Goal: Task Accomplishment & Management: Use online tool/utility

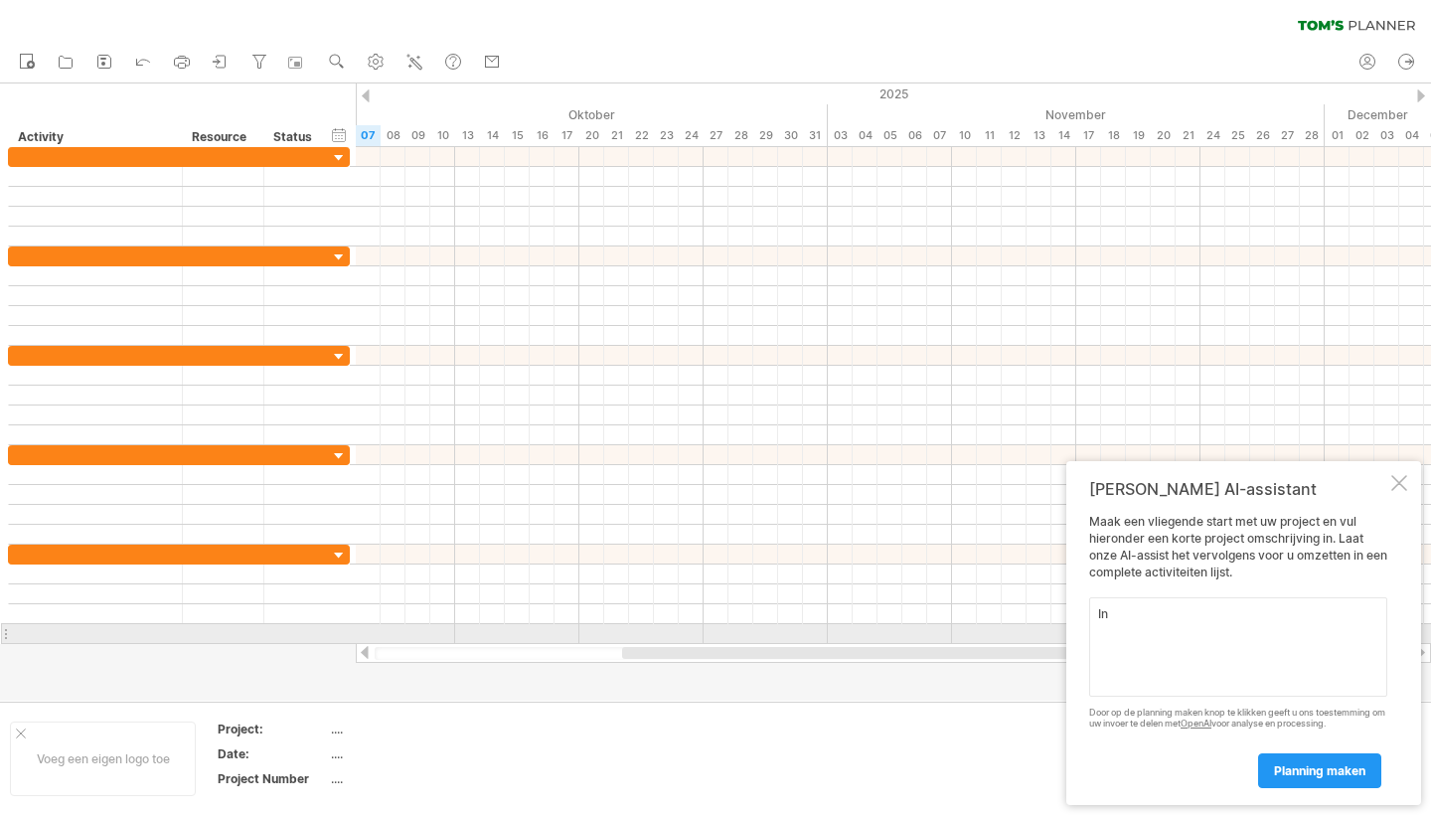
type textarea "I"
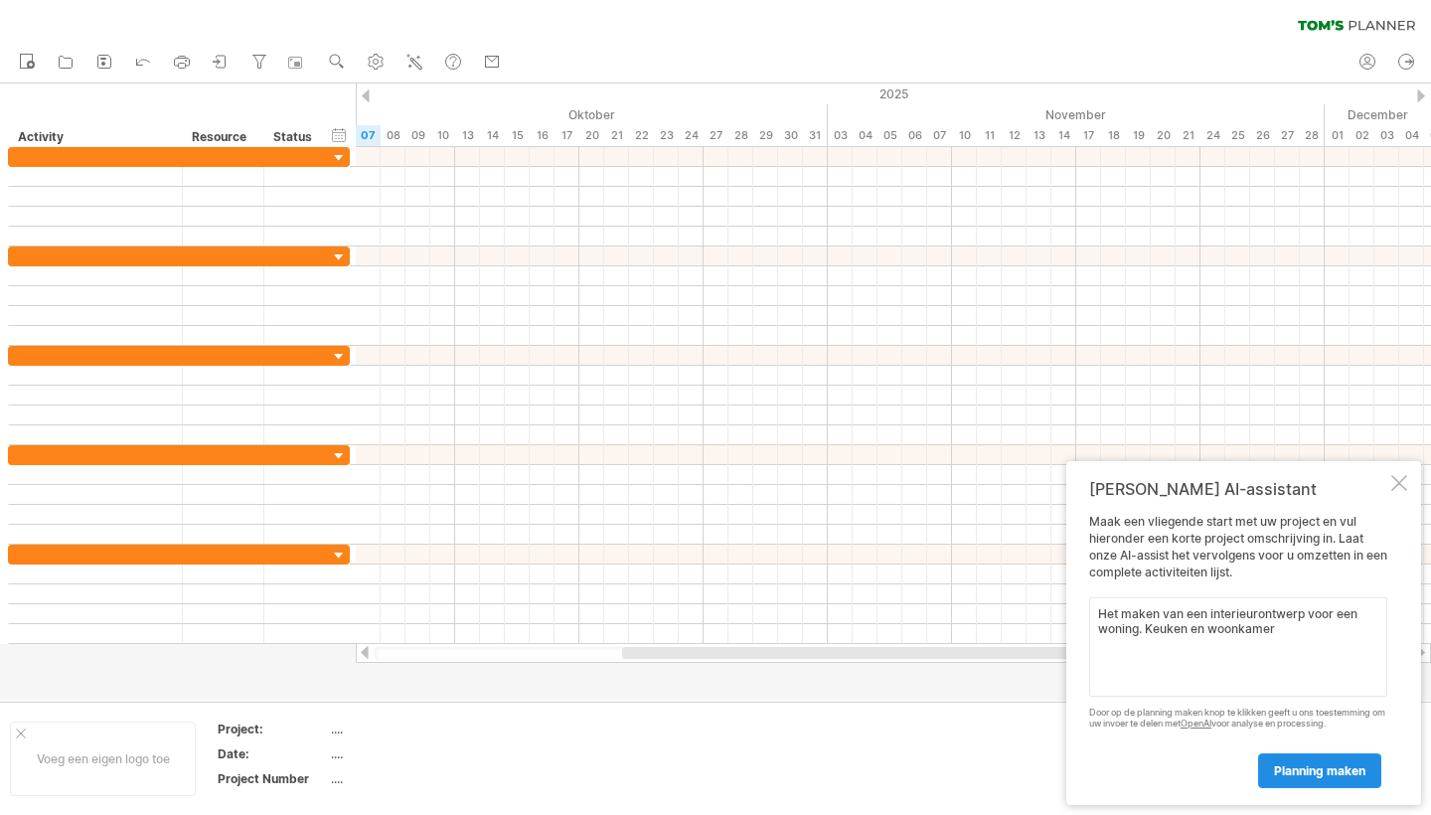
type textarea "Het maken van een interieurontwerp voor een woning. Keuken en woonkamer"
click at [1327, 770] on span "planning maken" at bounding box center [1319, 770] width 91 height 15
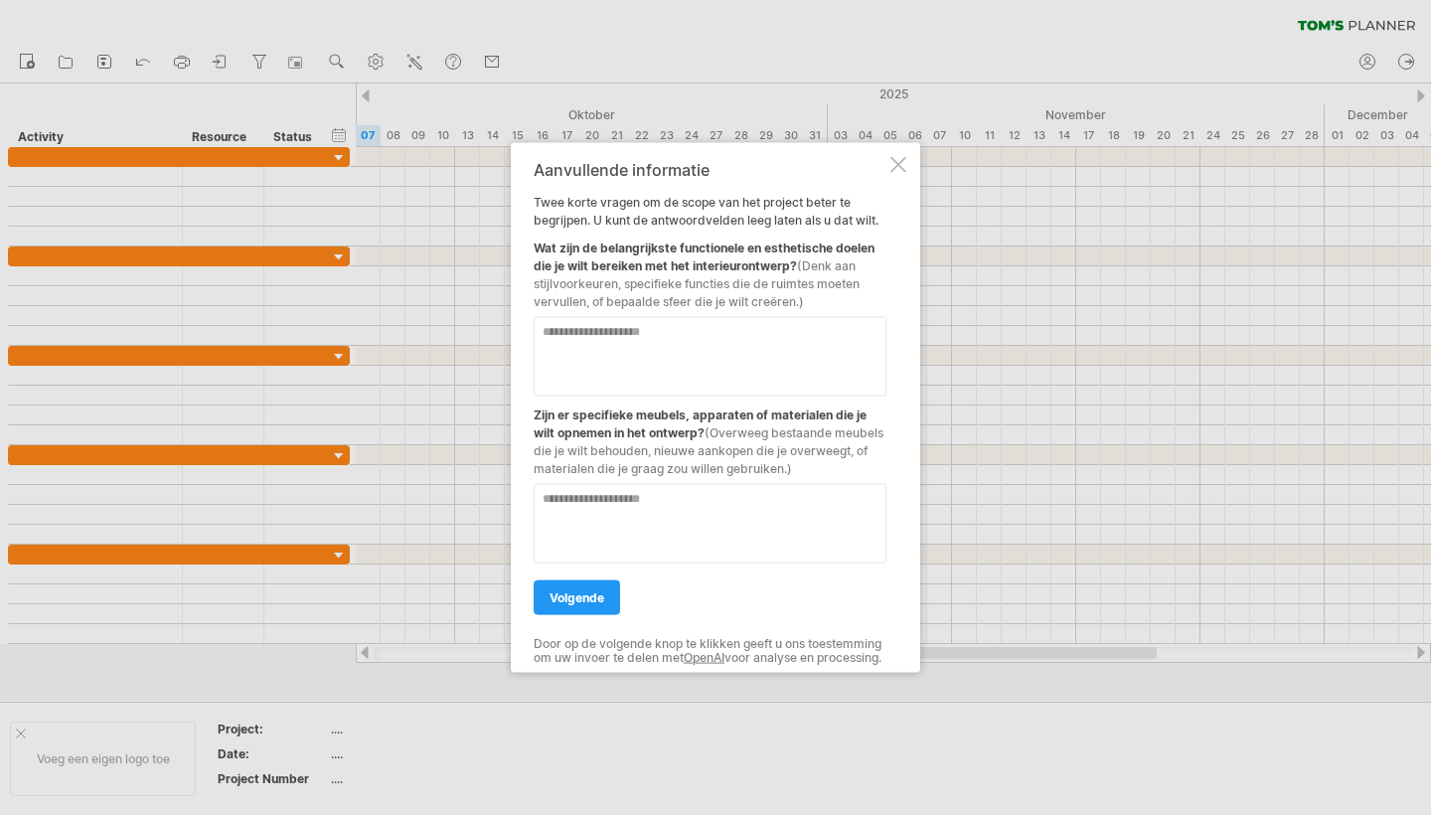
click at [901, 157] on div at bounding box center [898, 165] width 16 height 16
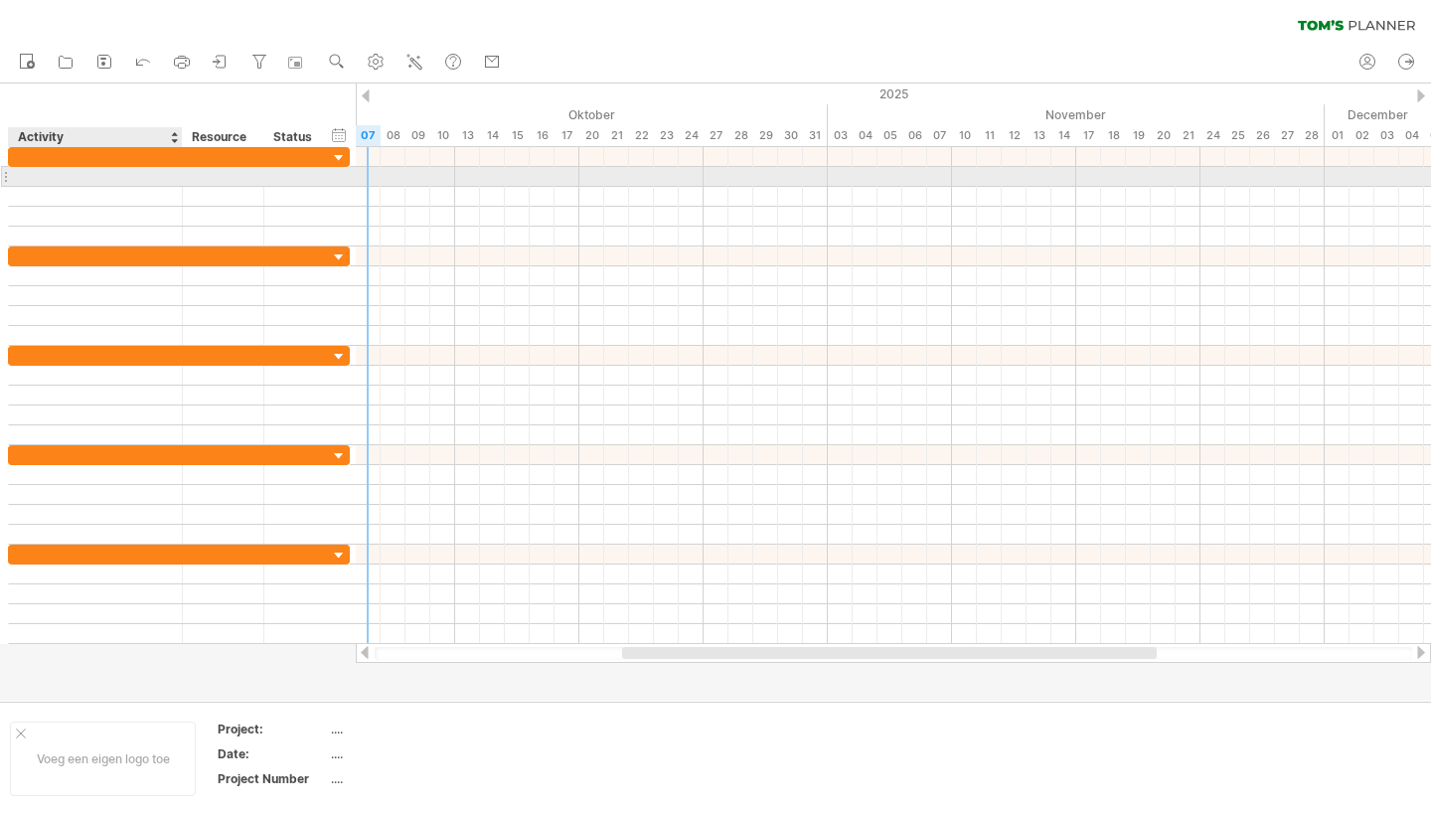
click at [43, 174] on div at bounding box center [95, 176] width 153 height 19
type input "*"
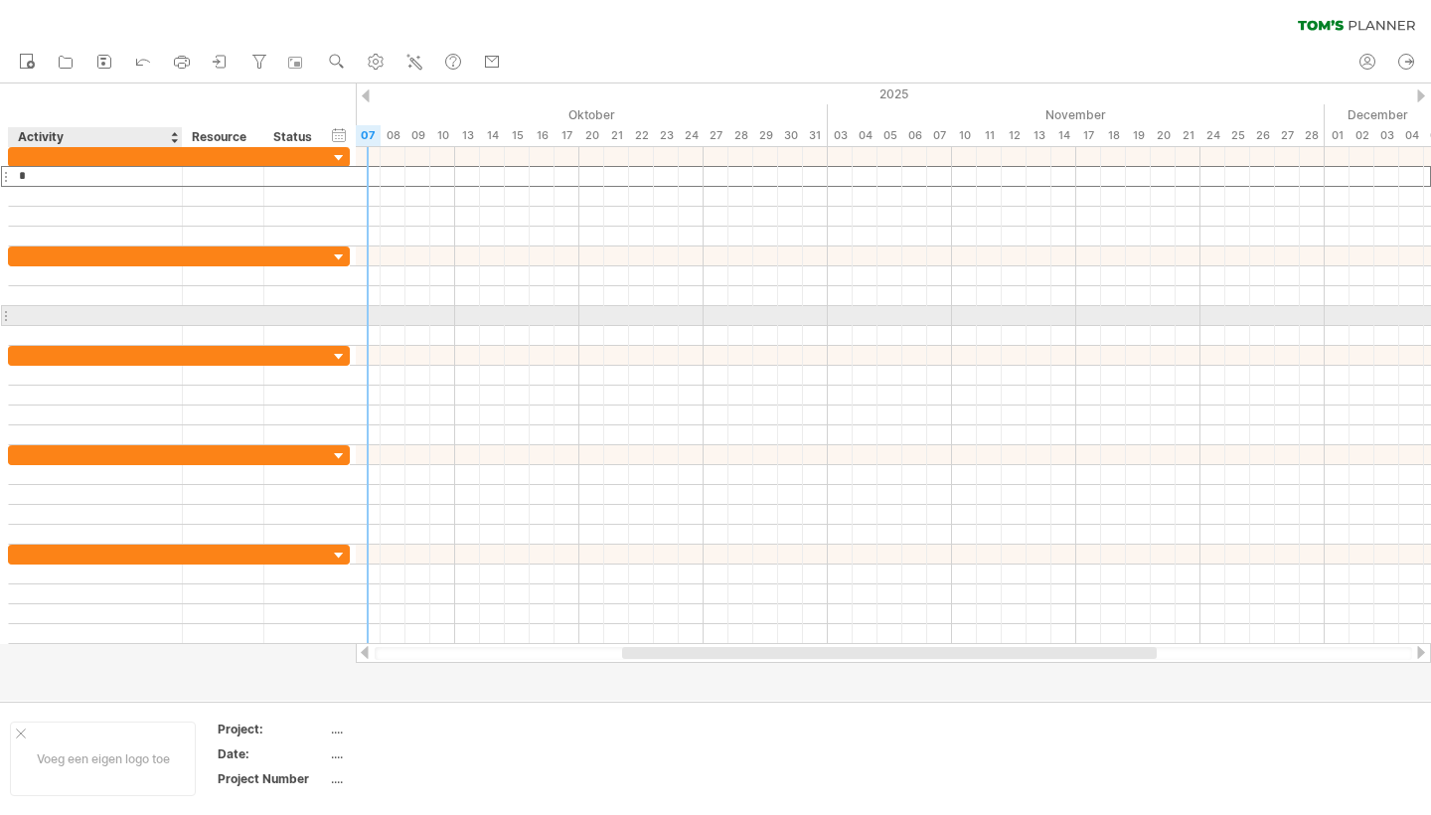
click at [82, 313] on div at bounding box center [95, 315] width 153 height 19
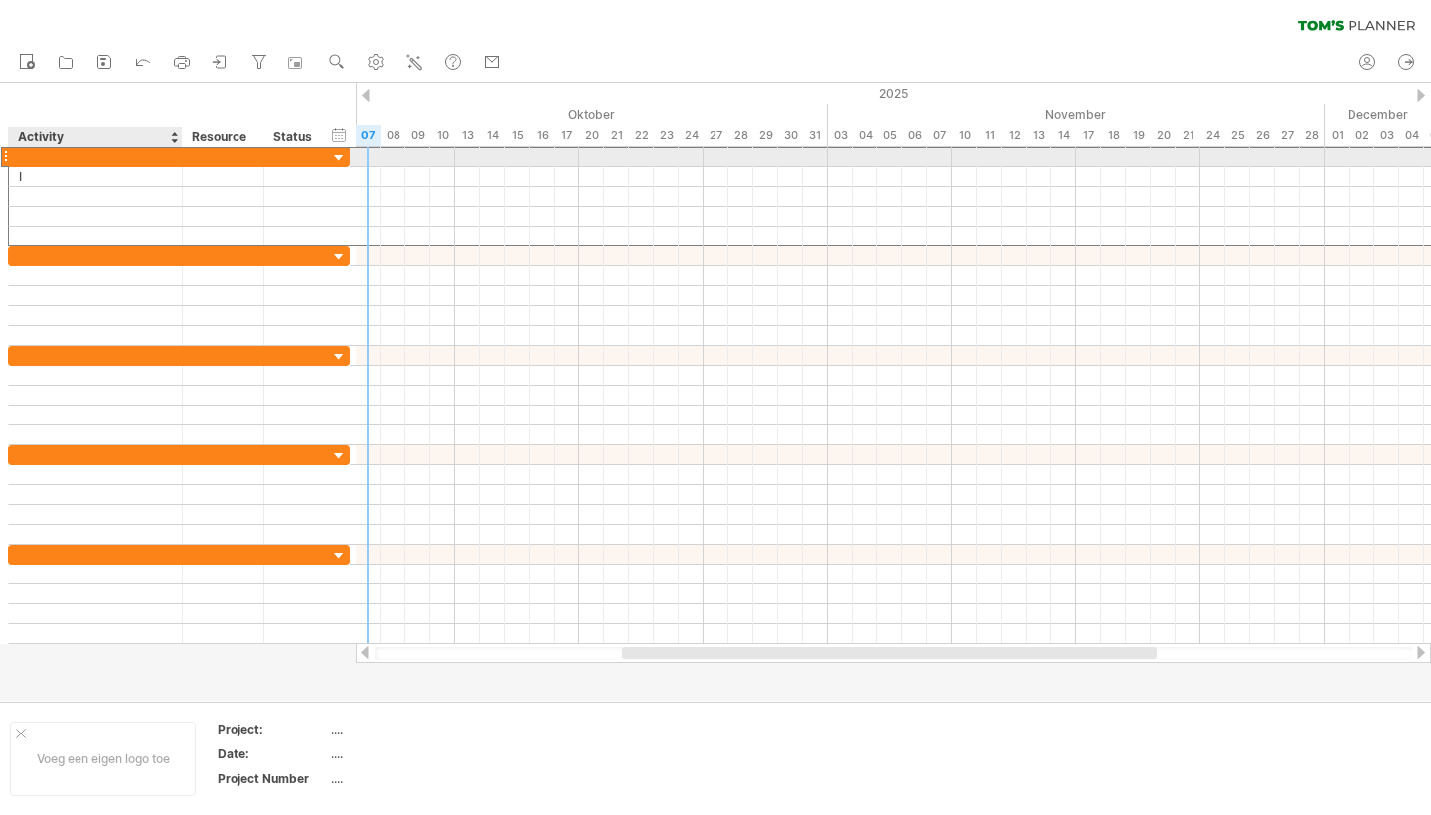
click at [35, 166] on div at bounding box center [179, 156] width 342 height 21
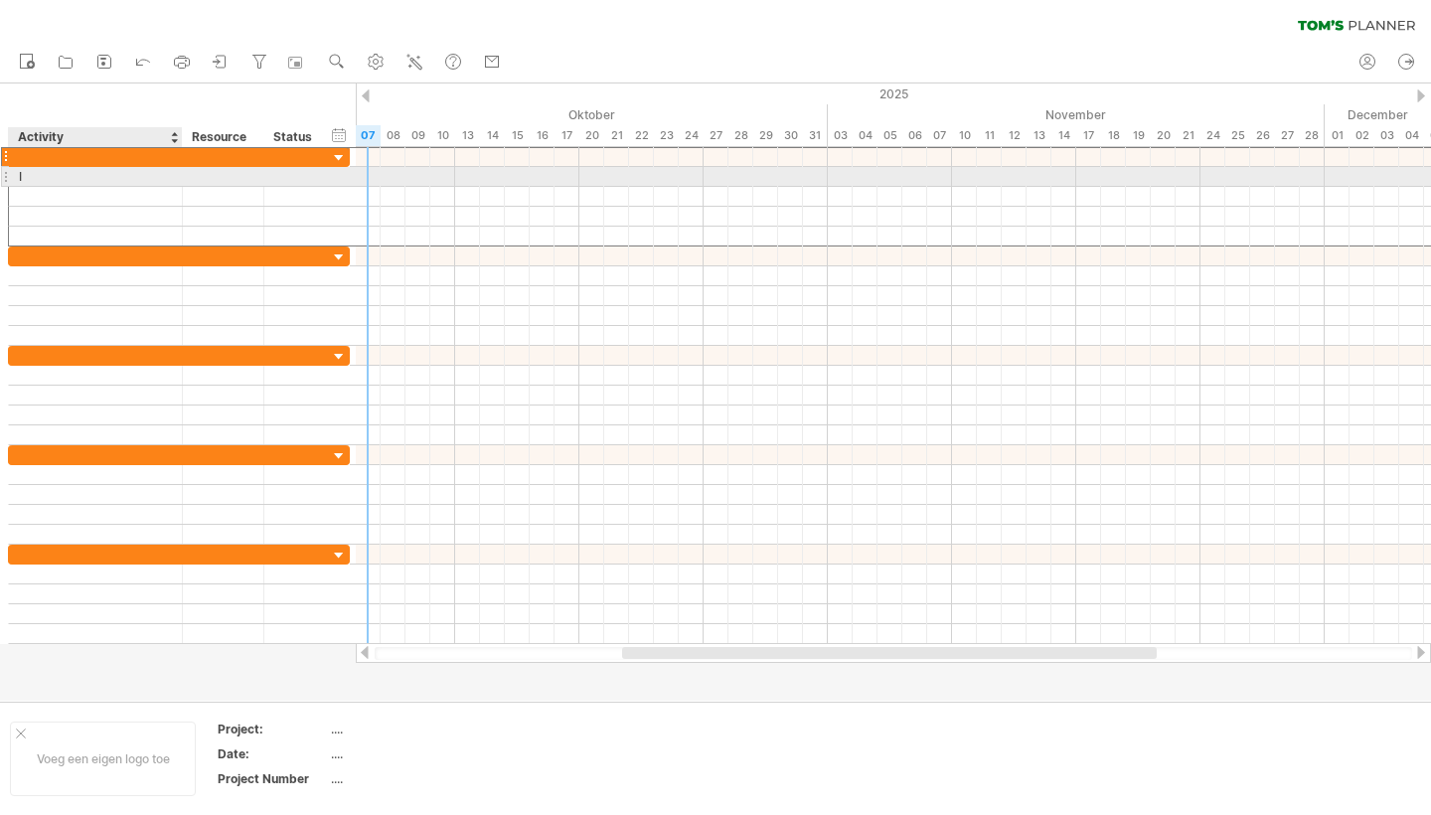
click at [35, 173] on div "I" at bounding box center [95, 176] width 153 height 19
type input "*"
click at [467, 172] on div at bounding box center [893, 177] width 1075 height 20
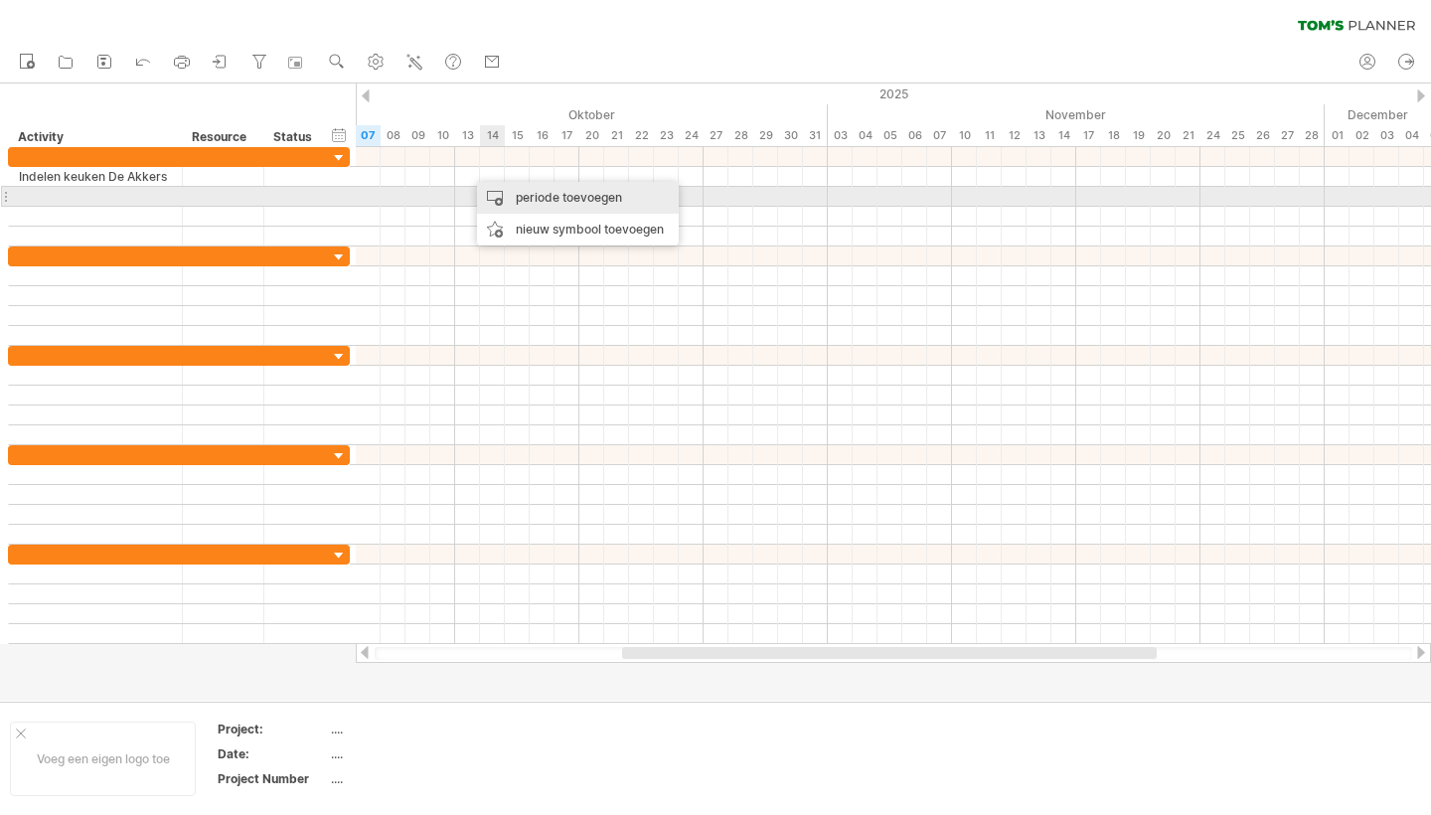
click at [562, 201] on div "periode toevoegen" at bounding box center [578, 198] width 202 height 32
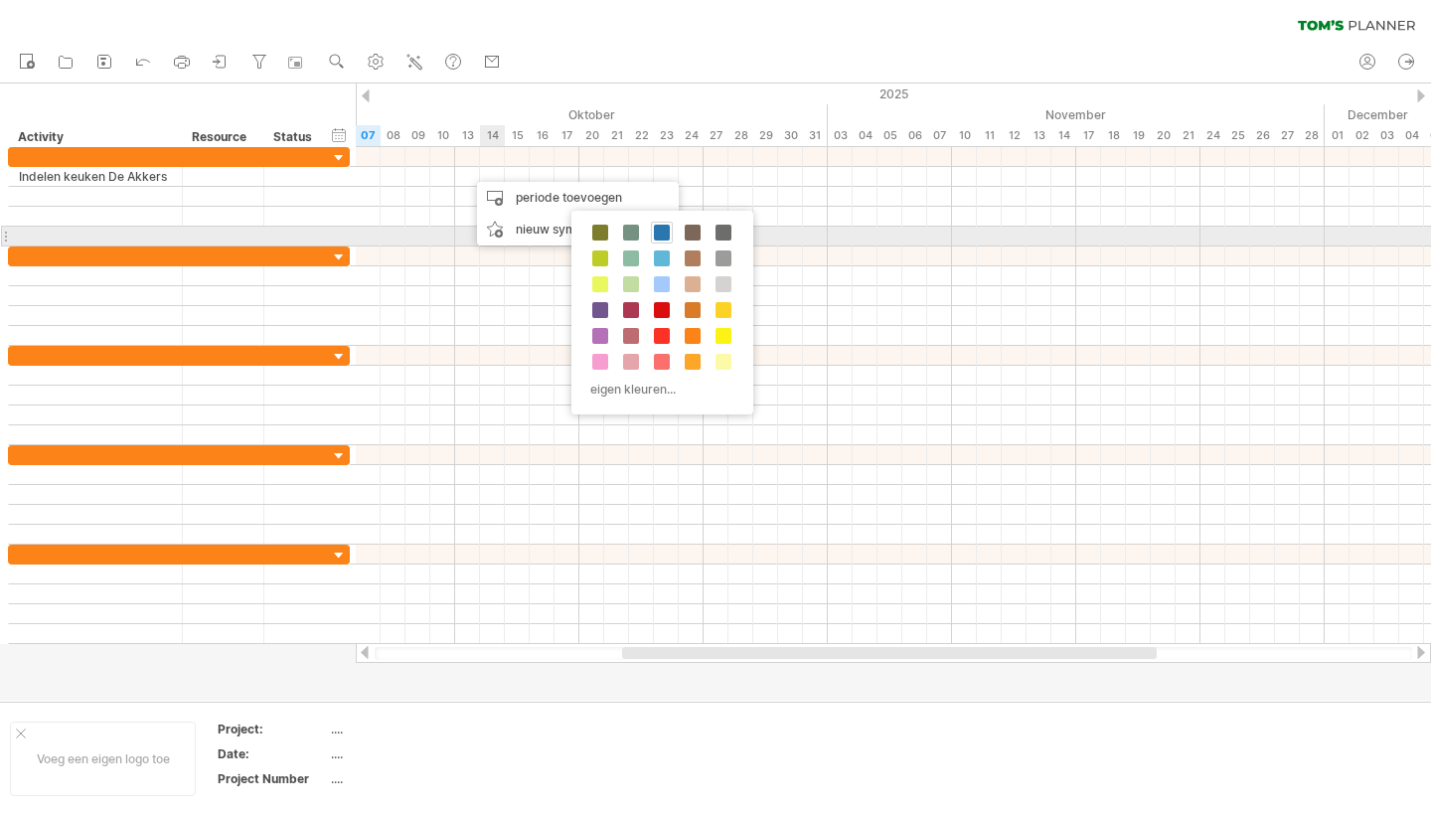
click at [660, 237] on span at bounding box center [662, 233] width 16 height 16
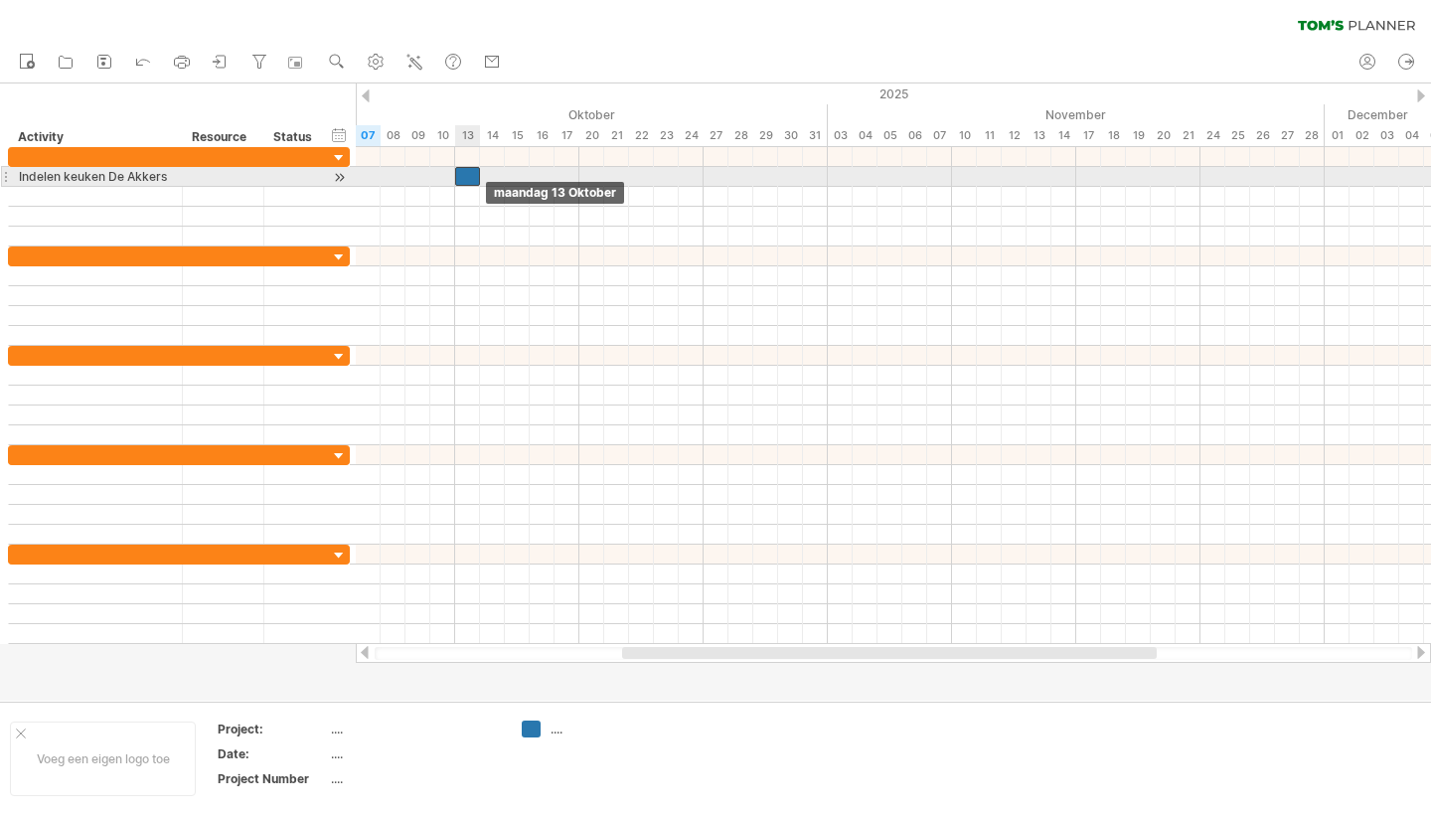
click at [471, 178] on div at bounding box center [467, 176] width 25 height 19
click at [26, 174] on div "Indelen keuken De Akkers" at bounding box center [95, 176] width 153 height 19
click at [171, 181] on input "**********" at bounding box center [95, 176] width 153 height 19
type input "**********"
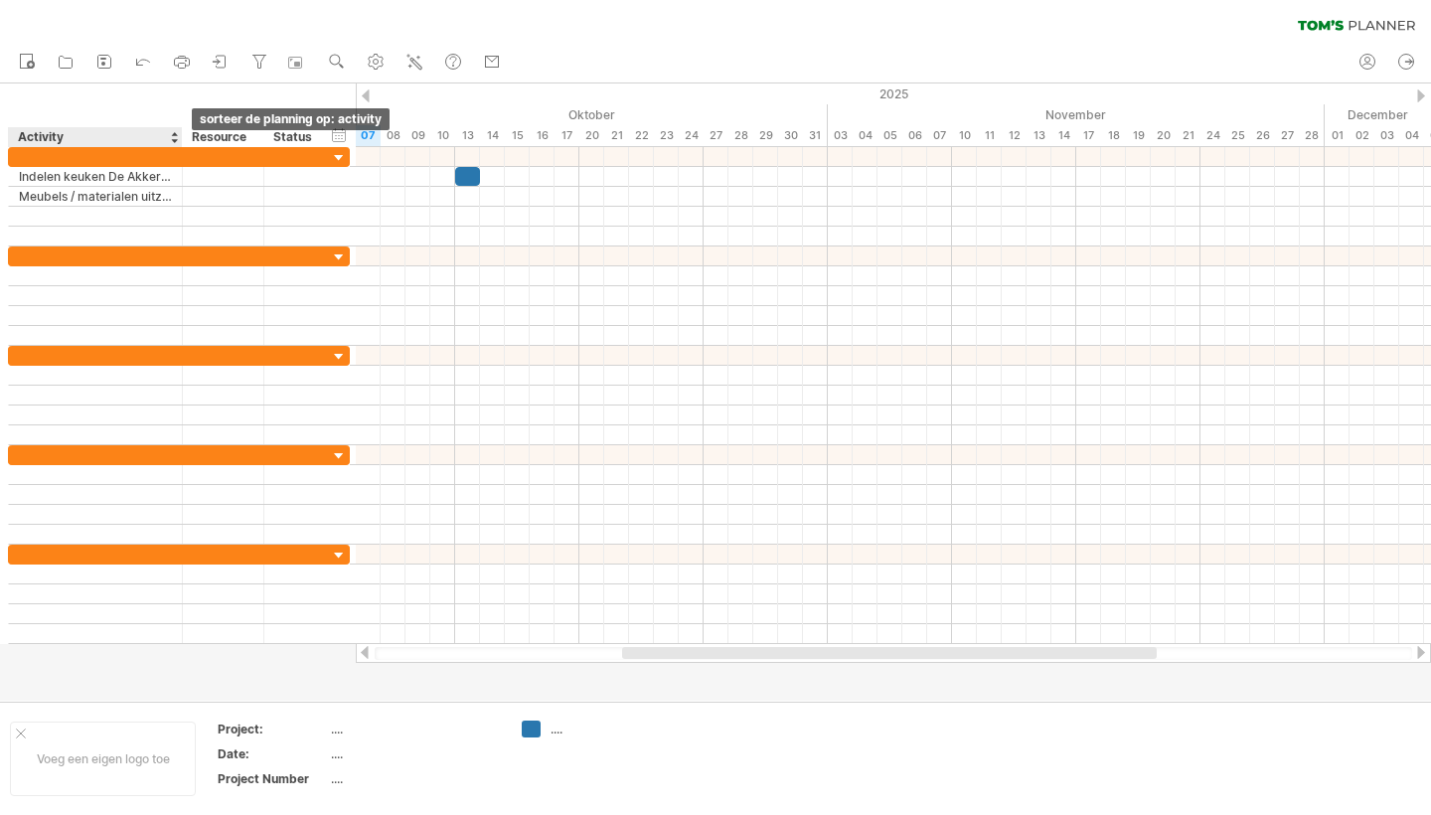
click at [172, 137] on div at bounding box center [174, 137] width 8 height 20
click at [239, 90] on div "verberg start/eind/duur toon start/eind/duur ******** Activity ******** Resourc…" at bounding box center [178, 115] width 356 height 64
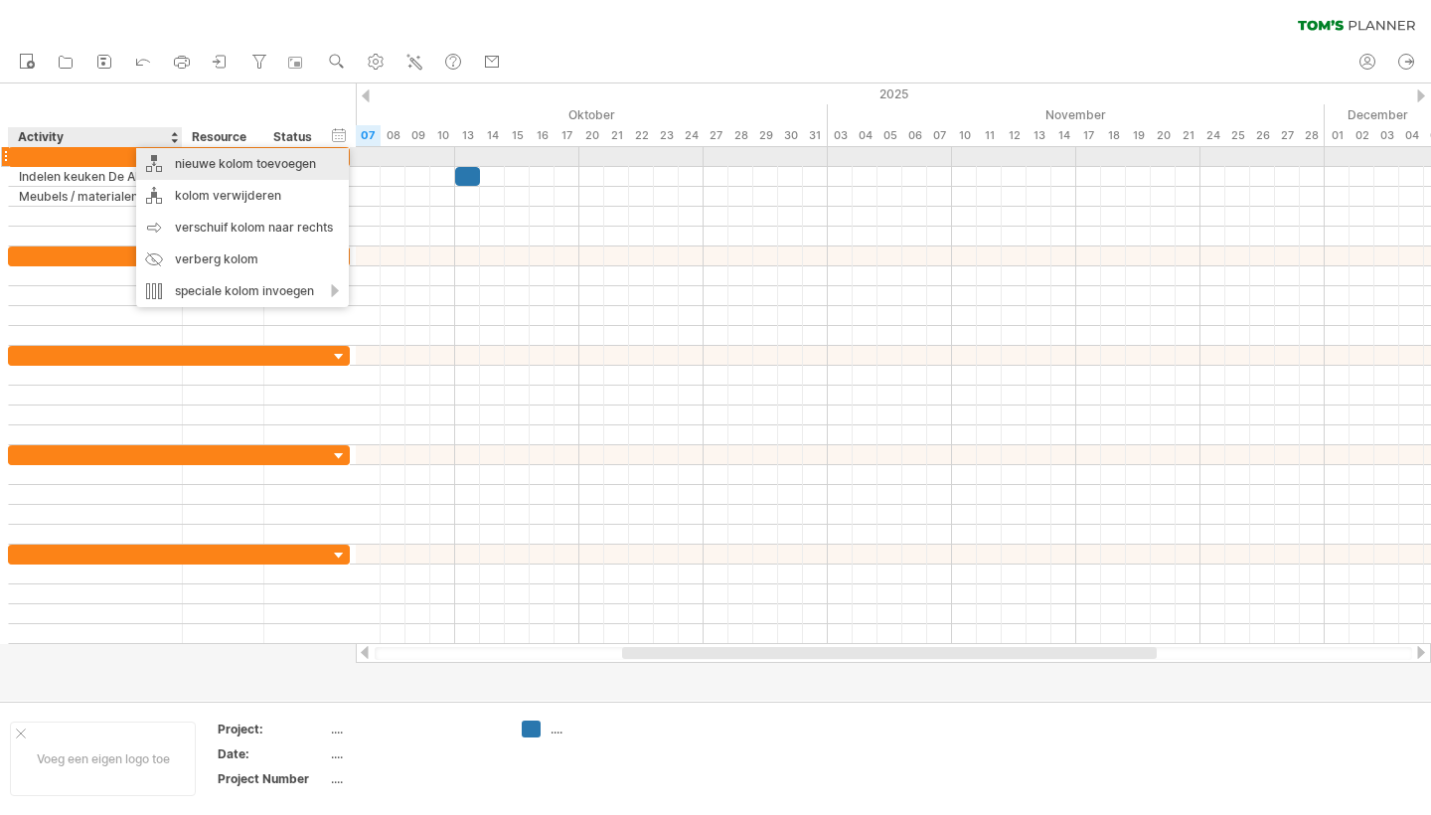
click at [223, 163] on div "nieuwe kolom toevoegen" at bounding box center [242, 164] width 213 height 32
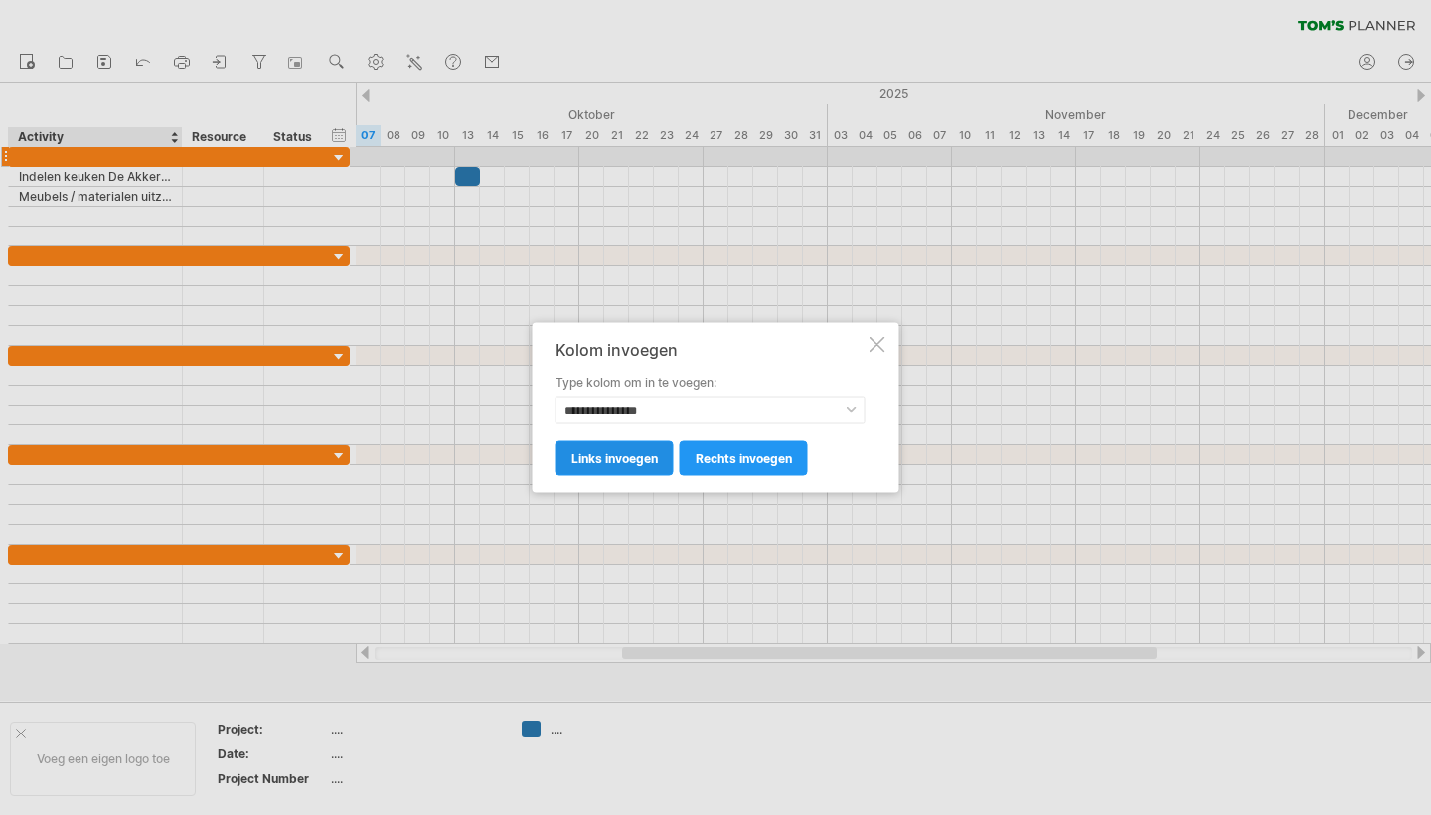
click at [623, 467] on link "links invoegen" at bounding box center [615, 458] width 118 height 35
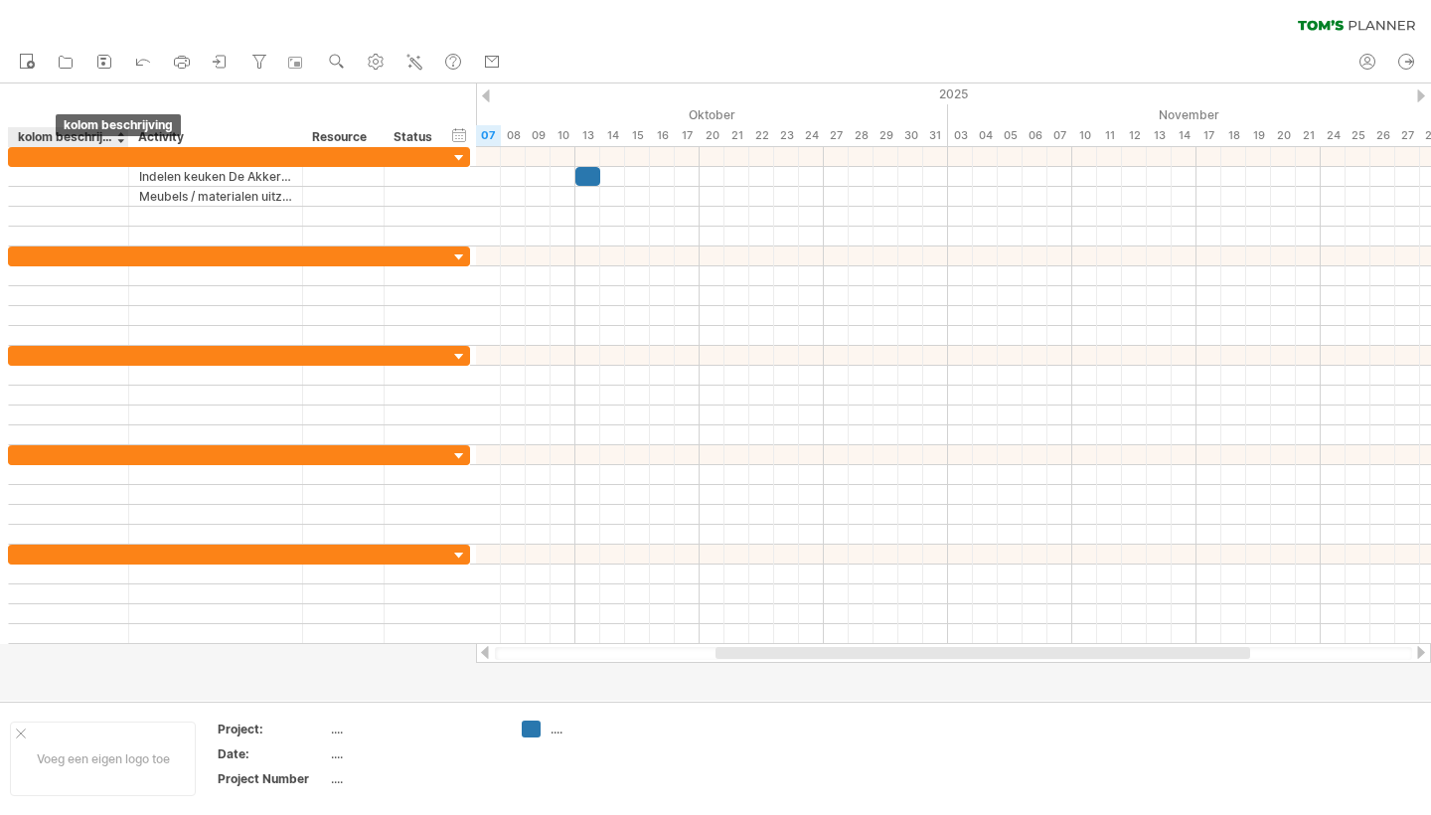
click at [59, 137] on div "kolom beschrijving" at bounding box center [67, 137] width 99 height 20
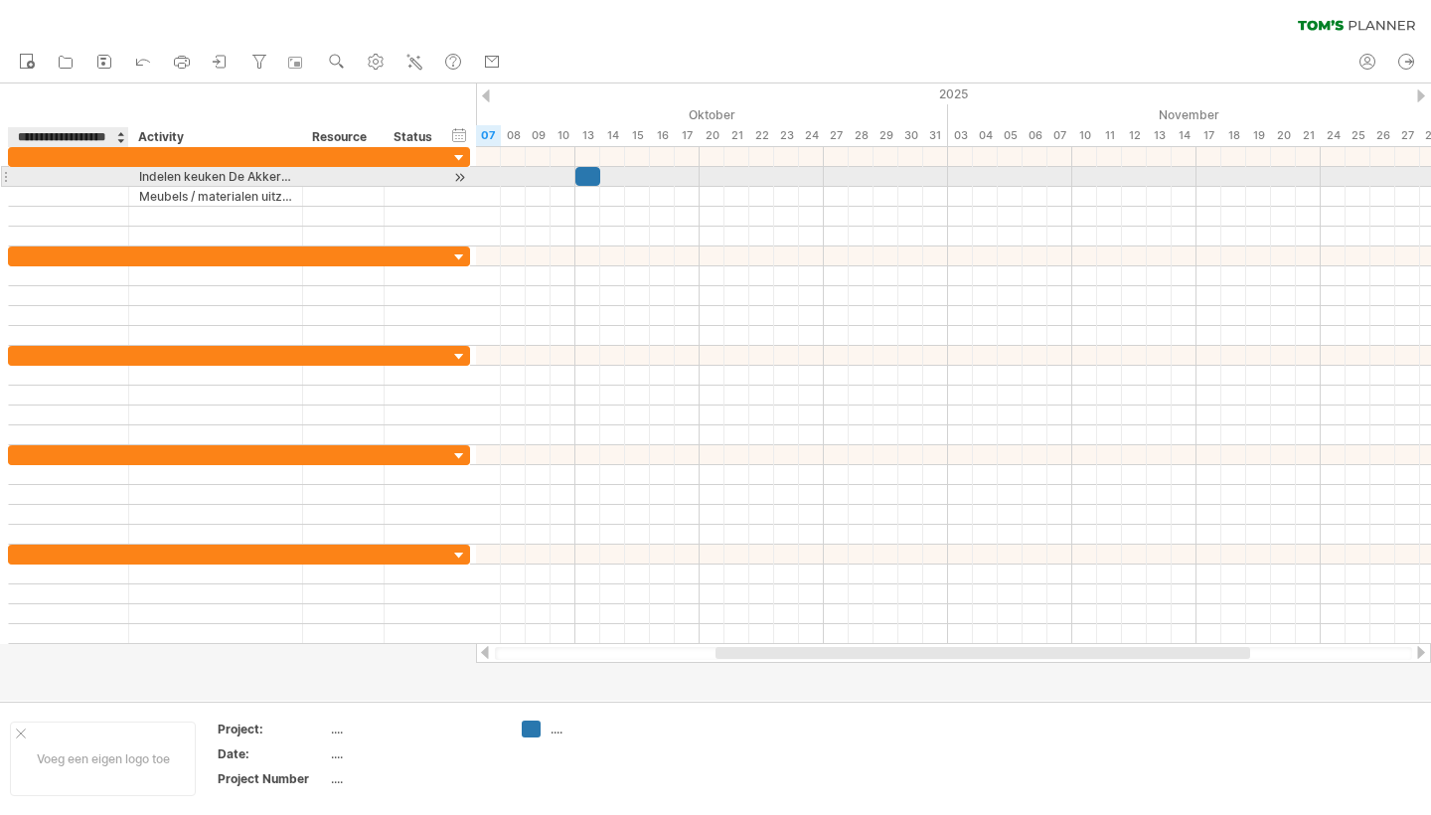
click at [49, 174] on div at bounding box center [68, 176] width 99 height 19
type input "*********"
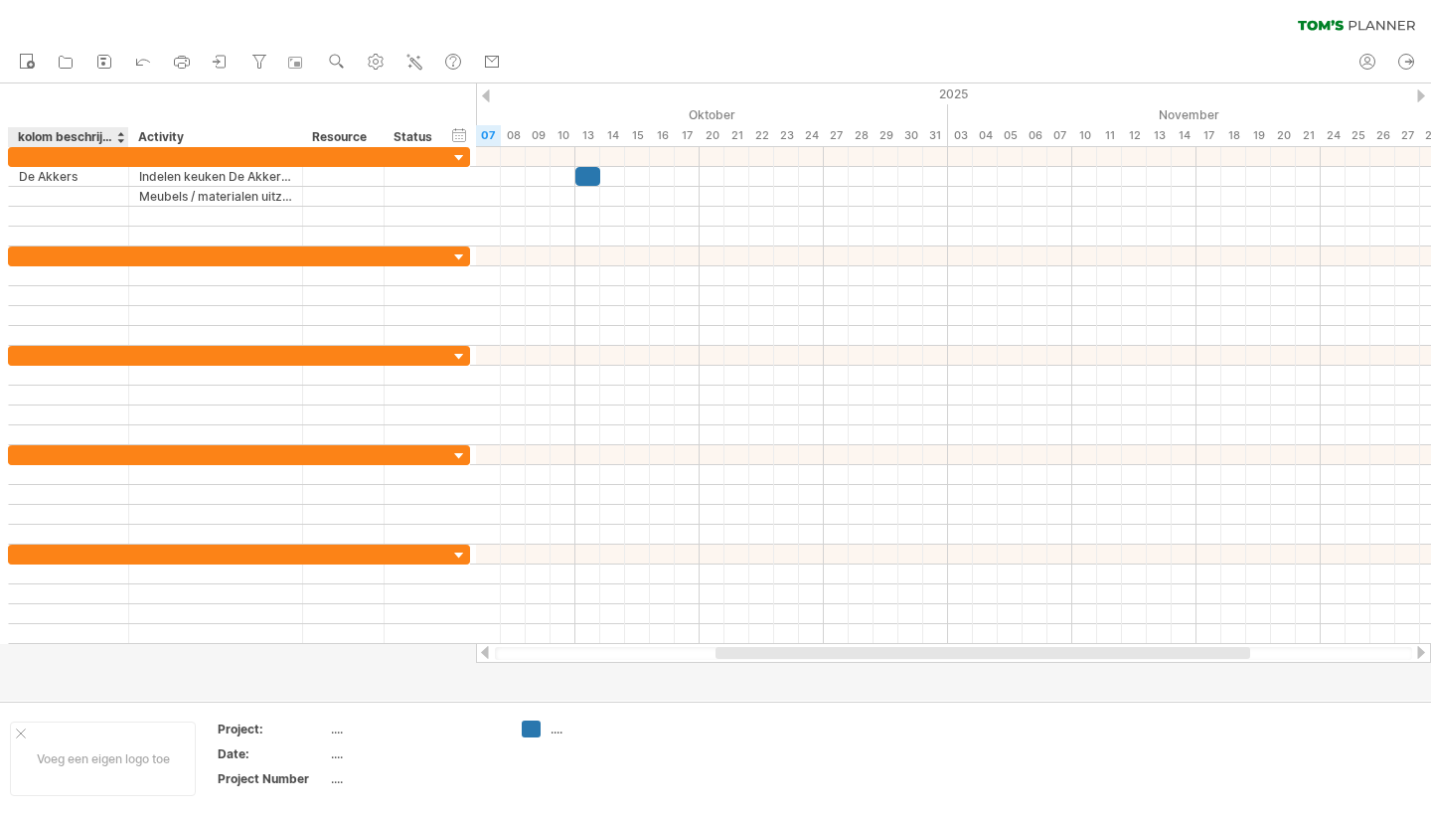
click at [117, 139] on div at bounding box center [120, 137] width 8 height 20
click at [67, 137] on div "kolom beschrijving" at bounding box center [67, 137] width 99 height 20
click at [70, 136] on input "**********" at bounding box center [67, 137] width 99 height 20
type input "*"
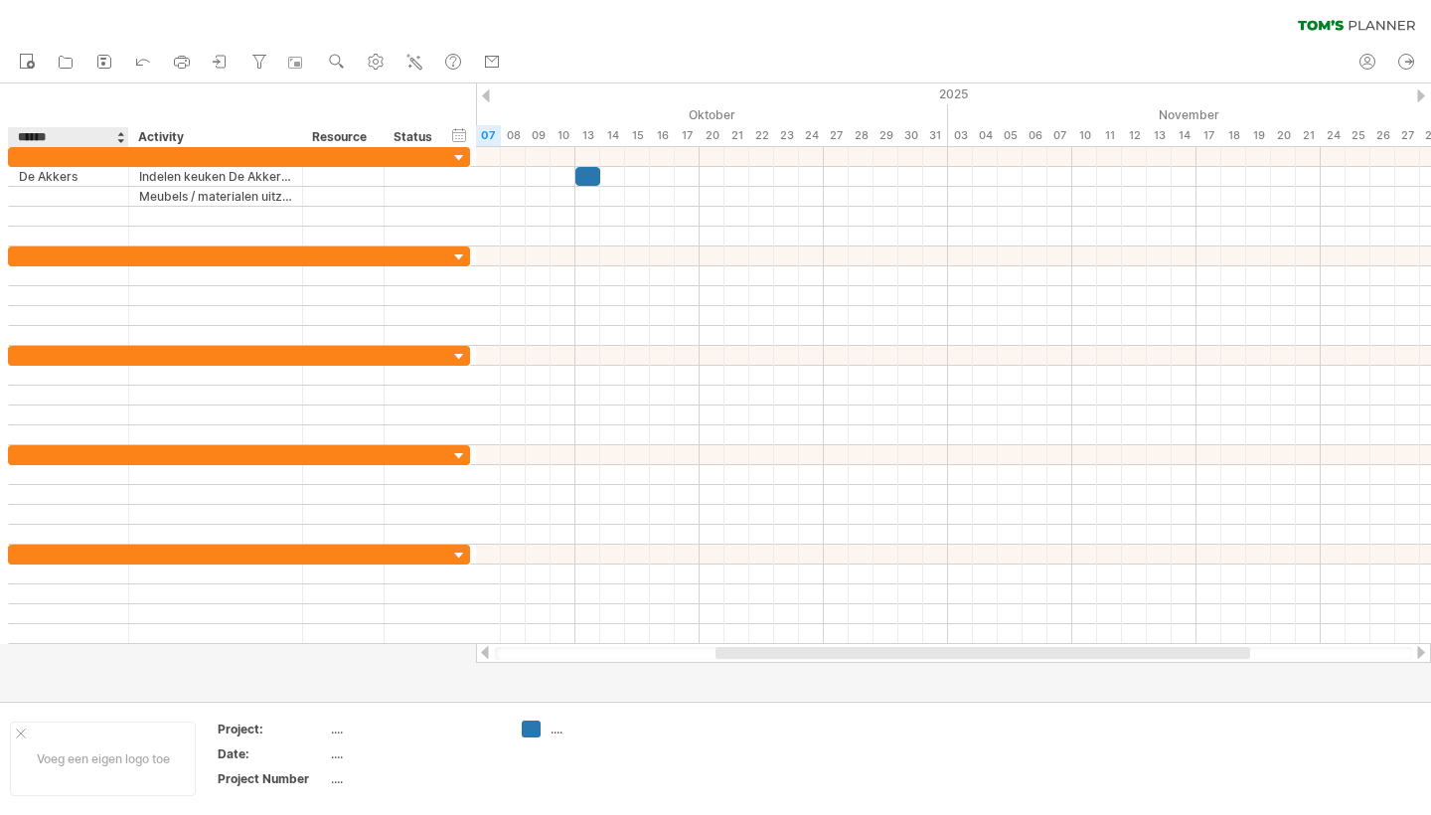
type input "*******"
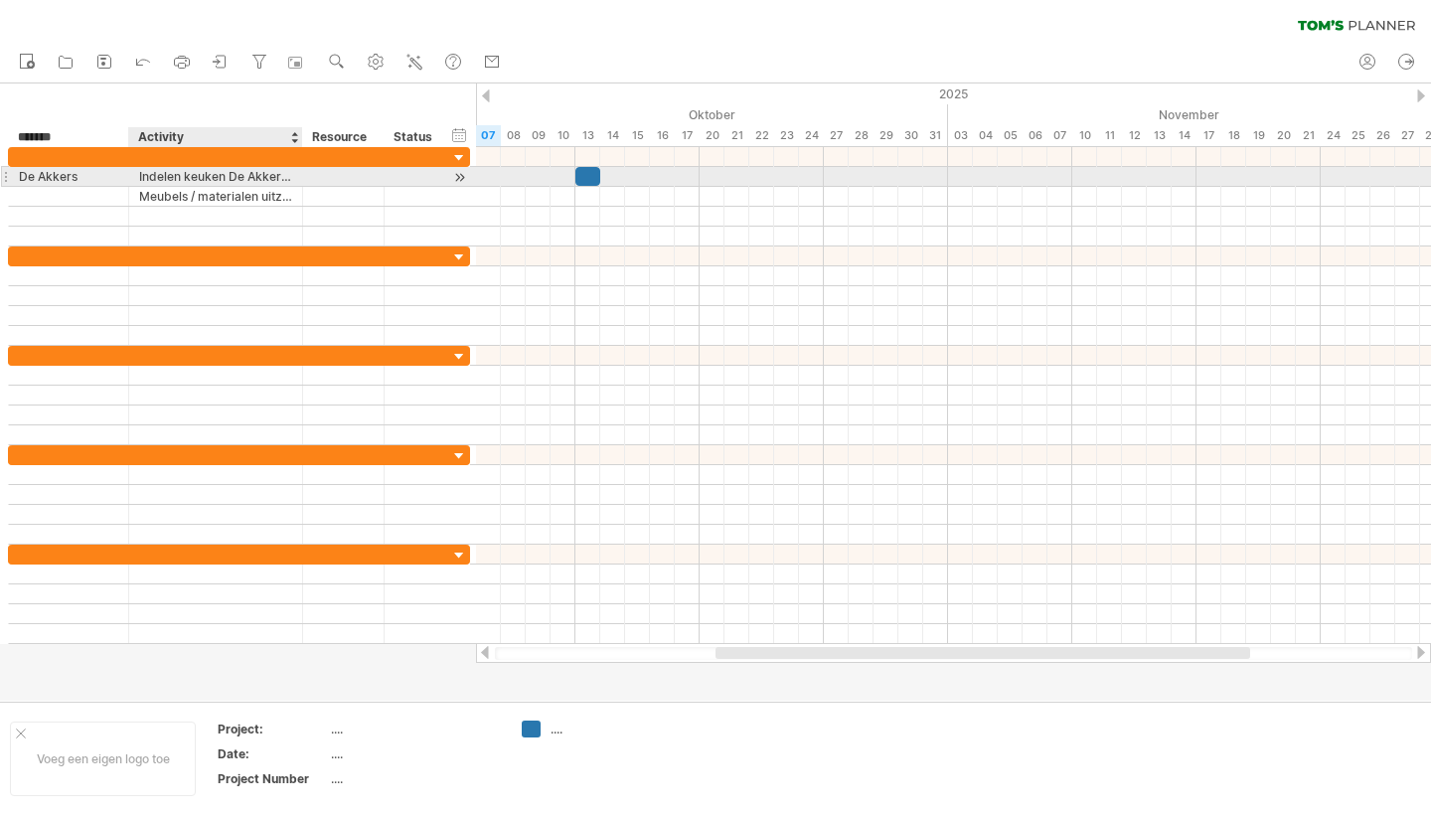
click at [175, 175] on div "Indelen keuken De Akkers 2,5u" at bounding box center [215, 176] width 153 height 19
click at [175, 175] on input "**********" at bounding box center [215, 176] width 153 height 19
click at [261, 172] on input "**********" at bounding box center [215, 176] width 153 height 19
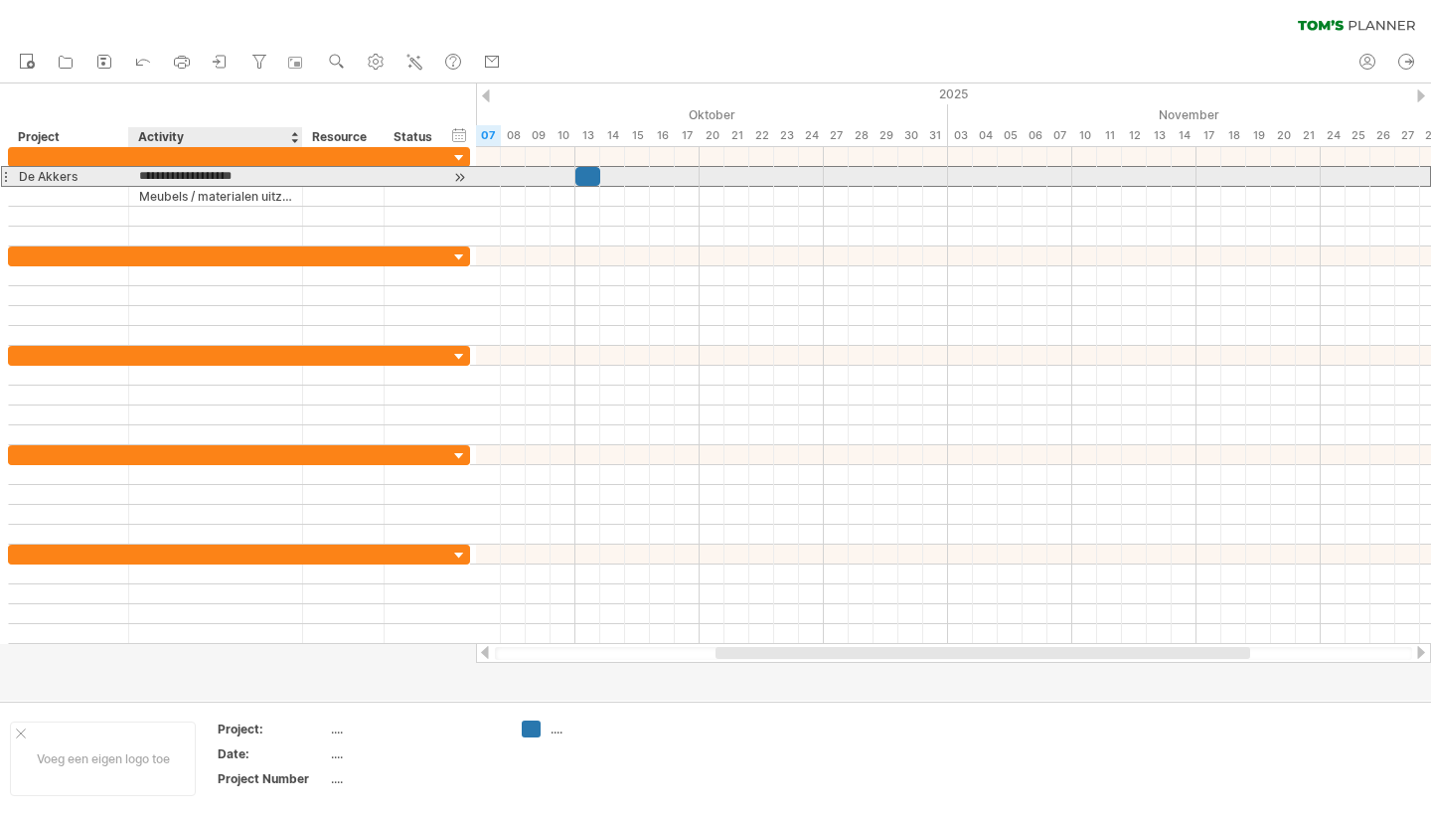
type input "**********"
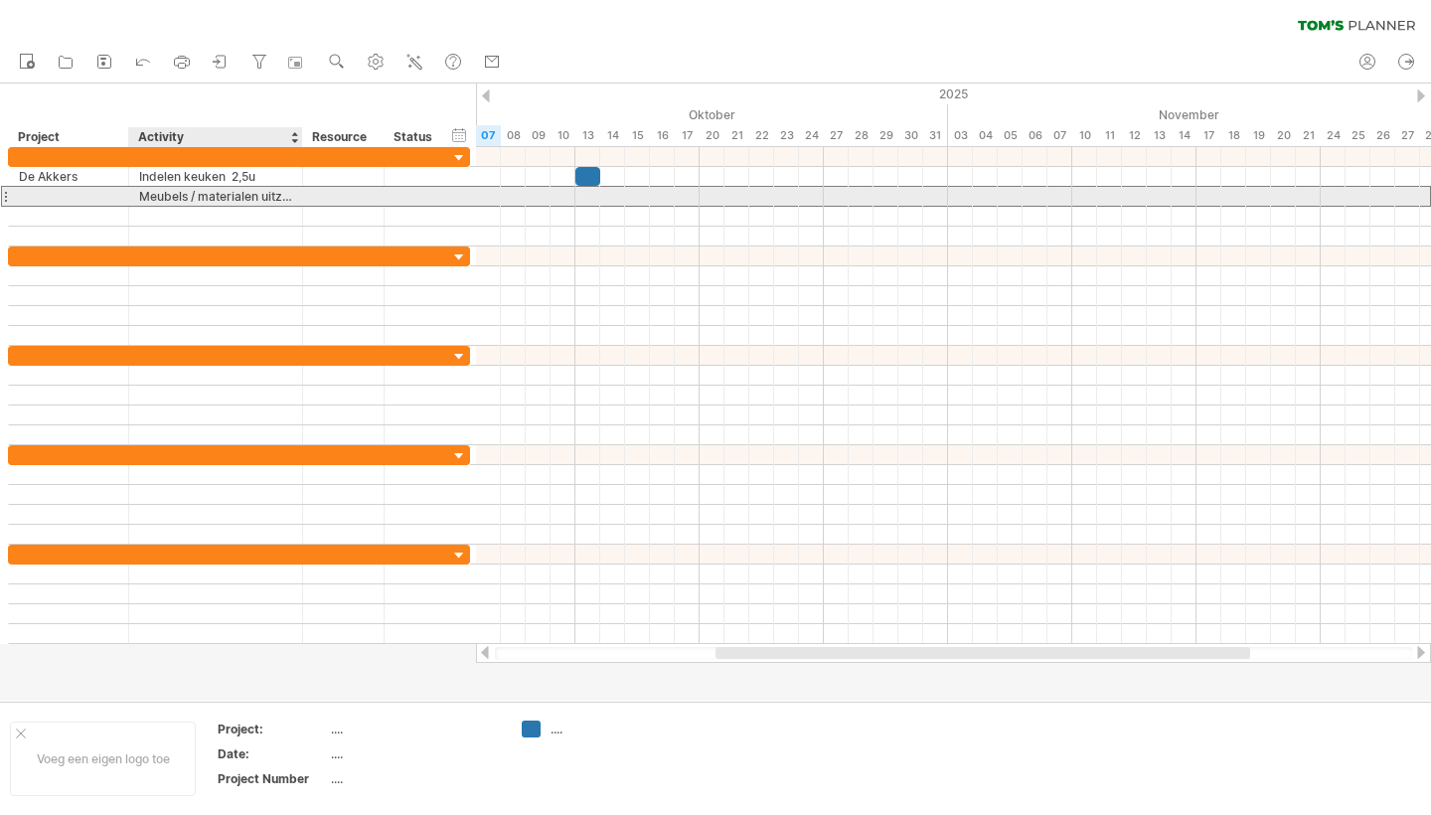
click at [259, 198] on div "Meubels / materialen uitzoeken" at bounding box center [215, 196] width 153 height 19
click at [269, 201] on input "**********" at bounding box center [215, 196] width 153 height 19
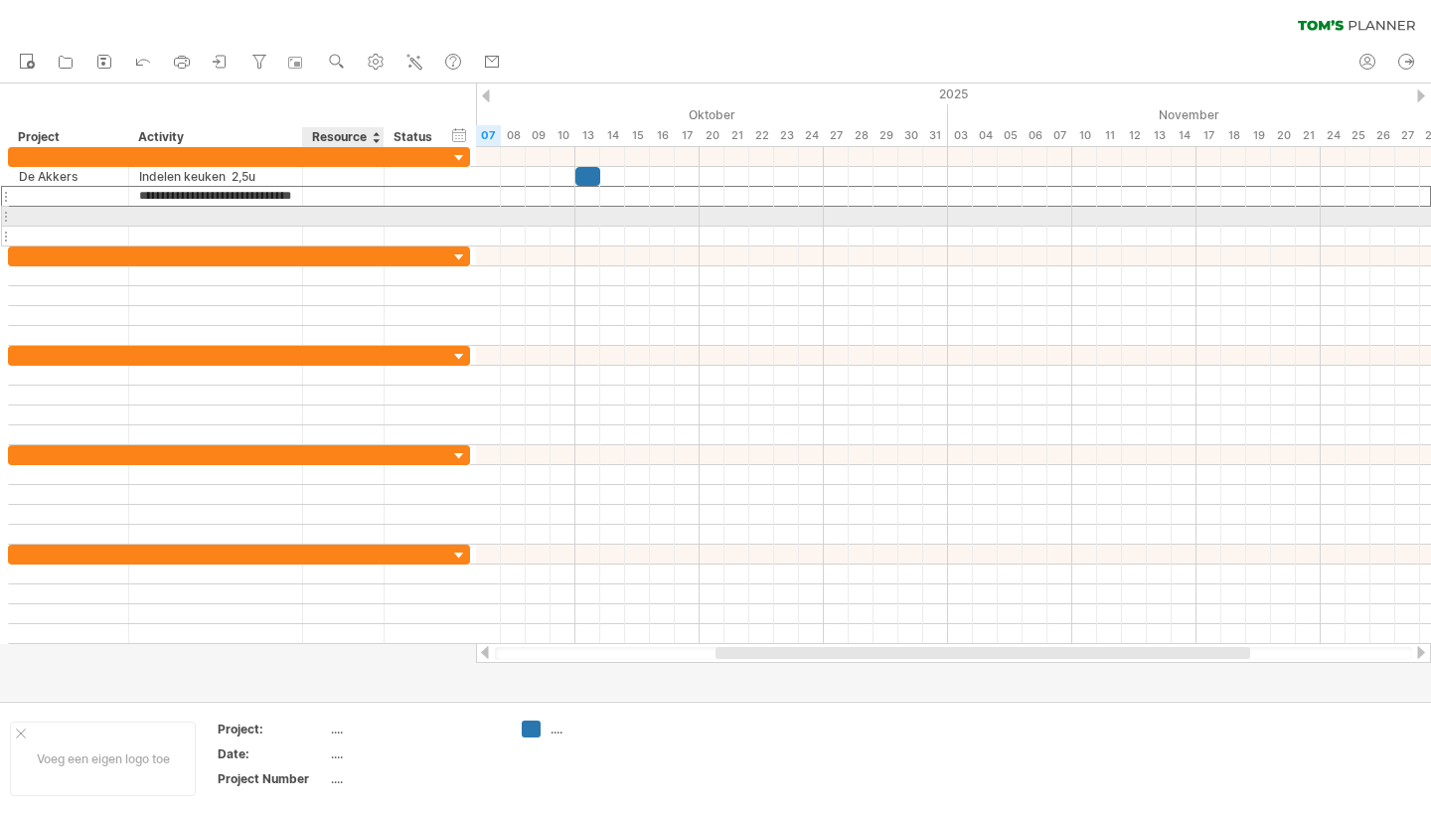
click at [259, 239] on div at bounding box center [215, 236] width 153 height 19
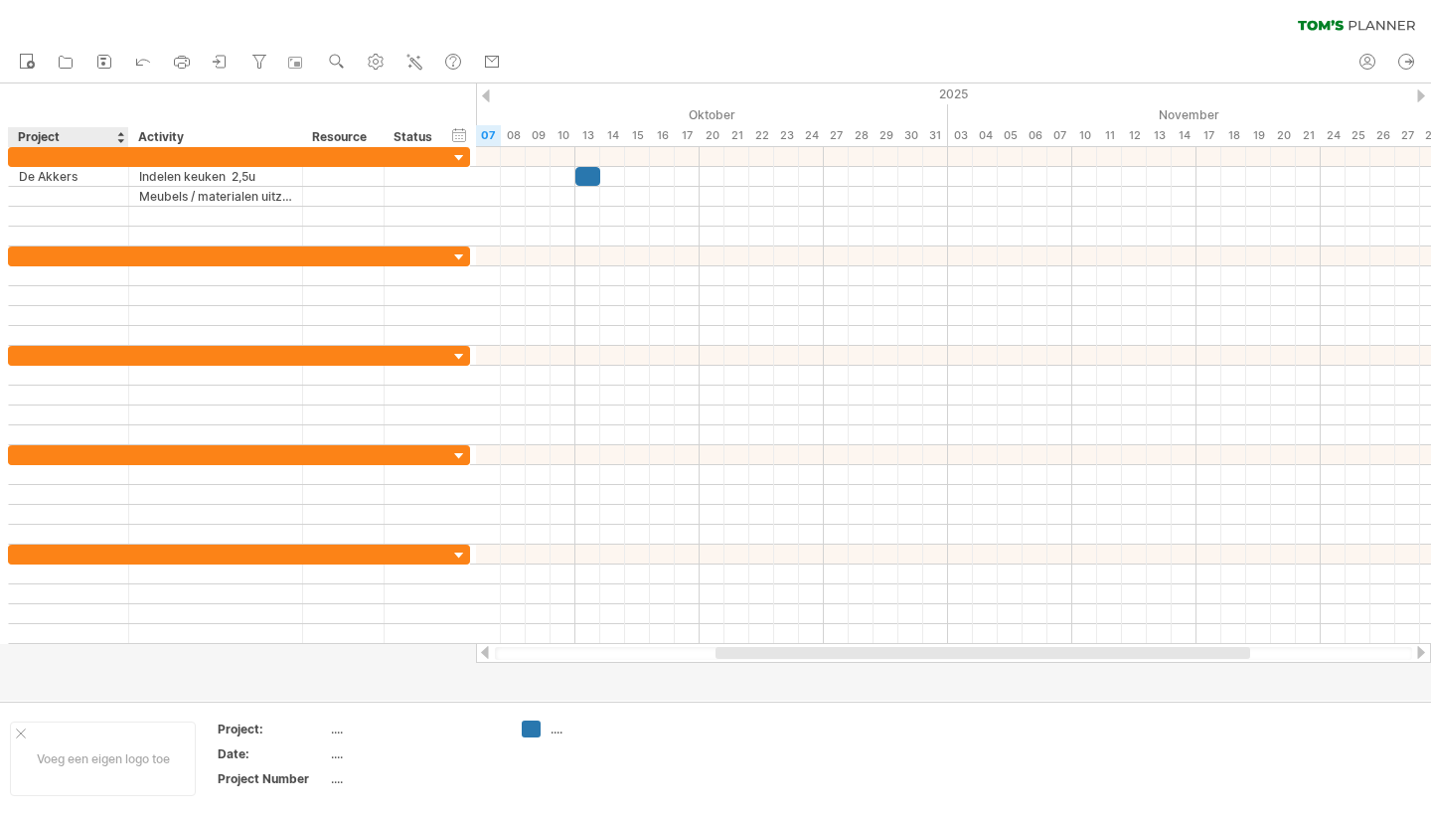
click at [62, 134] on div "Project" at bounding box center [67, 137] width 99 height 20
click at [120, 136] on div at bounding box center [120, 137] width 8 height 20
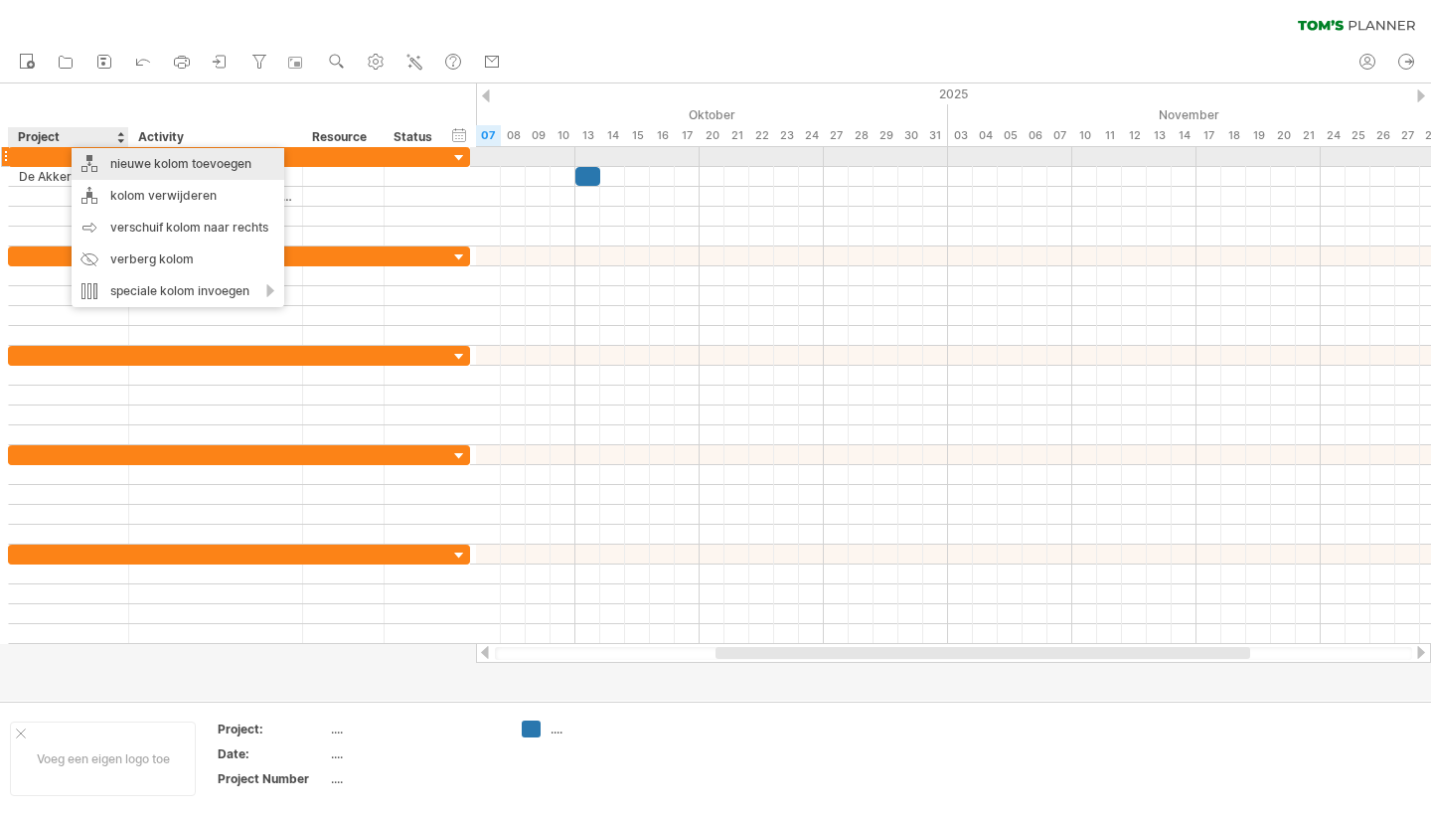
click at [177, 164] on div "nieuwe kolom toevoegen" at bounding box center [178, 164] width 213 height 32
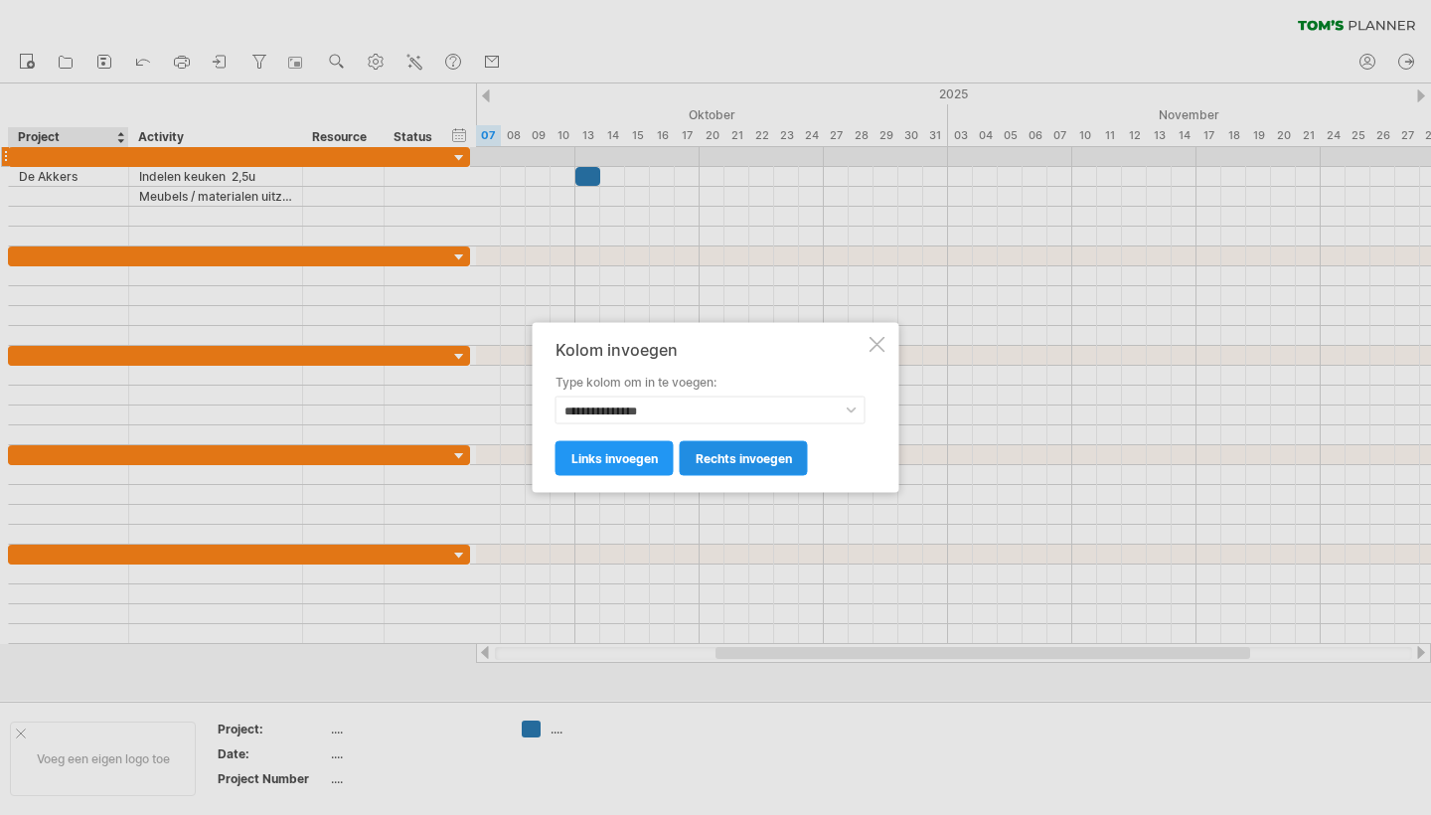
click at [730, 460] on span "rechts invoegen" at bounding box center [744, 458] width 96 height 15
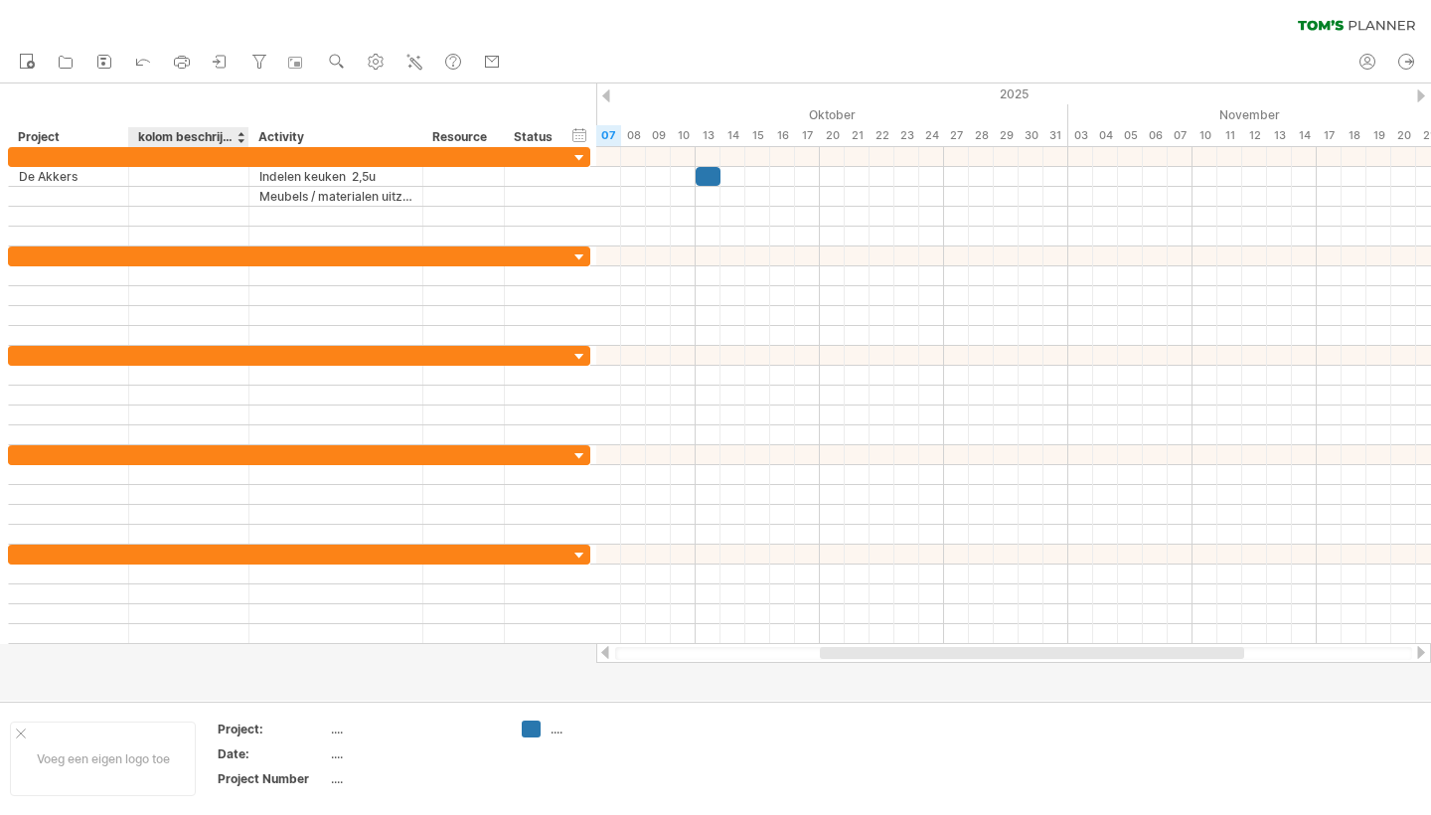
click at [181, 141] on div "kolom beschrijving" at bounding box center [187, 137] width 99 height 20
click at [181, 141] on input "**********" at bounding box center [187, 137] width 99 height 20
type input "**********"
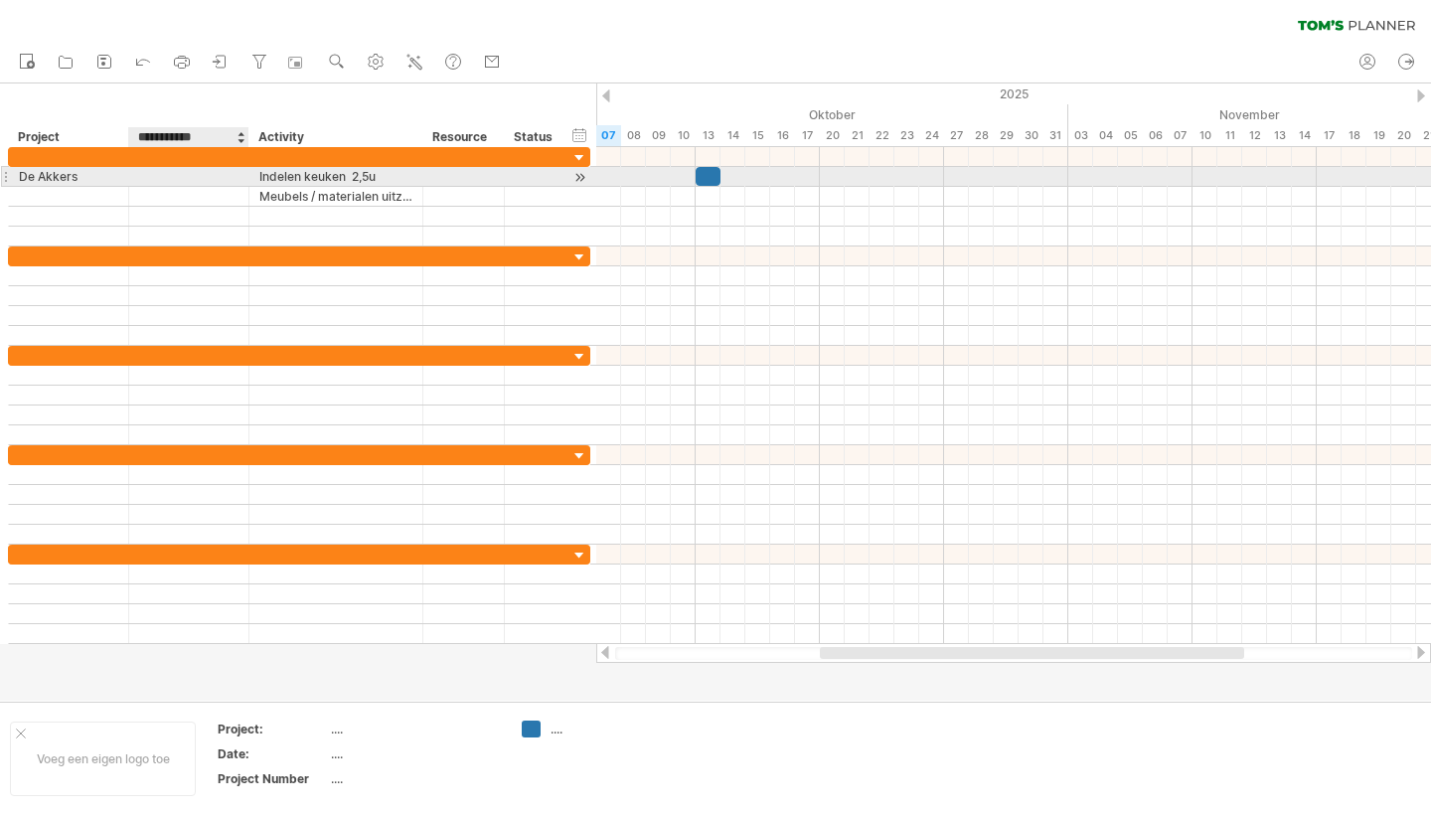
click at [168, 184] on div at bounding box center [188, 176] width 99 height 19
type input "***"
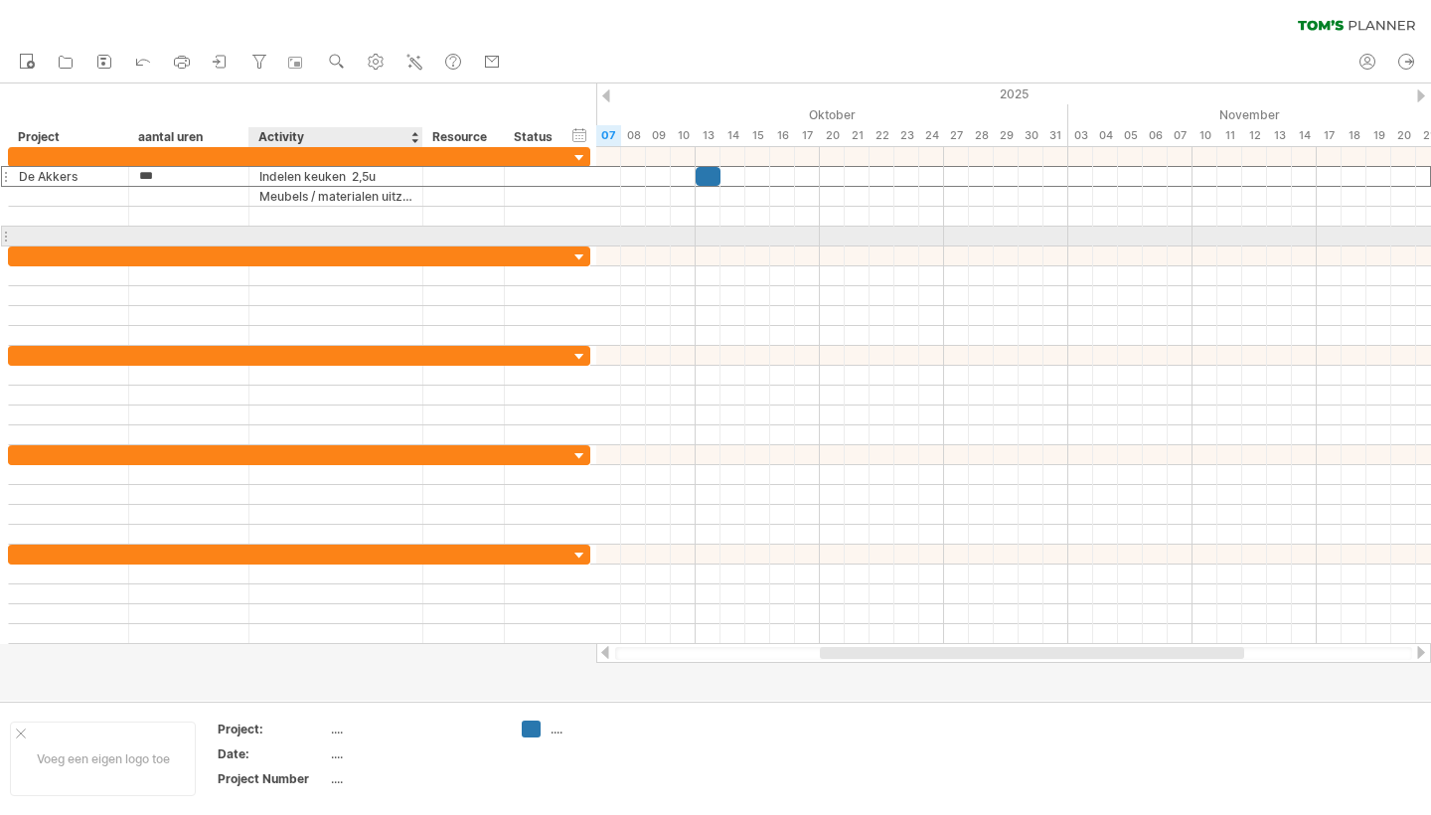
click at [293, 227] on div at bounding box center [335, 236] width 153 height 19
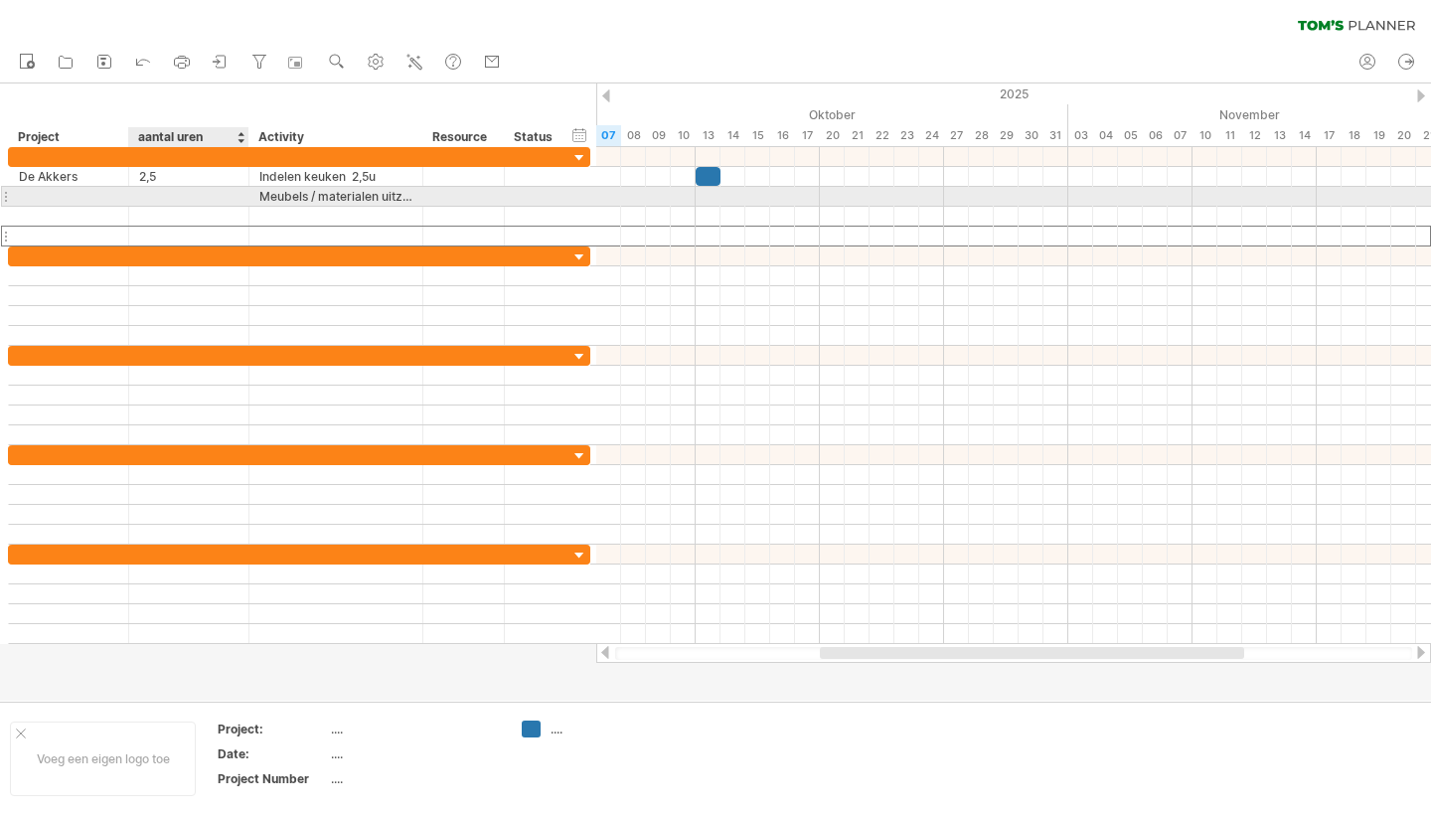
click at [163, 197] on div at bounding box center [188, 196] width 99 height 19
type input "**"
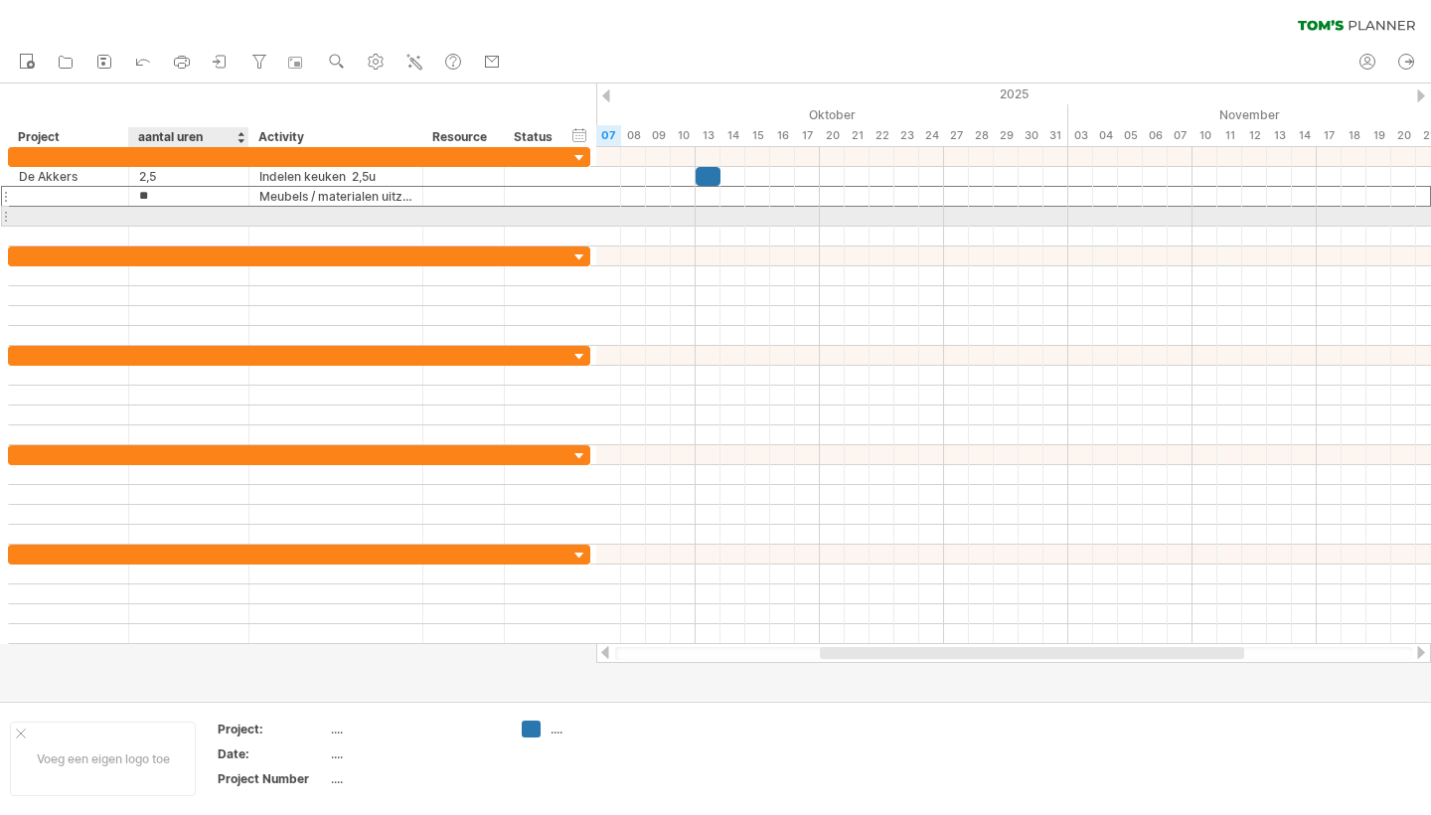
click at [237, 221] on div at bounding box center [188, 216] width 99 height 19
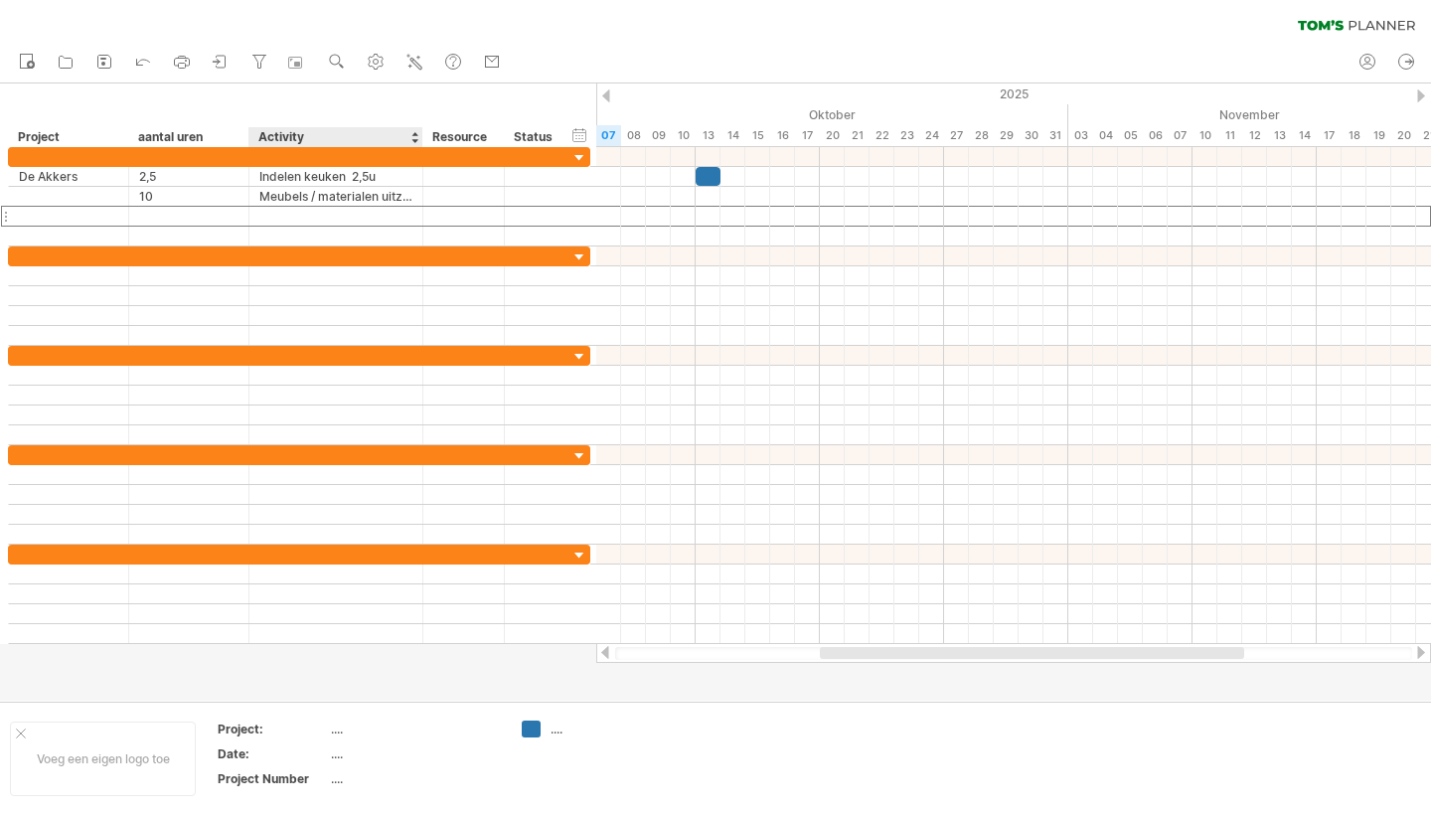
click at [282, 139] on div "Activity" at bounding box center [334, 137] width 153 height 20
click at [195, 137] on div "aantal uren" at bounding box center [187, 137] width 99 height 20
click at [195, 137] on input "**********" at bounding box center [187, 137] width 99 height 20
type input "**********"
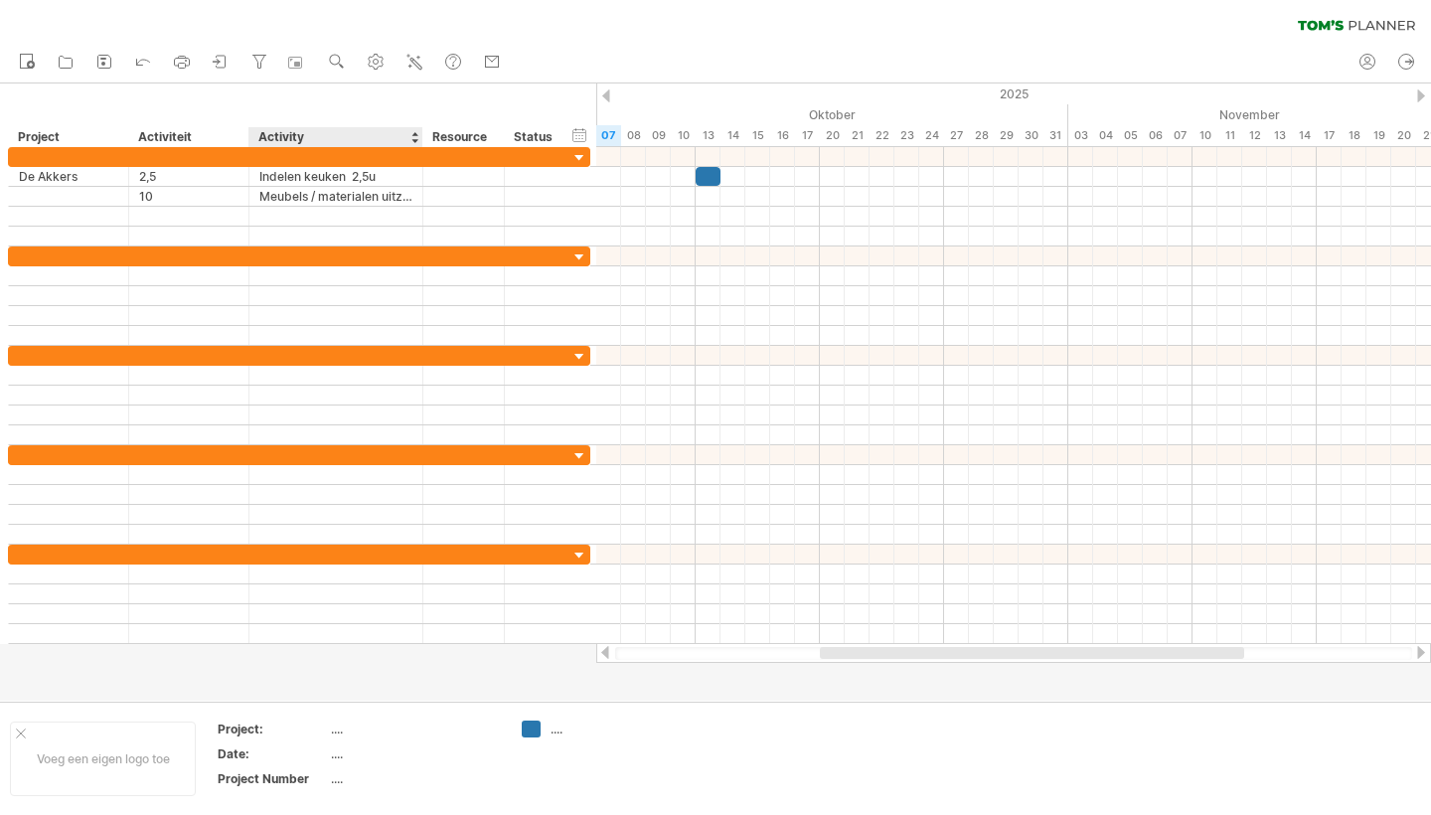
click at [300, 132] on div "Activity" at bounding box center [334, 137] width 153 height 20
click at [300, 132] on input "********" at bounding box center [334, 137] width 153 height 20
type input "*"
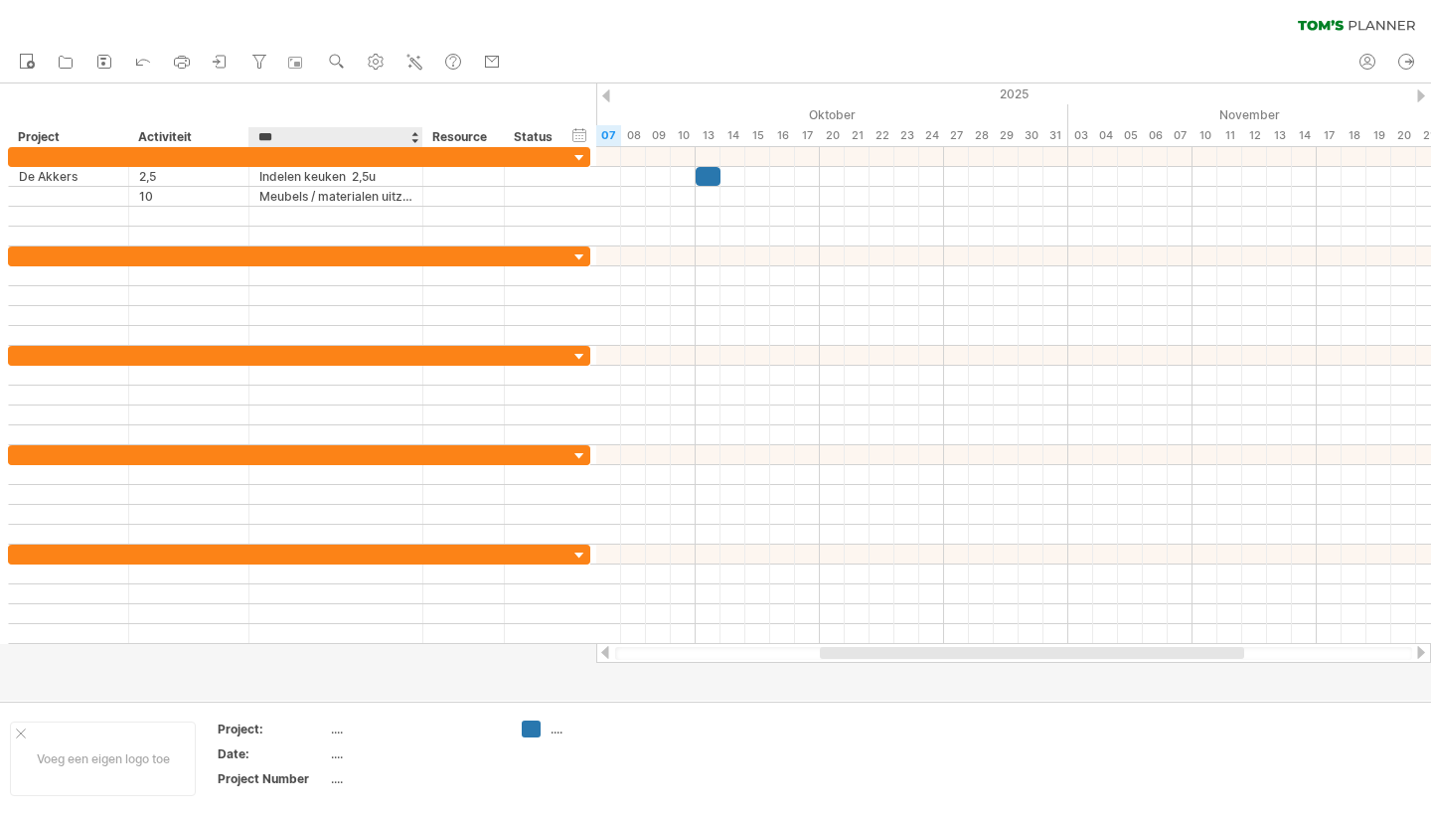
type input "****"
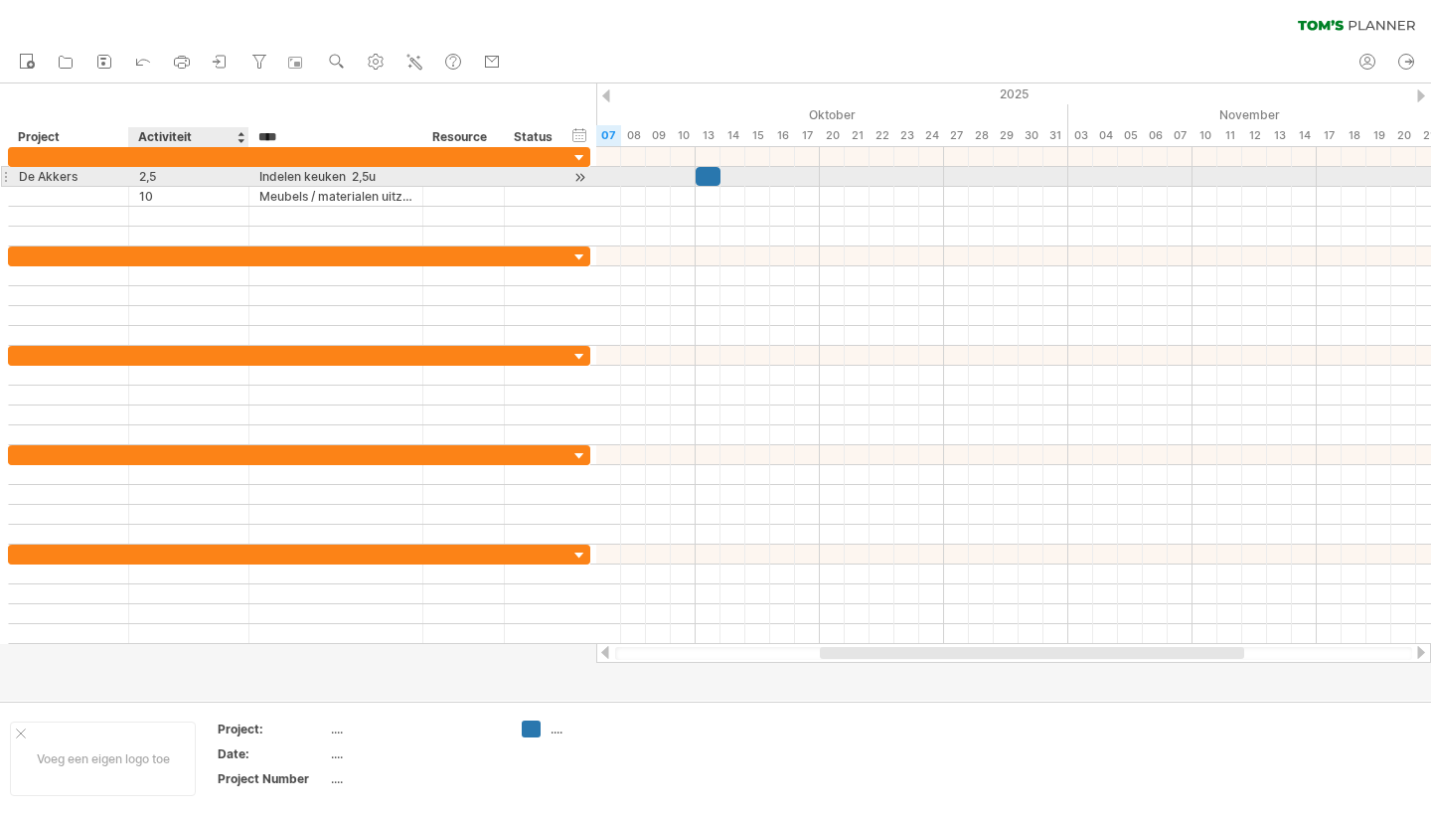
click at [173, 178] on div "2,5" at bounding box center [188, 176] width 99 height 19
click at [168, 177] on input "***" at bounding box center [188, 176] width 99 height 19
type input "**********"
click at [340, 176] on input "**********" at bounding box center [335, 176] width 153 height 19
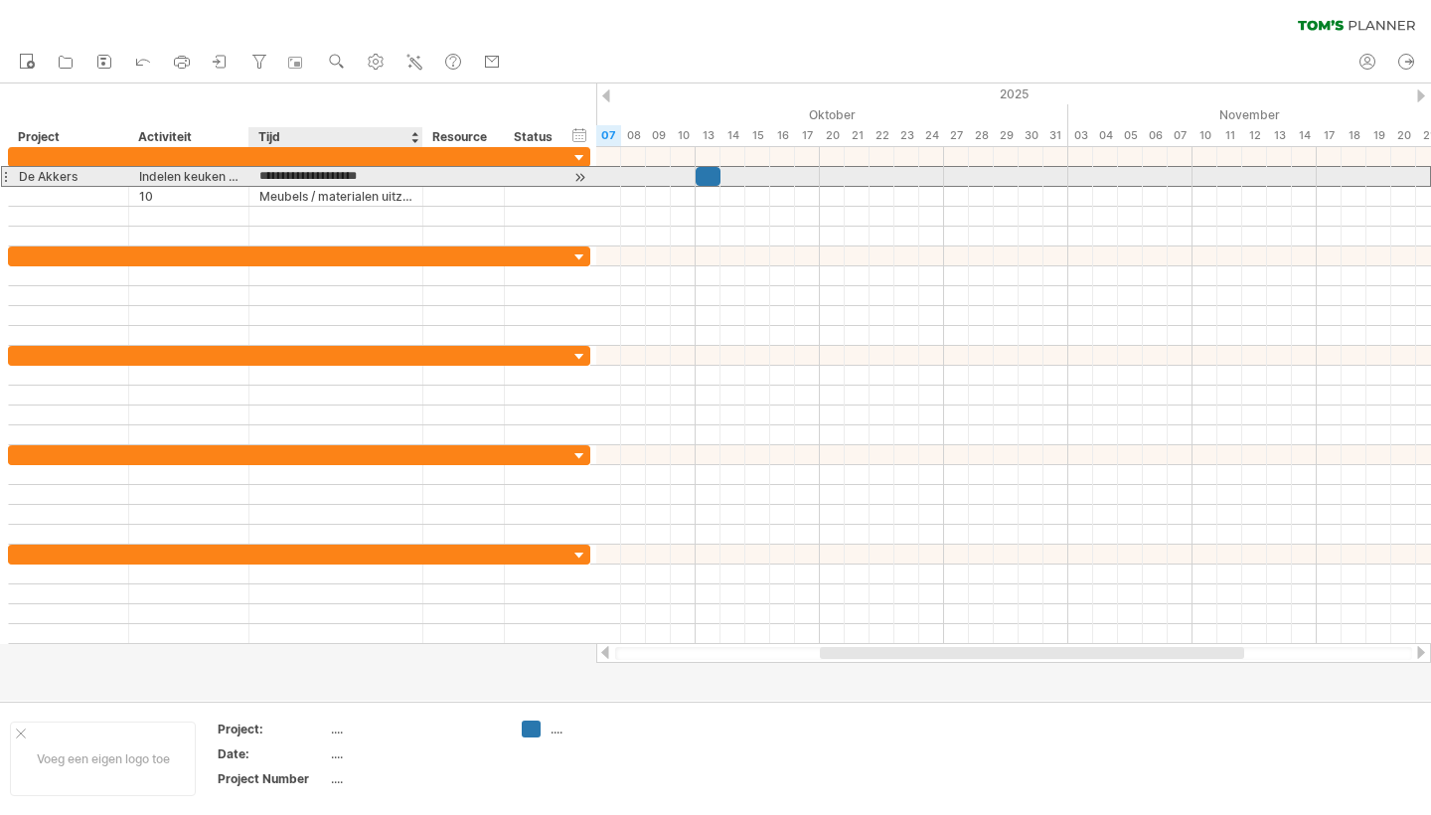
drag, startPoint x: 348, startPoint y: 176, endPoint x: 256, endPoint y: 179, distance: 91.5
click at [256, 179] on div "**********" at bounding box center [336, 176] width 174 height 19
type input "****"
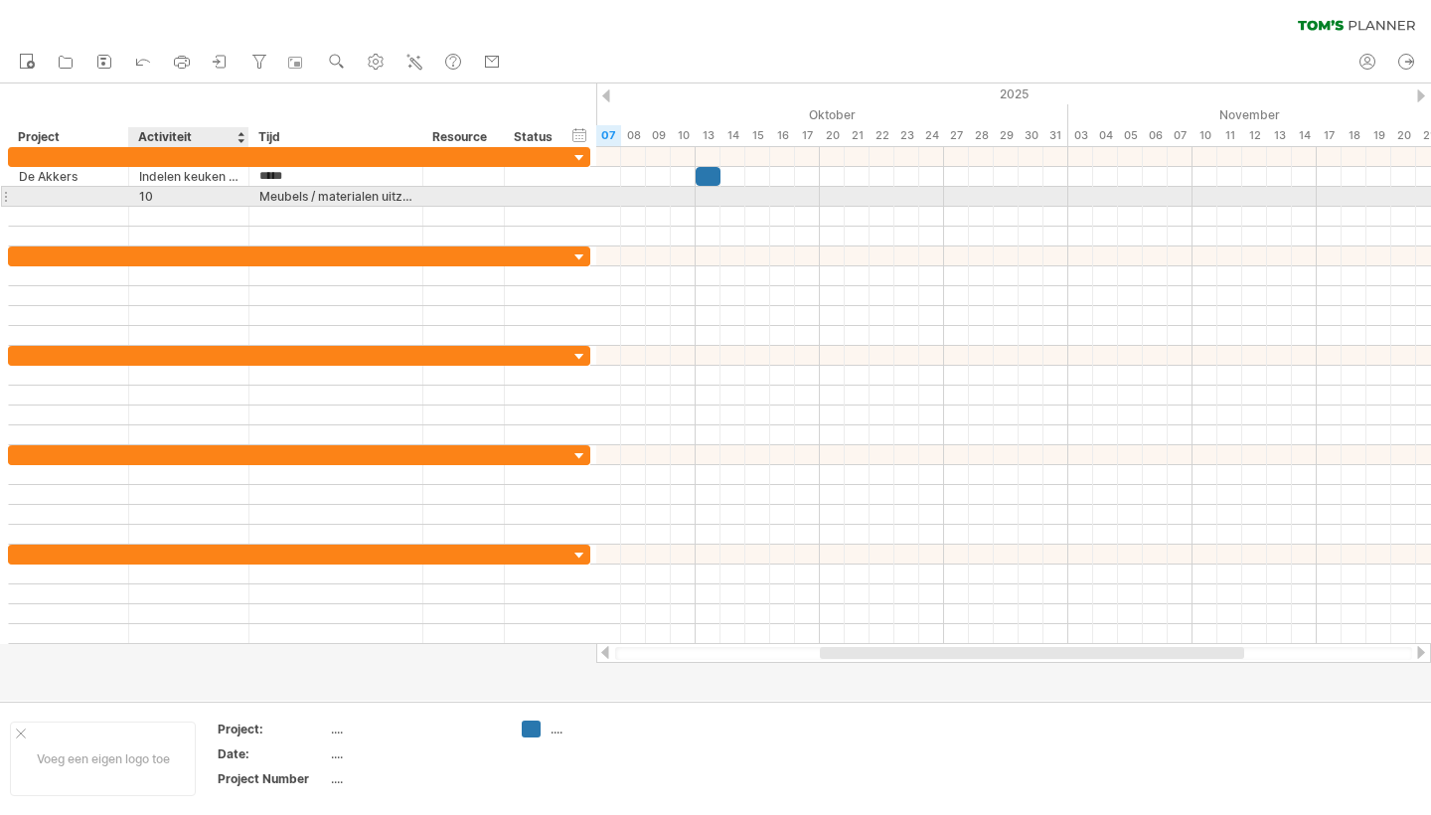
click at [162, 197] on div "10" at bounding box center [188, 196] width 99 height 19
click at [162, 197] on input "**" at bounding box center [188, 196] width 99 height 19
type input "**********"
click at [296, 195] on div "Meubels / materialen uitzoeken" at bounding box center [335, 196] width 153 height 19
click at [299, 196] on input "**********" at bounding box center [335, 196] width 153 height 19
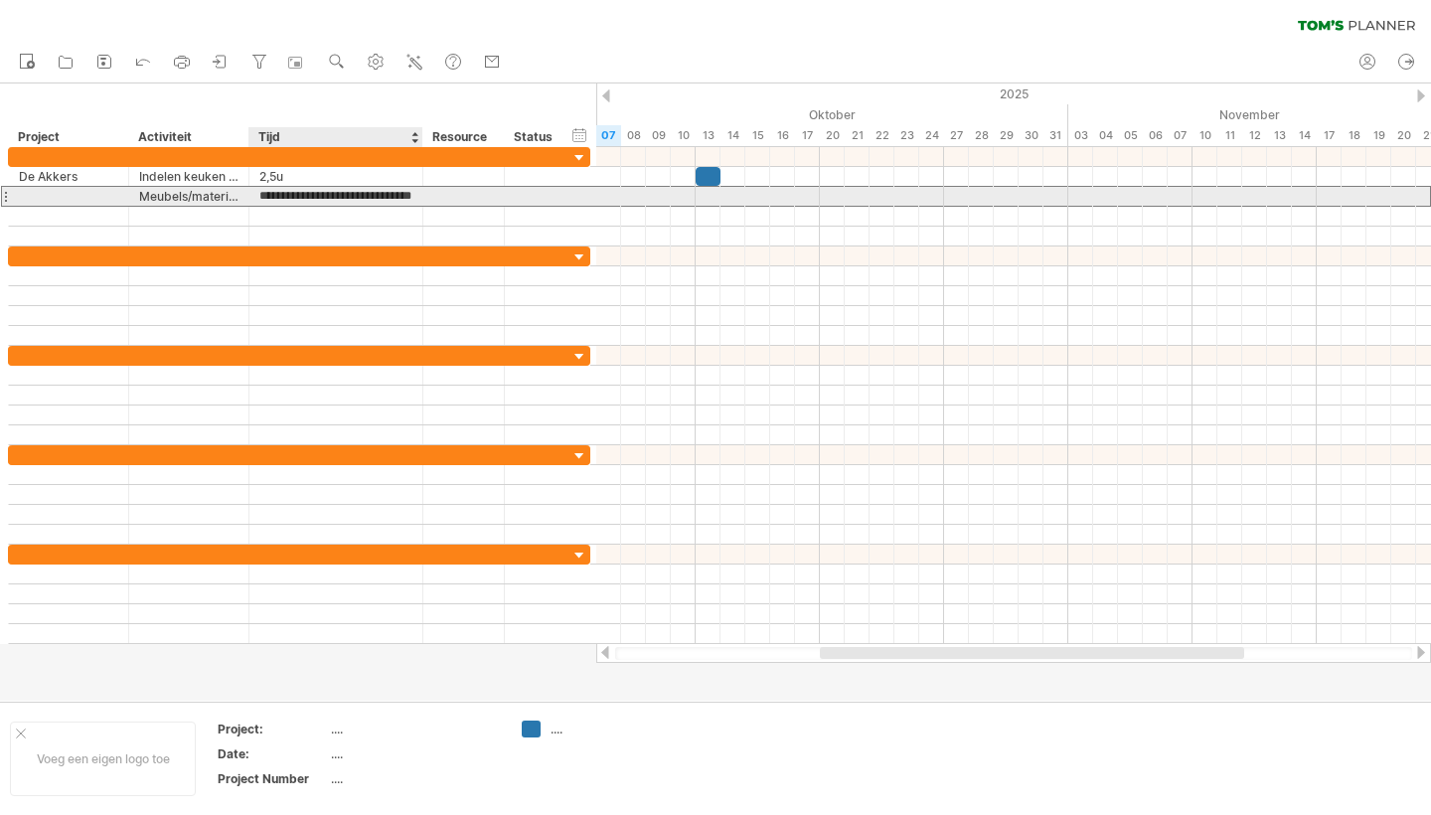
click at [299, 196] on input "**********" at bounding box center [335, 196] width 153 height 19
type input "**********"
click at [354, 195] on input "**********" at bounding box center [335, 196] width 153 height 19
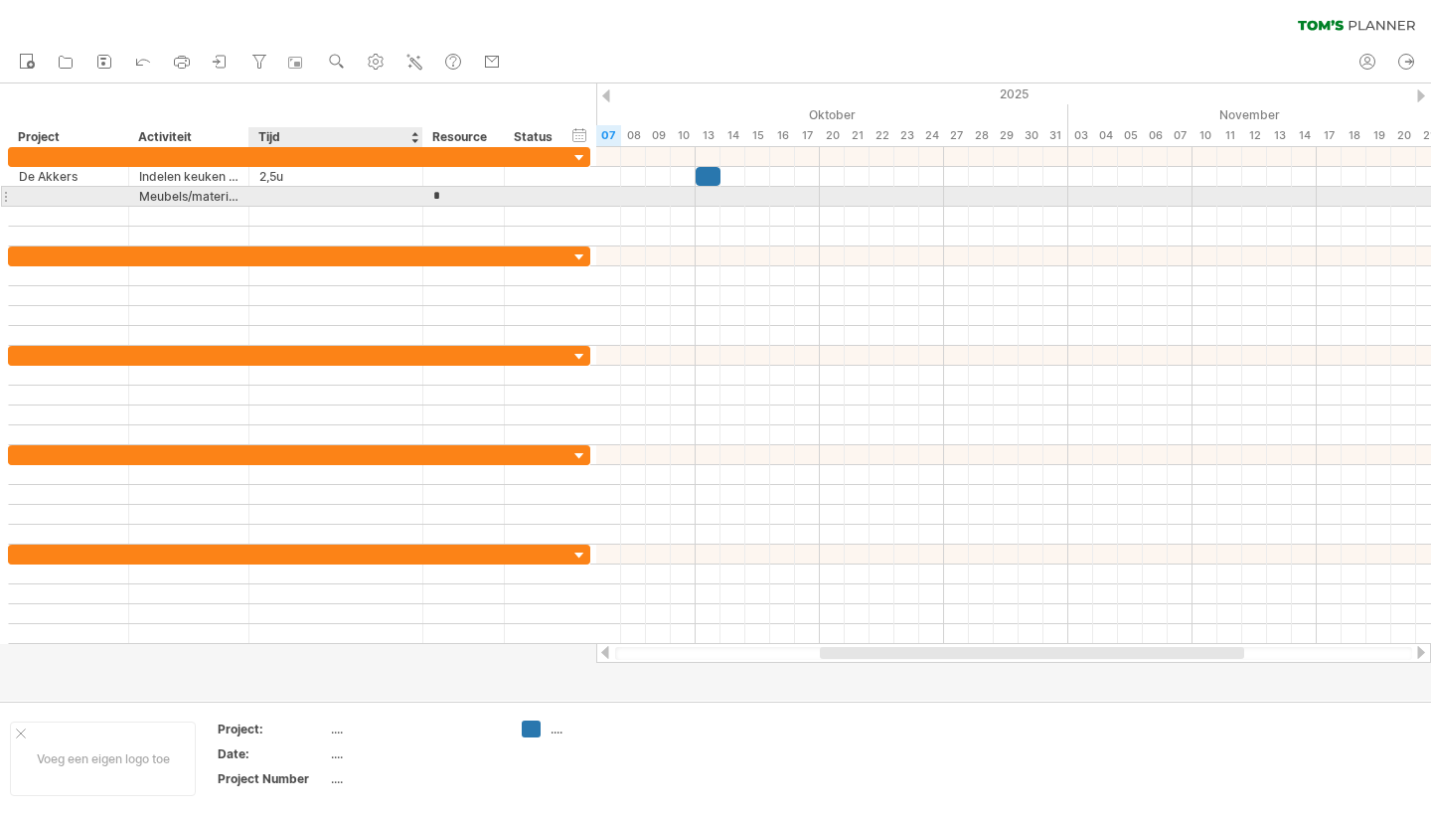
type input "**"
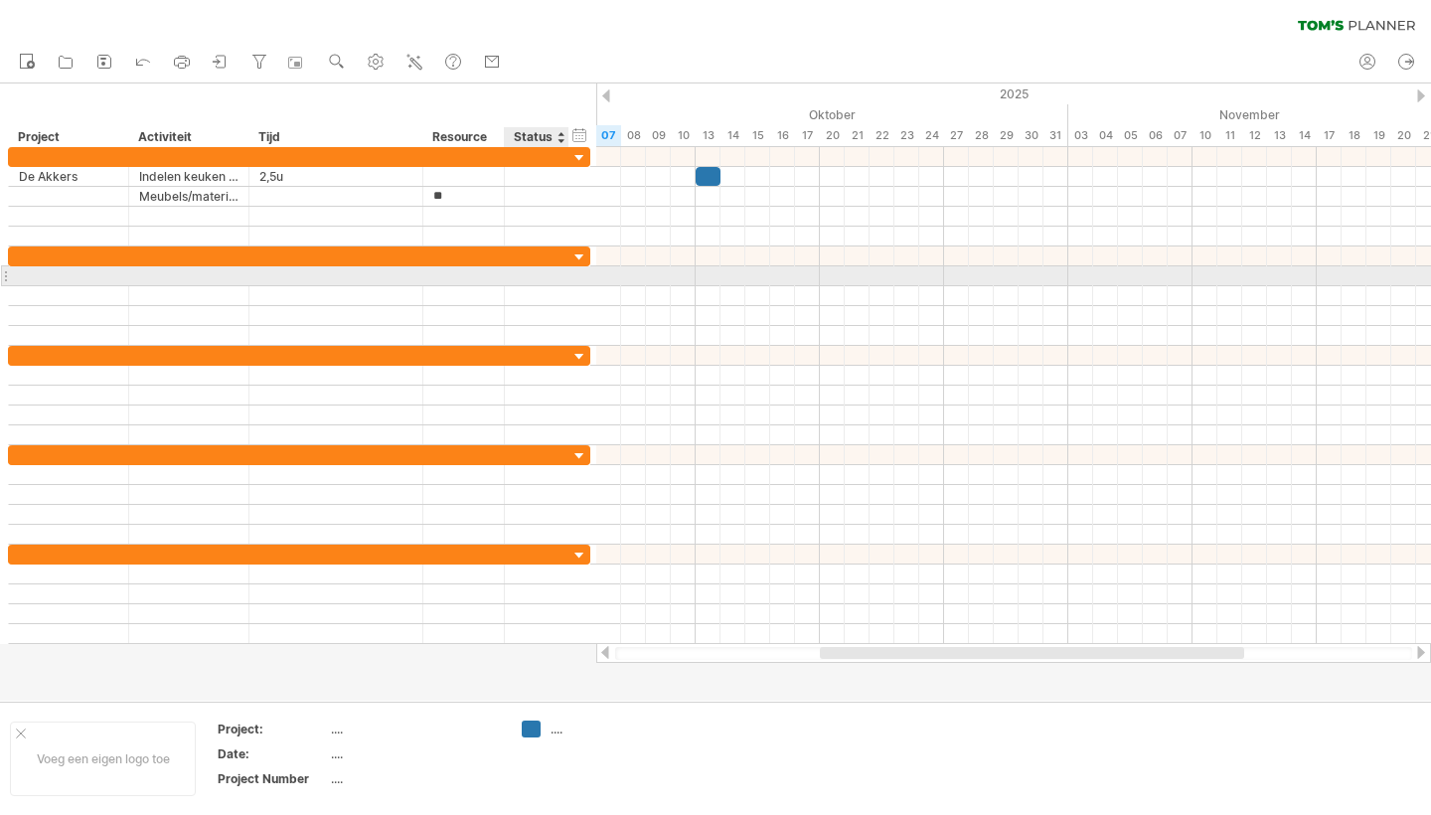
click at [572, 284] on div at bounding box center [299, 276] width 582 height 20
click at [799, 281] on div at bounding box center [1013, 276] width 835 height 20
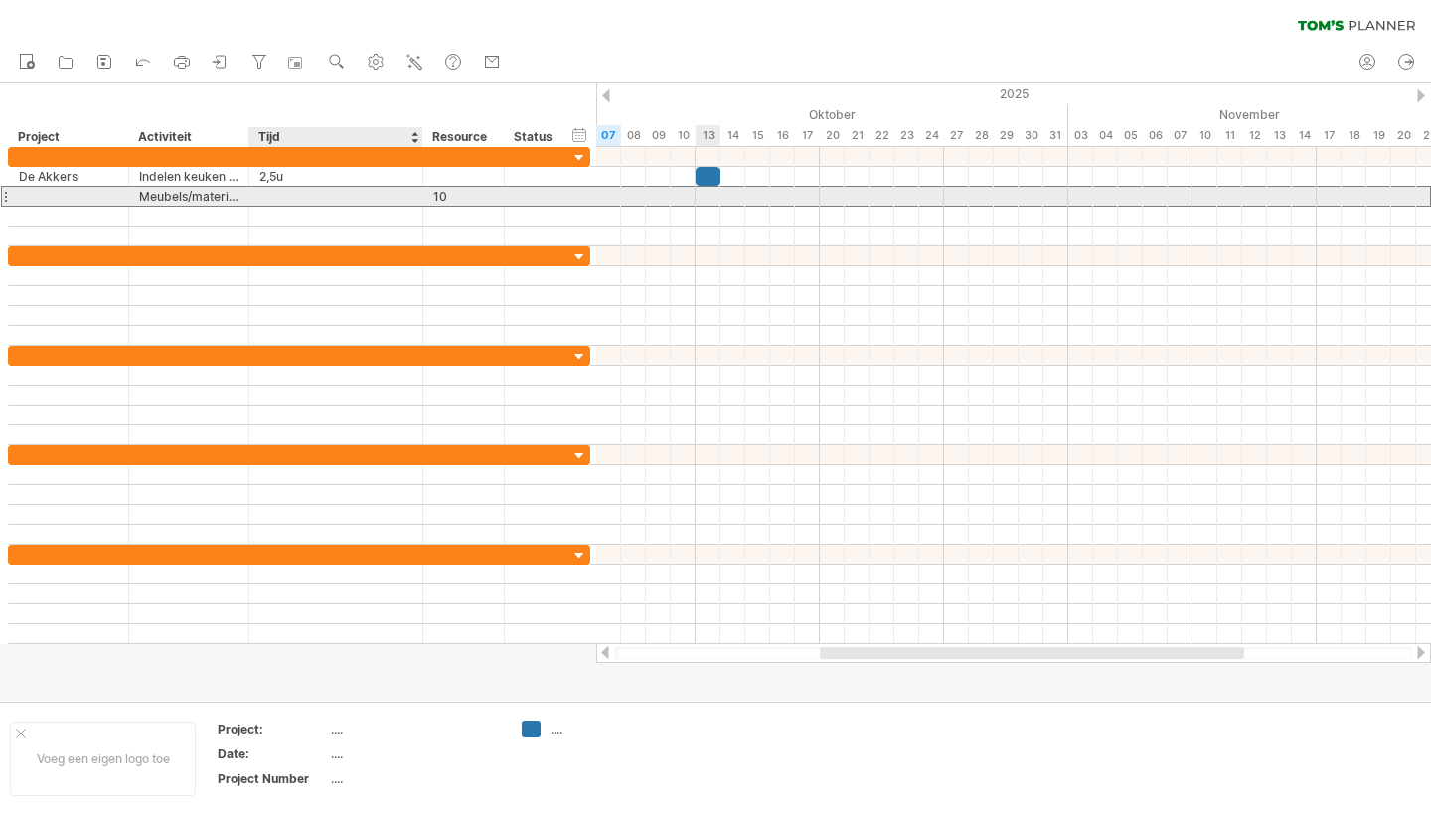
click at [339, 199] on div at bounding box center [335, 196] width 153 height 19
type input "**"
click at [464, 197] on div "10" at bounding box center [463, 196] width 61 height 19
drag, startPoint x: 458, startPoint y: 195, endPoint x: 431, endPoint y: 197, distance: 26.9
click at [431, 197] on div "** 10" at bounding box center [463, 196] width 81 height 19
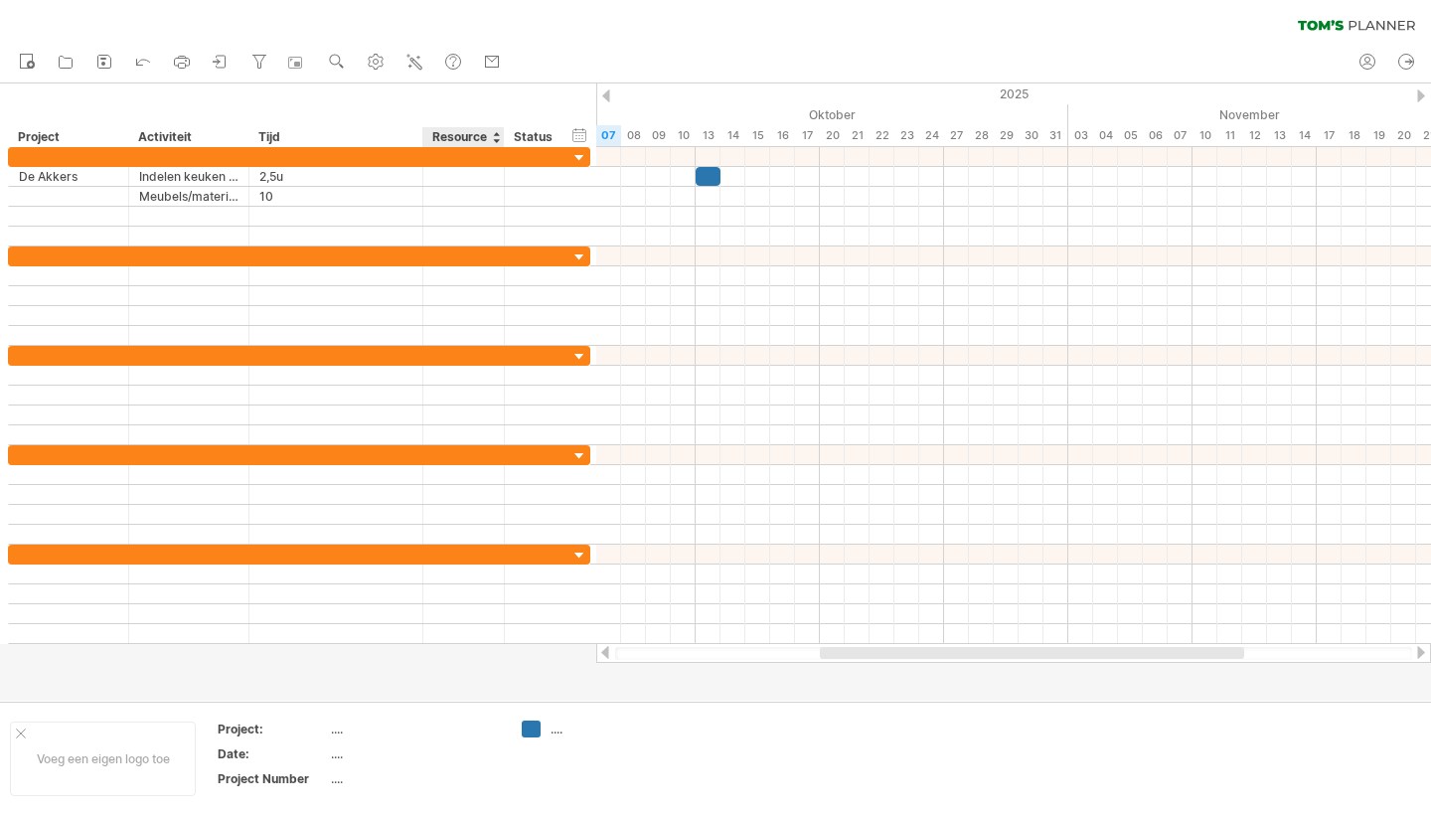
click at [475, 139] on div "Resource" at bounding box center [462, 137] width 61 height 20
click at [501, 139] on div at bounding box center [503, 137] width 7 height 20
click at [494, 139] on div at bounding box center [496, 137] width 8 height 20
click at [453, 136] on div "Resource" at bounding box center [462, 137] width 61 height 20
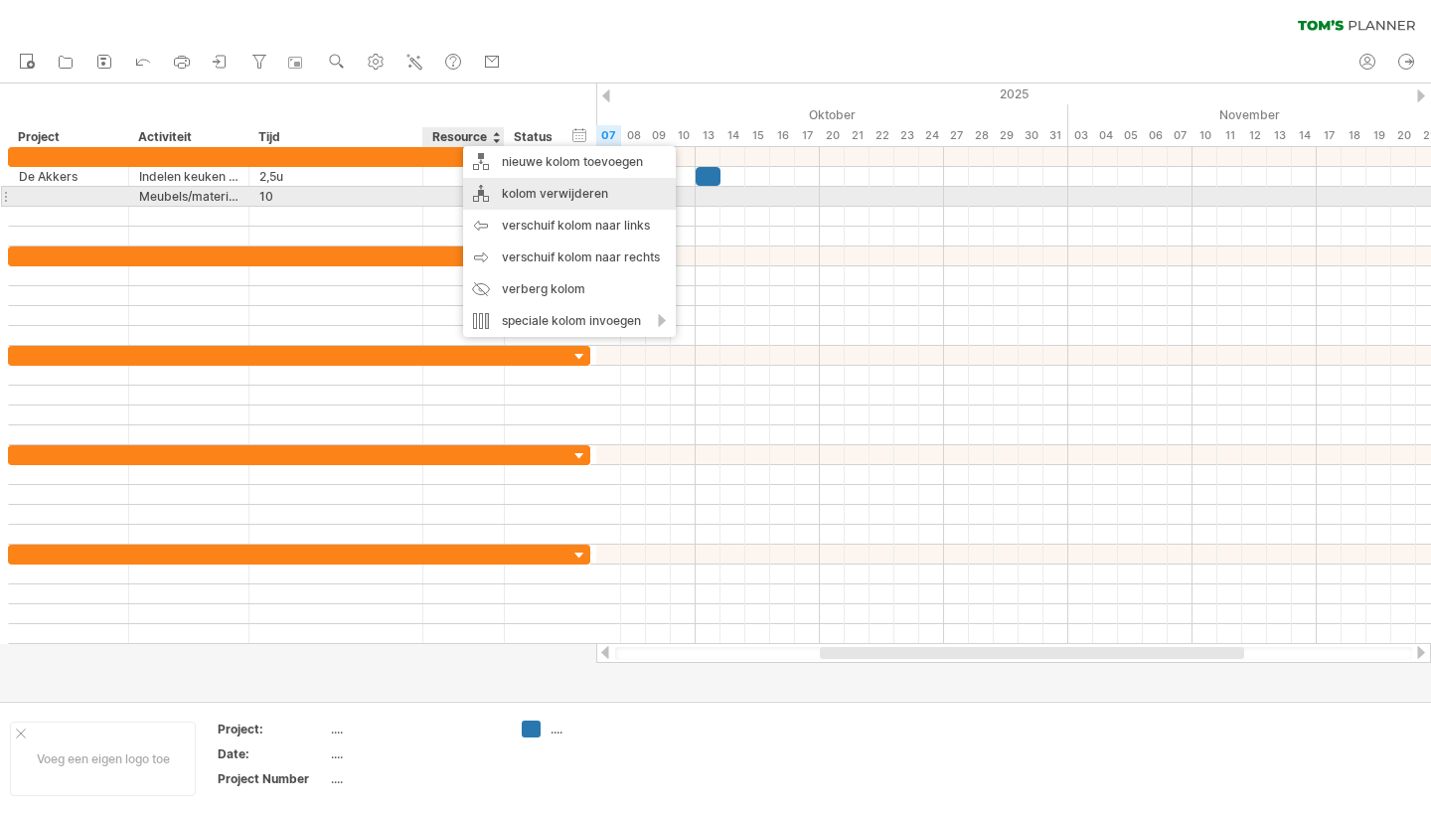
click at [522, 195] on div "kolom verwijderen" at bounding box center [569, 194] width 213 height 32
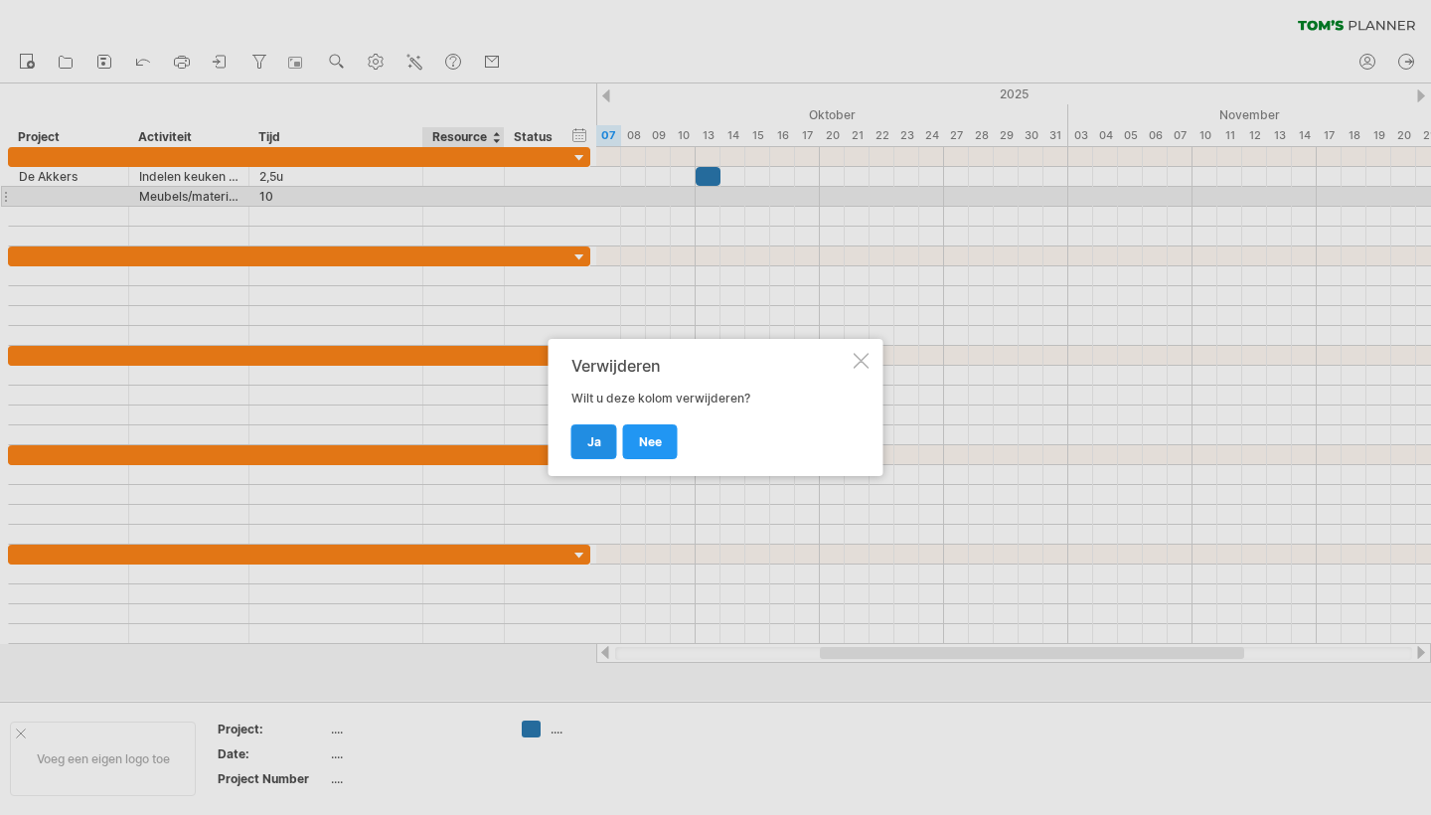
click at [585, 435] on link "ja" at bounding box center [594, 441] width 46 height 35
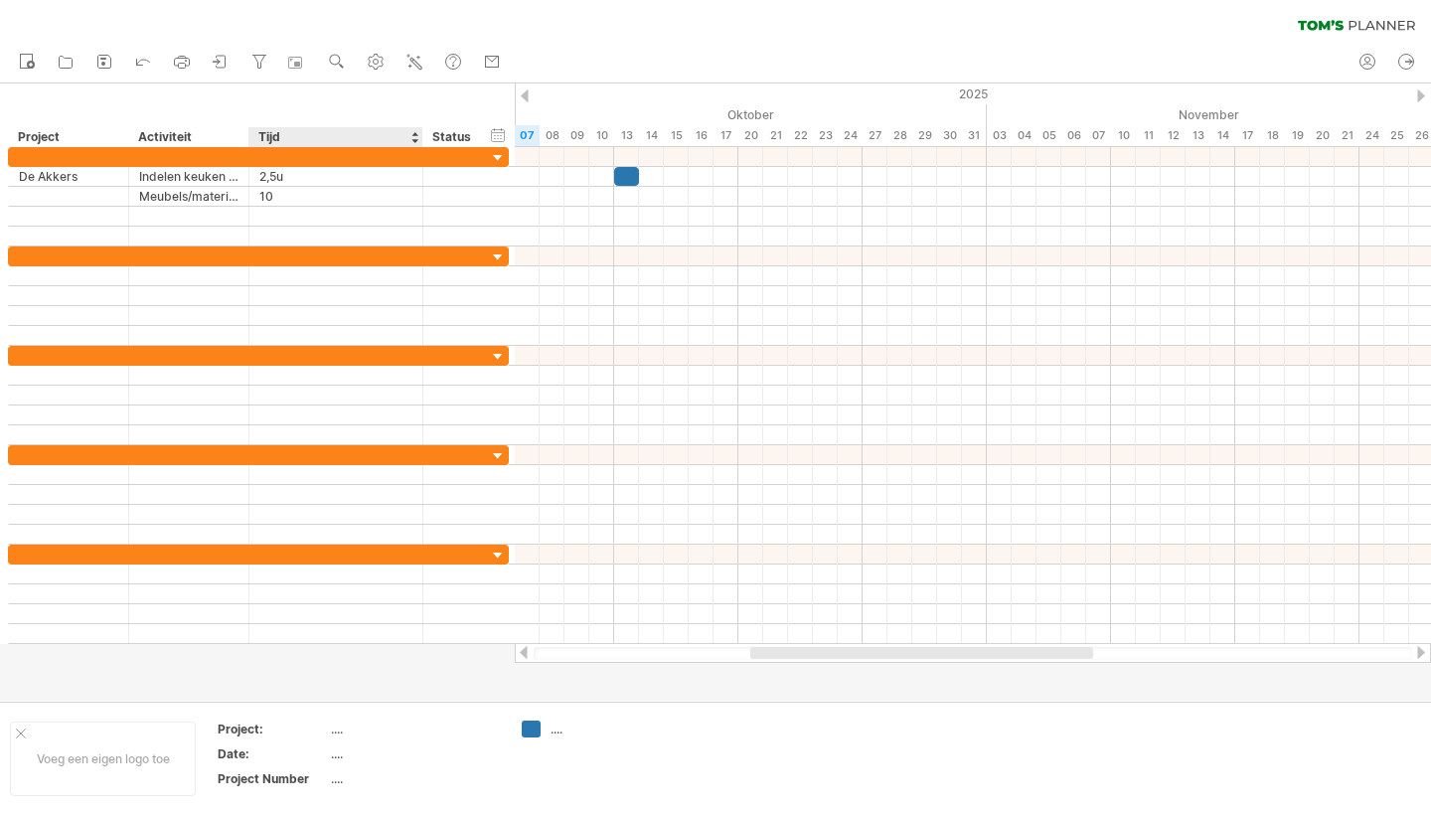
click at [320, 91] on div "**********" at bounding box center [257, 115] width 515 height 64
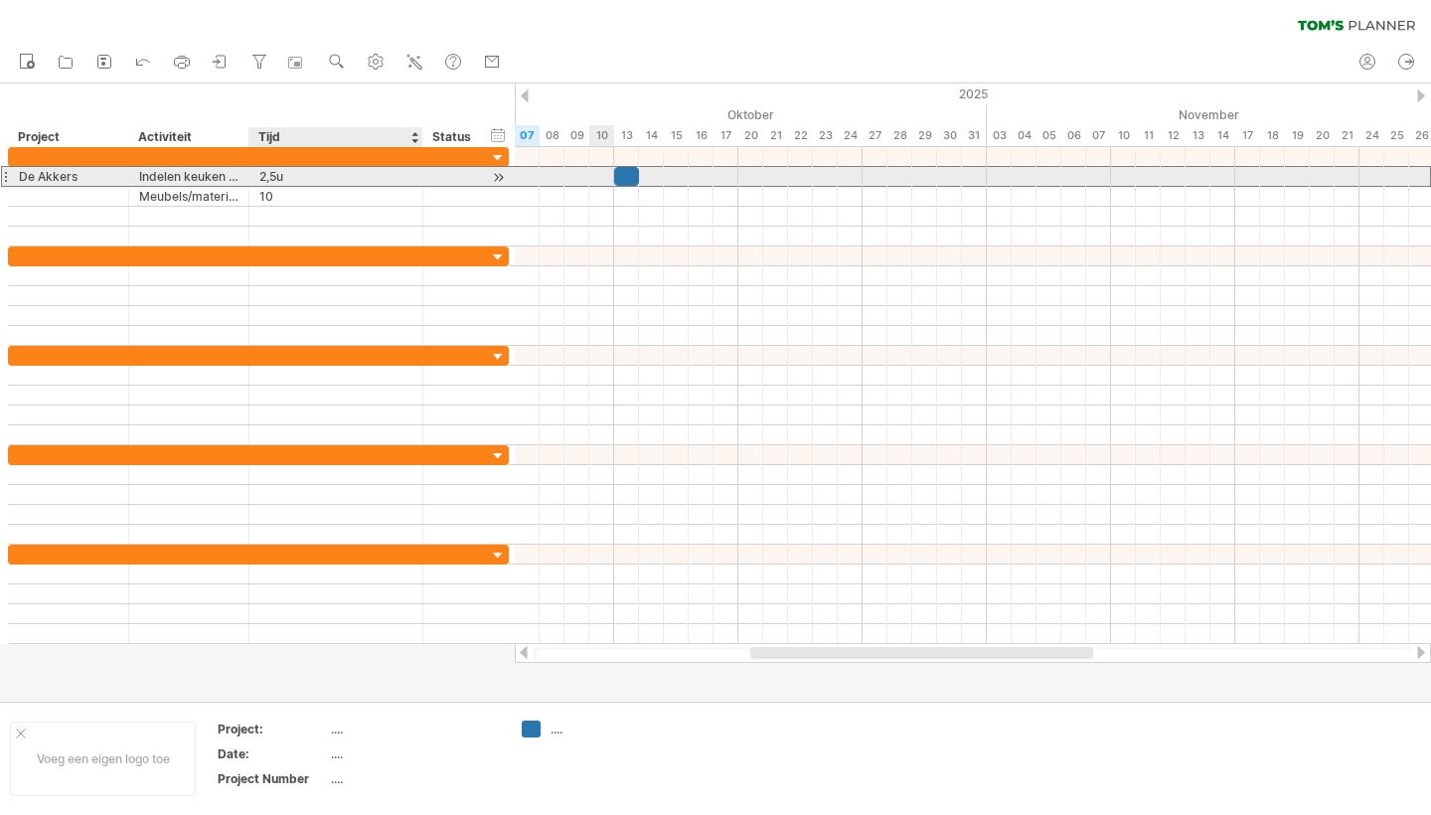
drag, startPoint x: 248, startPoint y: 175, endPoint x: 258, endPoint y: 174, distance: 10.0
click at [258, 174] on div "**********" at bounding box center [258, 176] width 501 height 21
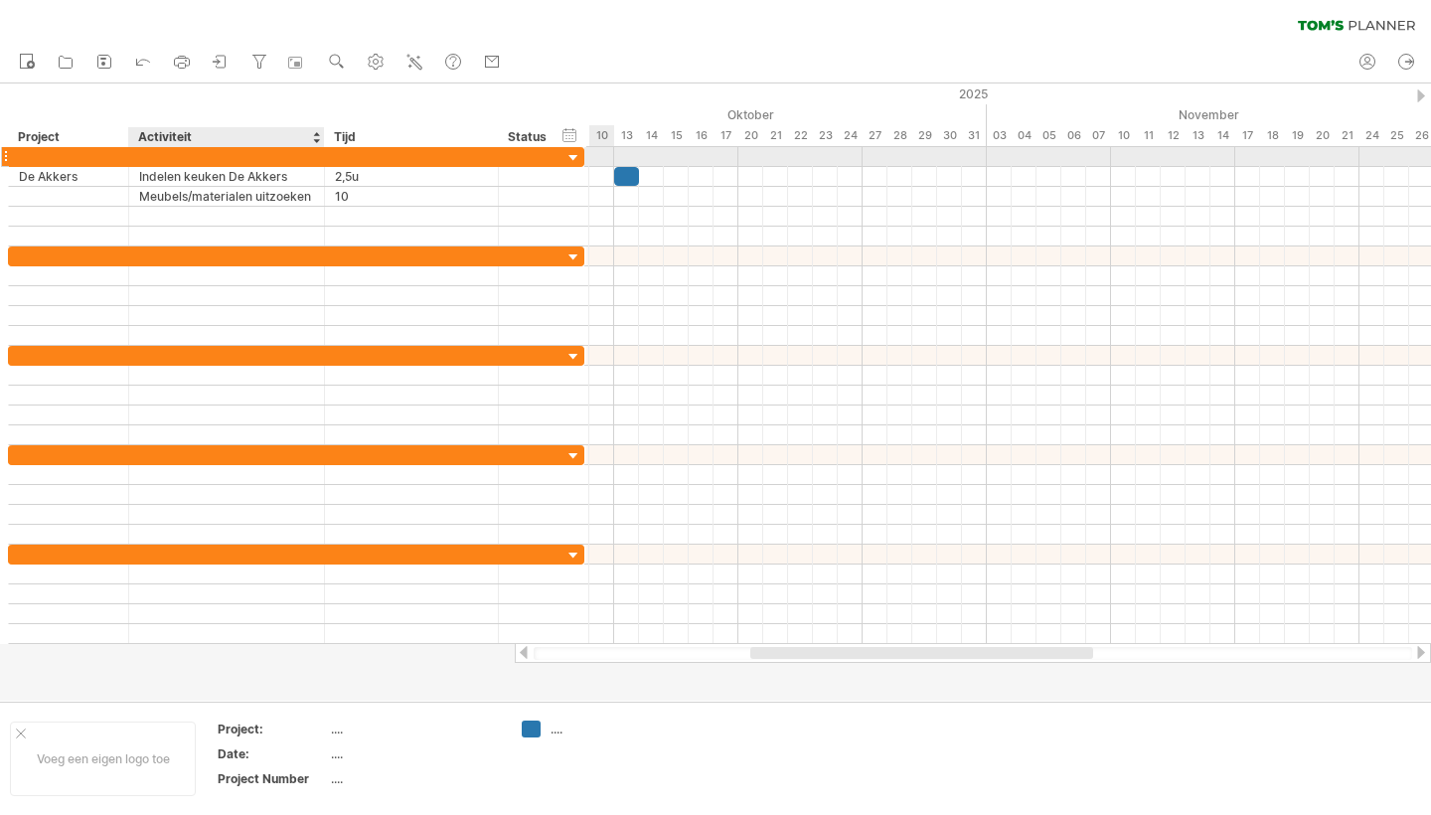
drag, startPoint x: 247, startPoint y: 156, endPoint x: 323, endPoint y: 158, distance: 75.6
click at [323, 158] on div at bounding box center [322, 157] width 10 height 20
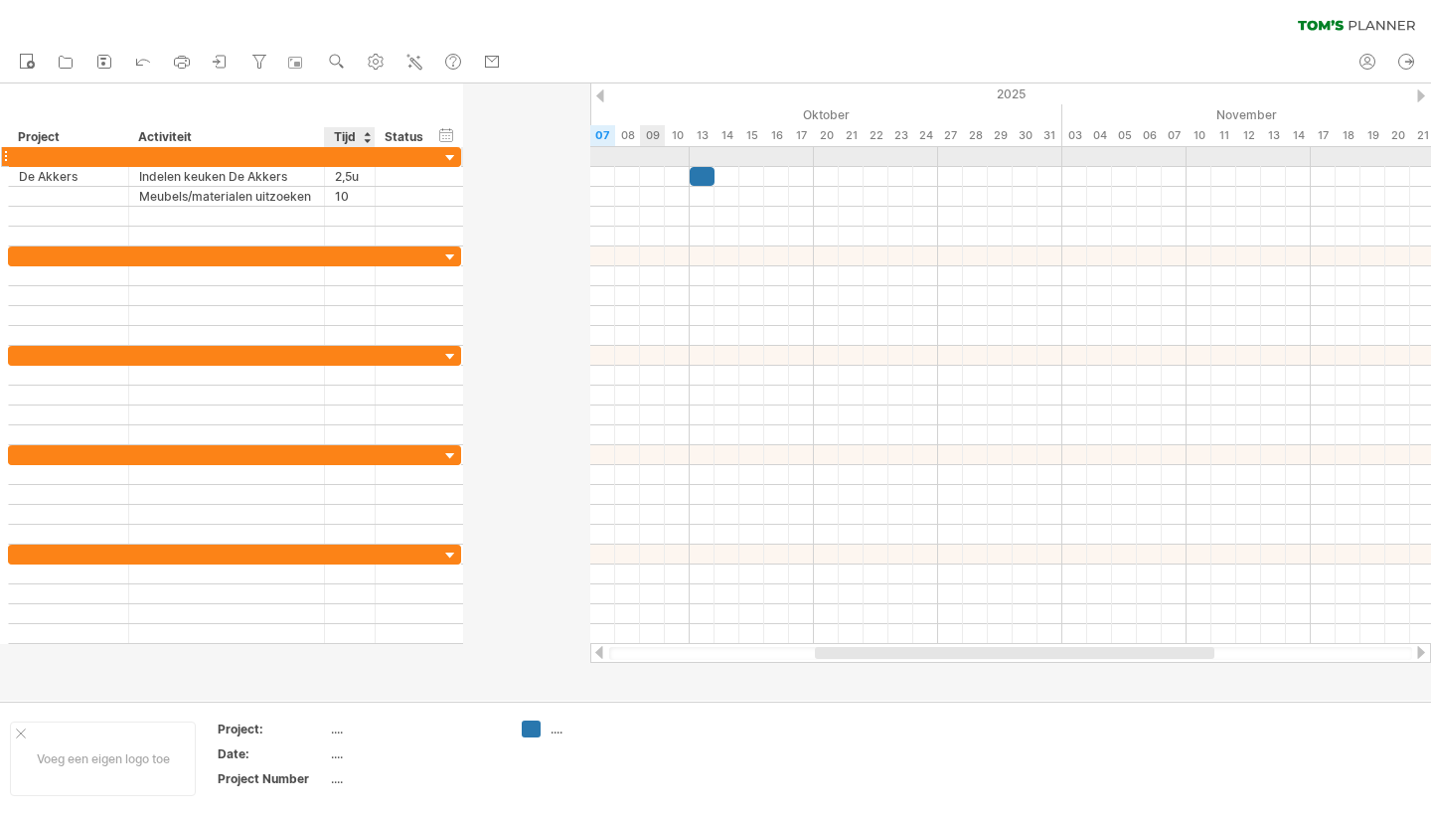
drag, startPoint x: 497, startPoint y: 158, endPoint x: 374, endPoint y: 160, distance: 123.3
click at [374, 160] on div at bounding box center [373, 157] width 10 height 20
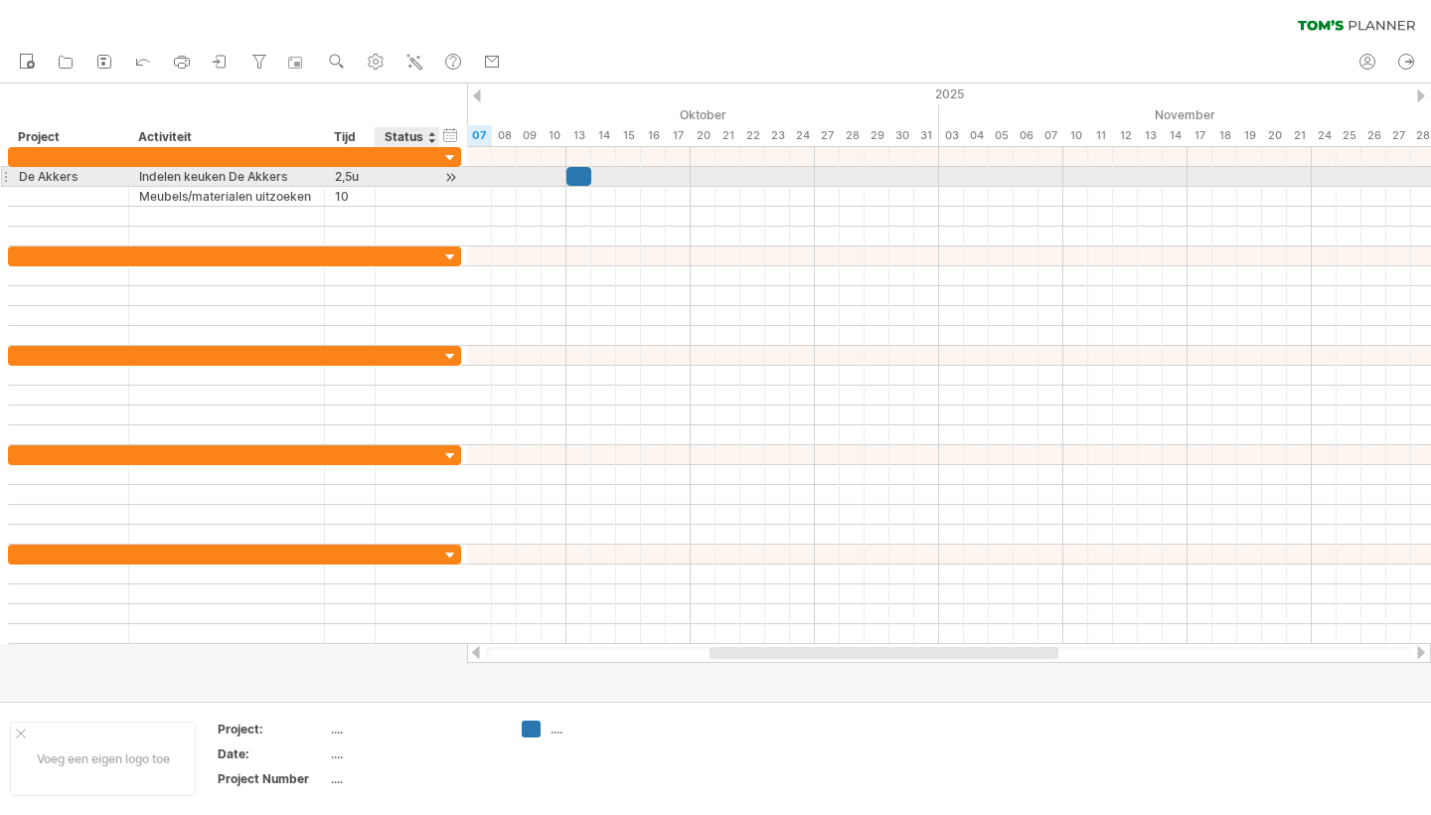
click at [393, 175] on div at bounding box center [408, 176] width 44 height 19
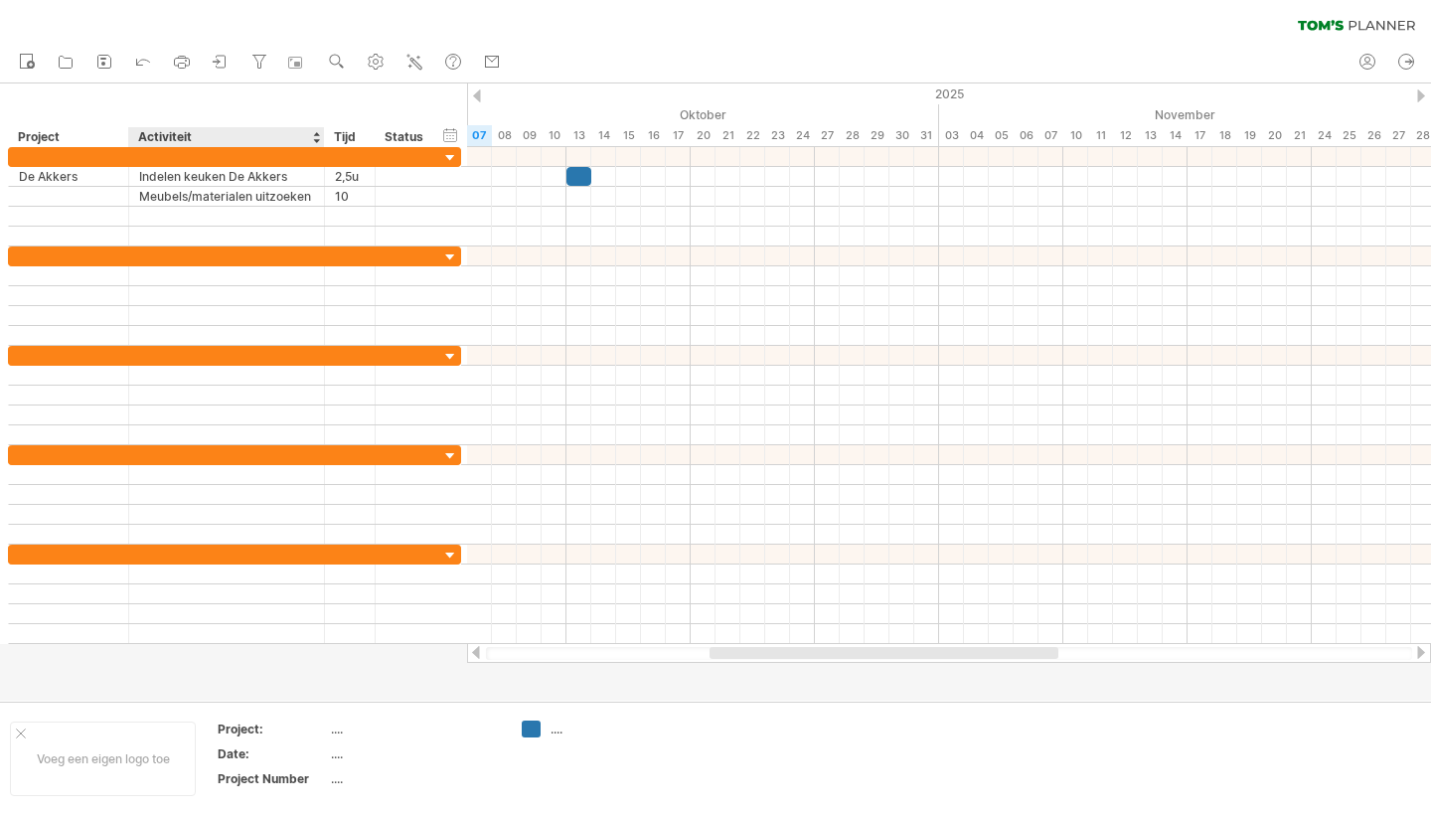
click at [235, 107] on div "**********" at bounding box center [233, 115] width 467 height 64
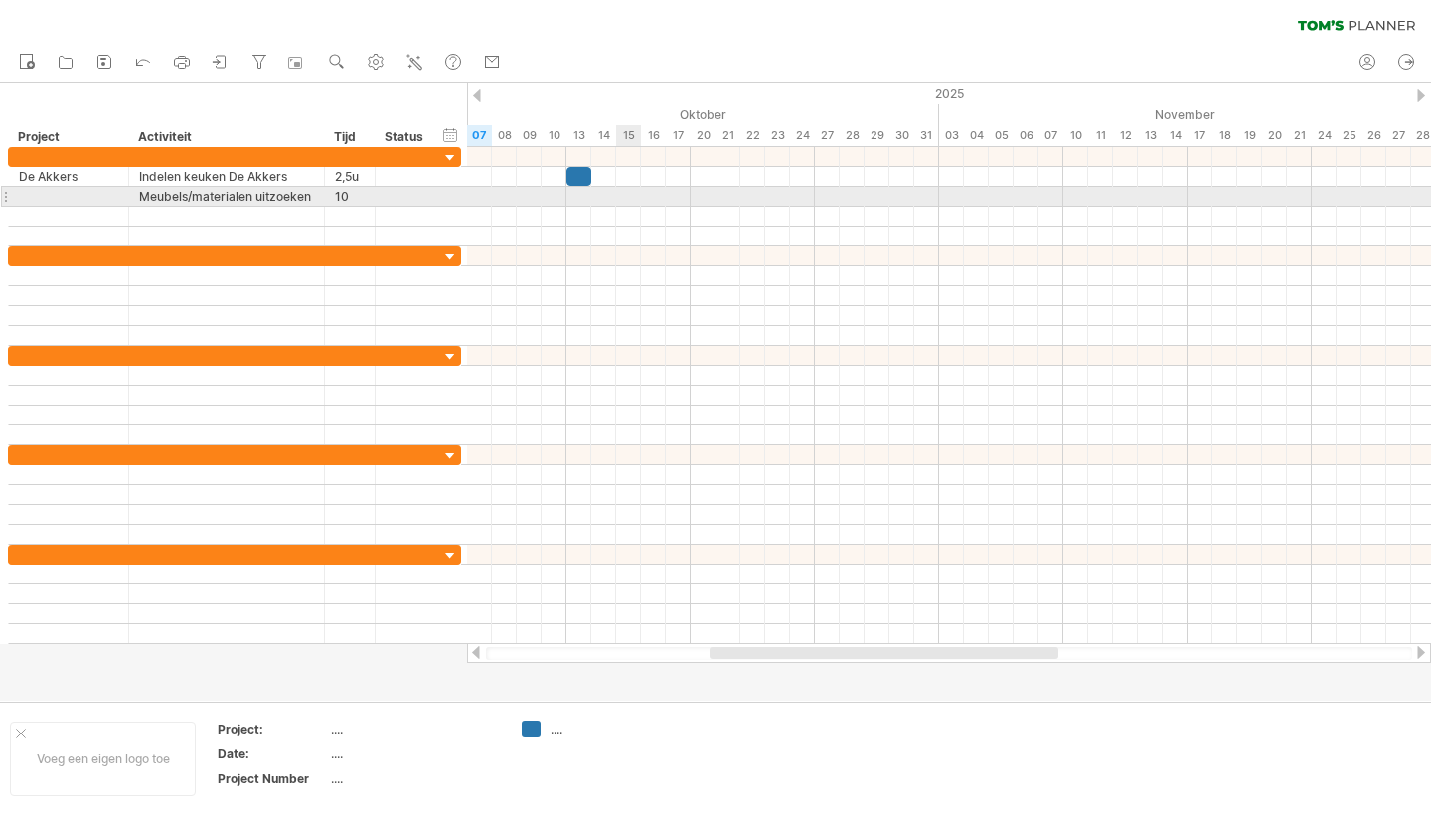
click at [625, 198] on div at bounding box center [949, 197] width 964 height 20
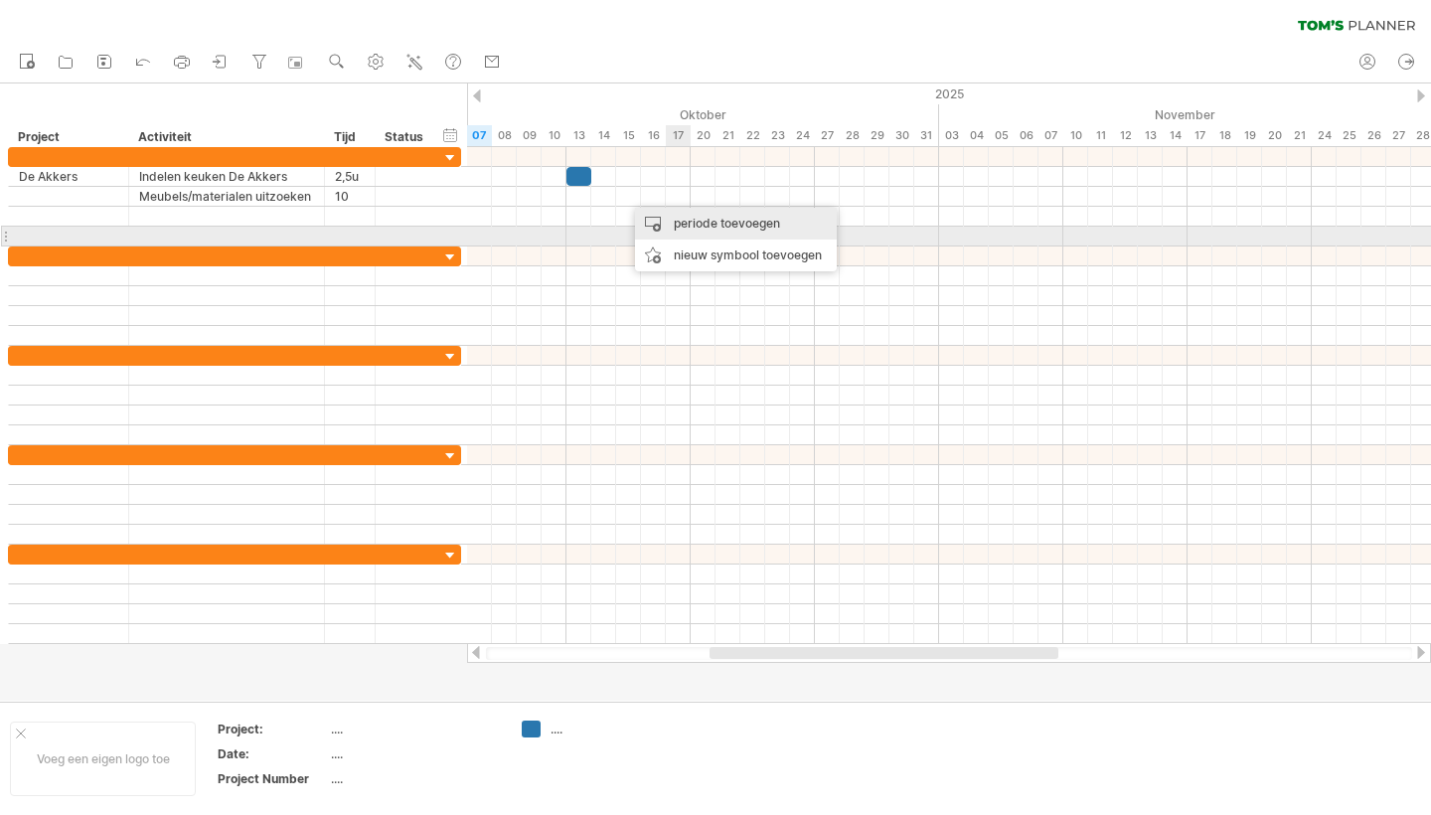
click at [711, 228] on div "periode toevoegen" at bounding box center [736, 224] width 202 height 32
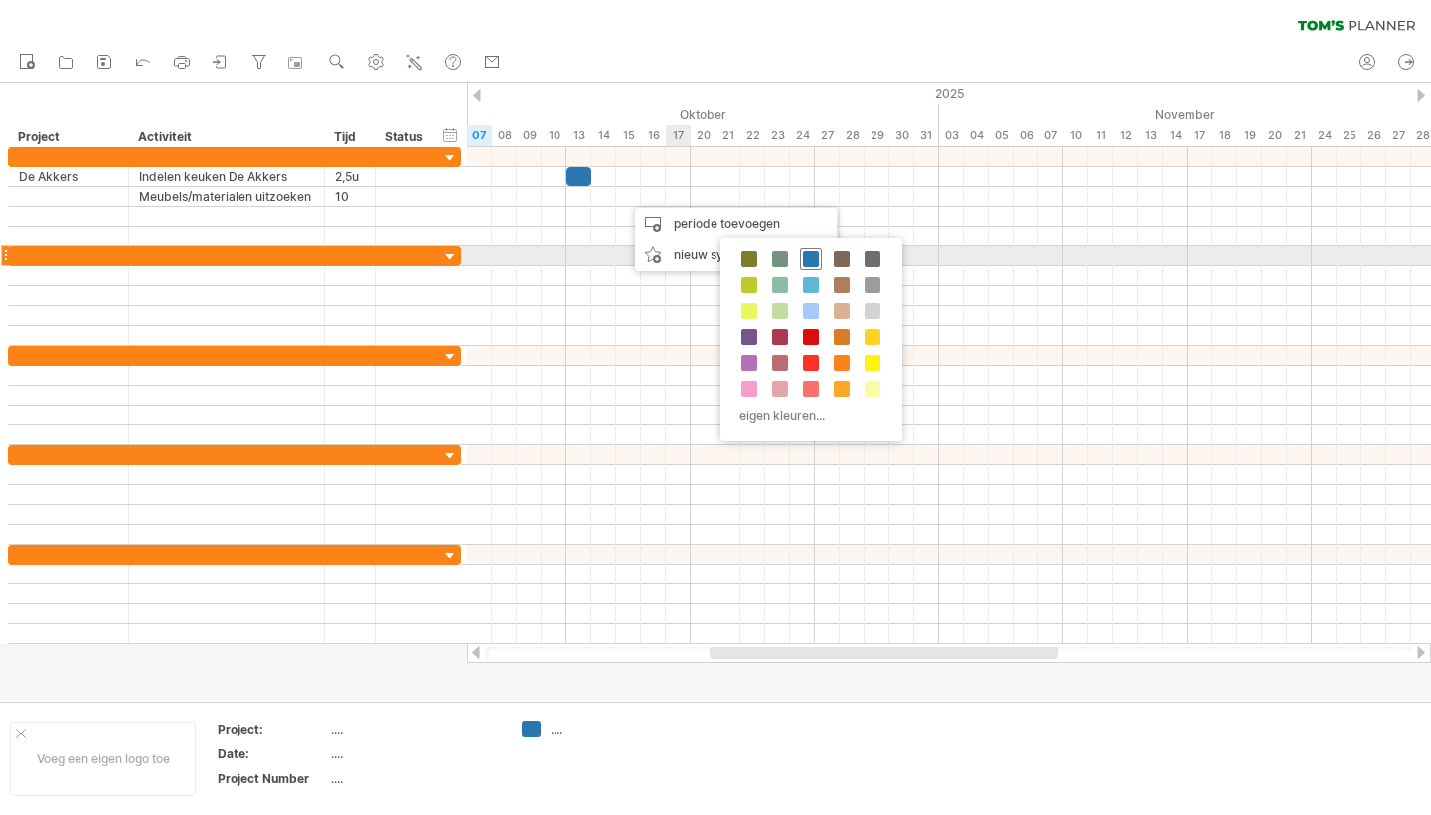
click at [811, 260] on span at bounding box center [811, 259] width 16 height 16
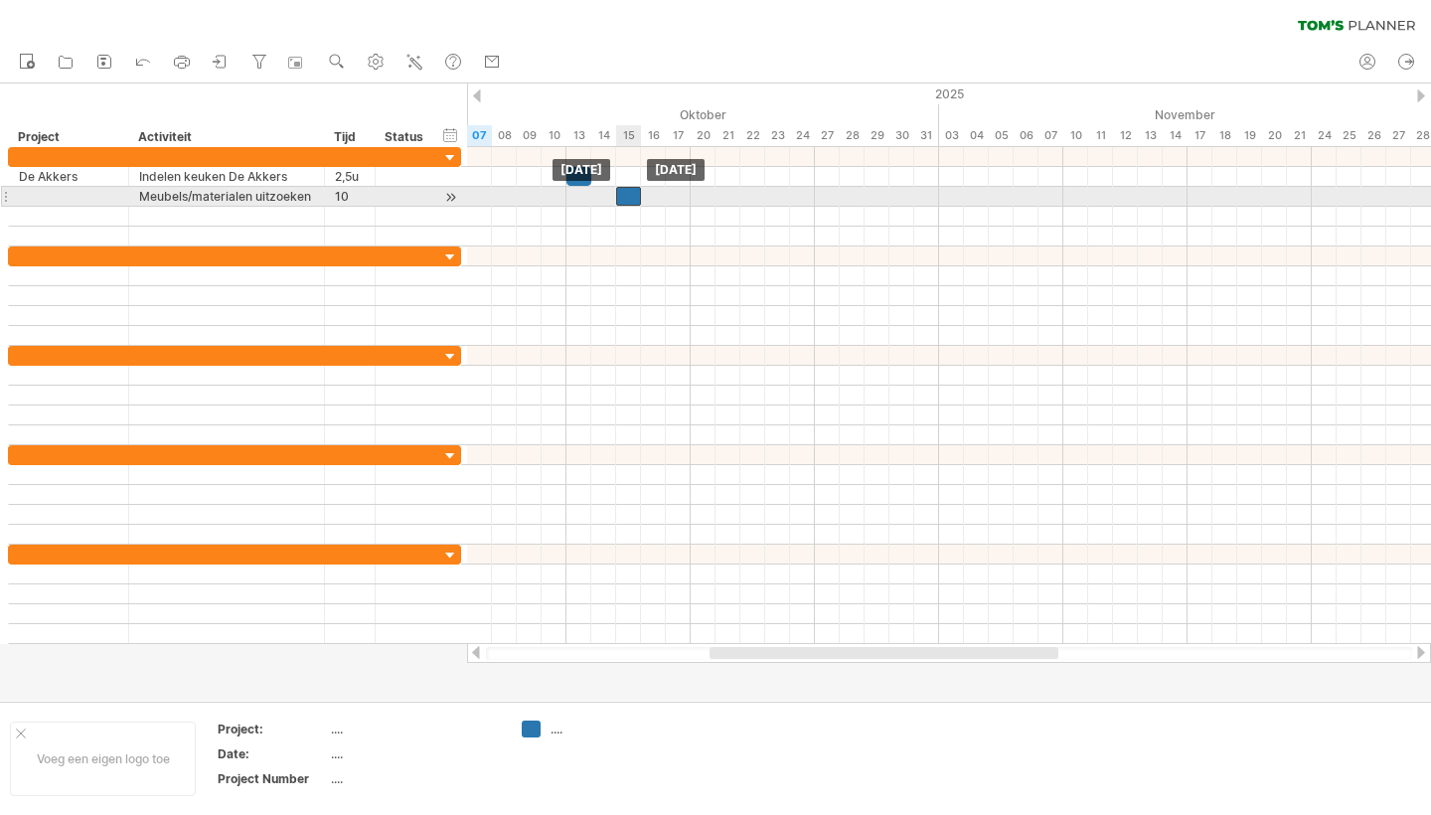
click at [628, 193] on div at bounding box center [628, 196] width 25 height 19
drag, startPoint x: 638, startPoint y: 195, endPoint x: 685, endPoint y: 198, distance: 46.8
click at [685, 198] on div at bounding box center [653, 196] width 75 height 19
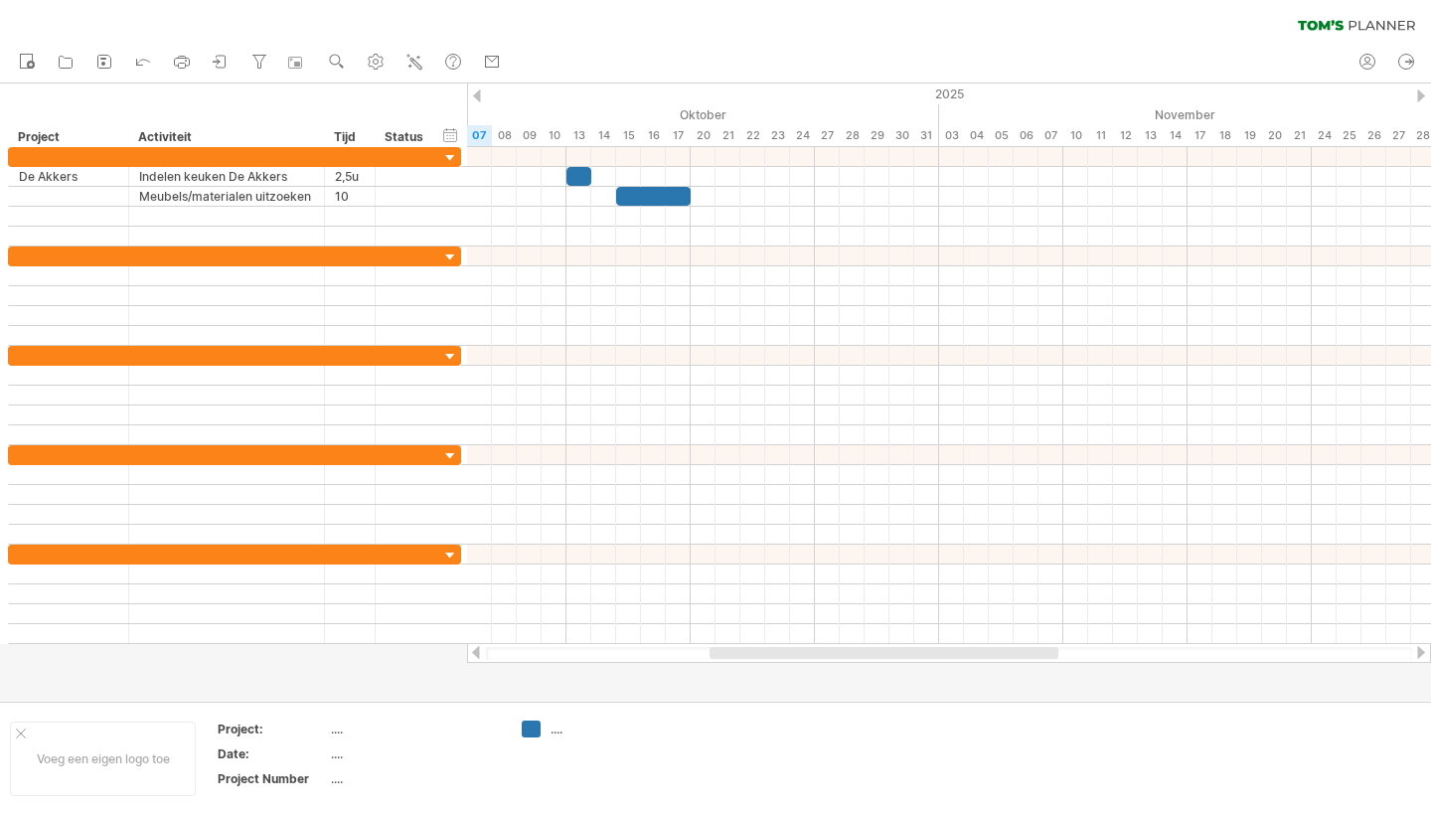
click at [577, 49] on div "nieuw open" at bounding box center [715, 63] width 1431 height 42
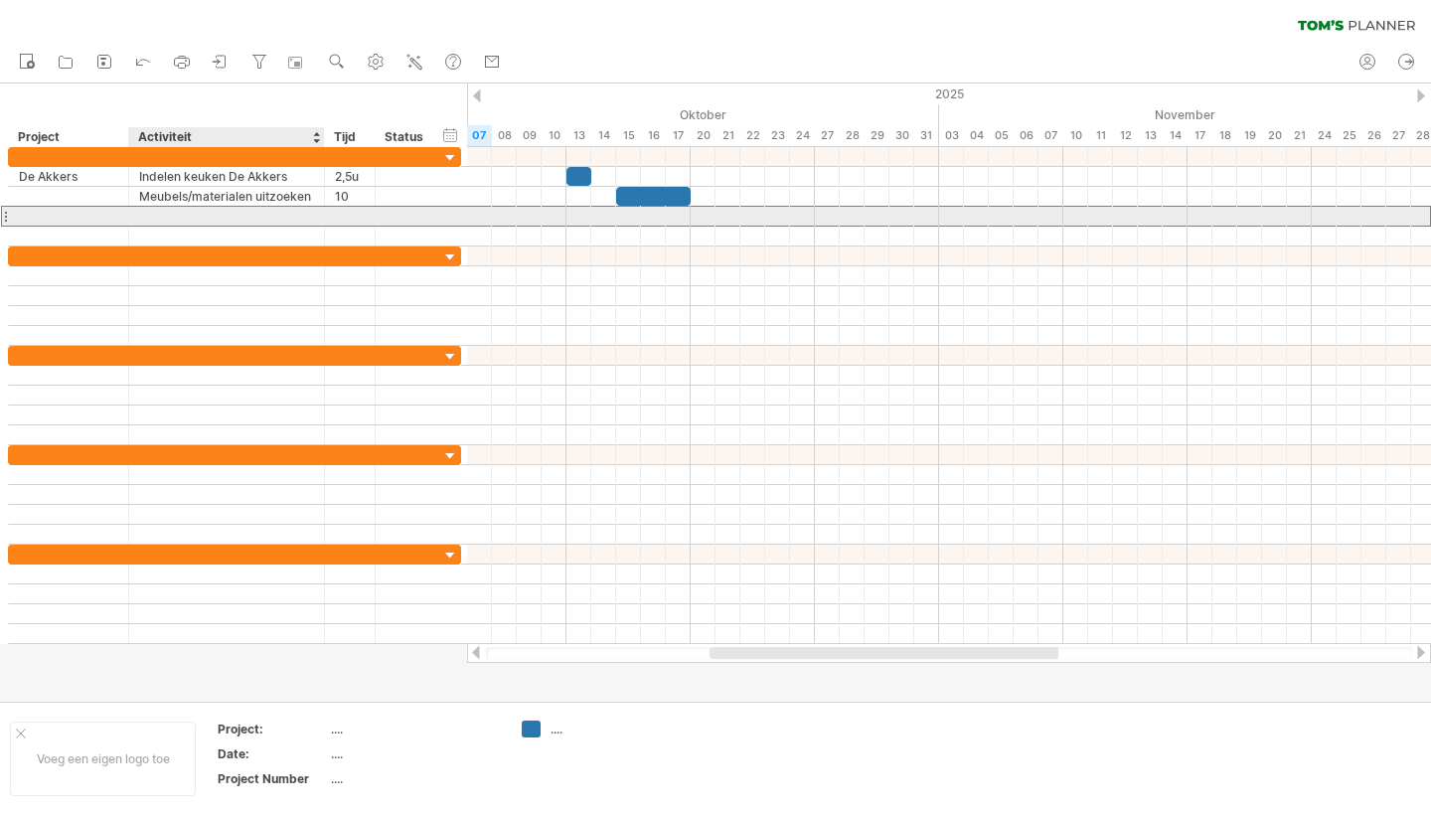
click at [177, 221] on div at bounding box center [226, 216] width 175 height 19
type input "*"
type input "**********"
click at [344, 218] on div at bounding box center [350, 216] width 30 height 19
type input "***"
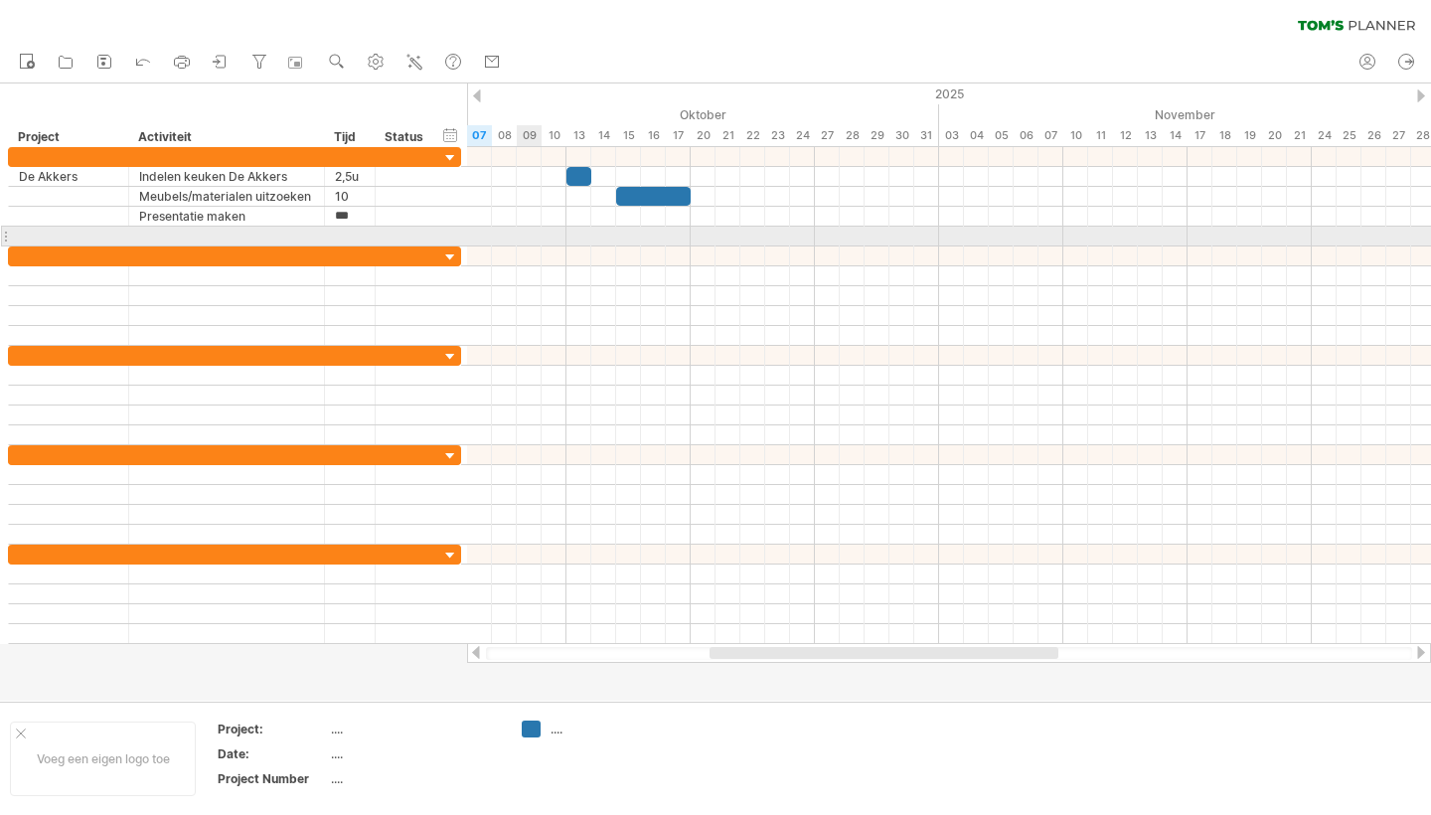
click at [530, 243] on div at bounding box center [949, 237] width 964 height 20
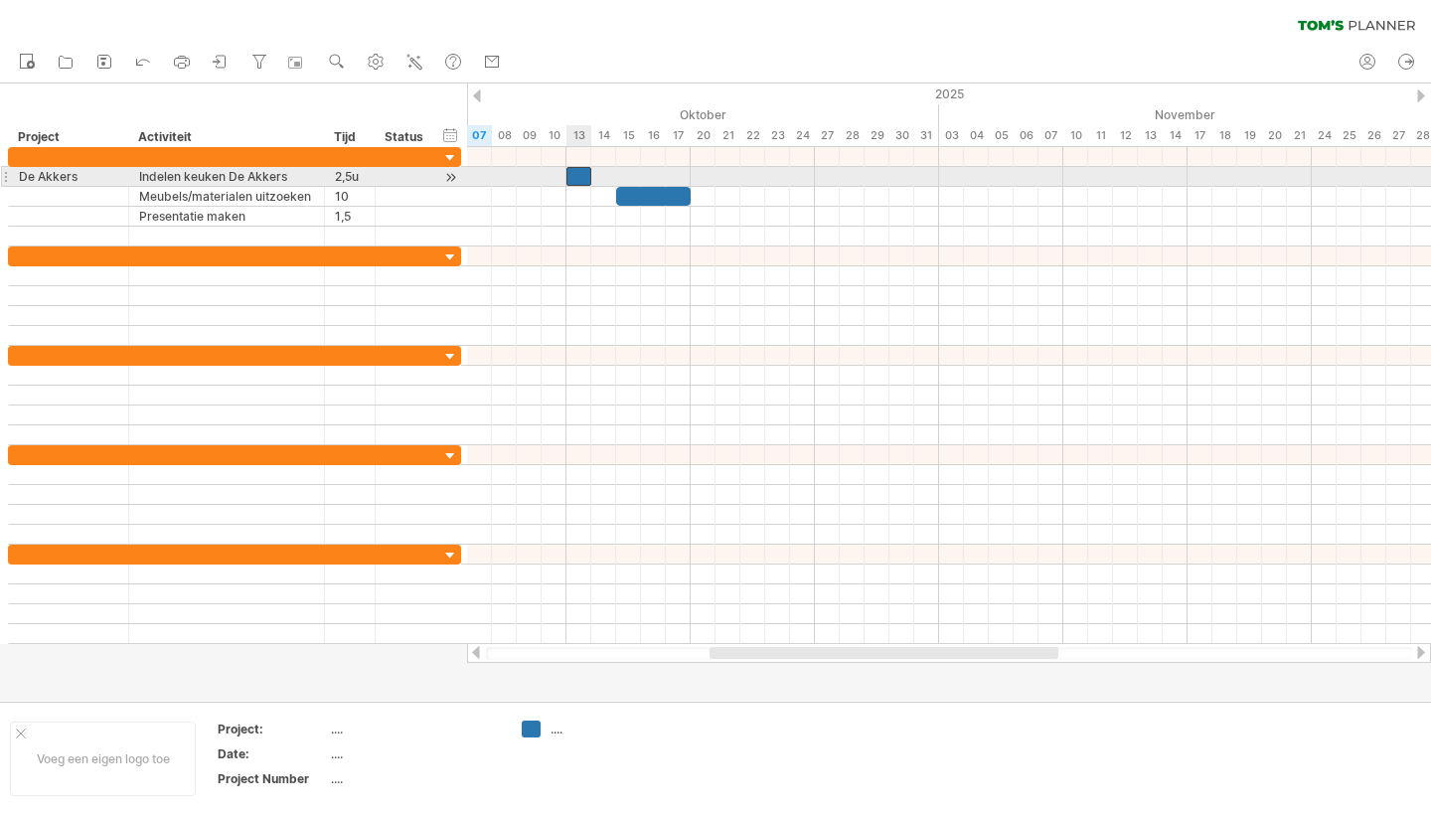
click at [581, 178] on div at bounding box center [578, 176] width 25 height 19
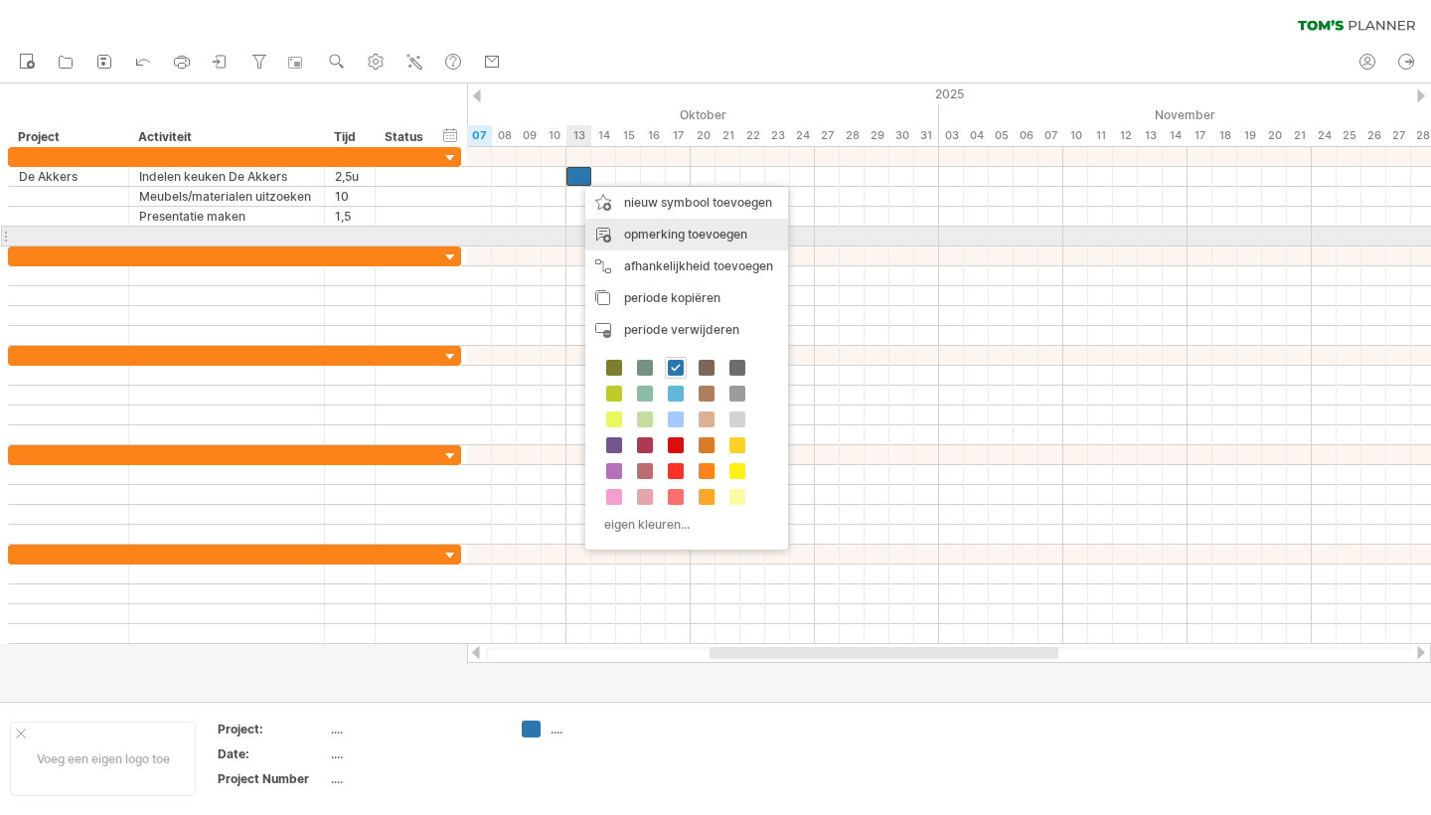
click at [653, 233] on div "opmerking toevoegen" at bounding box center [686, 235] width 203 height 32
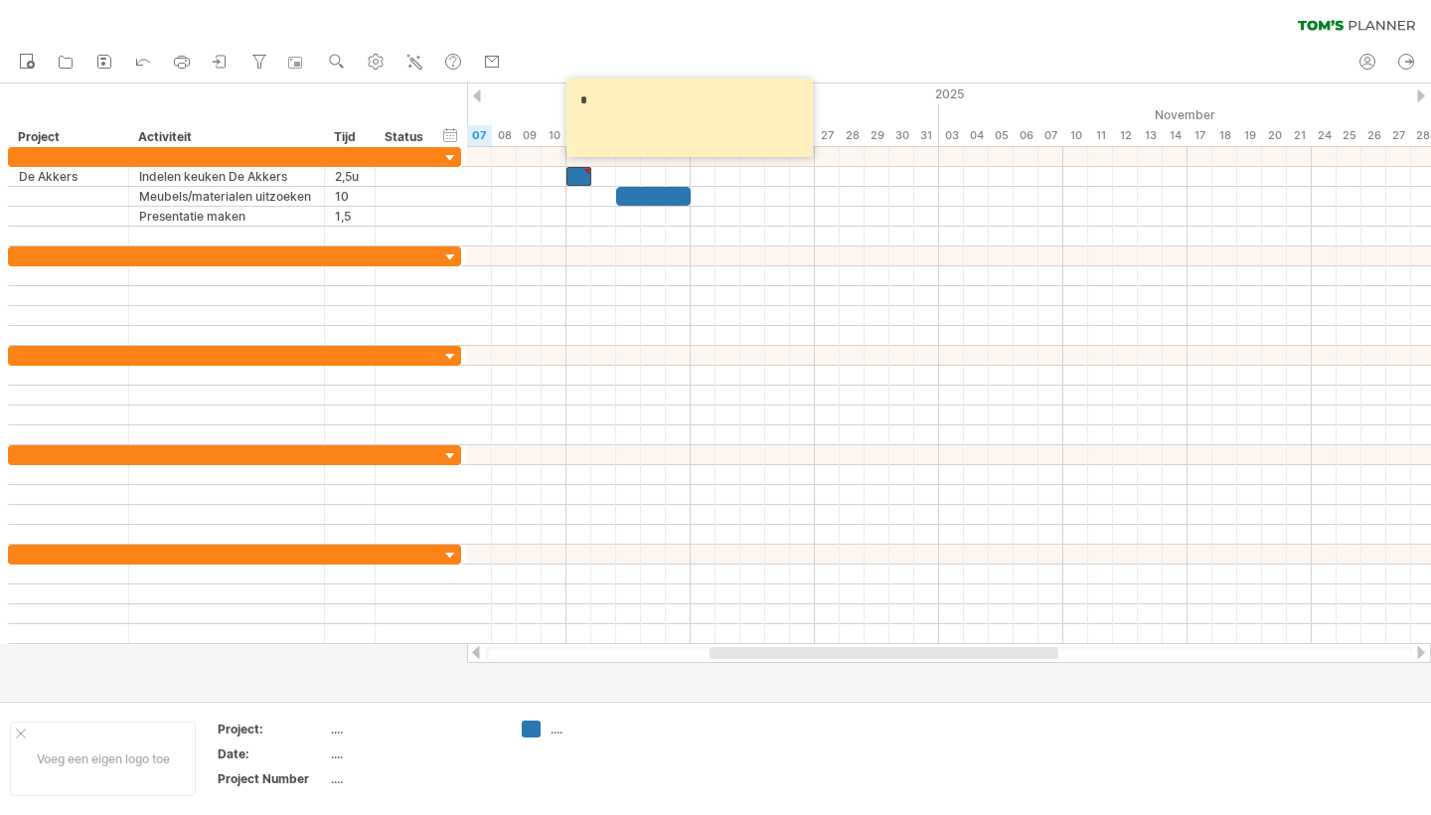
type textarea "*"
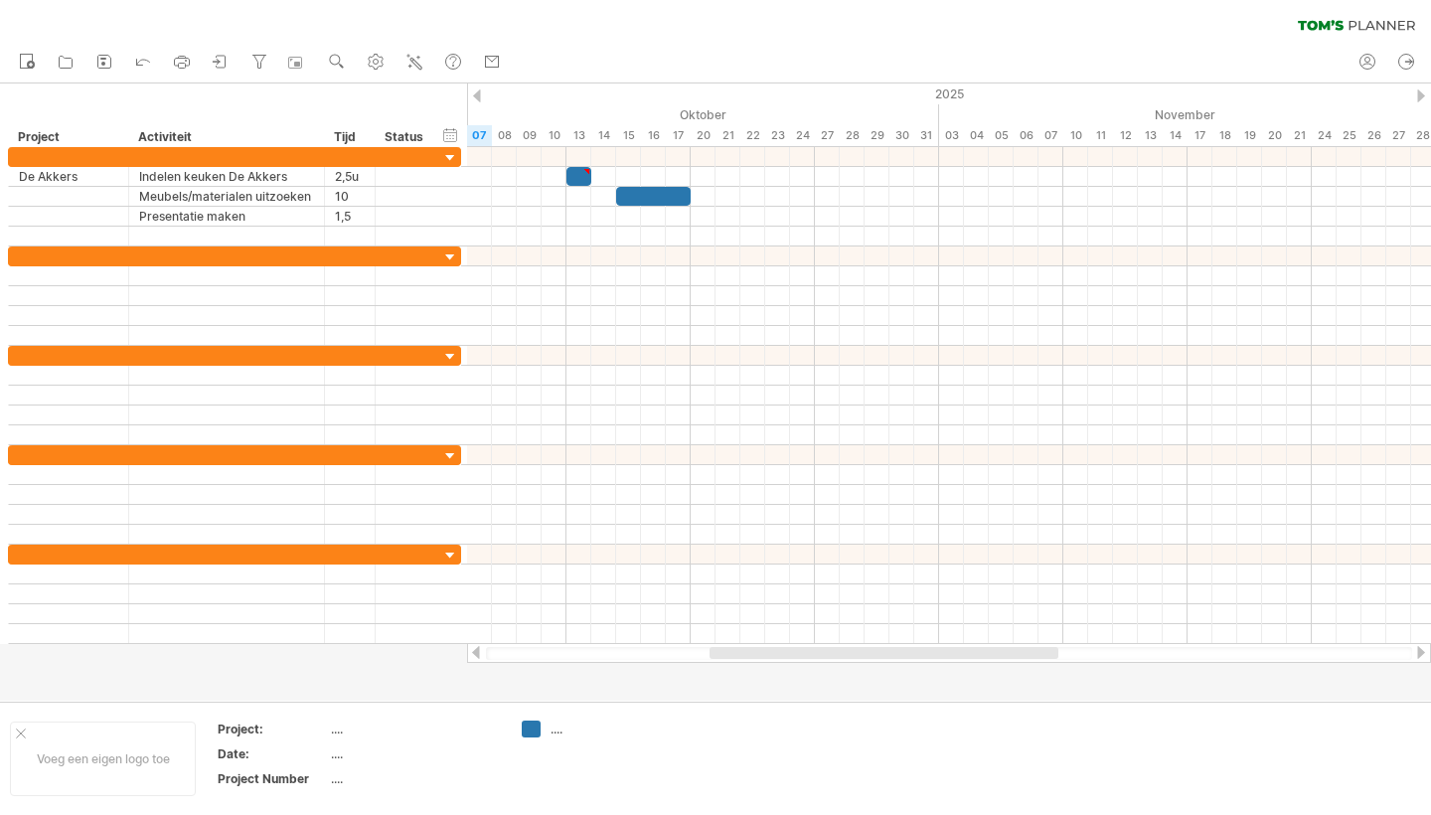
click at [723, 49] on div "nieuw open" at bounding box center [715, 63] width 1431 height 42
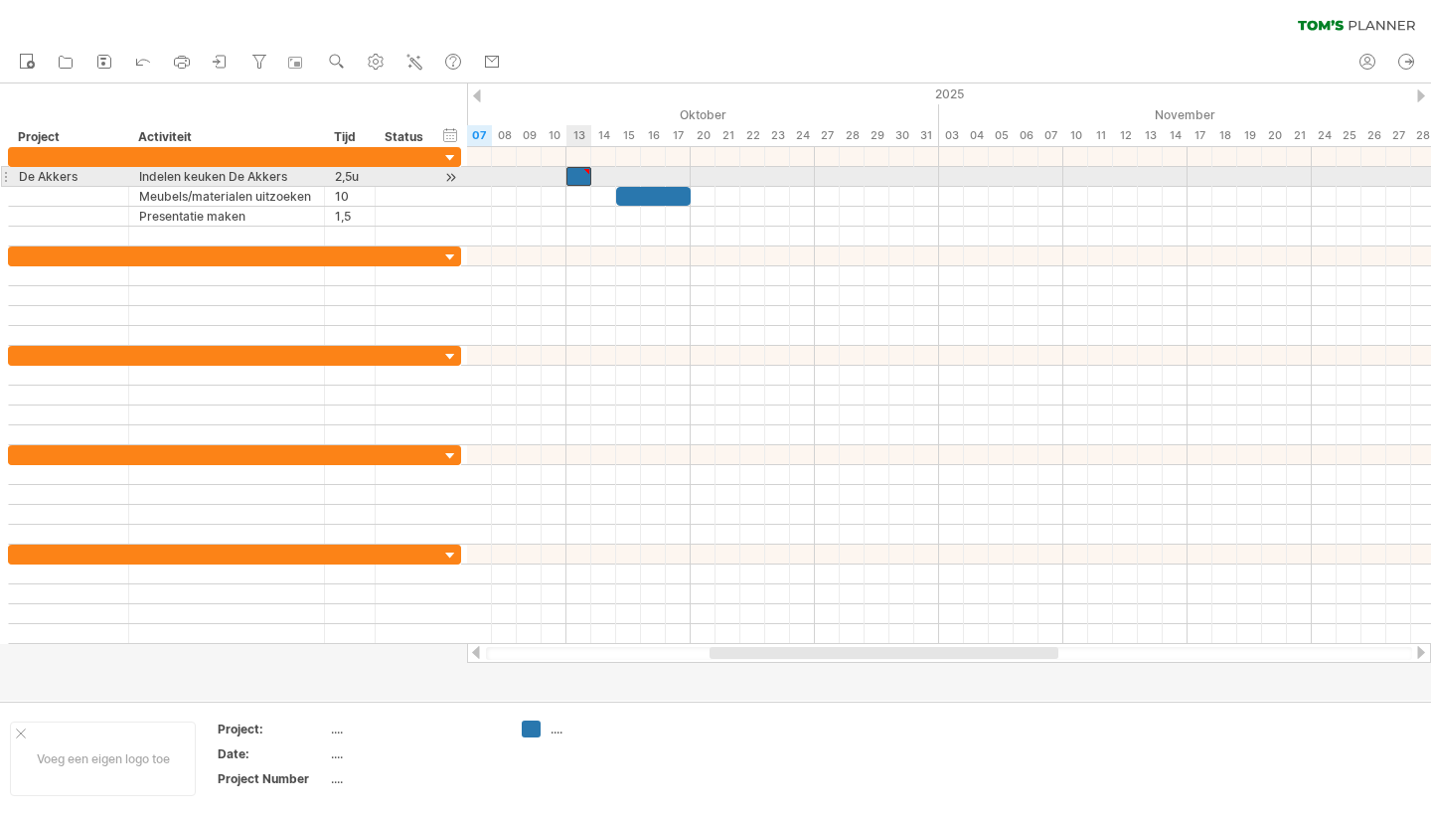
click at [578, 179] on div at bounding box center [578, 176] width 25 height 19
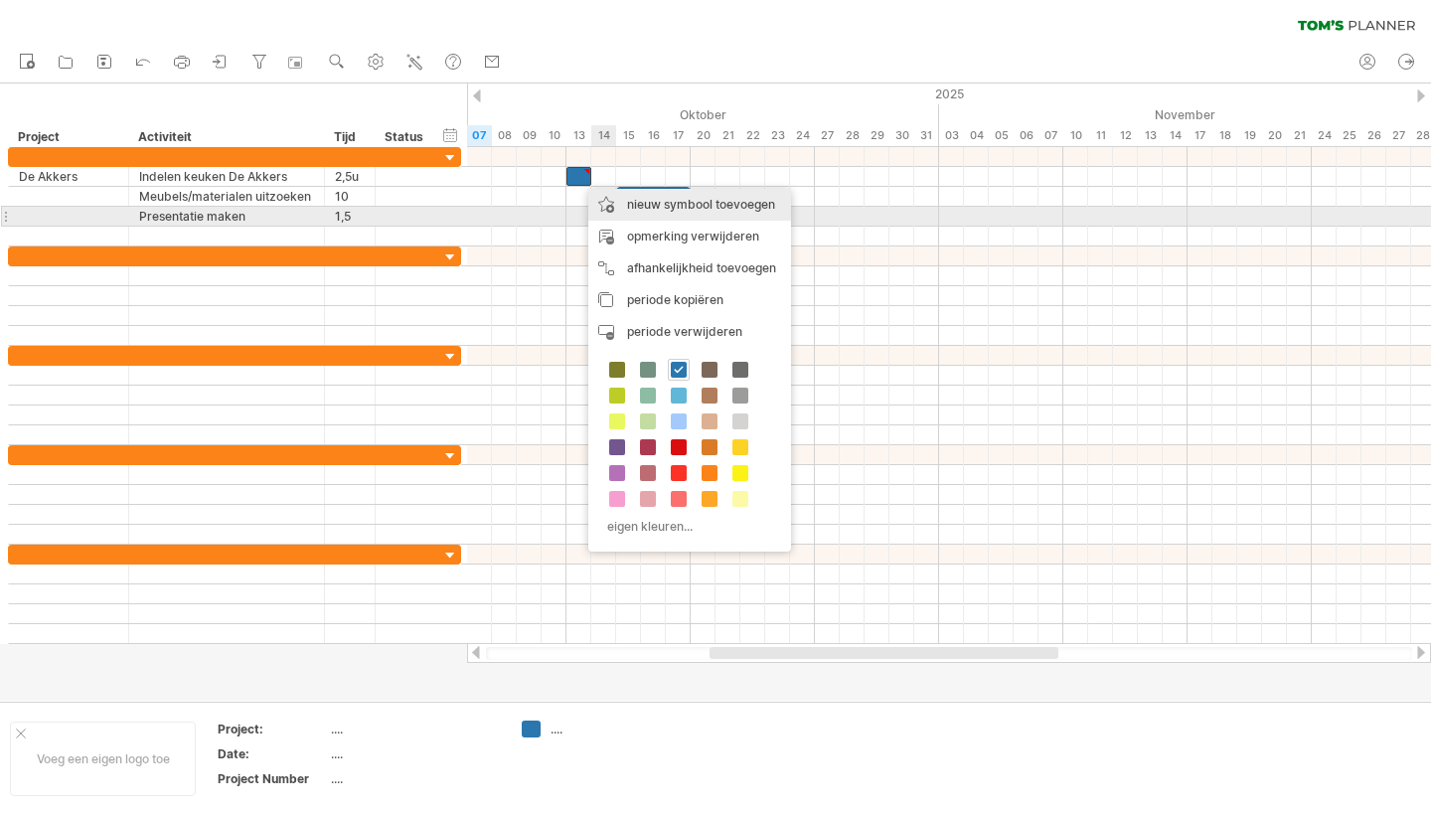
click at [719, 209] on div "nieuw symbool toevoegen" at bounding box center [689, 205] width 203 height 32
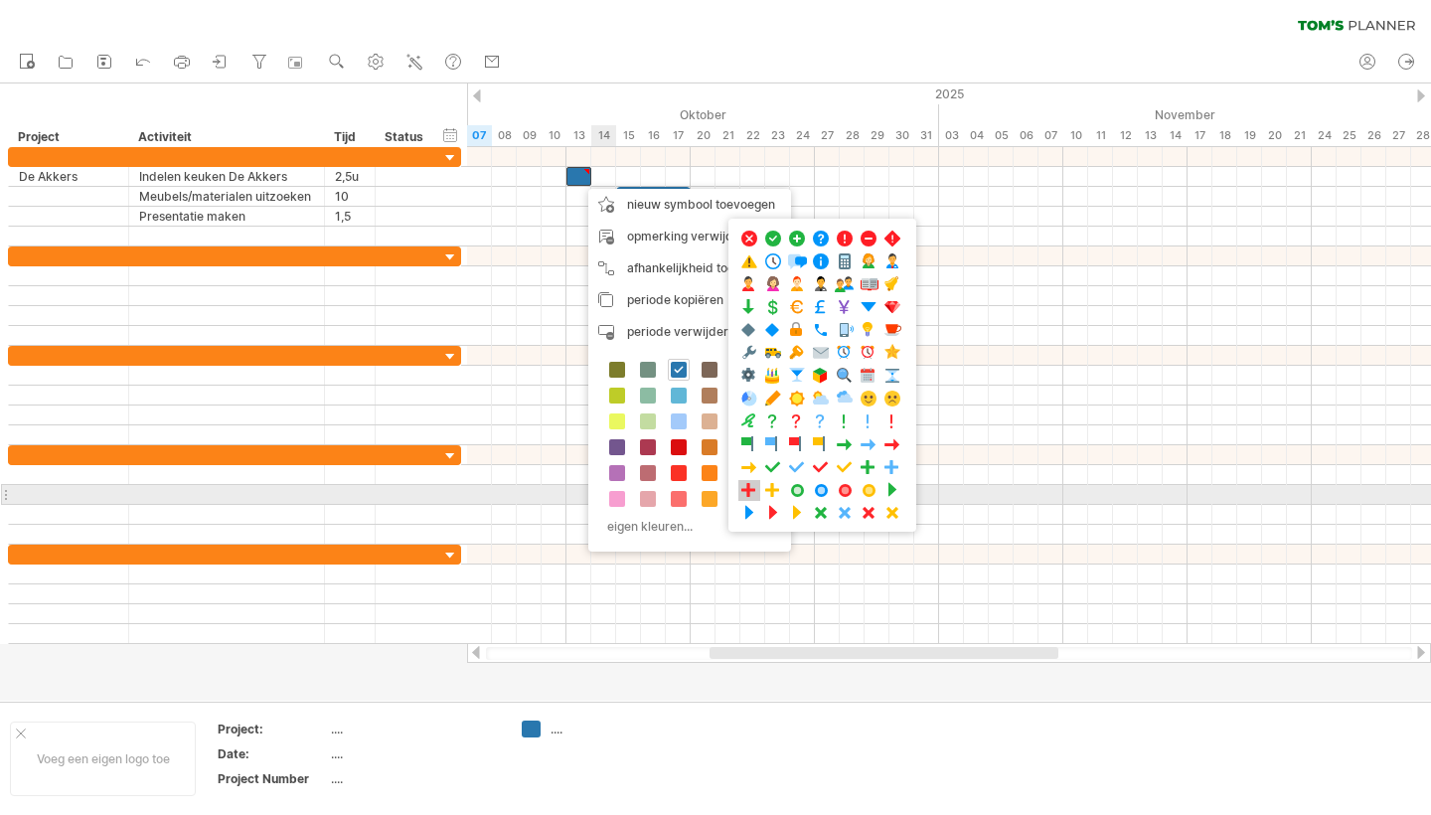
click at [744, 493] on span at bounding box center [749, 490] width 20 height 19
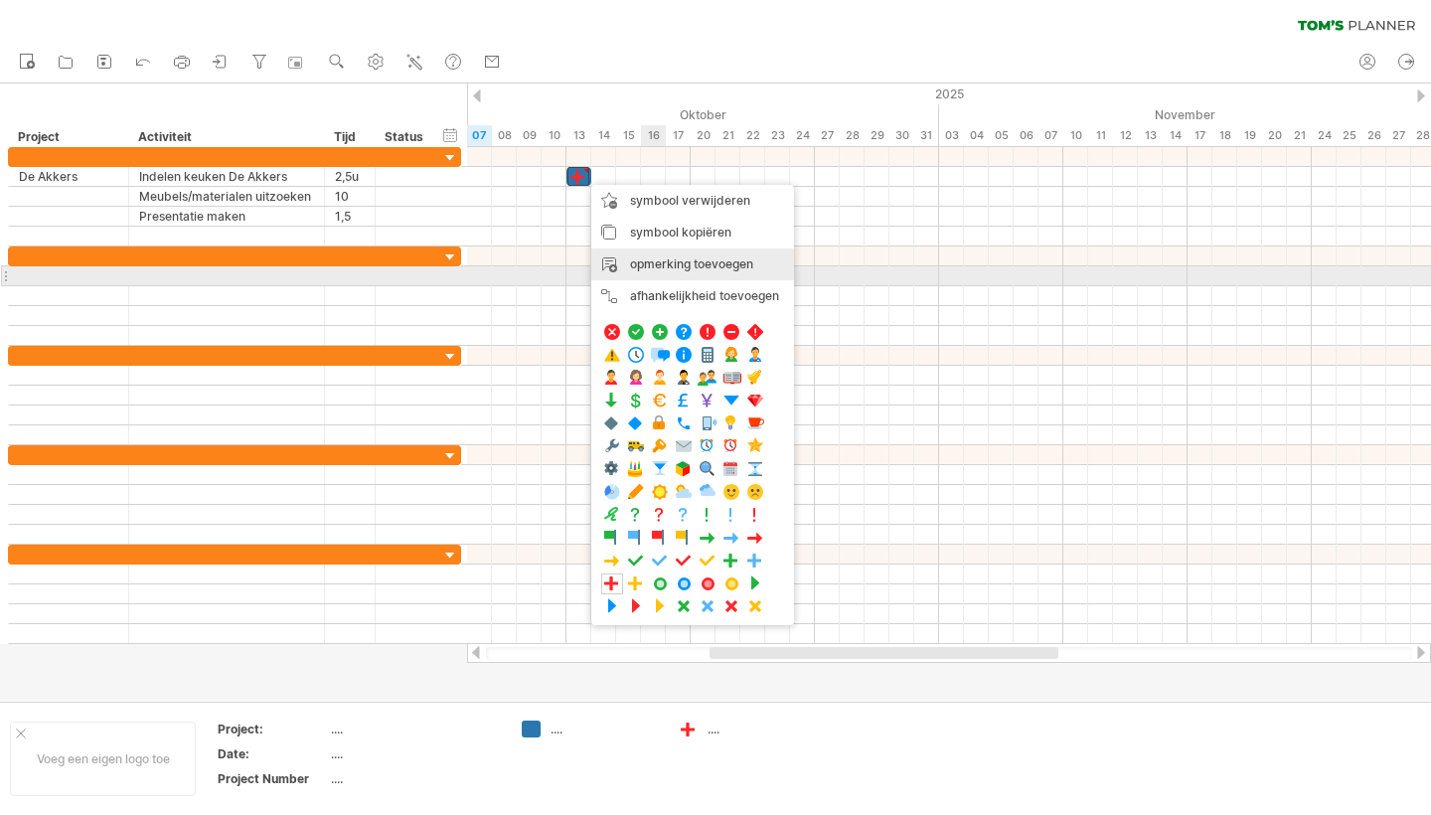
click at [684, 267] on div "opmerking toevoegen" at bounding box center [692, 264] width 203 height 32
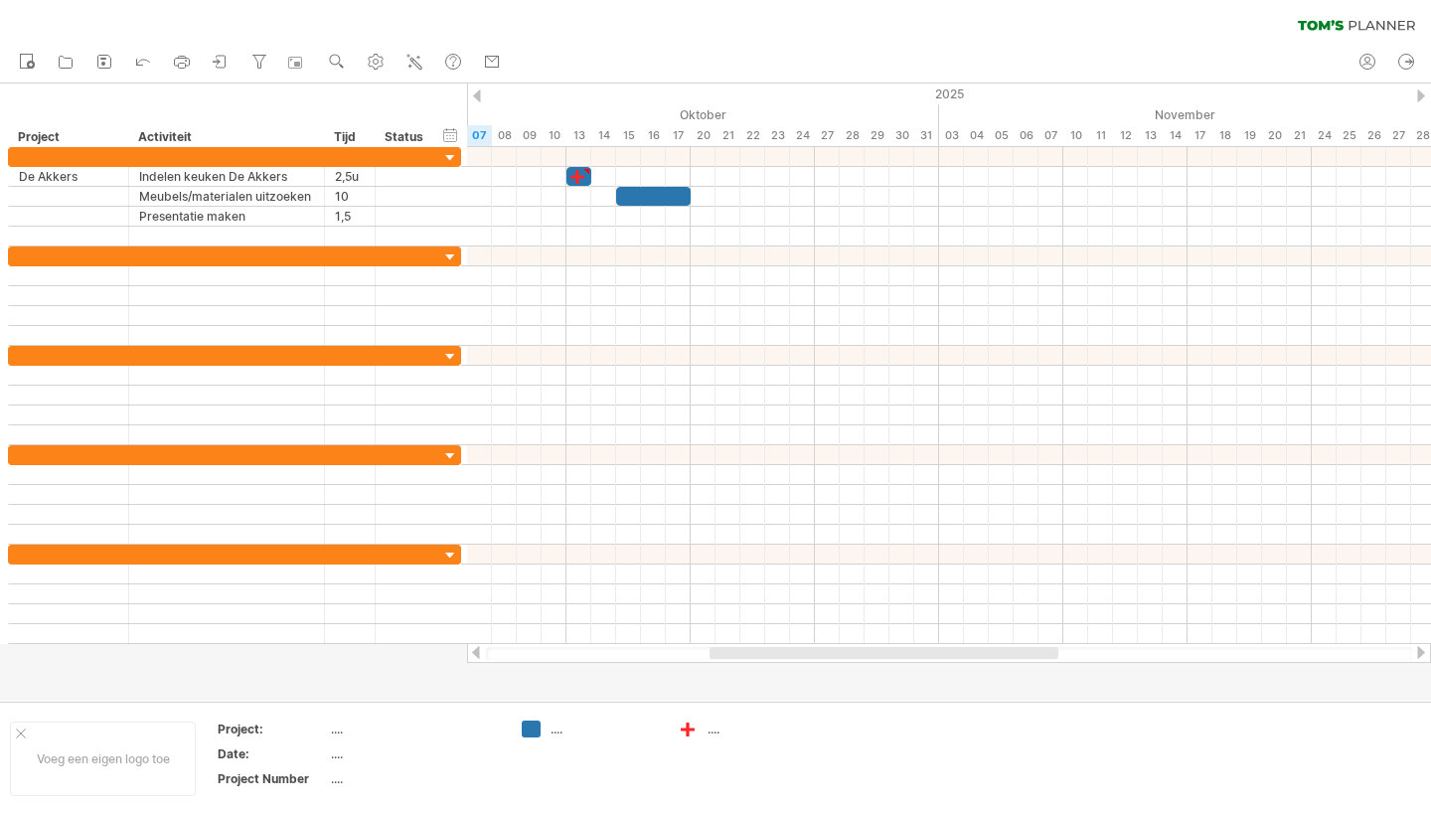
click at [649, 43] on div "nieuw open" at bounding box center [715, 63] width 1431 height 42
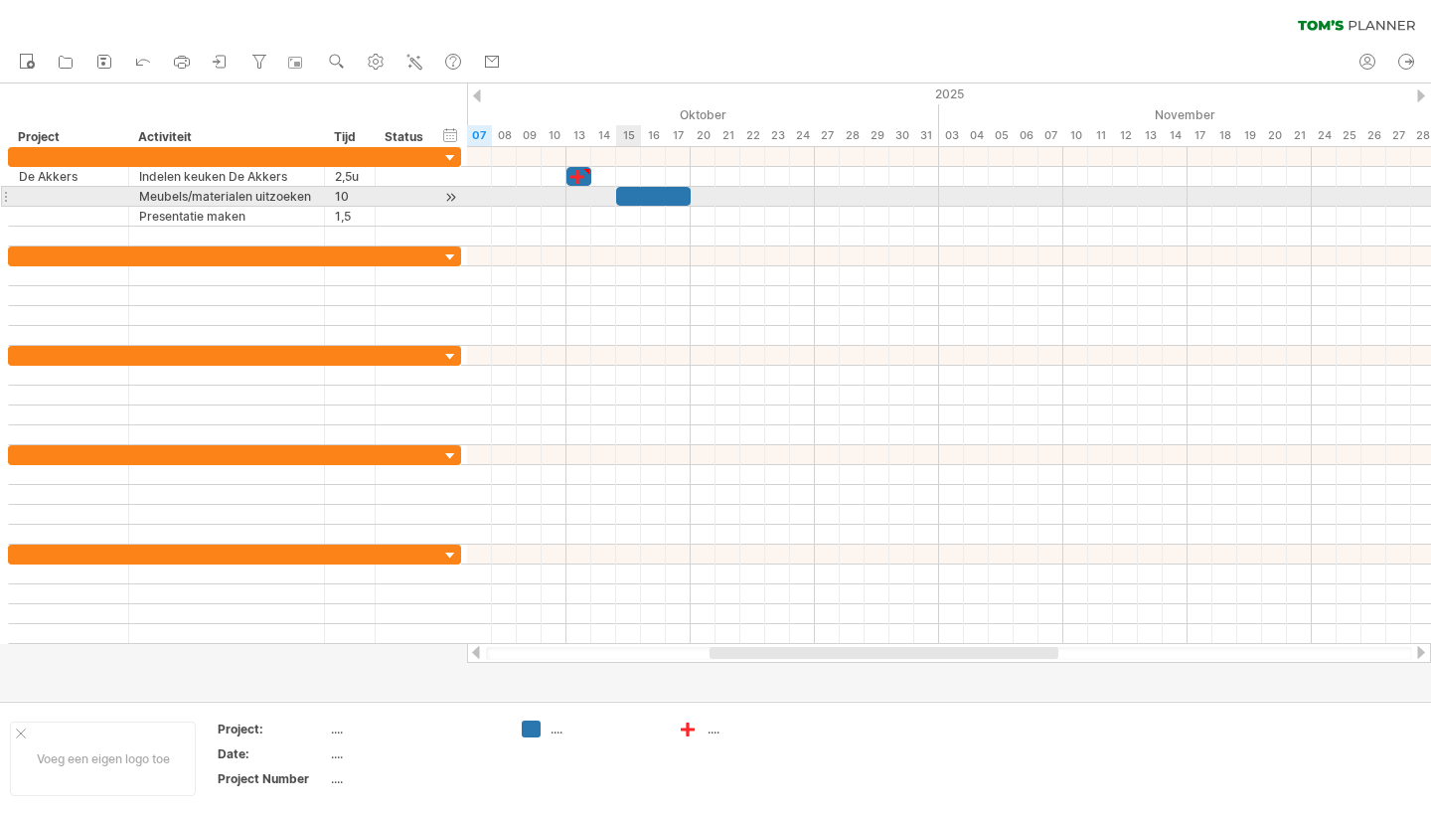
click at [630, 200] on div at bounding box center [653, 196] width 75 height 19
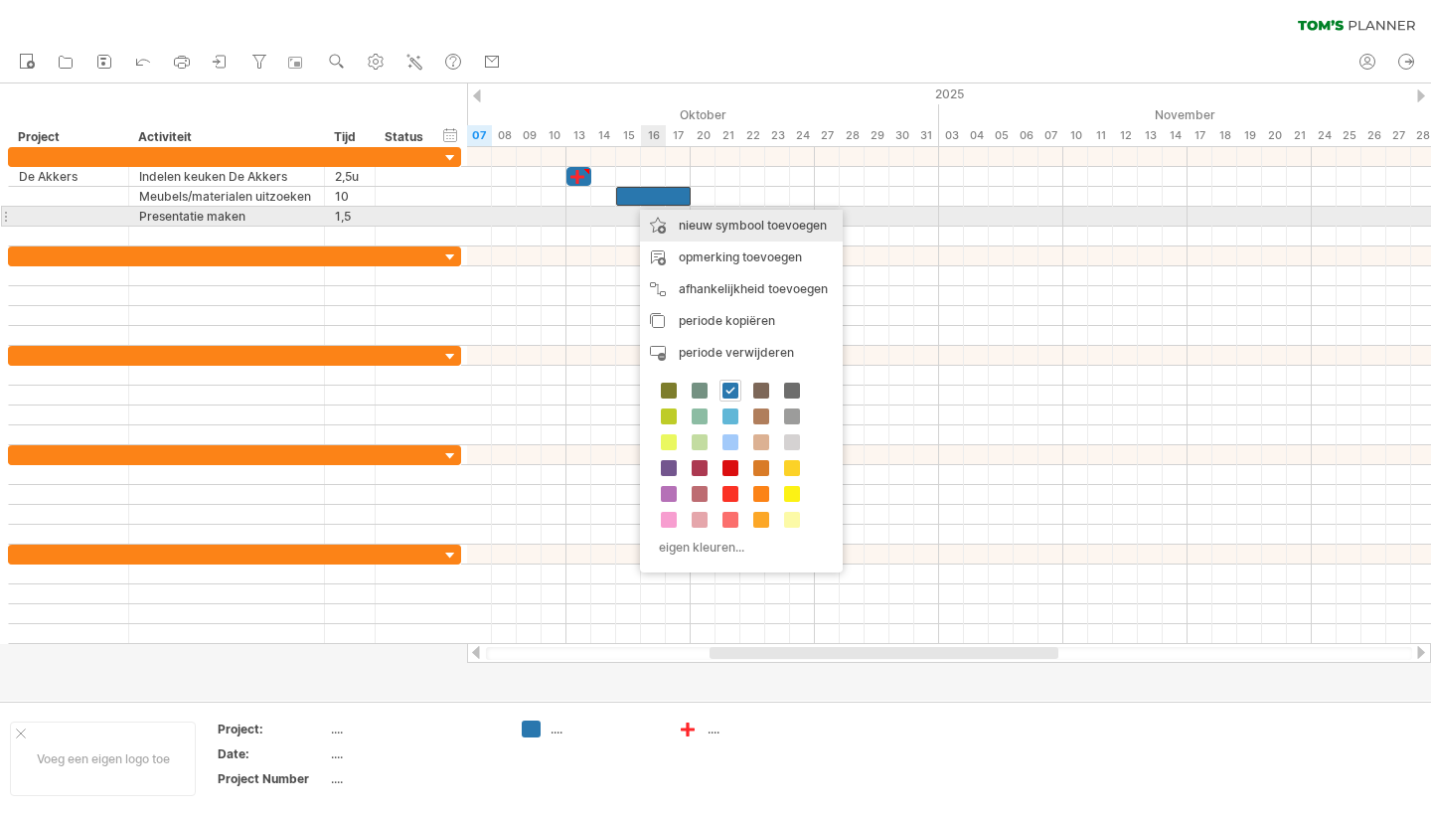
click at [719, 223] on div "nieuw symbool toevoegen" at bounding box center [741, 226] width 203 height 32
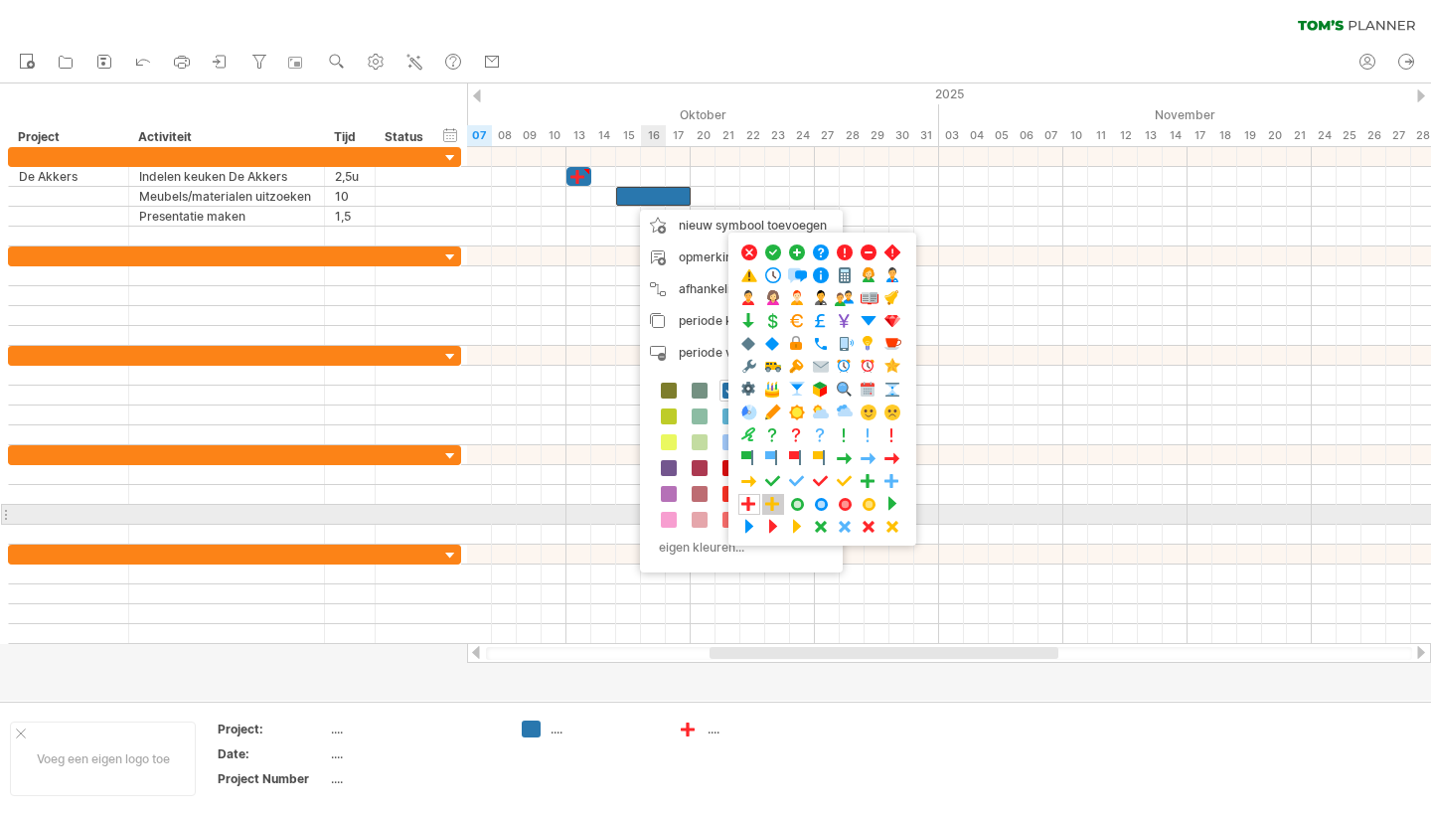
click at [774, 506] on span at bounding box center [773, 504] width 20 height 19
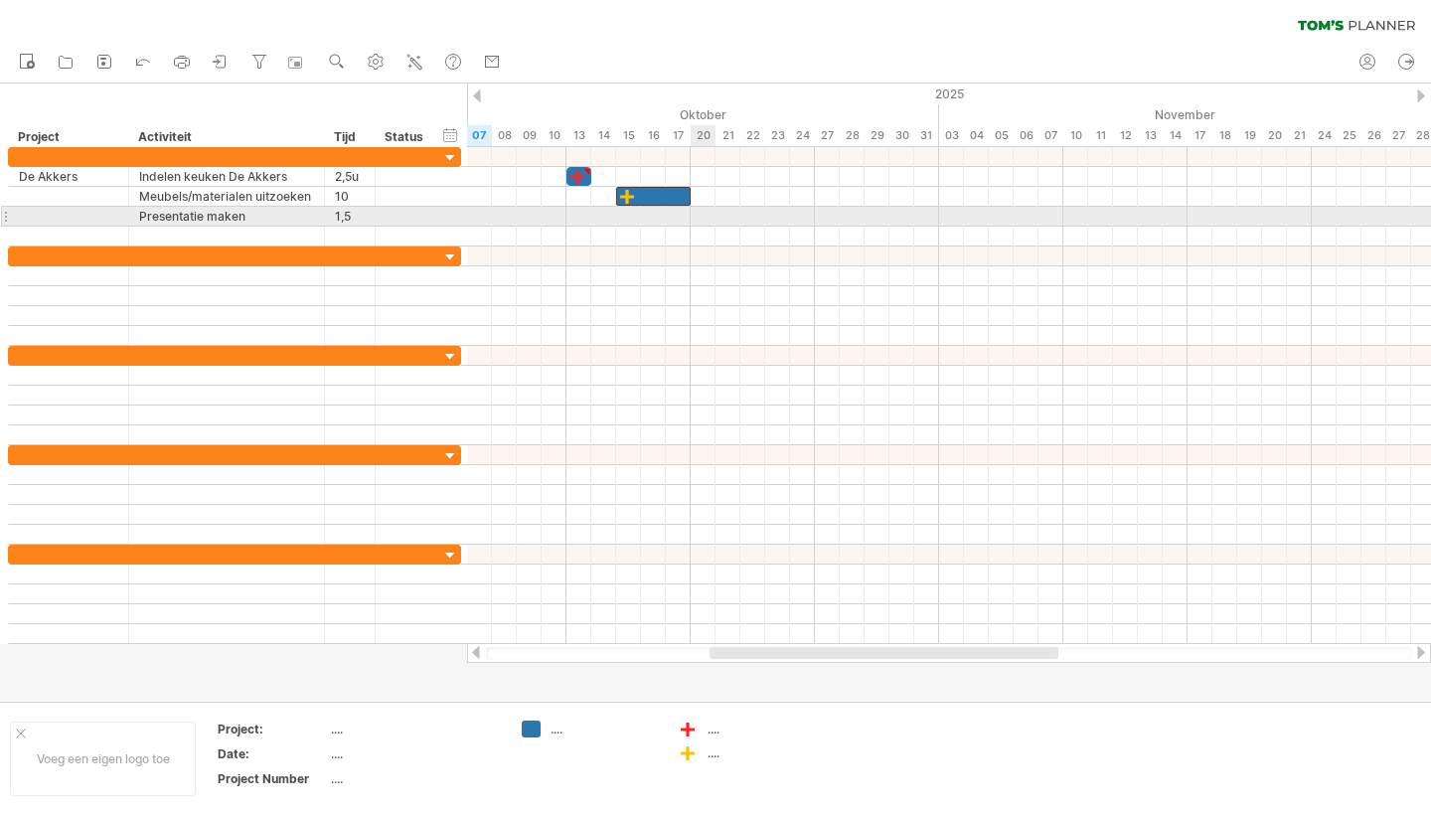
click at [701, 213] on div at bounding box center [949, 217] width 964 height 20
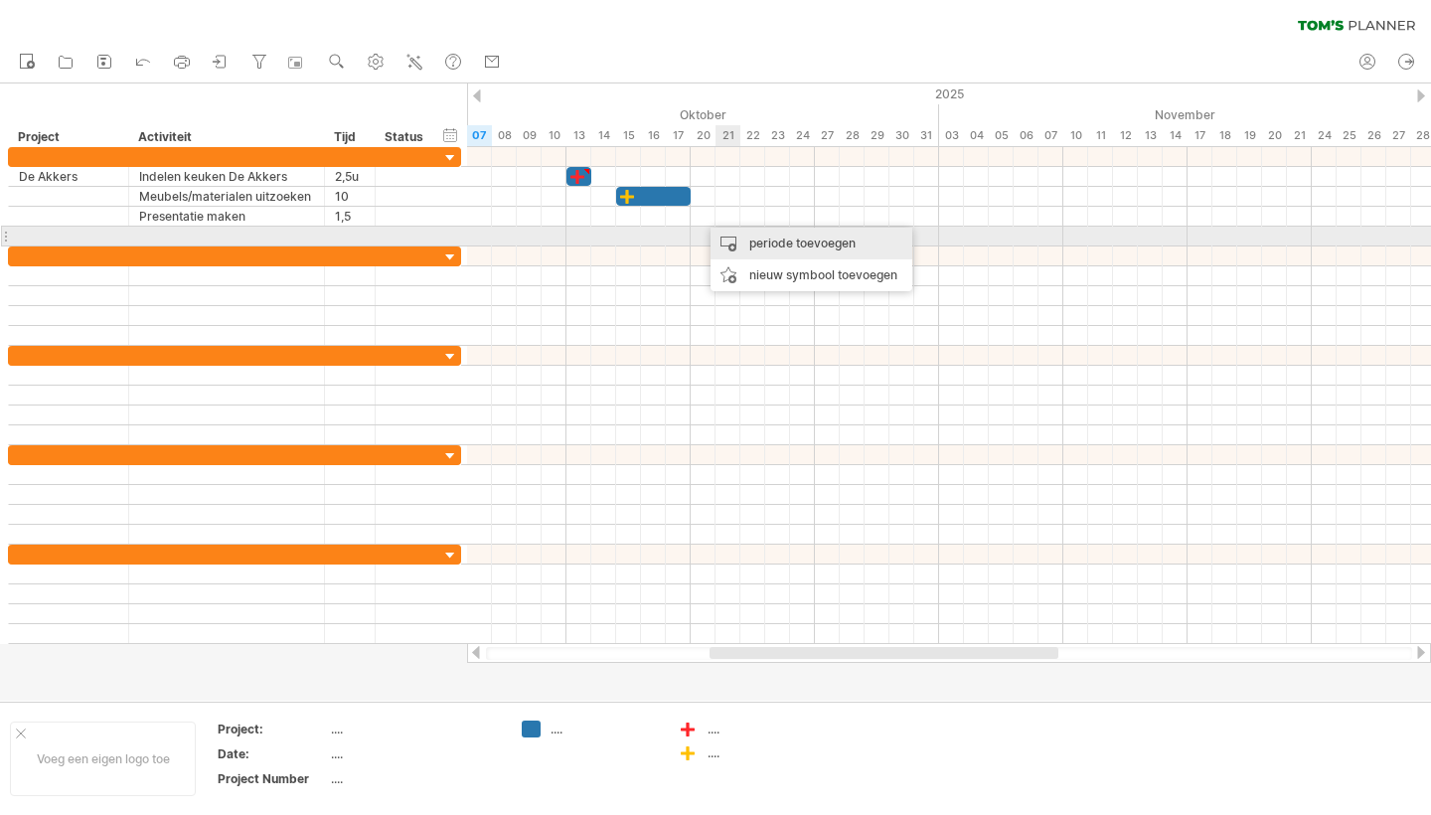
click at [771, 242] on div "periode toevoegen" at bounding box center [812, 244] width 202 height 32
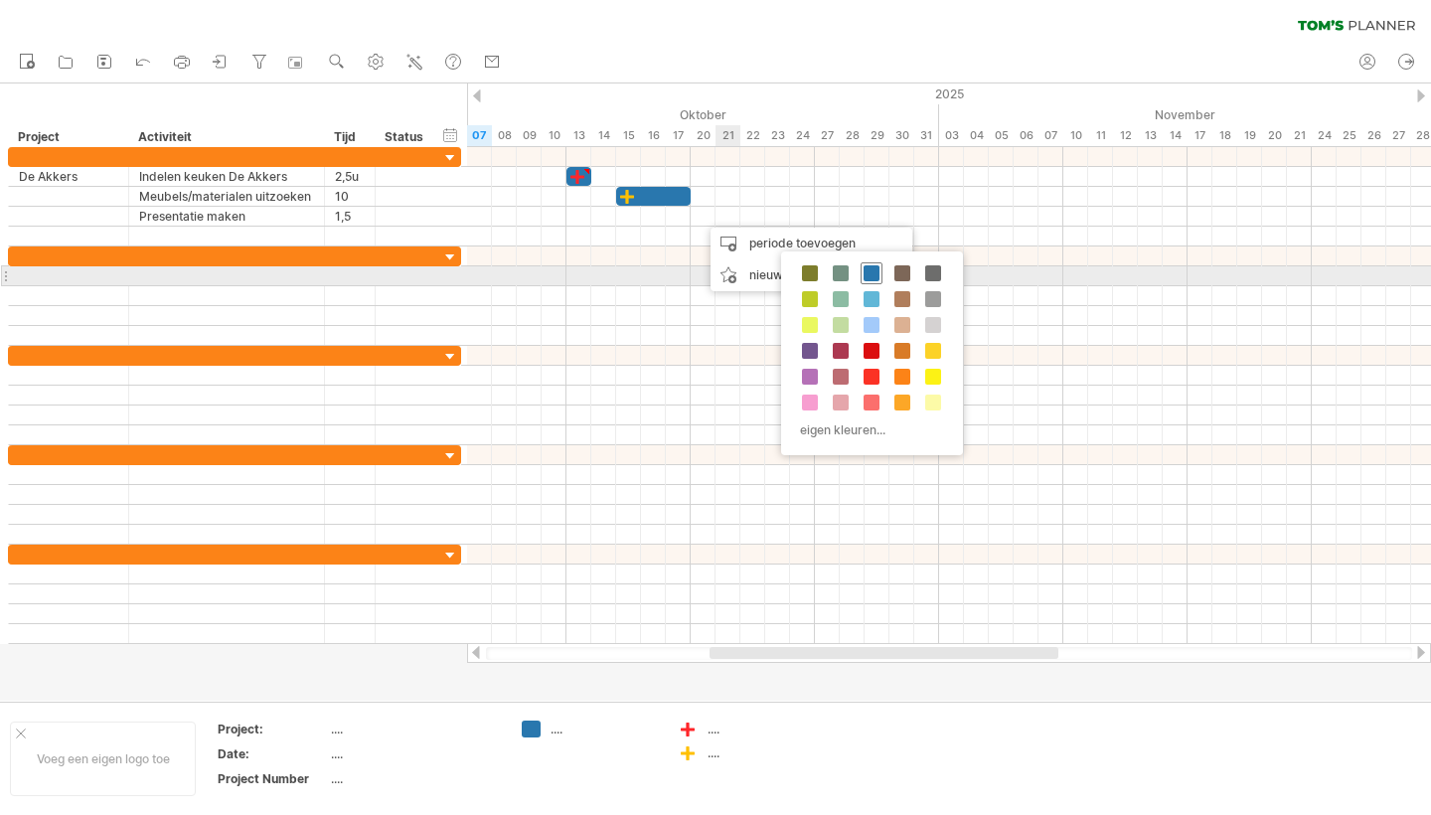
click at [866, 274] on span at bounding box center [872, 273] width 16 height 16
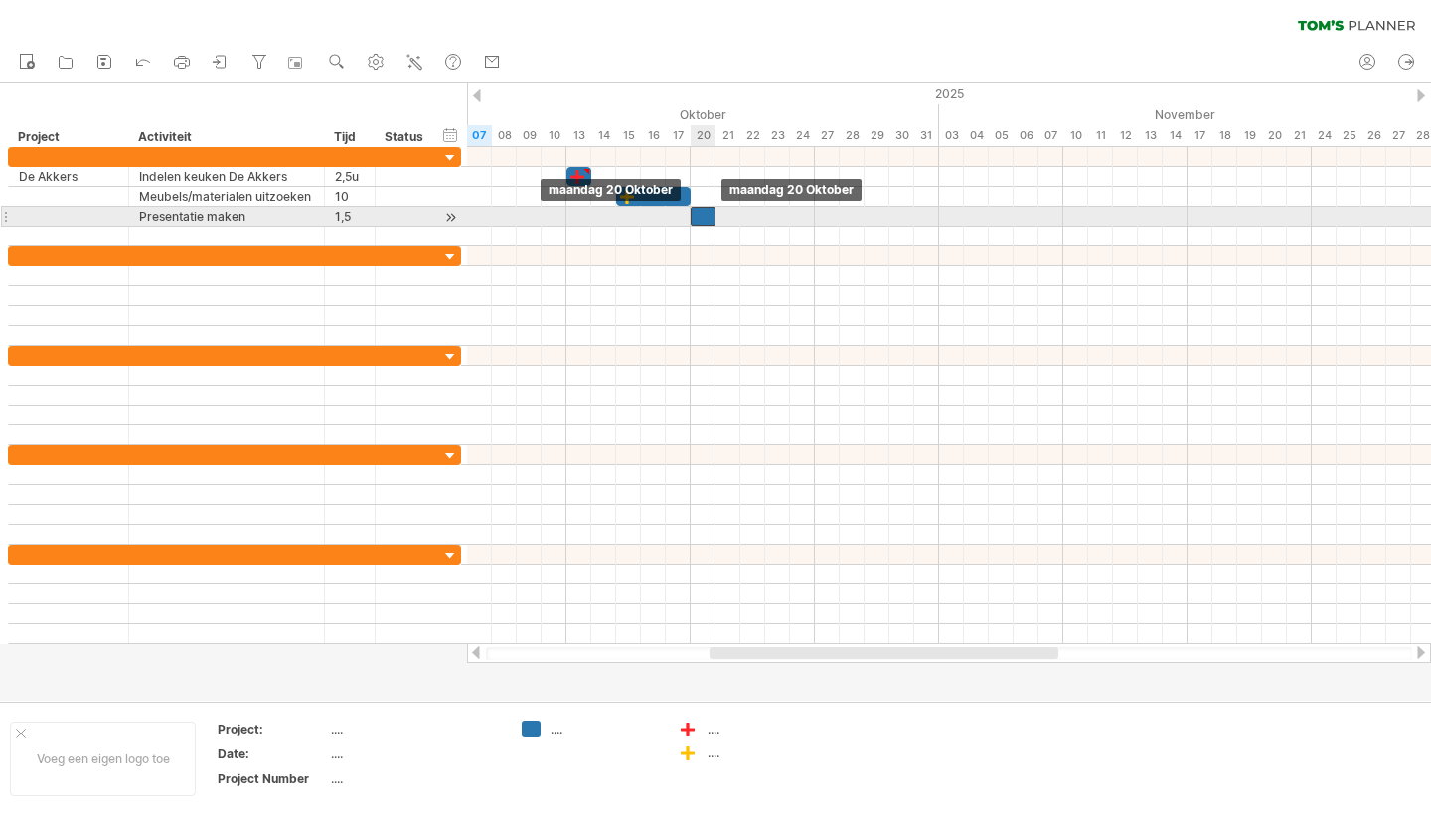
drag, startPoint x: 719, startPoint y: 222, endPoint x: 708, endPoint y: 221, distance: 11.0
click at [708, 221] on div at bounding box center [703, 216] width 25 height 19
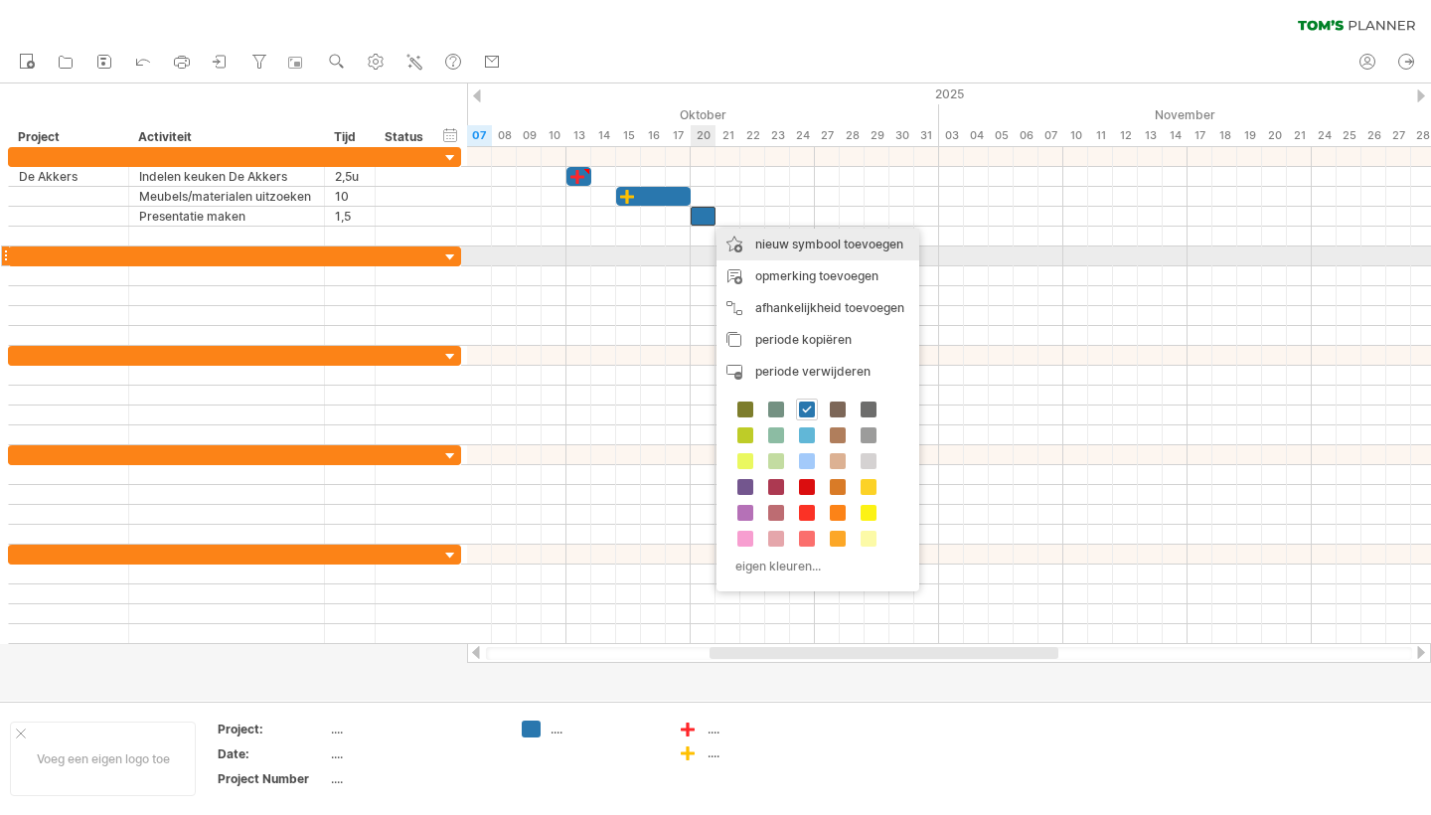
click at [803, 252] on div "nieuw symbool toevoegen" at bounding box center [818, 245] width 203 height 32
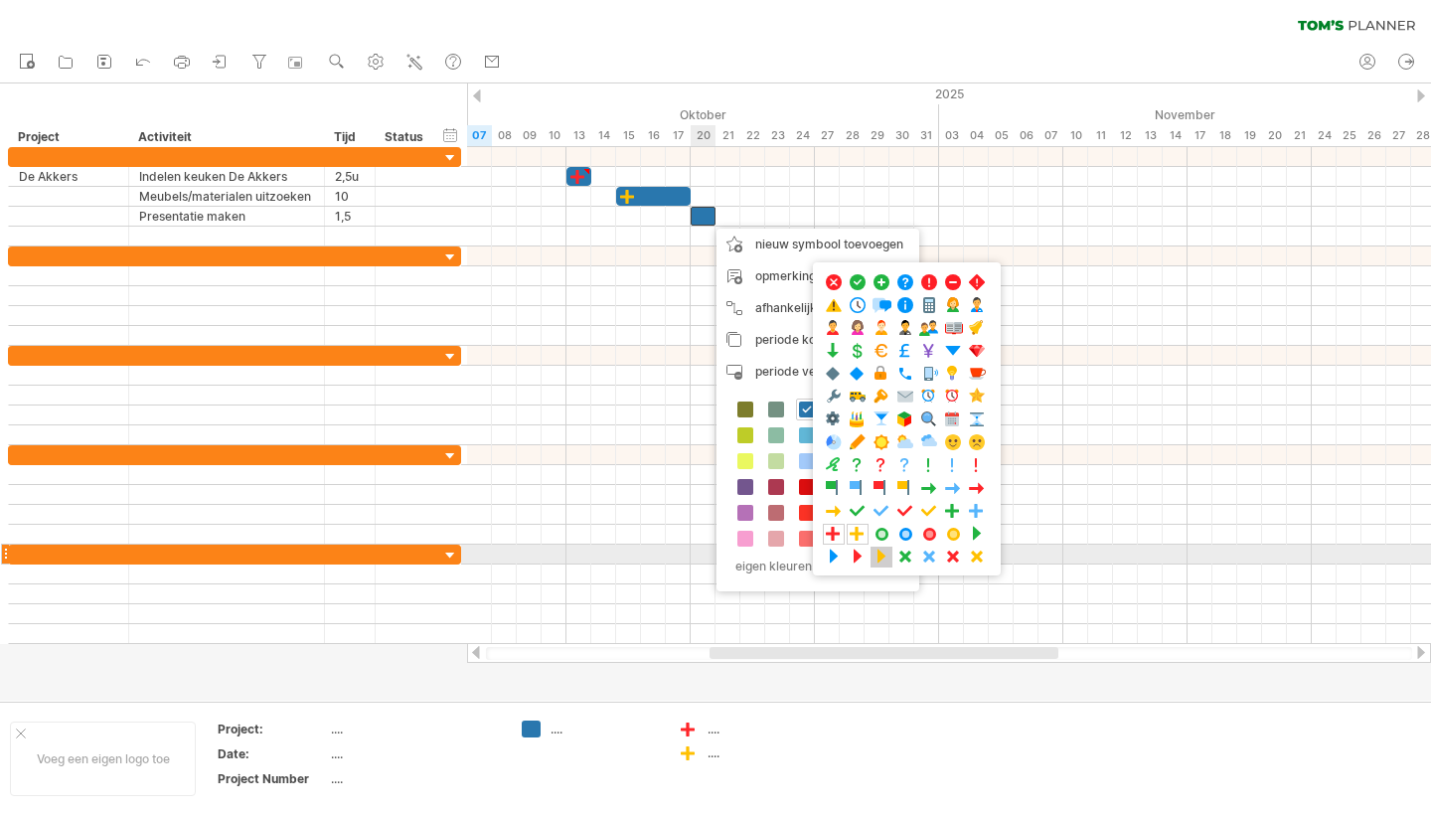
click at [879, 555] on span at bounding box center [882, 557] width 20 height 19
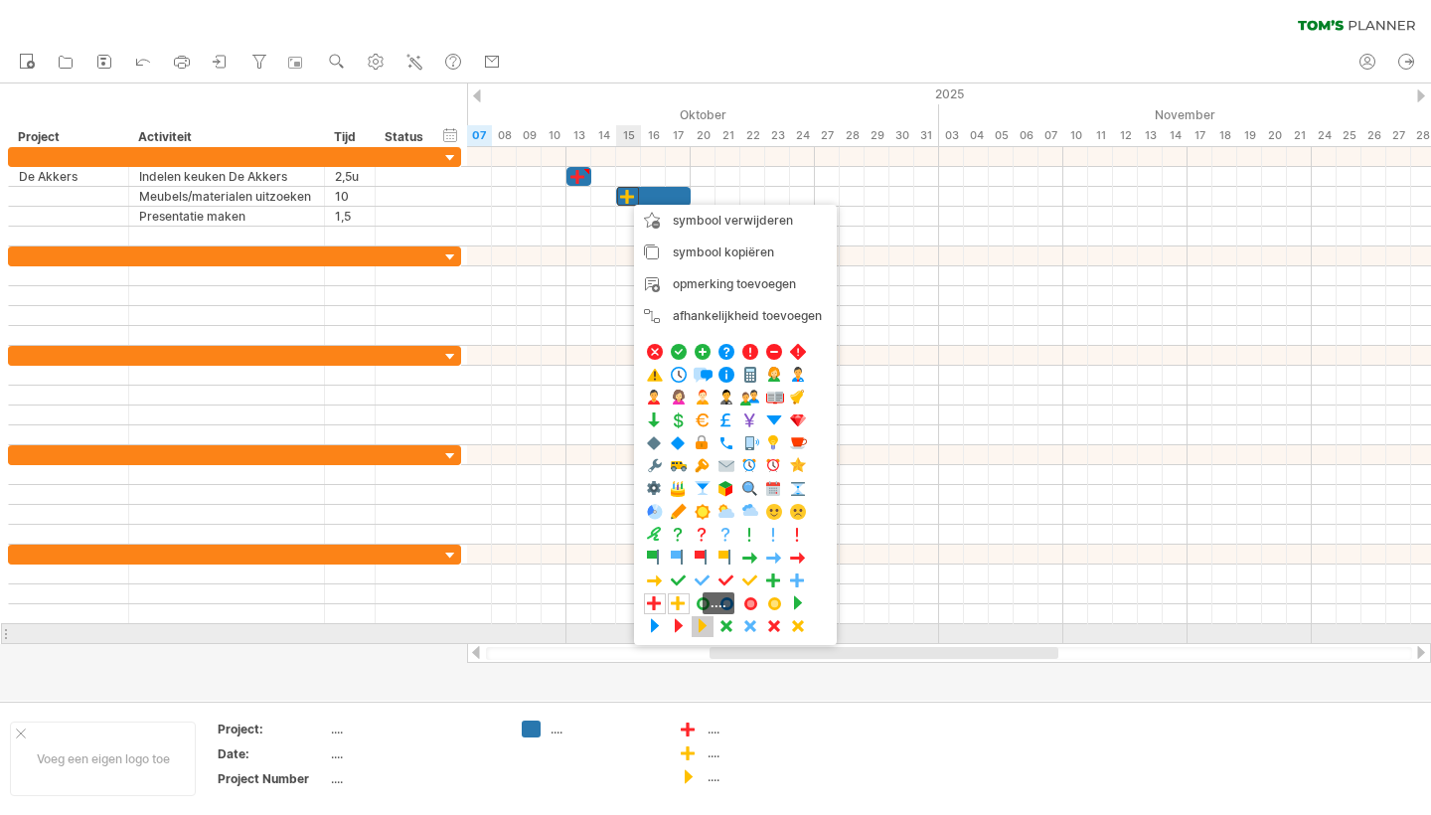
click at [708, 629] on span at bounding box center [703, 626] width 20 height 19
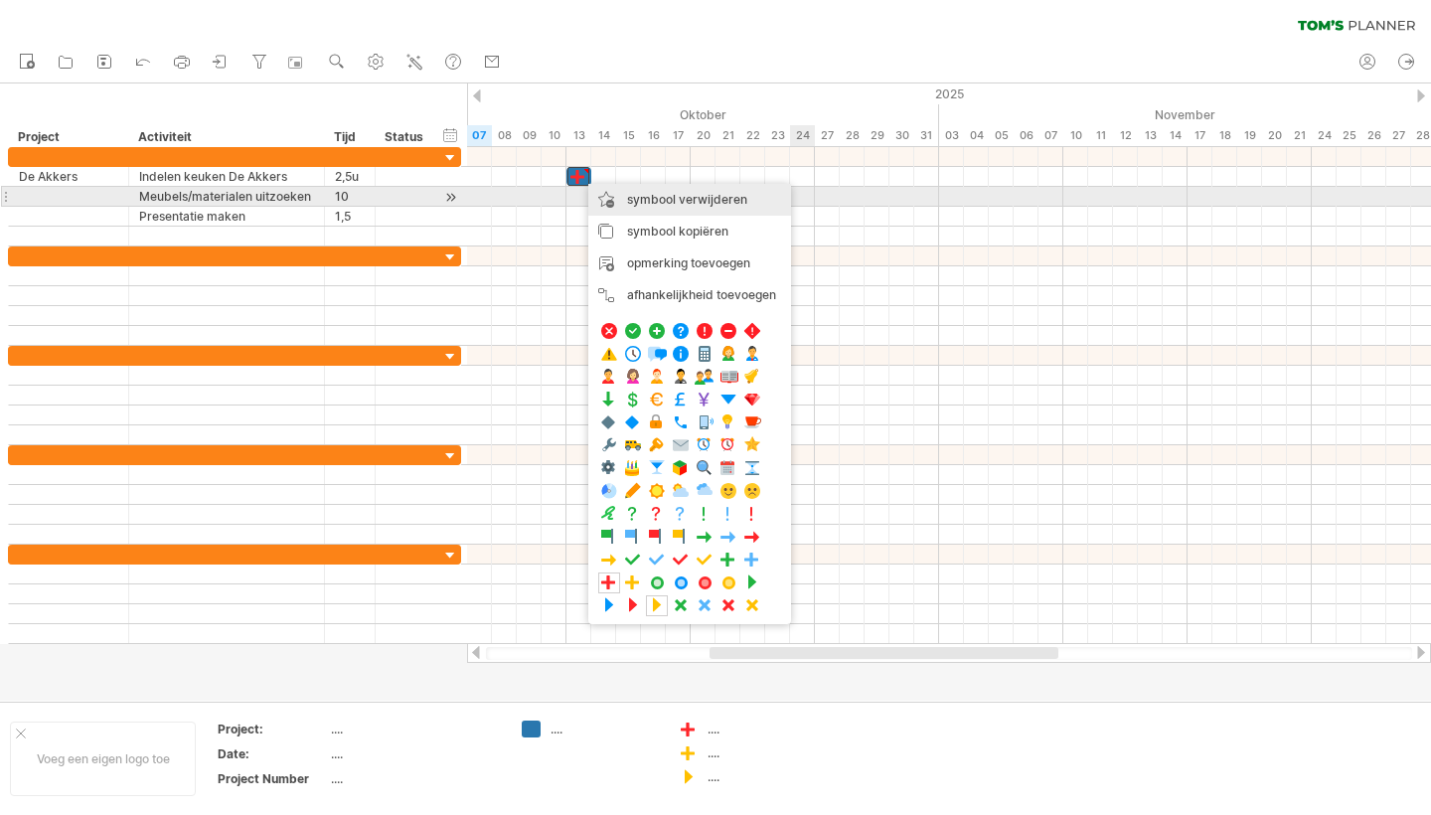
click at [676, 197] on span "symbool verwijderen" at bounding box center [687, 199] width 120 height 15
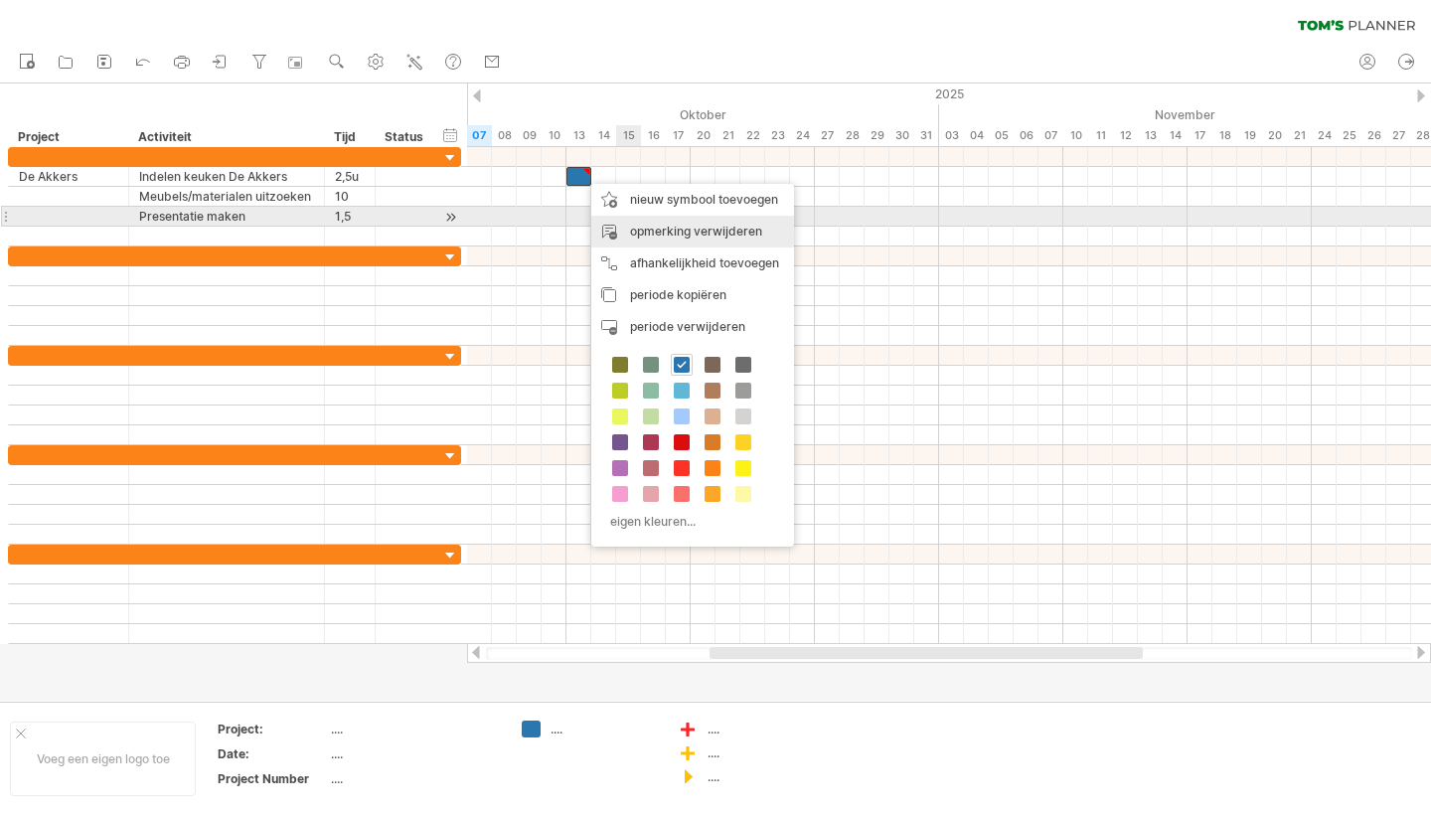
click at [669, 230] on div "opmerking verwijderen" at bounding box center [692, 232] width 203 height 32
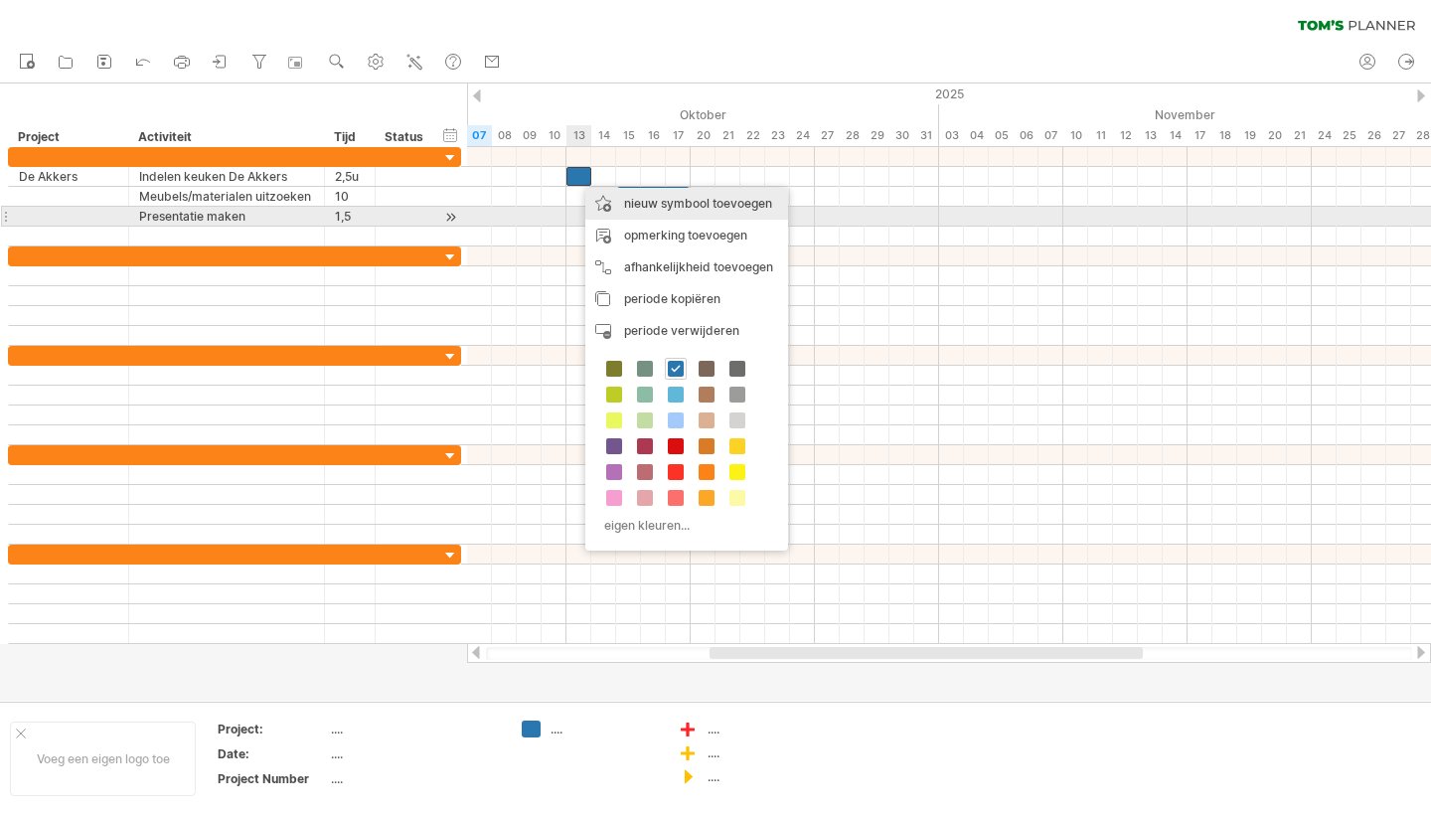
click at [649, 210] on div "nieuw symbool toevoegen" at bounding box center [686, 204] width 203 height 32
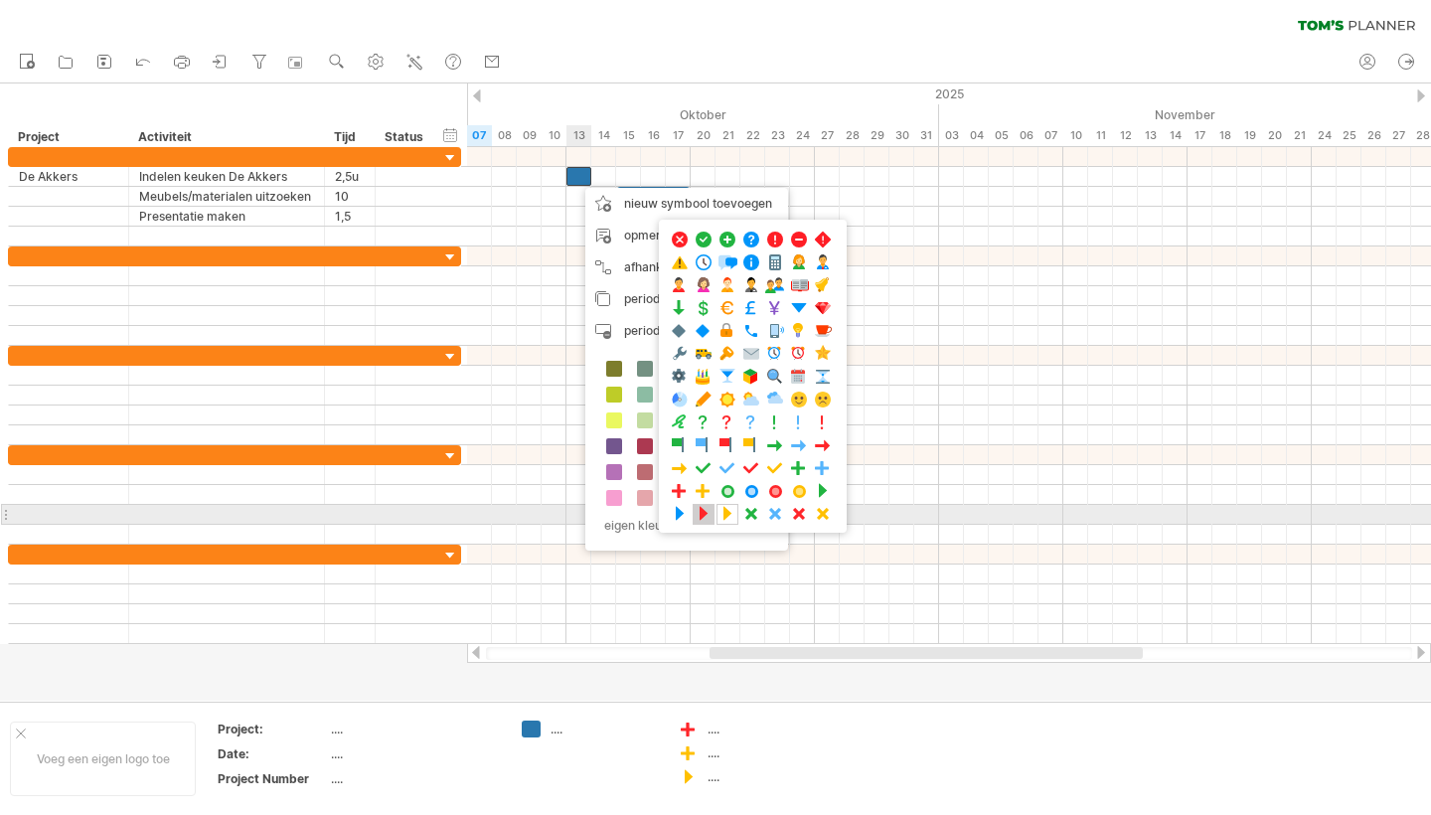
drag, startPoint x: 702, startPoint y: 511, endPoint x: 693, endPoint y: 491, distance: 21.8
click at [702, 511] on span at bounding box center [704, 514] width 20 height 19
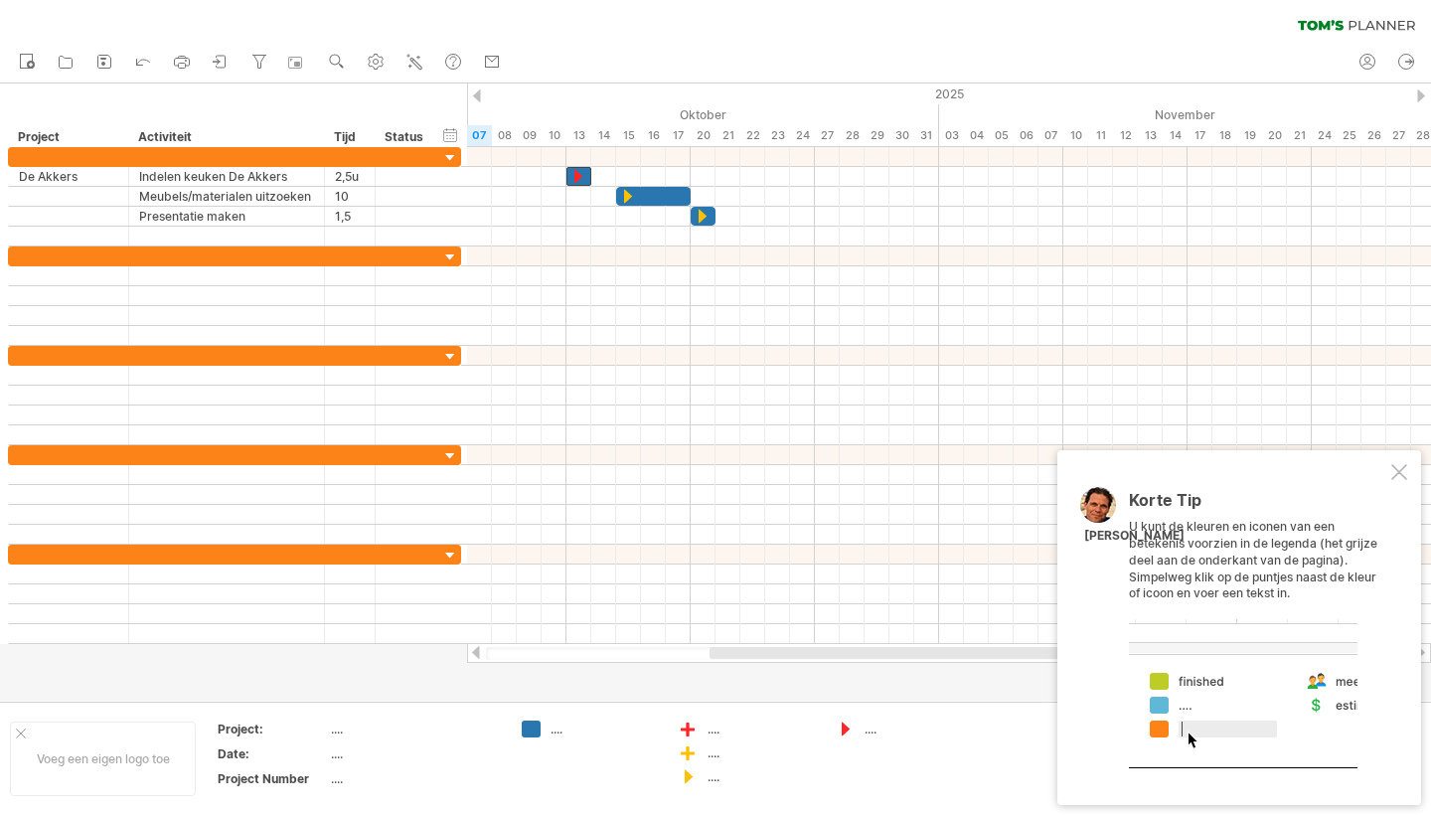
click at [874, 728] on div "...." at bounding box center [919, 729] width 108 height 17
type input "******"
click at [715, 779] on div "...." at bounding box center [762, 776] width 108 height 17
type input "****"
click at [717, 755] on div "...." at bounding box center [762, 752] width 108 height 17
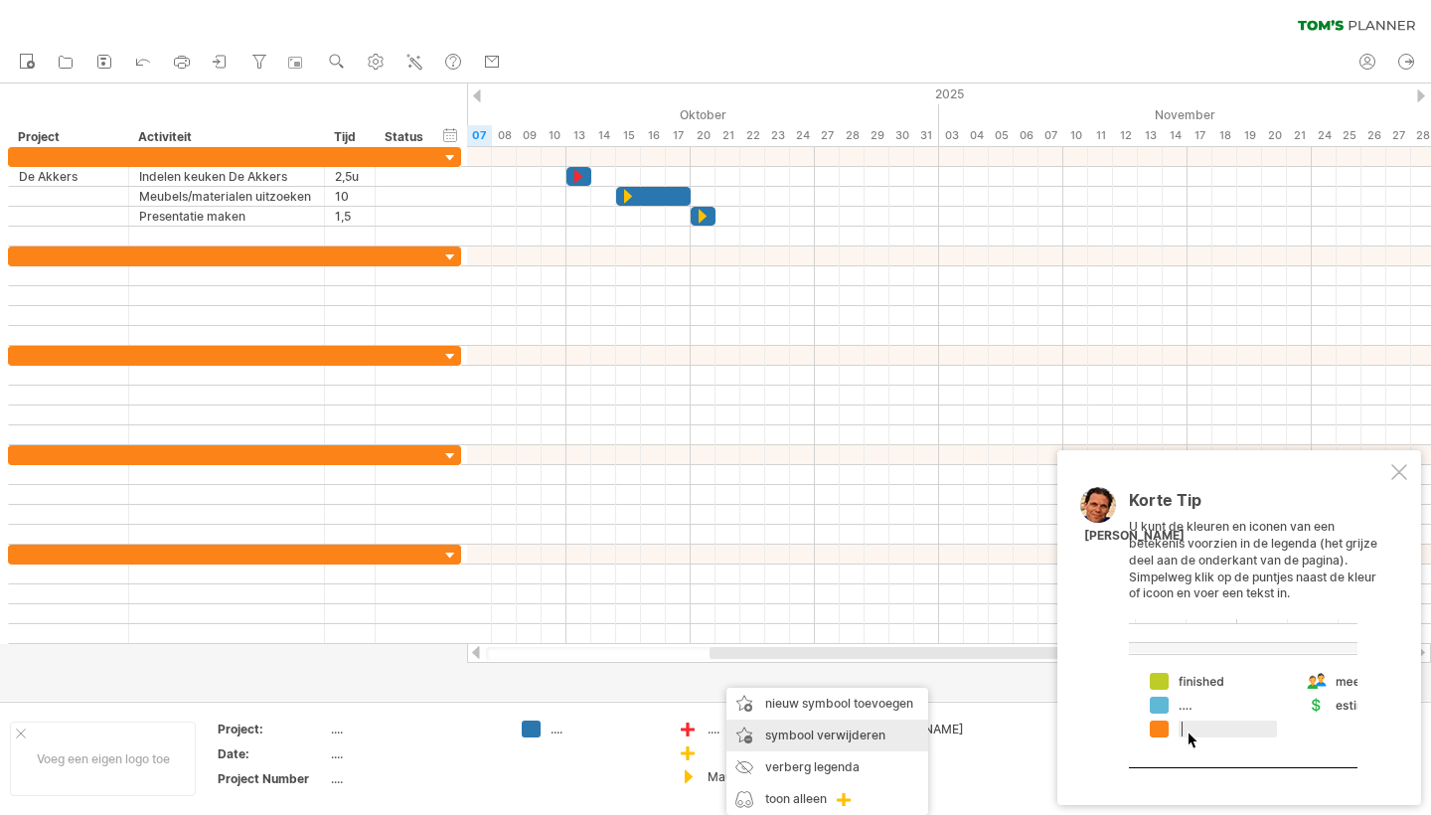
click at [809, 733] on span "symbool verwijderen" at bounding box center [825, 735] width 120 height 15
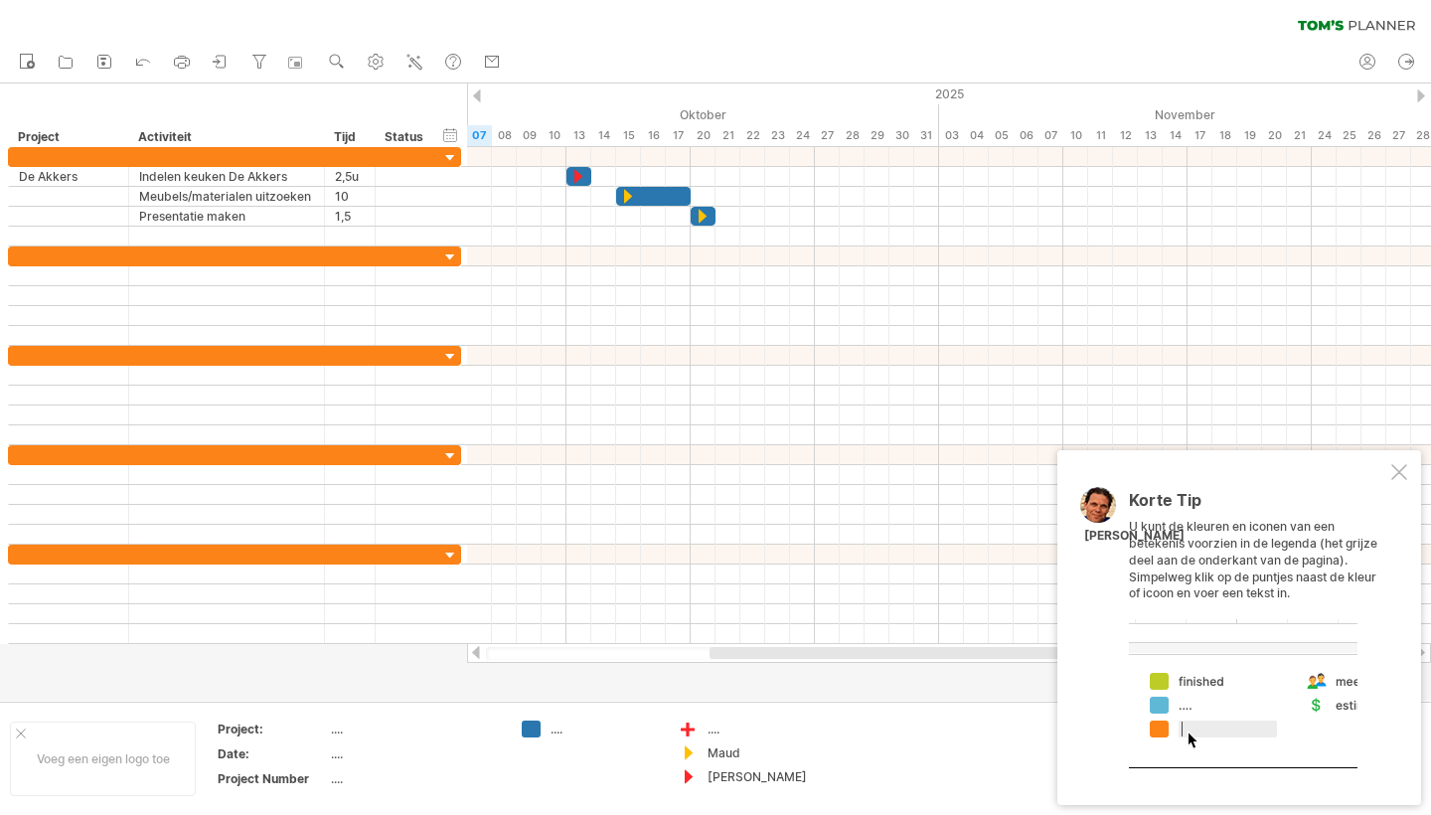
click at [715, 728] on div "...." at bounding box center [762, 729] width 108 height 17
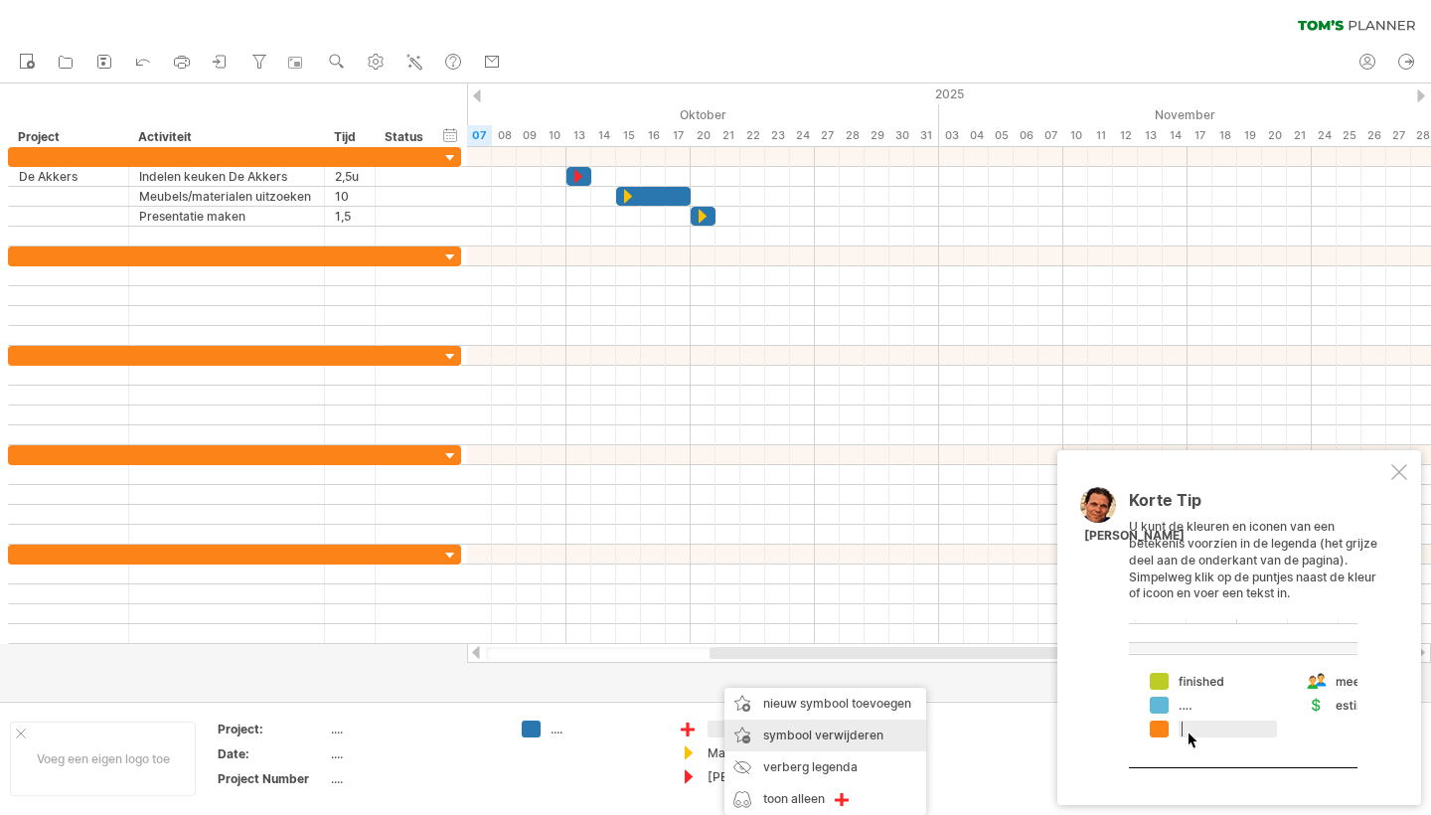
click at [802, 733] on span "symbool verwijderen" at bounding box center [823, 735] width 120 height 15
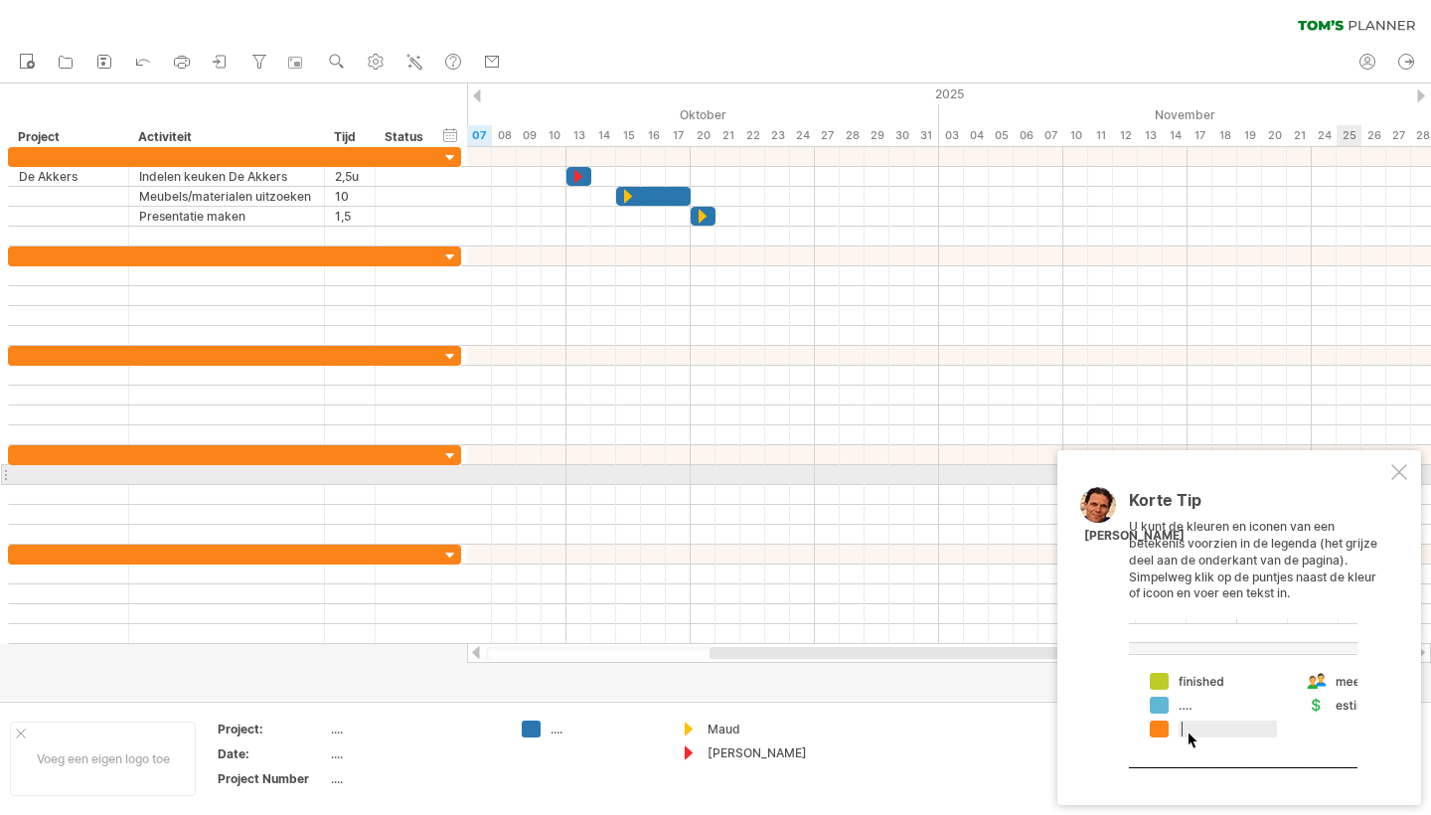
click at [1405, 472] on div at bounding box center [1399, 472] width 16 height 16
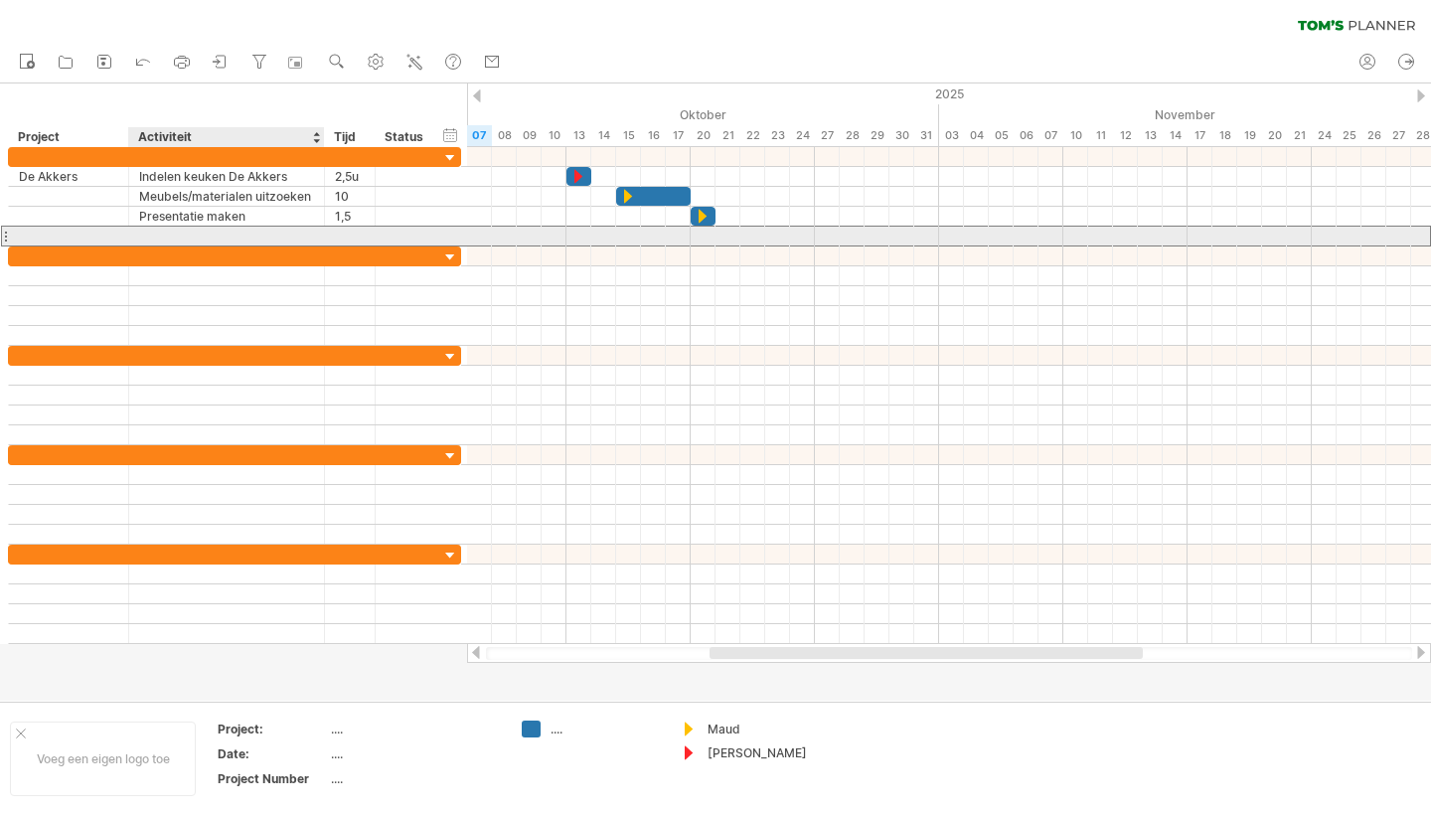
click at [158, 230] on div at bounding box center [226, 236] width 175 height 19
type input "**********"
click at [827, 235] on div at bounding box center [949, 236] width 964 height 21
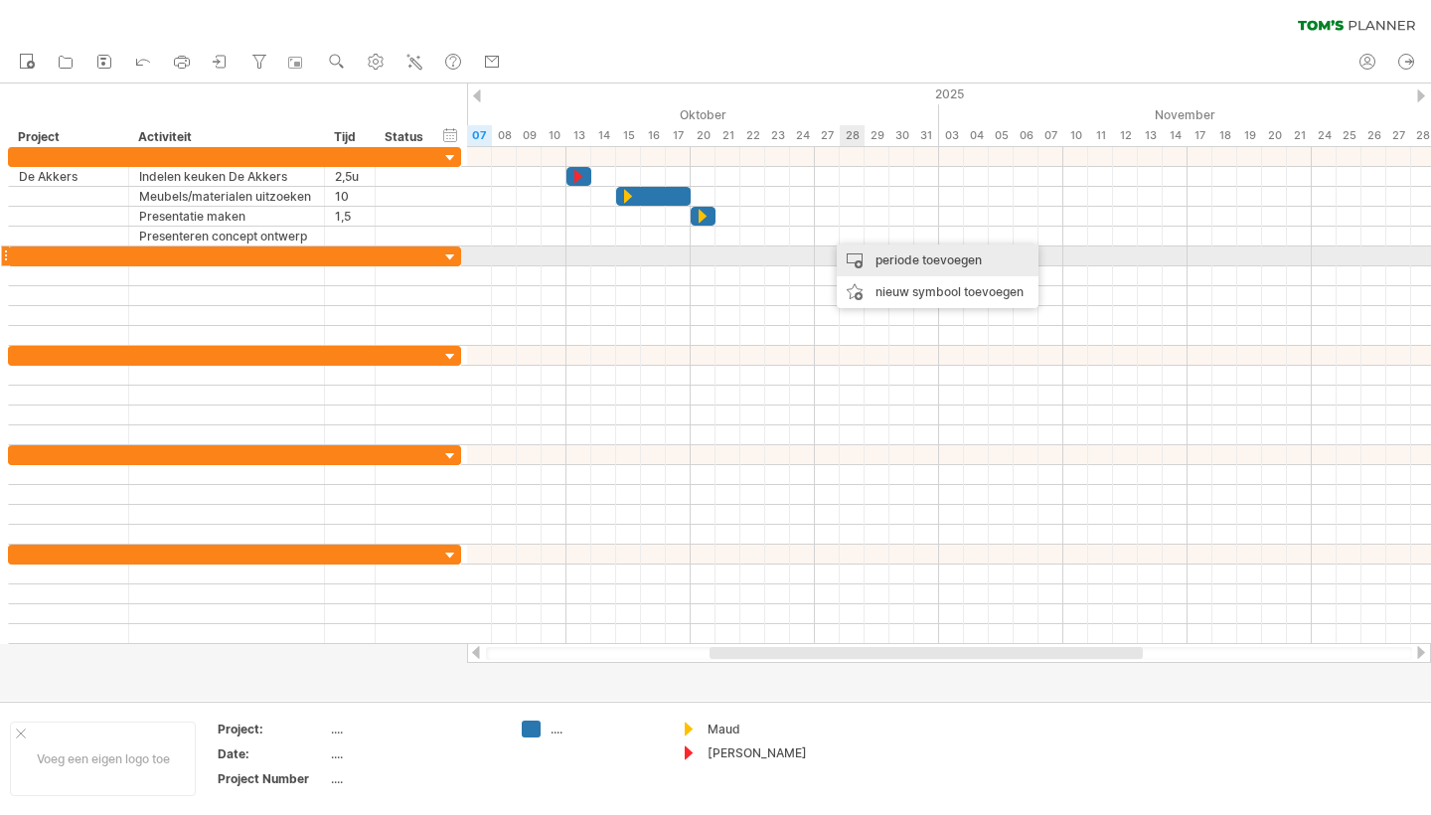
click at [893, 261] on div "periode toevoegen" at bounding box center [938, 260] width 202 height 32
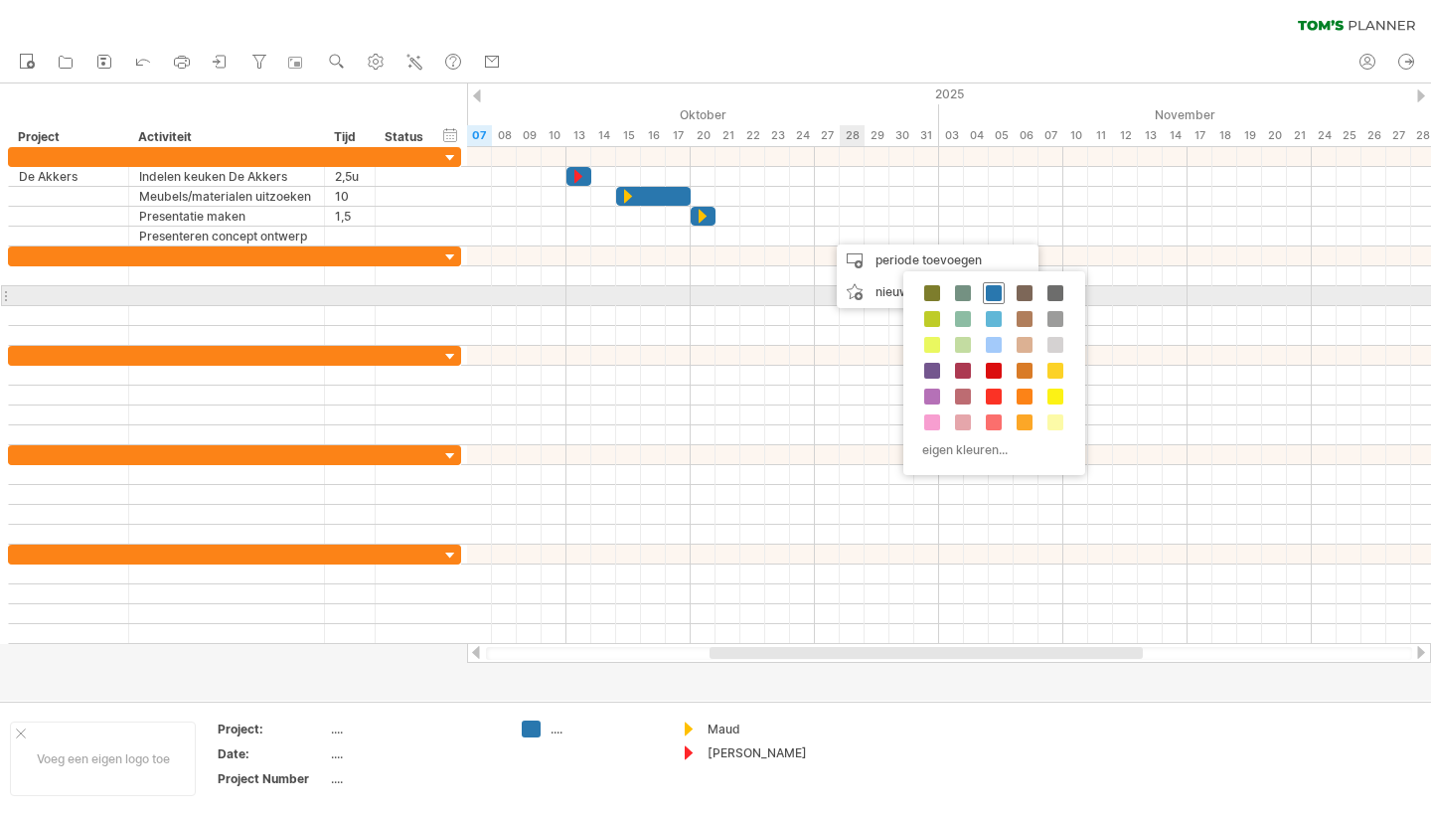
click at [996, 292] on span at bounding box center [994, 293] width 16 height 16
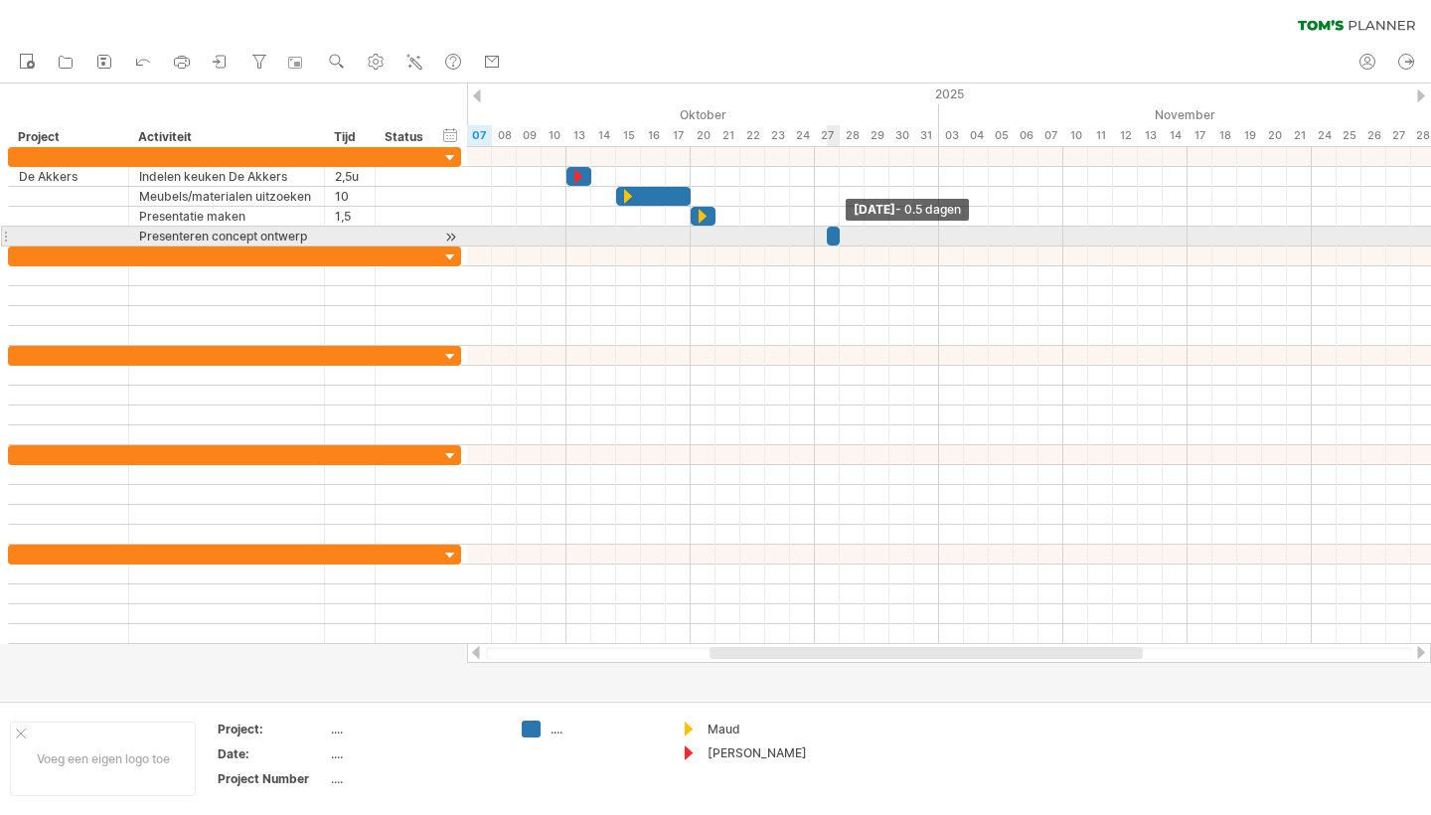
click at [841, 242] on span at bounding box center [840, 236] width 8 height 19
click at [818, 238] on span at bounding box center [815, 236] width 8 height 19
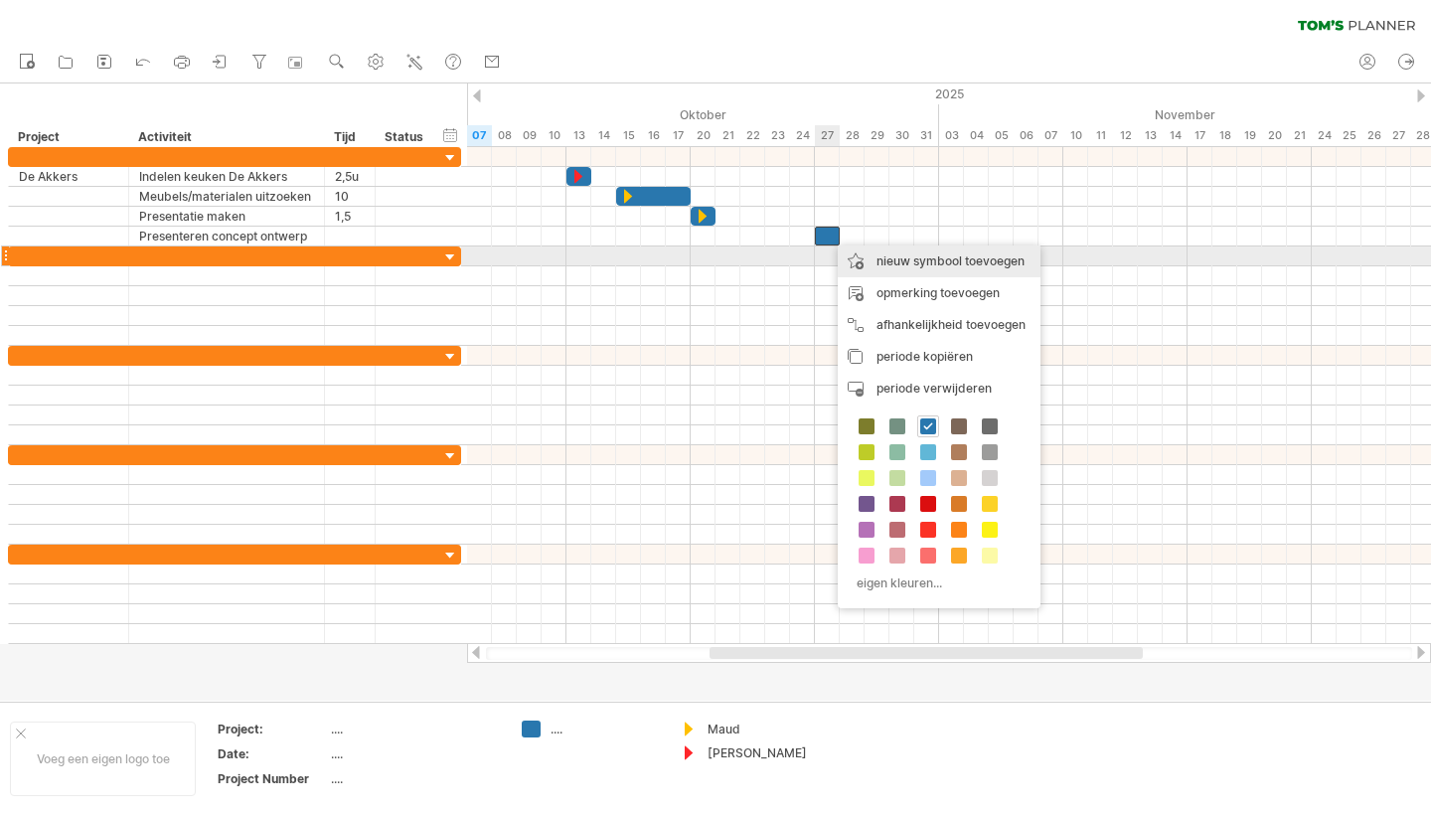
click at [919, 261] on div "nieuw symbool toevoegen" at bounding box center [939, 261] width 203 height 32
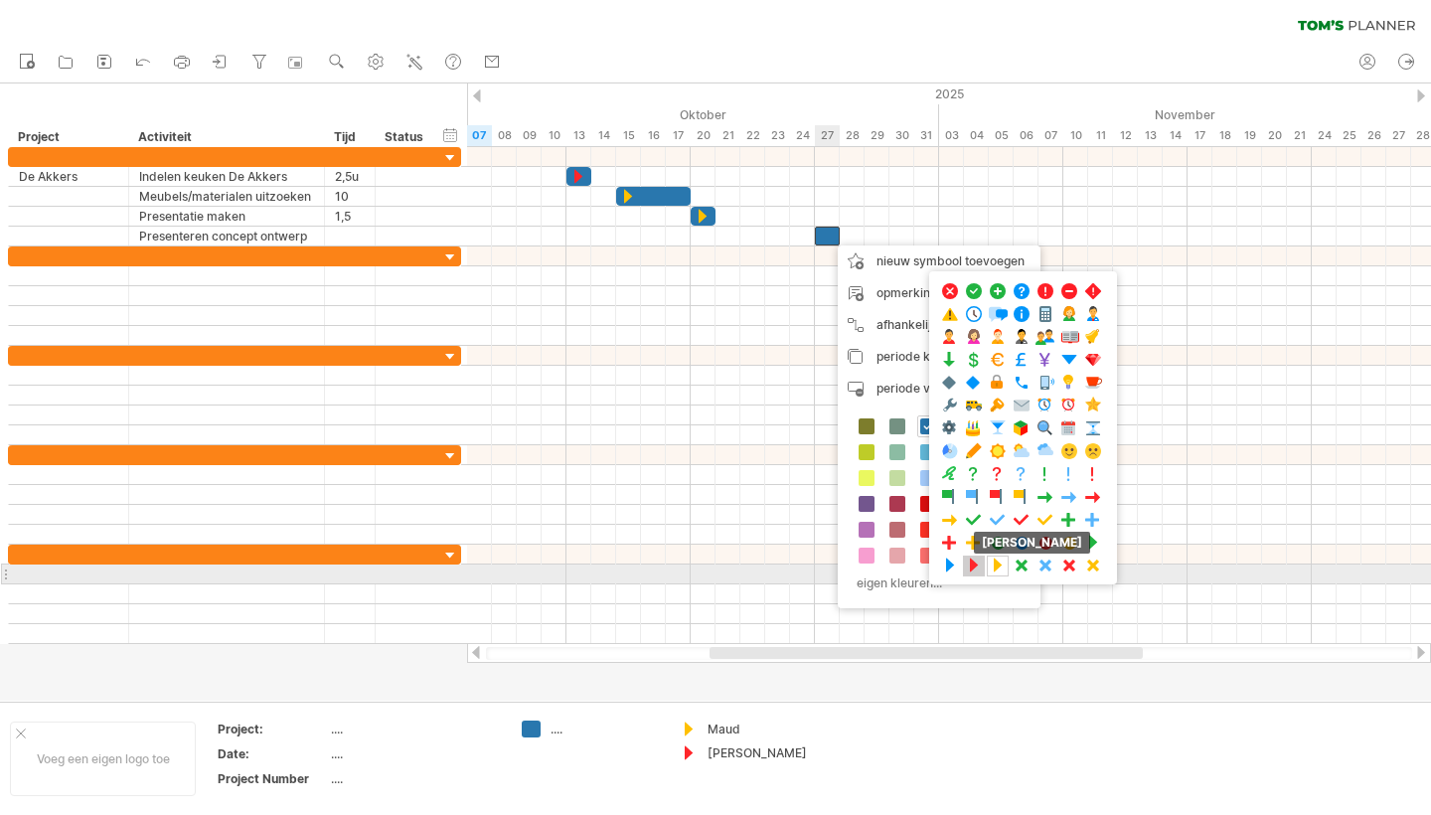
click at [974, 567] on span at bounding box center [974, 566] width 20 height 19
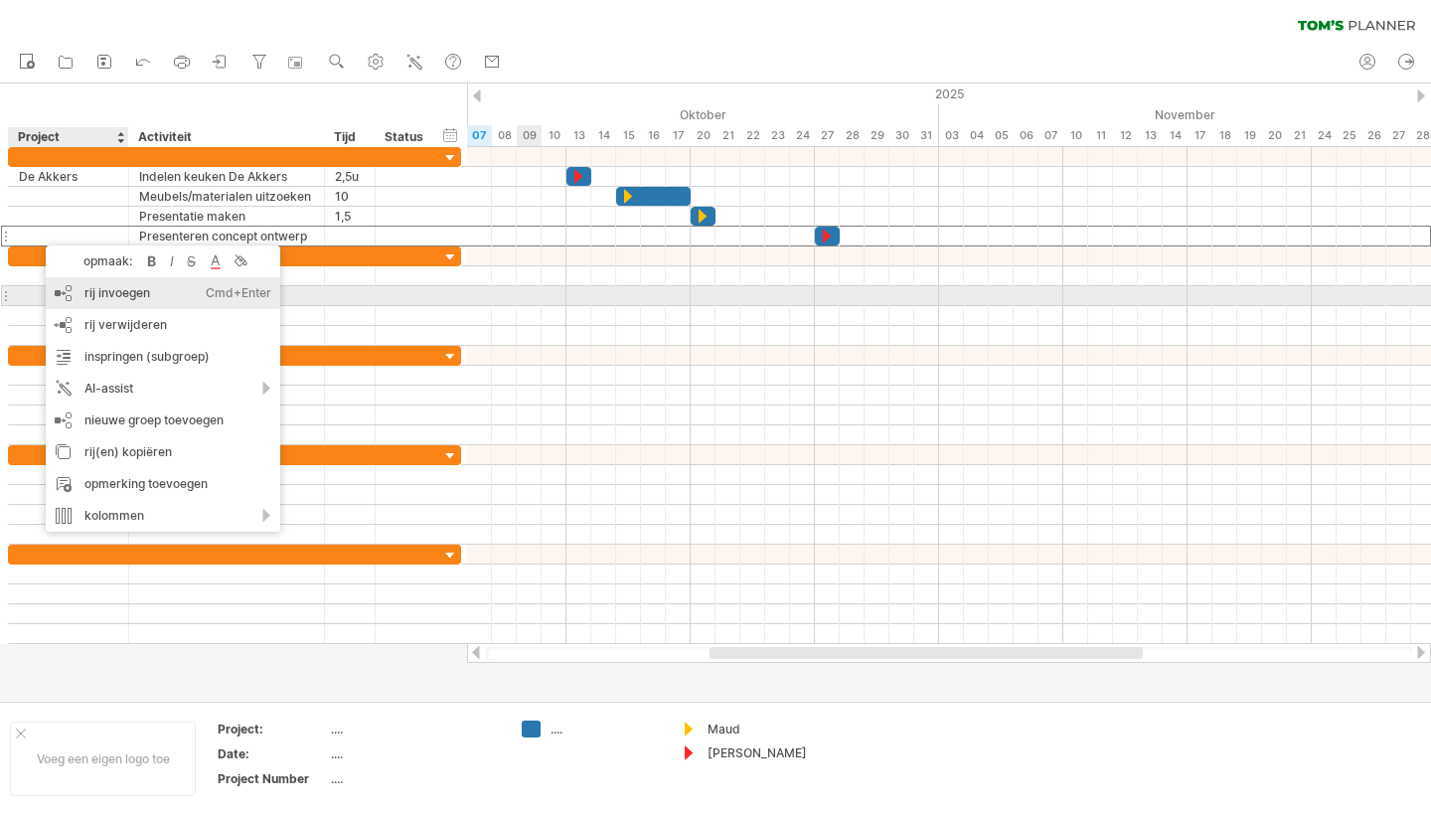
click at [107, 297] on div "rij invoegen Ctrl+Enter Cmd+Enter" at bounding box center [163, 293] width 235 height 32
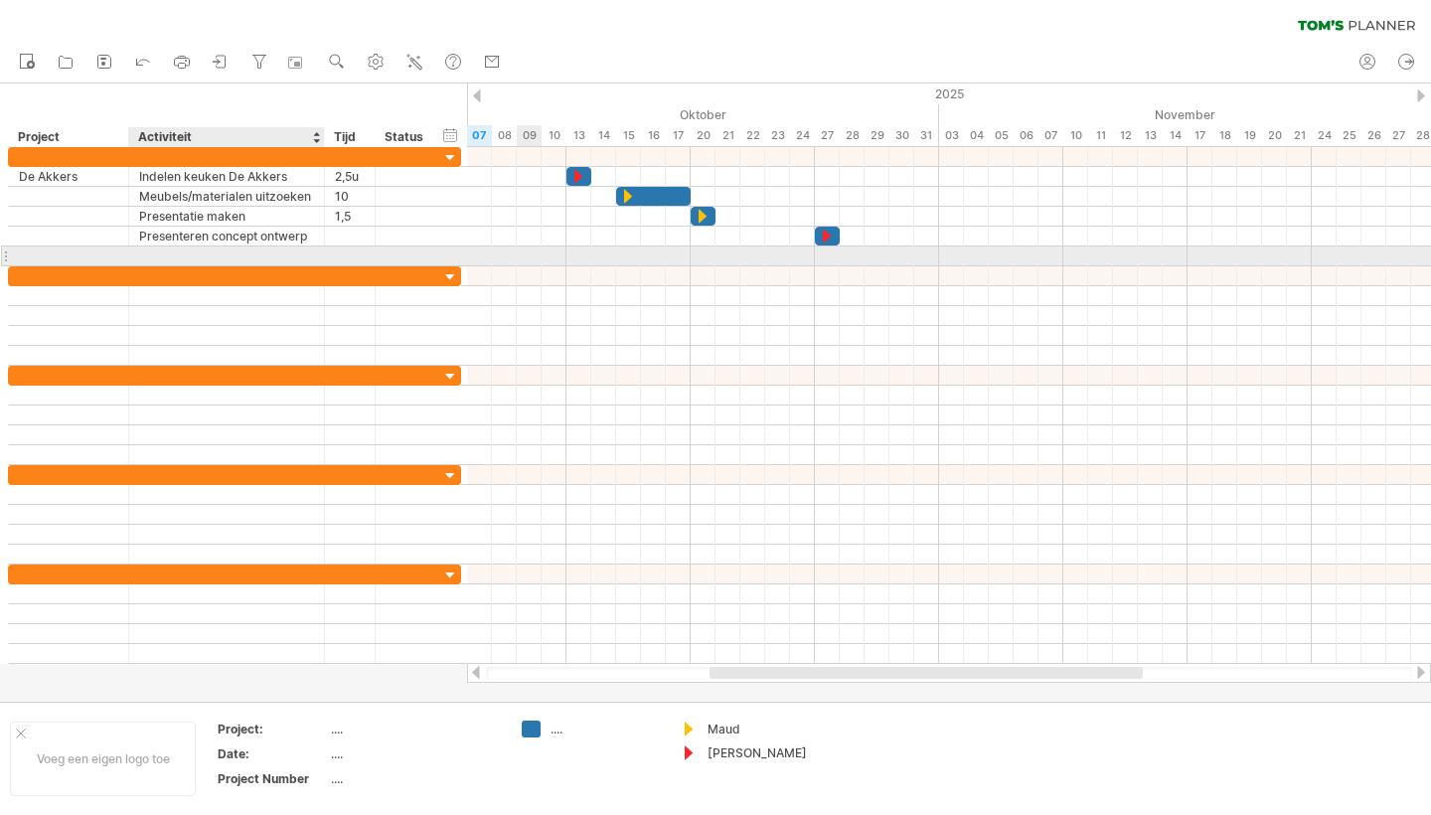
click at [160, 248] on div at bounding box center [226, 255] width 175 height 19
type input "**********"
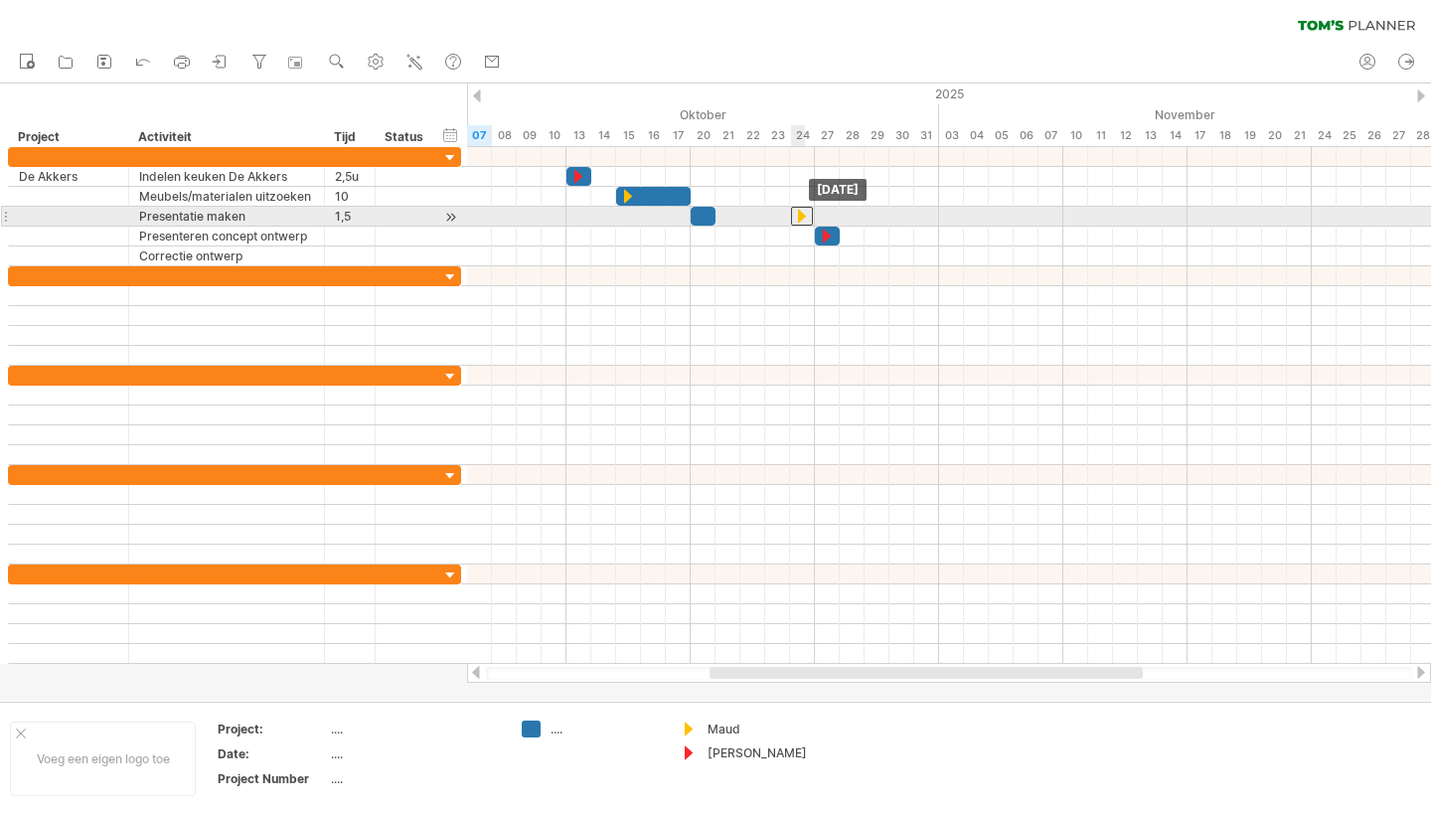
drag, startPoint x: 704, startPoint y: 217, endPoint x: 797, endPoint y: 217, distance: 93.4
click at [801, 222] on div at bounding box center [802, 216] width 22 height 19
drag, startPoint x: 700, startPoint y: 218, endPoint x: 803, endPoint y: 221, distance: 103.4
click at [442, 221] on div at bounding box center [442, 217] width 0 height 20
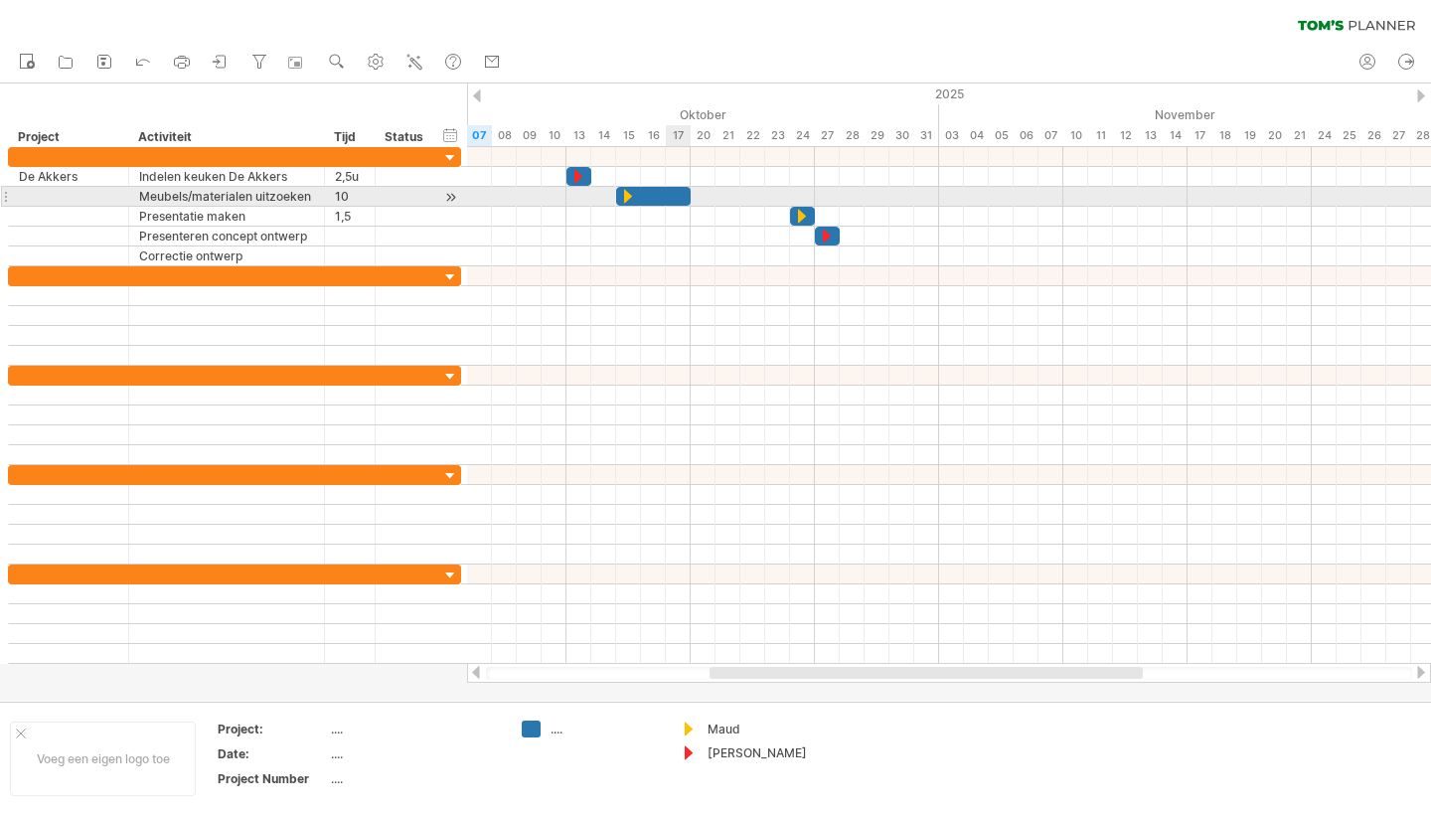
click at [667, 203] on div at bounding box center [653, 196] width 75 height 19
drag, startPoint x: 691, startPoint y: 197, endPoint x: 712, endPoint y: 199, distance: 21.0
click at [712, 199] on span at bounding box center [716, 196] width 8 height 19
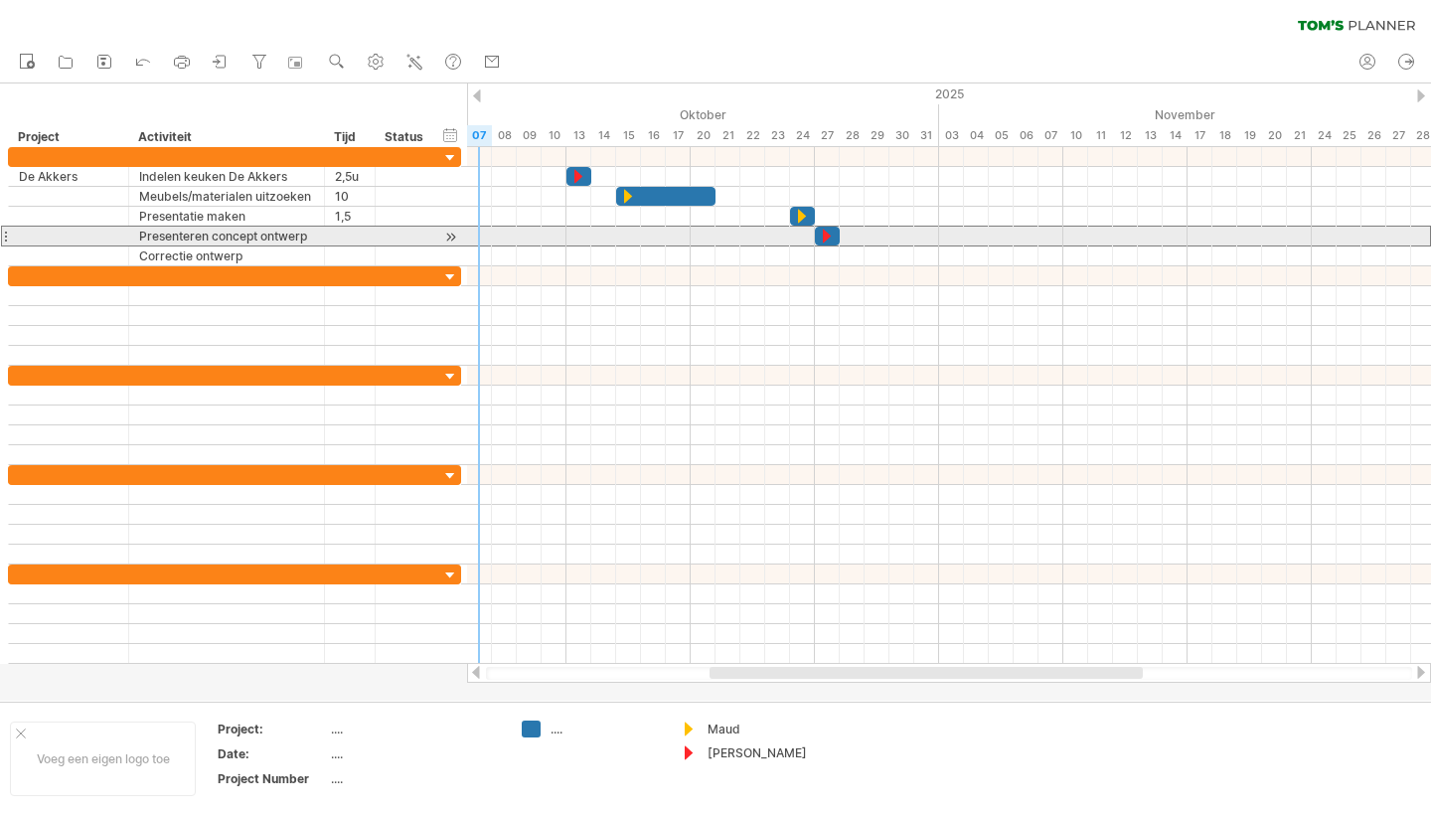
click at [349, 234] on div at bounding box center [350, 236] width 30 height 19
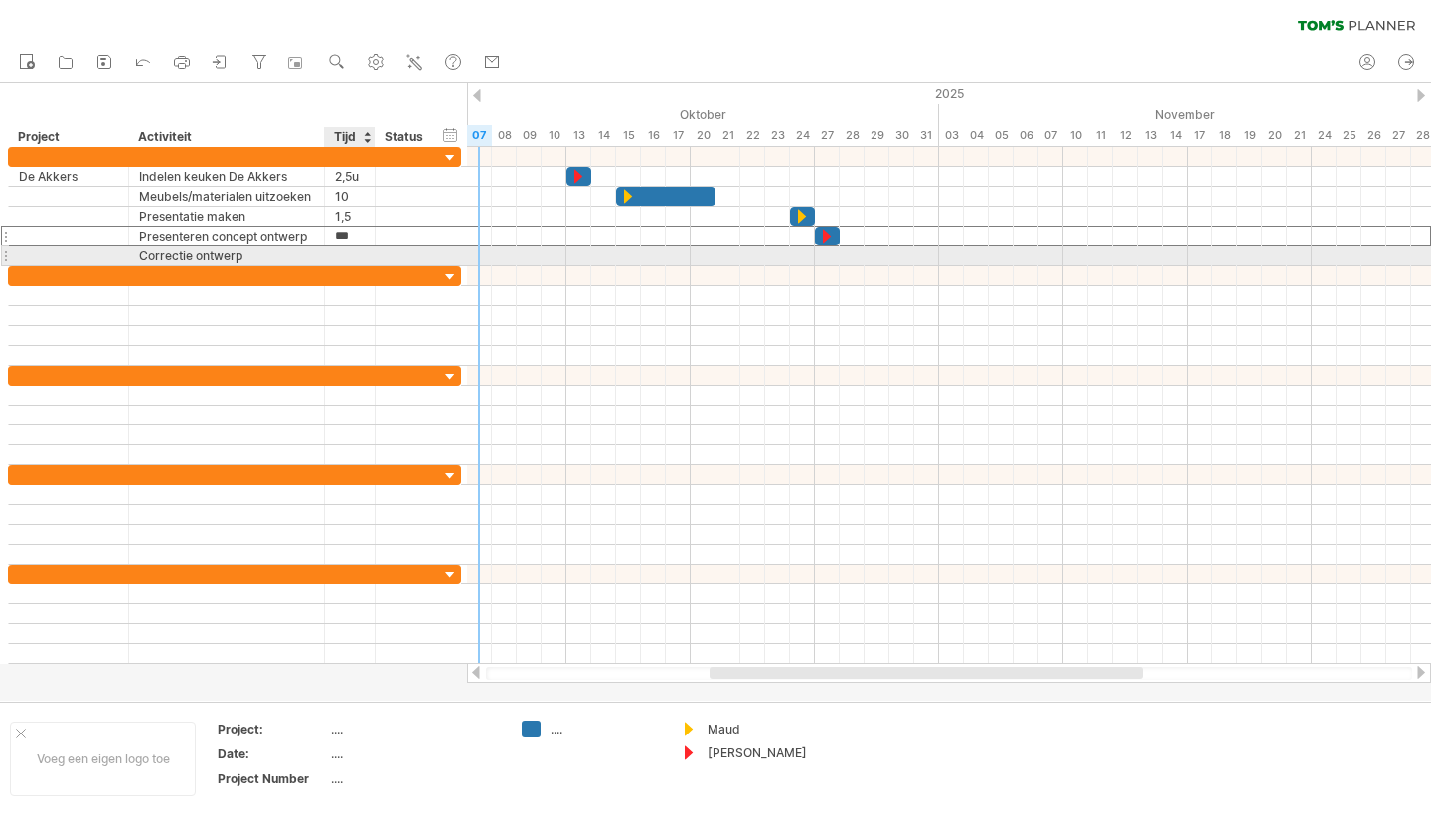
click at [347, 252] on div at bounding box center [350, 255] width 30 height 19
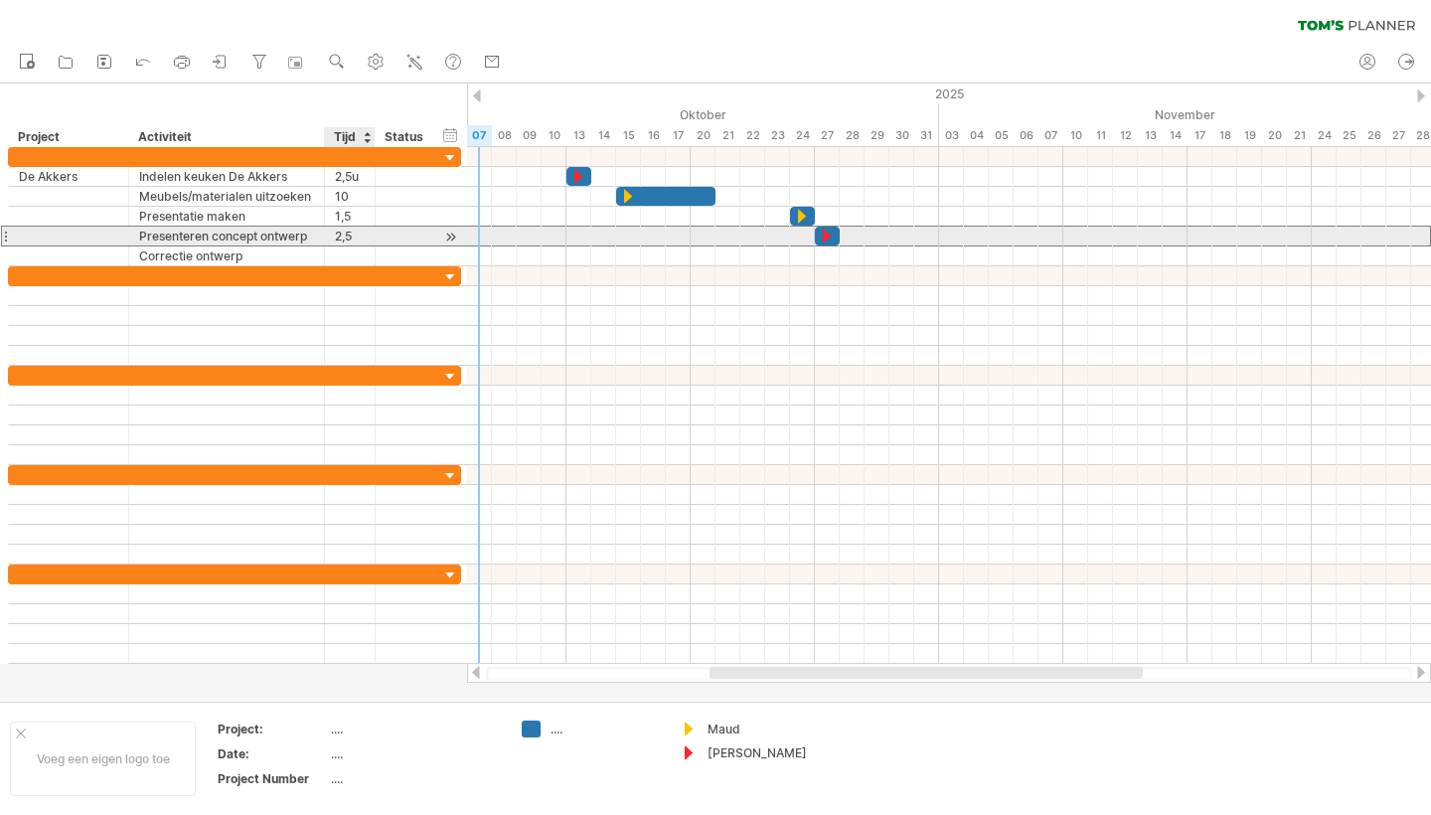
click at [350, 231] on div "2,5" at bounding box center [350, 236] width 30 height 19
click at [353, 235] on input "***" at bounding box center [350, 236] width 30 height 19
type input "*"
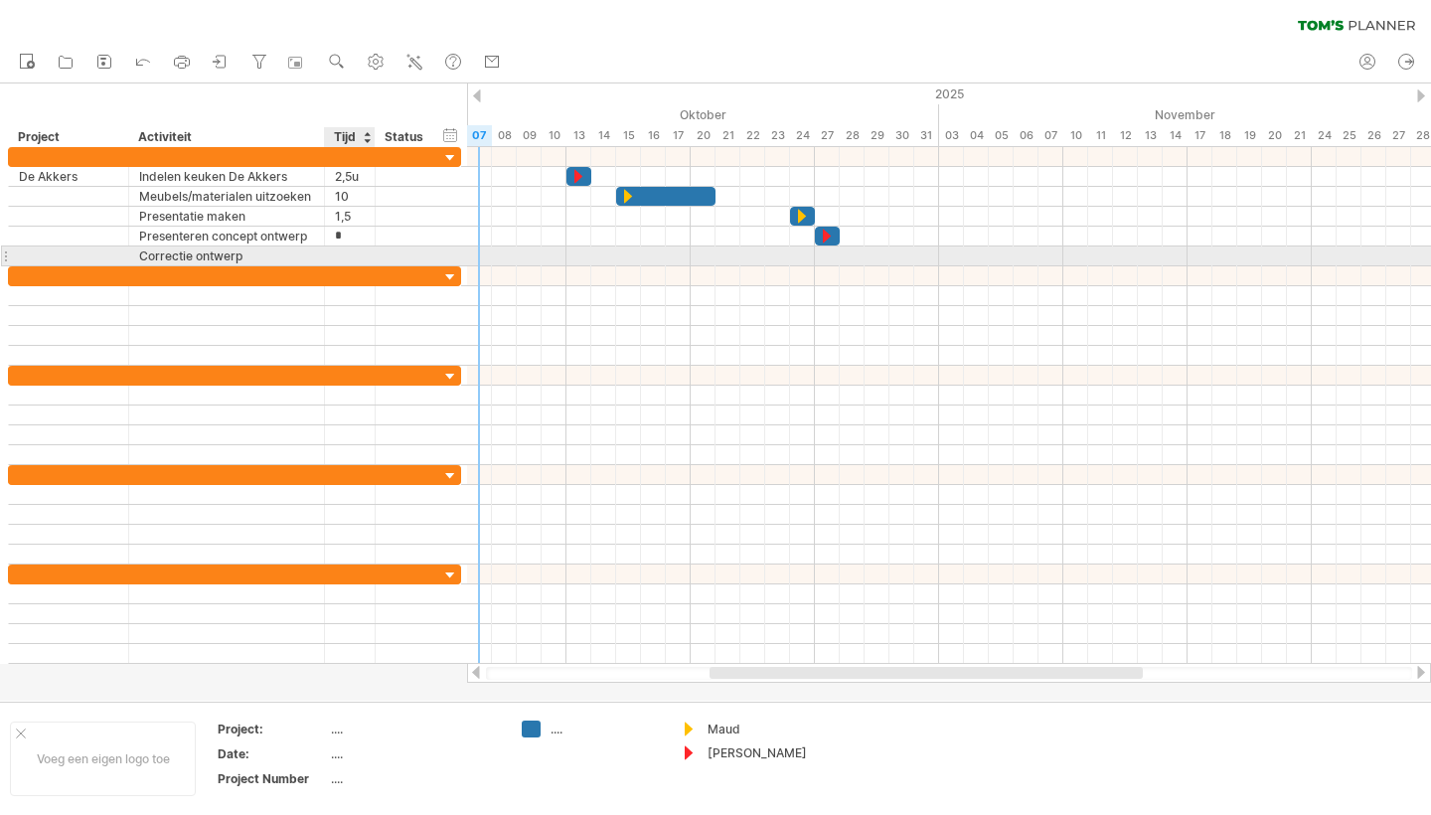
click at [341, 258] on div at bounding box center [350, 255] width 30 height 19
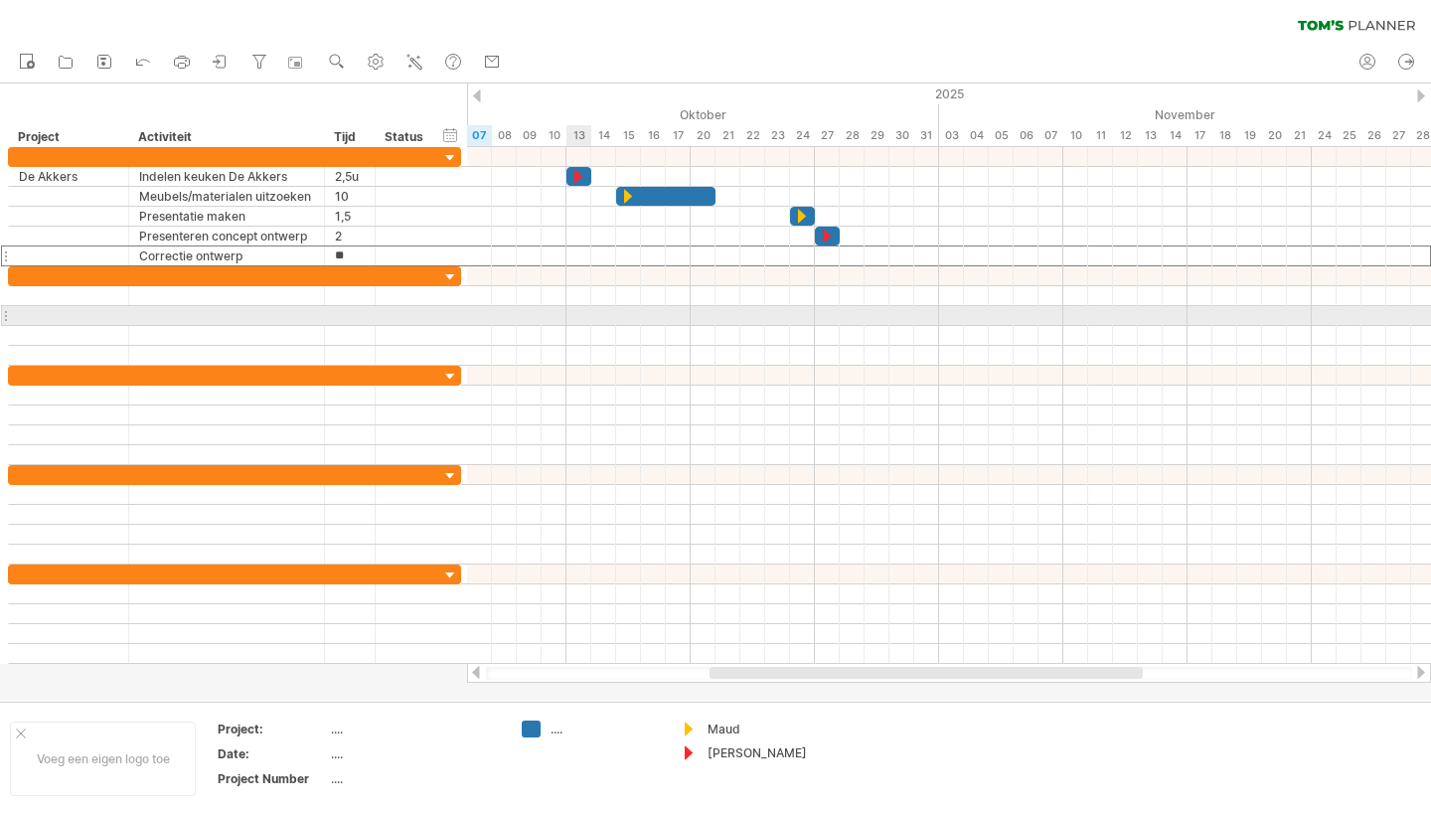
type input "*"
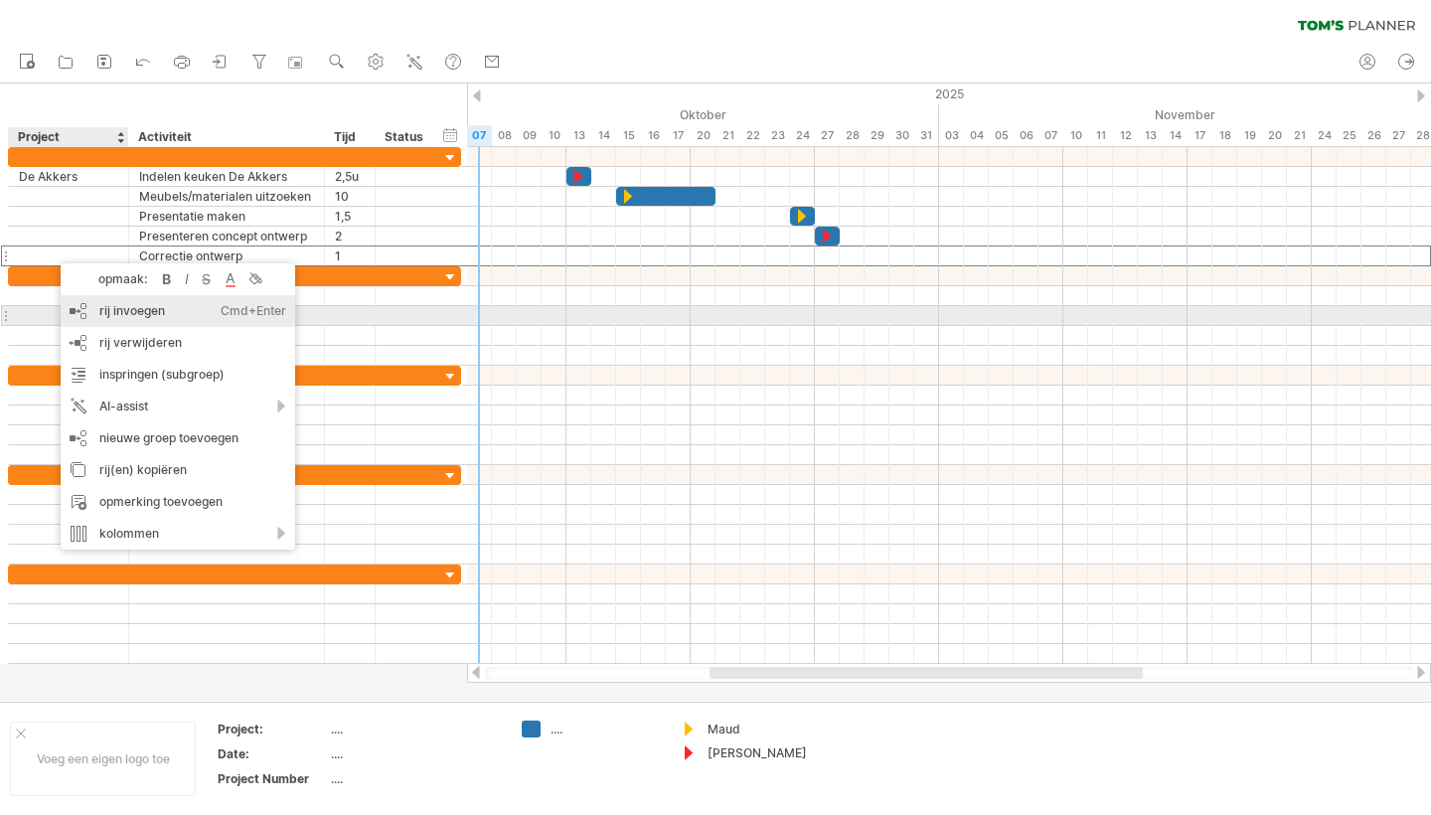
click at [112, 316] on div "rij invoegen Ctrl+Enter Cmd+Enter" at bounding box center [178, 311] width 235 height 32
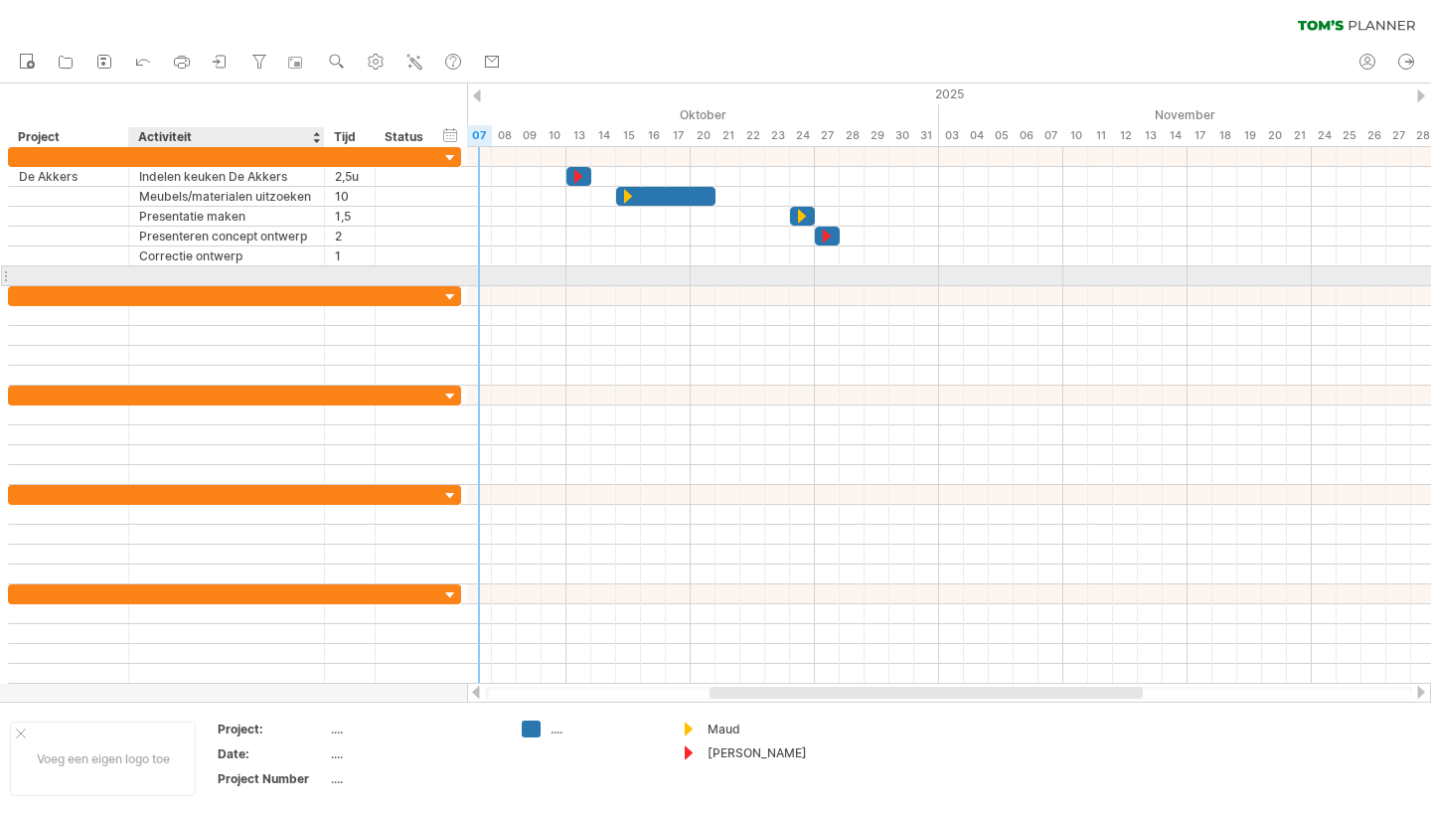
click at [161, 270] on div at bounding box center [226, 275] width 175 height 19
type input "**********"
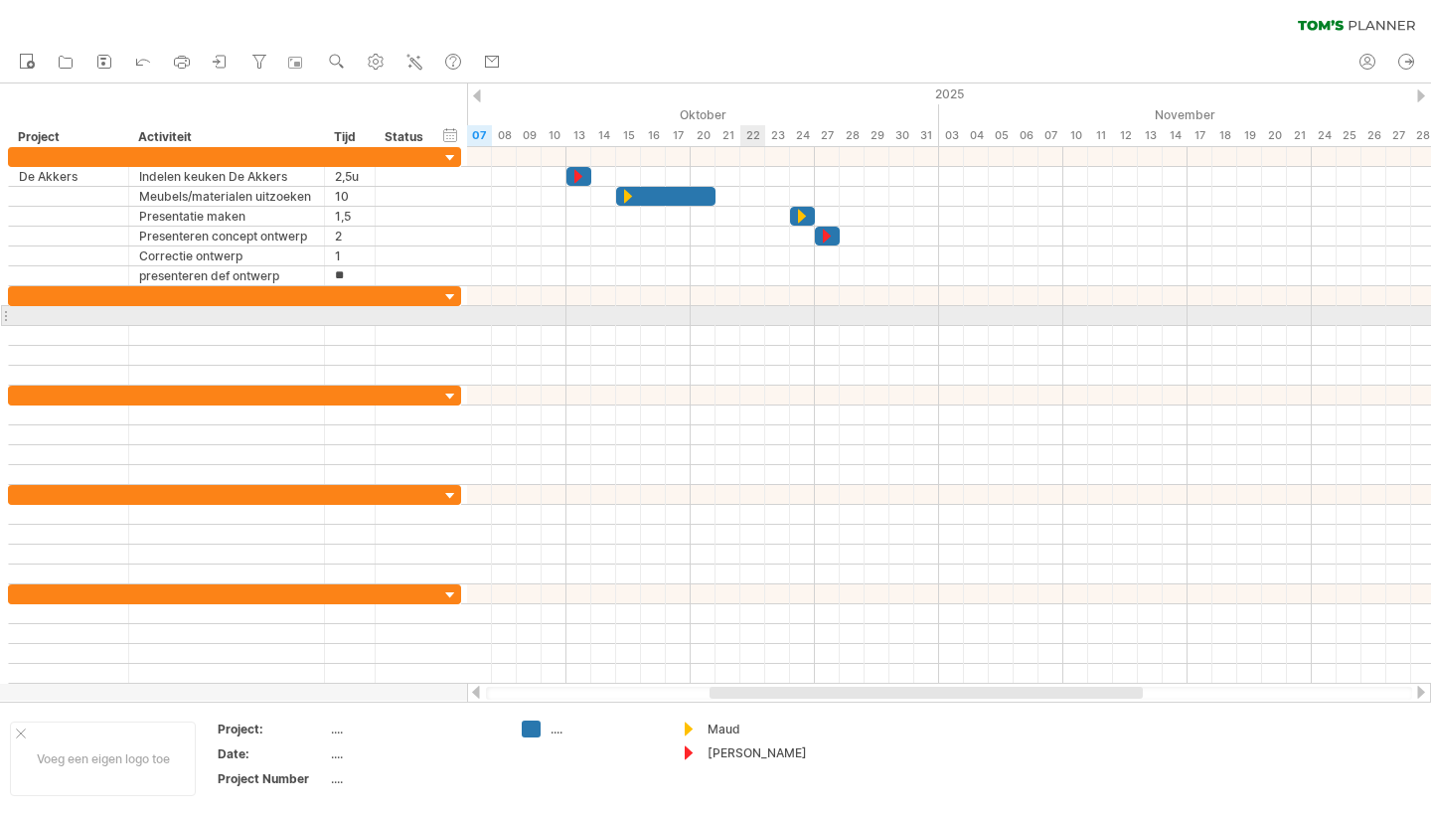
click at [748, 325] on div at bounding box center [949, 316] width 964 height 20
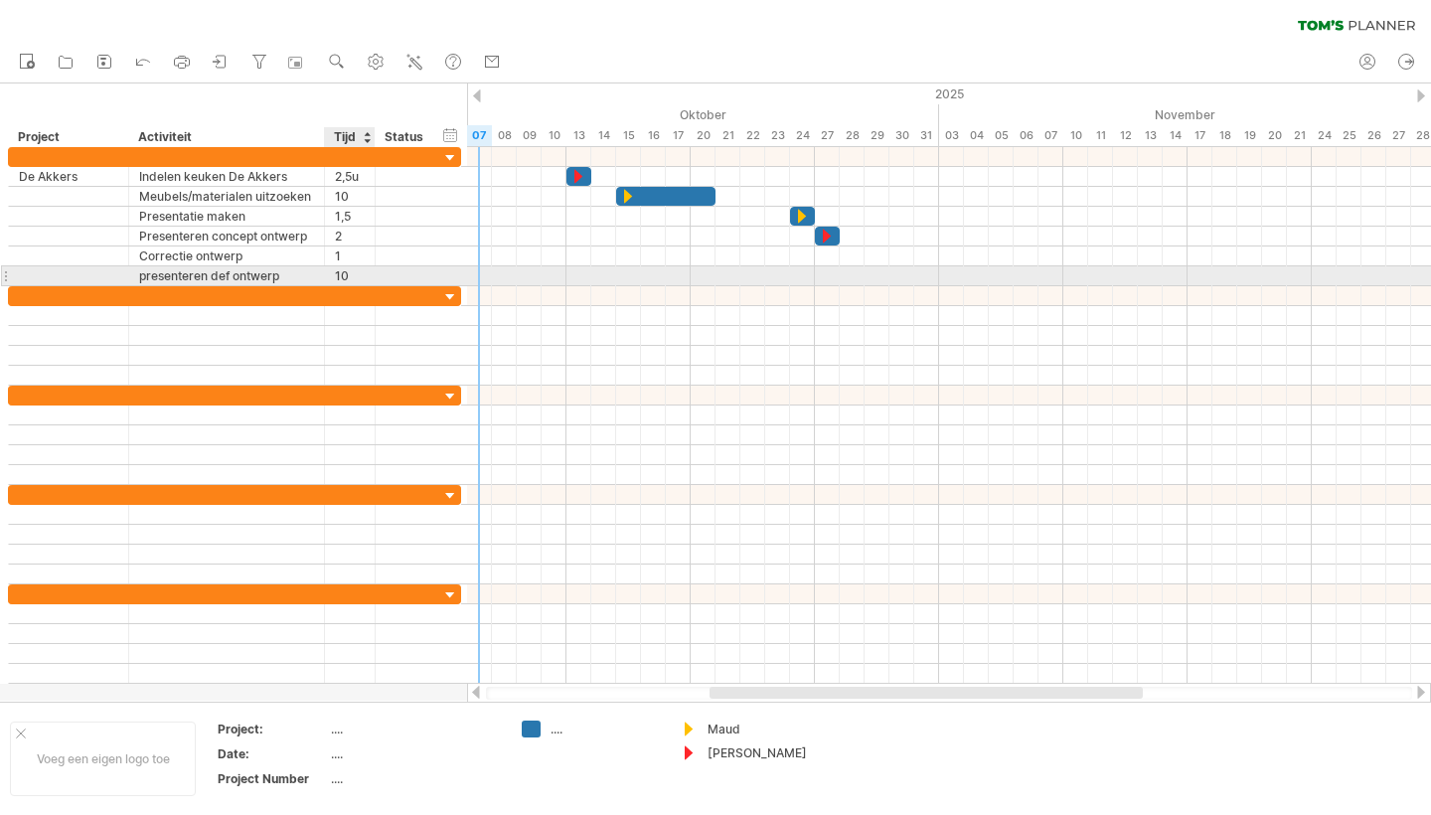
click at [355, 275] on div "10" at bounding box center [350, 275] width 30 height 19
type input "*"
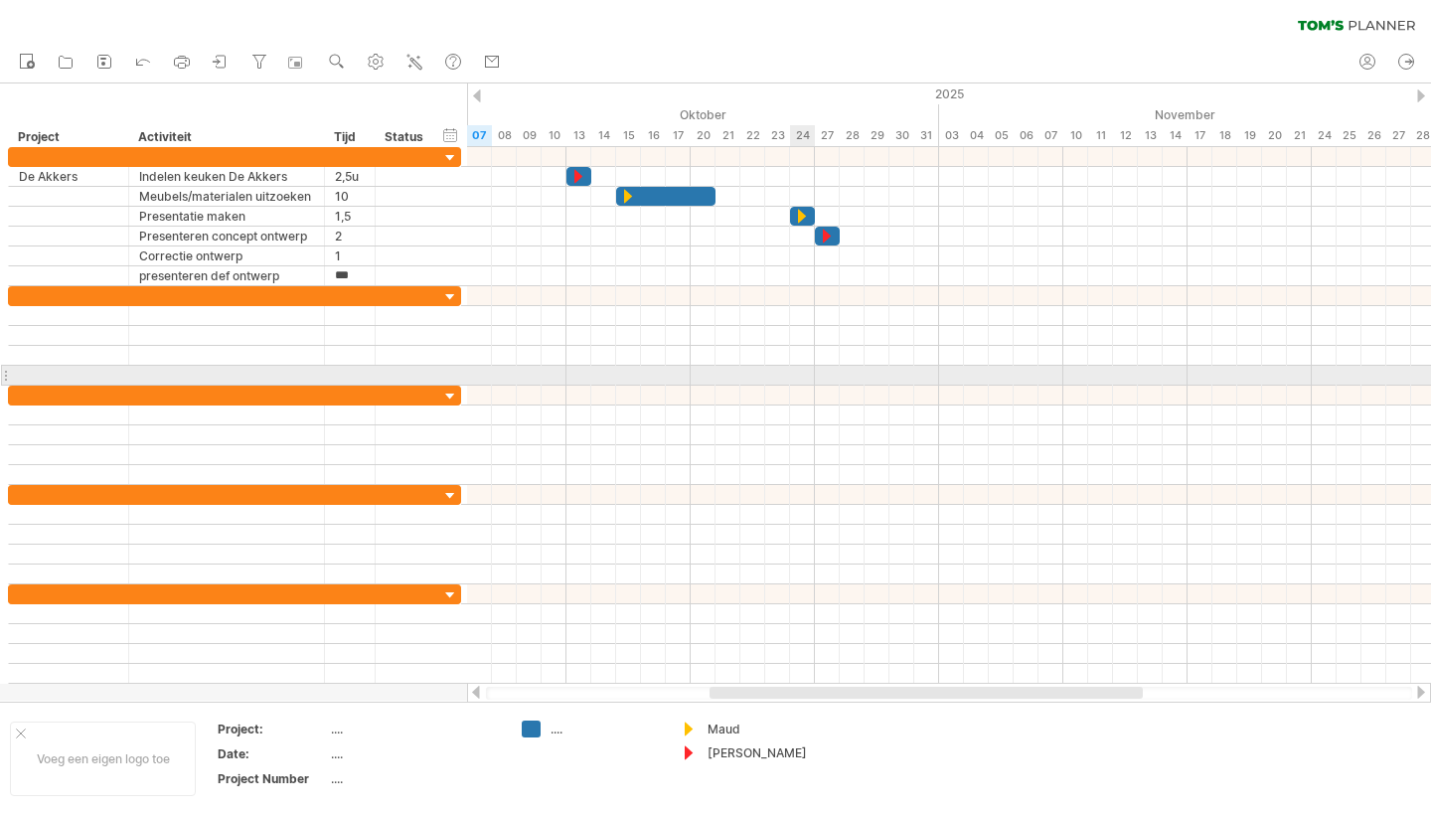
click at [802, 372] on div at bounding box center [949, 376] width 964 height 20
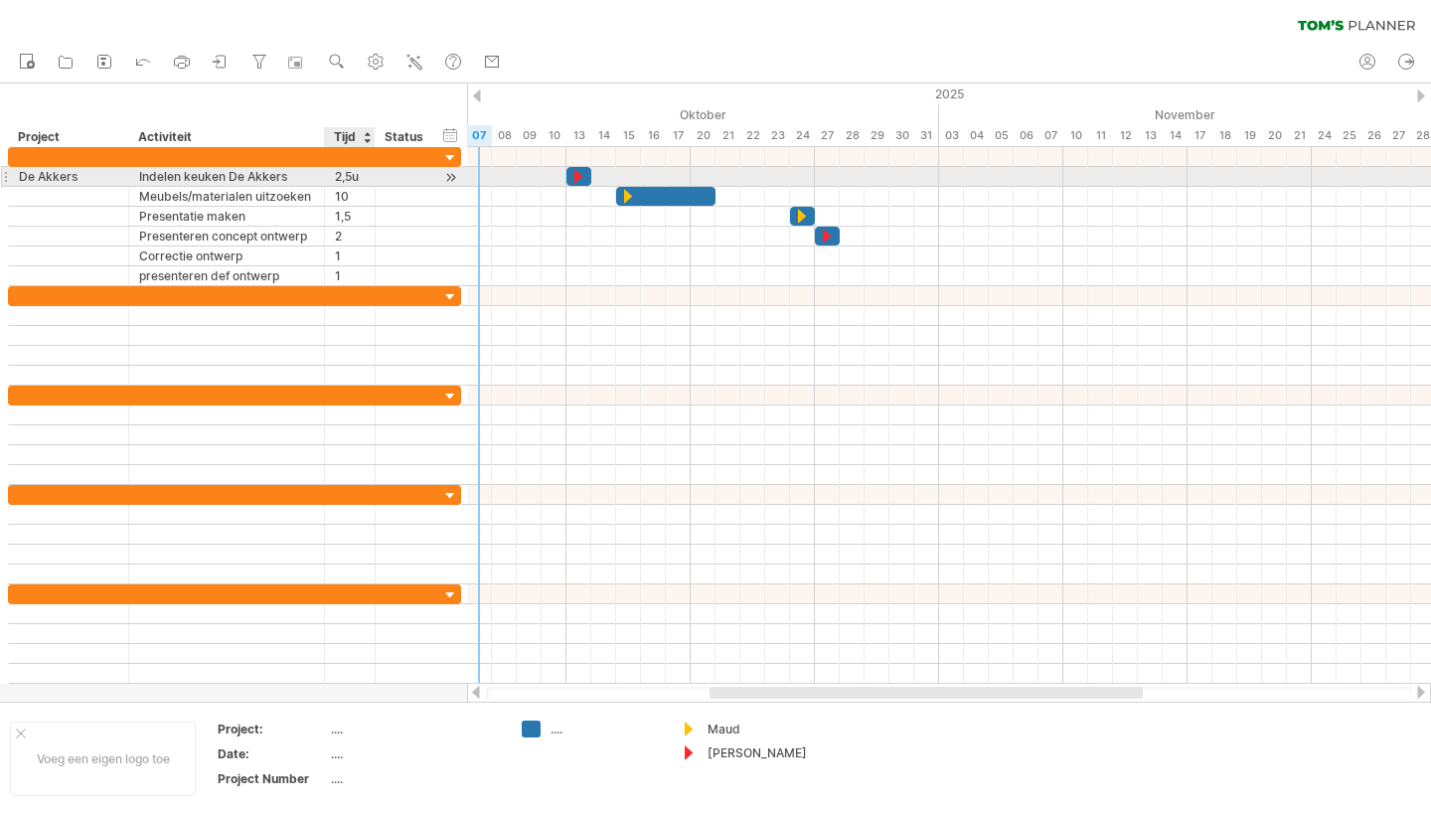
click at [356, 175] on div "2,5u" at bounding box center [350, 176] width 30 height 19
type input "***"
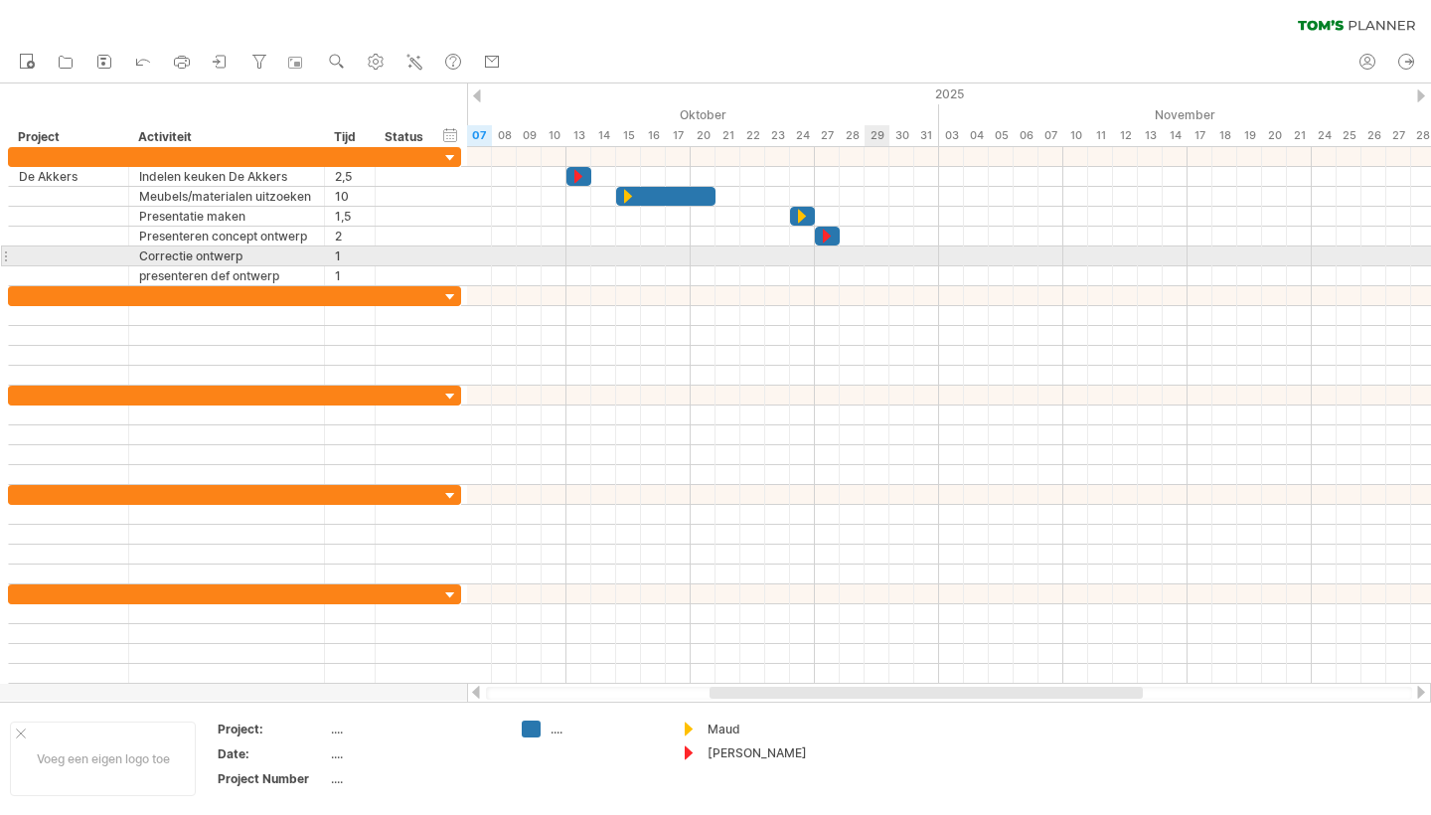
click at [878, 255] on div at bounding box center [949, 256] width 964 height 20
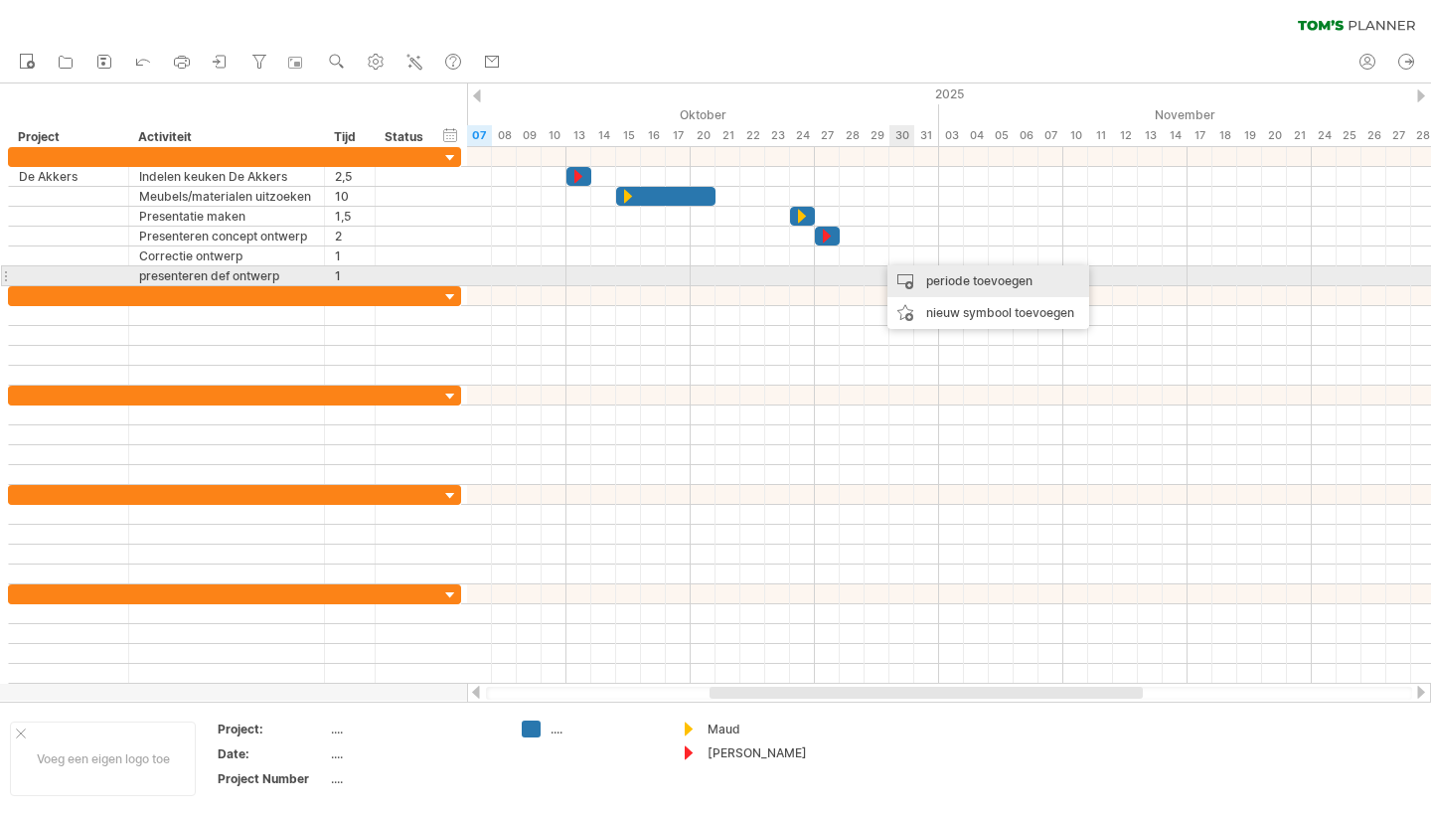
click at [958, 281] on div "periode toevoegen" at bounding box center [989, 281] width 202 height 32
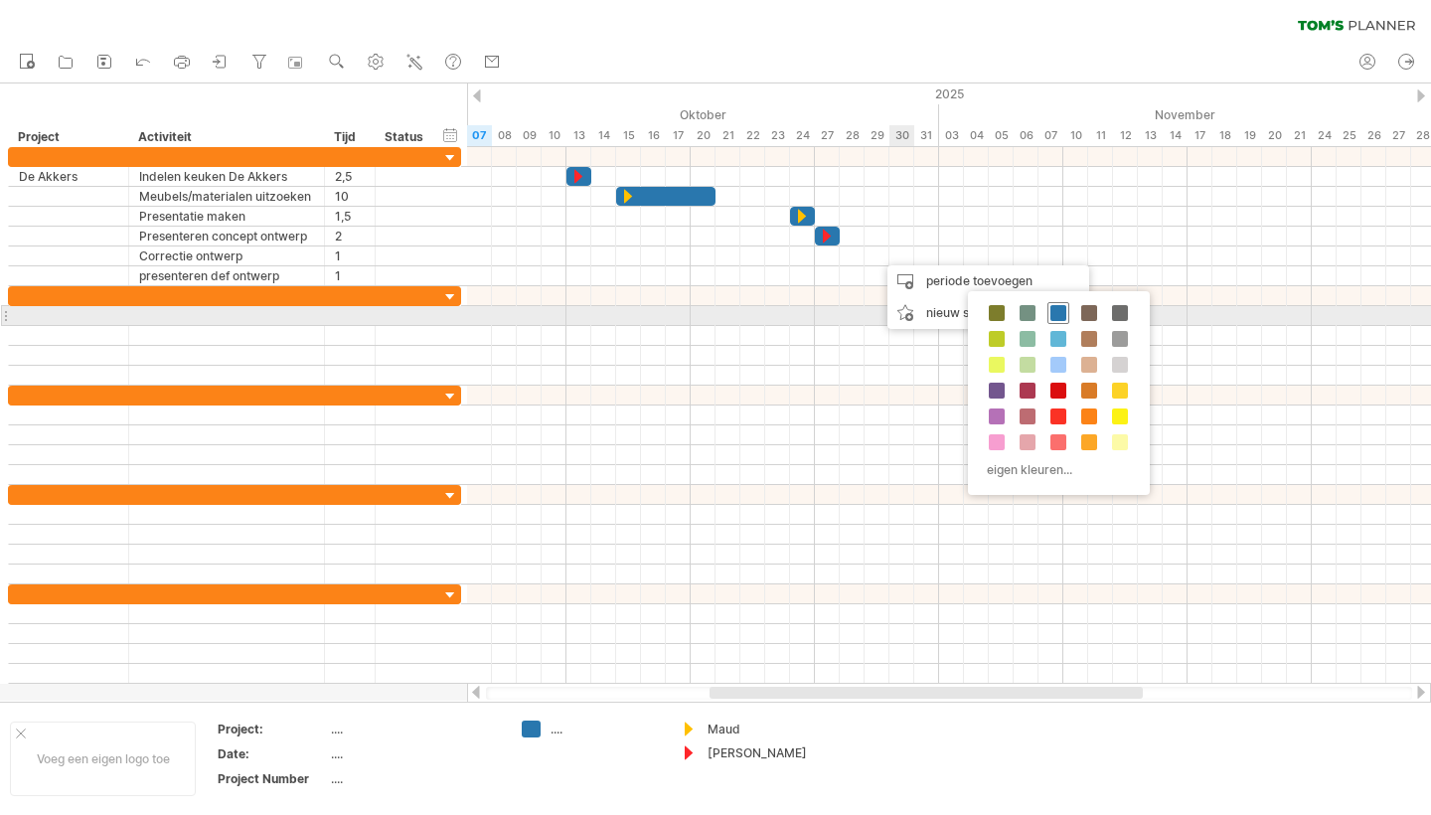
click at [1060, 309] on span at bounding box center [1059, 313] width 16 height 16
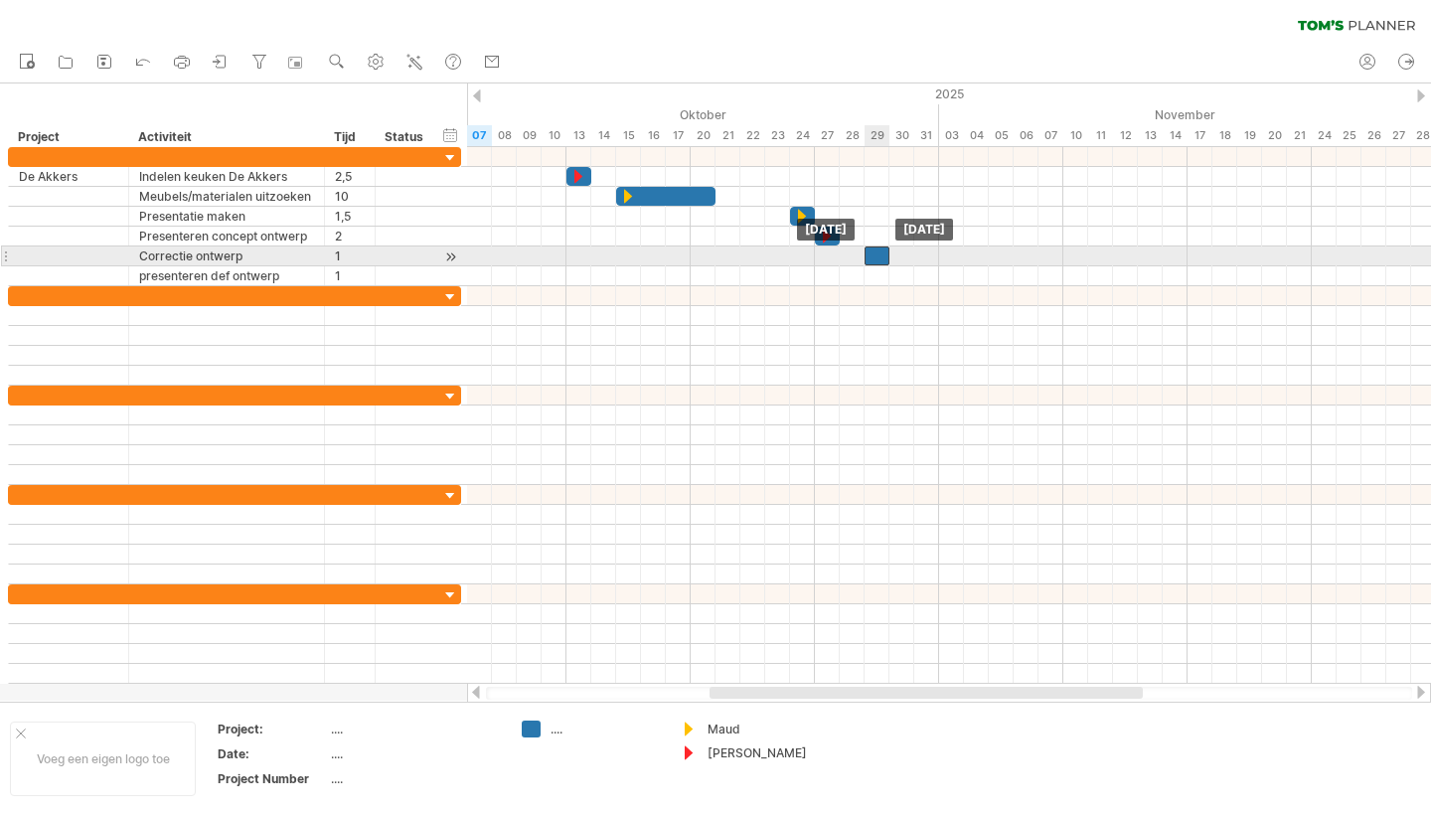
drag, startPoint x: 894, startPoint y: 257, endPoint x: 883, endPoint y: 257, distance: 11.9
click at [883, 257] on div at bounding box center [877, 255] width 25 height 19
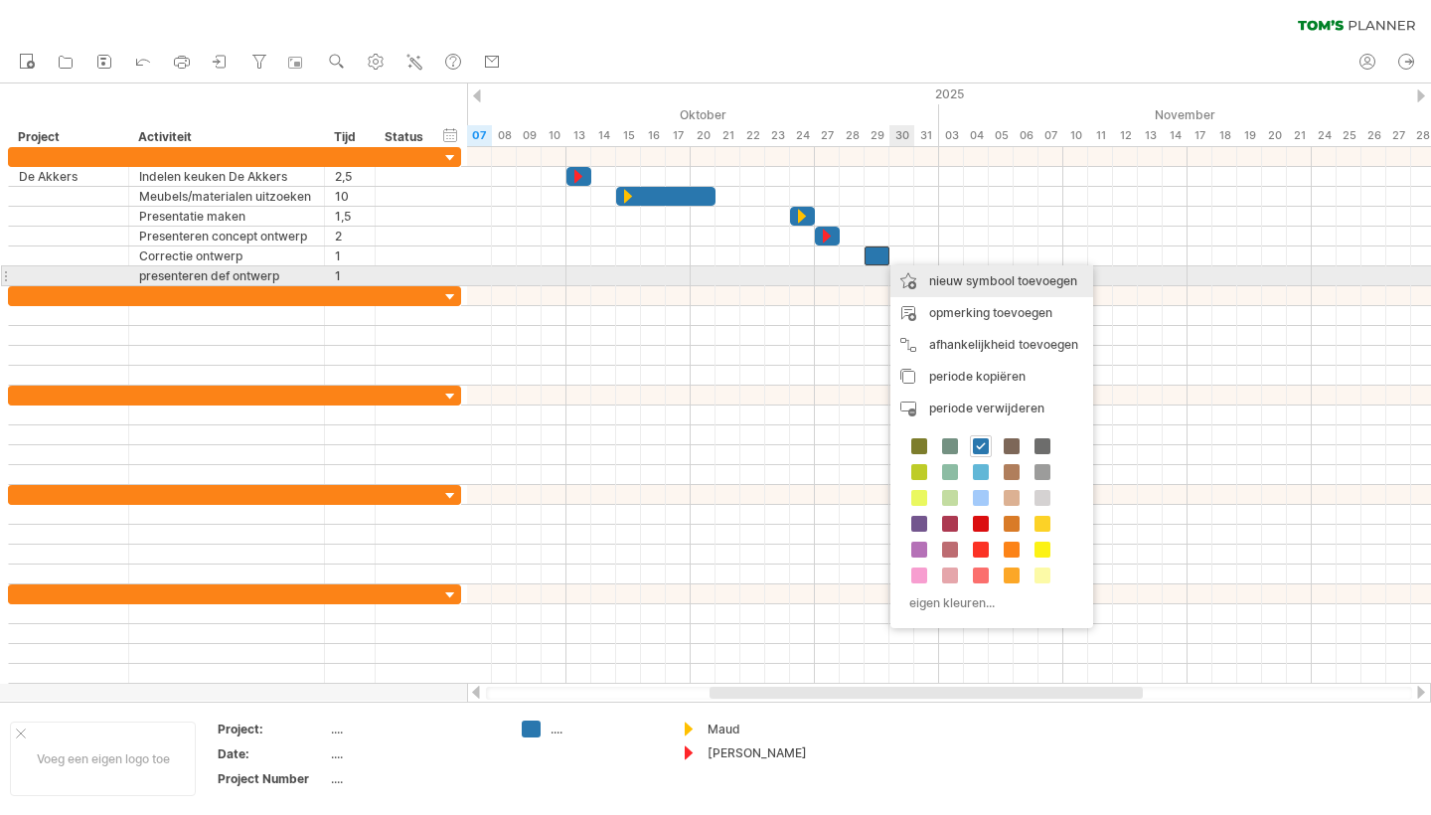
click at [946, 277] on div "nieuw symbool toevoegen" at bounding box center [991, 281] width 203 height 32
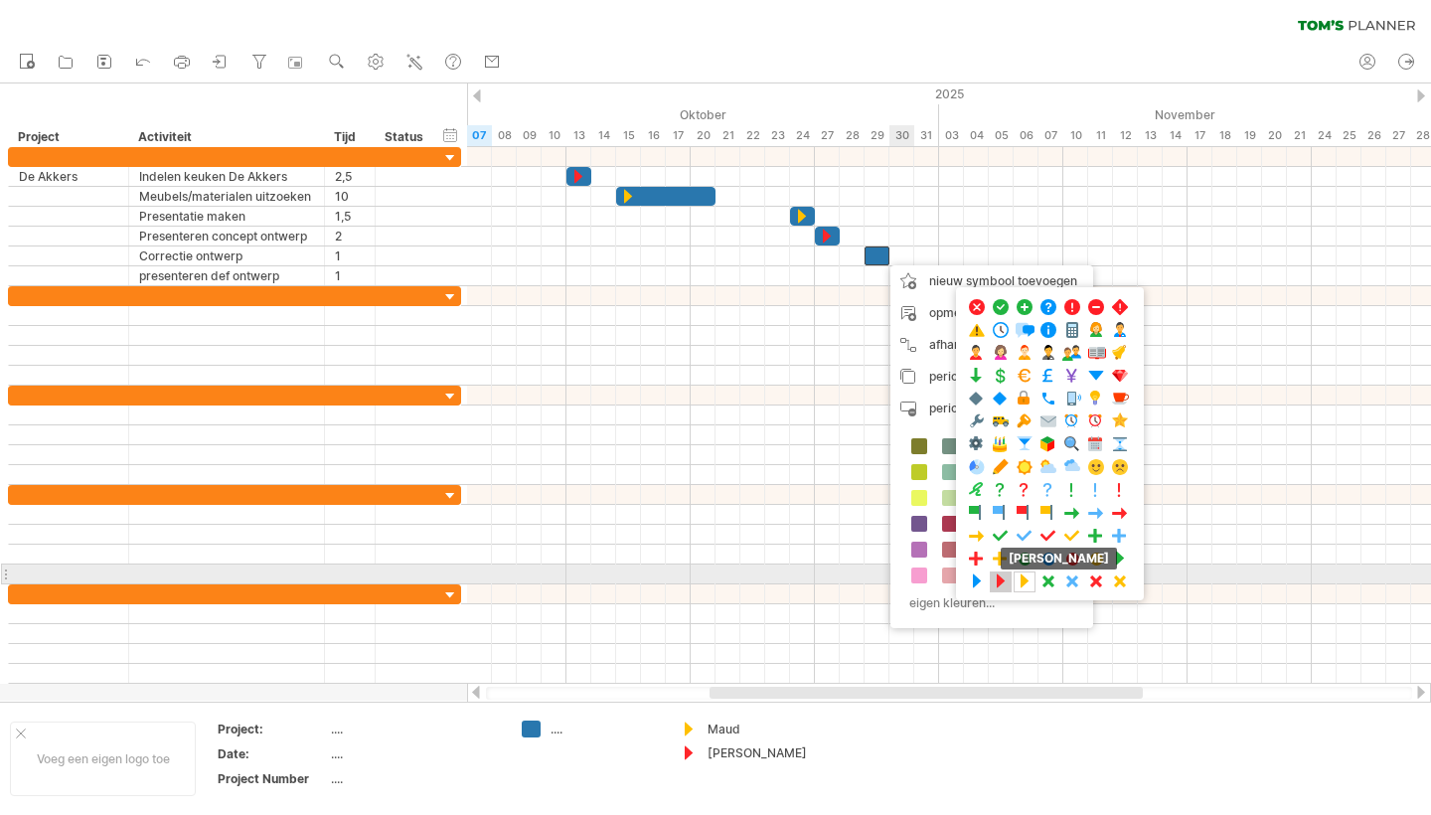
click at [1003, 579] on span at bounding box center [1001, 581] width 20 height 19
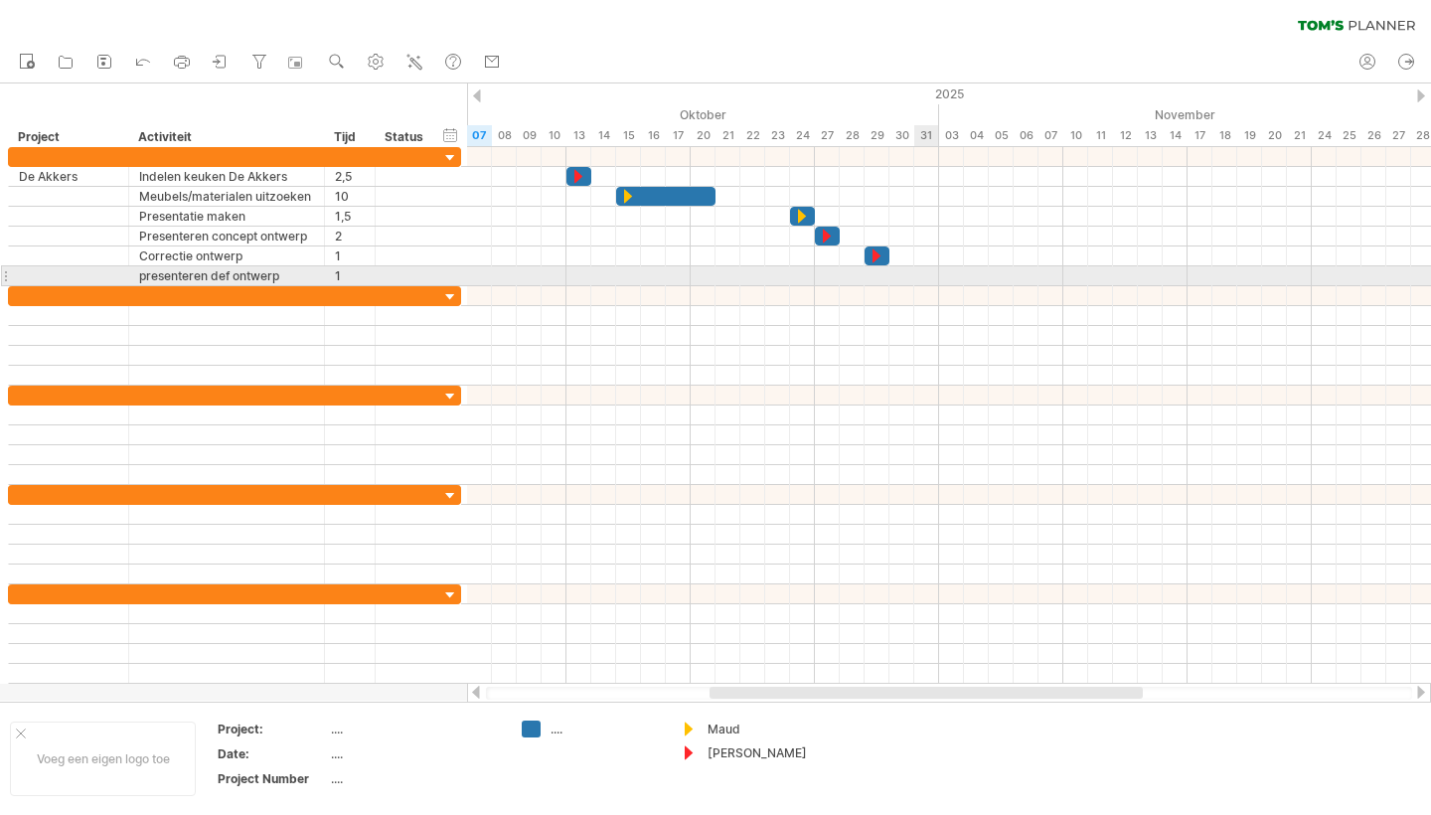
click at [926, 274] on div at bounding box center [949, 276] width 964 height 20
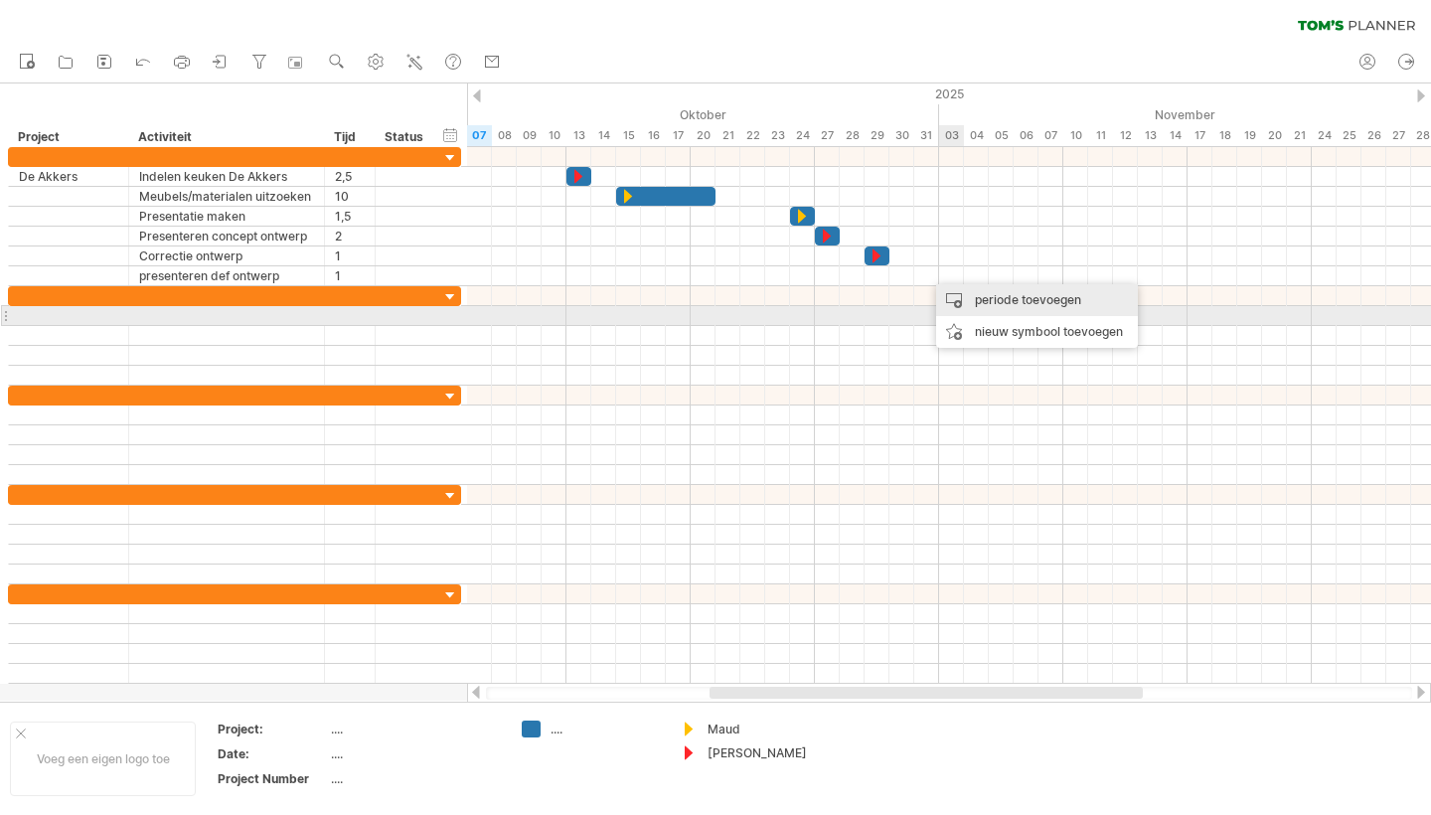
click at [1015, 306] on div "periode toevoegen" at bounding box center [1037, 300] width 202 height 32
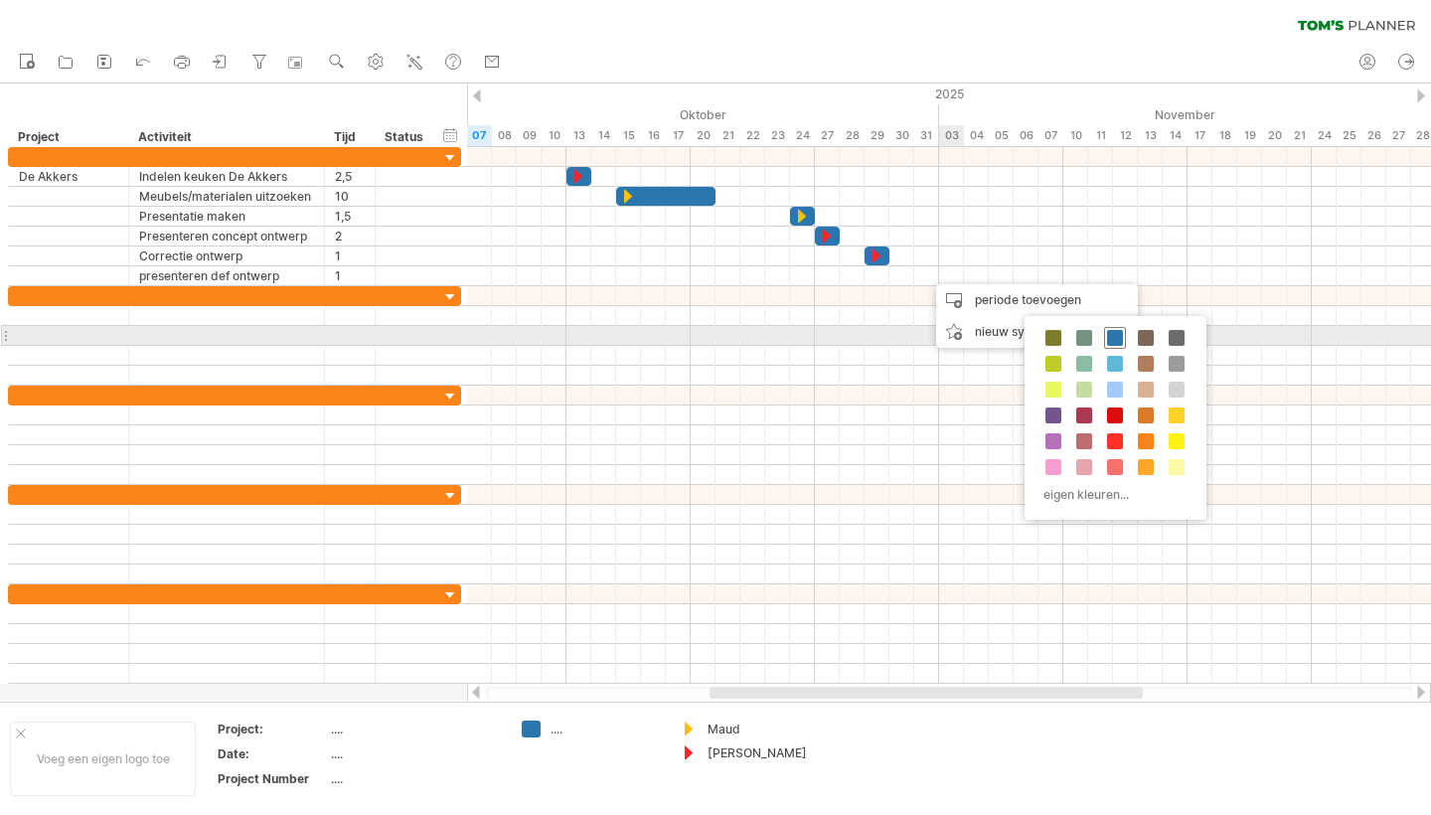
click at [1114, 338] on span at bounding box center [1115, 338] width 16 height 16
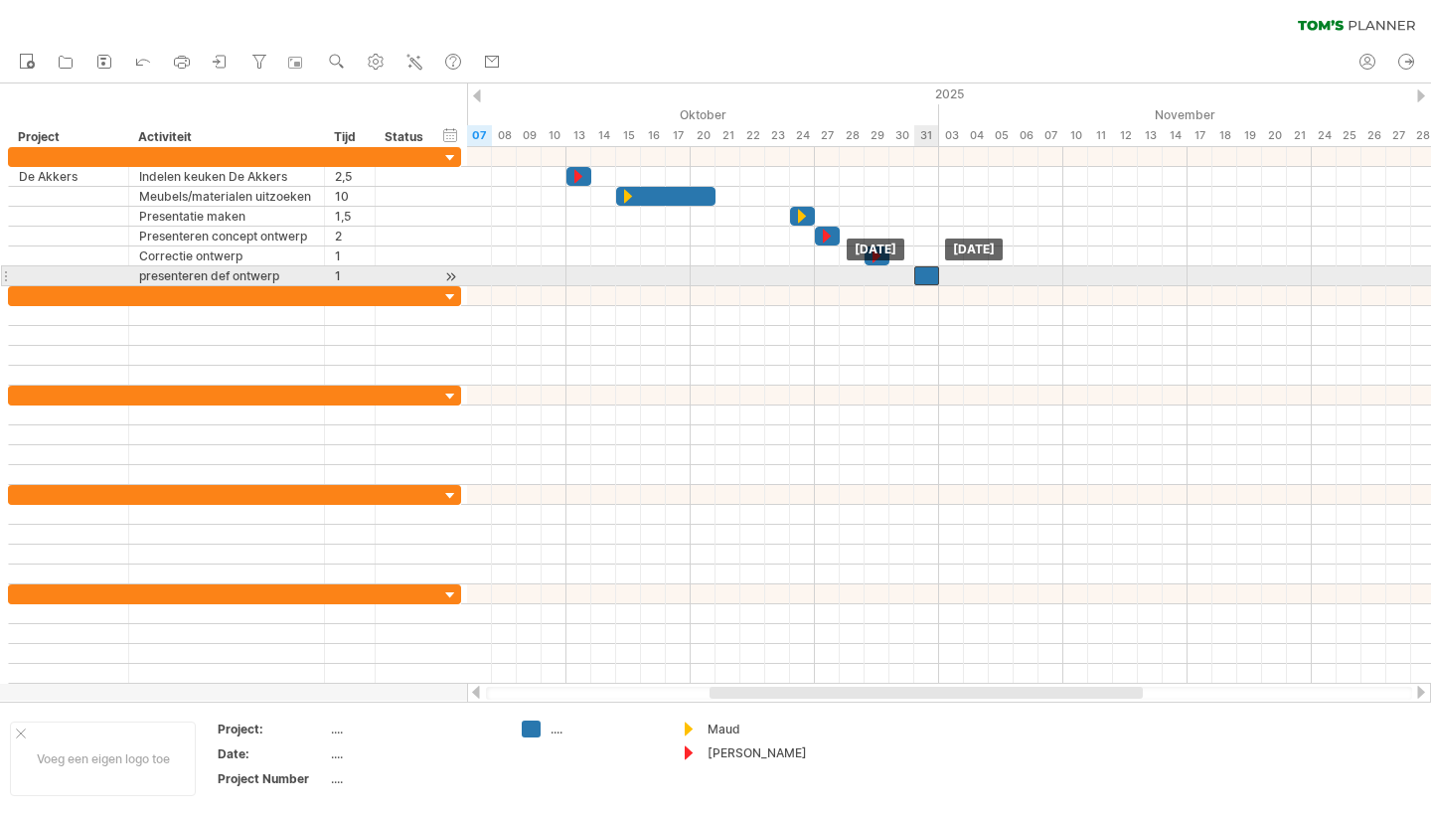
click at [932, 275] on div at bounding box center [926, 275] width 25 height 19
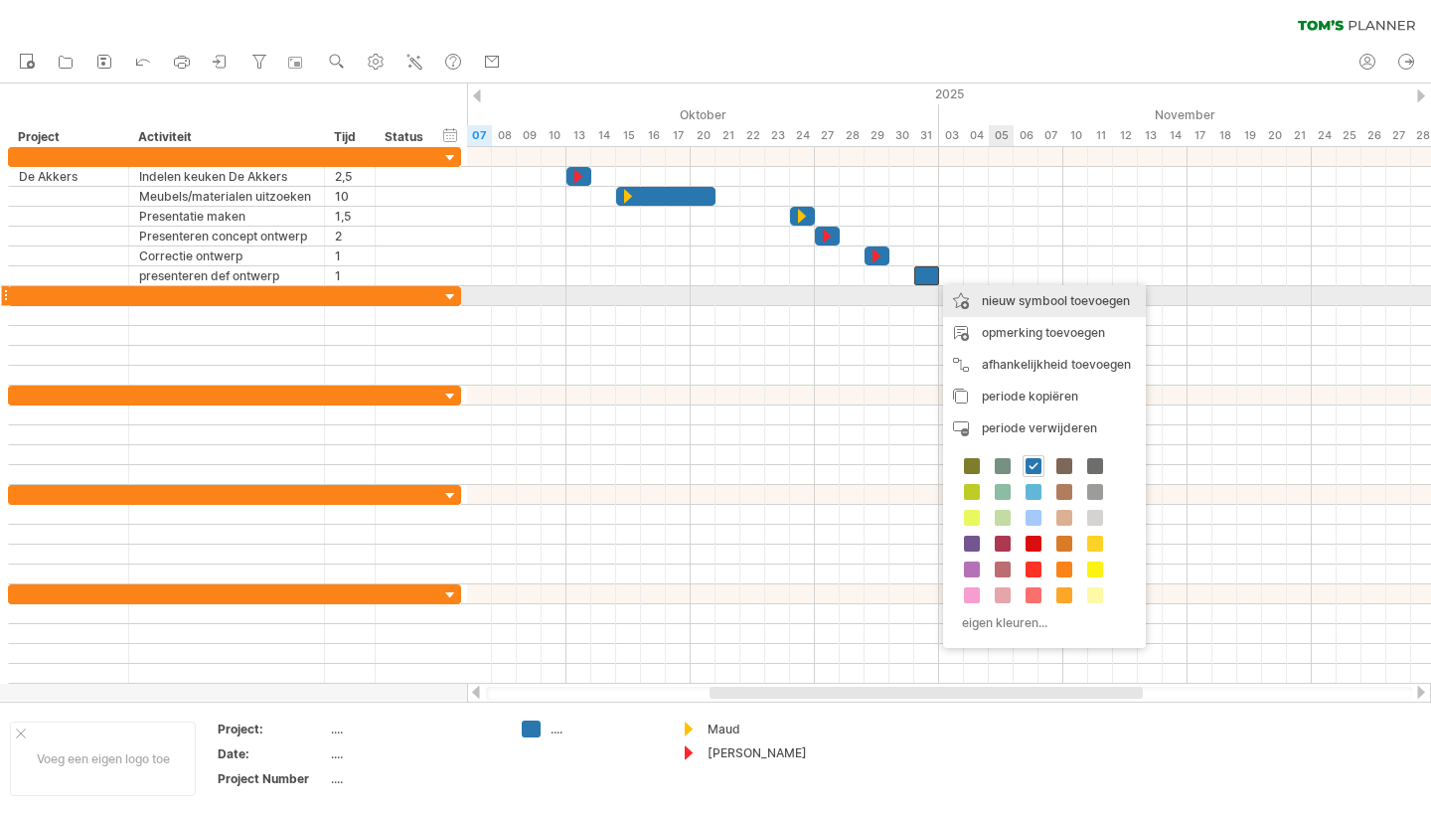
click at [1016, 297] on div "nieuw symbool toevoegen" at bounding box center [1044, 301] width 203 height 32
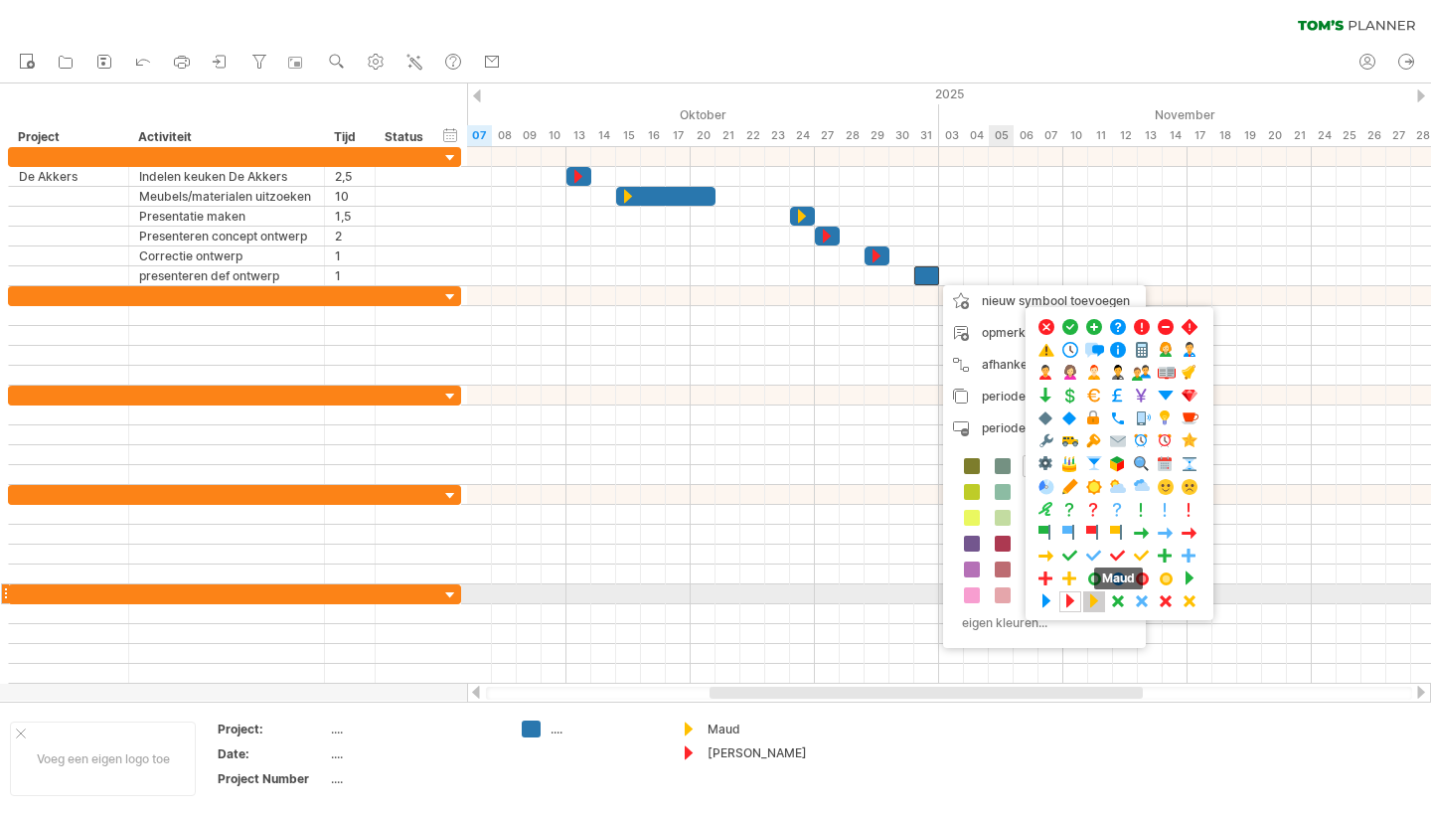
click at [1091, 600] on span at bounding box center [1094, 601] width 20 height 19
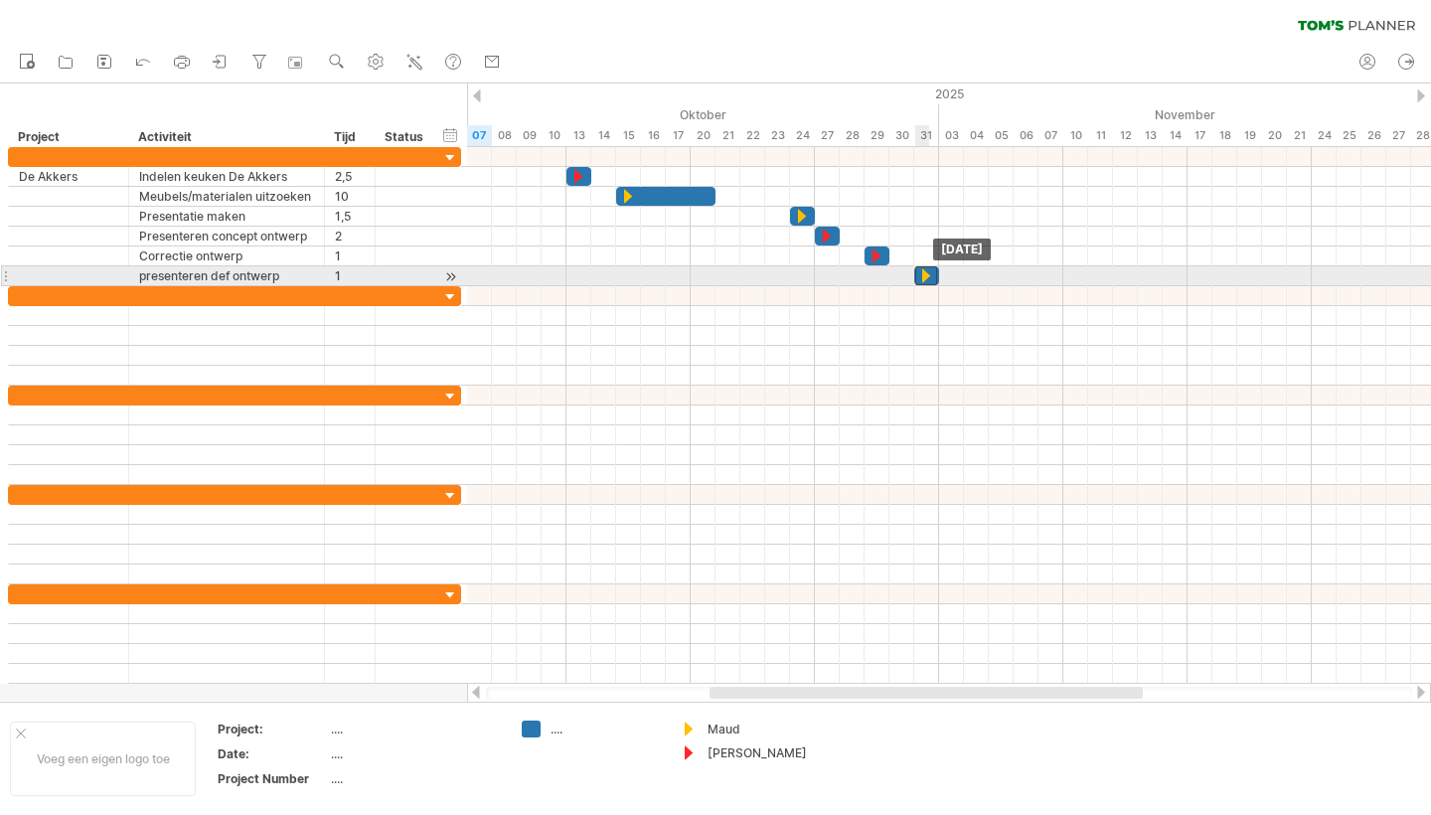
click at [926, 277] on div at bounding box center [926, 275] width 22 height 19
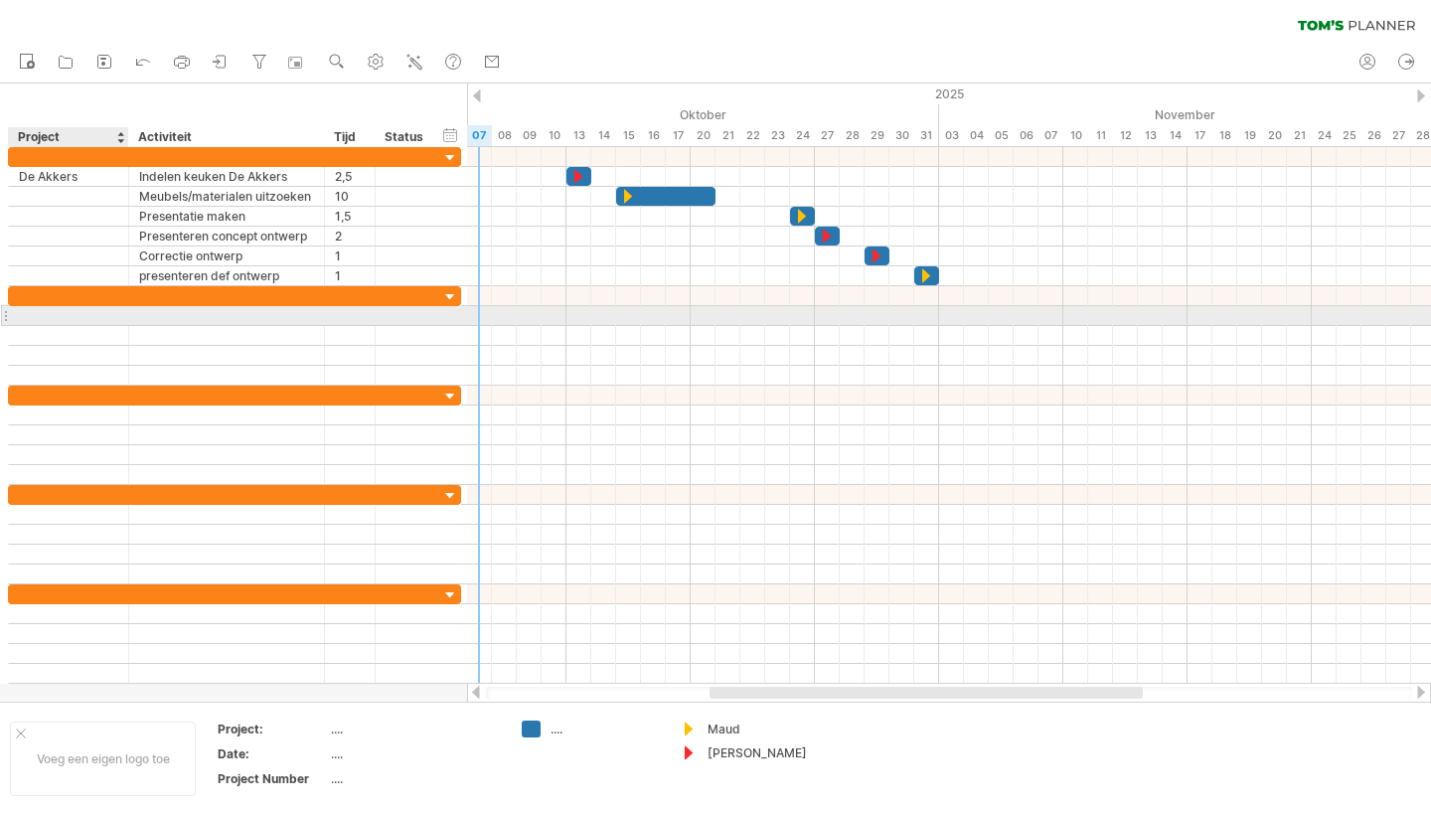
click at [45, 317] on div at bounding box center [68, 315] width 99 height 19
type input "*"
type input "*********"
click at [190, 316] on div at bounding box center [226, 315] width 175 height 19
type input "******"
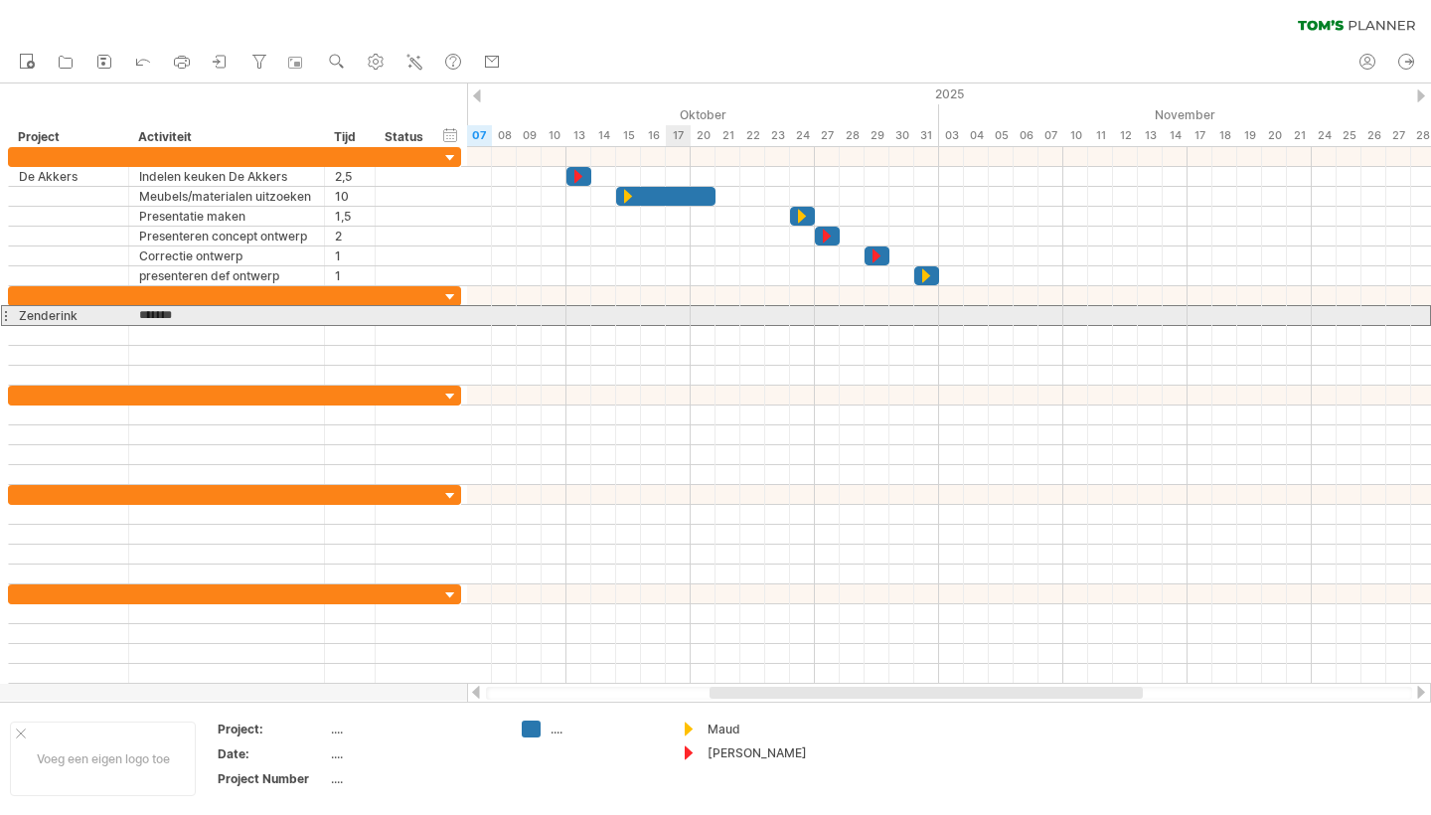
click at [683, 319] on div at bounding box center [949, 315] width 964 height 21
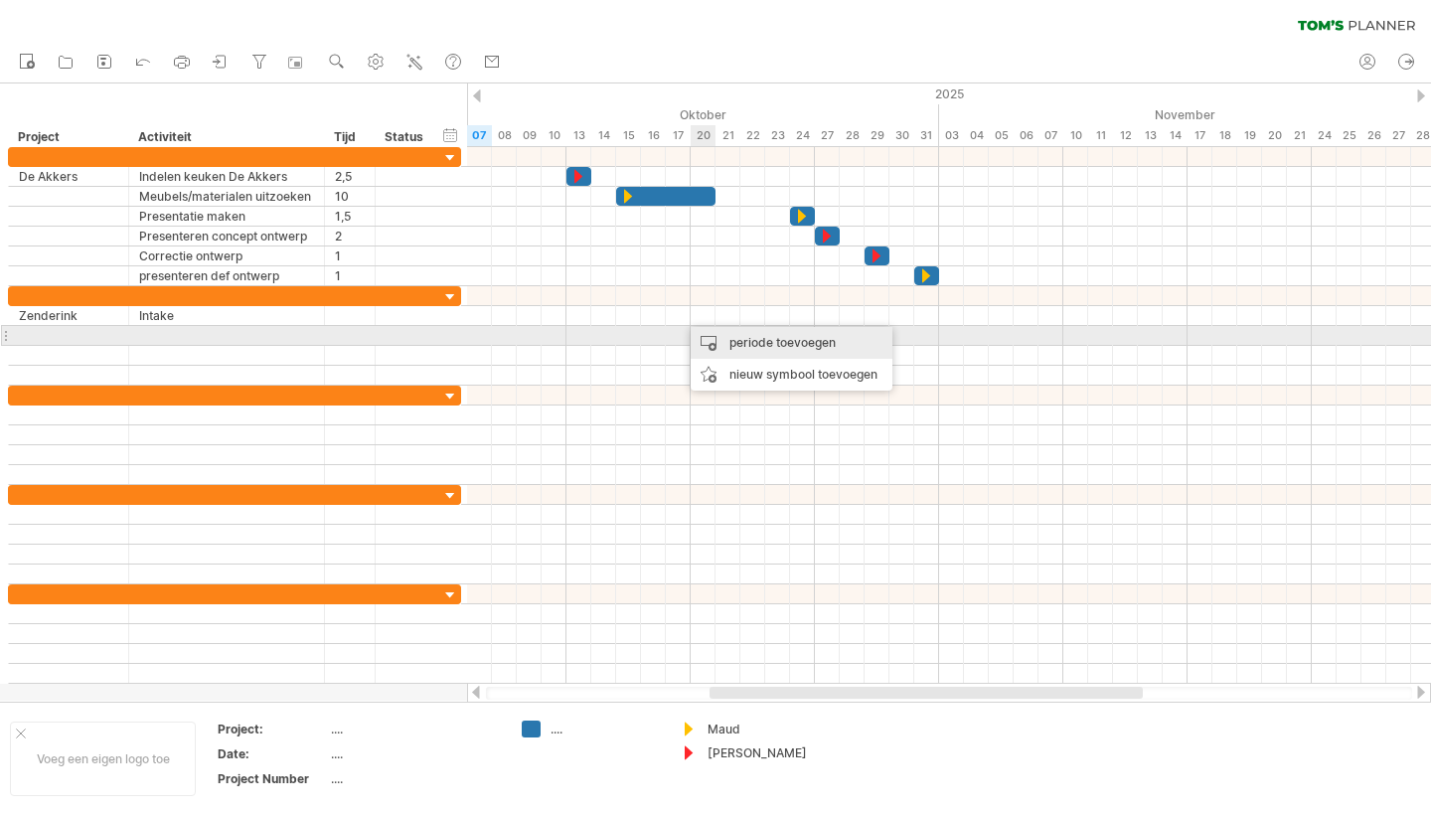
click at [744, 342] on div "periode toevoegen" at bounding box center [792, 343] width 202 height 32
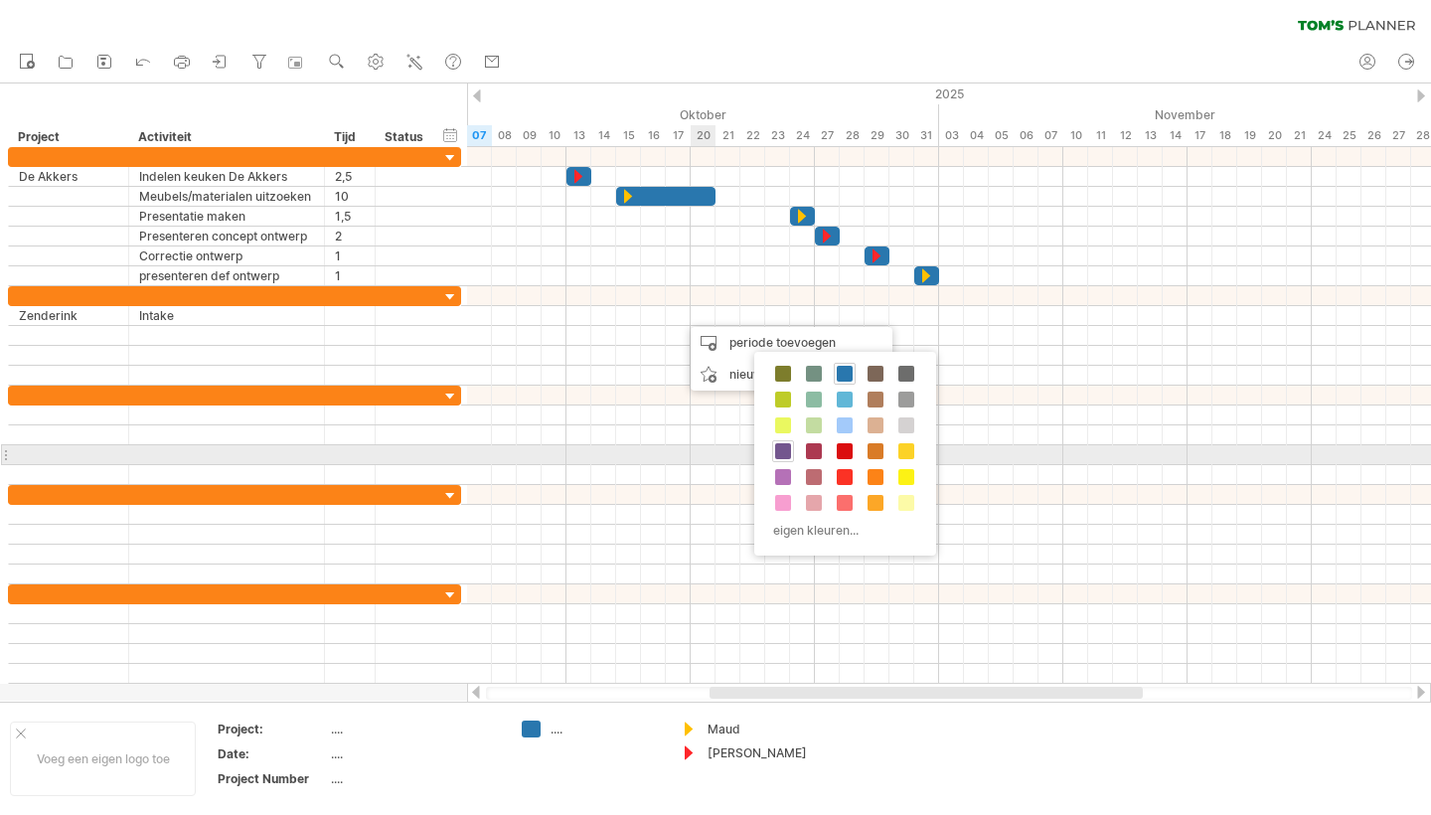
click at [785, 451] on span at bounding box center [783, 451] width 16 height 16
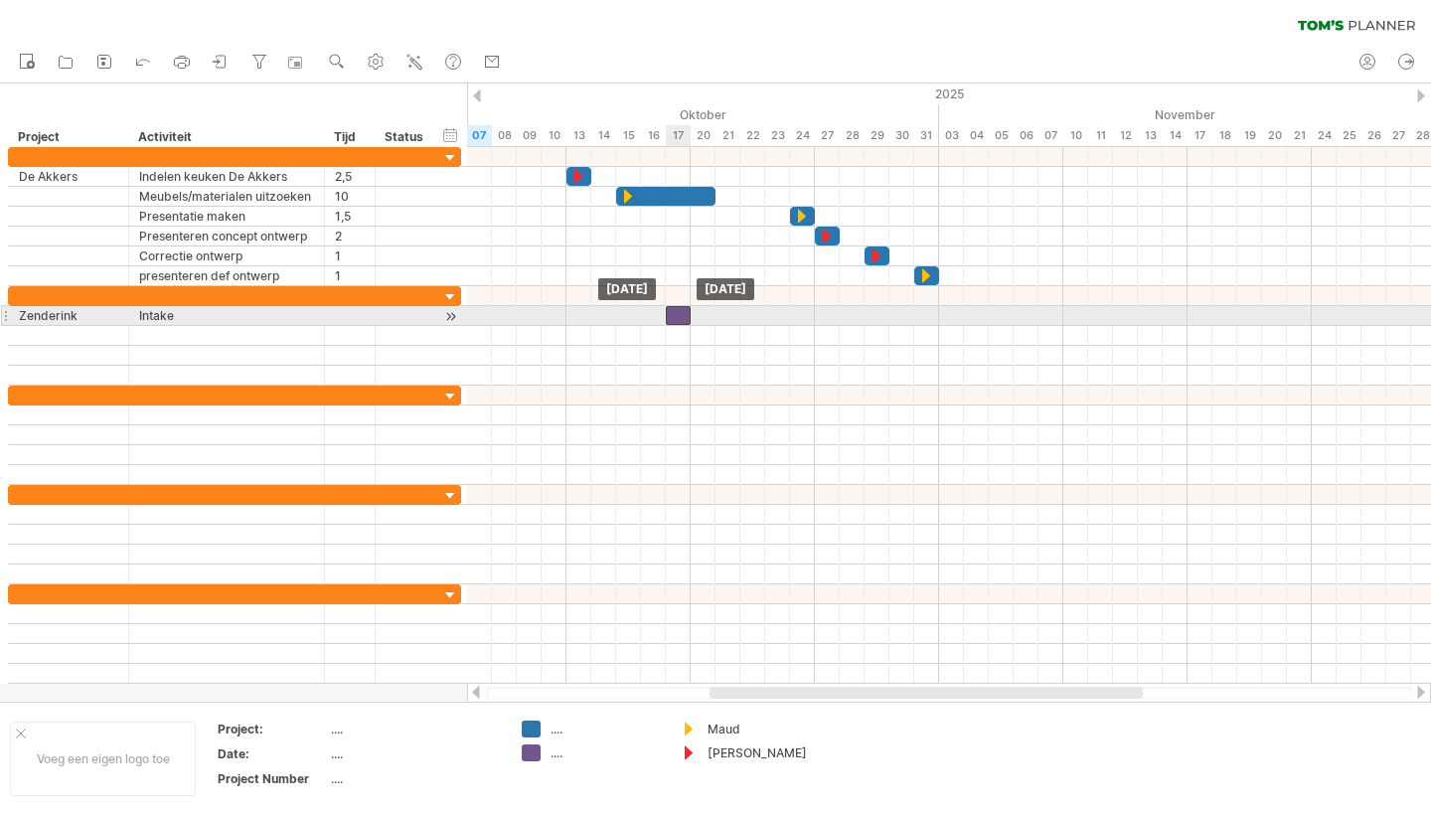
click at [681, 320] on div at bounding box center [678, 315] width 25 height 19
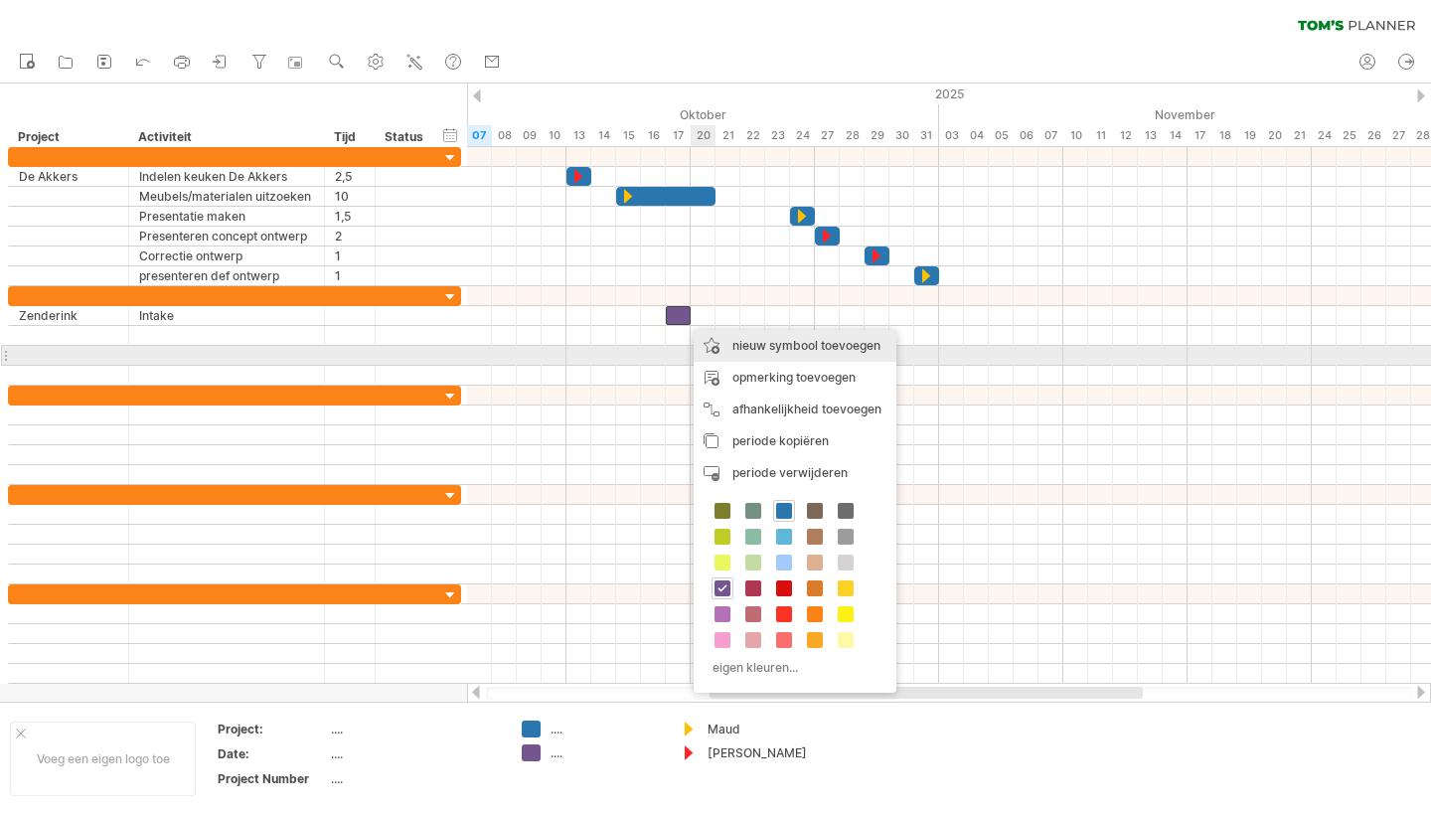
click at [774, 350] on div "nieuw symbool toevoegen" at bounding box center [795, 346] width 203 height 32
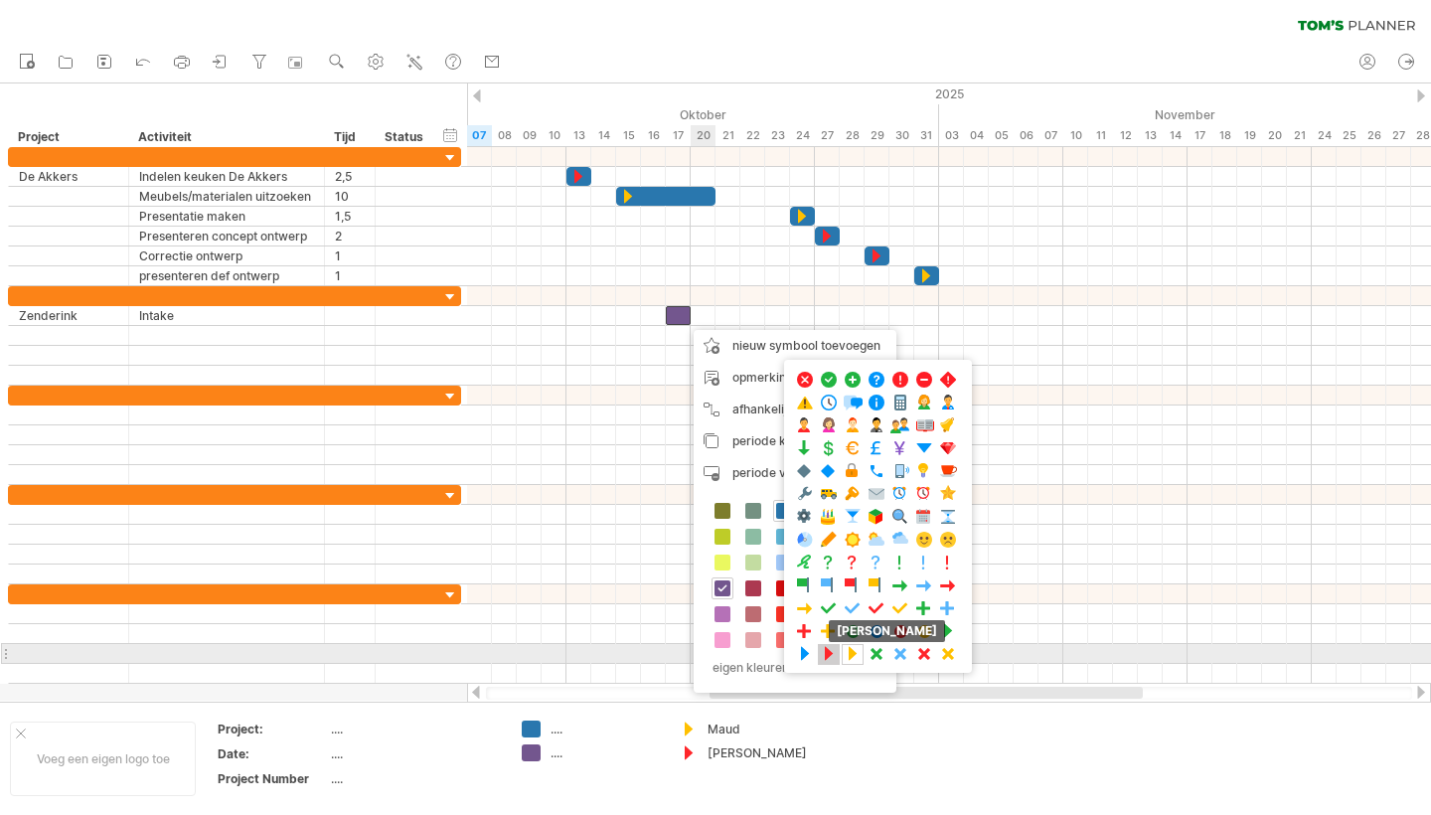
click at [826, 655] on span at bounding box center [829, 654] width 20 height 19
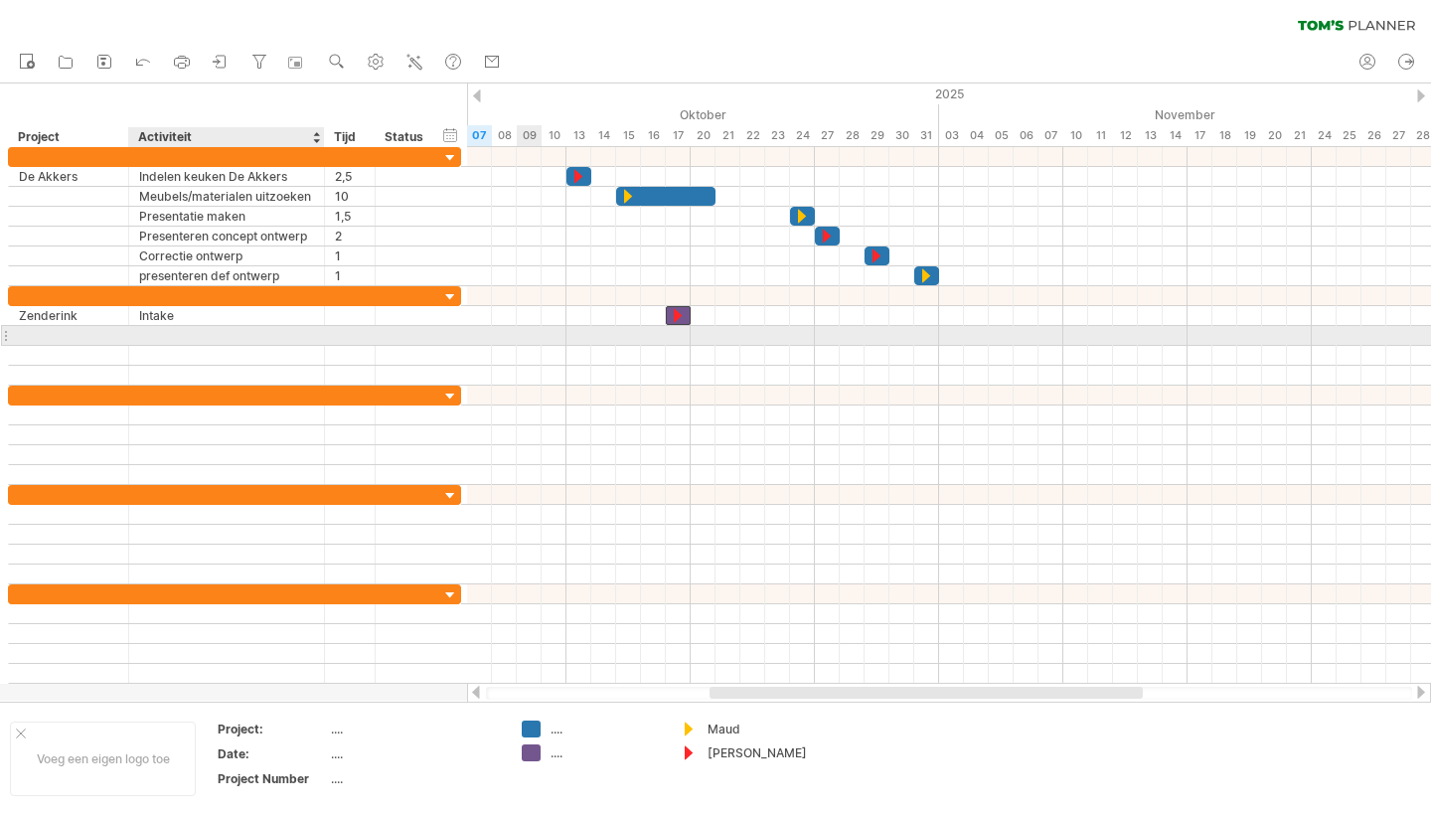
click at [161, 330] on div at bounding box center [226, 335] width 175 height 19
type input "**********"
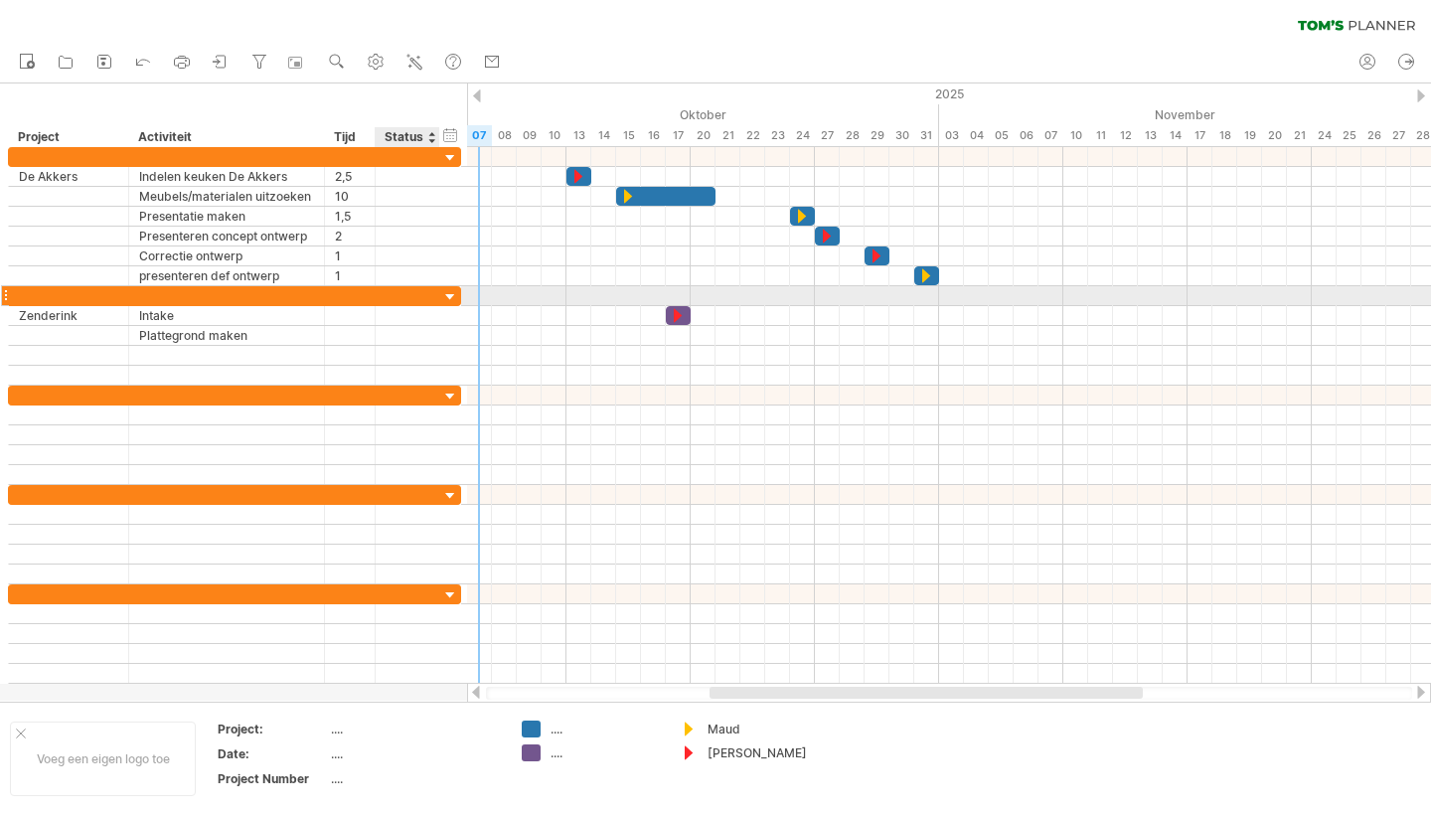
click at [452, 292] on div at bounding box center [450, 297] width 19 height 19
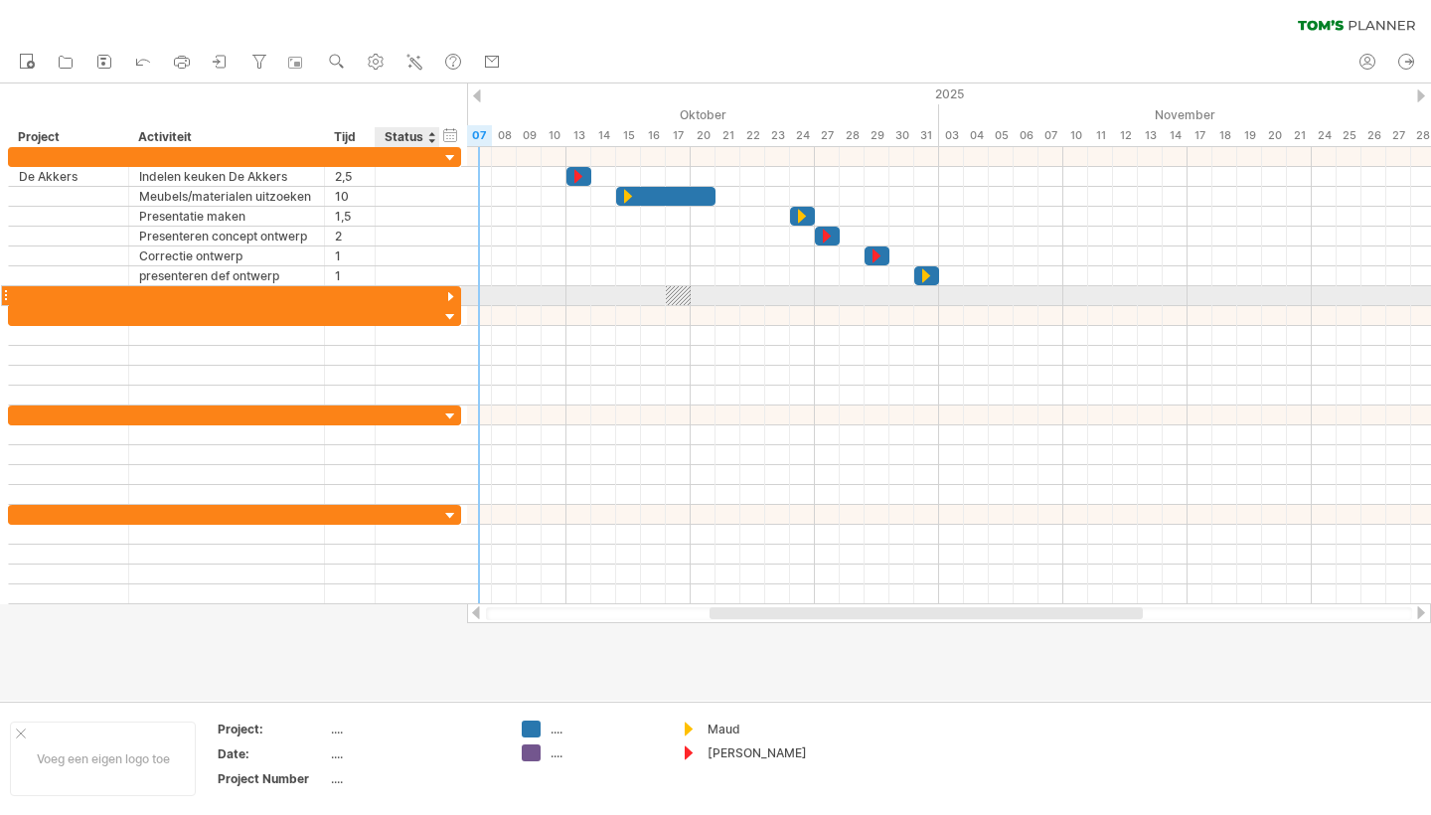
click at [452, 292] on div at bounding box center [450, 297] width 19 height 19
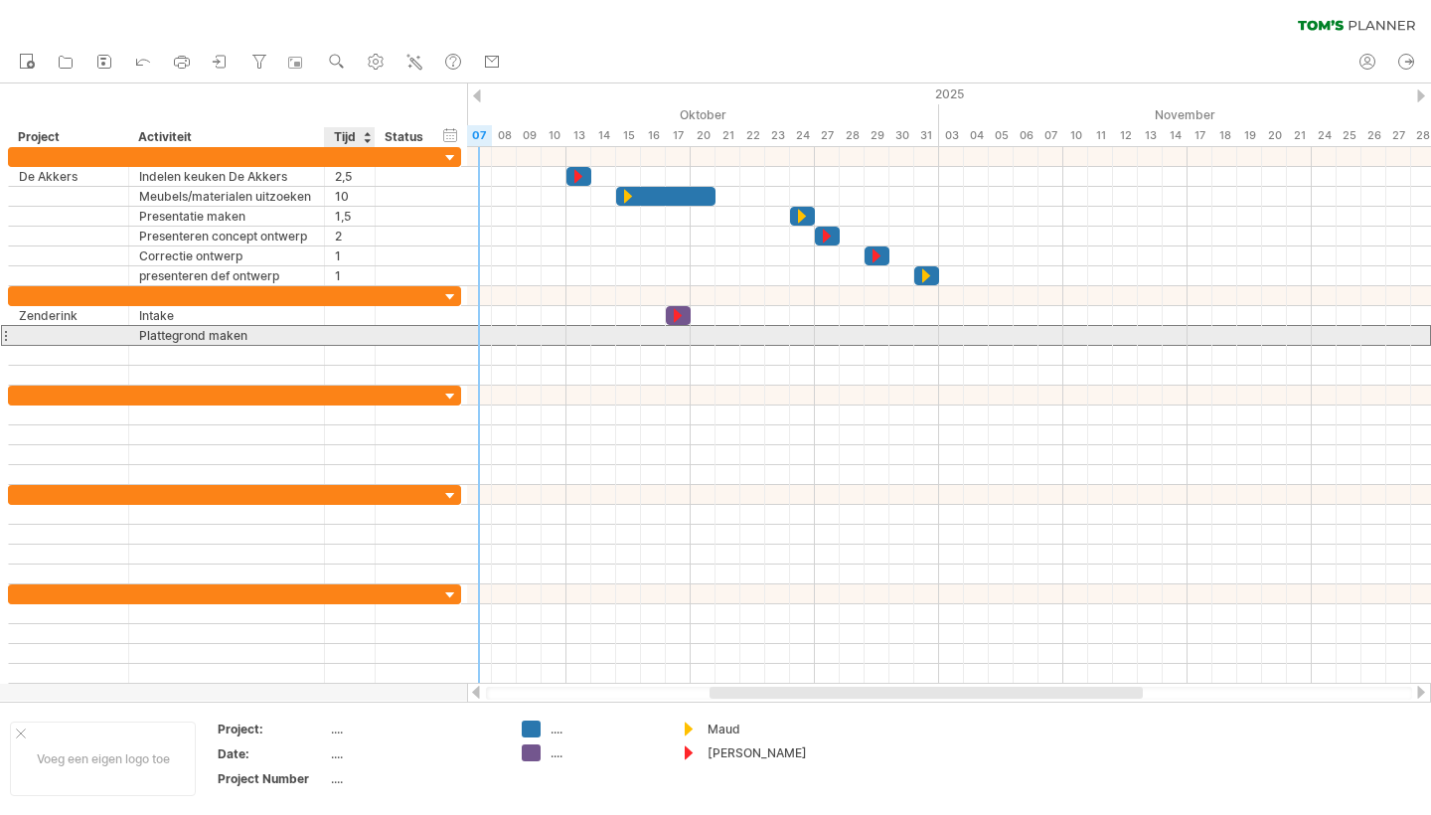
click at [273, 340] on div "Plattegrond maken" at bounding box center [226, 335] width 175 height 19
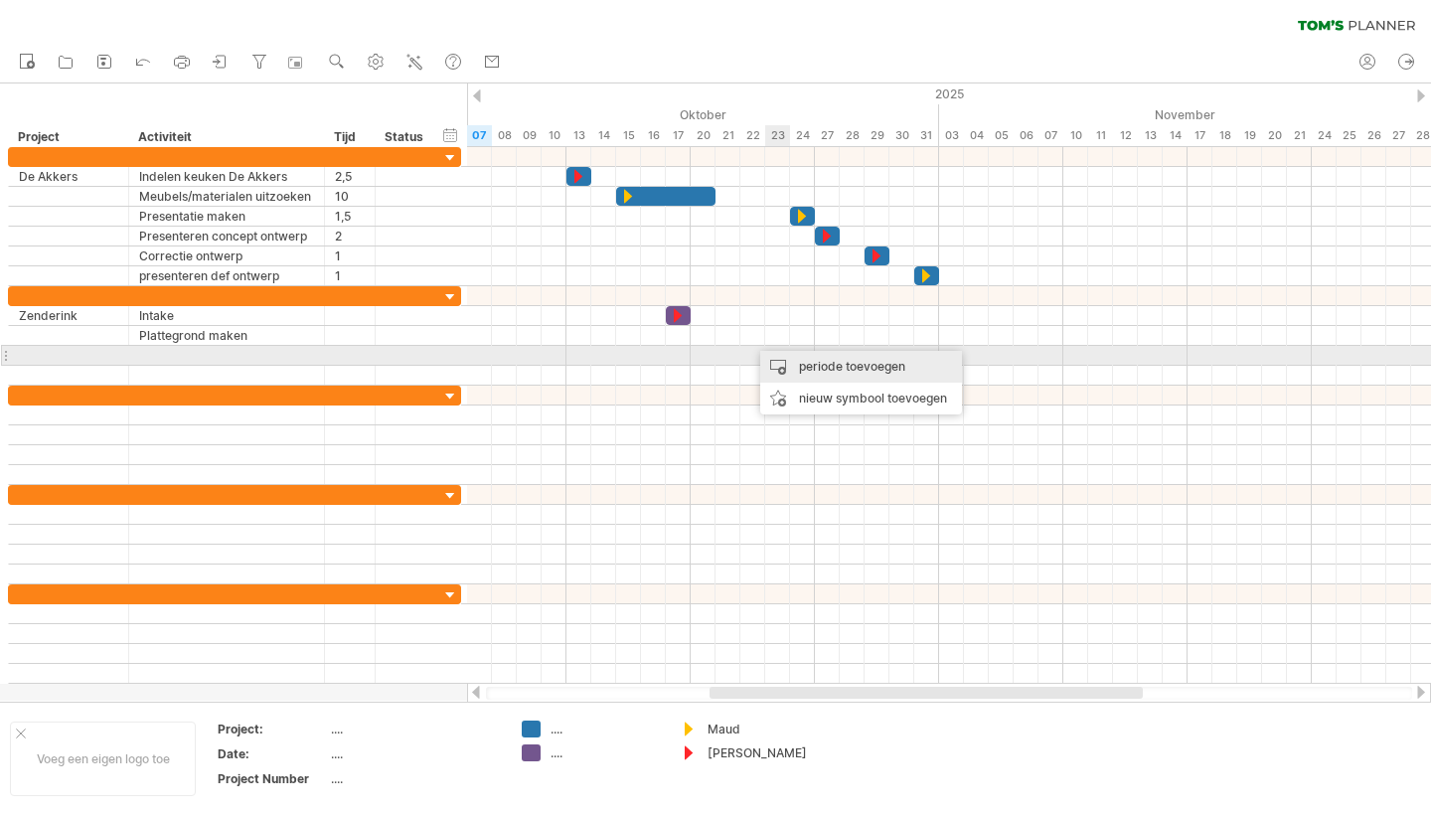
click at [803, 362] on div "periode toevoegen" at bounding box center [861, 367] width 202 height 32
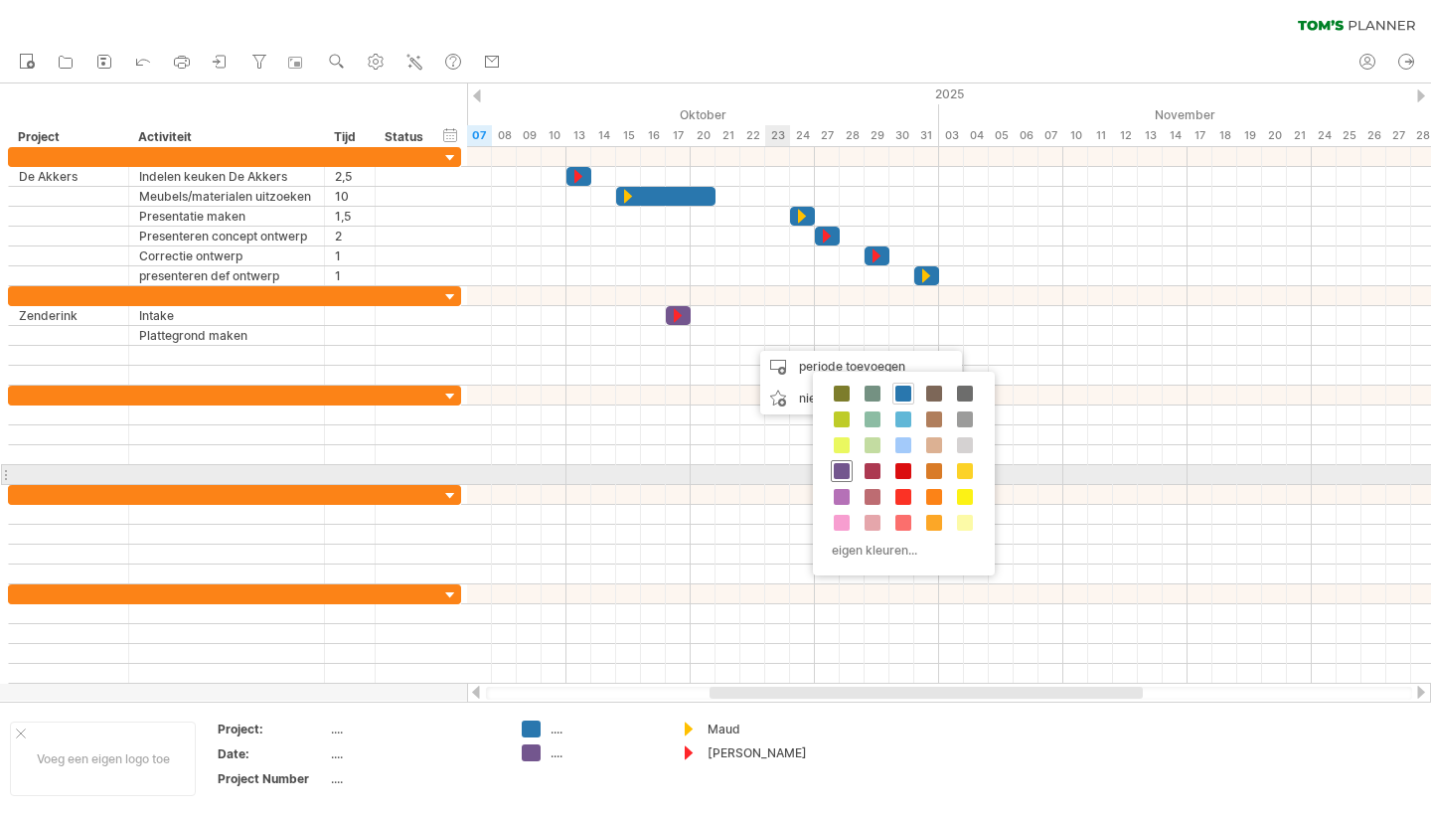
click at [839, 469] on span at bounding box center [842, 471] width 16 height 16
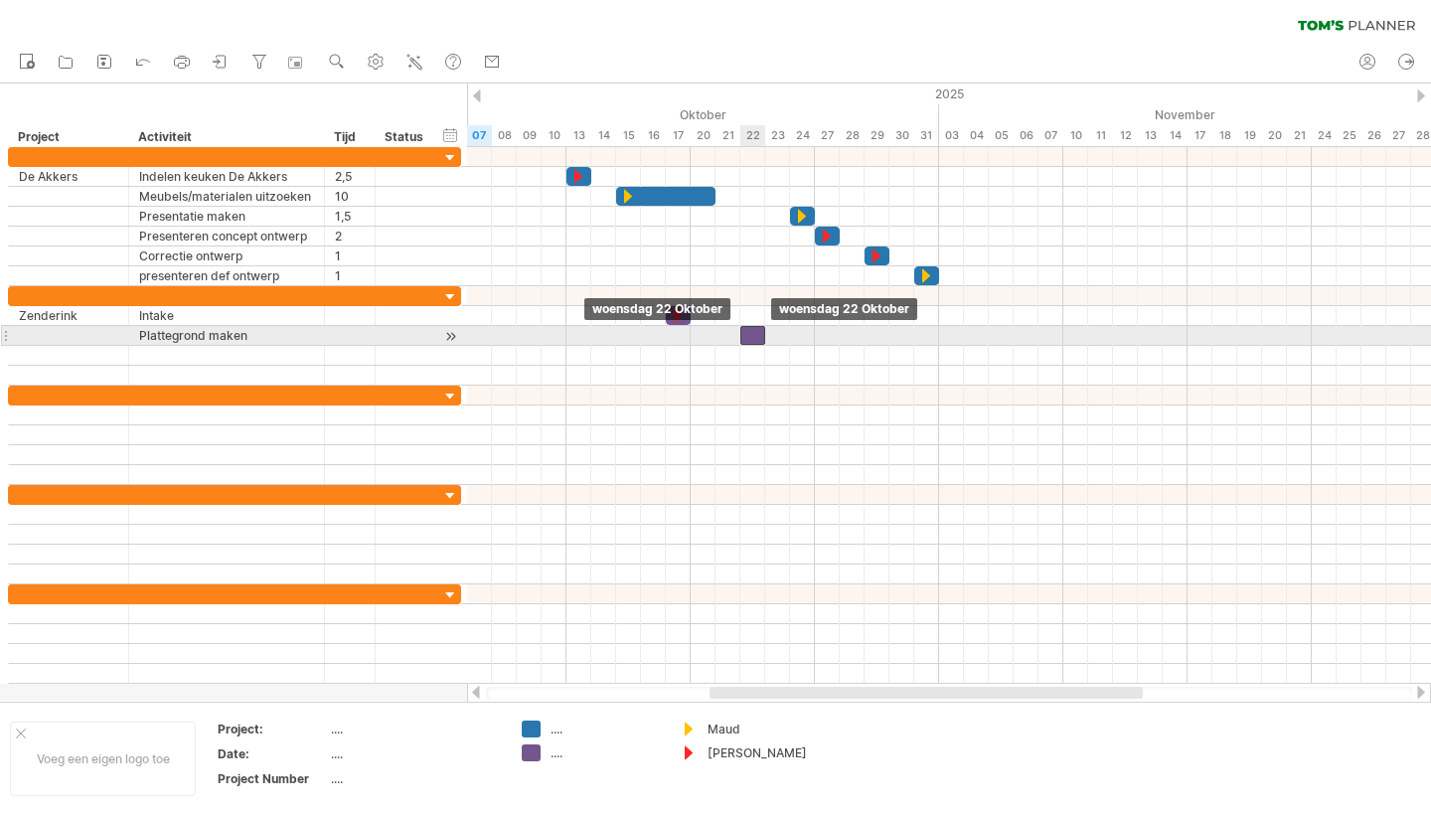
click at [760, 338] on div at bounding box center [752, 335] width 25 height 19
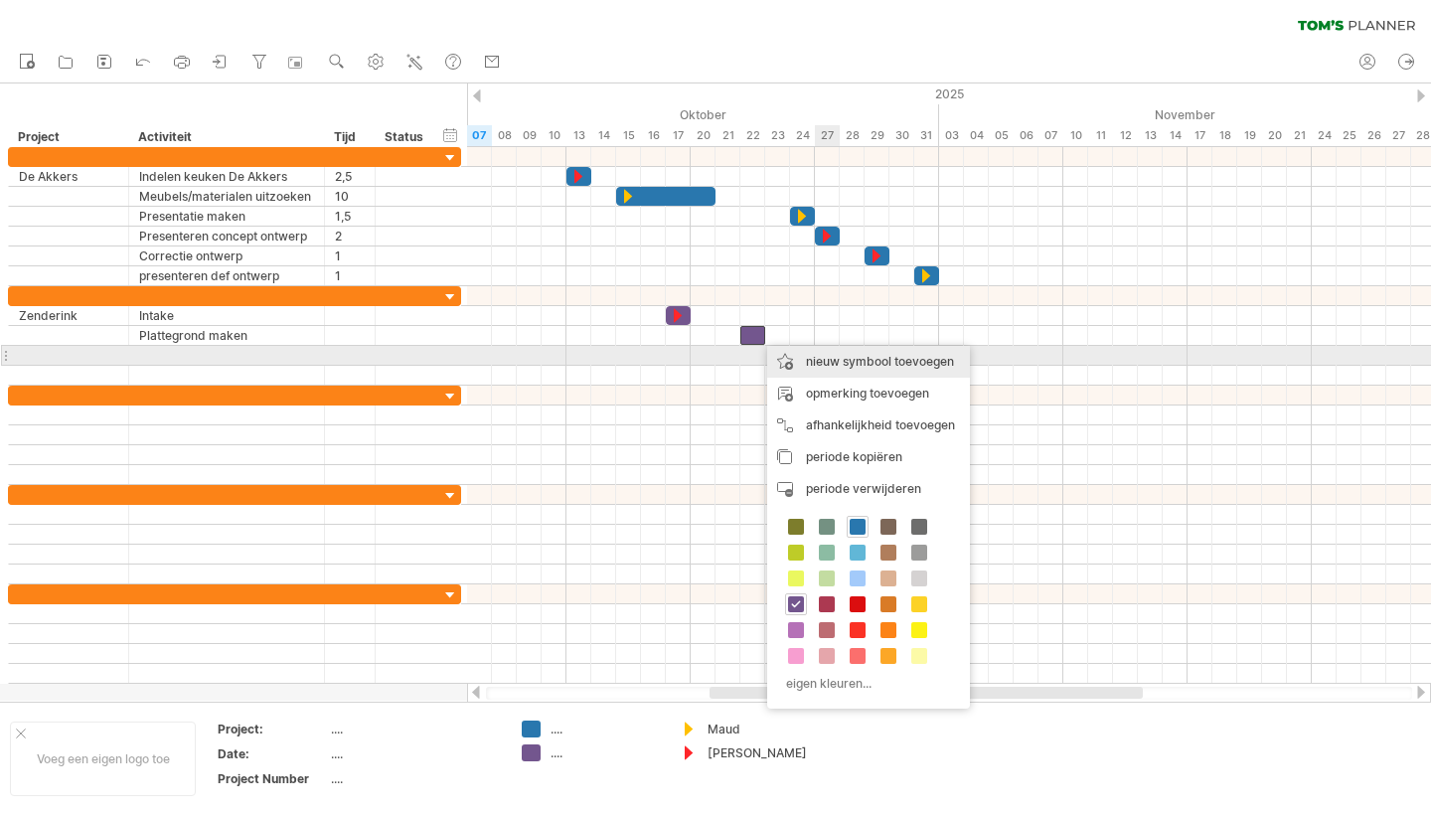
click at [861, 365] on div "nieuw symbool toevoegen" at bounding box center [868, 362] width 203 height 32
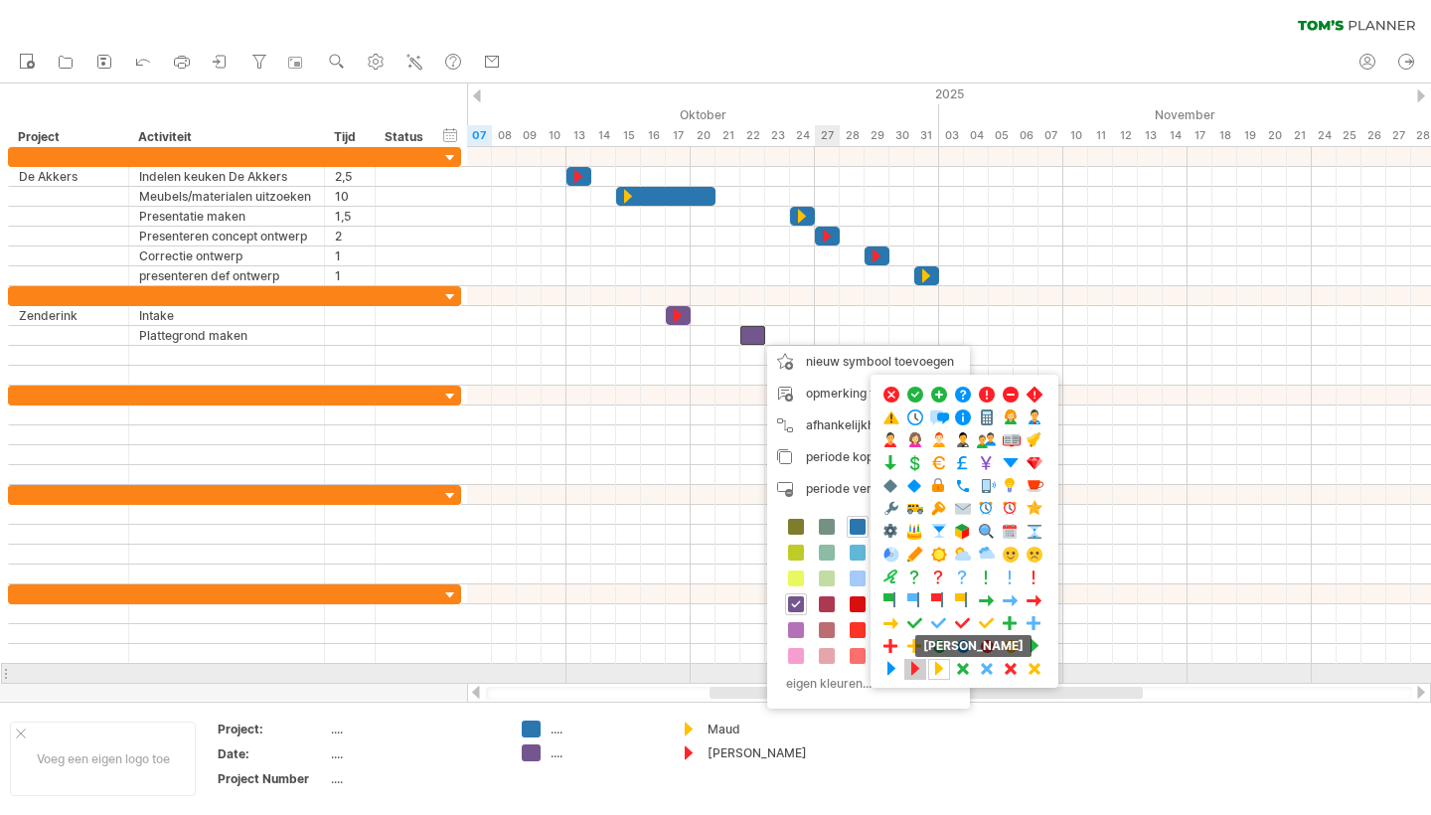
click at [911, 667] on span at bounding box center [915, 669] width 20 height 19
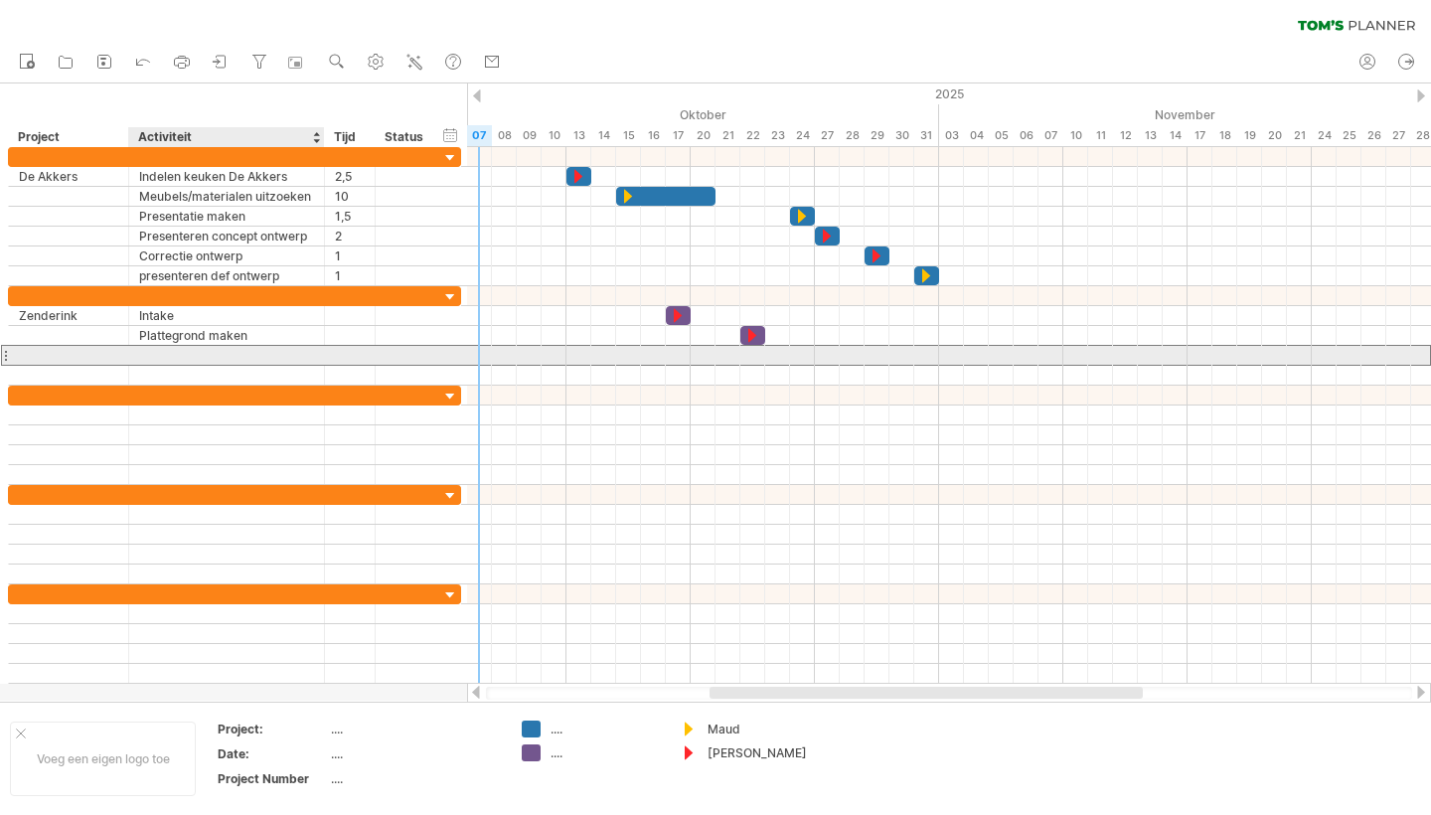
click at [214, 352] on div at bounding box center [226, 355] width 175 height 19
type input "*"
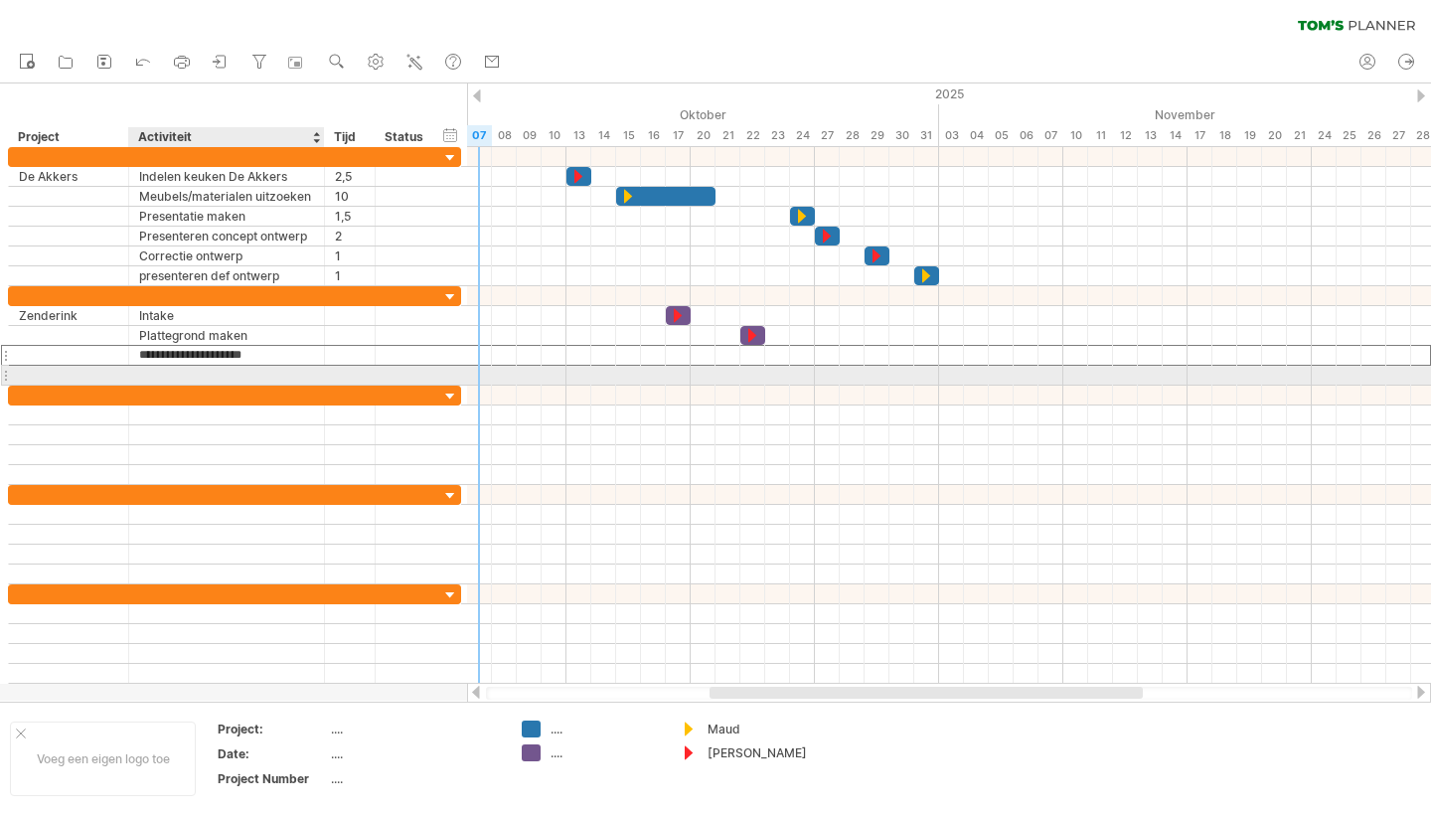
type input "**********"
click at [307, 366] on div at bounding box center [226, 375] width 175 height 19
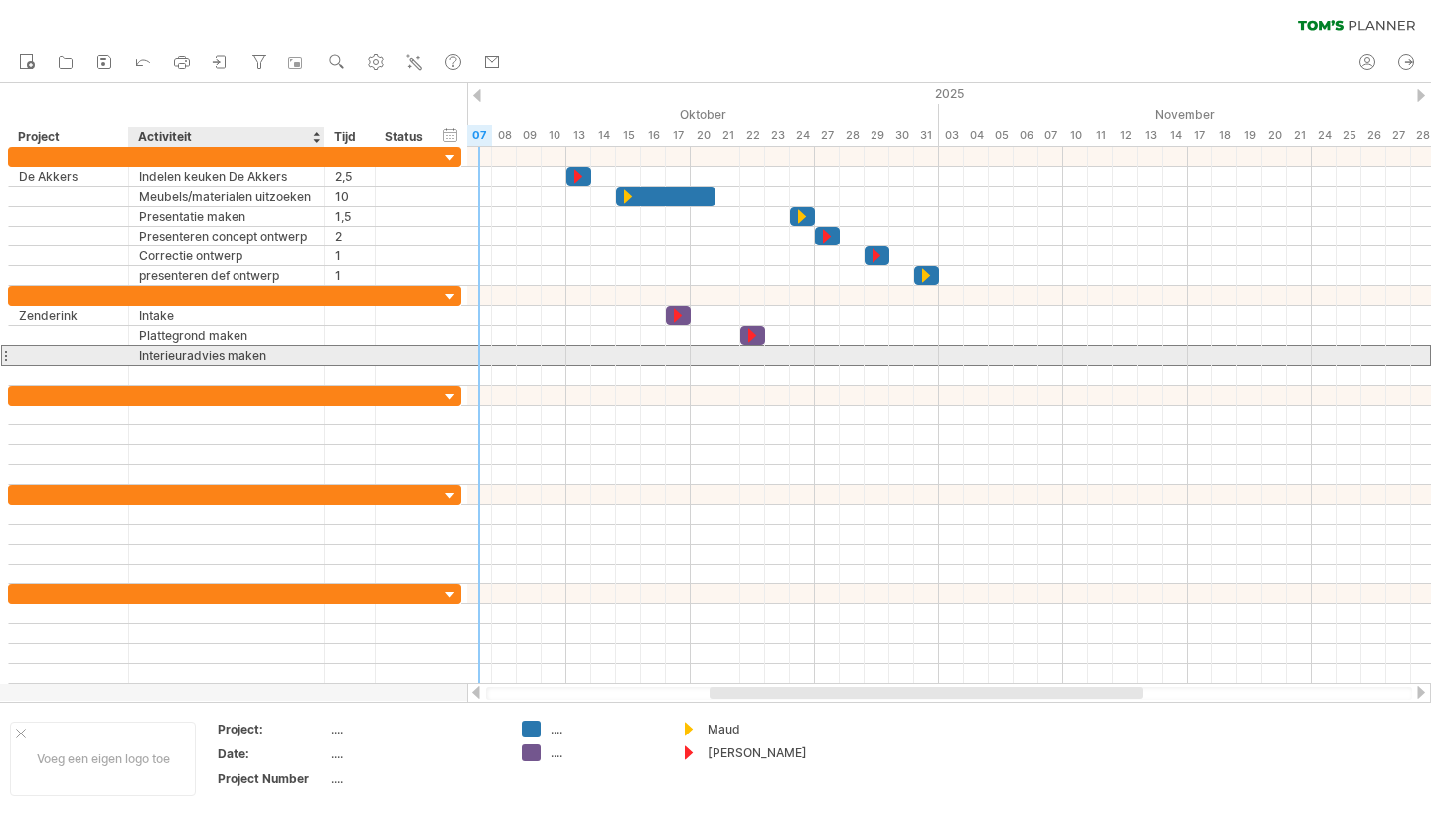
click at [287, 355] on div "Interieuradvies maken" at bounding box center [226, 355] width 175 height 19
click at [1076, 359] on div at bounding box center [949, 356] width 964 height 20
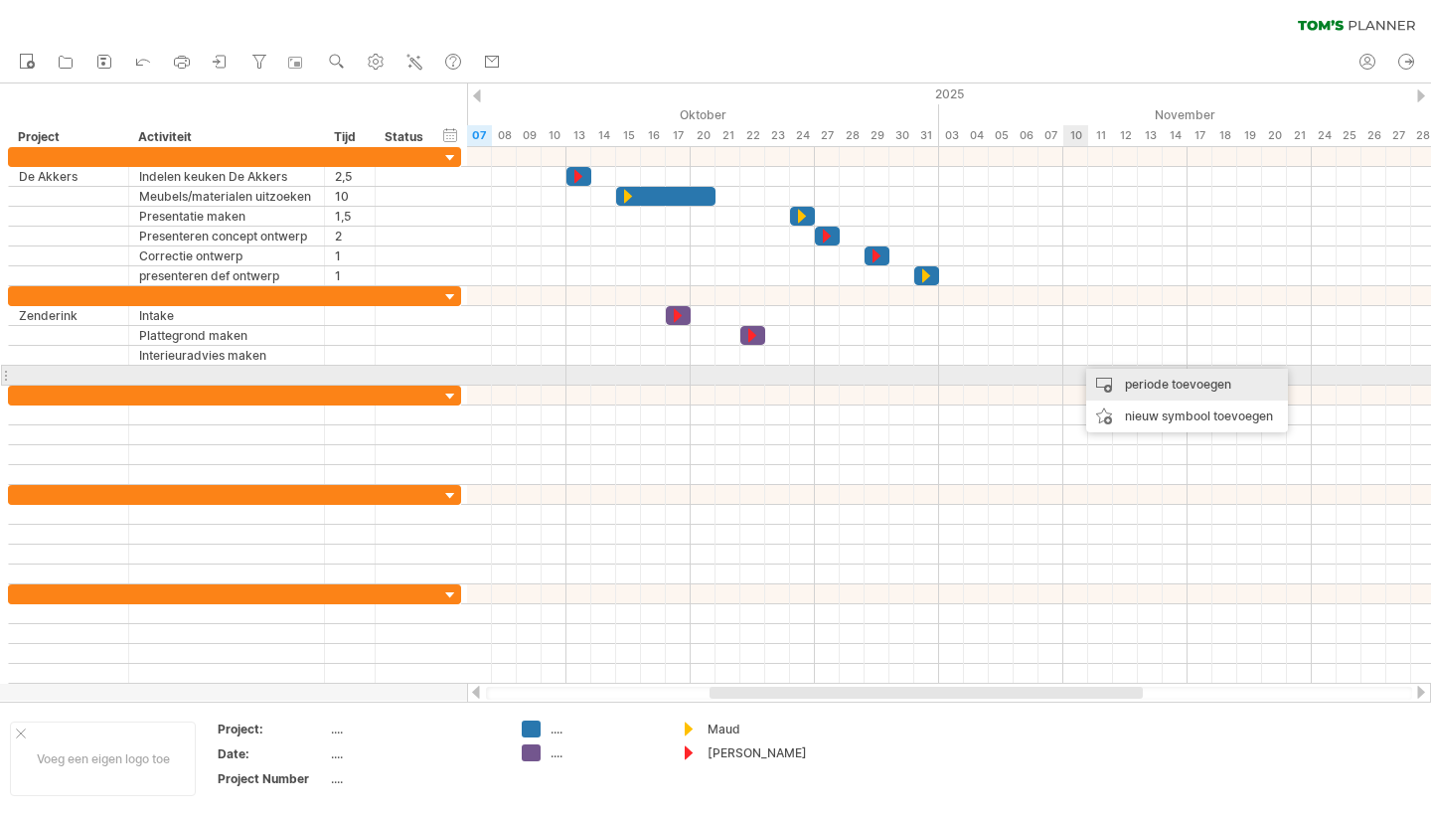
click at [1139, 385] on div "periode toevoegen" at bounding box center [1187, 385] width 202 height 32
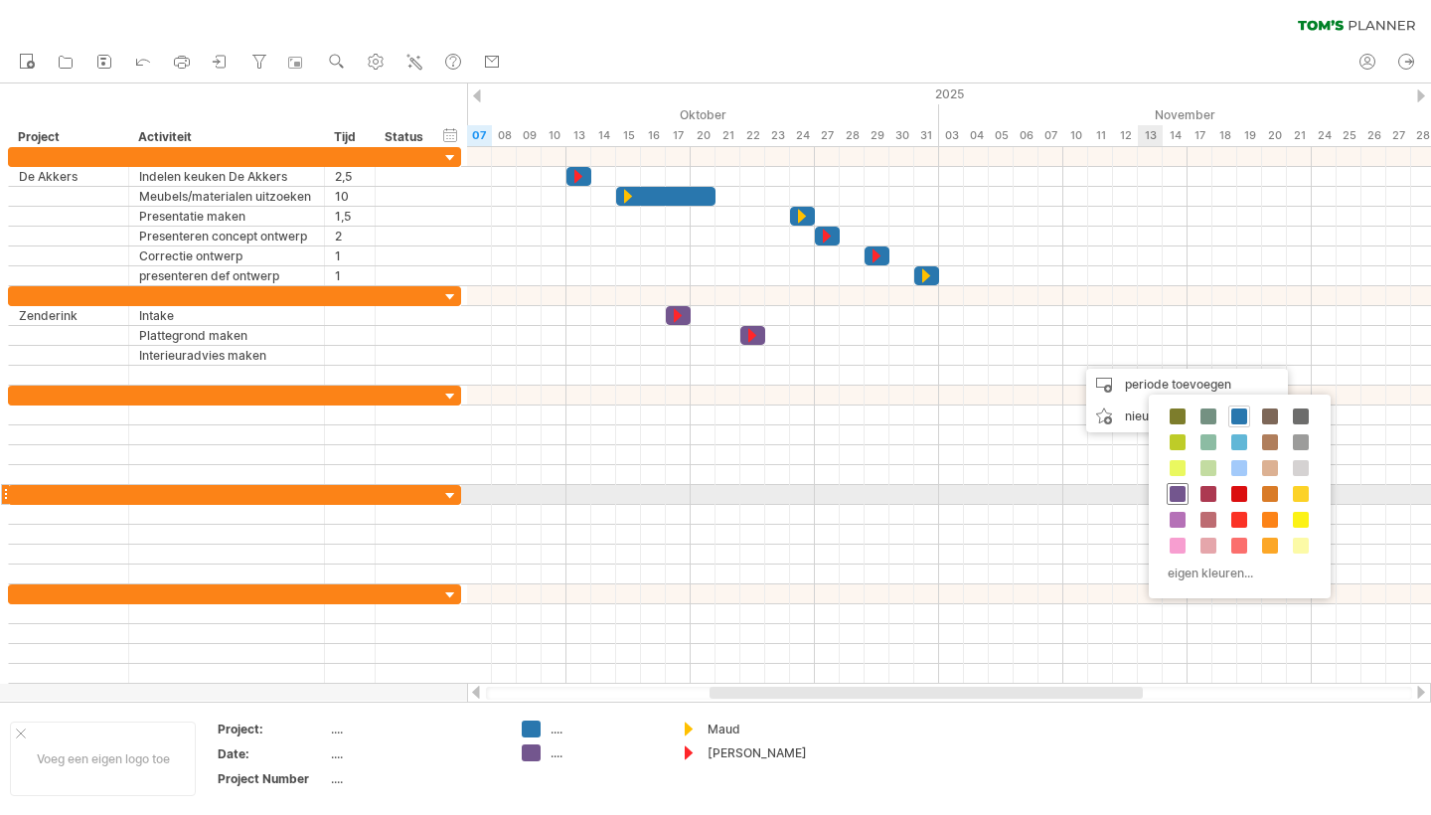
click at [1186, 495] on div at bounding box center [1178, 494] width 22 height 22
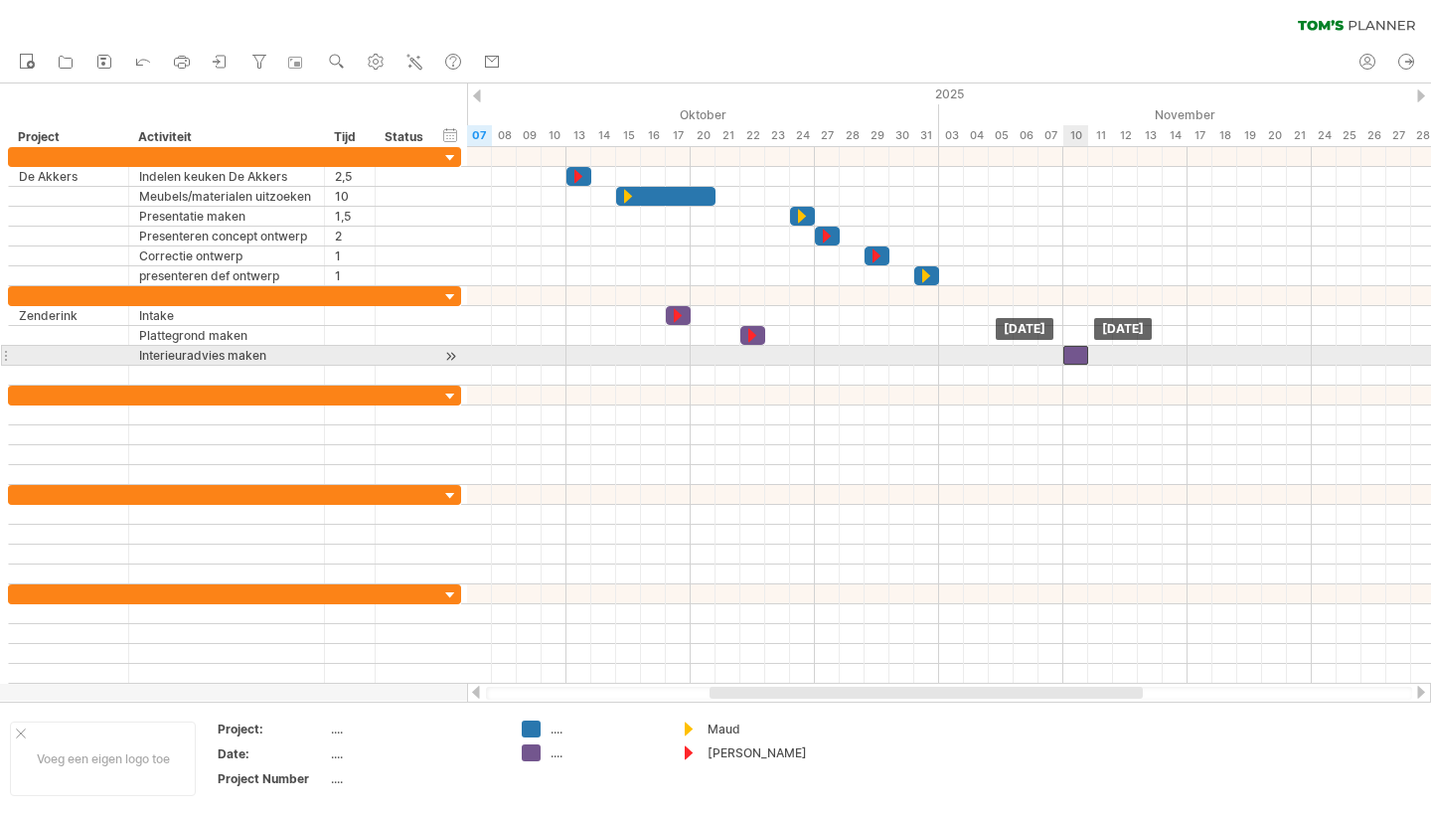
drag, startPoint x: 1091, startPoint y: 355, endPoint x: 1081, endPoint y: 356, distance: 10.0
click at [1081, 356] on div at bounding box center [1075, 355] width 25 height 19
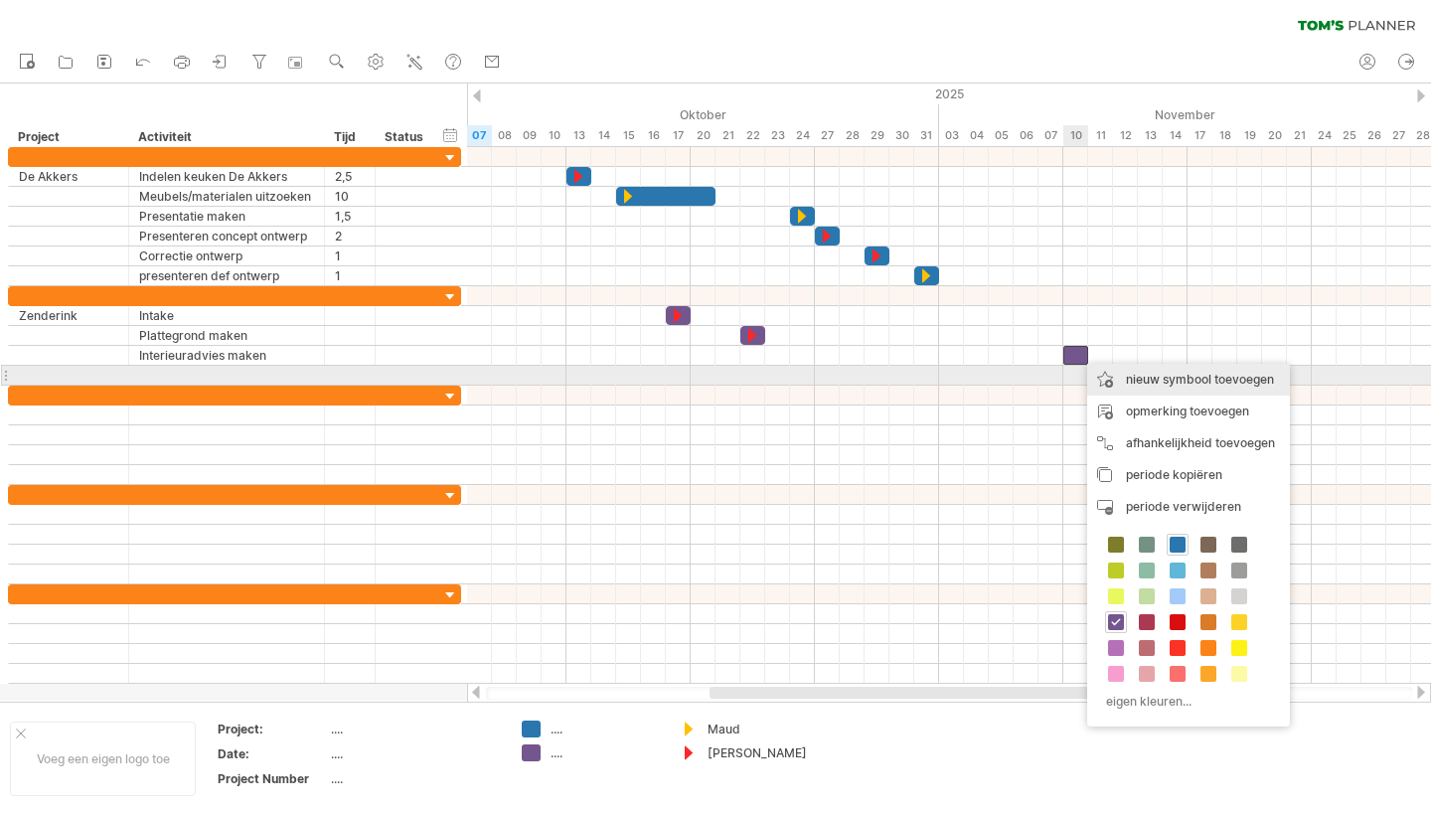
click at [1184, 378] on div "nieuw symbool toevoegen" at bounding box center [1188, 380] width 203 height 32
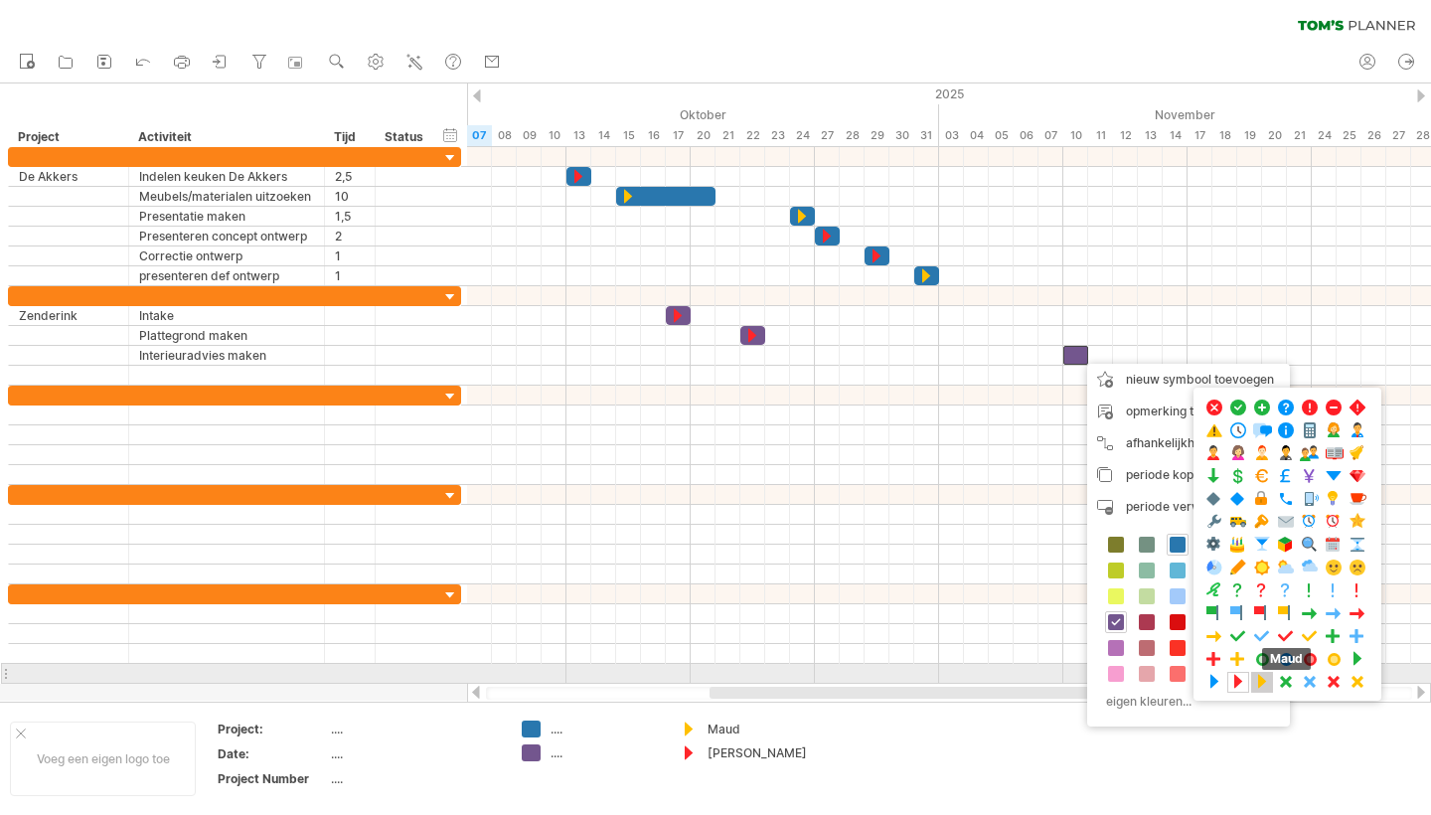
click at [1253, 683] on span at bounding box center [1262, 682] width 20 height 19
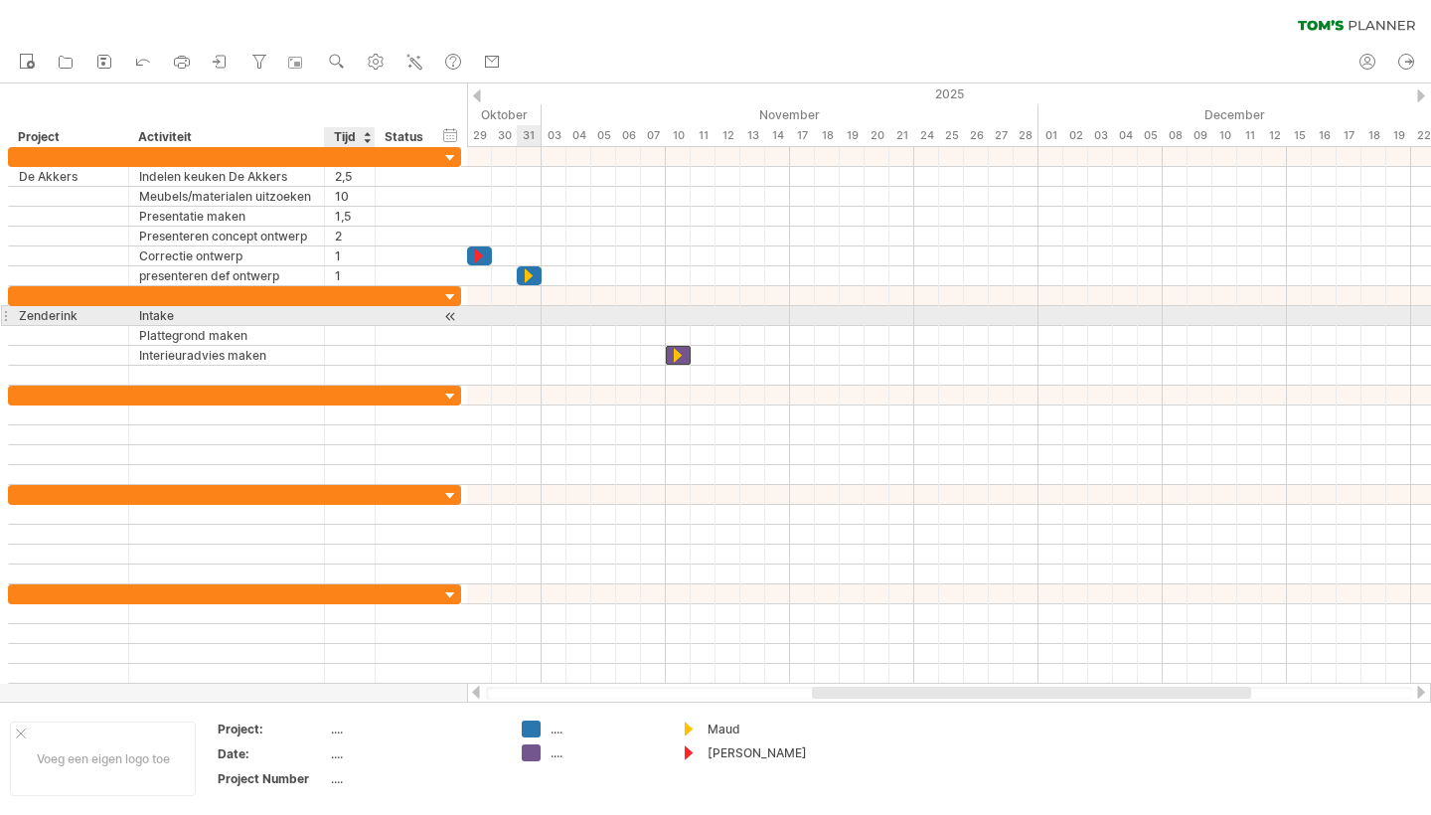
click at [342, 317] on div at bounding box center [350, 315] width 30 height 19
type input "***"
type input "*"
type input "**"
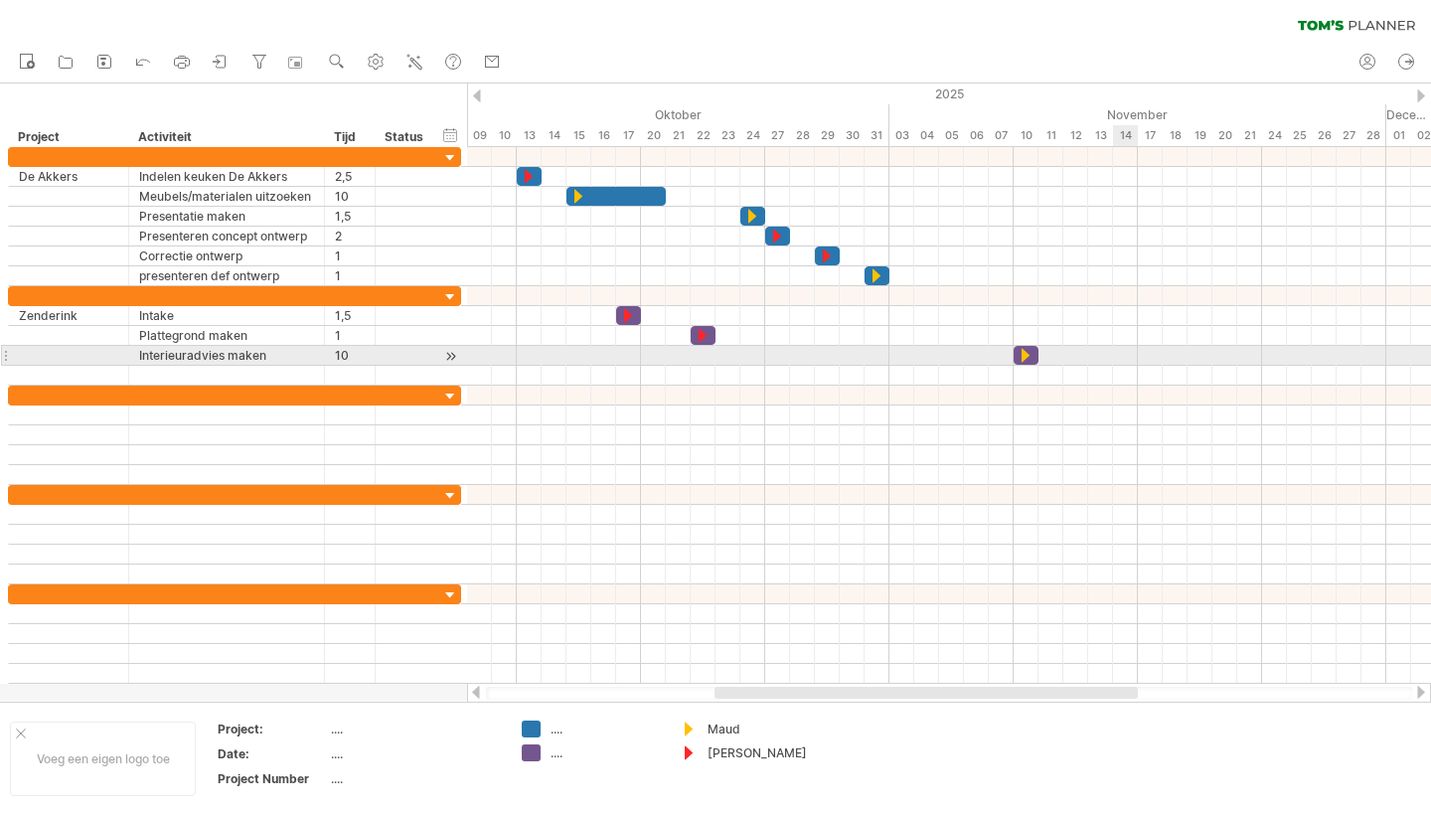
click at [1128, 356] on div at bounding box center [949, 356] width 964 height 20
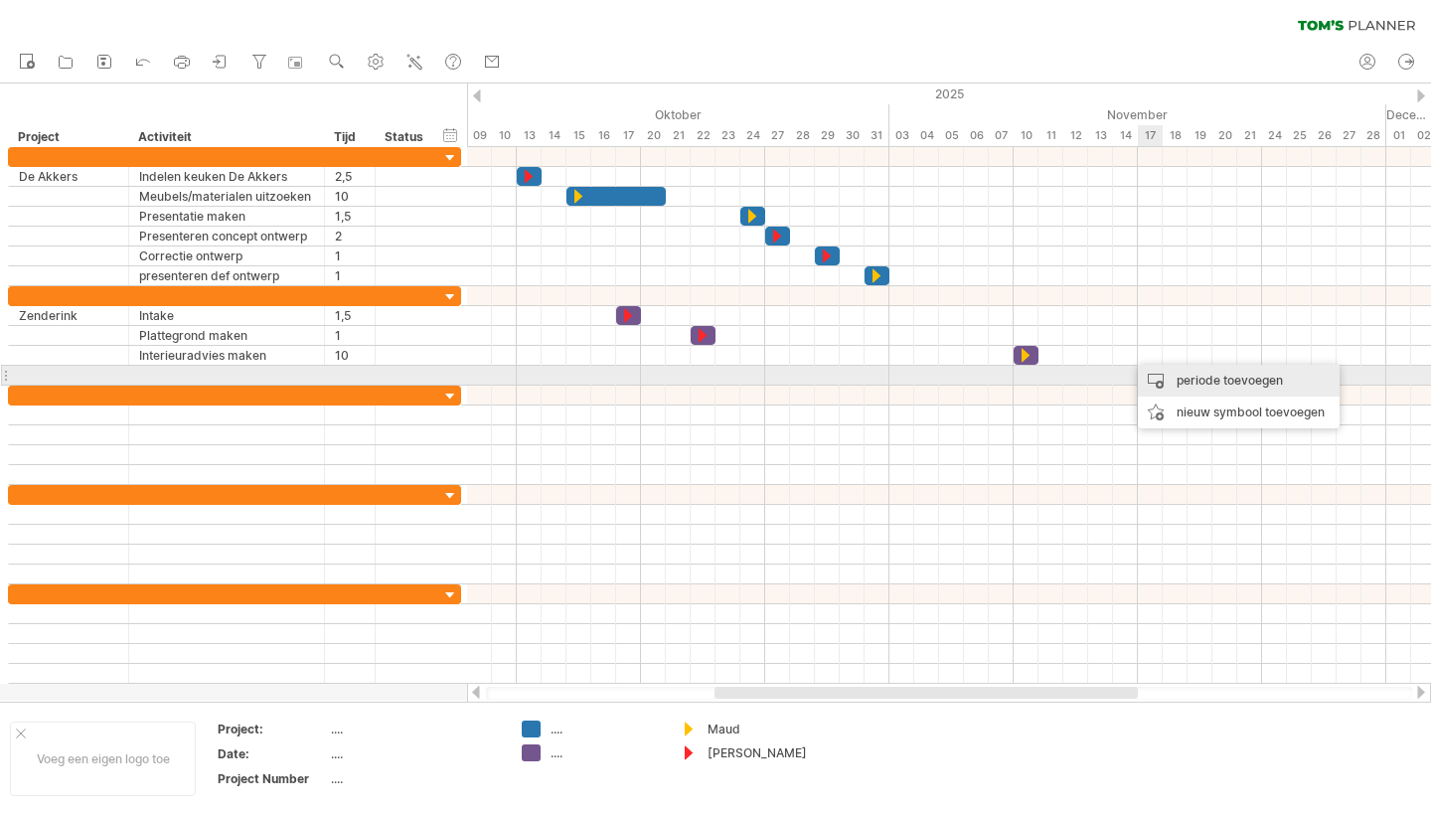
click at [1201, 377] on div "periode toevoegen" at bounding box center [1239, 381] width 202 height 32
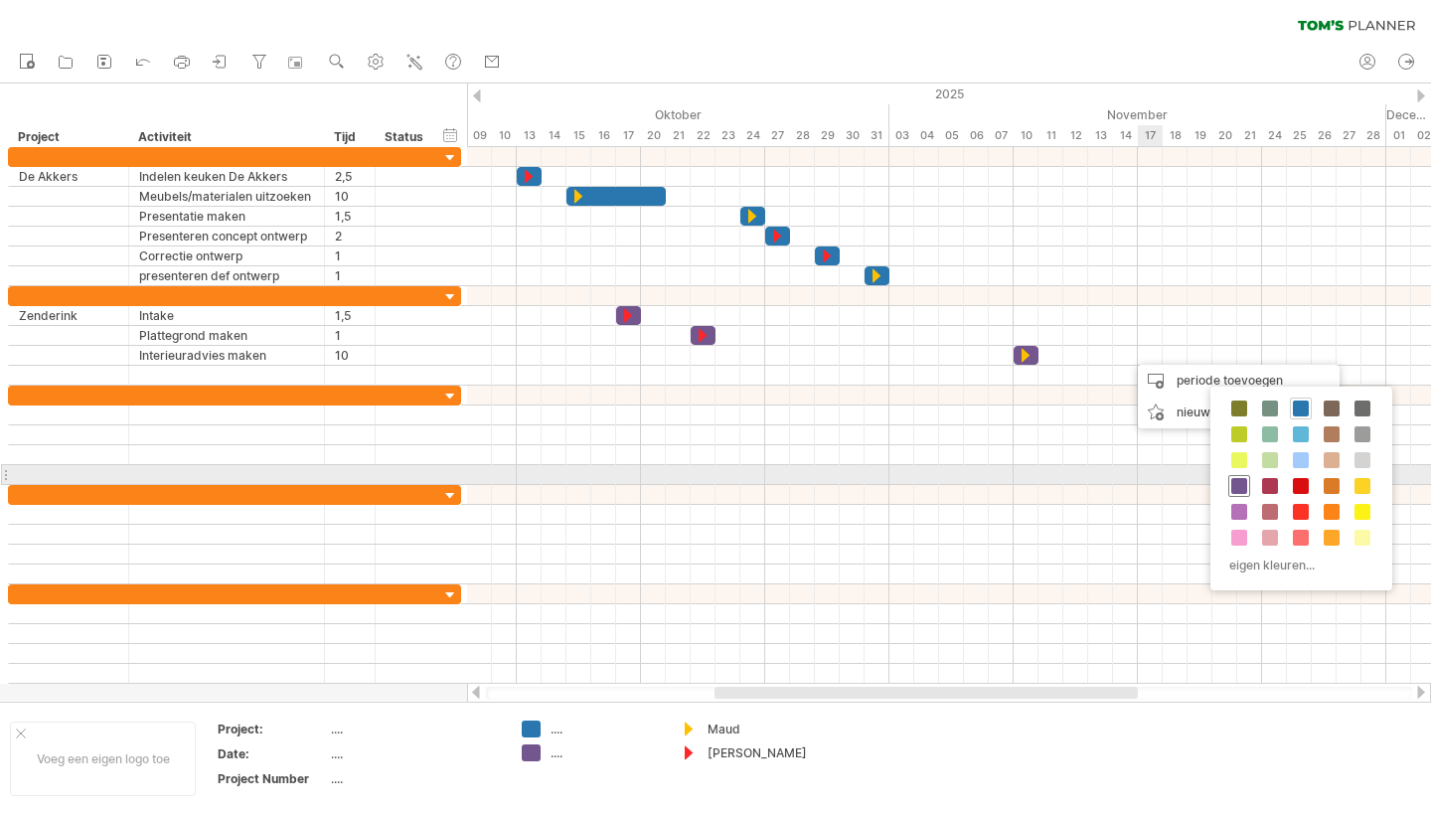
click at [1241, 483] on span at bounding box center [1239, 486] width 16 height 16
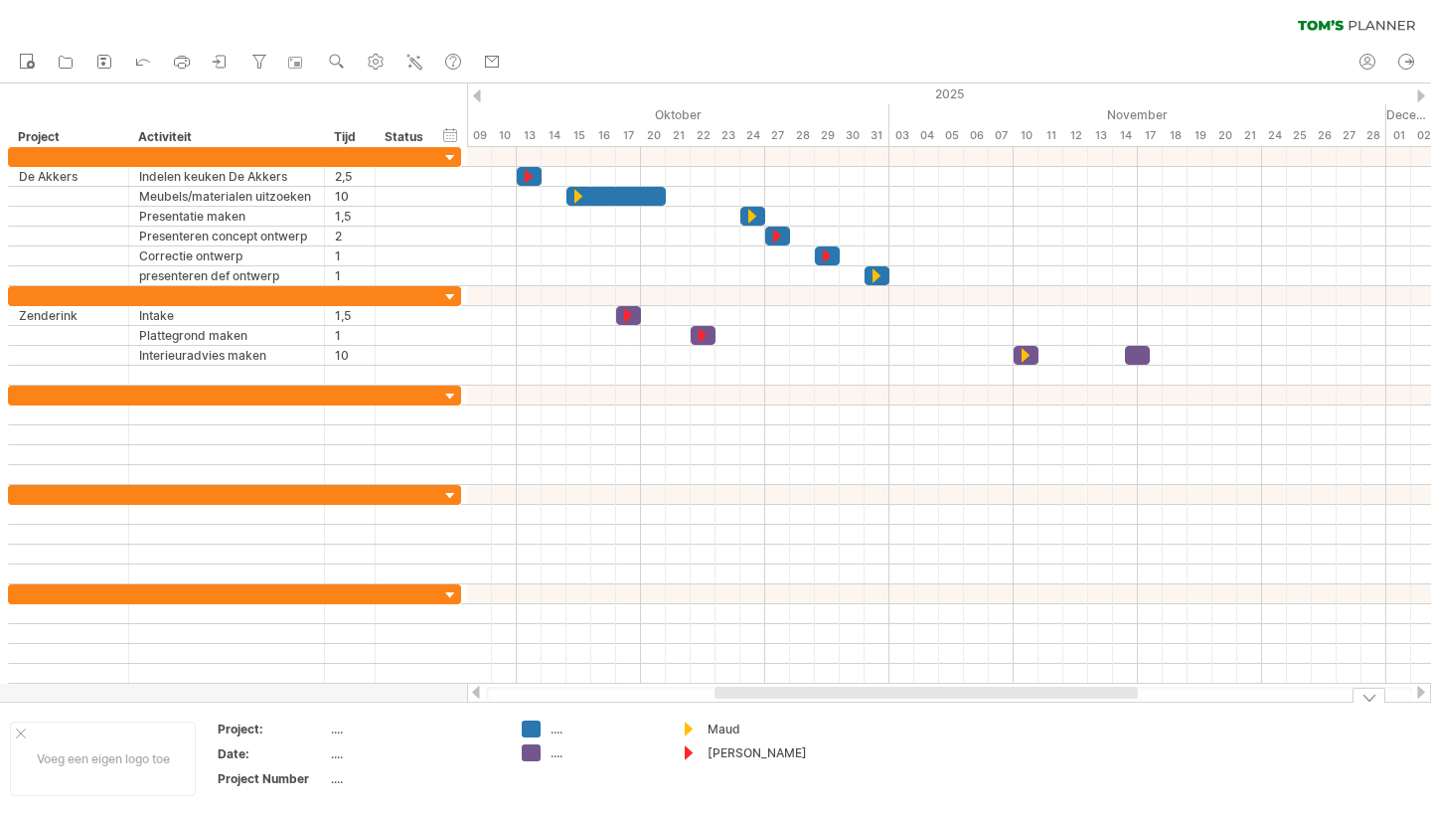
click at [717, 728] on div "Maud" at bounding box center [762, 729] width 108 height 17
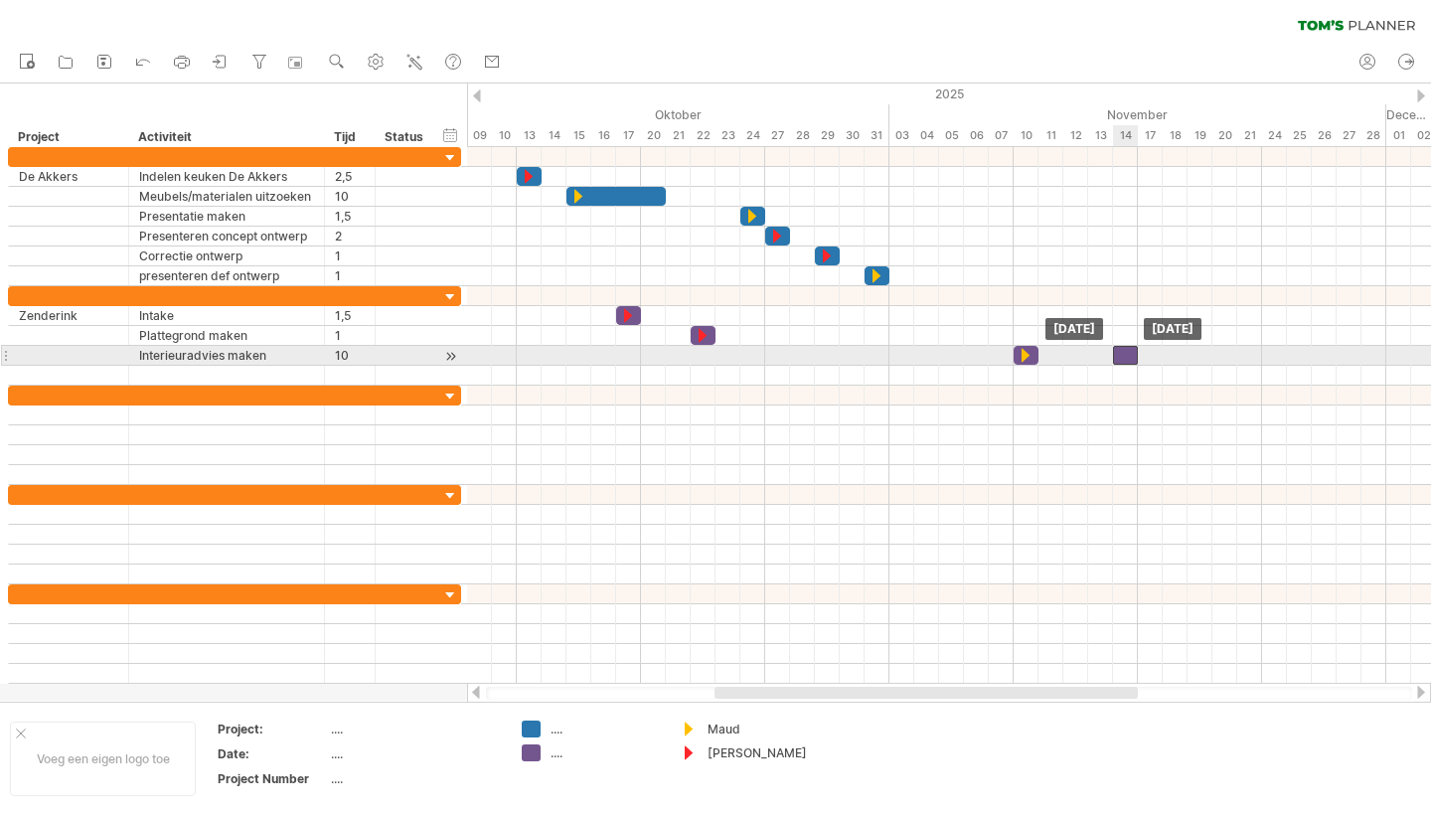
drag, startPoint x: 1136, startPoint y: 357, endPoint x: 1126, endPoint y: 358, distance: 10.0
click at [1126, 358] on div at bounding box center [1125, 355] width 25 height 19
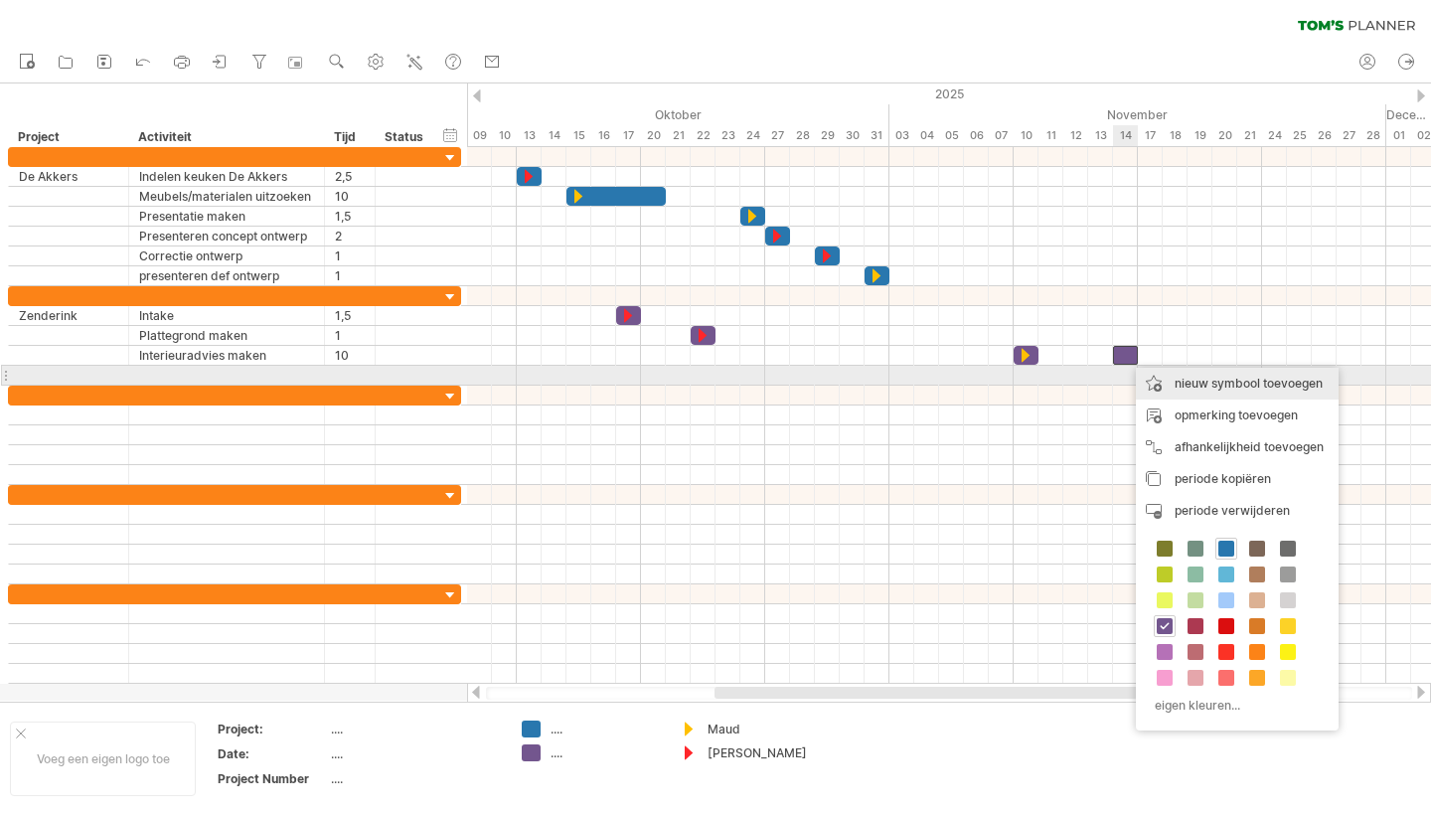
click at [1214, 382] on div "nieuw symbool toevoegen" at bounding box center [1237, 384] width 203 height 32
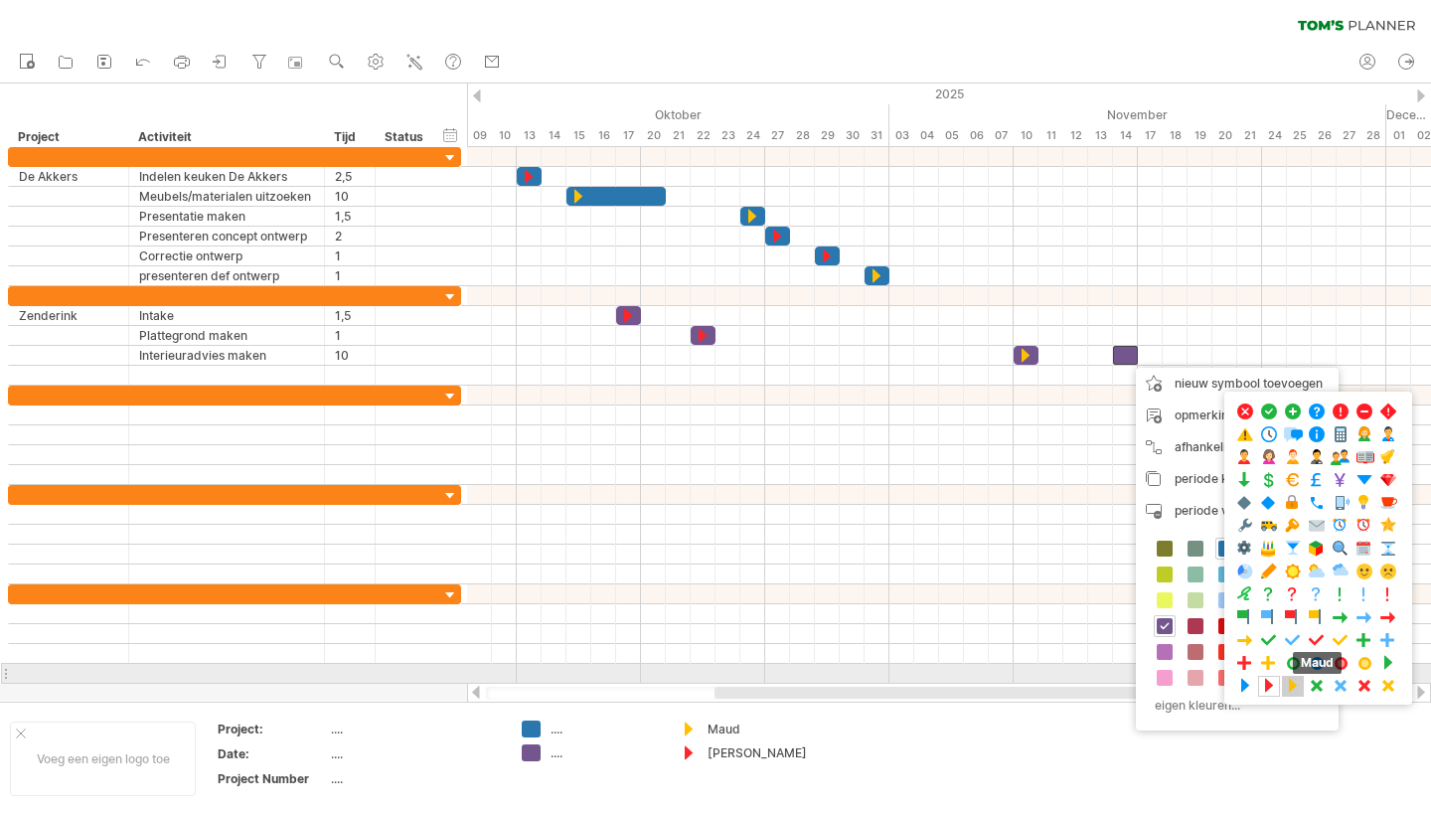
click at [1294, 684] on span at bounding box center [1293, 686] width 20 height 19
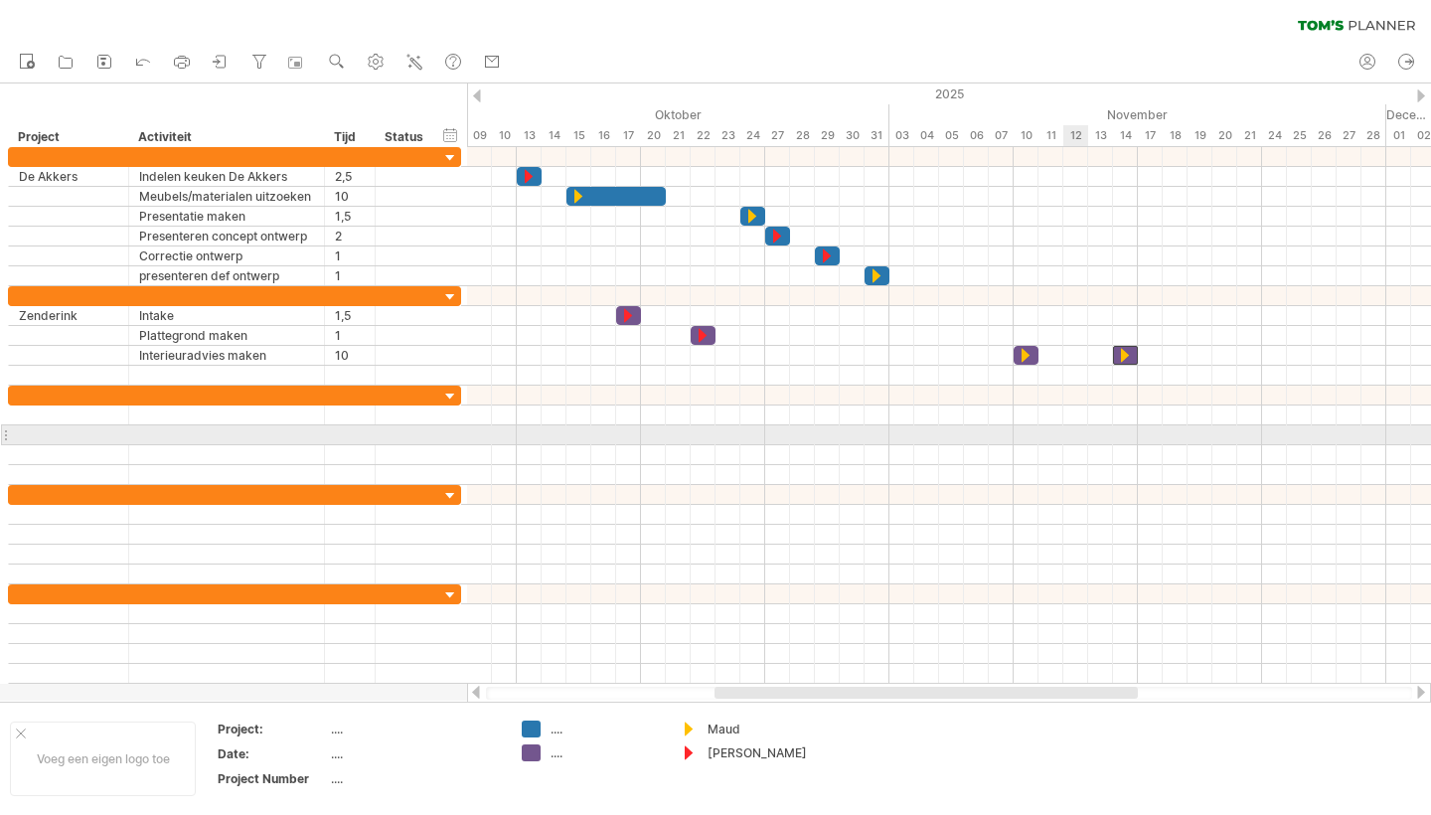
click at [1083, 432] on div at bounding box center [949, 435] width 964 height 20
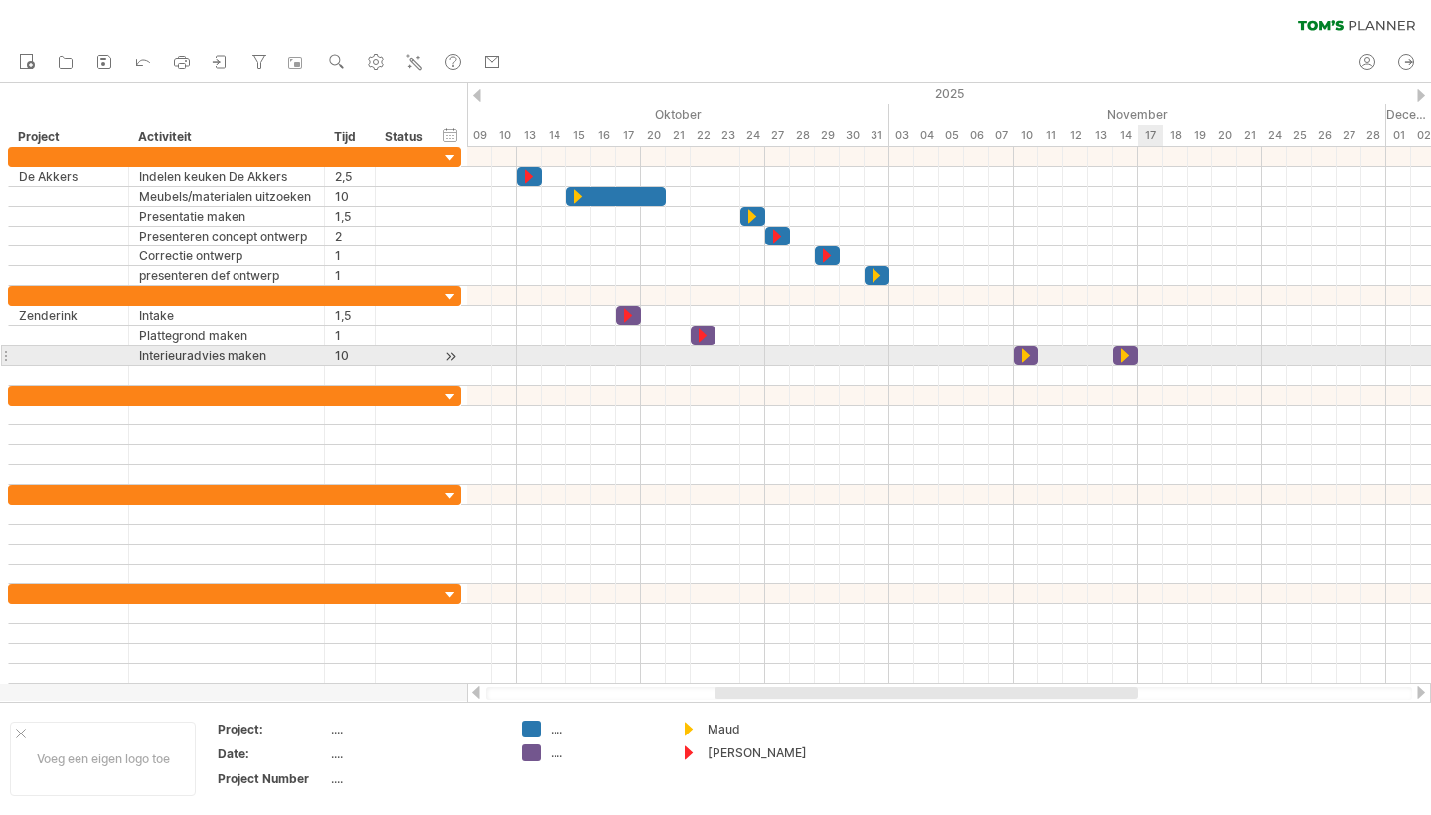
click at [1150, 355] on div at bounding box center [949, 356] width 964 height 20
drag, startPoint x: 1139, startPoint y: 358, endPoint x: 1159, endPoint y: 358, distance: 19.9
click at [1159, 358] on span at bounding box center [1163, 355] width 8 height 19
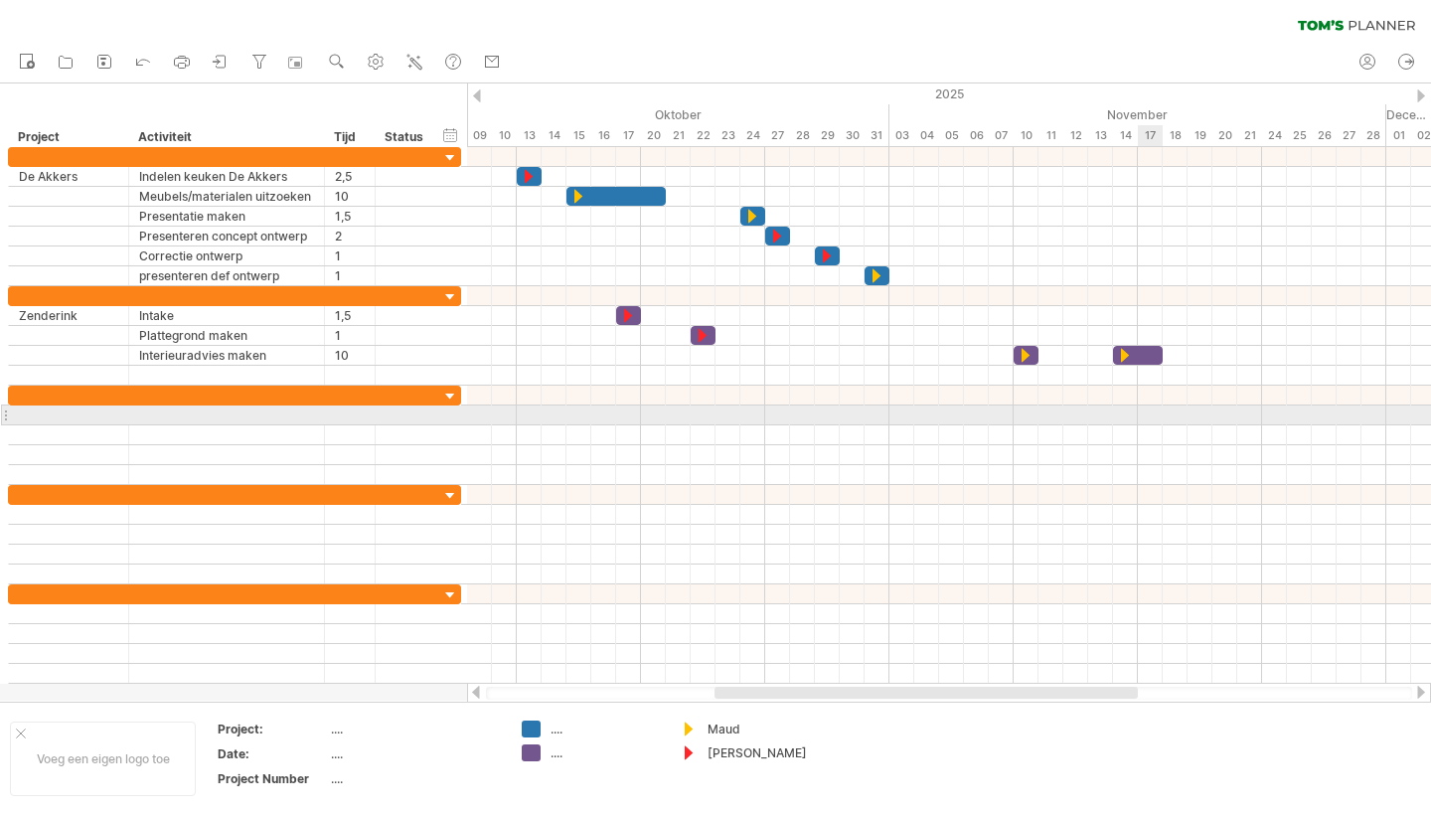
click at [1158, 424] on div at bounding box center [949, 415] width 964 height 20
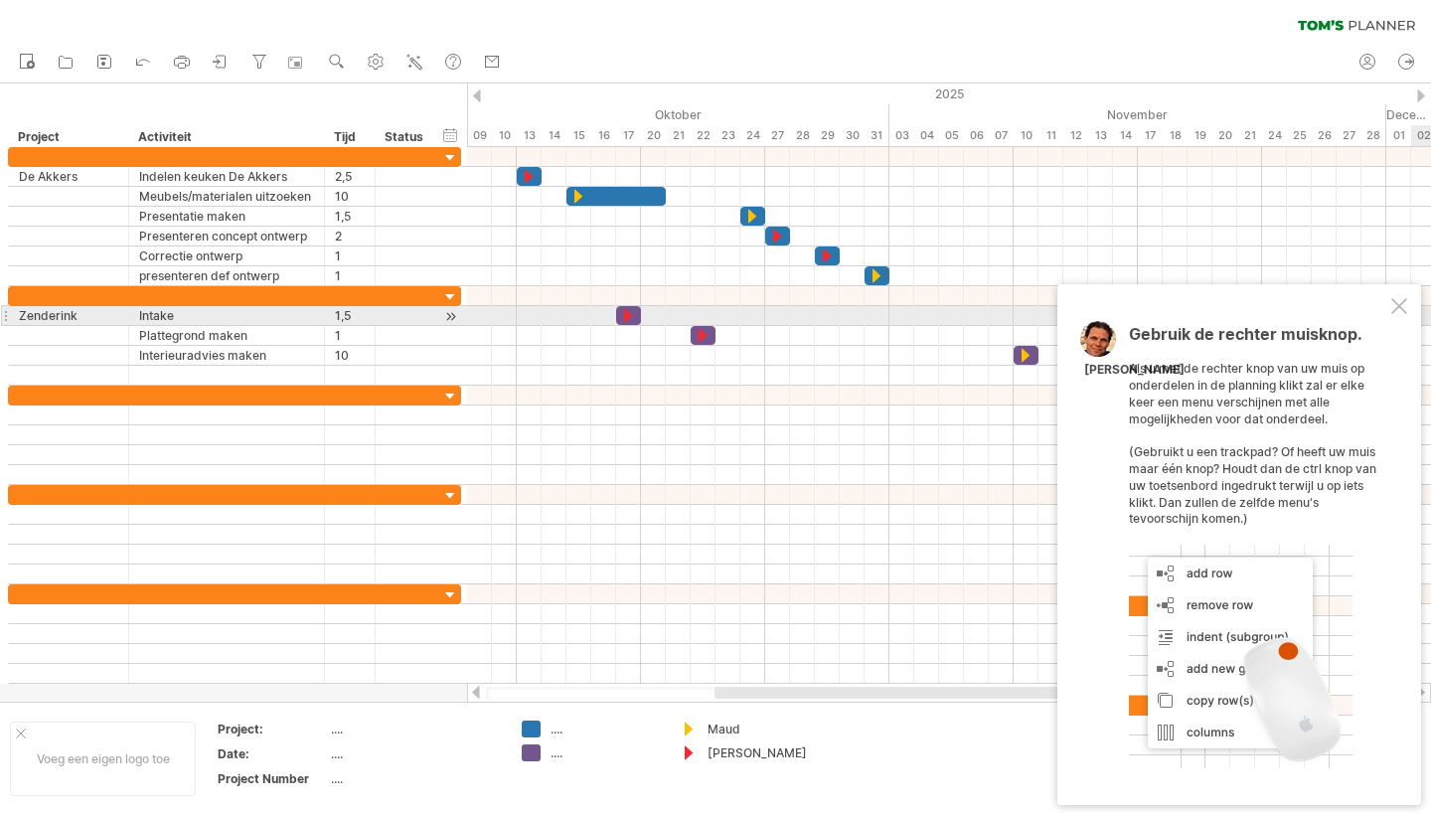
click at [1398, 314] on div at bounding box center [1399, 306] width 16 height 16
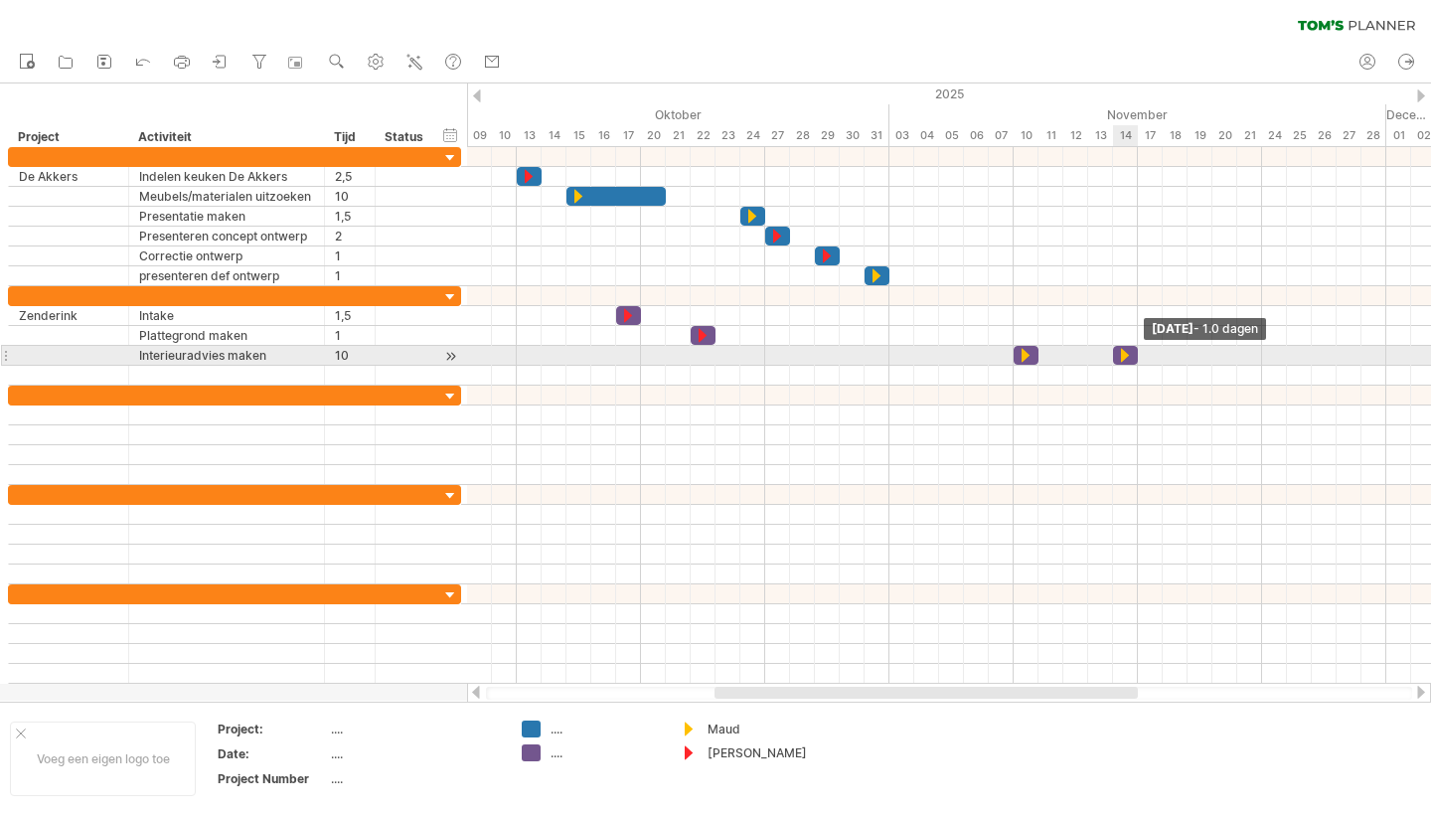
drag, startPoint x: 1161, startPoint y: 357, endPoint x: 1146, endPoint y: 359, distance: 15.0
click at [1142, 357] on div "[DATE] - 1.0 dagen [DATE]" at bounding box center [949, 415] width 964 height 537
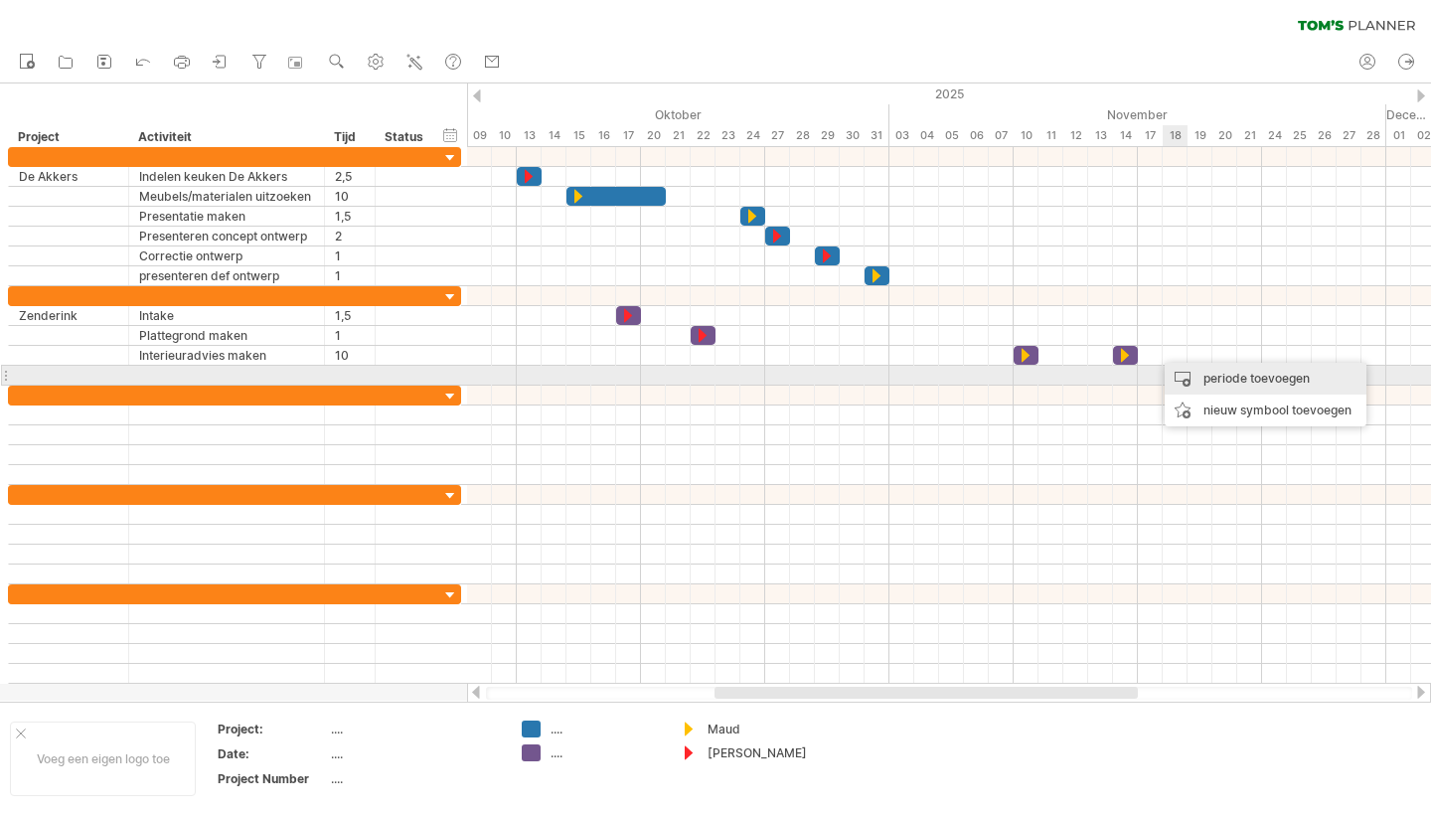
click at [1210, 376] on div "periode toevoegen" at bounding box center [1266, 379] width 202 height 32
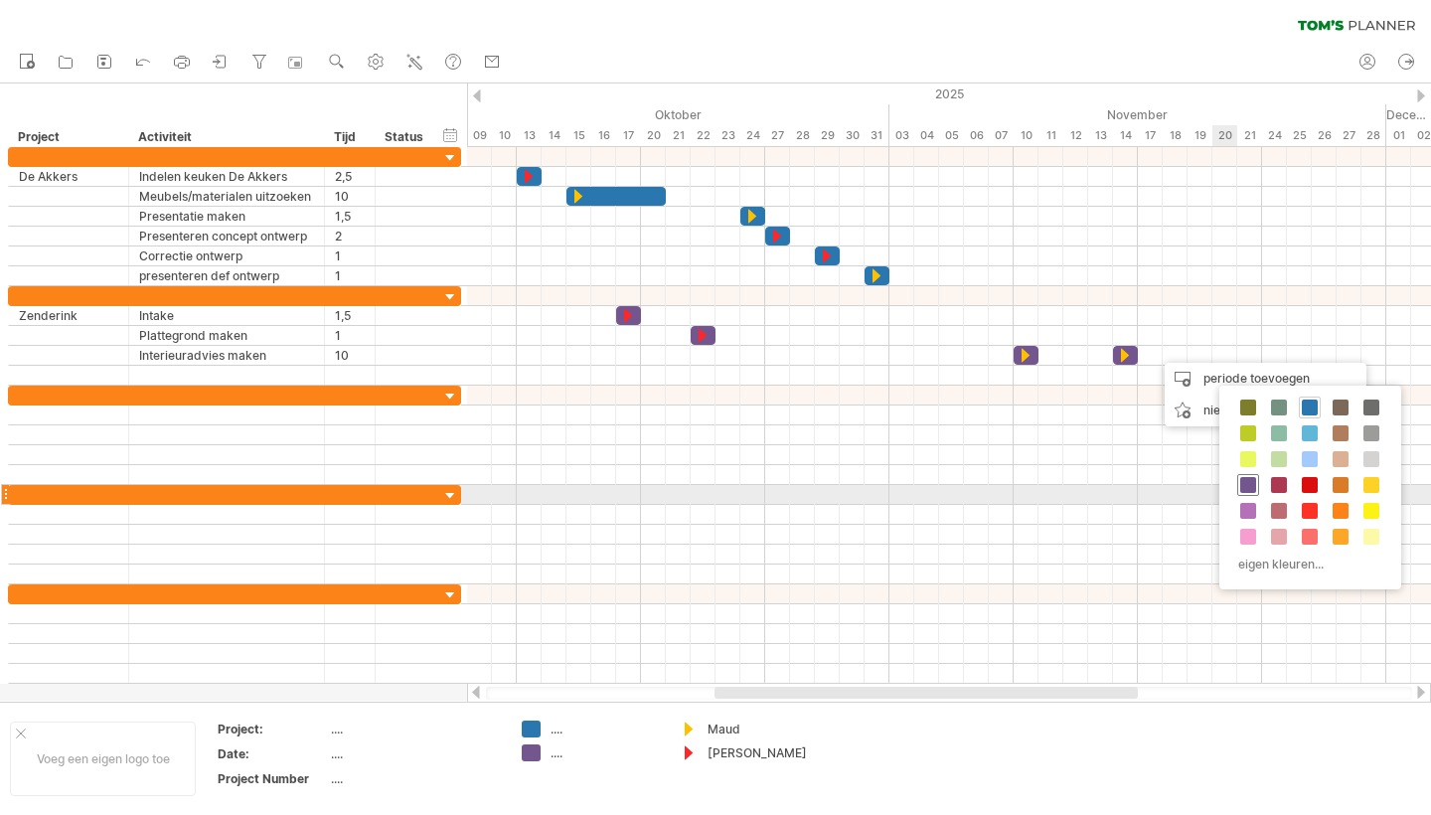
click at [1248, 486] on span at bounding box center [1248, 485] width 16 height 16
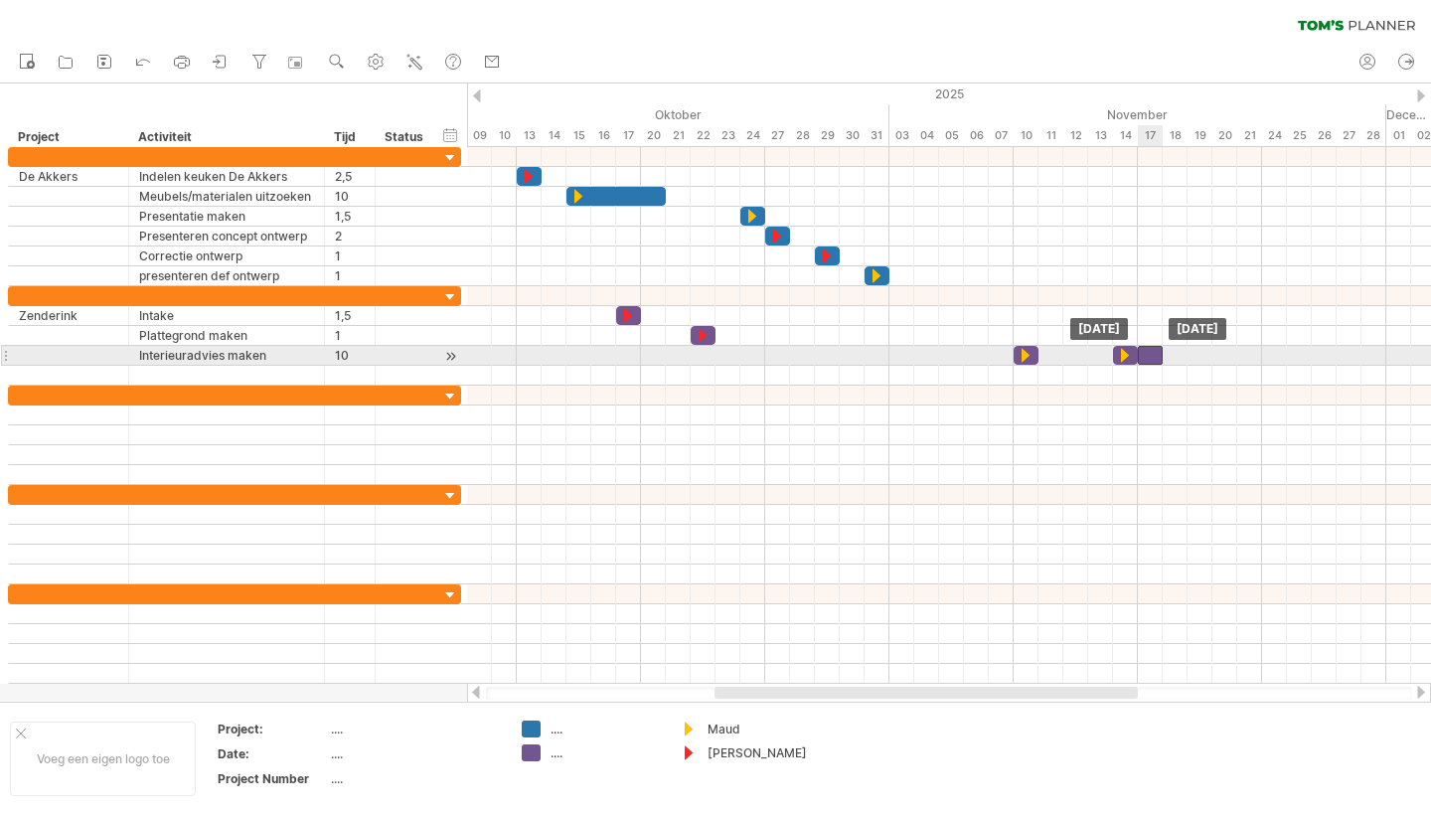
drag, startPoint x: 1165, startPoint y: 354, endPoint x: 1155, endPoint y: 356, distance: 10.1
click at [1155, 356] on div at bounding box center [1150, 355] width 25 height 19
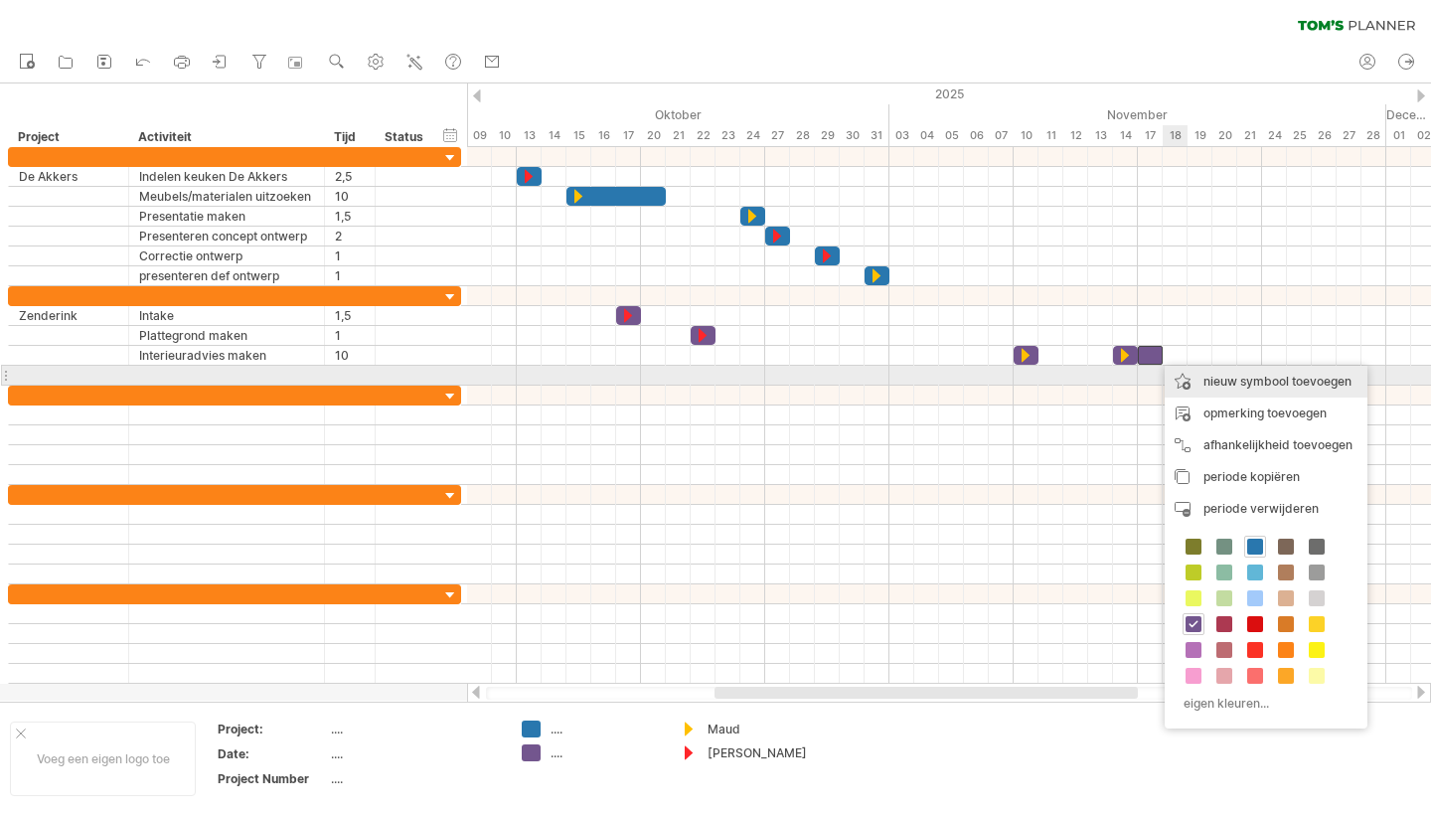
click at [1239, 382] on div "nieuw symbool toevoegen" at bounding box center [1266, 382] width 203 height 32
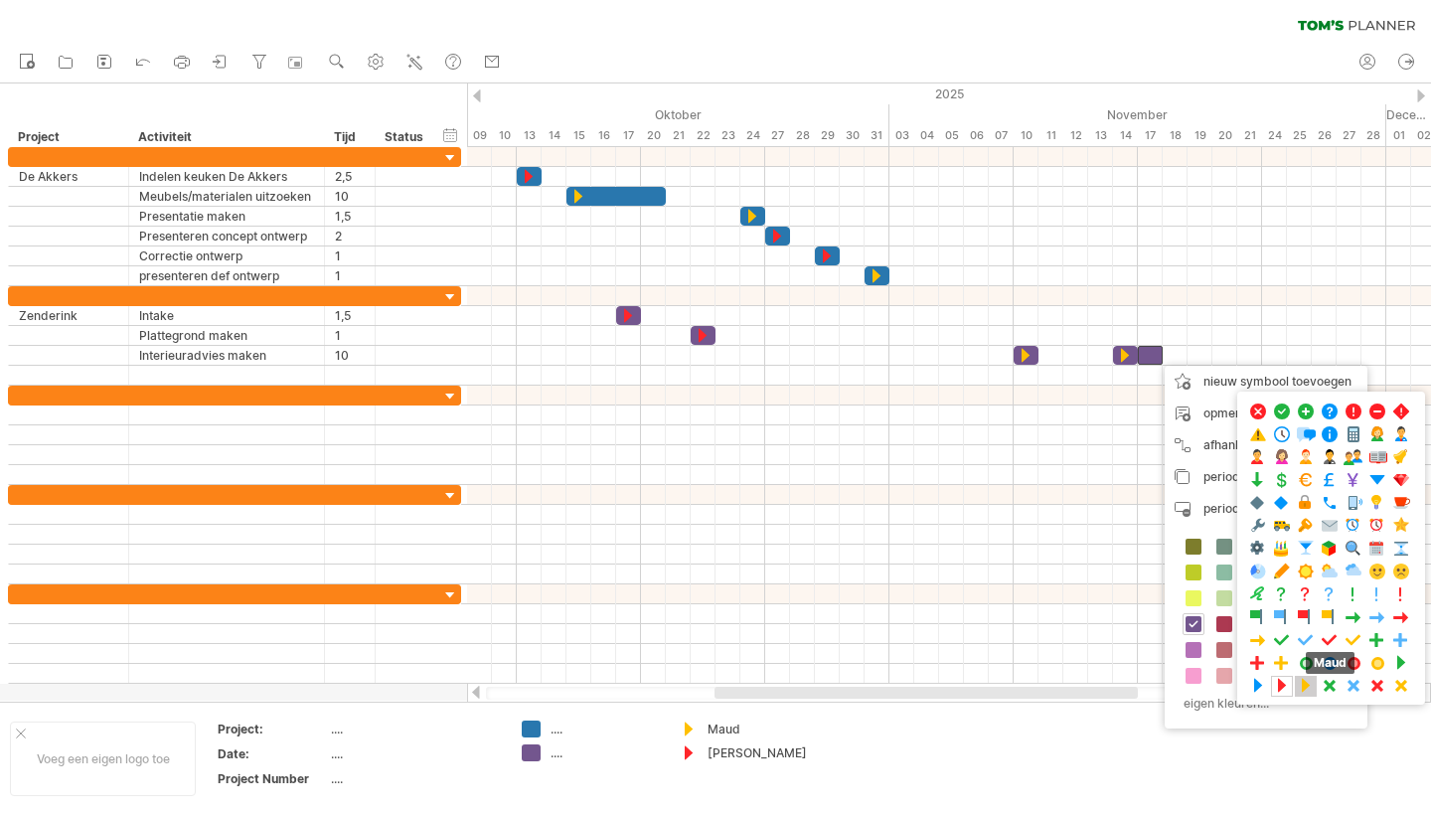
click at [1306, 689] on span at bounding box center [1306, 686] width 20 height 19
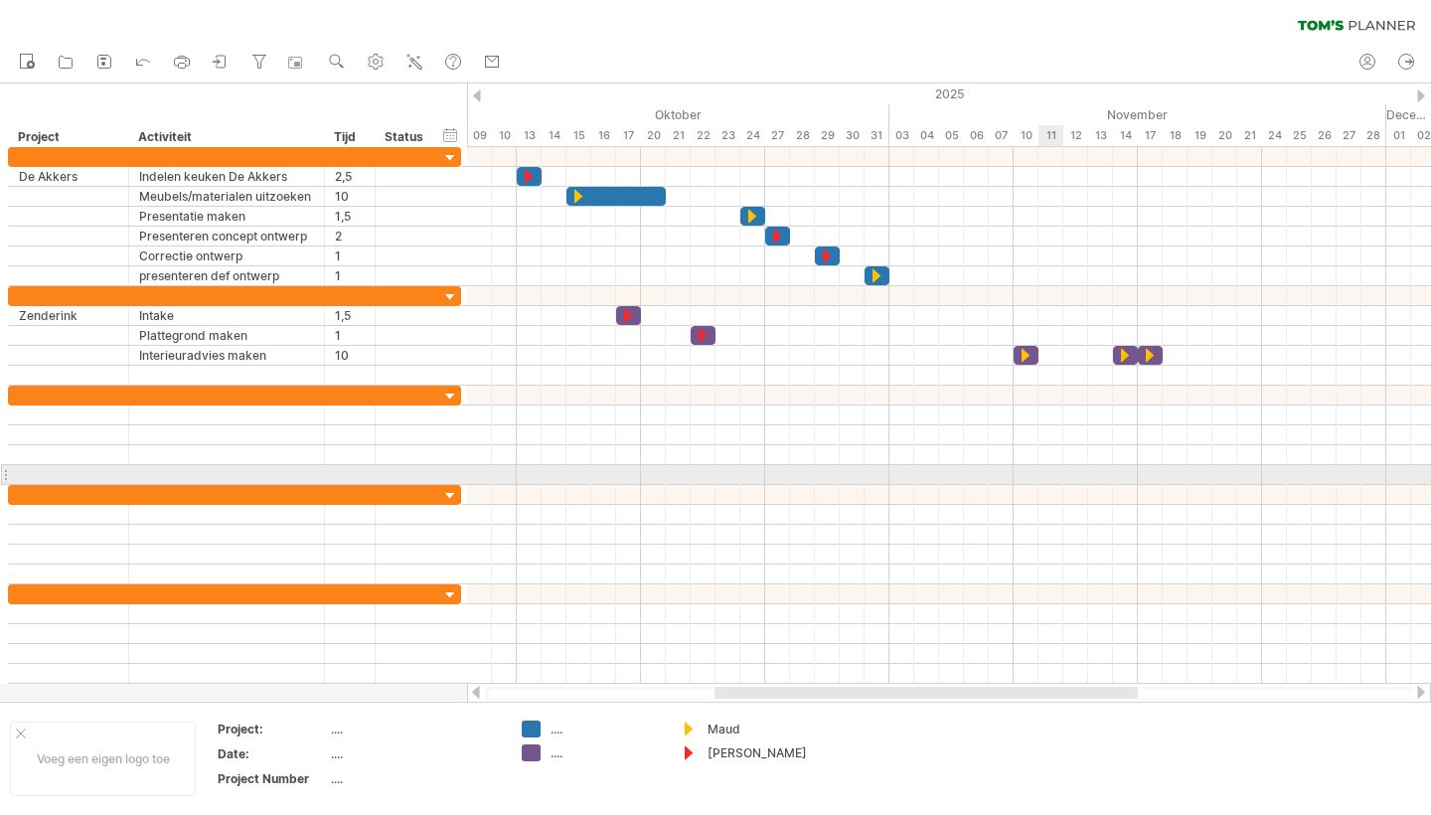
click at [1051, 466] on div at bounding box center [949, 475] width 964 height 20
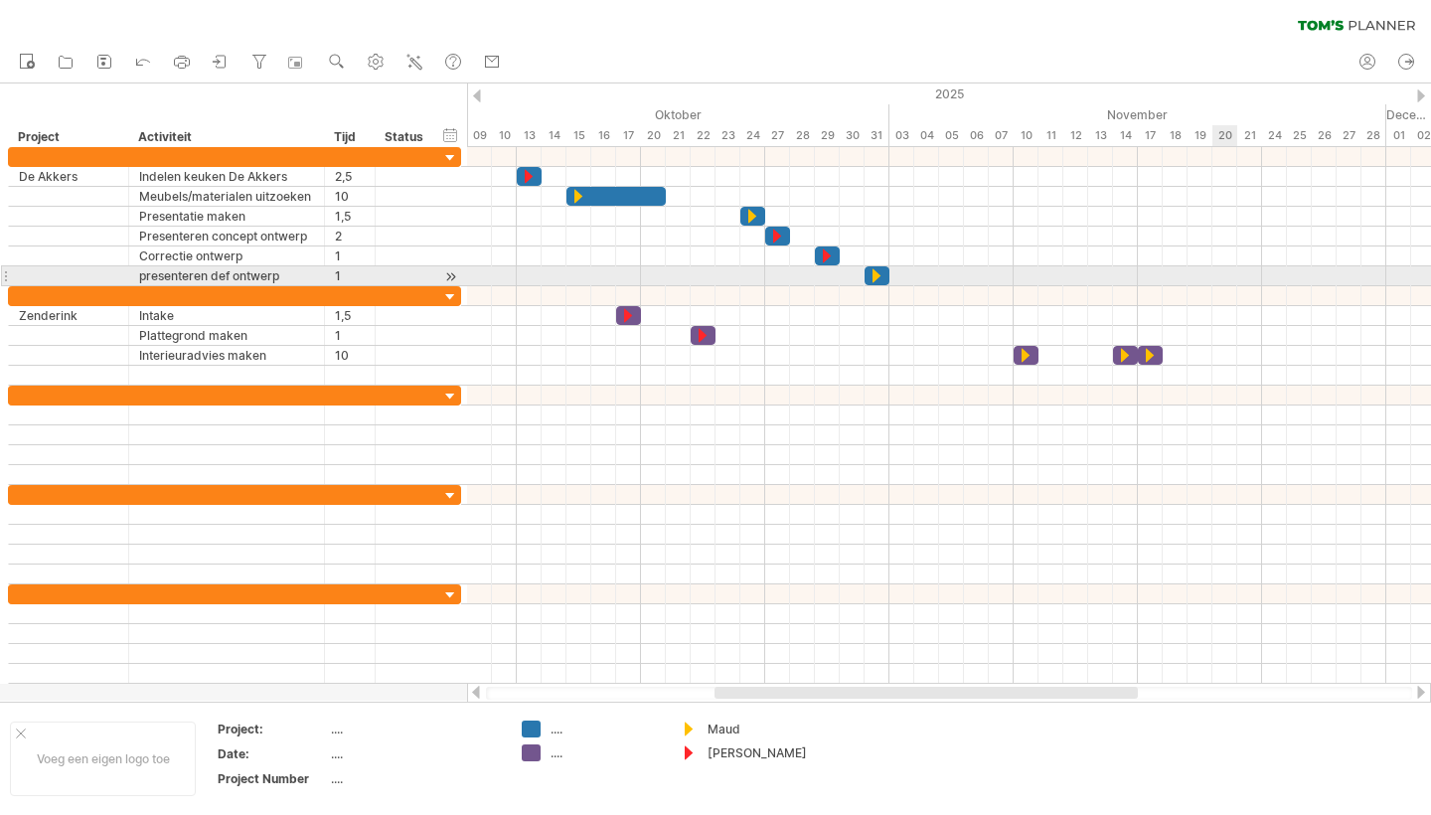
click at [1219, 268] on div at bounding box center [949, 276] width 964 height 20
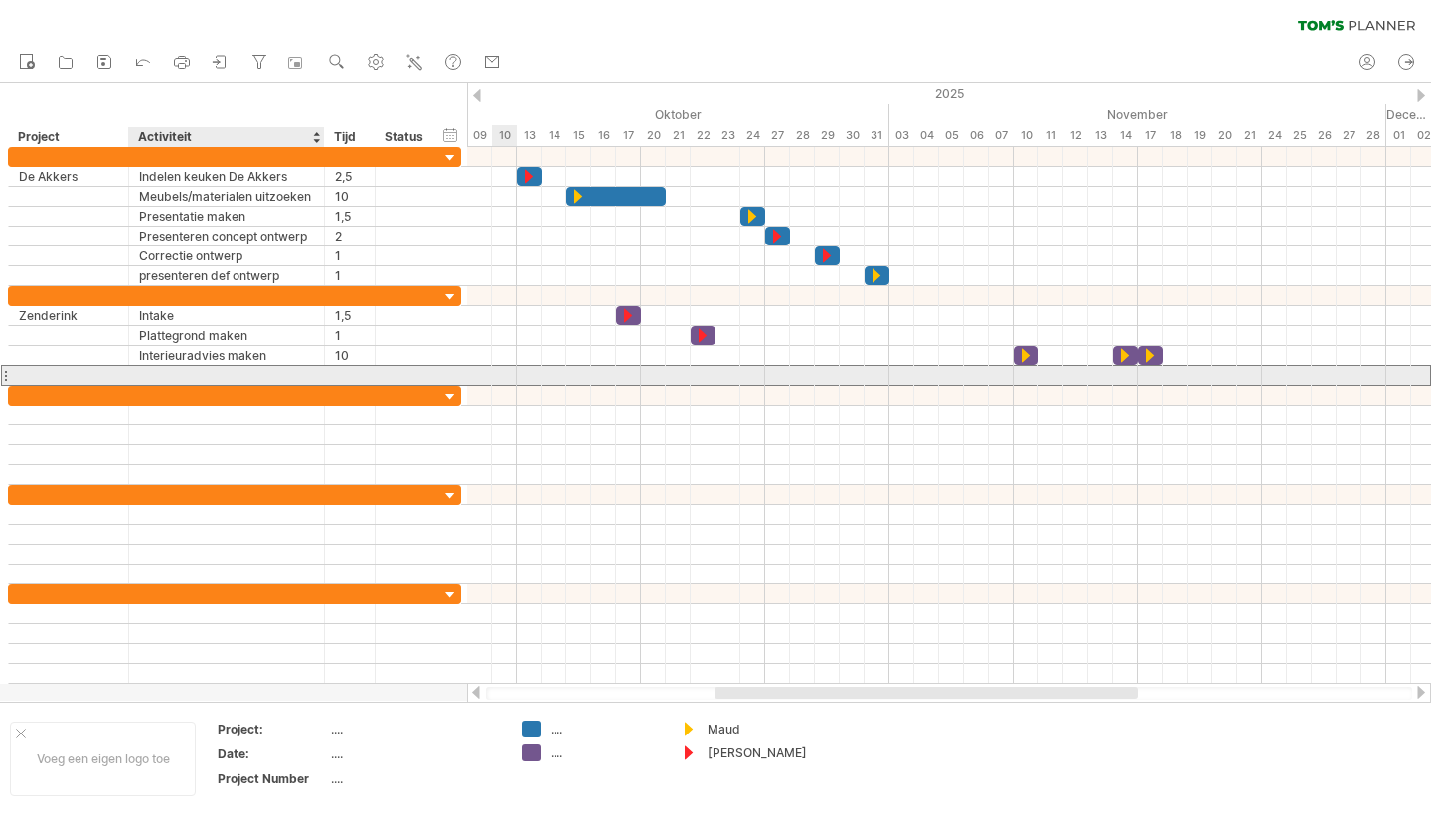
click at [246, 366] on div at bounding box center [226, 375] width 175 height 19
type input "**********"
type input "***"
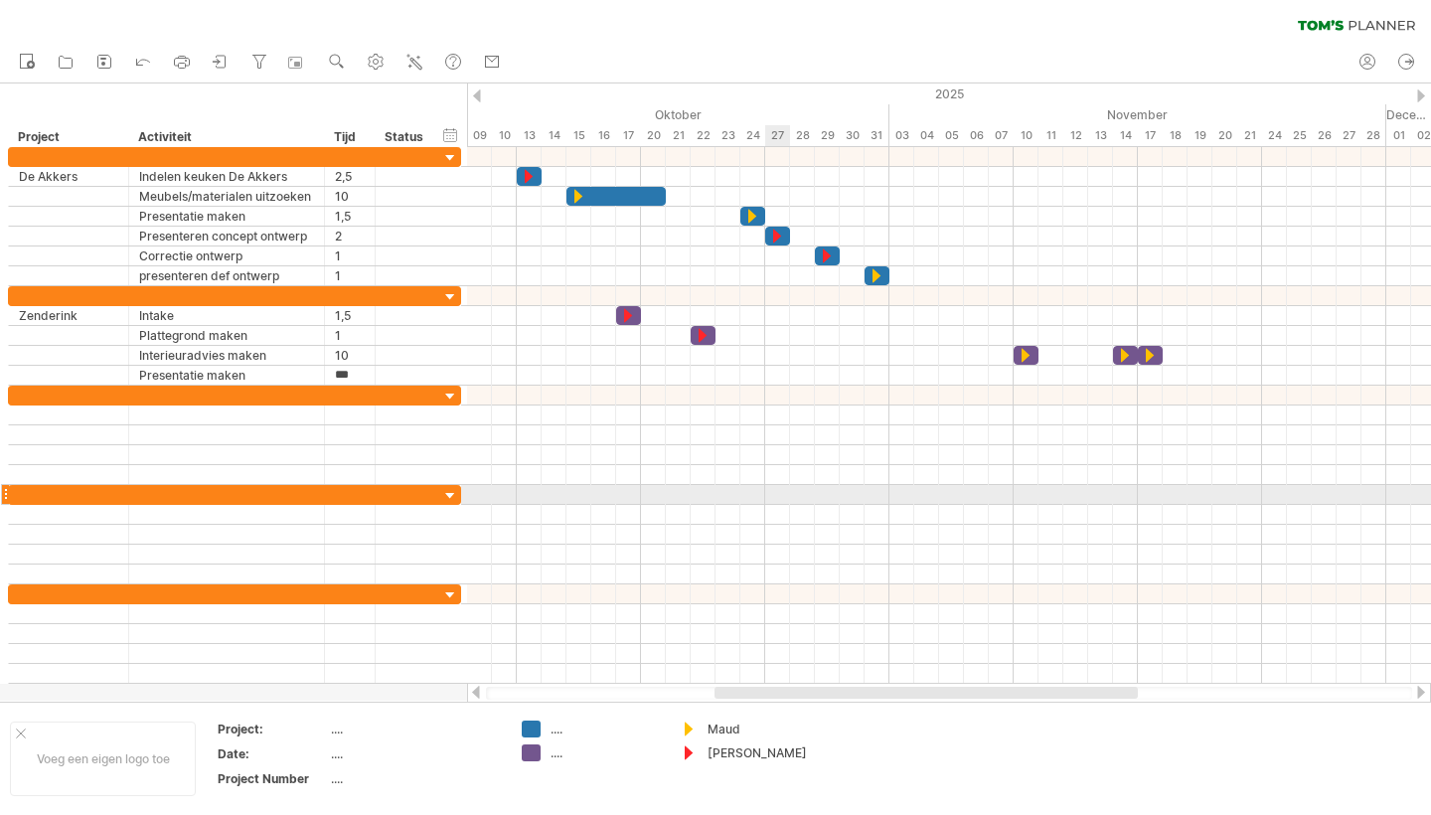
click at [773, 494] on div at bounding box center [949, 495] width 964 height 20
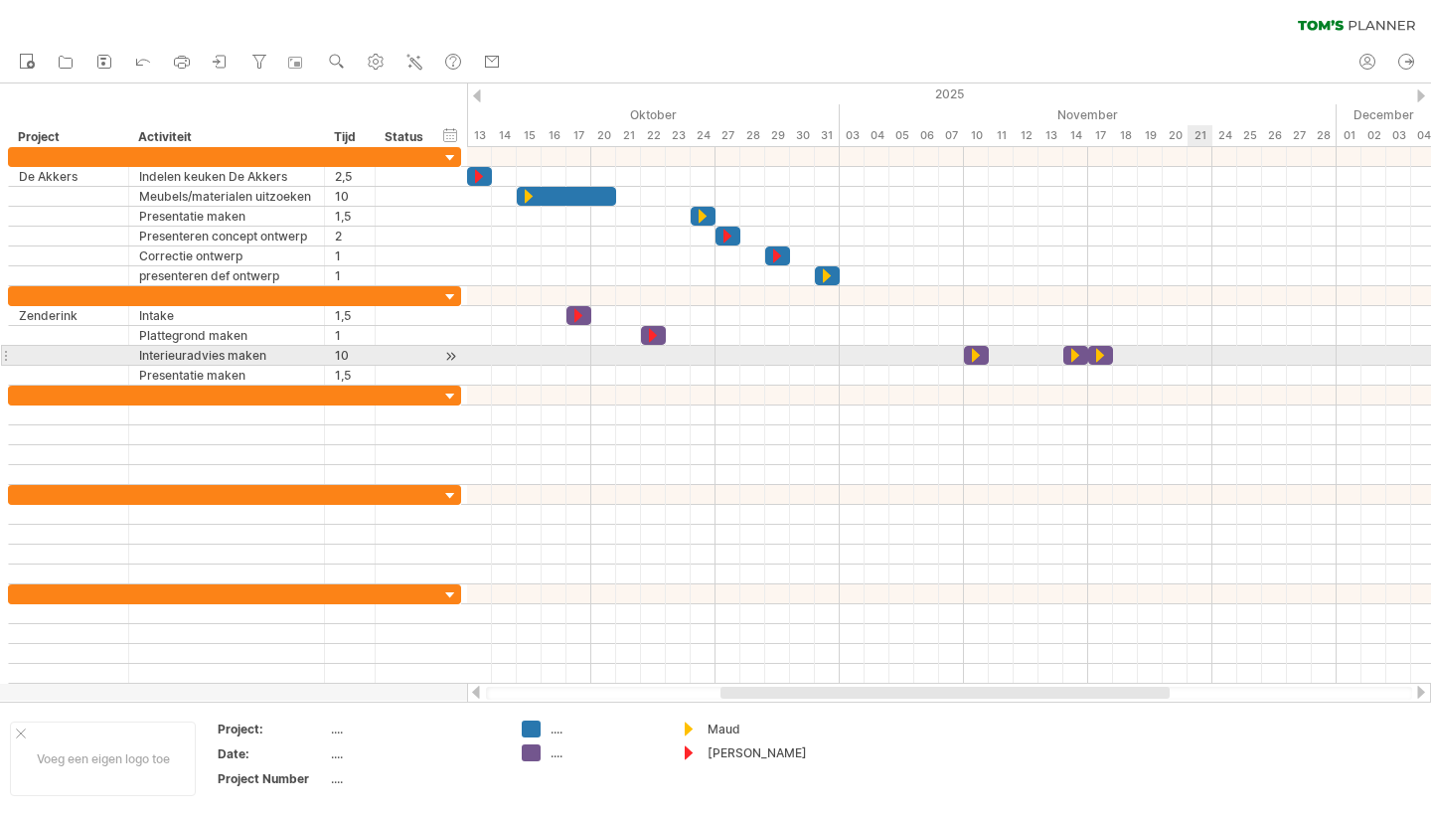
click at [1201, 351] on div at bounding box center [949, 356] width 964 height 20
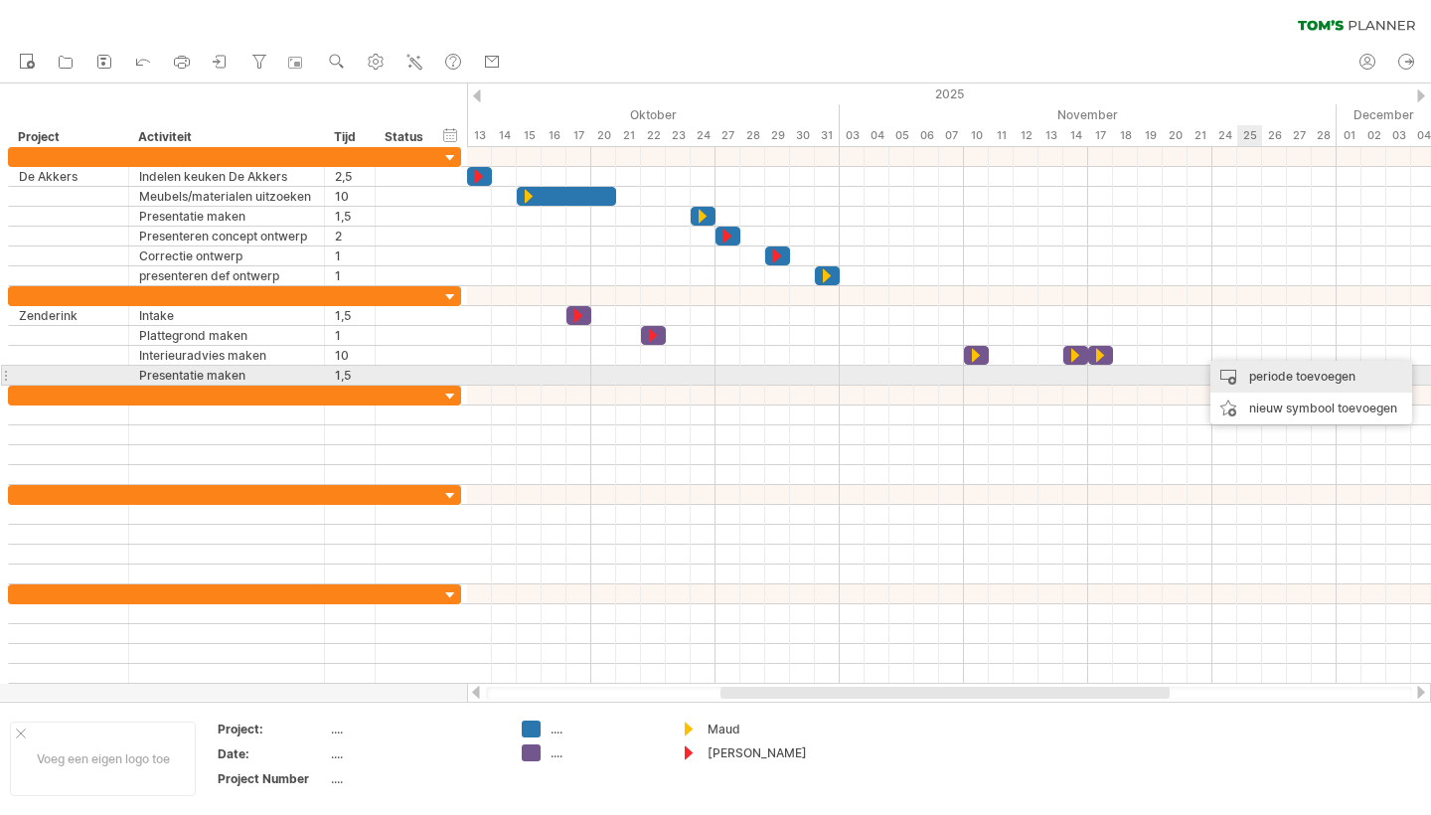
click at [1267, 374] on div "periode toevoegen" at bounding box center [1312, 377] width 202 height 32
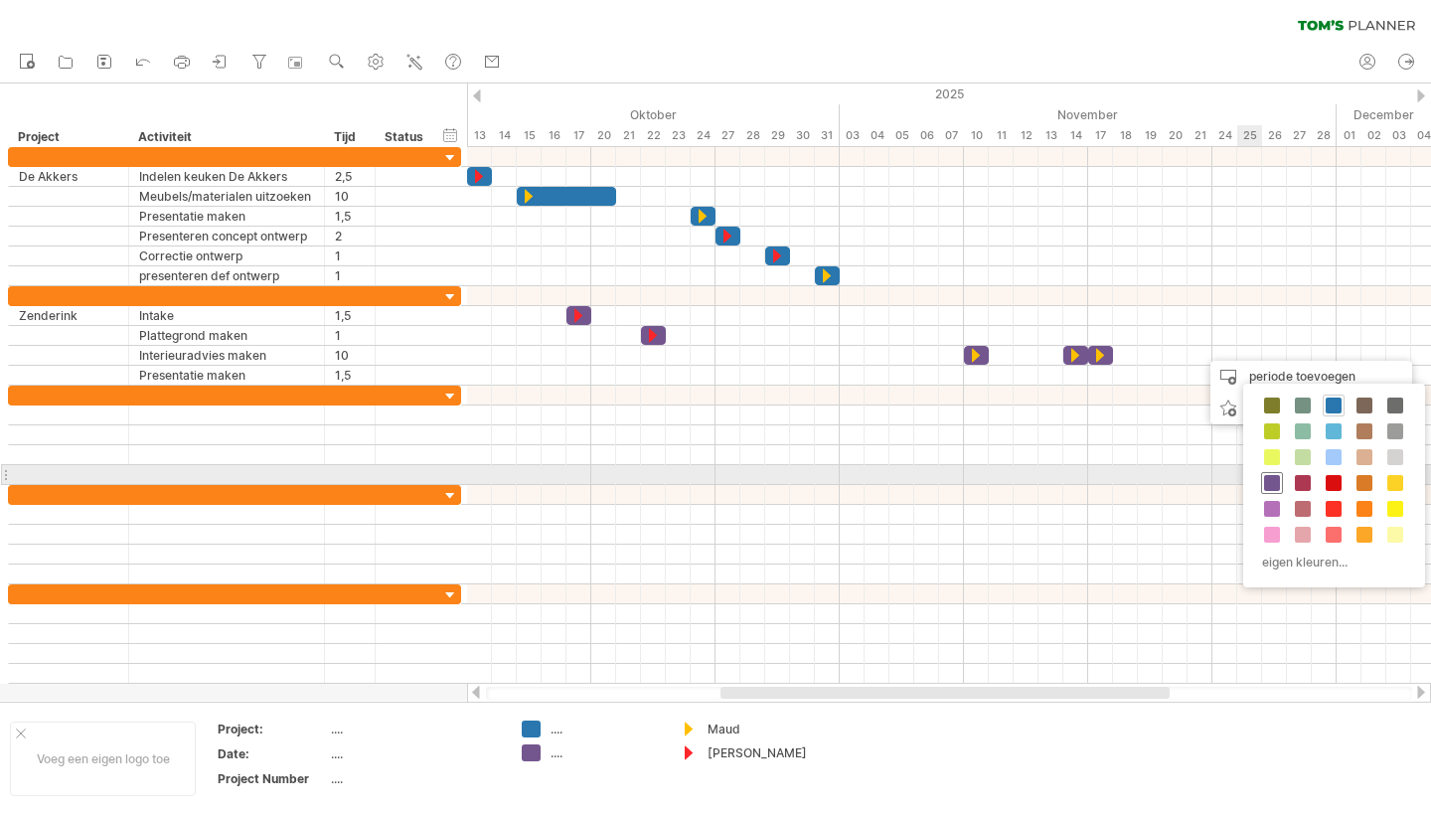
click at [1274, 480] on span at bounding box center [1272, 483] width 16 height 16
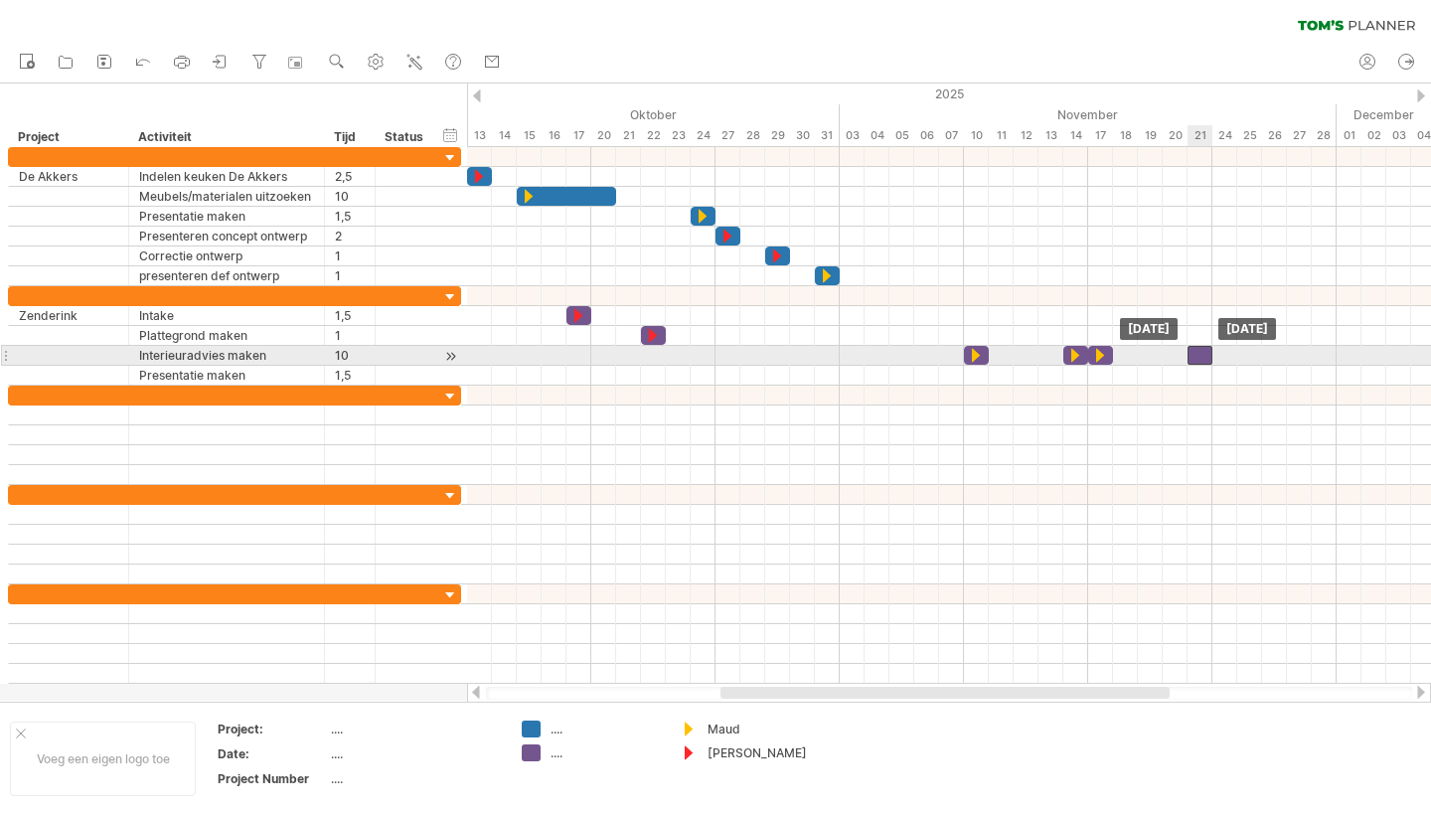
click at [1206, 353] on div at bounding box center [1200, 355] width 25 height 19
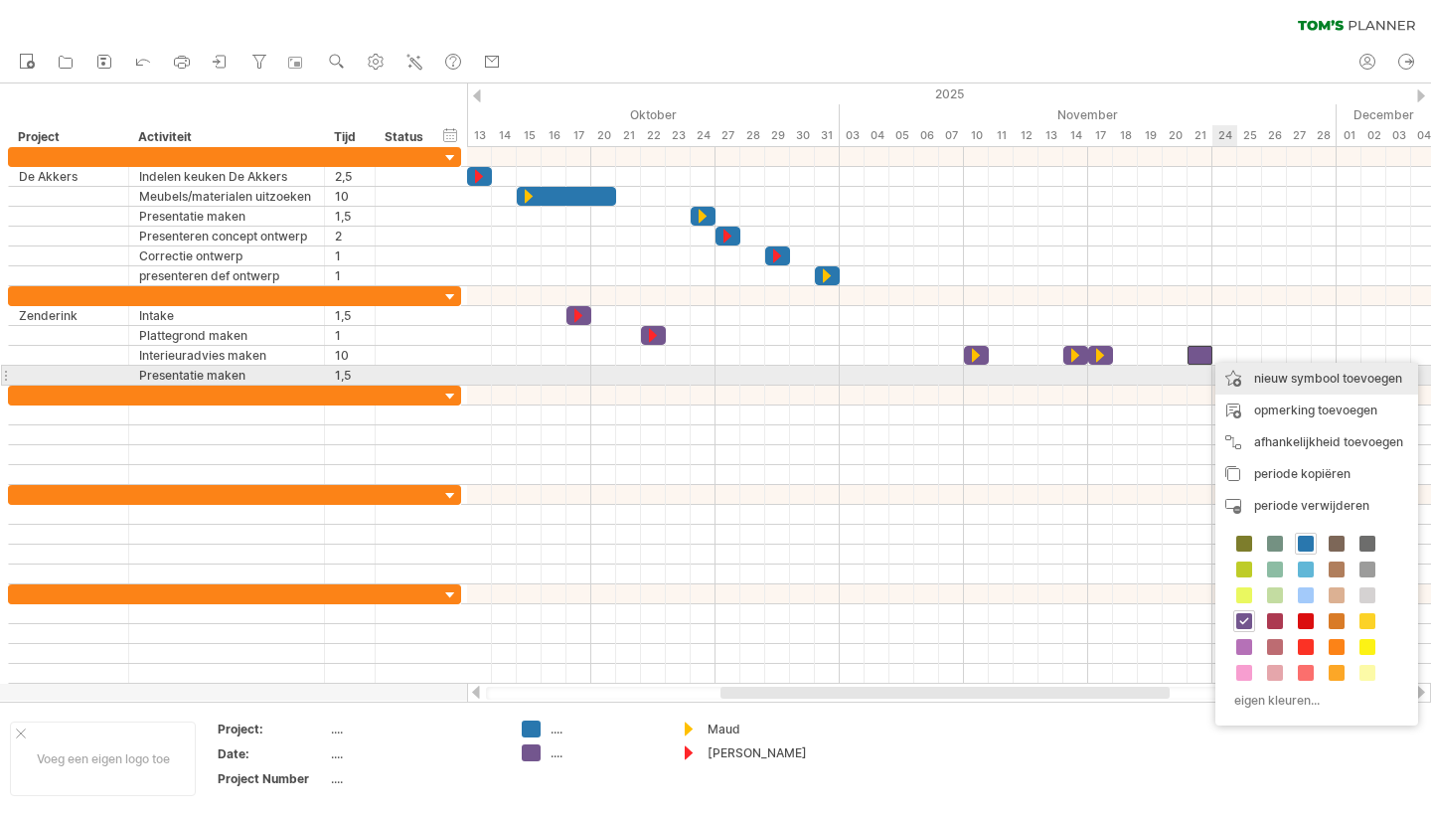
click at [1287, 376] on div "nieuw symbool toevoegen" at bounding box center [1316, 379] width 203 height 32
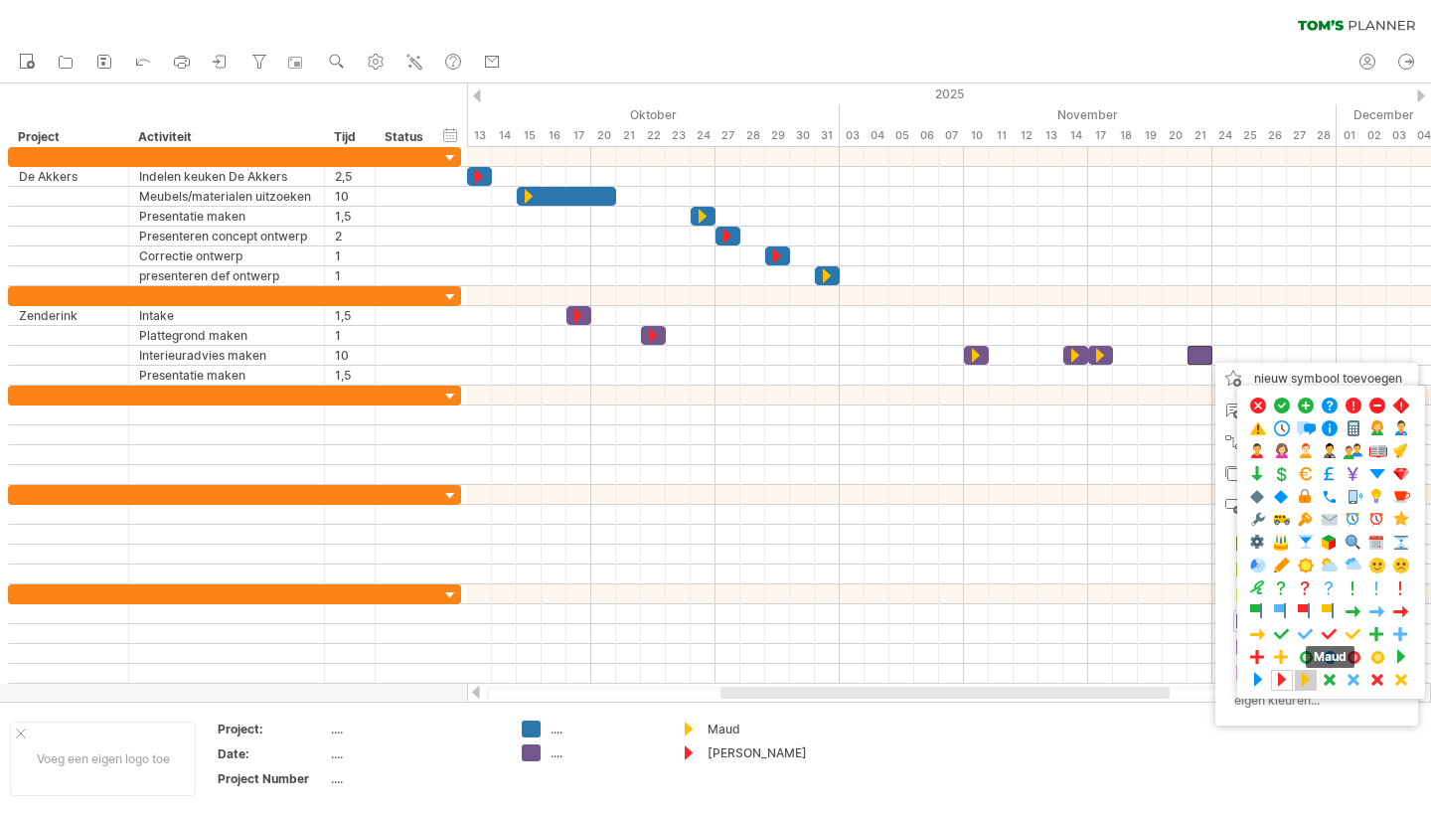
click at [1309, 683] on span at bounding box center [1306, 680] width 20 height 19
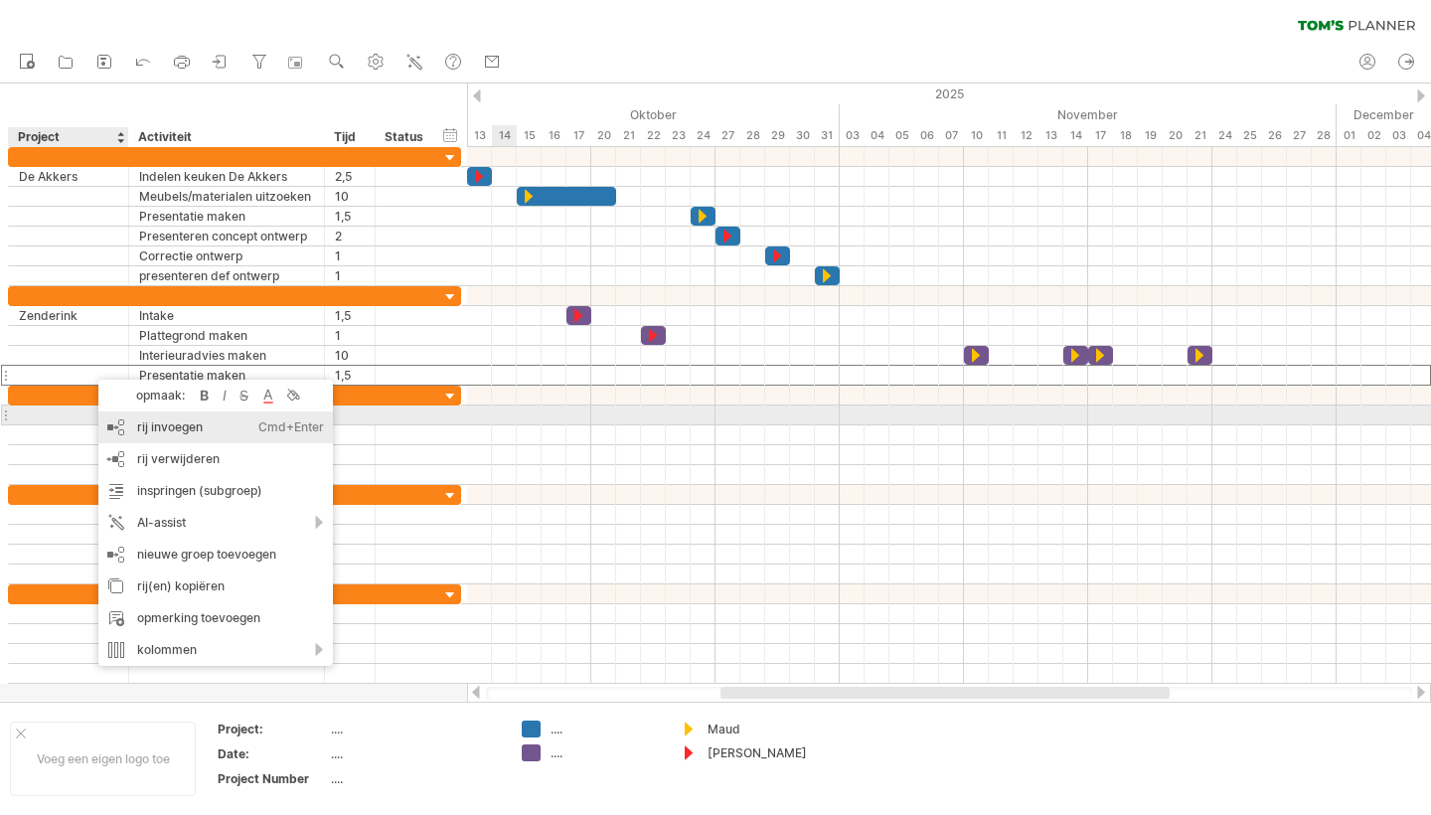
click at [160, 423] on div "rij invoegen Ctrl+Enter Cmd+Enter" at bounding box center [215, 427] width 235 height 32
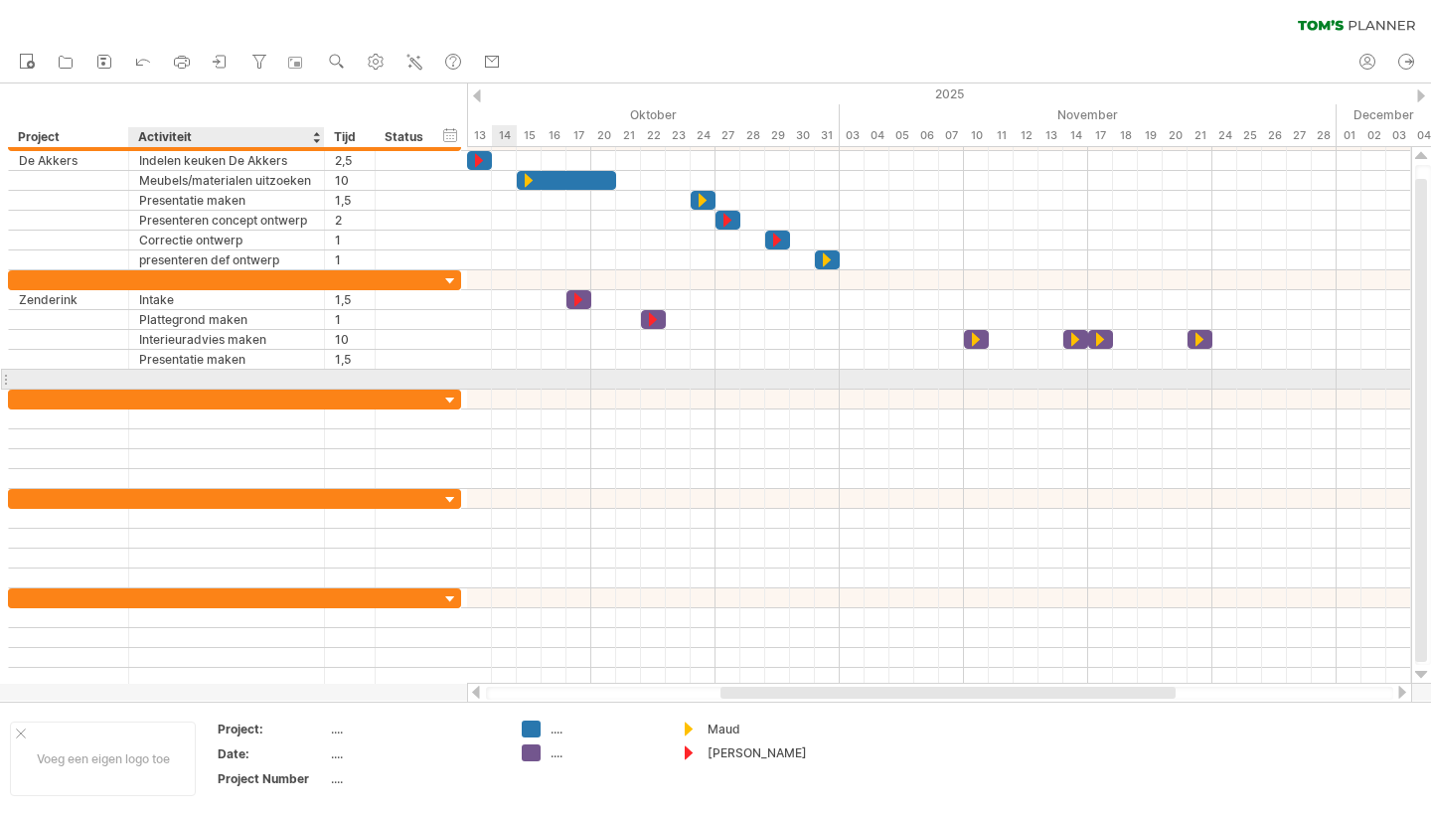
click at [177, 379] on div at bounding box center [226, 379] width 175 height 19
type input "**********"
type input "***"
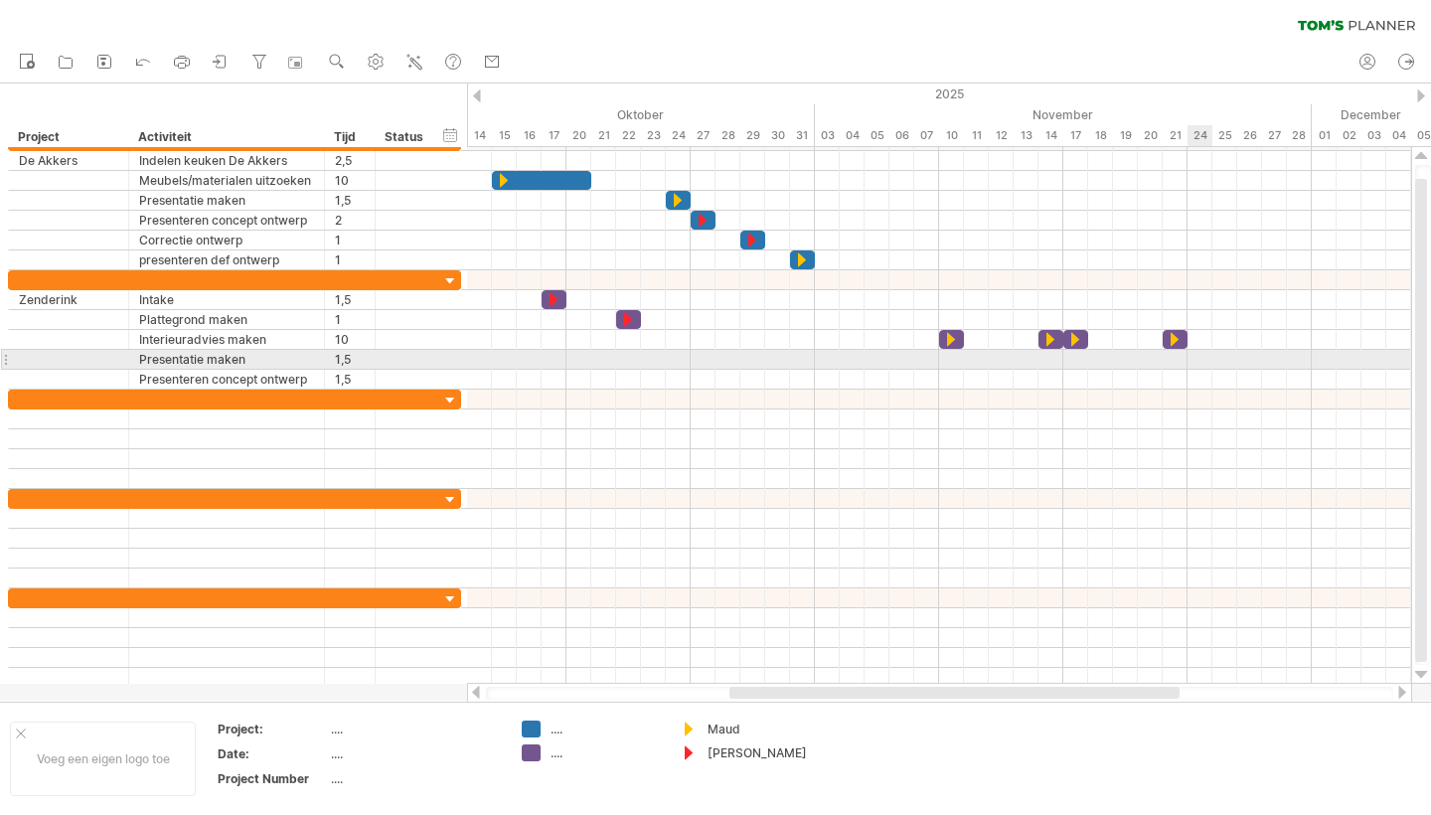
click at [1203, 357] on div at bounding box center [939, 360] width 944 height 20
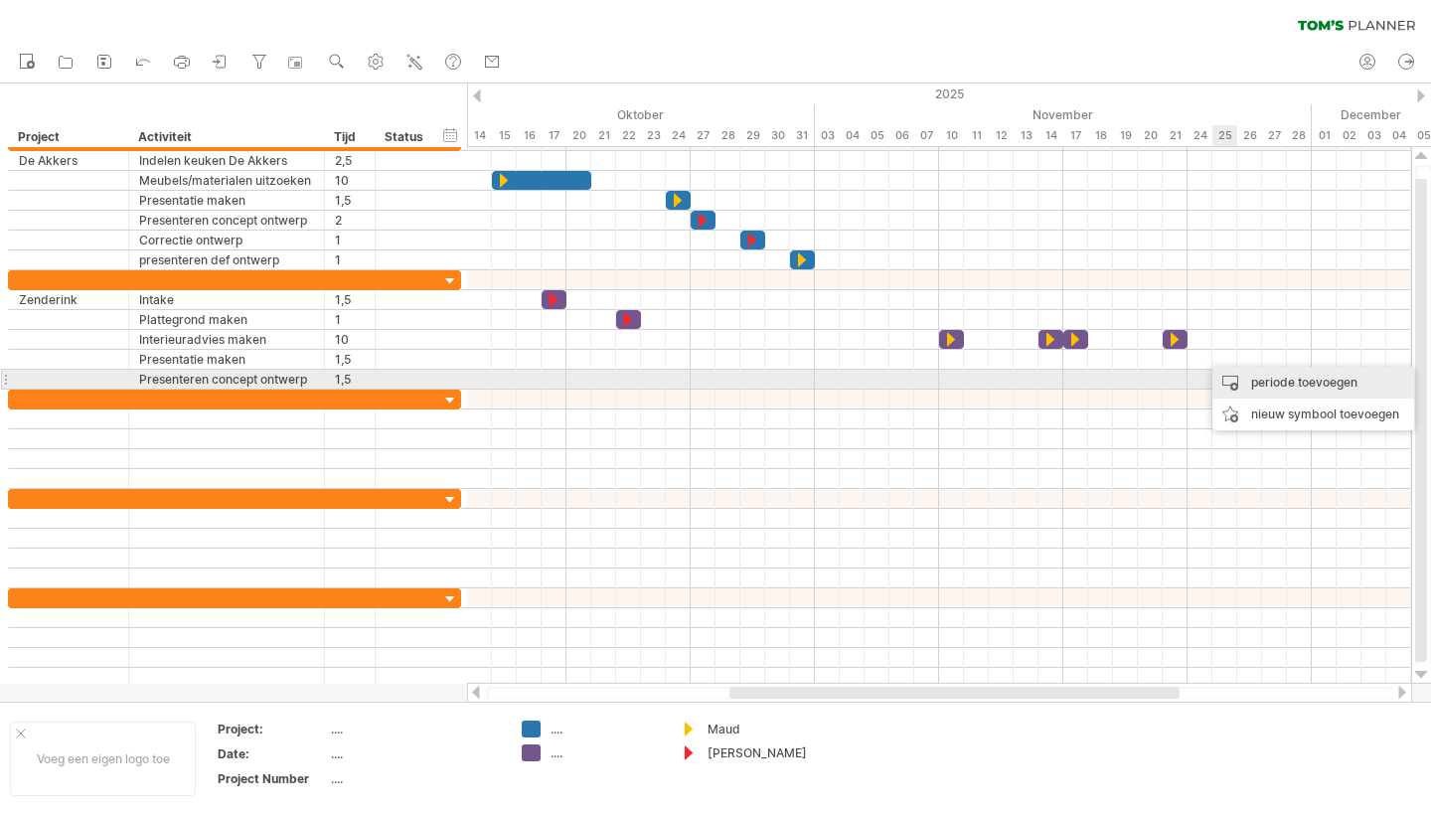
click at [1261, 380] on div "periode toevoegen" at bounding box center [1314, 383] width 202 height 32
click at [1269, 373] on div "periode toevoegen" at bounding box center [1314, 383] width 202 height 32
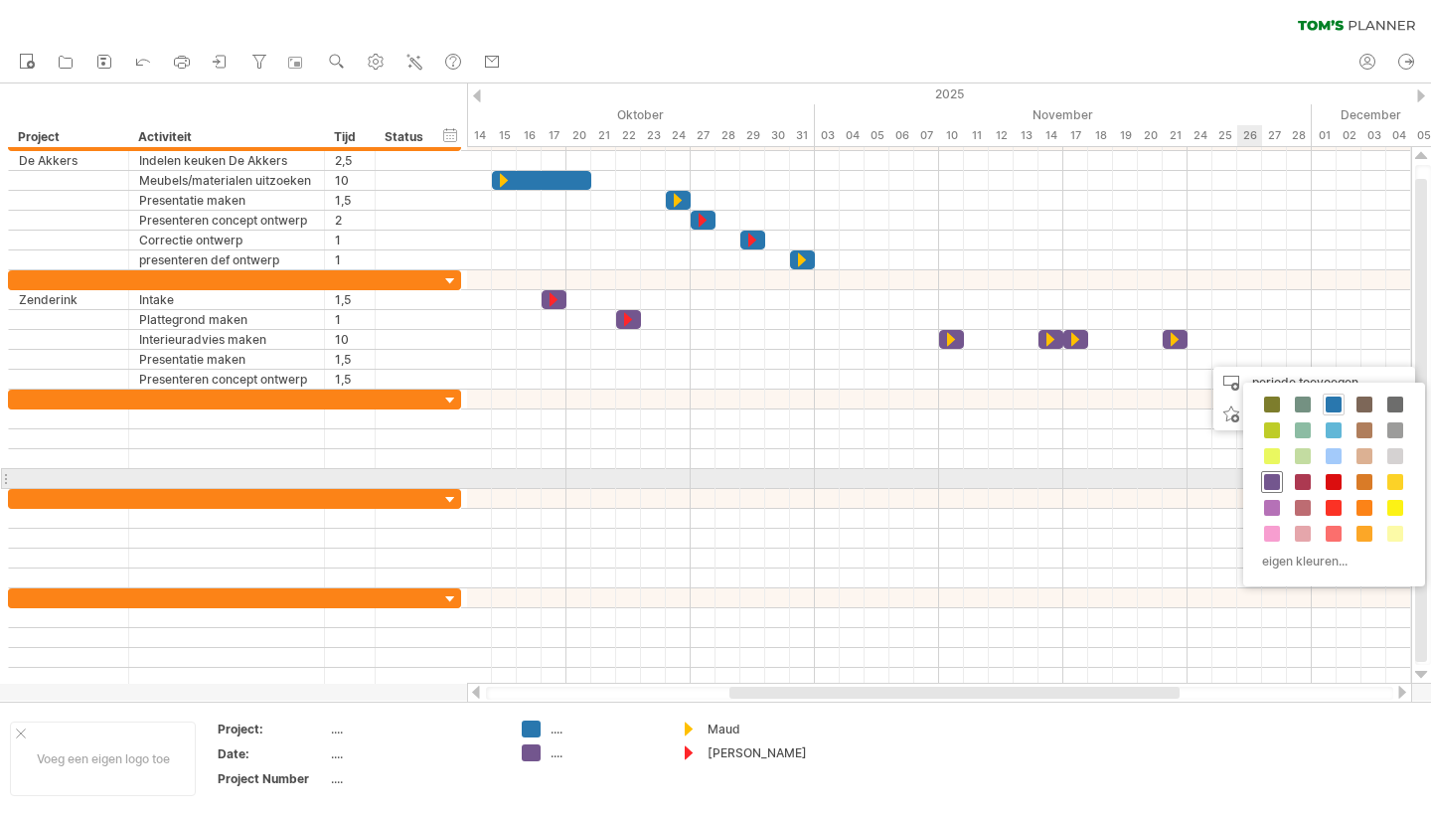
click at [1273, 484] on span at bounding box center [1272, 482] width 16 height 16
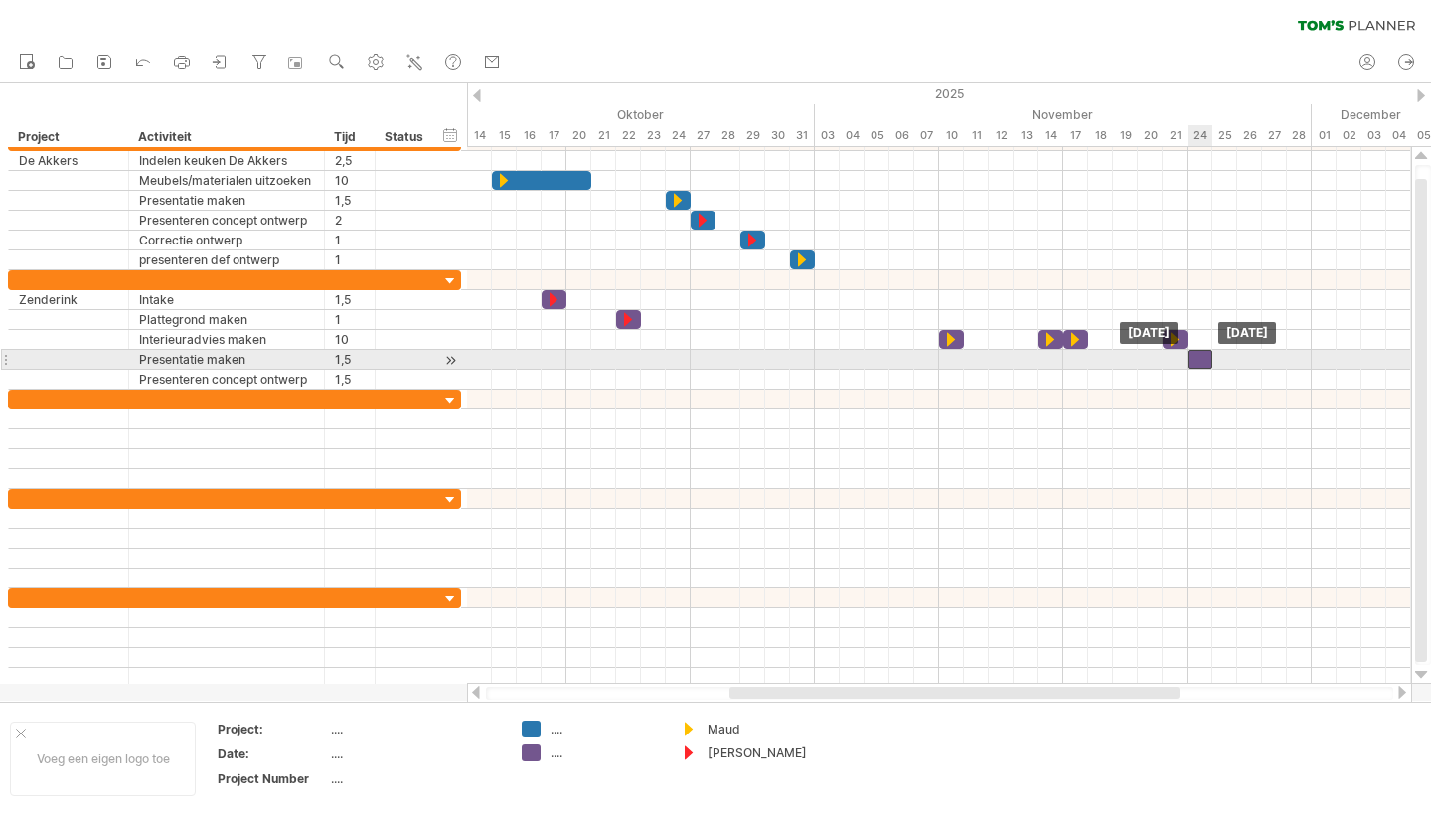
click at [1206, 364] on div at bounding box center [1200, 359] width 25 height 19
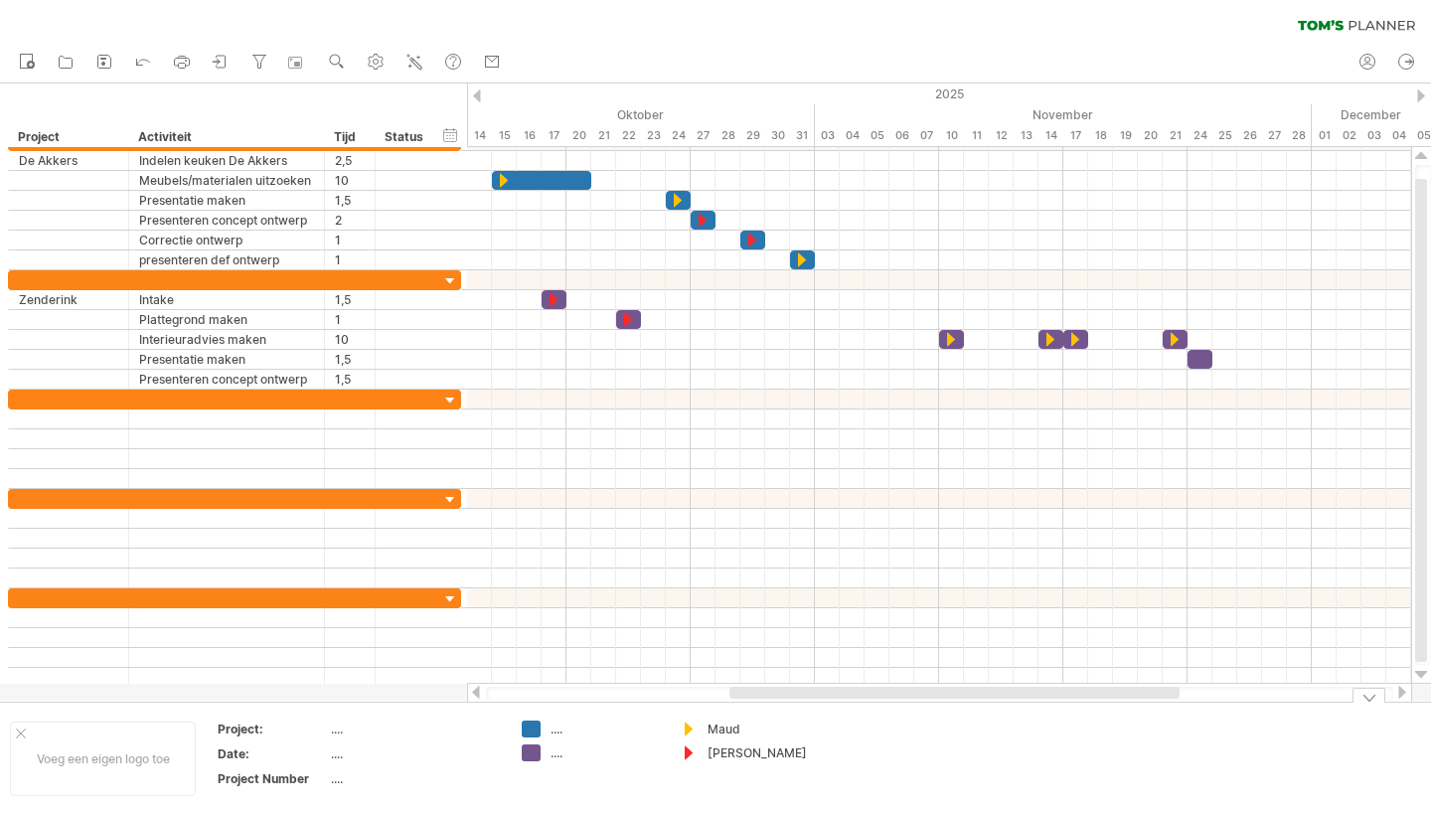
click at [725, 729] on div "Maud" at bounding box center [762, 729] width 108 height 17
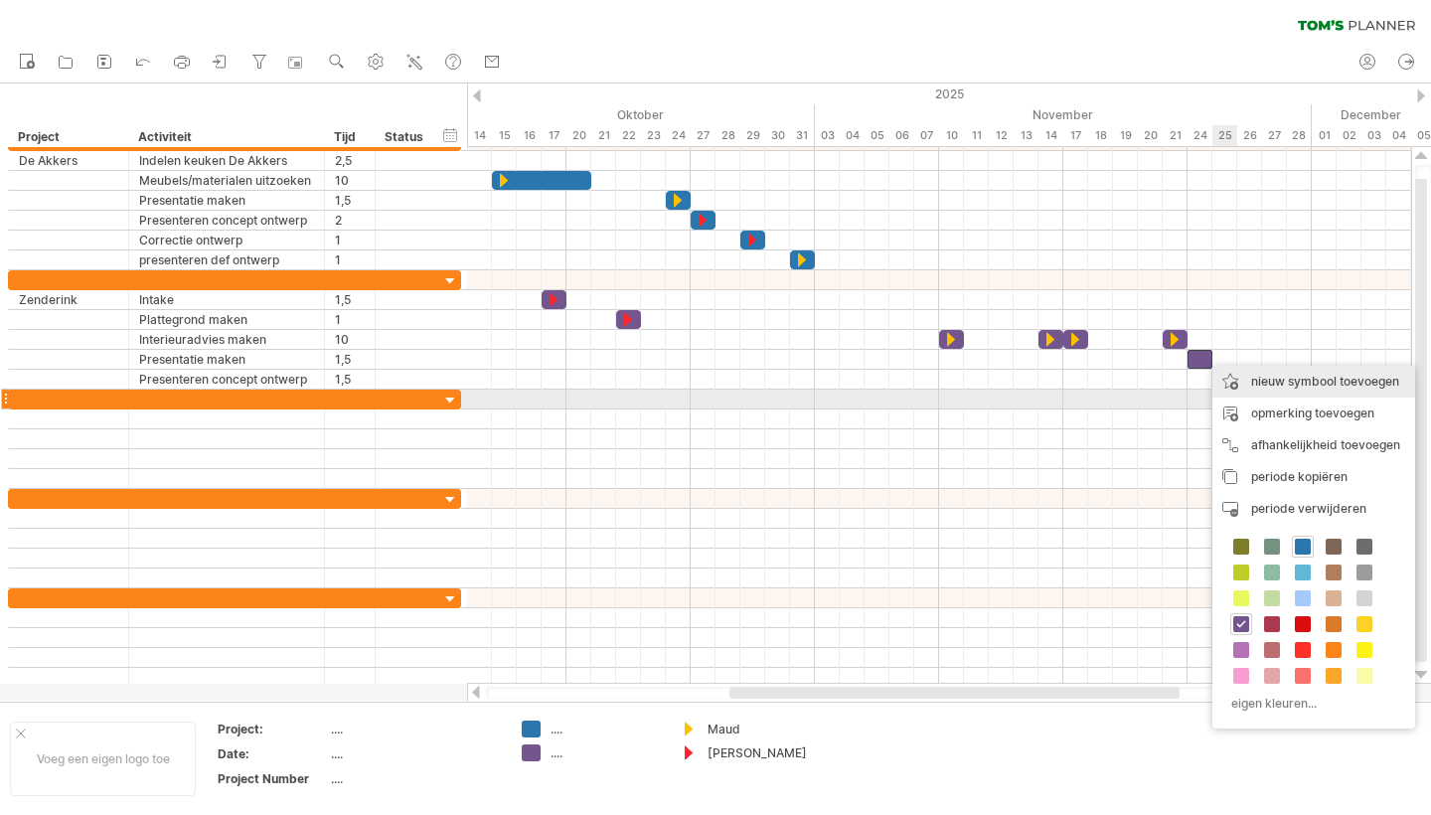
click at [1285, 391] on div "nieuw symbool toevoegen" at bounding box center [1314, 382] width 203 height 32
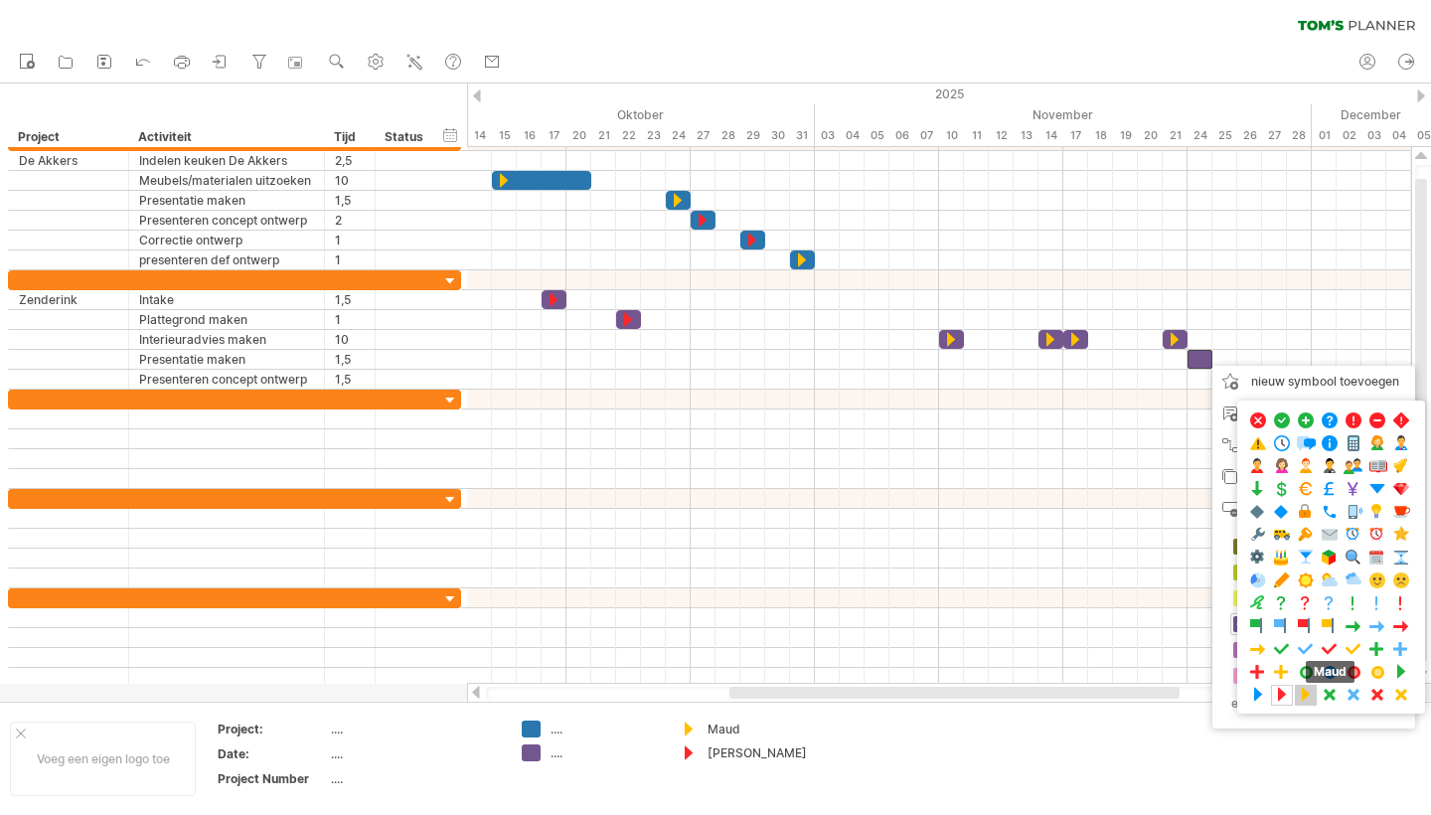
click at [1305, 693] on span at bounding box center [1306, 695] width 20 height 19
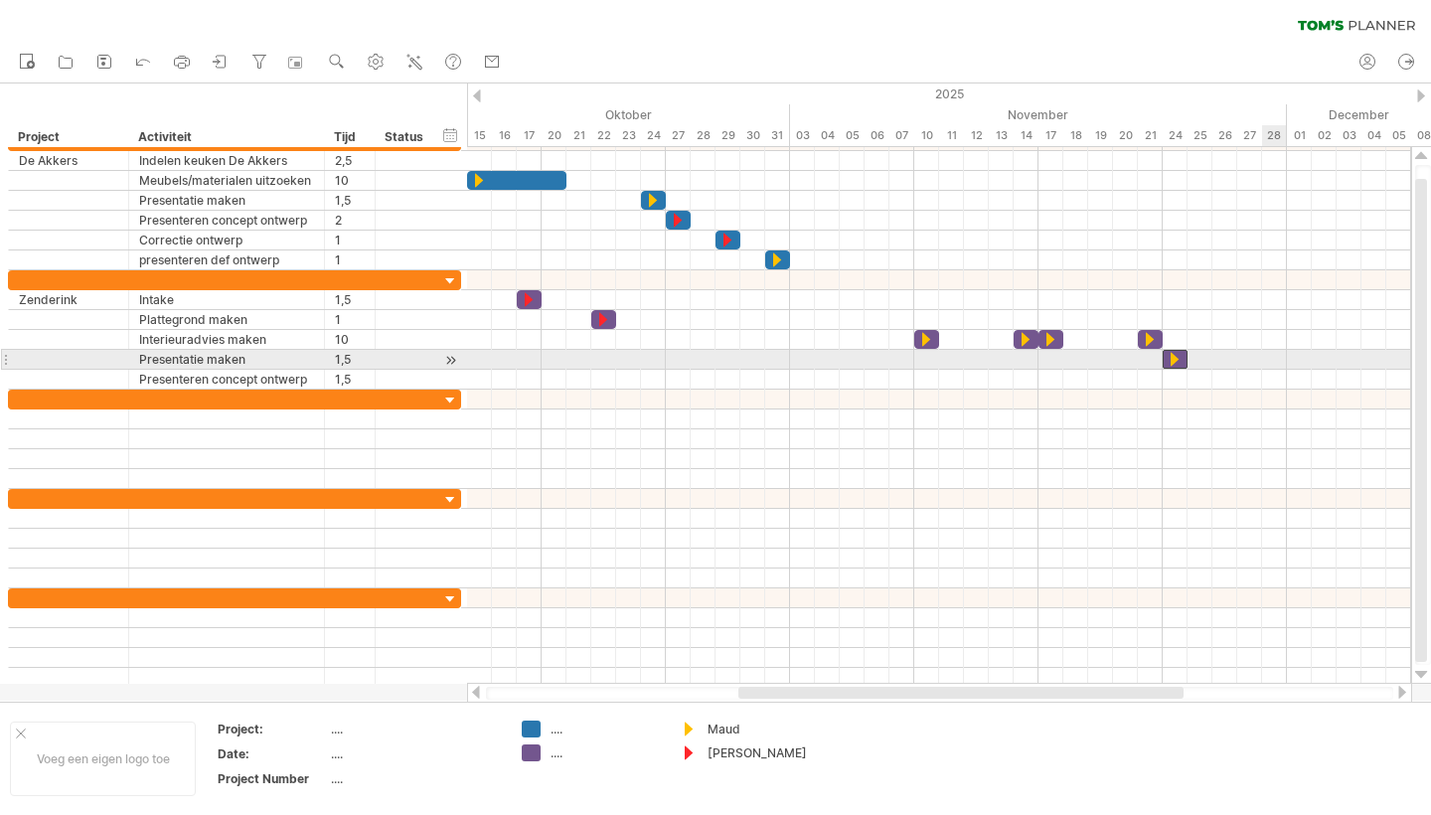
click at [1275, 357] on div at bounding box center [939, 360] width 944 height 20
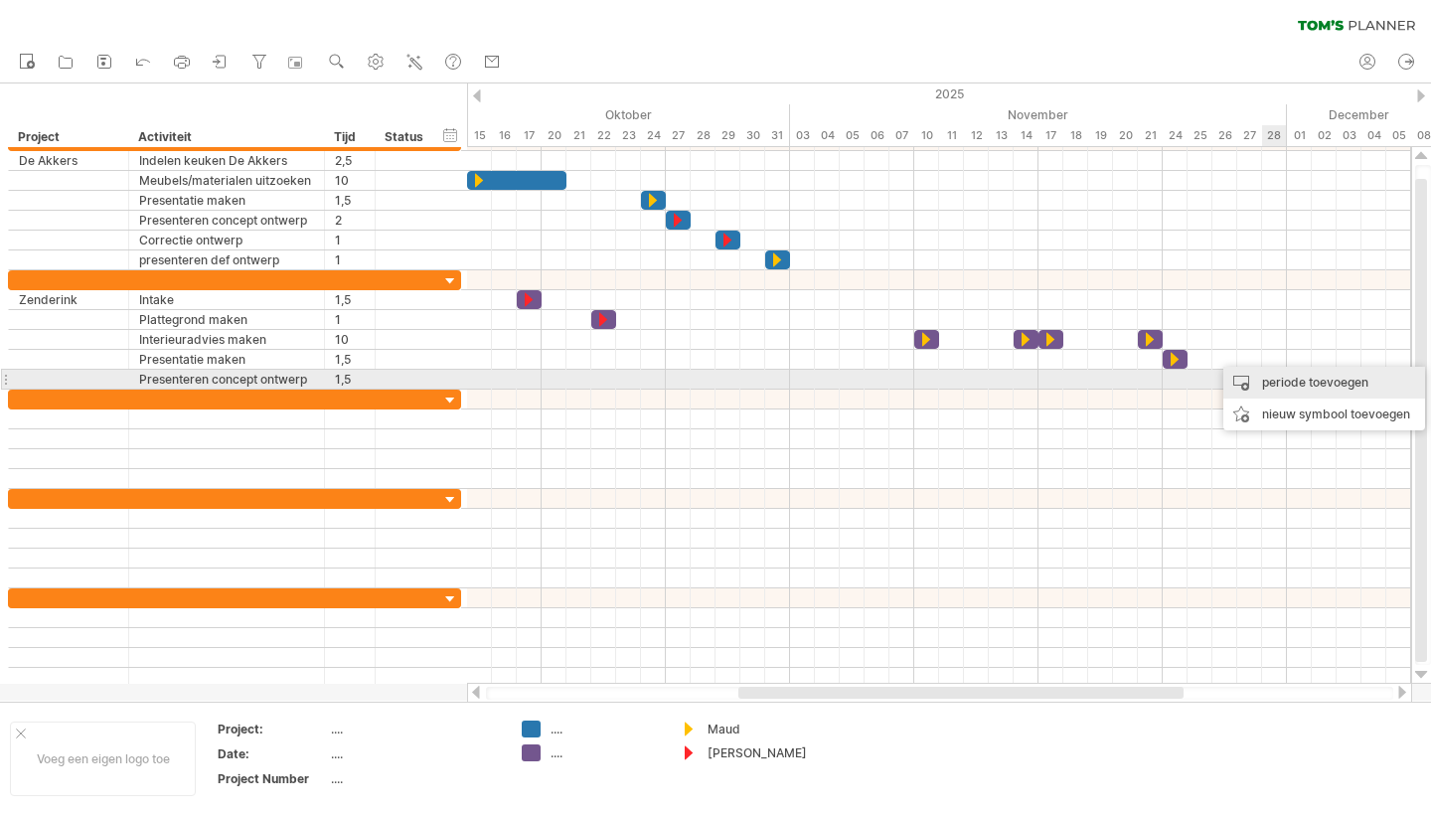
click at [1279, 383] on div "periode toevoegen" at bounding box center [1324, 383] width 202 height 32
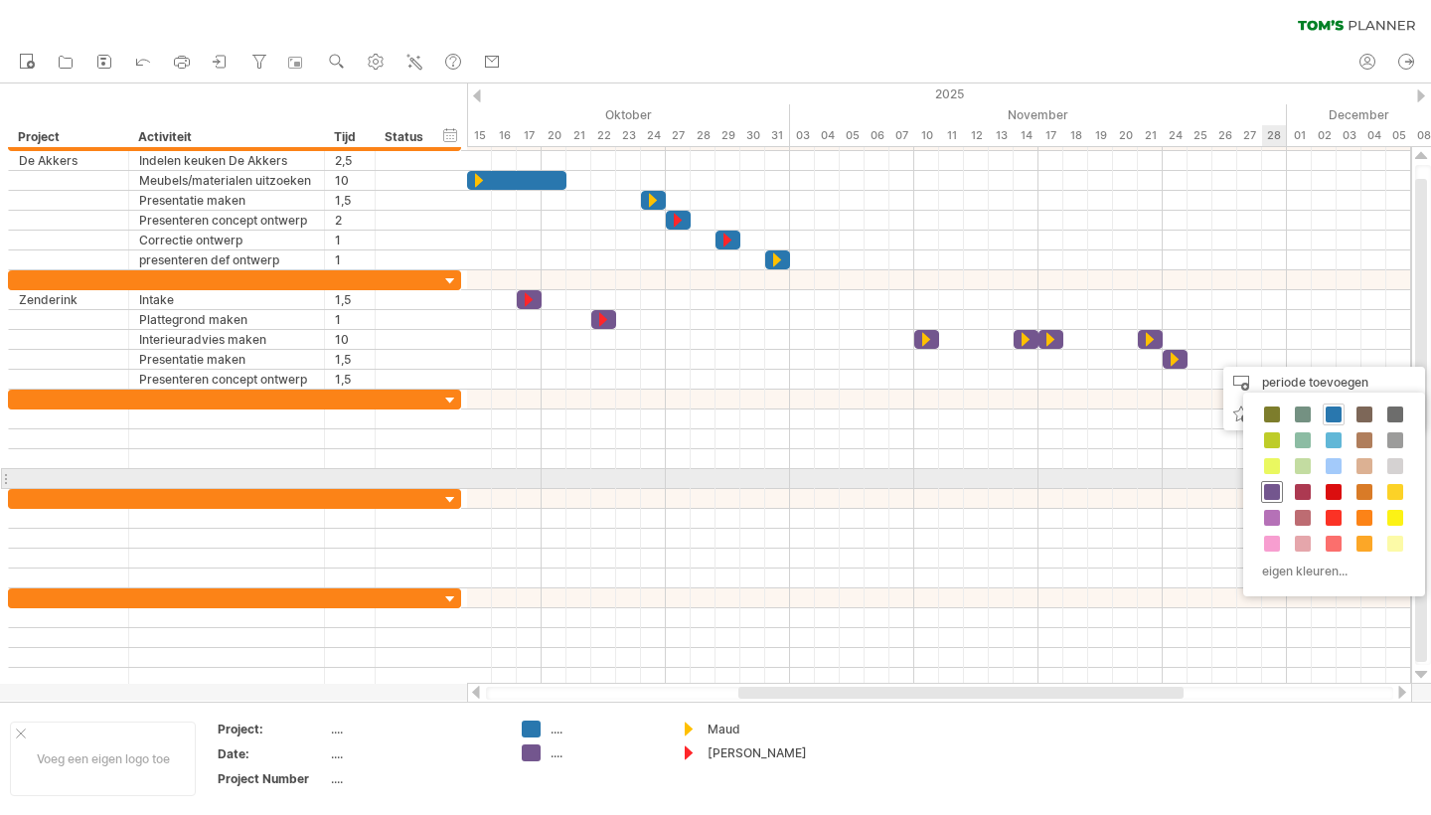
click at [1270, 489] on span at bounding box center [1272, 492] width 16 height 16
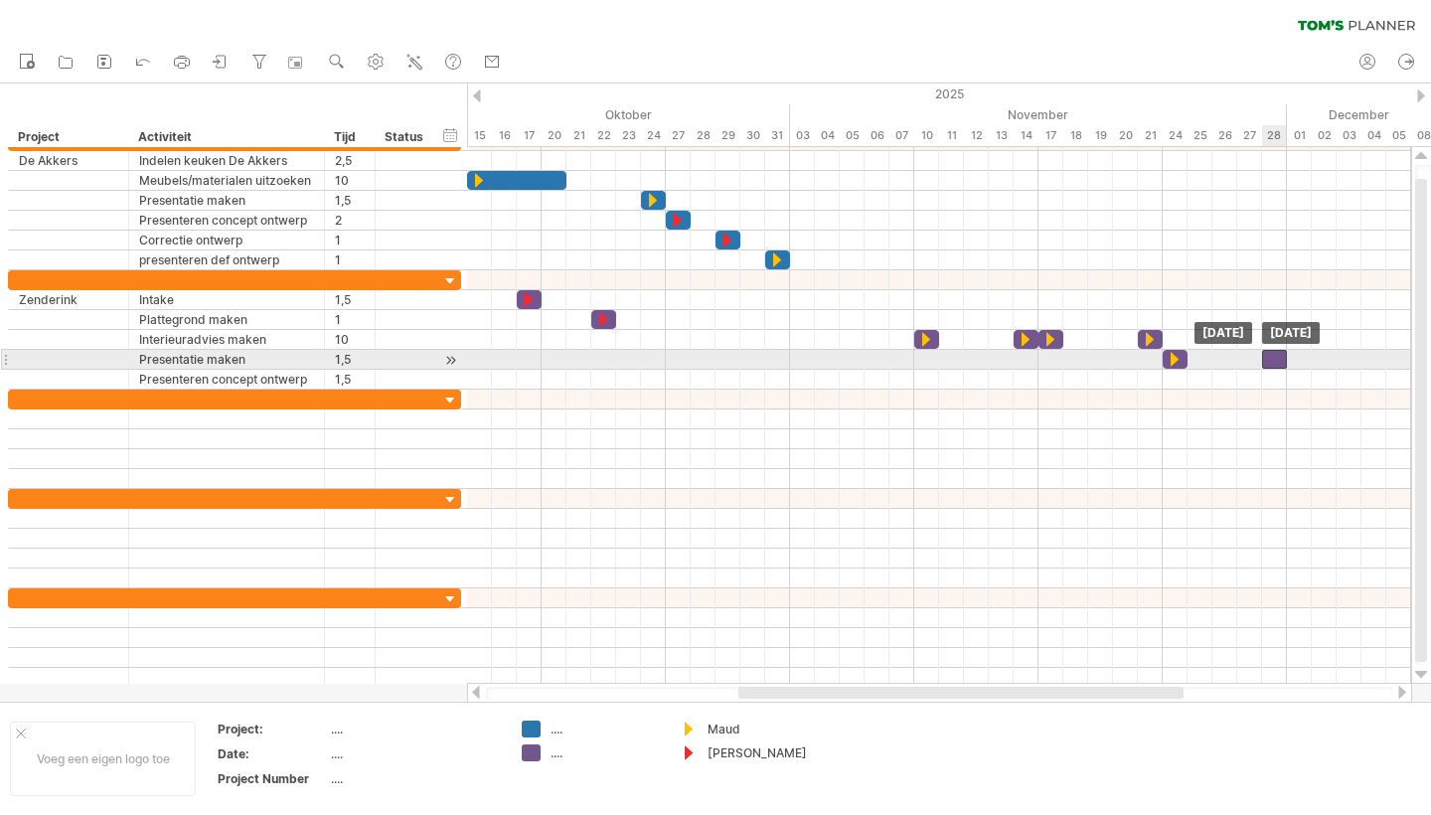
click at [1276, 360] on div at bounding box center [1274, 359] width 25 height 19
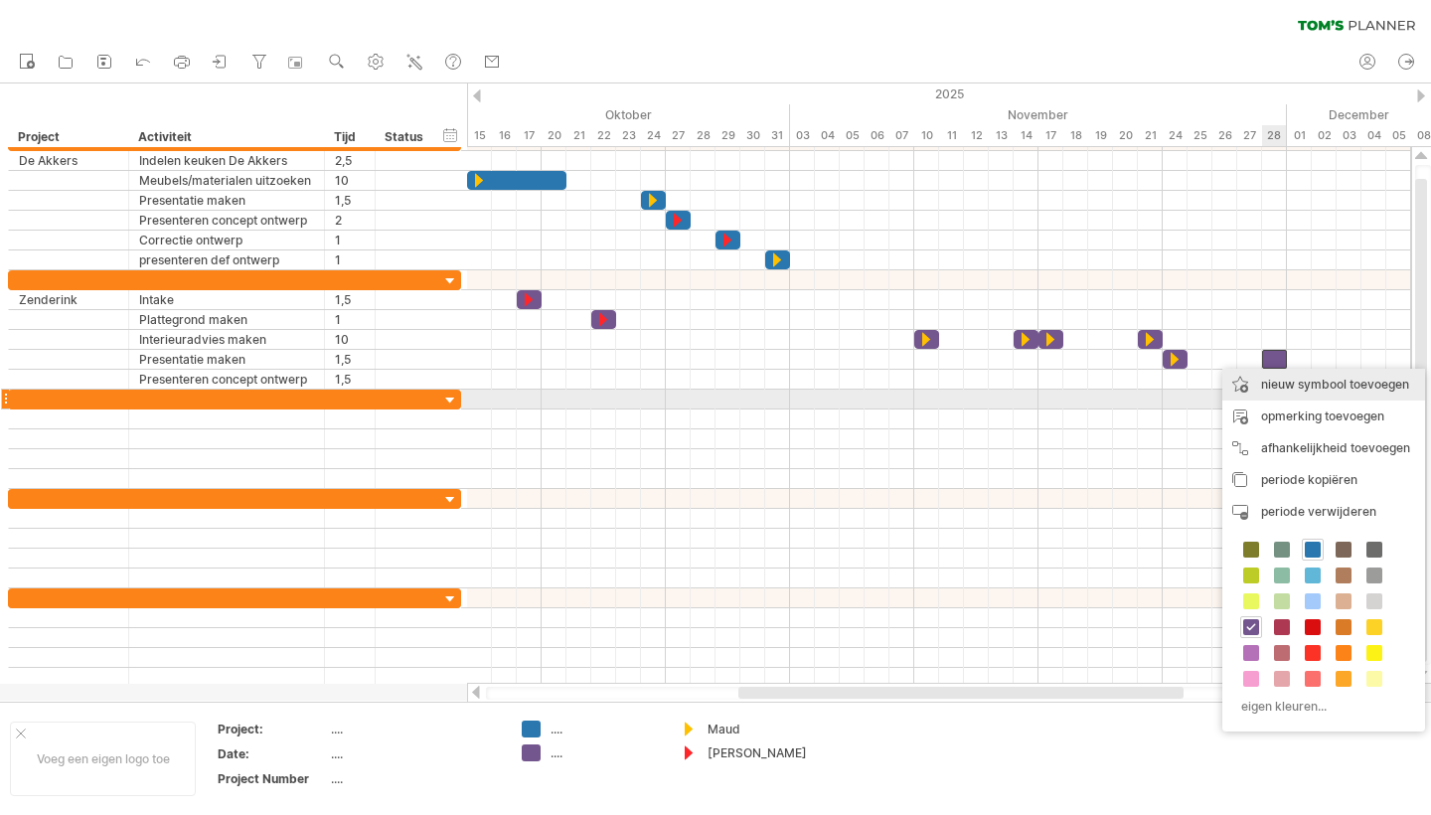
click at [1291, 391] on div "nieuw symbool toevoegen" at bounding box center [1323, 385] width 203 height 32
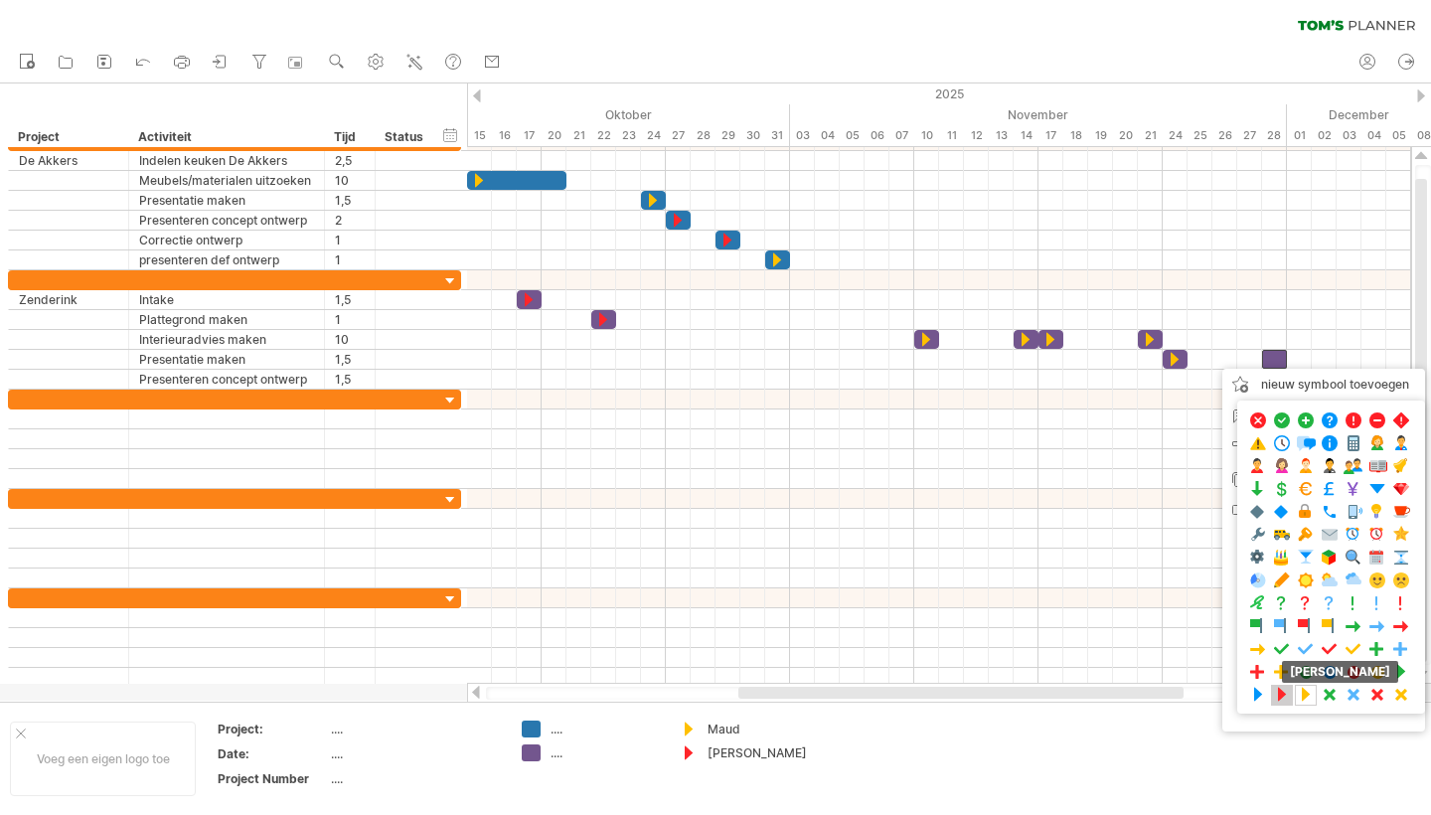
click at [1284, 696] on span at bounding box center [1282, 695] width 20 height 19
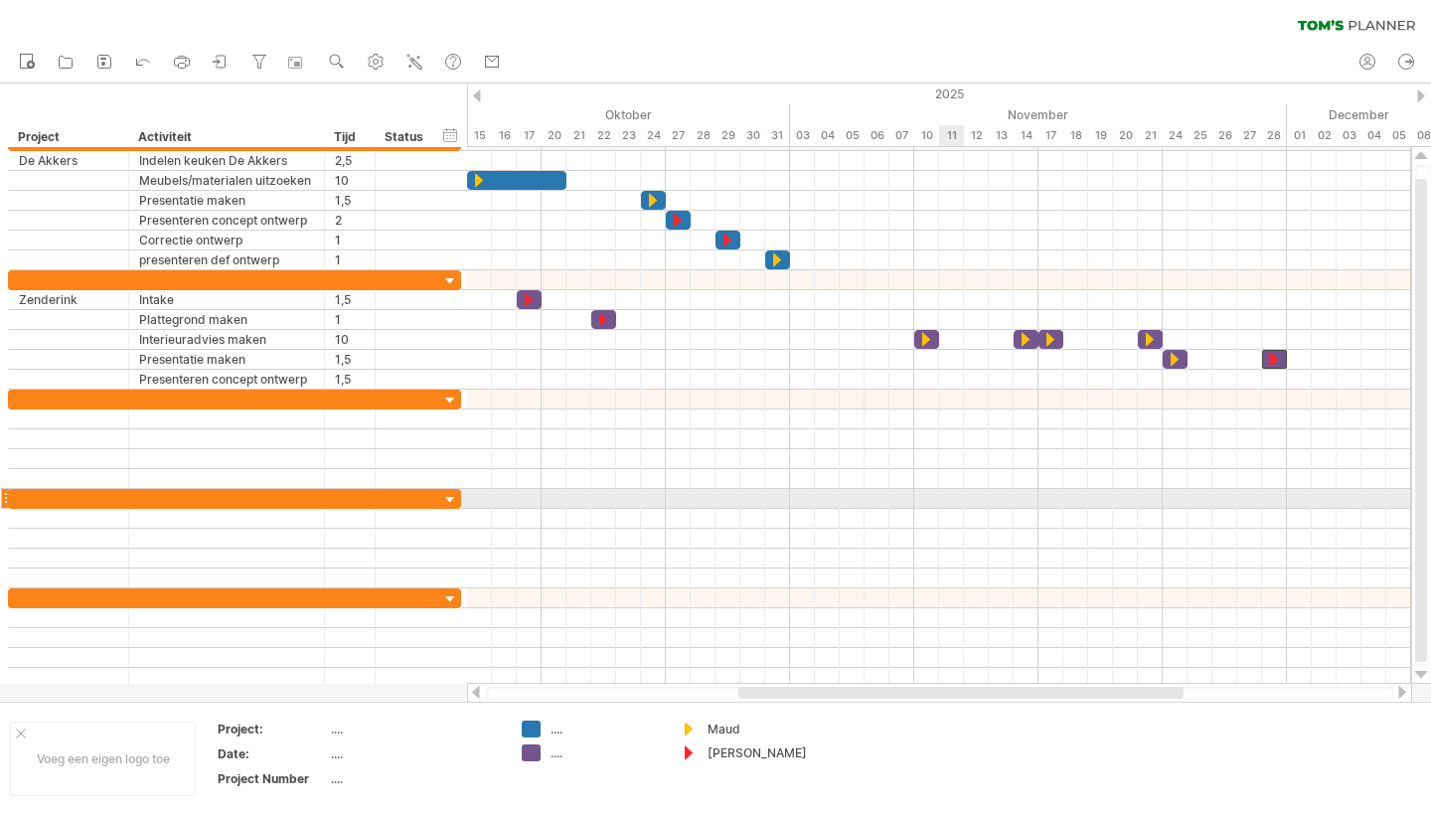
click at [962, 498] on div at bounding box center [939, 499] width 944 height 20
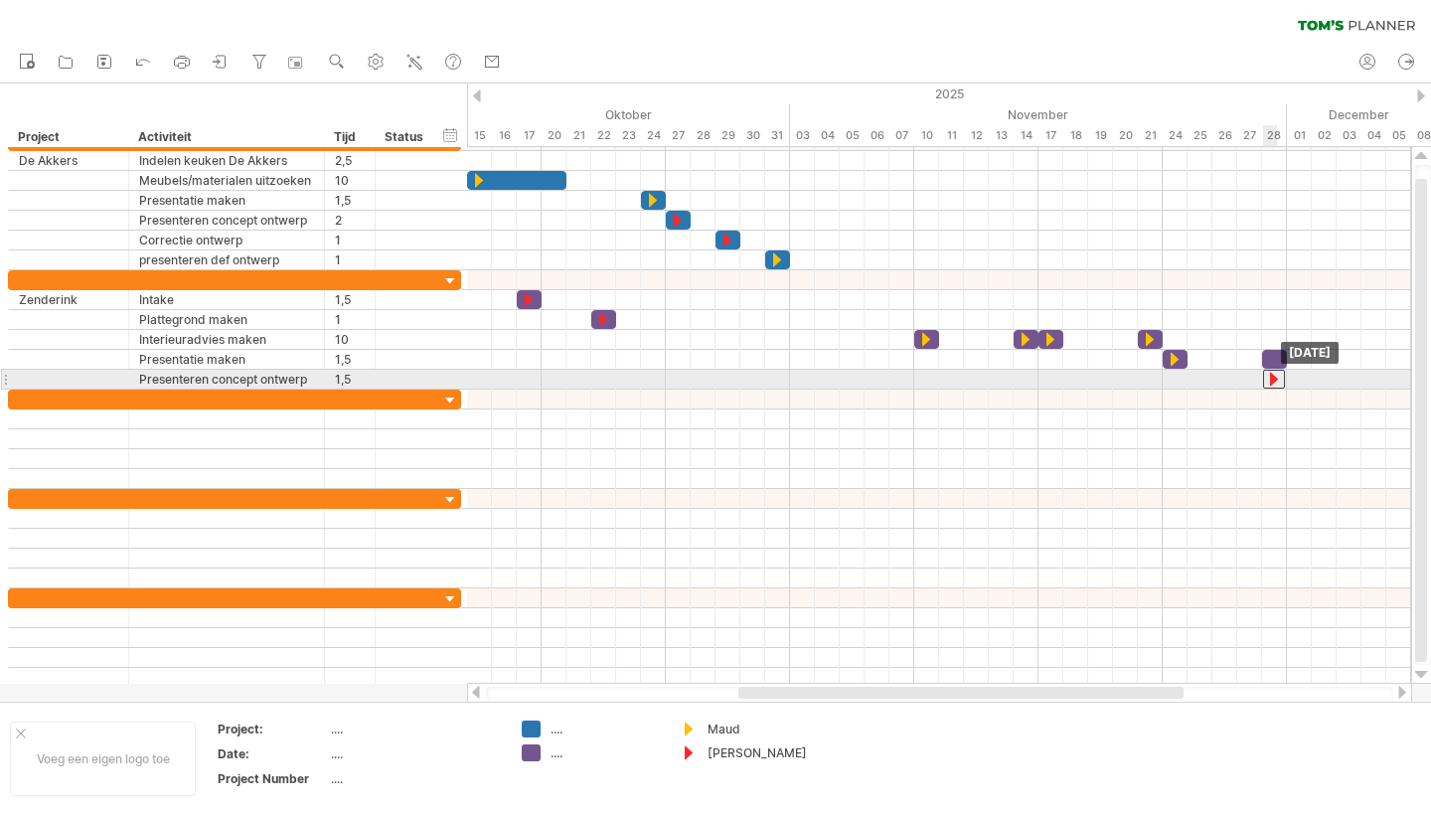
drag, startPoint x: 1278, startPoint y: 357, endPoint x: 1277, endPoint y: 372, distance: 14.9
drag, startPoint x: 1275, startPoint y: 355, endPoint x: 1279, endPoint y: 371, distance: 16.4
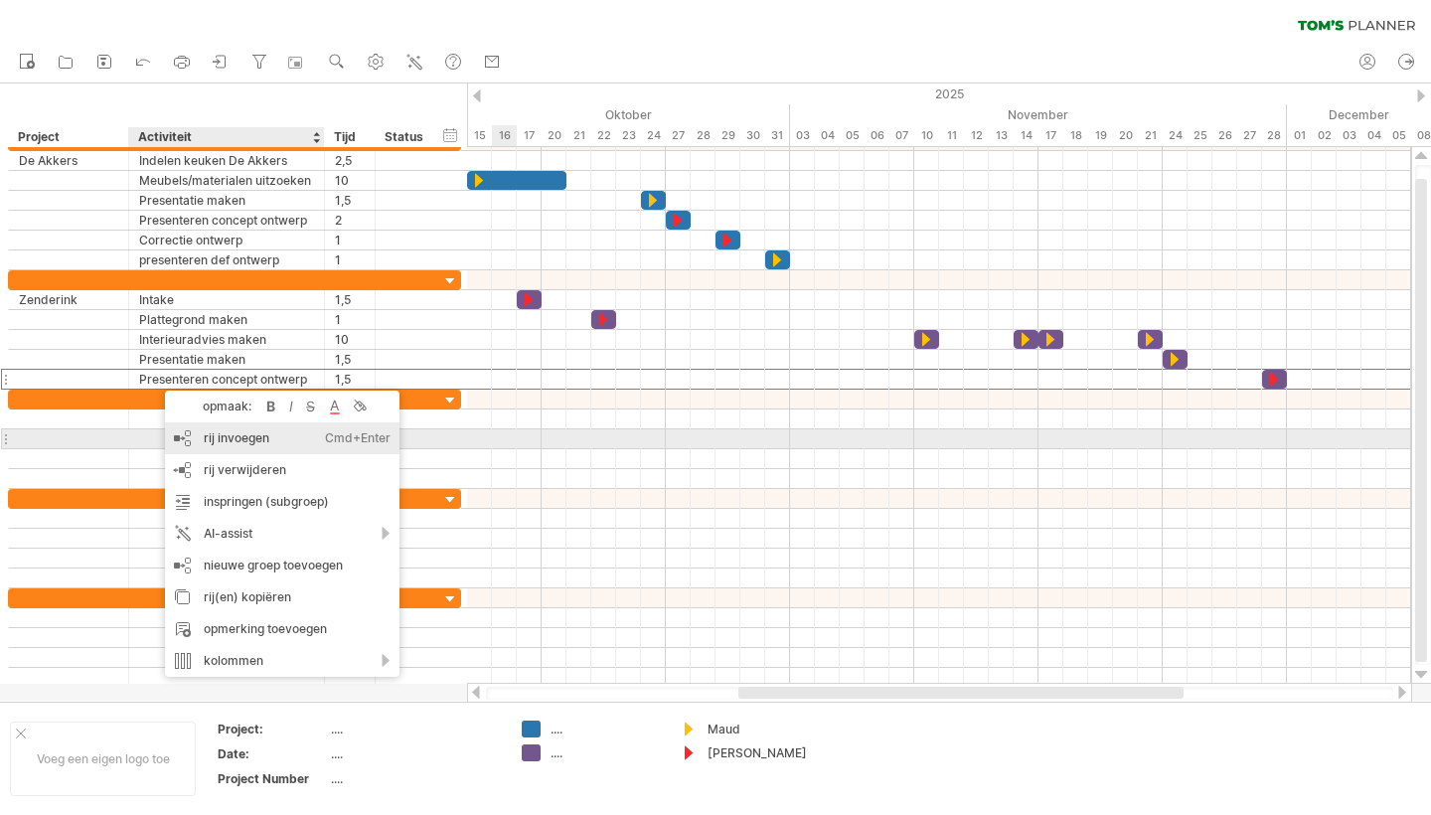
click at [244, 435] on div "rij invoegen Ctrl+Enter Cmd+Enter" at bounding box center [282, 438] width 235 height 32
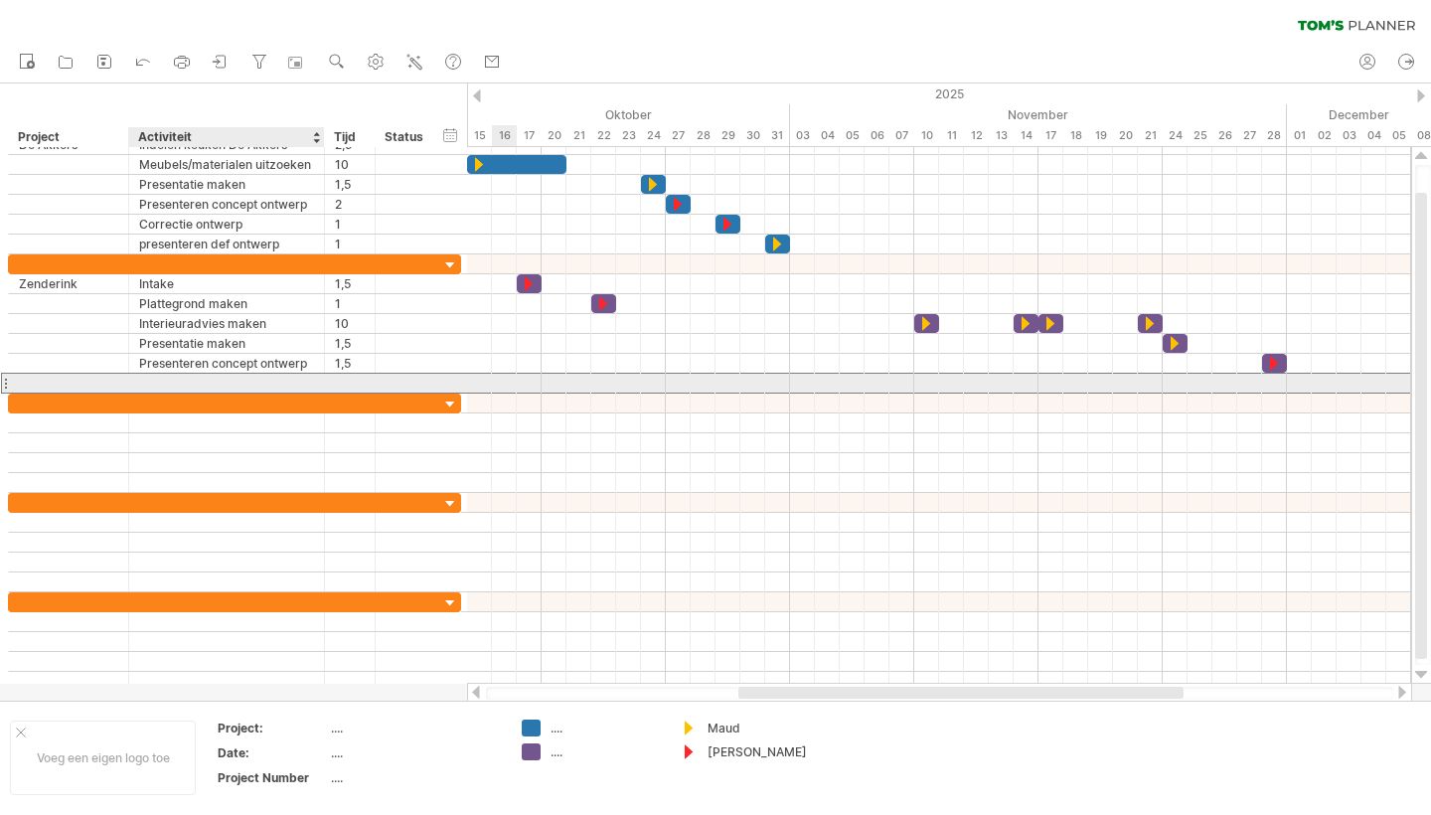
click at [180, 379] on div at bounding box center [226, 383] width 175 height 19
type input "**********"
type input "*"
click at [1302, 383] on div at bounding box center [939, 384] width 944 height 20
click at [1301, 379] on div at bounding box center [939, 384] width 944 height 20
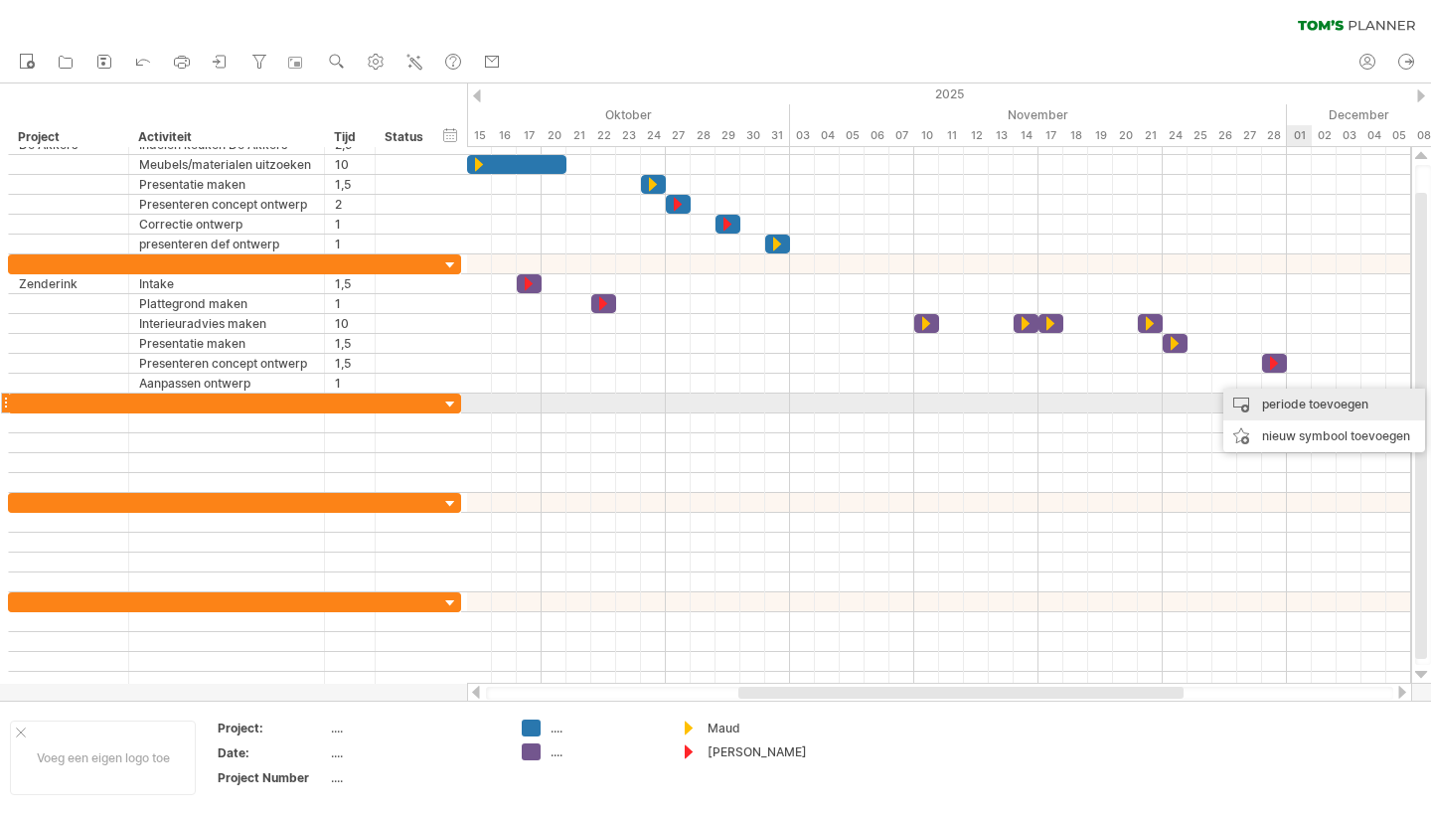
click at [1310, 410] on div "periode toevoegen" at bounding box center [1324, 405] width 202 height 32
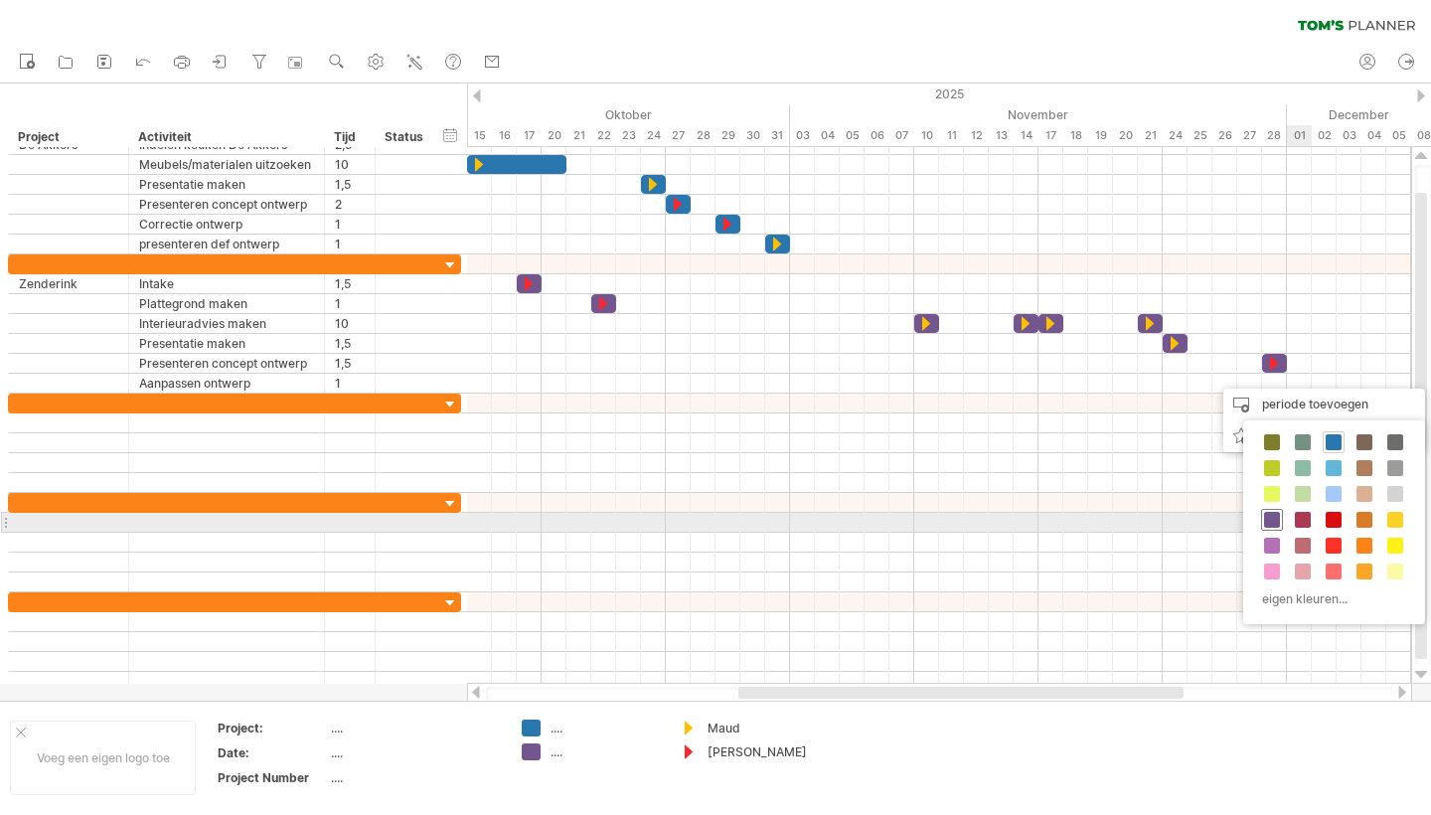
click at [1277, 517] on span at bounding box center [1272, 520] width 16 height 16
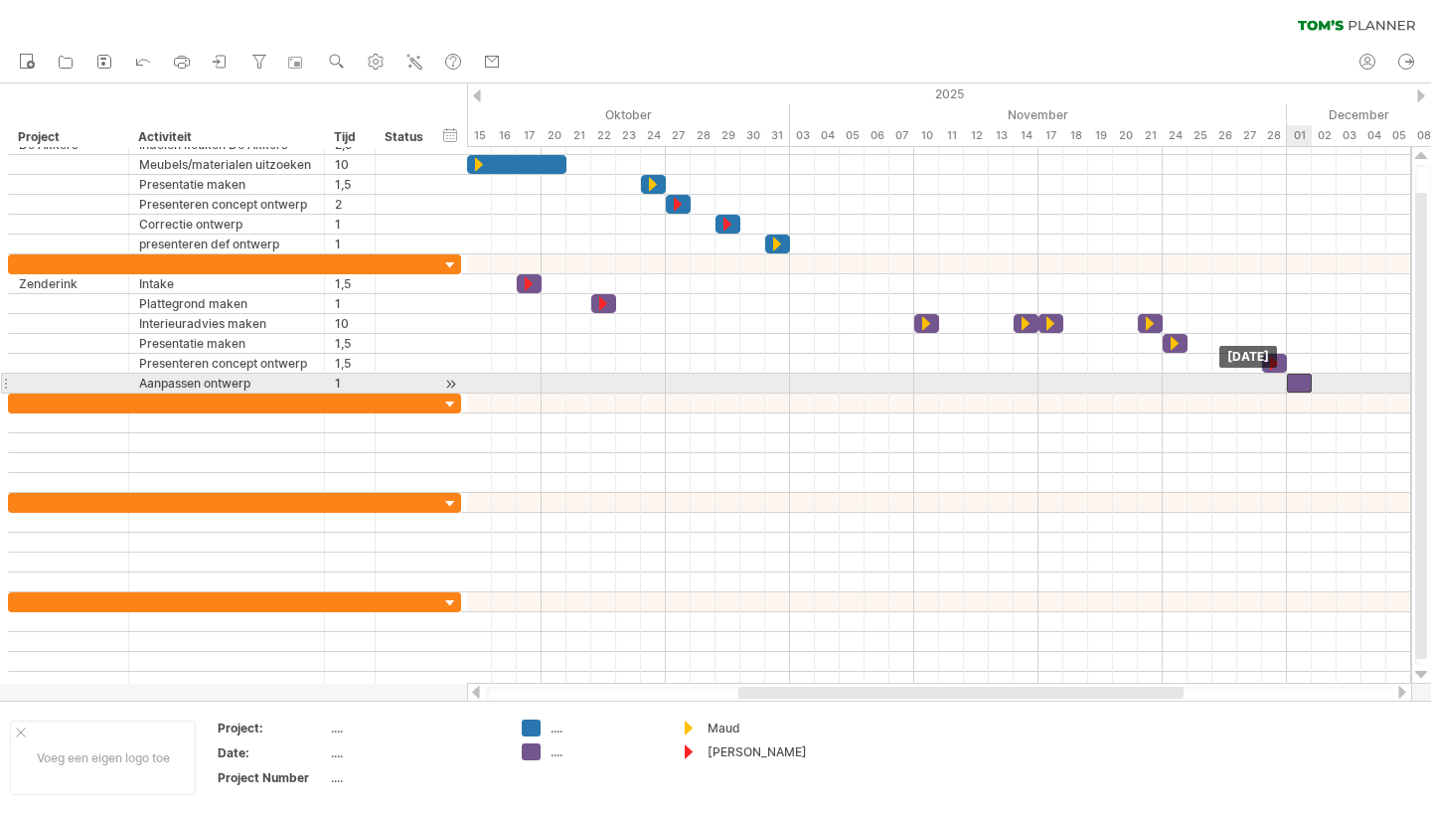
click at [1301, 388] on div at bounding box center [1299, 383] width 25 height 19
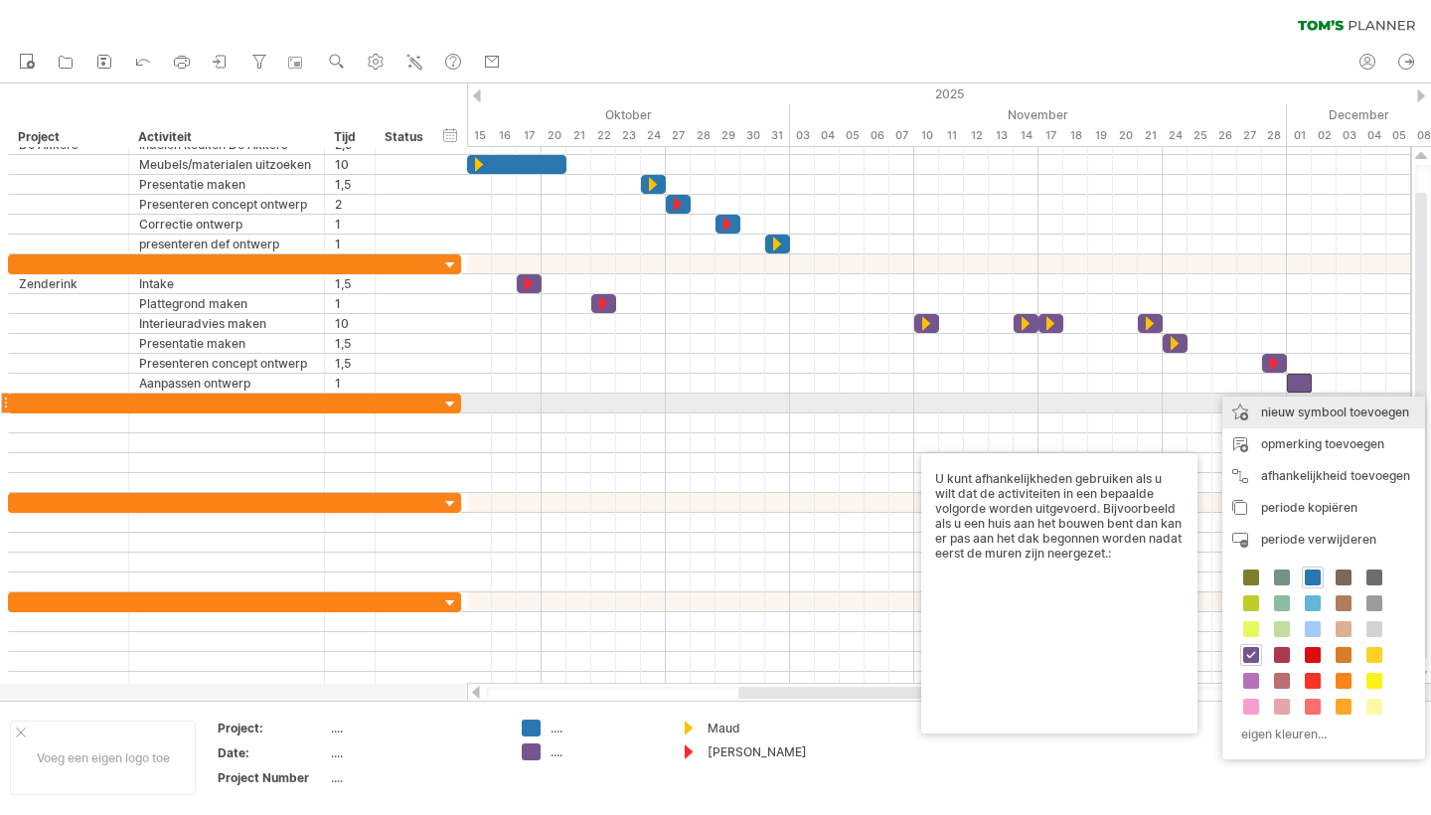
click at [1318, 408] on div "nieuw symbool toevoegen" at bounding box center [1323, 413] width 203 height 32
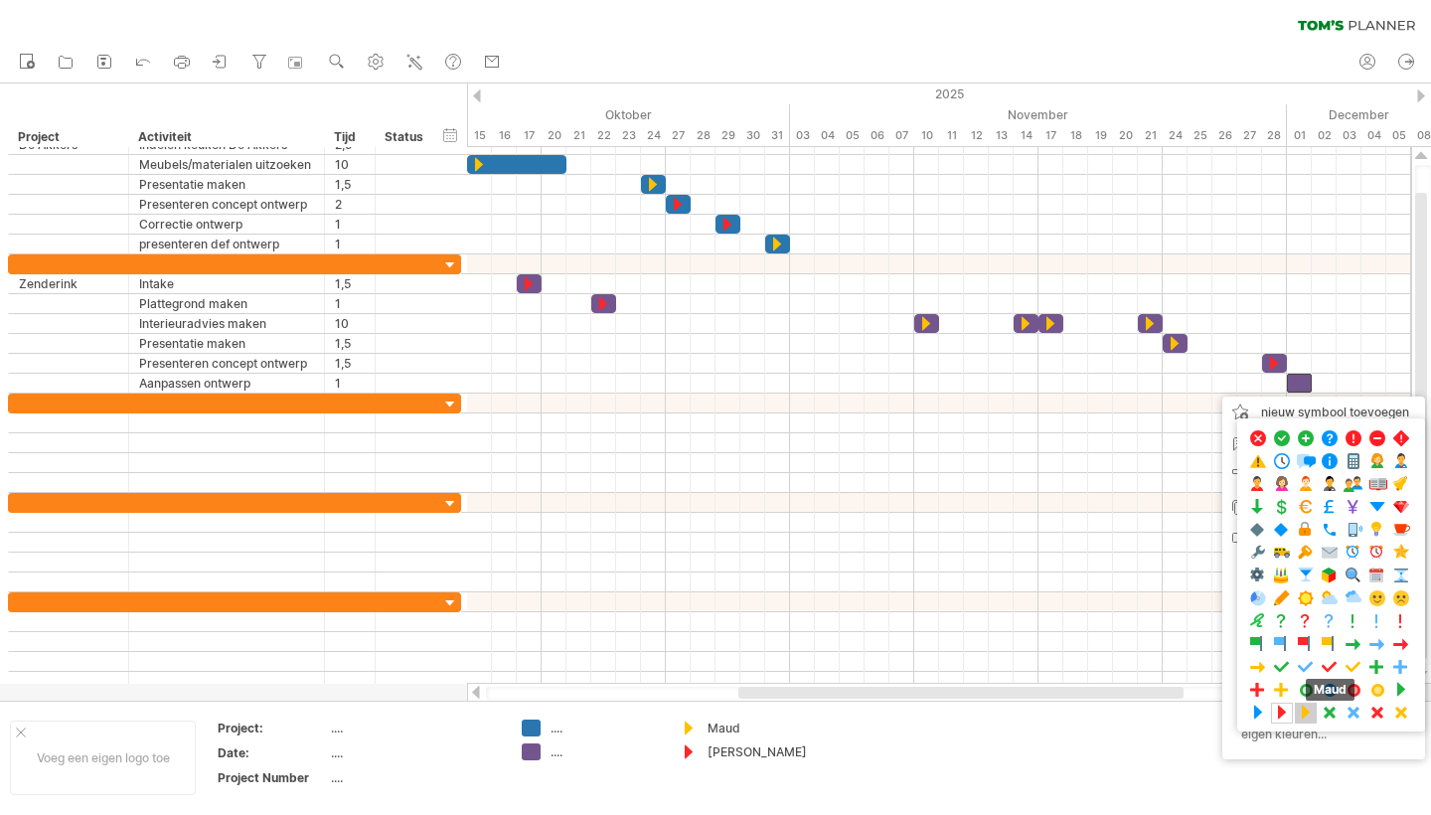
click at [1309, 714] on span at bounding box center [1306, 713] width 20 height 19
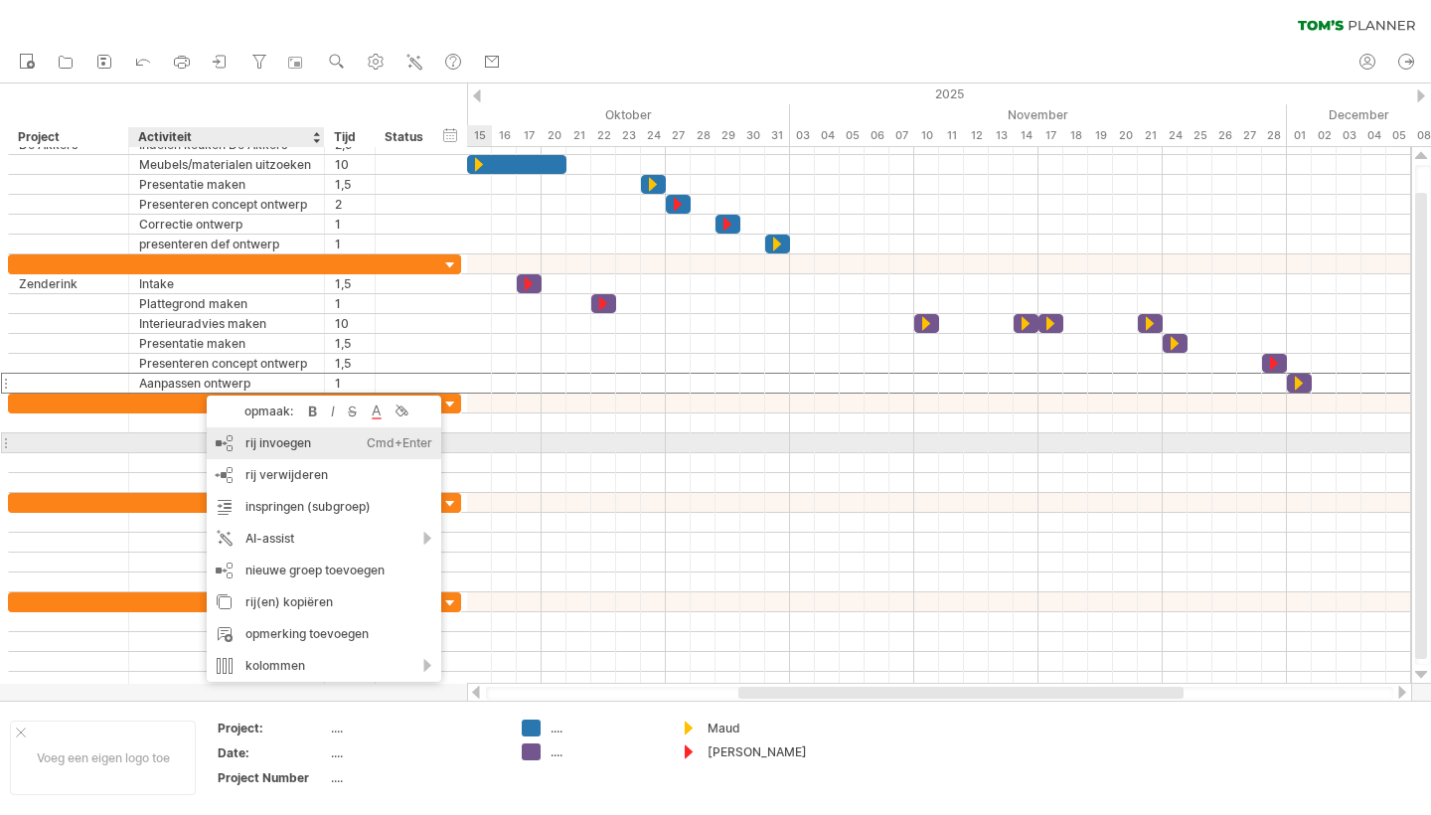
click at [271, 441] on div "rij invoegen Ctrl+Enter Cmd+Enter" at bounding box center [324, 443] width 235 height 32
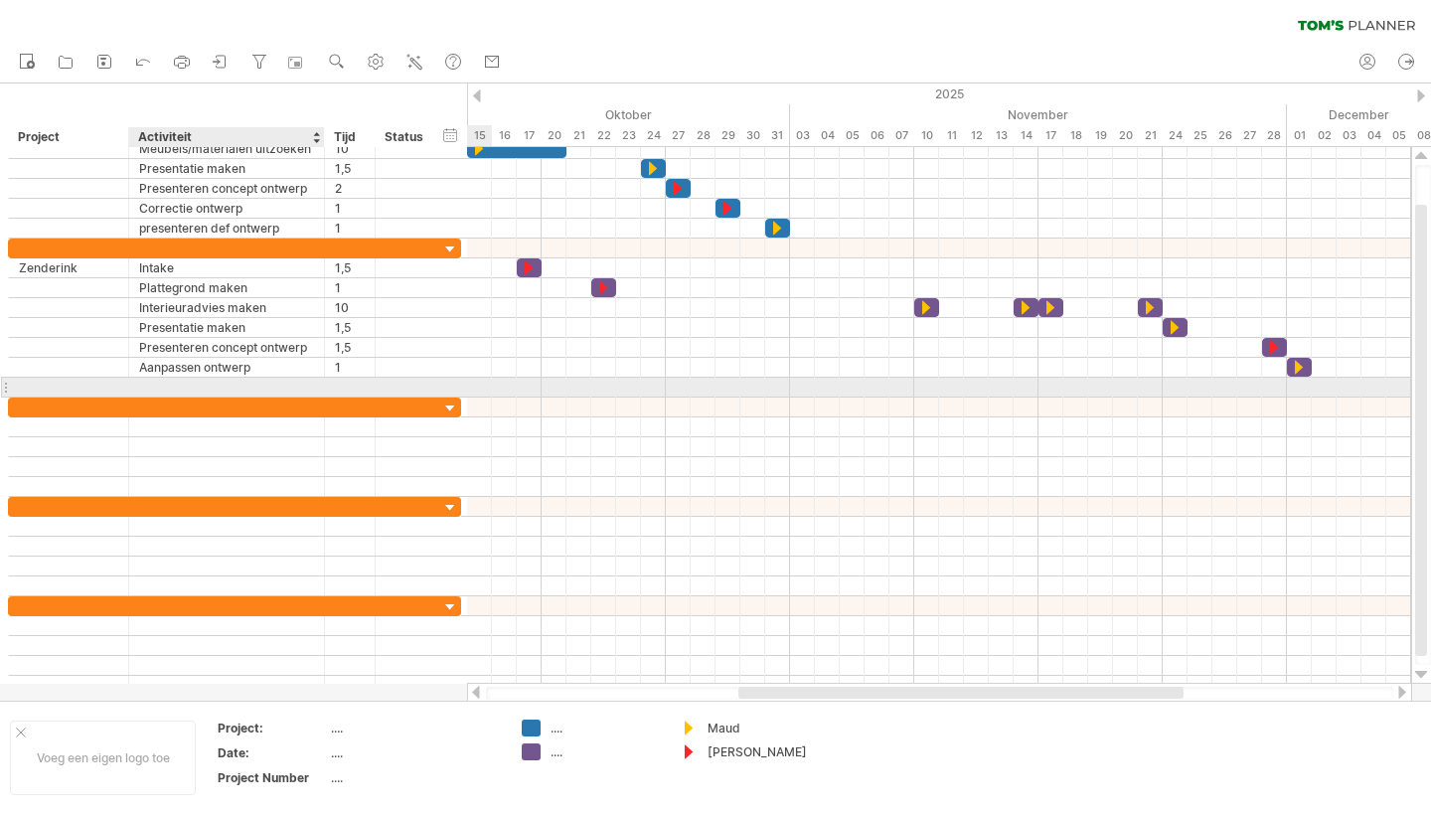
click at [169, 389] on div at bounding box center [226, 387] width 175 height 19
type input "**********"
type input "*"
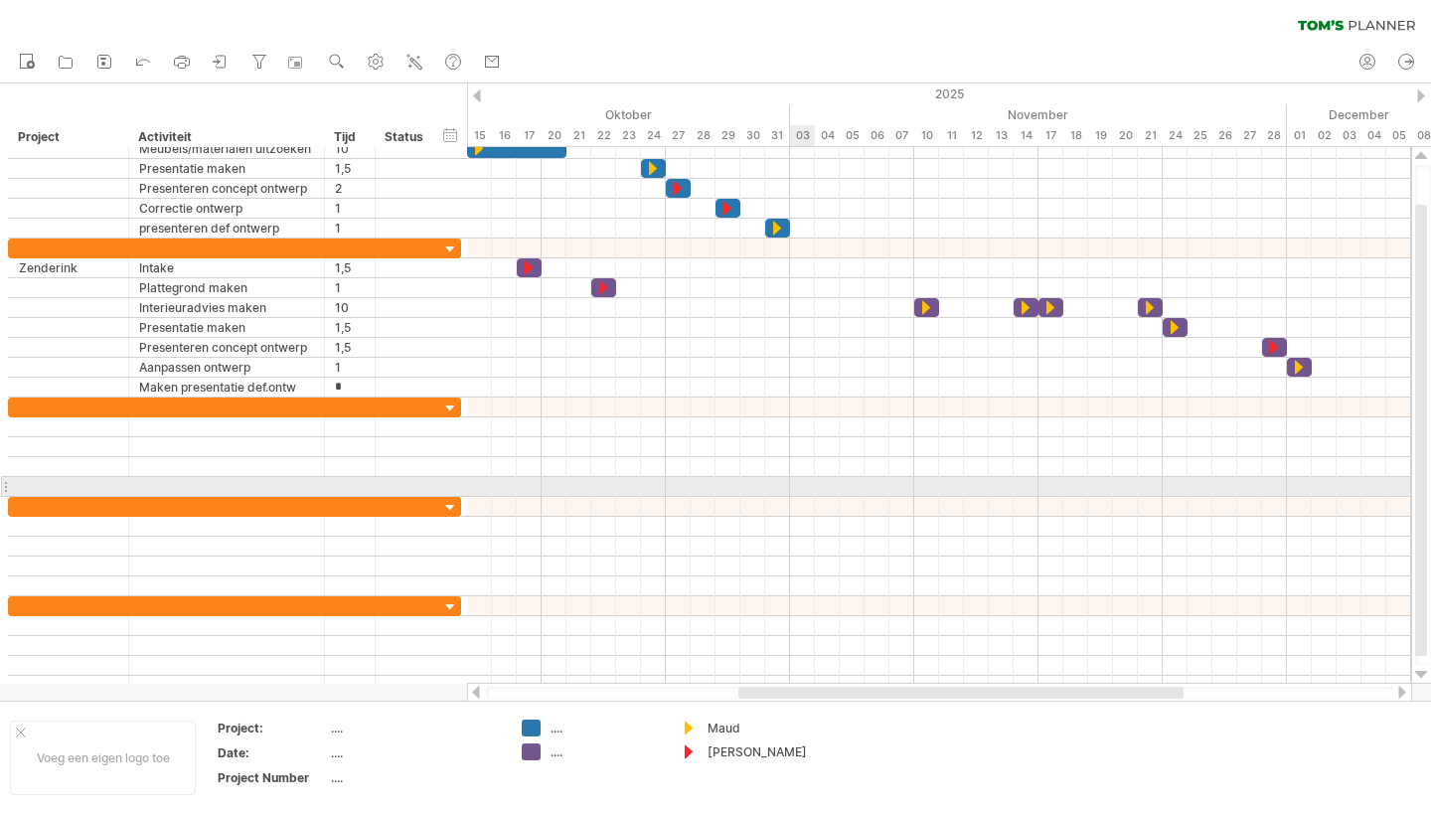
click at [799, 493] on div at bounding box center [939, 487] width 944 height 20
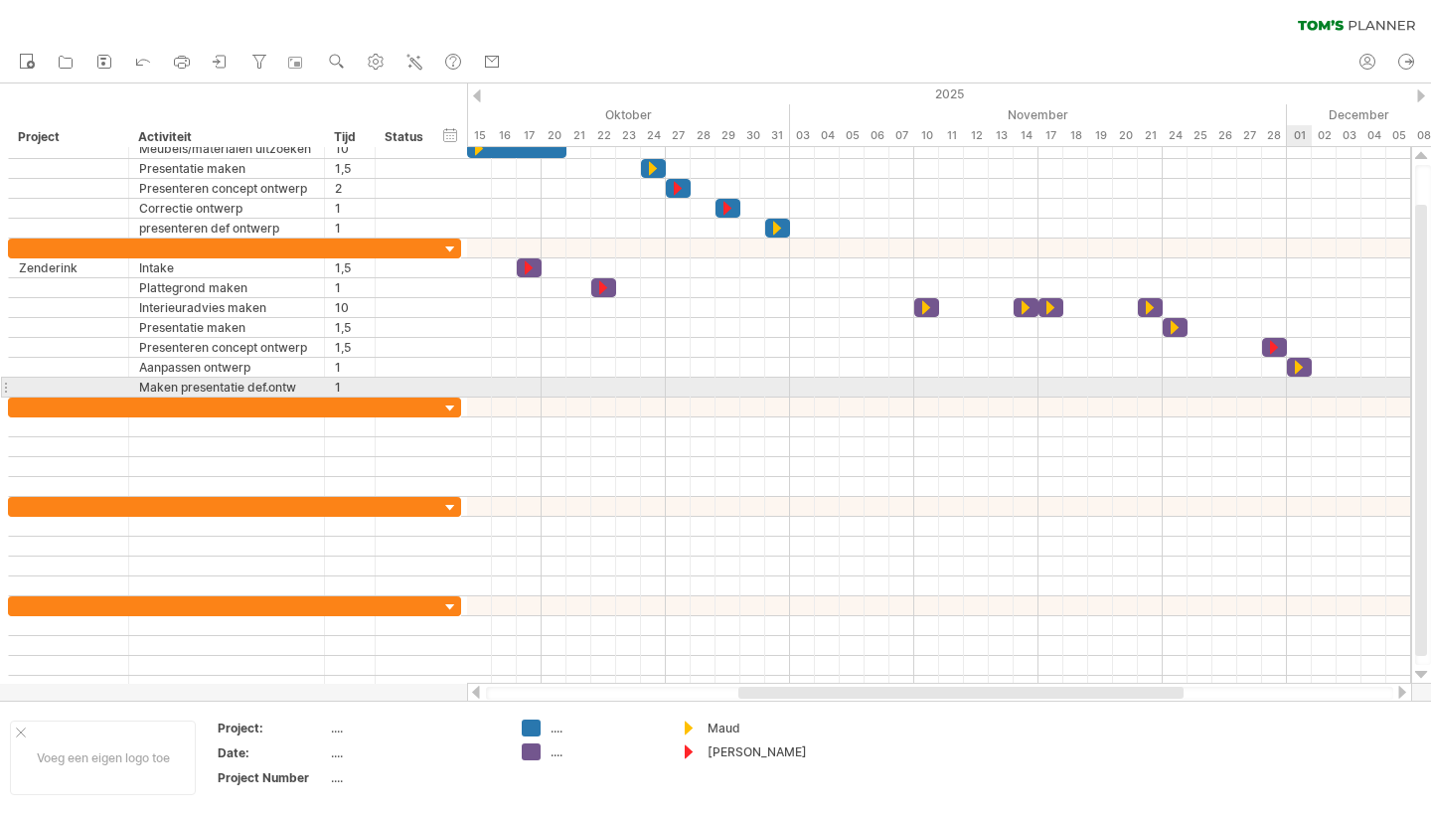
click at [1292, 385] on div at bounding box center [939, 388] width 944 height 20
click at [1293, 385] on div at bounding box center [939, 388] width 944 height 20
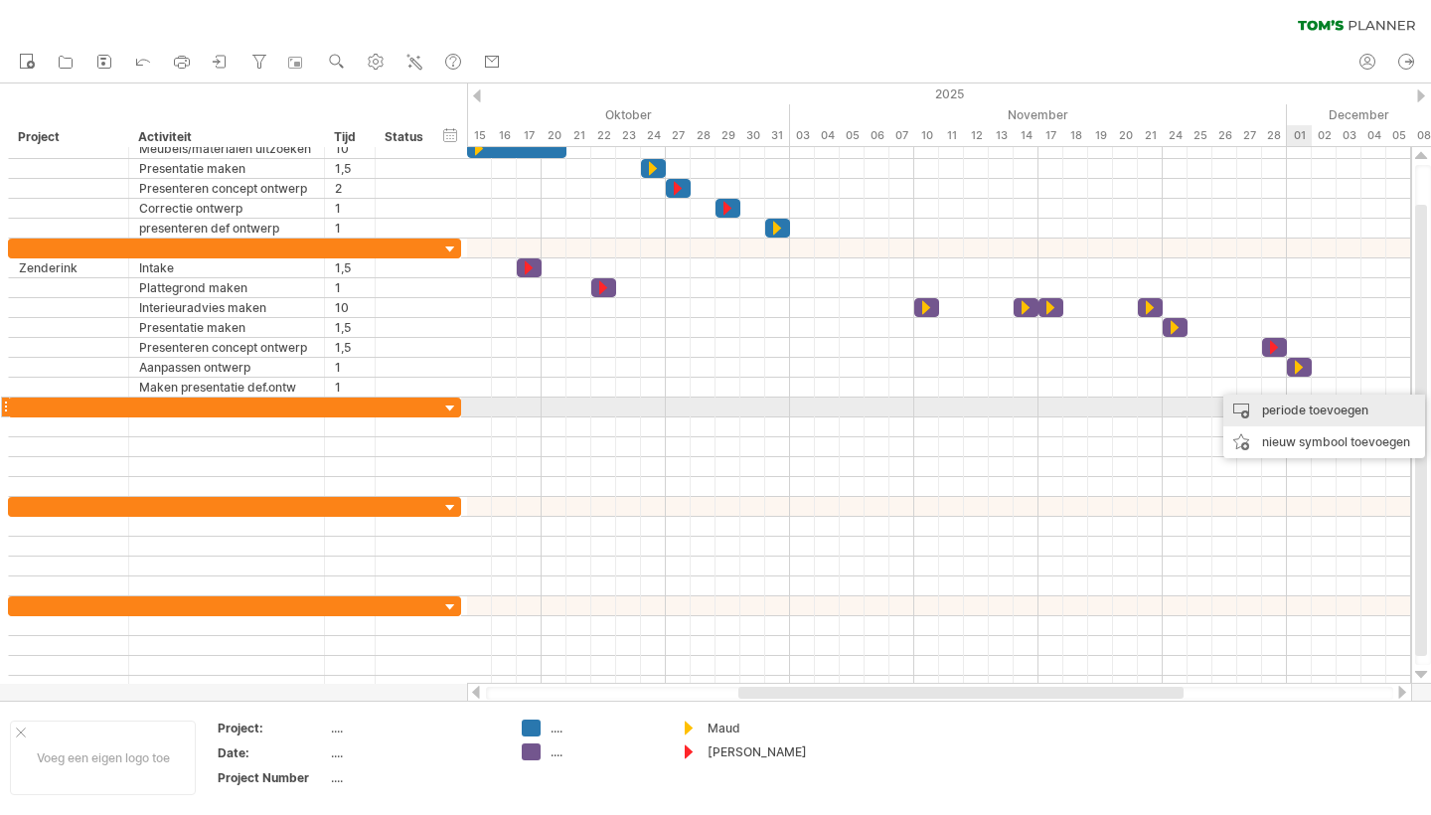
click at [1296, 415] on div "periode toevoegen" at bounding box center [1324, 411] width 202 height 32
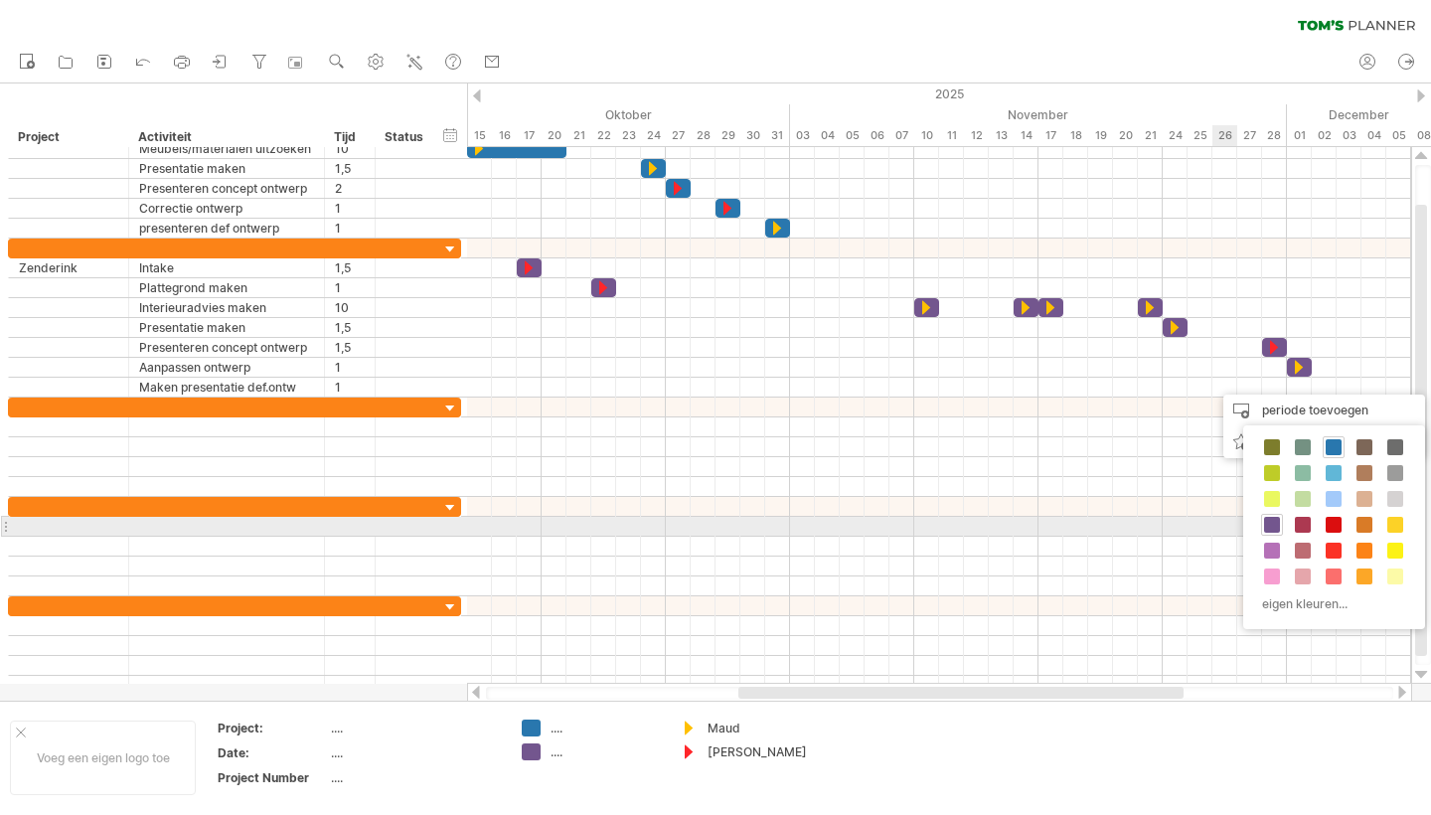
click at [1285, 518] on div "eigen kleuren..." at bounding box center [1334, 527] width 182 height 204
click at [1270, 524] on span at bounding box center [1272, 525] width 16 height 16
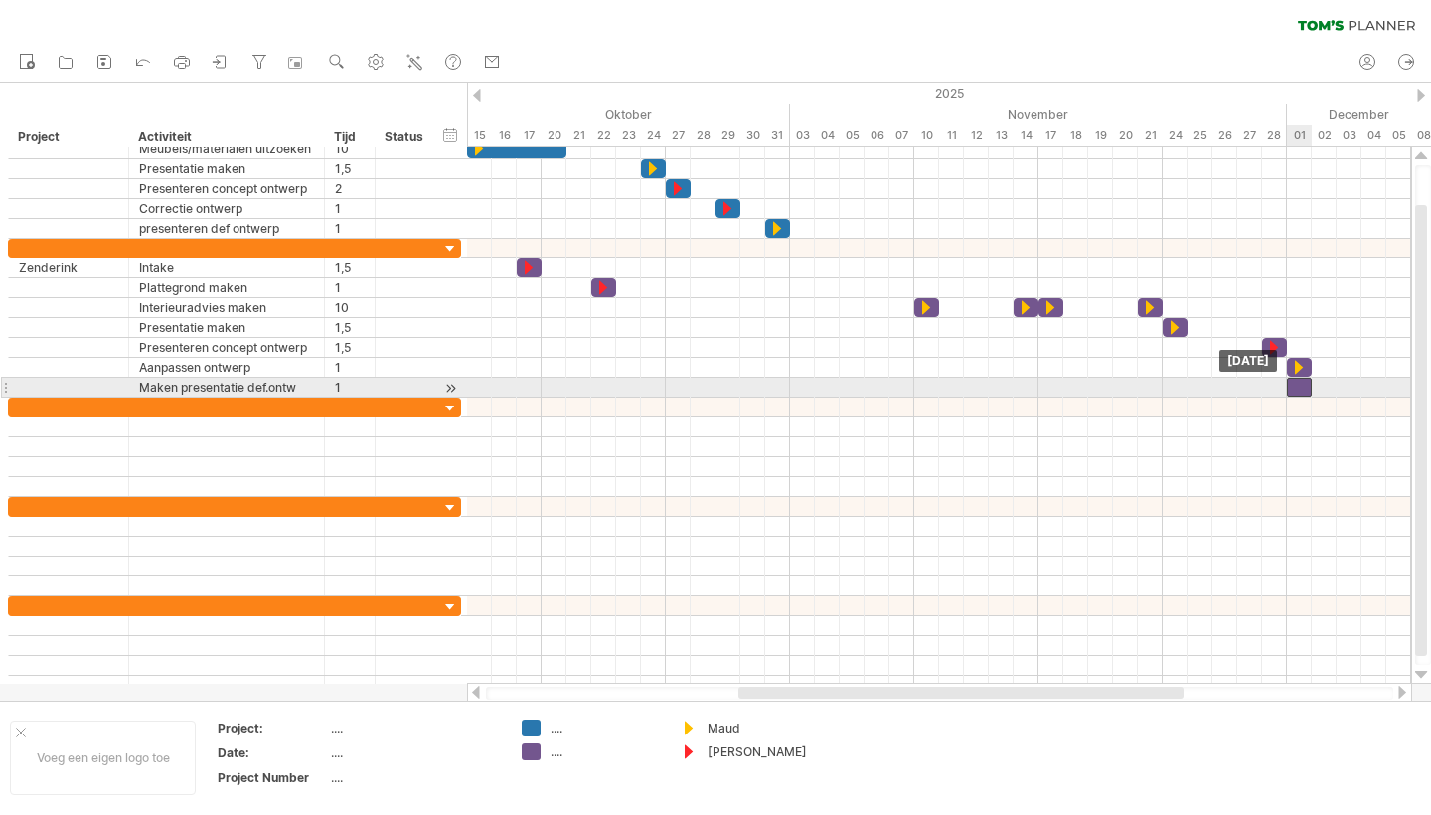
drag, startPoint x: 1312, startPoint y: 388, endPoint x: 1300, endPoint y: 389, distance: 12.0
click at [1300, 389] on div at bounding box center [1299, 387] width 25 height 19
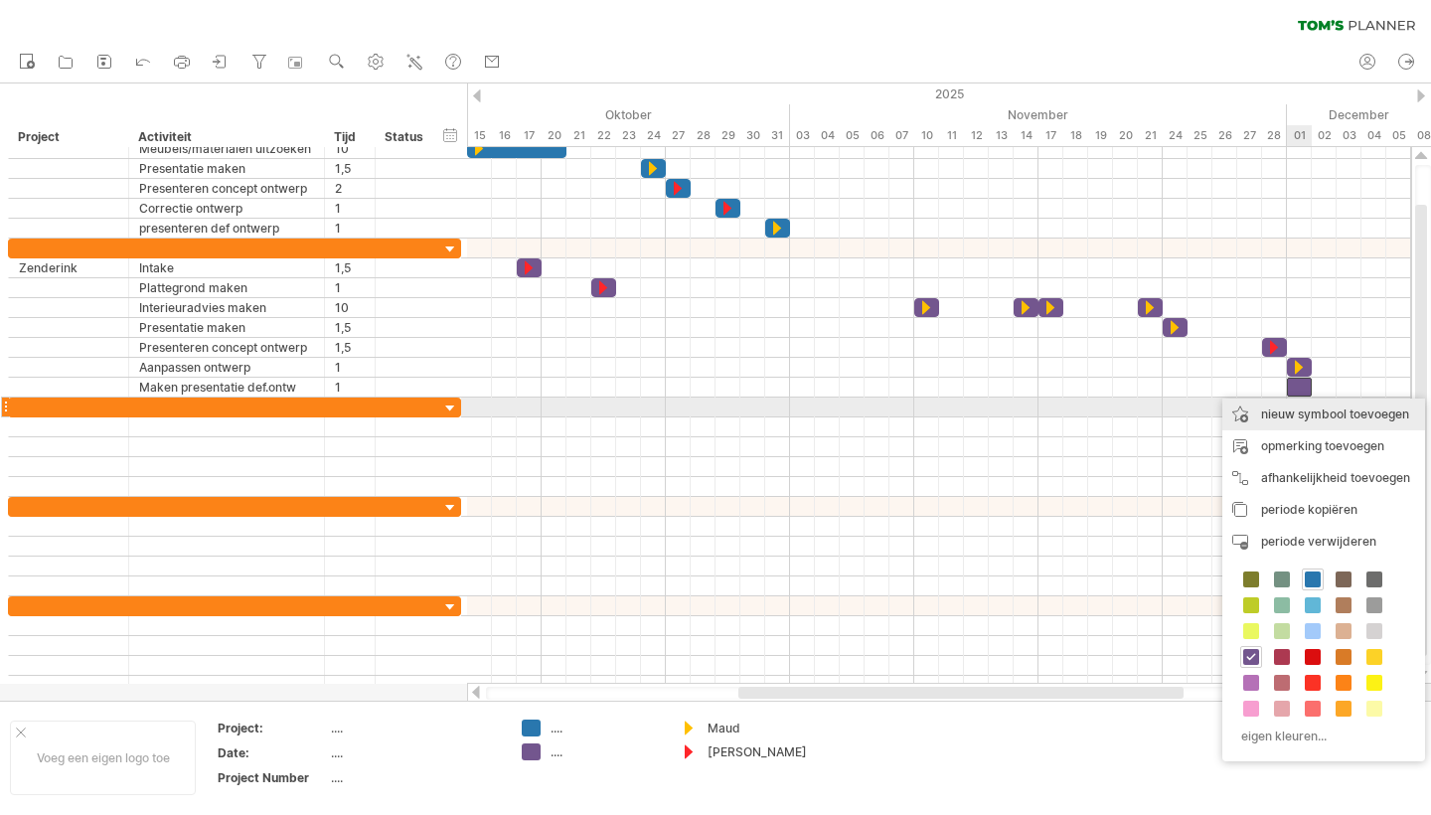
click at [1312, 413] on div "nieuw symbool toevoegen" at bounding box center [1323, 415] width 203 height 32
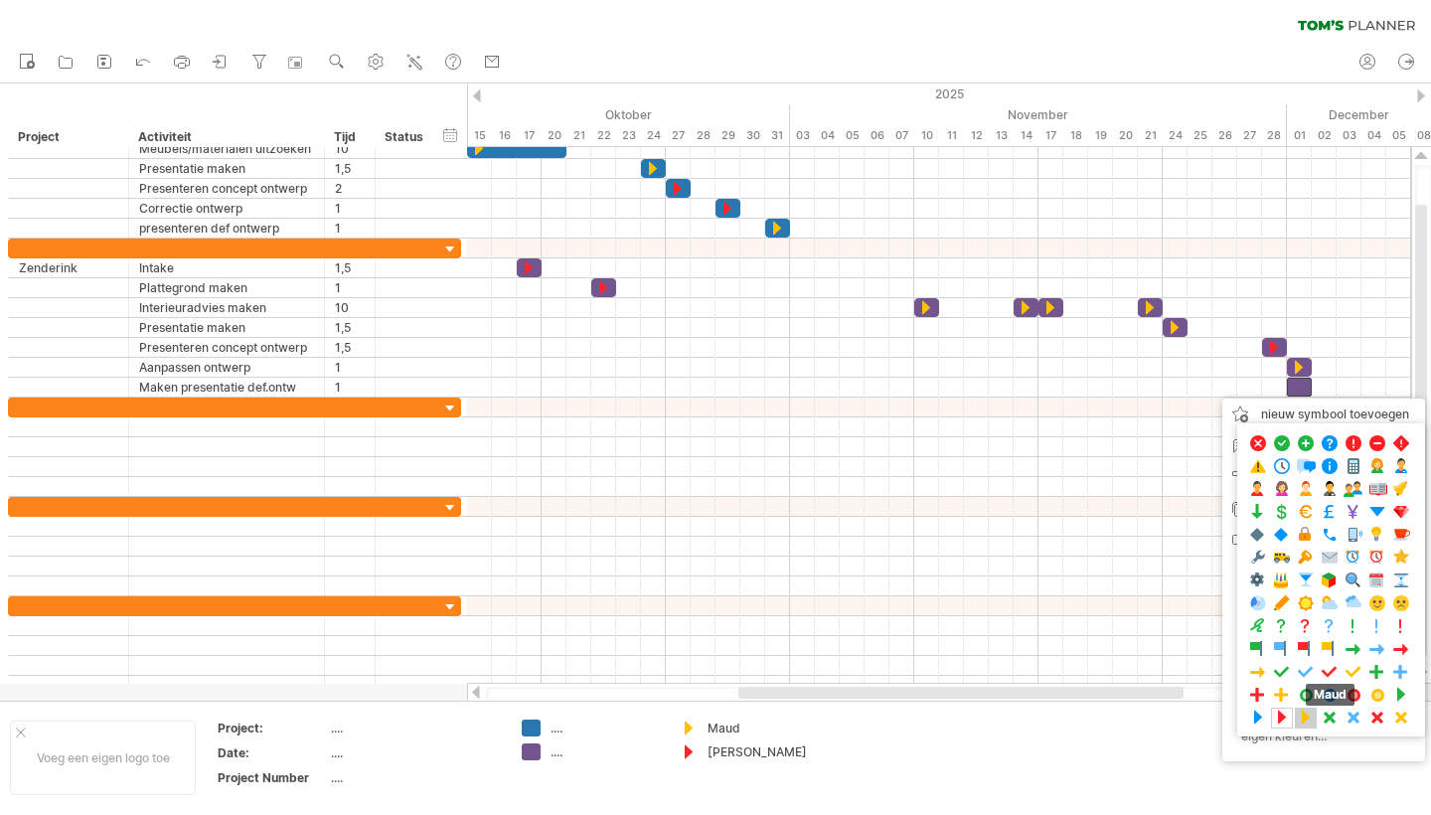
click at [1304, 715] on span at bounding box center [1306, 718] width 20 height 19
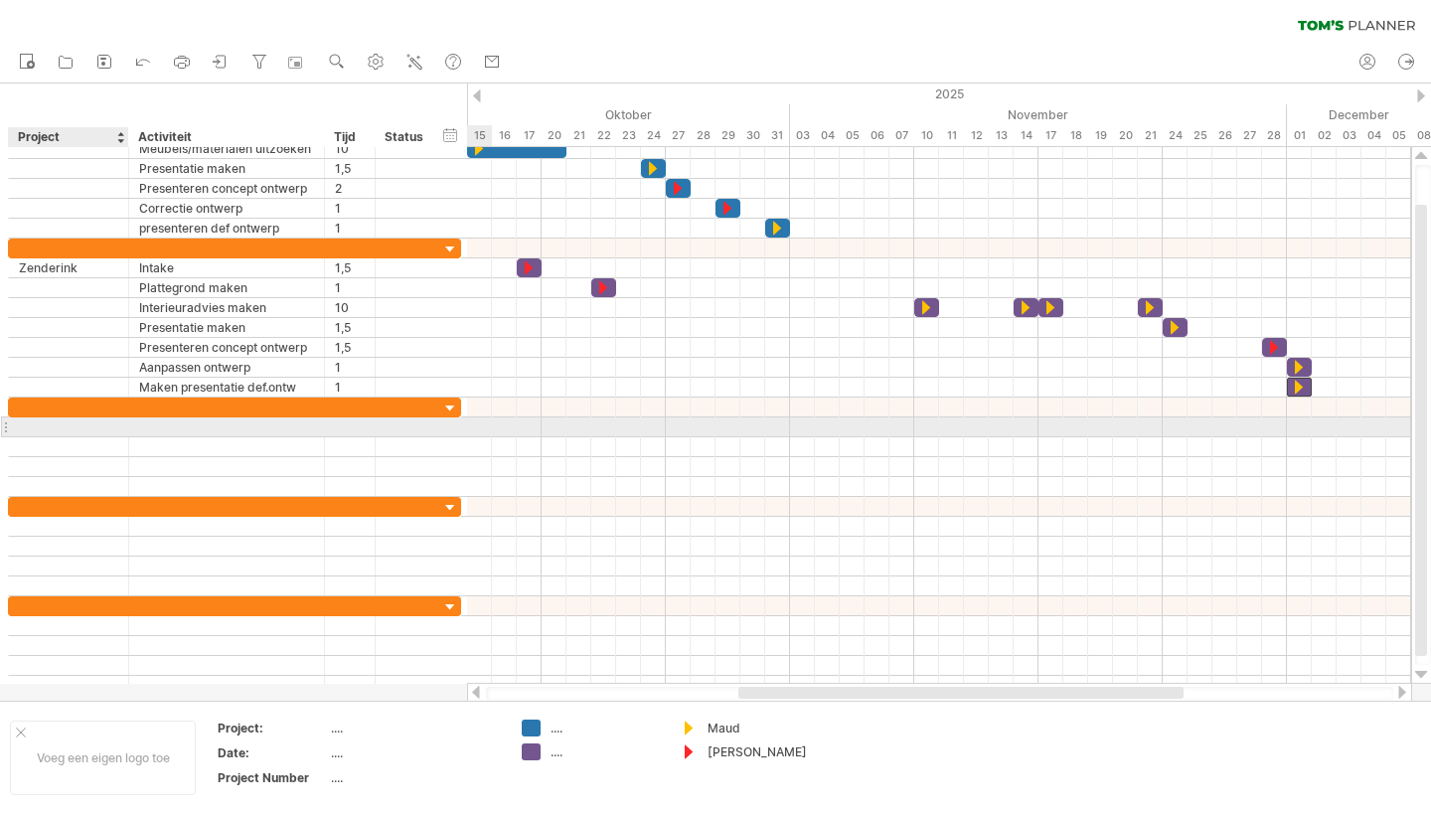
click at [66, 430] on div at bounding box center [68, 426] width 99 height 19
type input "**********"
type input "*"
type input "**********"
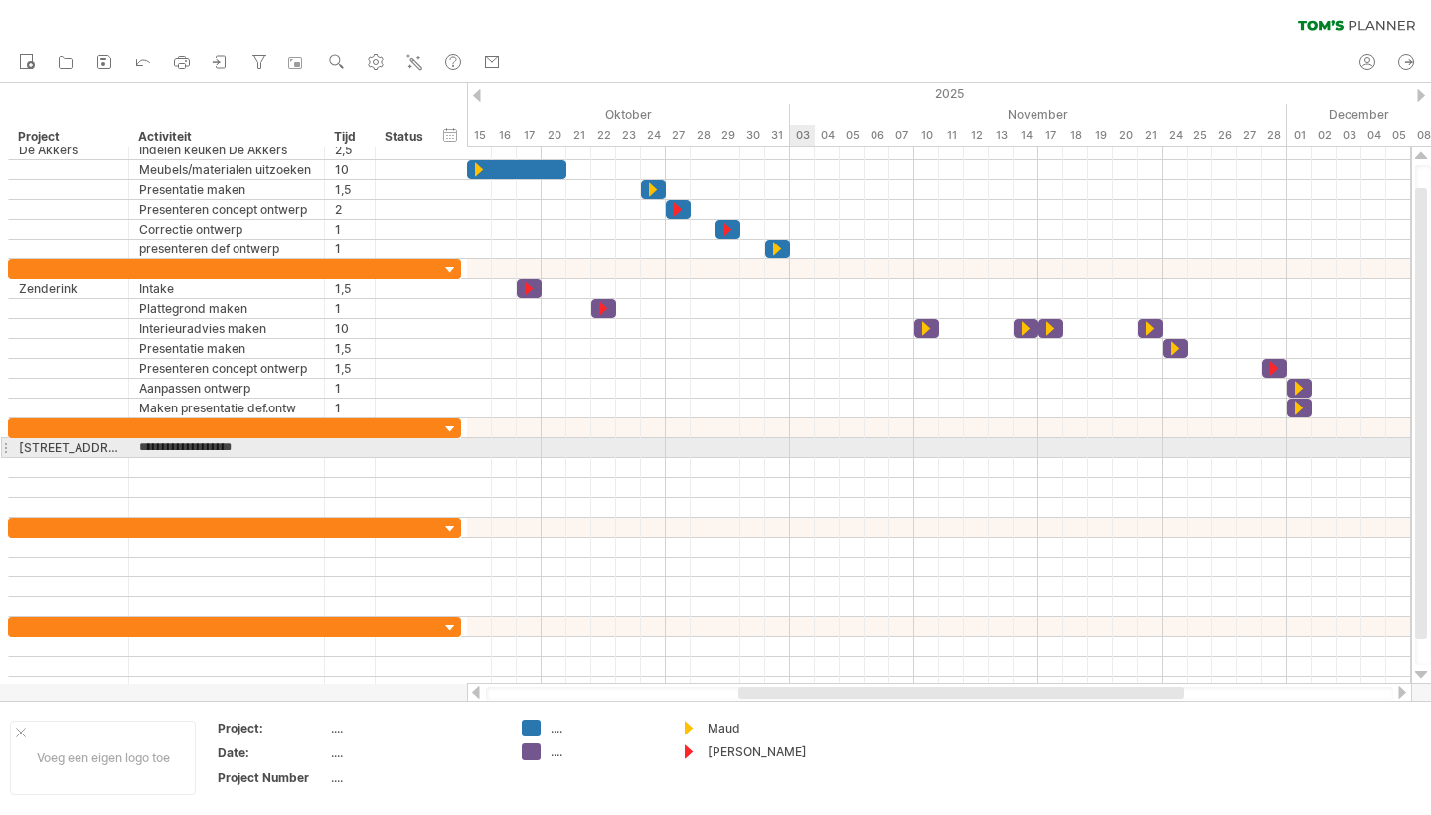
click at [801, 448] on div at bounding box center [939, 448] width 944 height 20
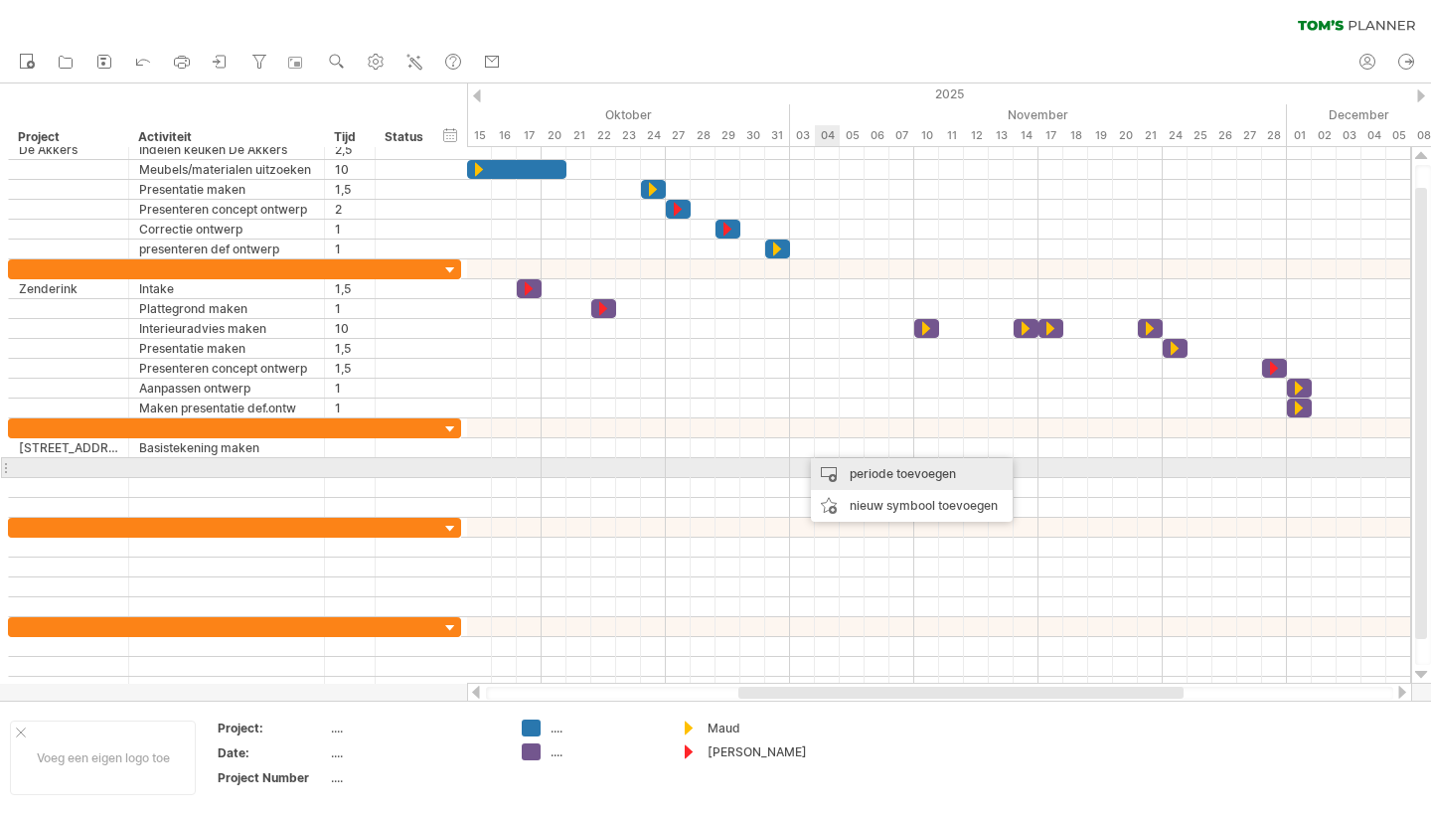
click at [870, 472] on div "periode toevoegen" at bounding box center [912, 474] width 202 height 32
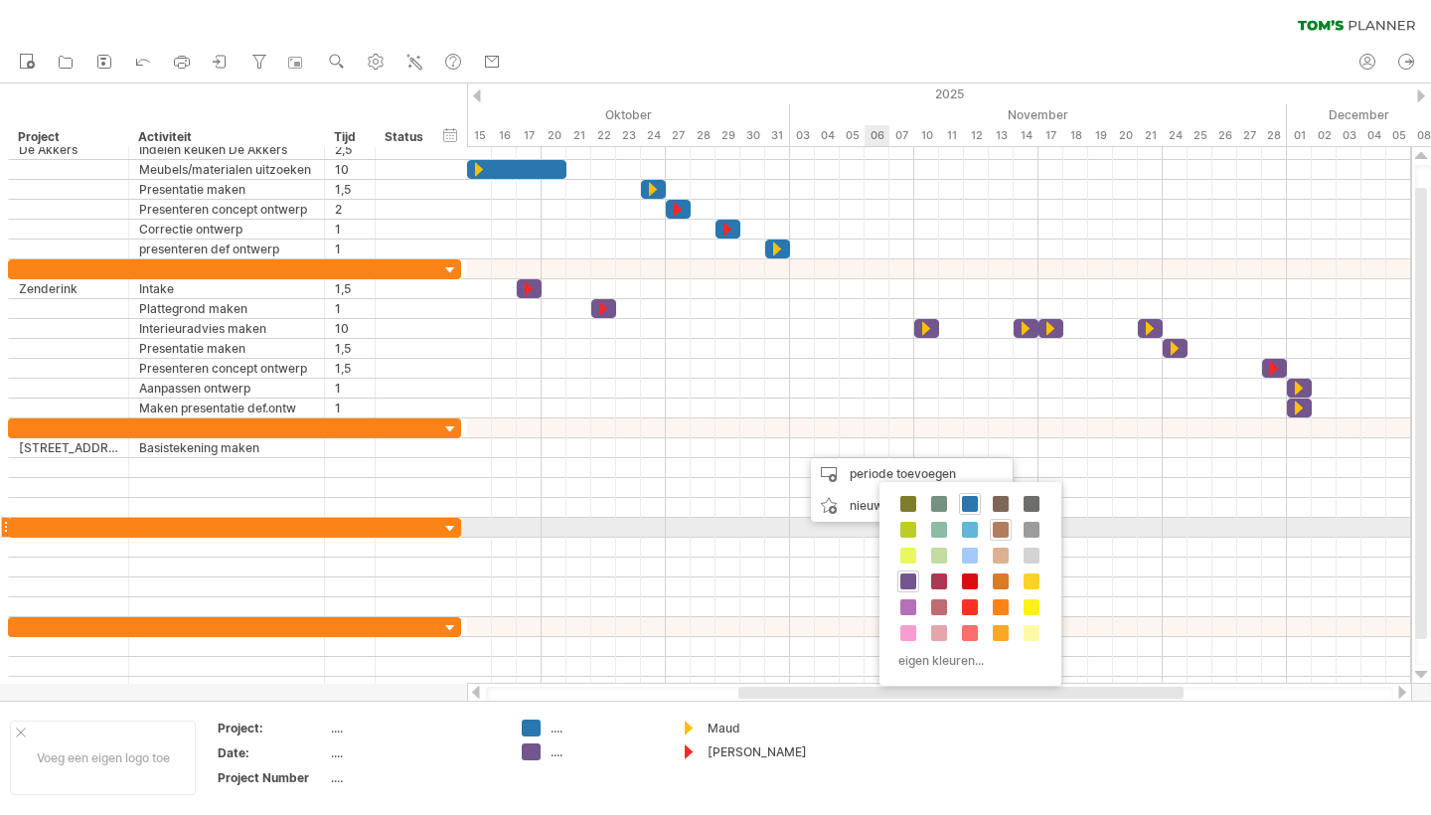
click at [996, 529] on span at bounding box center [1001, 530] width 16 height 16
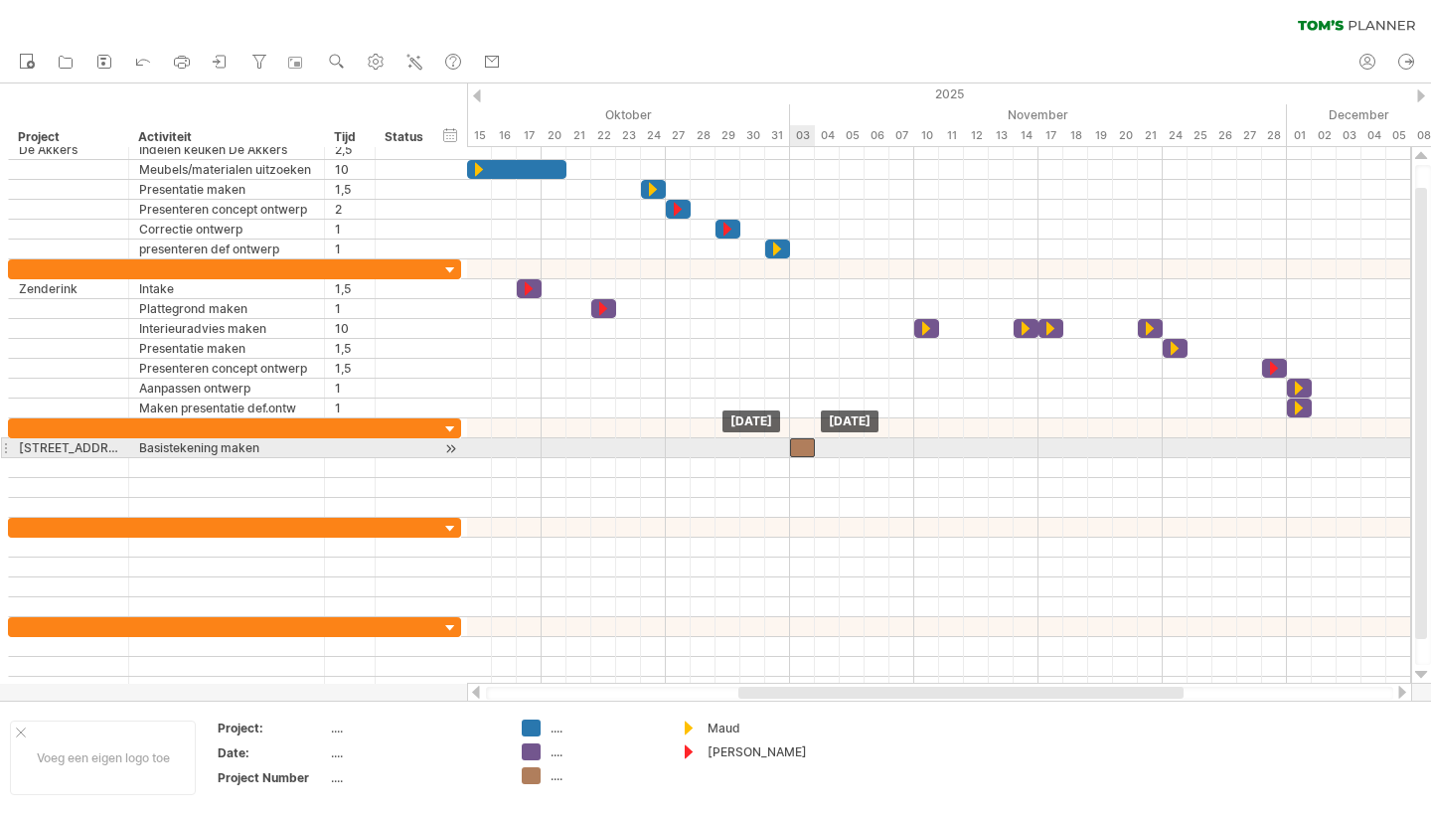
drag, startPoint x: 816, startPoint y: 443, endPoint x: 799, endPoint y: 440, distance: 17.2
click at [799, 440] on div at bounding box center [802, 447] width 25 height 19
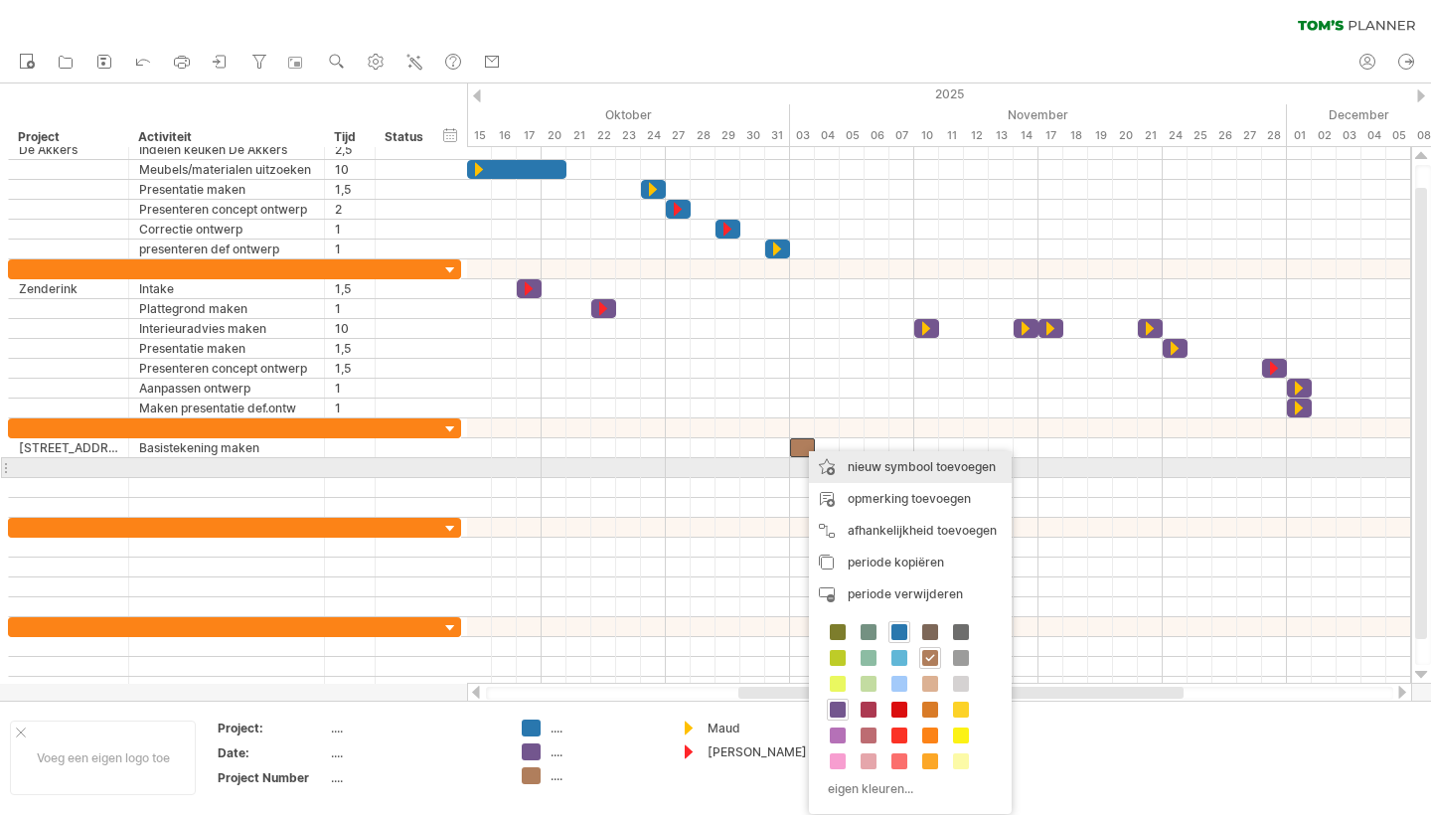
click at [896, 463] on div "nieuw symbool toevoegen" at bounding box center [910, 467] width 203 height 32
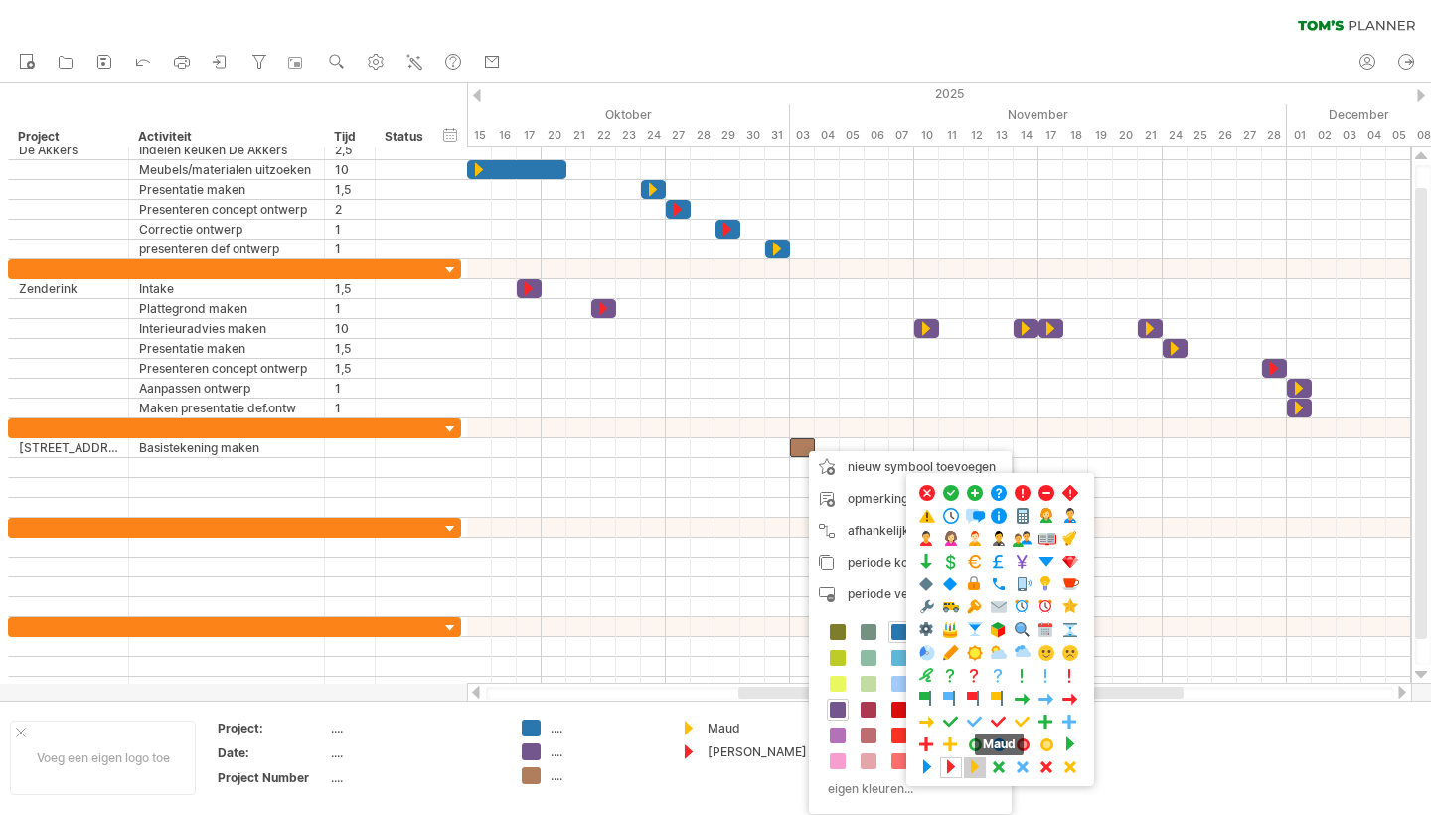
click at [978, 766] on span at bounding box center [975, 767] width 20 height 19
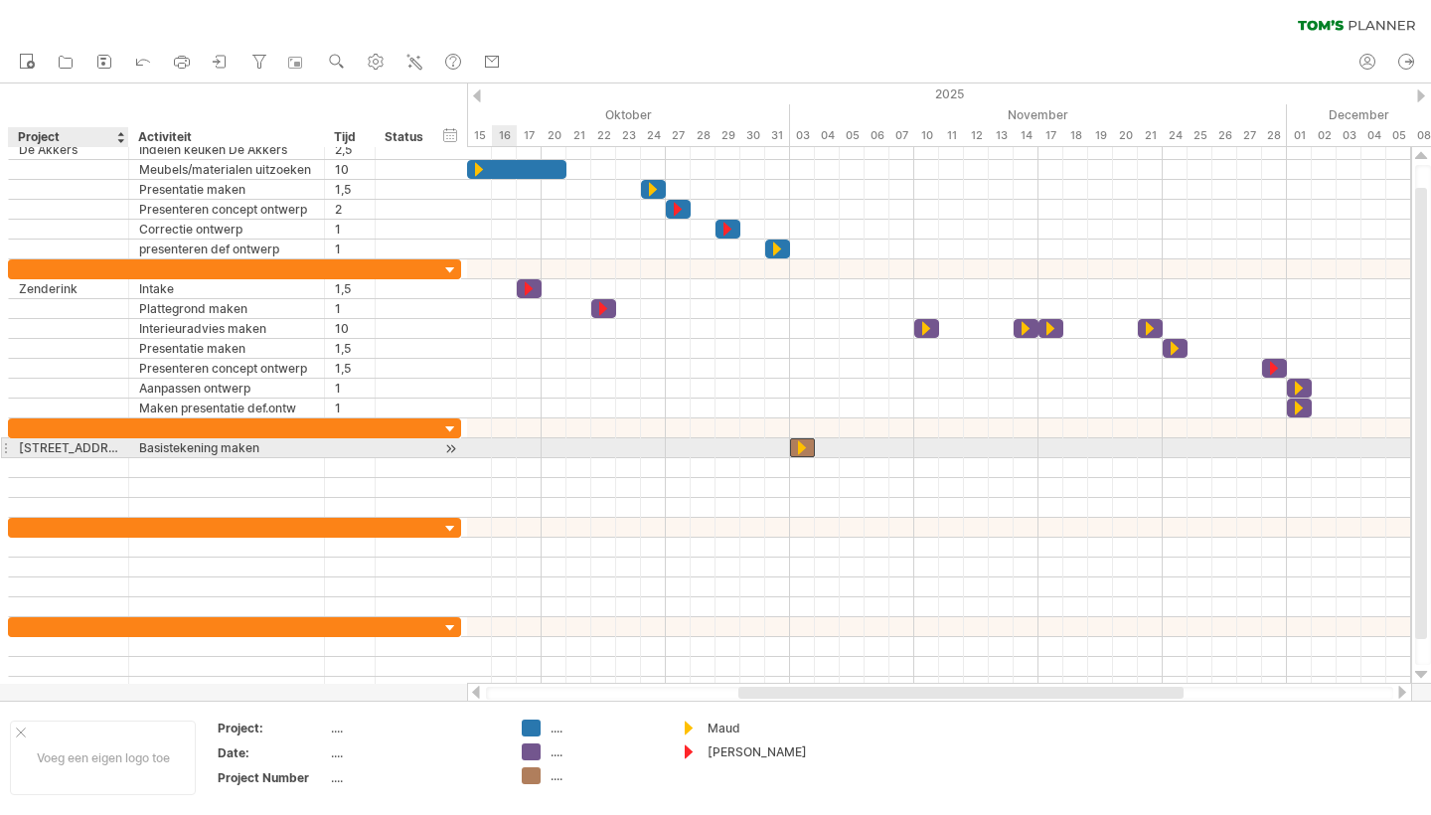
click at [49, 446] on div "[STREET_ADDRESS]" at bounding box center [68, 447] width 99 height 19
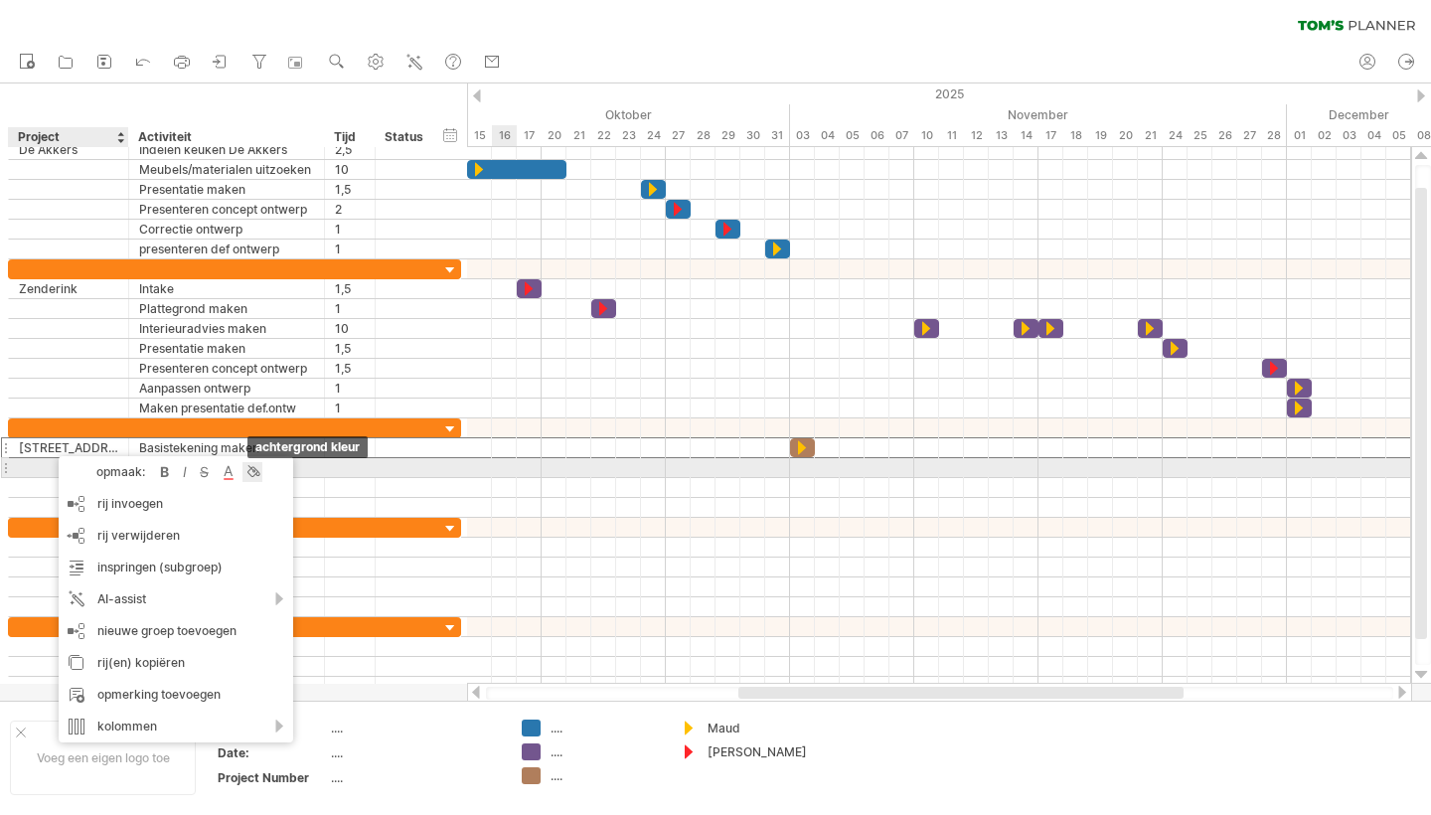
click at [249, 476] on div at bounding box center [253, 472] width 20 height 20
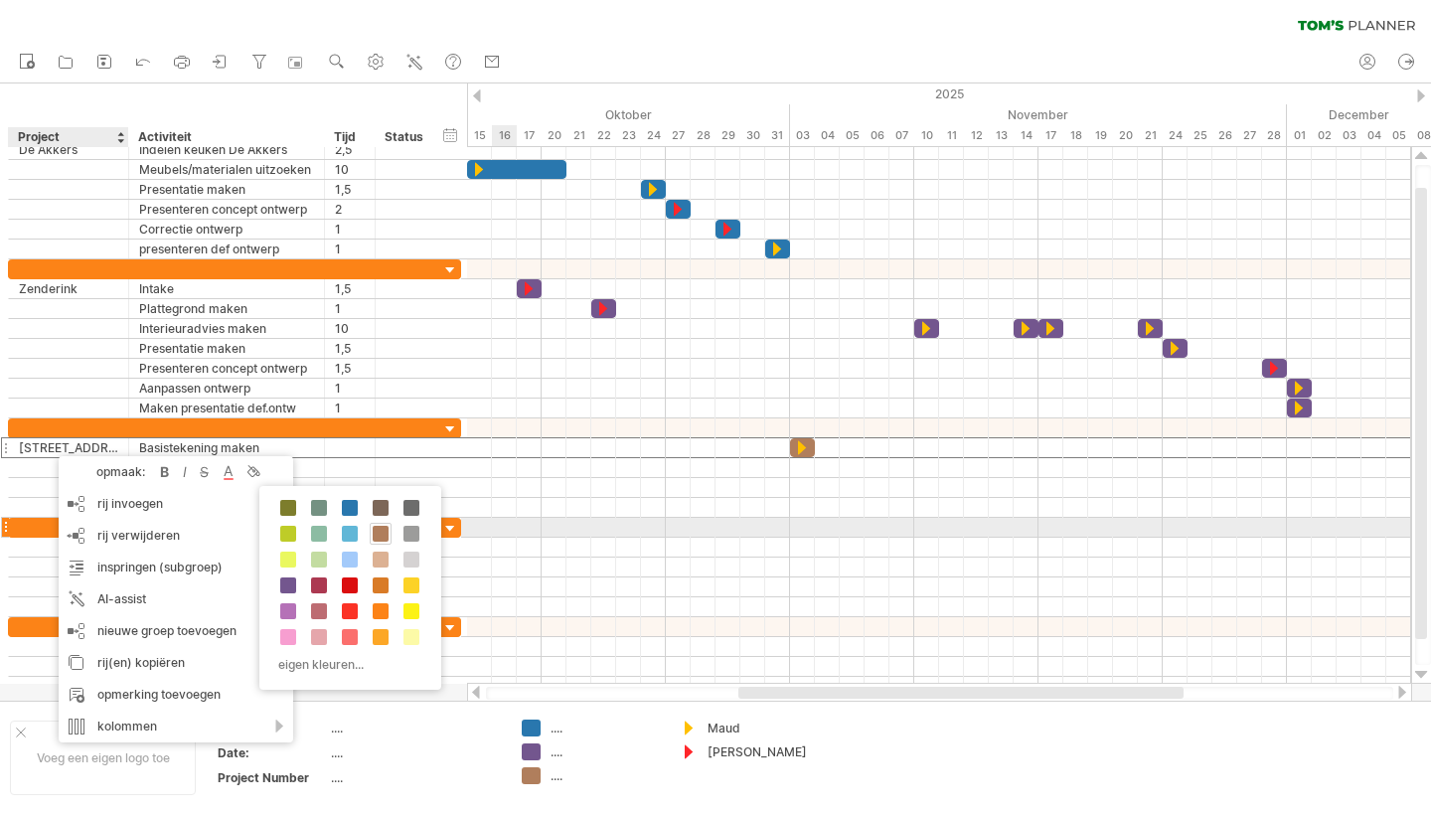
click at [378, 536] on span at bounding box center [381, 534] width 16 height 16
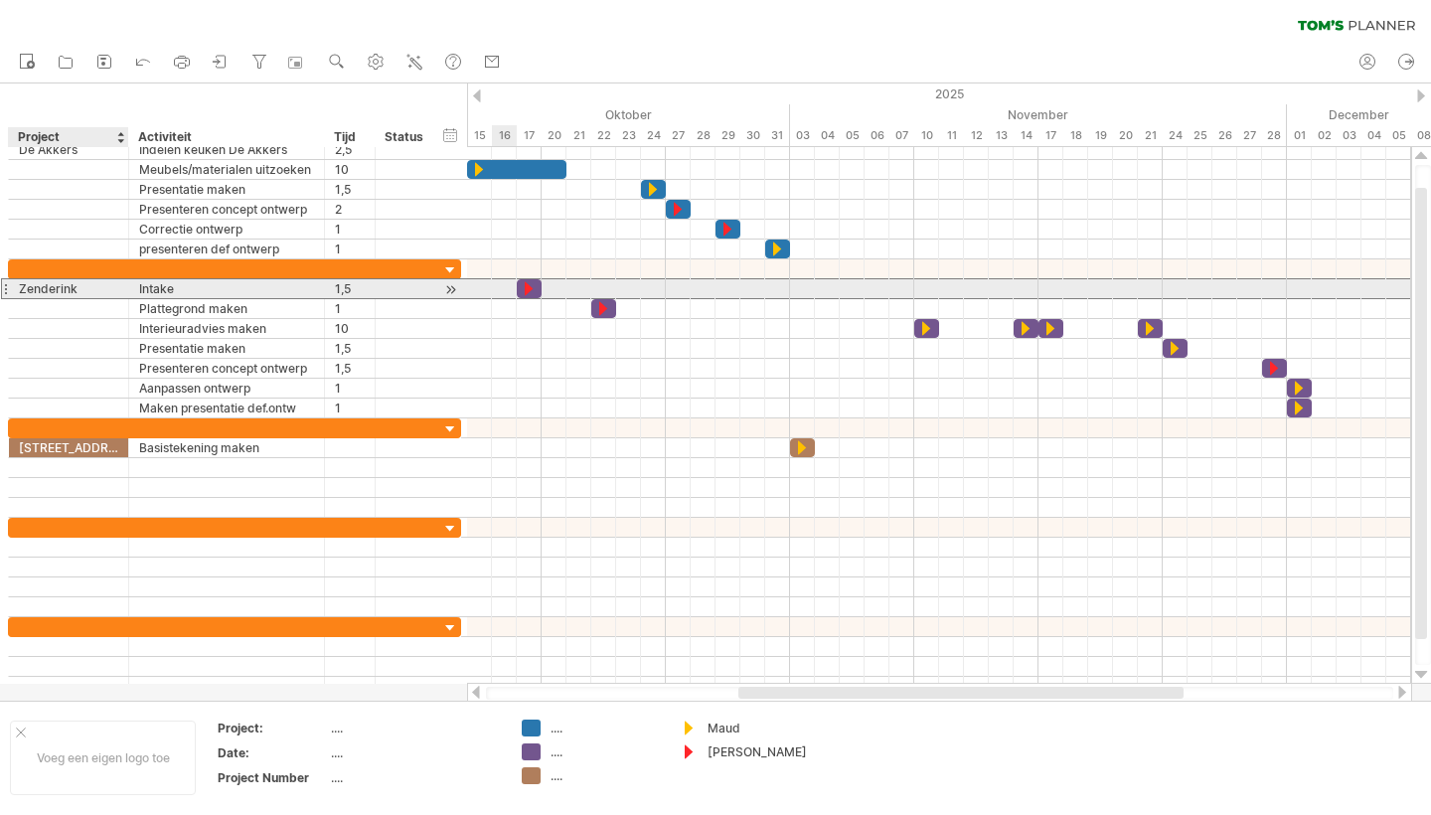
click at [49, 291] on div "Zenderink" at bounding box center [68, 288] width 99 height 19
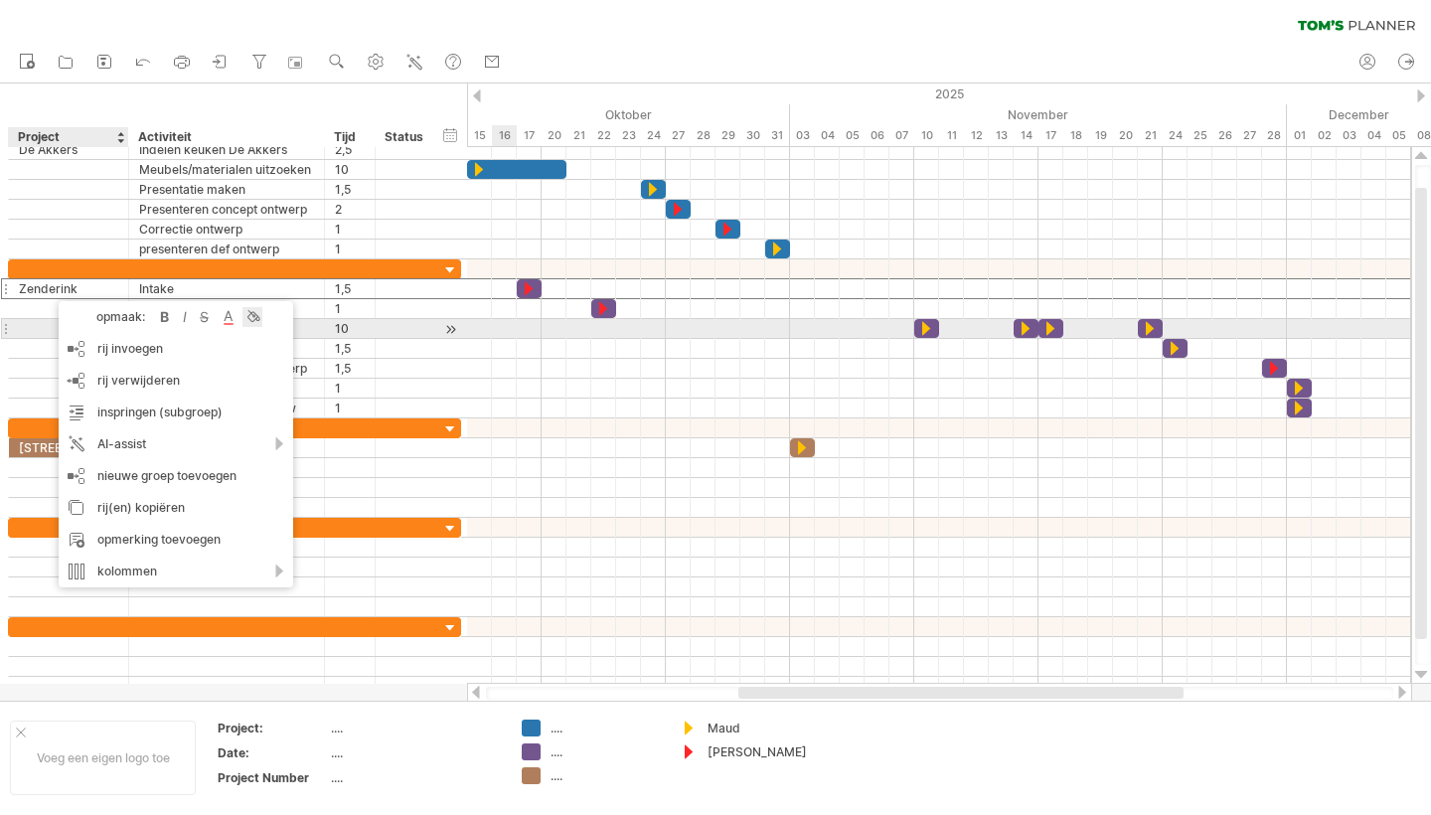
click at [250, 319] on div at bounding box center [253, 317] width 20 height 20
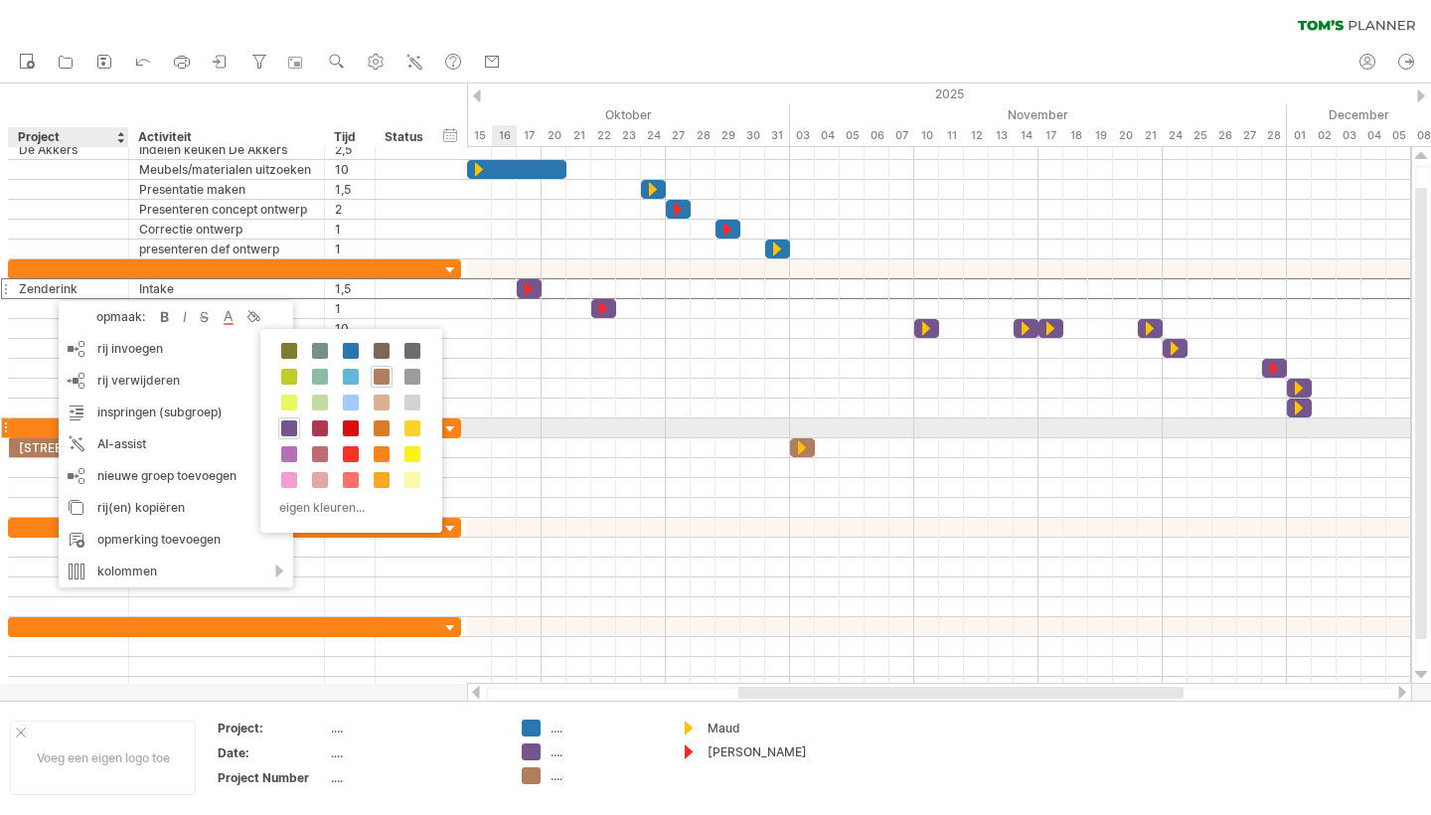
click at [292, 436] on div at bounding box center [289, 428] width 22 height 22
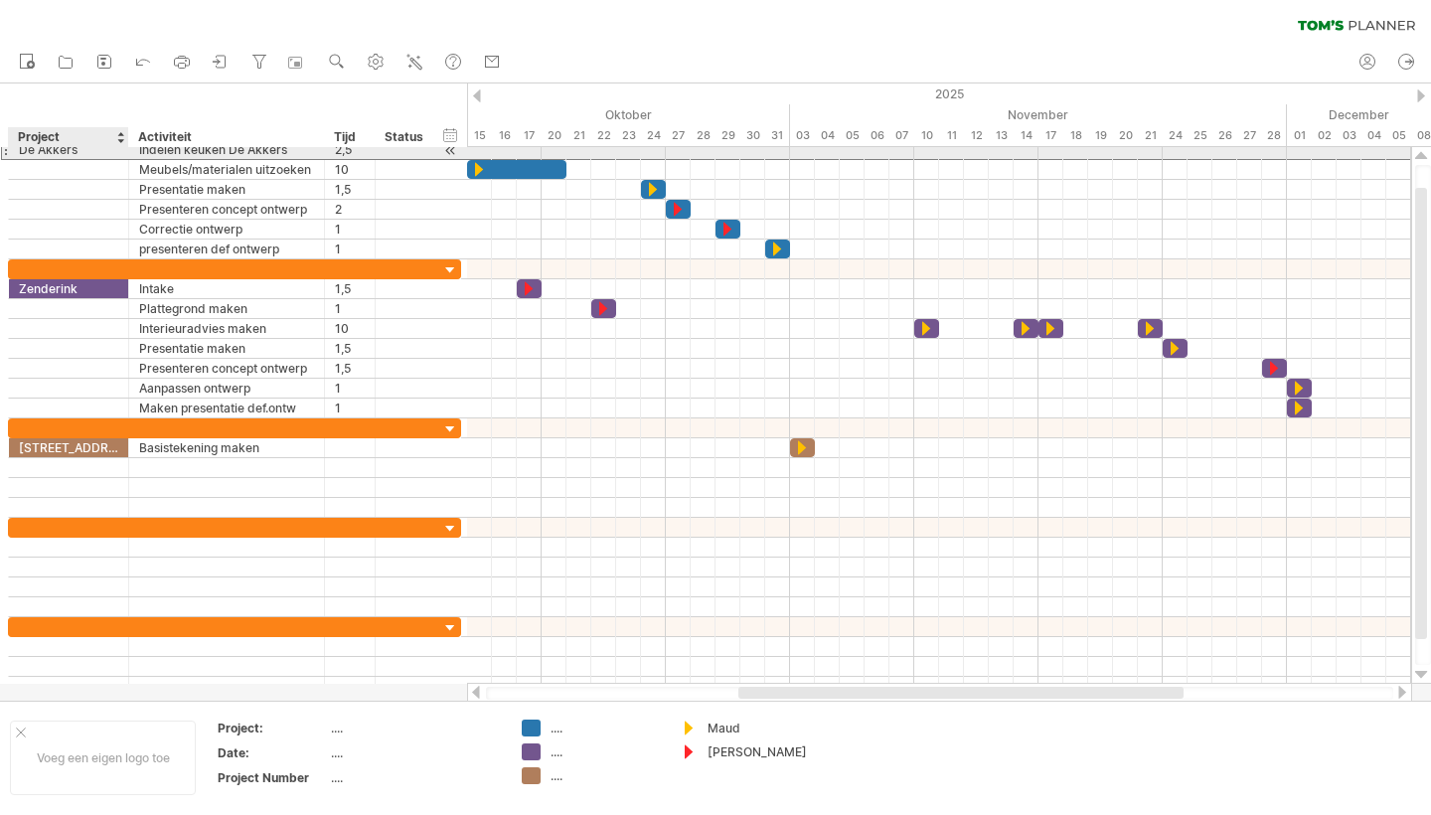
click at [45, 152] on div "De Akkers" at bounding box center [68, 149] width 99 height 19
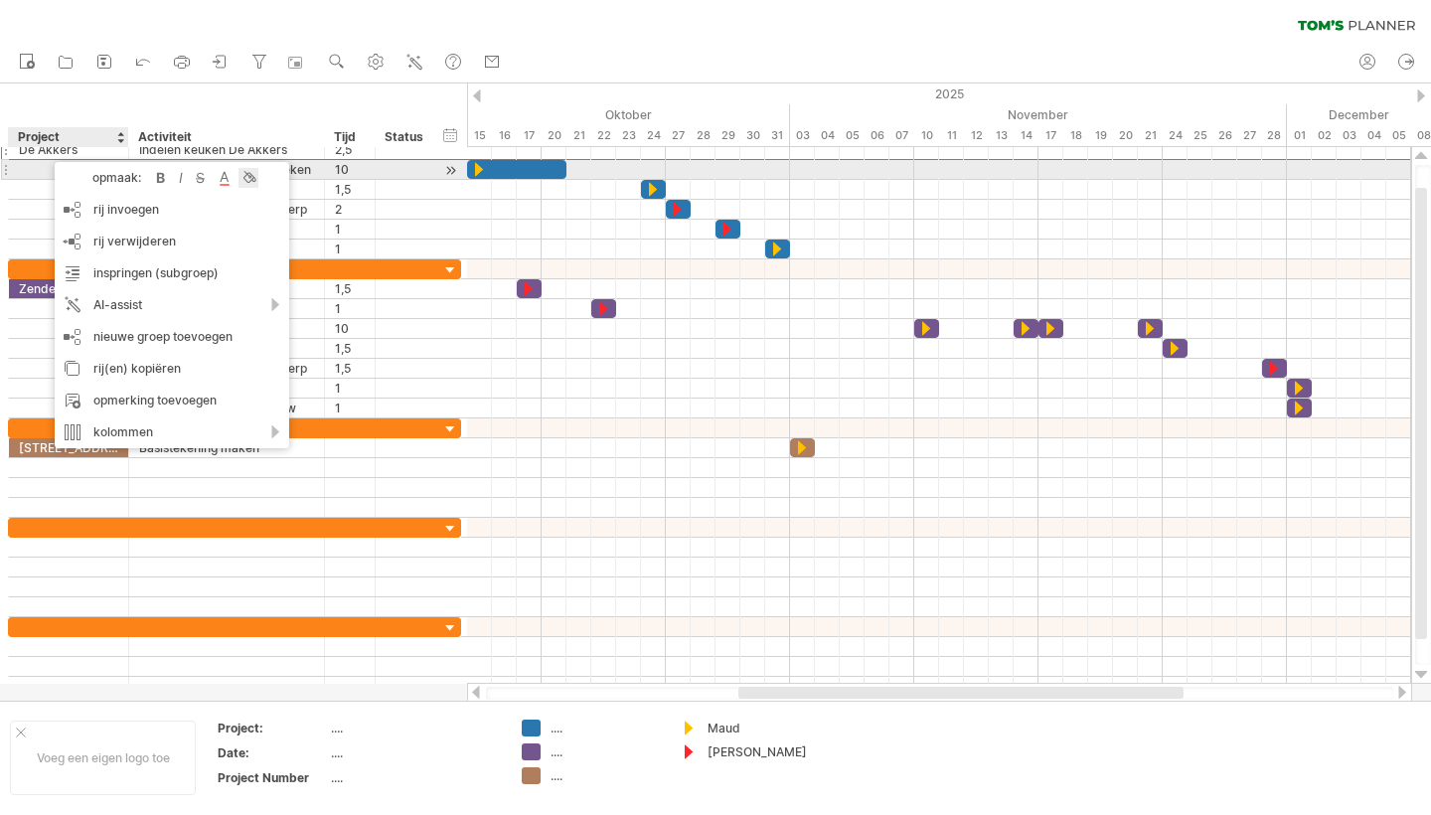
click at [255, 177] on div at bounding box center [249, 178] width 20 height 20
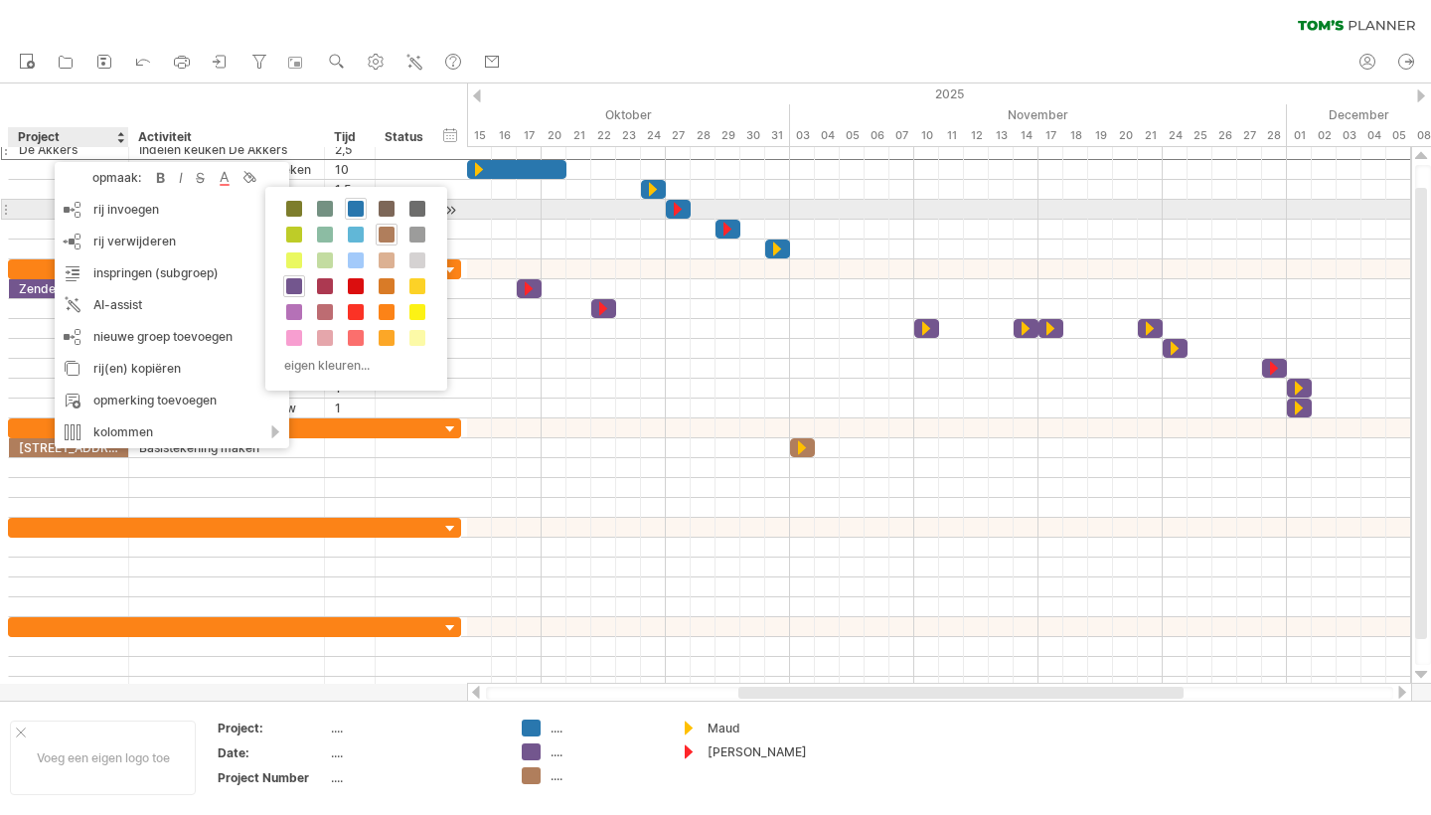
click at [352, 210] on span at bounding box center [356, 209] width 16 height 16
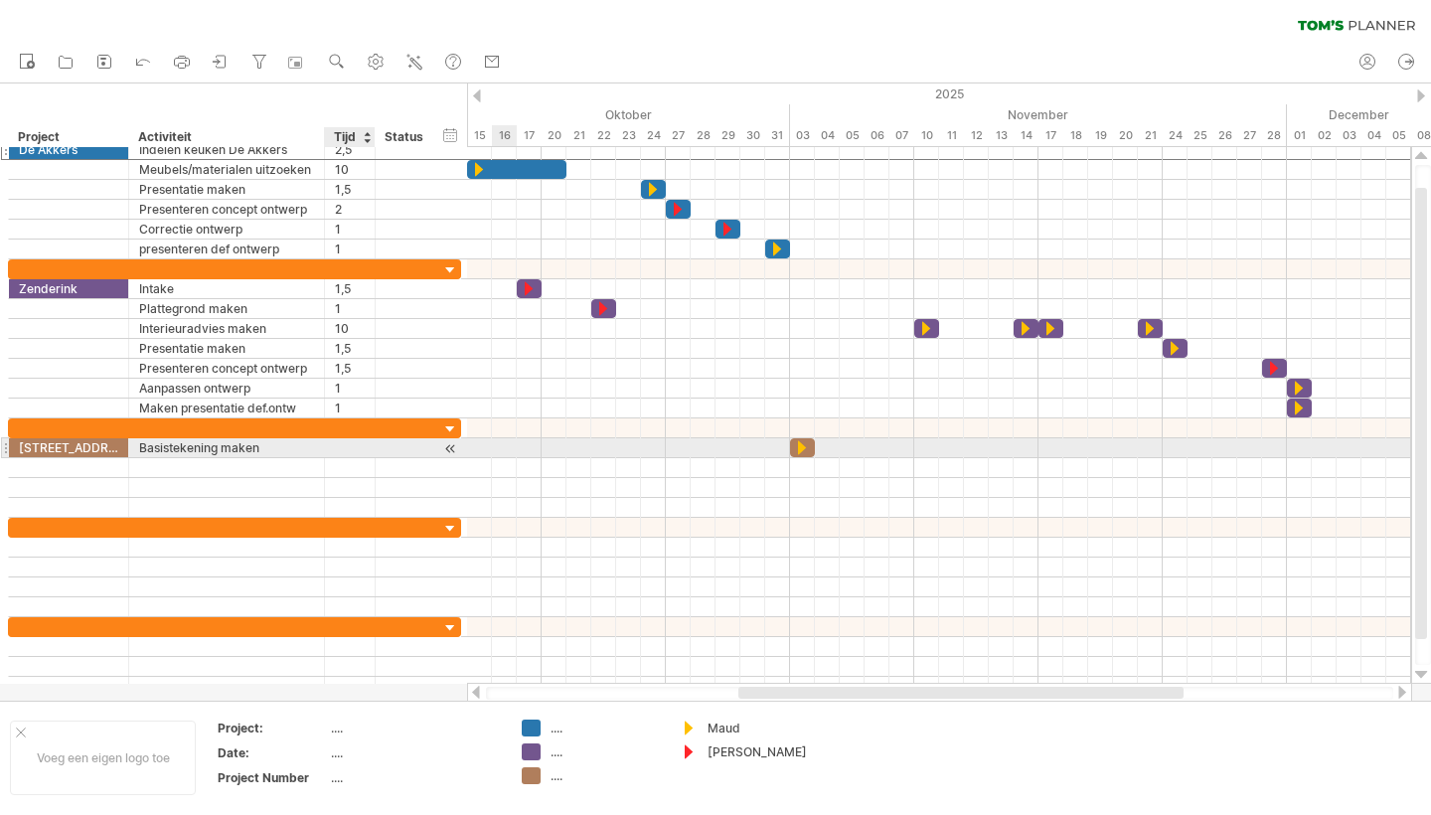
click at [347, 451] on div at bounding box center [350, 447] width 30 height 19
click at [340, 446] on div at bounding box center [350, 447] width 30 height 19
click at [907, 448] on div at bounding box center [939, 448] width 944 height 20
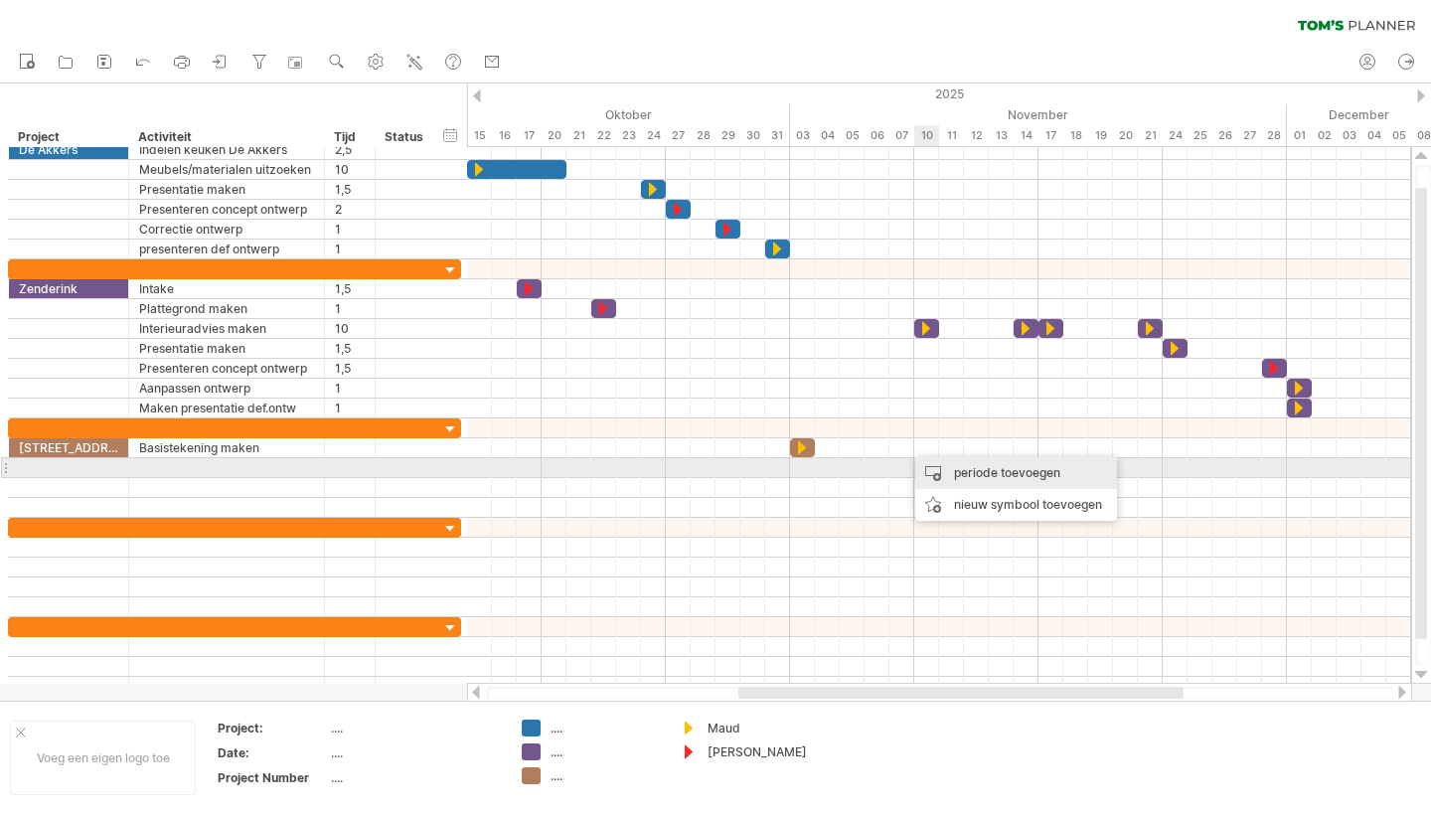
click at [961, 475] on div "periode toevoegen" at bounding box center [1016, 473] width 202 height 32
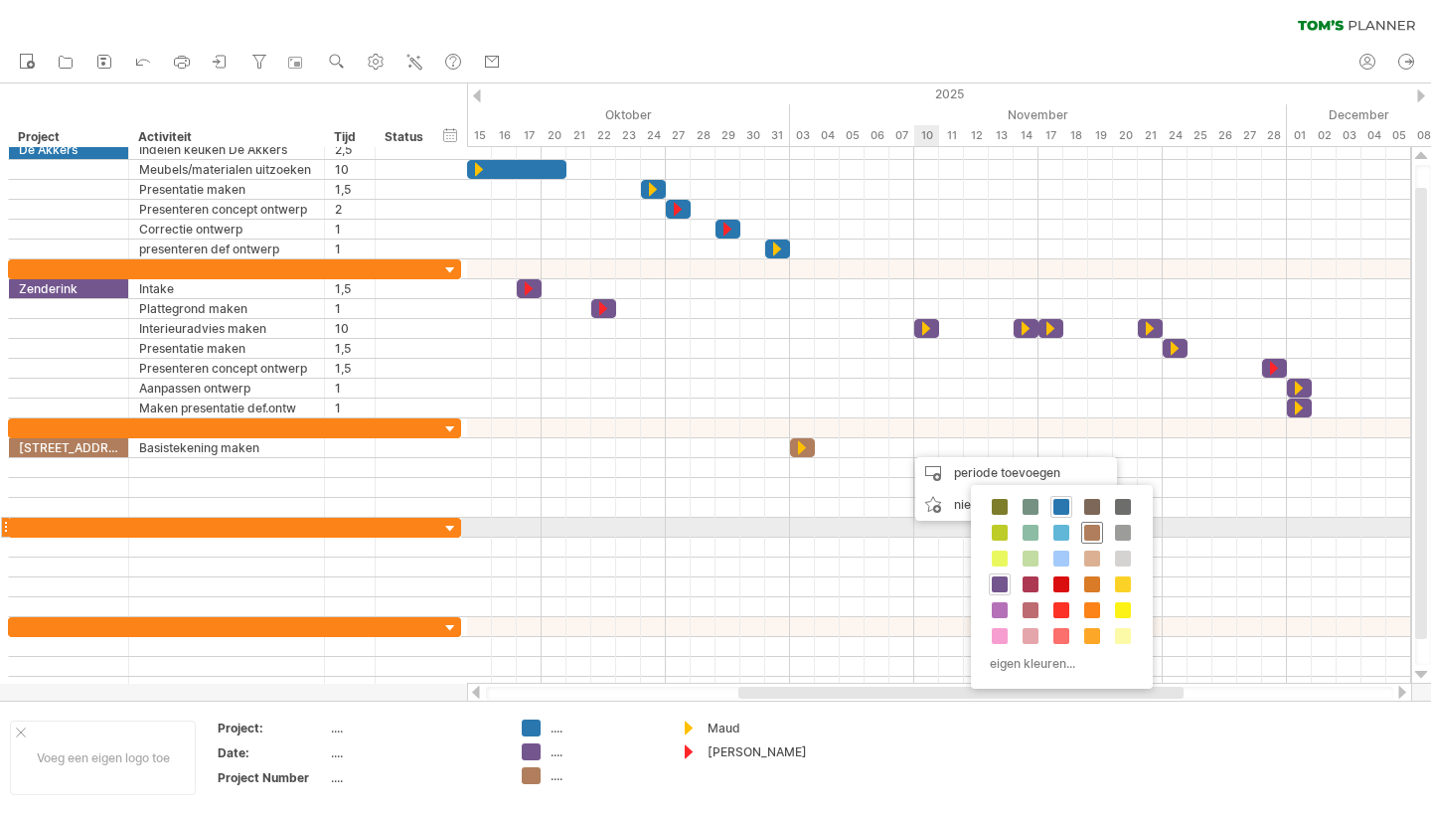
click at [1088, 530] on span at bounding box center [1092, 533] width 16 height 16
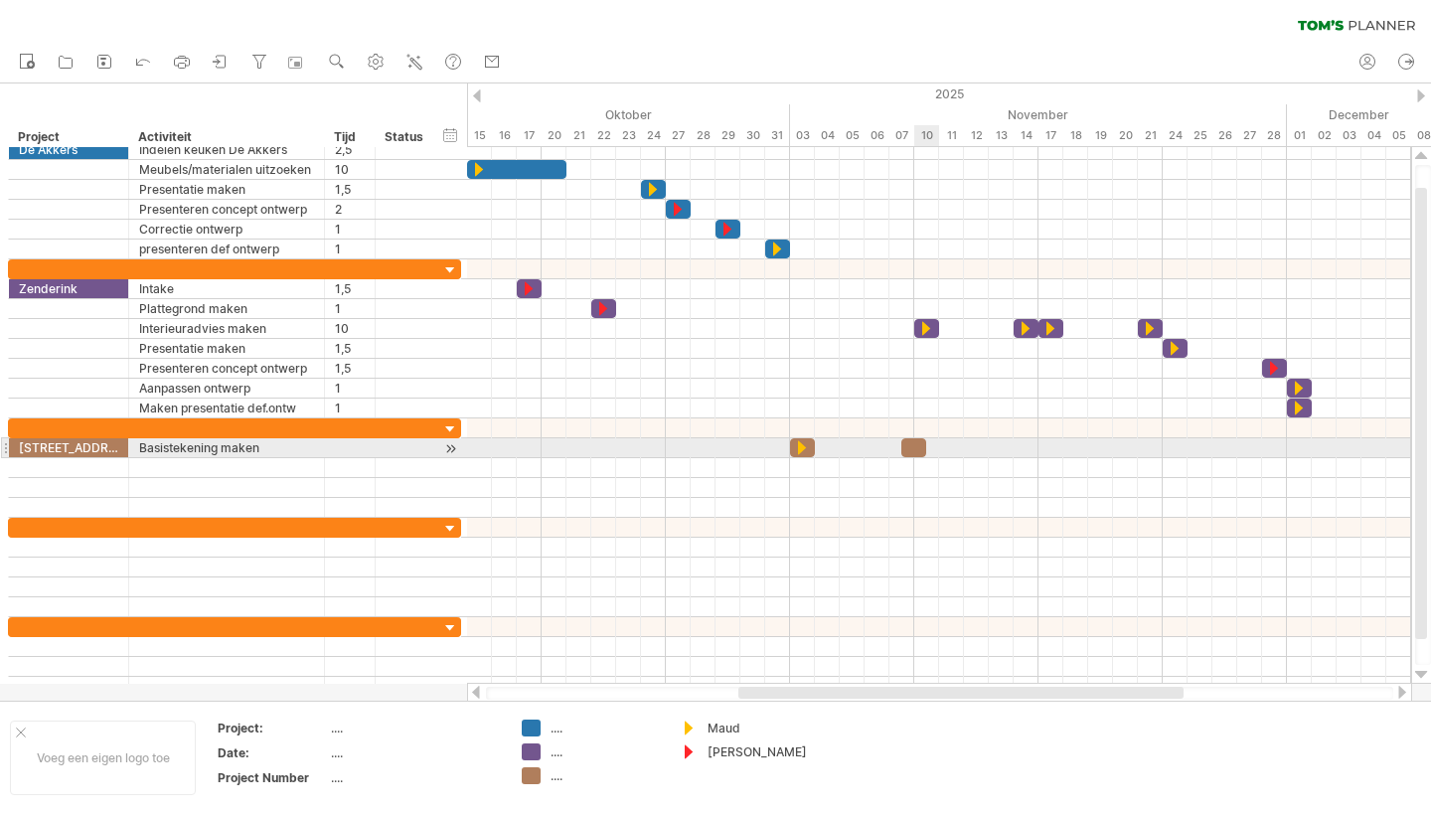
click at [919, 448] on div at bounding box center [913, 447] width 25 height 19
click at [917, 448] on div at bounding box center [913, 447] width 25 height 19
drag, startPoint x: 908, startPoint y: 449, endPoint x: 895, endPoint y: 451, distance: 13.1
click at [895, 451] on div at bounding box center [901, 447] width 25 height 19
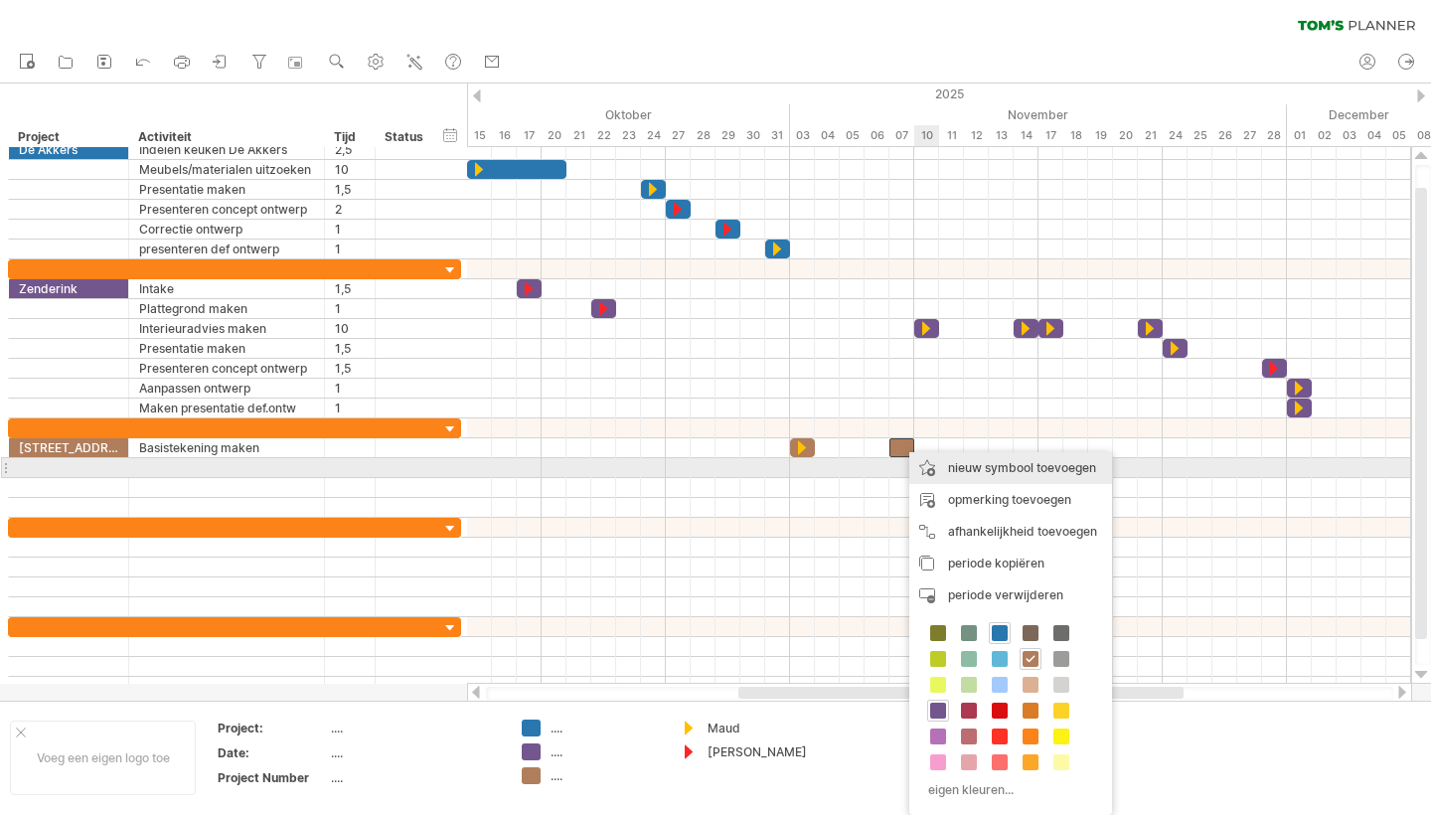
click at [1006, 477] on div "nieuw symbool toevoegen" at bounding box center [1010, 468] width 203 height 32
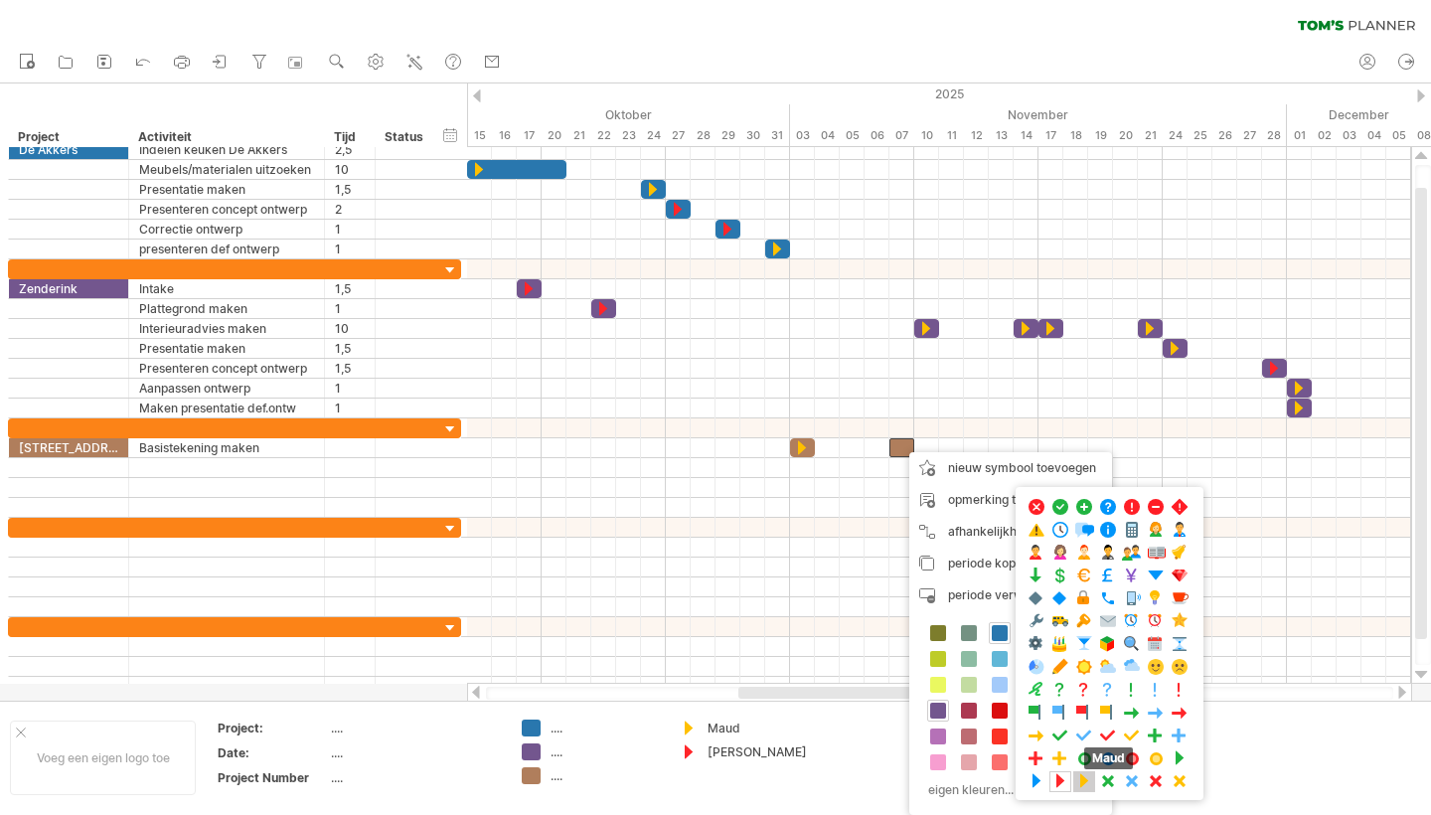
click at [1086, 781] on span at bounding box center [1084, 781] width 20 height 19
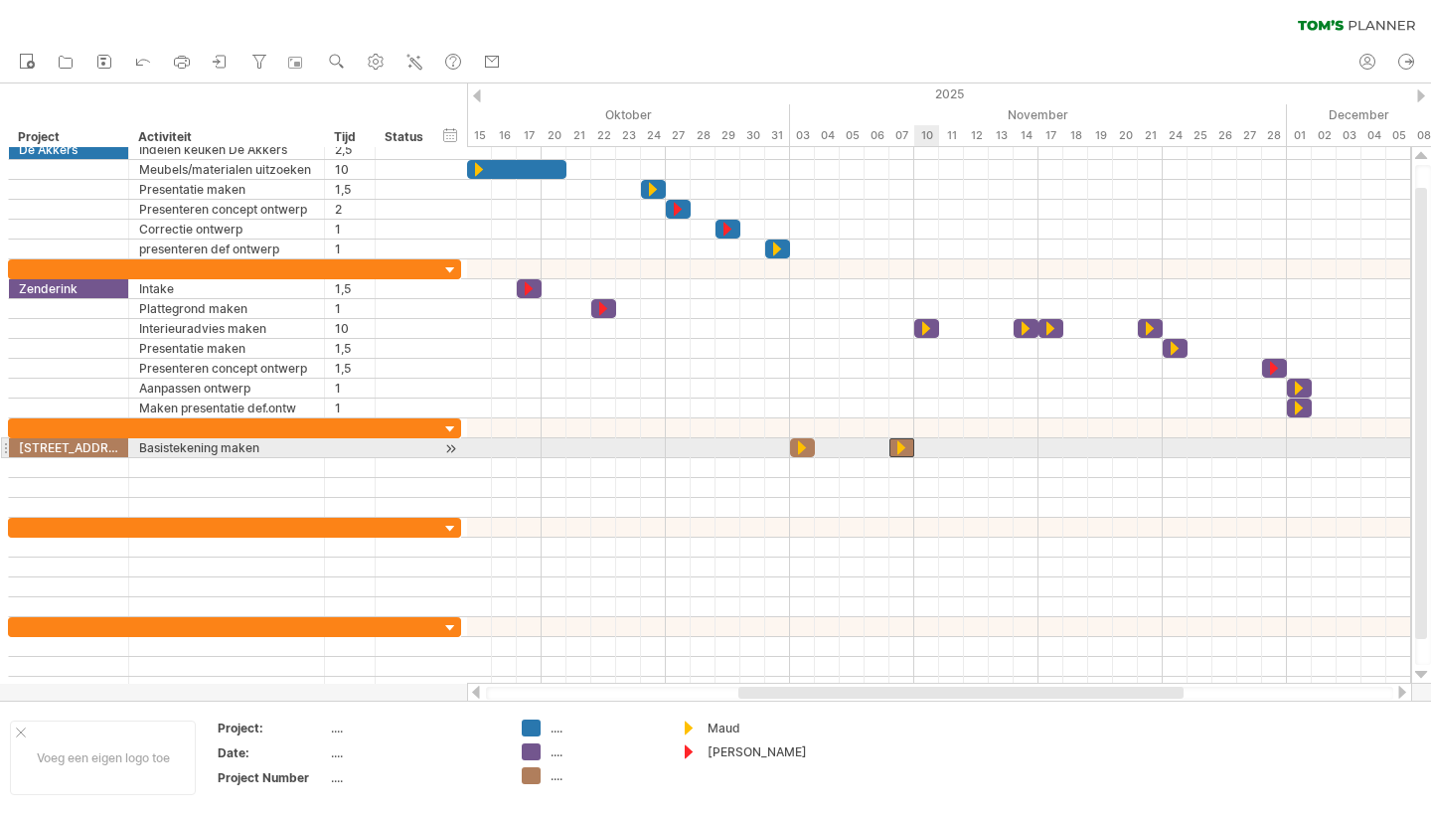
click at [927, 450] on div at bounding box center [939, 448] width 944 height 20
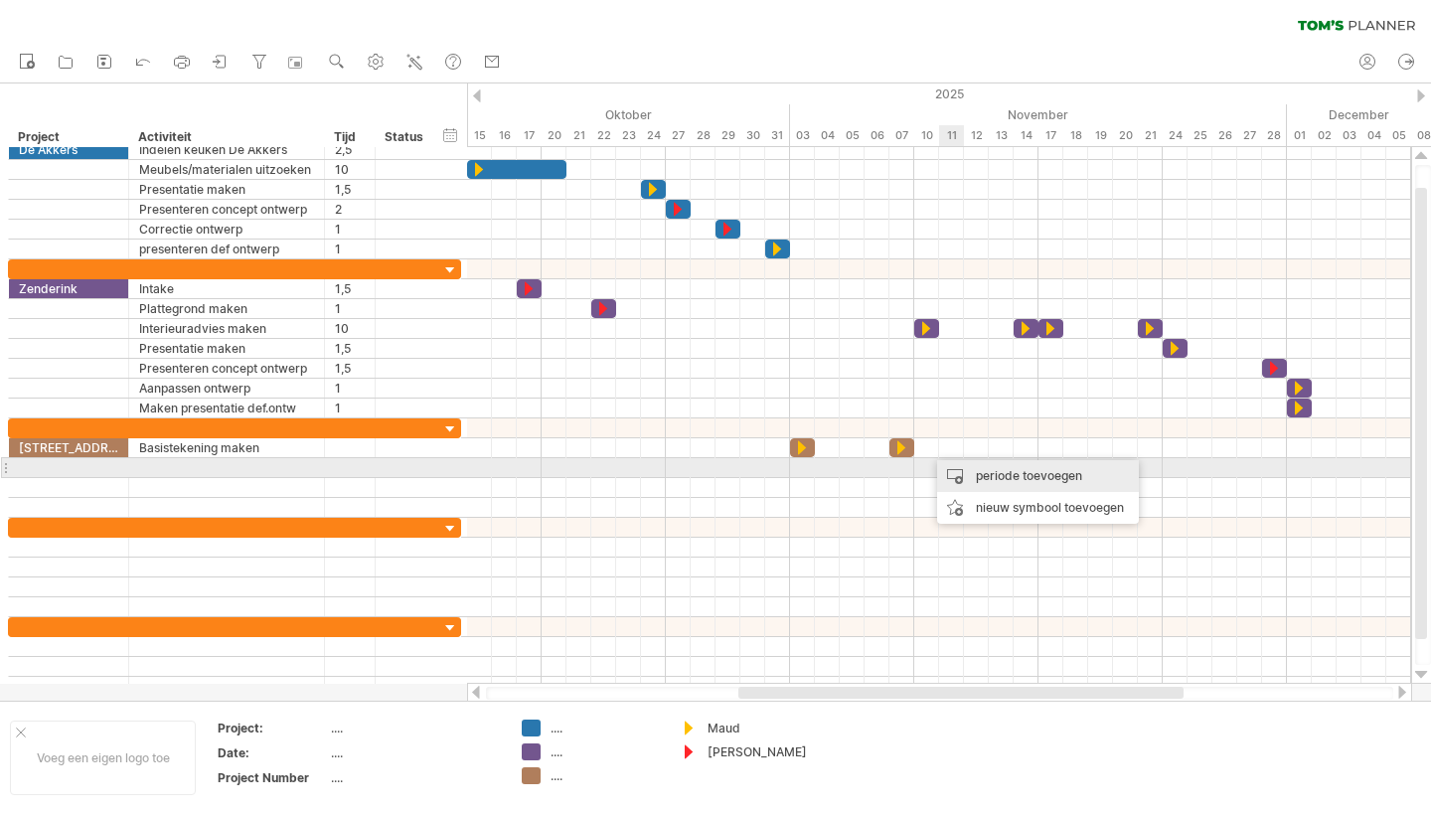
click at [984, 471] on div "periode toevoegen" at bounding box center [1038, 476] width 202 height 32
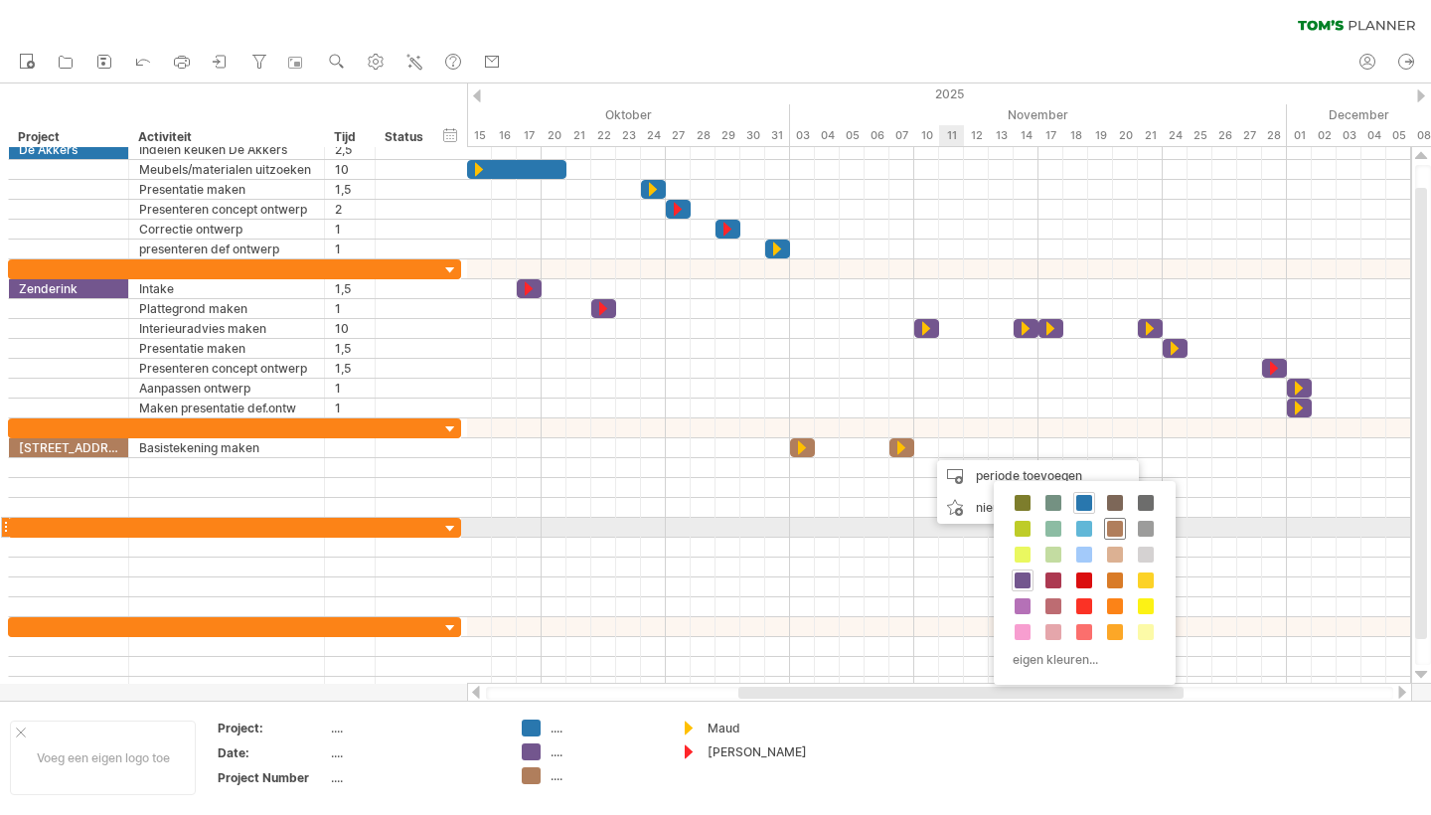
click at [1115, 525] on span at bounding box center [1115, 529] width 16 height 16
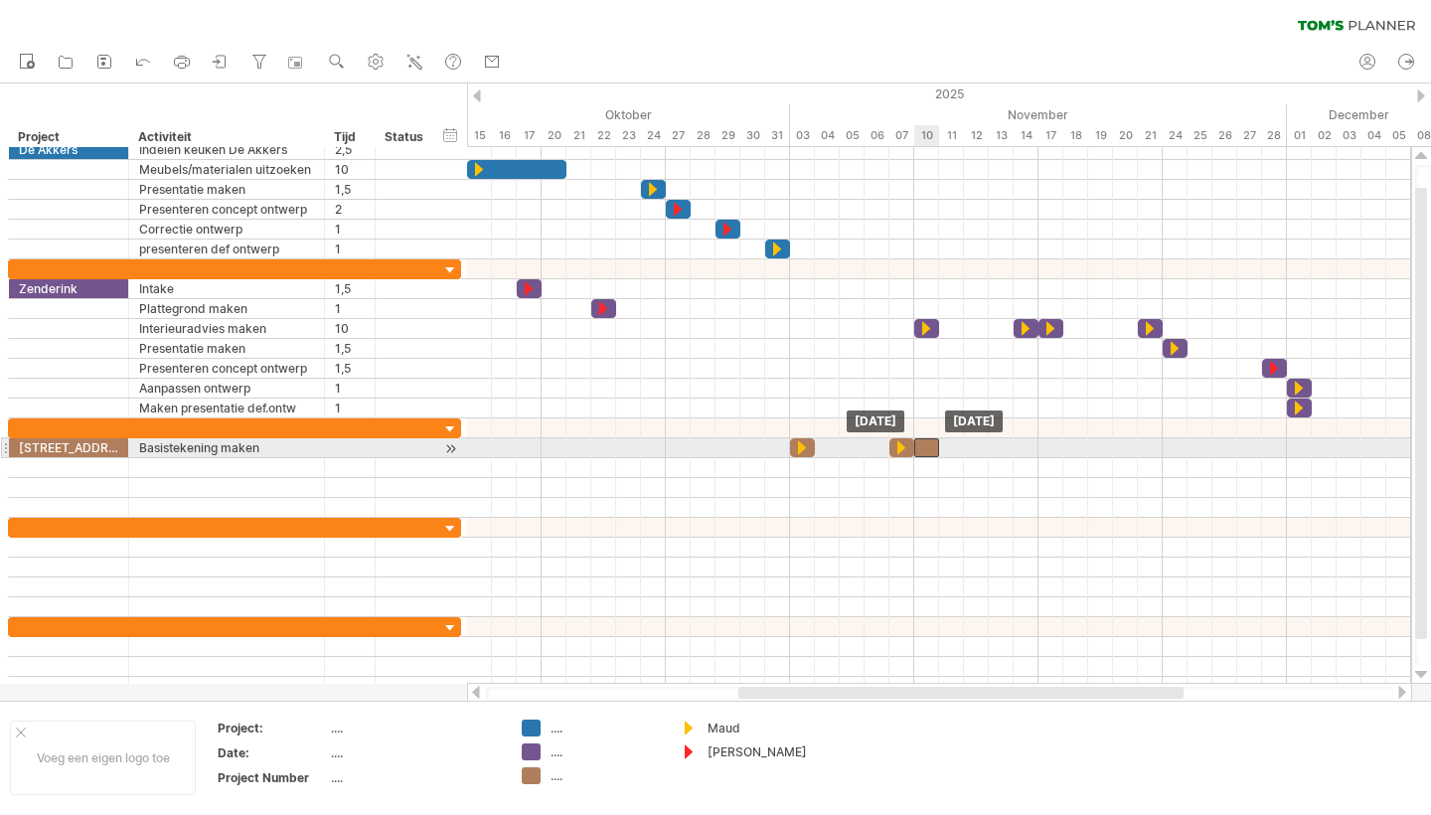
click at [931, 449] on div at bounding box center [926, 447] width 25 height 19
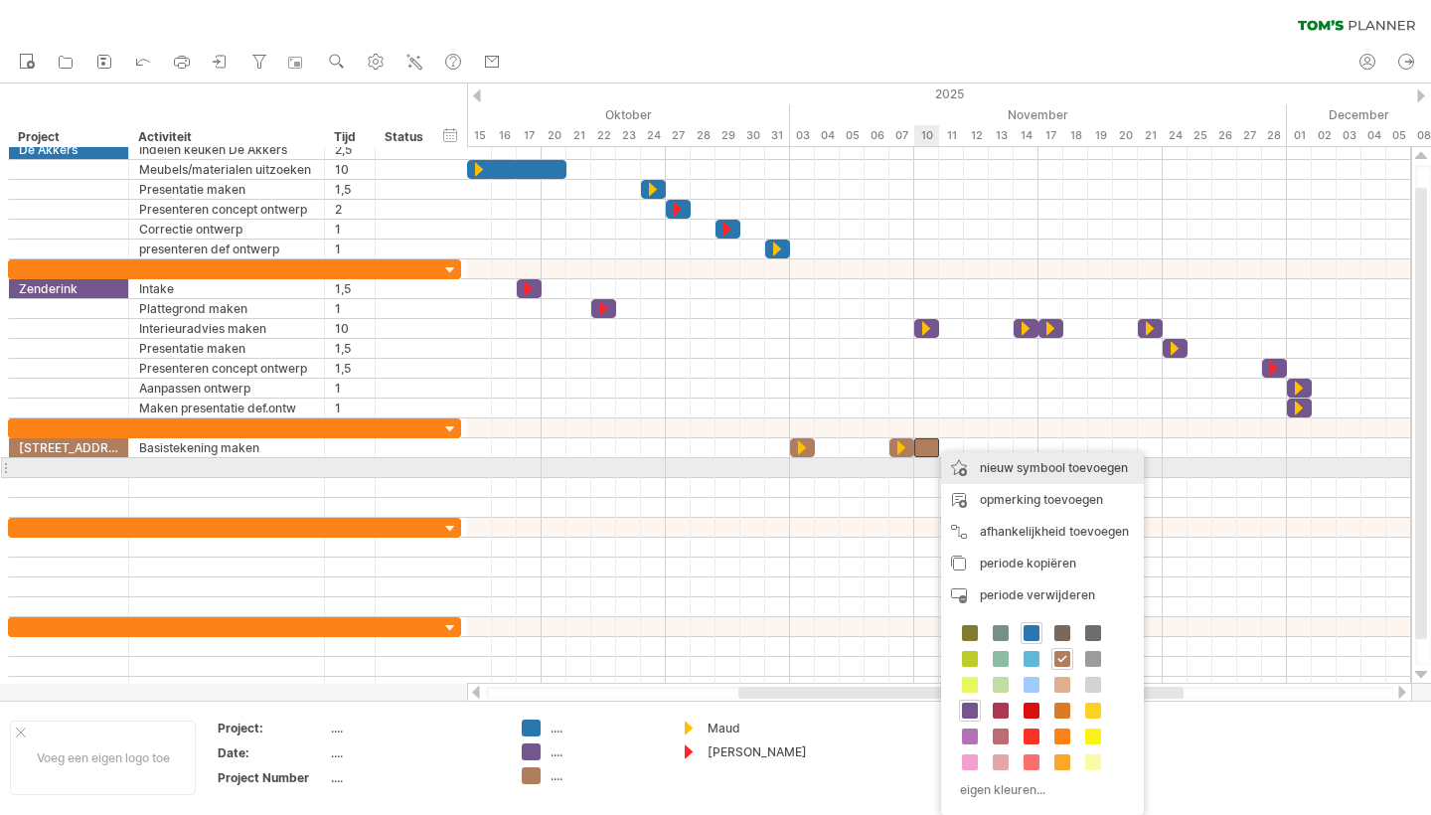
click at [1019, 470] on div "nieuw symbool toevoegen" at bounding box center [1042, 468] width 203 height 32
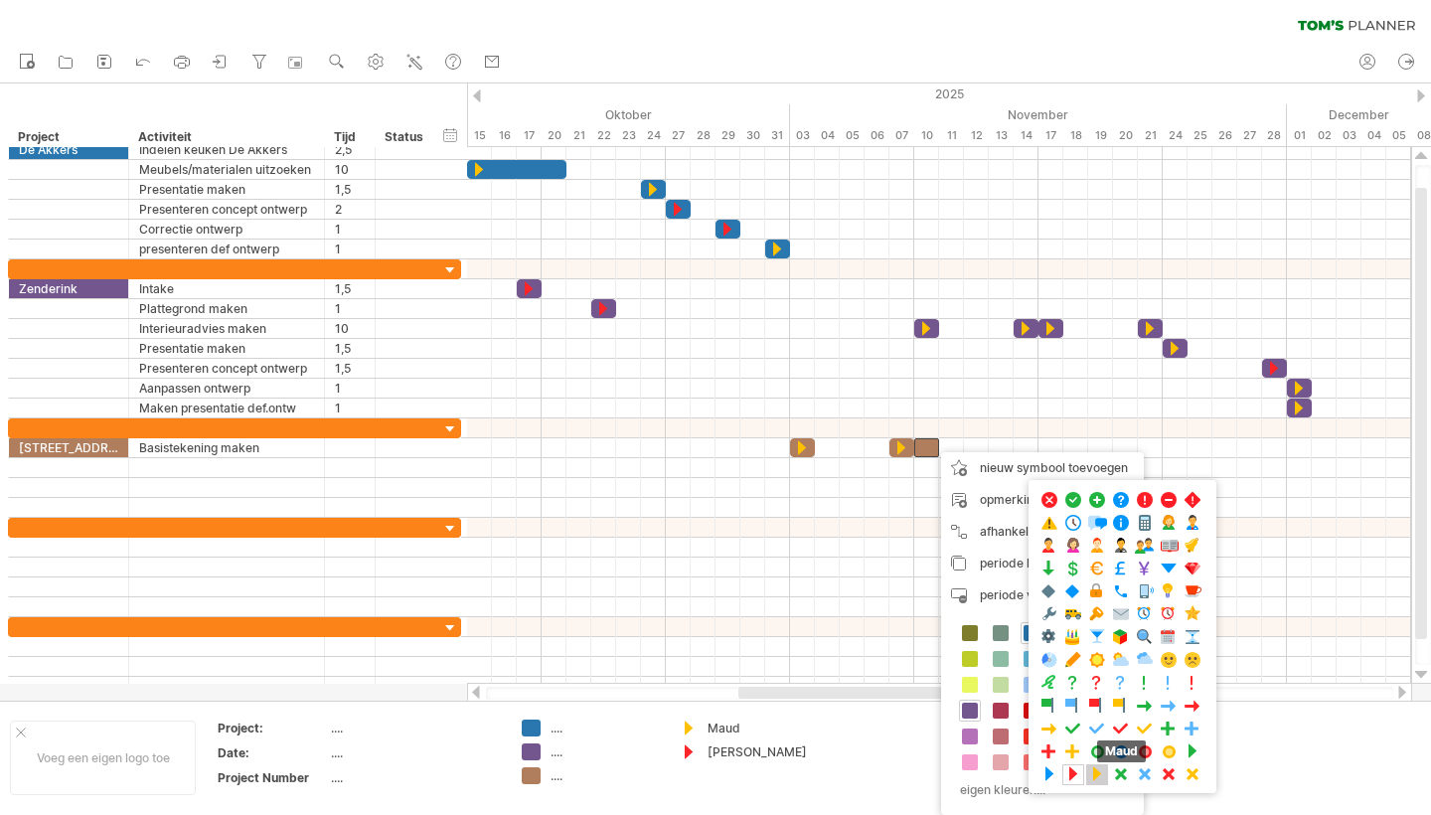
click at [1096, 774] on span at bounding box center [1097, 774] width 20 height 19
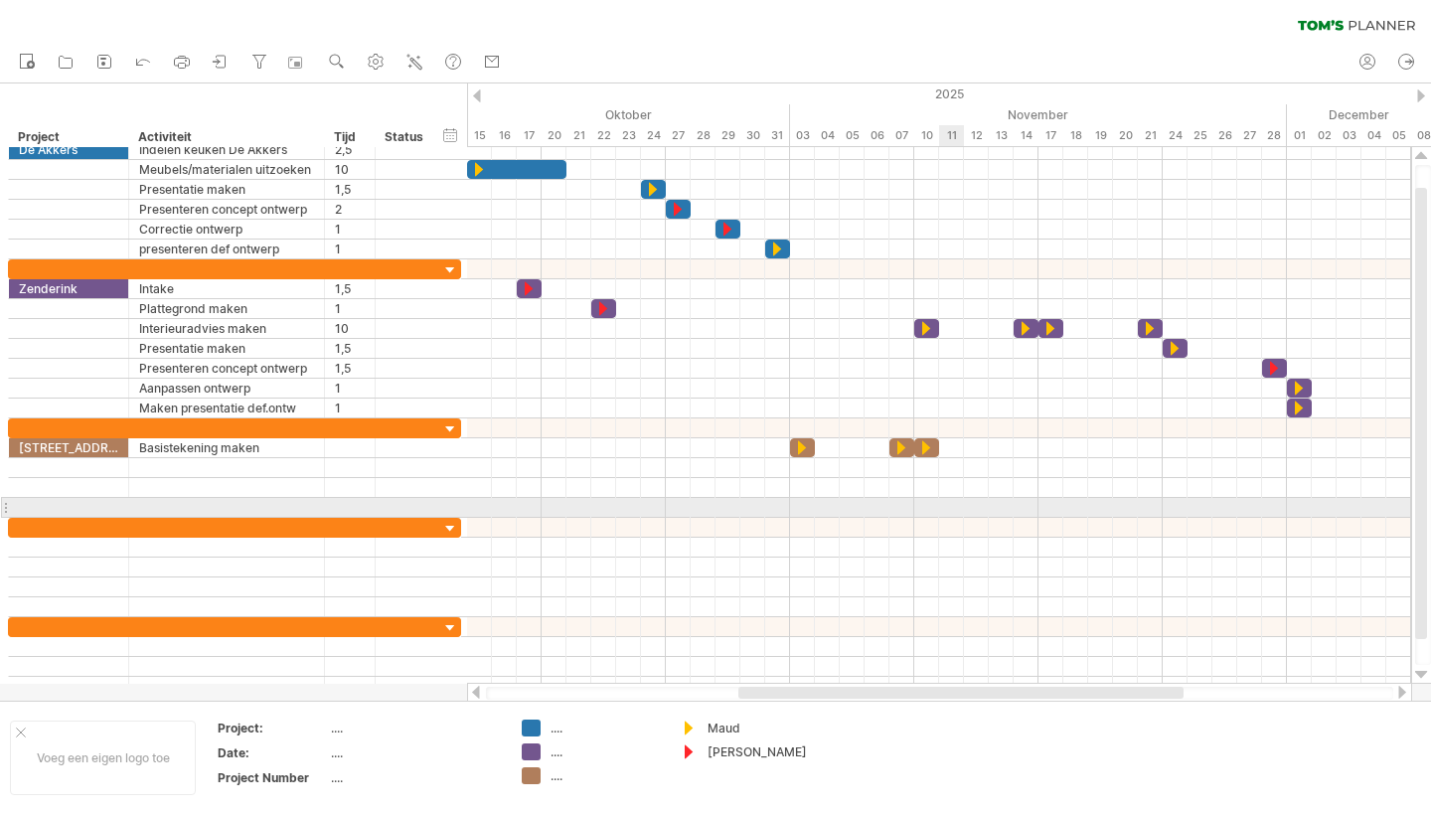
click at [951, 499] on div at bounding box center [939, 508] width 944 height 20
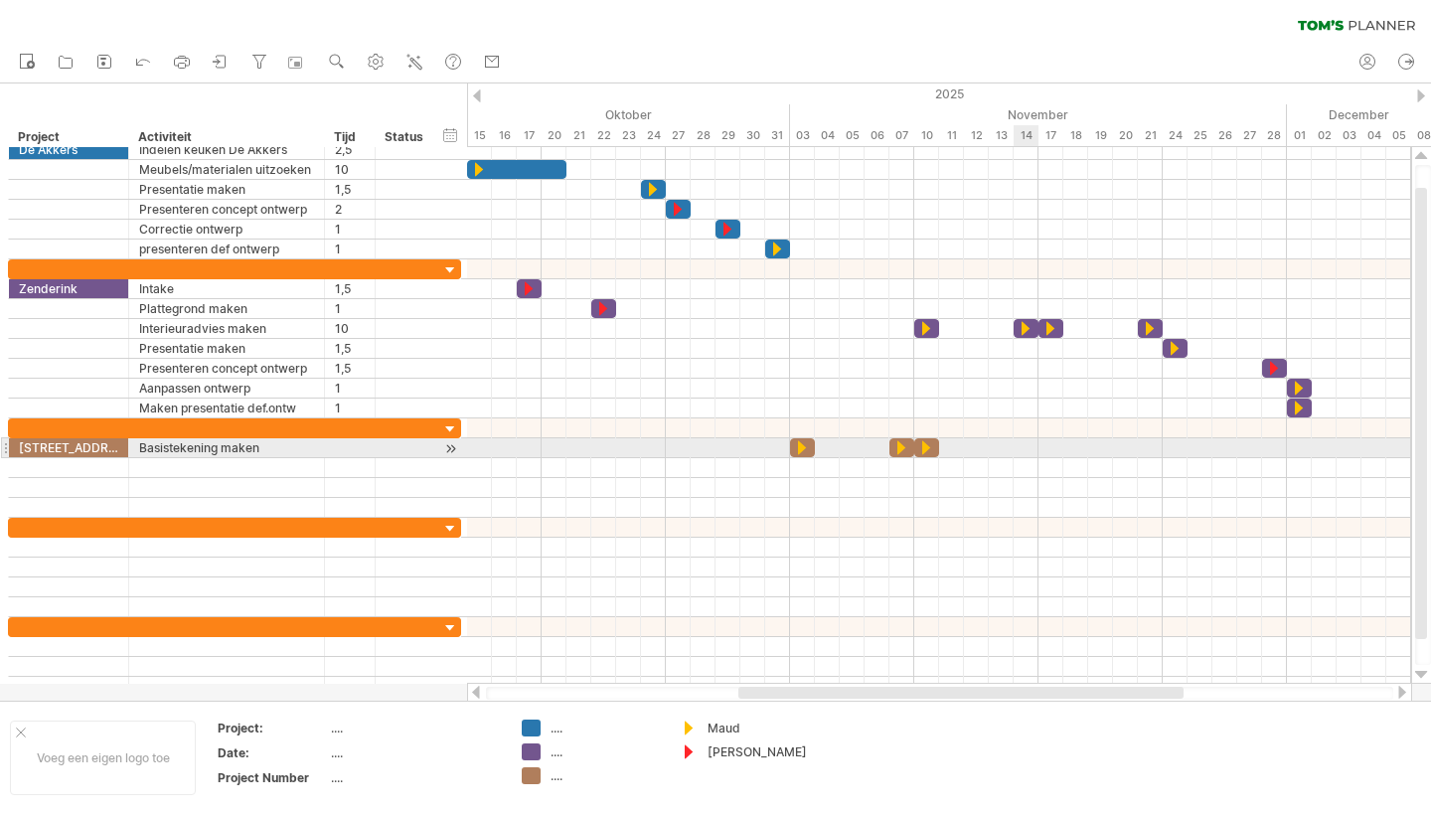
click at [1025, 449] on div at bounding box center [939, 448] width 944 height 20
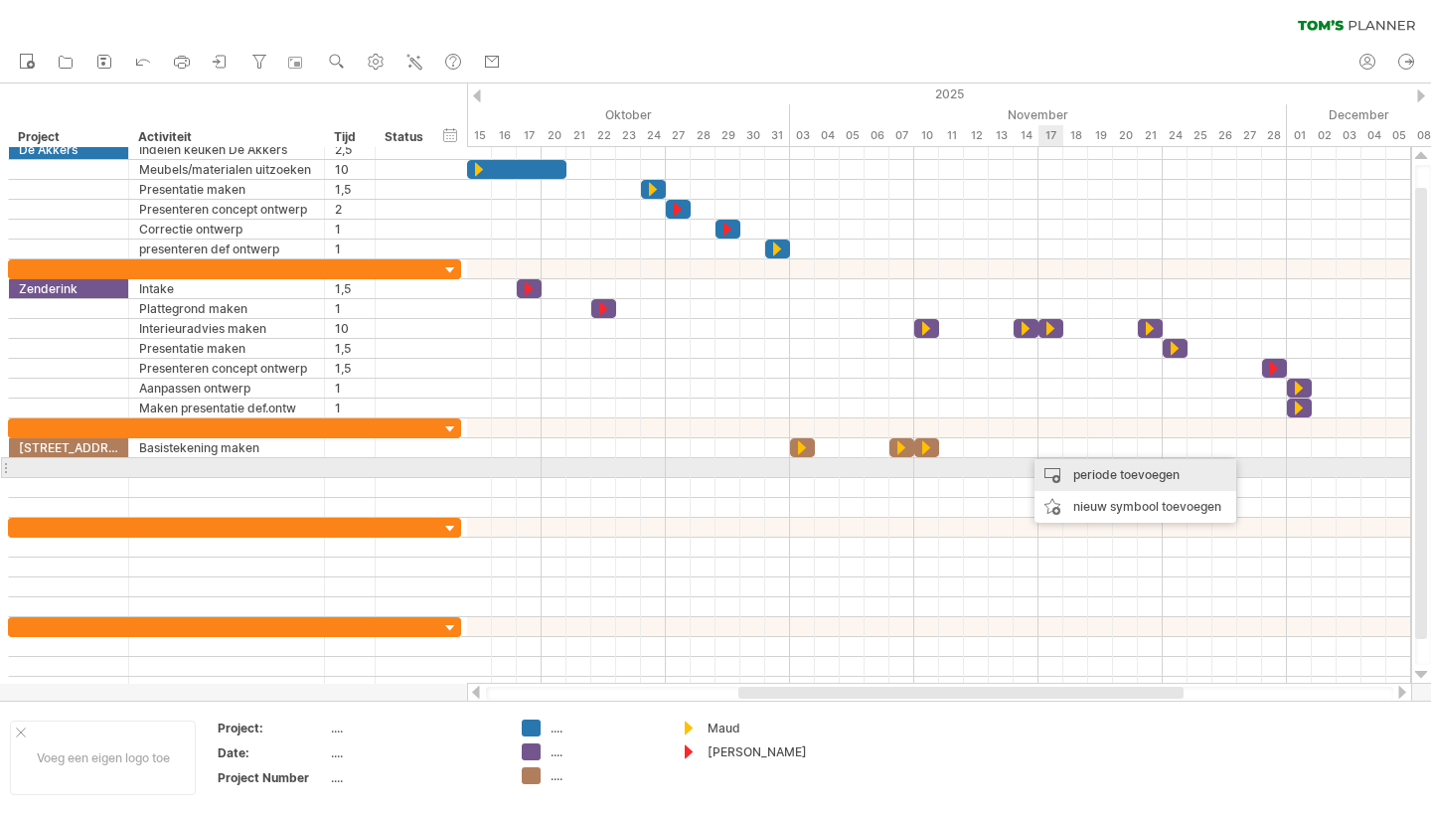
click at [1104, 477] on div "periode toevoegen" at bounding box center [1136, 475] width 202 height 32
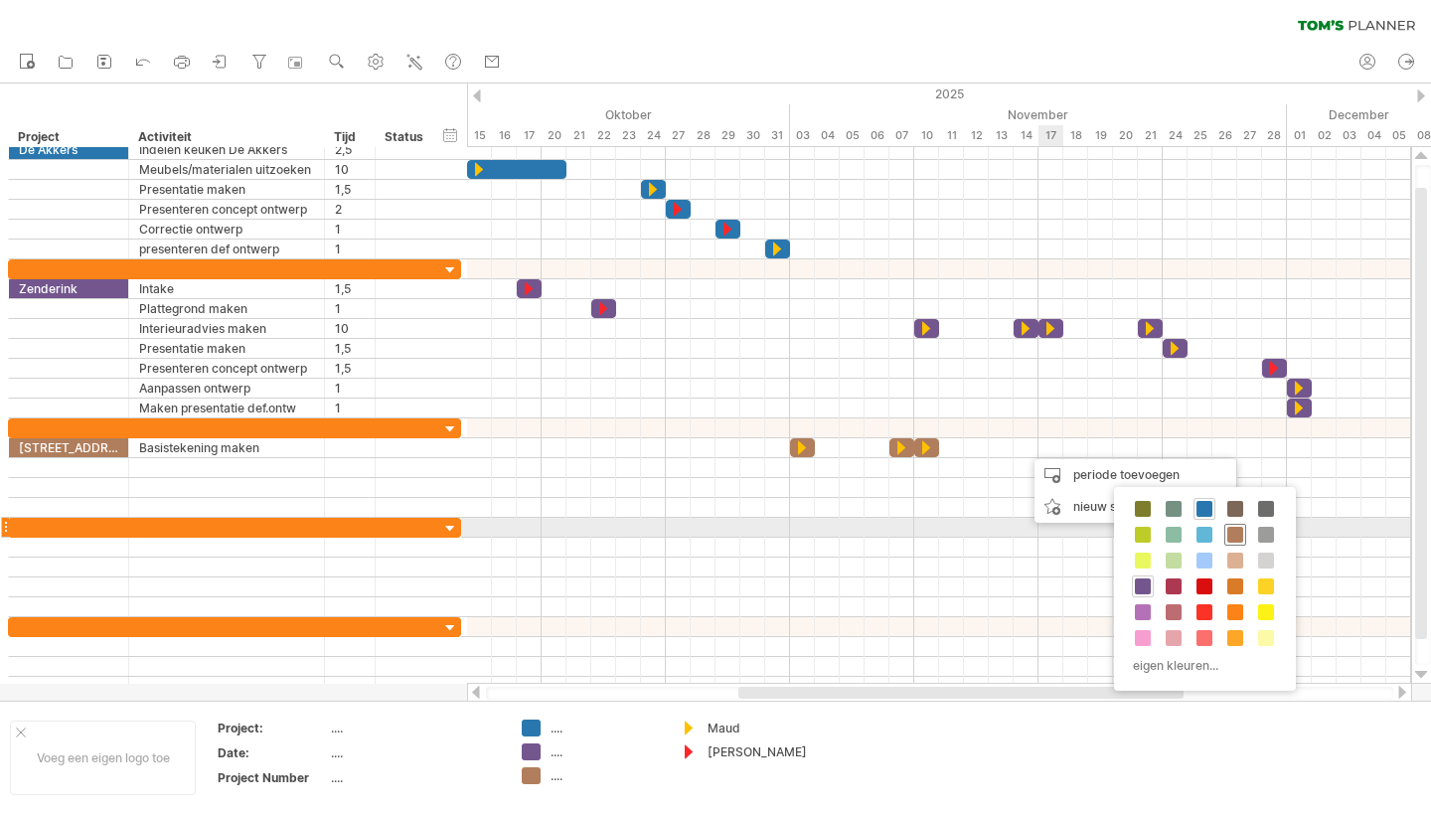
click at [1237, 530] on span at bounding box center [1235, 535] width 16 height 16
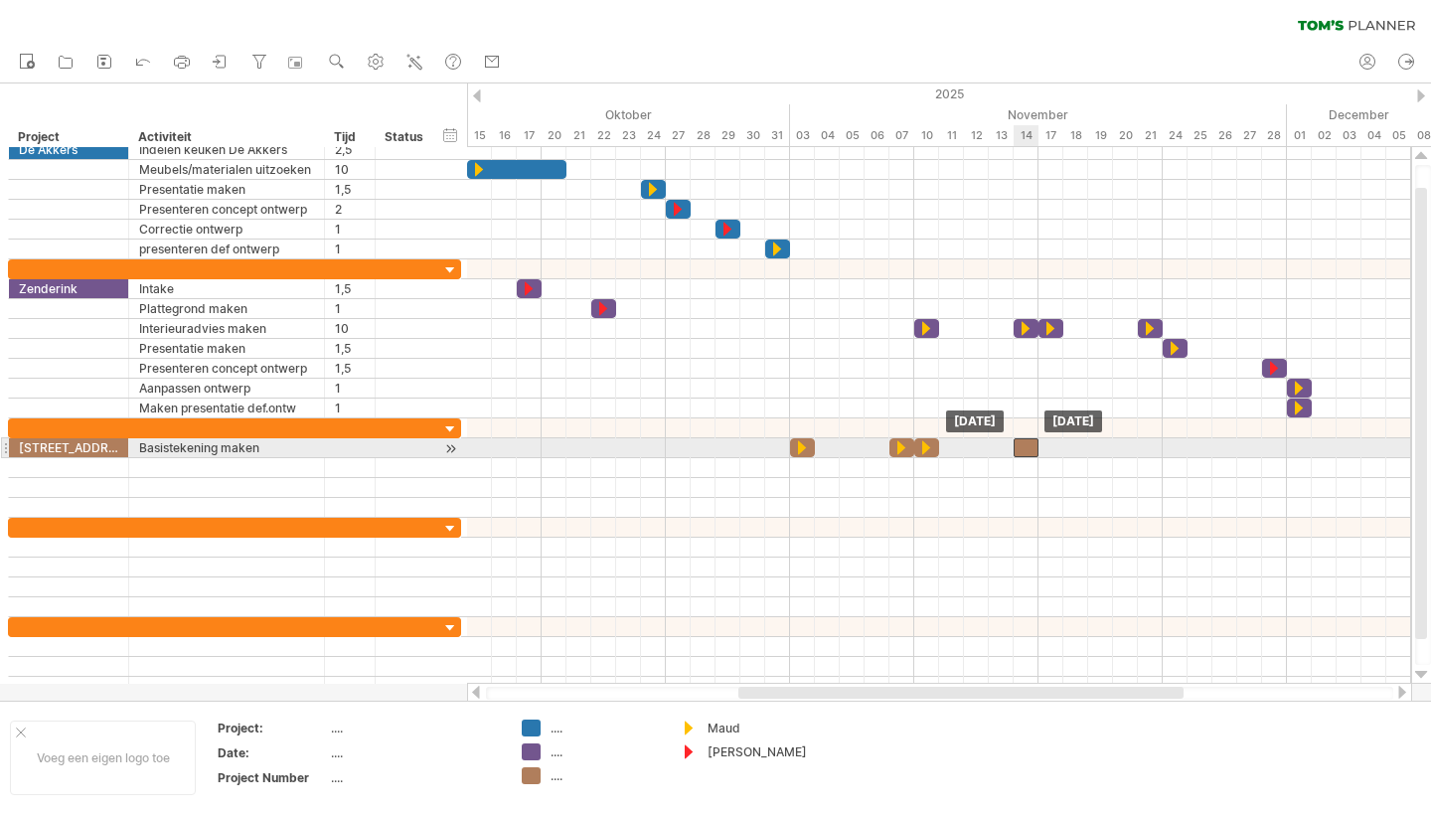
click at [1028, 450] on div at bounding box center [1026, 447] width 25 height 19
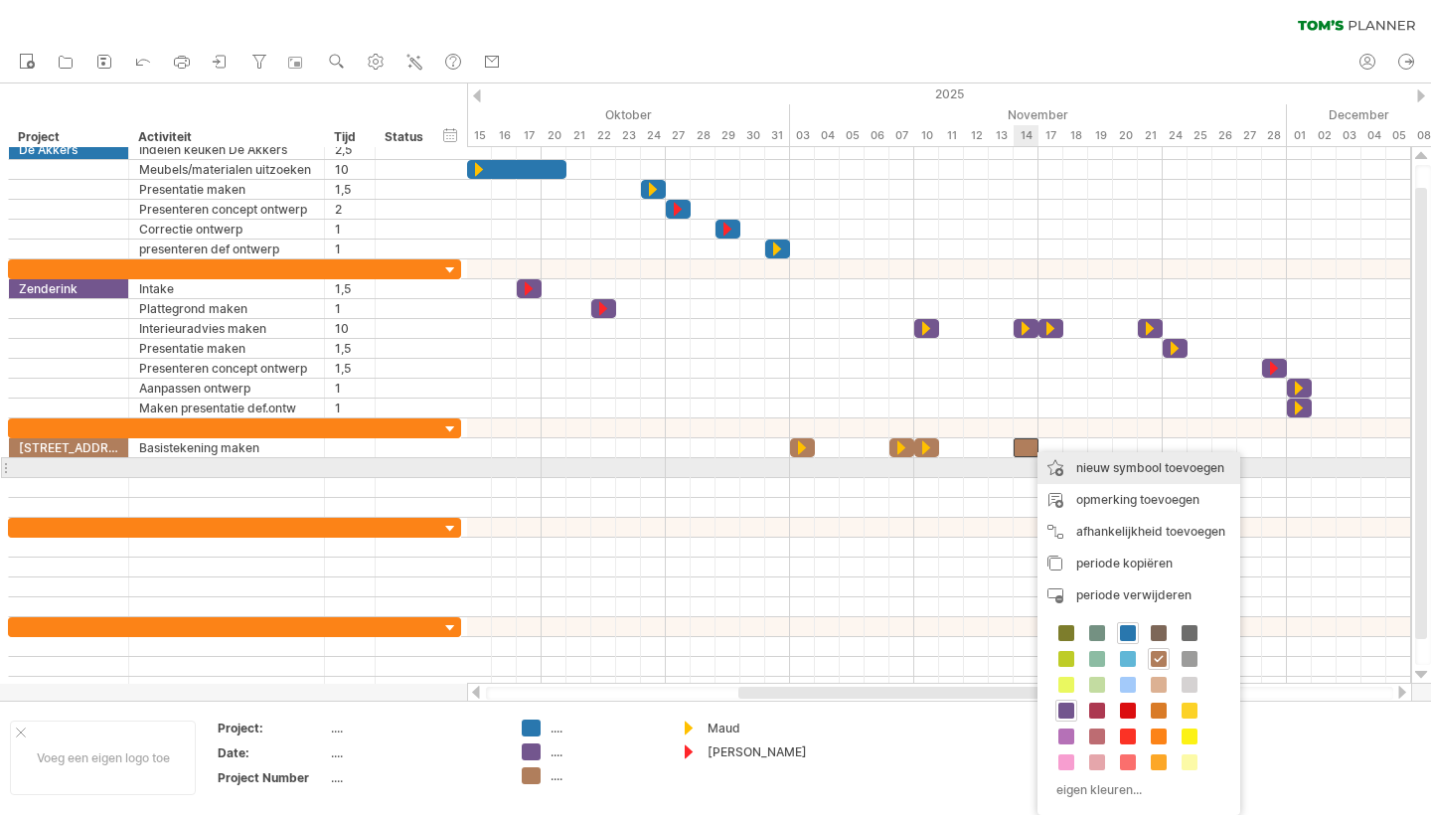
click at [1126, 469] on div "nieuw symbool toevoegen" at bounding box center [1139, 468] width 203 height 32
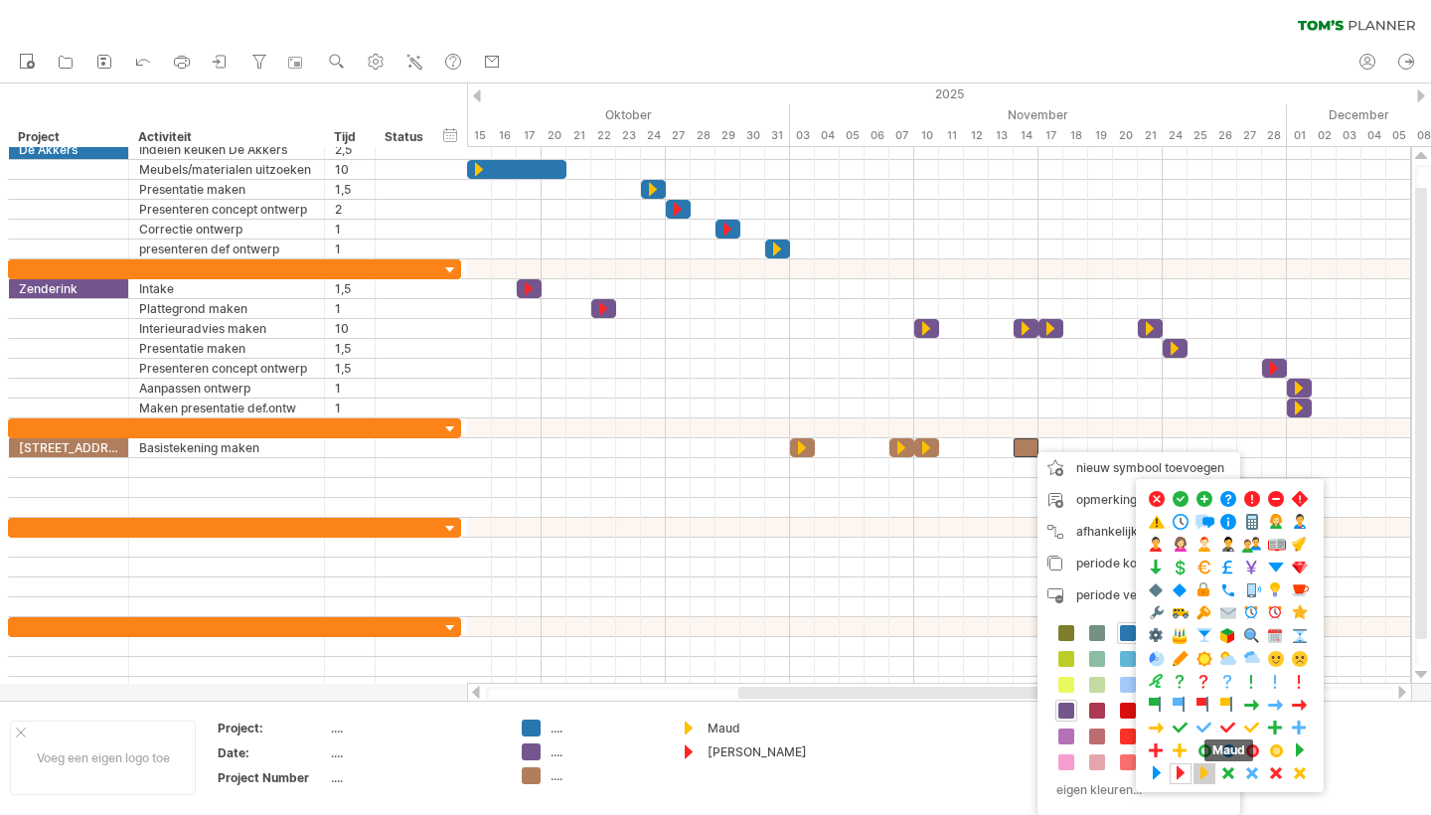
click at [1206, 780] on span at bounding box center [1205, 773] width 20 height 19
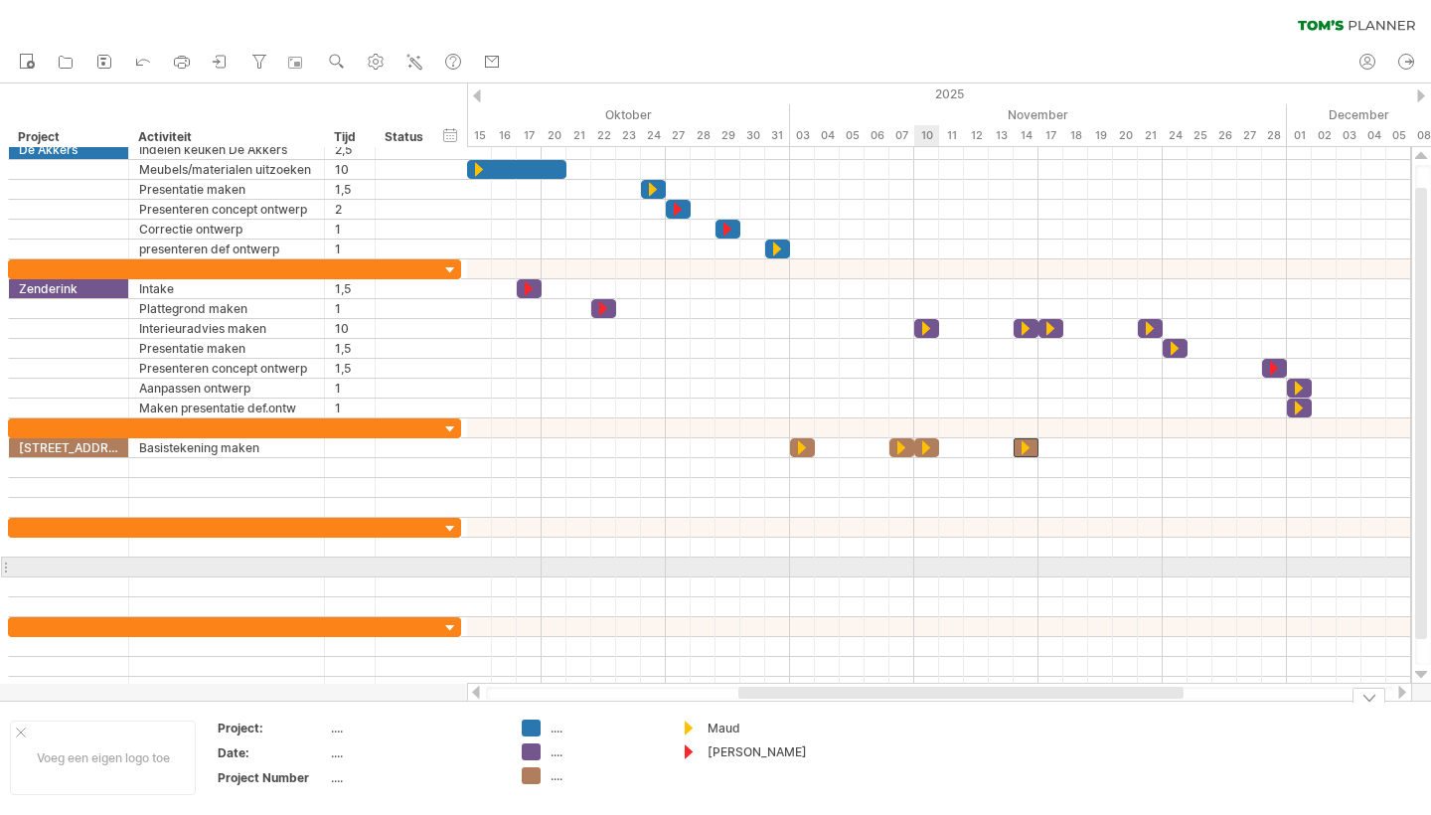
click at [926, 571] on div at bounding box center [939, 568] width 944 height 20
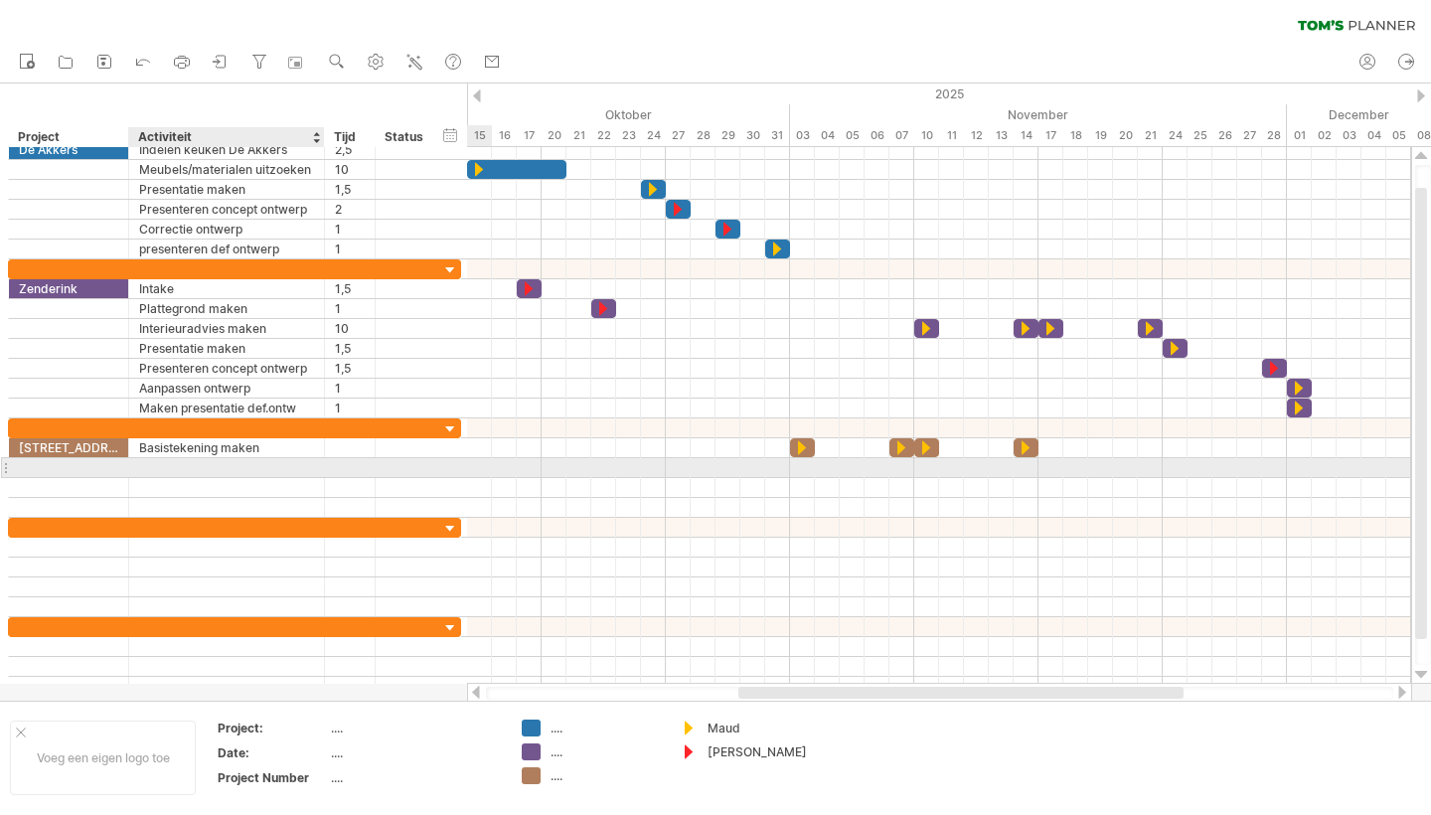
click at [172, 463] on div at bounding box center [226, 467] width 175 height 19
type input "**********"
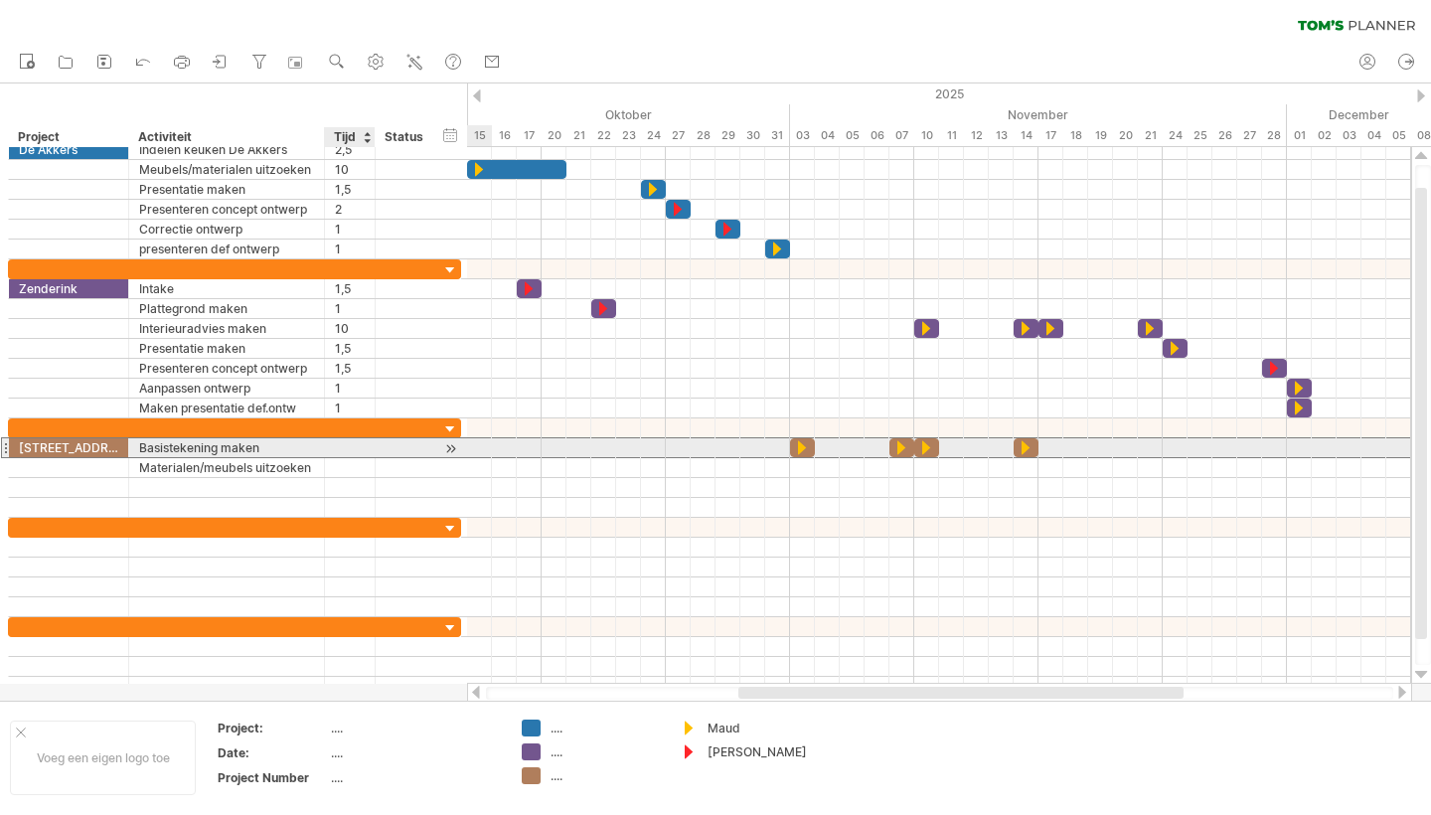
click at [353, 453] on div at bounding box center [350, 447] width 30 height 19
type input "******"
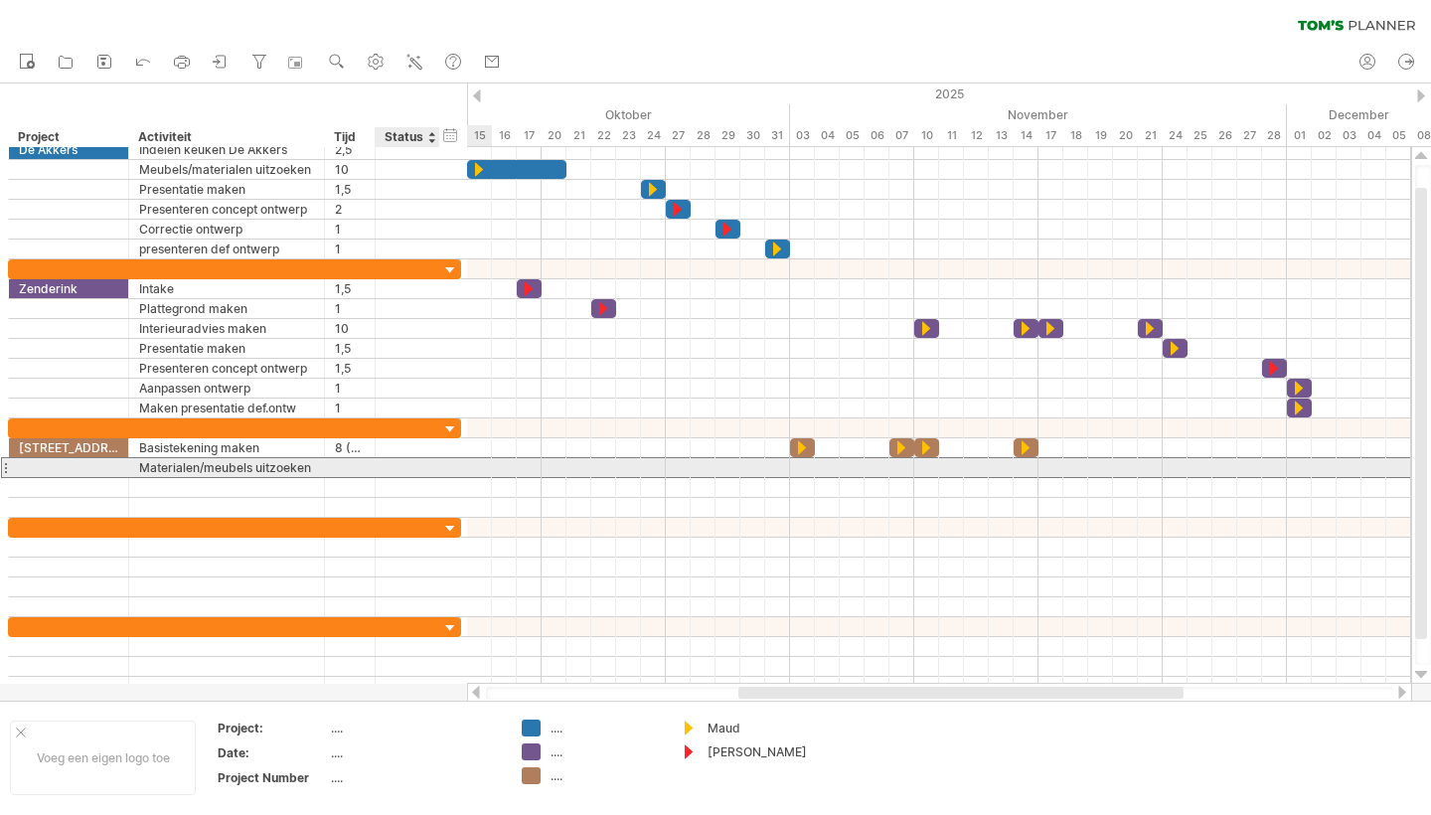
click at [431, 474] on div at bounding box center [408, 467] width 65 height 19
click at [341, 471] on div at bounding box center [350, 467] width 30 height 19
type input "******"
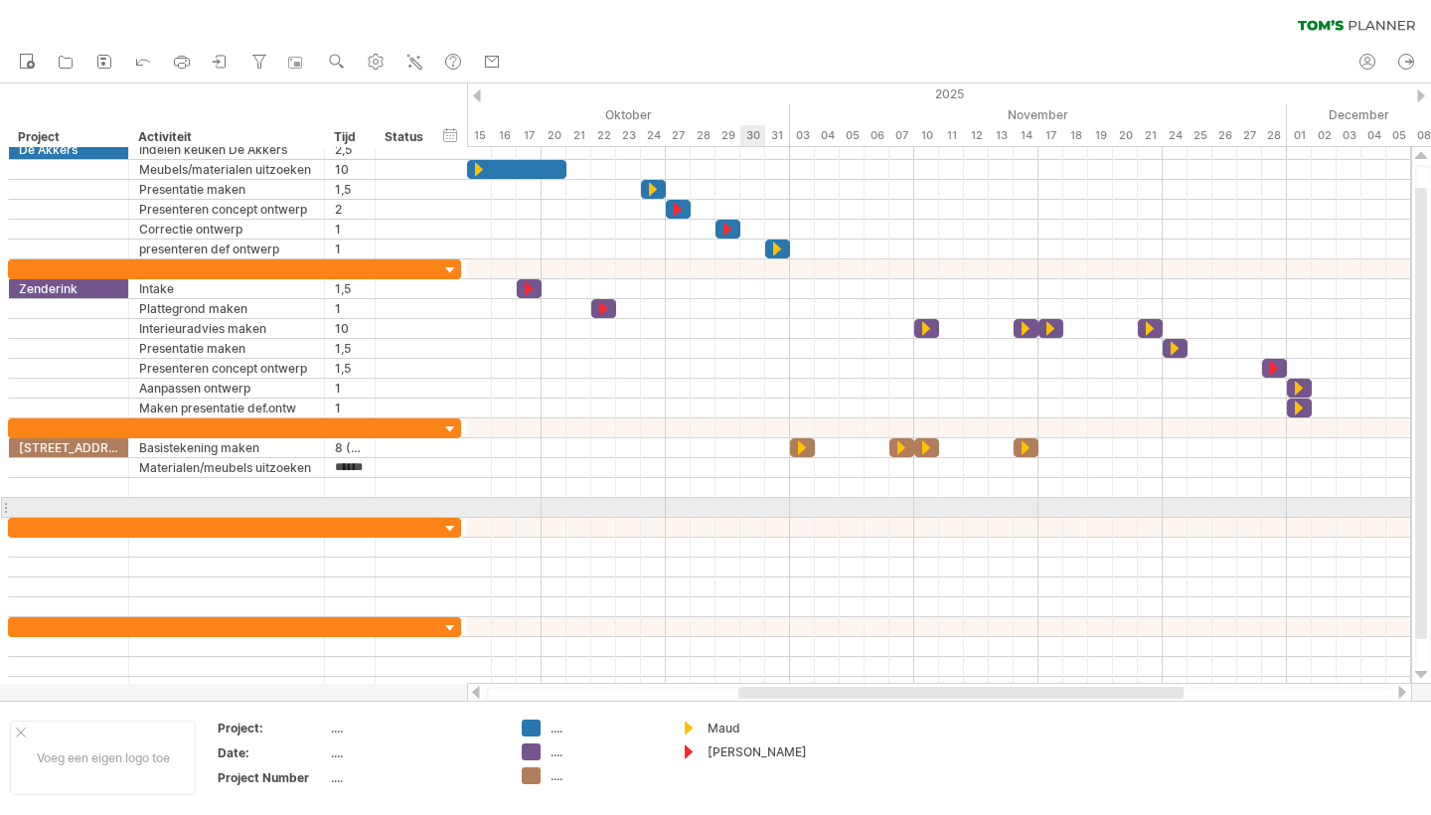
click at [767, 527] on div at bounding box center [939, 528] width 944 height 20
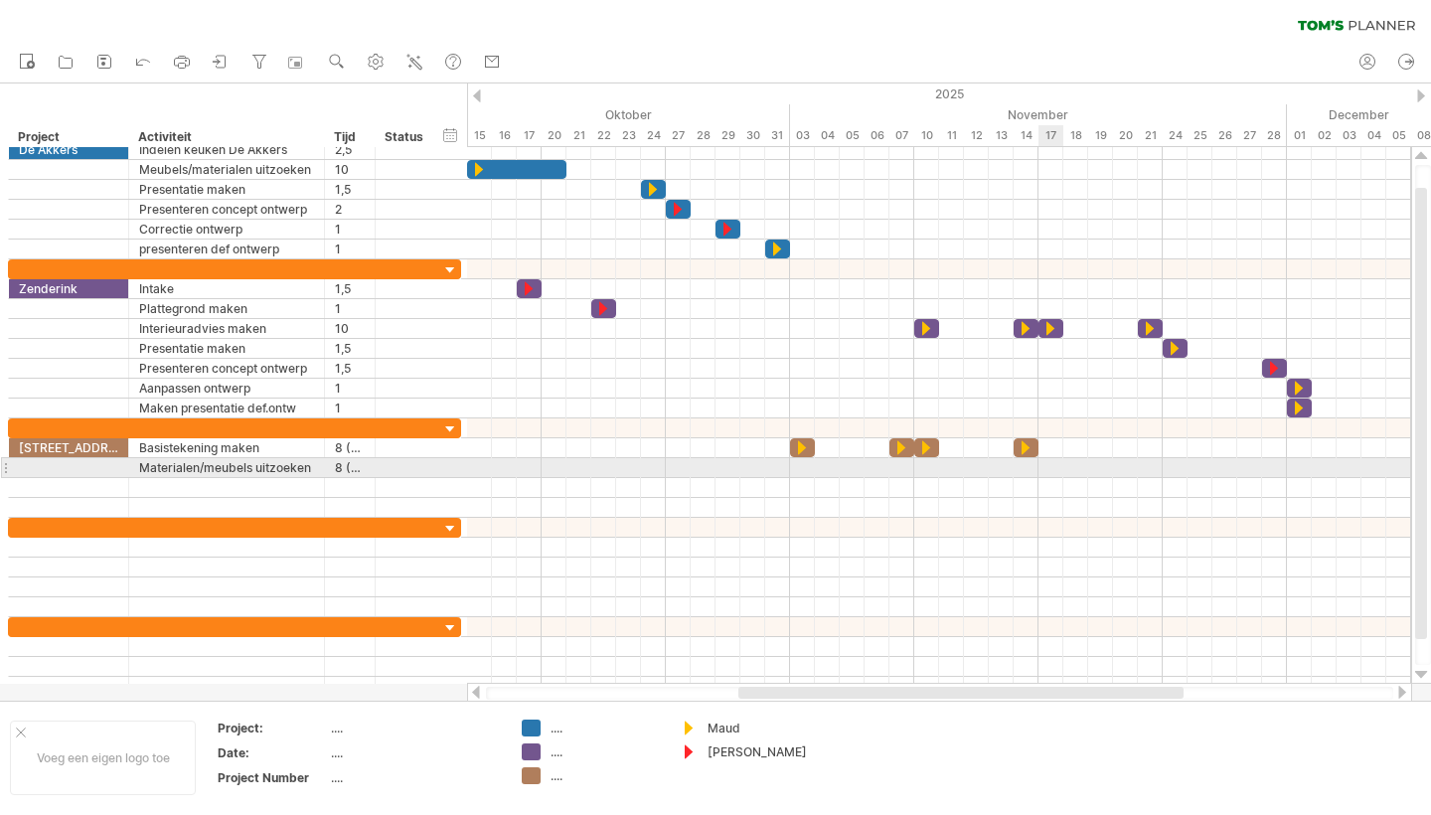
click at [1053, 469] on div at bounding box center [939, 468] width 944 height 20
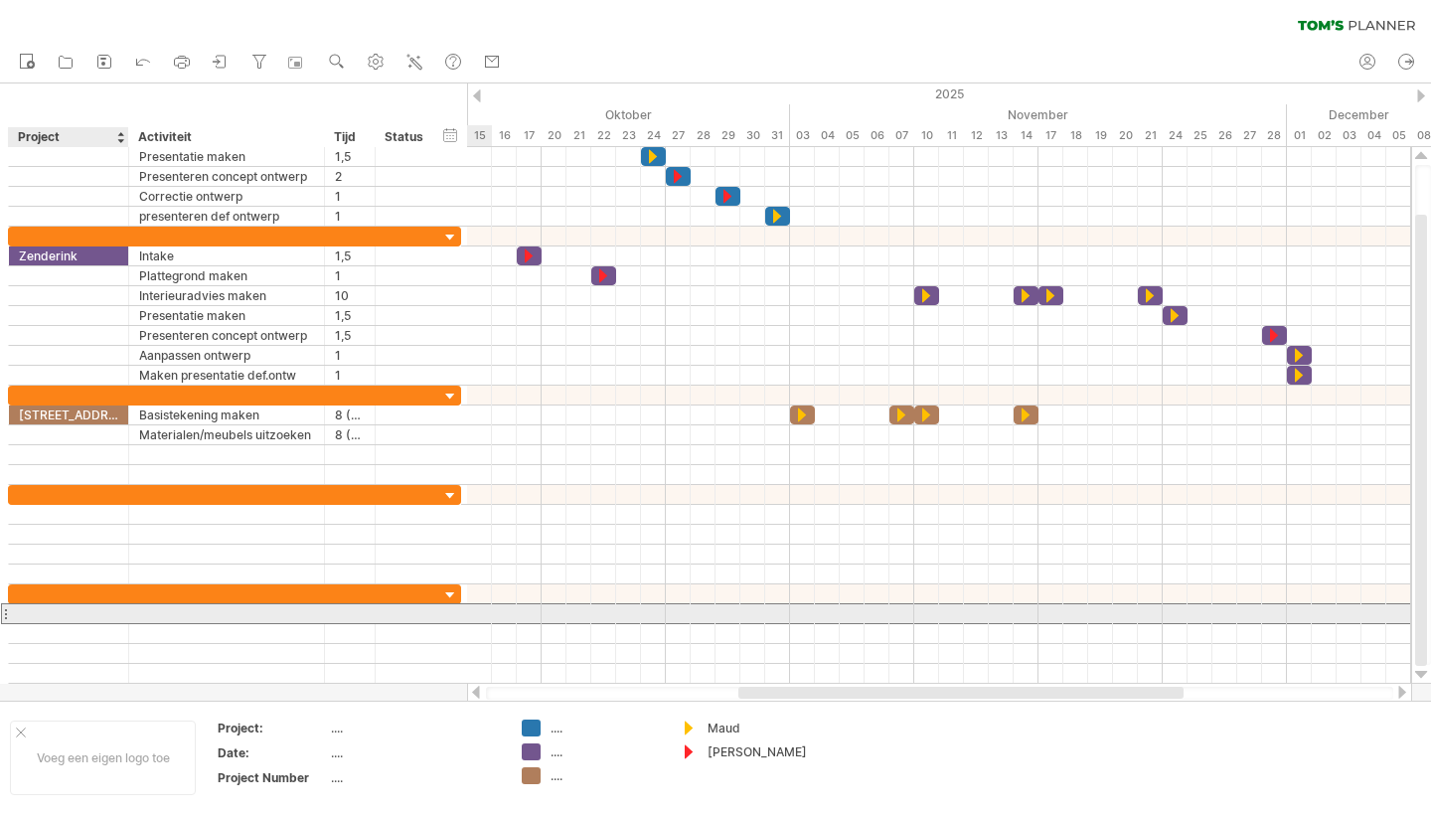
click at [45, 609] on div at bounding box center [68, 613] width 99 height 19
click at [168, 613] on div at bounding box center [226, 613] width 175 height 19
type input "**********"
click at [747, 613] on div at bounding box center [939, 614] width 944 height 20
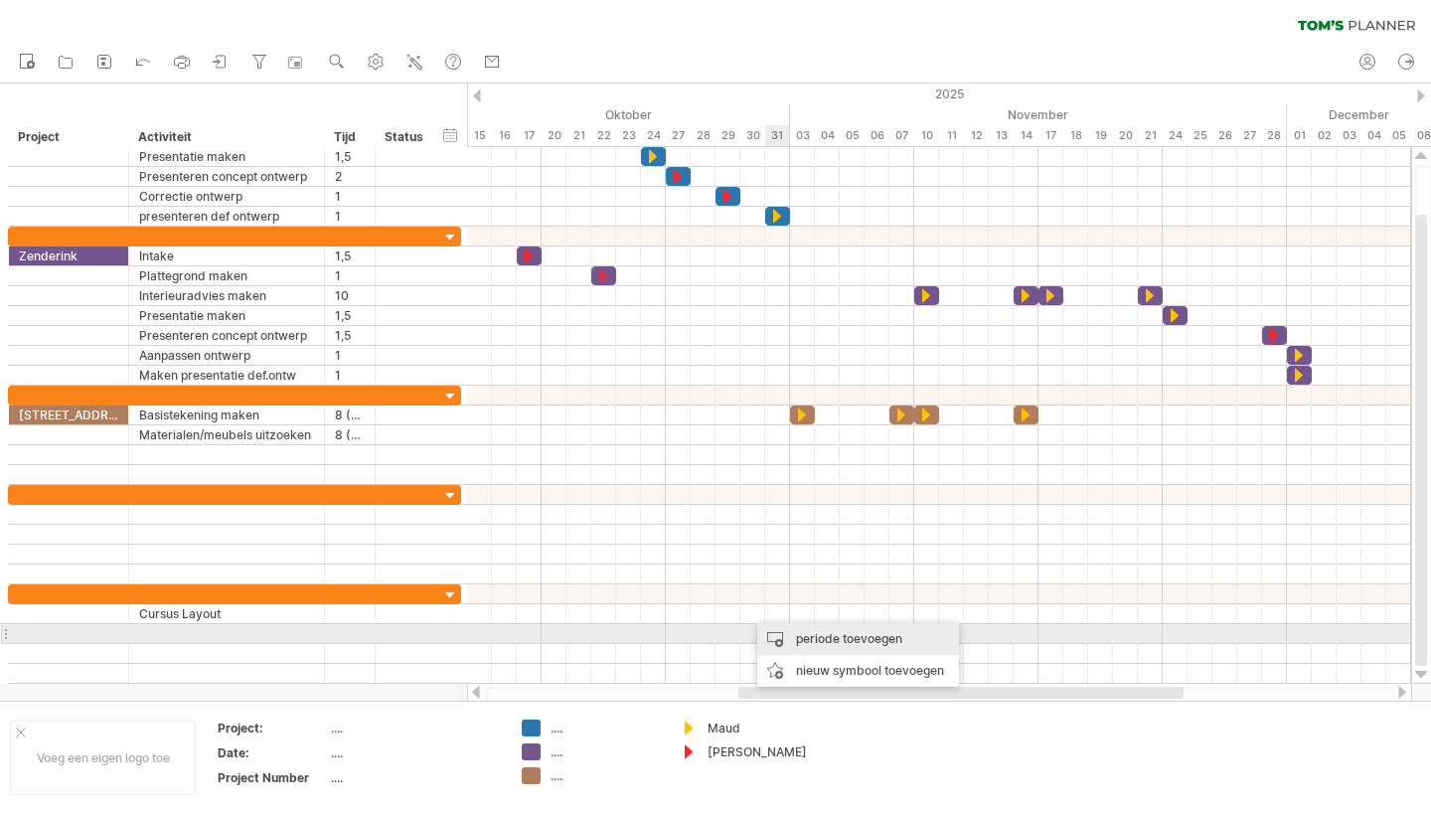
click at [814, 643] on div "periode toevoegen" at bounding box center [858, 639] width 202 height 32
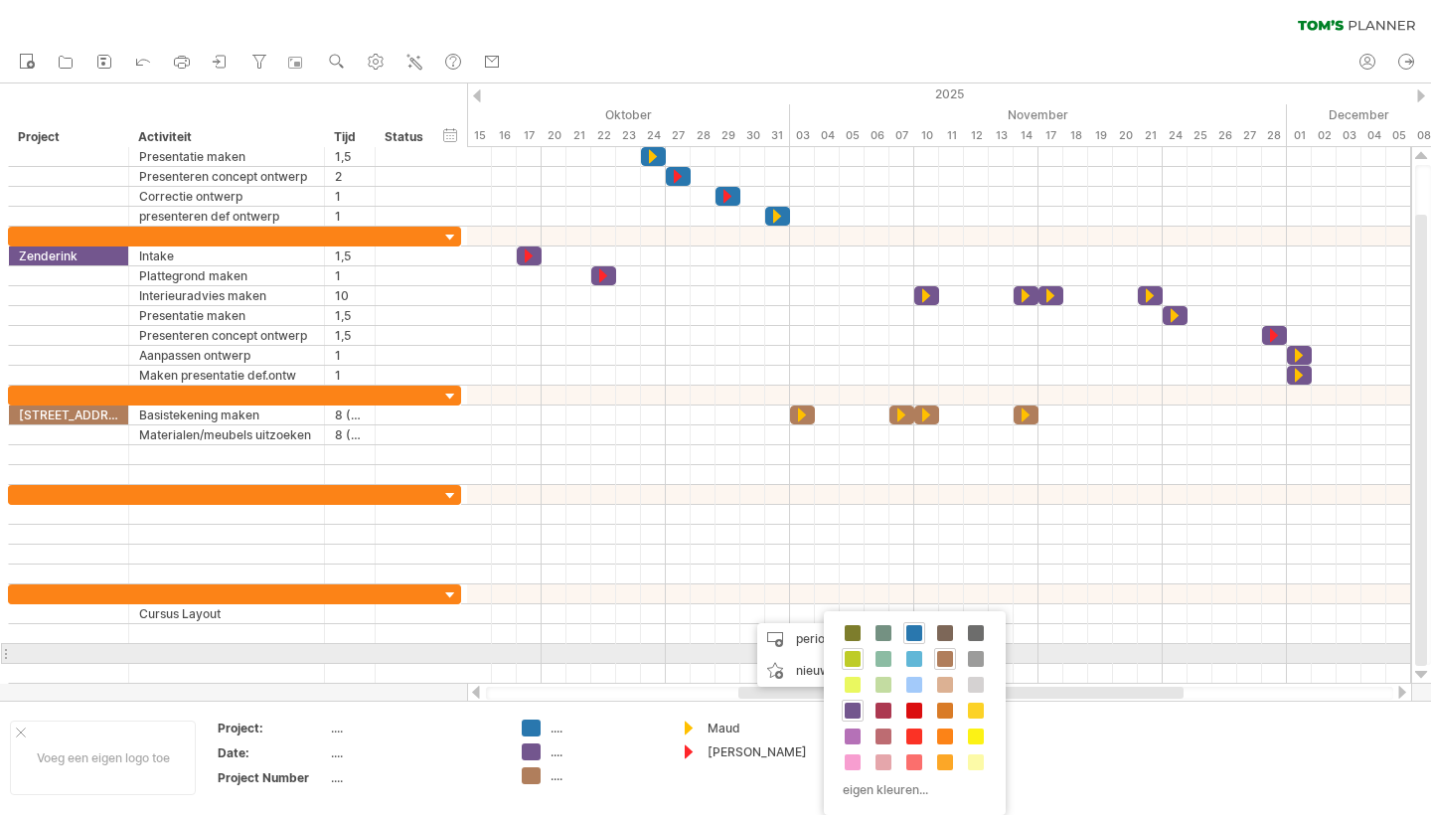
click at [855, 661] on span at bounding box center [853, 659] width 16 height 16
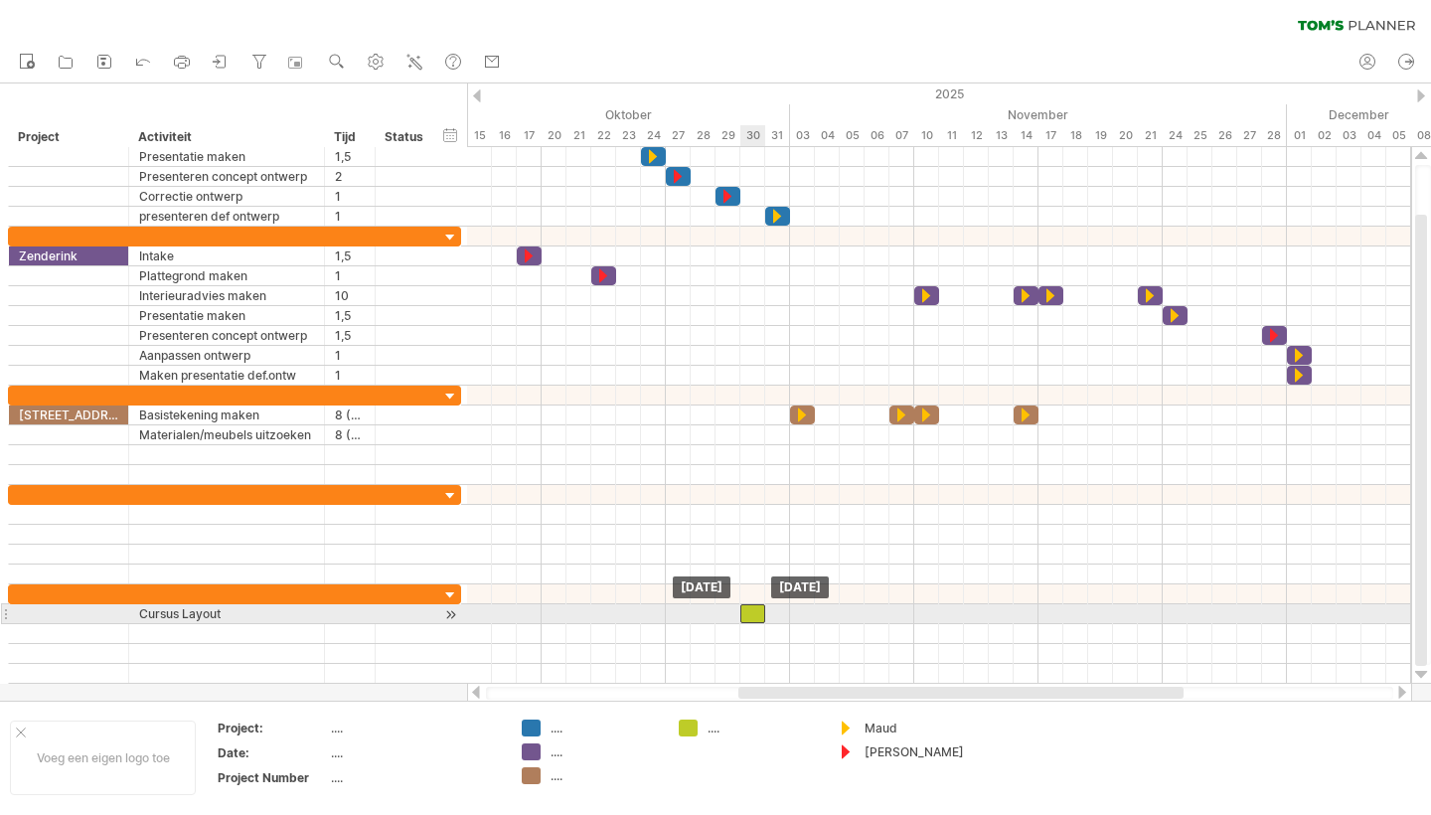
drag, startPoint x: 768, startPoint y: 616, endPoint x: 757, endPoint y: 617, distance: 11.0
click at [757, 617] on div at bounding box center [752, 613] width 25 height 19
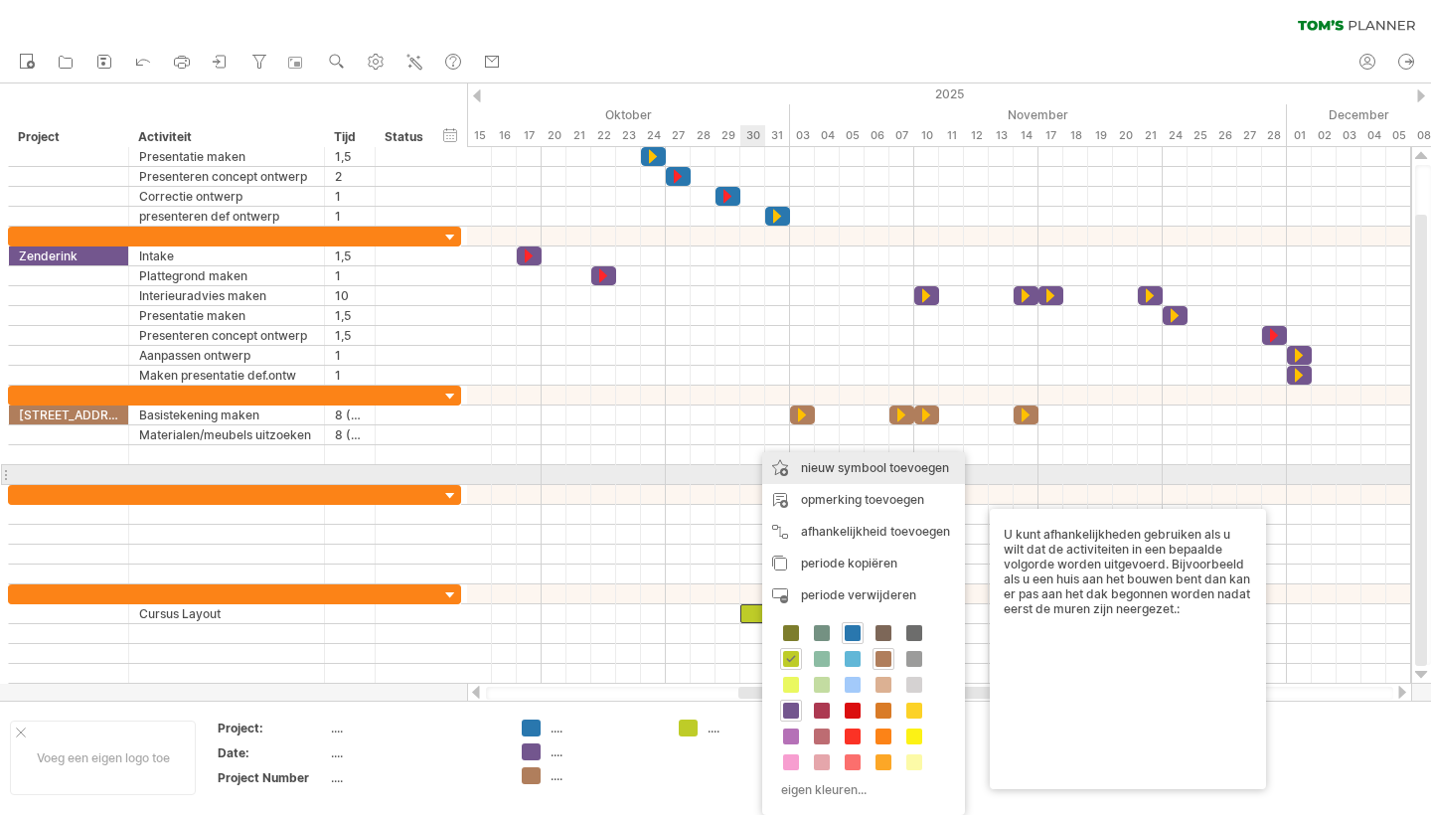
click at [881, 471] on div "nieuw symbool toevoegen" at bounding box center [863, 468] width 203 height 32
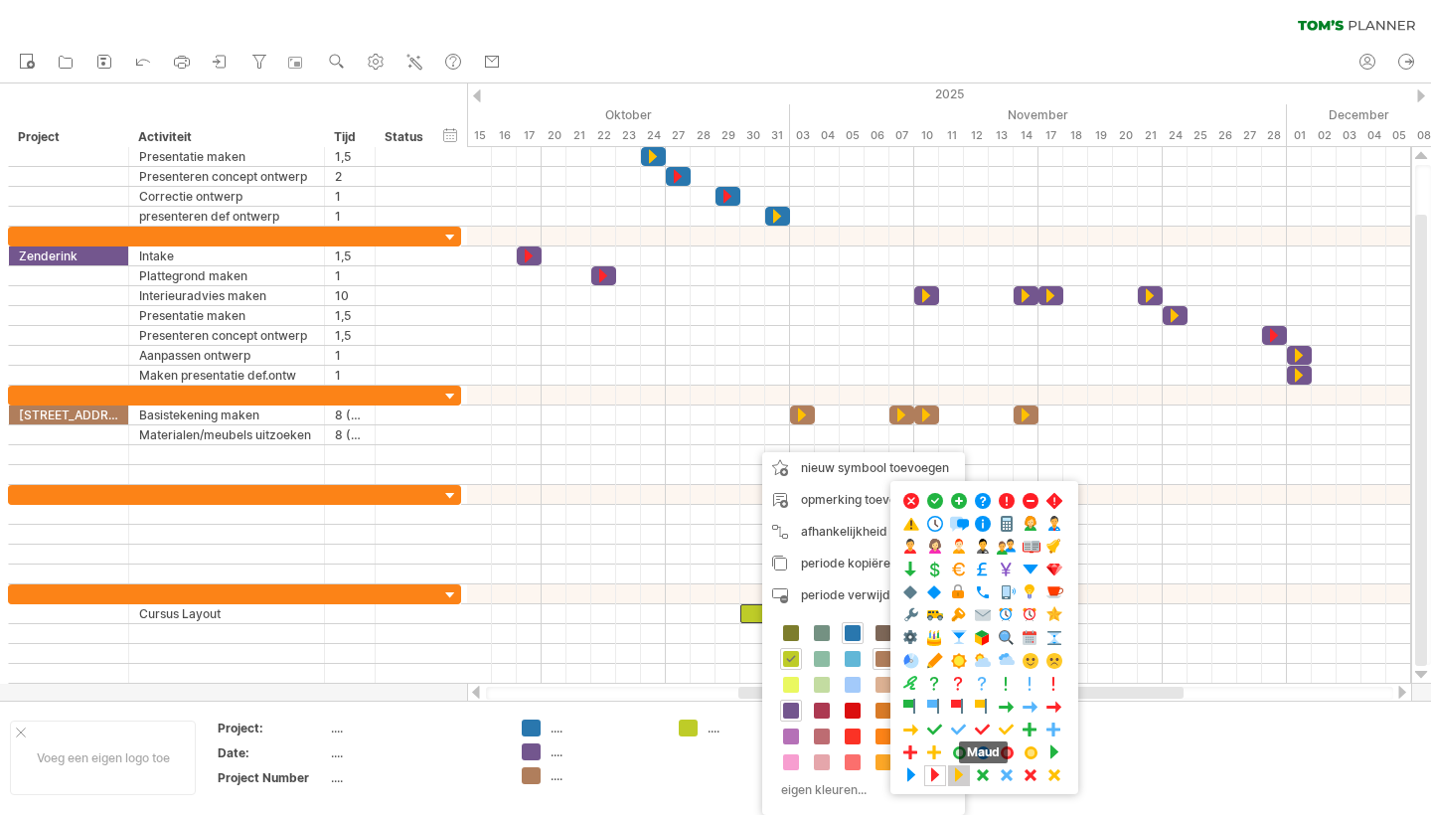
click at [959, 771] on span at bounding box center [959, 775] width 20 height 19
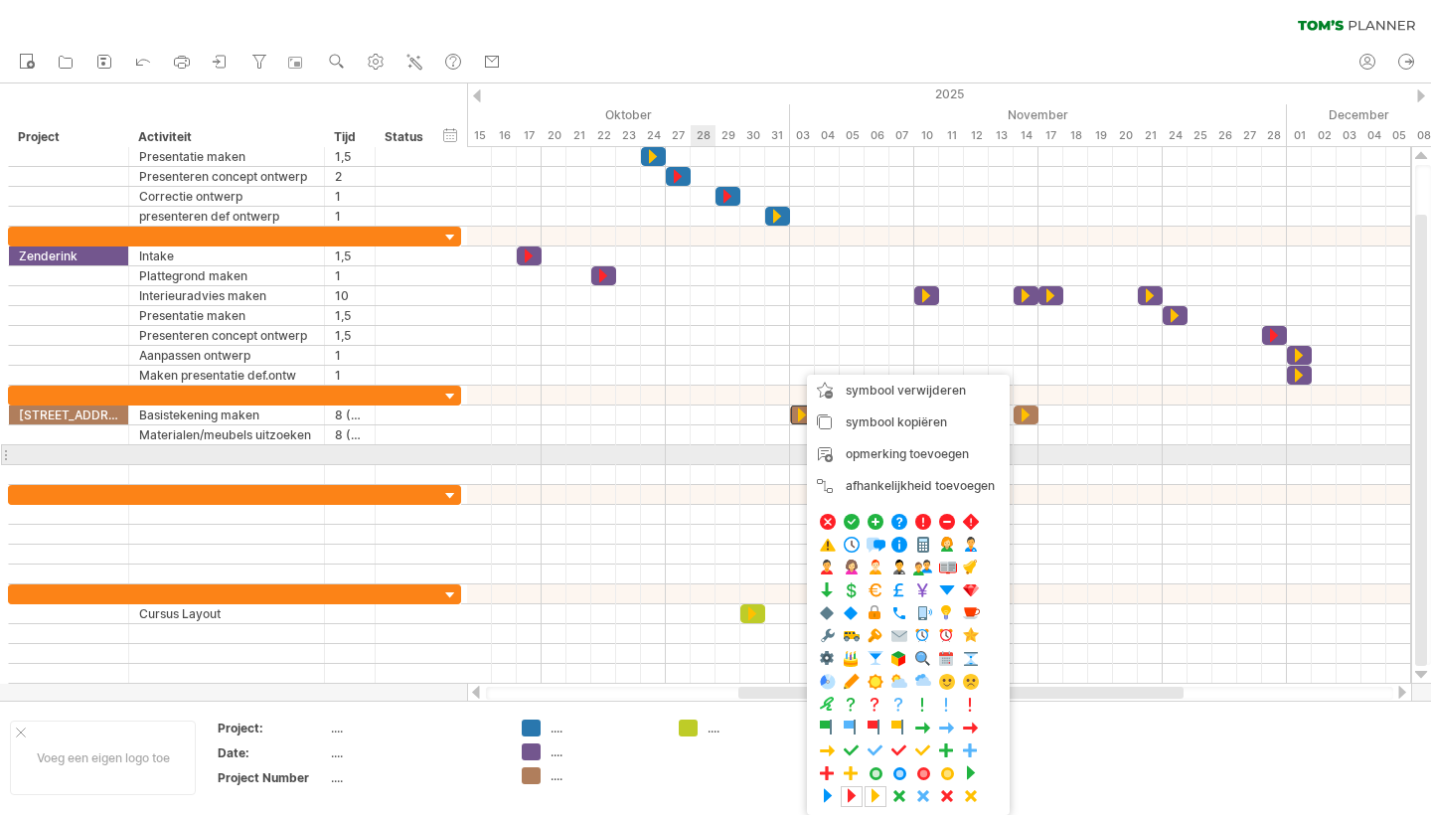
click at [654, 449] on div at bounding box center [939, 455] width 944 height 20
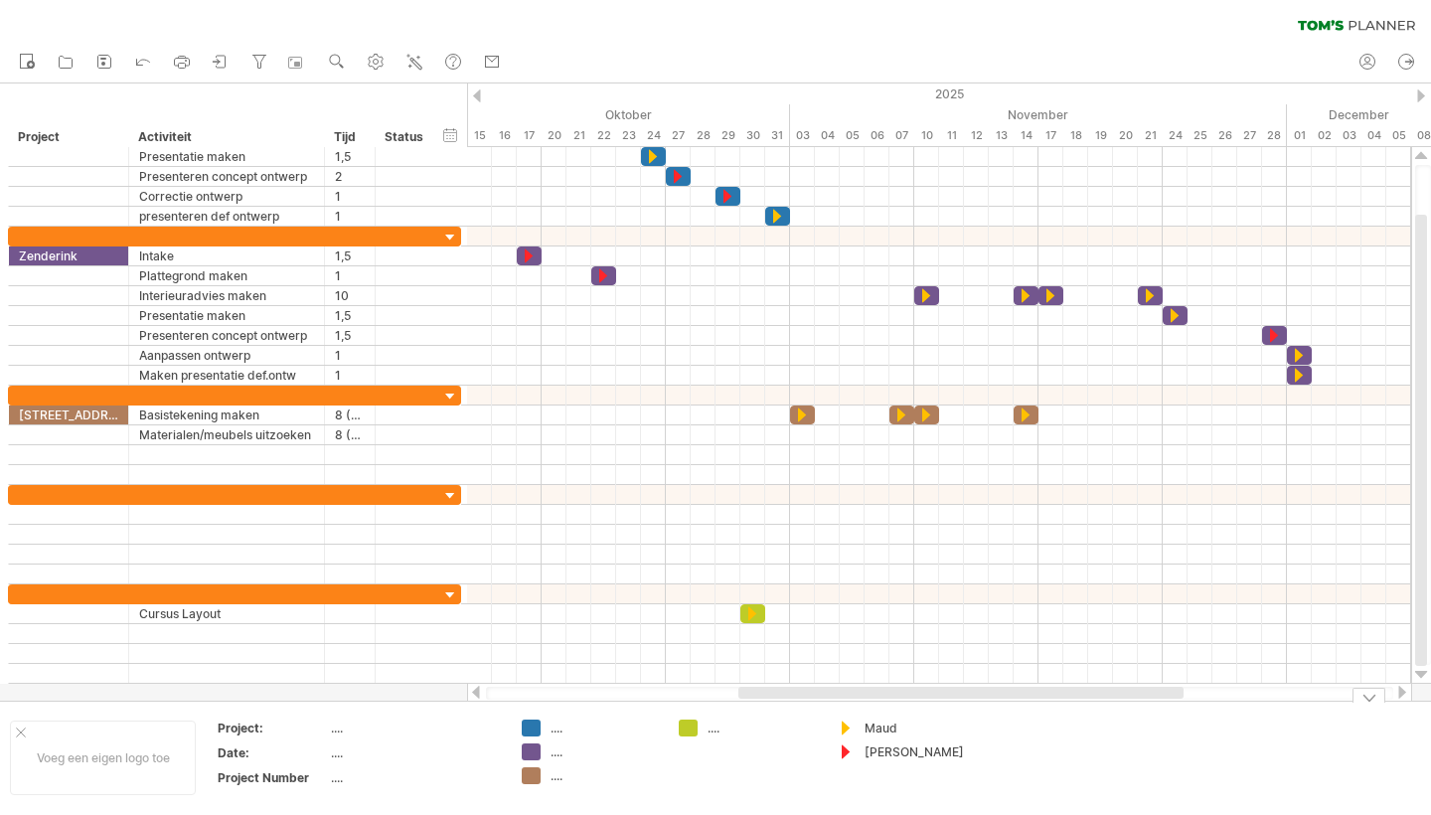
click at [558, 731] on div "...." at bounding box center [605, 728] width 108 height 17
type input "*********"
click at [556, 755] on div "...." at bounding box center [605, 751] width 108 height 17
type input "*********"
click at [560, 776] on div "...." at bounding box center [605, 775] width 108 height 17
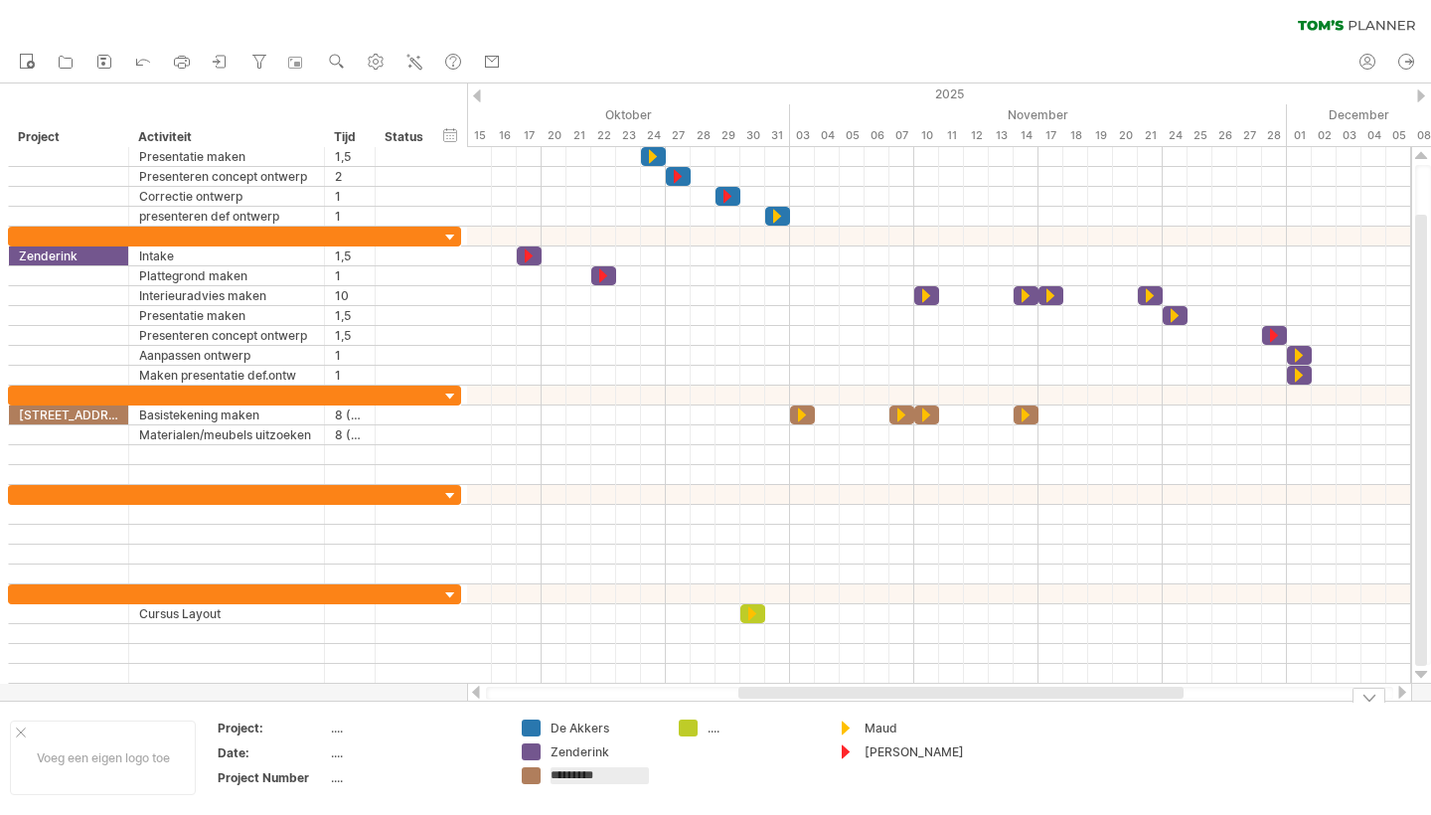
type input "**********"
click at [713, 724] on div "...." at bounding box center [762, 728] width 108 height 17
type input "*"
type input "********"
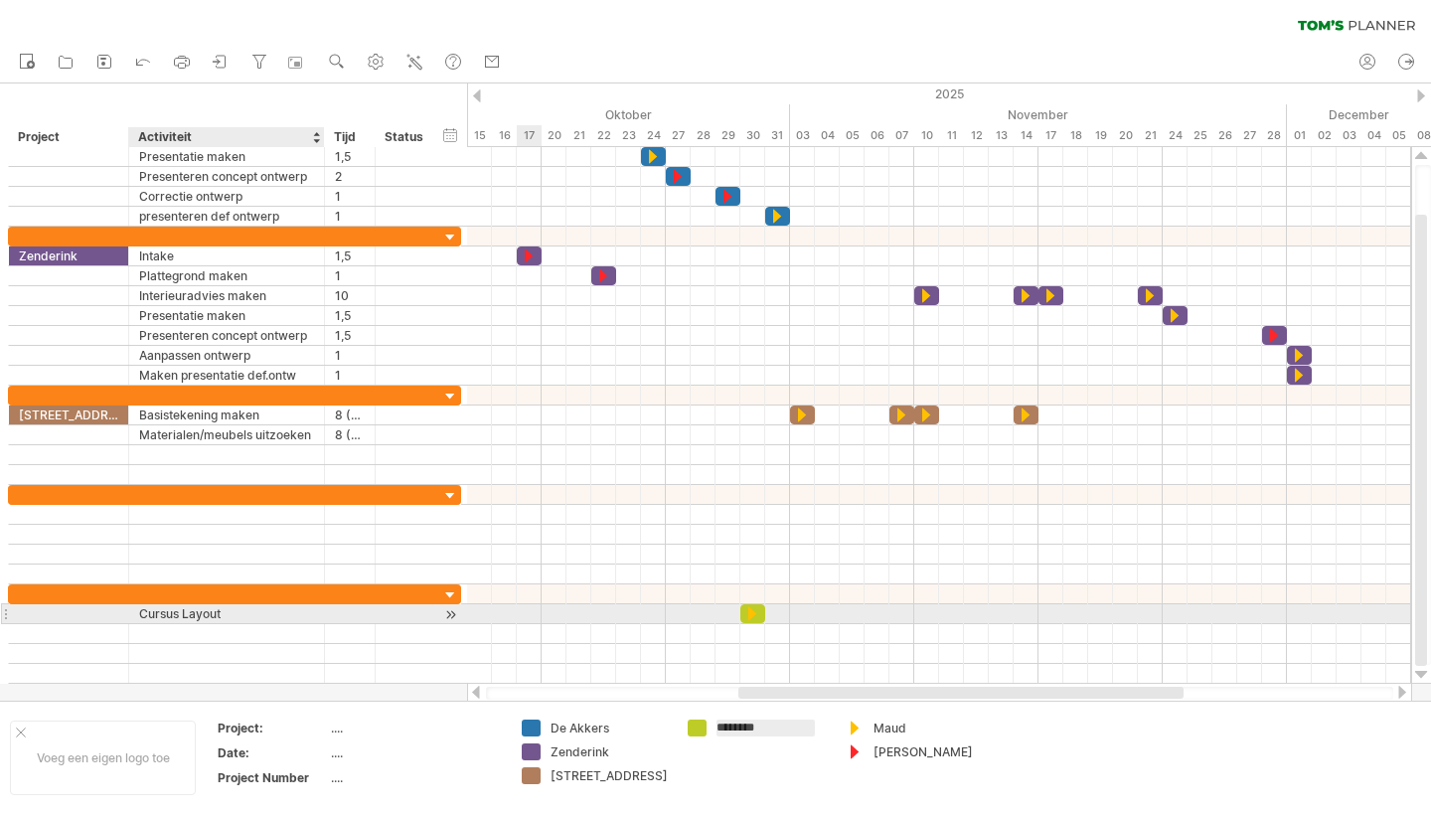
click at [203, 608] on div "Cursus Layout" at bounding box center [226, 613] width 175 height 19
click at [236, 616] on input "**********" at bounding box center [226, 613] width 175 height 19
type input "**********"
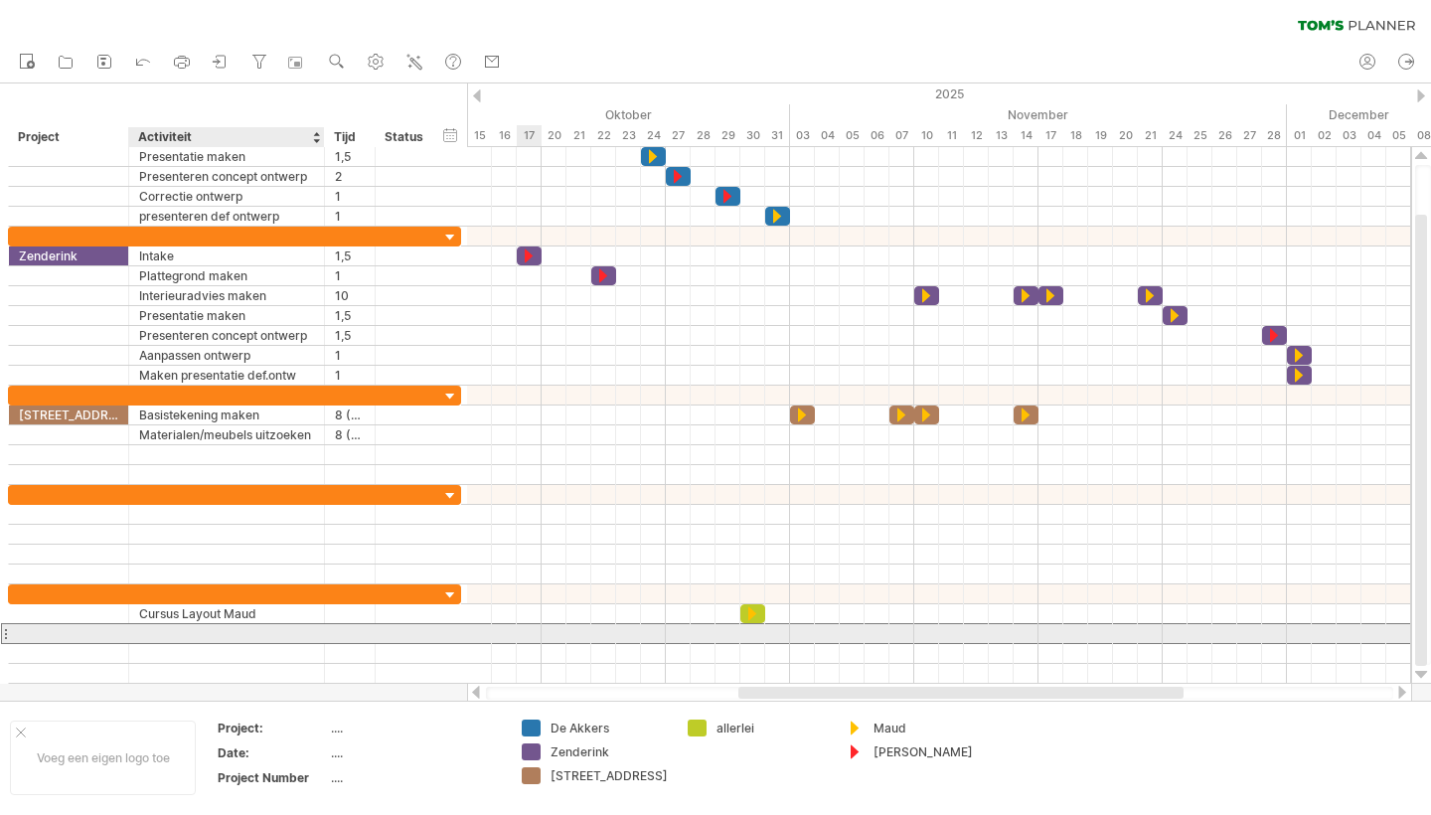
click at [159, 631] on div at bounding box center [226, 633] width 175 height 19
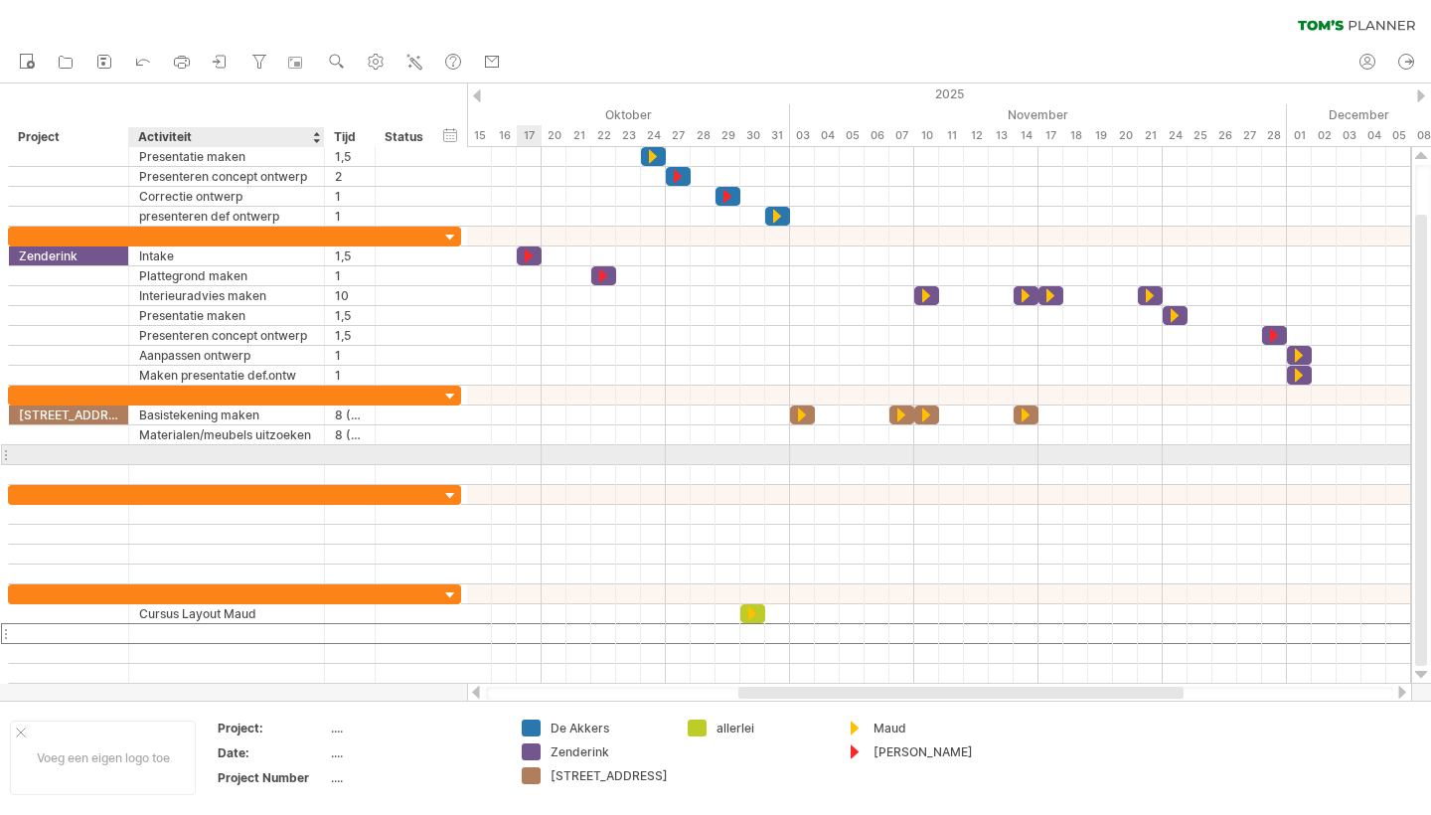
click at [184, 454] on div at bounding box center [226, 454] width 175 height 19
type input "**********"
type input "***"
click at [873, 449] on div at bounding box center [939, 455] width 944 height 20
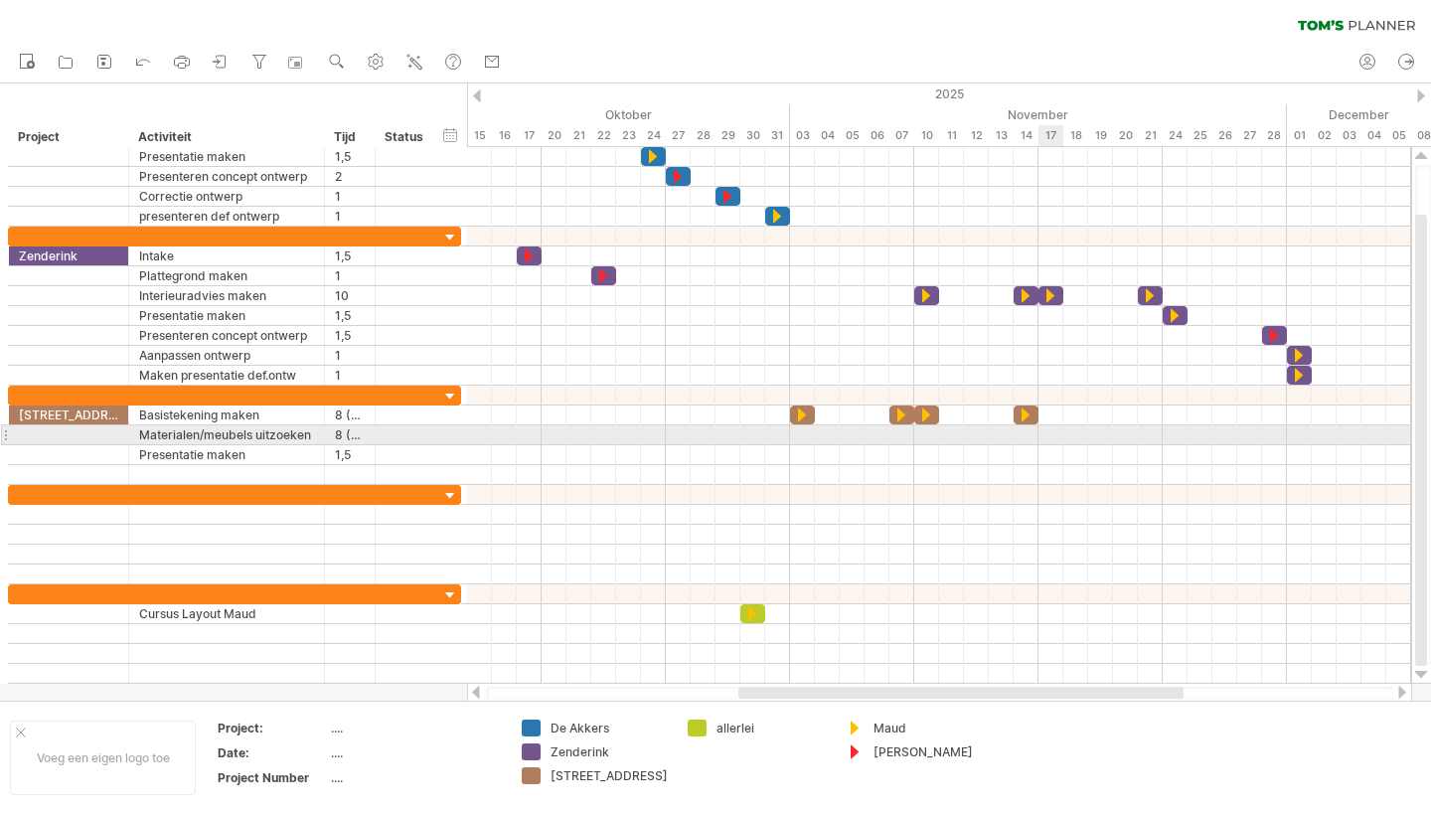
click at [1047, 436] on div at bounding box center [939, 435] width 944 height 20
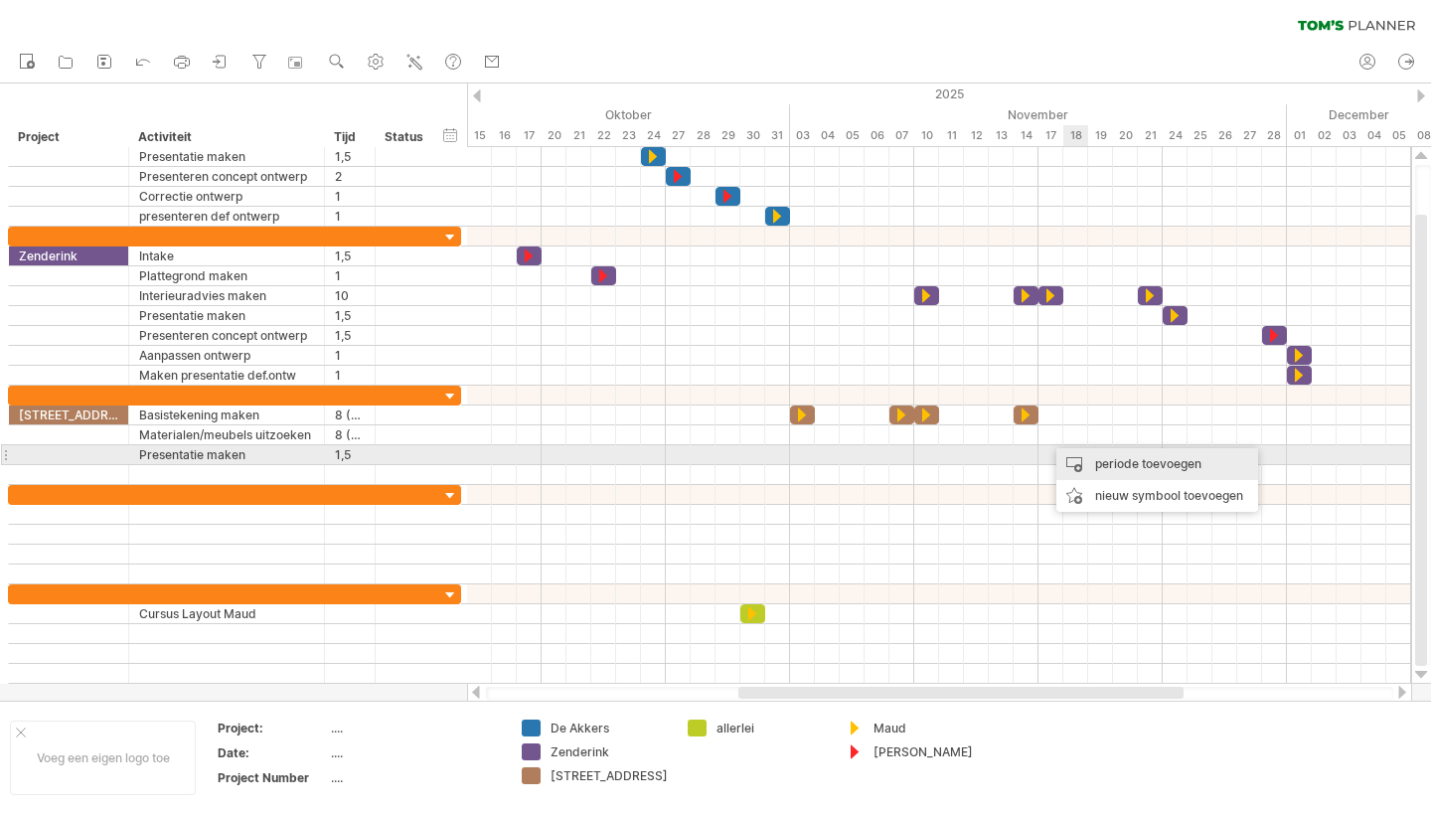
click at [1109, 463] on div "periode toevoegen" at bounding box center [1157, 464] width 202 height 32
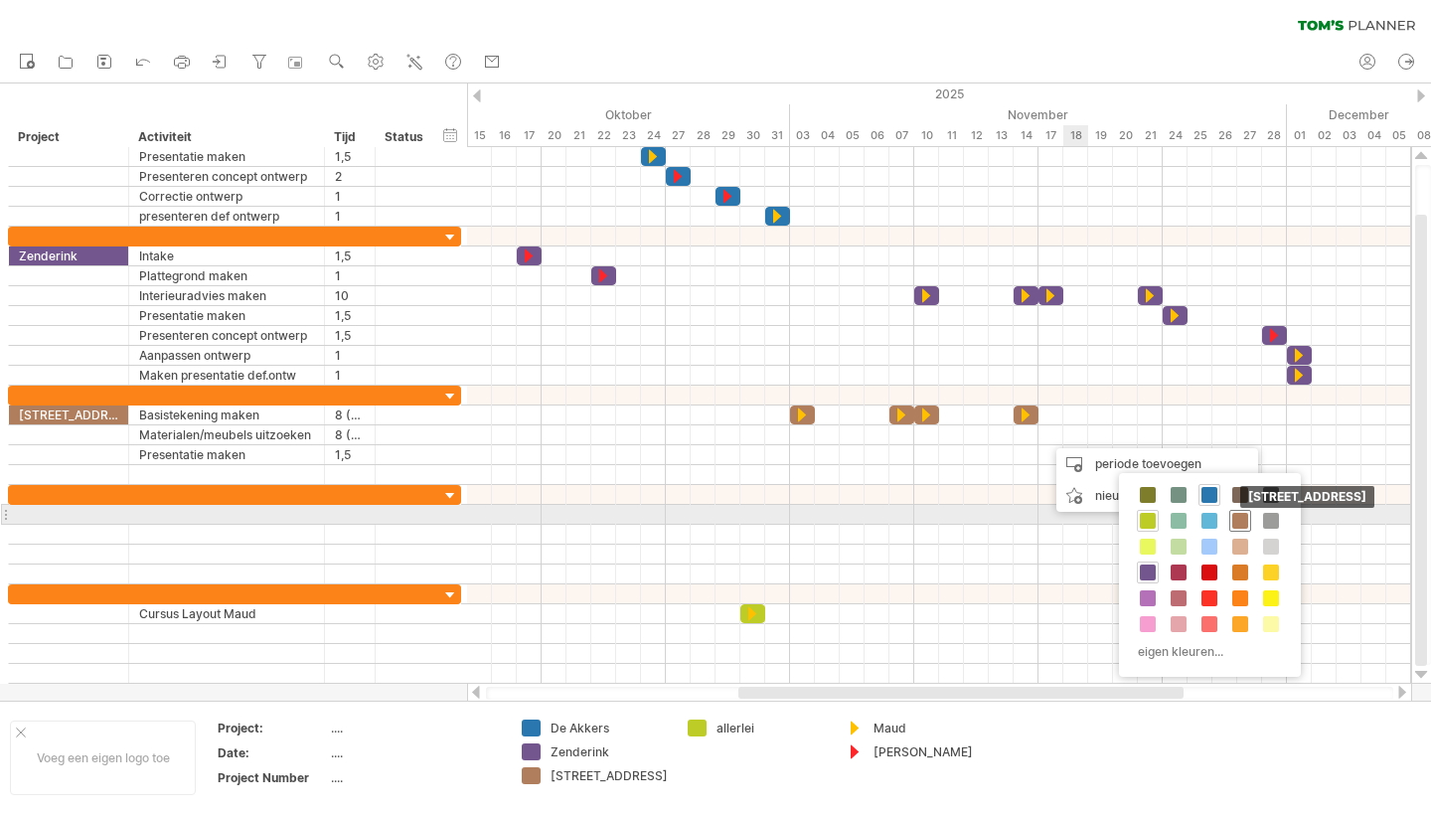
click at [1237, 517] on span at bounding box center [1240, 521] width 16 height 16
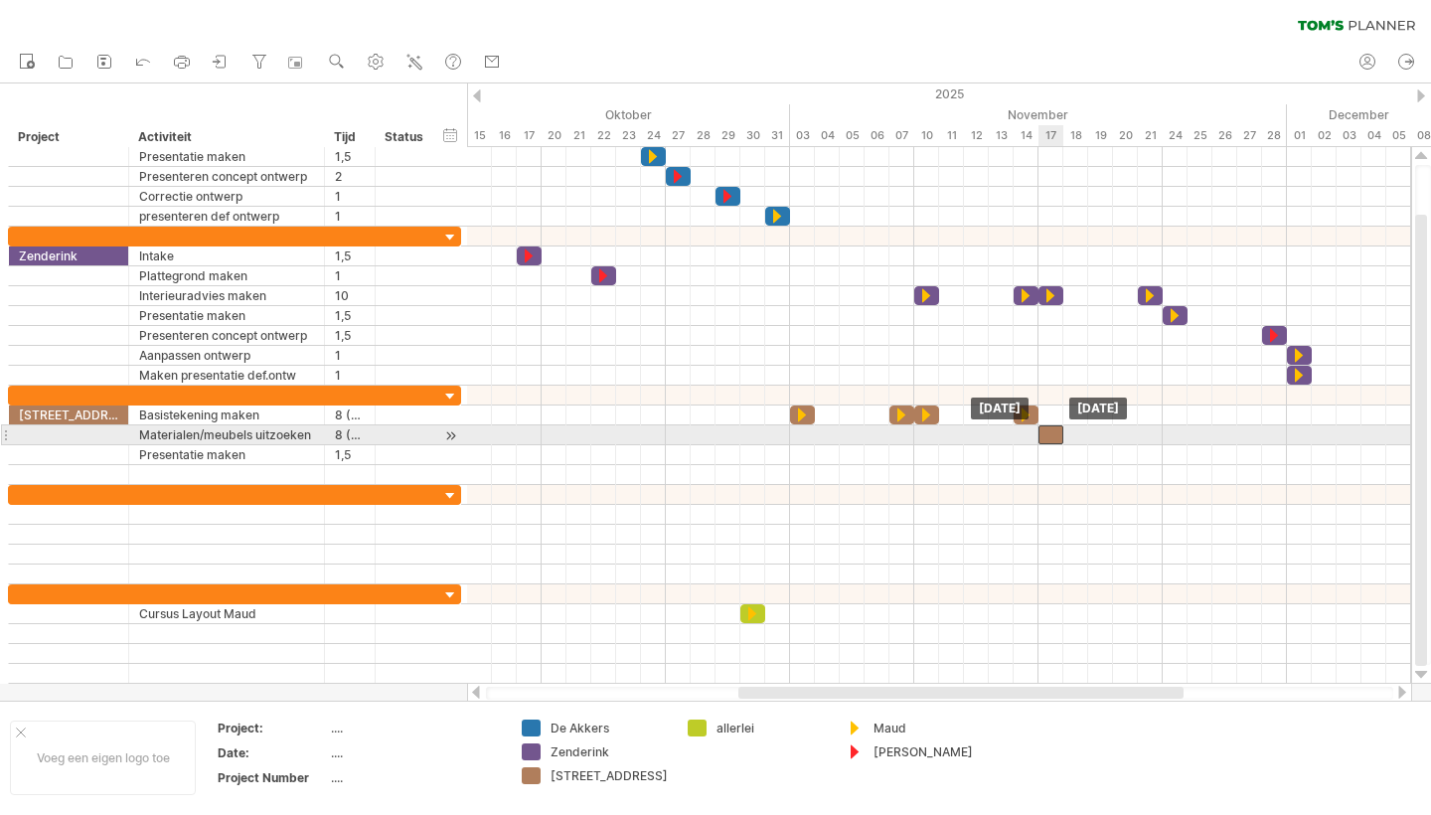
drag, startPoint x: 1063, startPoint y: 436, endPoint x: 1052, endPoint y: 436, distance: 10.9
click at [1052, 436] on div at bounding box center [1051, 434] width 25 height 19
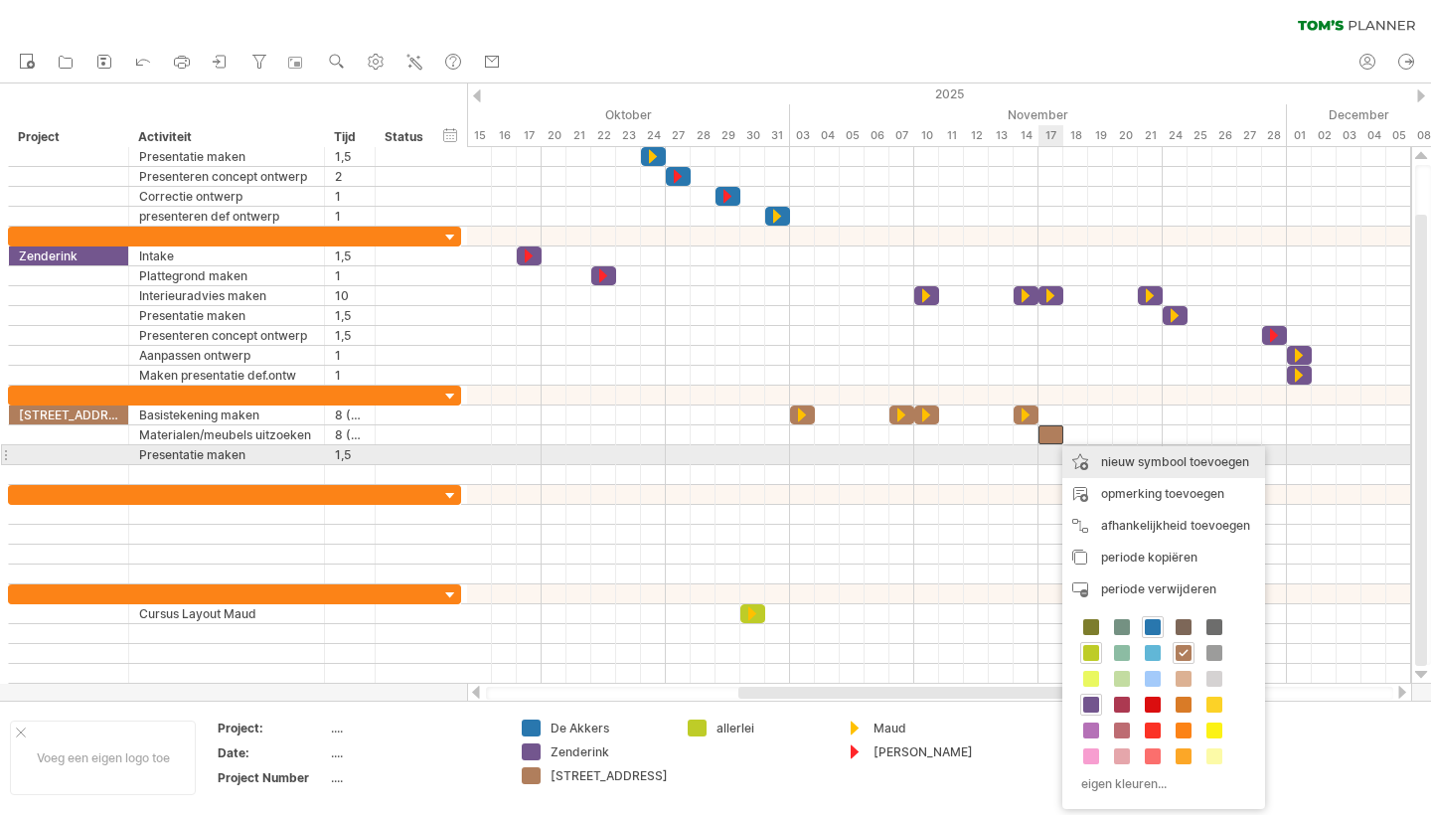
click at [1154, 459] on div "nieuw symbool toevoegen" at bounding box center [1163, 462] width 203 height 32
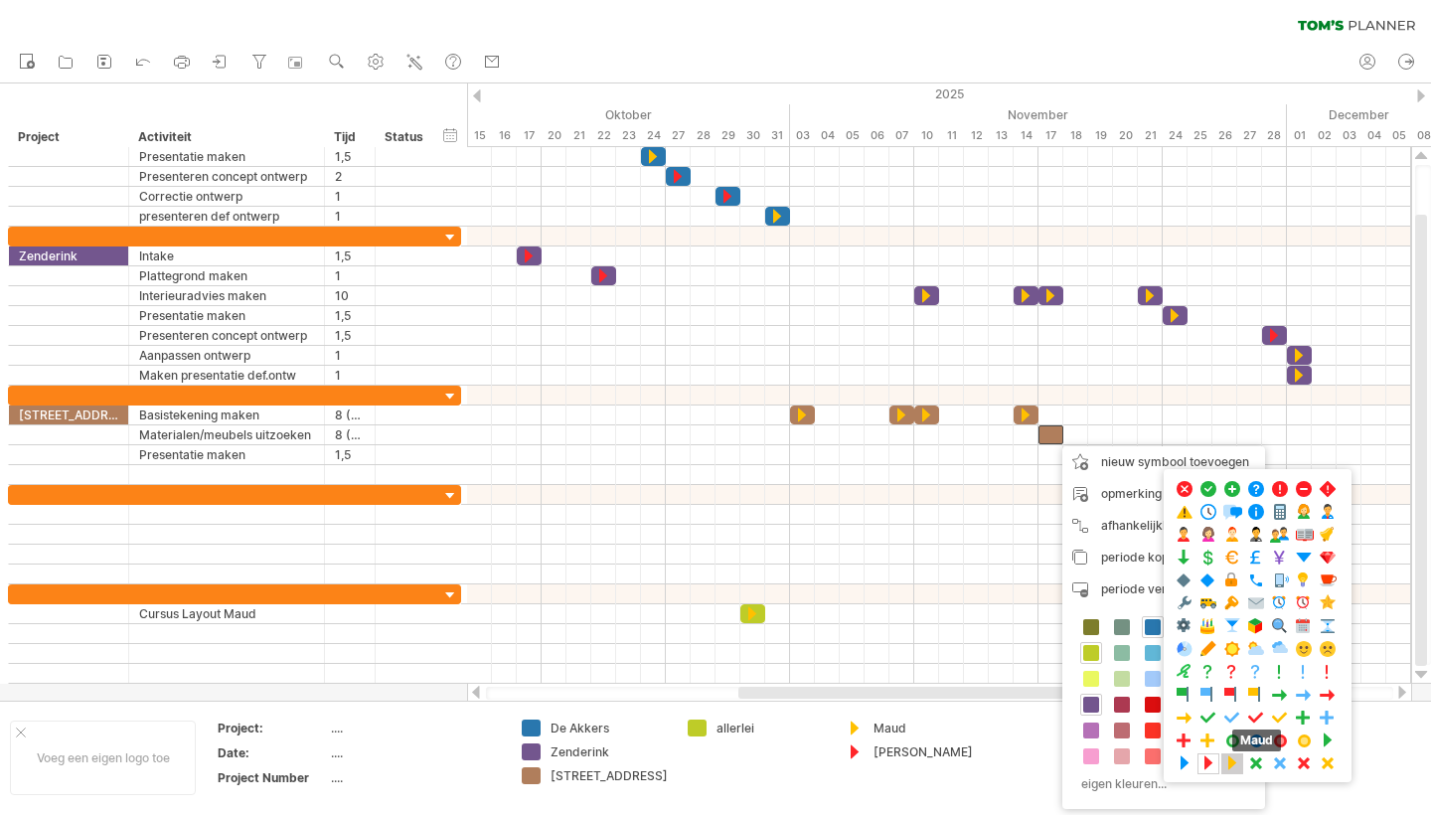
click at [1229, 761] on span at bounding box center [1232, 763] width 20 height 19
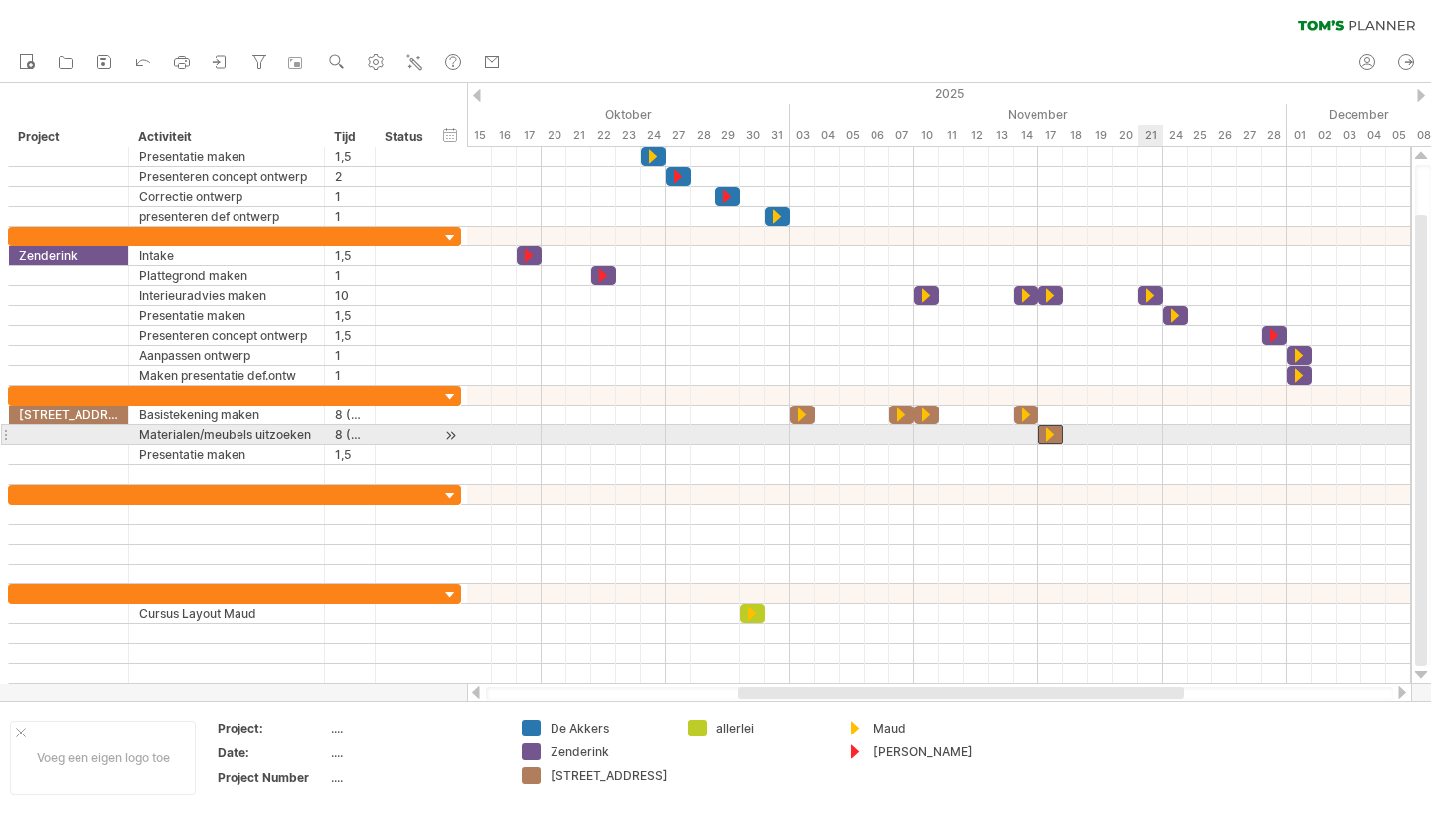
click at [1148, 439] on div at bounding box center [939, 435] width 944 height 20
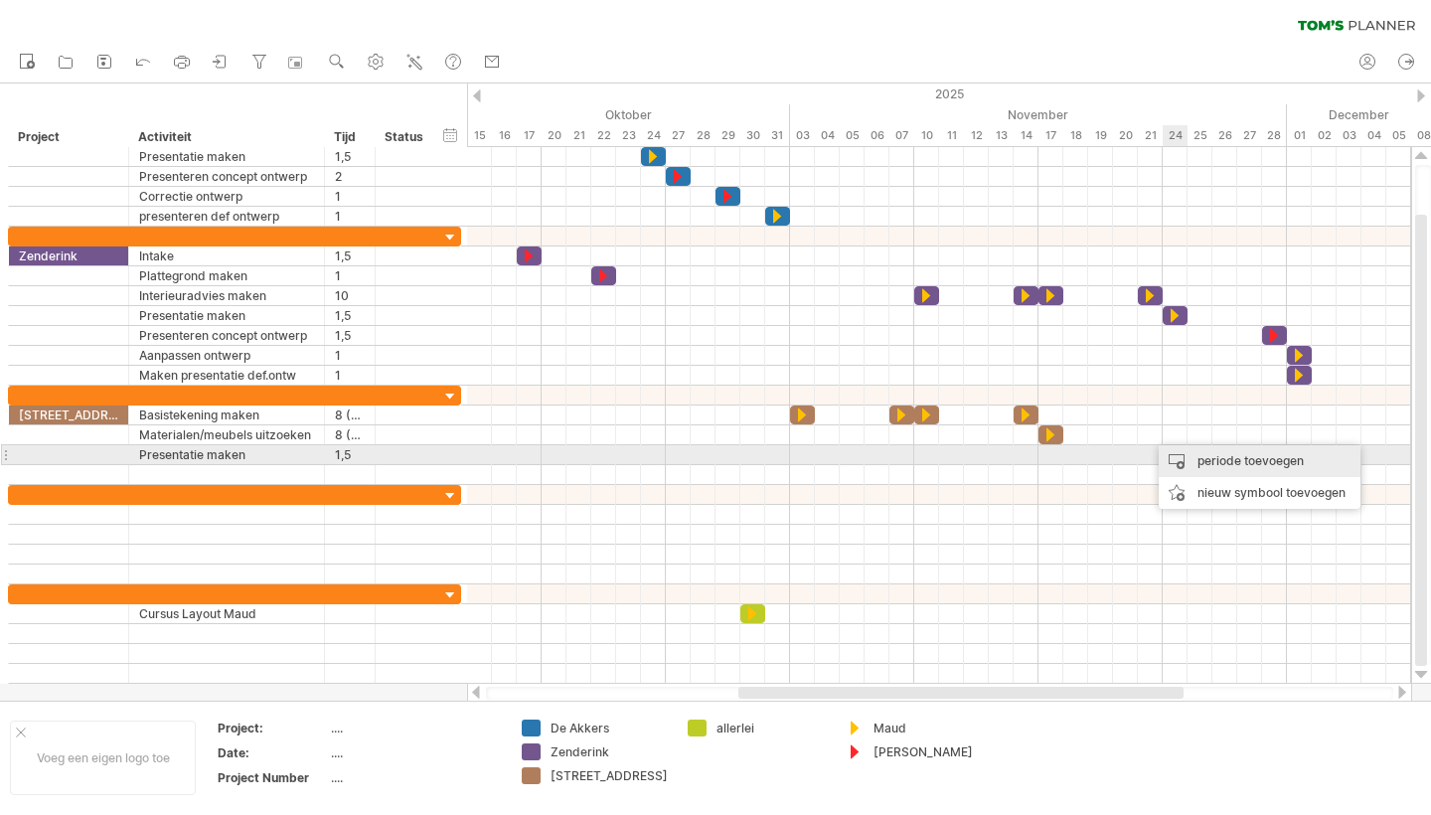
click at [1208, 463] on div "periode toevoegen" at bounding box center [1260, 461] width 202 height 32
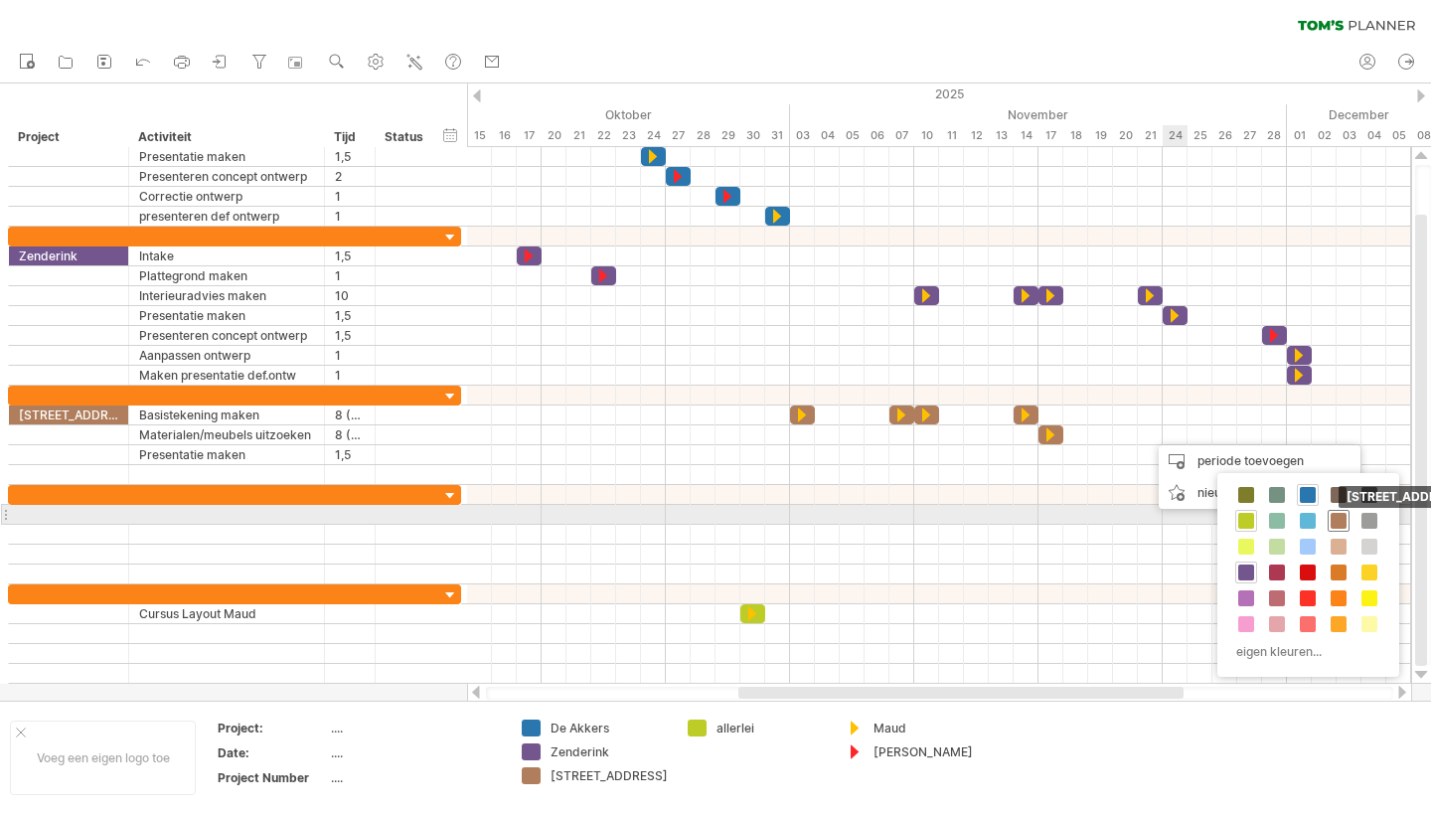
click at [1338, 519] on span at bounding box center [1339, 521] width 16 height 16
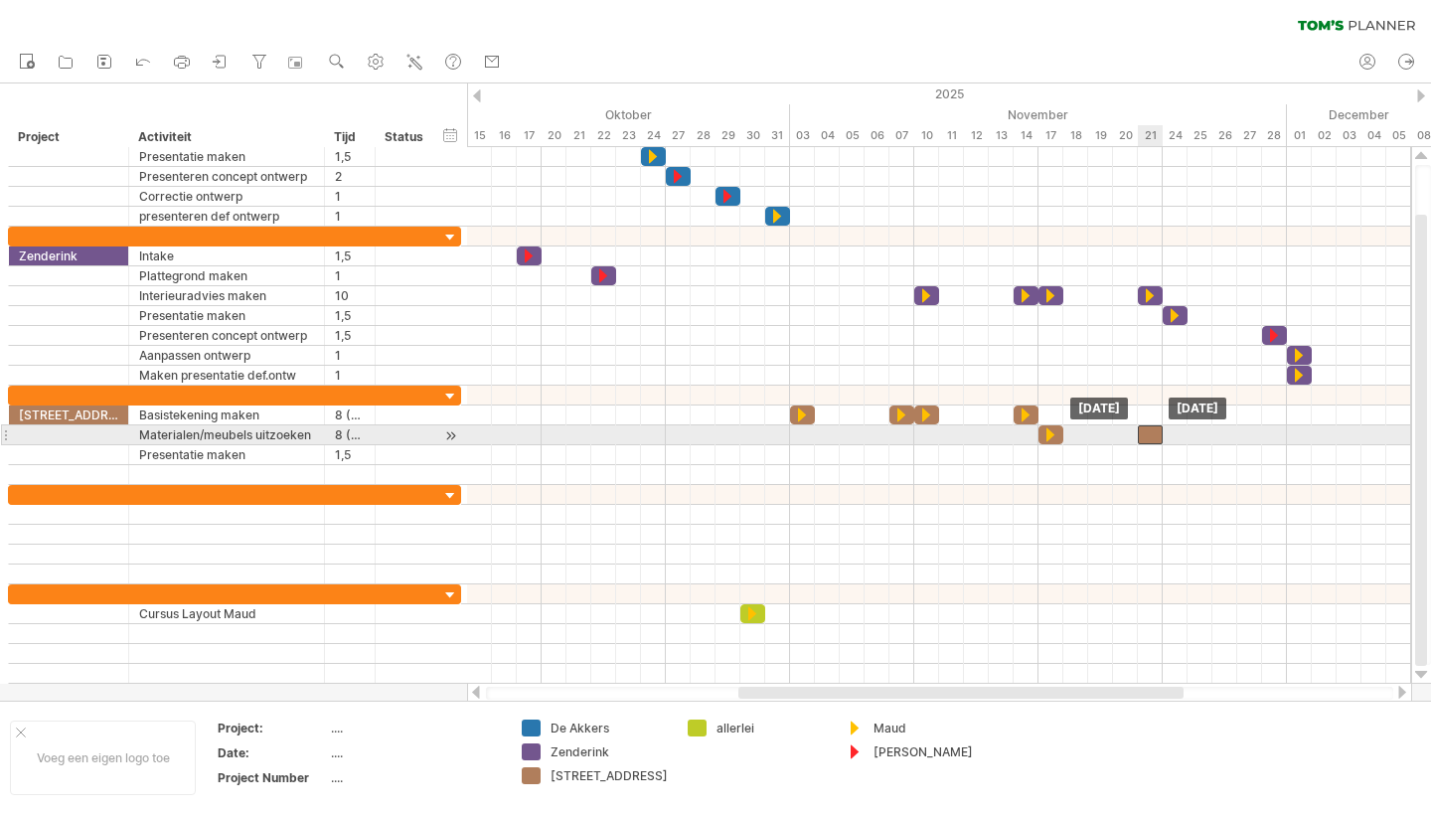
drag, startPoint x: 1166, startPoint y: 436, endPoint x: 1153, endPoint y: 435, distance: 13.0
click at [1153, 435] on div at bounding box center [1150, 434] width 25 height 19
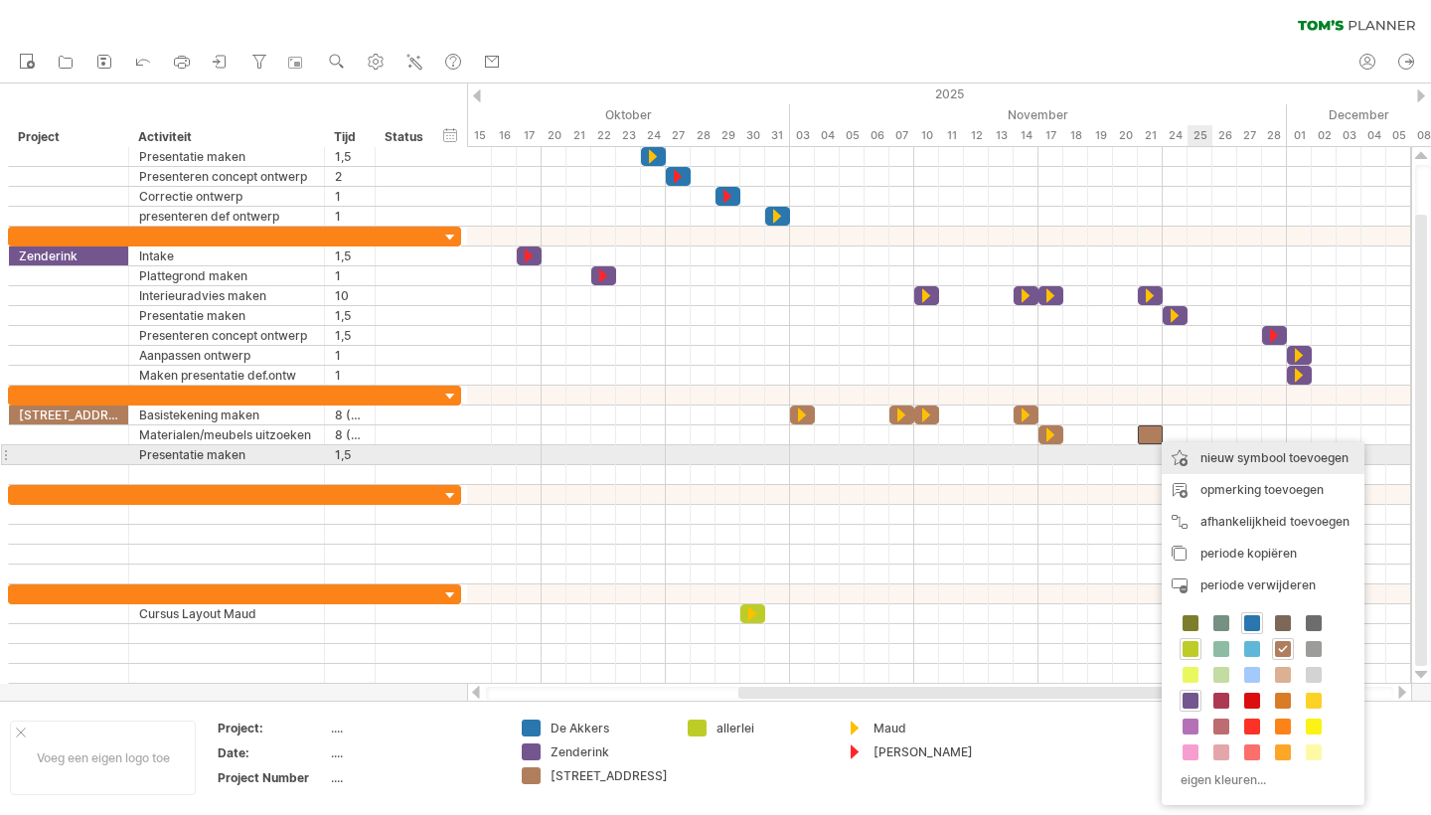
click at [1252, 460] on div "nieuw symbool toevoegen" at bounding box center [1263, 458] width 203 height 32
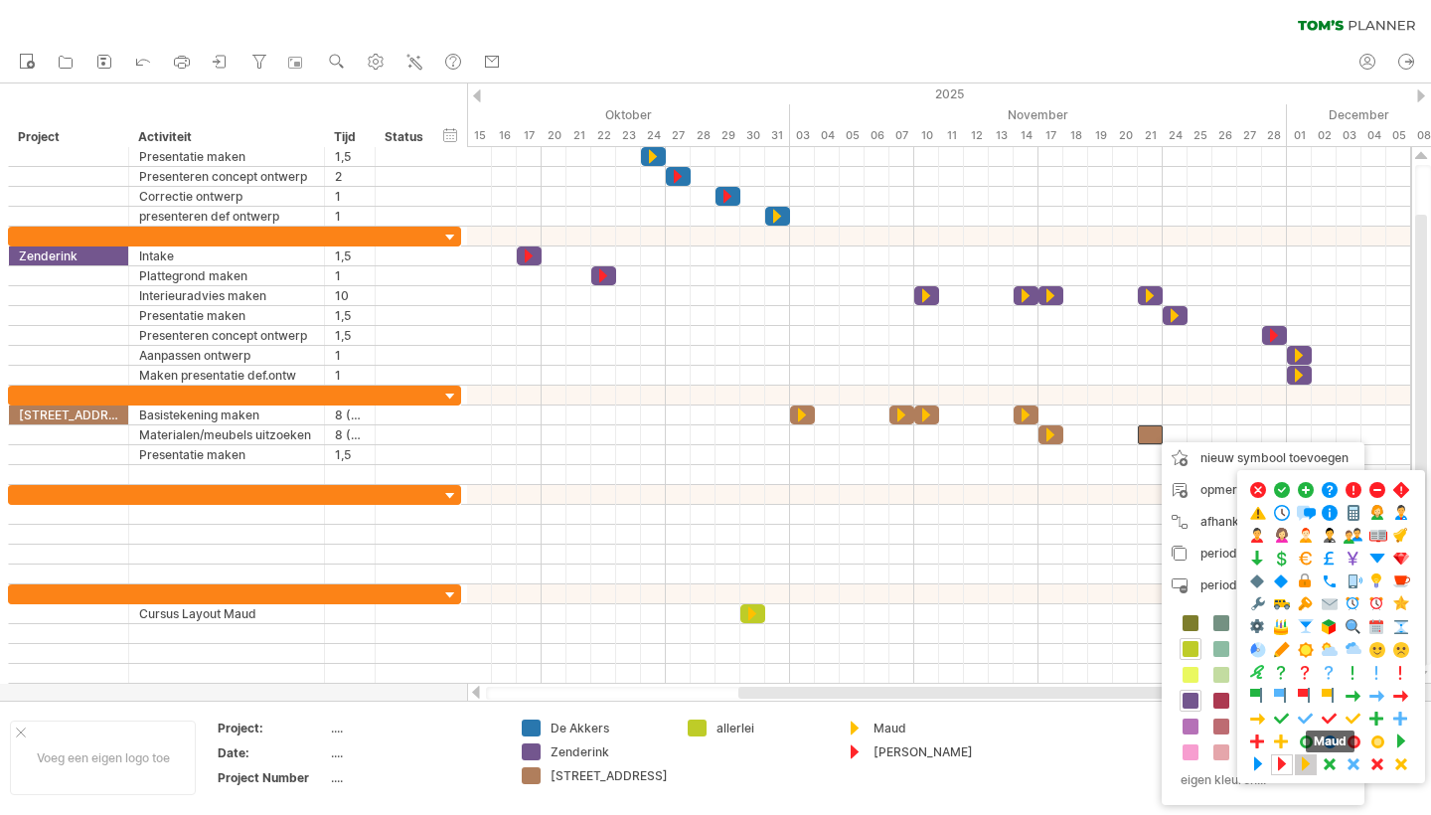
click at [1308, 765] on span at bounding box center [1306, 764] width 20 height 19
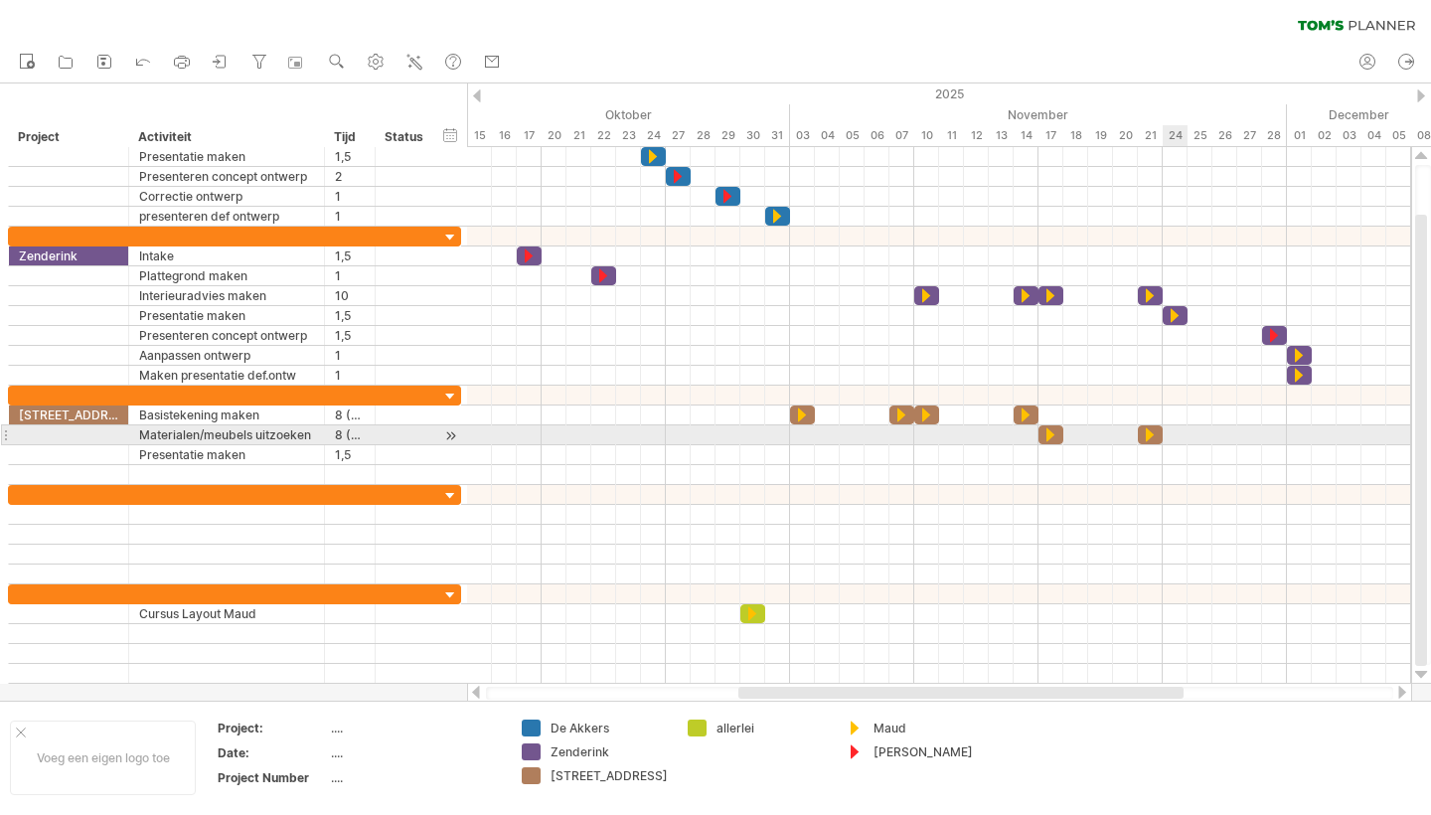
click at [1177, 431] on div at bounding box center [939, 435] width 944 height 20
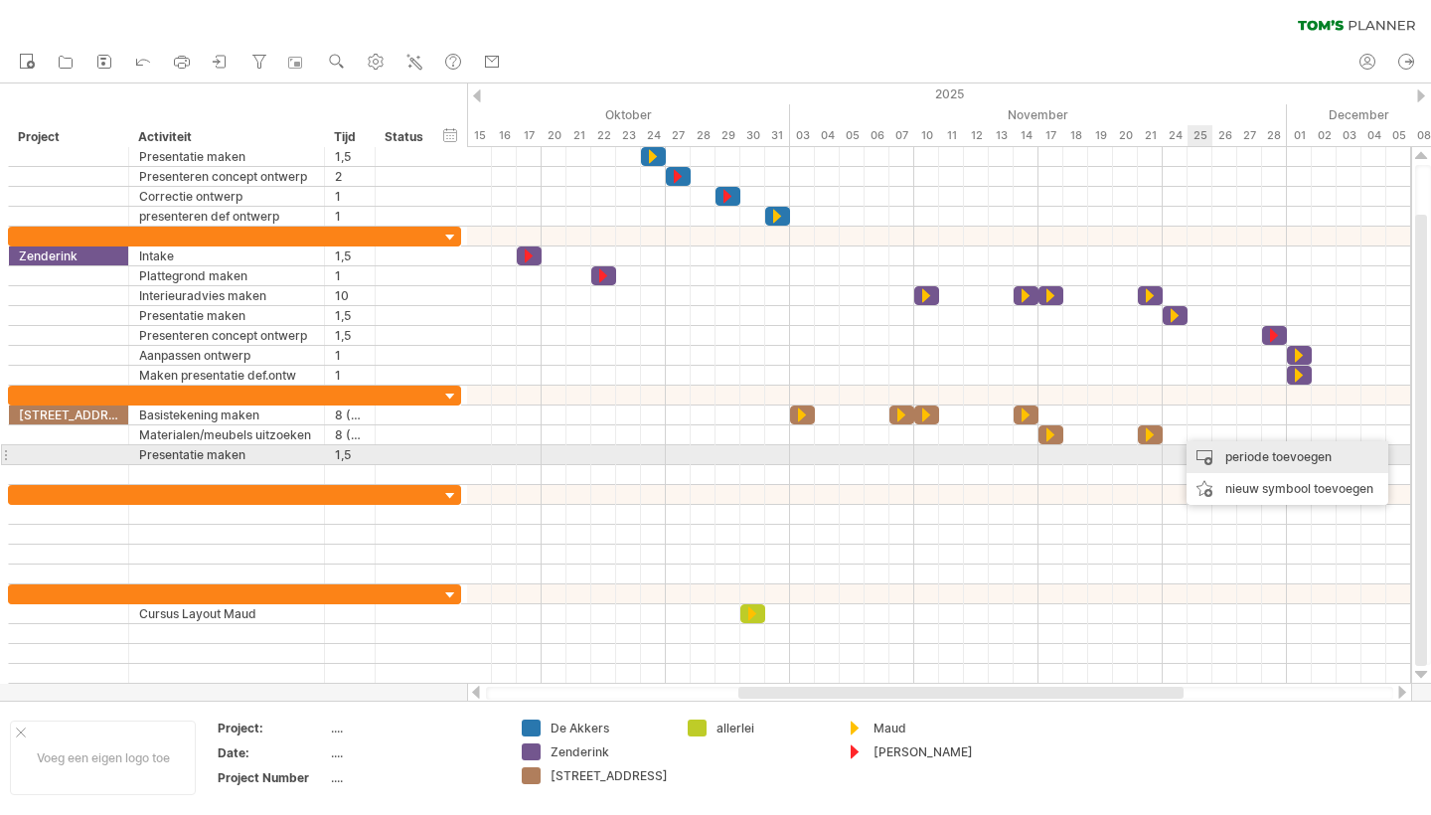
click at [1234, 452] on div "periode toevoegen" at bounding box center [1288, 457] width 202 height 32
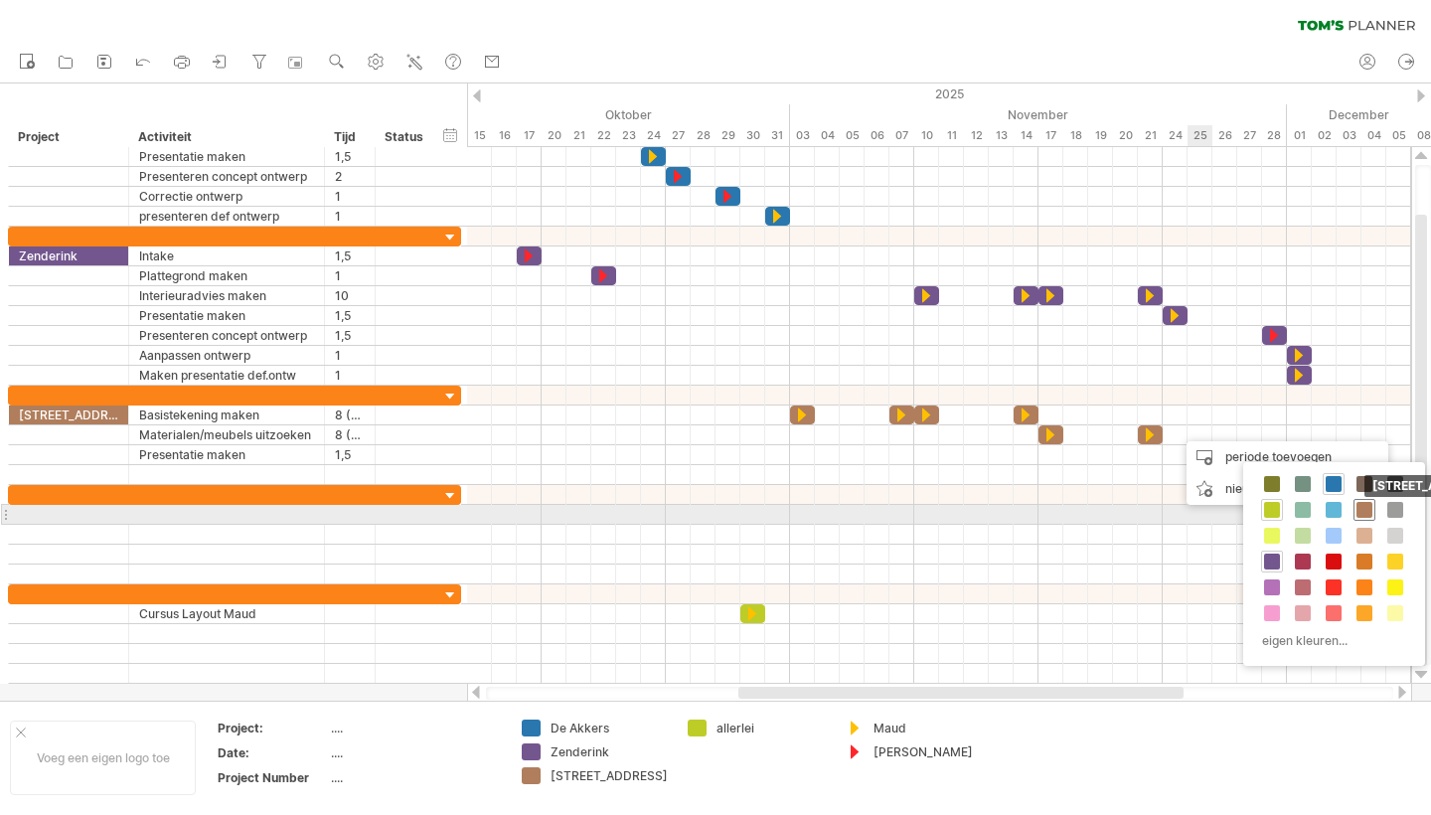
click at [1365, 508] on span at bounding box center [1365, 510] width 16 height 16
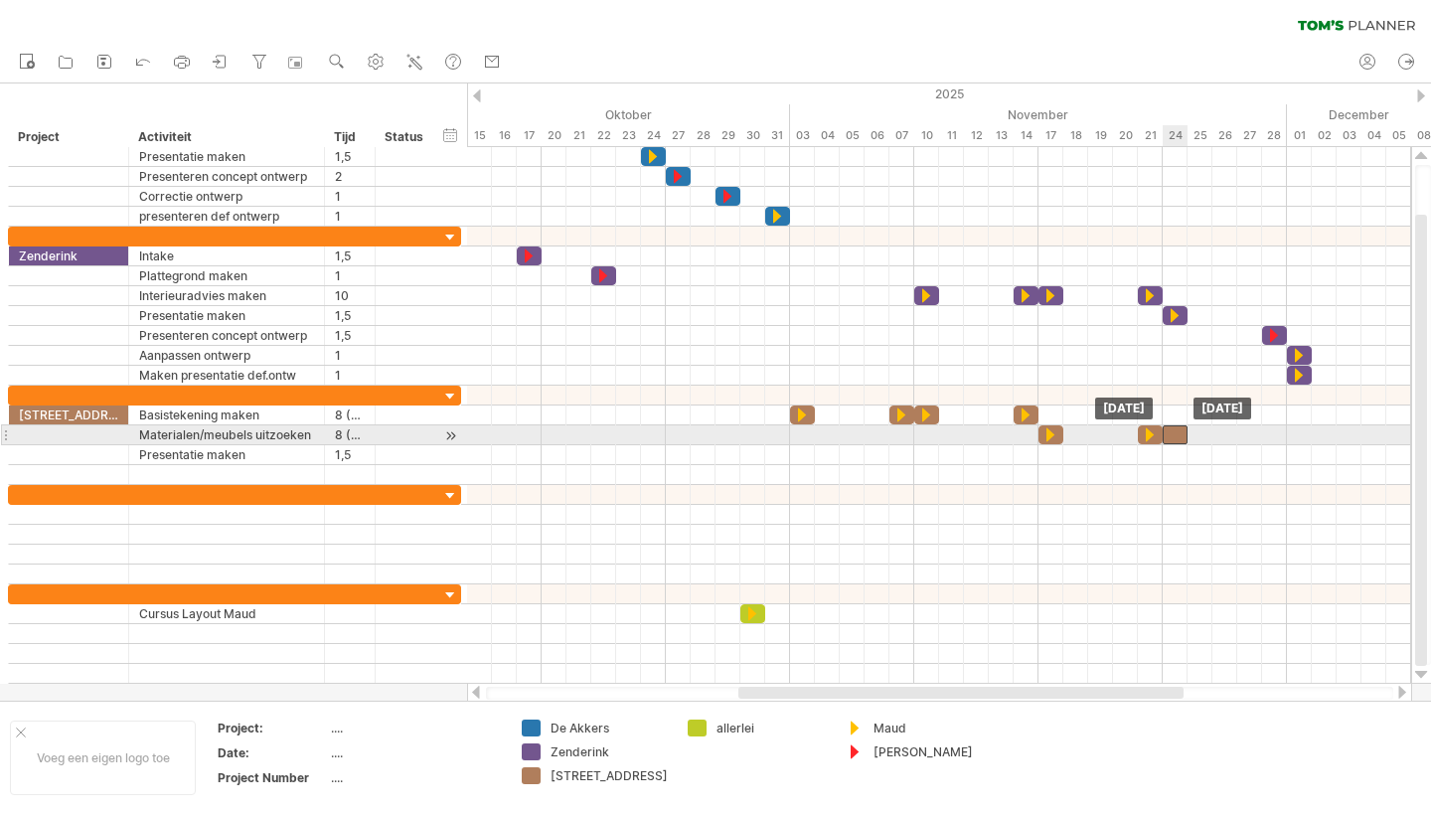
click at [1181, 437] on div at bounding box center [1175, 434] width 25 height 19
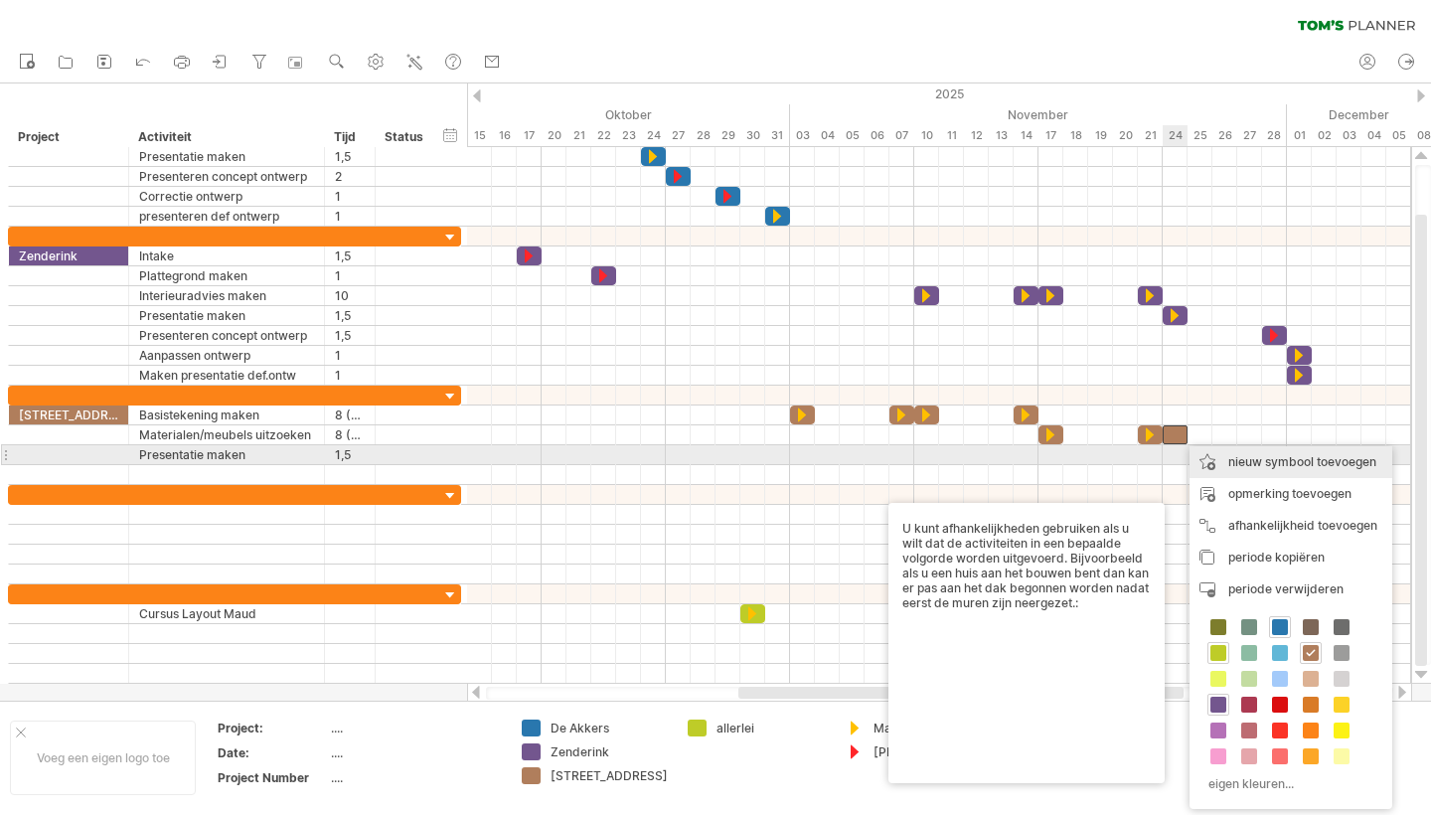
click at [1276, 463] on div "nieuw symbool toevoegen" at bounding box center [1291, 462] width 203 height 32
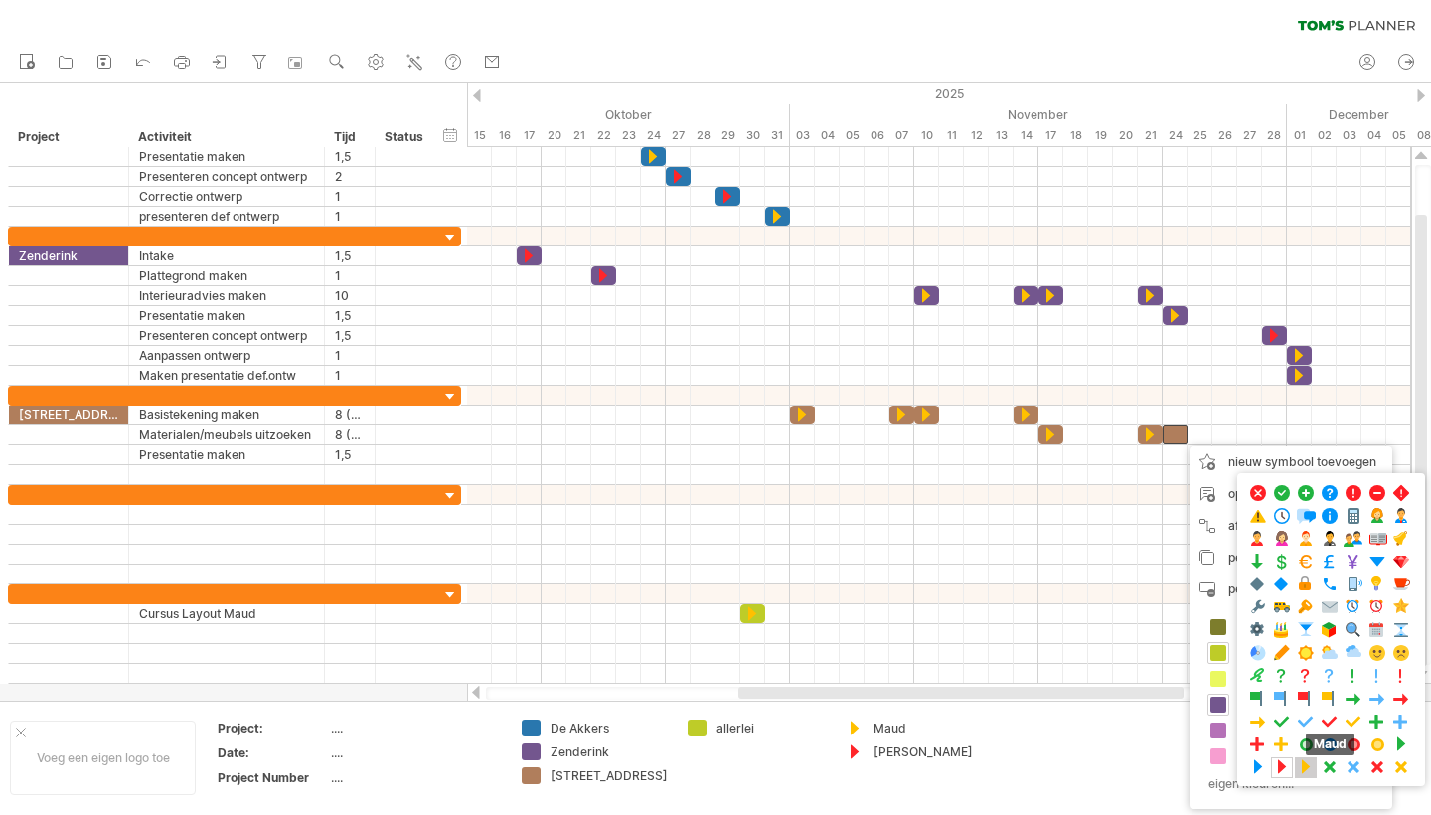
click at [1311, 770] on span at bounding box center [1306, 767] width 20 height 19
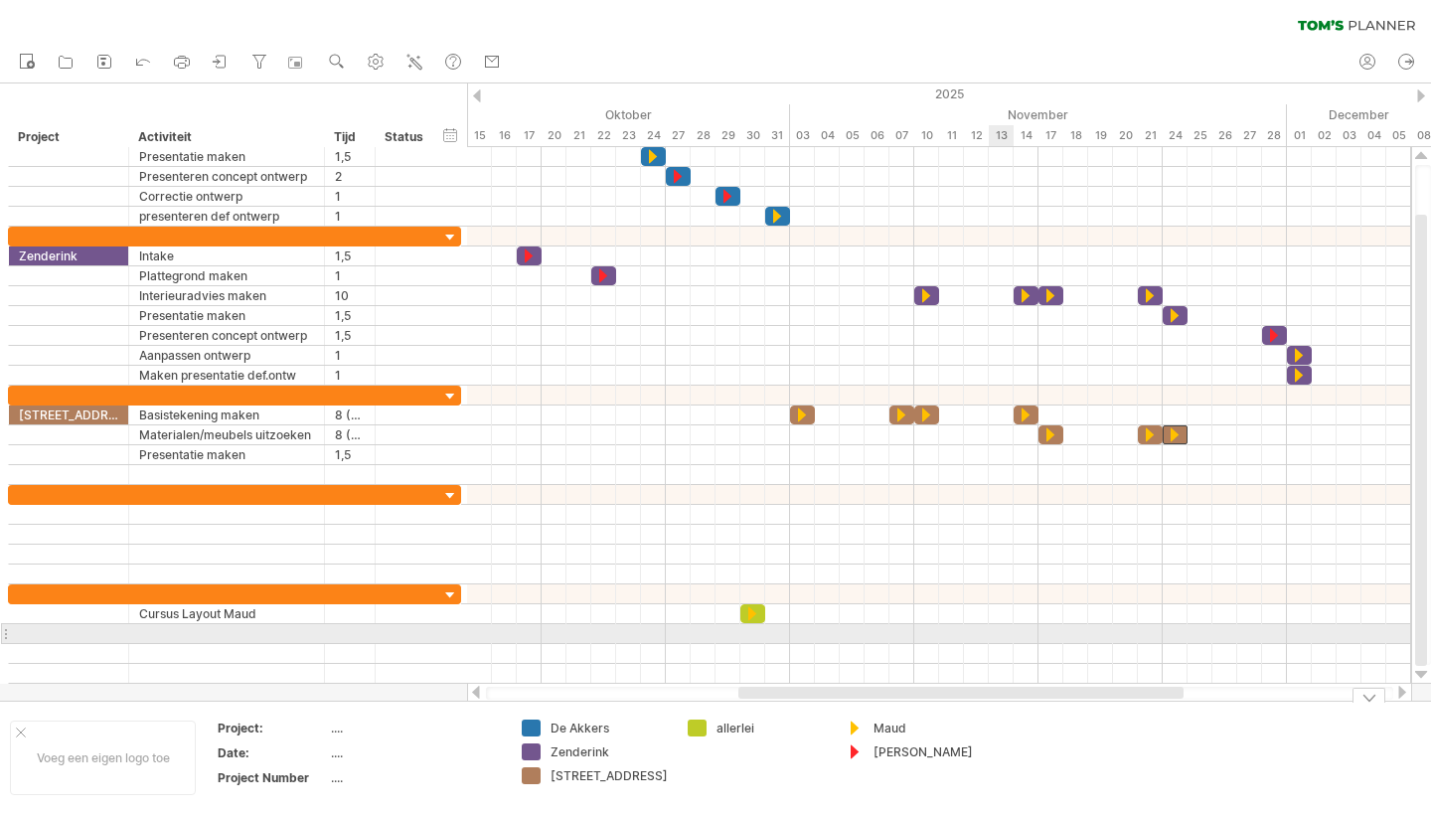
click at [989, 633] on div at bounding box center [939, 634] width 944 height 20
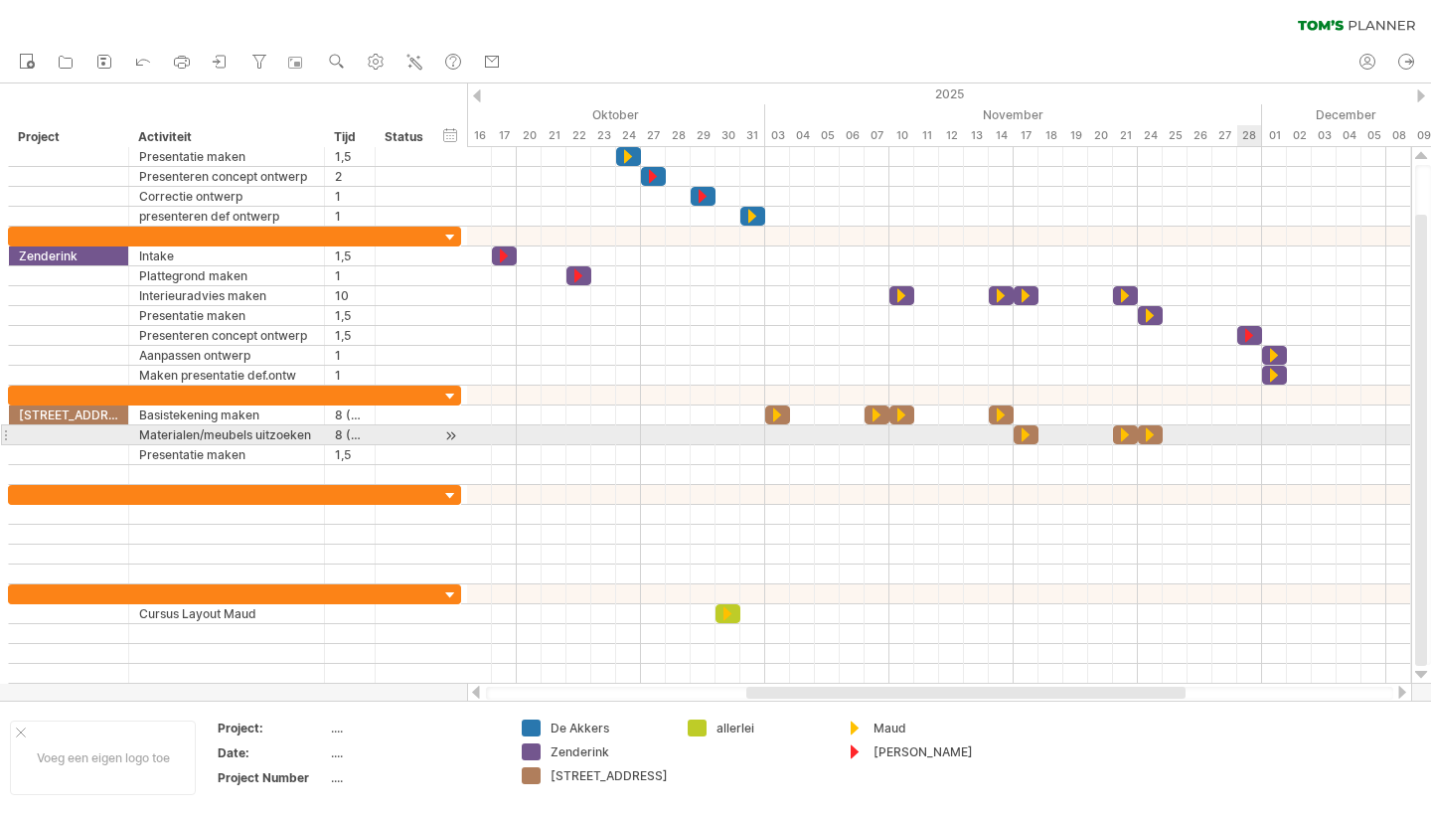
click at [1246, 431] on div at bounding box center [939, 435] width 944 height 20
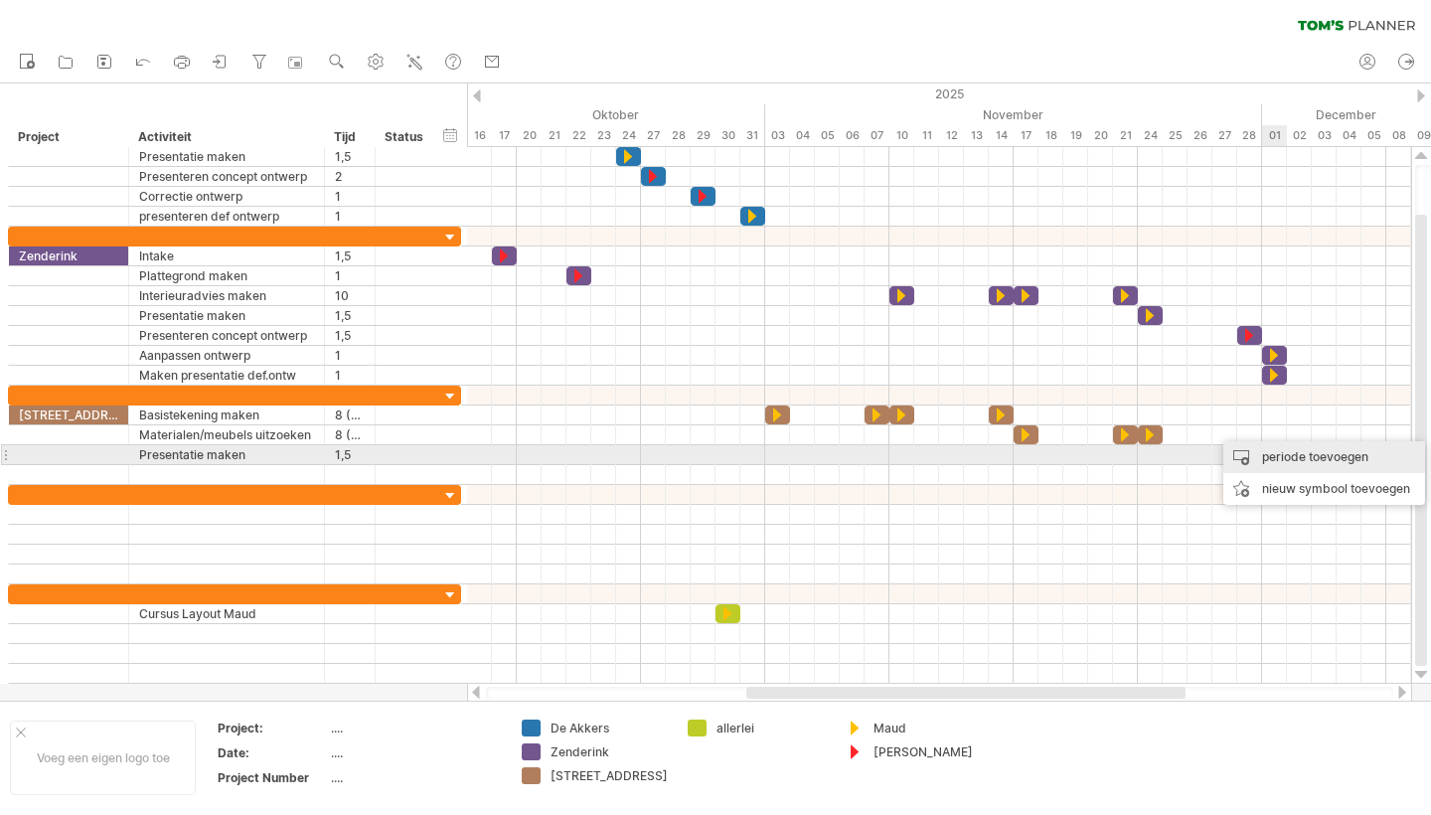
click at [1310, 458] on div "periode toevoegen" at bounding box center [1324, 457] width 202 height 32
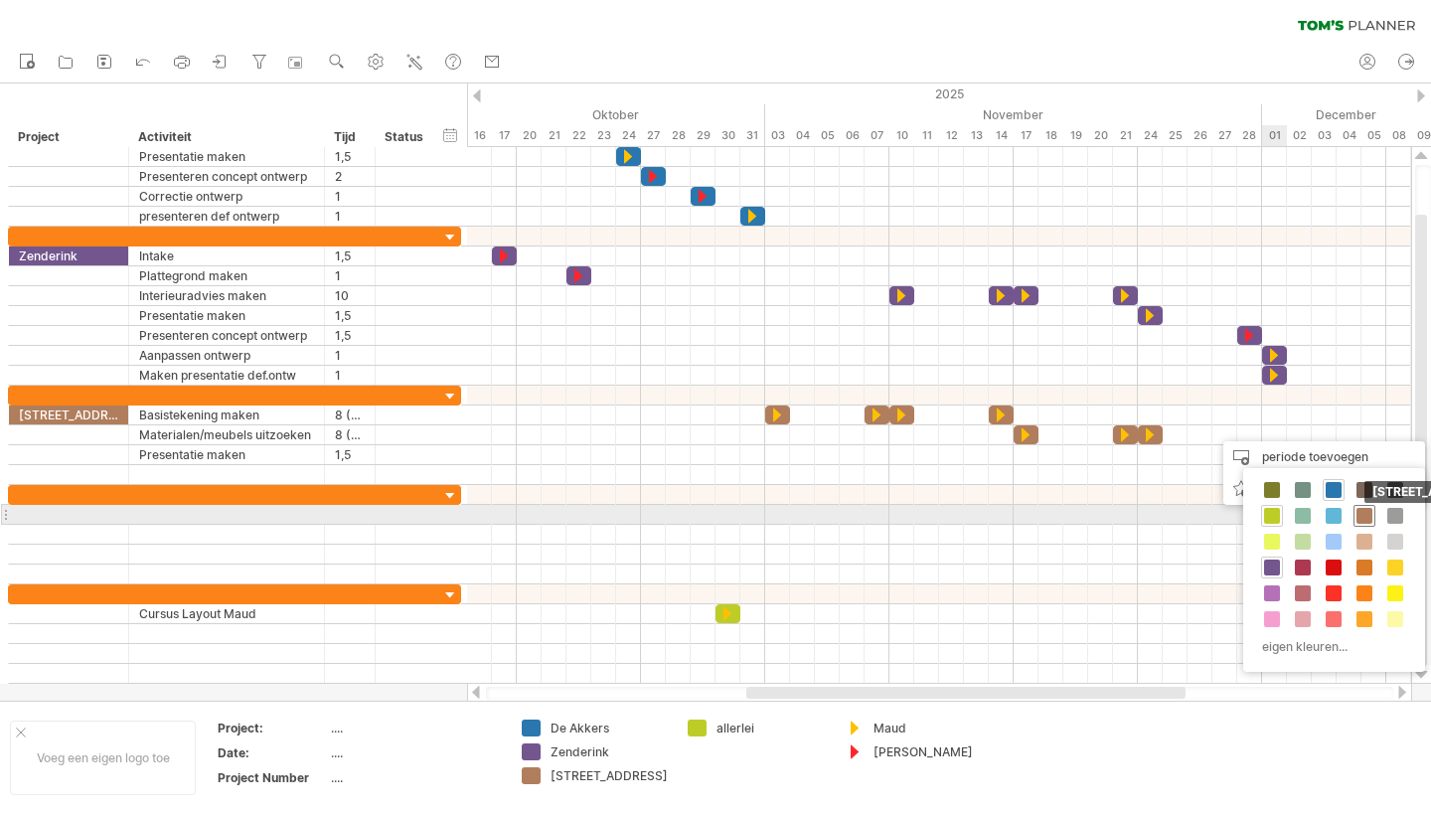
click at [1362, 516] on span at bounding box center [1365, 516] width 16 height 16
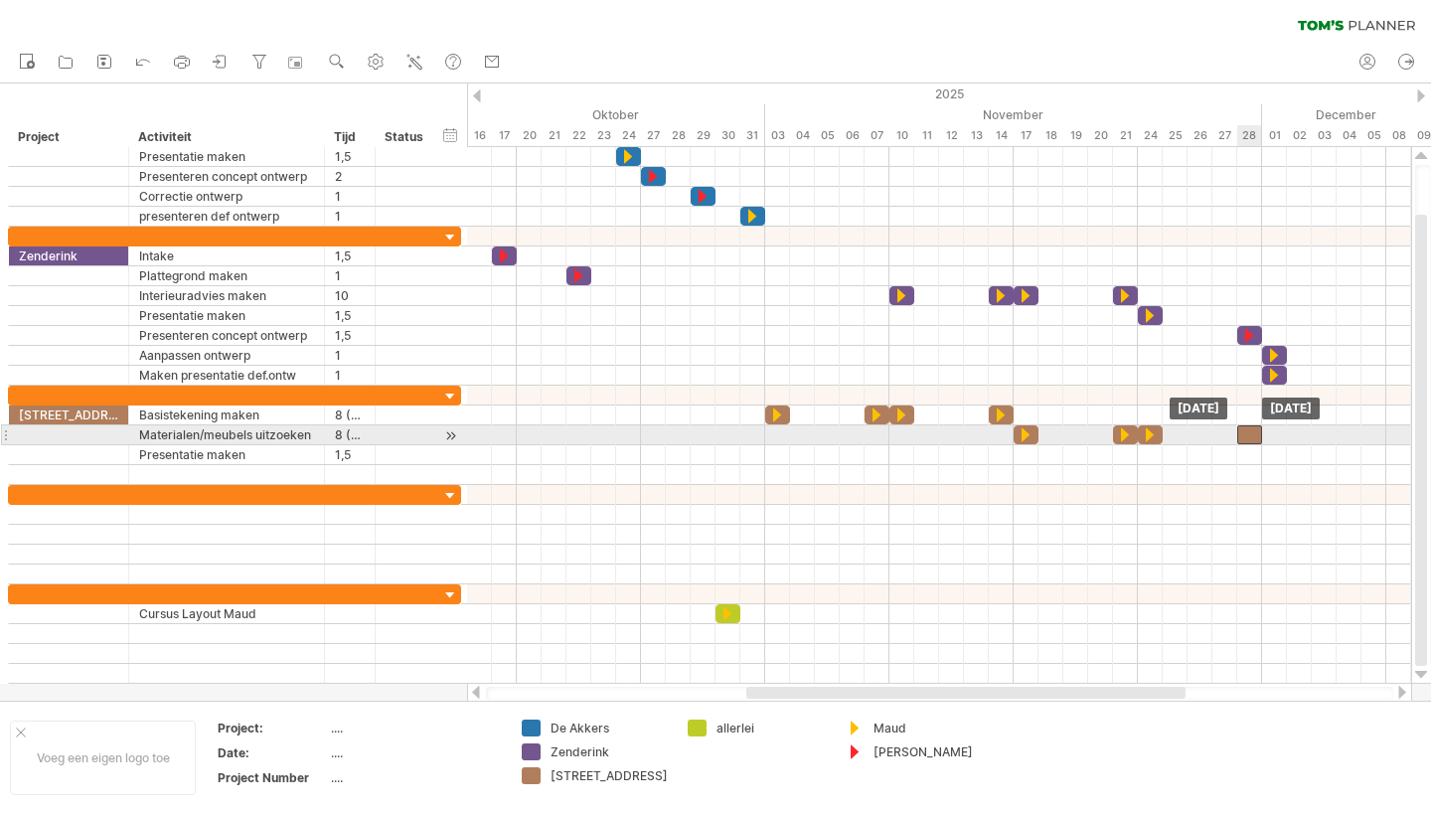
click at [1253, 437] on div at bounding box center [1249, 434] width 25 height 19
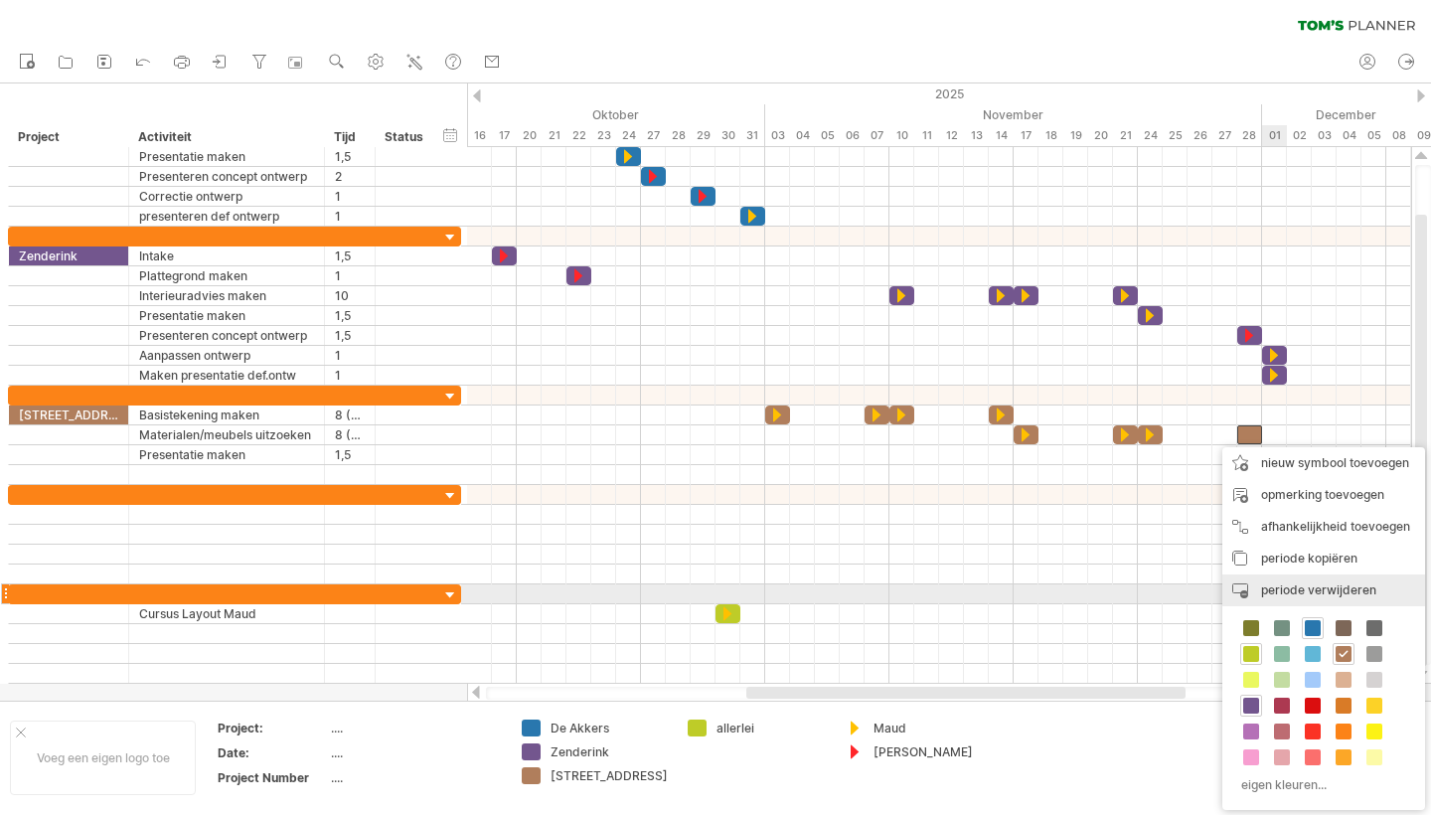
click at [1337, 586] on span "periode verwijderen" at bounding box center [1318, 589] width 115 height 15
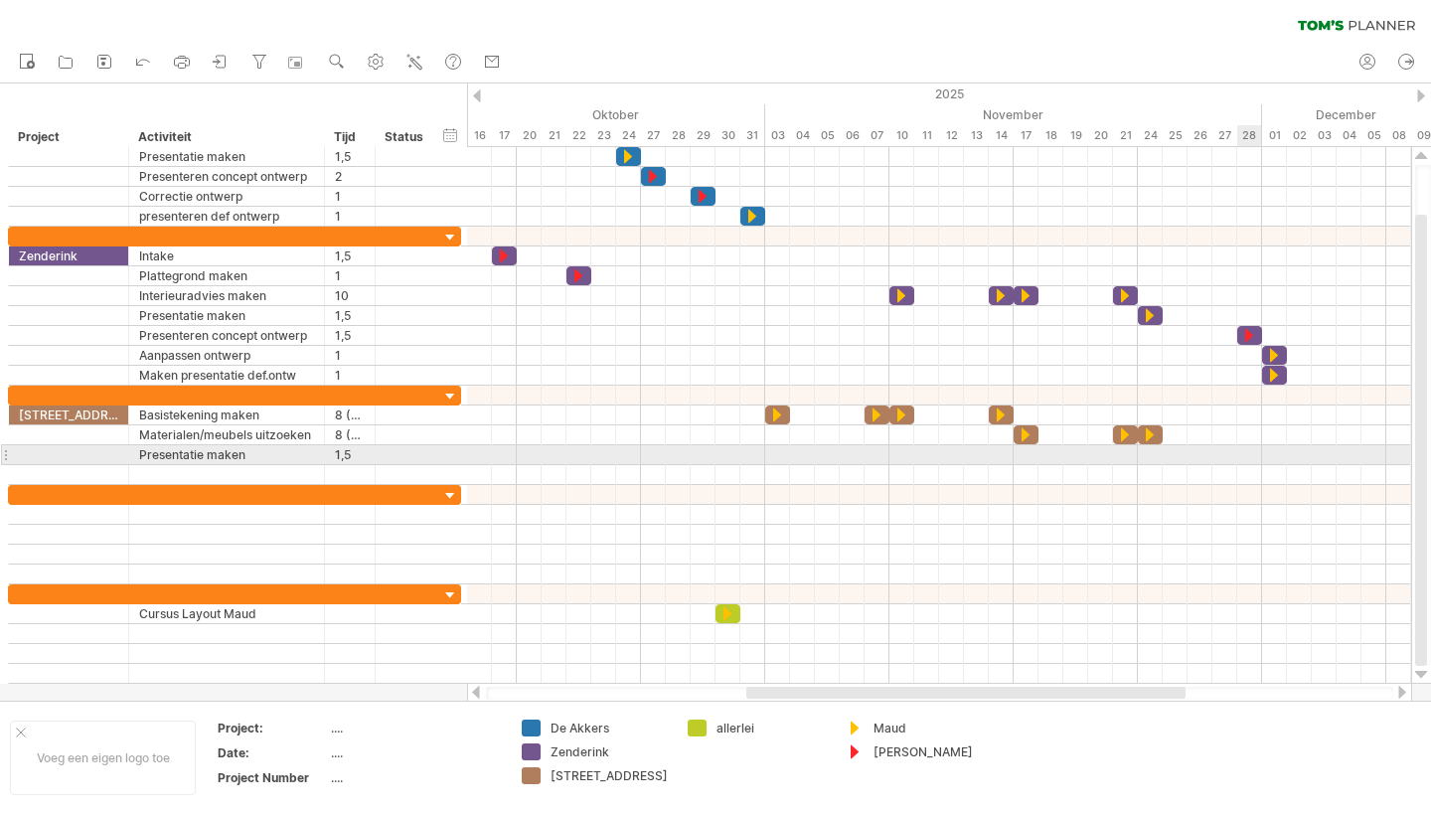
click at [1255, 454] on div at bounding box center [939, 455] width 944 height 20
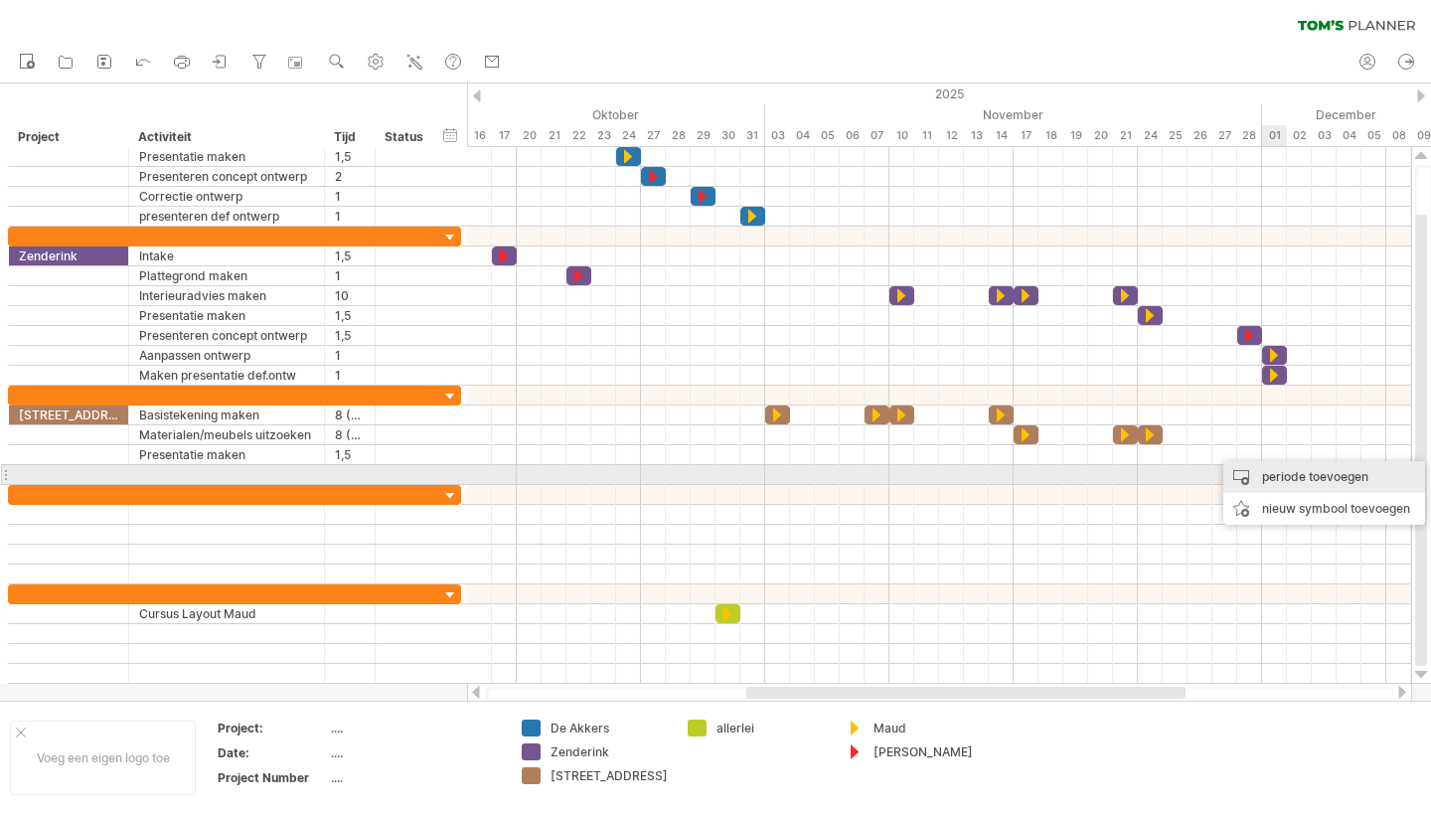
click at [1302, 475] on div "periode toevoegen" at bounding box center [1324, 477] width 202 height 32
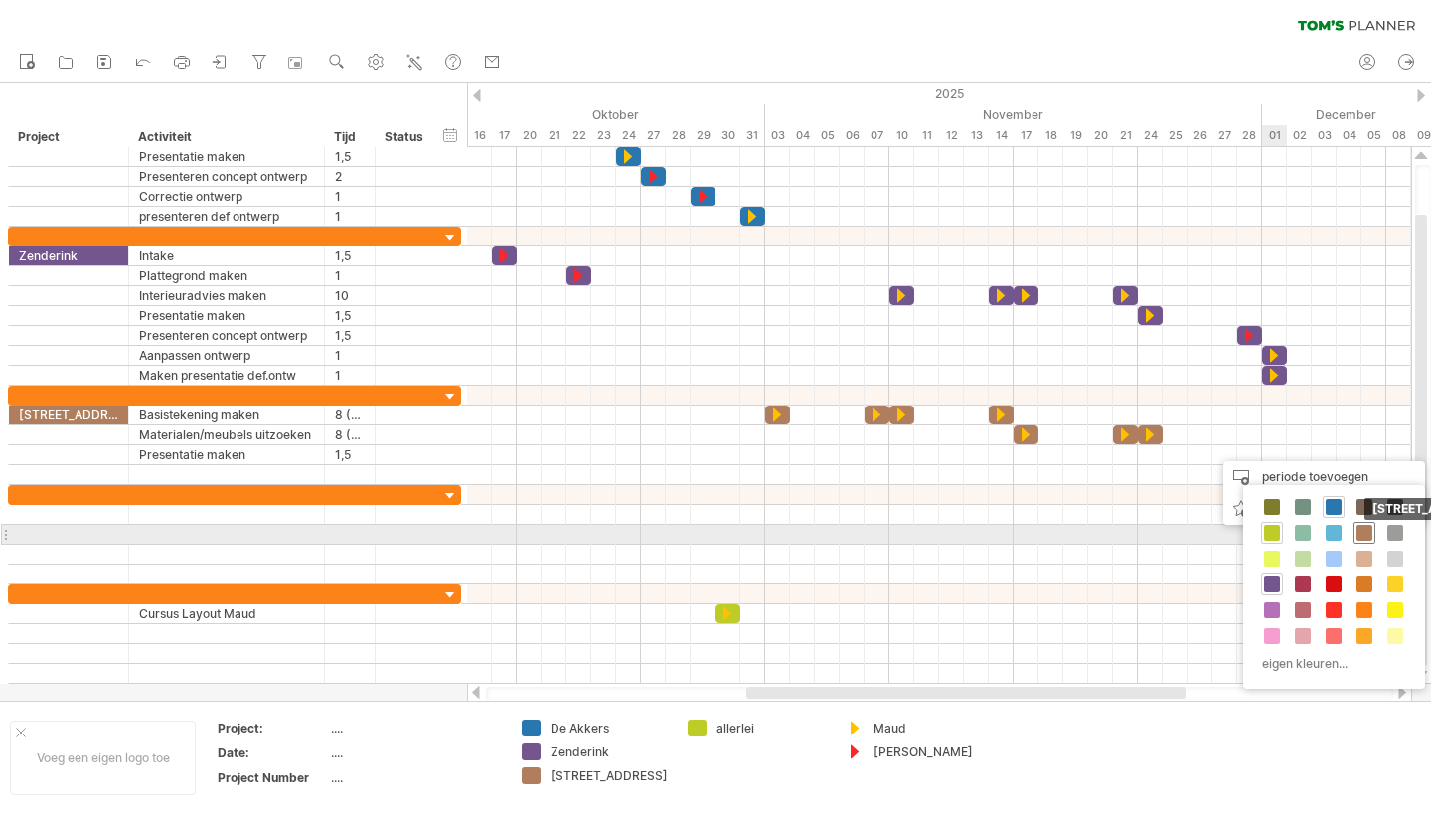
click at [1367, 531] on span at bounding box center [1365, 533] width 16 height 16
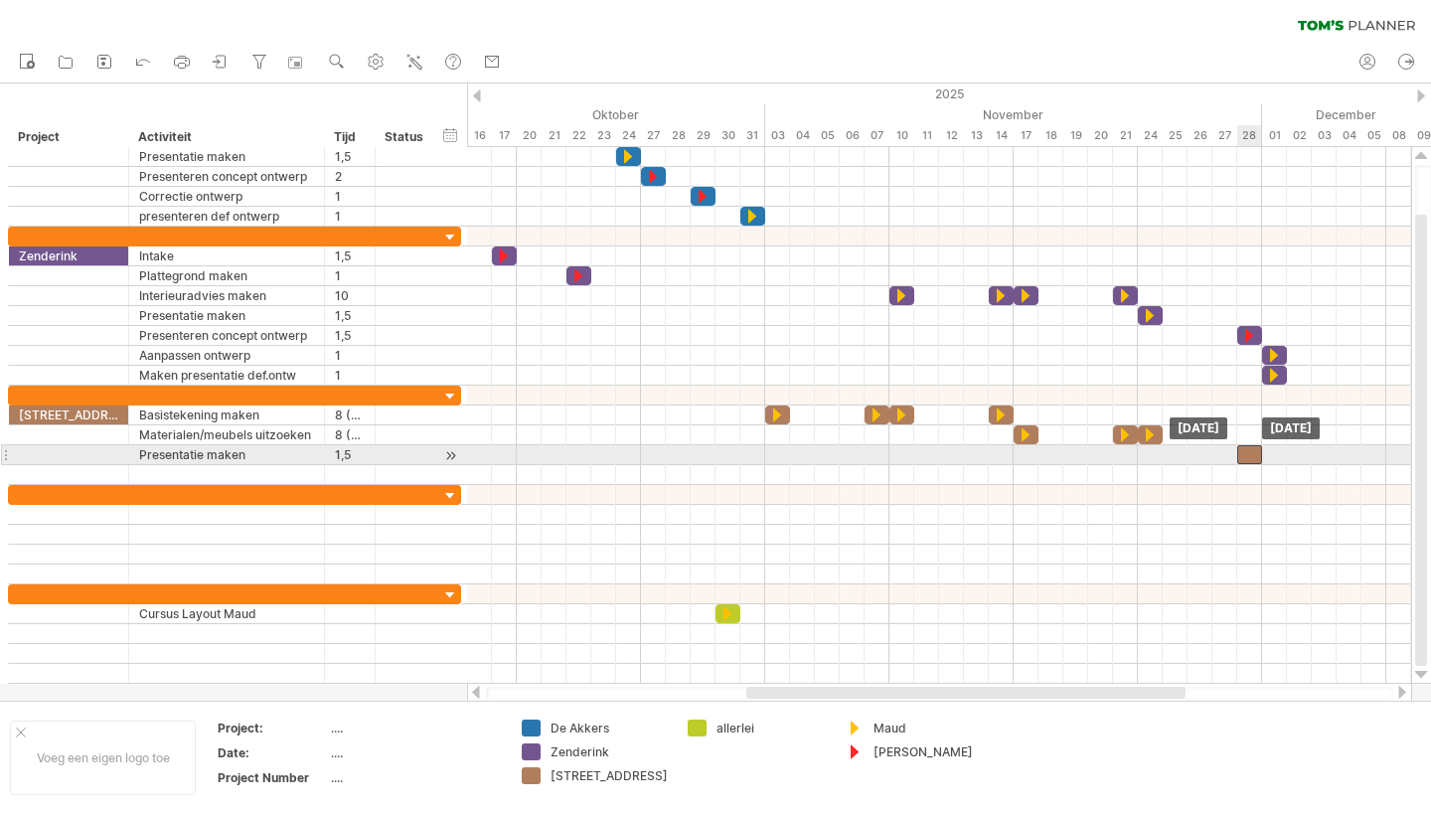
click at [1250, 453] on div at bounding box center [1249, 454] width 25 height 19
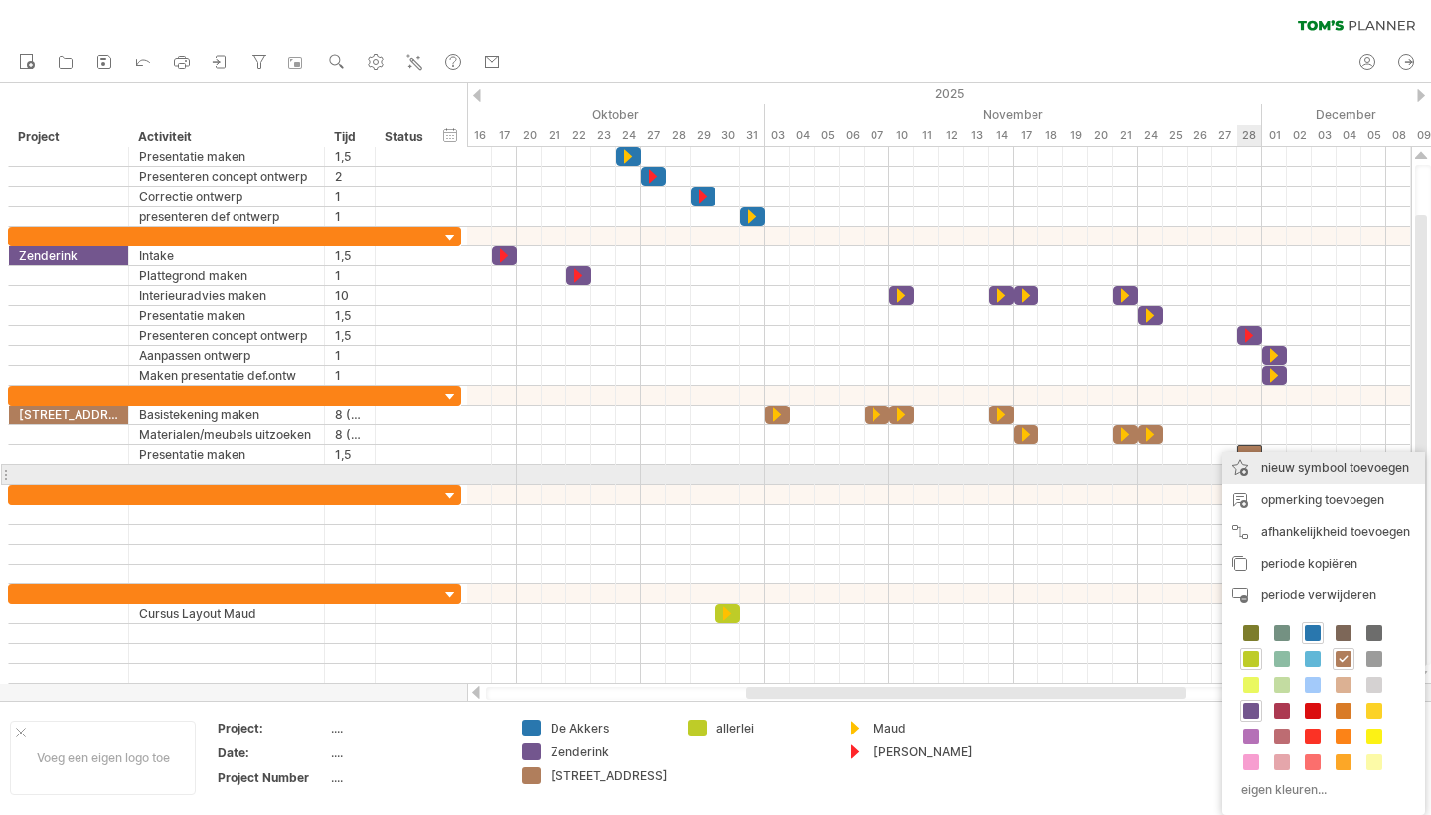
click at [1326, 467] on div "nieuw symbool toevoegen" at bounding box center [1323, 468] width 203 height 32
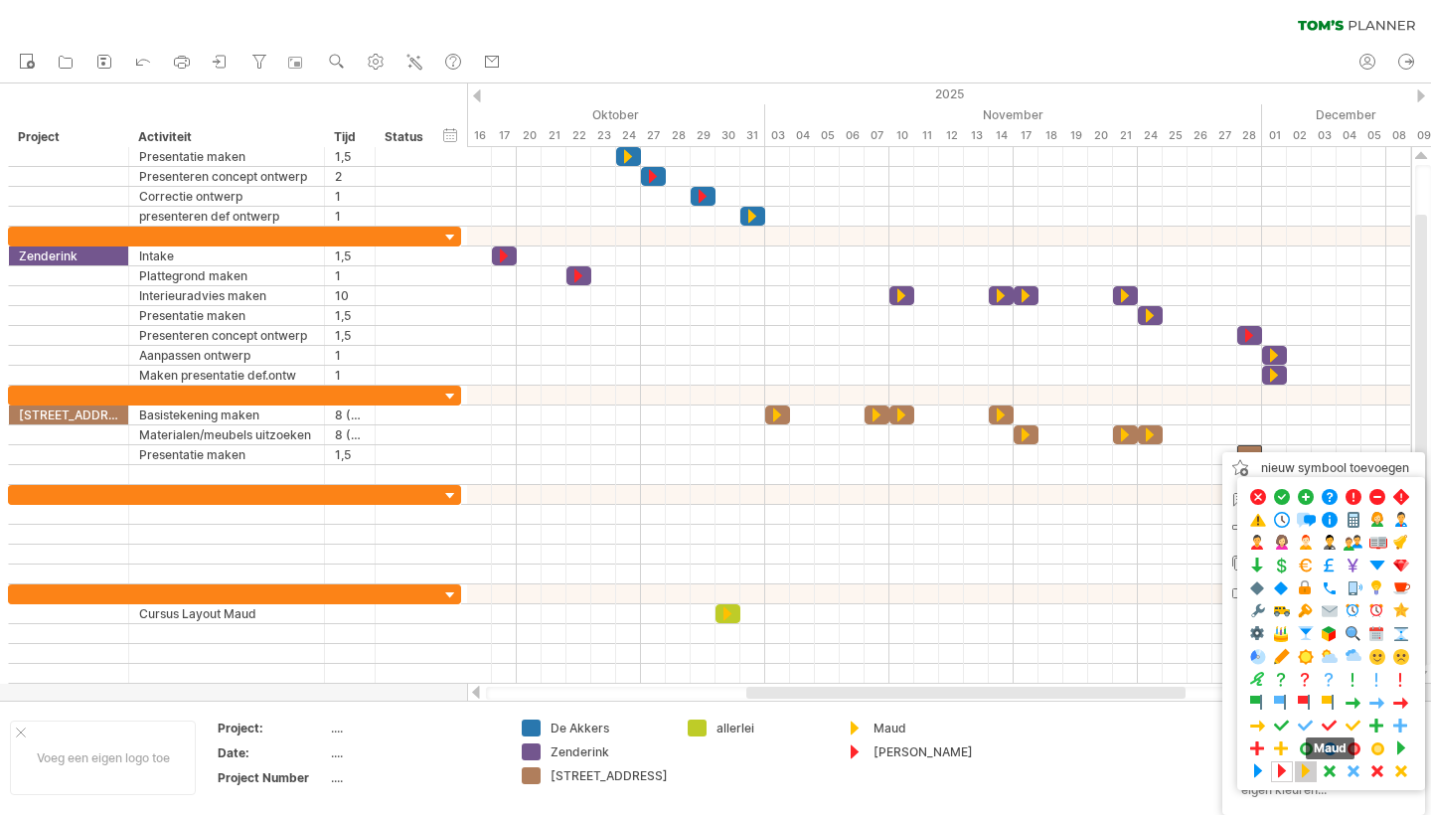
click at [1311, 774] on span at bounding box center [1306, 771] width 20 height 19
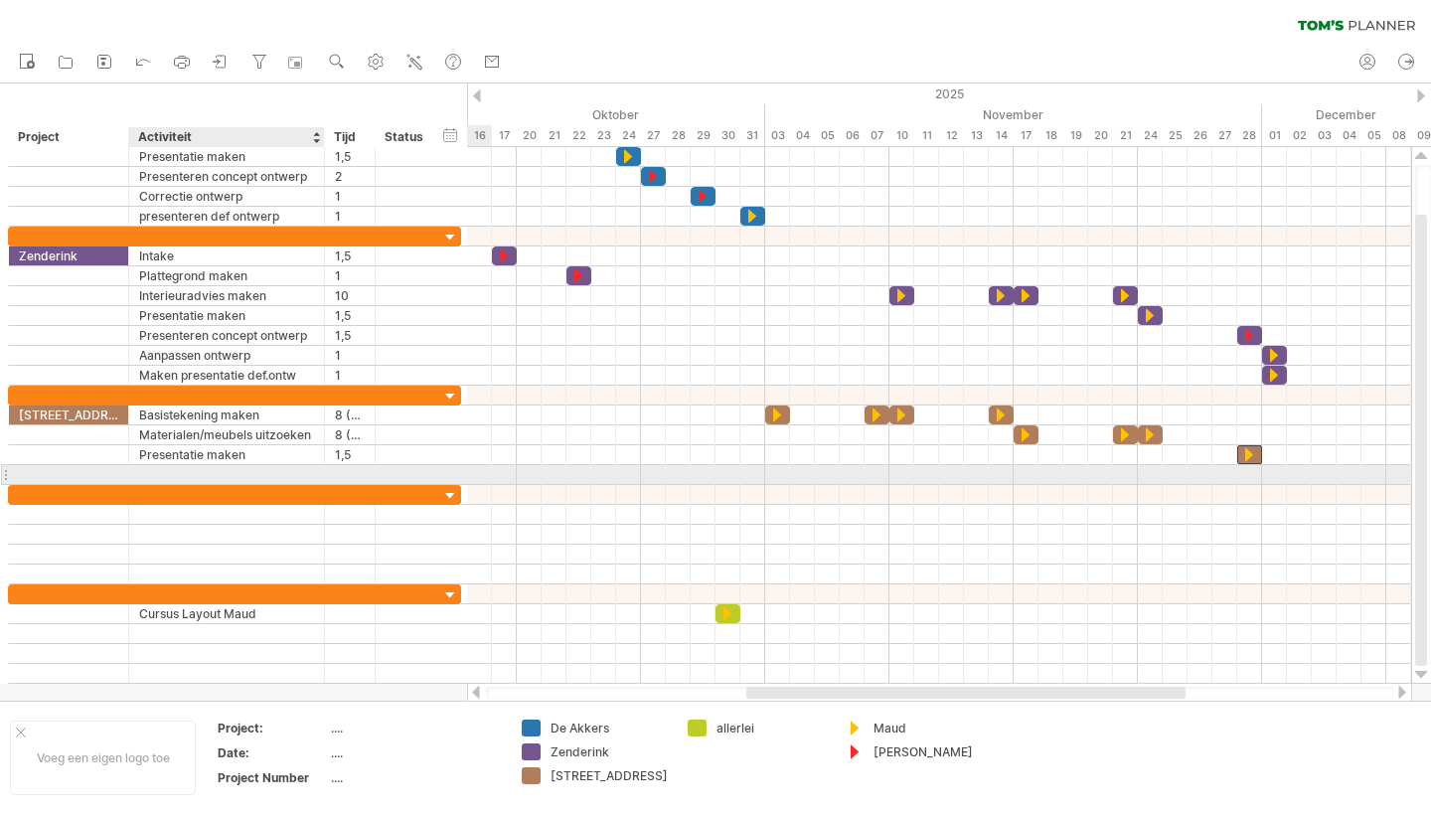
click at [152, 468] on div at bounding box center [226, 474] width 175 height 19
type input "*"
type input "**********"
type input "***"
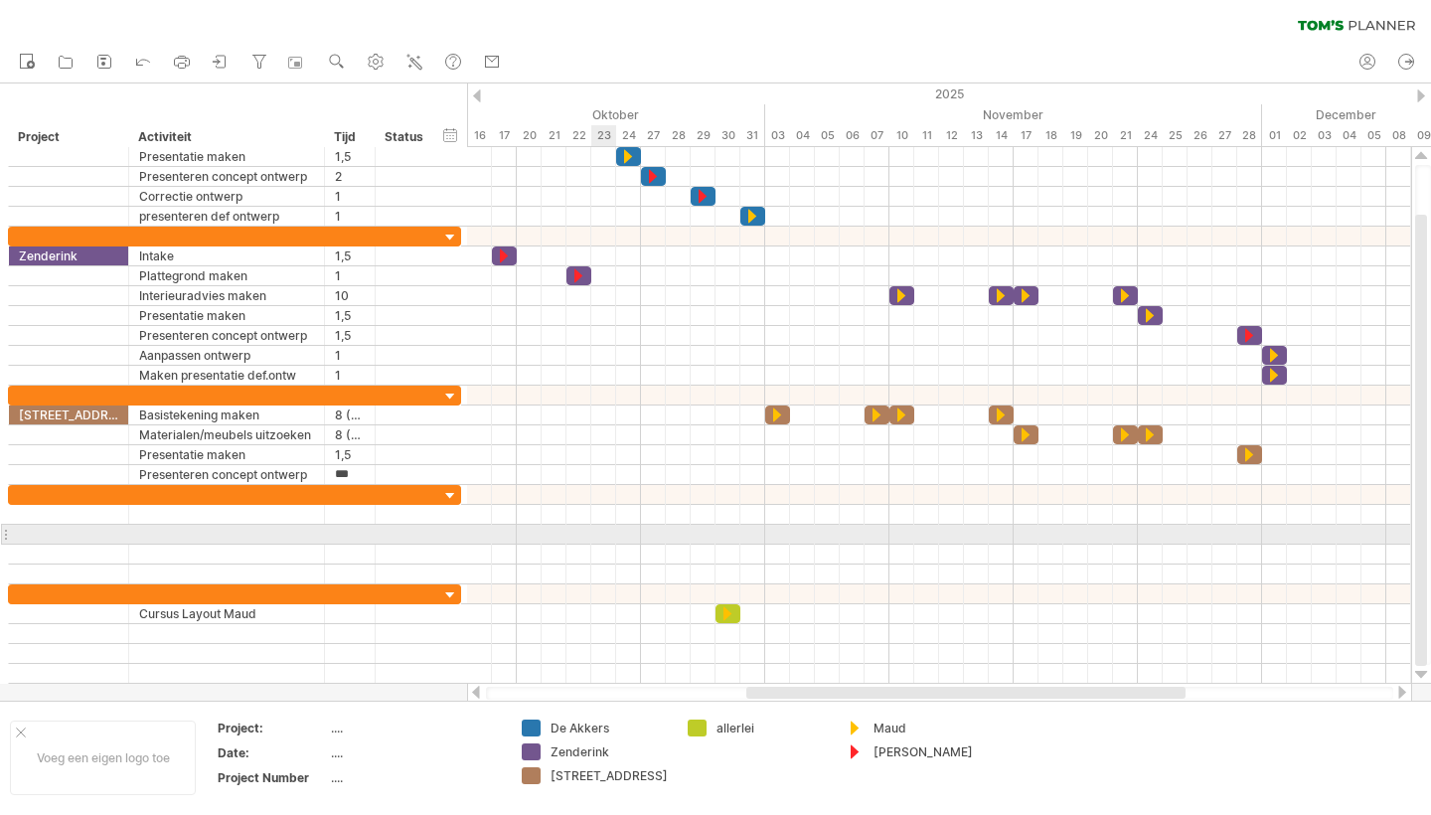
click at [590, 533] on div at bounding box center [939, 535] width 944 height 20
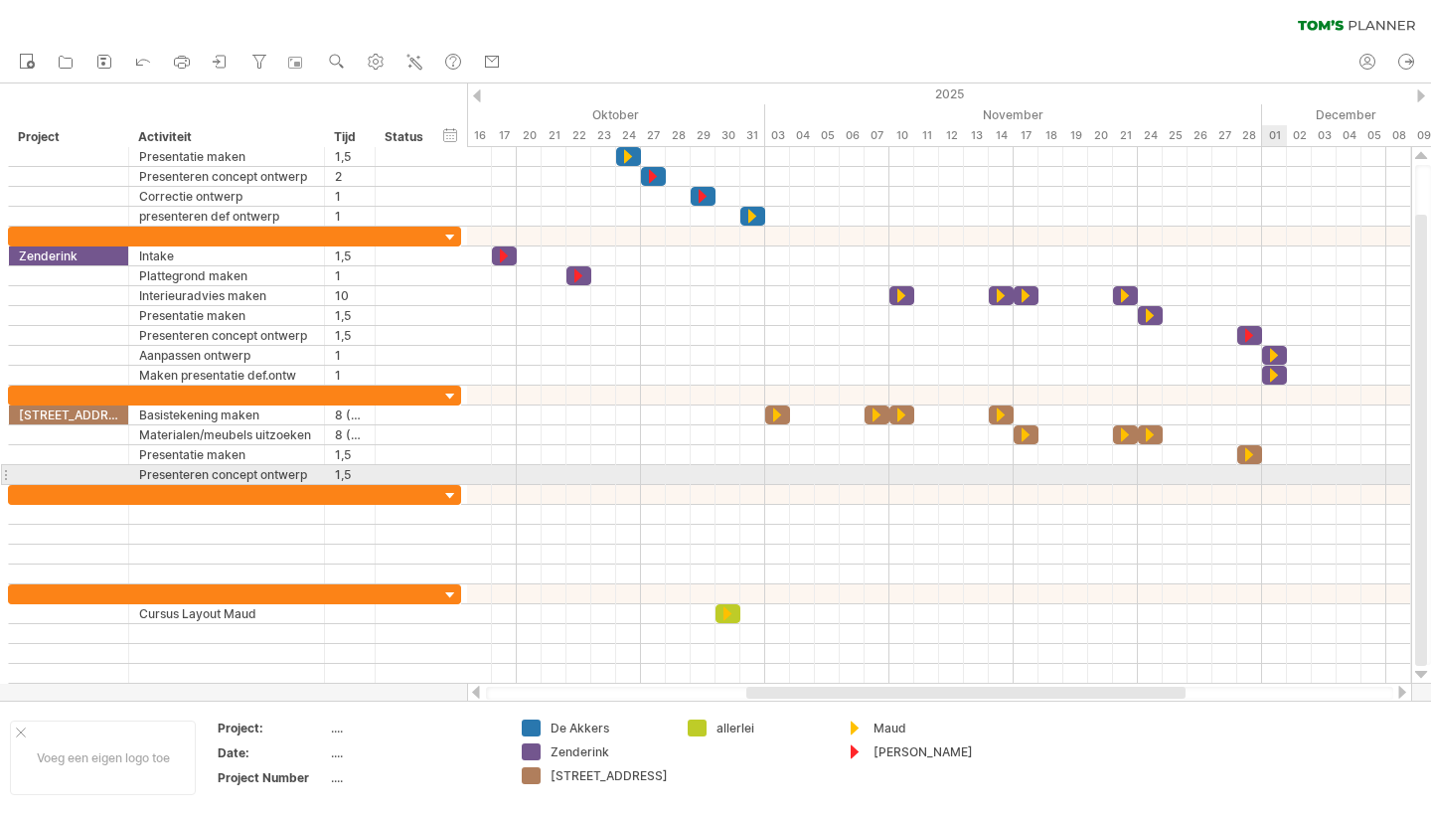
click at [1270, 472] on div at bounding box center [939, 475] width 944 height 20
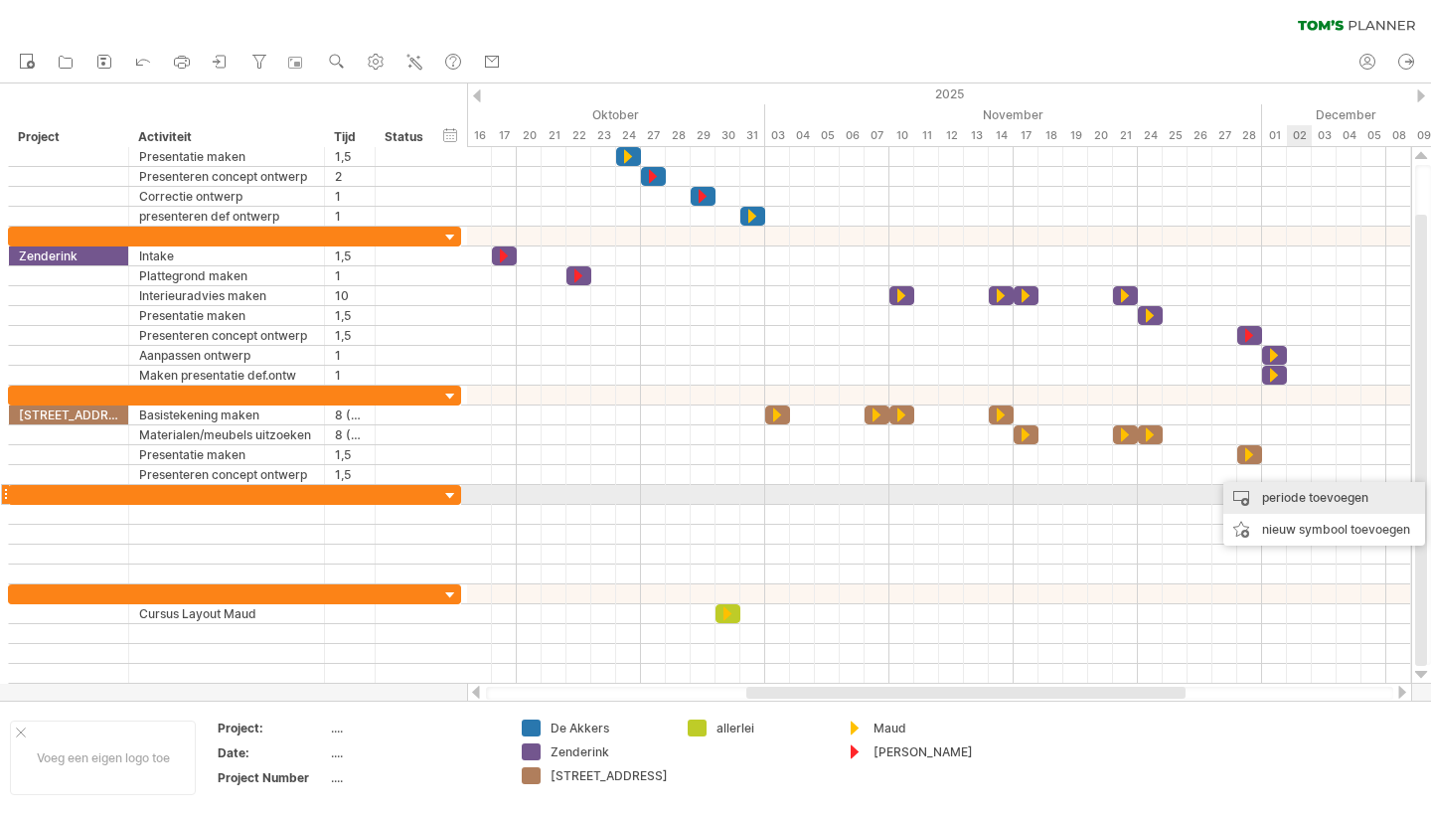
click at [1312, 497] on div "periode toevoegen" at bounding box center [1324, 498] width 202 height 32
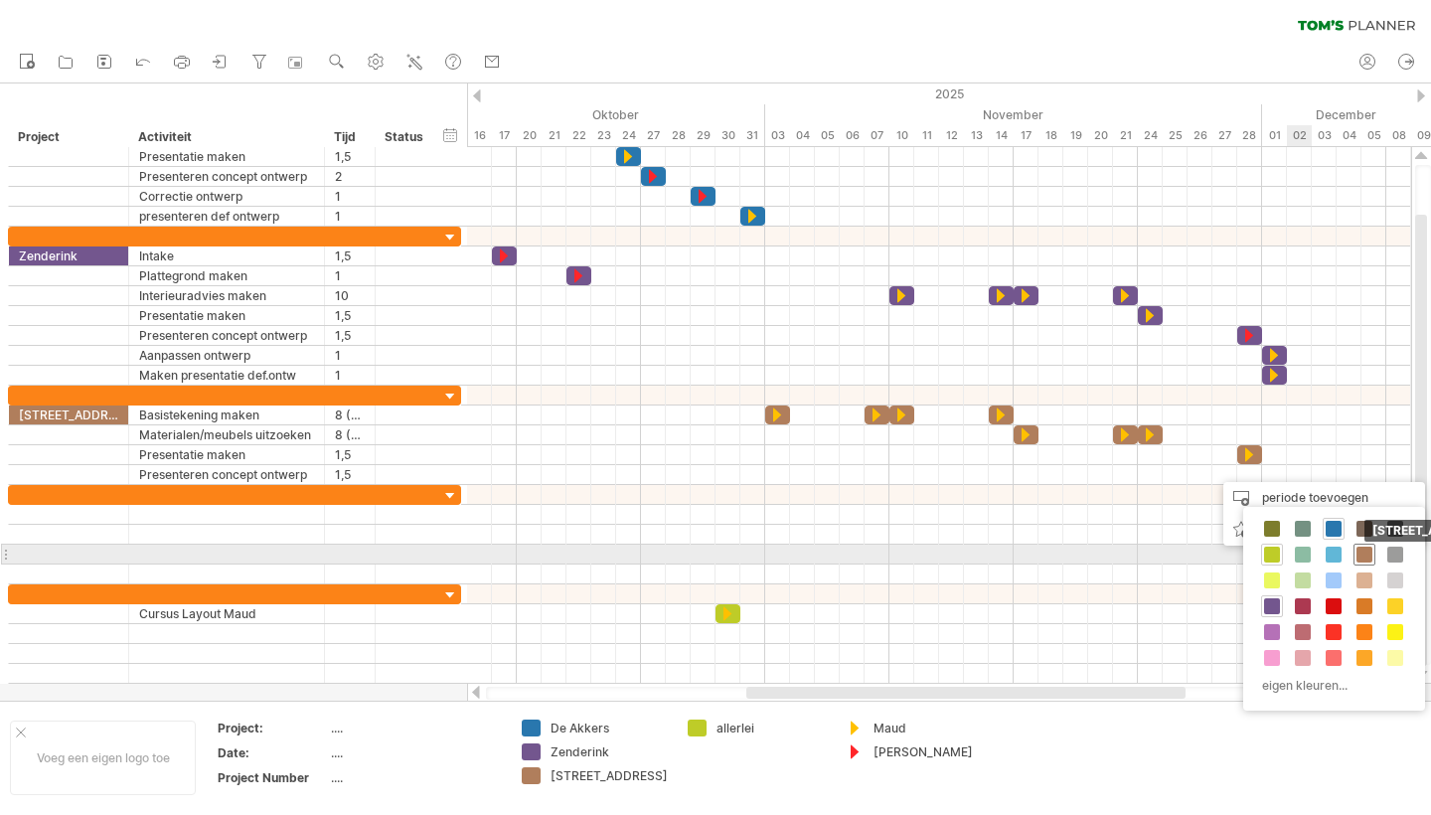
click at [1365, 551] on span at bounding box center [1365, 555] width 16 height 16
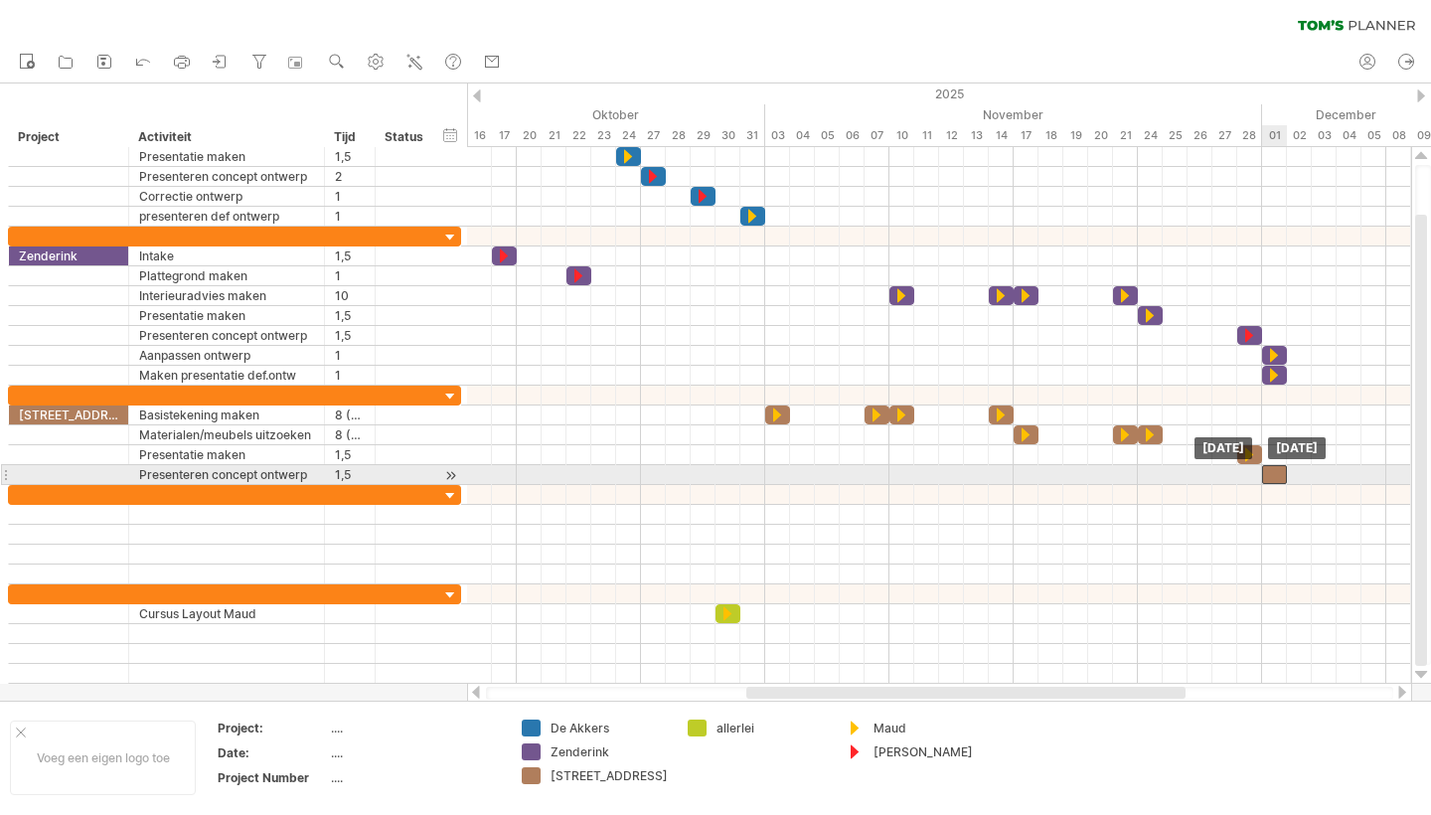
click at [1272, 476] on div at bounding box center [1274, 474] width 25 height 19
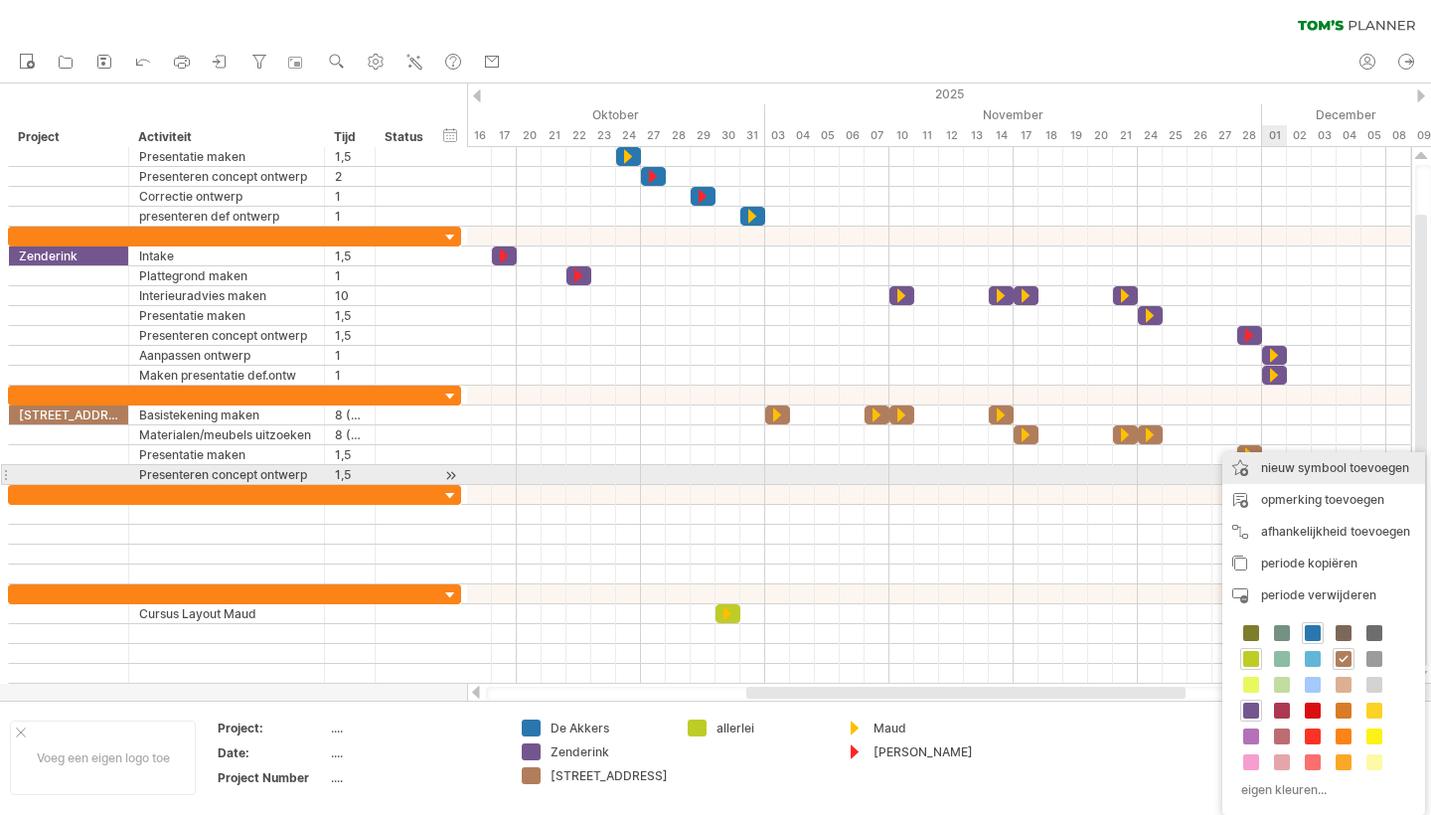
click at [1322, 472] on div "nieuw symbool toevoegen" at bounding box center [1323, 468] width 203 height 32
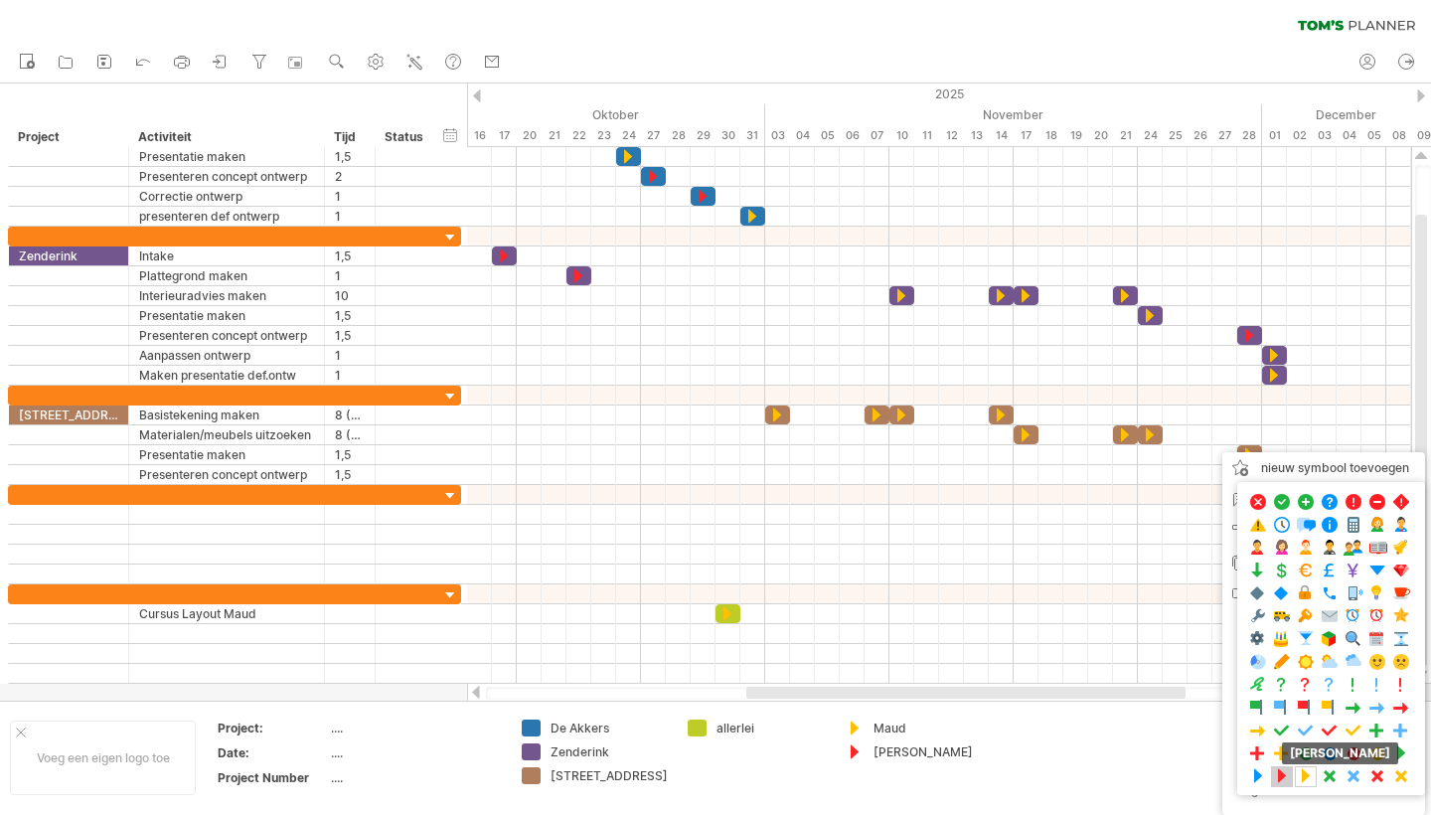
click at [1278, 779] on span at bounding box center [1282, 776] width 20 height 19
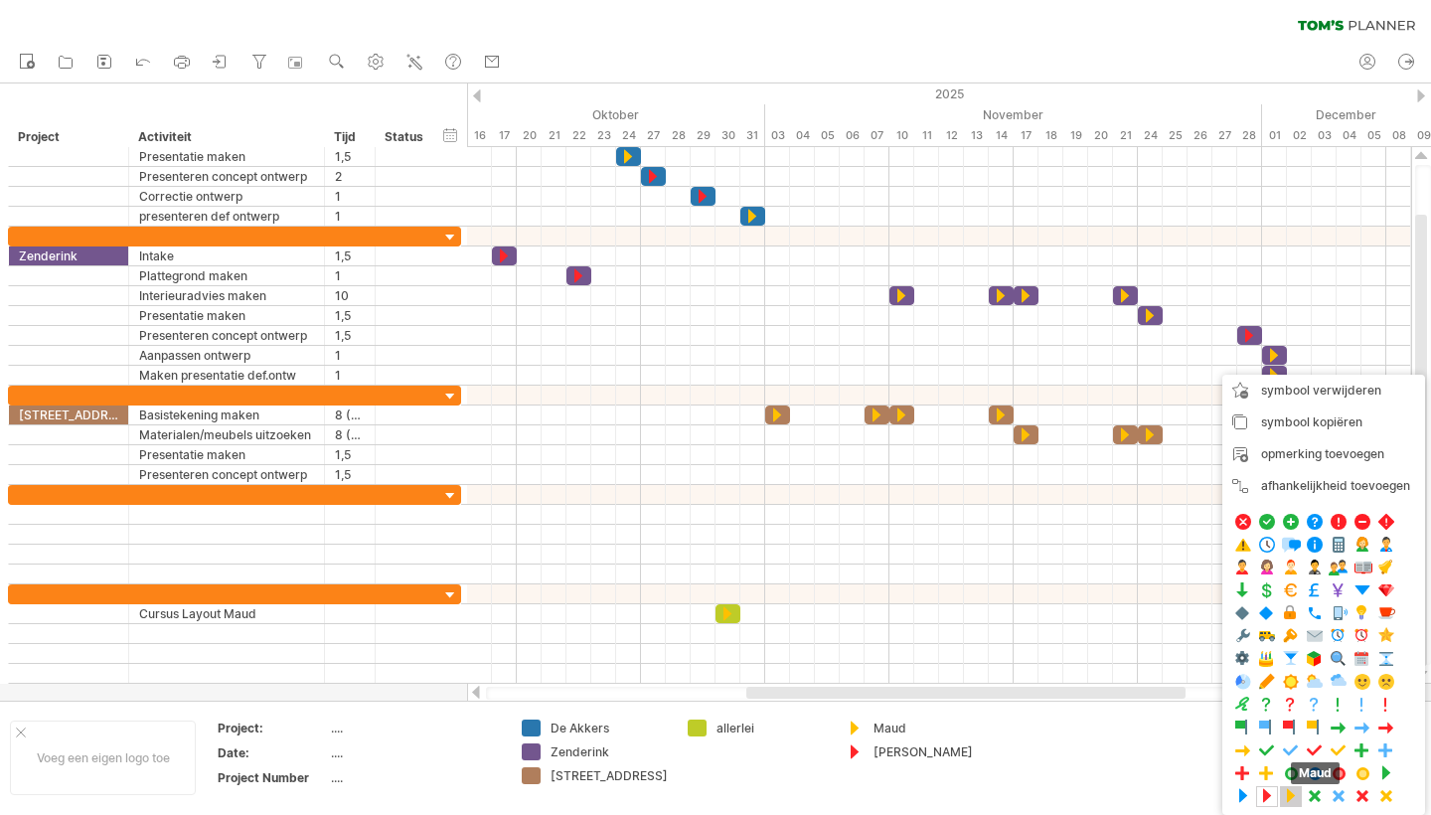
click at [1293, 793] on span at bounding box center [1291, 796] width 20 height 19
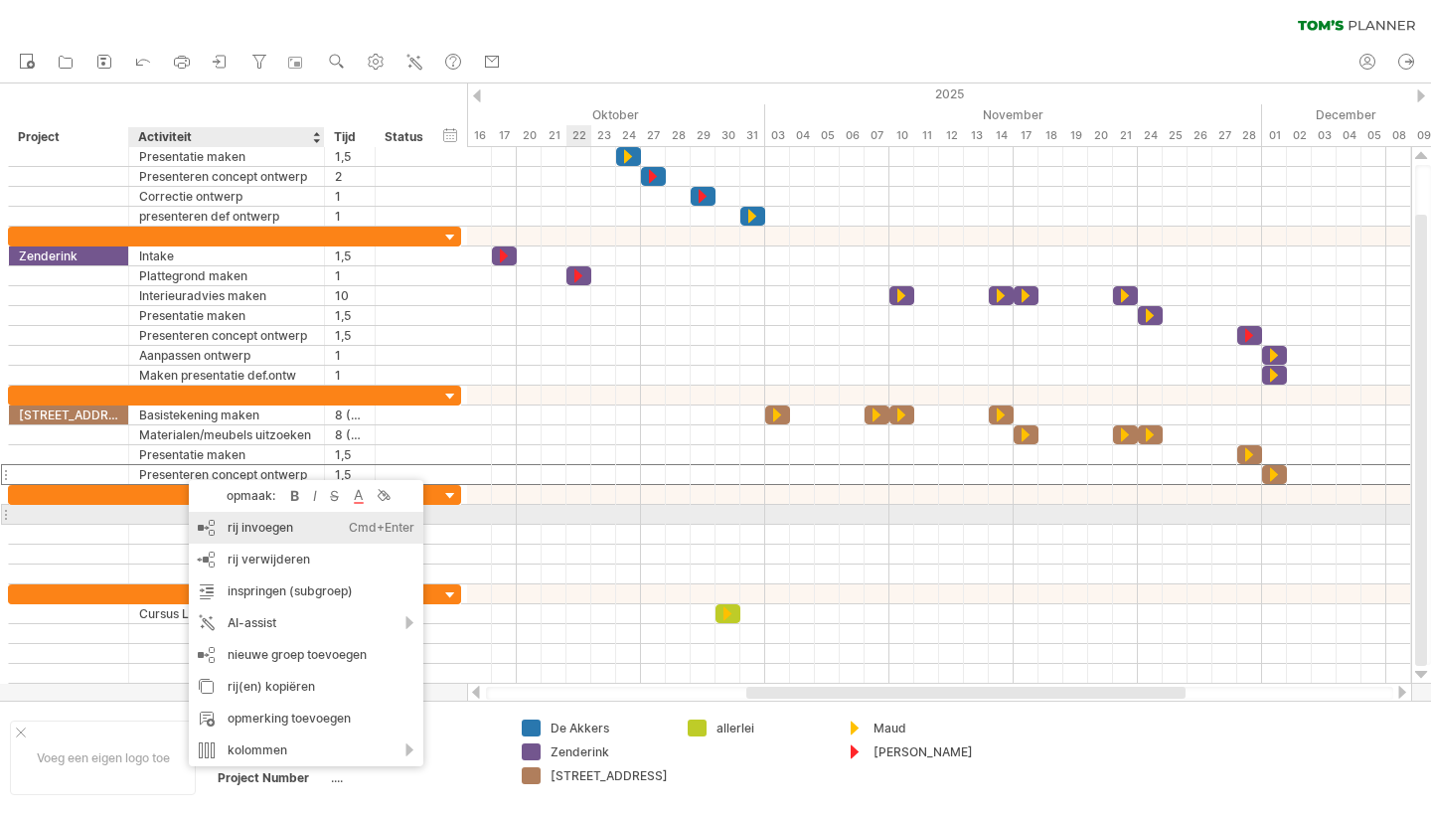
click at [250, 521] on div "rij invoegen Ctrl+Enter Cmd+Enter" at bounding box center [306, 528] width 235 height 32
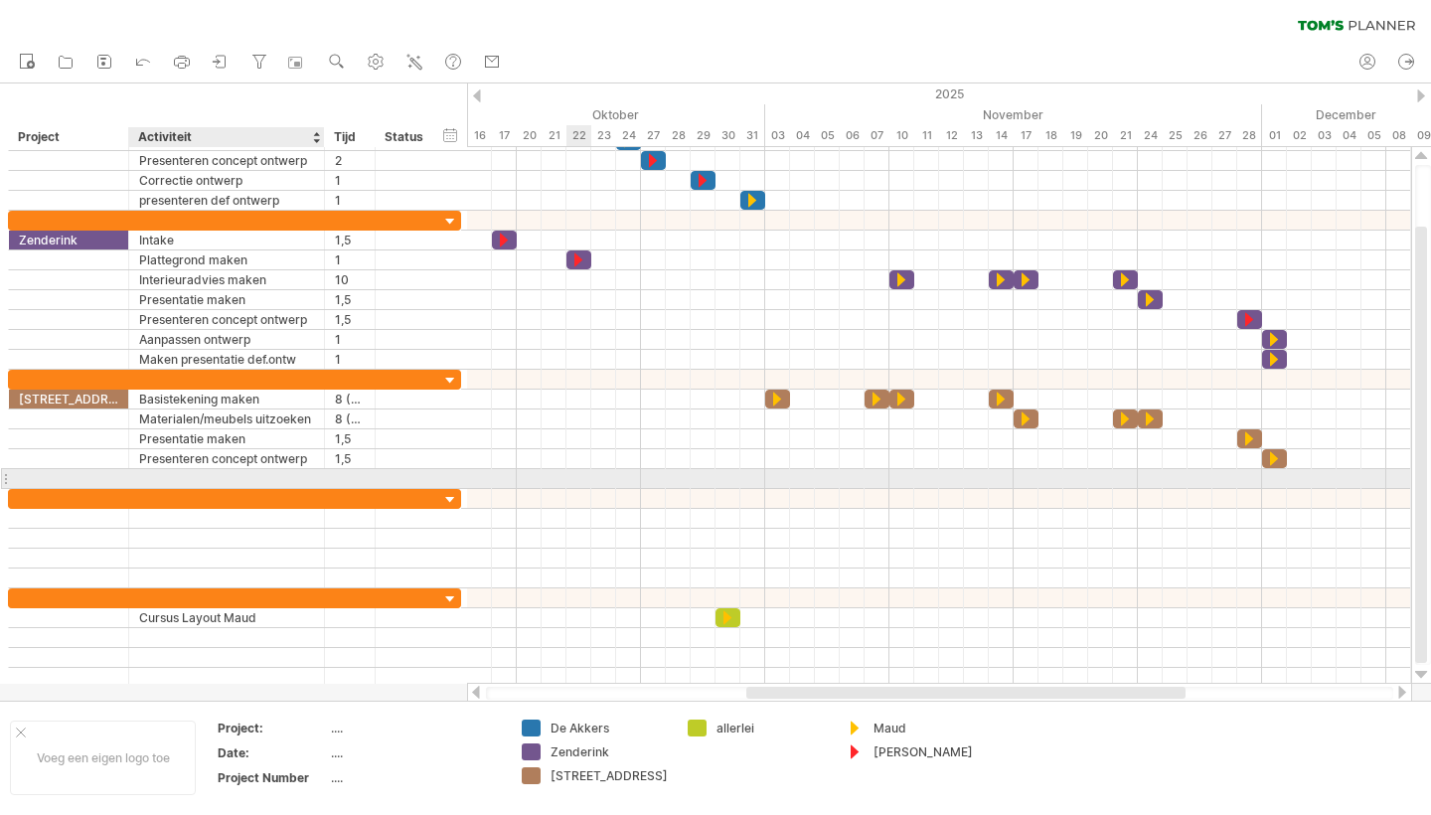
click at [177, 481] on div at bounding box center [226, 478] width 175 height 19
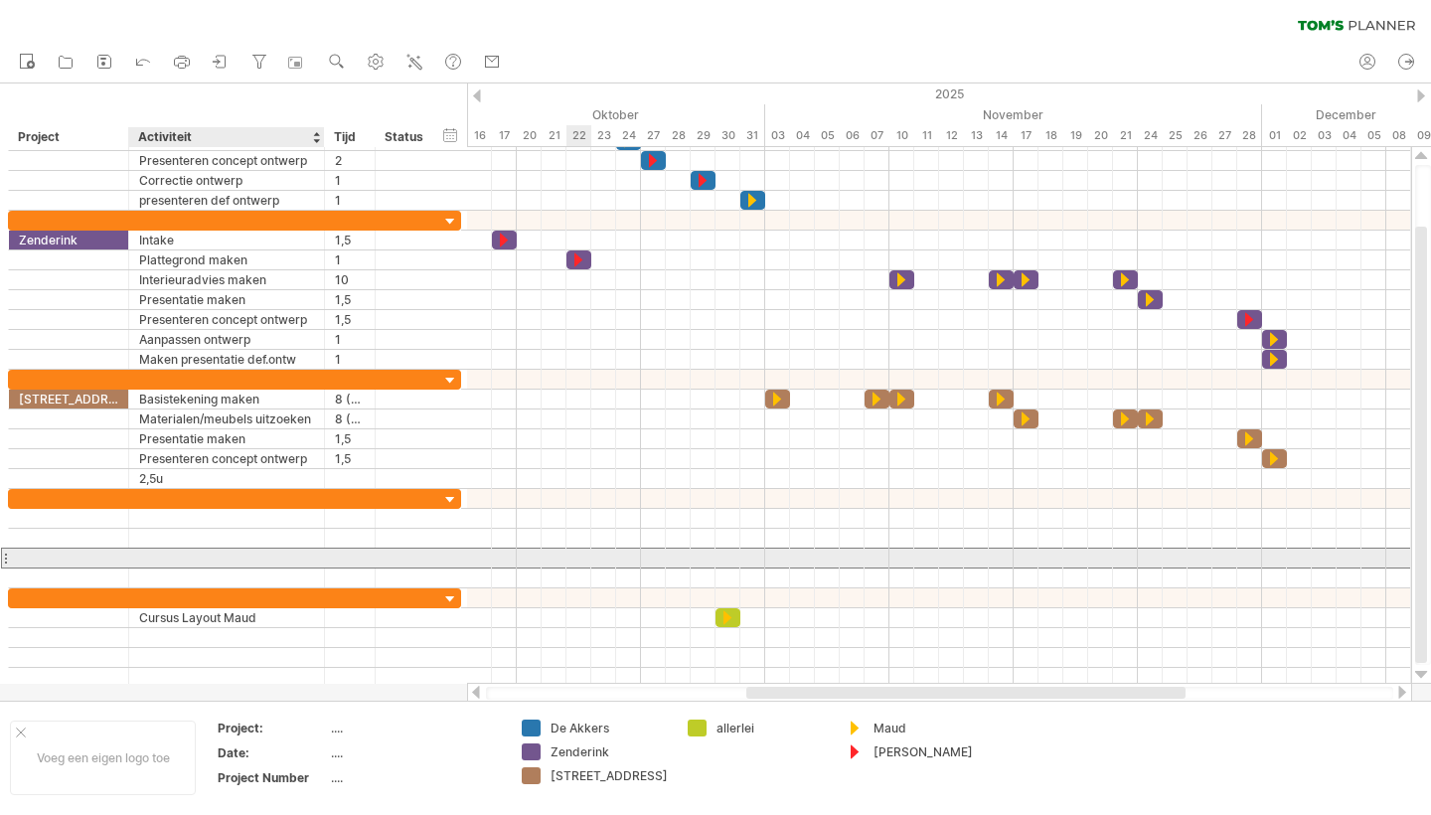
click at [259, 556] on div at bounding box center [226, 558] width 175 height 19
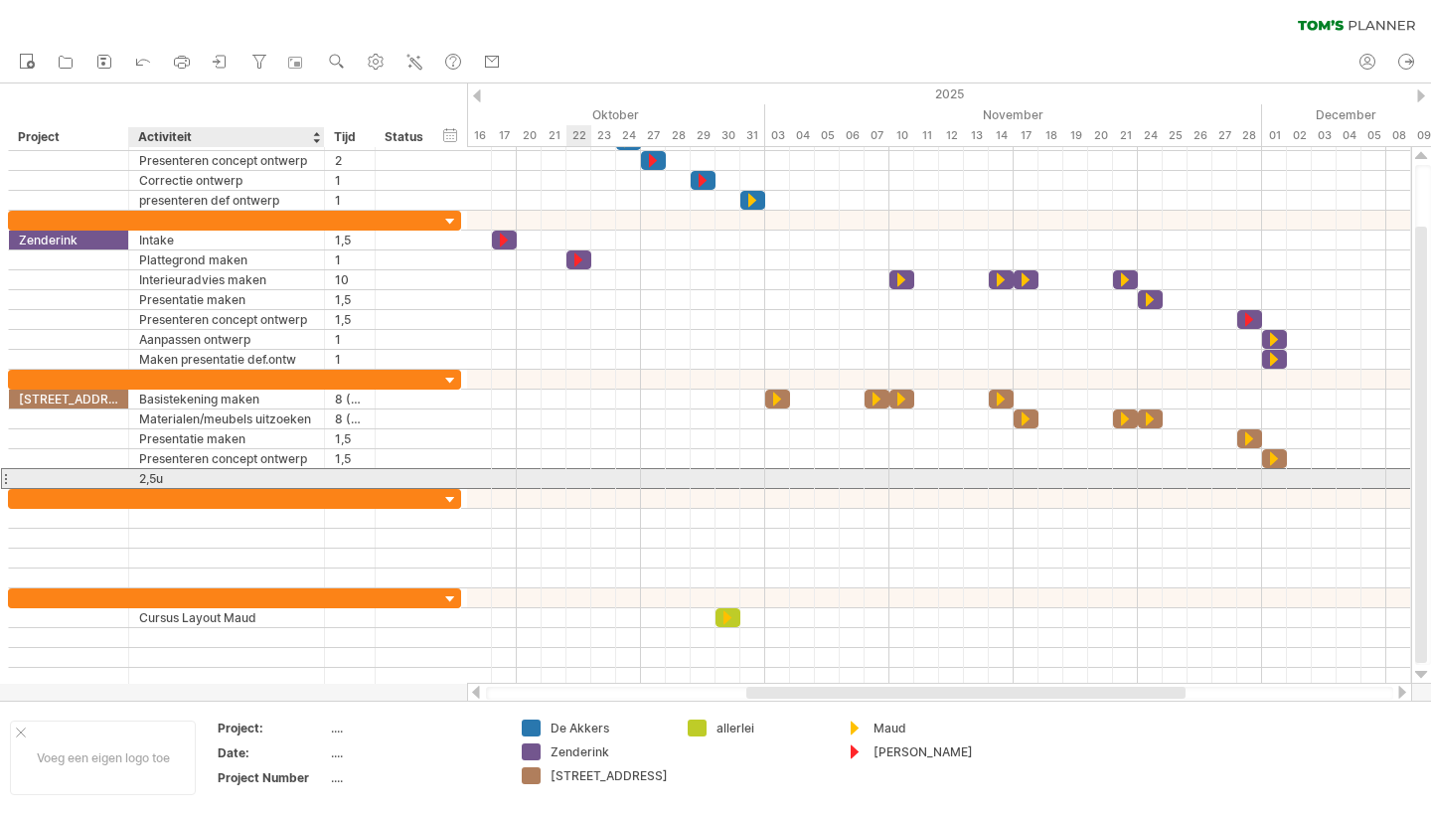
click at [180, 480] on div "2,5u" at bounding box center [226, 478] width 175 height 19
click at [182, 476] on input "****" at bounding box center [226, 478] width 175 height 19
type input "*"
type input "**********"
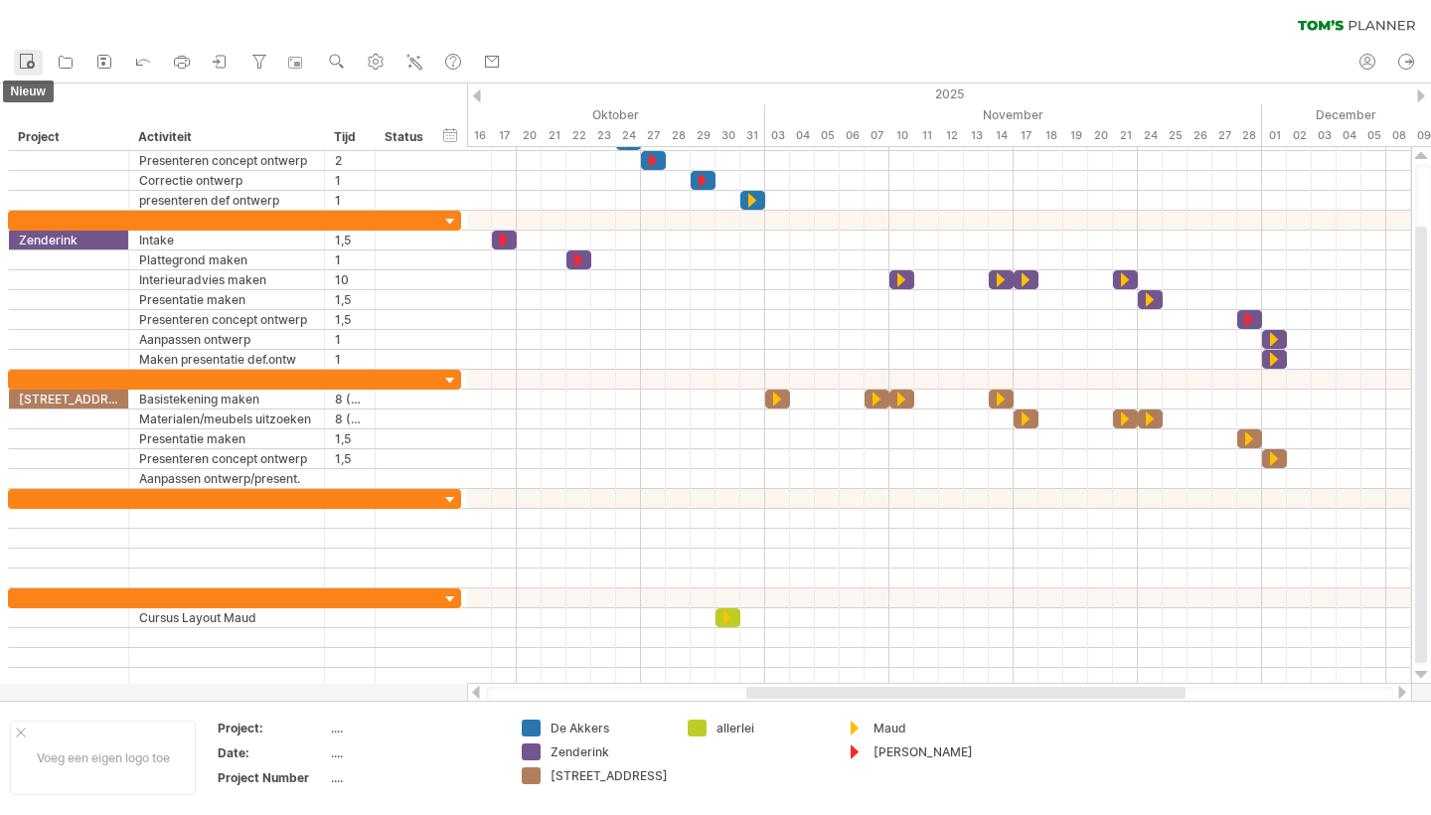
click at [39, 65] on link "nieuw" at bounding box center [28, 63] width 29 height 26
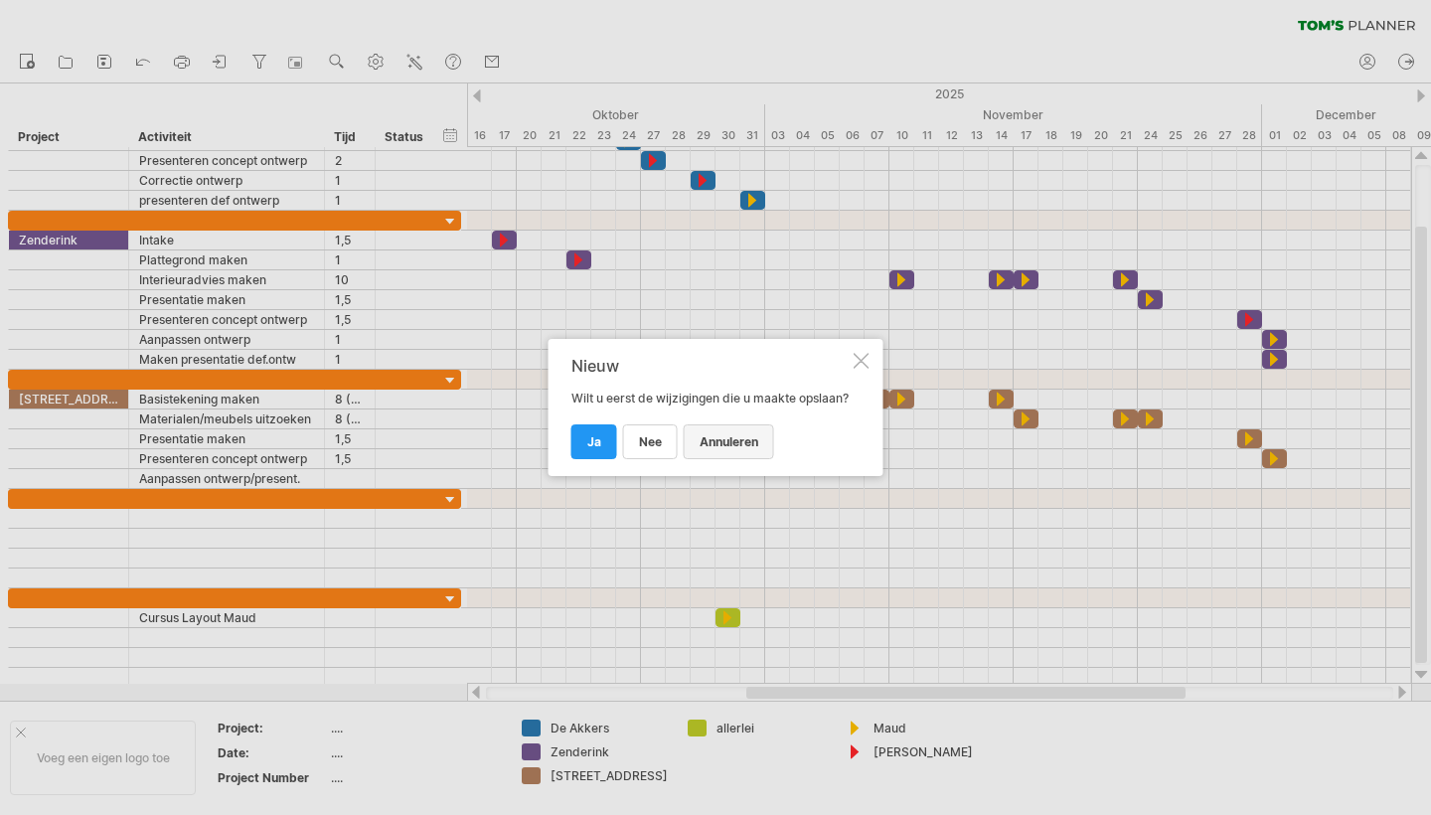
click at [733, 448] on span "annuleren" at bounding box center [729, 441] width 59 height 15
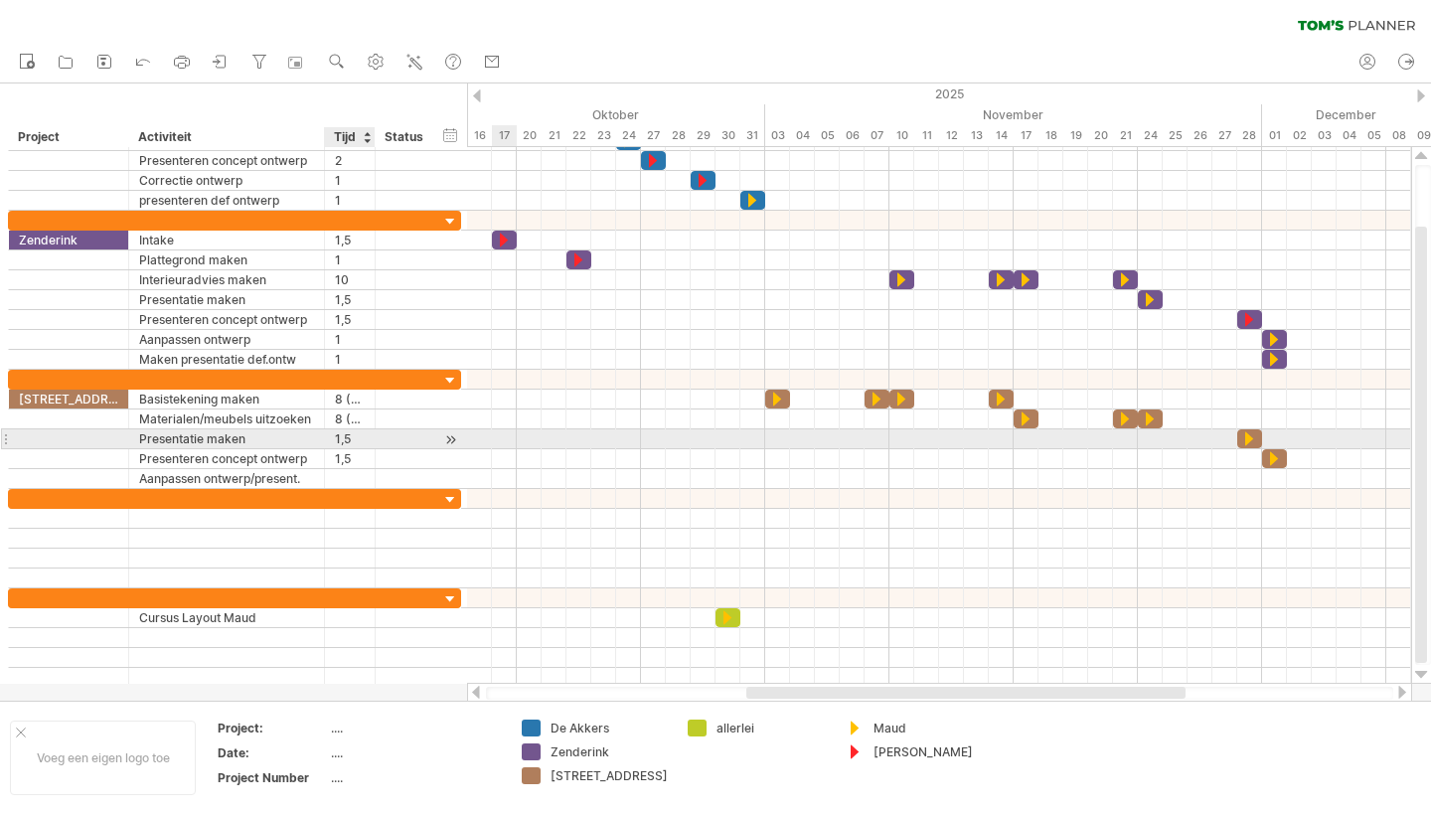
click at [341, 438] on div "1,5" at bounding box center [350, 438] width 30 height 19
click at [353, 440] on input "***" at bounding box center [350, 438] width 30 height 19
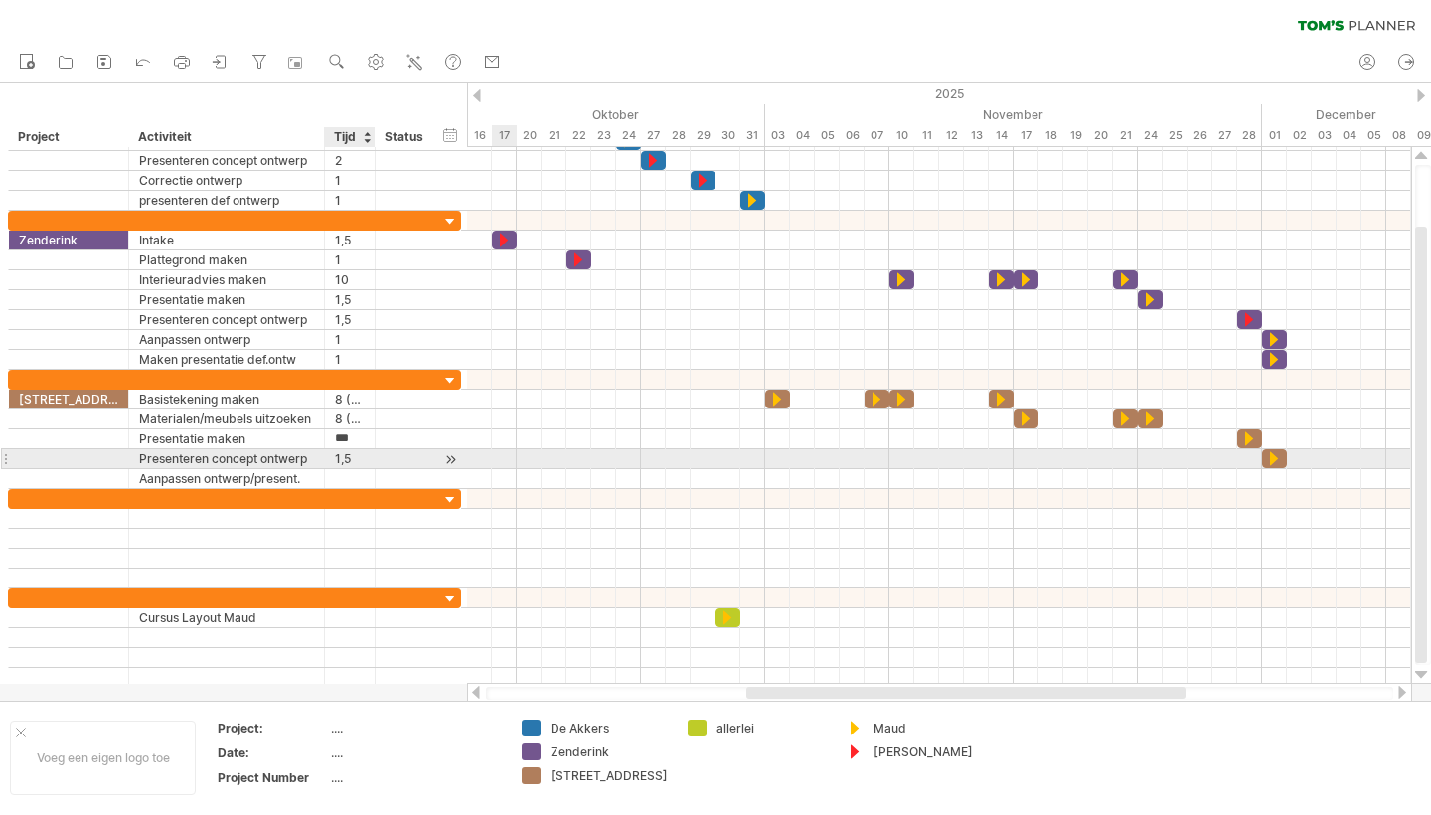
click at [352, 462] on div "1,5" at bounding box center [350, 458] width 30 height 19
click at [356, 458] on input "***" at bounding box center [350, 458] width 30 height 19
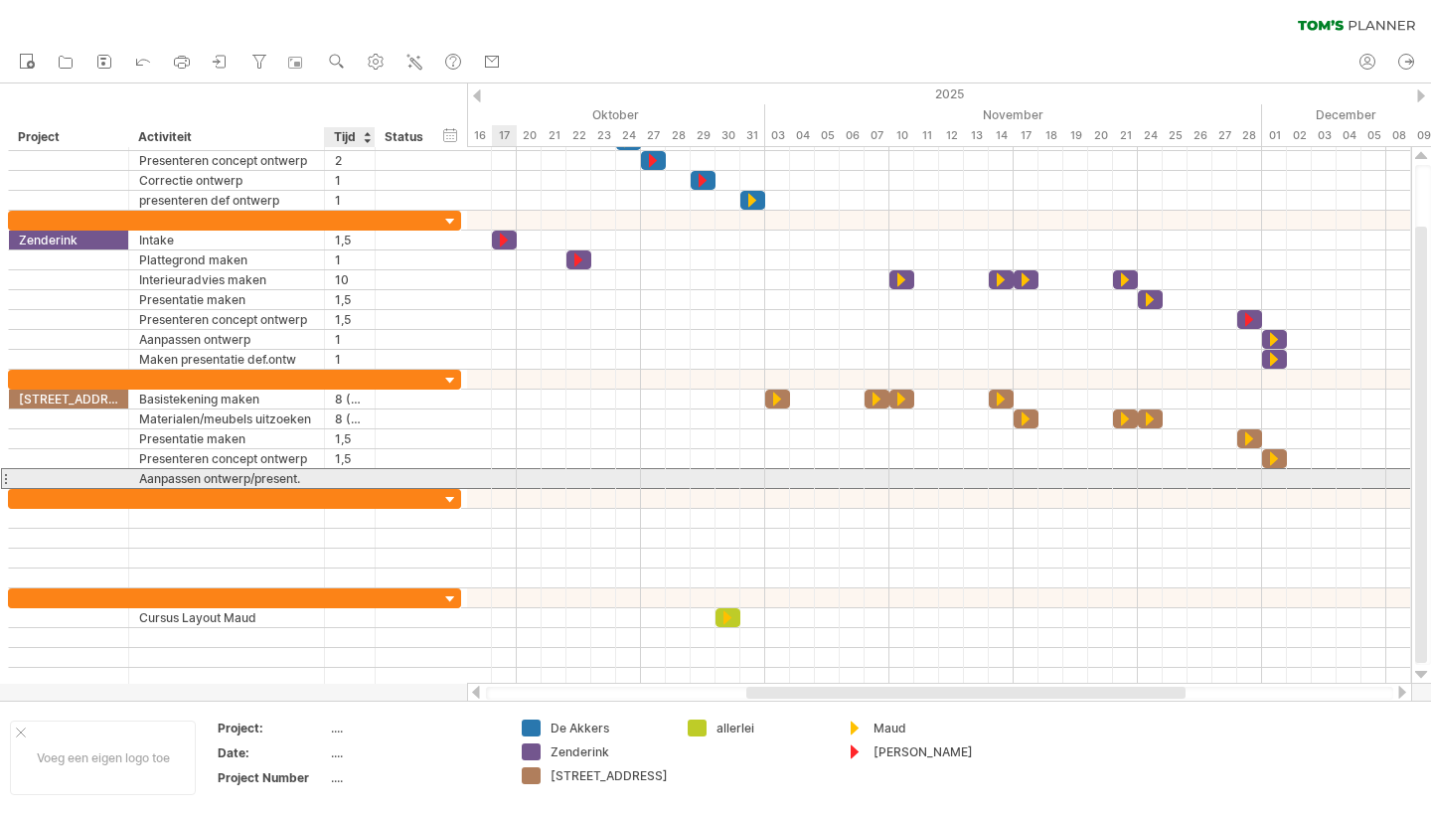
click at [343, 476] on div at bounding box center [350, 478] width 30 height 19
type input "*"
click at [849, 473] on div at bounding box center [939, 479] width 944 height 20
click at [1370, 473] on div at bounding box center [939, 479] width 944 height 20
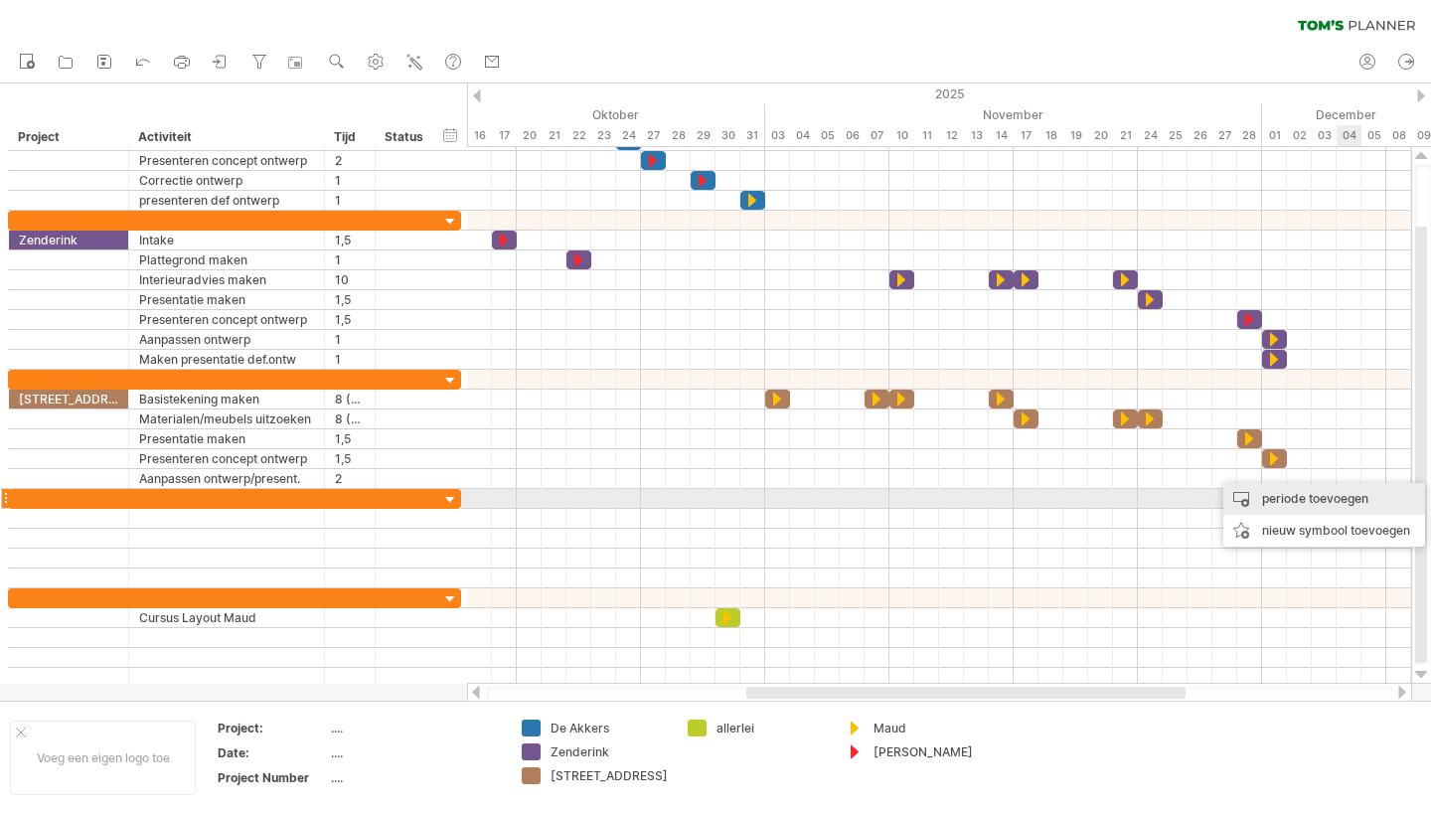
click at [1318, 498] on div "periode toevoegen" at bounding box center [1324, 499] width 202 height 32
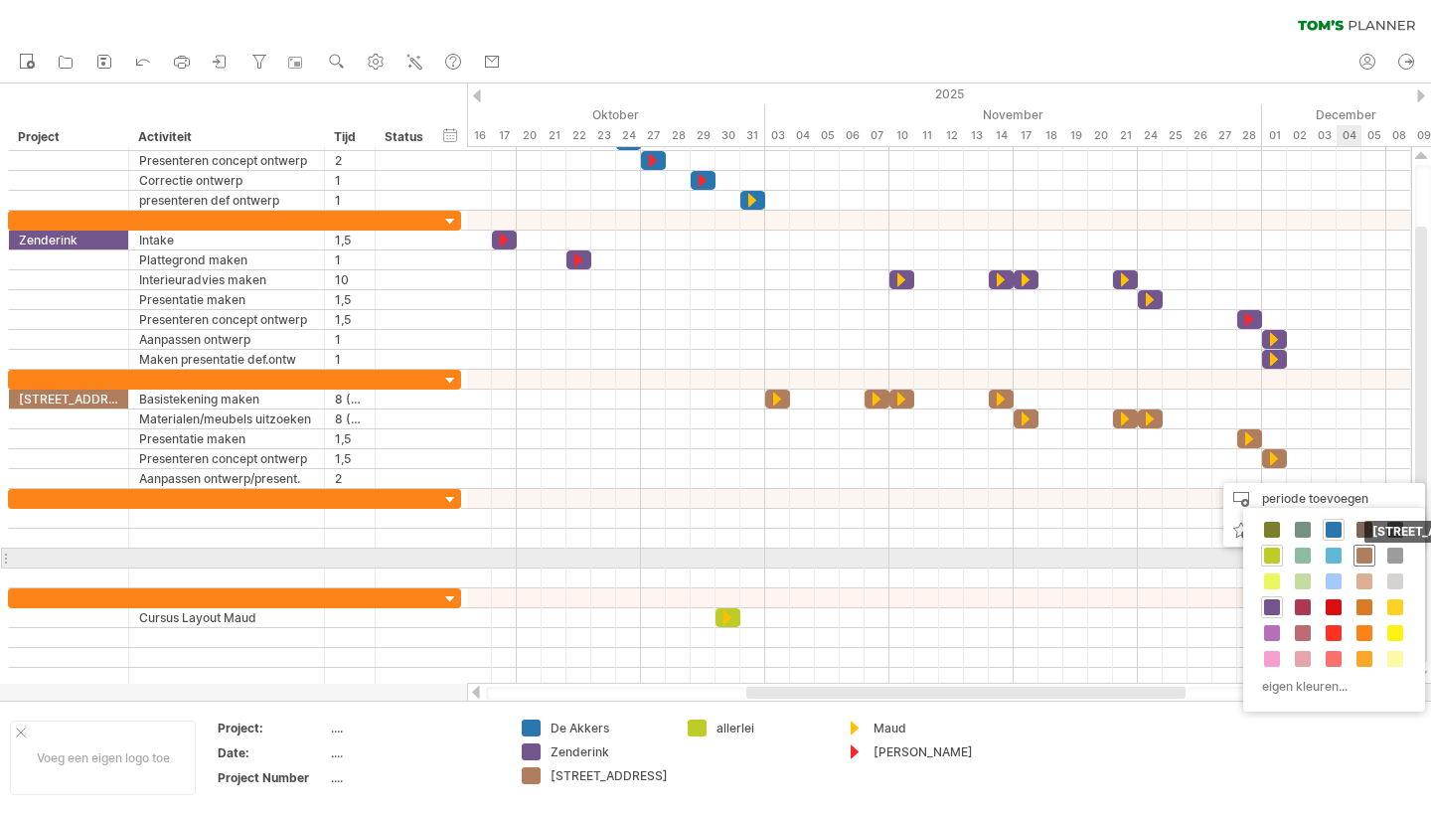
click at [1371, 562] on span at bounding box center [1365, 556] width 16 height 16
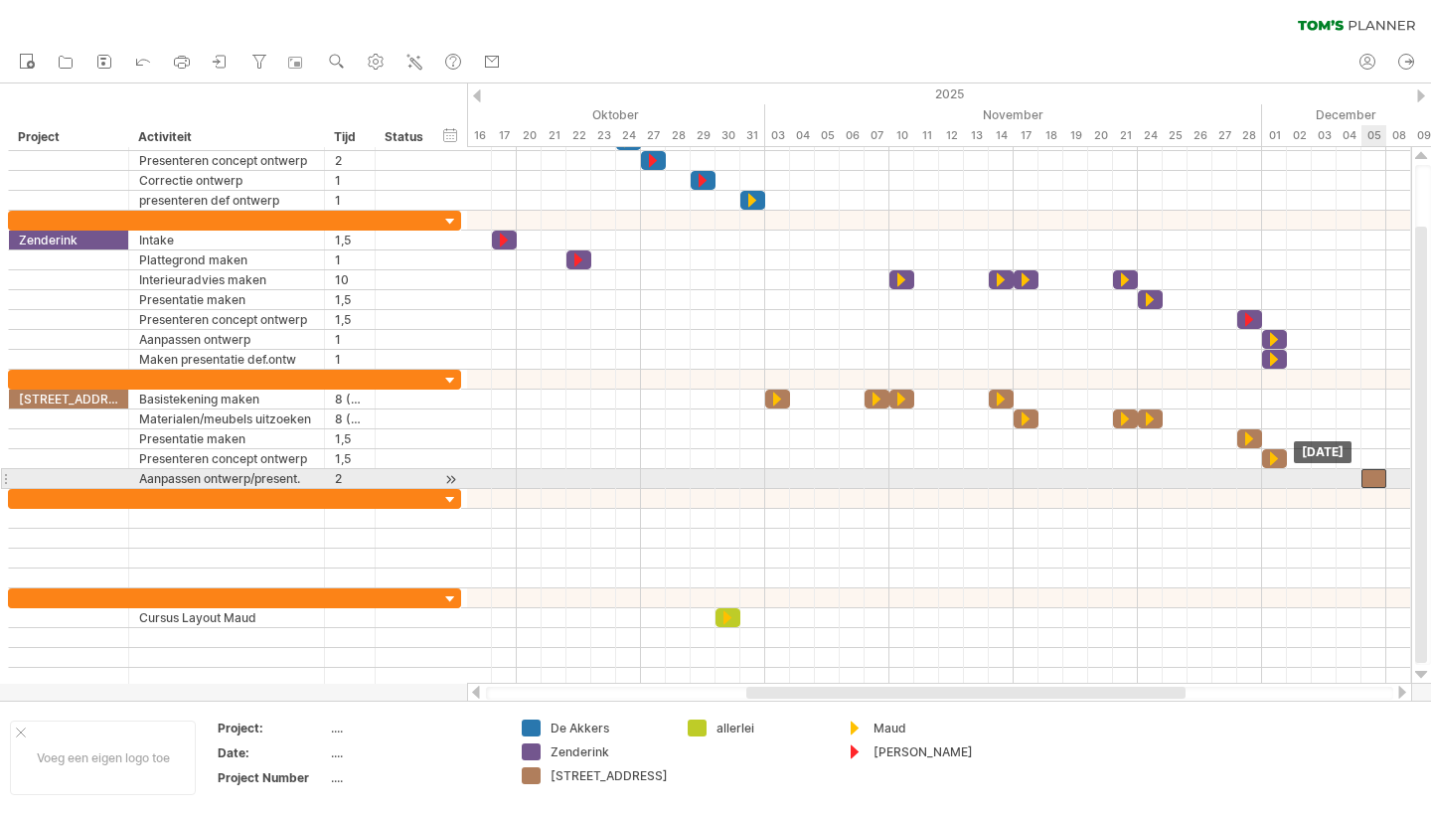
click at [1381, 477] on div at bounding box center [1374, 478] width 25 height 19
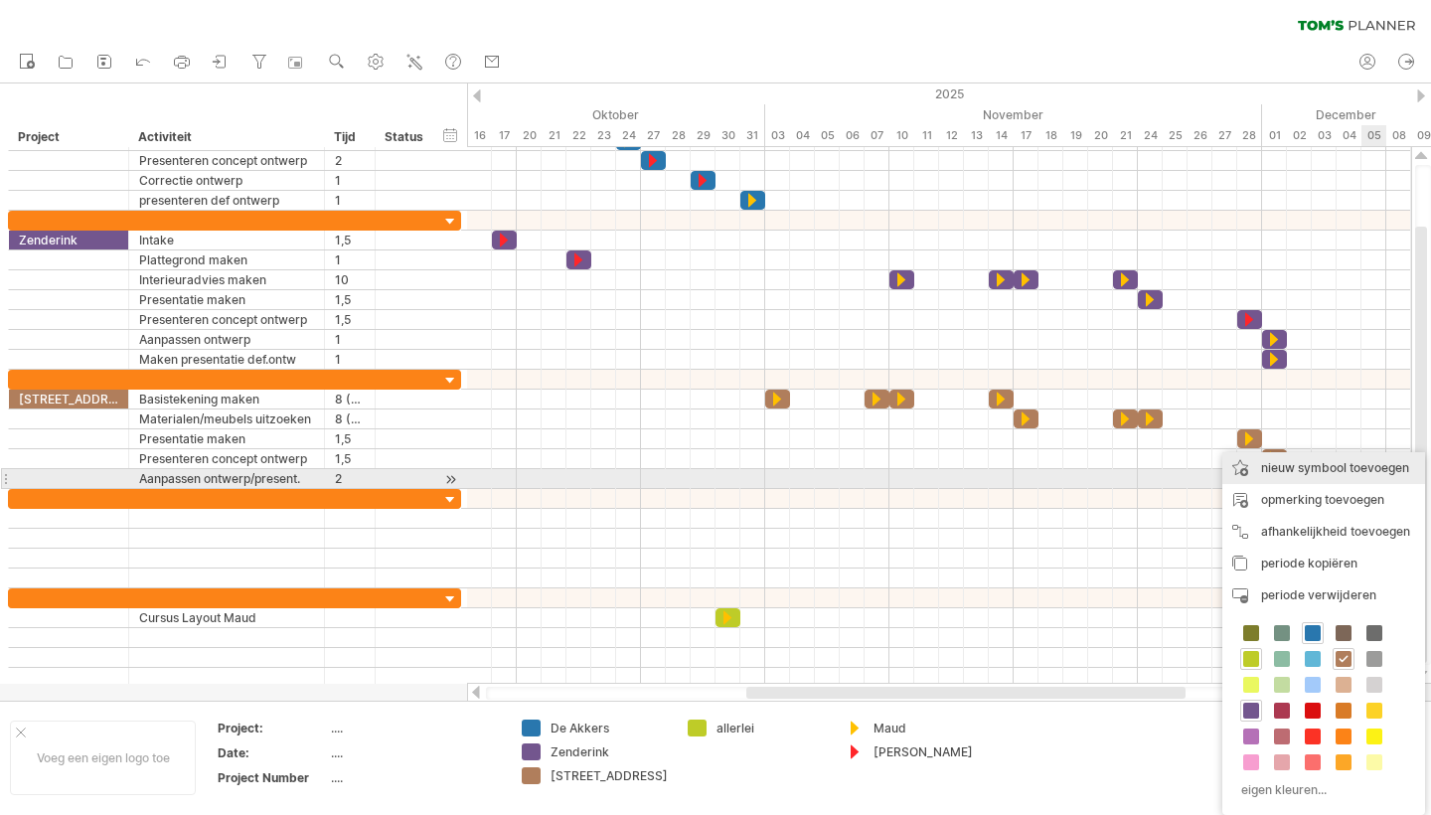
click at [1308, 469] on div "nieuw symbool toevoegen" at bounding box center [1323, 468] width 203 height 32
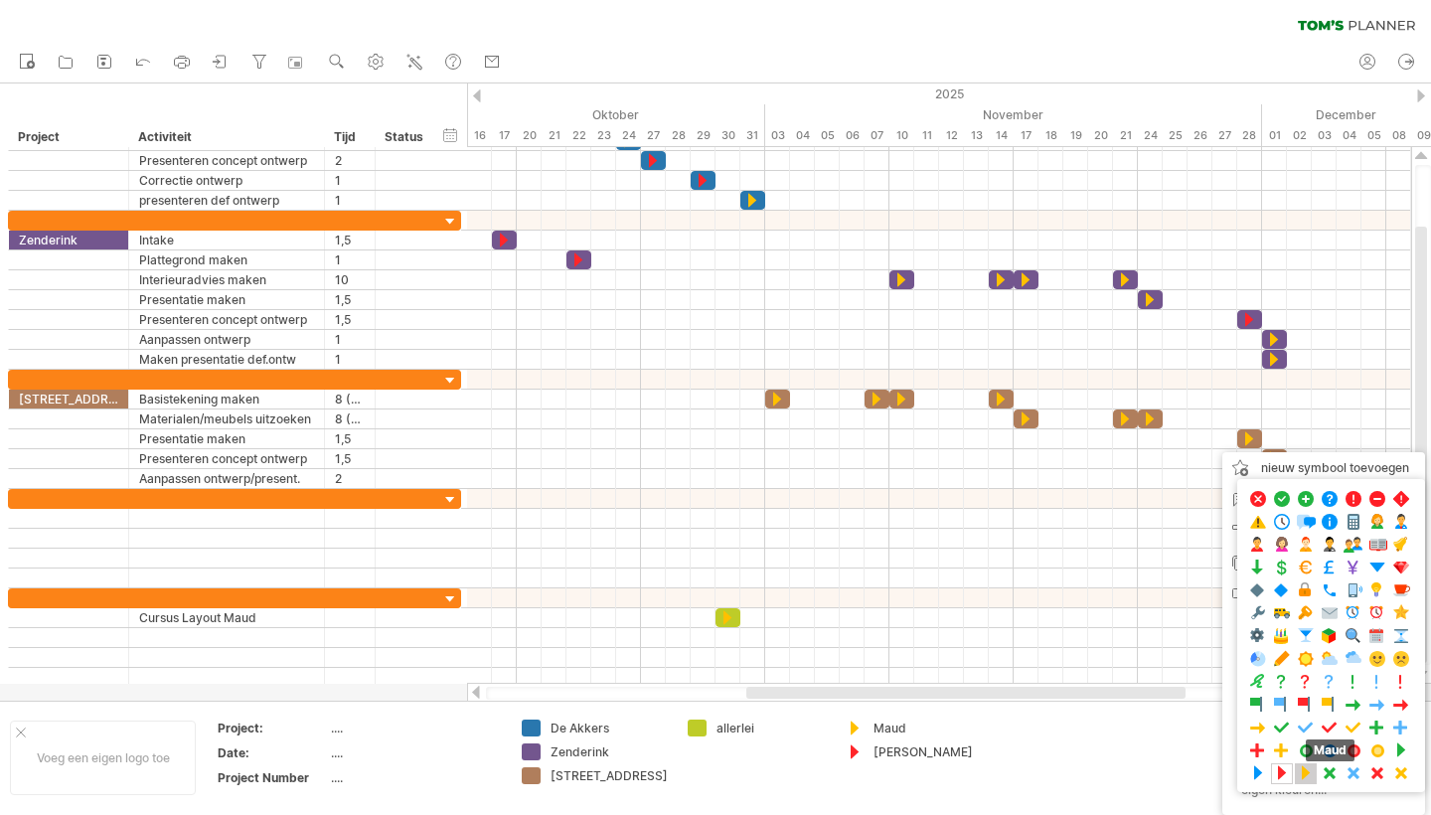
click at [1303, 773] on span at bounding box center [1306, 773] width 20 height 19
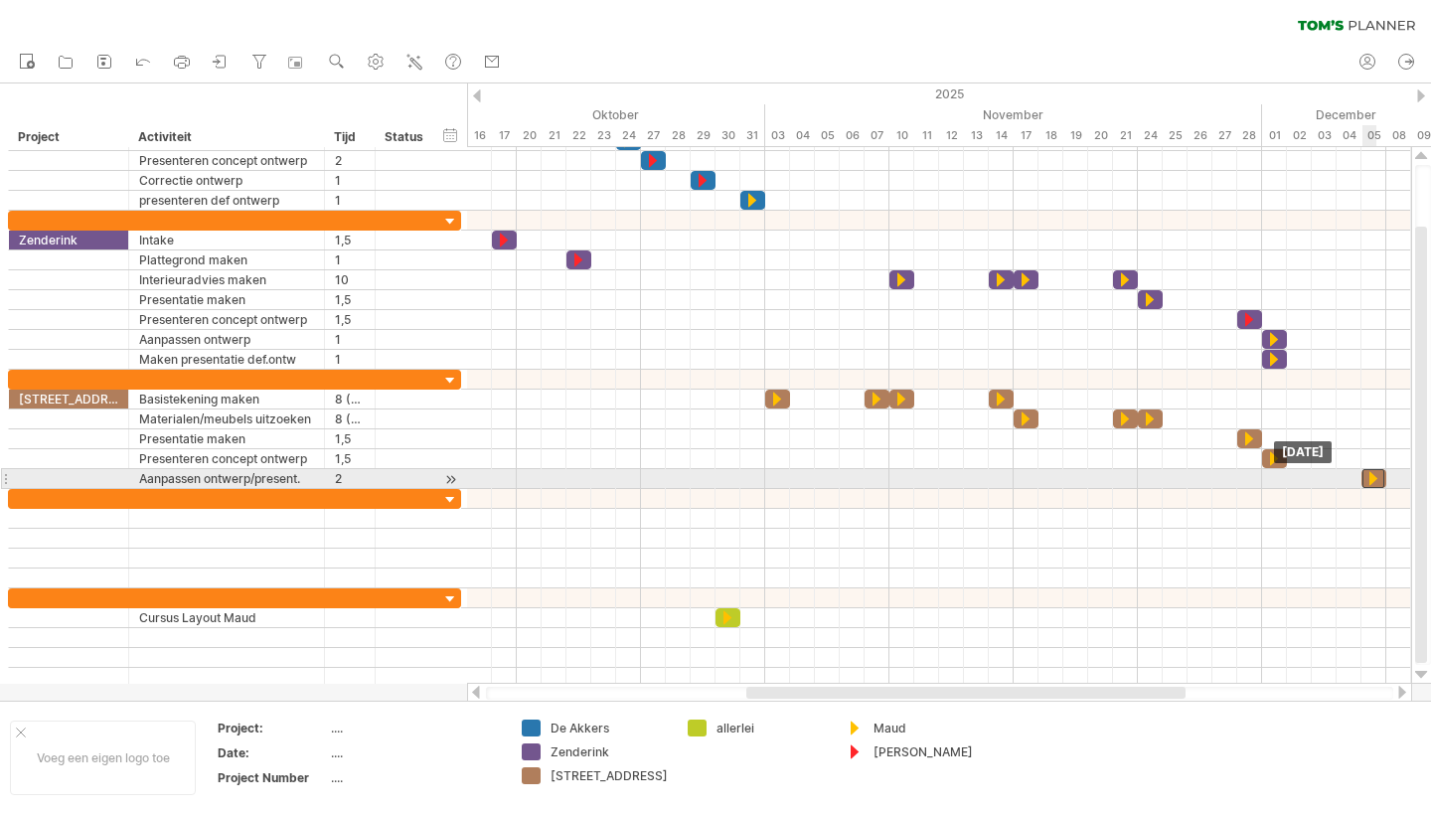
drag, startPoint x: 1388, startPoint y: 478, endPoint x: 1378, endPoint y: 477, distance: 10.0
click at [1377, 477] on div at bounding box center [1374, 478] width 22 height 19
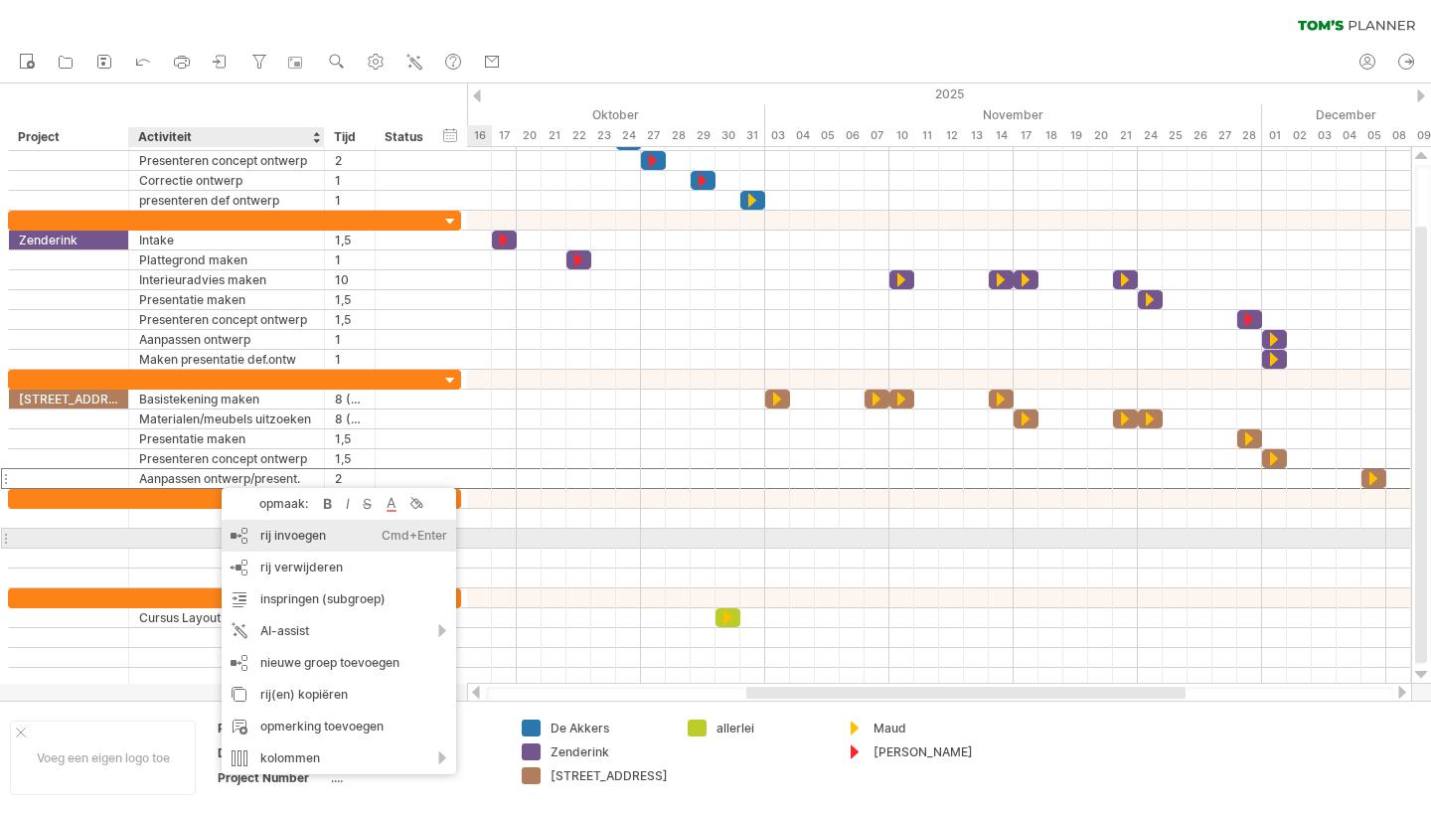
click at [312, 535] on div "rij invoegen Ctrl+Enter Cmd+Enter" at bounding box center [339, 536] width 235 height 32
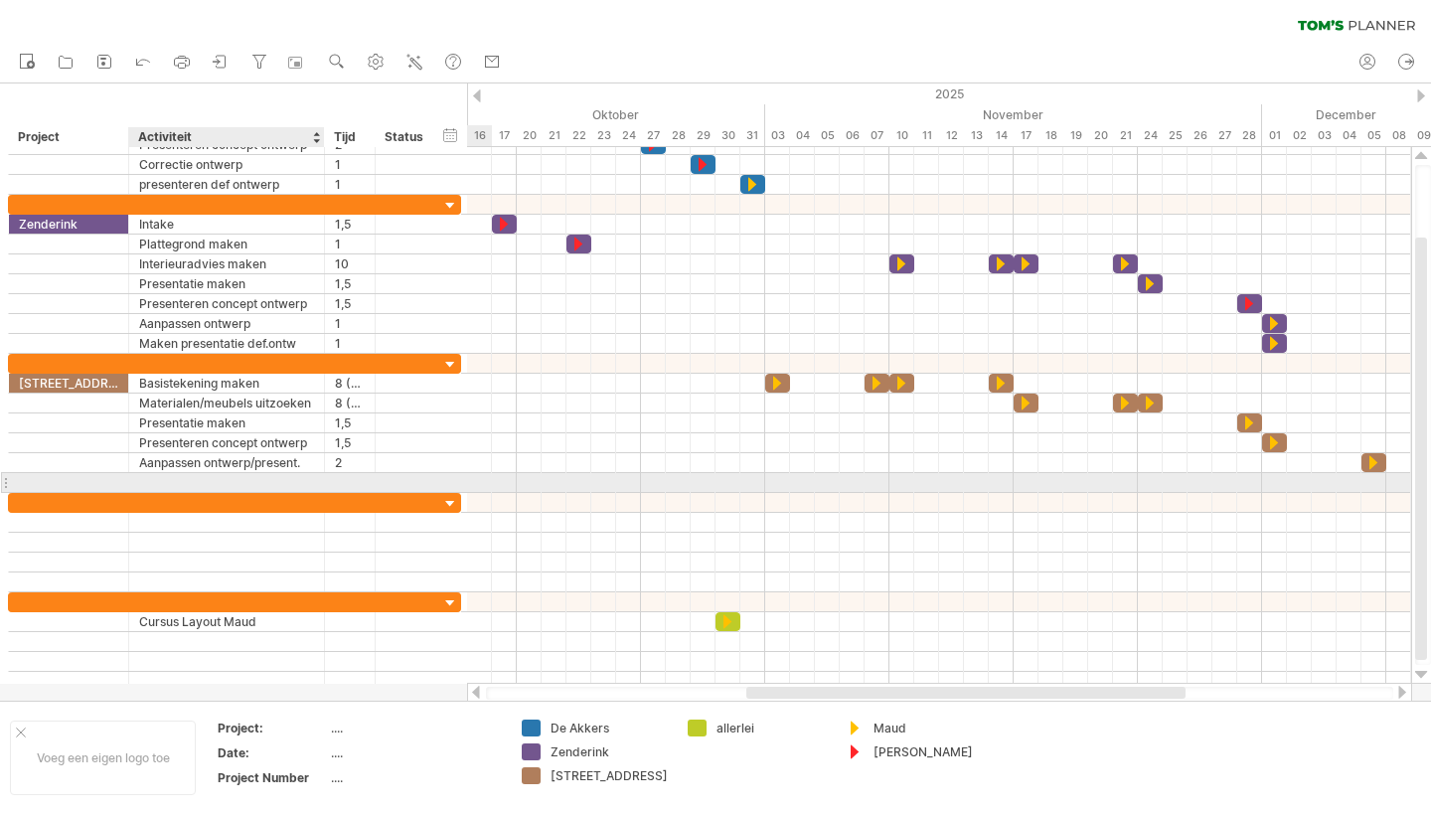
click at [170, 484] on div at bounding box center [226, 482] width 175 height 19
type input "**********"
type input "*"
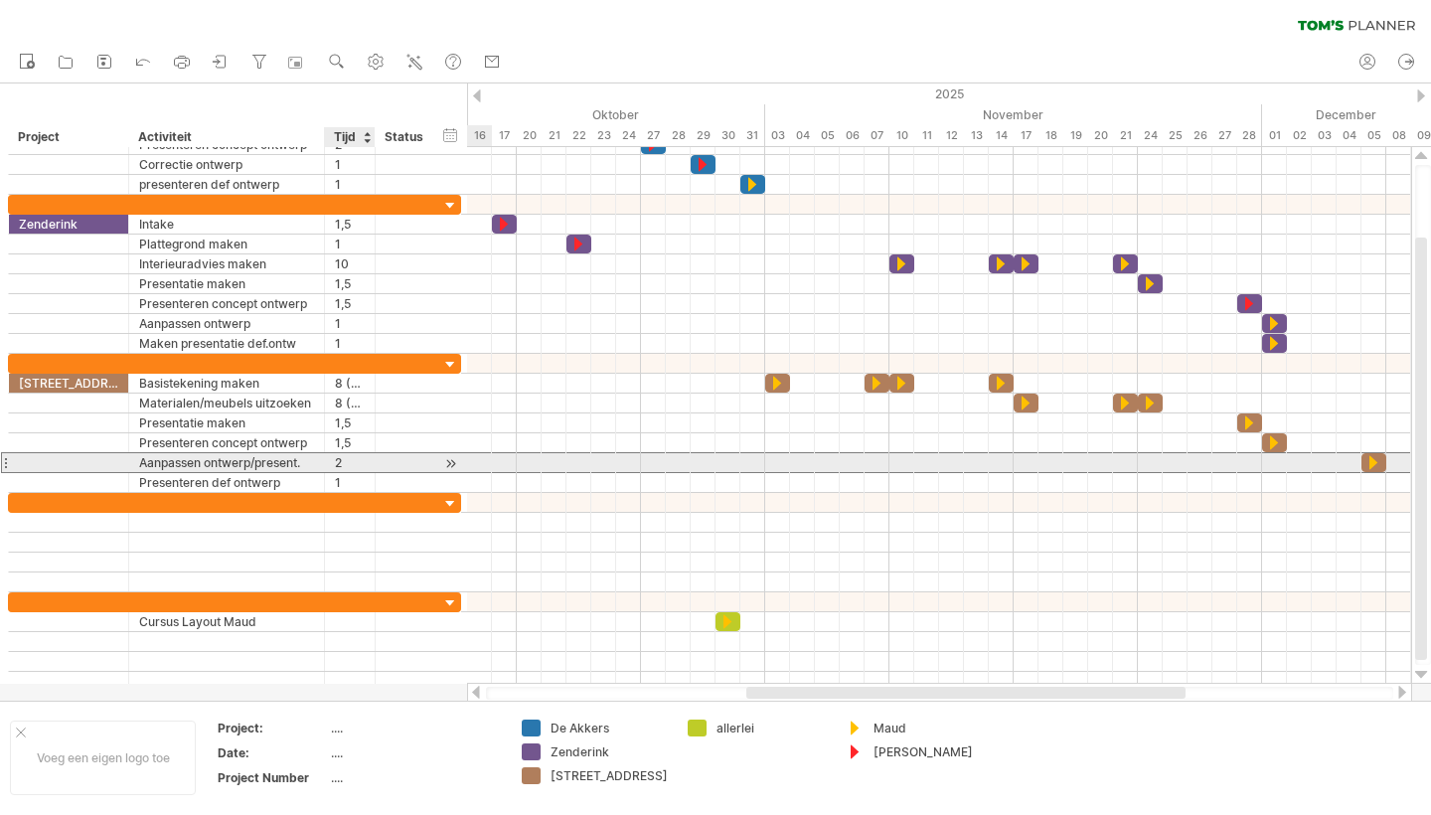
click at [340, 464] on div "2" at bounding box center [350, 462] width 30 height 19
click at [346, 463] on input "*" at bounding box center [350, 462] width 30 height 19
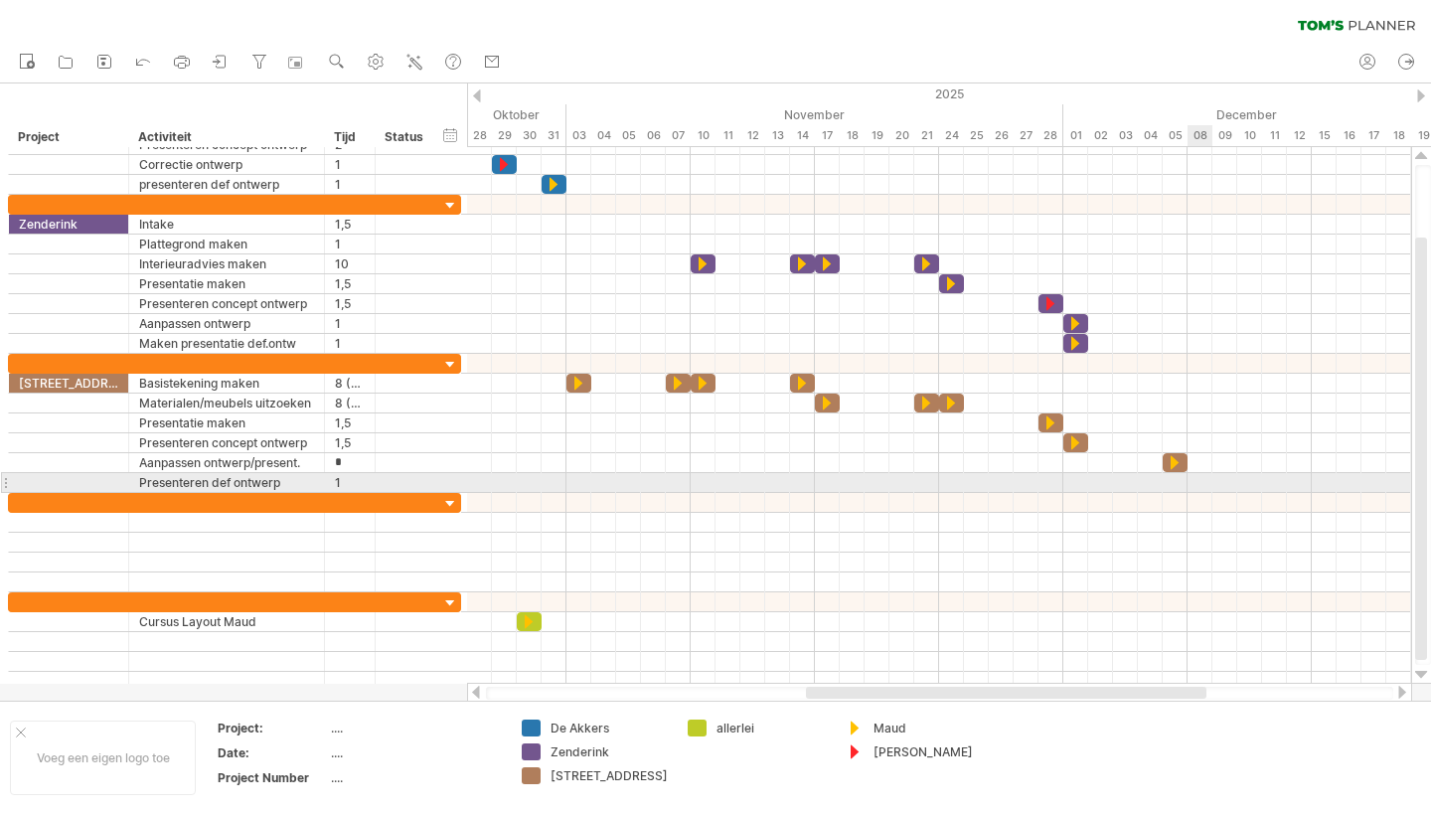
click at [1197, 483] on div at bounding box center [939, 483] width 944 height 20
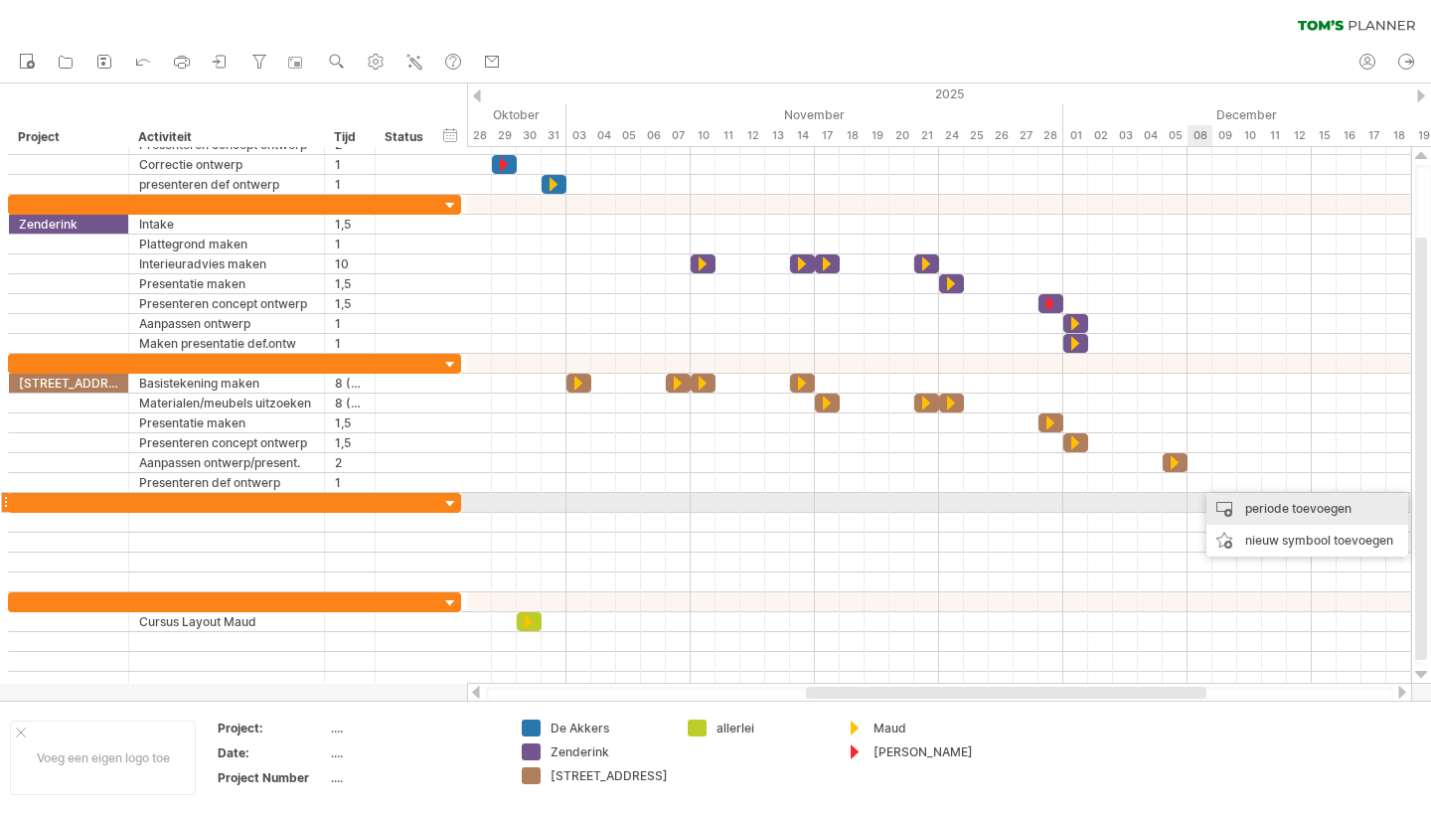
click at [1282, 514] on div "periode toevoegen" at bounding box center [1308, 509] width 202 height 32
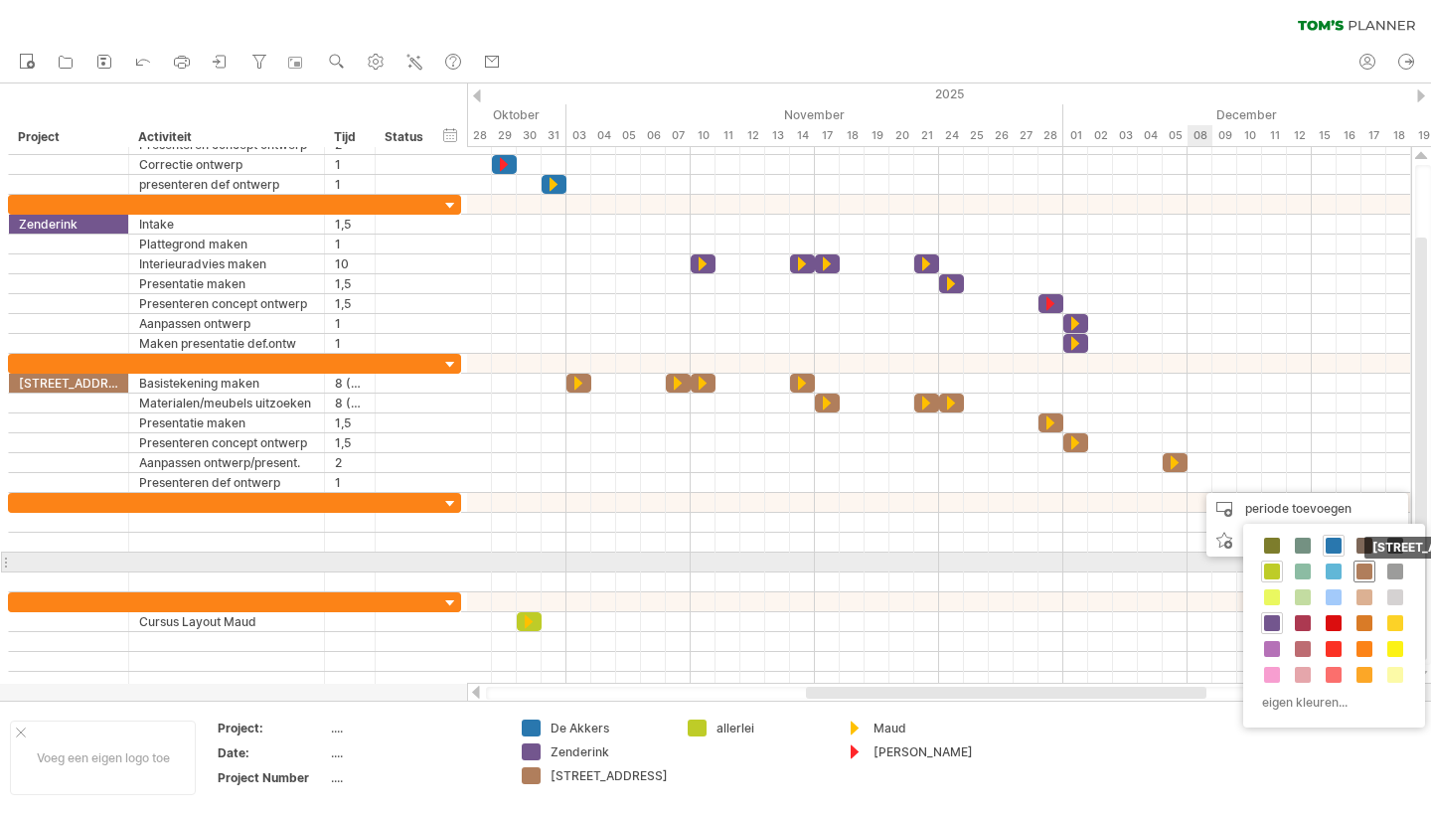
click at [1360, 570] on span at bounding box center [1365, 572] width 16 height 16
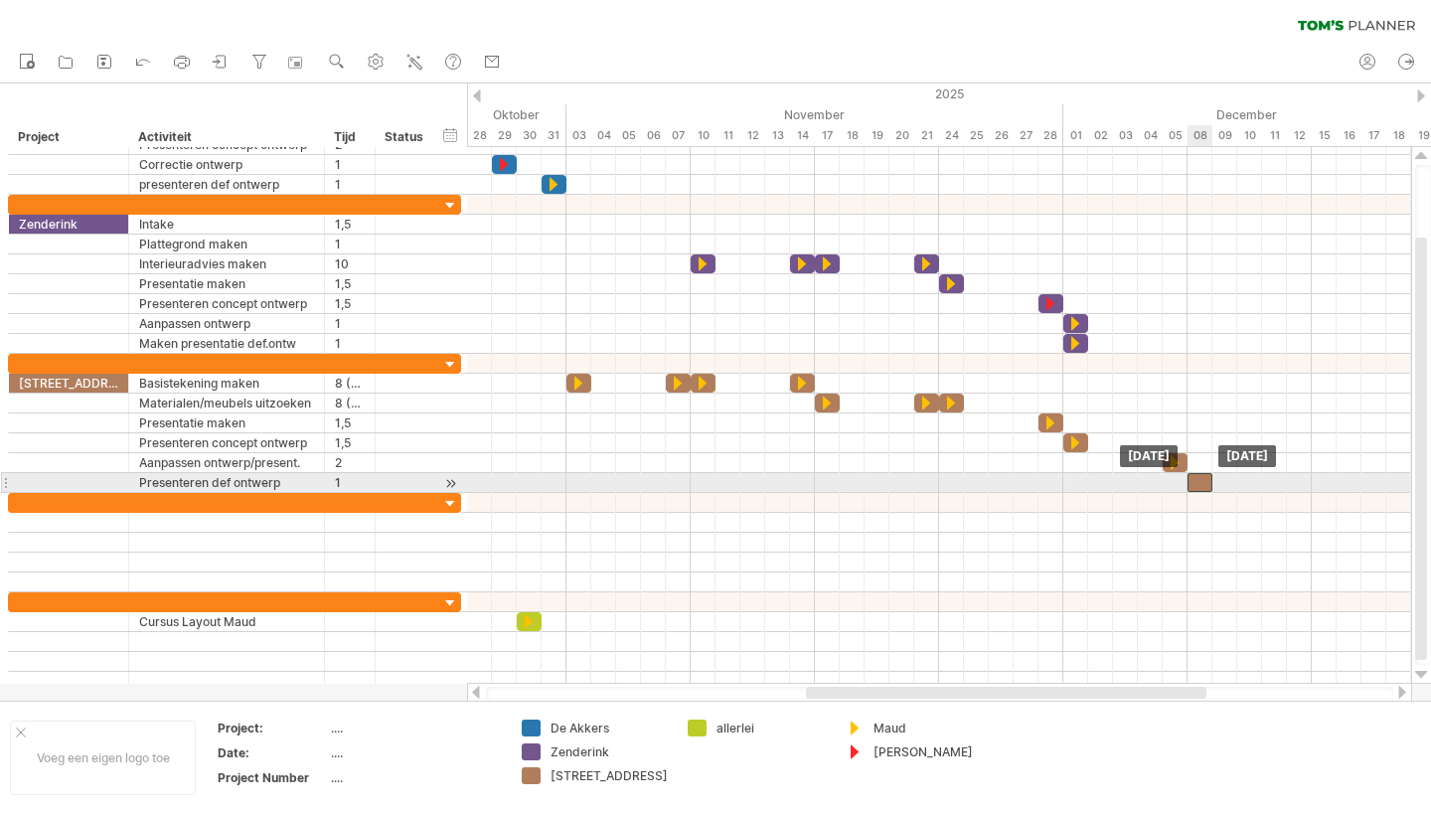
drag, startPoint x: 1215, startPoint y: 485, endPoint x: 1199, endPoint y: 485, distance: 16.9
click at [1199, 485] on div at bounding box center [1200, 482] width 25 height 19
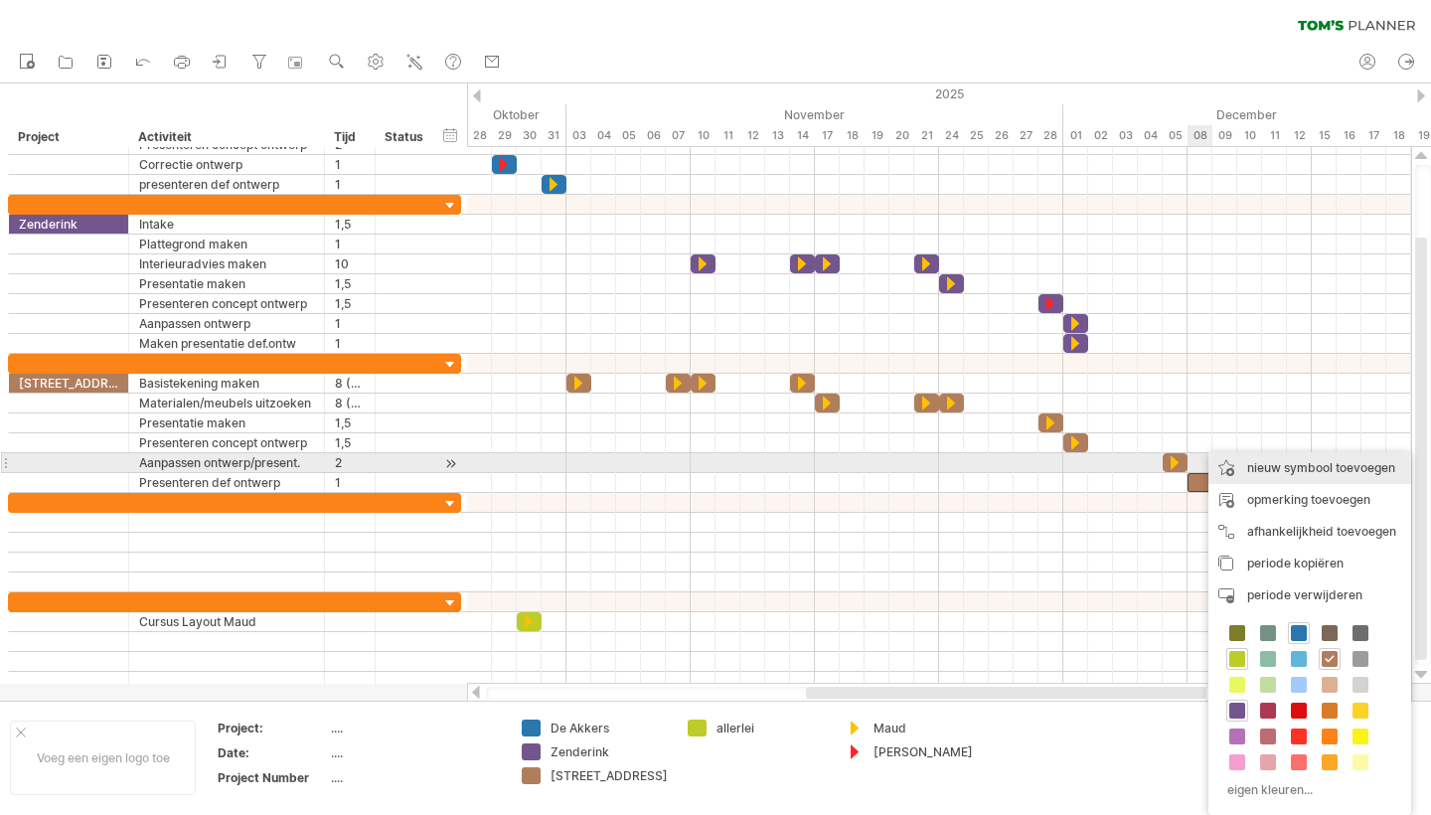
click at [1285, 469] on div "nieuw symbool toevoegen" at bounding box center [1310, 468] width 203 height 32
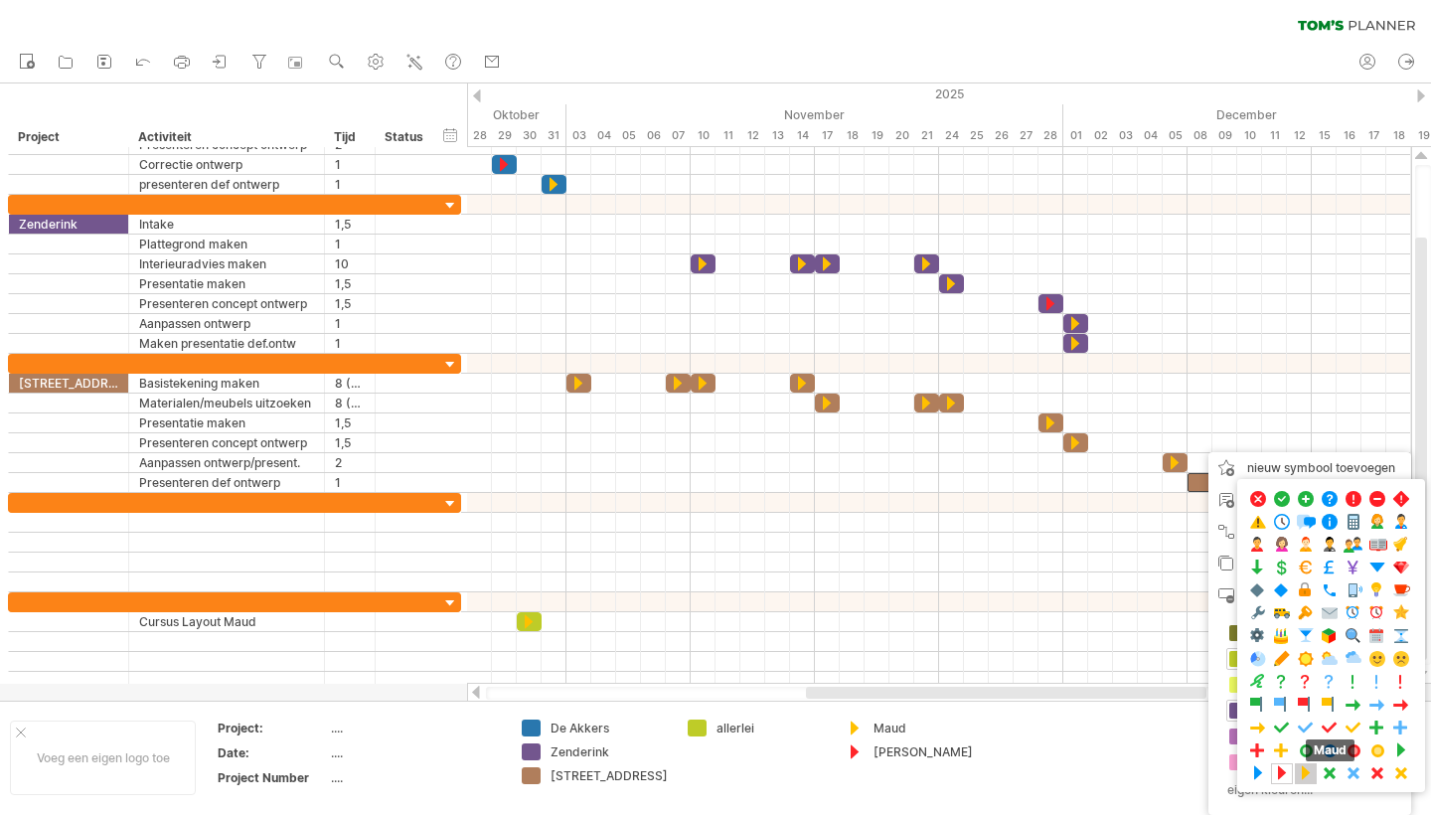
drag, startPoint x: 1313, startPoint y: 775, endPoint x: 1254, endPoint y: 667, distance: 123.2
click at [1313, 774] on span at bounding box center [1306, 773] width 20 height 19
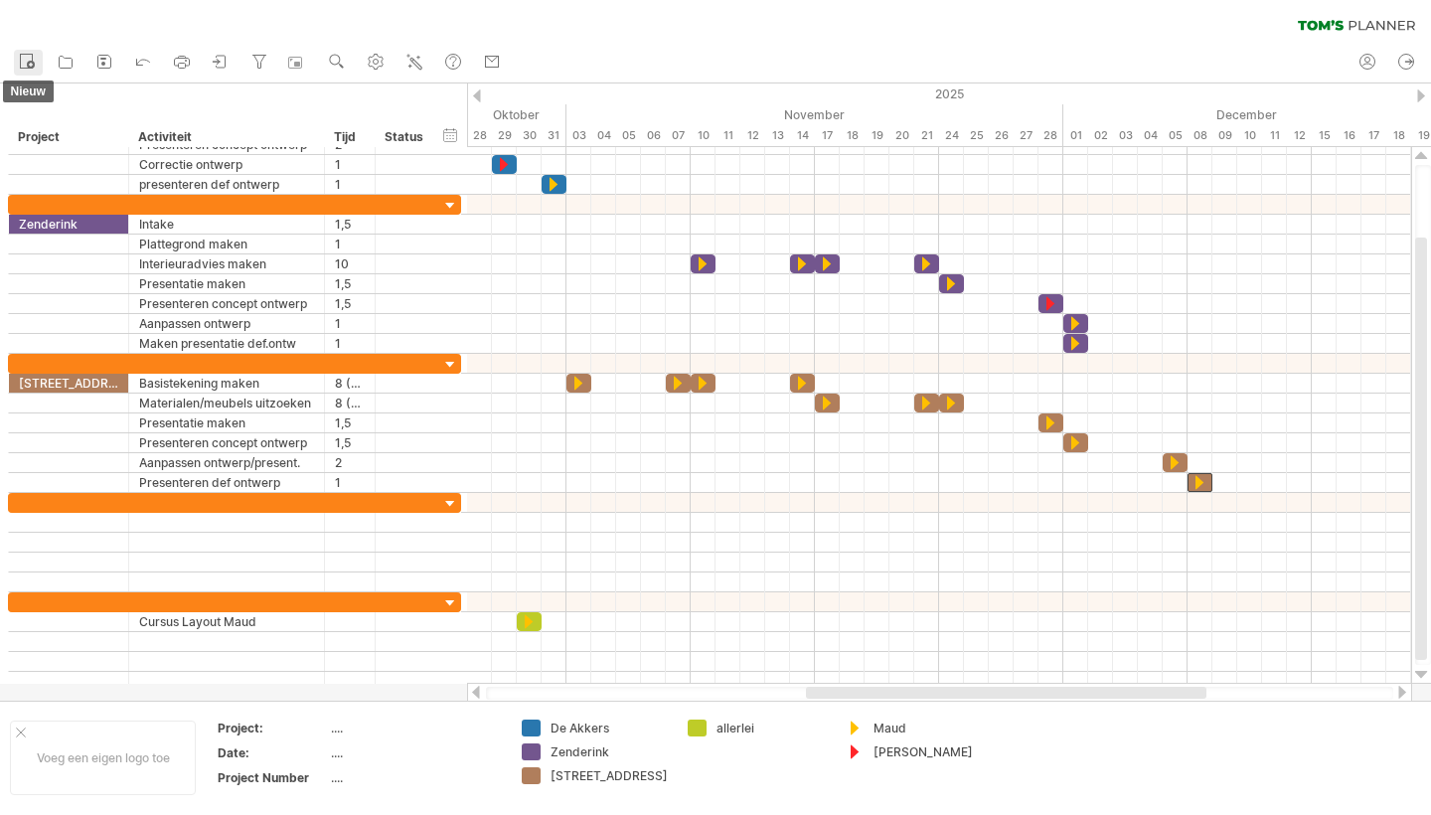
click at [26, 63] on icon at bounding box center [27, 61] width 20 height 20
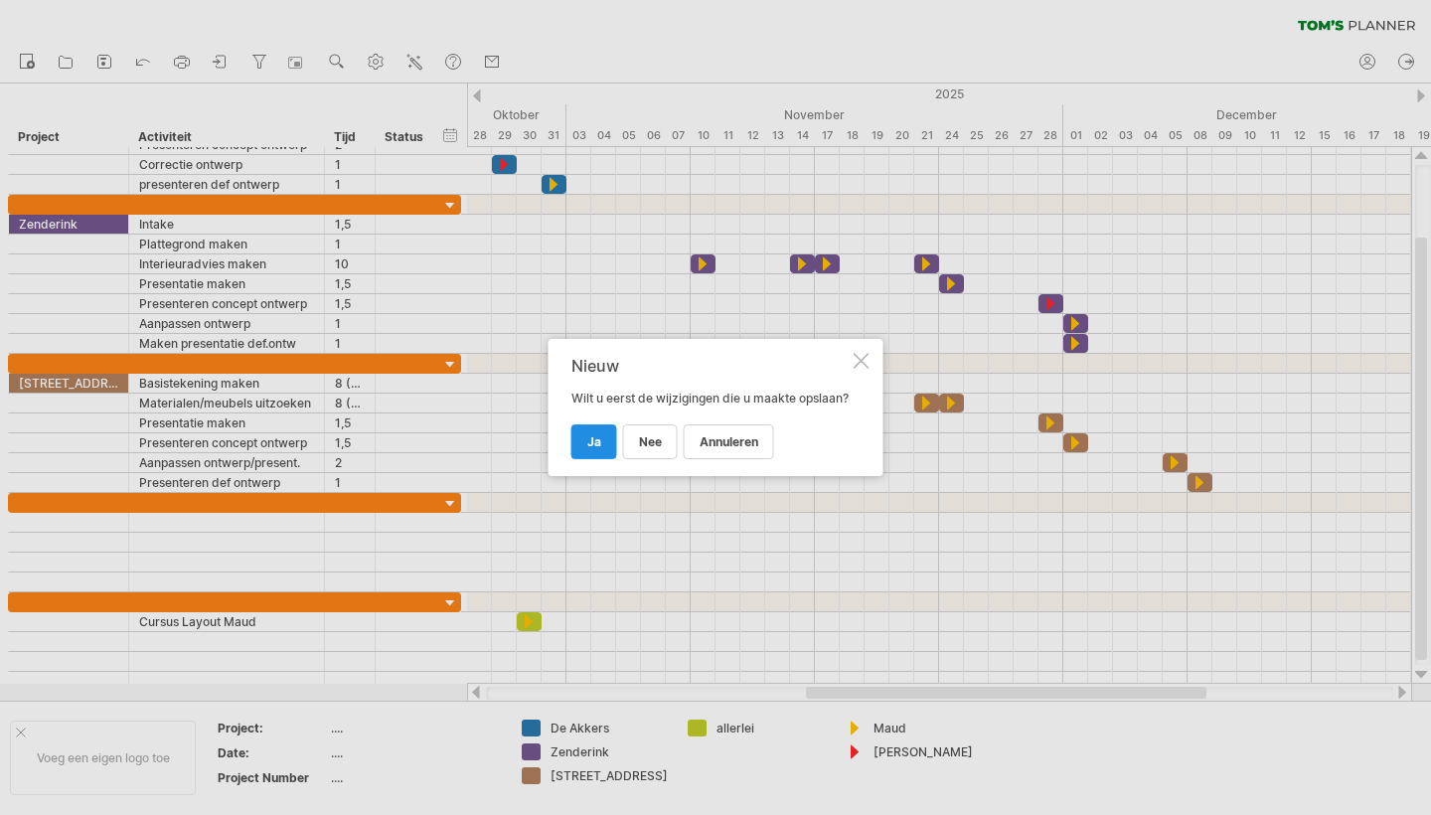
click at [592, 449] on span "ja" at bounding box center [594, 441] width 14 height 15
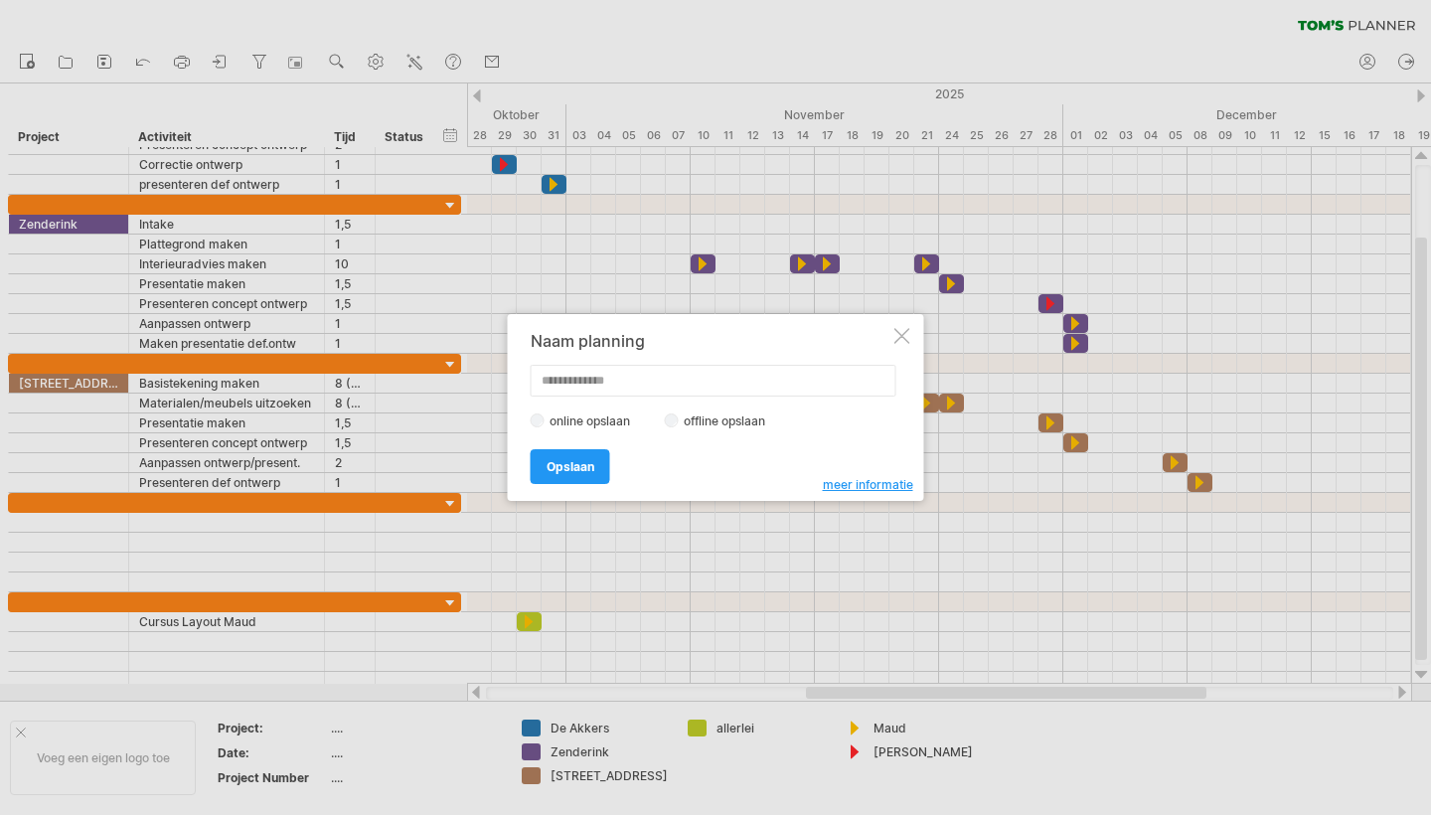
click at [588, 379] on input "text" at bounding box center [714, 381] width 366 height 32
type input "**********"
click at [580, 463] on span "Opslaan" at bounding box center [571, 466] width 48 height 15
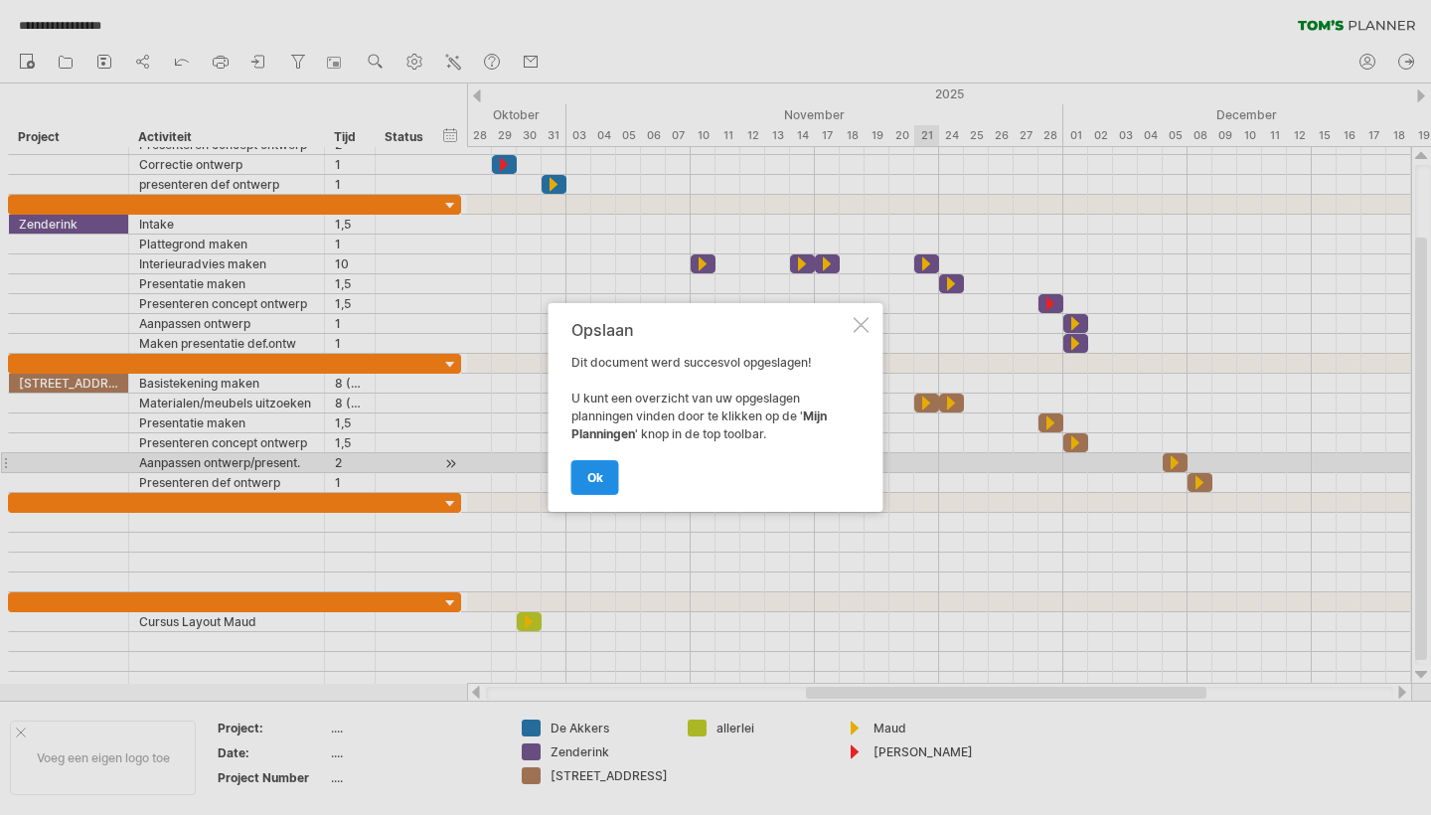
click at [580, 472] on link "ok" at bounding box center [595, 477] width 48 height 35
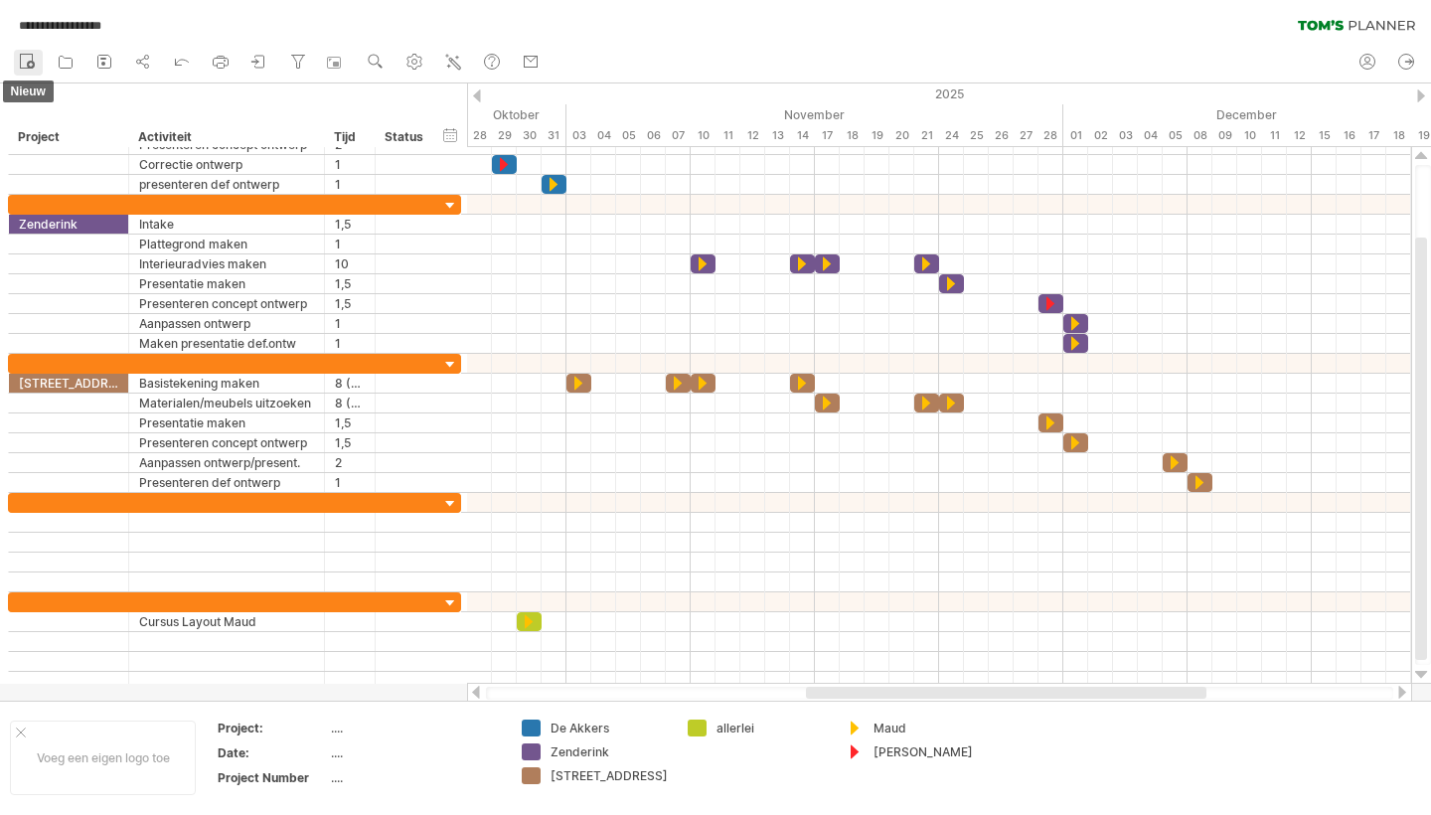
click at [28, 57] on icon at bounding box center [27, 61] width 20 height 20
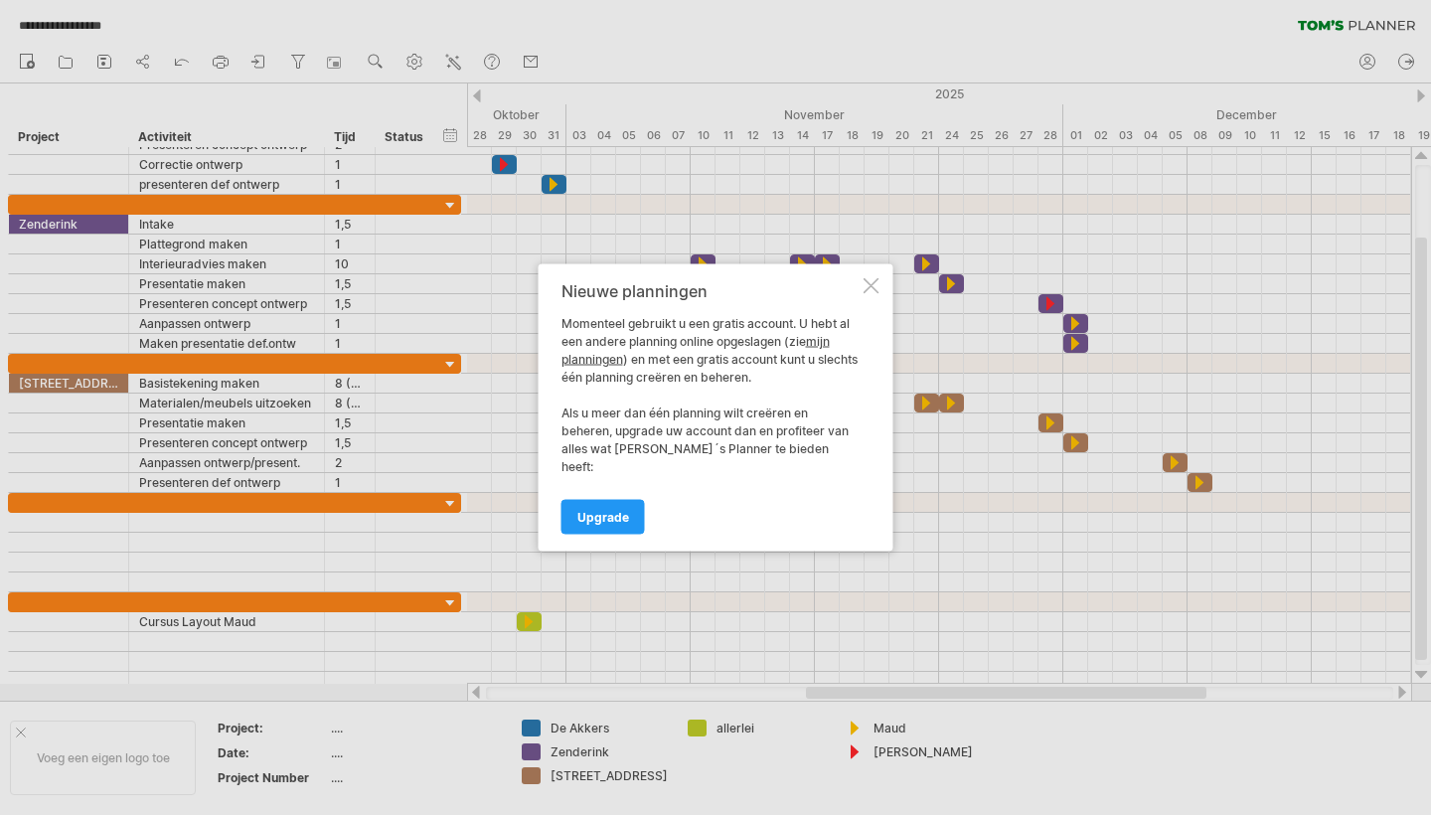
click at [872, 293] on div at bounding box center [872, 286] width 16 height 16
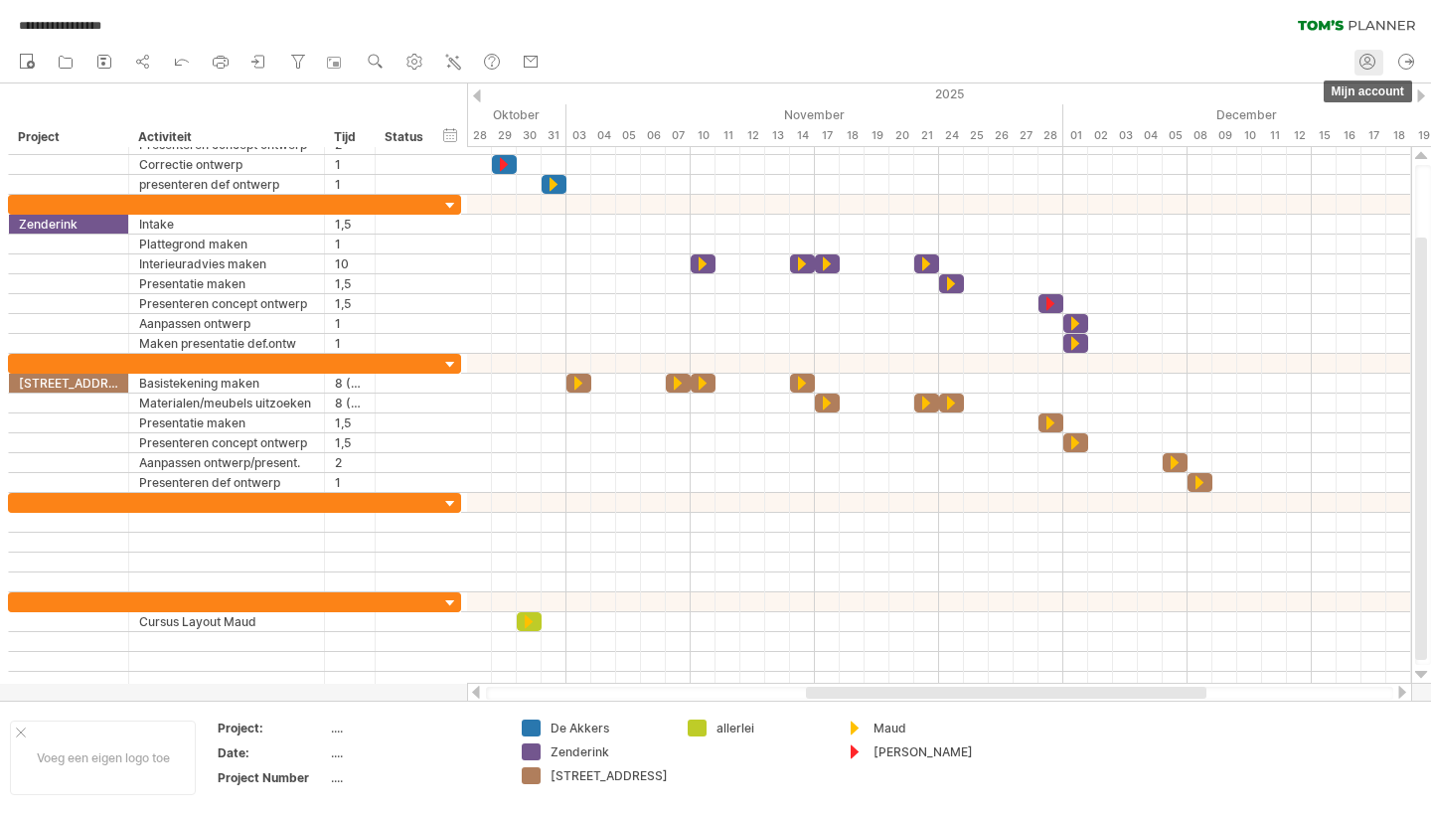
click at [1367, 56] on icon at bounding box center [1368, 62] width 20 height 20
type input "**********"
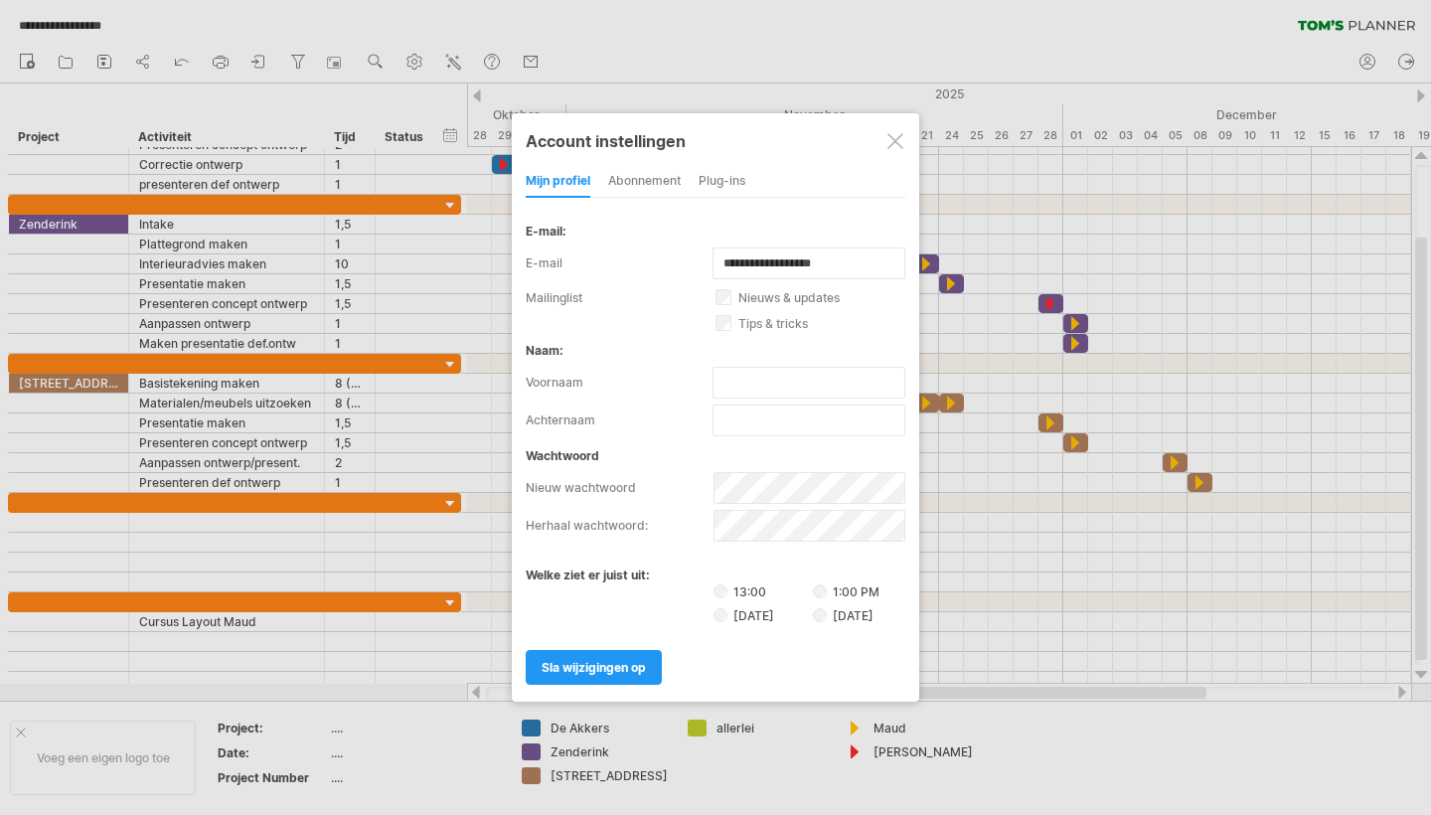
click at [893, 140] on div at bounding box center [896, 141] width 16 height 16
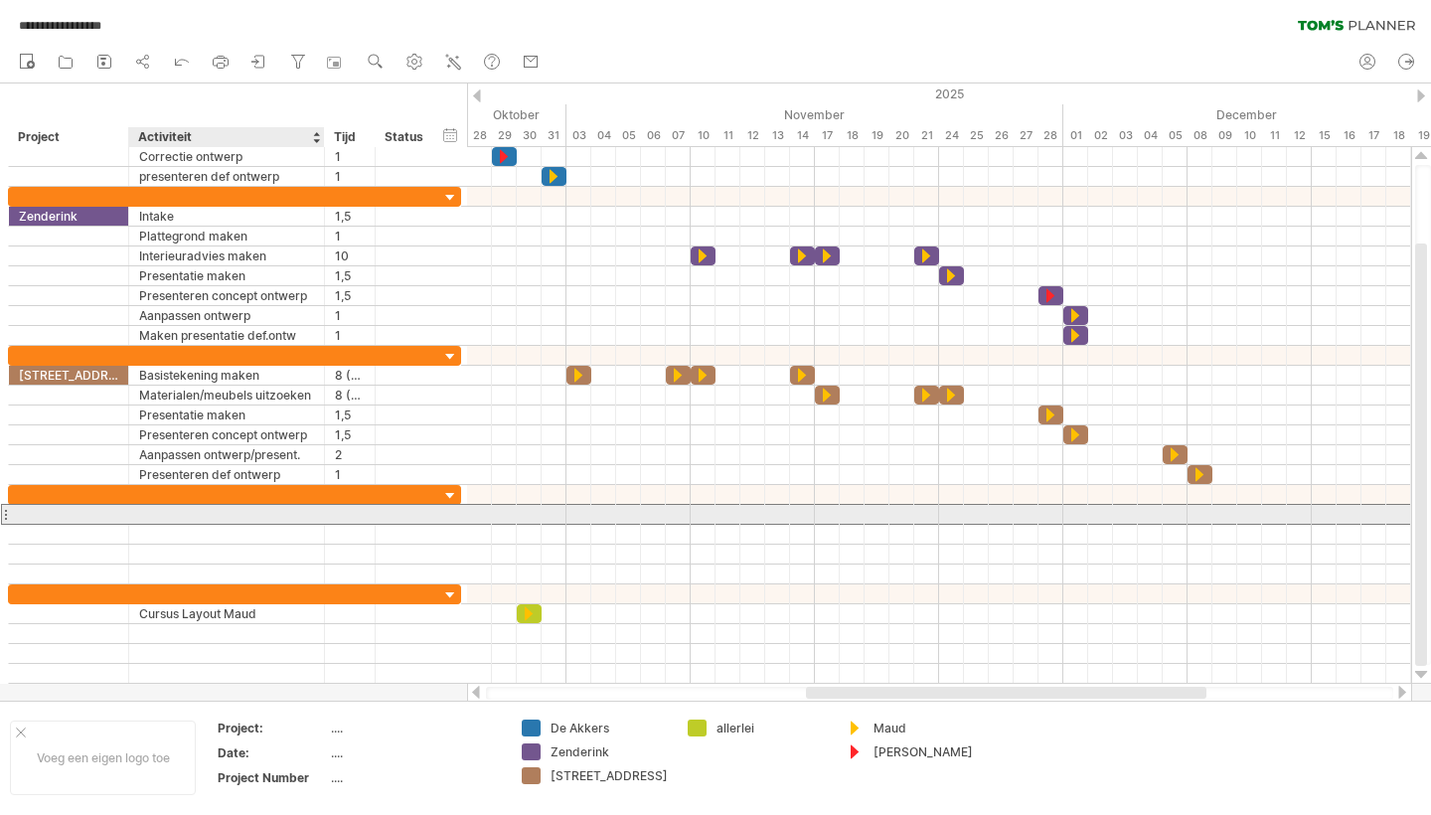
click at [168, 516] on div at bounding box center [226, 514] width 175 height 19
click at [58, 512] on div at bounding box center [68, 514] width 99 height 19
type input "*******"
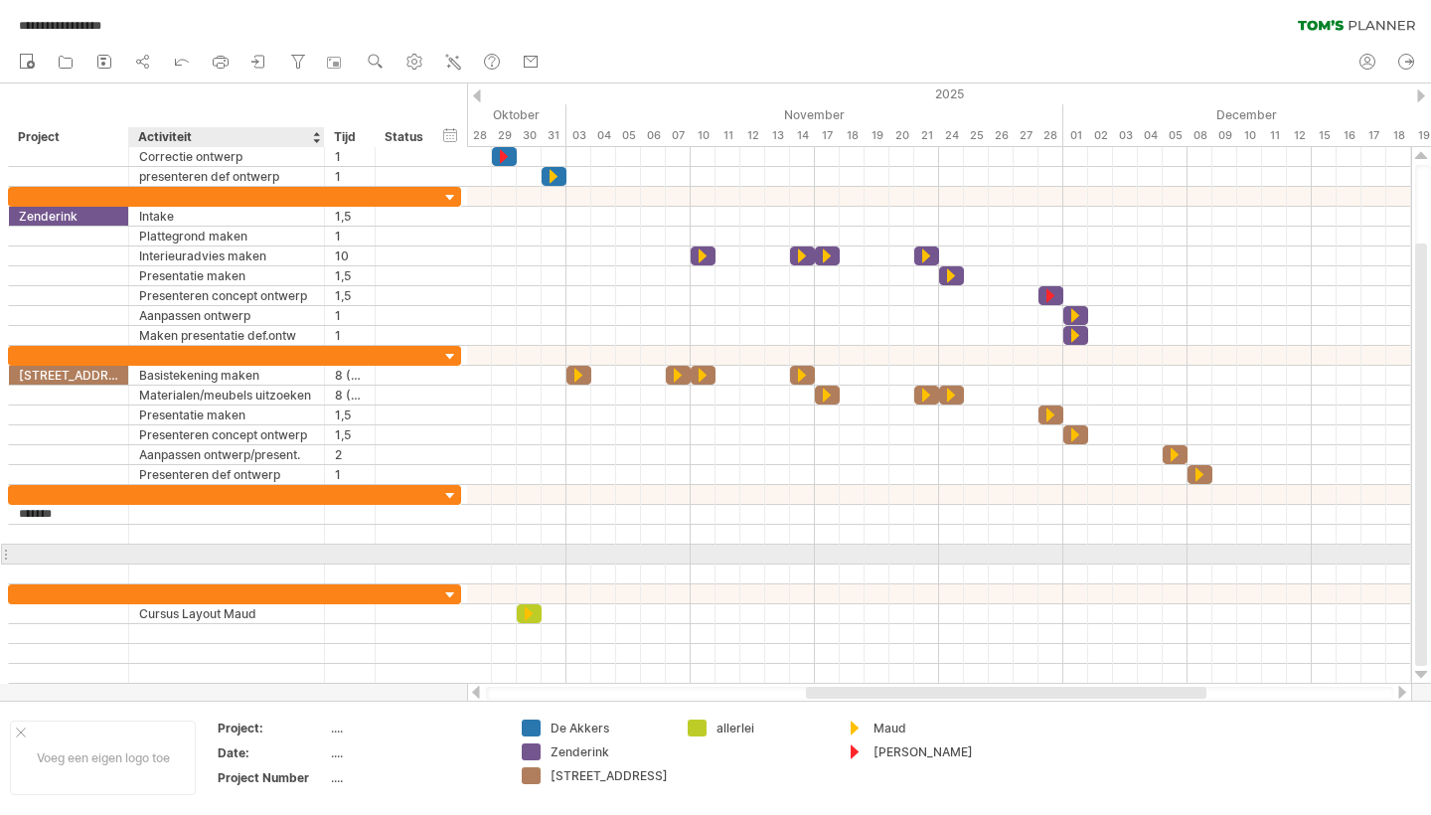
click at [173, 545] on div at bounding box center [234, 555] width 453 height 20
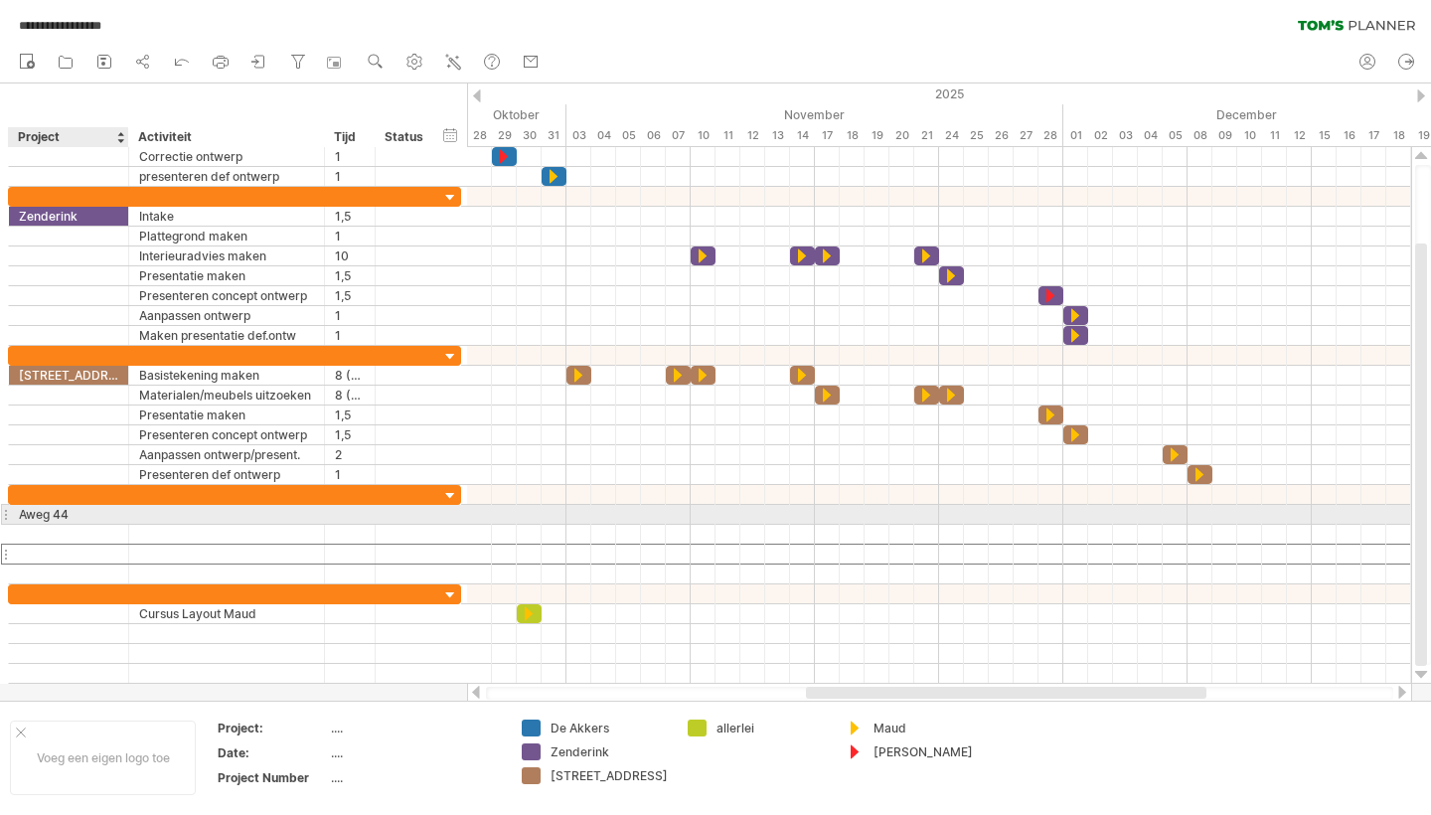
click at [74, 517] on div "Aweg 44" at bounding box center [68, 514] width 99 height 19
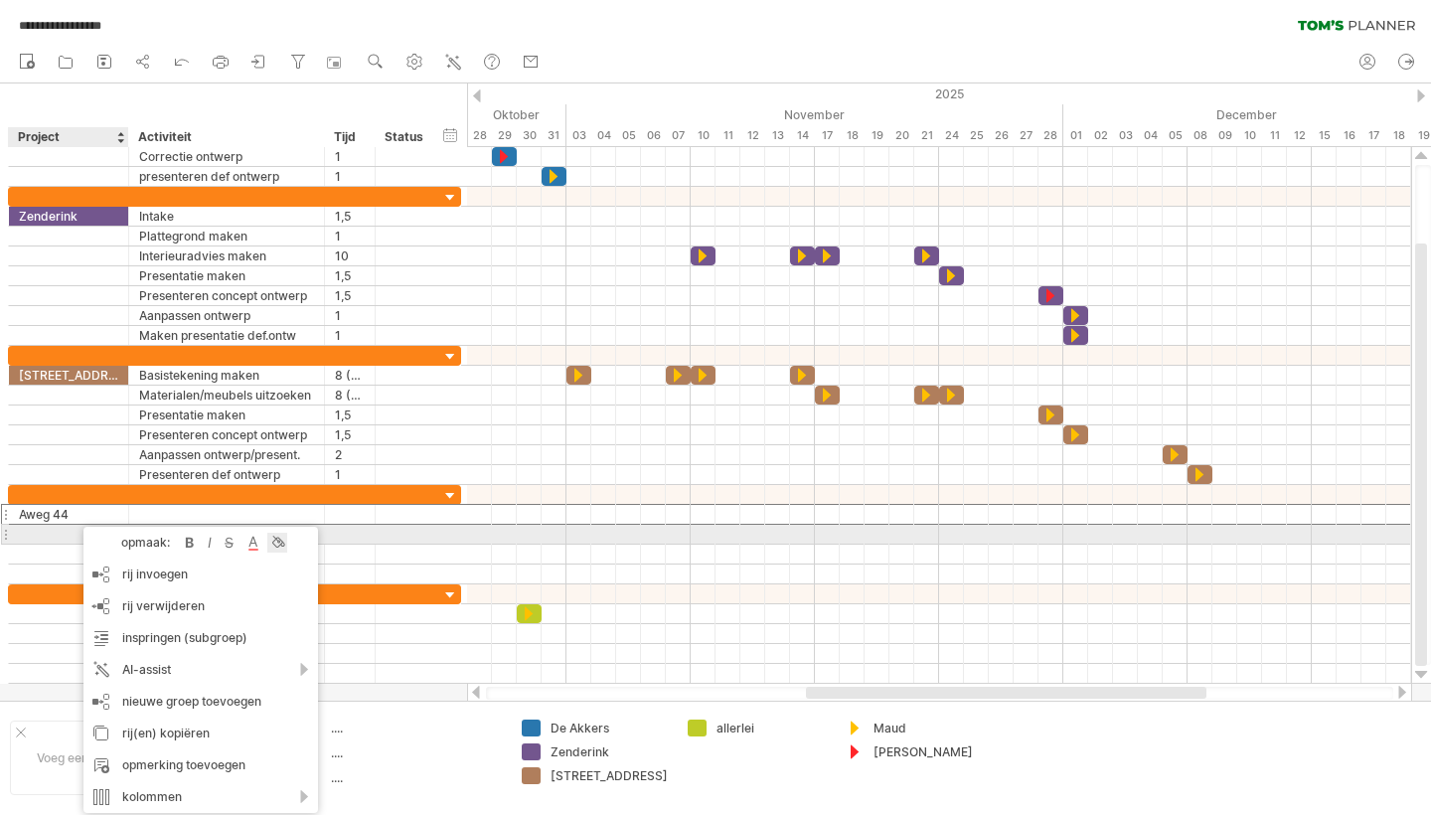
click at [277, 539] on div at bounding box center [277, 543] width 20 height 20
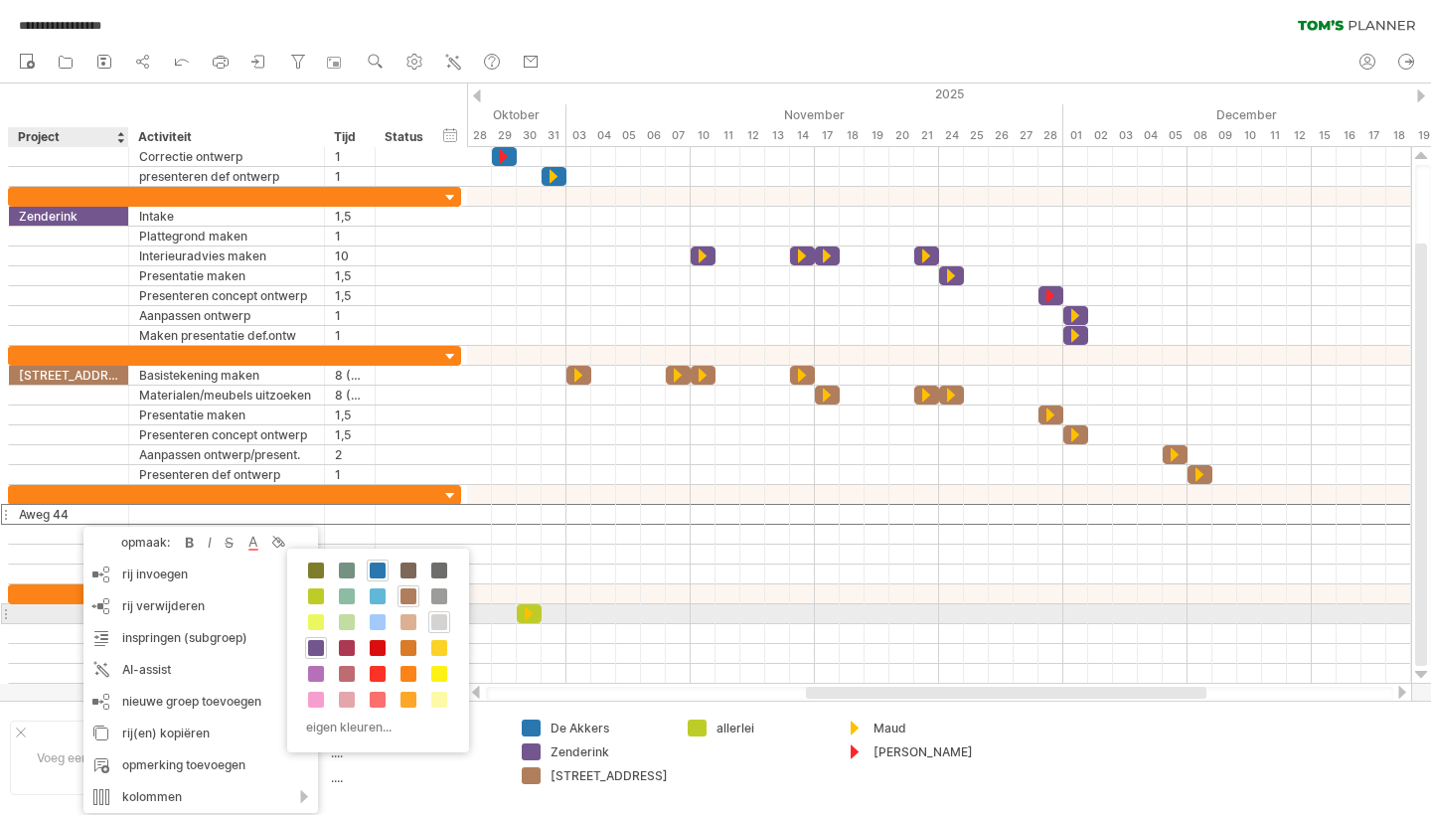
click at [438, 617] on span at bounding box center [439, 622] width 16 height 16
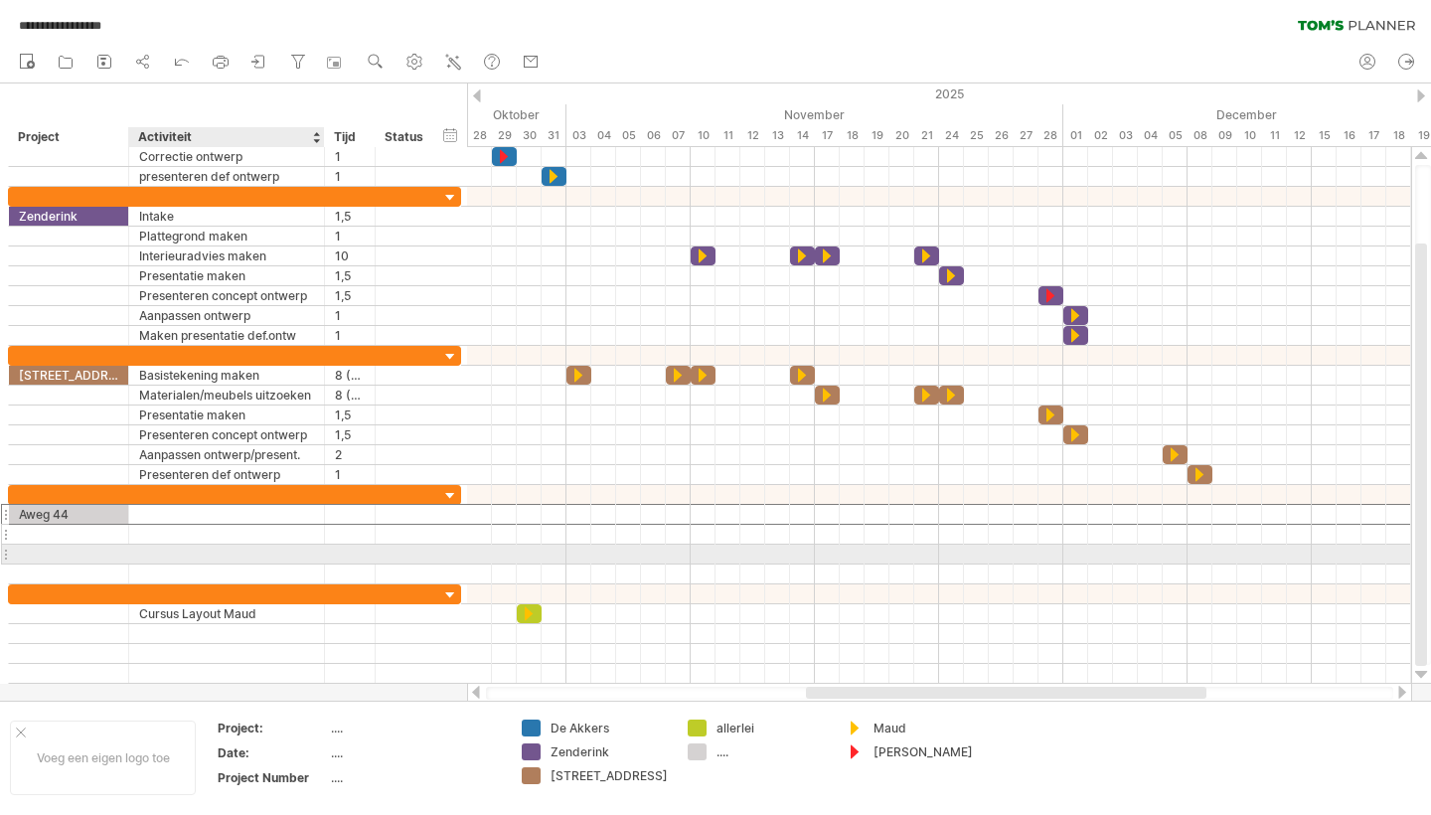
click at [184, 534] on div at bounding box center [226, 534] width 175 height 19
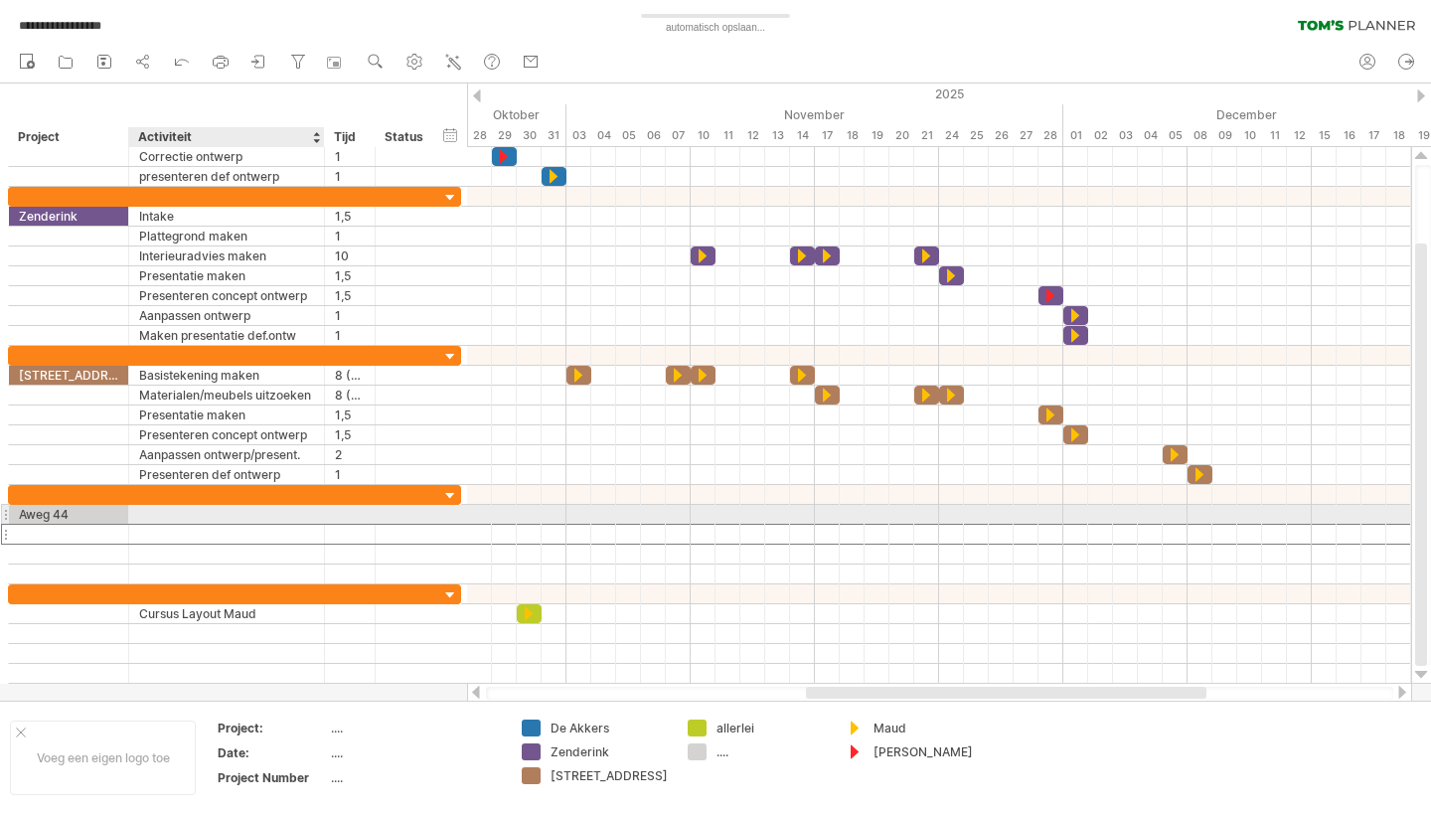
click at [173, 520] on div at bounding box center [226, 514] width 175 height 19
type input "*"
type input "**********"
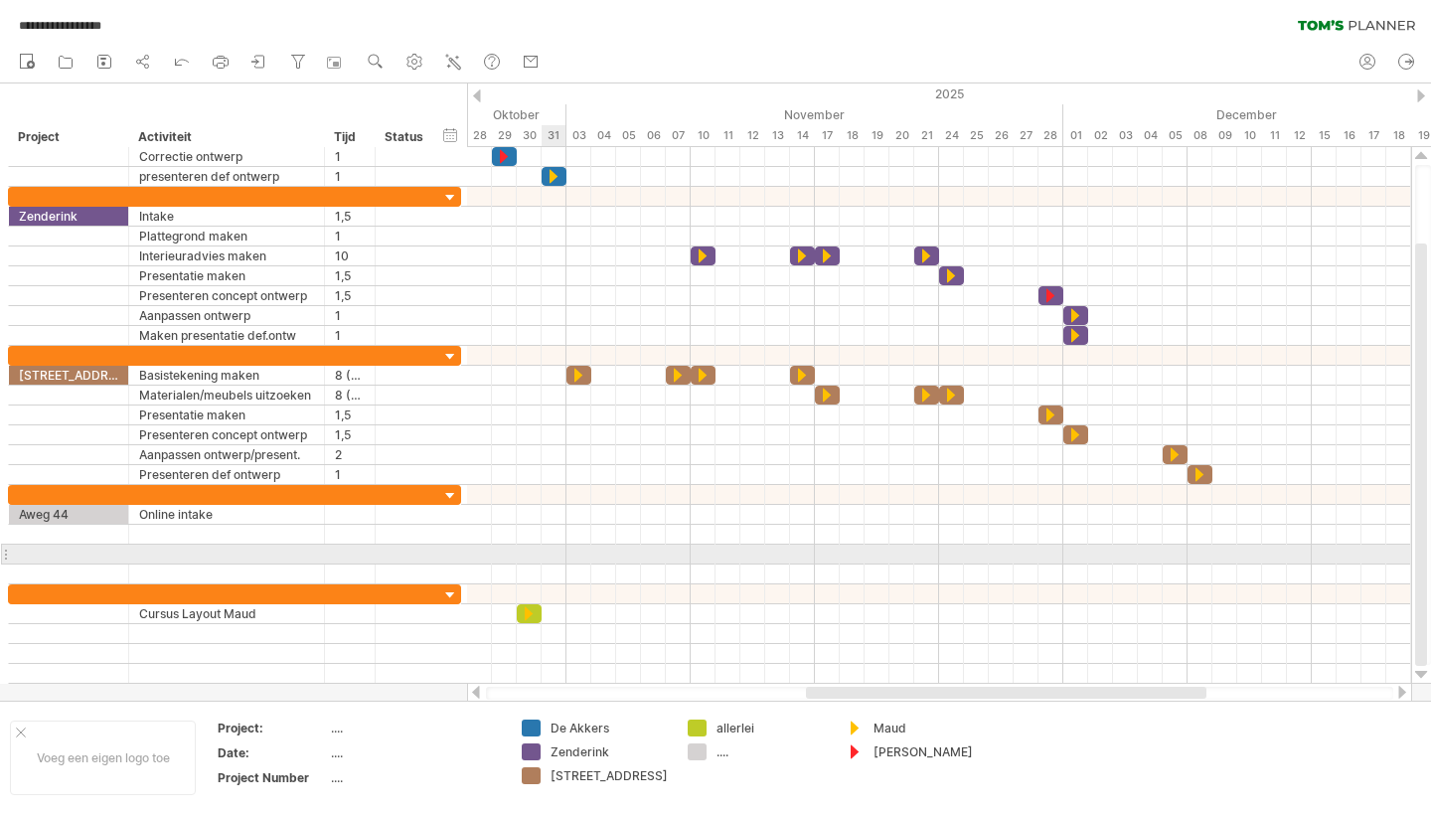
click at [542, 565] on div at bounding box center [939, 575] width 944 height 20
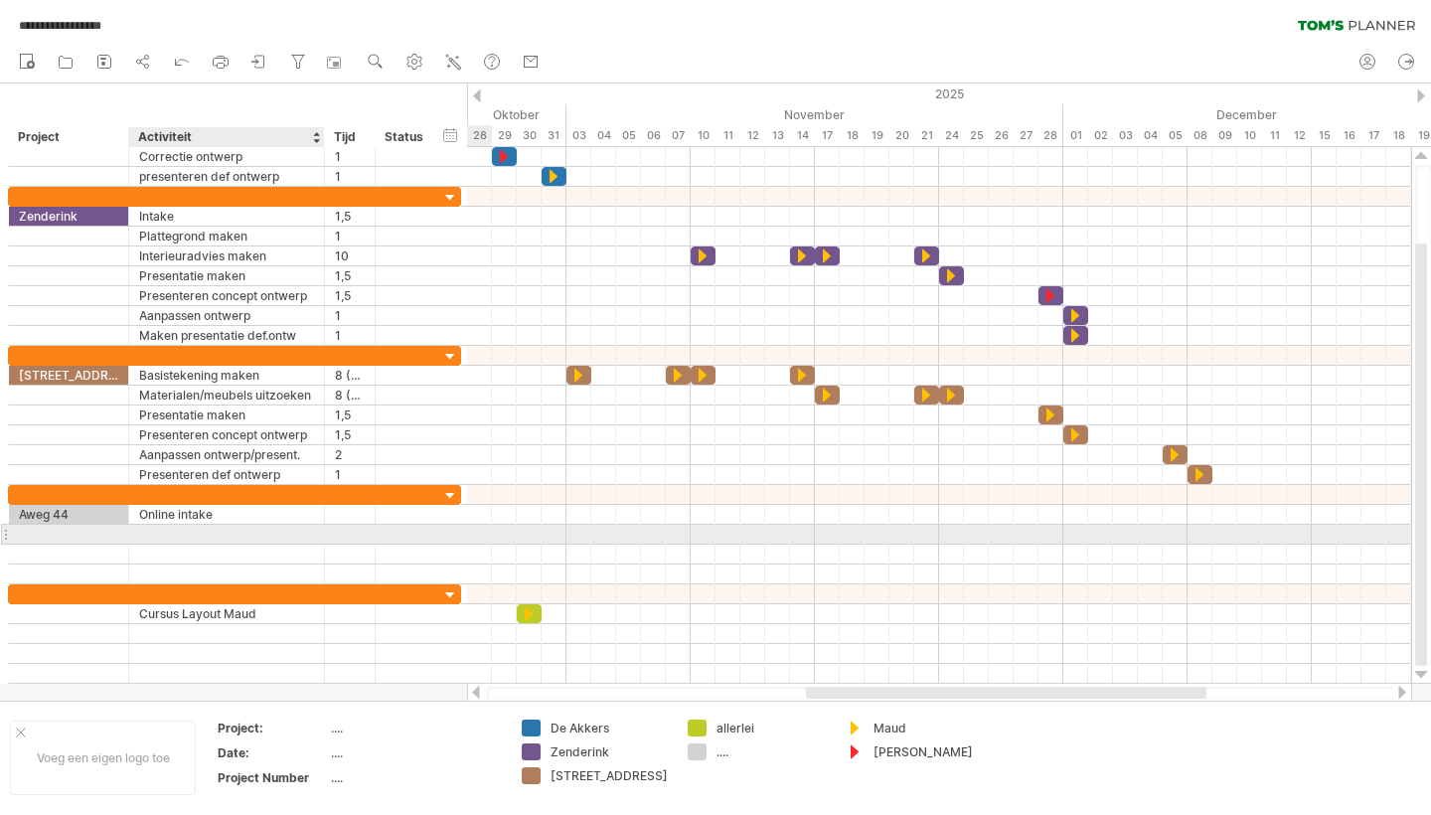
click at [154, 528] on div at bounding box center [226, 534] width 175 height 19
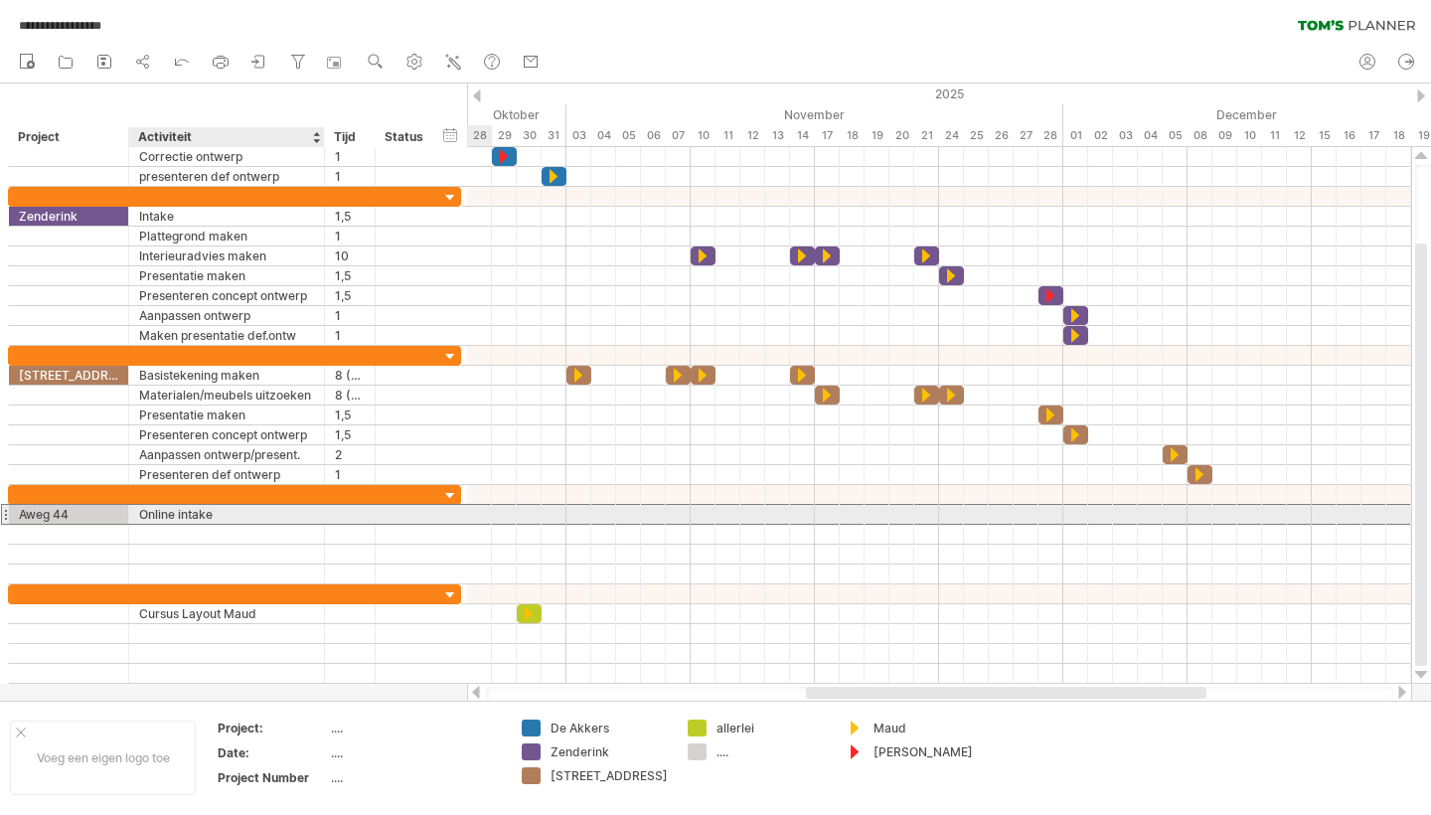
click at [193, 520] on div "Online intake" at bounding box center [226, 514] width 175 height 19
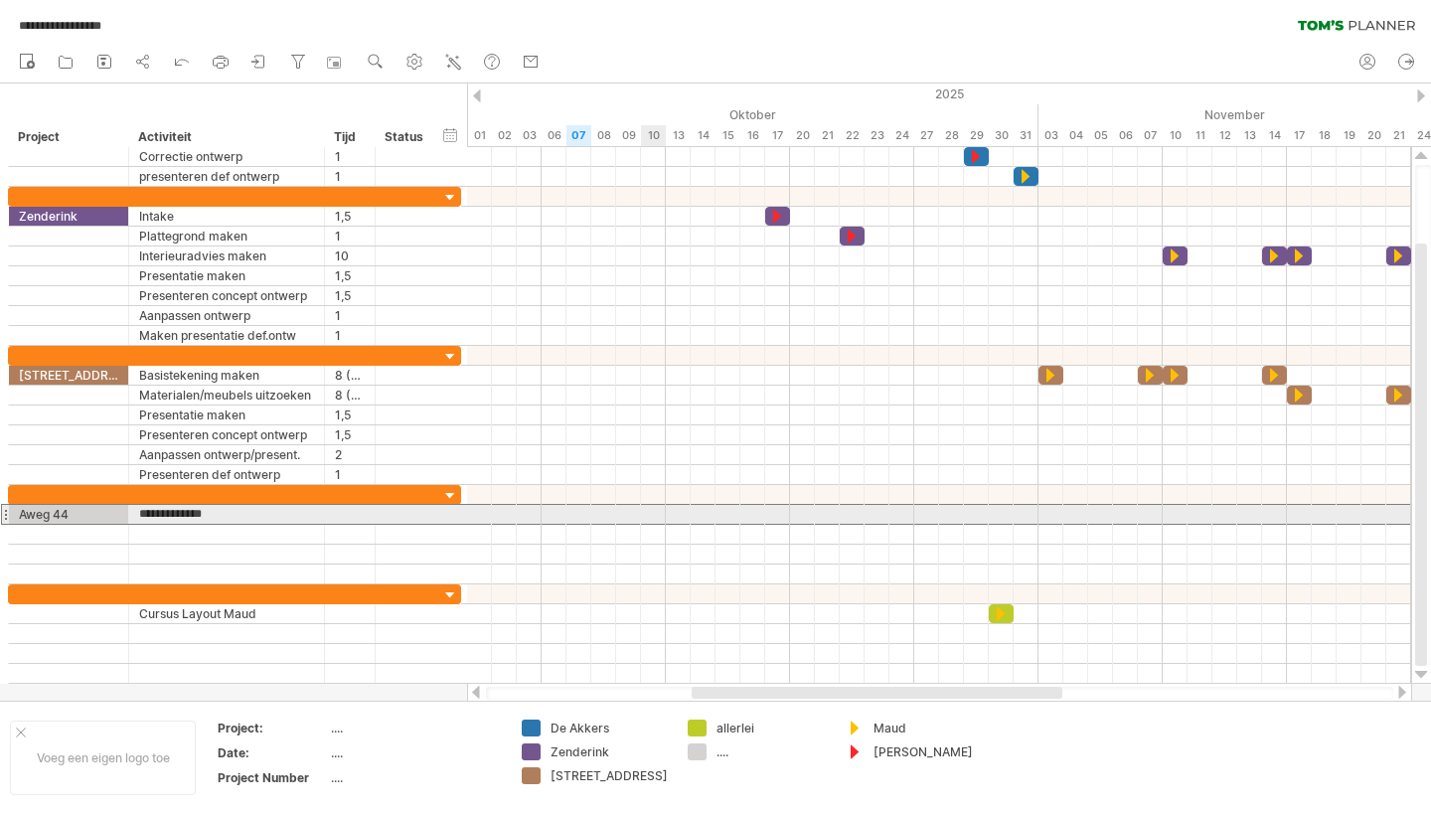
click at [655, 516] on div at bounding box center [939, 514] width 944 height 21
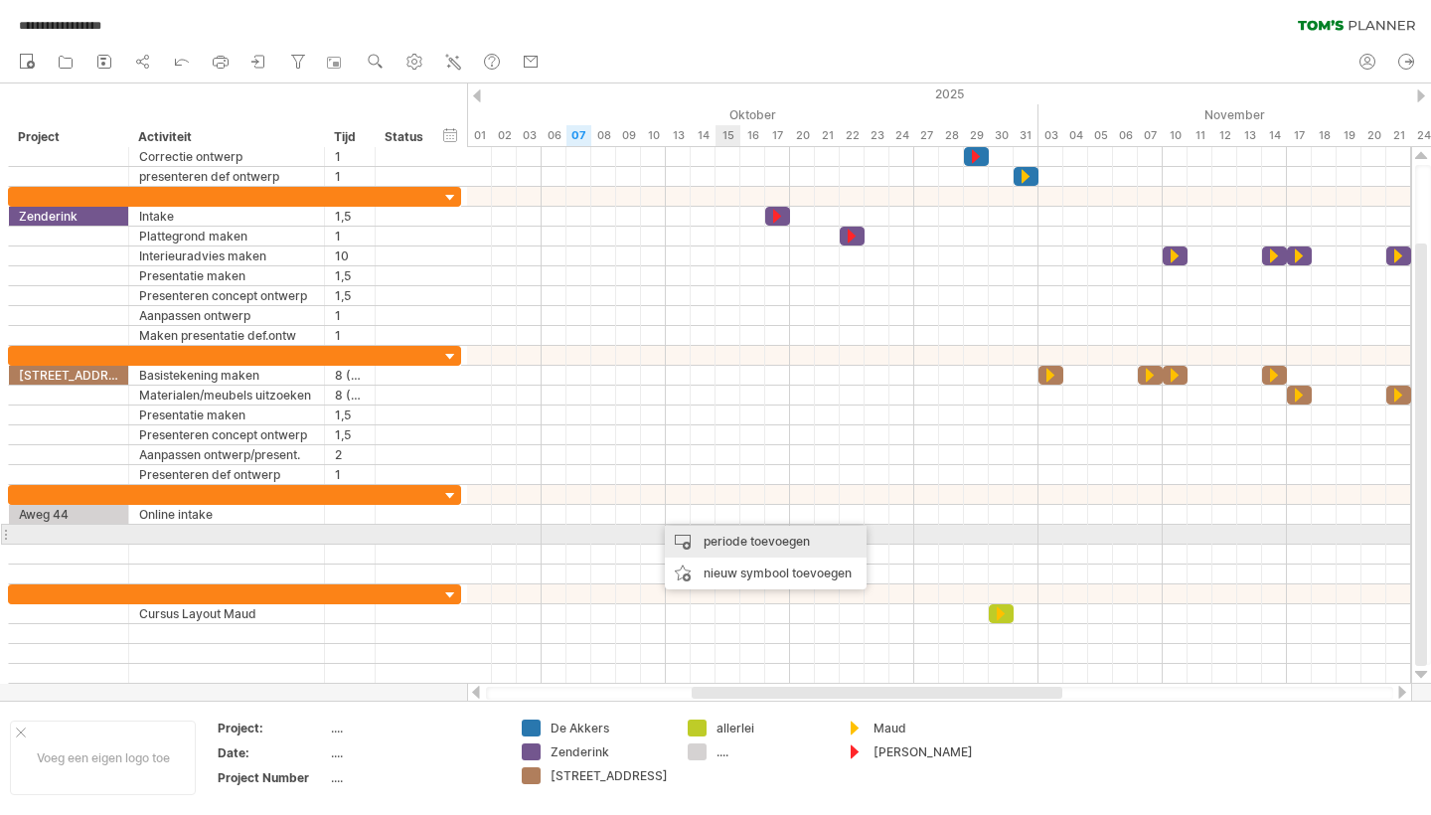
click at [737, 538] on div "periode toevoegen" at bounding box center [766, 542] width 202 height 32
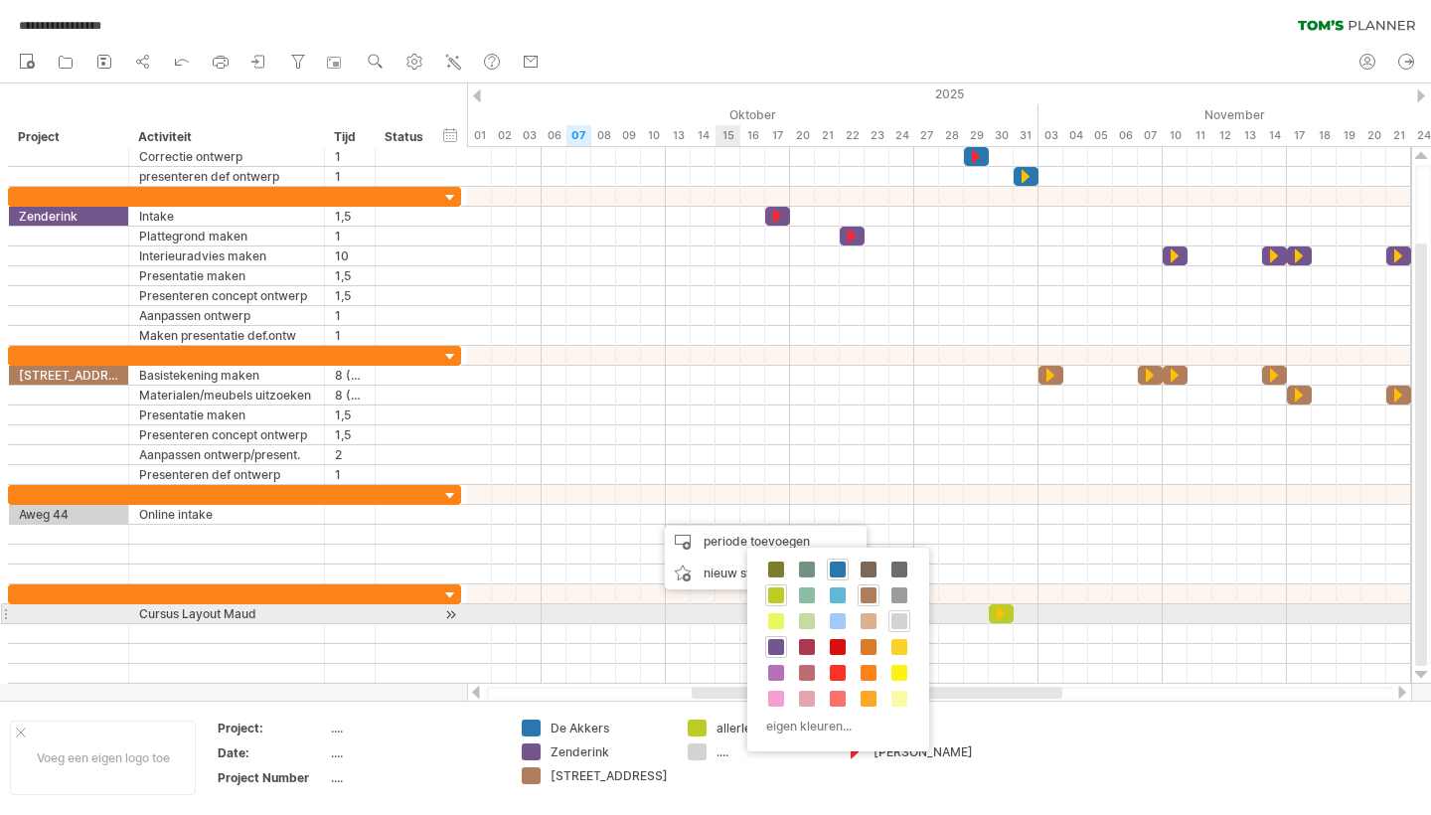
click at [898, 617] on span at bounding box center [899, 621] width 16 height 16
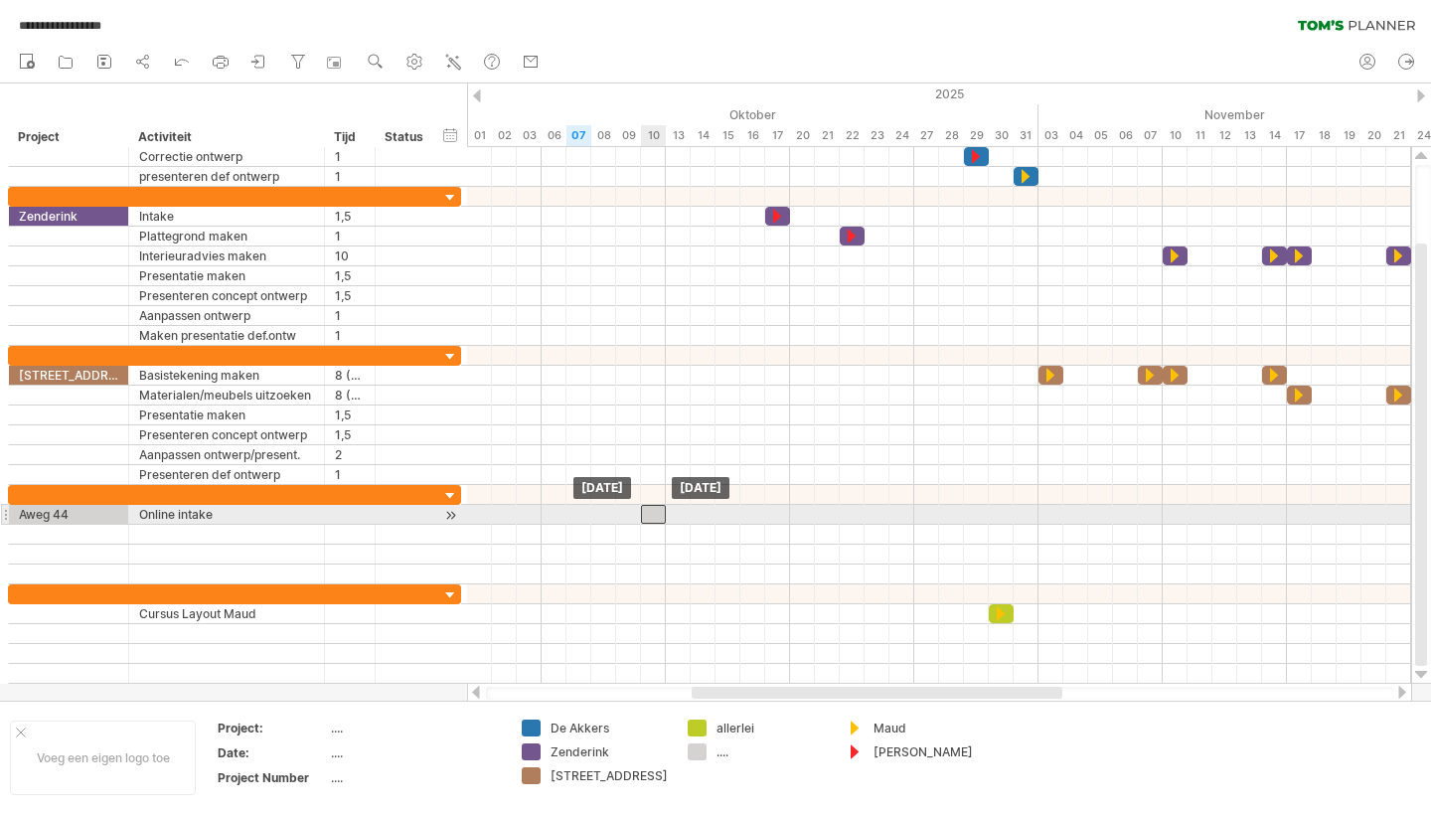
click at [652, 517] on div at bounding box center [653, 514] width 25 height 19
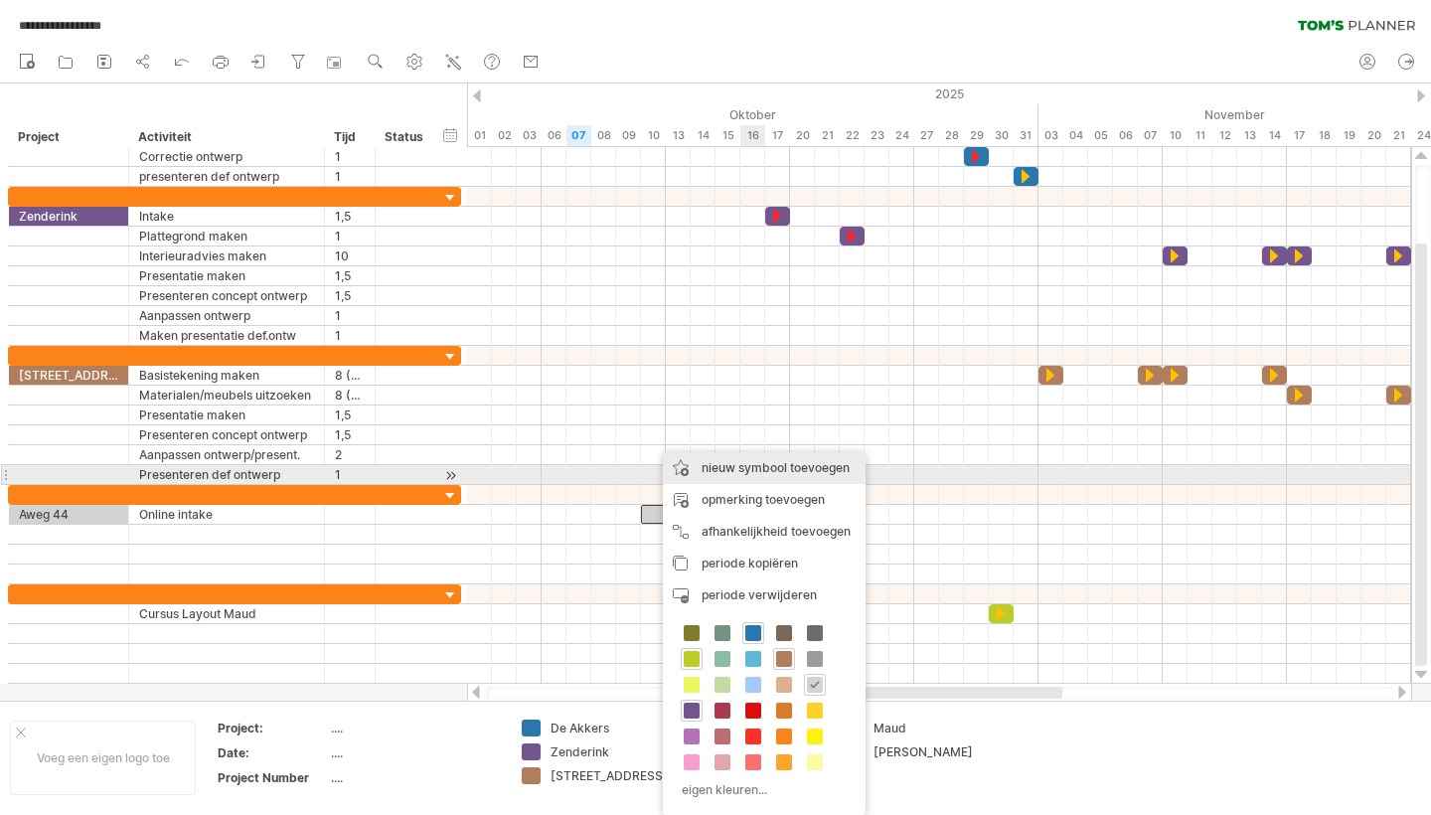
click at [752, 466] on div "nieuw symbool toevoegen" at bounding box center [764, 468] width 203 height 32
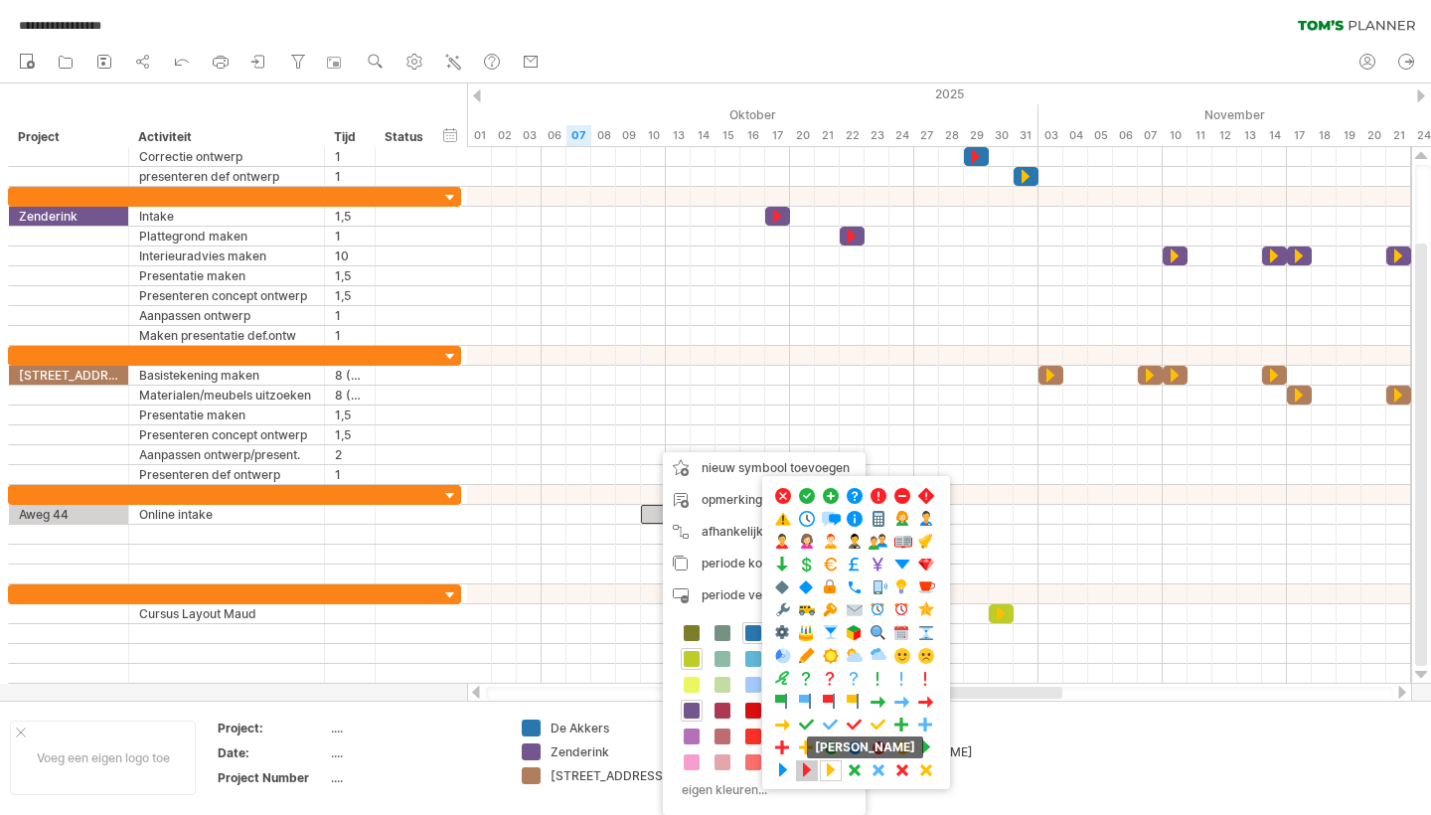
click at [805, 772] on span at bounding box center [807, 770] width 20 height 19
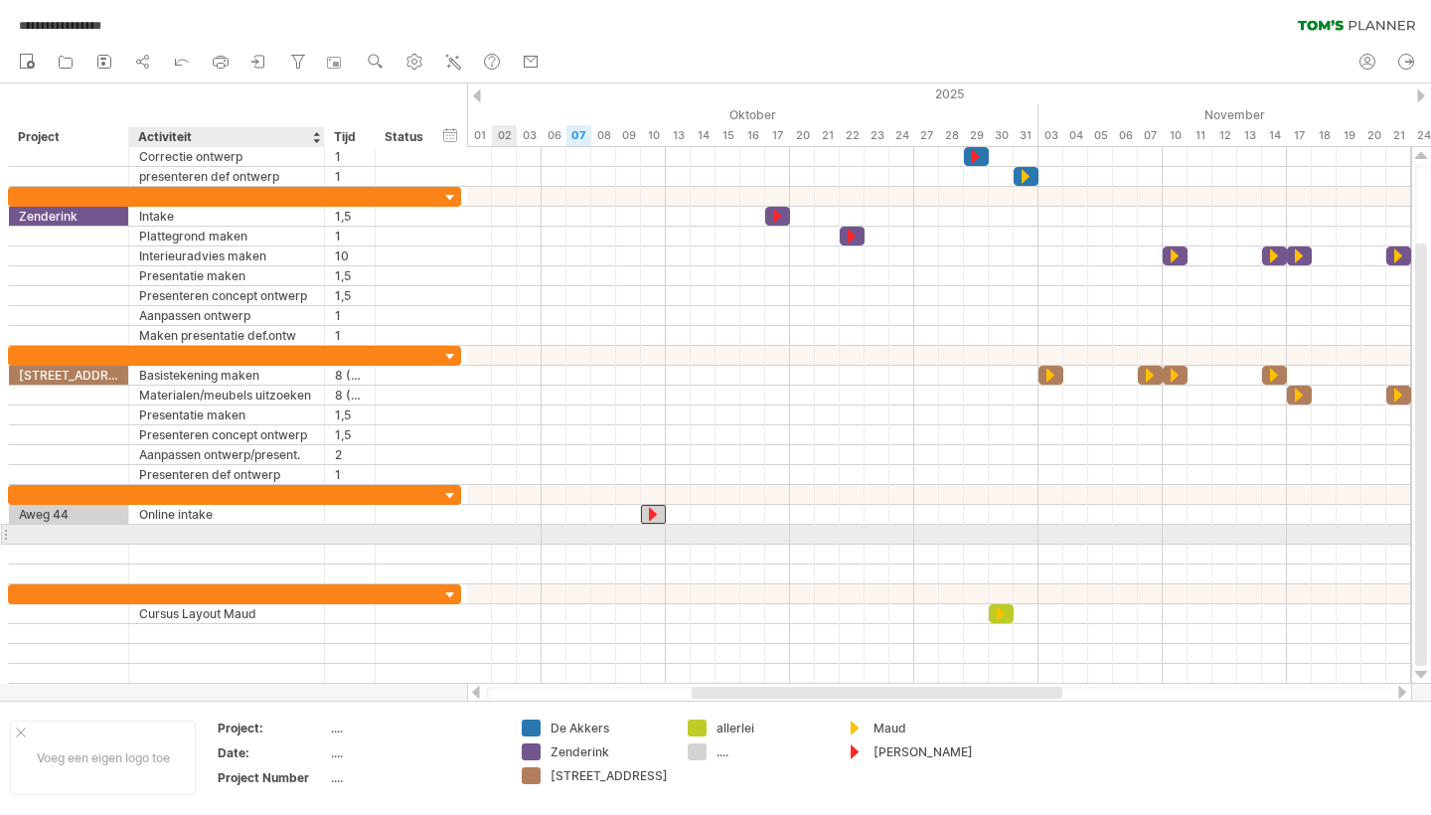
click at [200, 538] on div at bounding box center [226, 534] width 175 height 19
type input "**********"
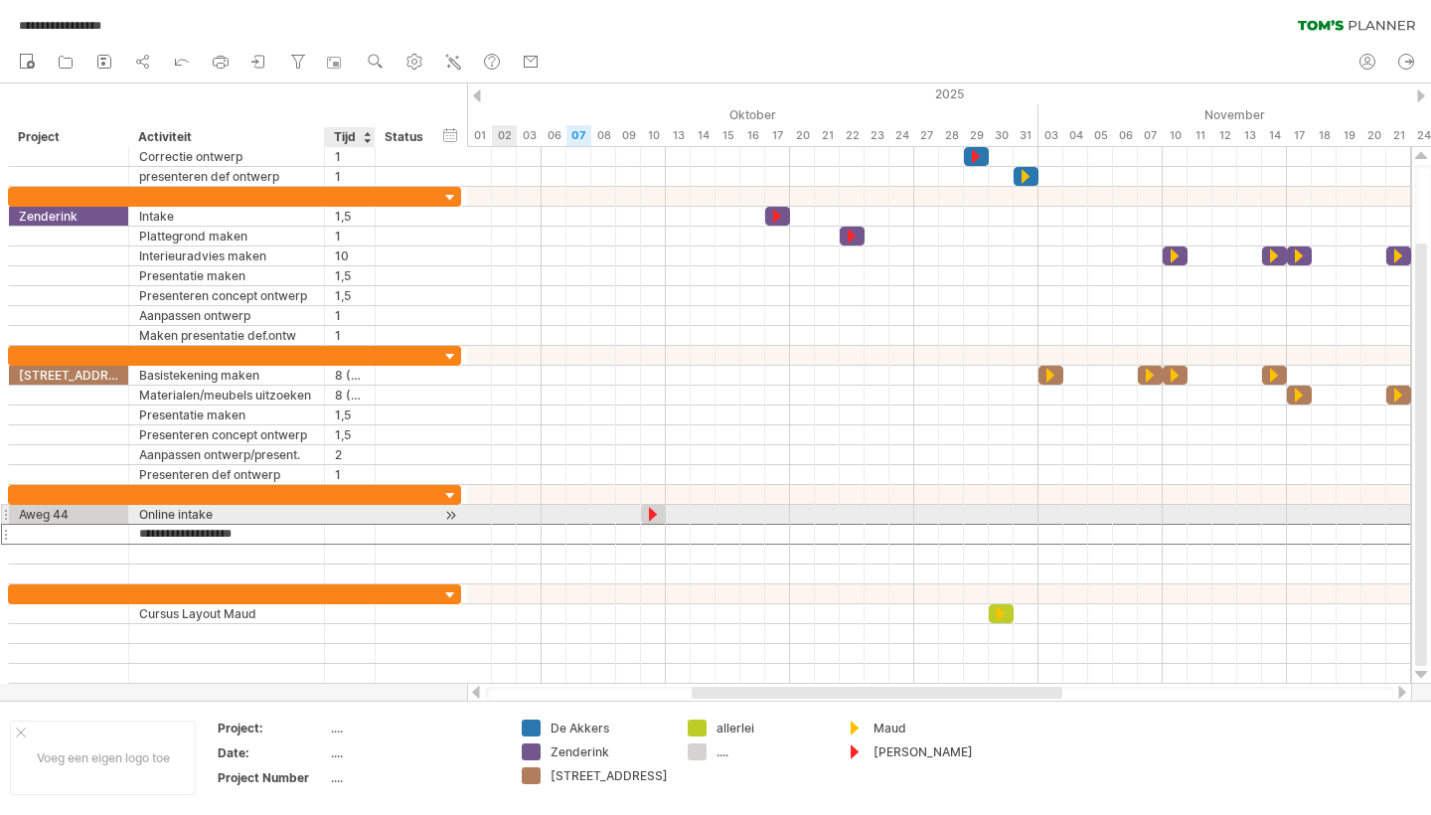
click at [354, 519] on div at bounding box center [350, 514] width 30 height 19
type input "*"
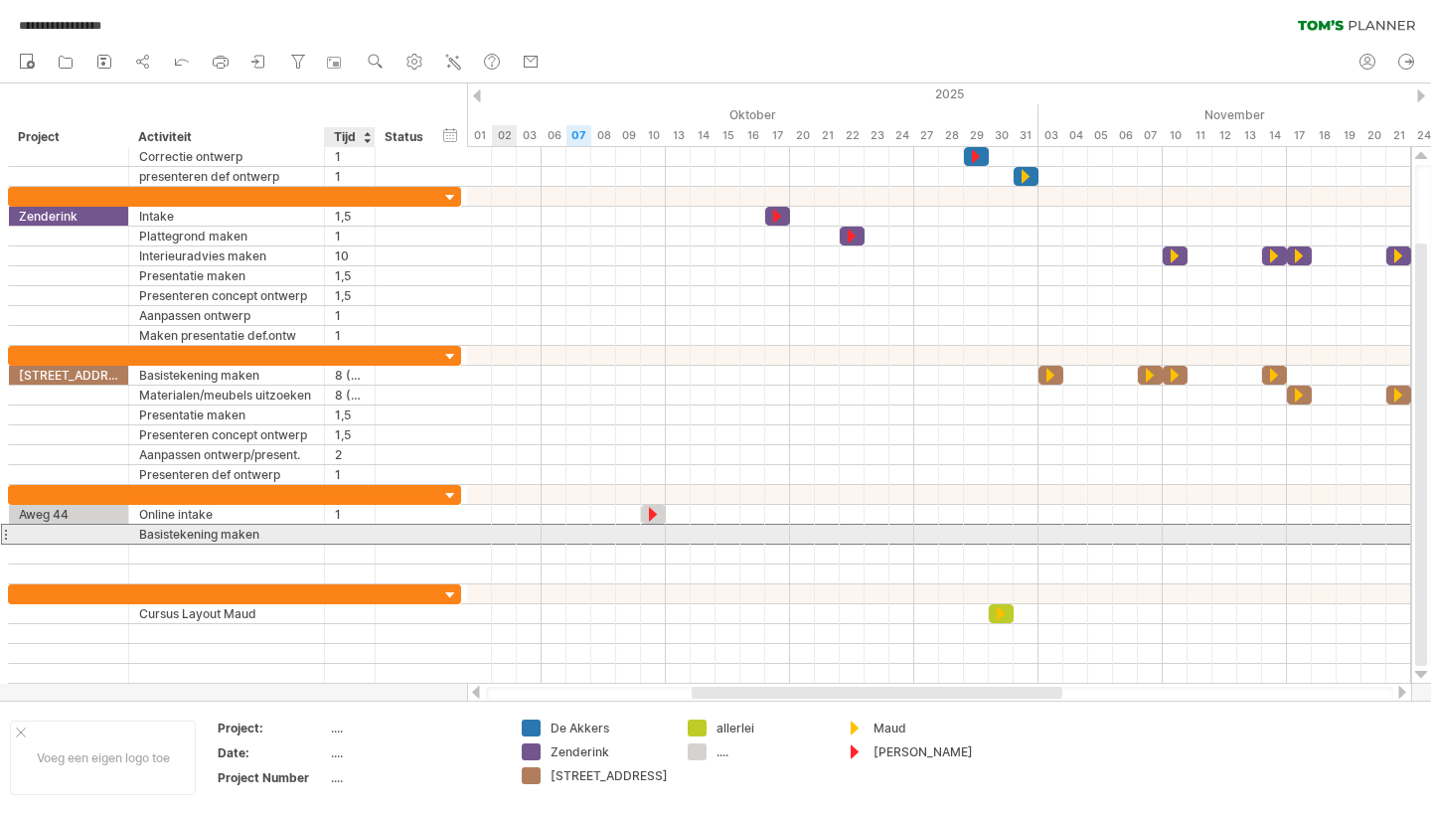
click at [347, 534] on div at bounding box center [350, 534] width 30 height 19
type input "**"
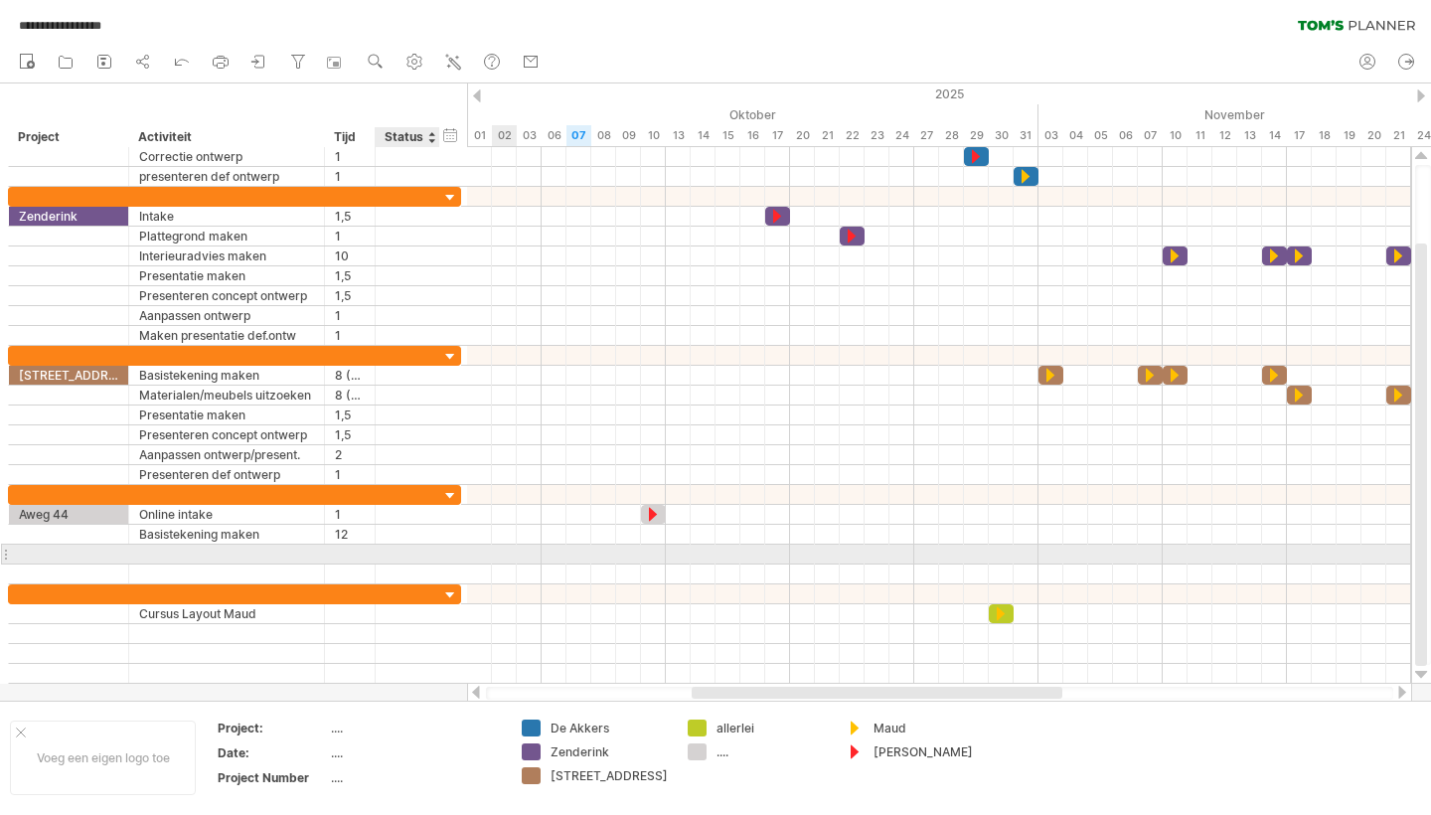
click at [459, 560] on div at bounding box center [460, 554] width 6 height 19
click at [181, 551] on div at bounding box center [226, 554] width 175 height 19
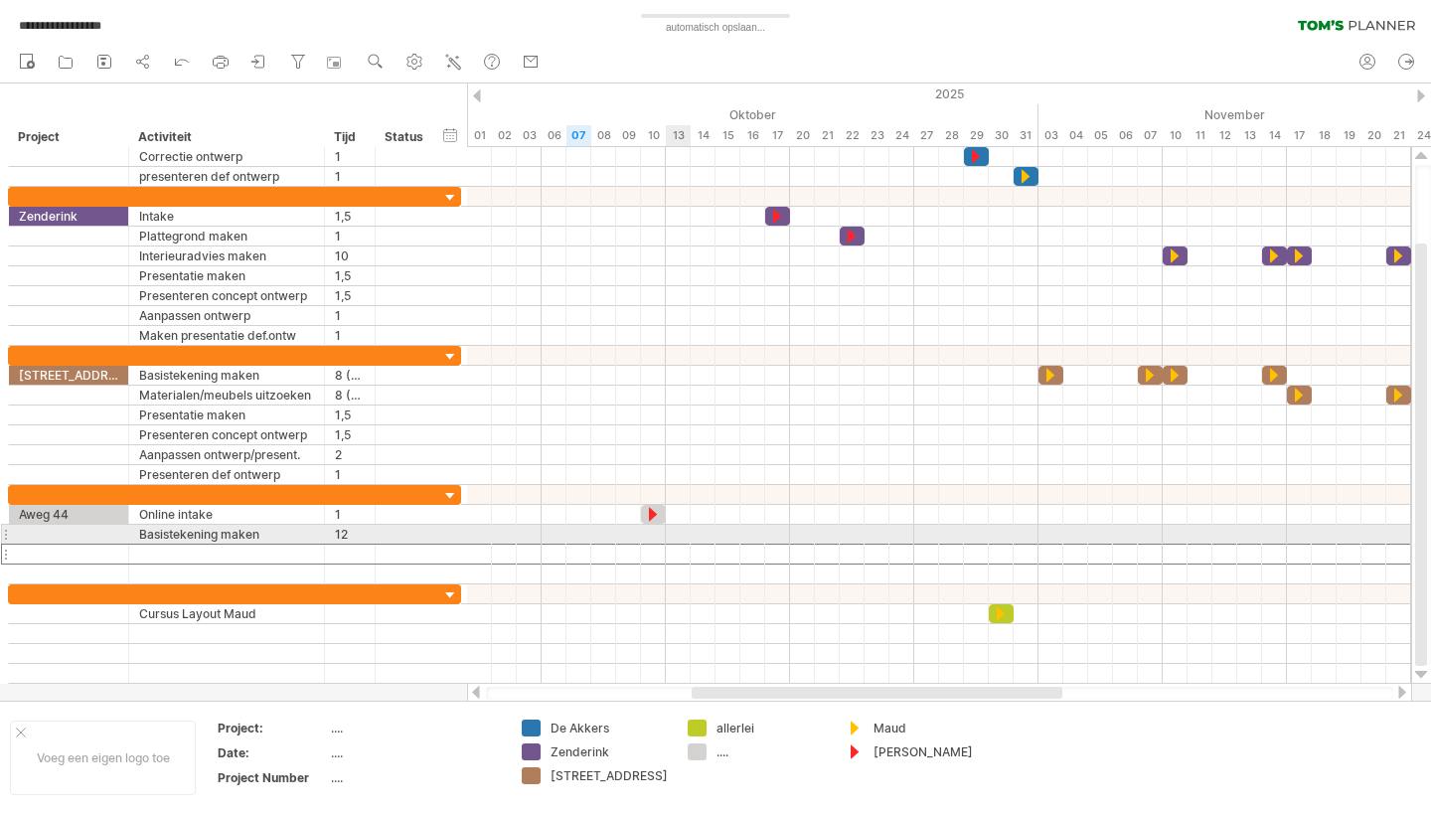
click at [682, 529] on div at bounding box center [939, 535] width 944 height 20
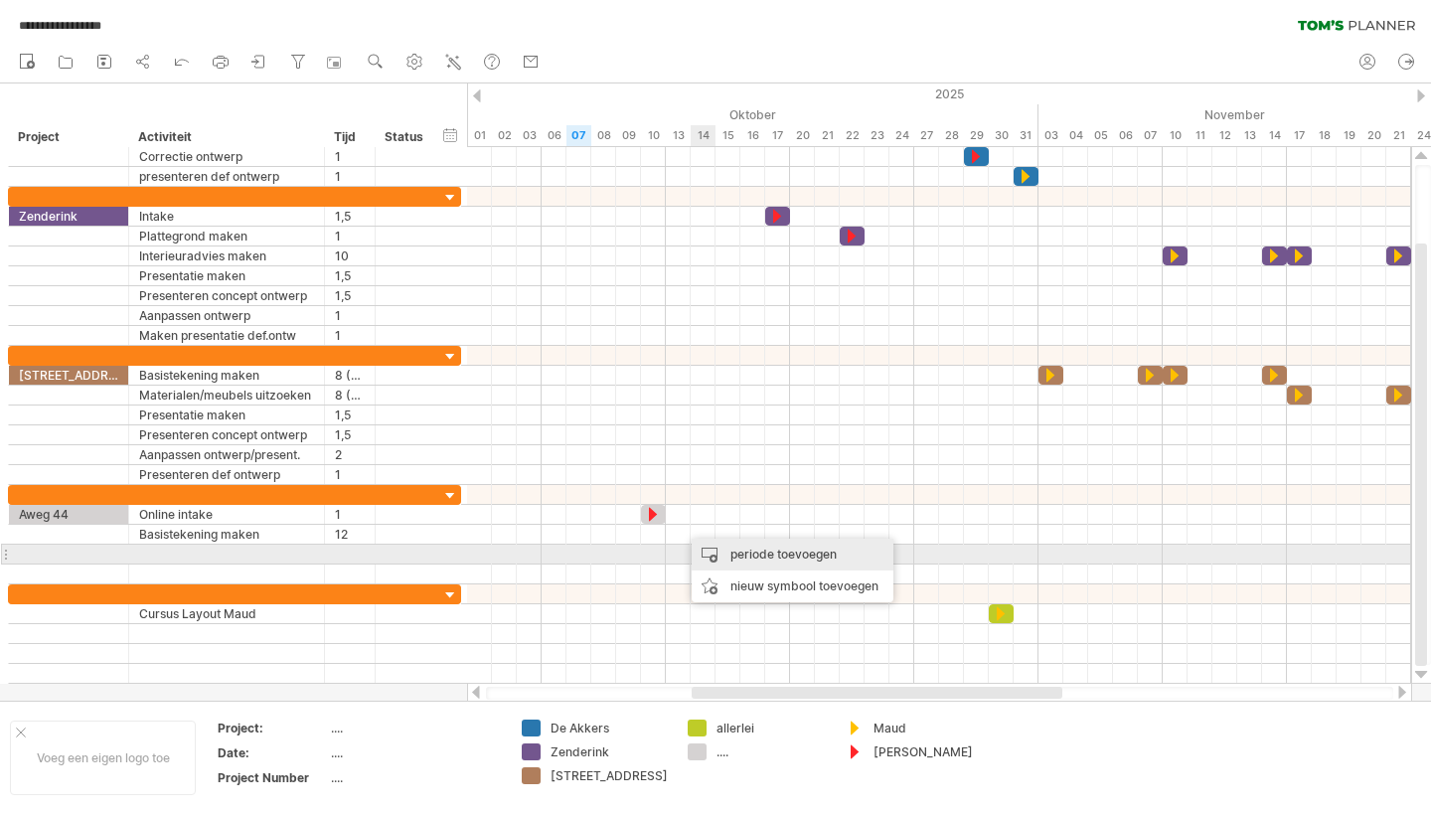
click at [754, 548] on div "periode toevoegen" at bounding box center [793, 555] width 202 height 32
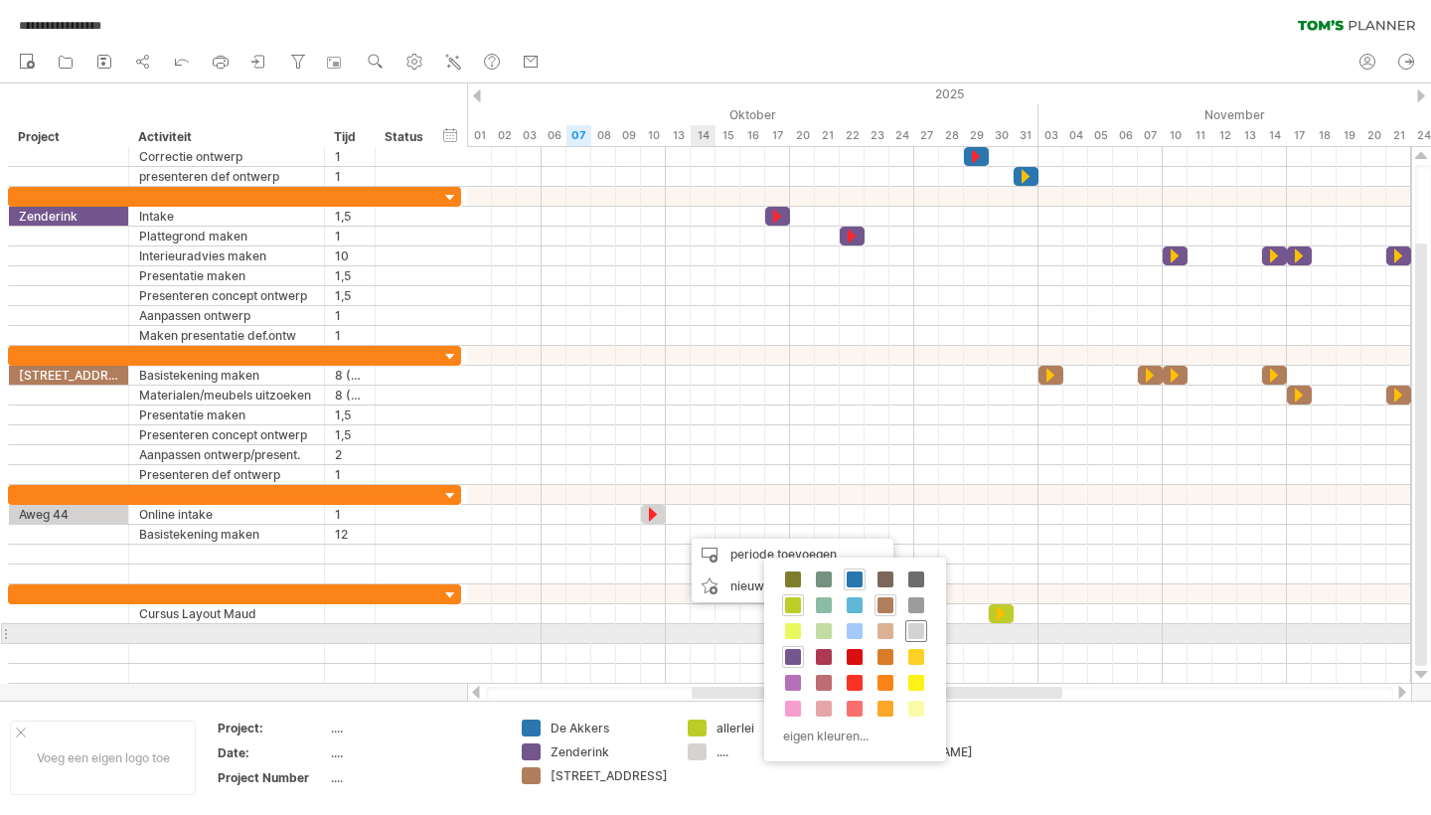
click at [916, 630] on span at bounding box center [916, 631] width 16 height 16
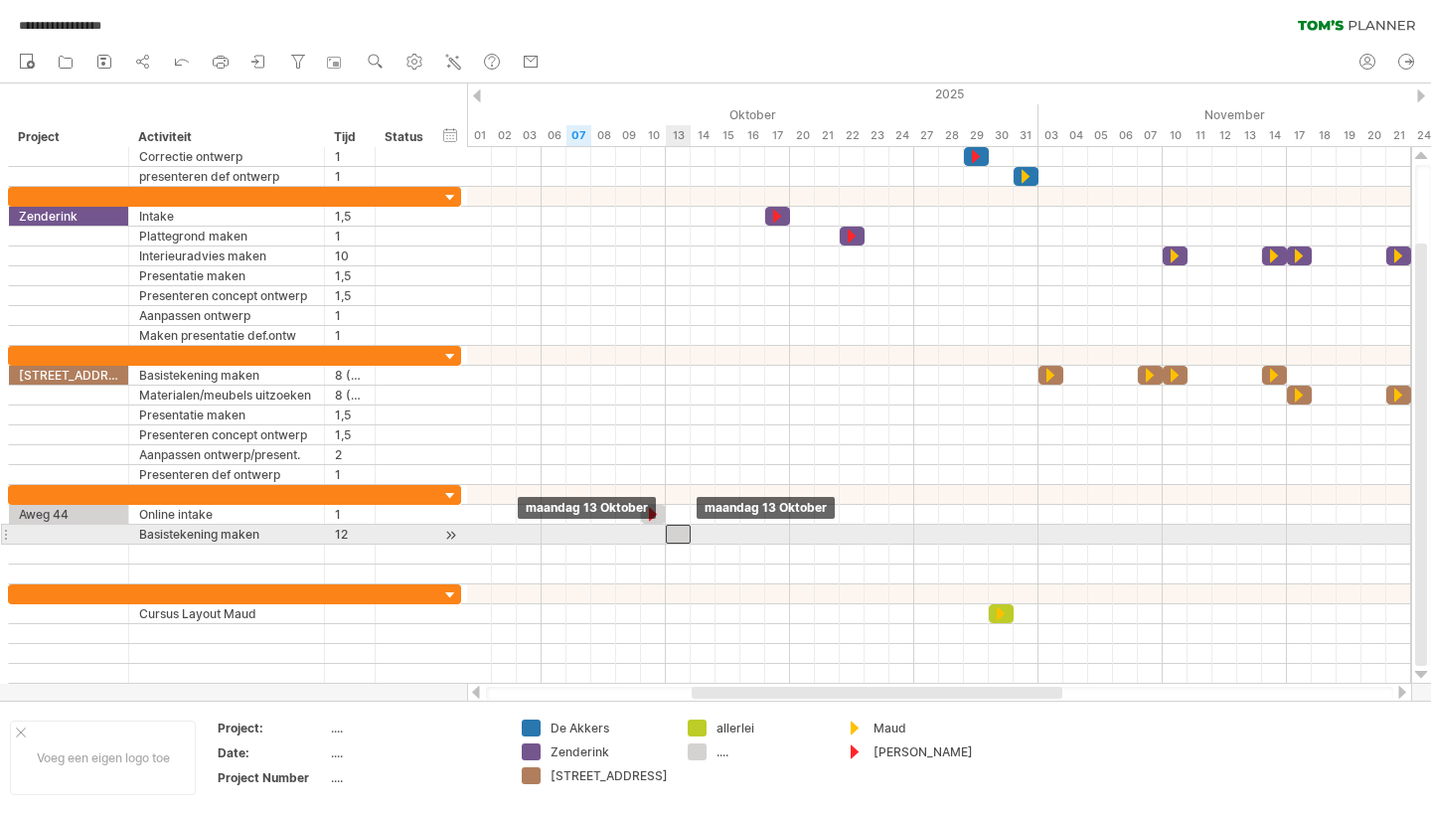
drag, startPoint x: 691, startPoint y: 538, endPoint x: 674, endPoint y: 536, distance: 17.0
click at [674, 536] on div at bounding box center [678, 534] width 25 height 19
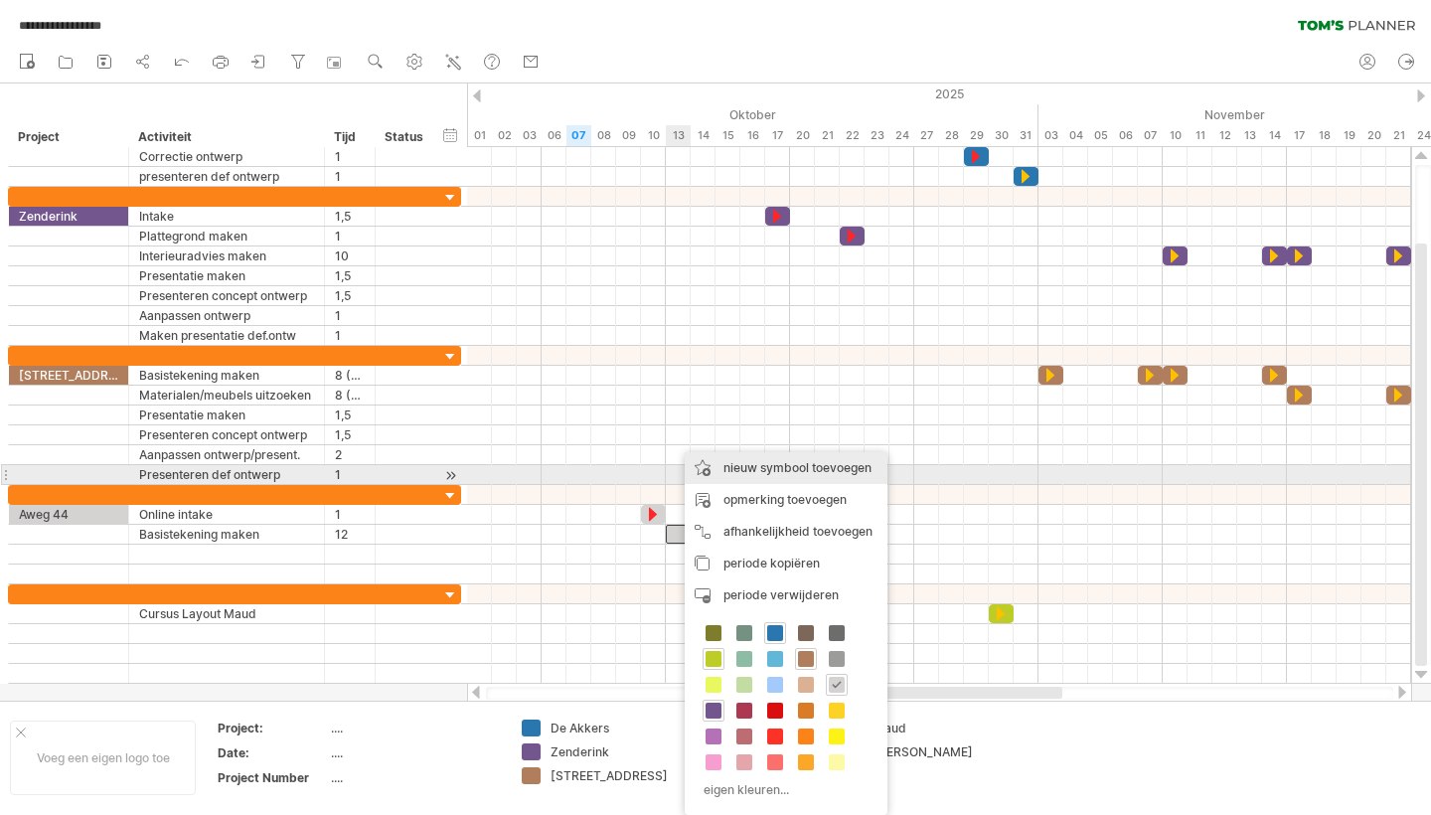
click at [753, 468] on div "nieuw symbool toevoegen" at bounding box center [786, 468] width 203 height 32
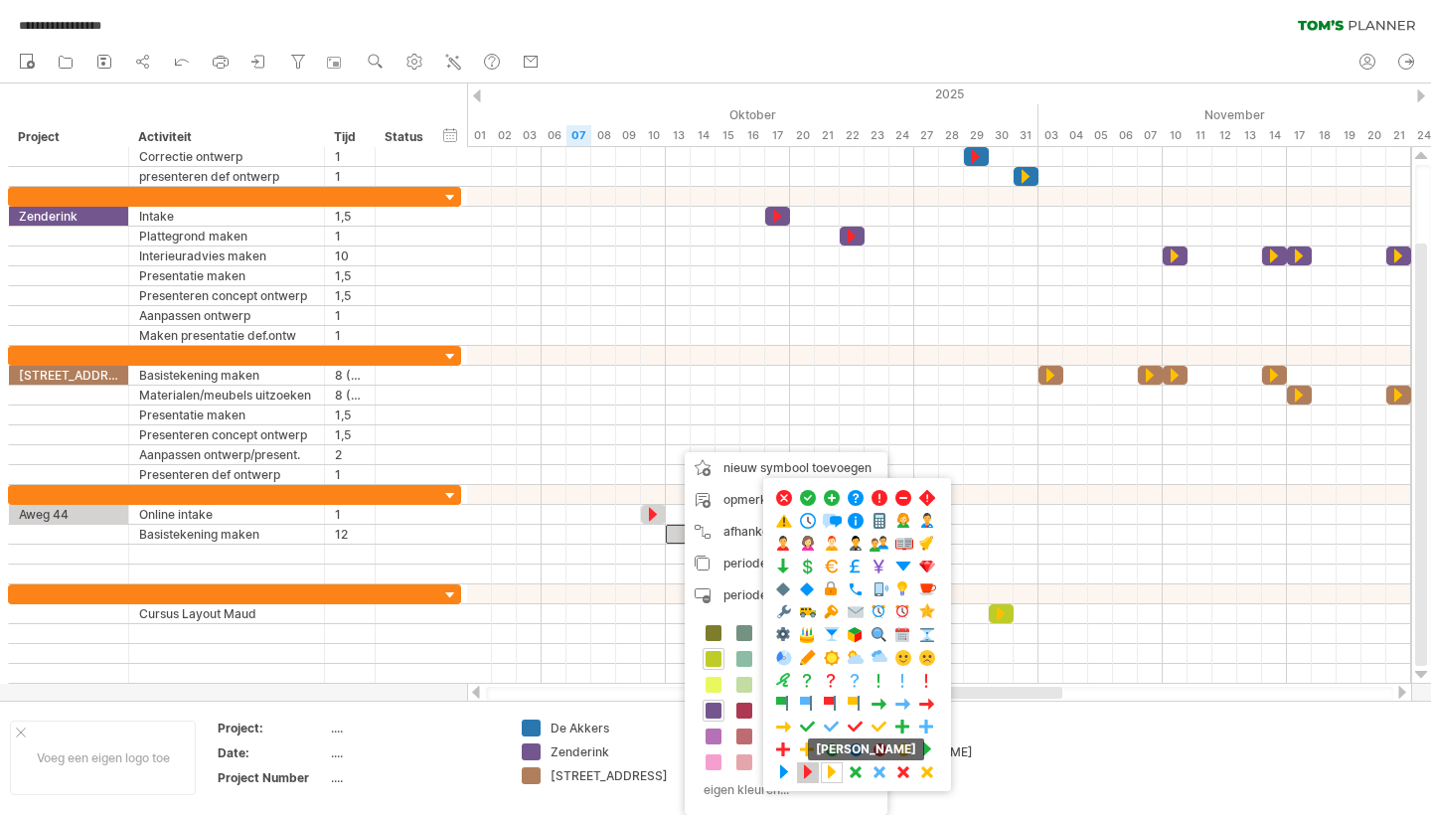
drag, startPoint x: 806, startPoint y: 772, endPoint x: 767, endPoint y: 659, distance: 119.7
click at [806, 772] on span at bounding box center [808, 772] width 20 height 19
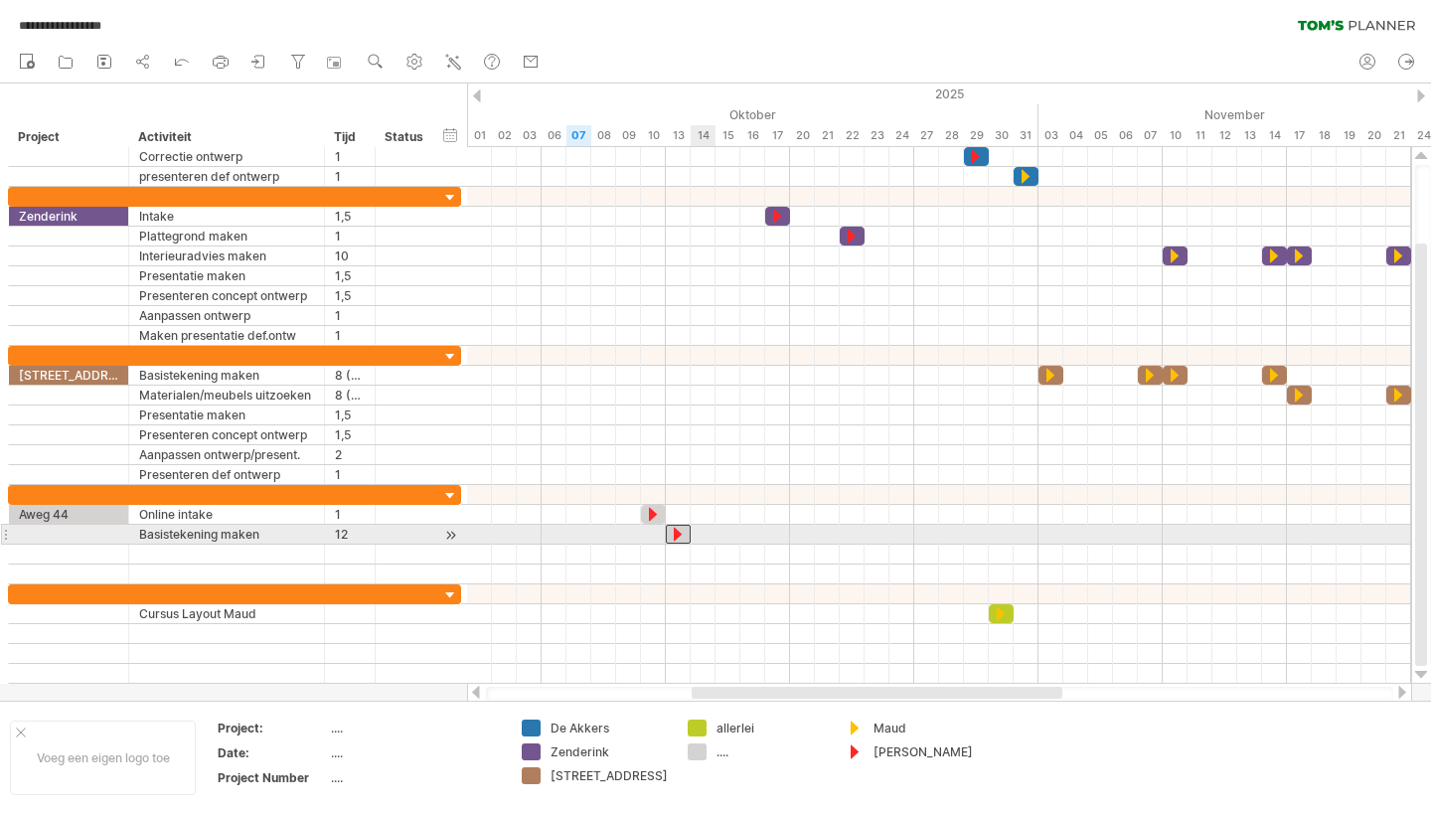
click at [708, 531] on div at bounding box center [939, 535] width 944 height 20
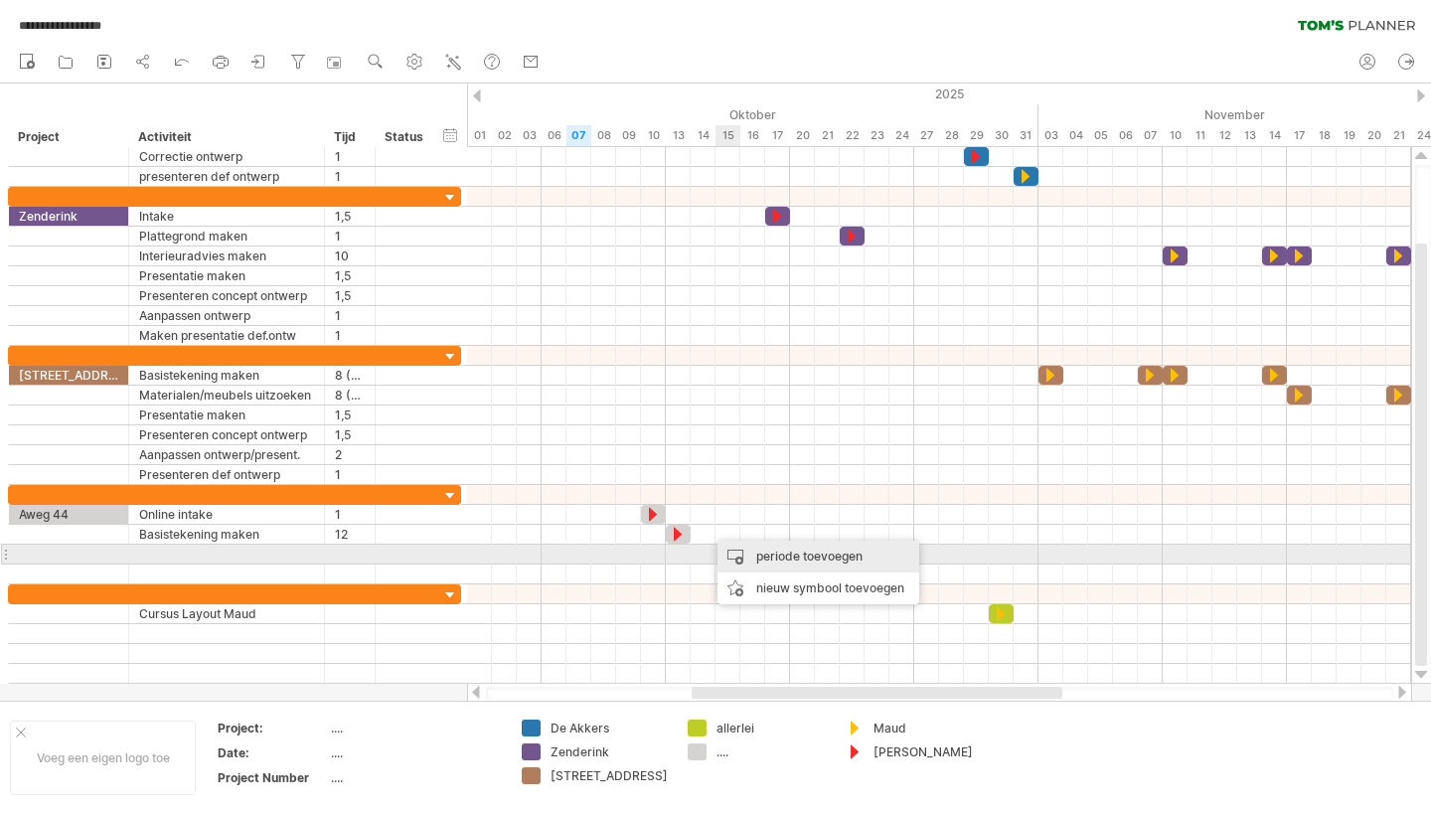
click at [787, 559] on div "periode toevoegen" at bounding box center [819, 557] width 202 height 32
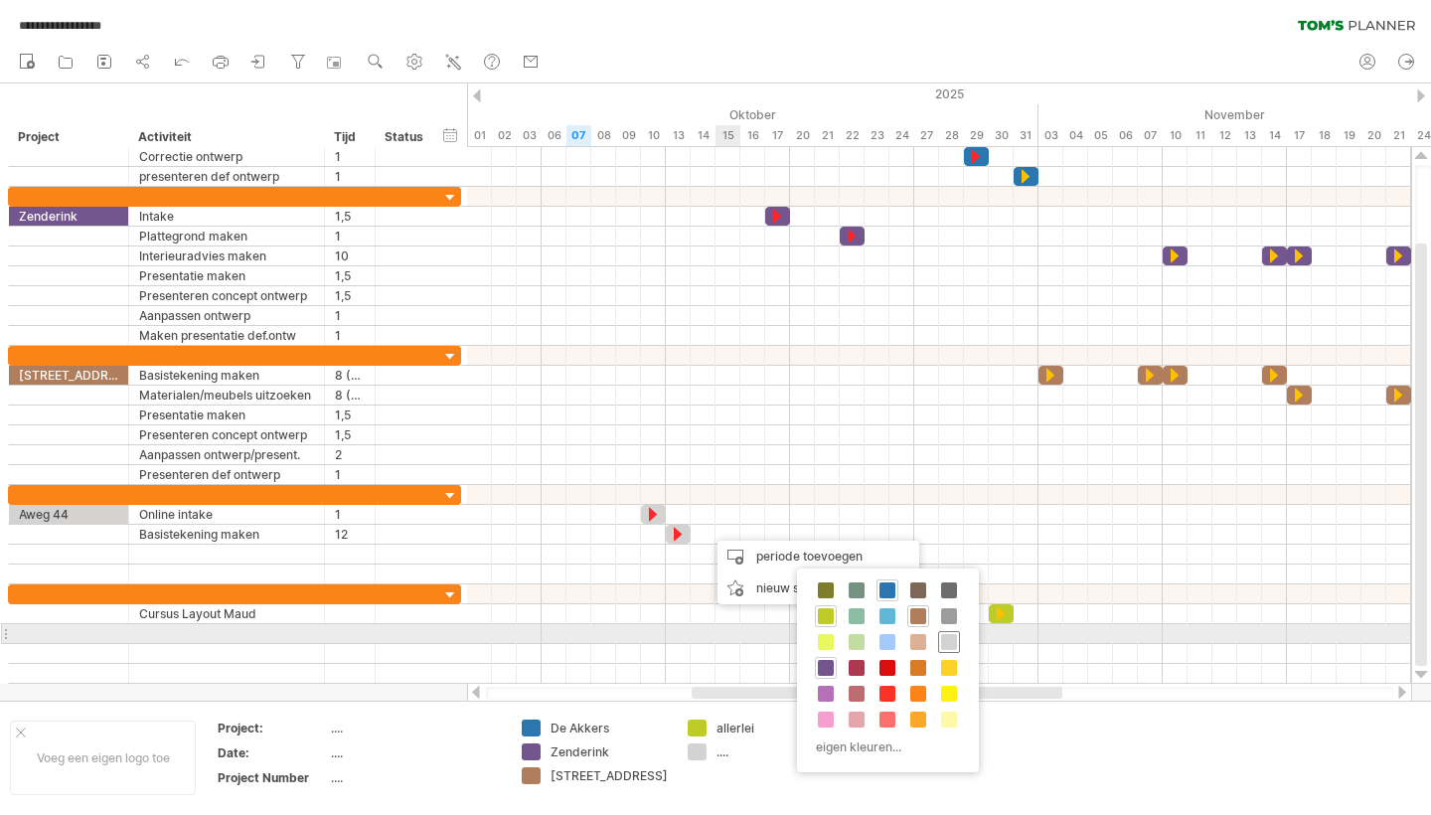
click at [956, 638] on span at bounding box center [949, 642] width 16 height 16
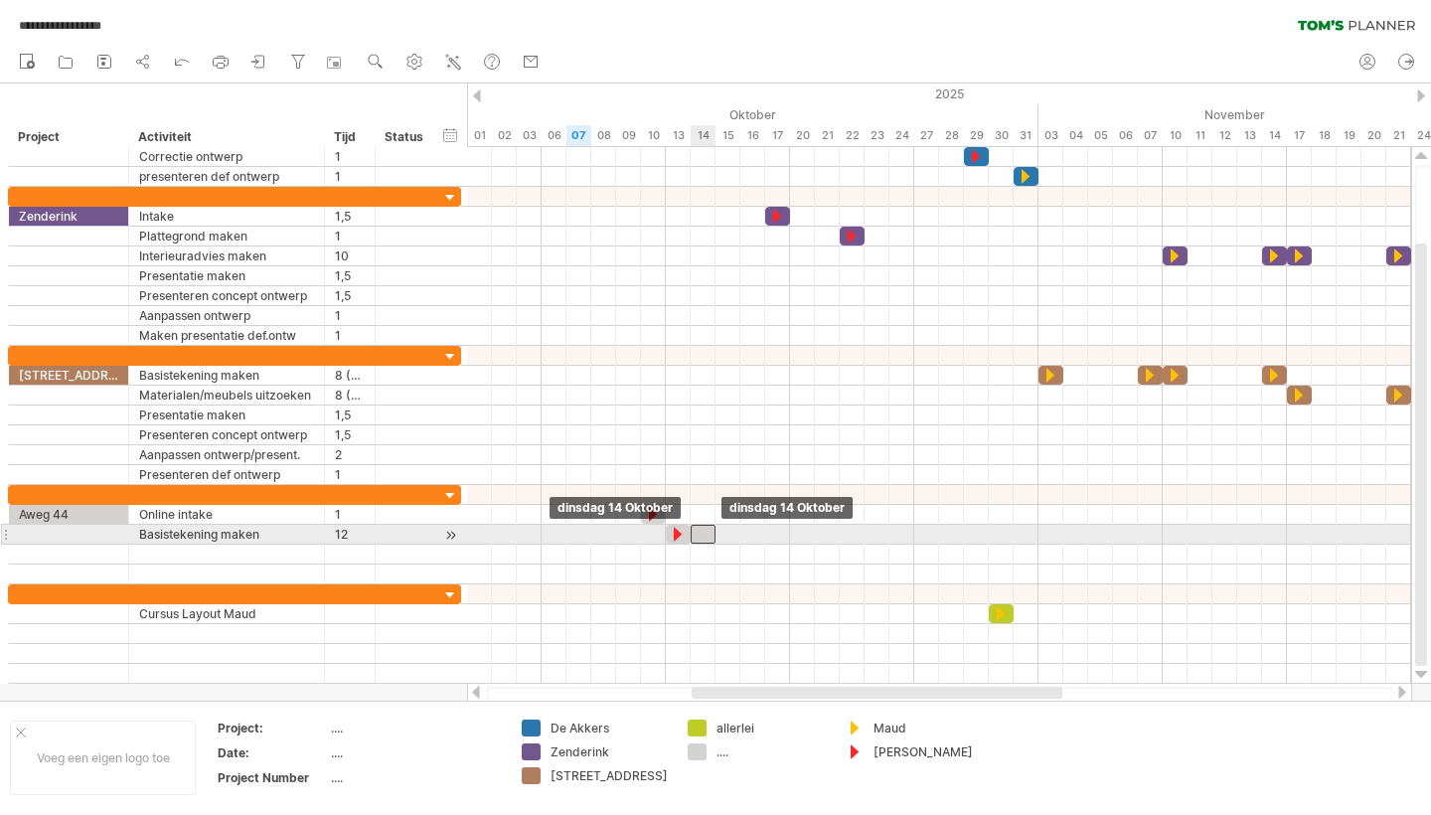
drag, startPoint x: 719, startPoint y: 535, endPoint x: 707, endPoint y: 533, distance: 12.1
click at [707, 533] on div at bounding box center [703, 534] width 25 height 19
click at [707, 534] on div at bounding box center [703, 534] width 25 height 19
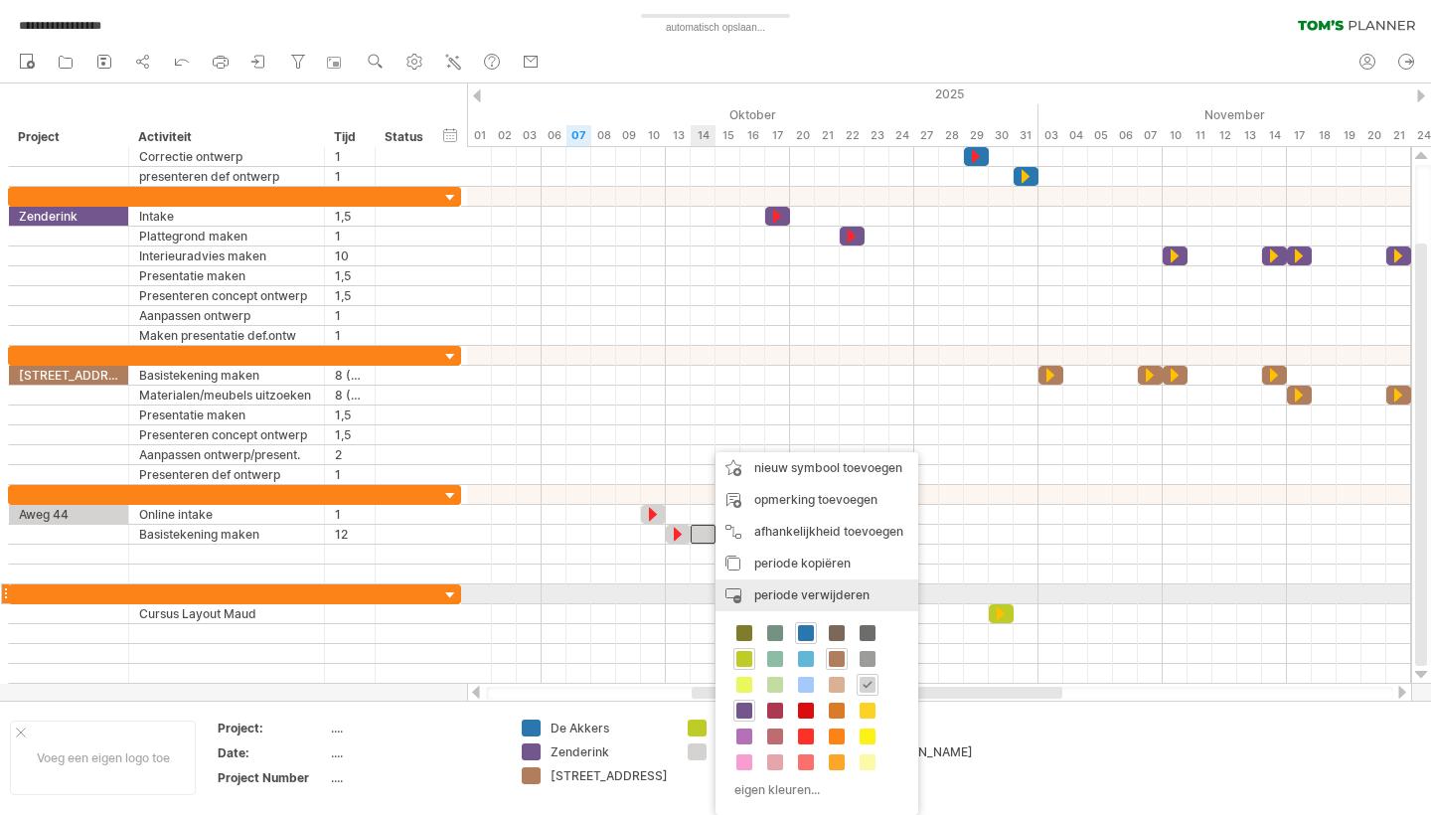
click at [813, 594] on span "periode verwijderen" at bounding box center [811, 594] width 115 height 15
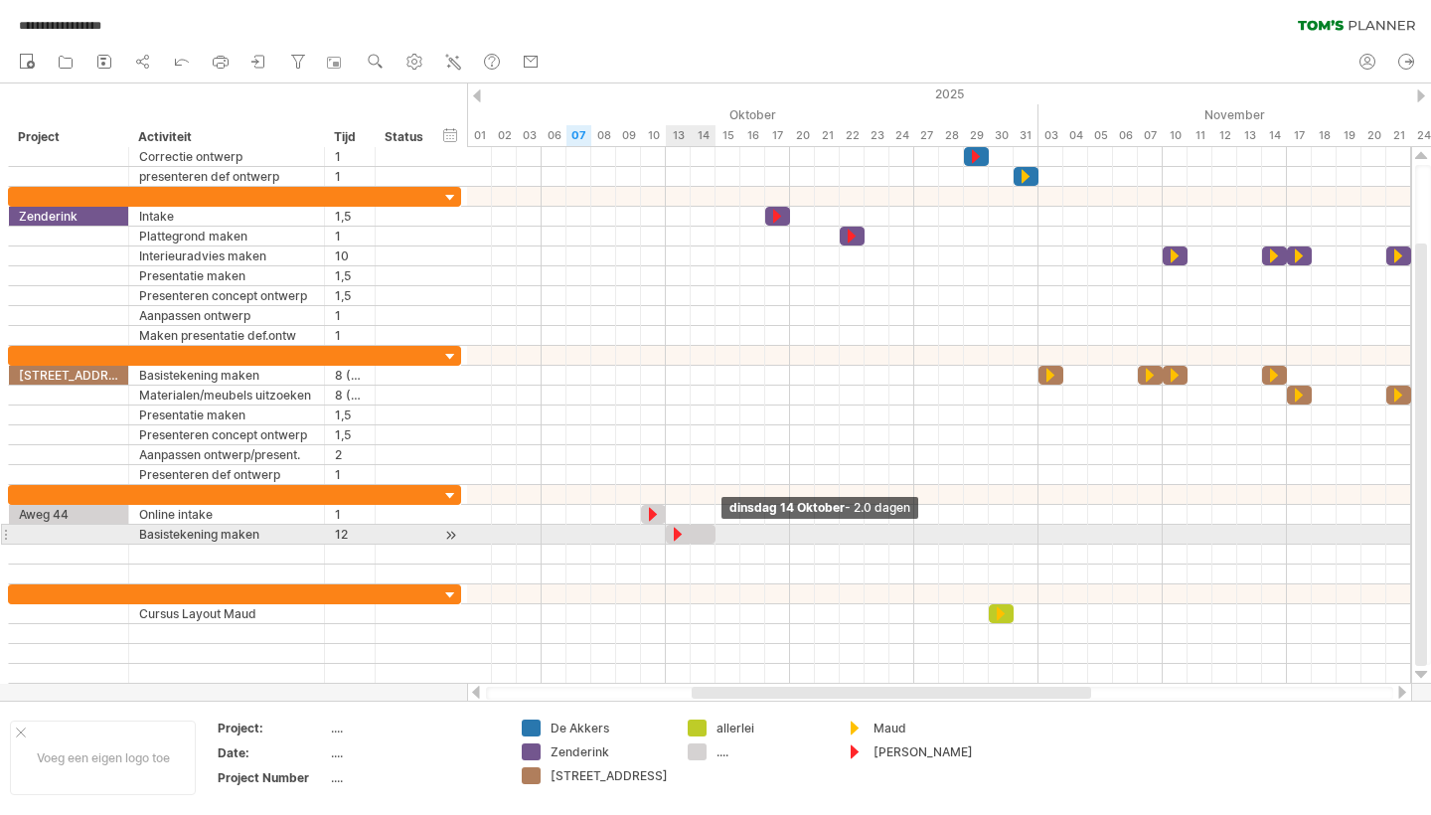
drag, startPoint x: 688, startPoint y: 535, endPoint x: 713, endPoint y: 537, distance: 24.9
click at [713, 537] on span at bounding box center [716, 534] width 8 height 19
click at [800, 530] on div at bounding box center [939, 535] width 944 height 20
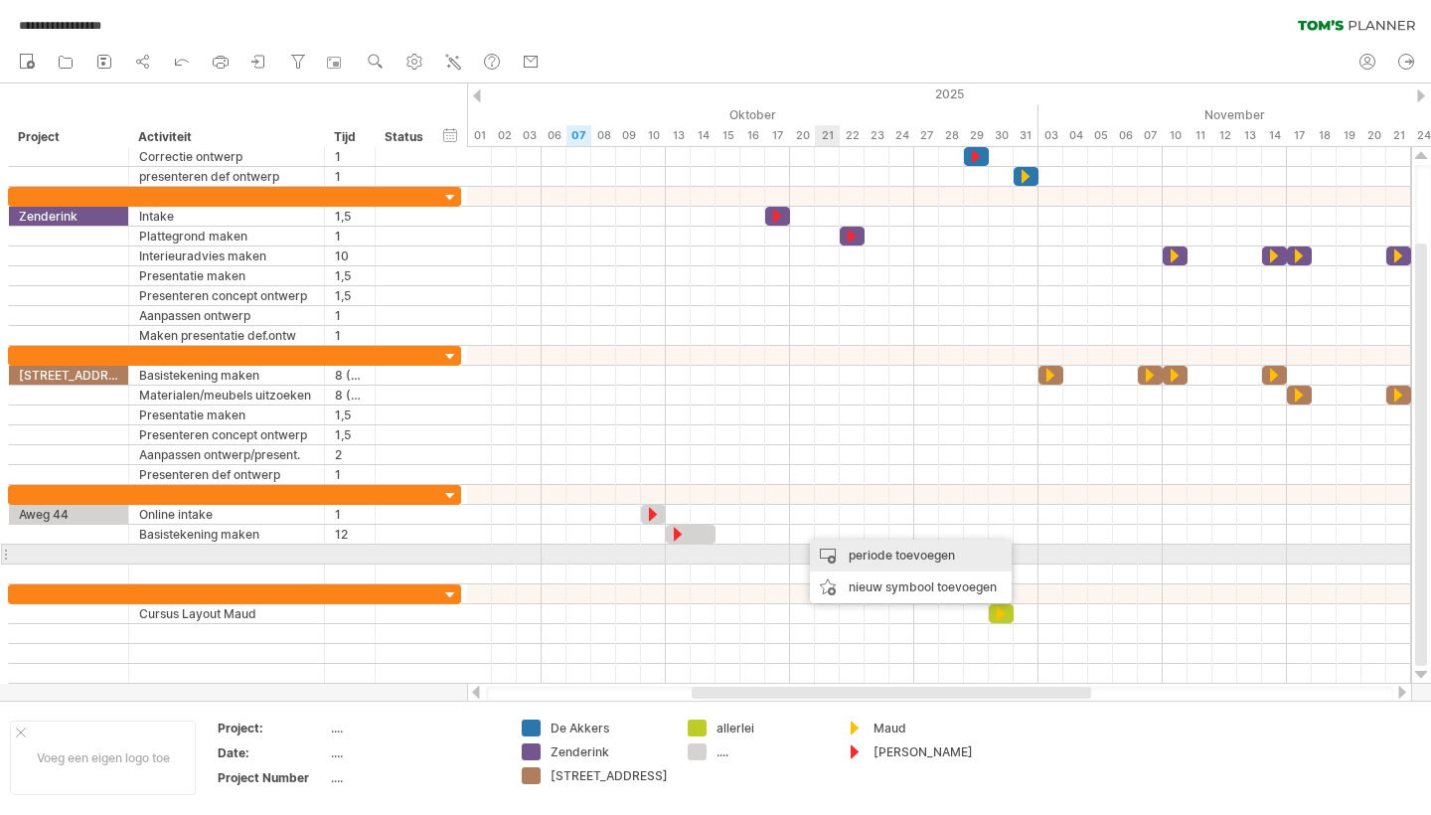
click at [858, 550] on div "periode toevoegen" at bounding box center [911, 556] width 202 height 32
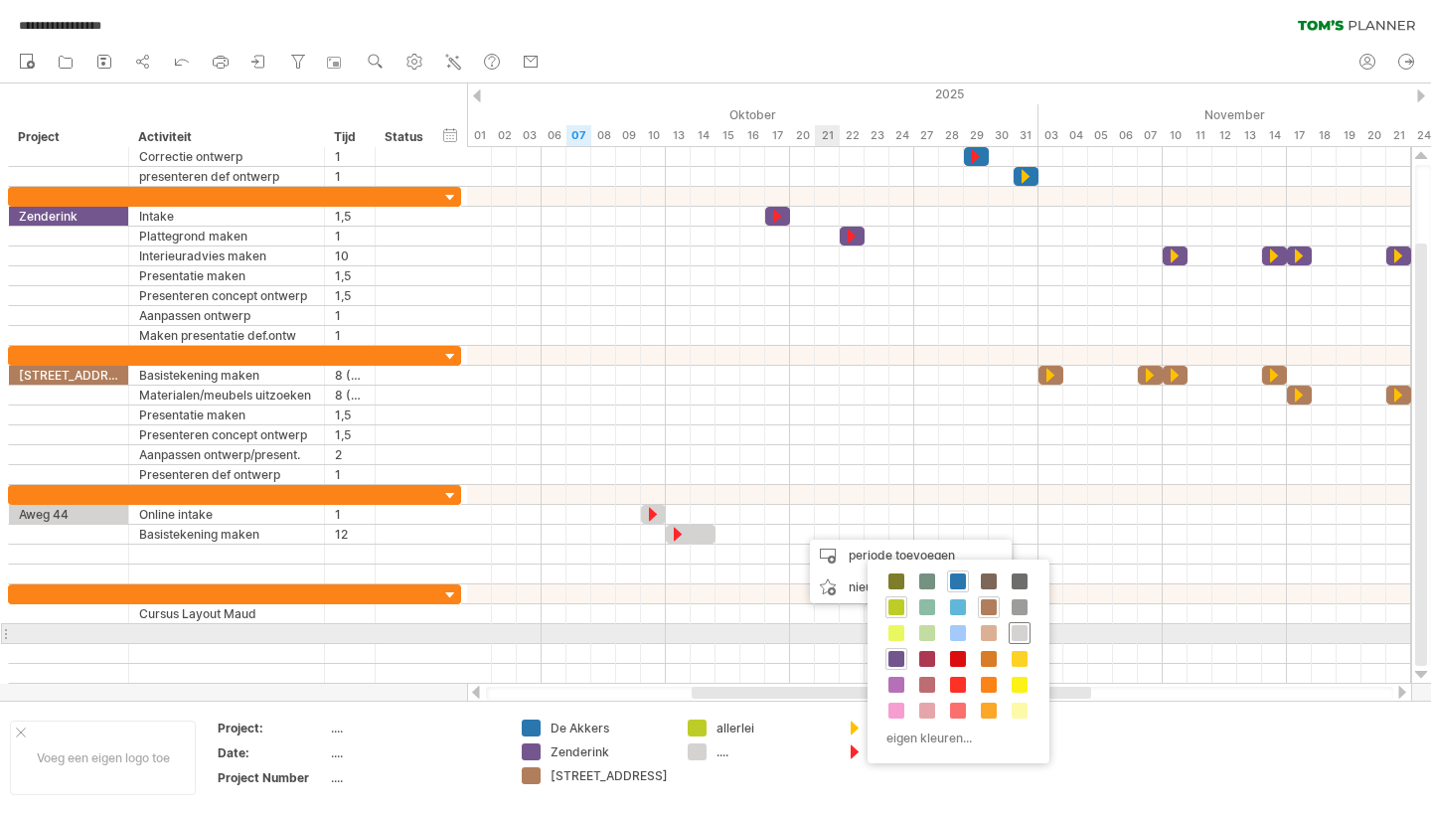
click at [1013, 635] on span at bounding box center [1020, 633] width 16 height 16
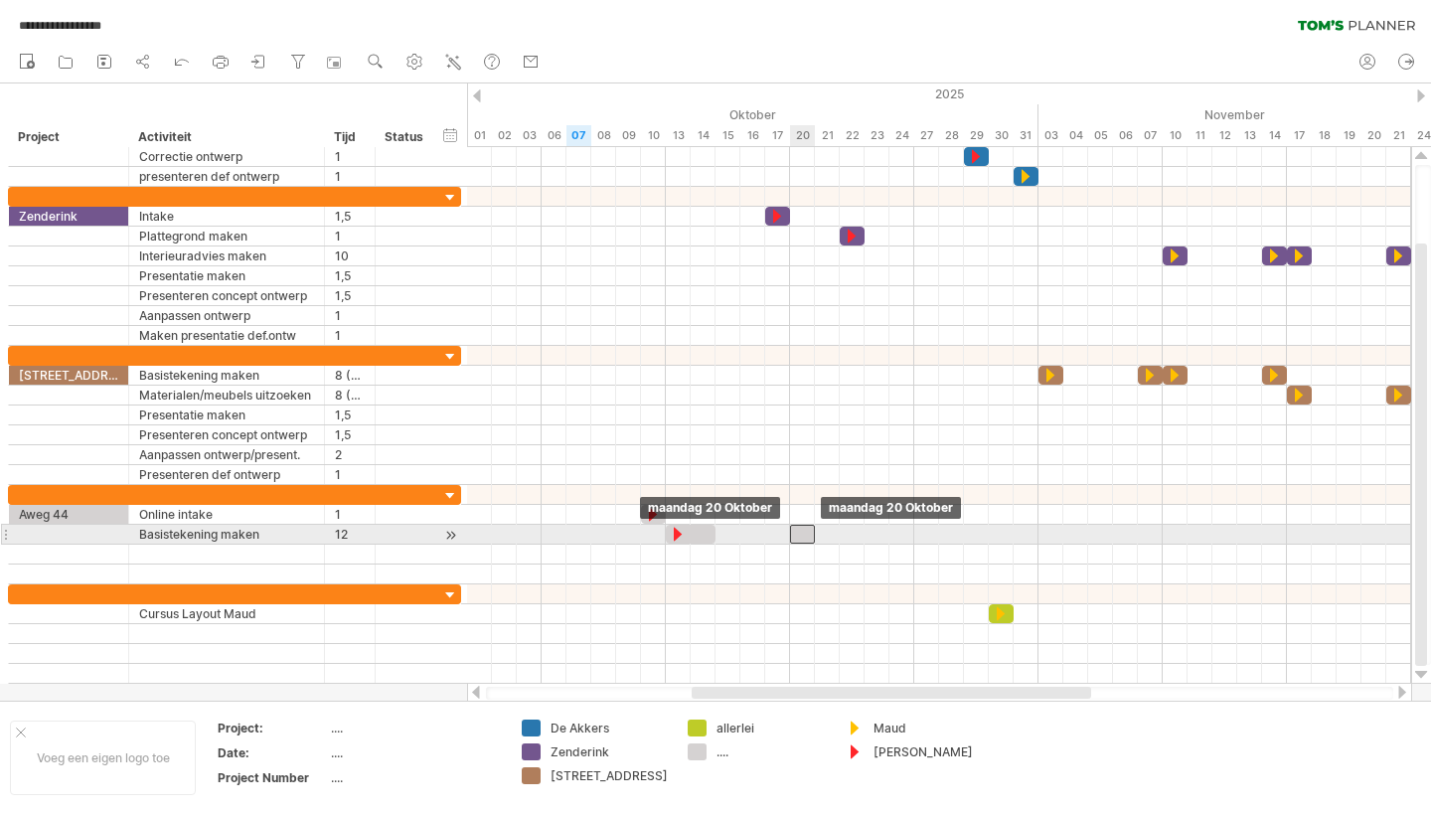
drag, startPoint x: 808, startPoint y: 532, endPoint x: 797, endPoint y: 533, distance: 11.0
click at [797, 533] on div at bounding box center [802, 534] width 25 height 19
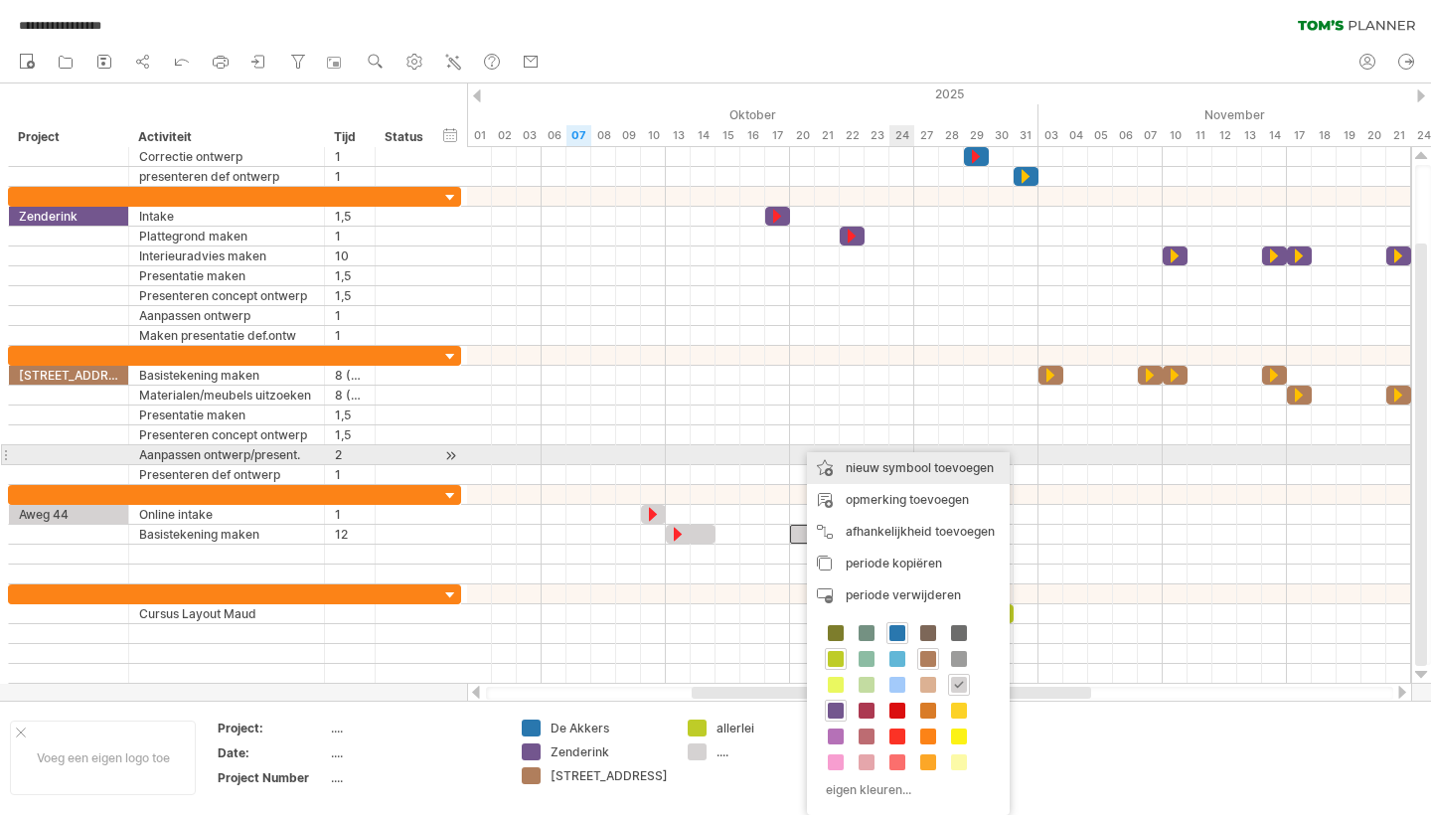
click at [904, 462] on div "nieuw symbool toevoegen" at bounding box center [908, 468] width 203 height 32
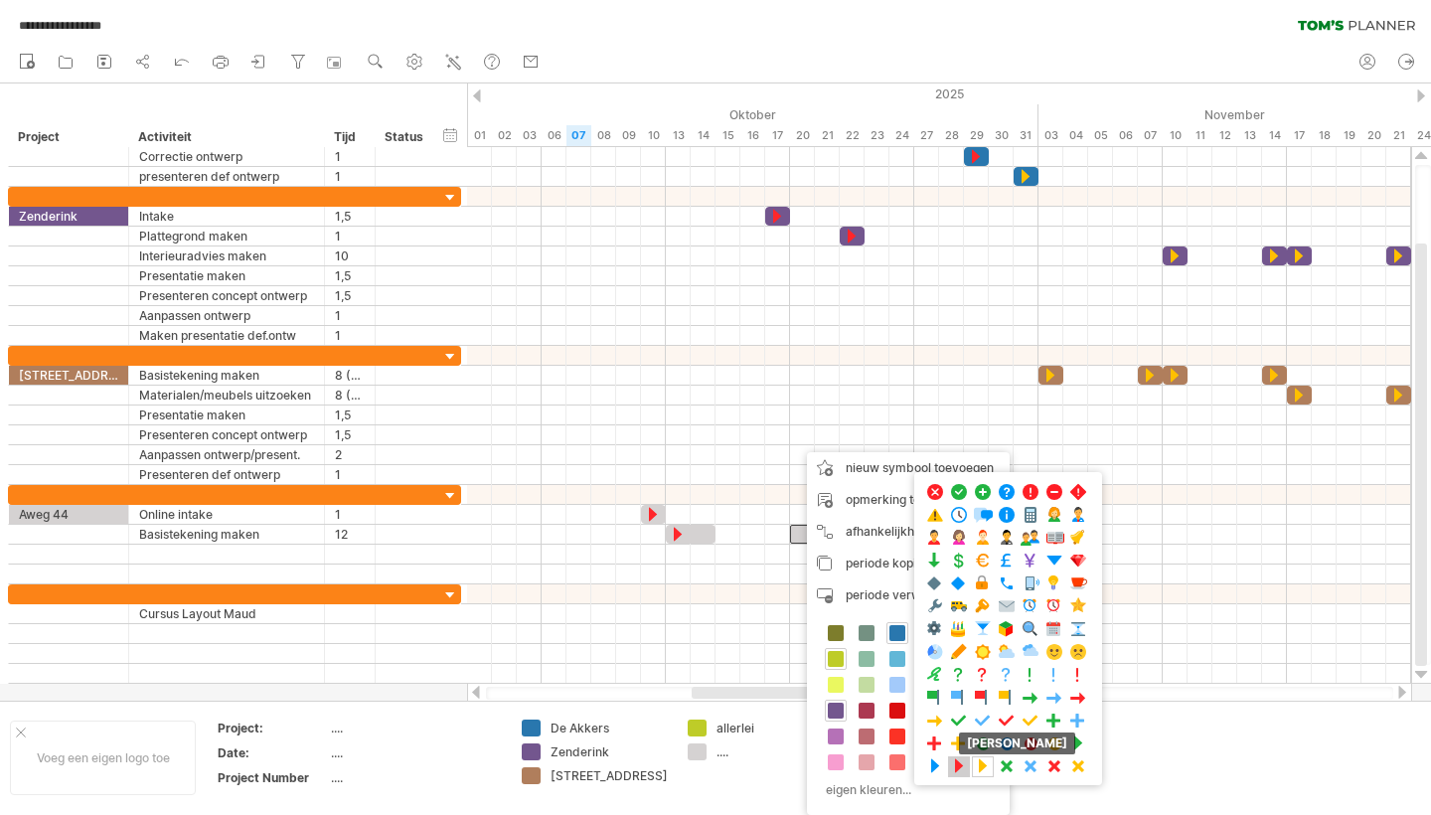
click at [960, 761] on span at bounding box center [959, 766] width 20 height 19
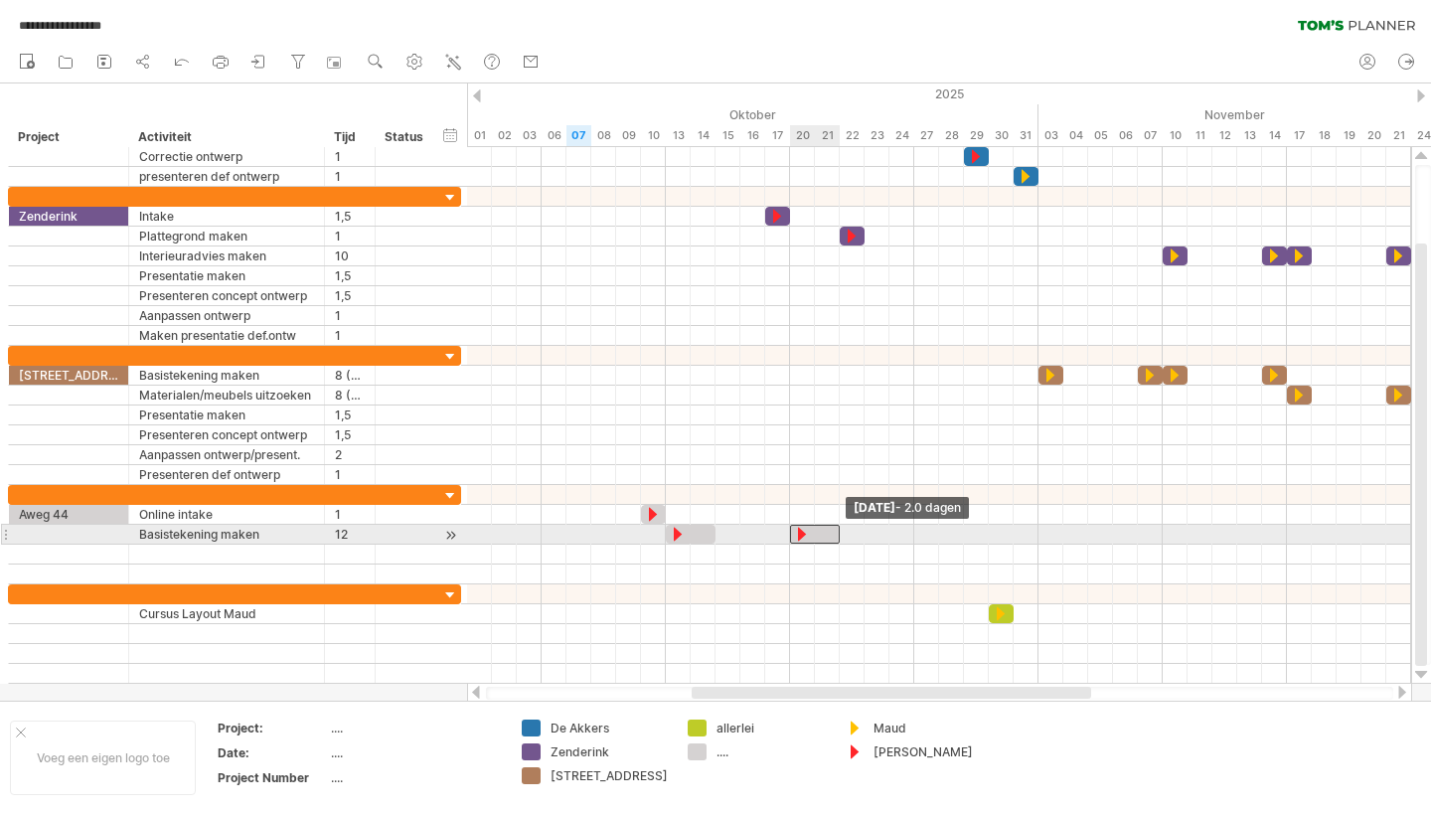
drag, startPoint x: 813, startPoint y: 536, endPoint x: 837, endPoint y: 537, distance: 23.9
click at [837, 537] on span at bounding box center [840, 534] width 8 height 19
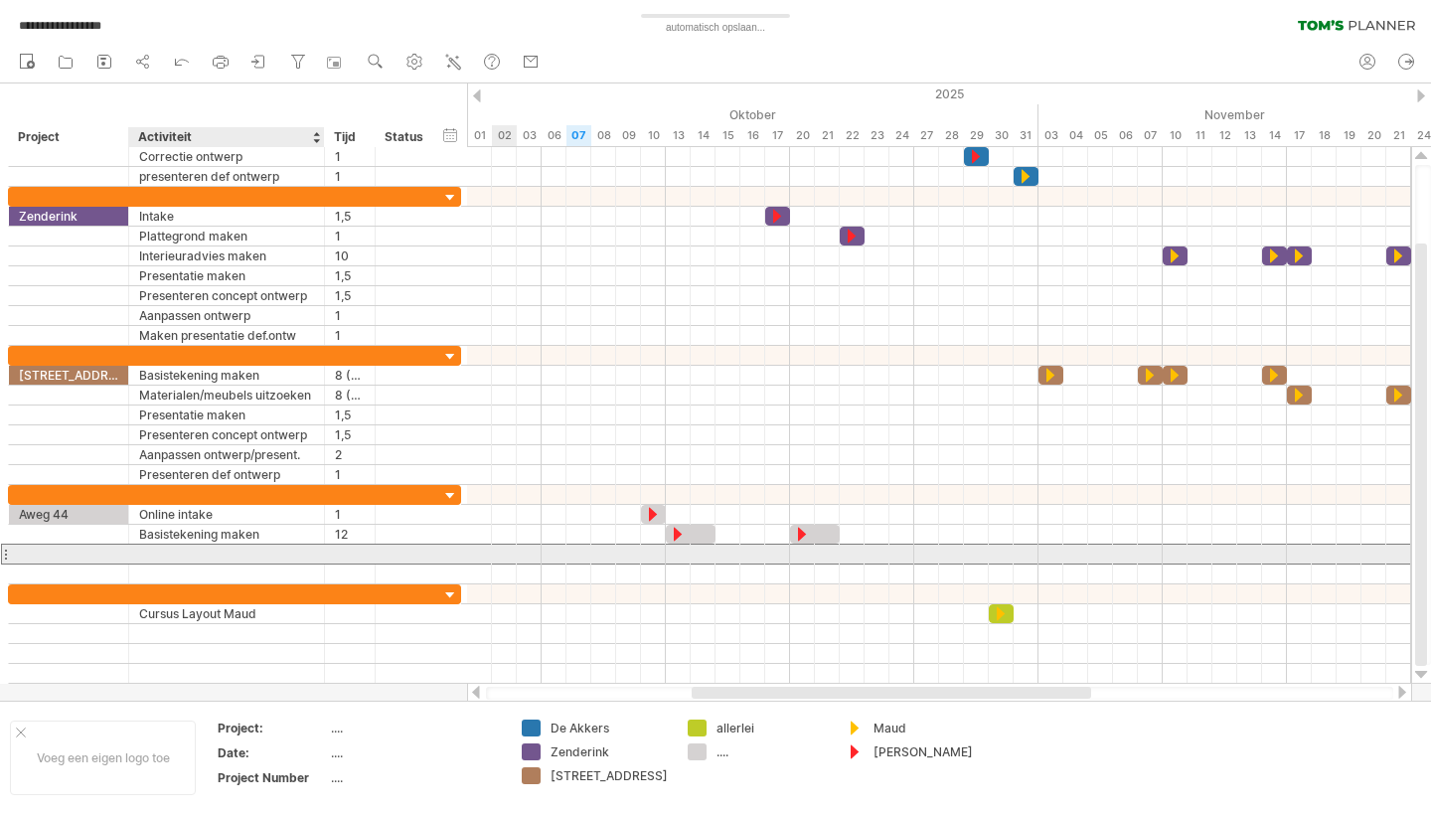
click at [154, 558] on div at bounding box center [226, 554] width 175 height 19
type input "**********"
type input "**"
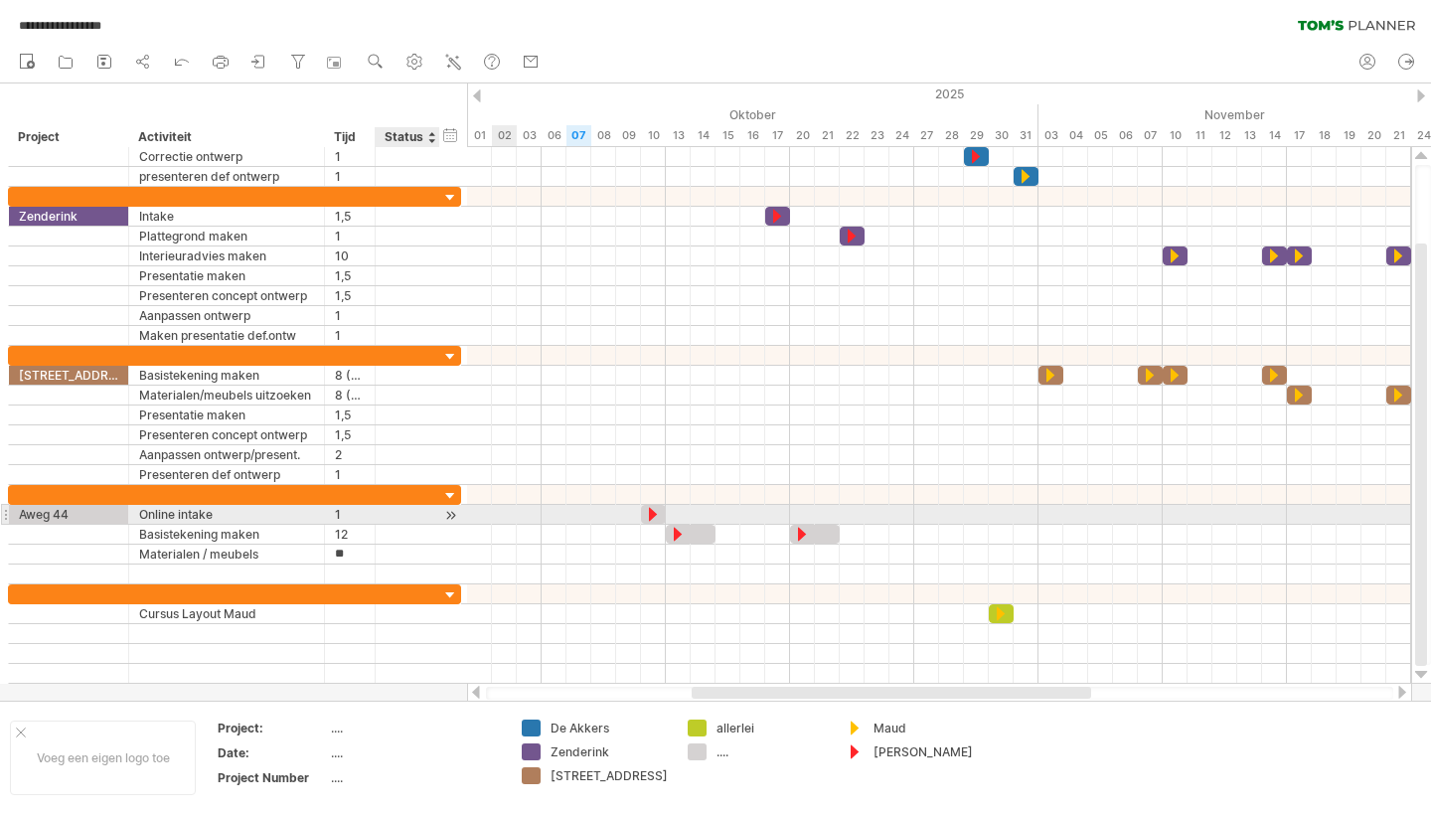
click at [450, 519] on div at bounding box center [450, 515] width 19 height 21
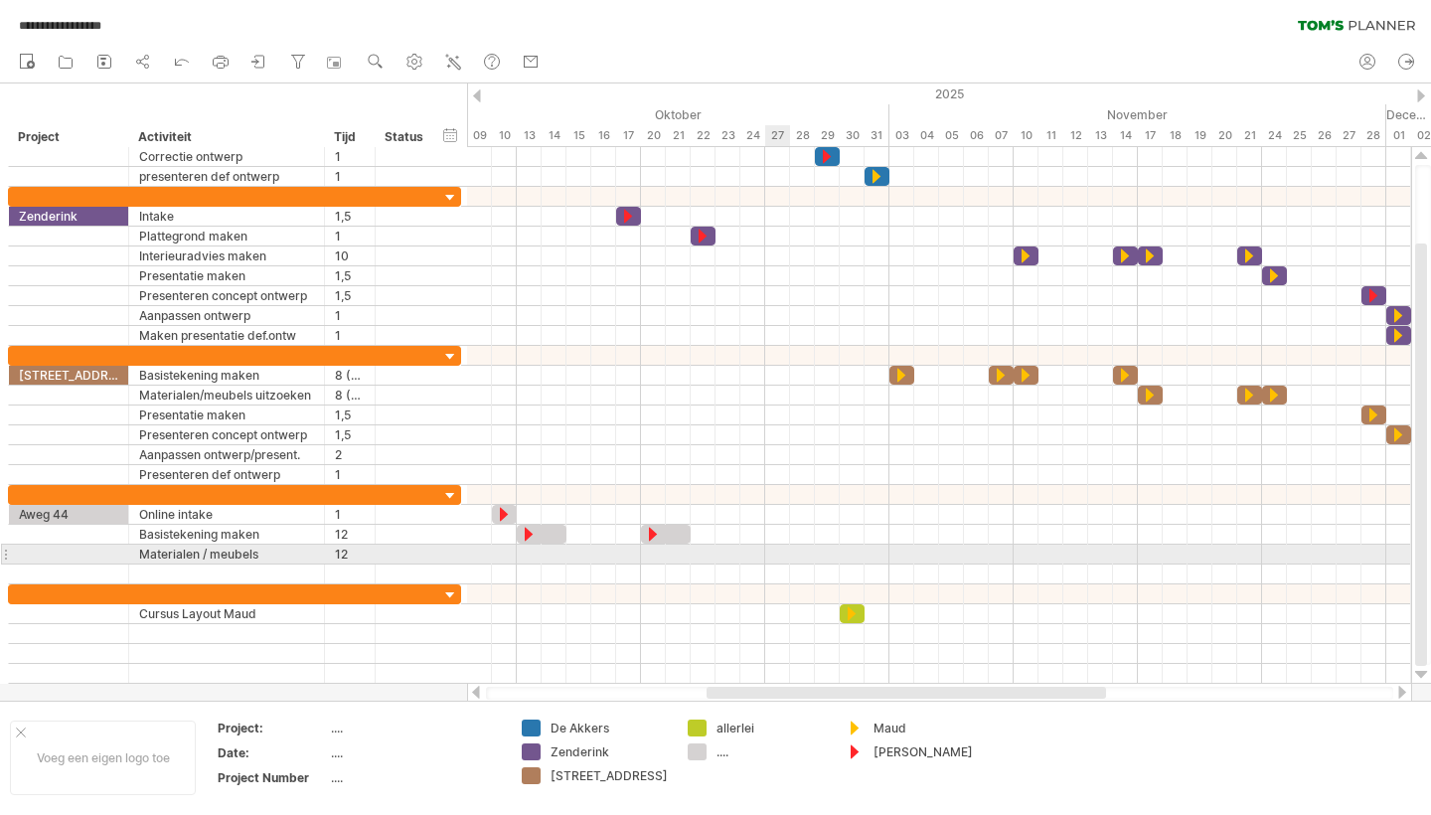
click at [771, 557] on div at bounding box center [939, 555] width 944 height 20
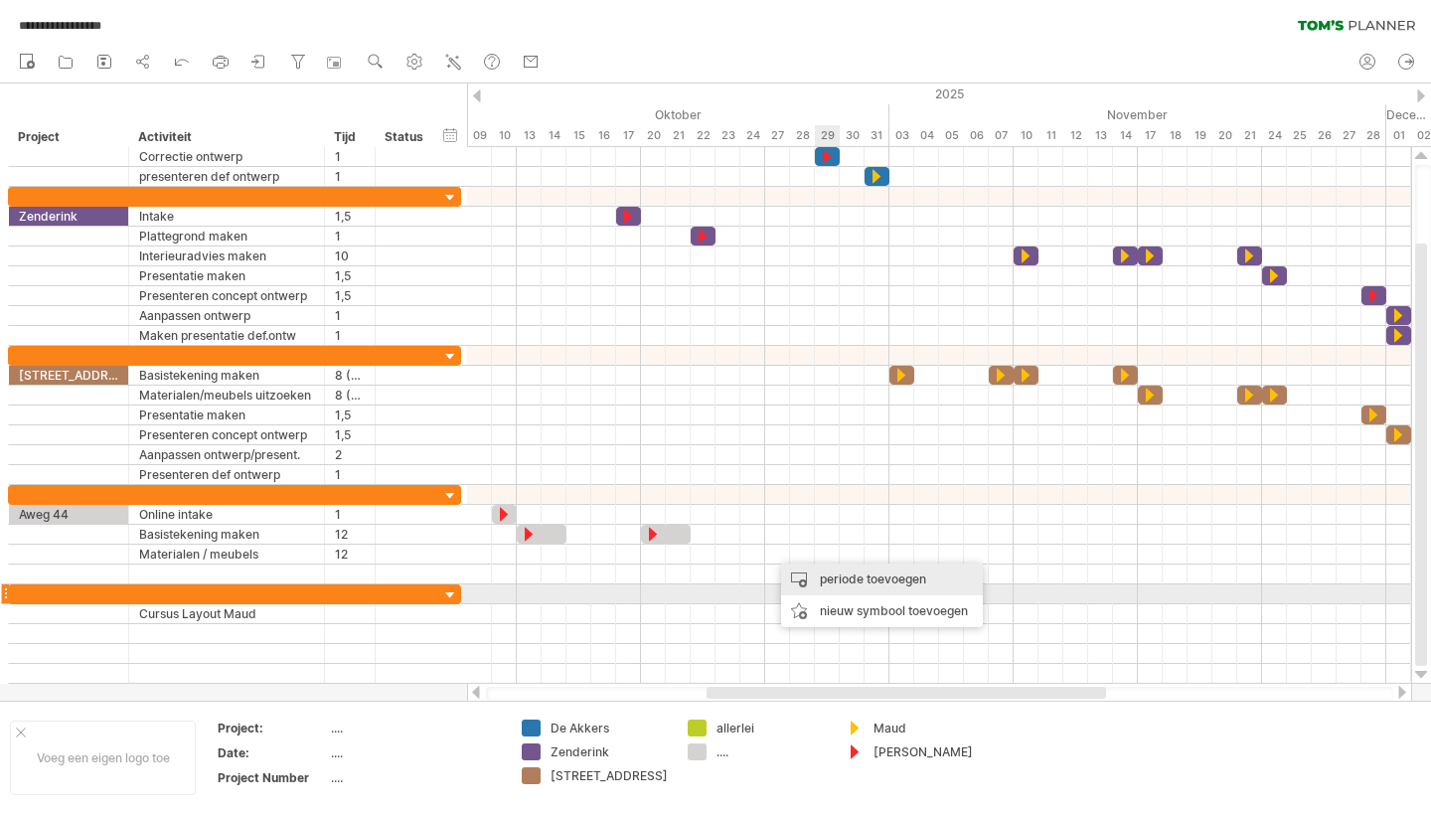
click at [864, 585] on div "periode toevoegen" at bounding box center [882, 580] width 202 height 32
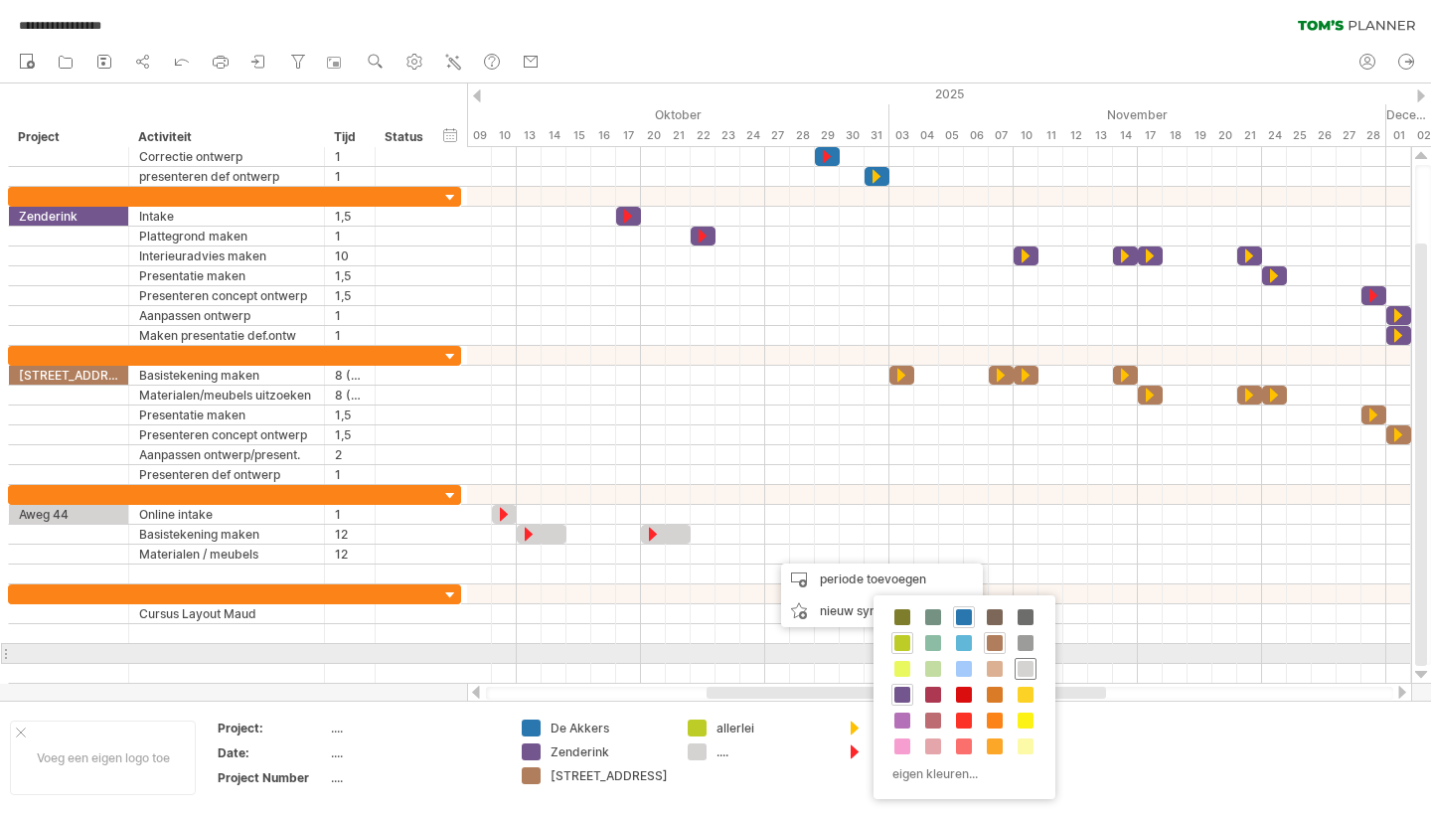
drag, startPoint x: 1020, startPoint y: 661, endPoint x: 1005, endPoint y: 654, distance: 16.5
click at [1020, 661] on span at bounding box center [1026, 669] width 16 height 16
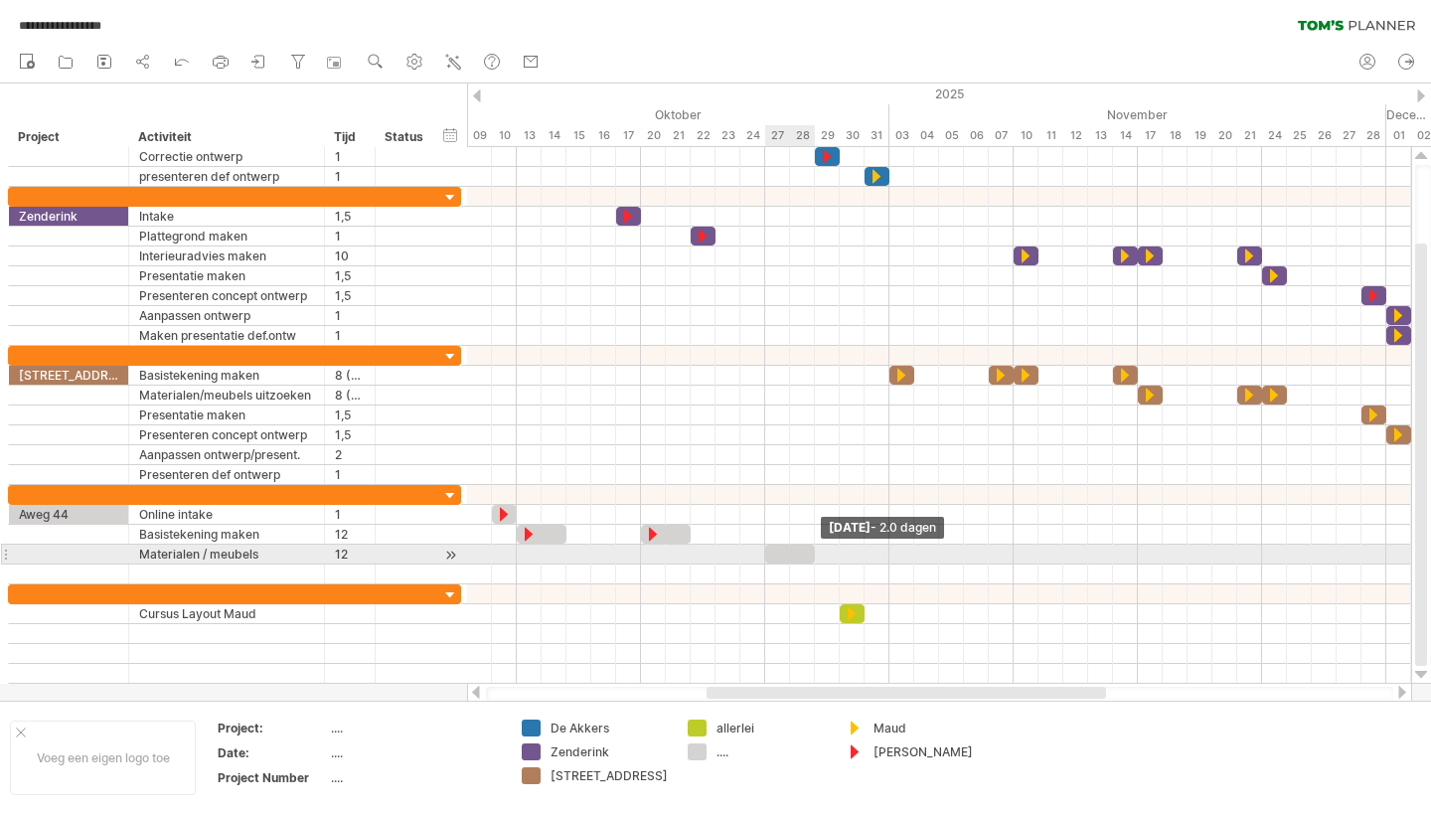
drag, startPoint x: 790, startPoint y: 557, endPoint x: 811, endPoint y: 557, distance: 20.9
click at [811, 557] on span at bounding box center [815, 554] width 8 height 19
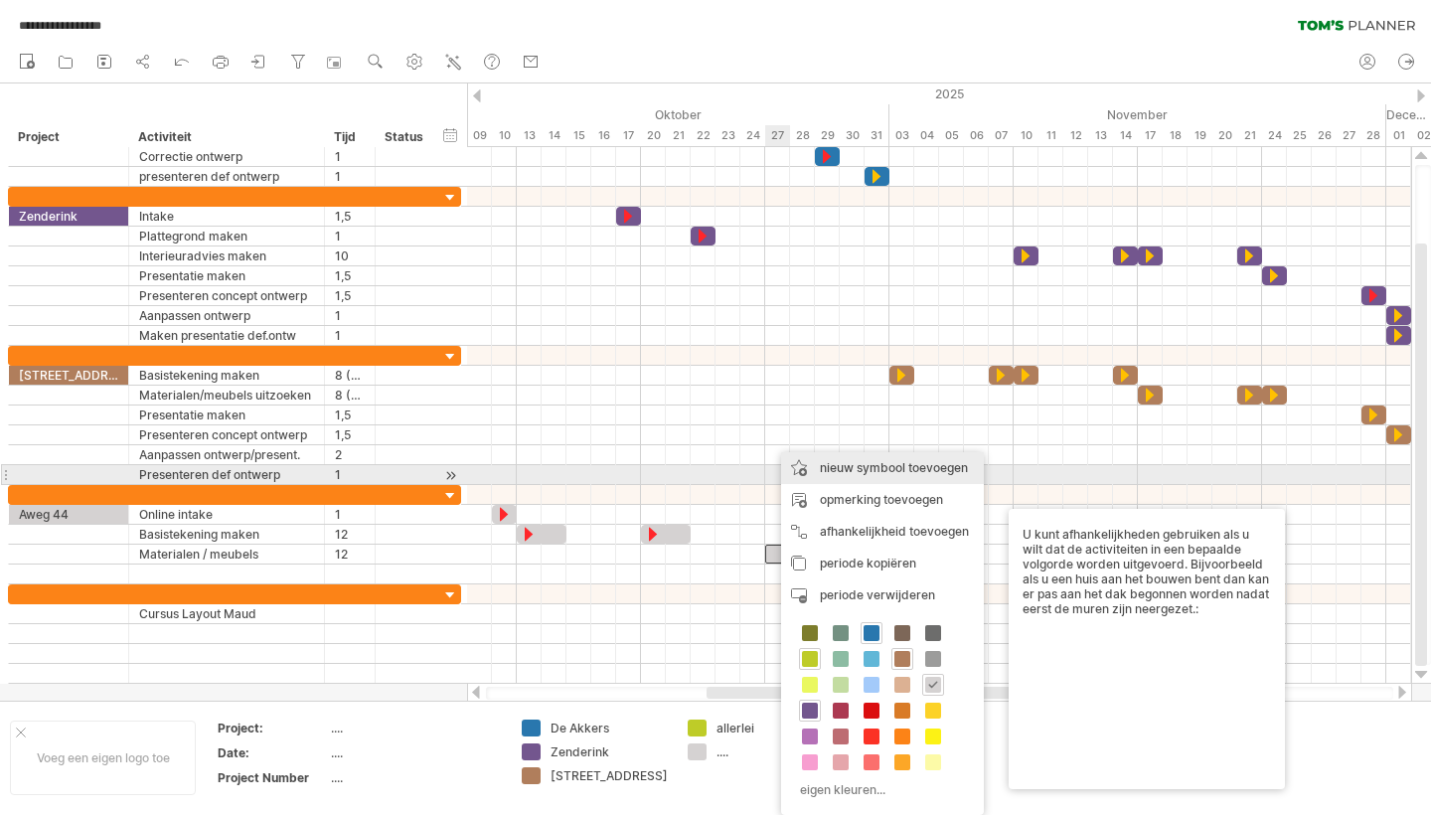
click at [863, 472] on div "nieuw symbool toevoegen" at bounding box center [882, 468] width 203 height 32
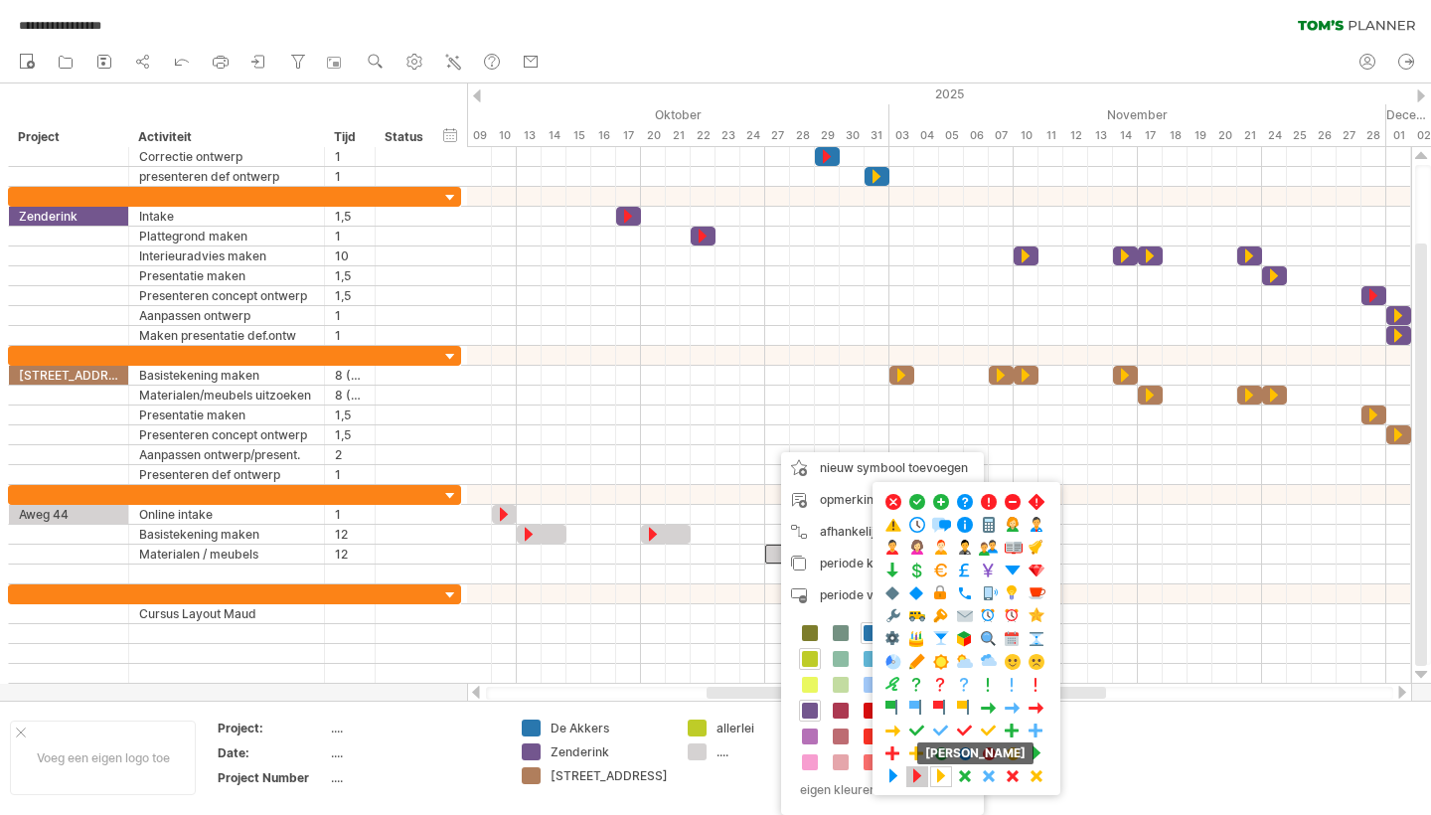
click at [908, 774] on span at bounding box center [917, 776] width 20 height 19
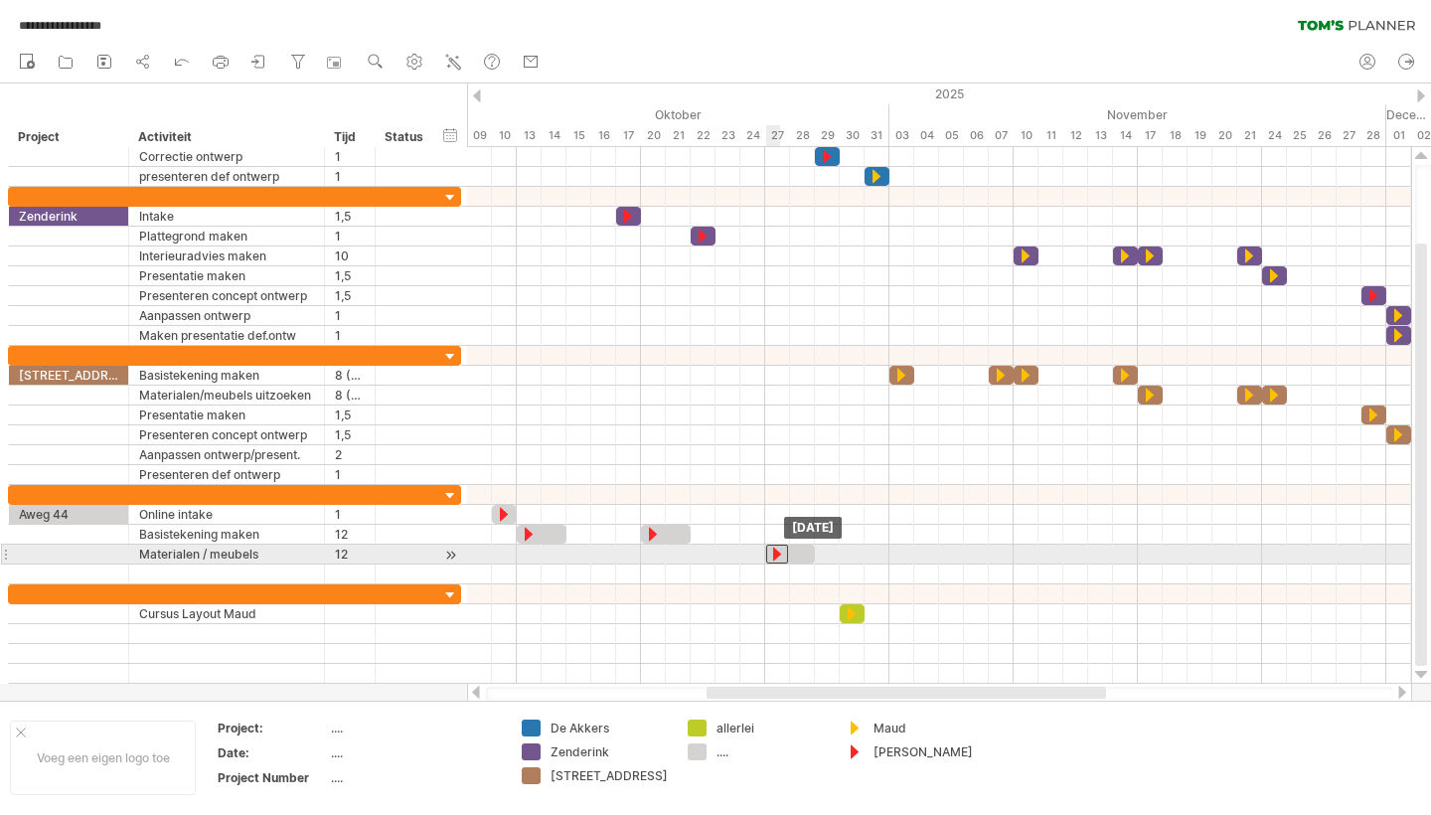
drag, startPoint x: 767, startPoint y: 554, endPoint x: 779, endPoint y: 555, distance: 12.0
click at [779, 555] on div at bounding box center [777, 554] width 22 height 19
click at [879, 551] on div at bounding box center [939, 555] width 944 height 20
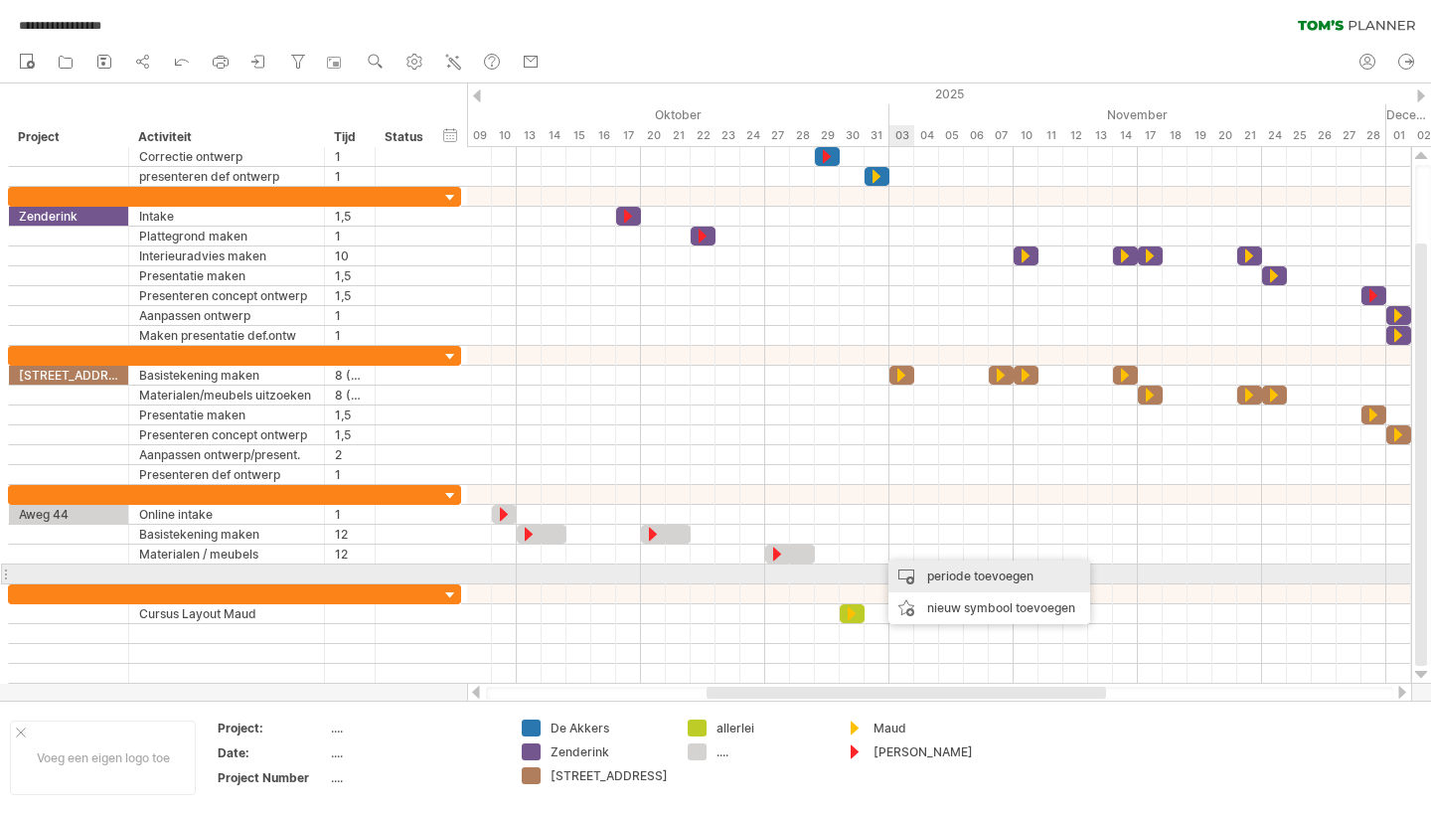
click at [943, 575] on div "periode toevoegen" at bounding box center [990, 577] width 202 height 32
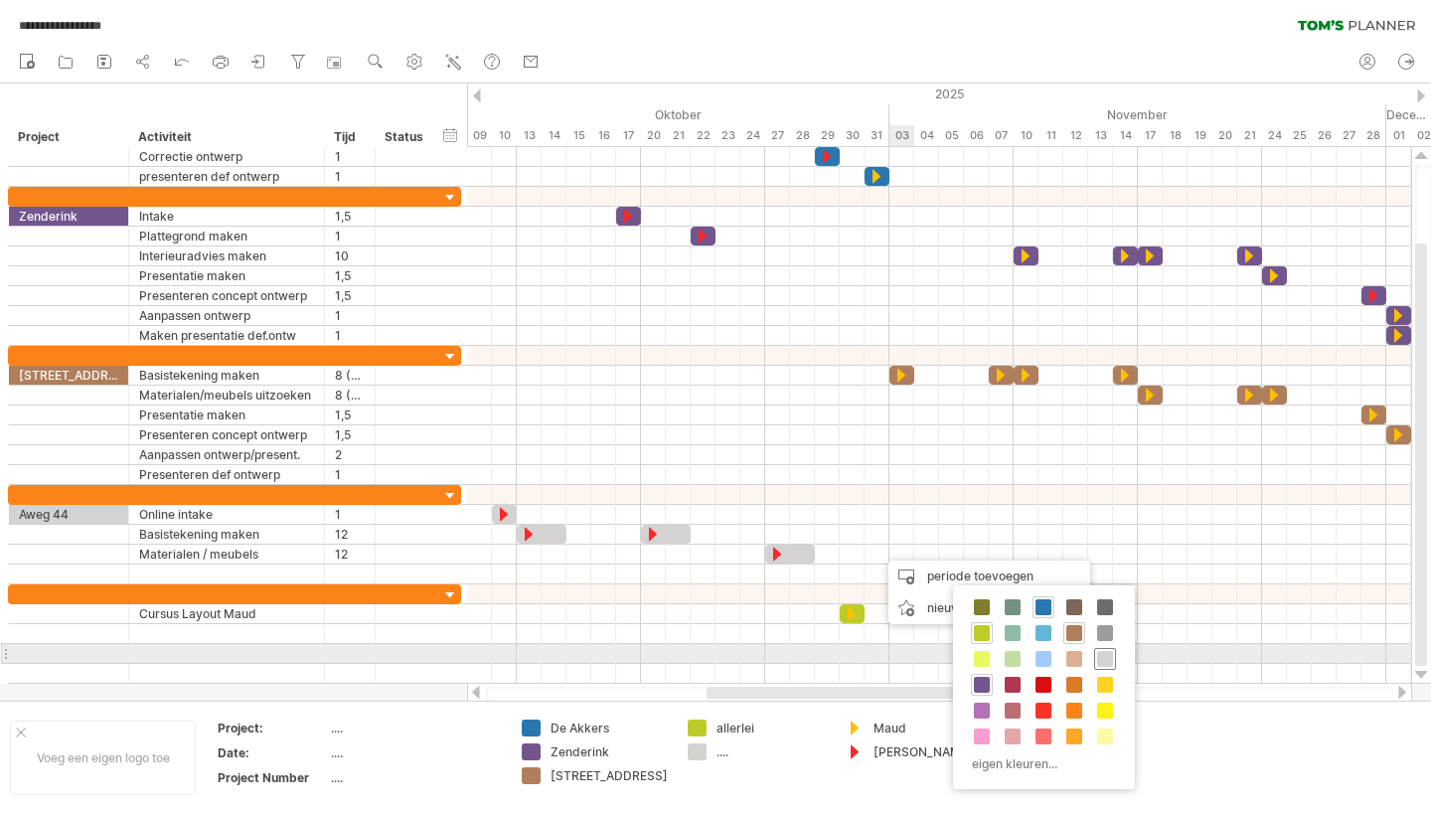
click at [1104, 657] on span at bounding box center [1105, 659] width 16 height 16
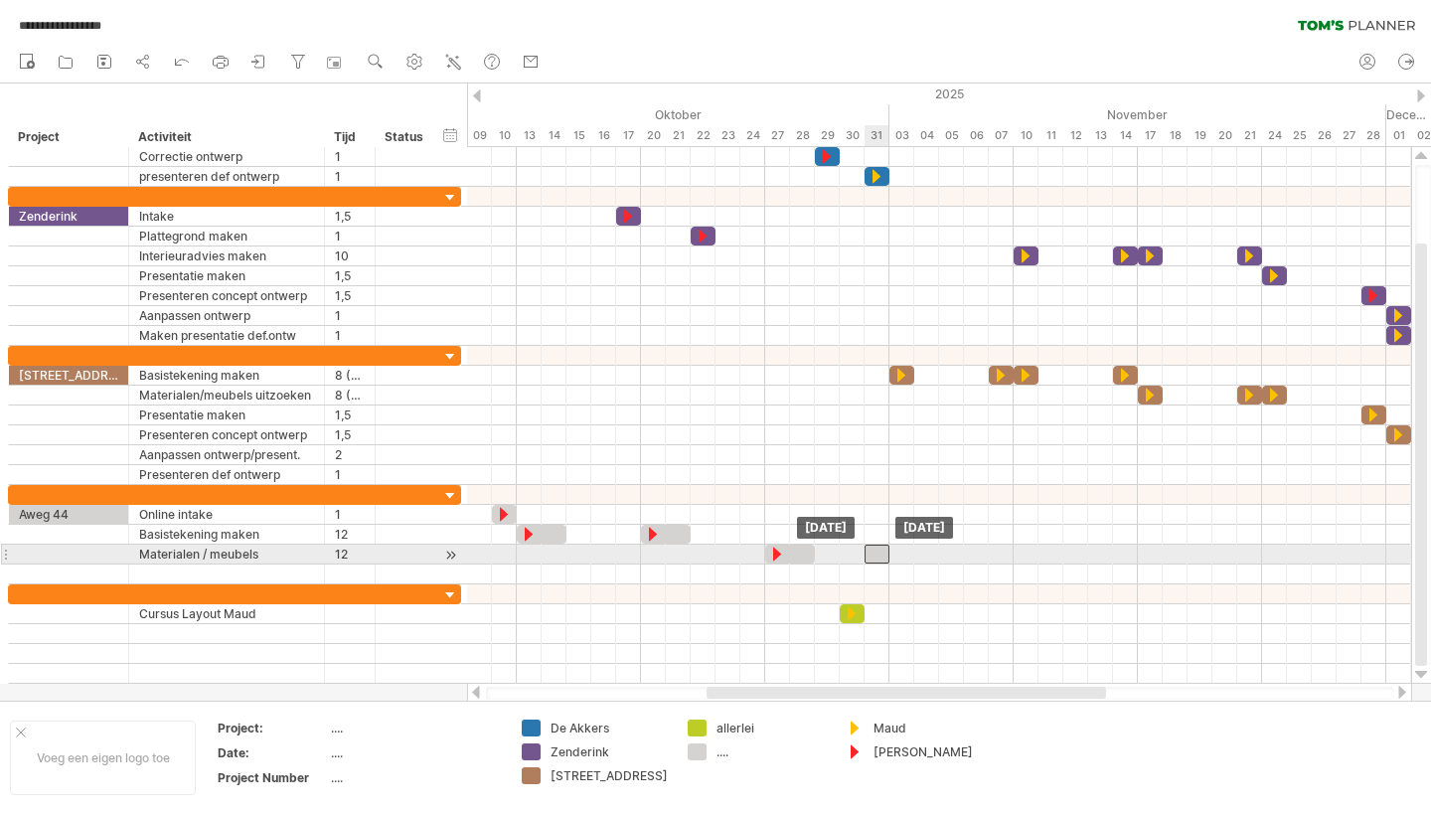
click at [882, 559] on div at bounding box center [877, 554] width 25 height 19
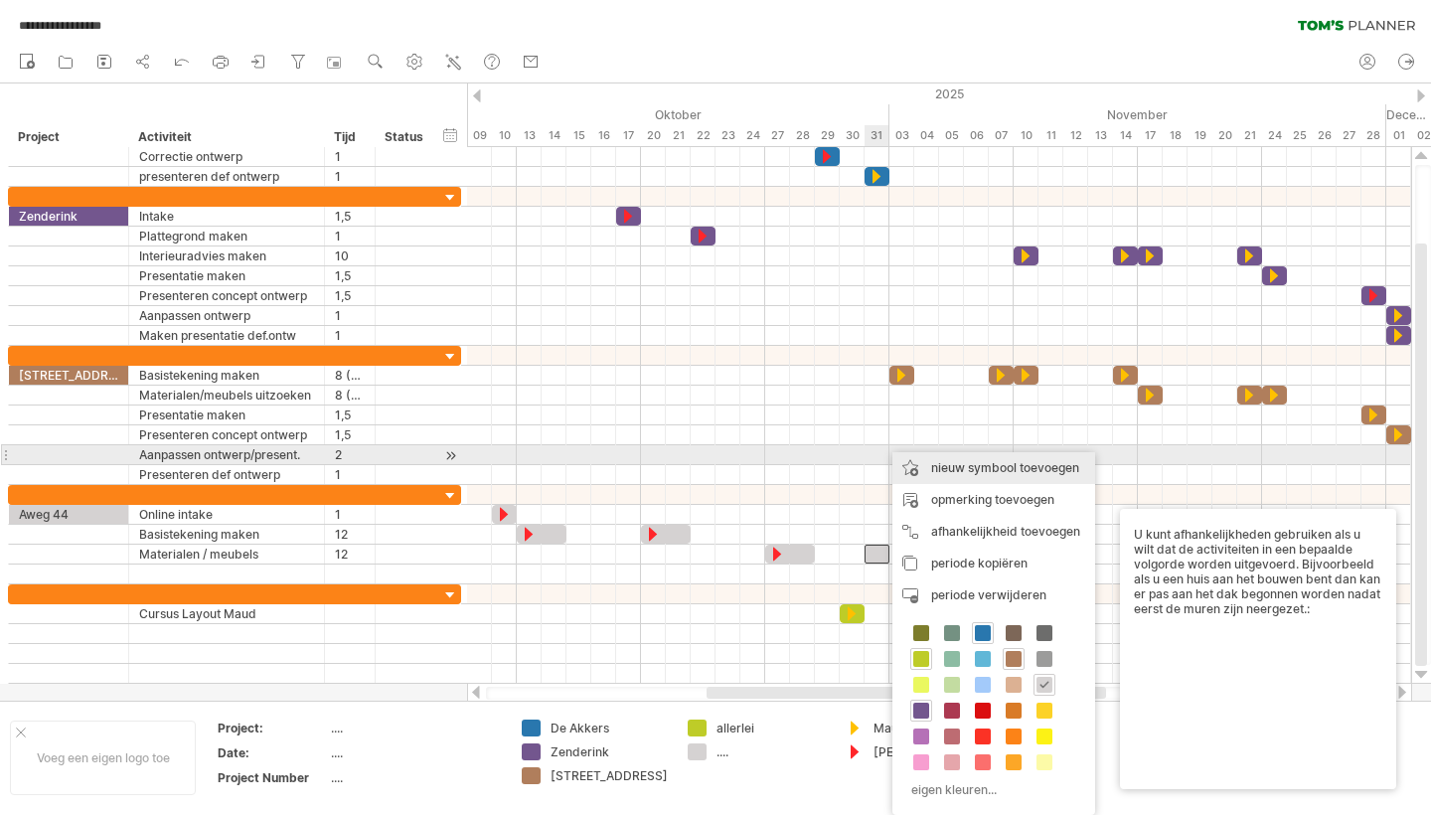
click at [988, 462] on div "nieuw symbool toevoegen" at bounding box center [993, 468] width 203 height 32
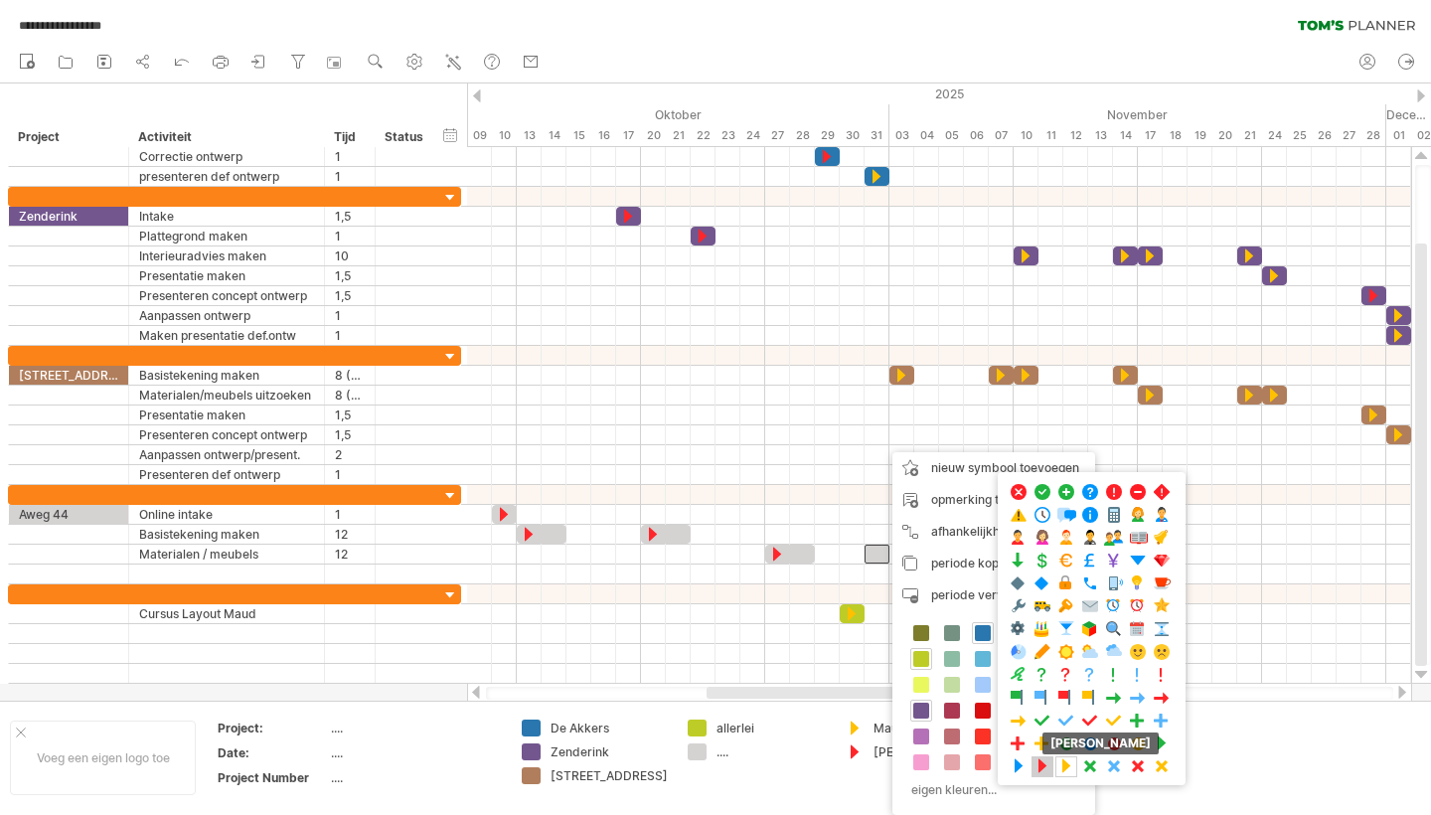
click at [1038, 768] on span at bounding box center [1043, 766] width 20 height 19
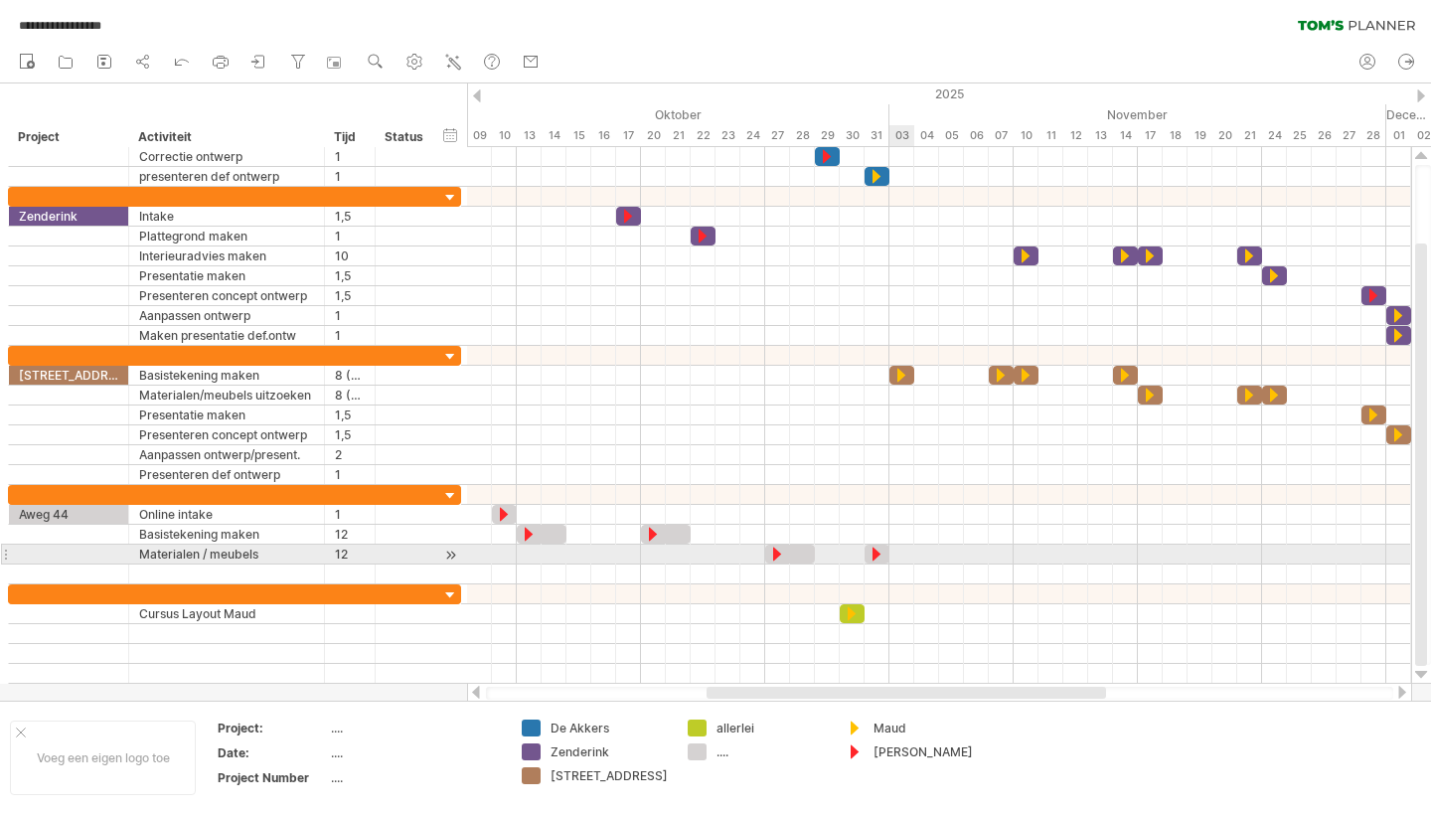
click at [901, 552] on div at bounding box center [939, 555] width 944 height 20
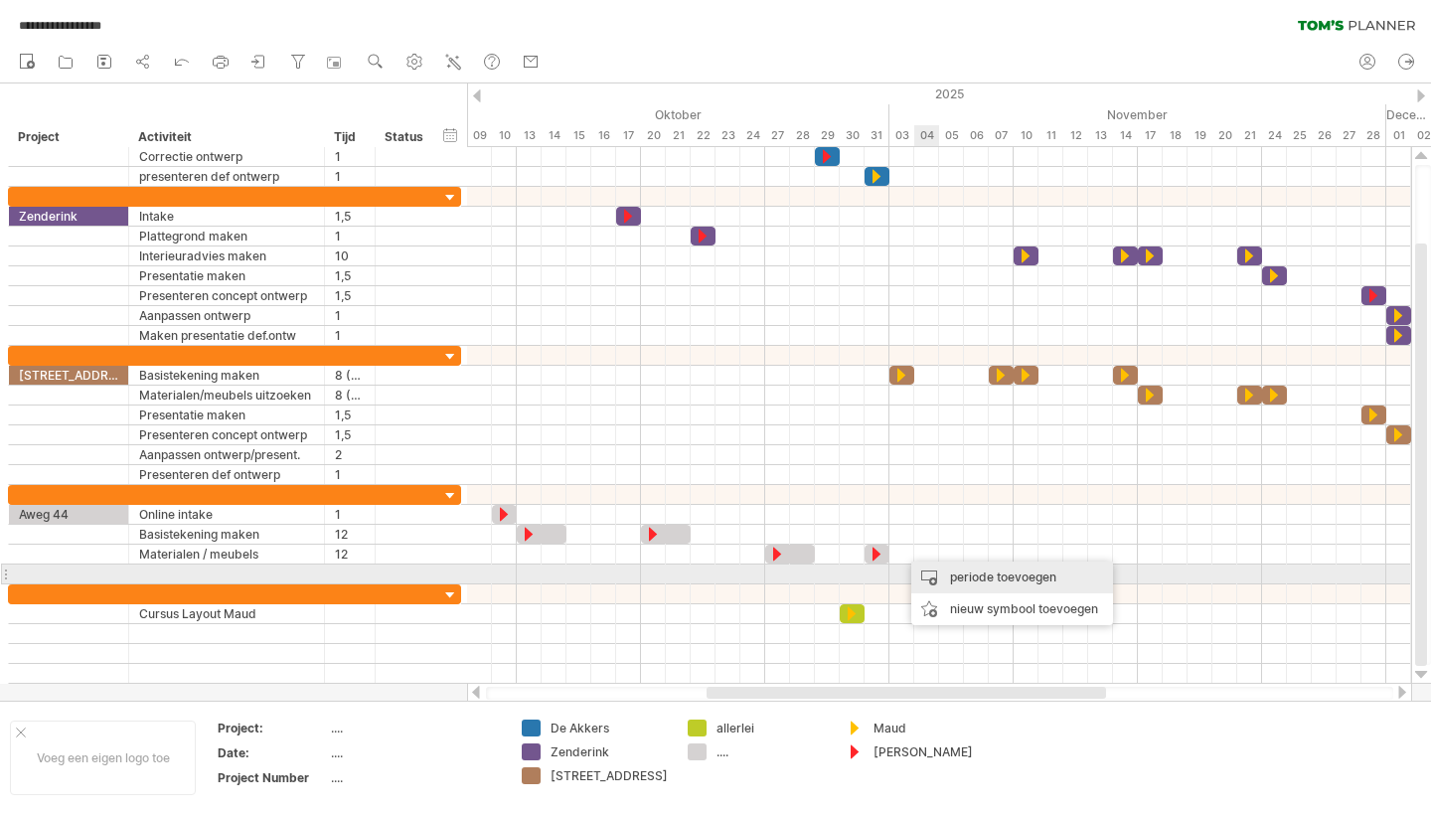
click at [973, 574] on div "periode toevoegen" at bounding box center [1012, 578] width 202 height 32
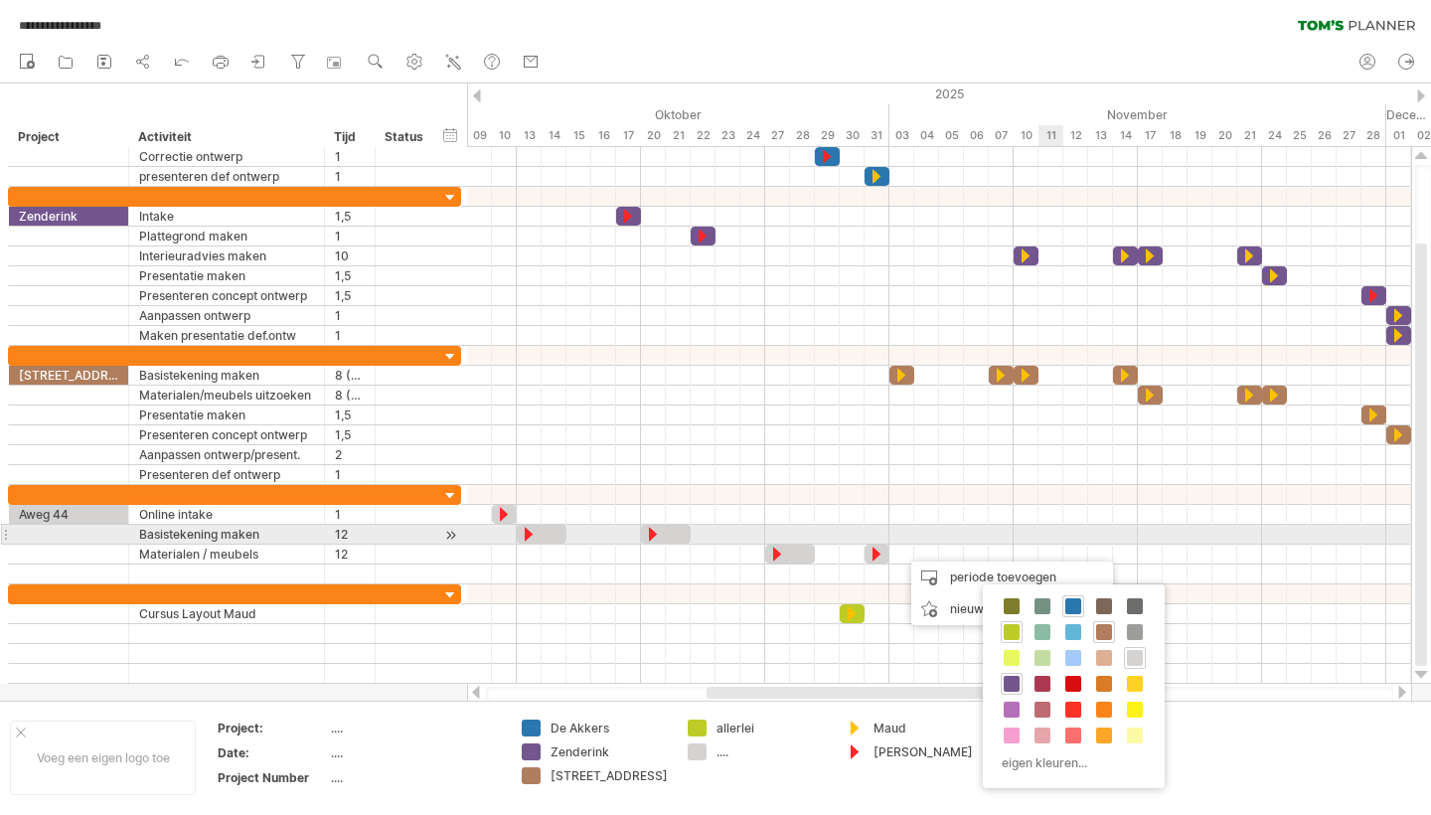
click at [1039, 530] on div at bounding box center [939, 535] width 944 height 20
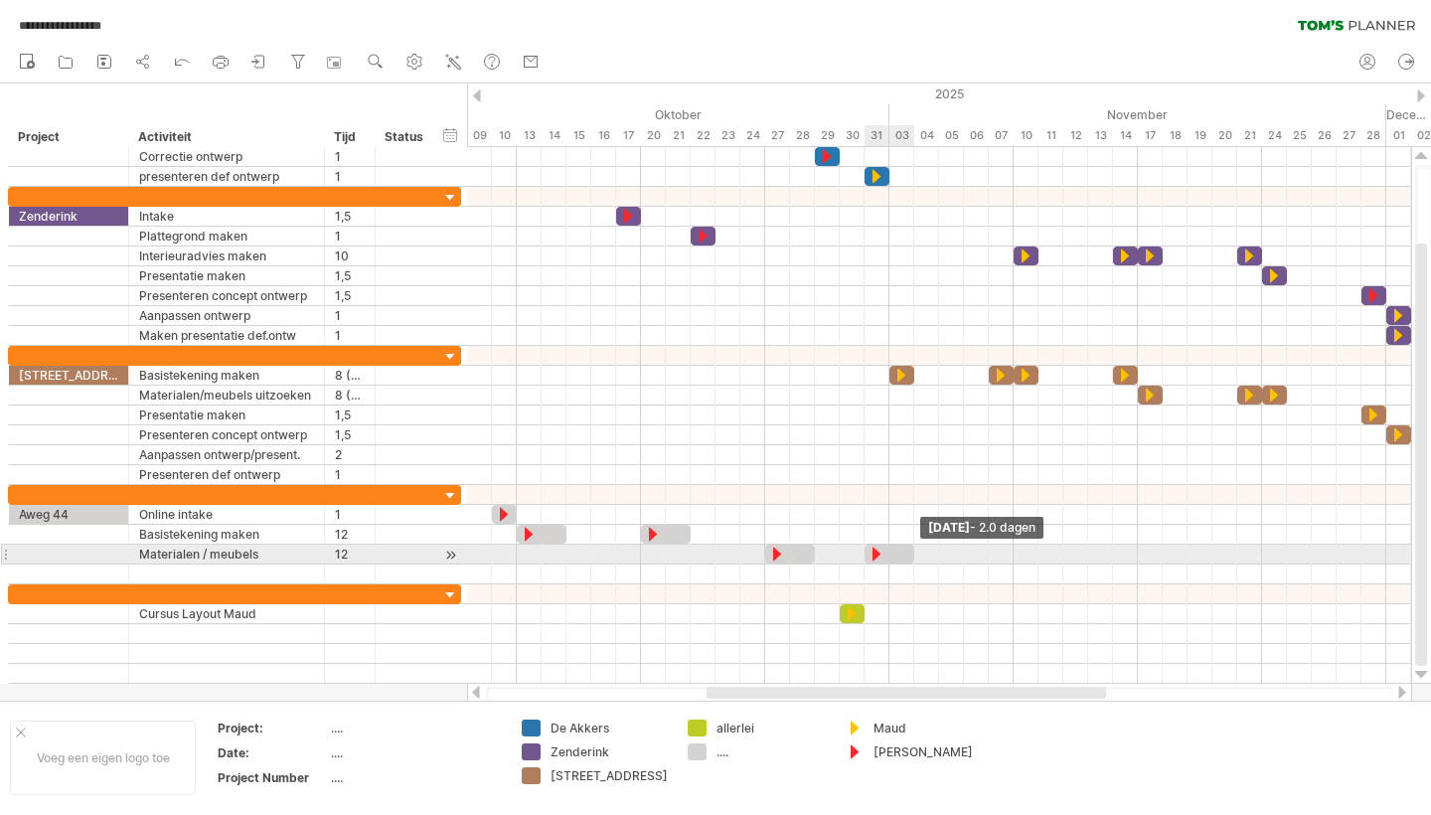
drag, startPoint x: 887, startPoint y: 553, endPoint x: 825, endPoint y: 564, distance: 62.6
click at [910, 555] on span at bounding box center [914, 554] width 8 height 19
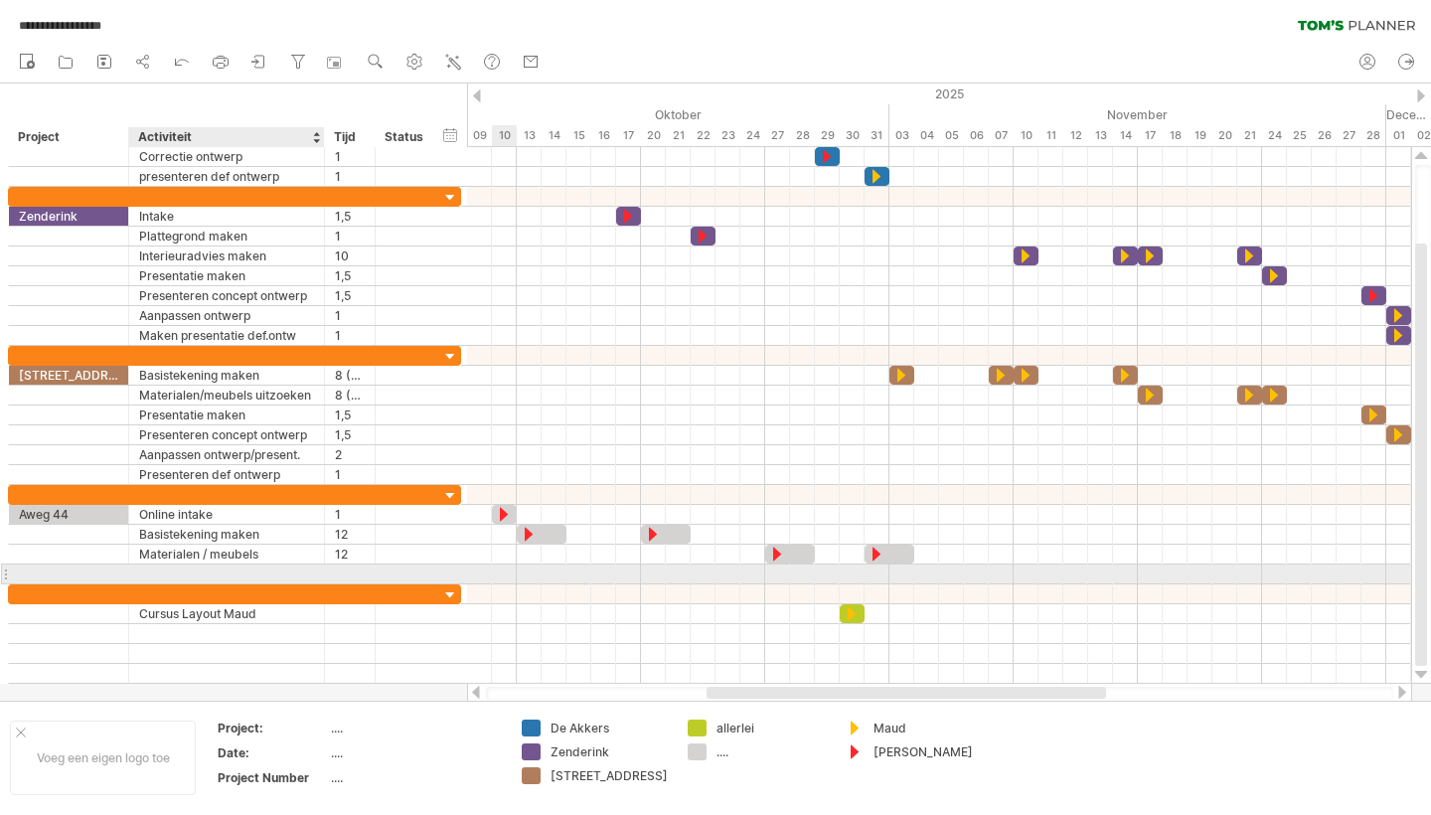
click at [197, 578] on div at bounding box center [226, 574] width 175 height 19
type input "**********"
type input "*"
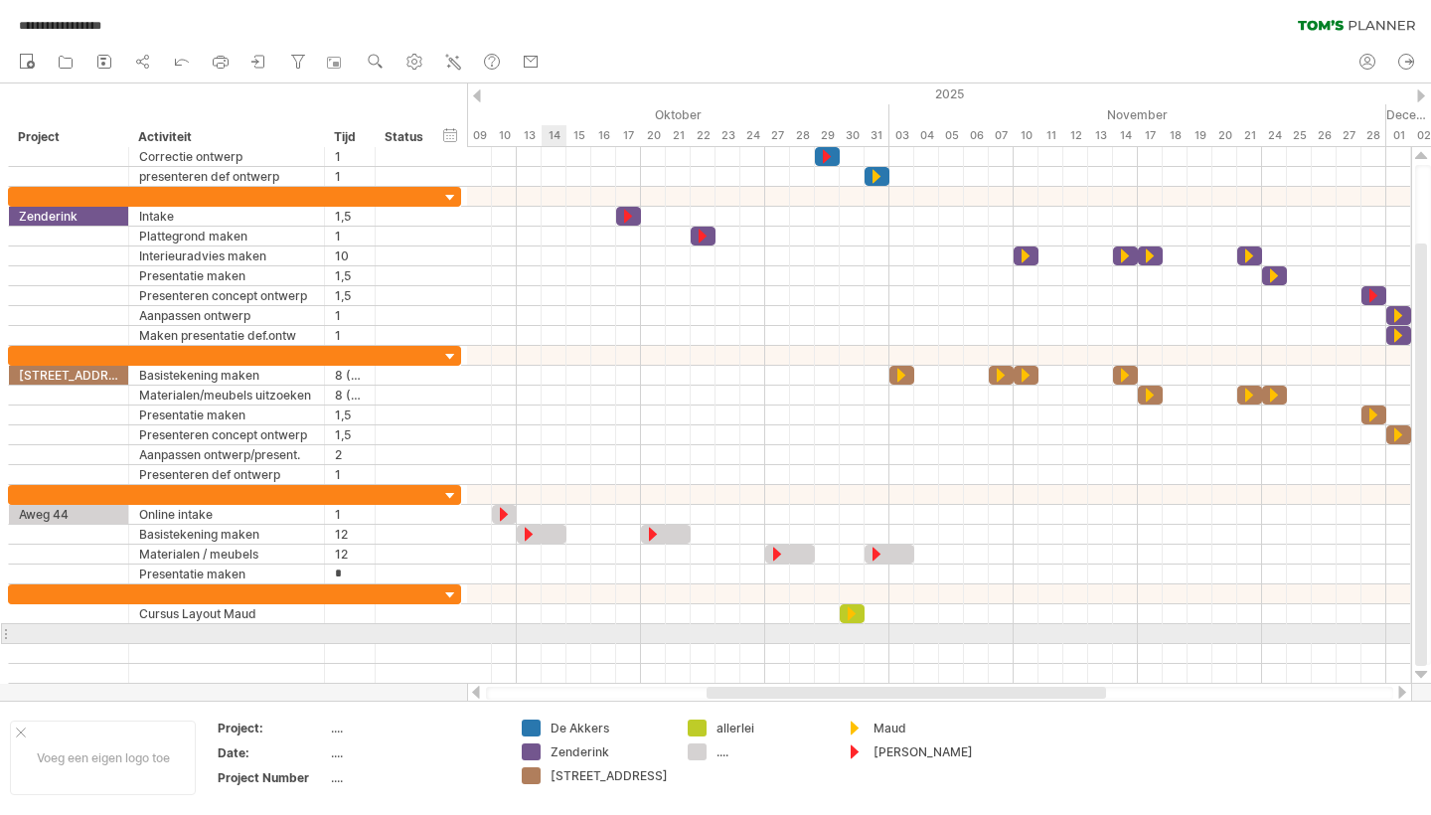
click at [561, 635] on div at bounding box center [939, 634] width 944 height 20
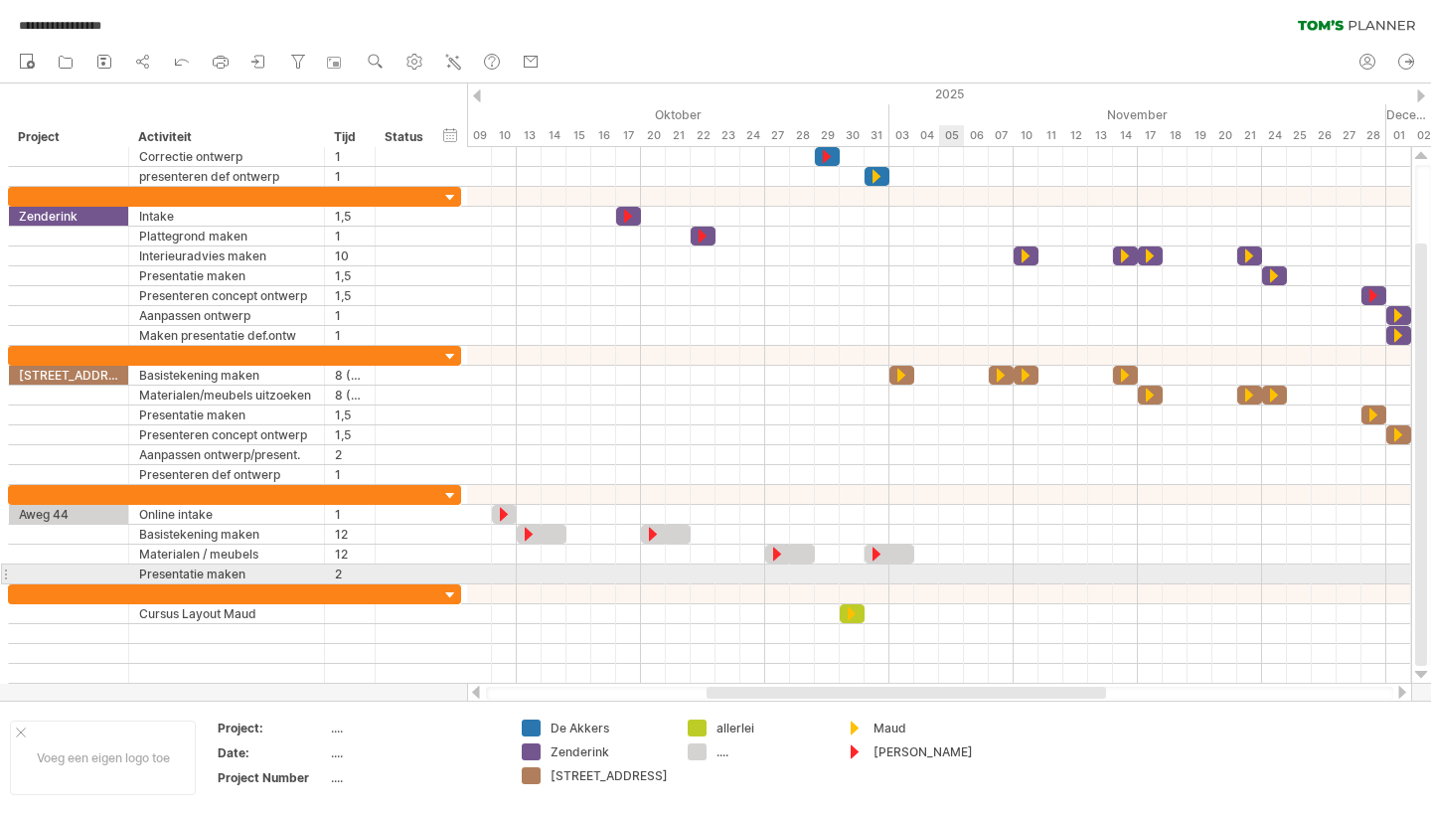
click at [956, 572] on div at bounding box center [939, 575] width 944 height 20
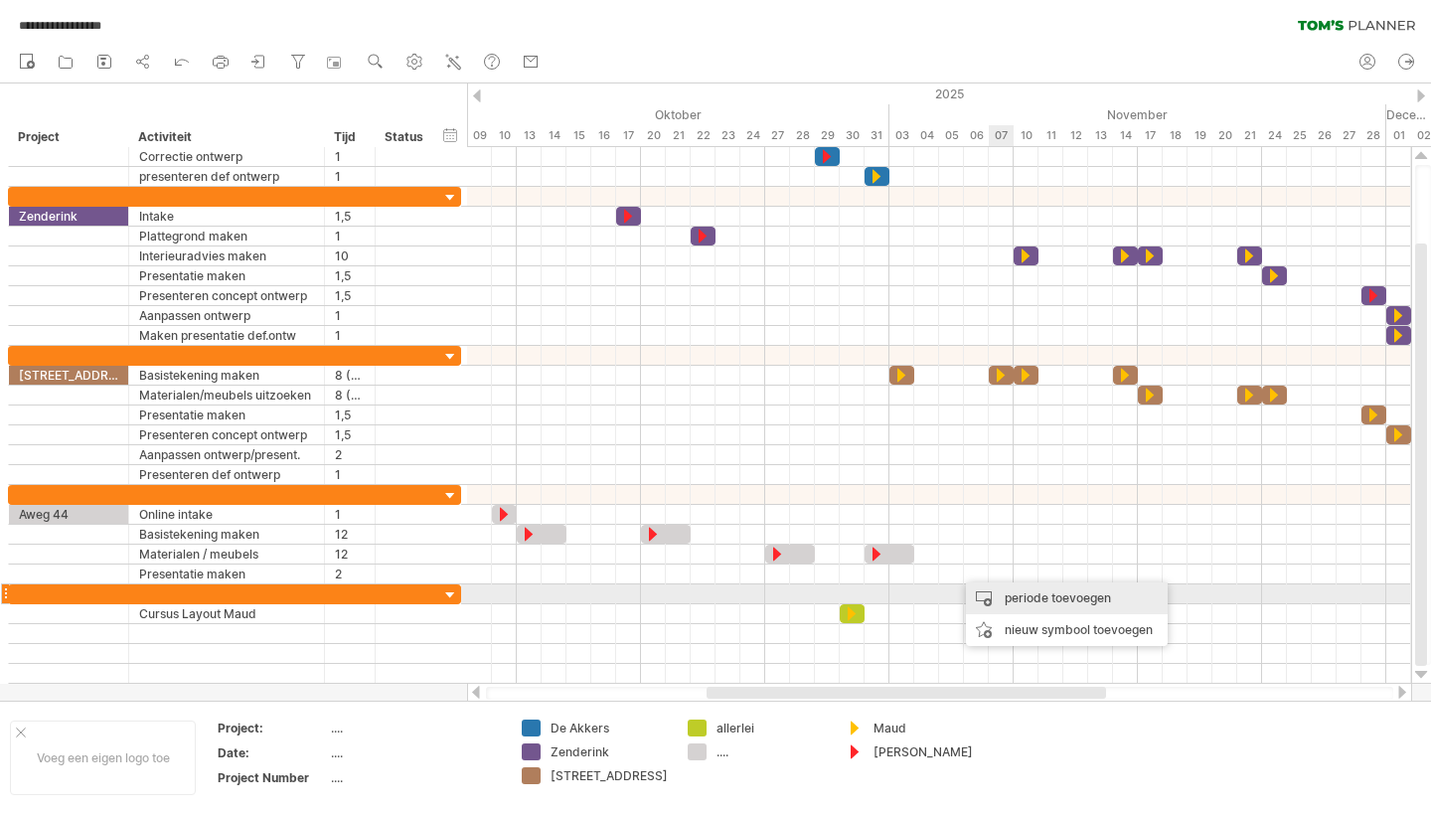
click at [1047, 599] on div "periode toevoegen" at bounding box center [1067, 598] width 202 height 32
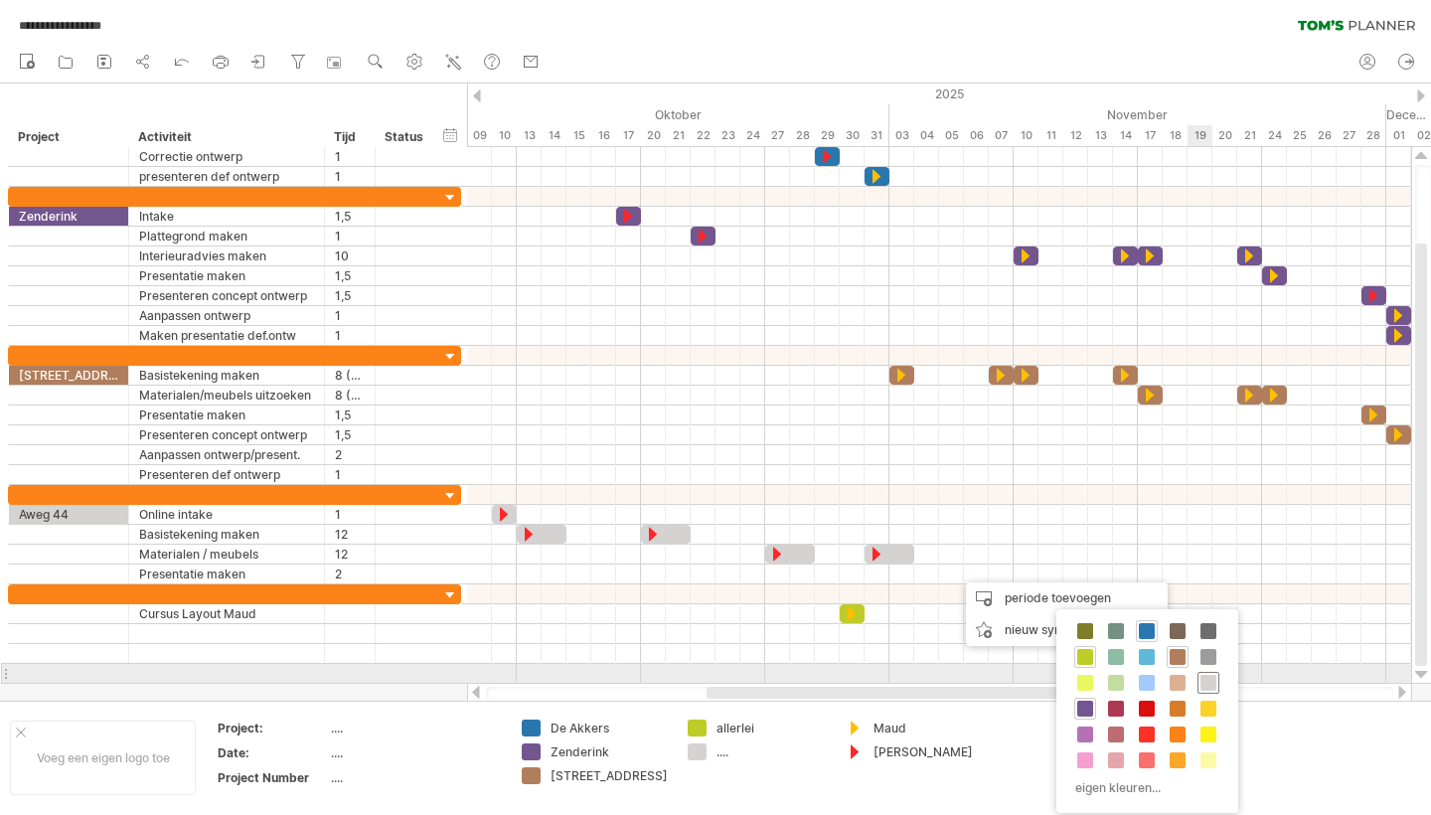
click at [1200, 679] on div at bounding box center [1209, 683] width 22 height 22
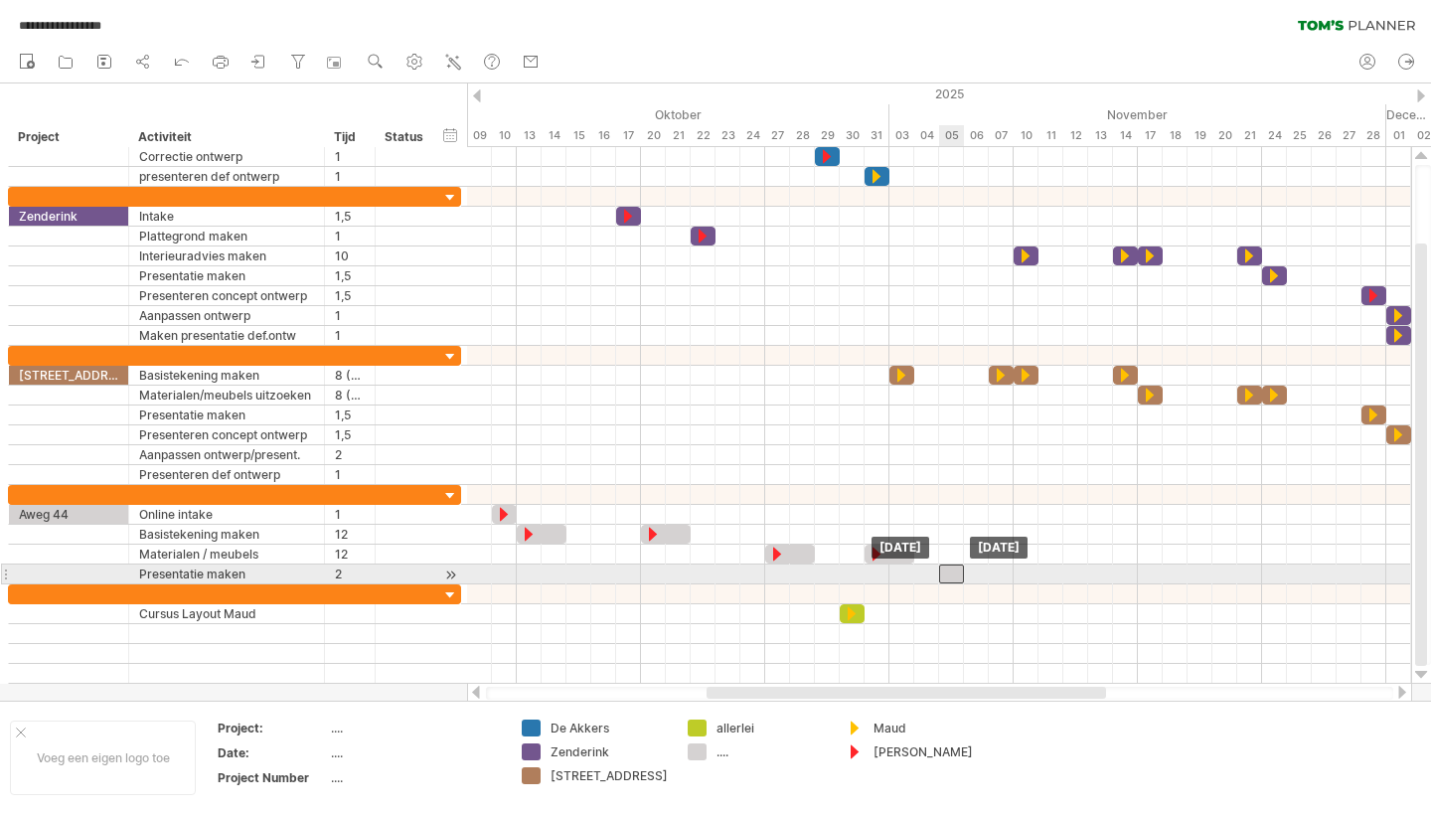
drag, startPoint x: 964, startPoint y: 574, endPoint x: 948, endPoint y: 576, distance: 16.0
click at [948, 576] on div at bounding box center [951, 574] width 25 height 19
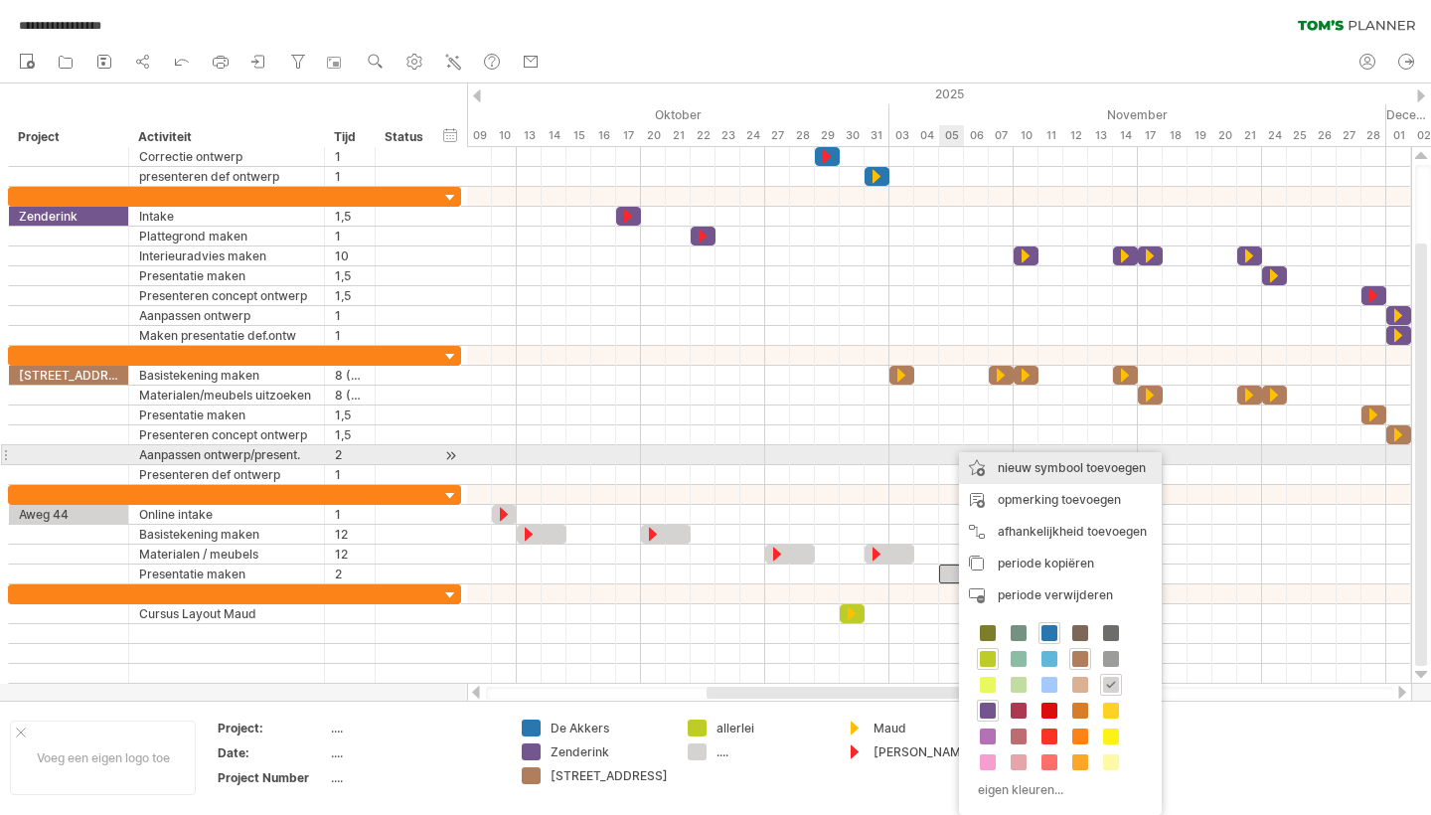
click at [1042, 457] on div "nieuw symbool toevoegen" at bounding box center [1060, 468] width 203 height 32
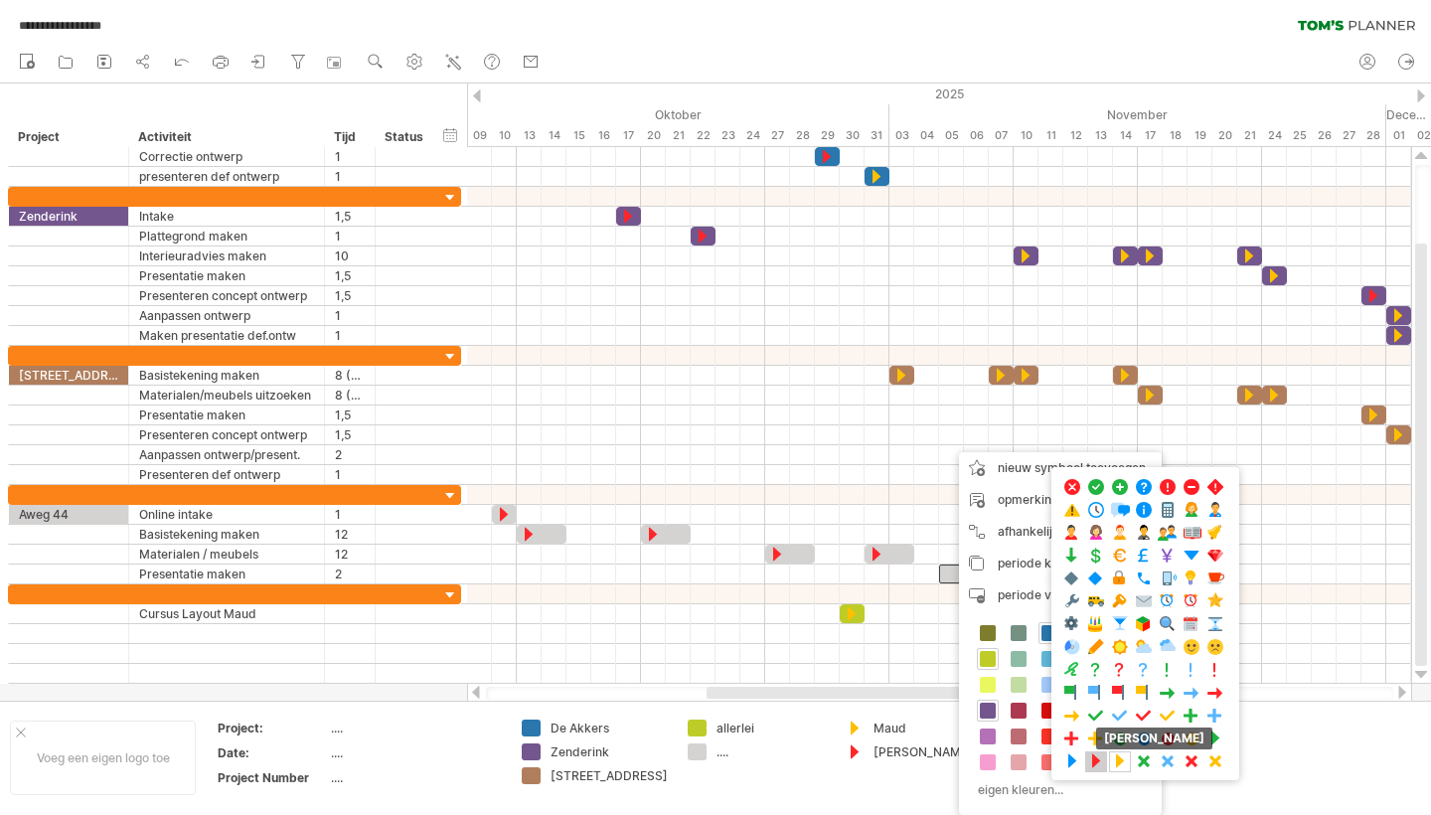
click at [1099, 761] on span at bounding box center [1096, 761] width 20 height 19
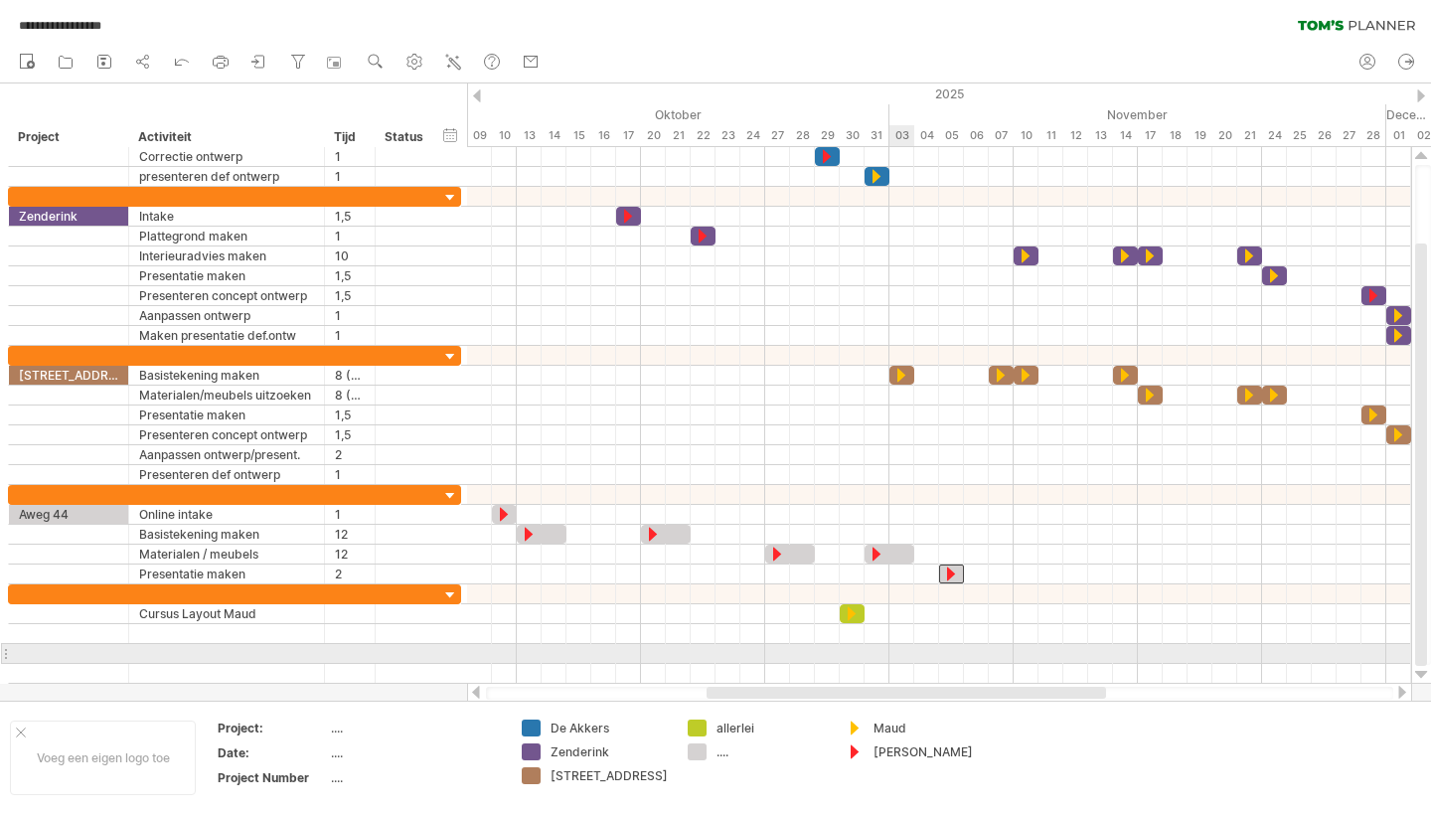
click at [899, 657] on div at bounding box center [939, 654] width 944 height 20
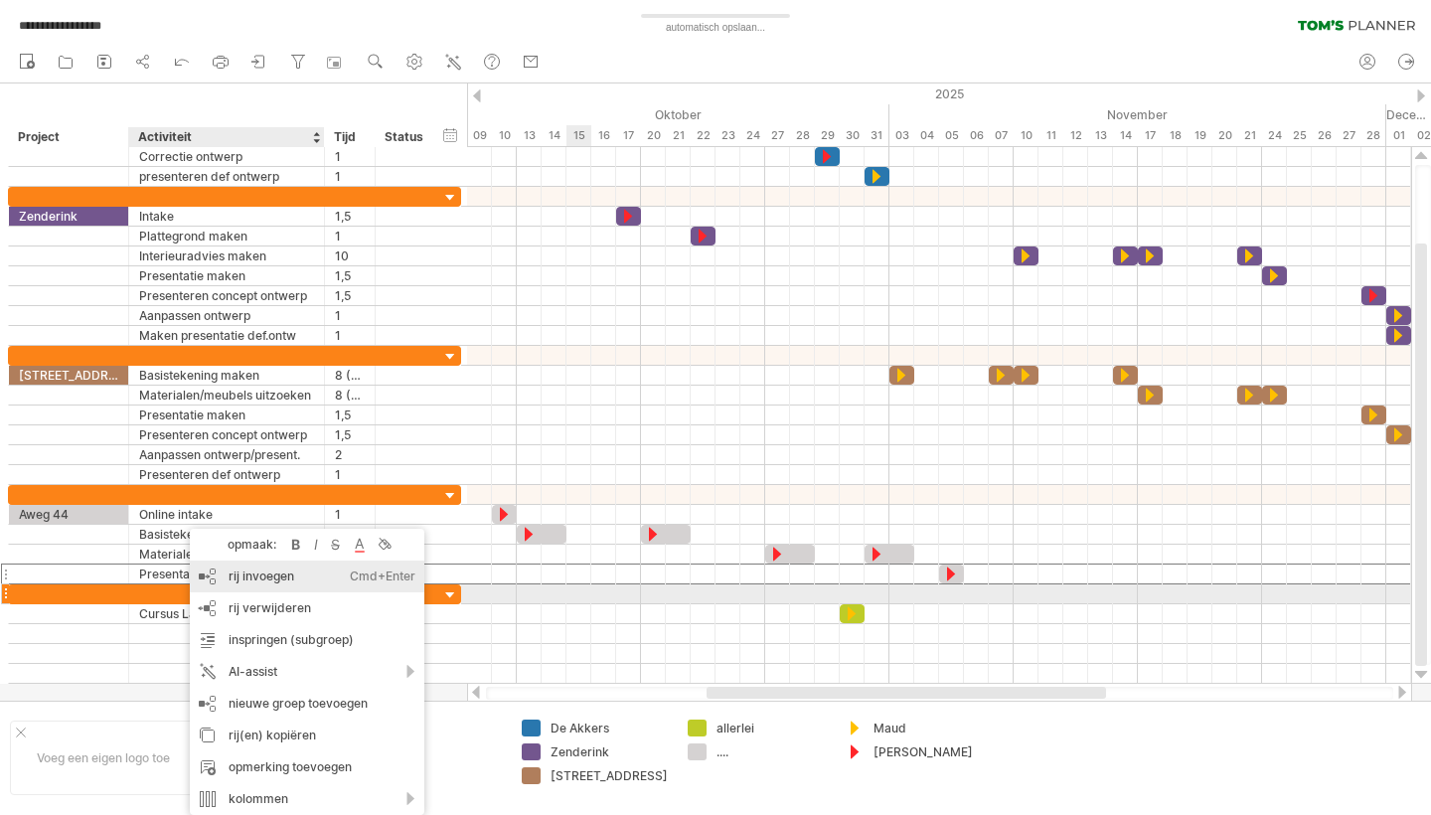
click at [258, 584] on div "rij invoegen Ctrl+Enter Cmd+Enter" at bounding box center [307, 577] width 235 height 32
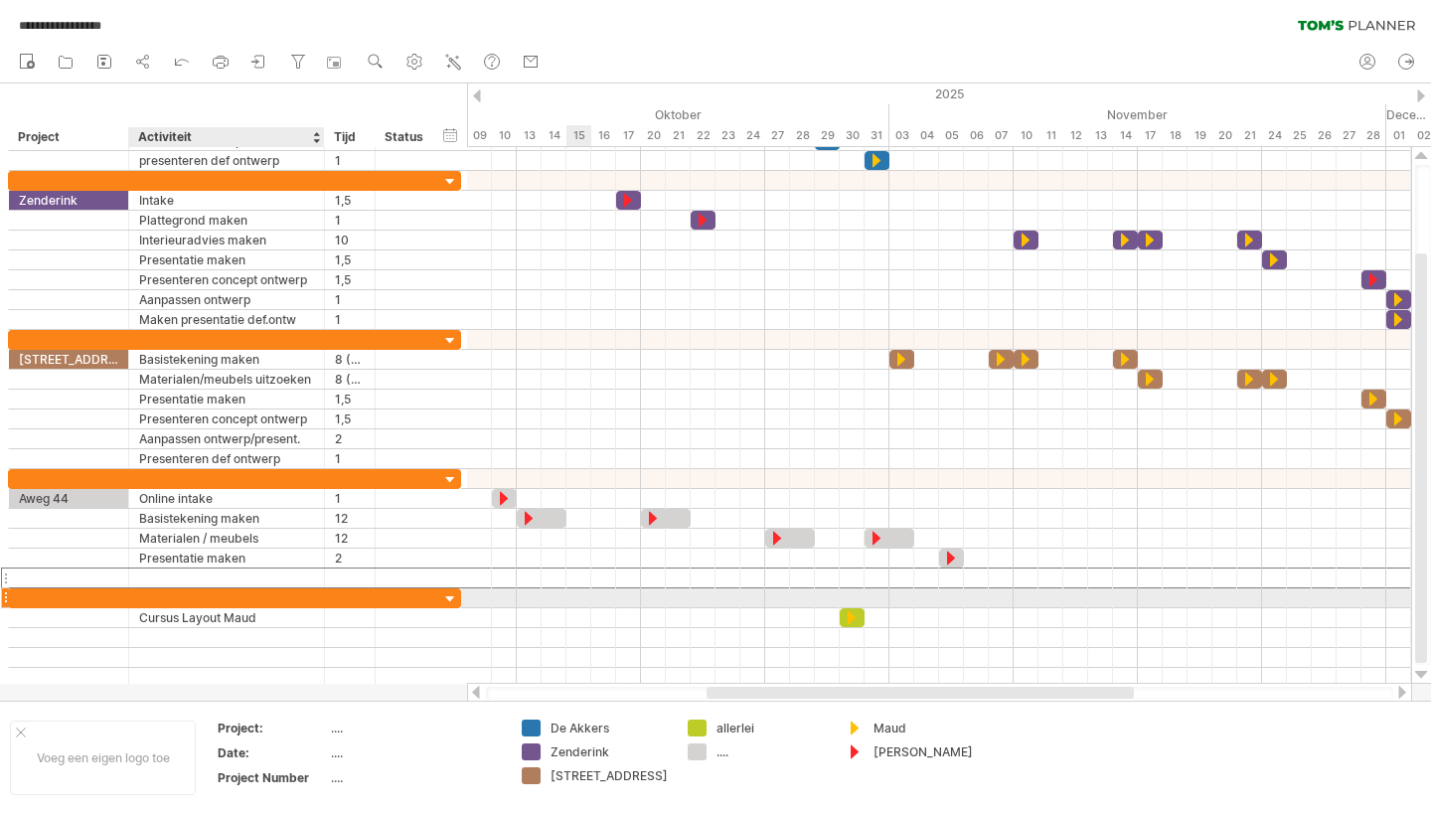
click at [181, 574] on div at bounding box center [226, 577] width 175 height 19
type input "**********"
type input "*"
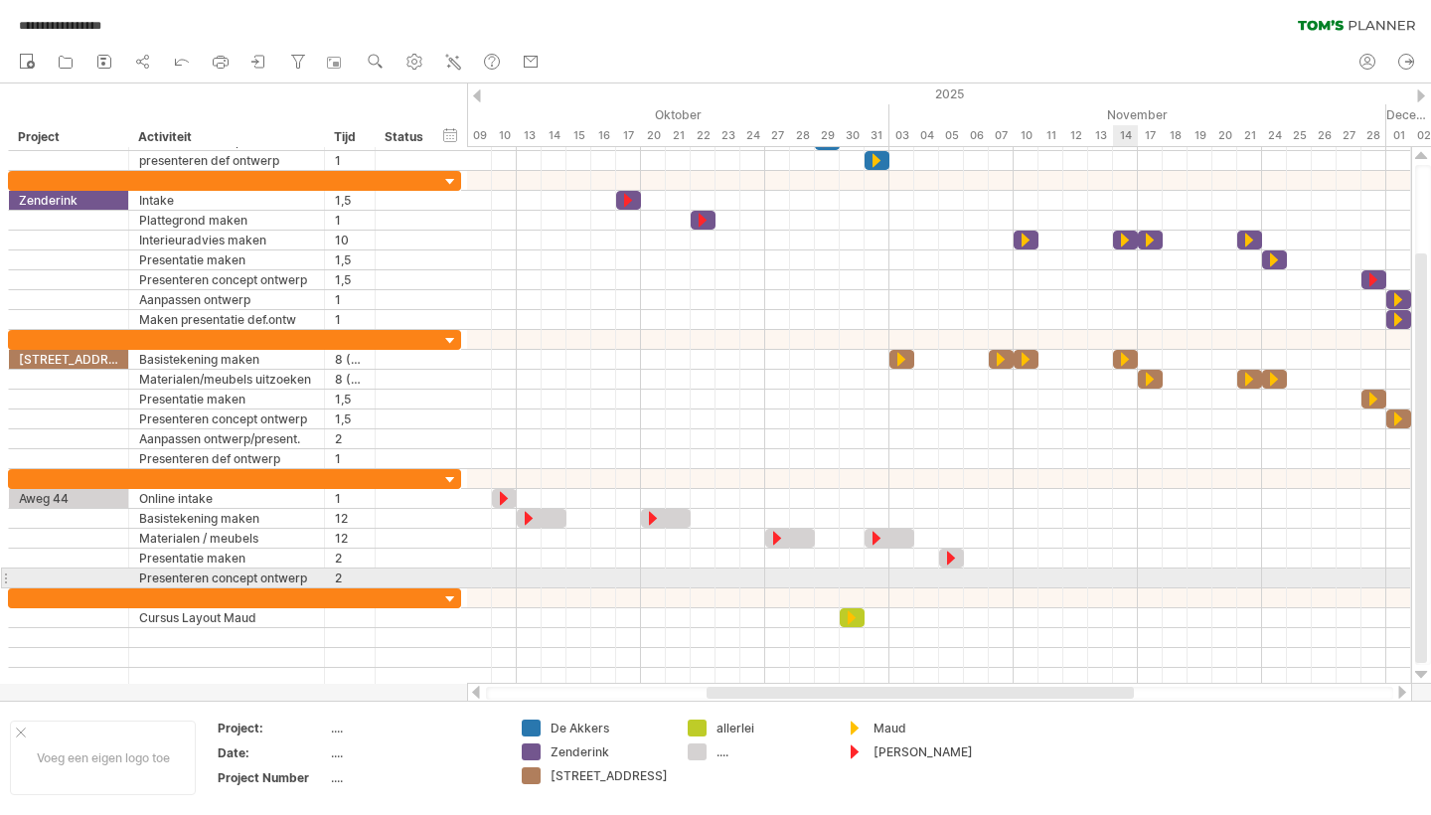
click at [1125, 585] on div at bounding box center [939, 578] width 944 height 20
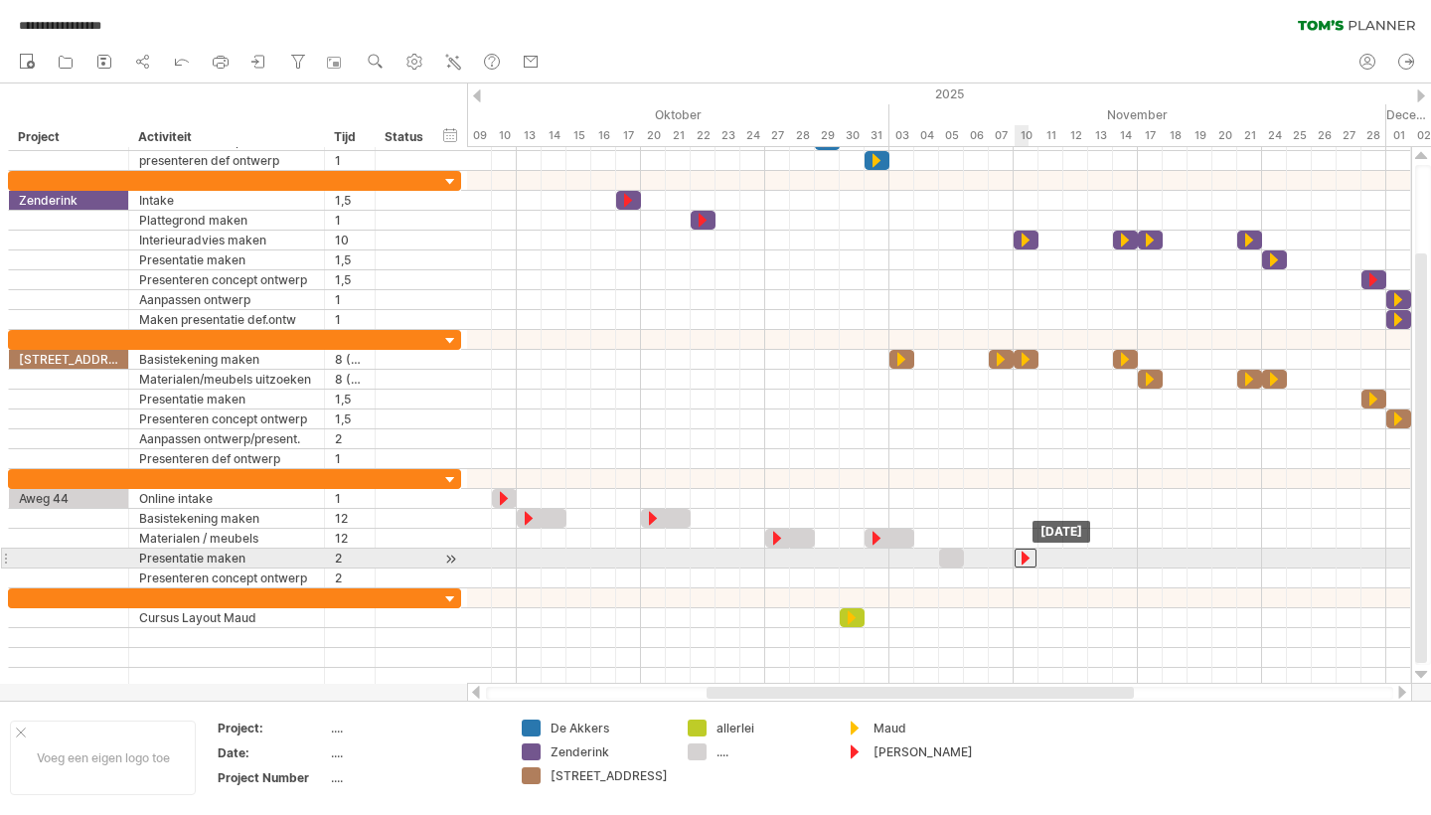
drag, startPoint x: 958, startPoint y: 563, endPoint x: 1035, endPoint y: 564, distance: 76.5
click at [1035, 565] on div at bounding box center [1026, 558] width 22 height 19
drag, startPoint x: 953, startPoint y: 558, endPoint x: 1028, endPoint y: 561, distance: 74.6
click at [393, 561] on div at bounding box center [393, 559] width 0 height 20
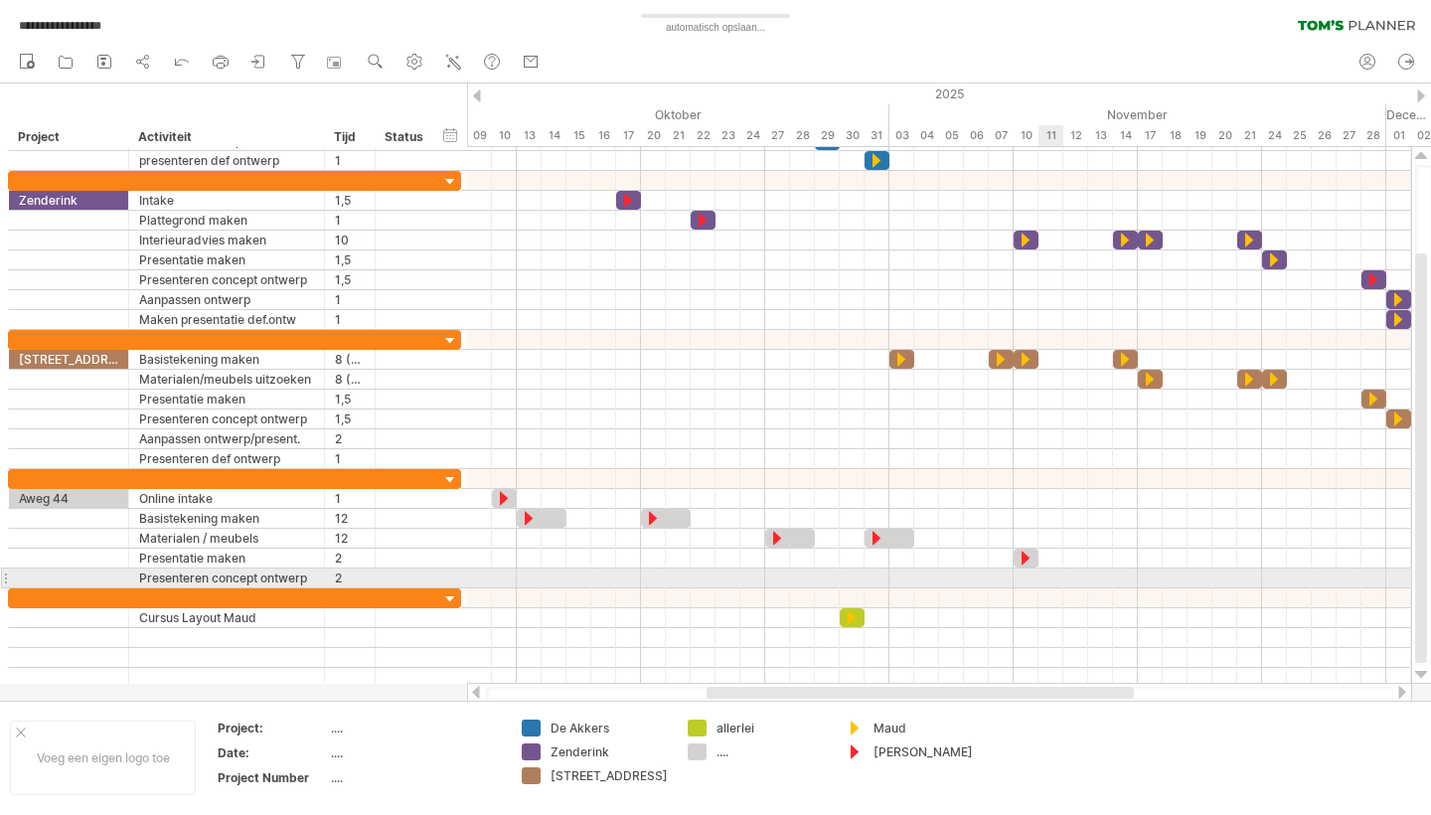
click at [1049, 578] on div at bounding box center [939, 578] width 944 height 20
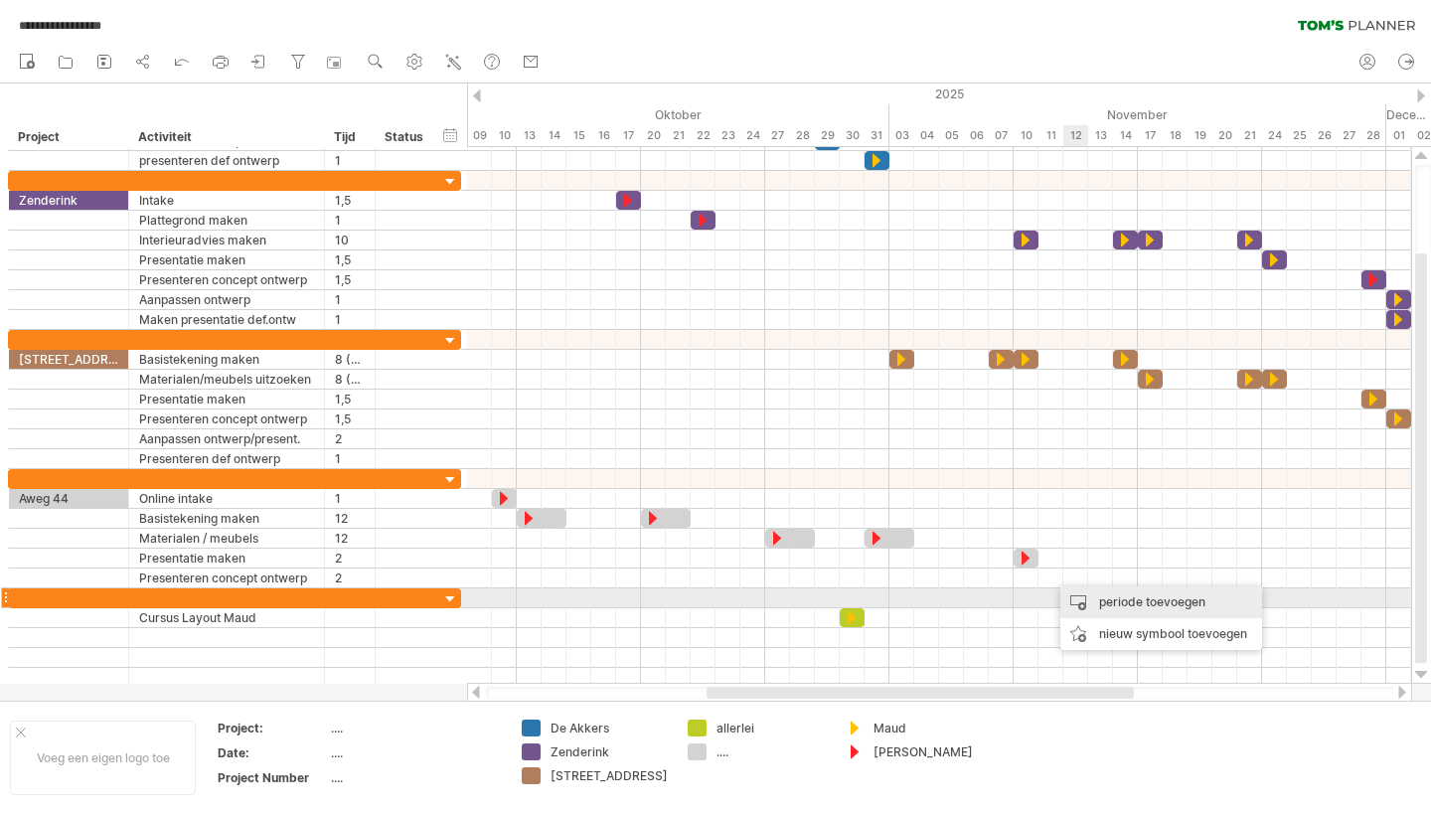
click at [1141, 603] on div "periode toevoegen" at bounding box center [1161, 602] width 202 height 32
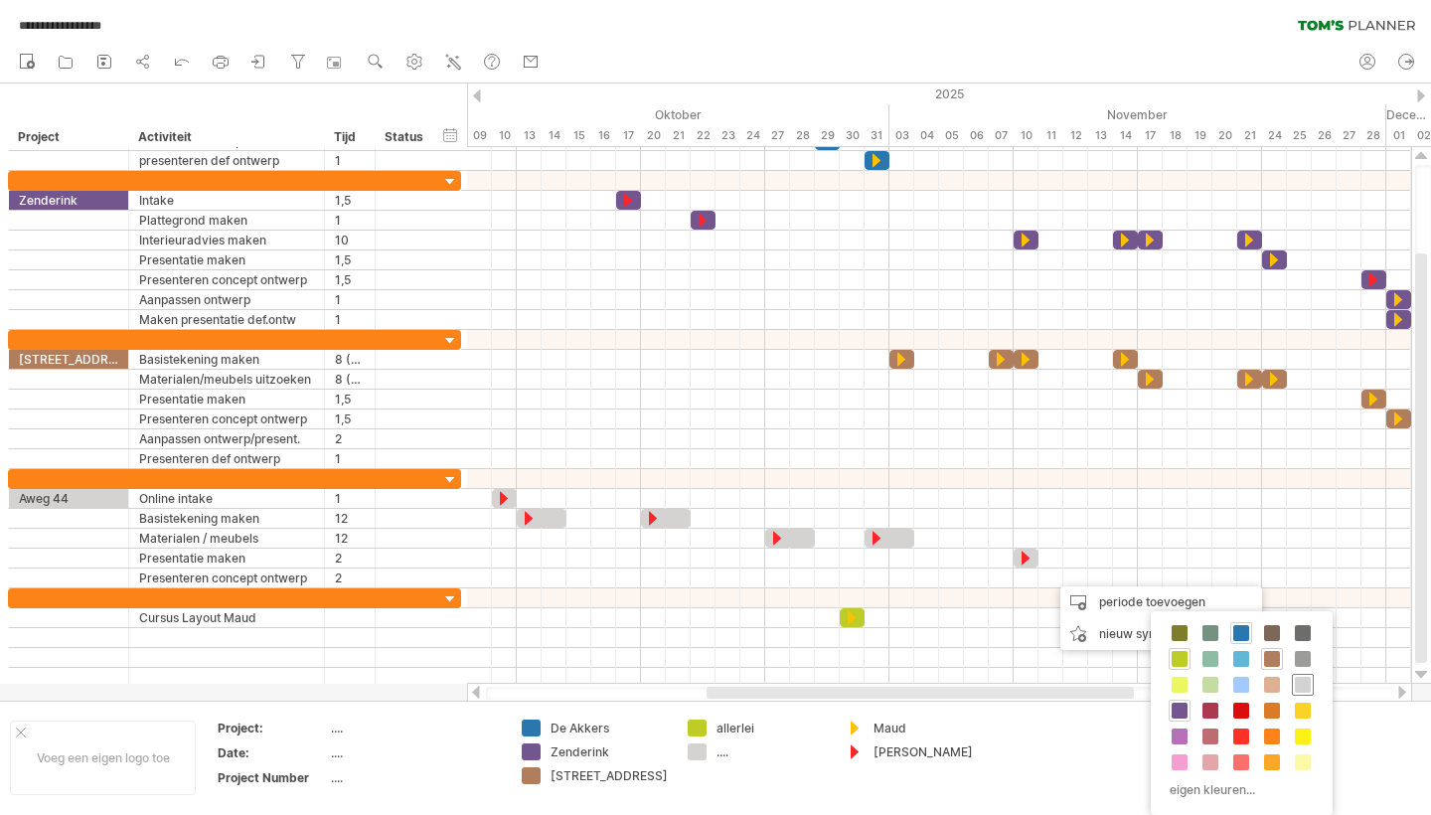
click at [1304, 685] on span at bounding box center [1303, 685] width 16 height 16
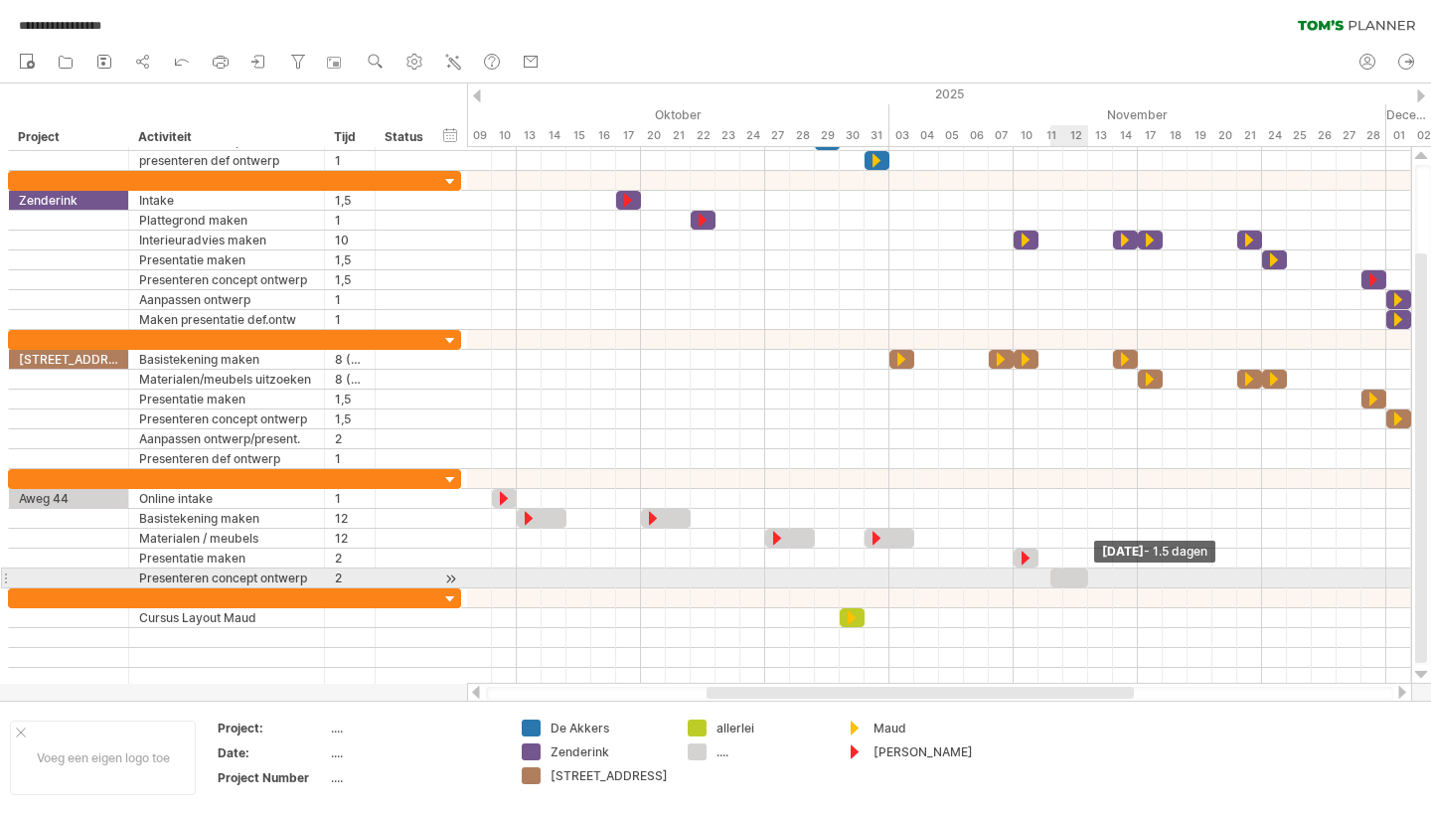
drag, startPoint x: 1072, startPoint y: 582, endPoint x: 1083, endPoint y: 583, distance: 11.0
click at [1084, 583] on span at bounding box center [1088, 577] width 8 height 19
drag, startPoint x: 1053, startPoint y: 576, endPoint x: 1066, endPoint y: 576, distance: 12.9
click at [1066, 576] on span at bounding box center [1063, 577] width 8 height 19
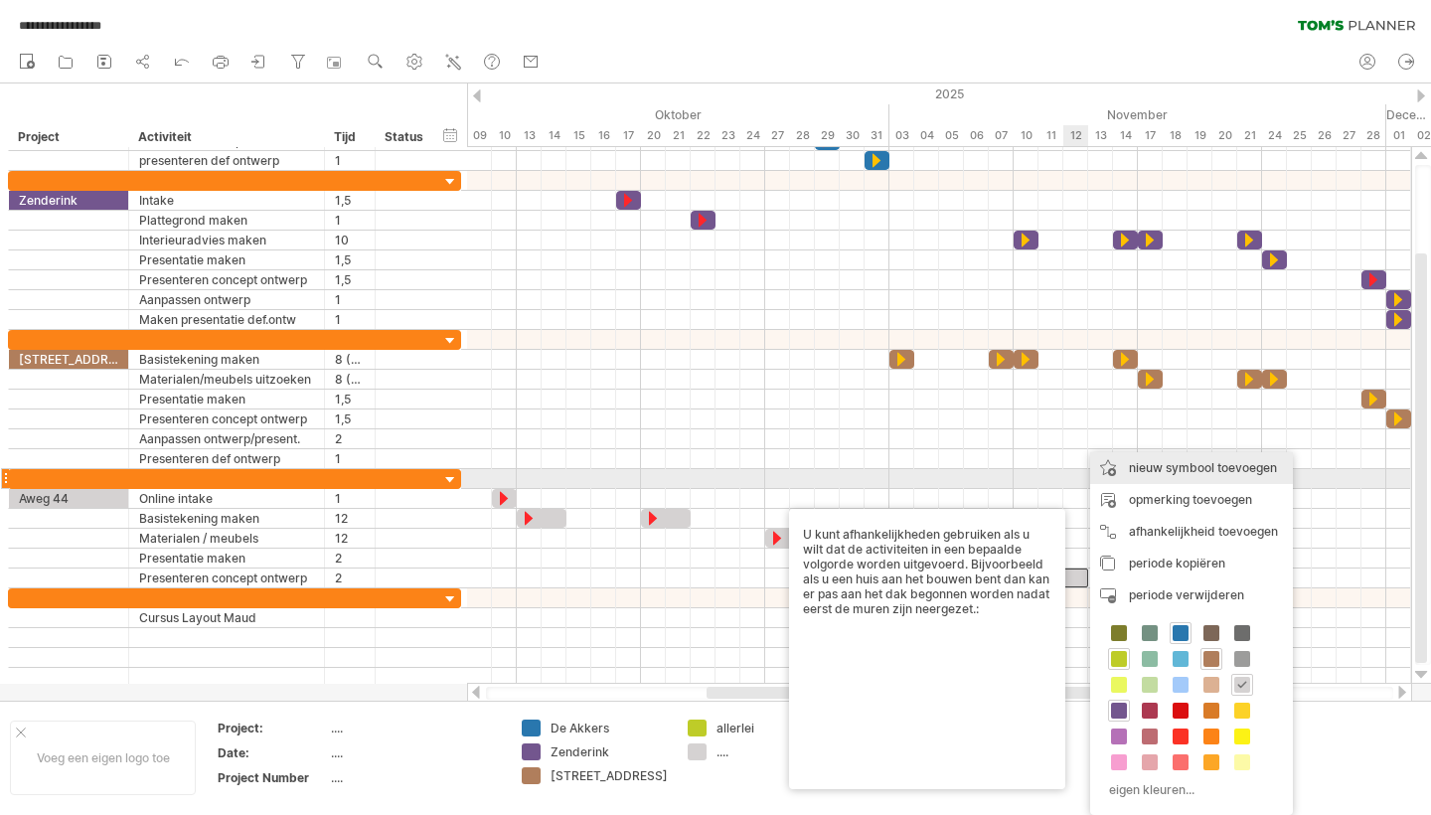
click at [1196, 476] on div "nieuw symbool toevoegen" at bounding box center [1191, 468] width 203 height 32
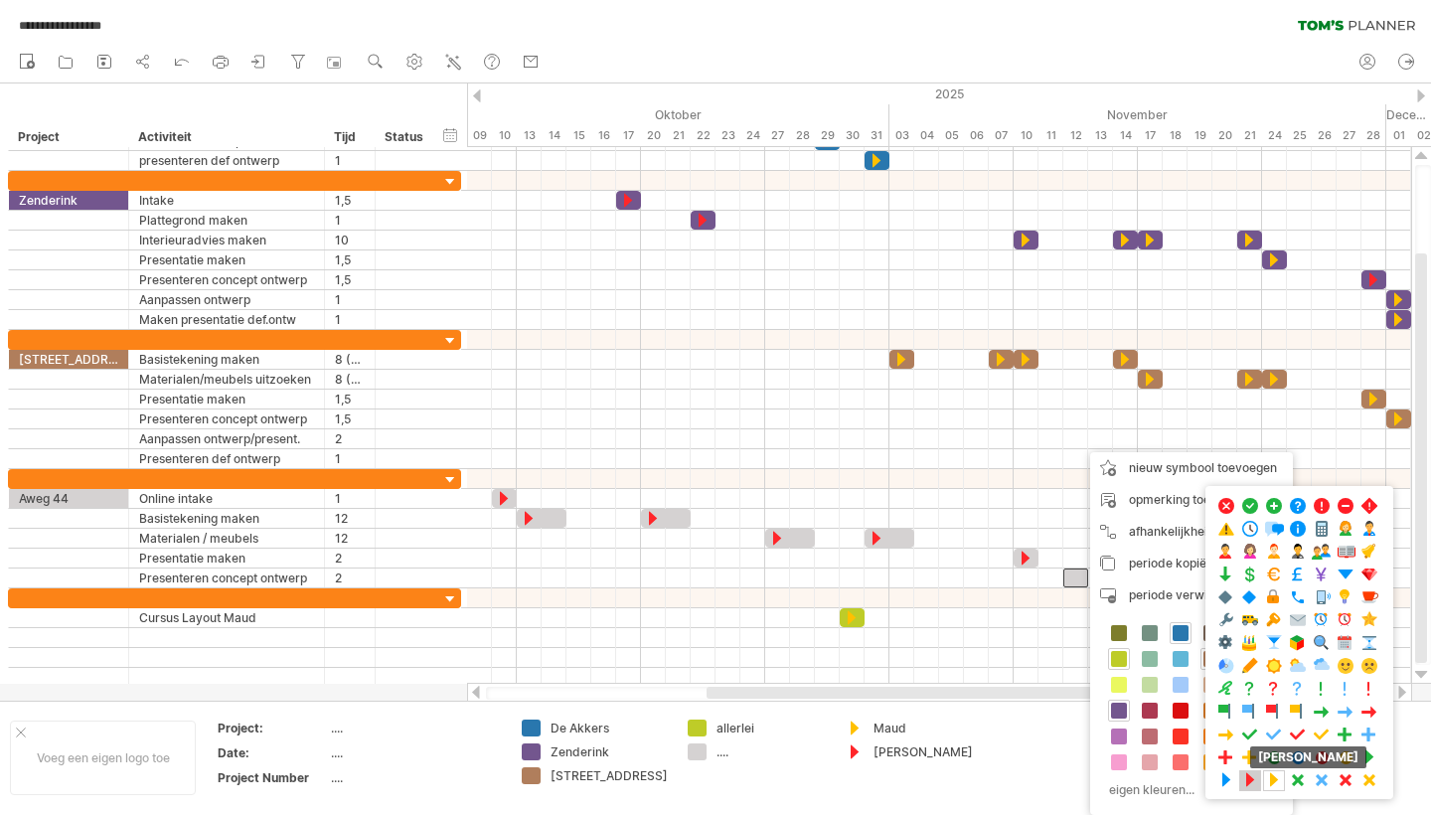
click at [1251, 786] on span at bounding box center [1250, 780] width 20 height 19
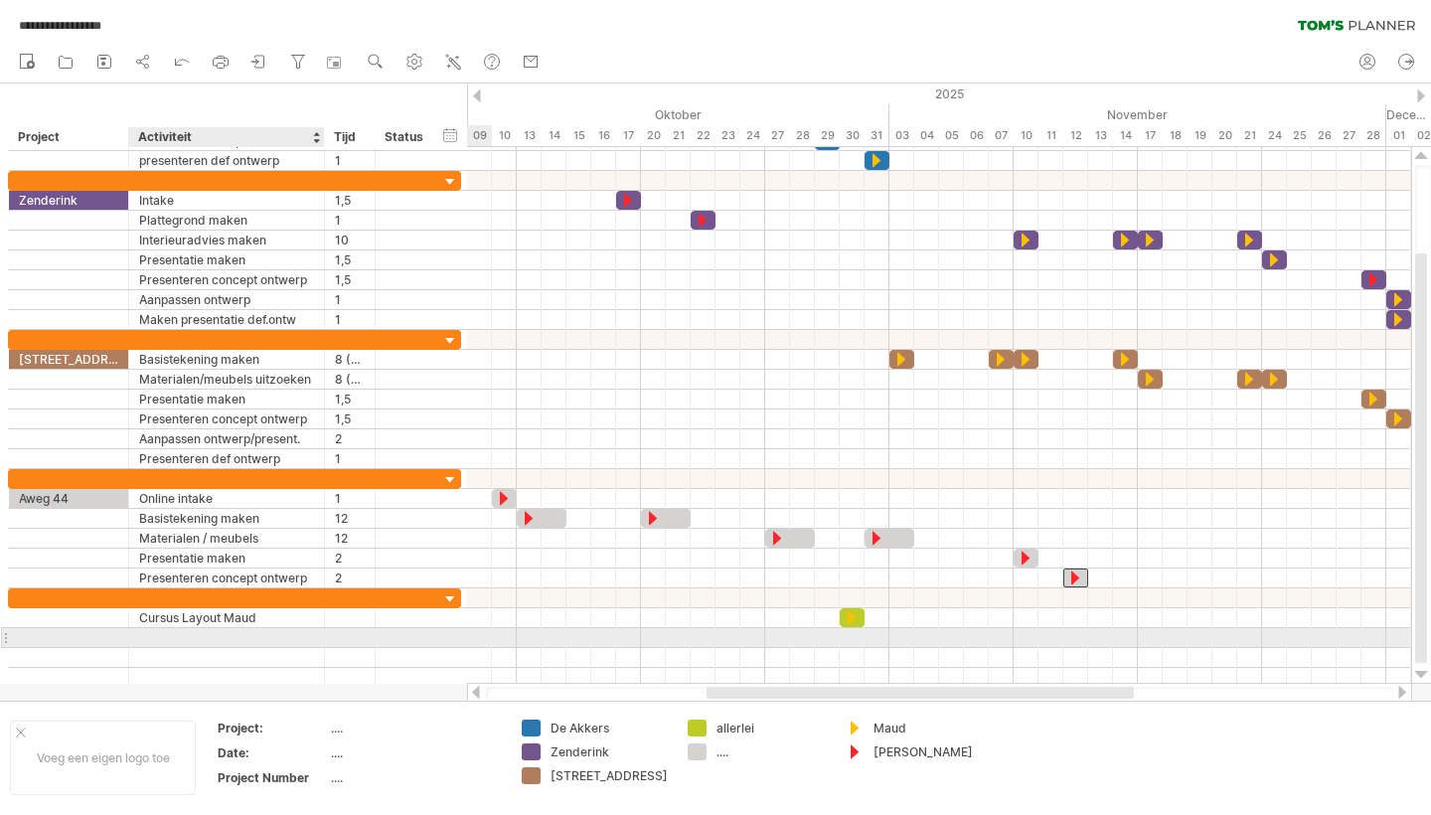
click at [169, 645] on div at bounding box center [226, 637] width 175 height 19
type input "**********"
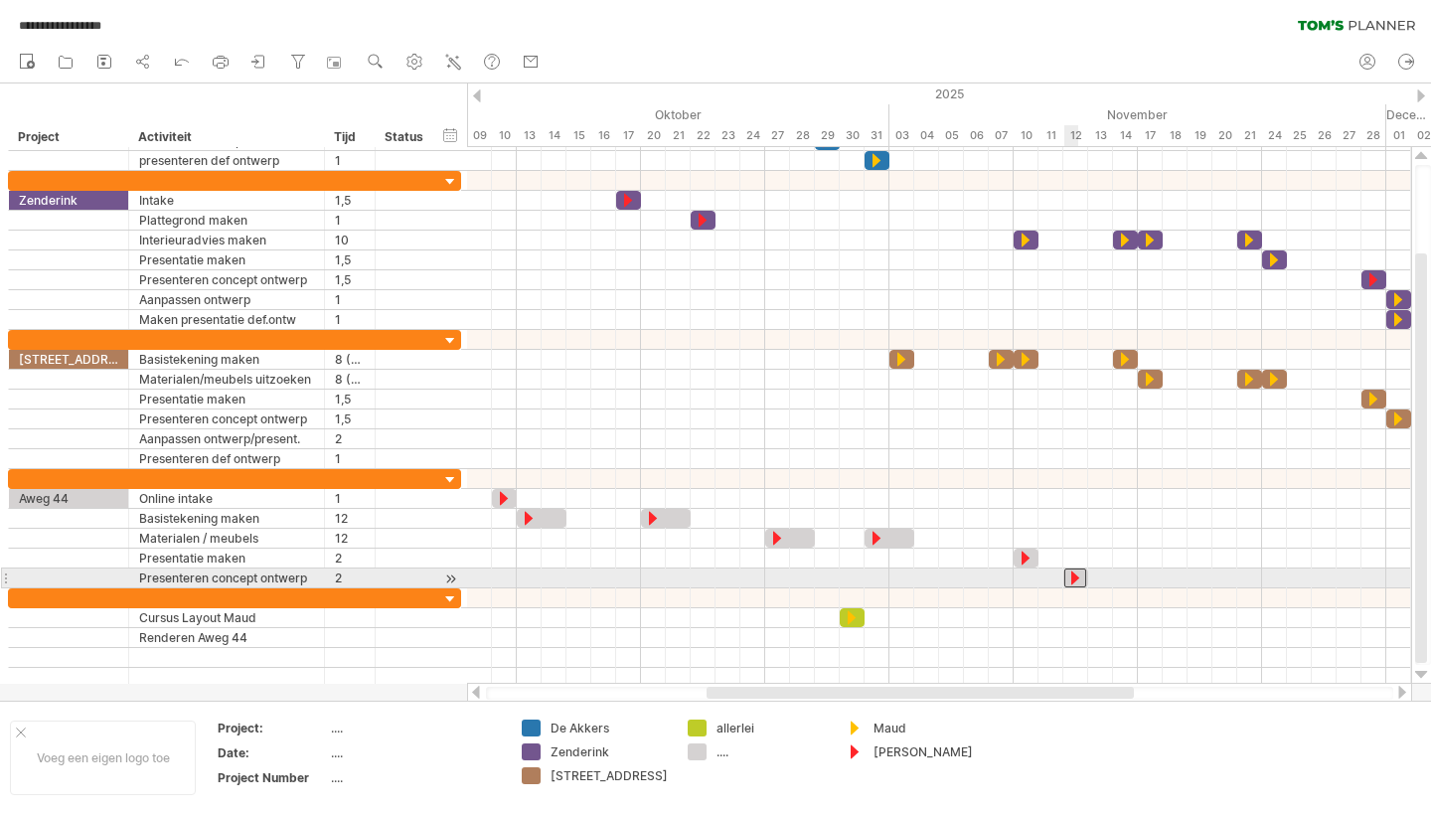
click at [1071, 575] on div at bounding box center [1075, 577] width 22 height 19
click at [1077, 575] on div at bounding box center [1075, 577] width 22 height 19
click at [1072, 576] on div at bounding box center [1075, 577] width 20 height 19
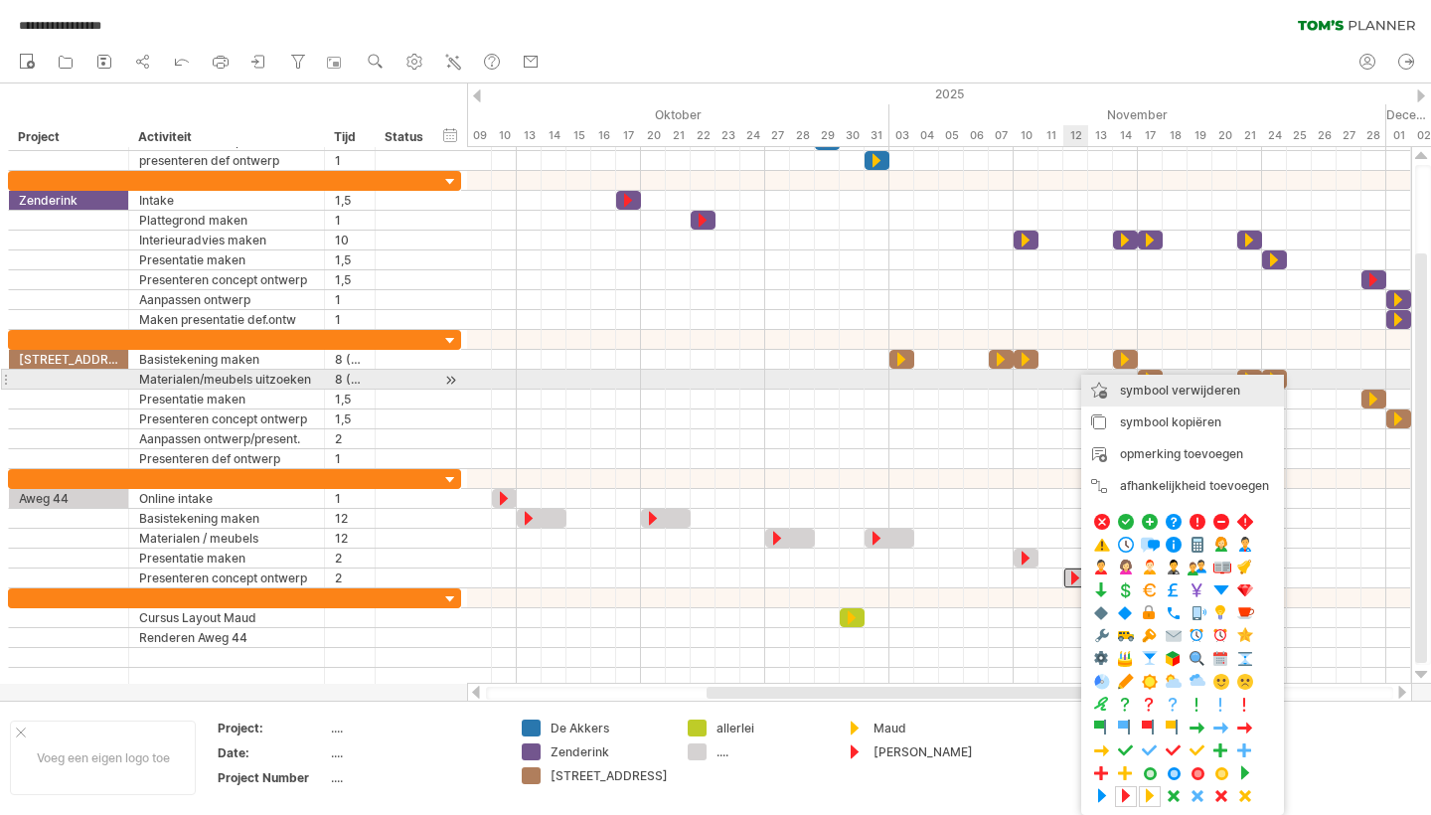
click at [1163, 384] on span "symbool verwijderen" at bounding box center [1180, 390] width 120 height 15
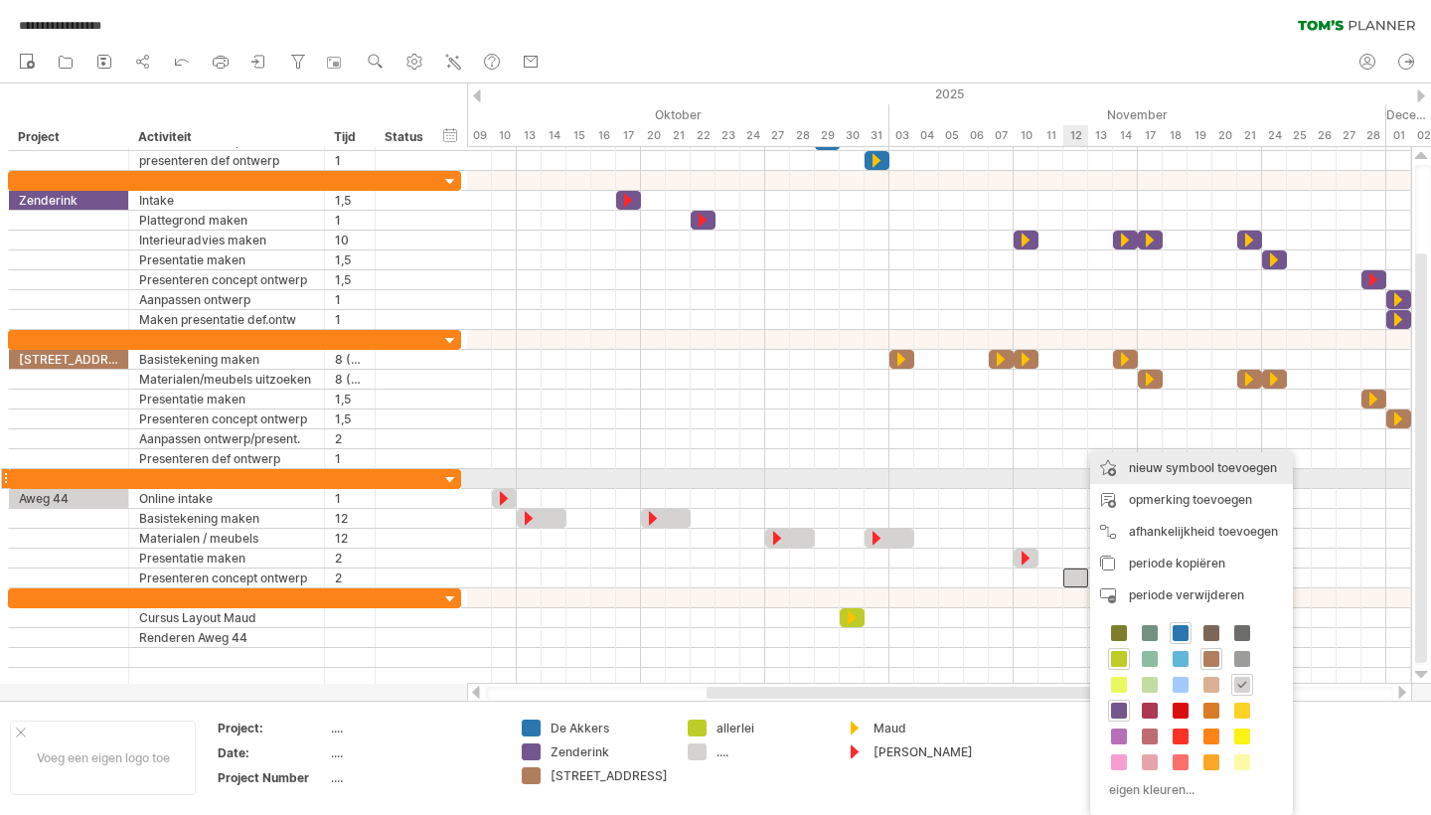
click at [1137, 471] on div "nieuw symbool toevoegen" at bounding box center [1191, 468] width 203 height 32
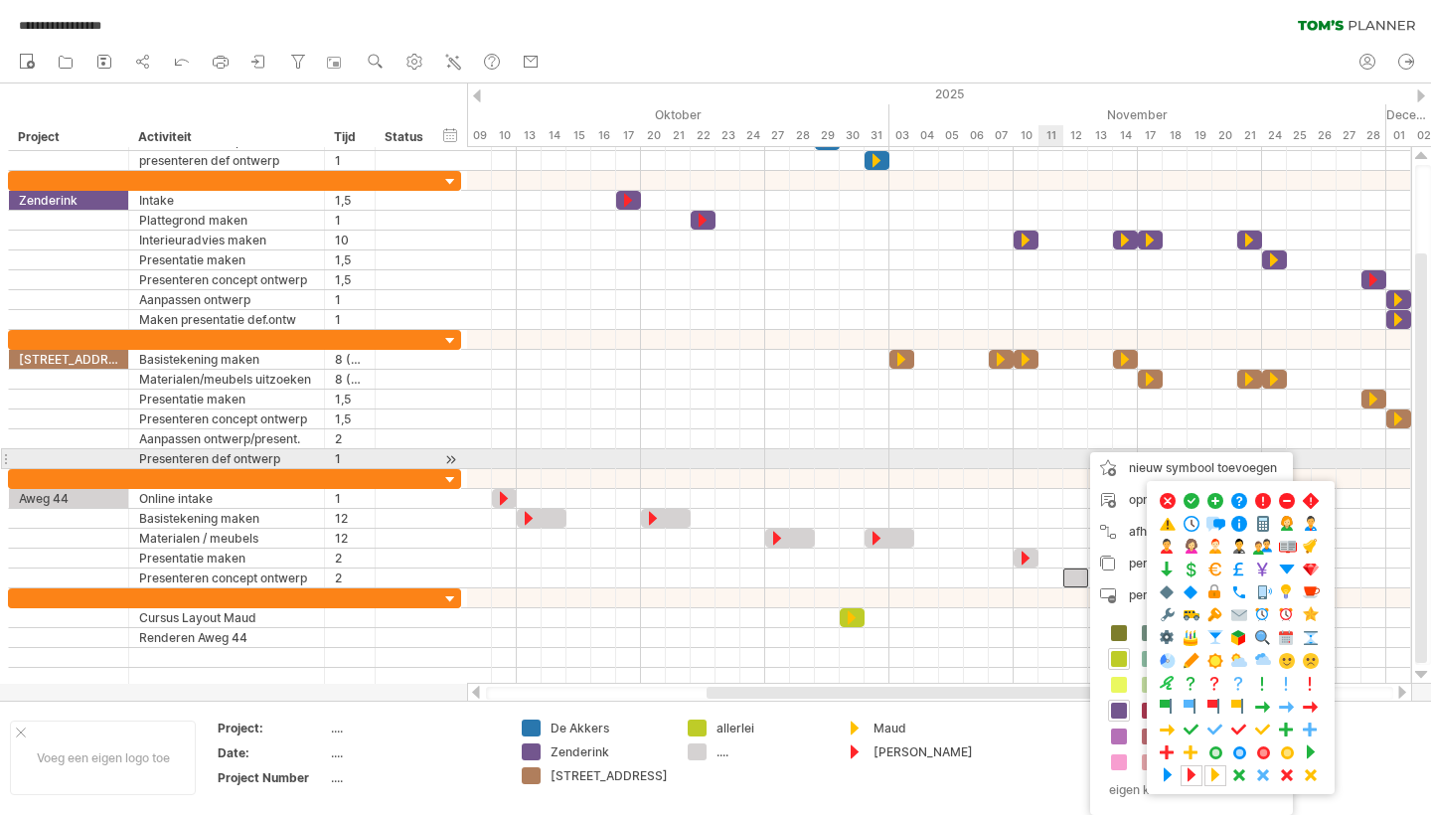
click at [1046, 460] on div at bounding box center [939, 459] width 944 height 20
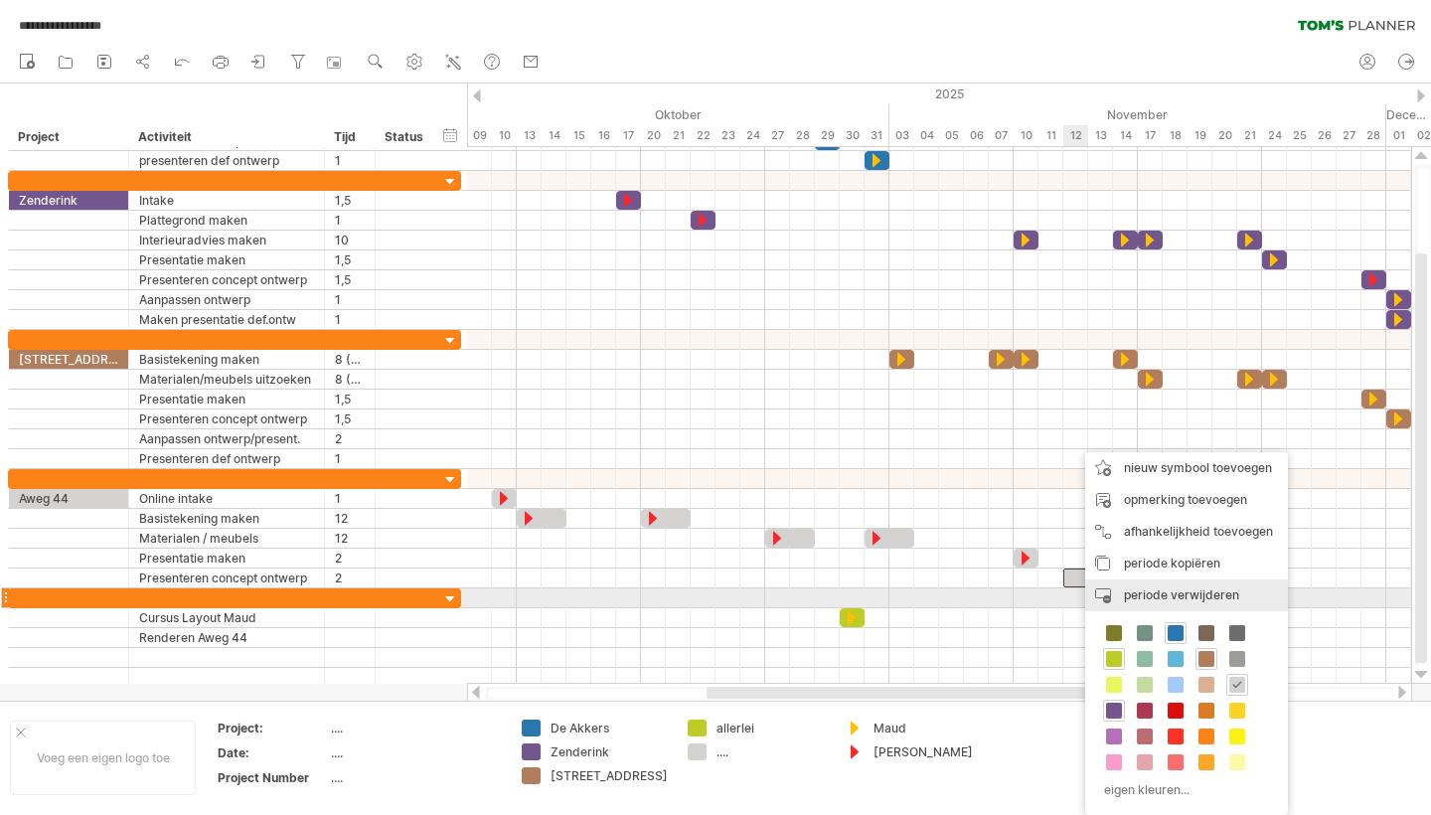
click at [1178, 593] on span "periode verwijderen" at bounding box center [1181, 594] width 115 height 15
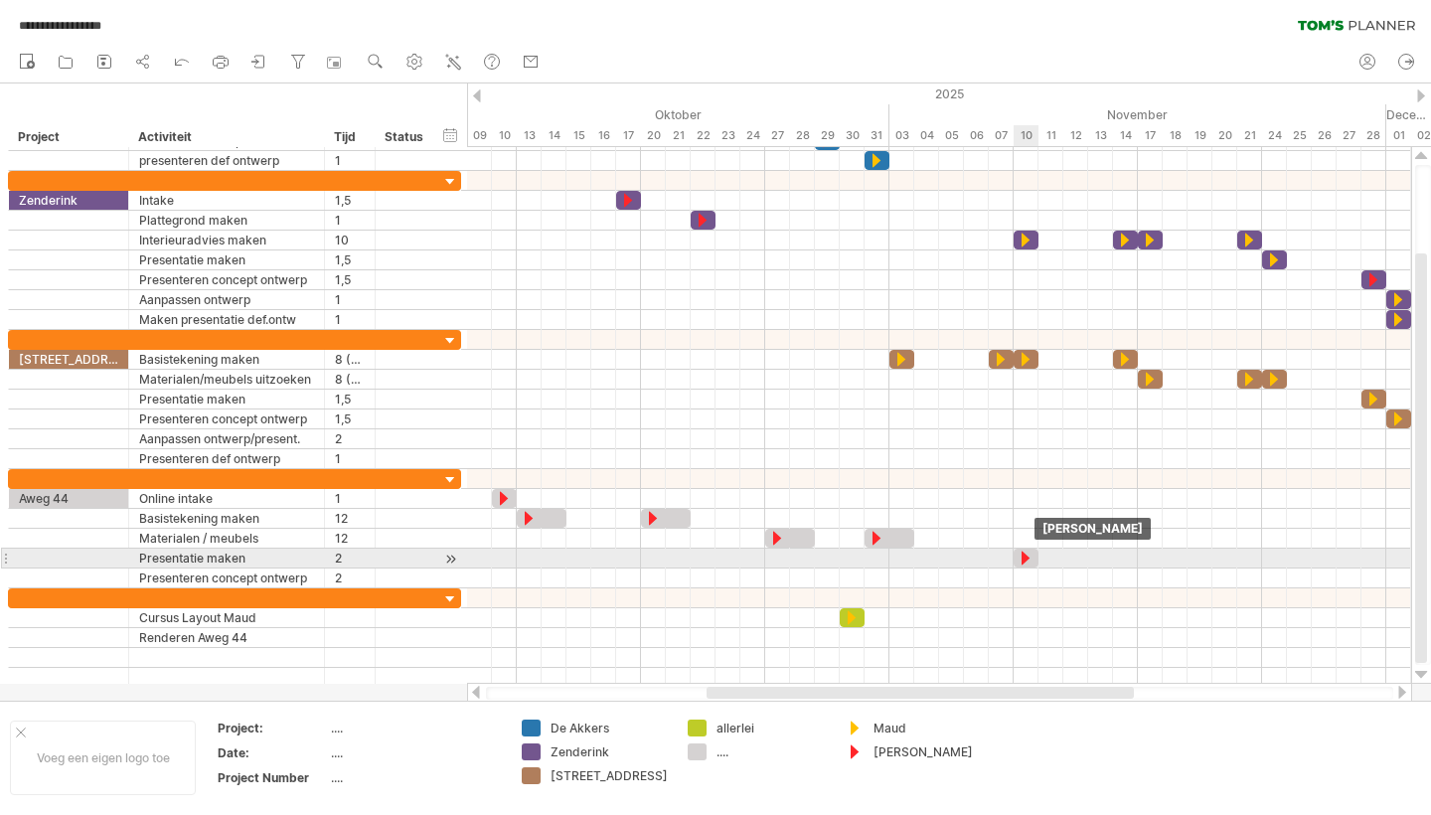
click at [1027, 558] on div at bounding box center [1026, 558] width 20 height 19
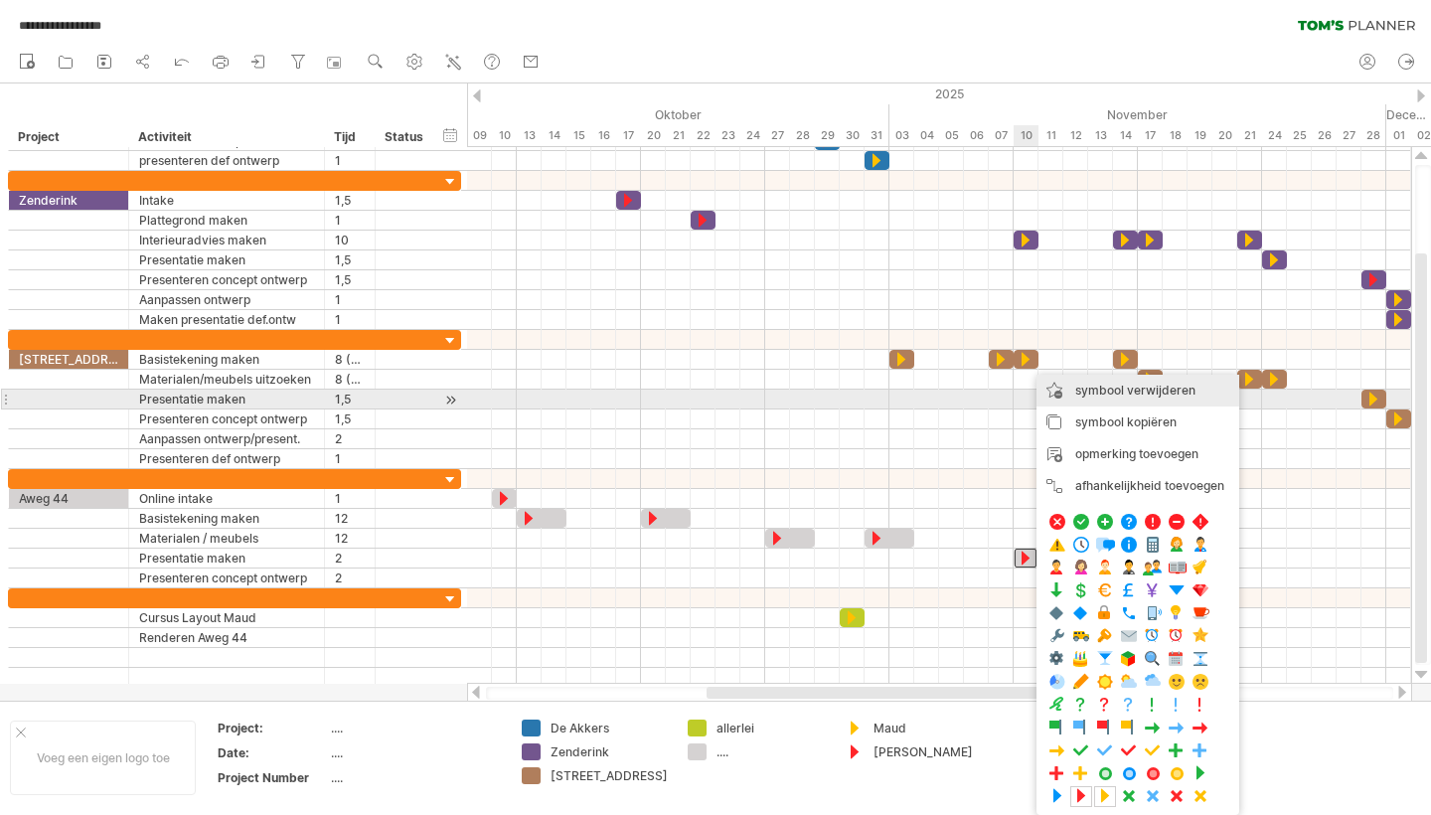
click at [1140, 396] on span "symbool verwijderen" at bounding box center [1135, 390] width 120 height 15
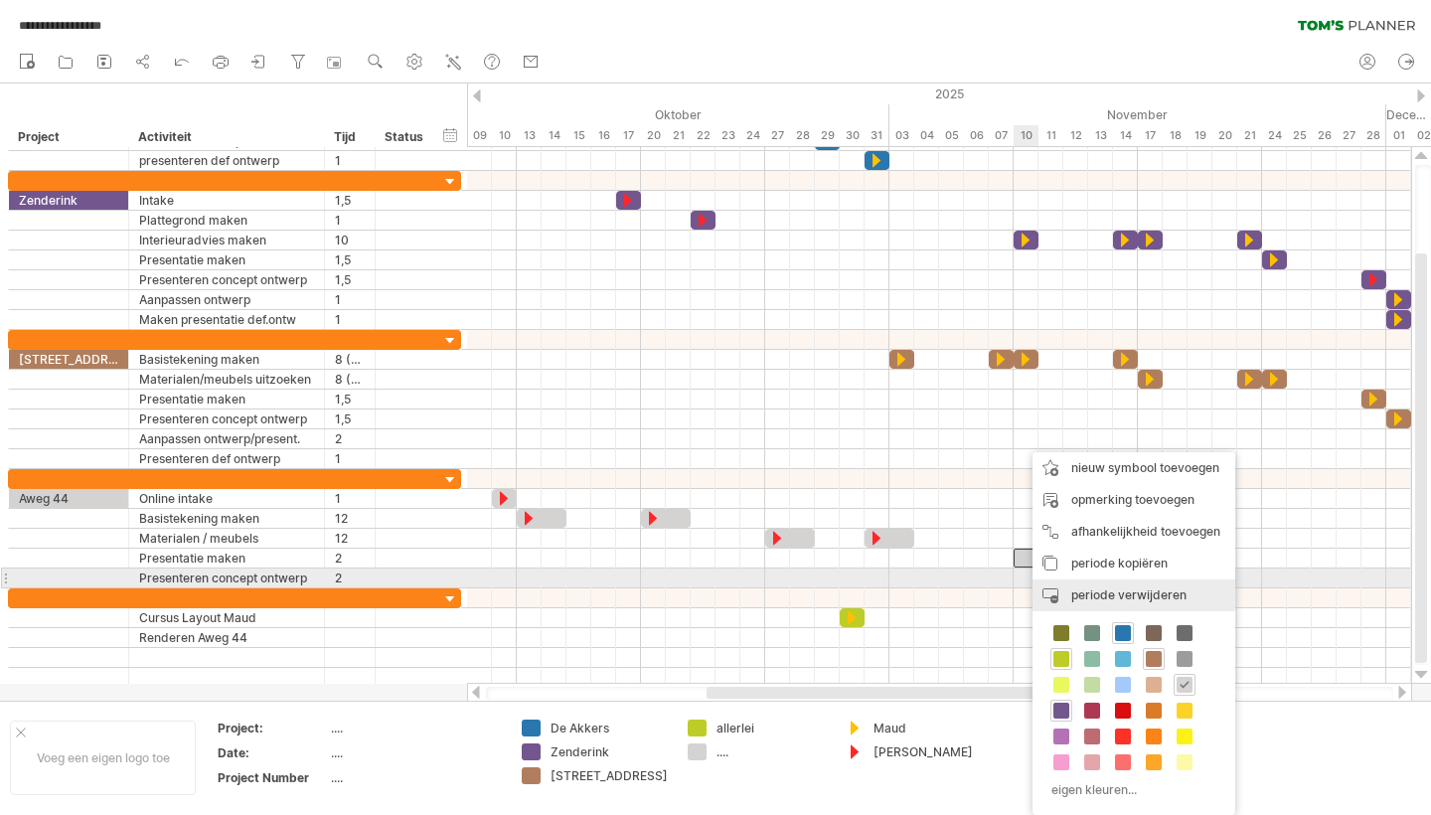
click at [1104, 584] on div "periode verwijderen geselecteerde items verwijderen" at bounding box center [1134, 595] width 203 height 32
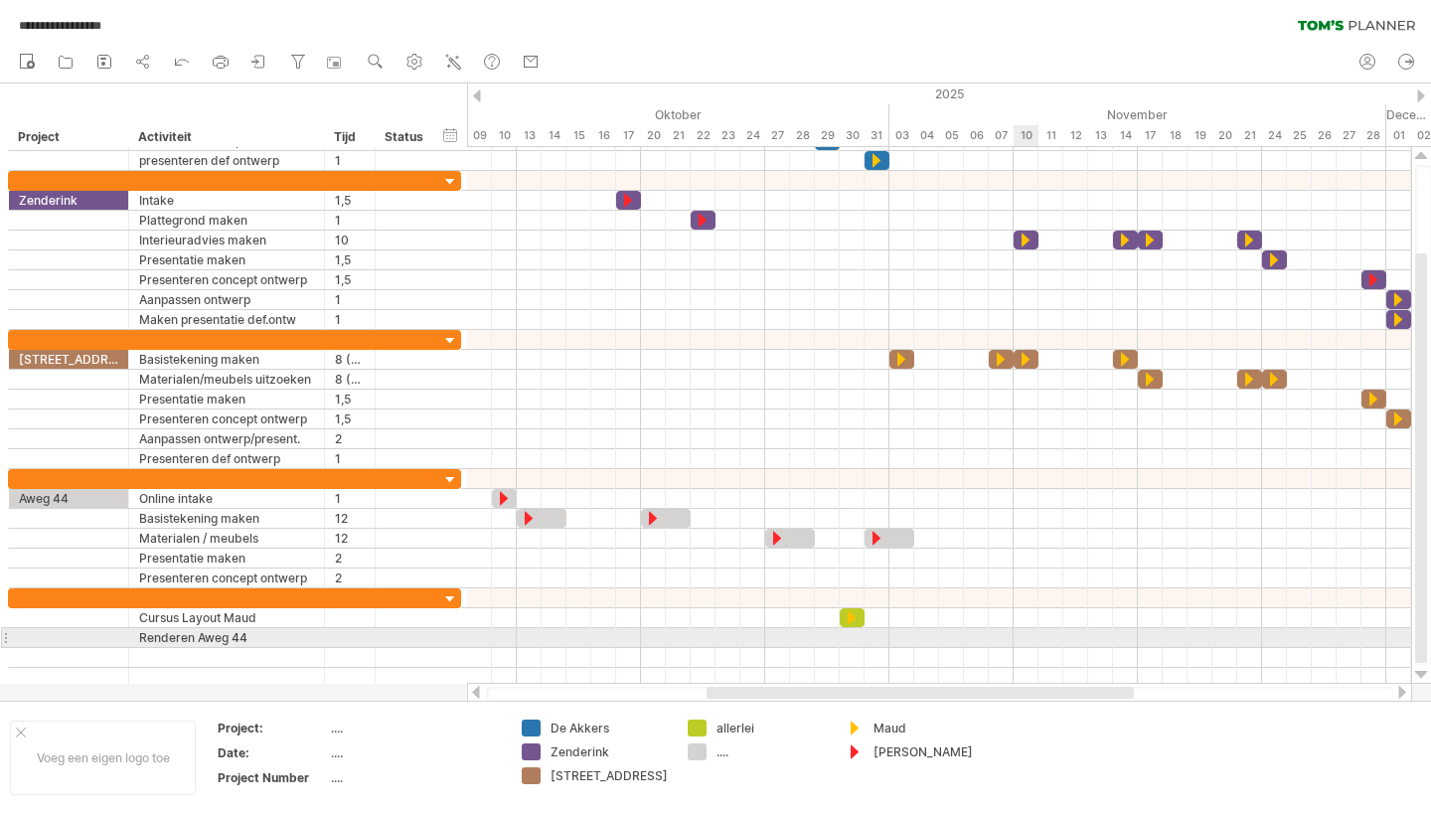
click at [1025, 633] on div at bounding box center [939, 638] width 944 height 20
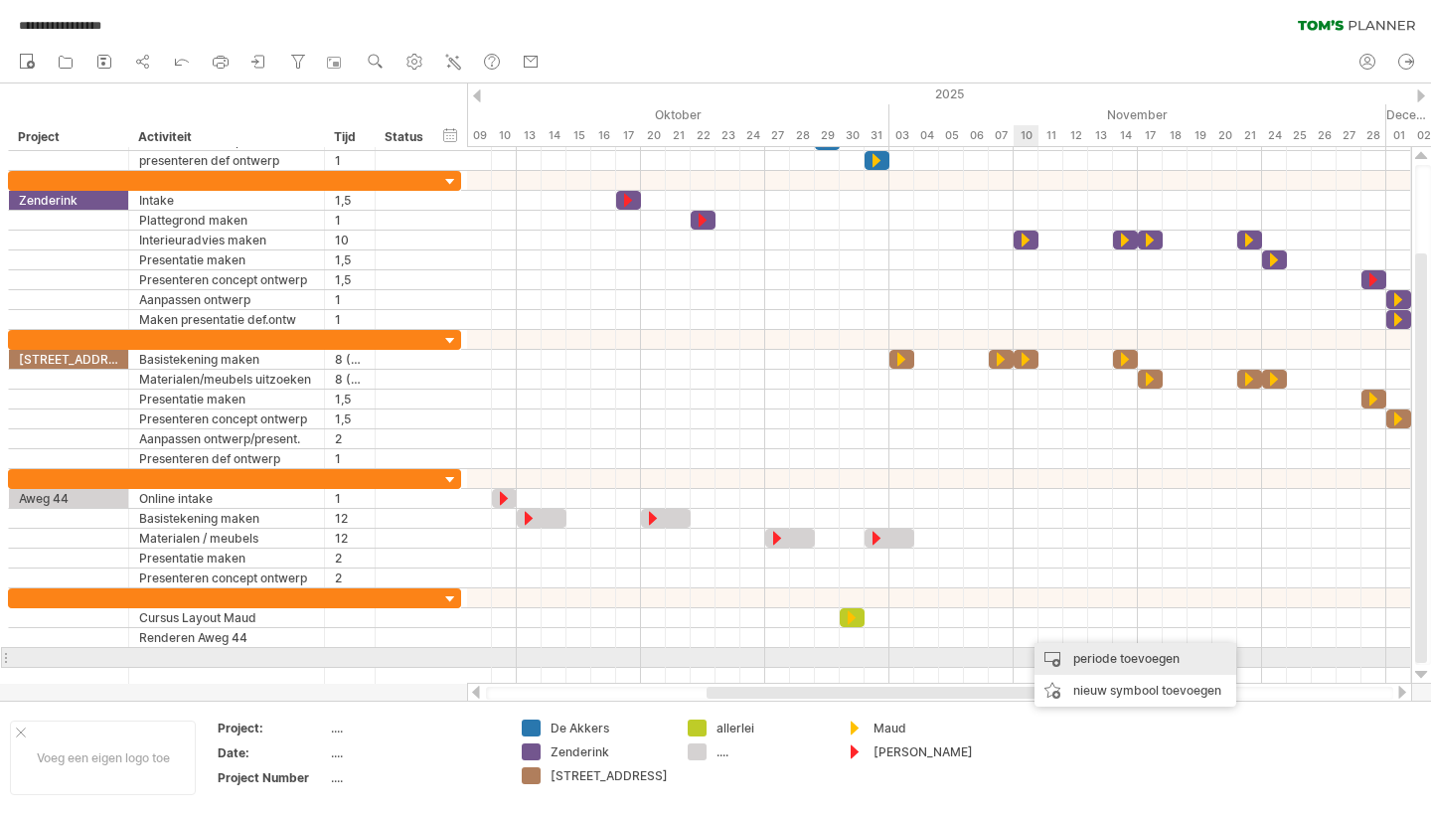
click at [1089, 658] on div "periode toevoegen" at bounding box center [1136, 659] width 202 height 32
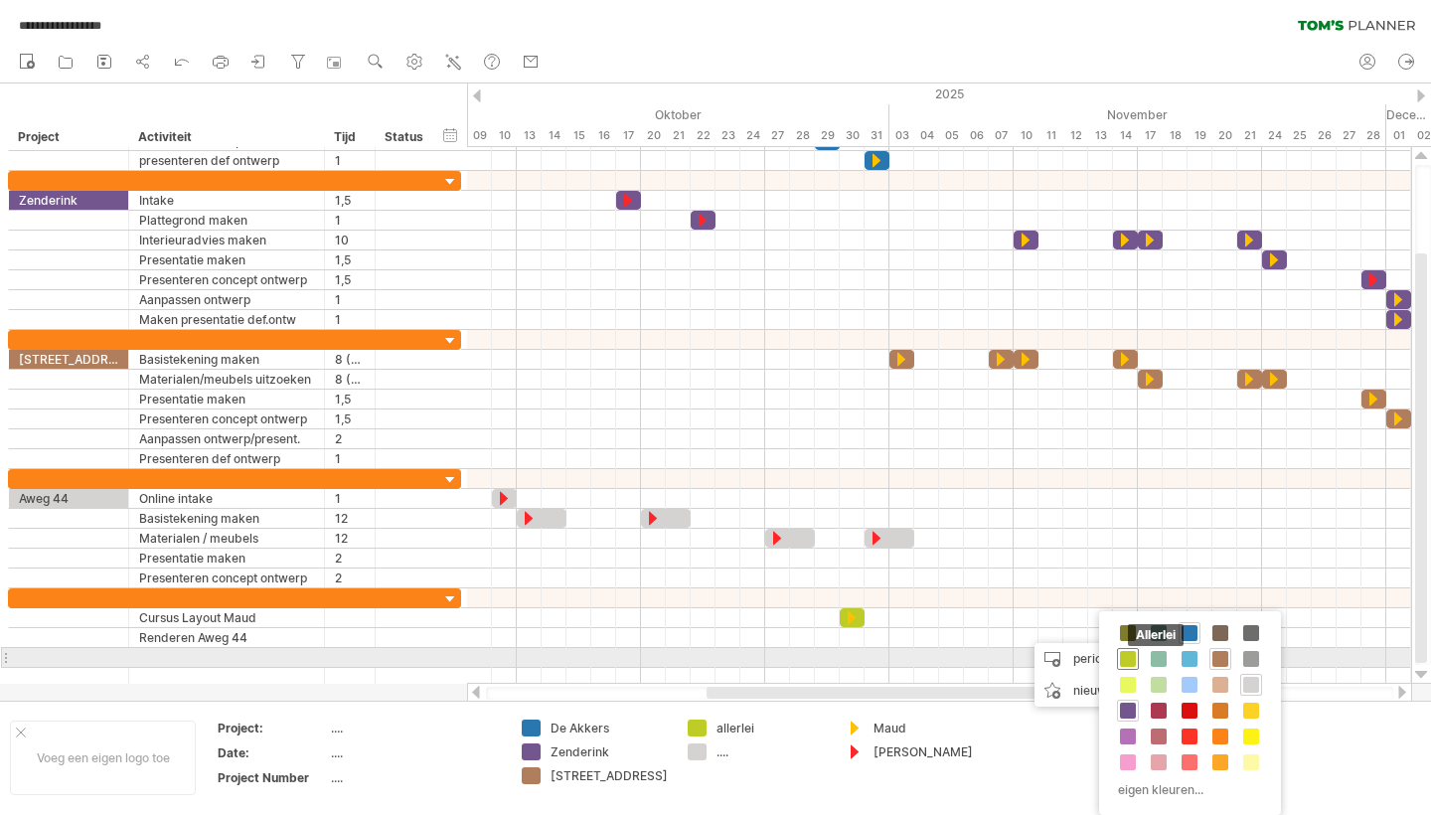
click at [1125, 661] on span at bounding box center [1128, 659] width 16 height 16
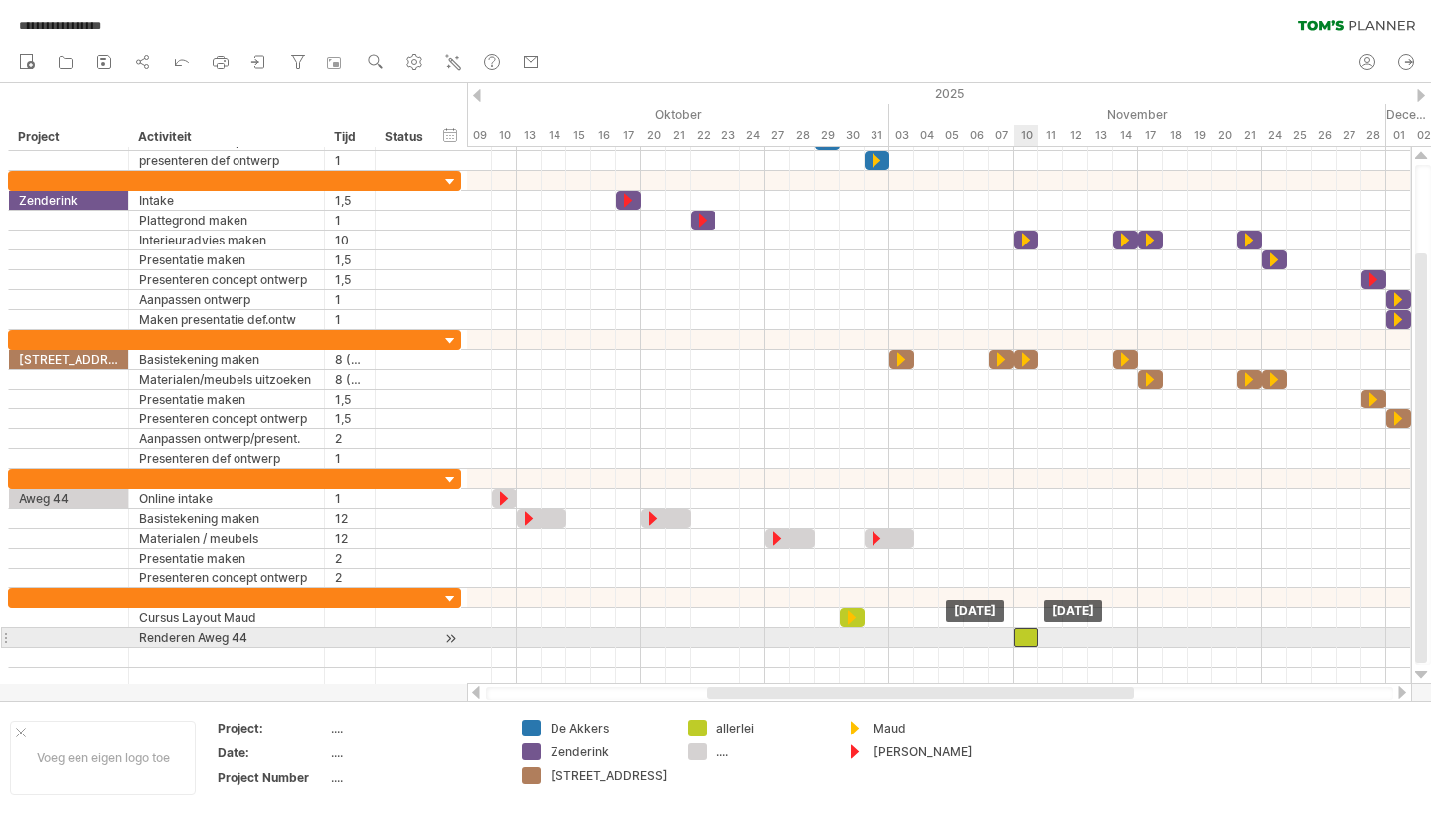
click at [1029, 642] on div at bounding box center [1026, 637] width 25 height 19
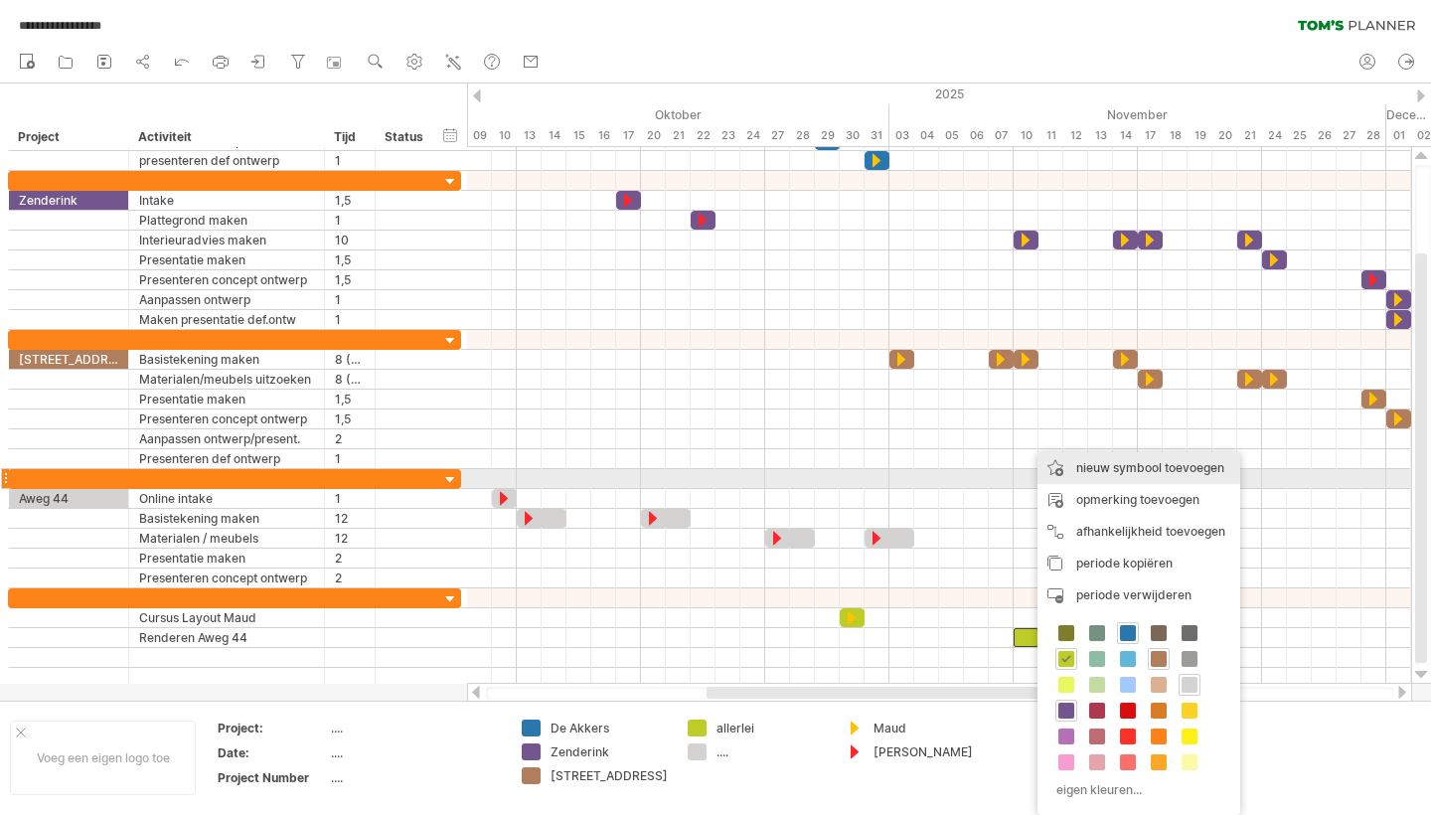
click at [1123, 471] on div "nieuw symbool toevoegen" at bounding box center [1139, 468] width 203 height 32
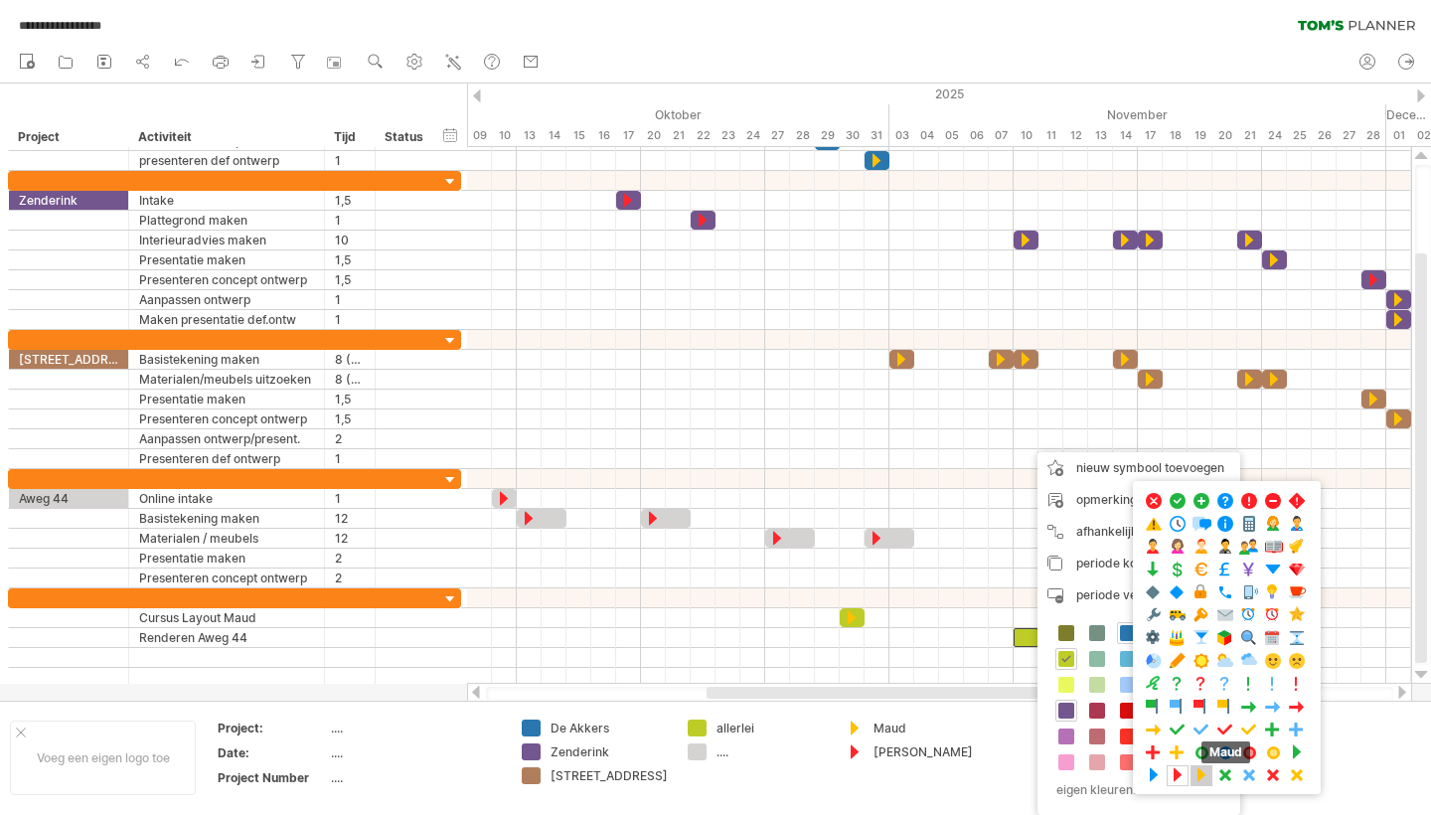
click at [1202, 777] on span at bounding box center [1202, 775] width 20 height 19
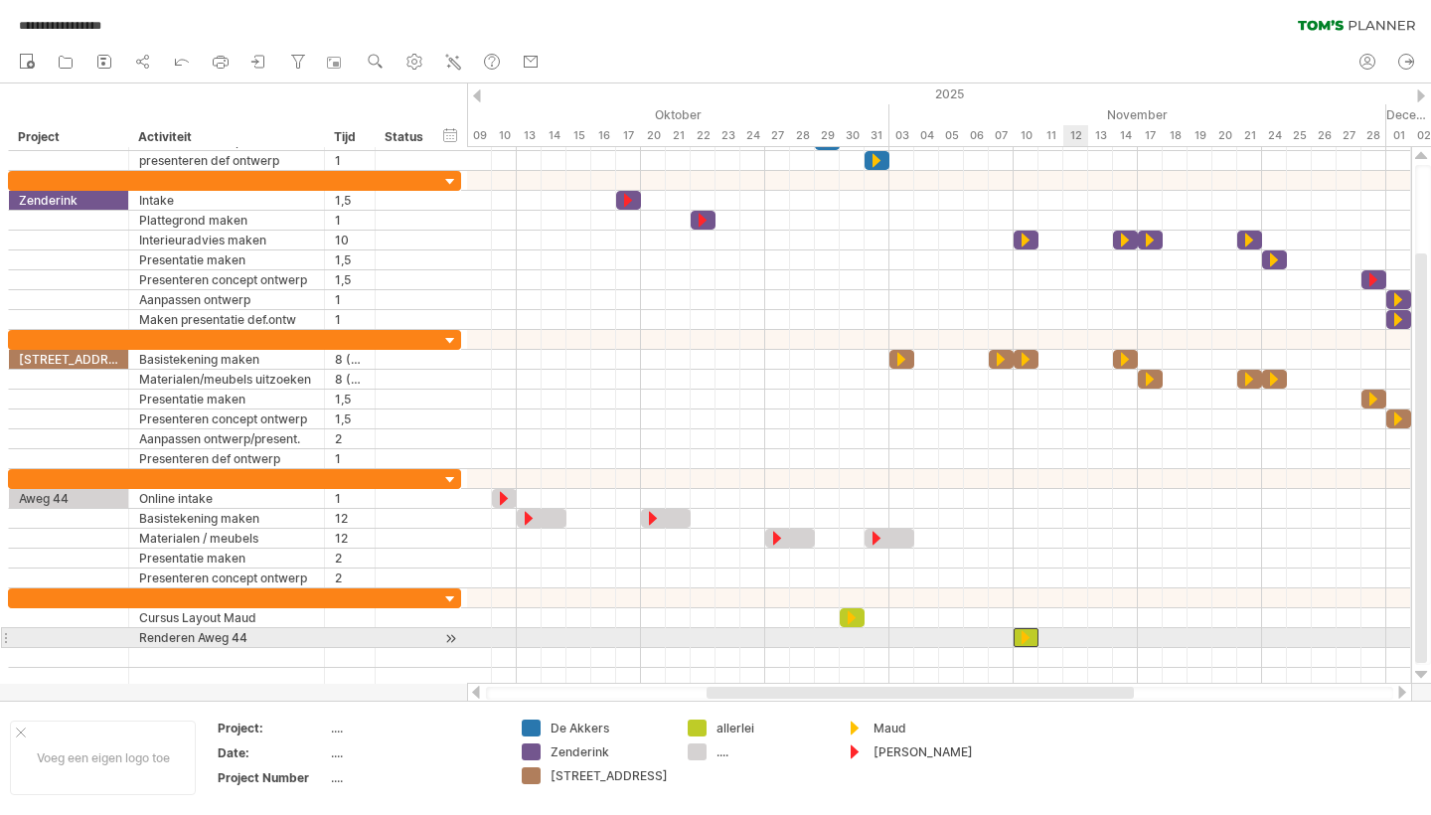
click at [1069, 636] on div at bounding box center [939, 638] width 944 height 20
click at [1070, 635] on div at bounding box center [939, 638] width 944 height 20
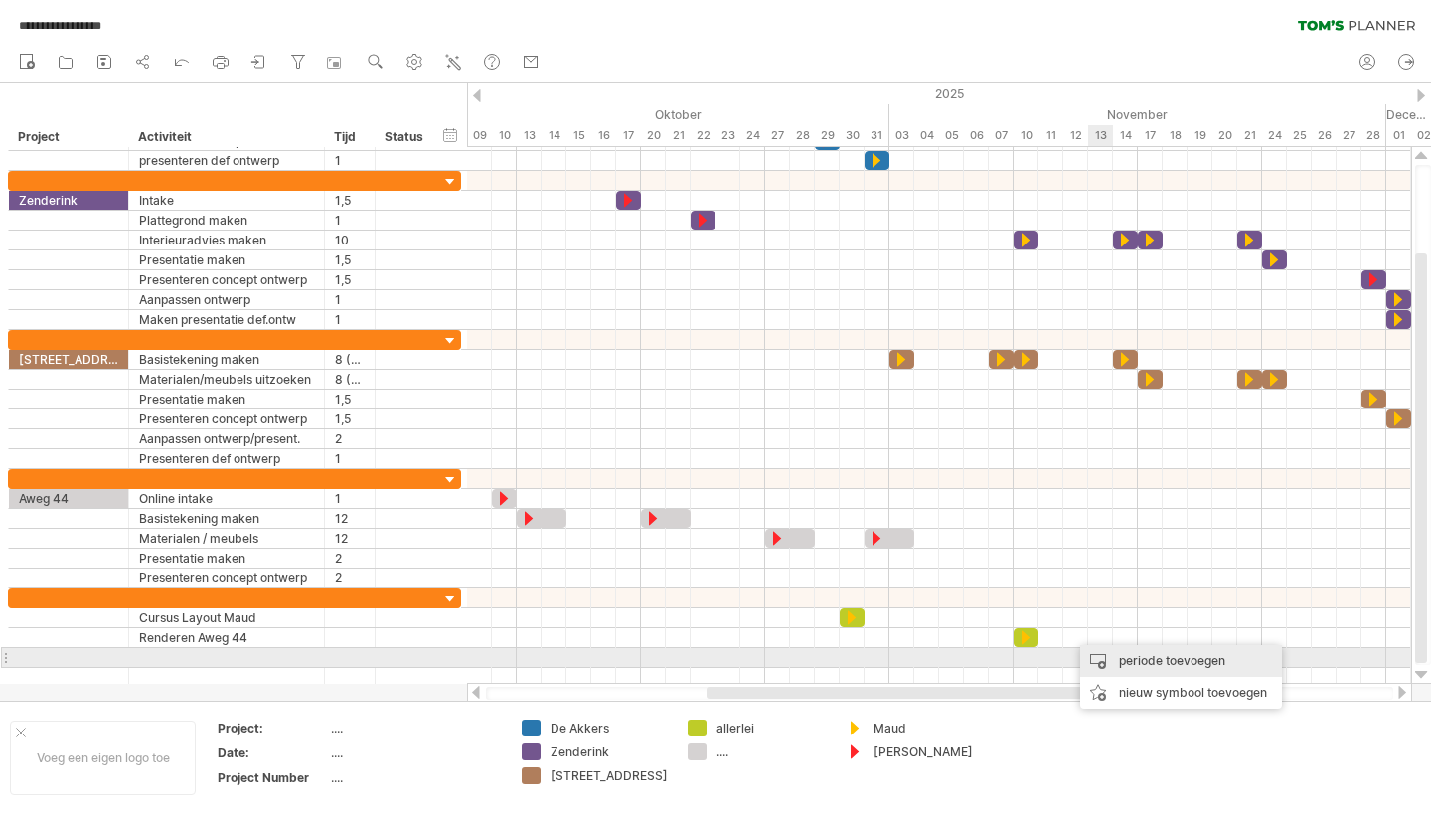
click at [1140, 661] on div "periode toevoegen" at bounding box center [1181, 661] width 202 height 32
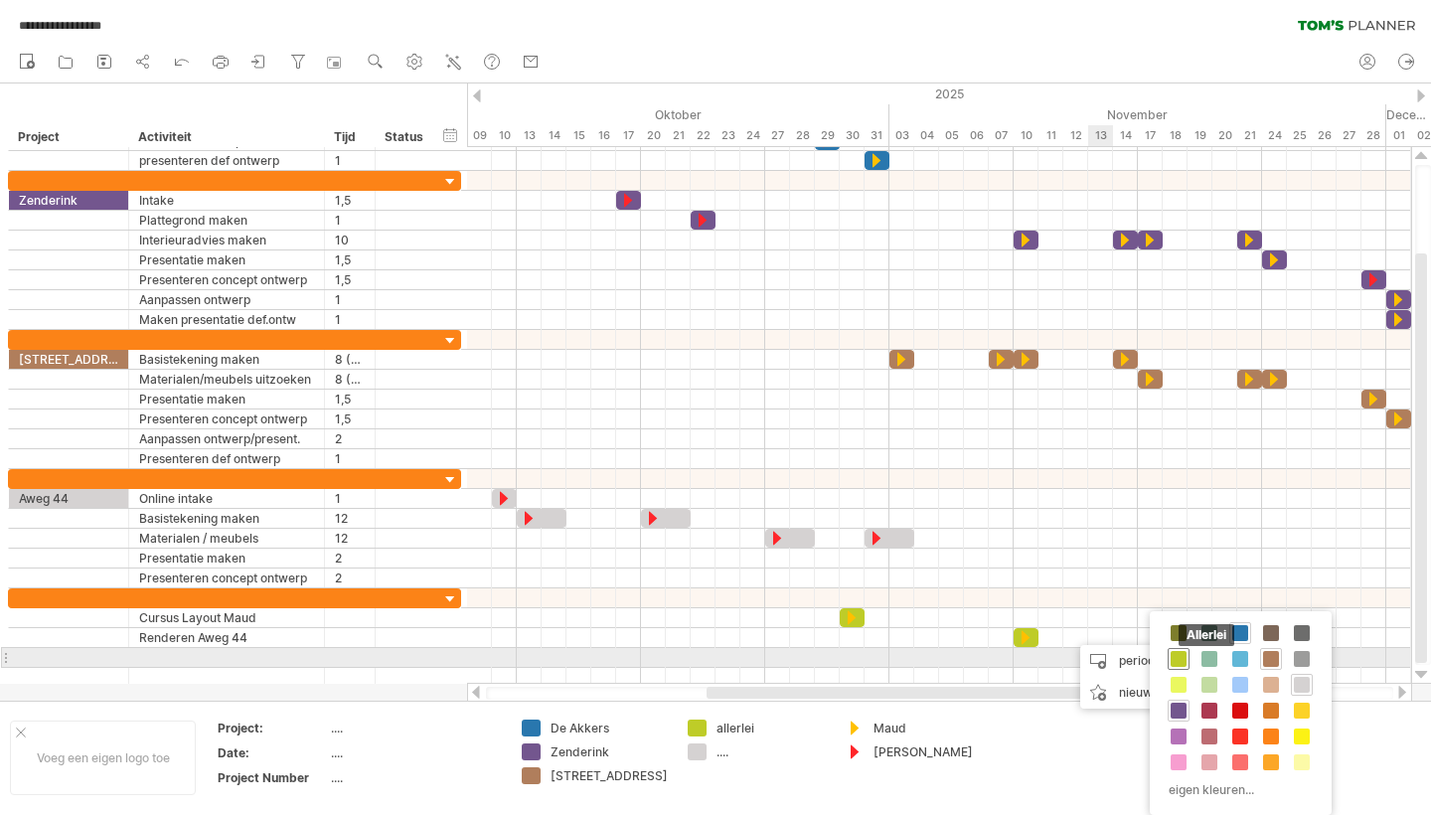
click at [1181, 657] on span at bounding box center [1179, 659] width 16 height 16
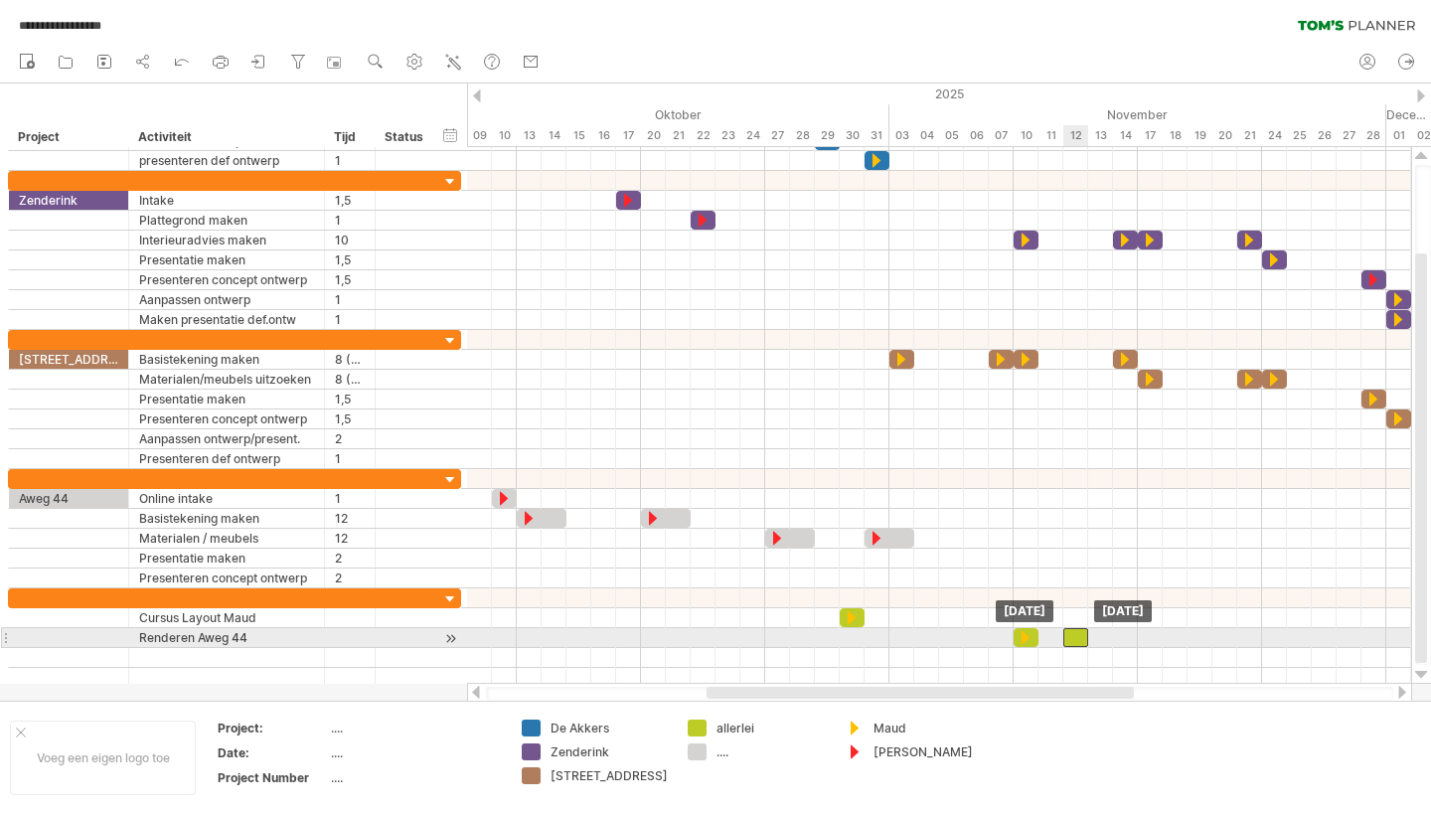
drag, startPoint x: 1087, startPoint y: 634, endPoint x: 1072, endPoint y: 638, distance: 15.4
click at [1072, 638] on div at bounding box center [1075, 637] width 25 height 19
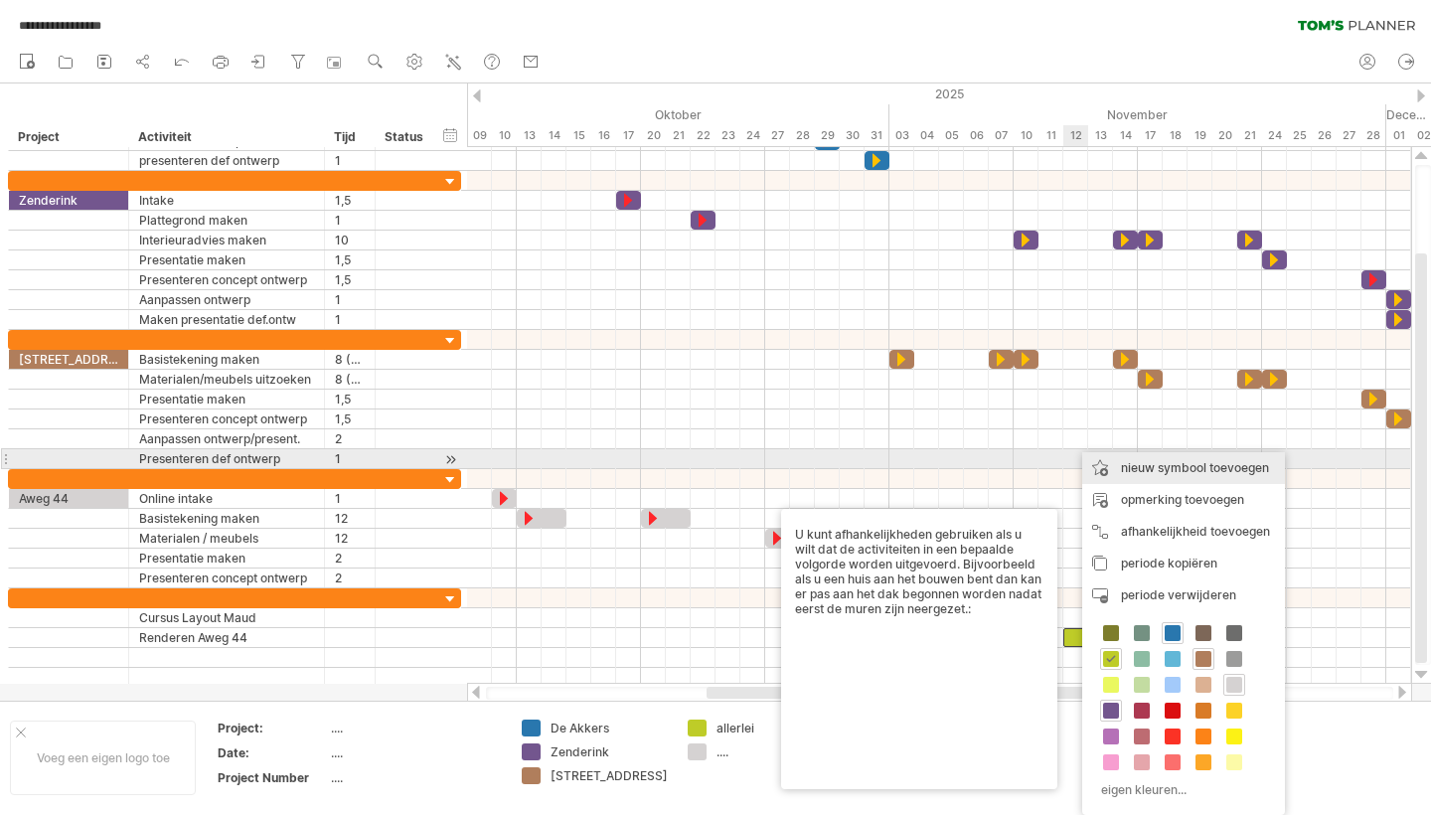
click at [1197, 463] on div "nieuw symbool toevoegen" at bounding box center [1183, 468] width 203 height 32
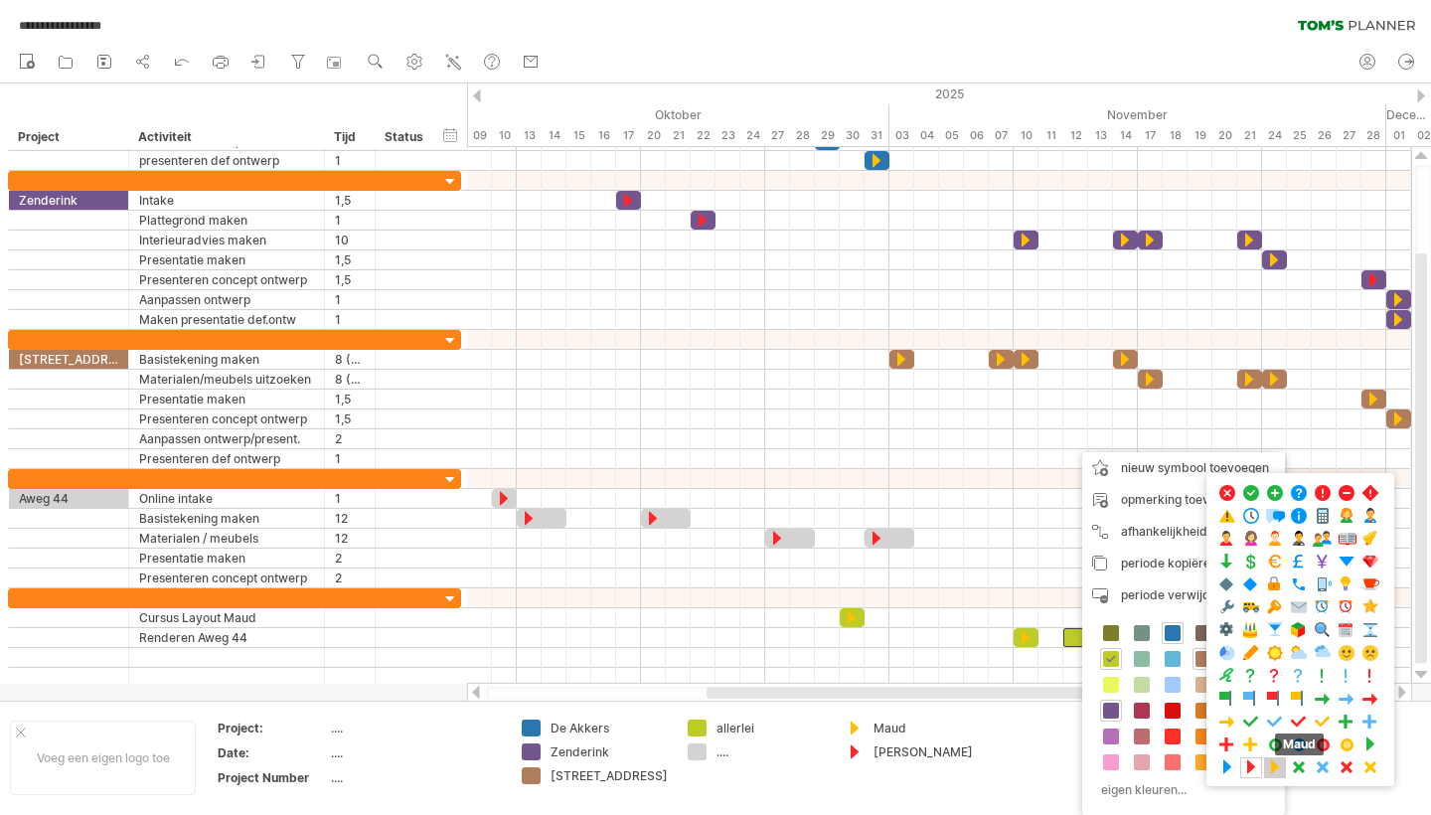
click at [1272, 772] on span at bounding box center [1275, 767] width 20 height 19
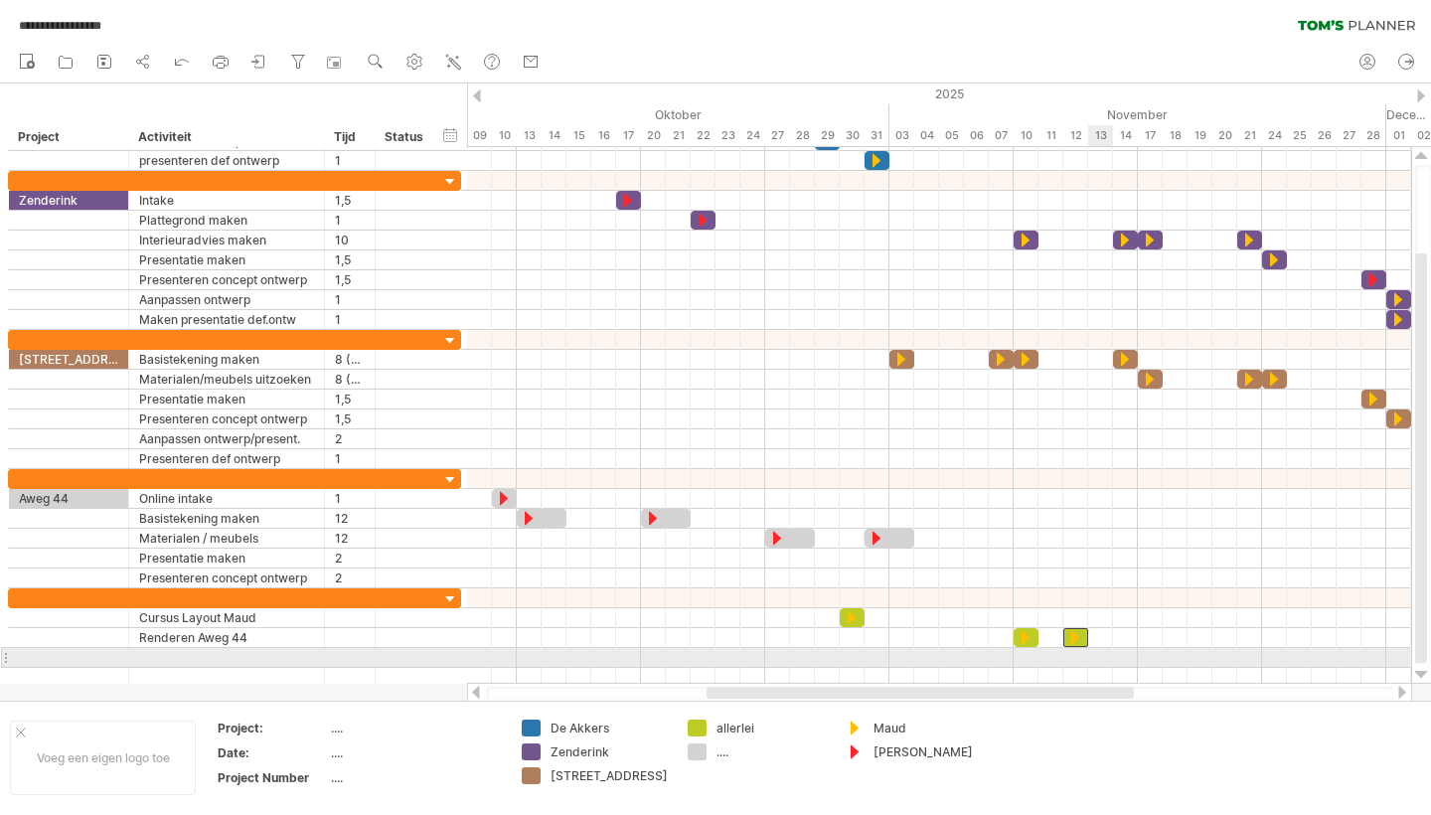
click at [1088, 666] on div at bounding box center [939, 658] width 944 height 20
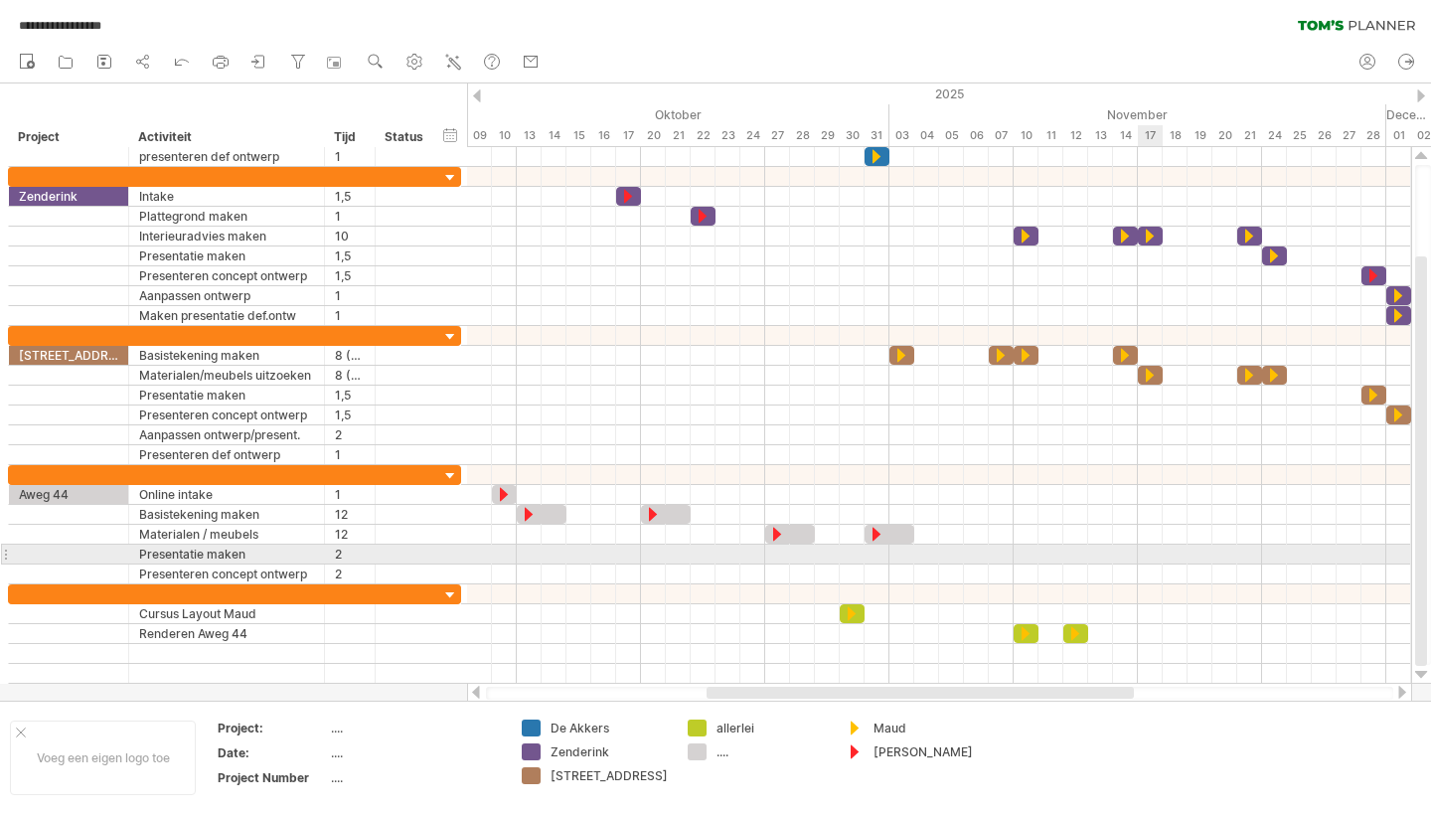
click at [1151, 556] on div at bounding box center [939, 555] width 944 height 20
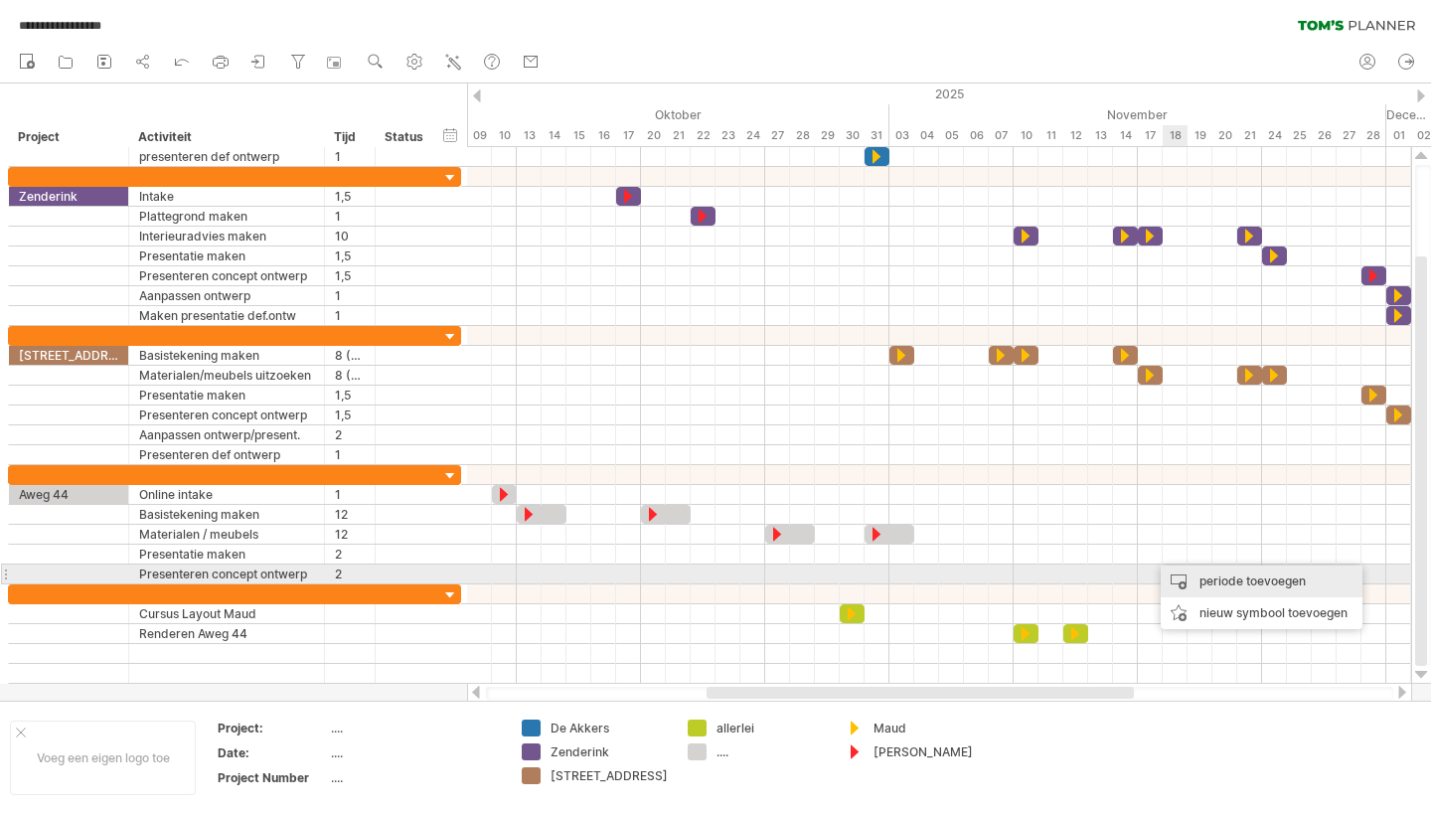
click at [1227, 579] on div "periode toevoegen" at bounding box center [1262, 582] width 202 height 32
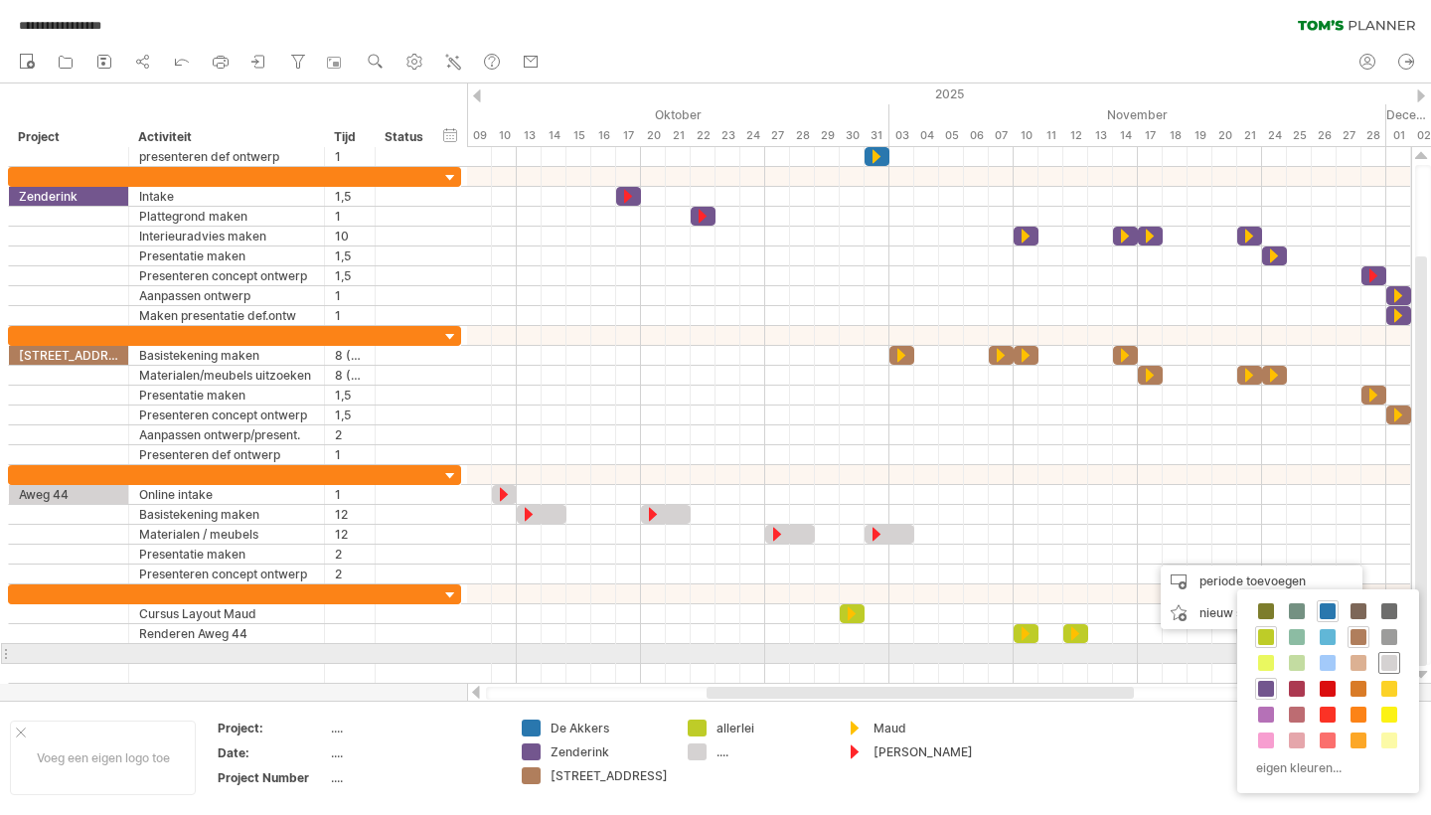
click at [1395, 657] on span at bounding box center [1389, 663] width 16 height 16
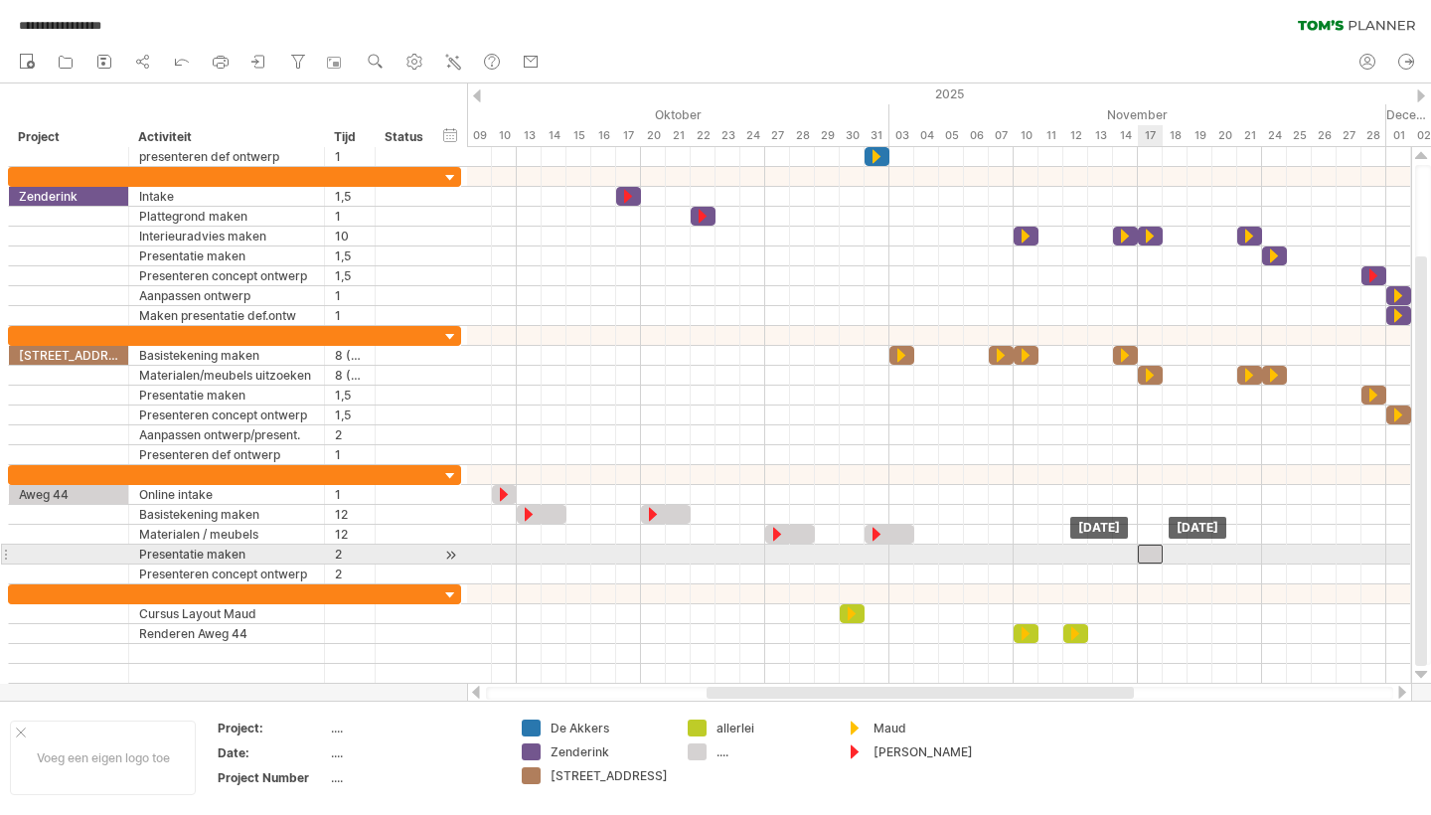
drag, startPoint x: 1162, startPoint y: 558, endPoint x: 1146, endPoint y: 557, distance: 15.9
click at [1146, 557] on div at bounding box center [1150, 554] width 25 height 19
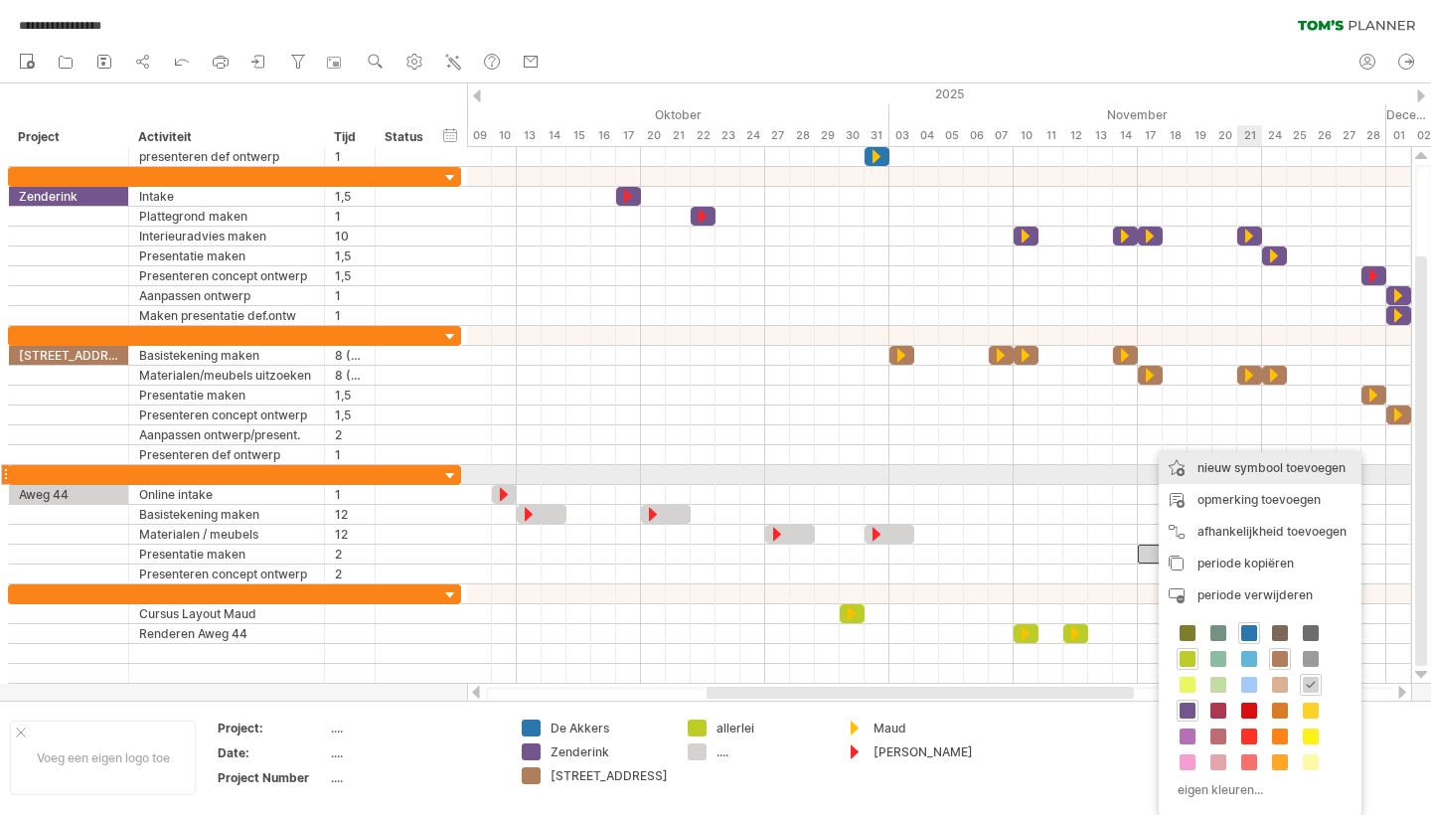
click at [1253, 473] on div "nieuw symbool toevoegen" at bounding box center [1260, 468] width 203 height 32
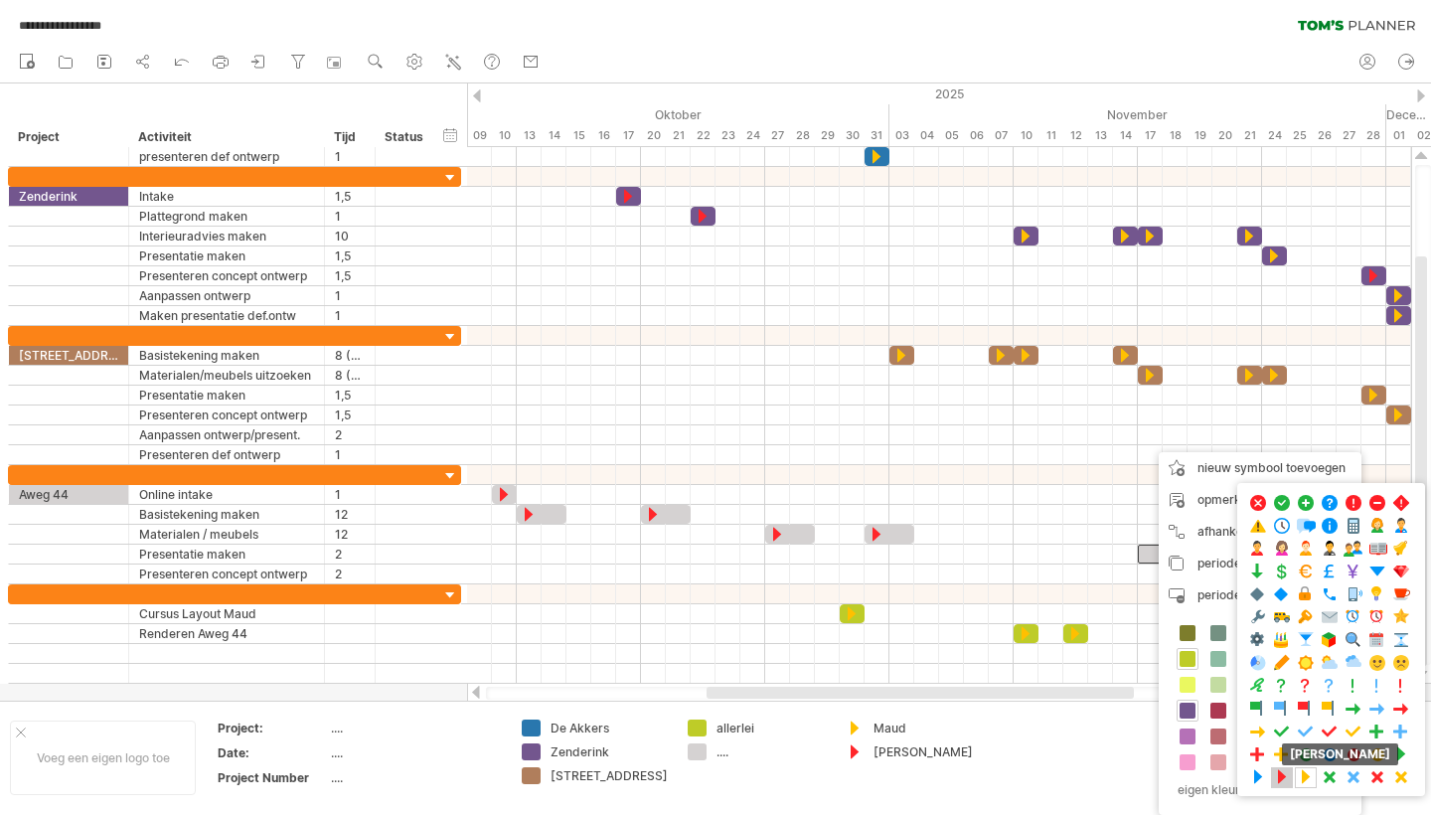
click at [1281, 772] on span at bounding box center [1282, 777] width 20 height 19
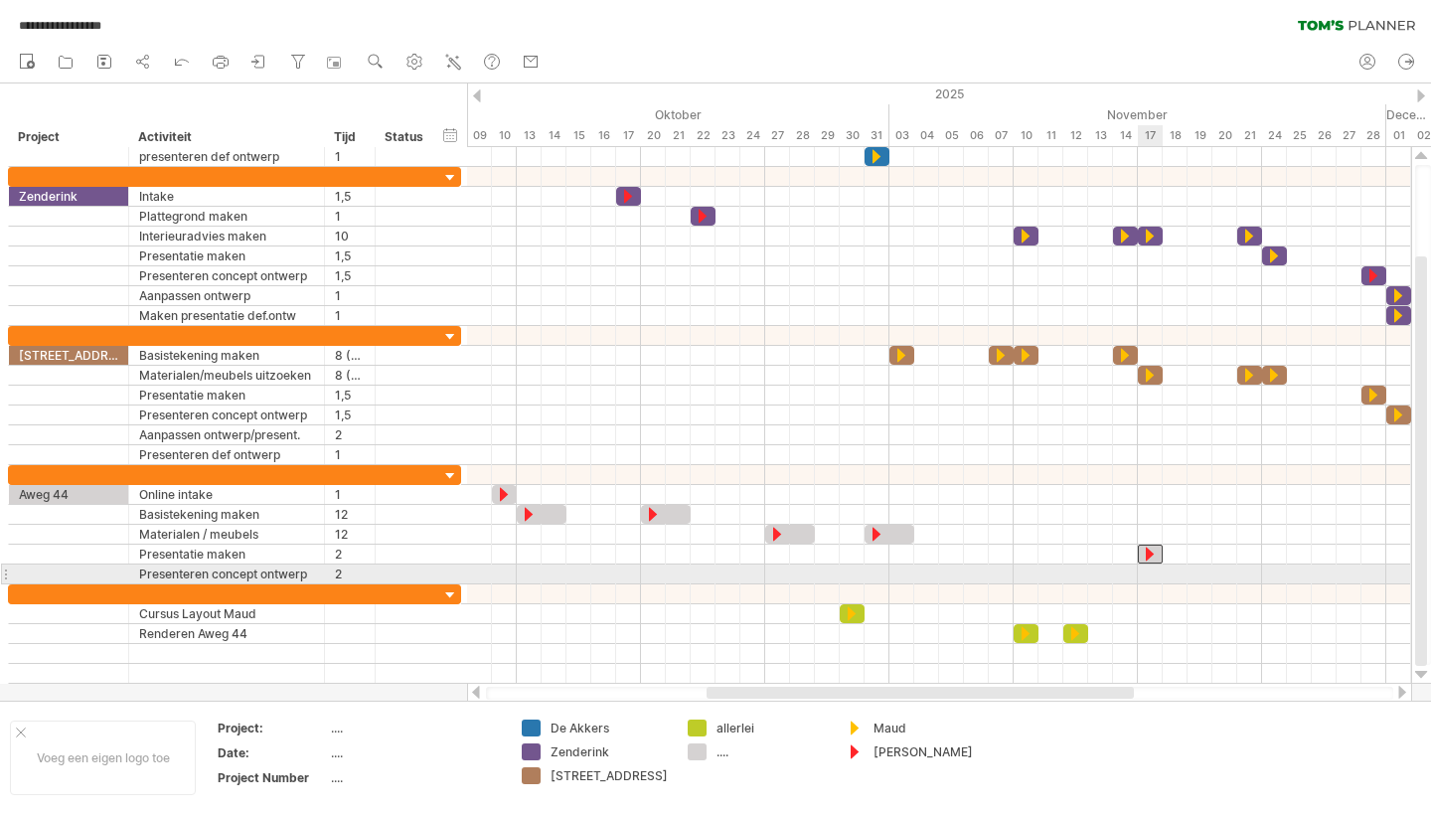
click at [1154, 575] on div at bounding box center [939, 575] width 944 height 20
click at [1177, 572] on div at bounding box center [939, 575] width 944 height 20
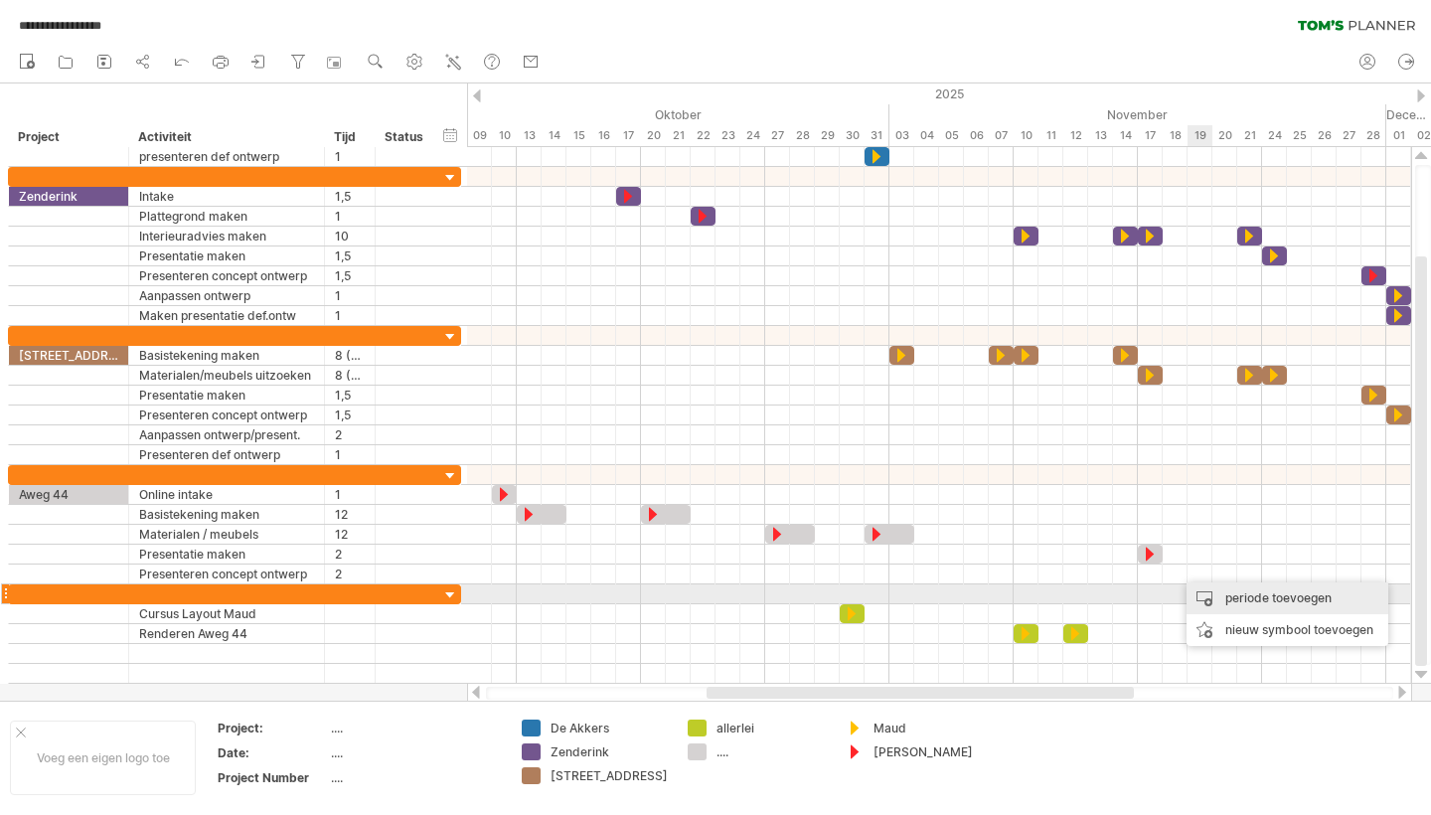
click at [1248, 592] on div "periode toevoegen" at bounding box center [1288, 598] width 202 height 32
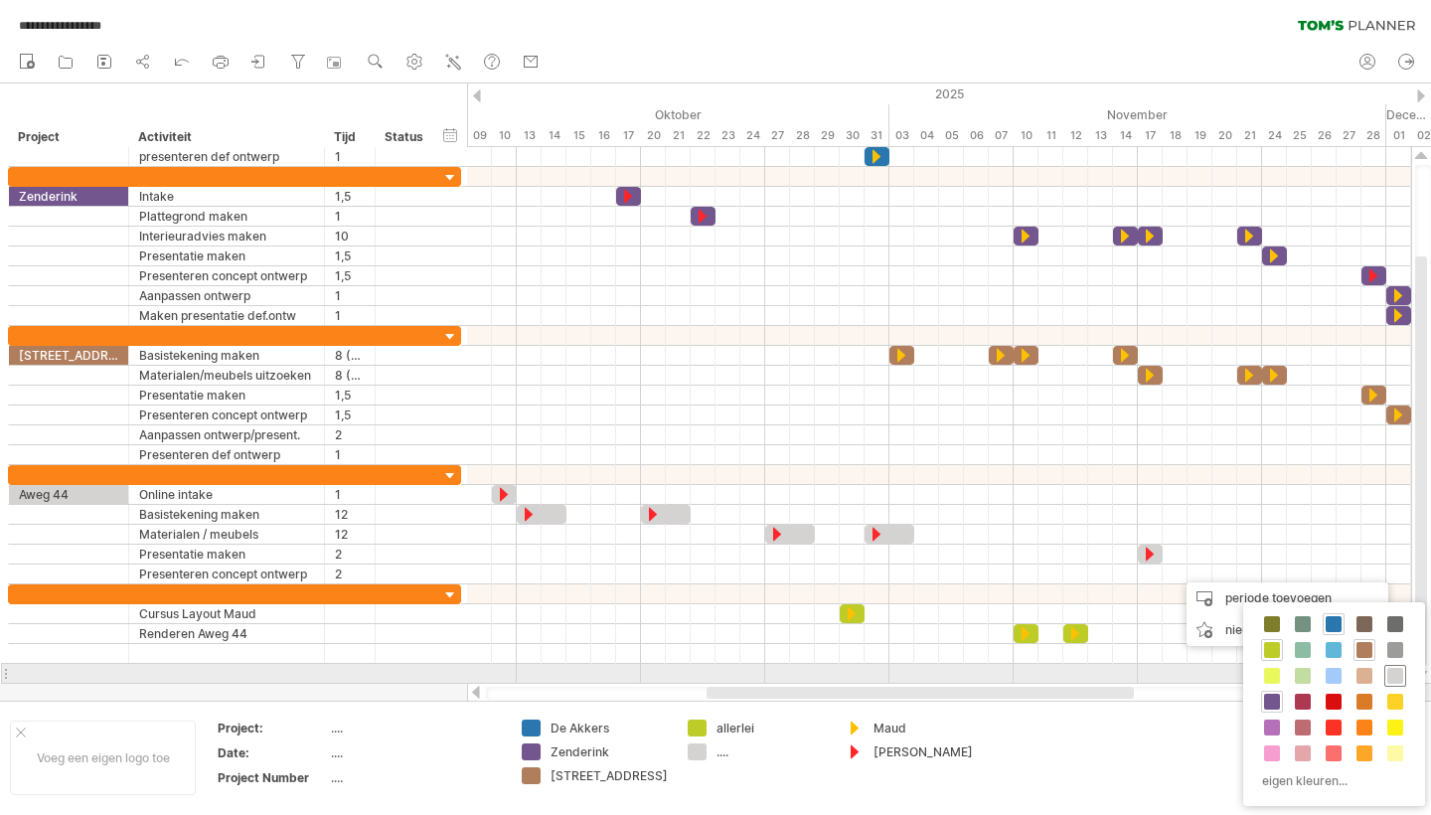
click at [1393, 673] on span at bounding box center [1395, 676] width 16 height 16
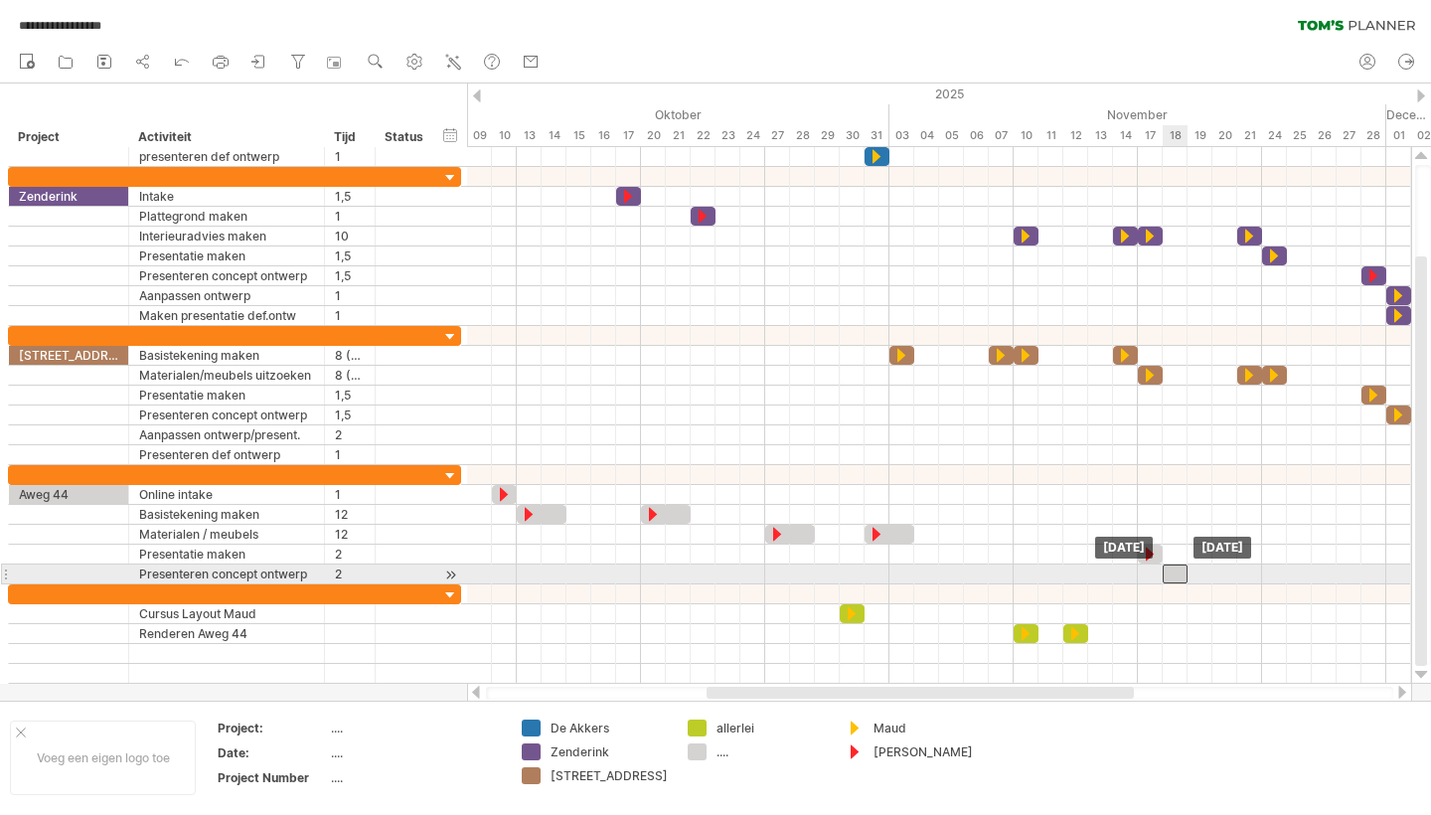
drag, startPoint x: 1184, startPoint y: 573, endPoint x: 1167, endPoint y: 573, distance: 16.9
click at [1167, 573] on div at bounding box center [1175, 574] width 25 height 19
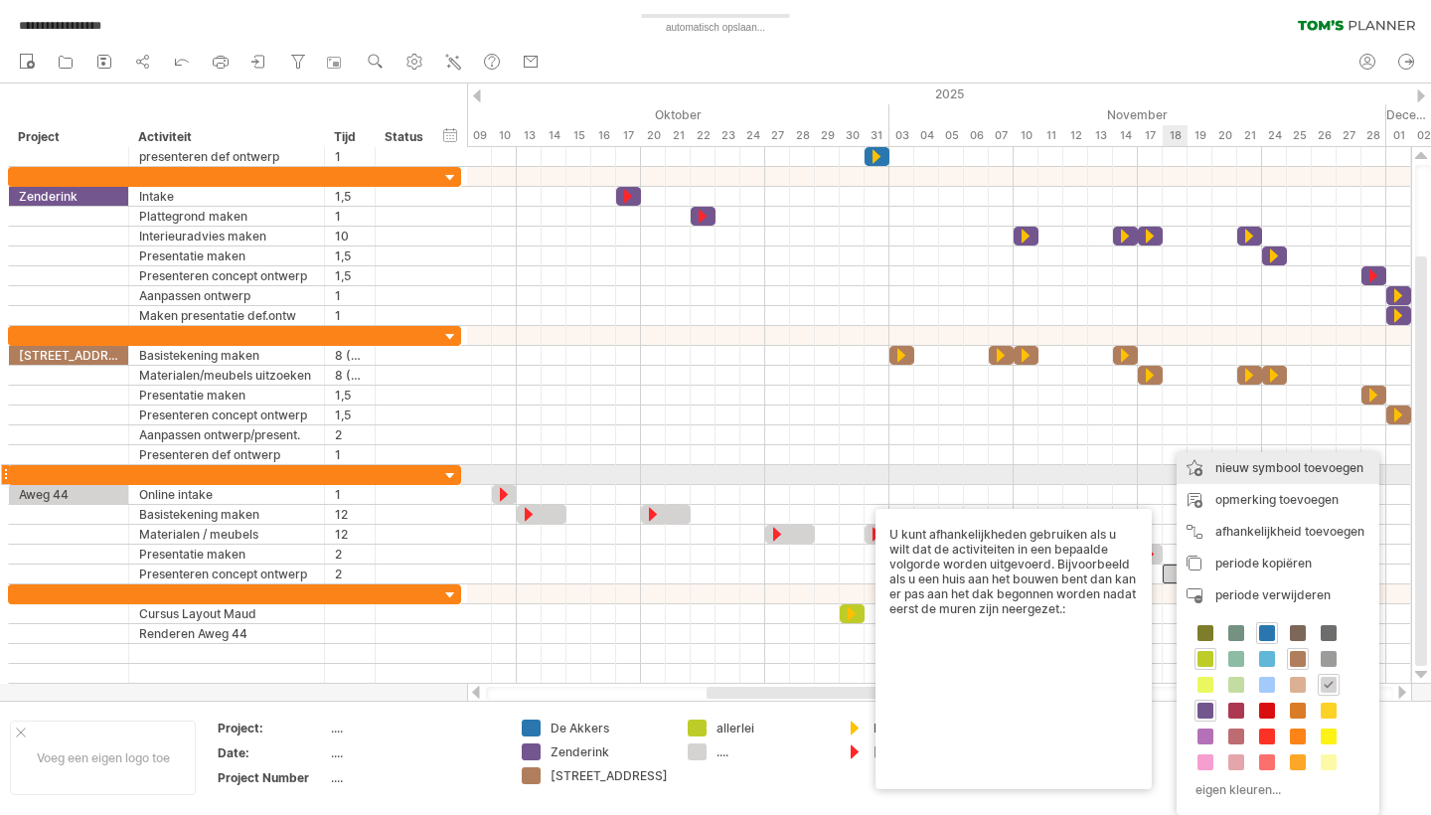
click at [1272, 472] on div "nieuw symbool toevoegen" at bounding box center [1278, 468] width 203 height 32
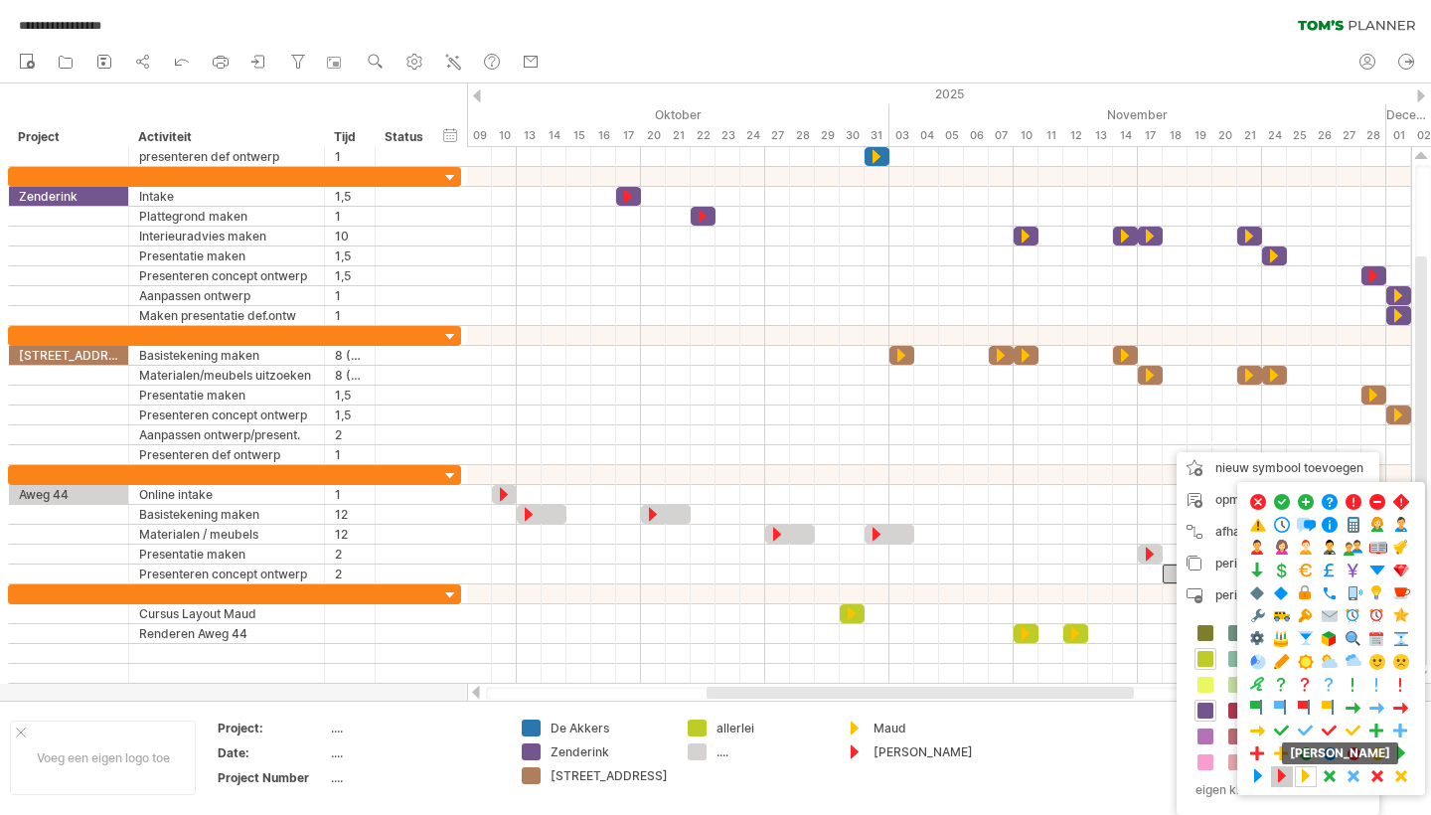
click at [1282, 775] on span at bounding box center [1282, 776] width 20 height 19
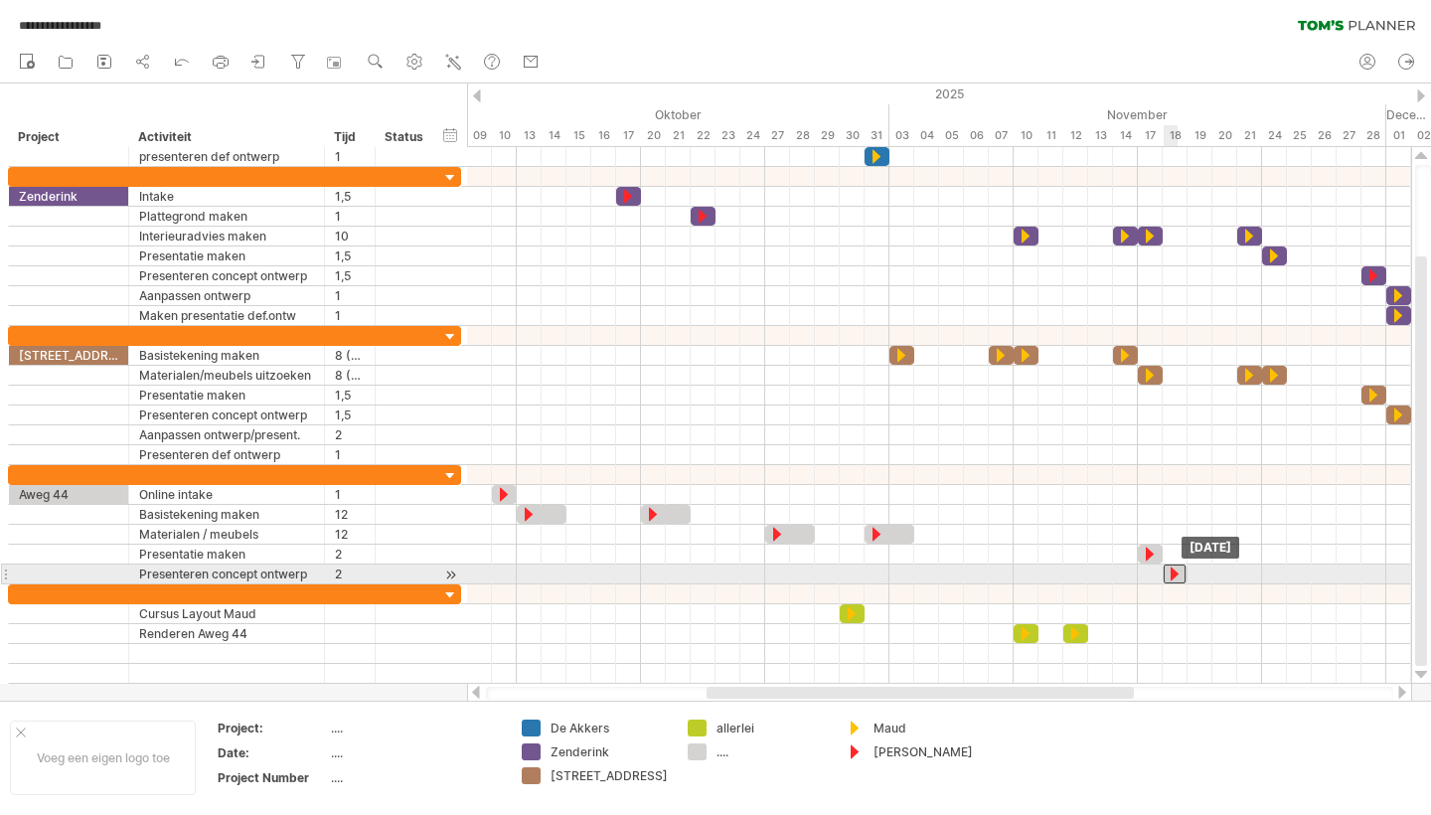
drag, startPoint x: 1162, startPoint y: 574, endPoint x: 1174, endPoint y: 575, distance: 12.0
click at [1174, 575] on div at bounding box center [1175, 574] width 22 height 19
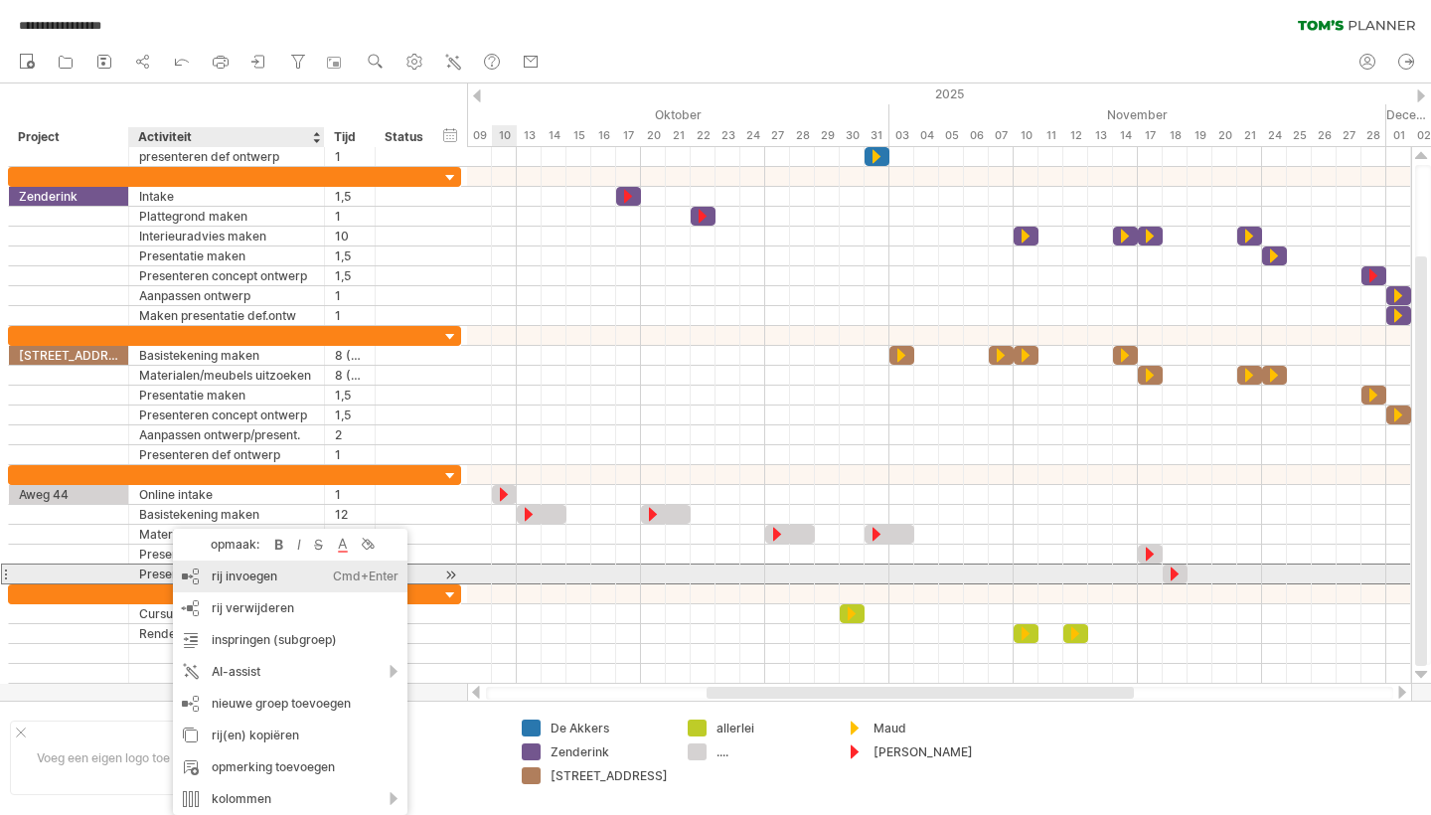
click at [252, 575] on div "rij invoegen Ctrl+Enter Cmd+Enter" at bounding box center [290, 577] width 235 height 32
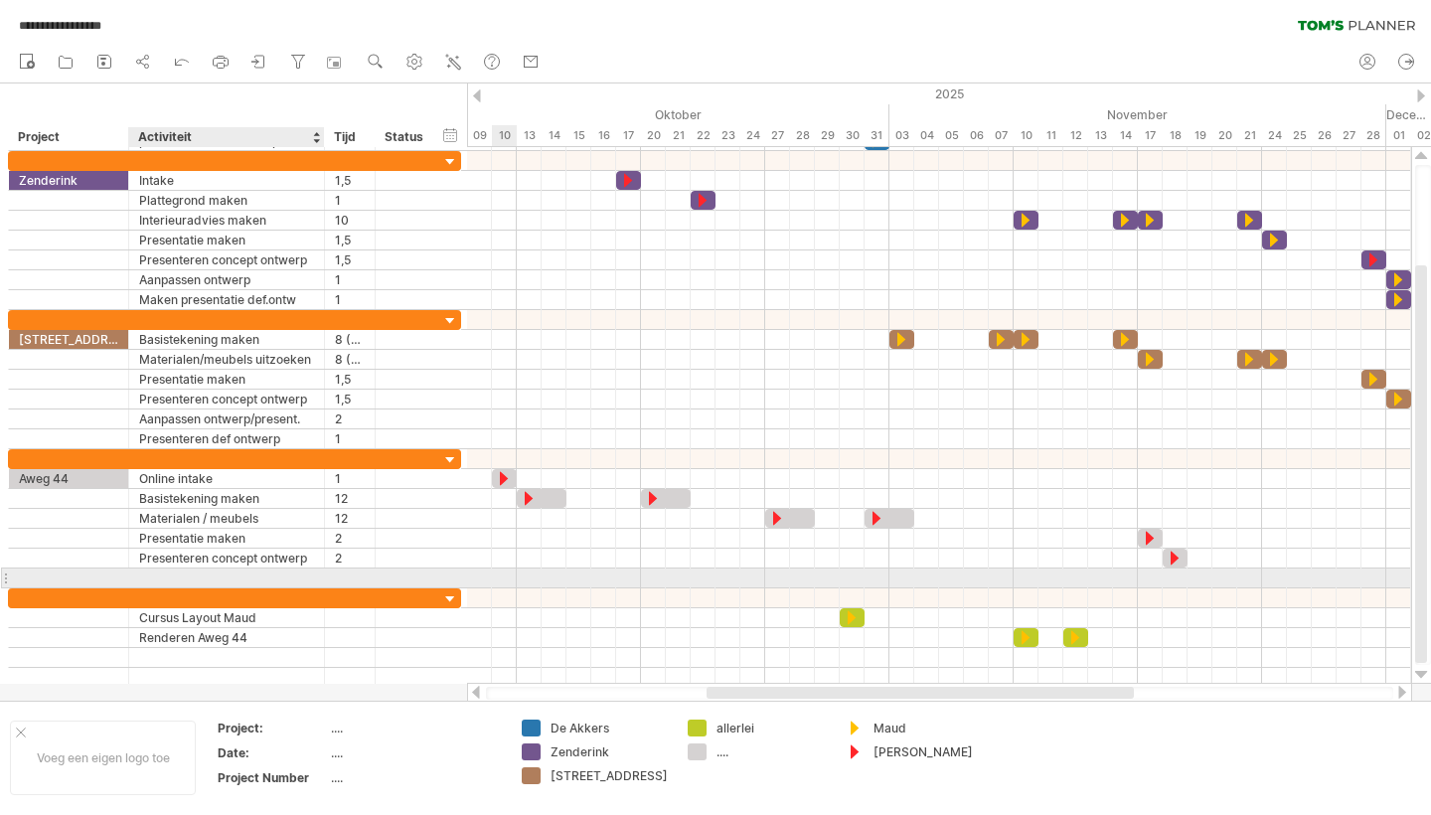
click at [183, 574] on div at bounding box center [226, 577] width 175 height 19
type input "**********"
type input "*"
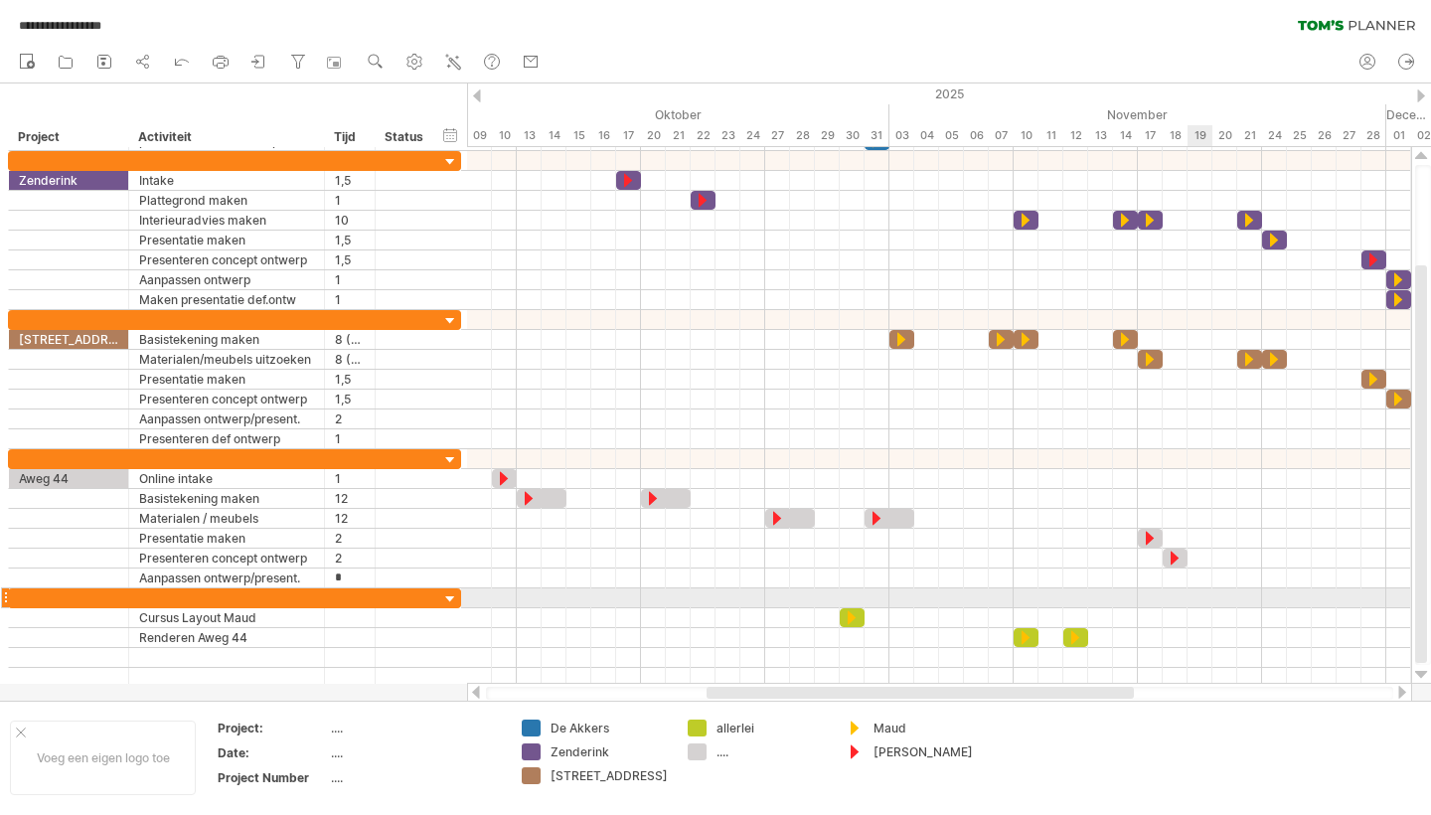
click at [1187, 587] on div at bounding box center [939, 578] width 944 height 20
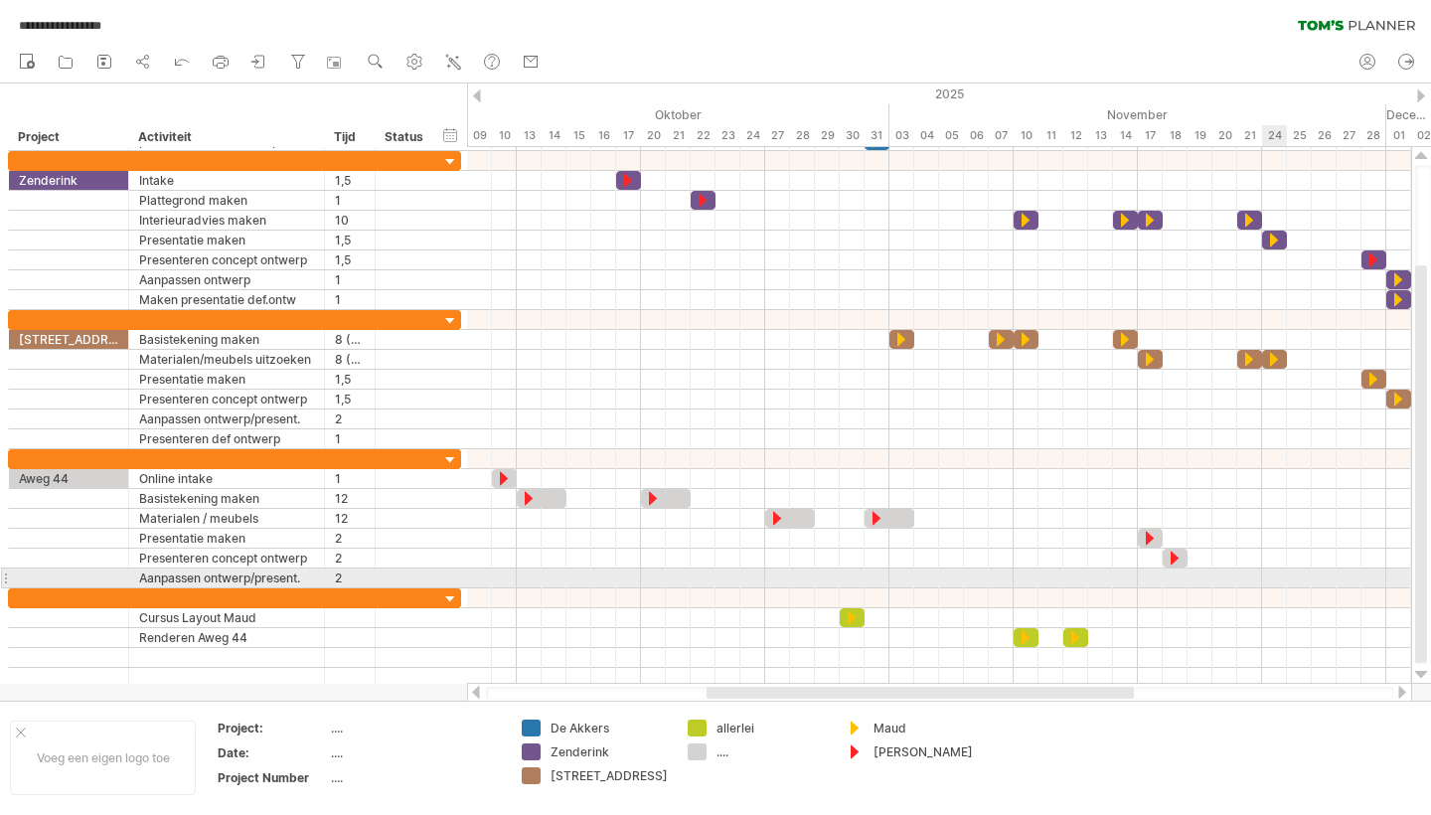
click at [1269, 579] on div at bounding box center [939, 578] width 944 height 20
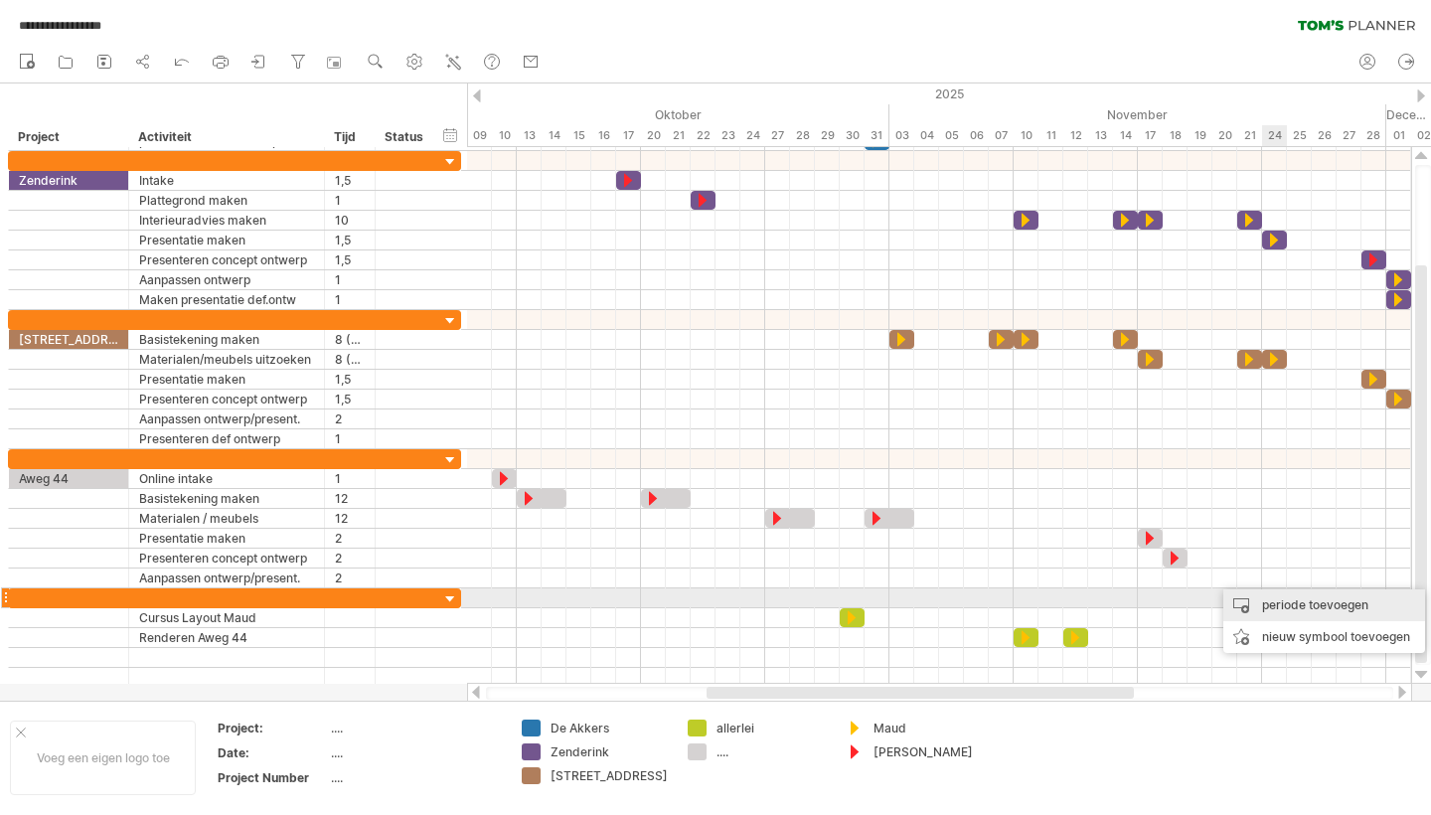
click at [1298, 604] on div "periode toevoegen" at bounding box center [1324, 605] width 202 height 32
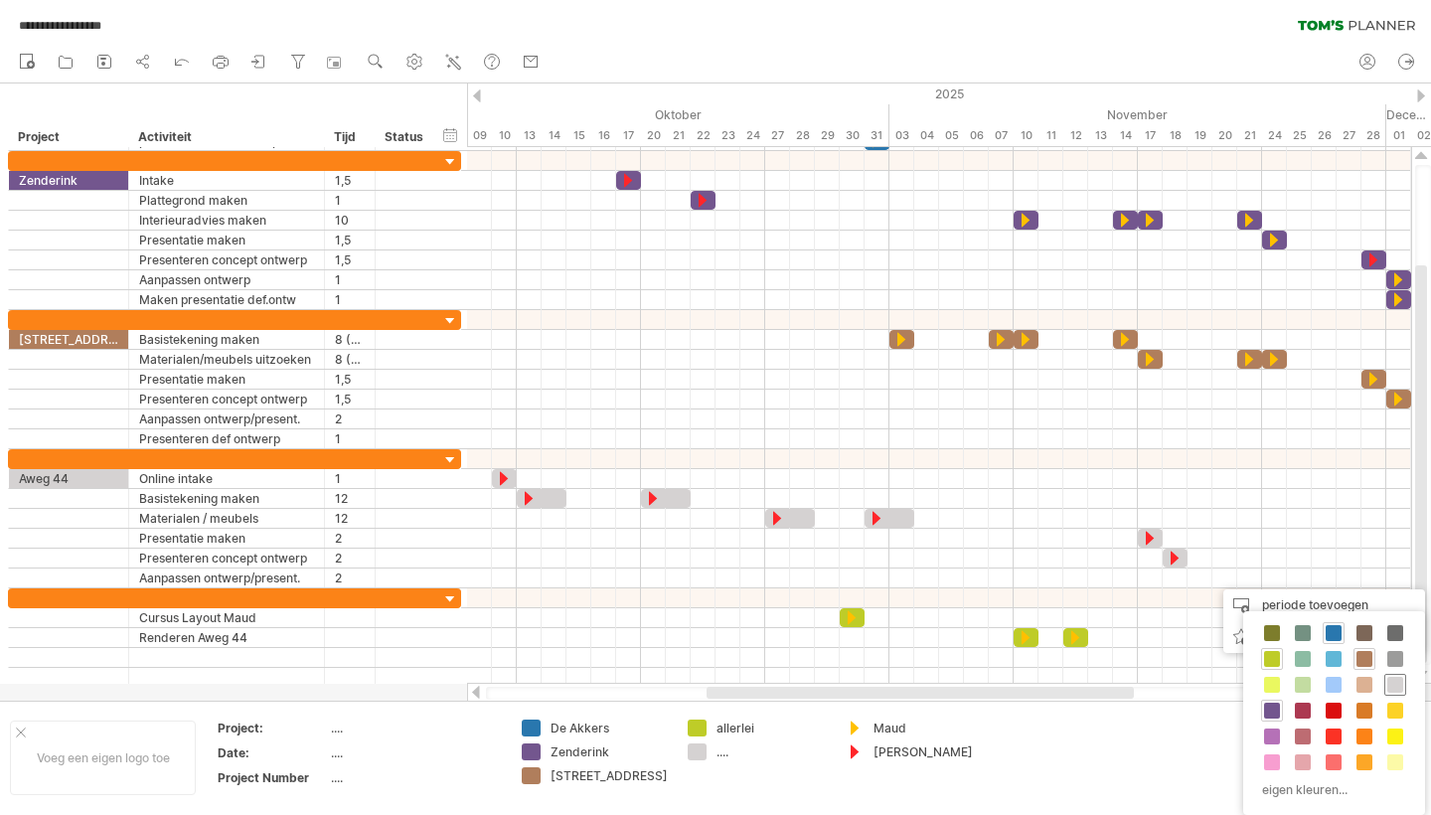
click at [1395, 682] on span at bounding box center [1395, 685] width 16 height 16
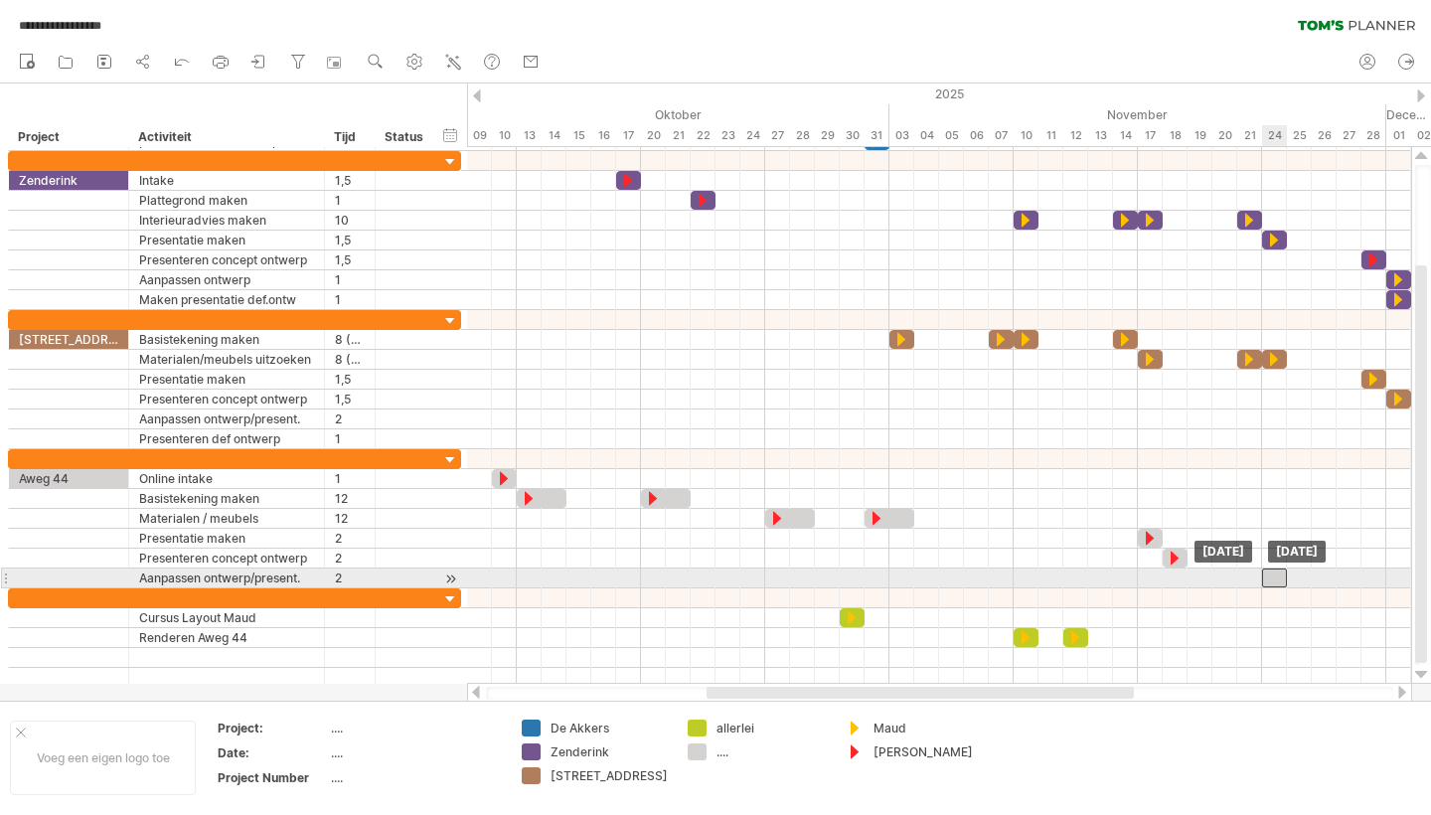
drag, startPoint x: 1286, startPoint y: 576, endPoint x: 1275, endPoint y: 576, distance: 10.9
click at [1275, 576] on div at bounding box center [1274, 577] width 25 height 19
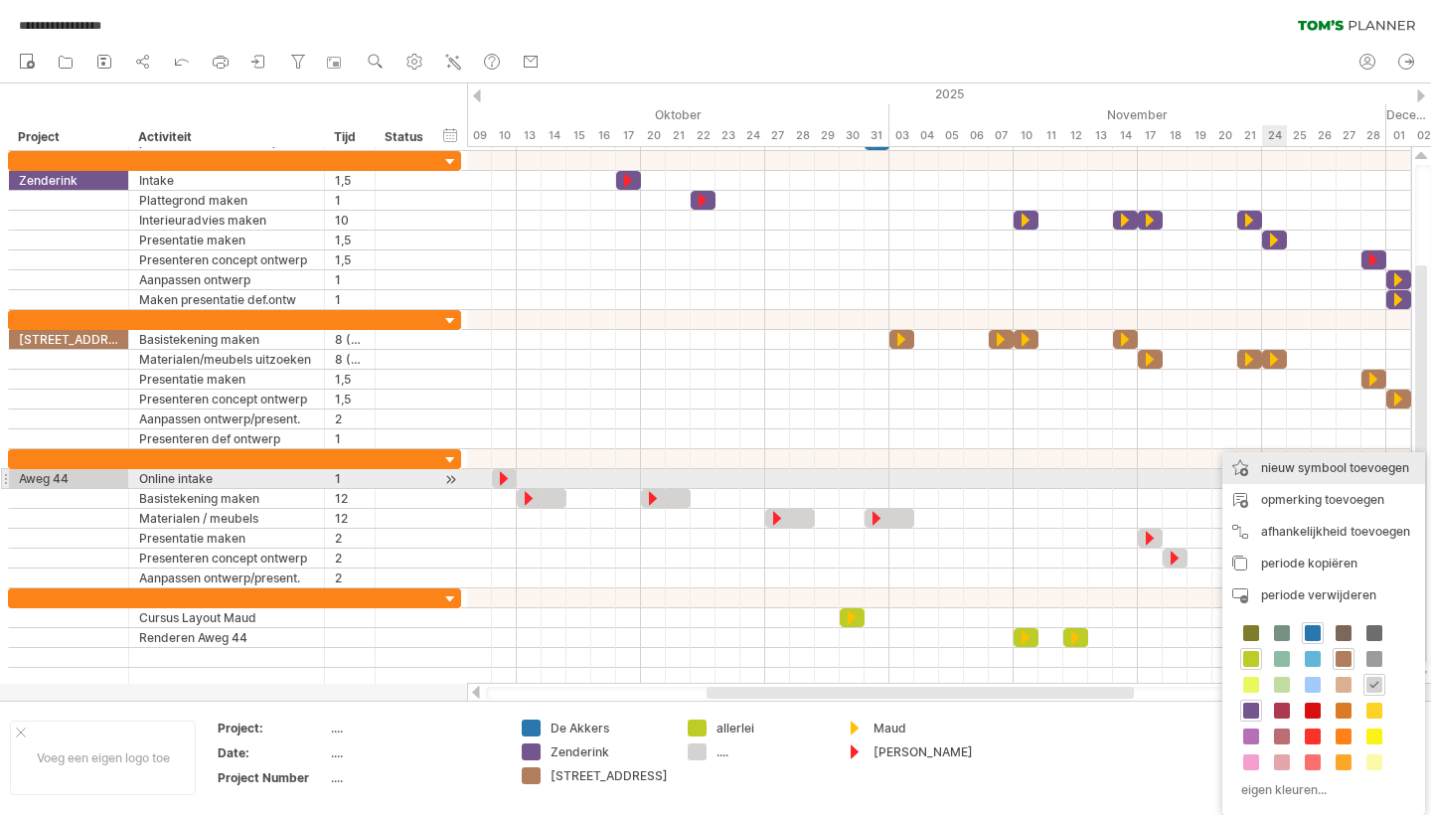
click at [1313, 471] on div "nieuw symbool toevoegen" at bounding box center [1323, 468] width 203 height 32
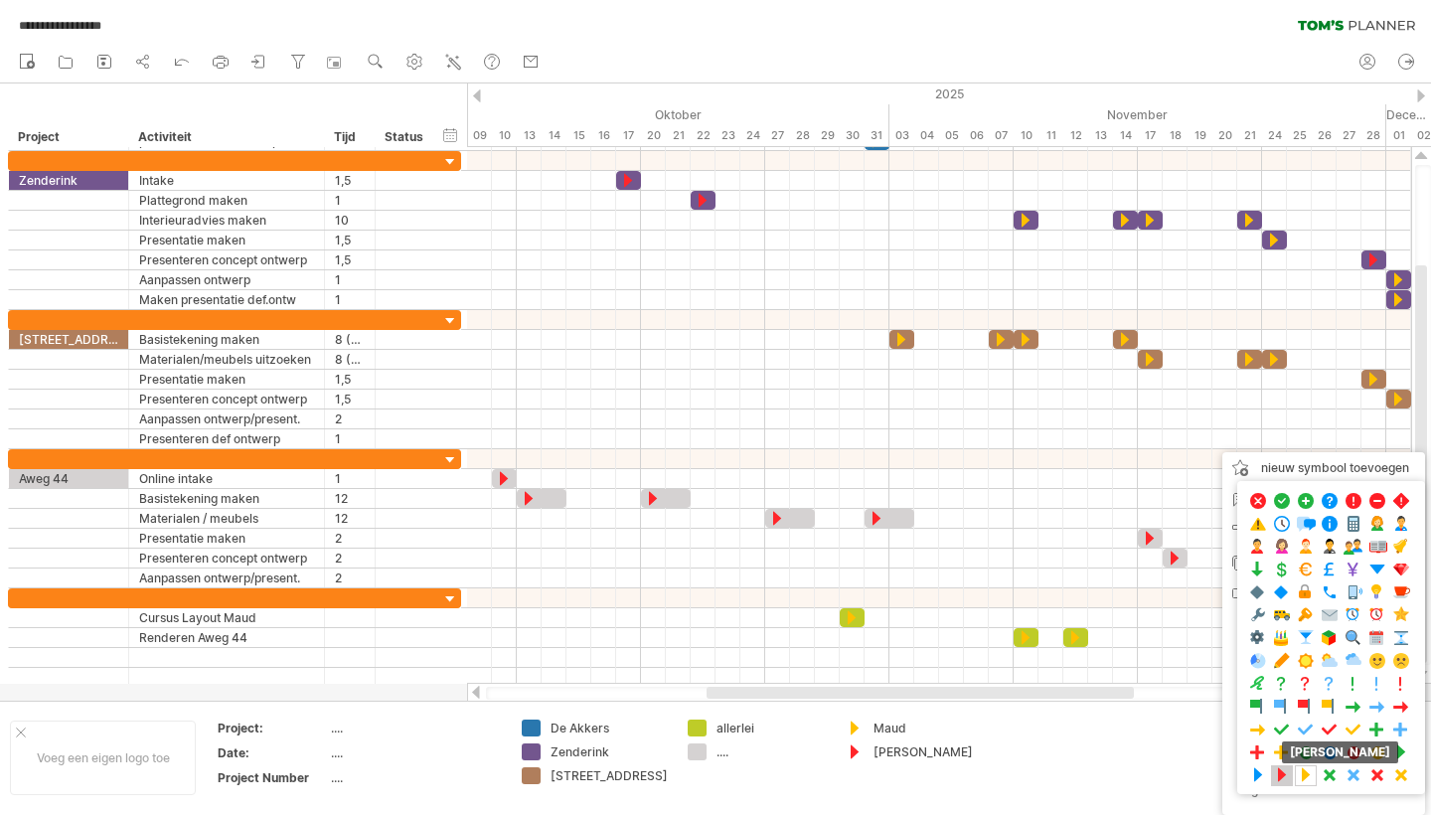
click at [1282, 769] on span at bounding box center [1282, 775] width 20 height 19
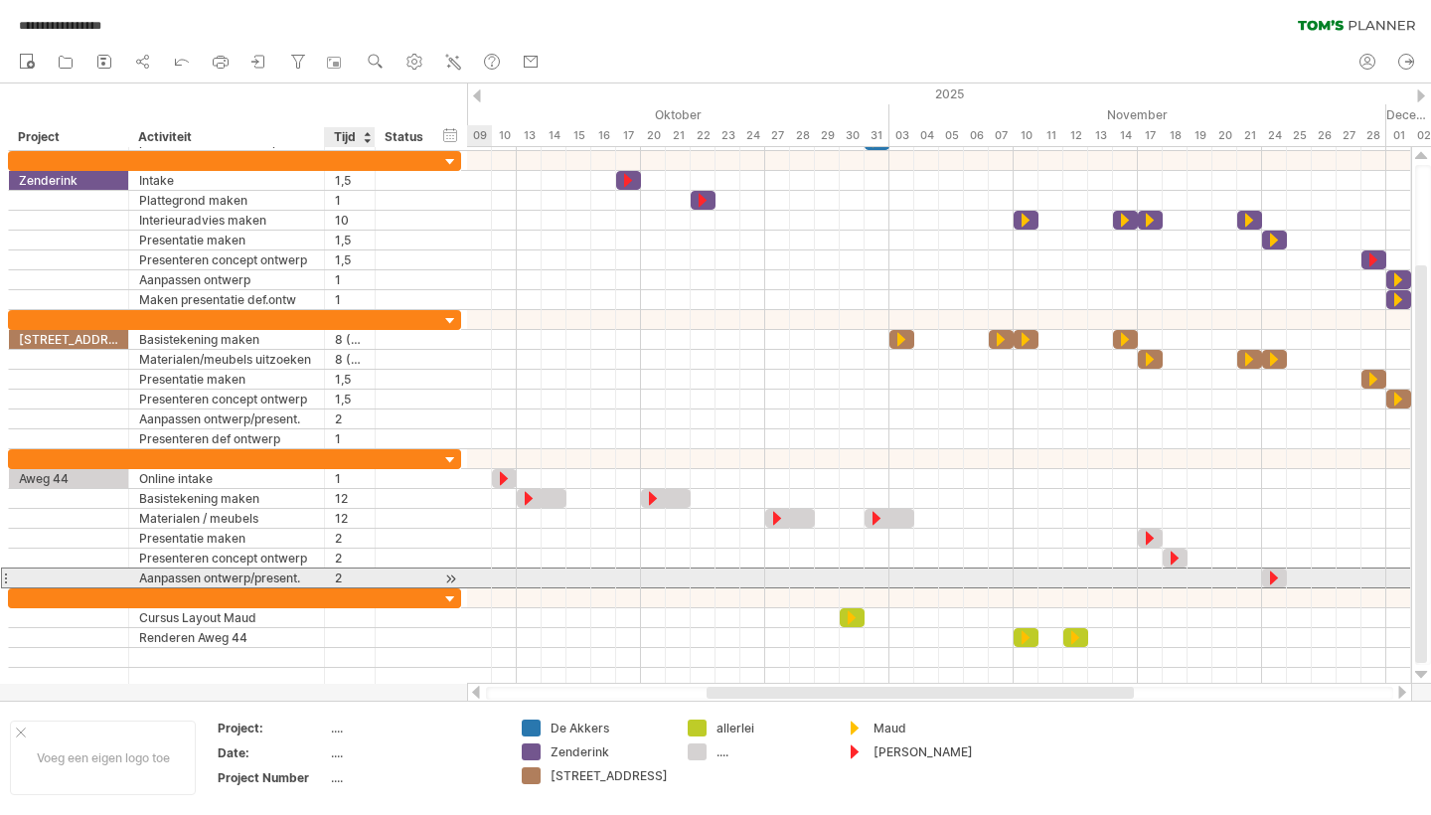
click at [337, 577] on div "2" at bounding box center [350, 577] width 30 height 19
click at [359, 576] on input "*" at bounding box center [350, 577] width 30 height 19
type input "***"
click at [175, 577] on div "Aanpassen ontwerp/present." at bounding box center [226, 577] width 175 height 19
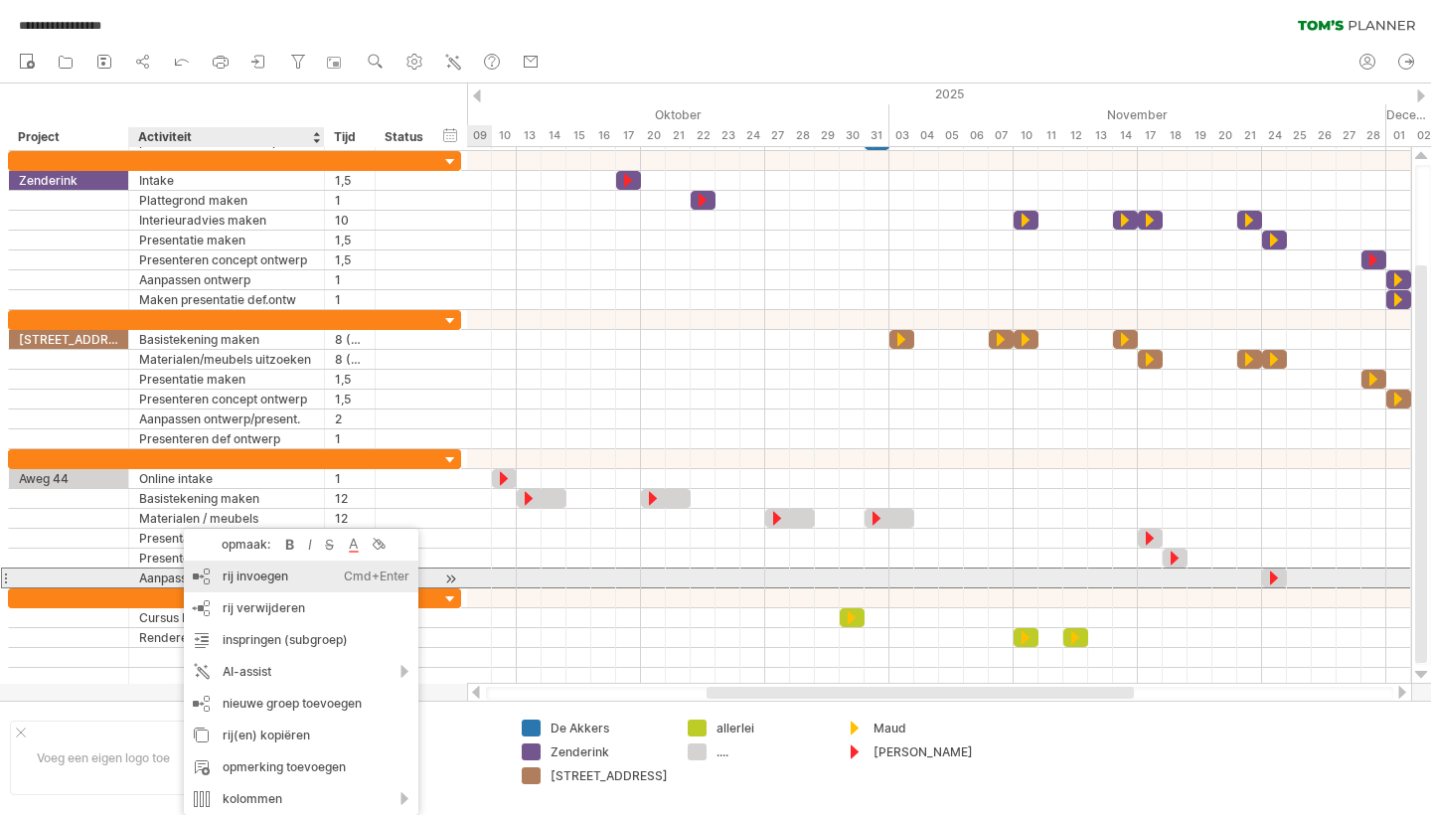
click at [261, 570] on div "rij invoegen Ctrl+Enter Cmd+Enter" at bounding box center [301, 577] width 235 height 32
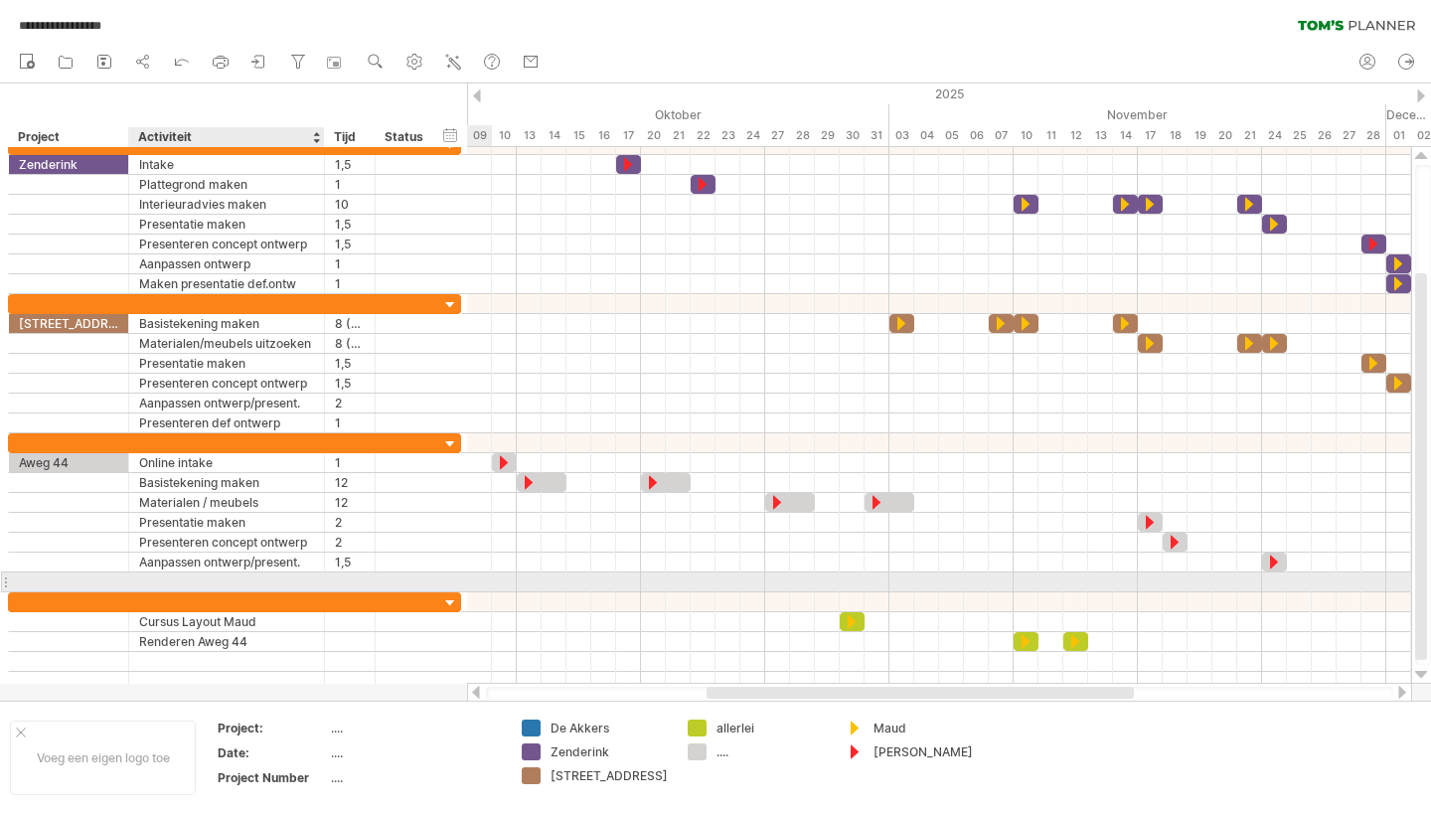
click at [183, 581] on div at bounding box center [226, 581] width 175 height 19
type input "**********"
type input "*"
click at [1366, 583] on div at bounding box center [939, 582] width 944 height 20
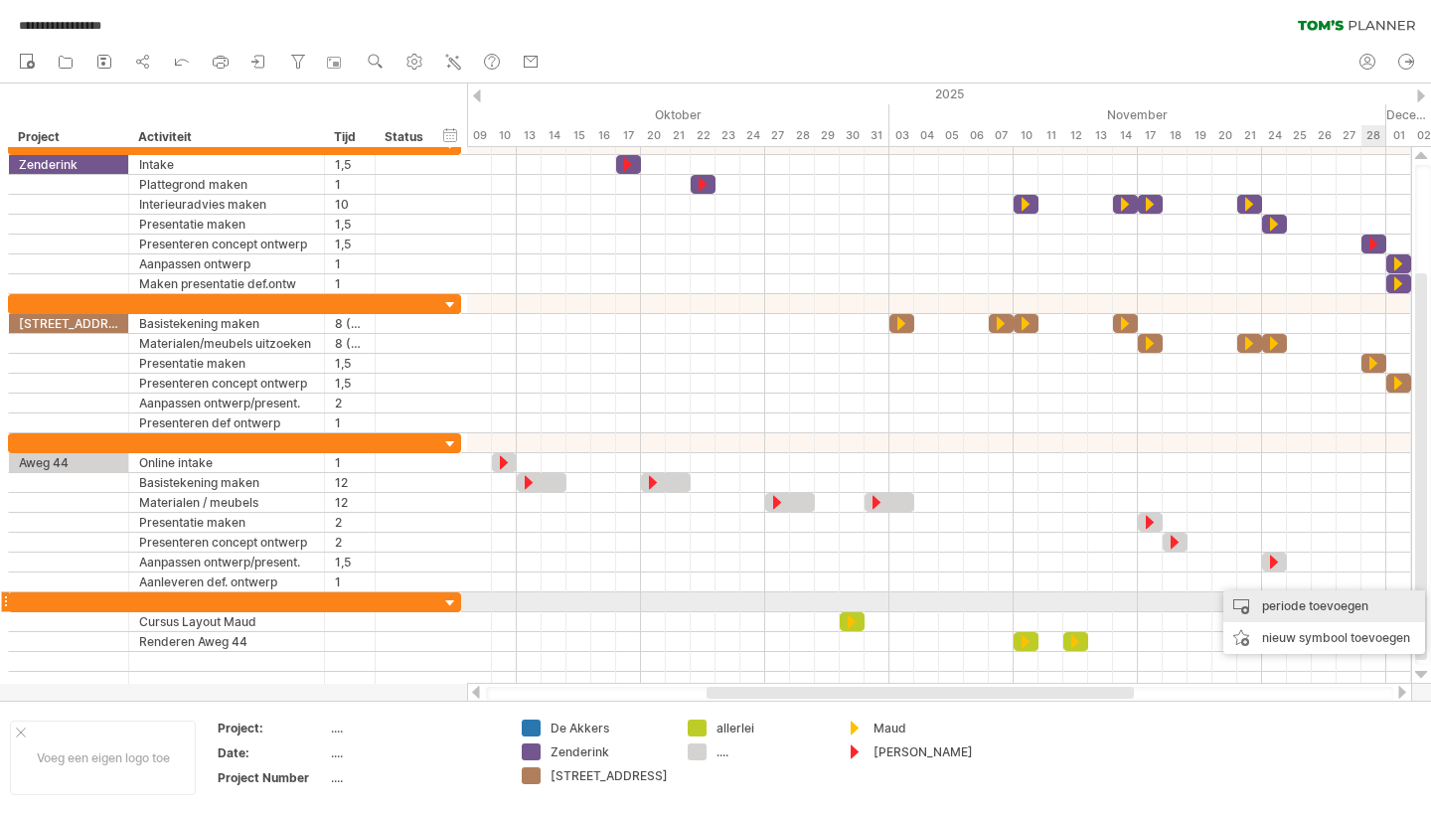
click at [1322, 607] on div "periode toevoegen" at bounding box center [1324, 606] width 202 height 32
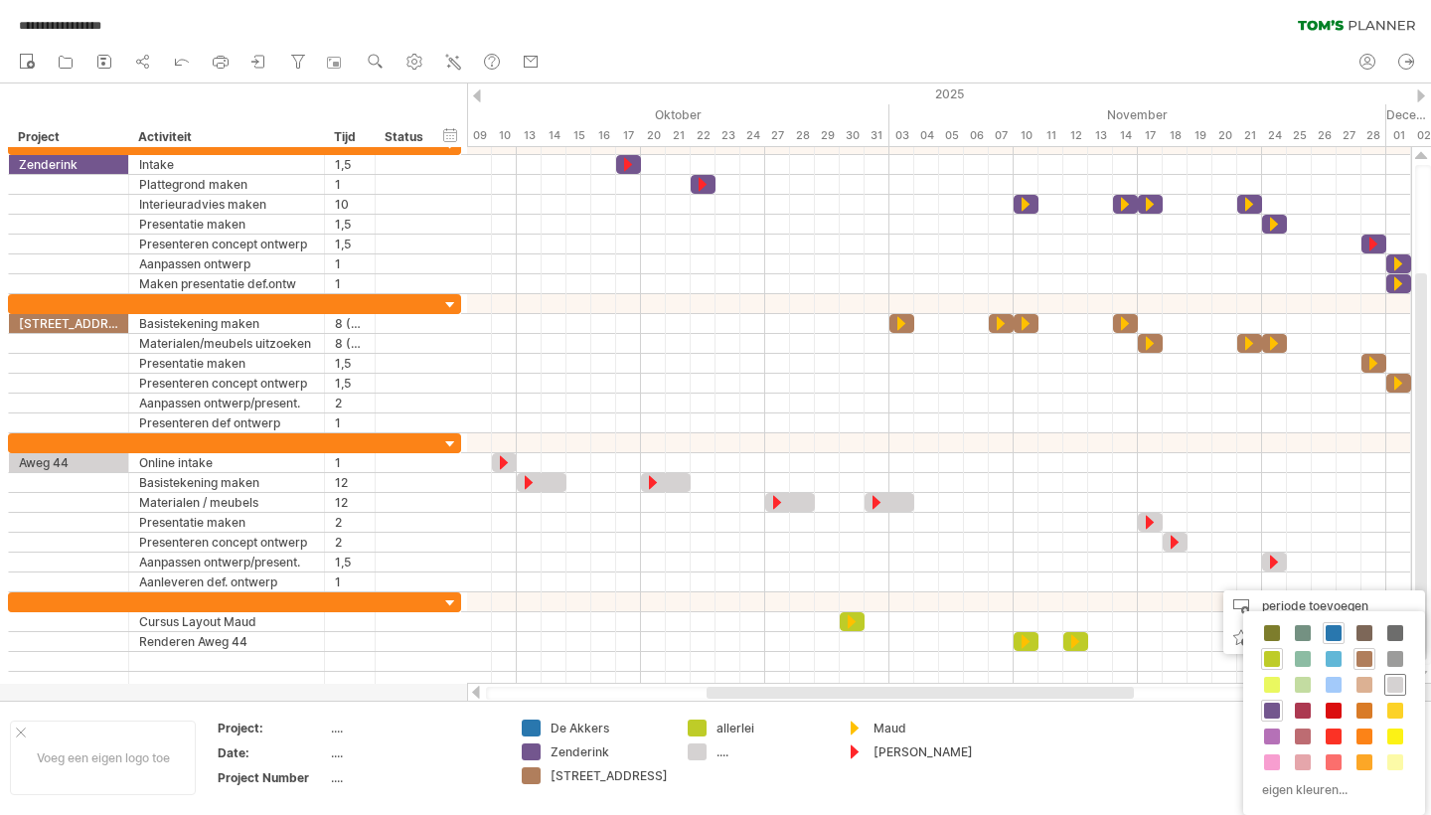
click at [1398, 685] on span at bounding box center [1395, 685] width 16 height 16
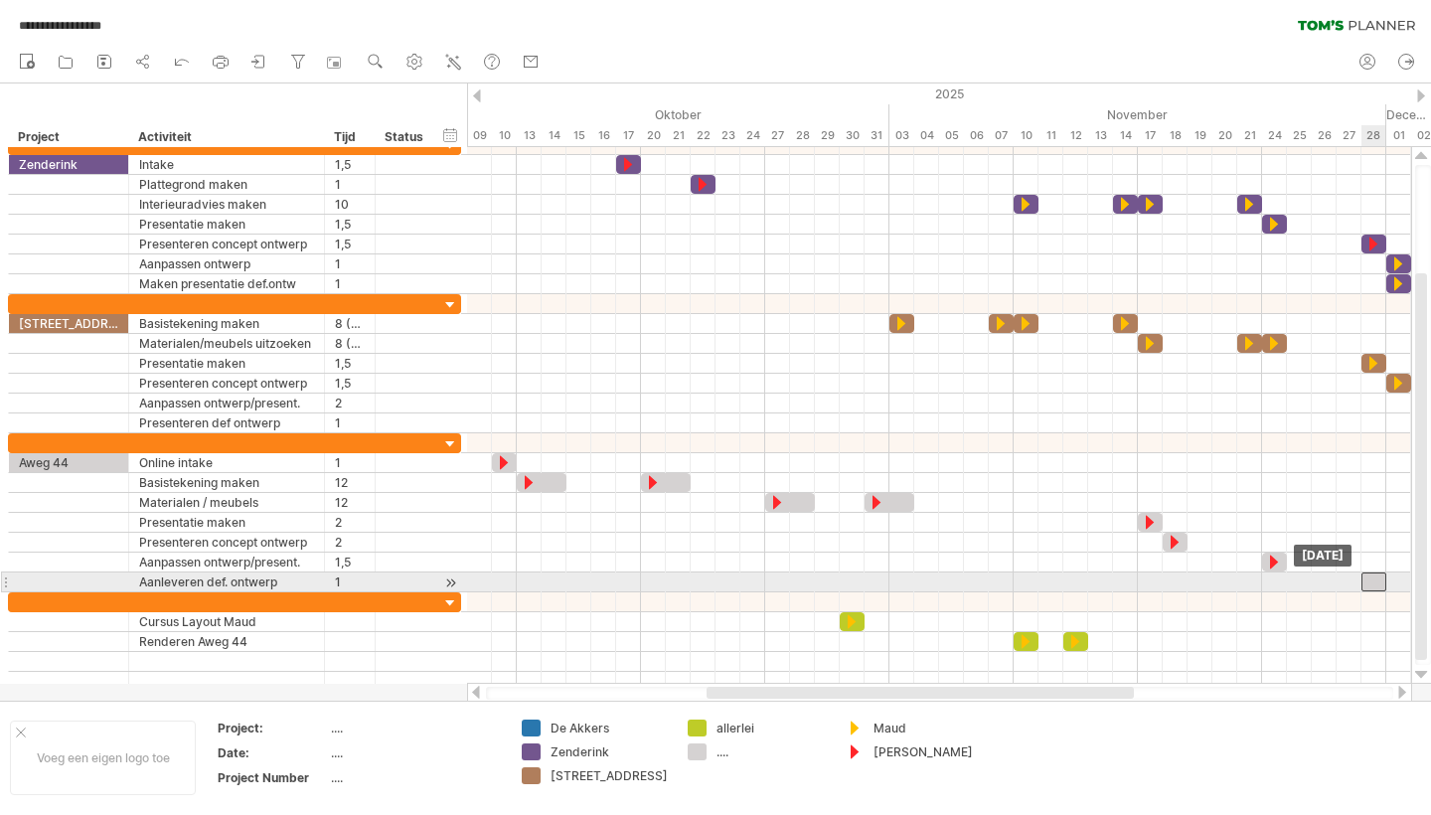
drag, startPoint x: 1387, startPoint y: 577, endPoint x: 1374, endPoint y: 579, distance: 14.1
click at [1374, 579] on div at bounding box center [1374, 581] width 25 height 19
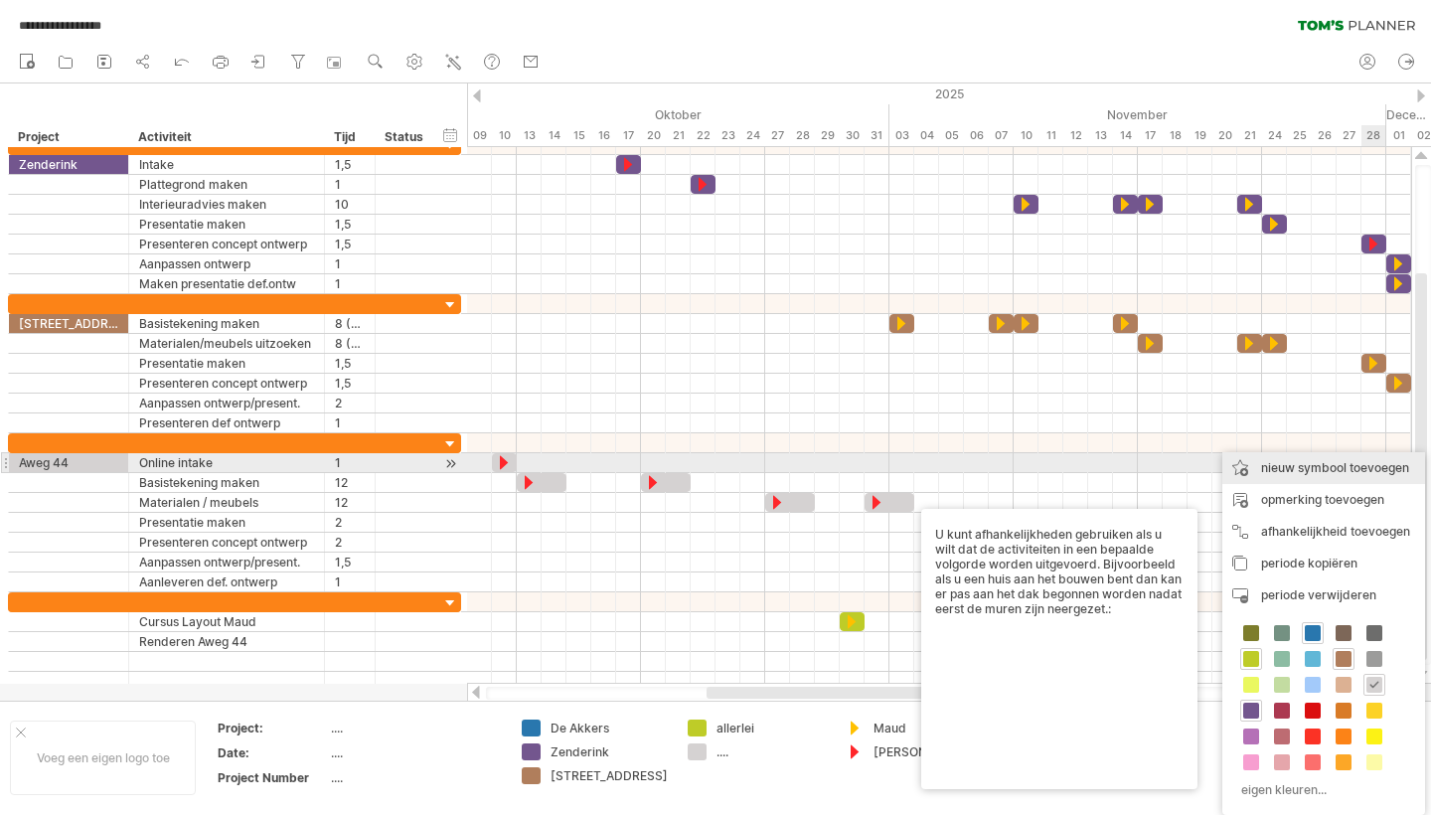
click at [1342, 467] on div "nieuw symbool toevoegen" at bounding box center [1323, 468] width 203 height 32
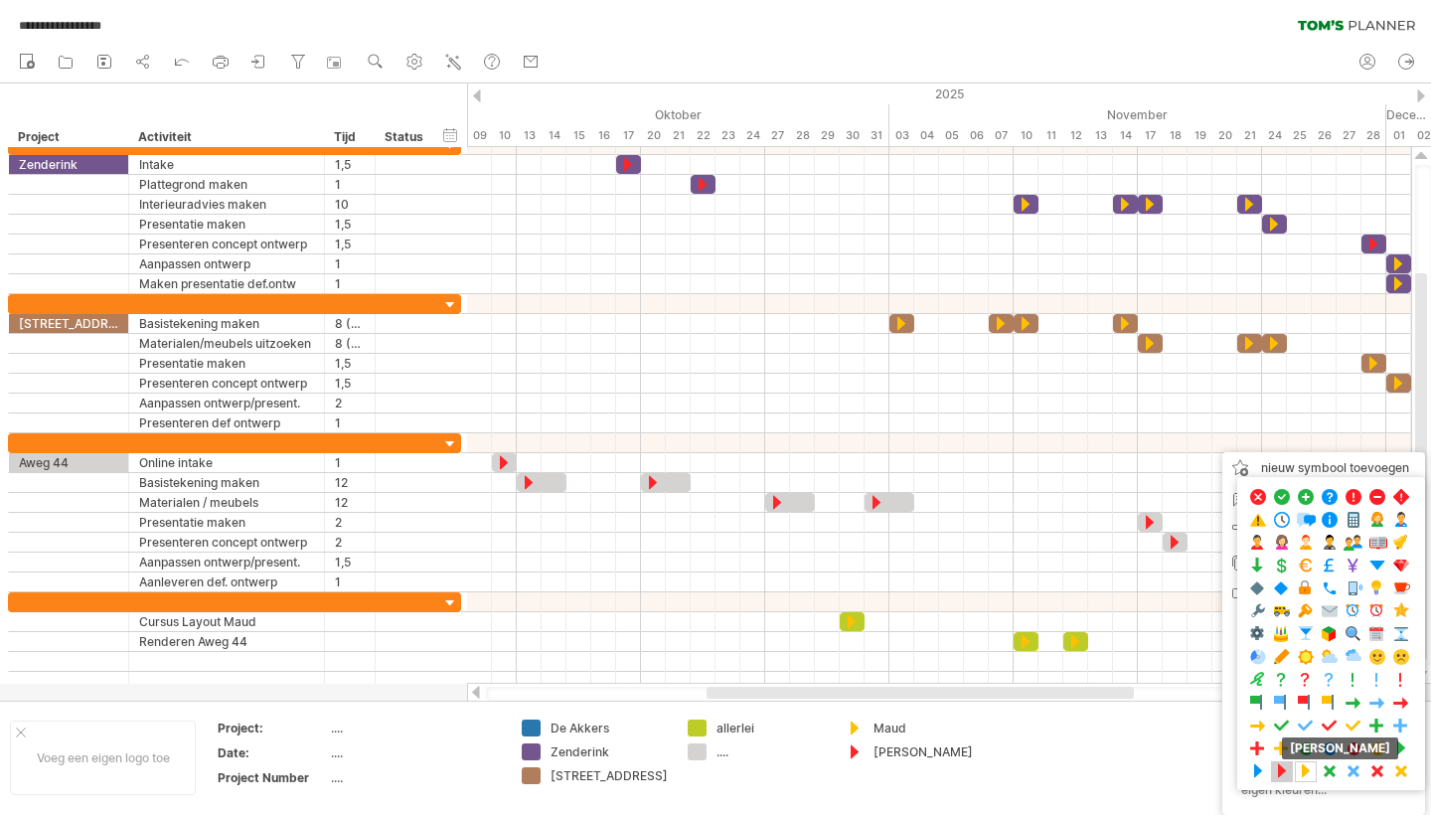
click at [1279, 771] on span at bounding box center [1282, 771] width 20 height 19
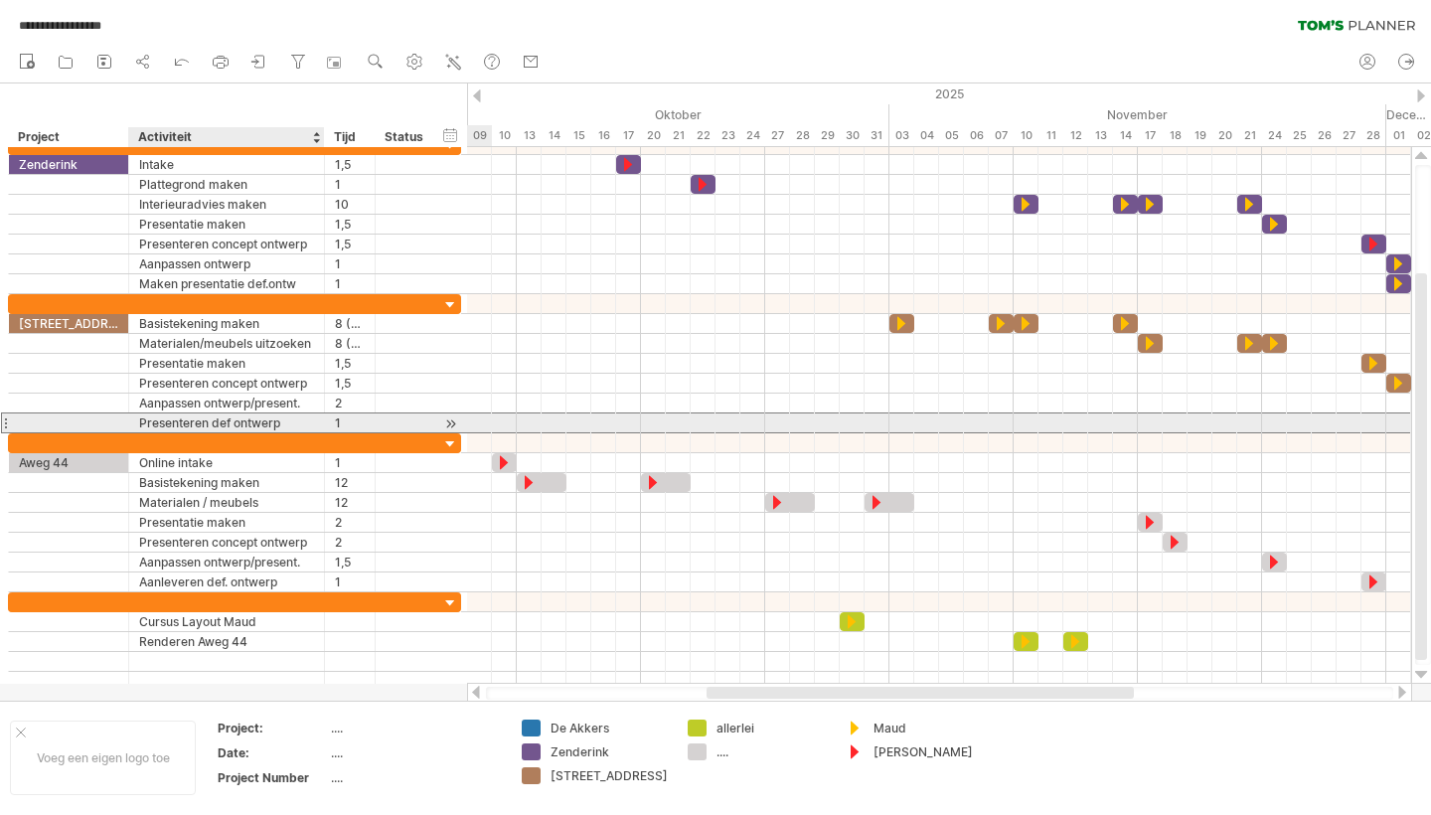
click at [209, 422] on div "Presenteren def ontwerp" at bounding box center [226, 422] width 175 height 19
click at [188, 420] on input "**********" at bounding box center [226, 422] width 175 height 19
click at [207, 420] on input "**********" at bounding box center [226, 422] width 175 height 19
type input "**********"
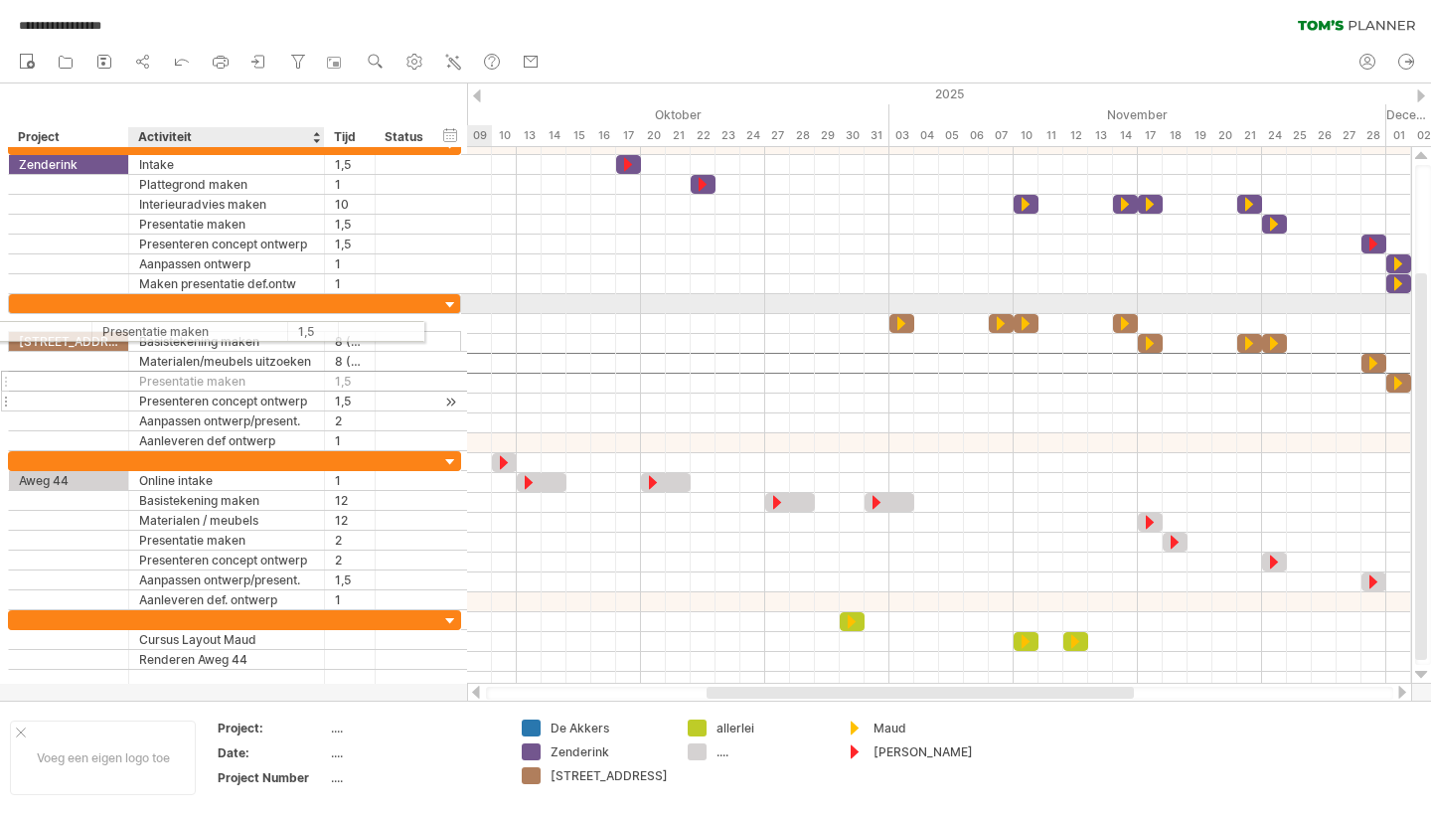
drag, startPoint x: 197, startPoint y: 344, endPoint x: 210, endPoint y: 381, distance: 39.0
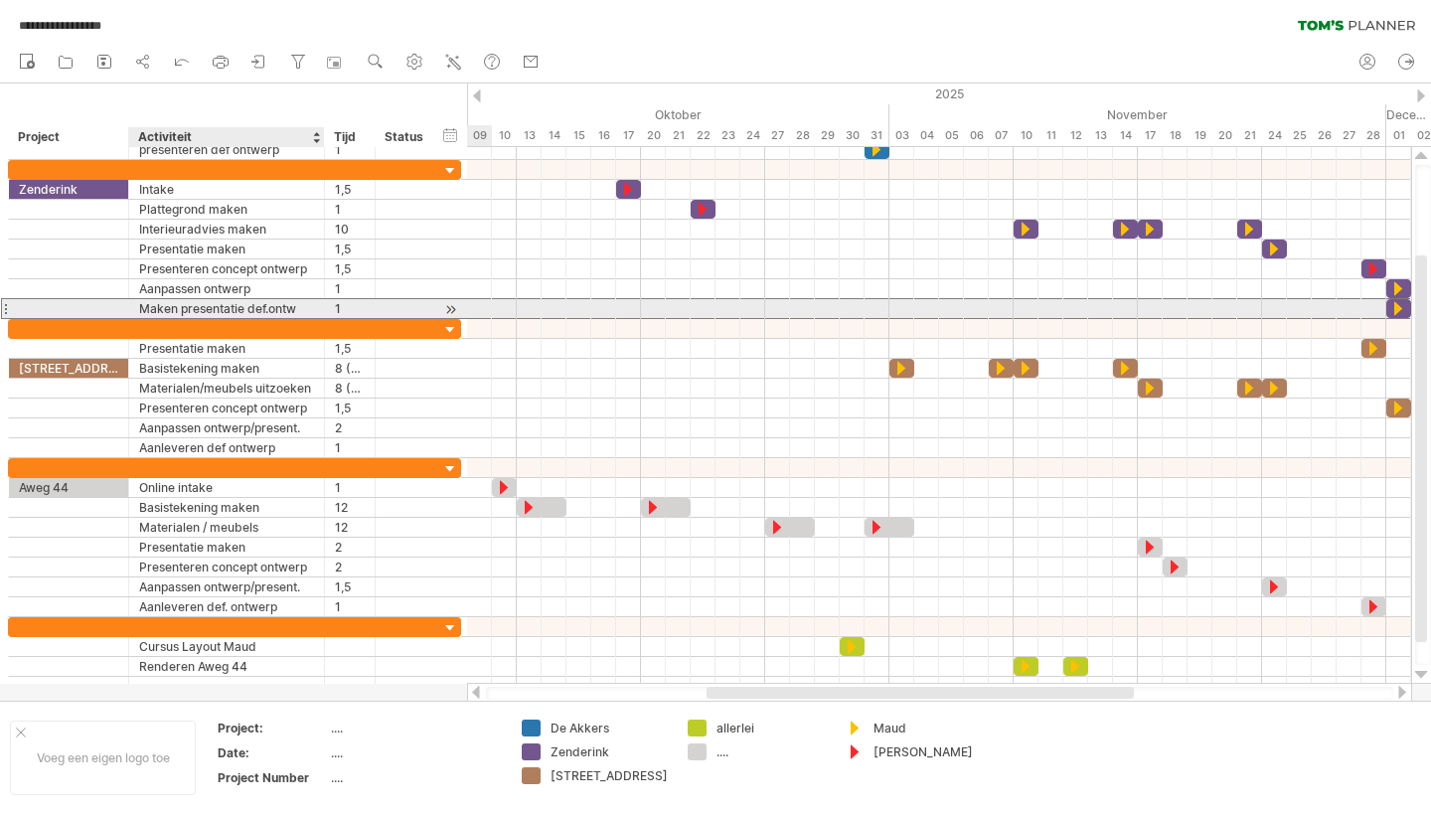
click at [218, 305] on div "Maken presentatie def.ontw" at bounding box center [226, 308] width 175 height 19
click at [208, 308] on input "**********" at bounding box center [226, 308] width 175 height 19
click at [310, 303] on input "**********" at bounding box center [226, 308] width 175 height 19
drag, startPoint x: 307, startPoint y: 306, endPoint x: 143, endPoint y: 312, distance: 164.1
click at [143, 312] on input "**********" at bounding box center [226, 308] width 175 height 19
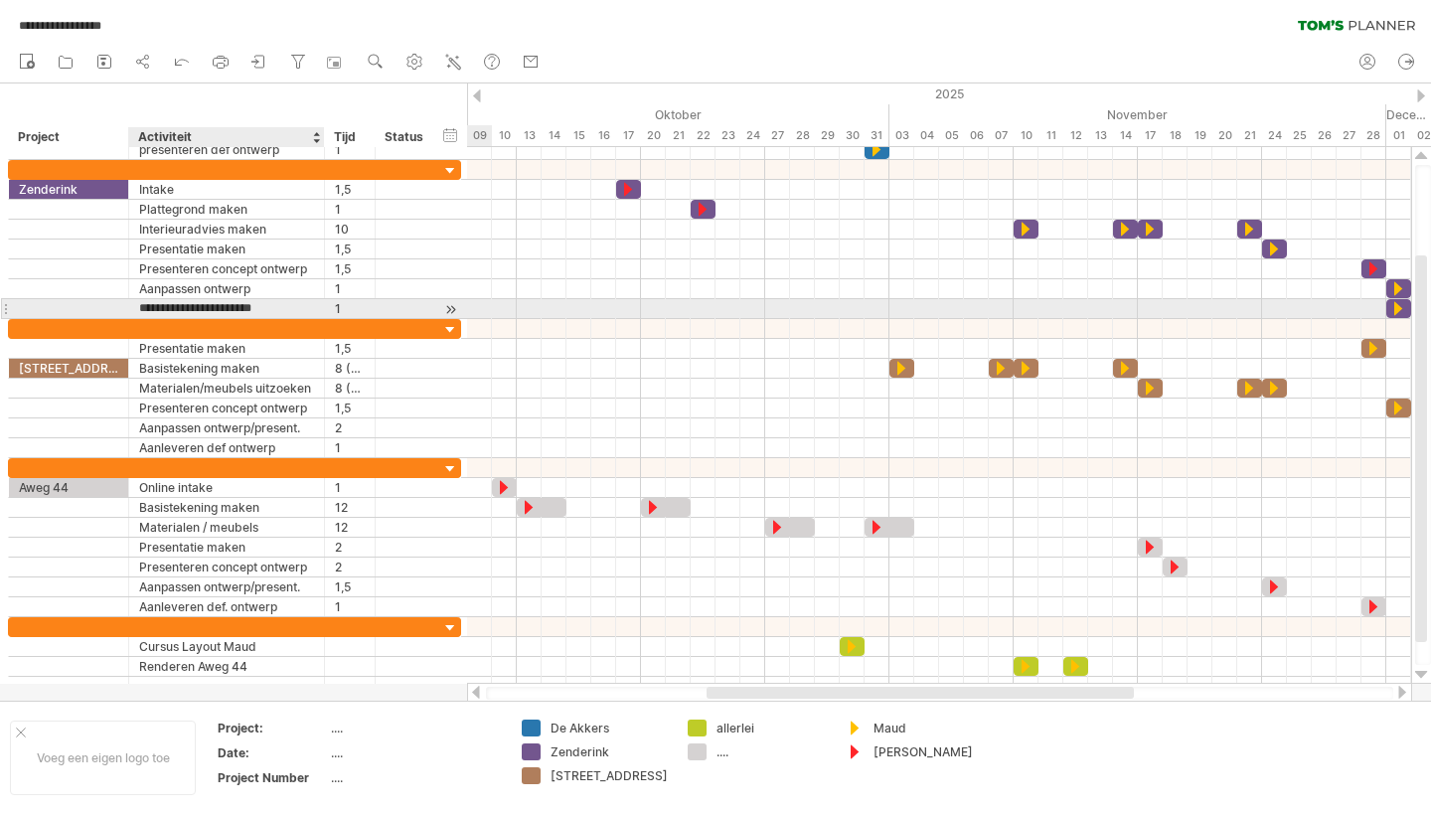
type input "**********"
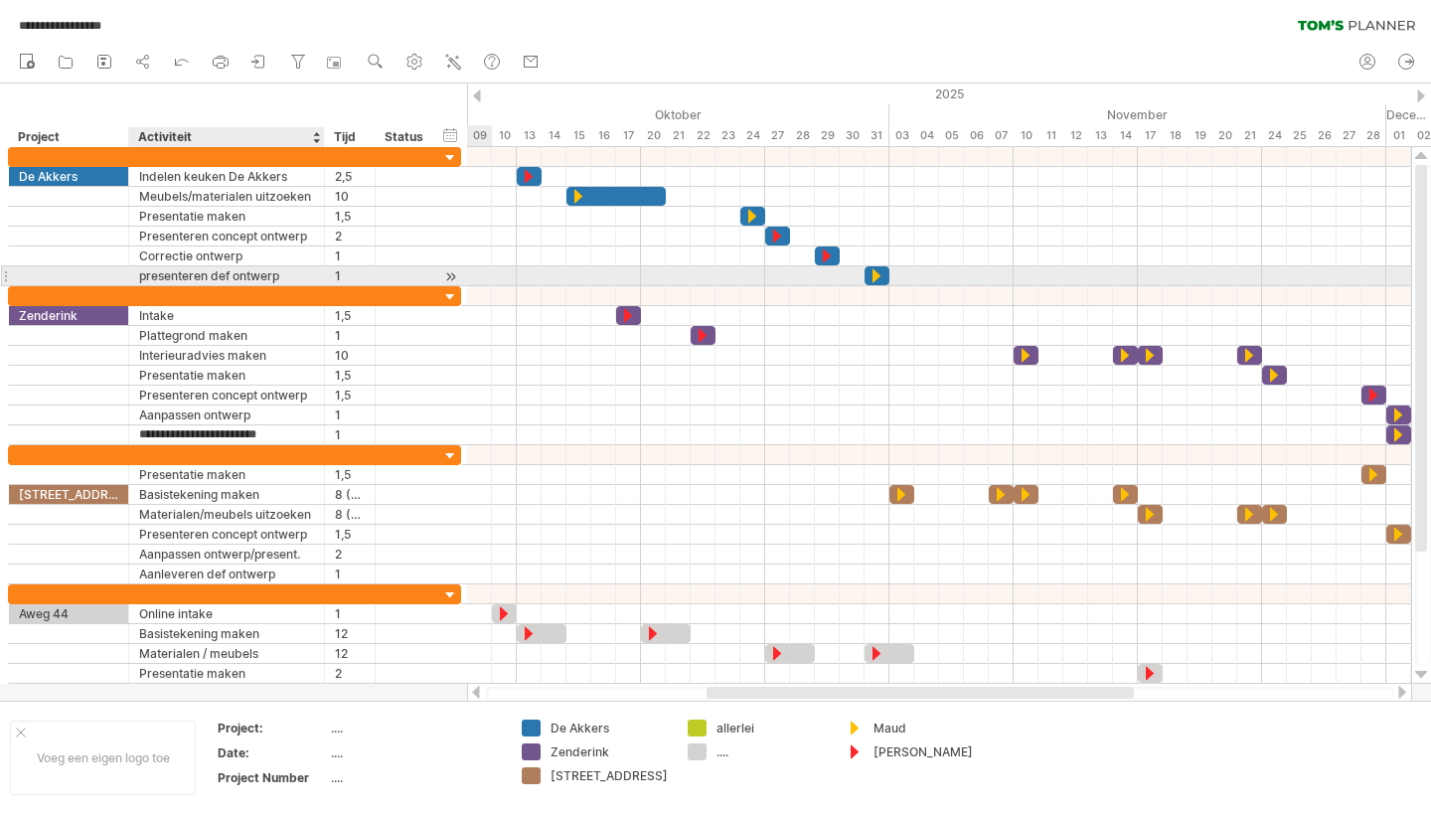
click at [183, 280] on div "presenteren def ontwerp" at bounding box center [226, 275] width 175 height 19
click at [183, 280] on input "**********" at bounding box center [226, 275] width 175 height 19
click at [182, 280] on input "**********" at bounding box center [226, 275] width 175 height 19
type input "**********"
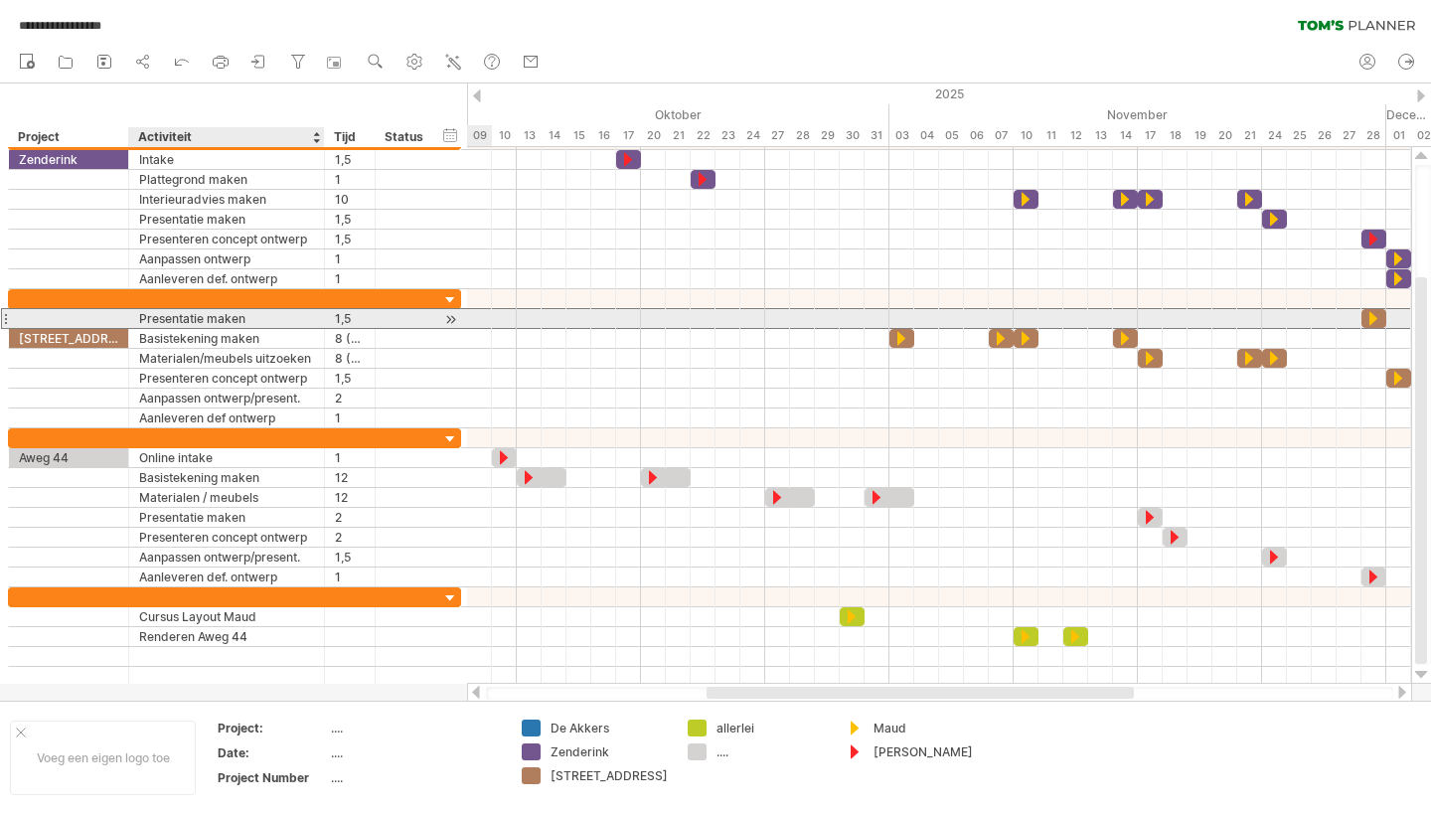
click at [223, 315] on div "Presentatie maken" at bounding box center [226, 318] width 175 height 19
click at [223, 315] on input "**********" at bounding box center [226, 318] width 175 height 19
click at [263, 317] on input "**********" at bounding box center [226, 318] width 175 height 19
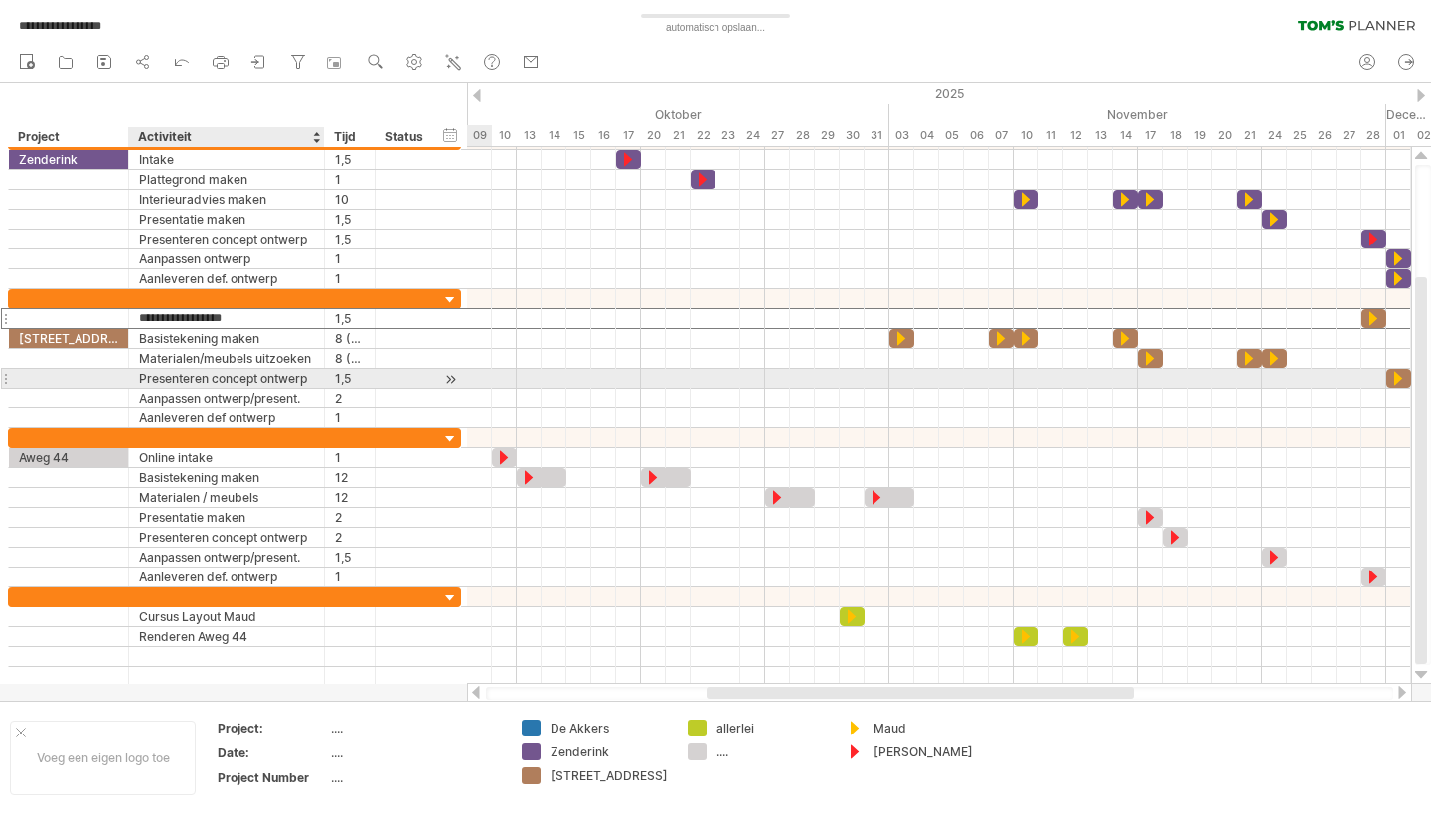
drag, startPoint x: 267, startPoint y: 314, endPoint x: 228, endPoint y: 370, distance: 68.4
click at [228, 370] on div "**********" at bounding box center [234, 358] width 453 height 139
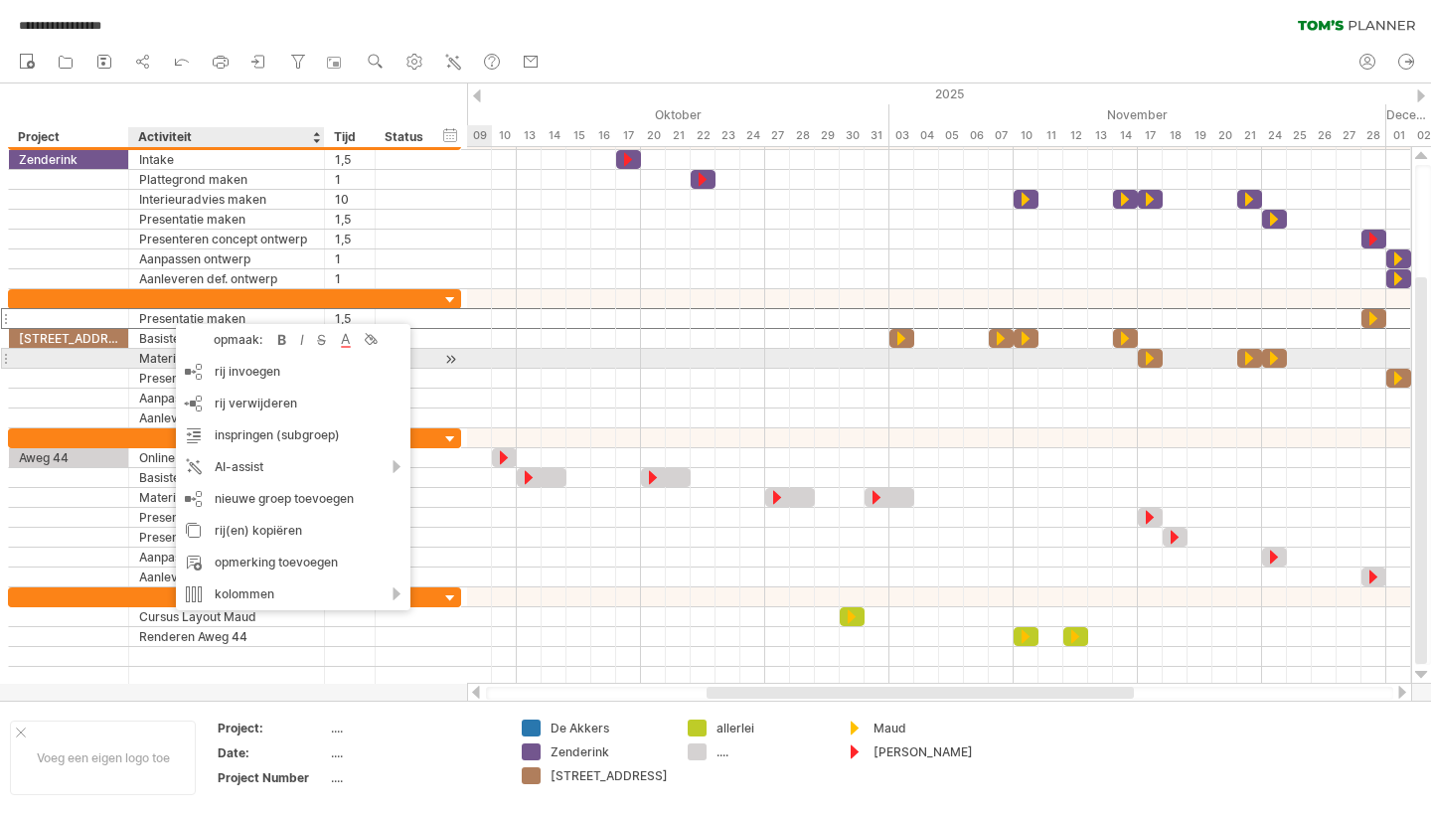
drag, startPoint x: 166, startPoint y: 314, endPoint x: 175, endPoint y: 361, distance: 47.6
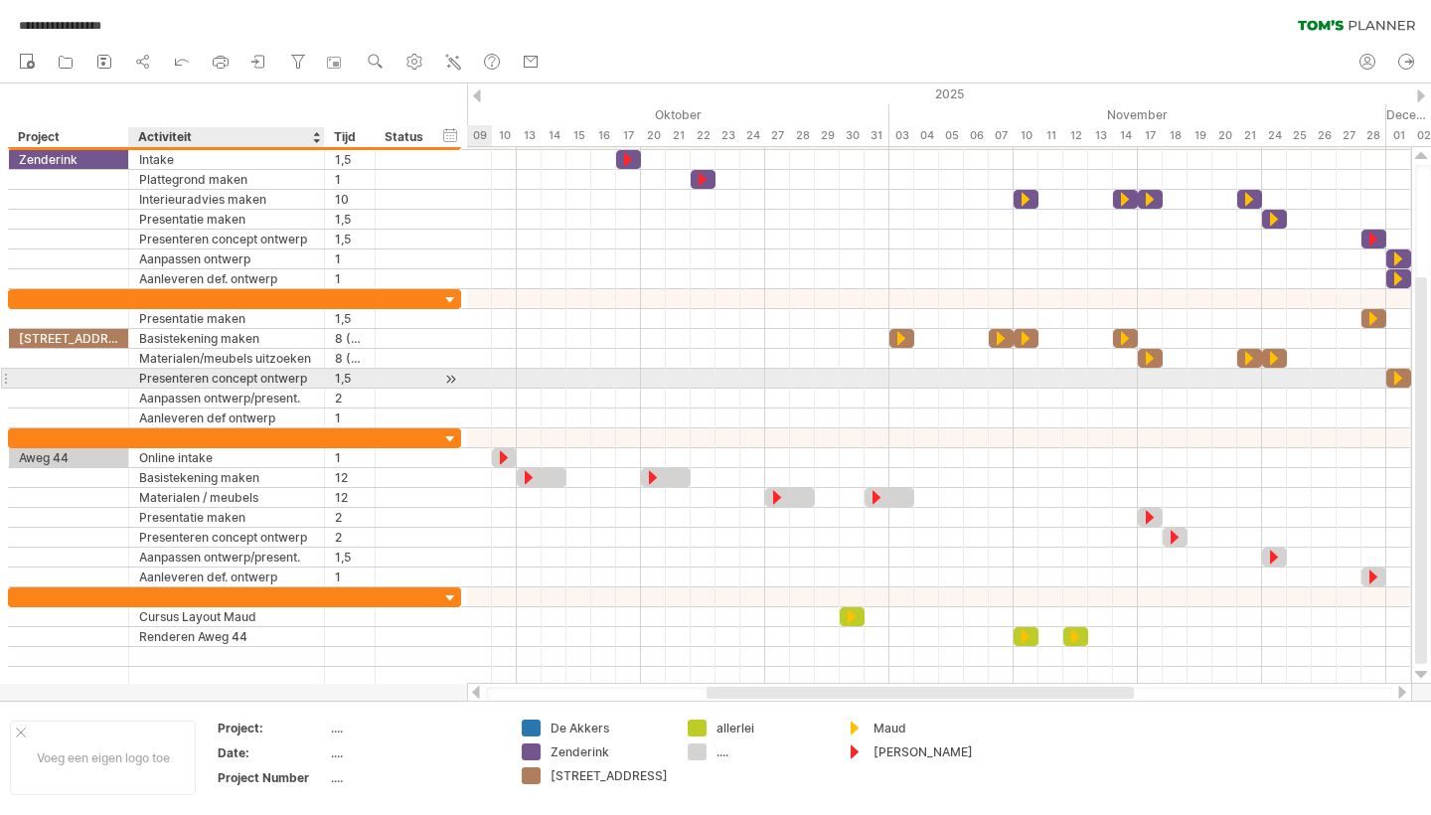
click at [121, 375] on div at bounding box center [126, 379] width 10 height 20
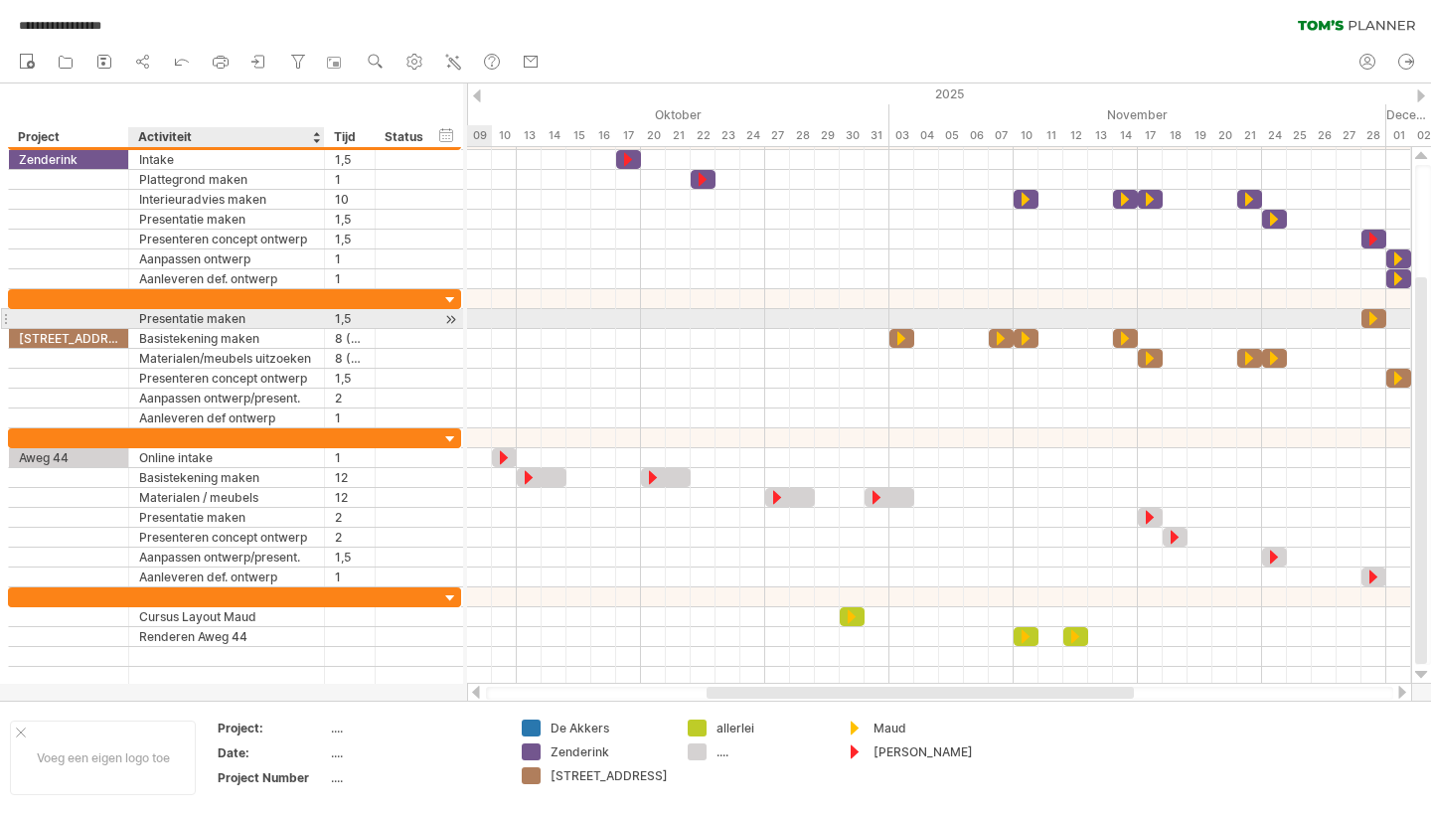
click at [185, 315] on div "Presentatie maken" at bounding box center [226, 318] width 175 height 19
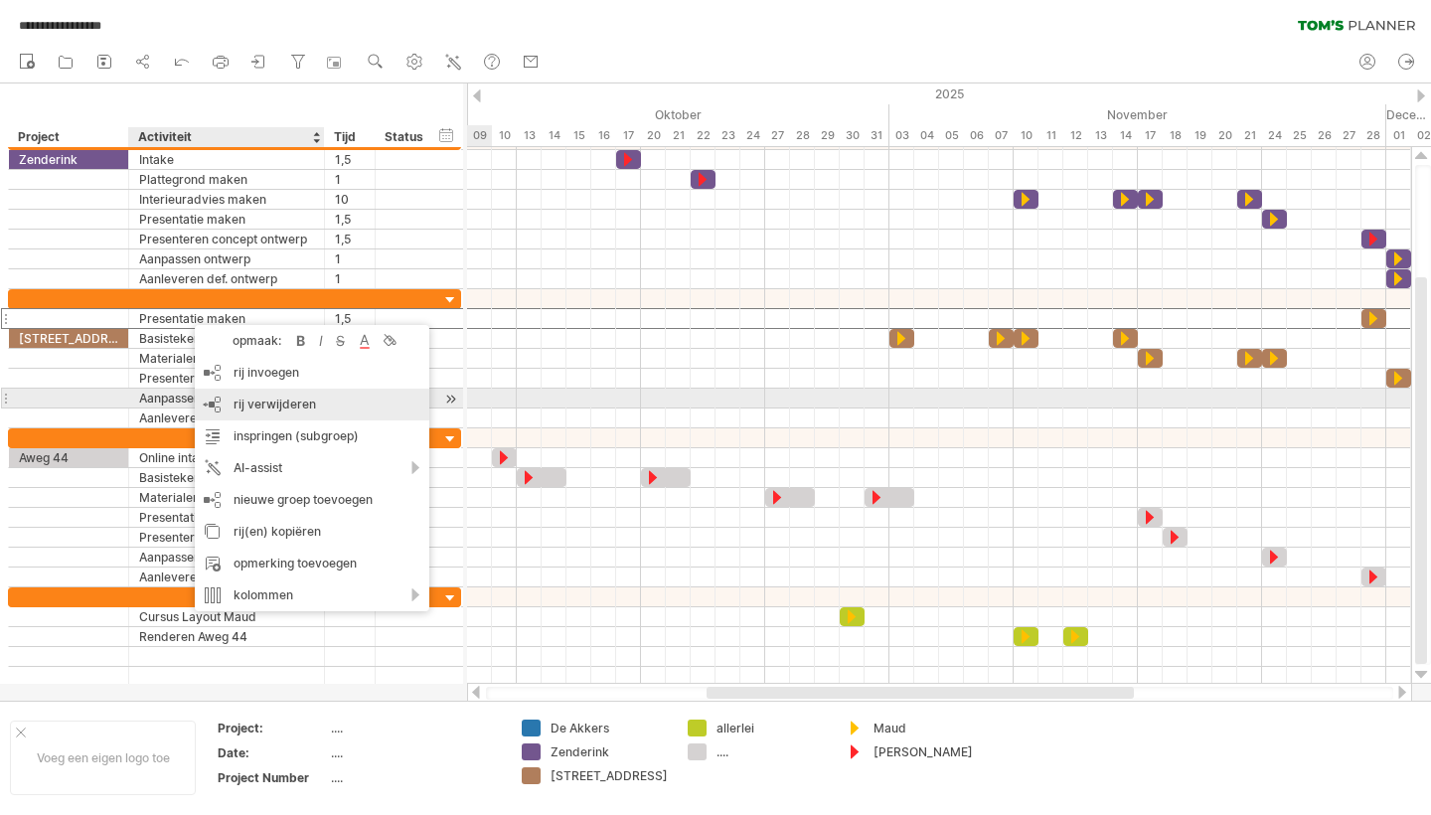
click at [266, 398] on span "rij verwijderen" at bounding box center [275, 404] width 82 height 15
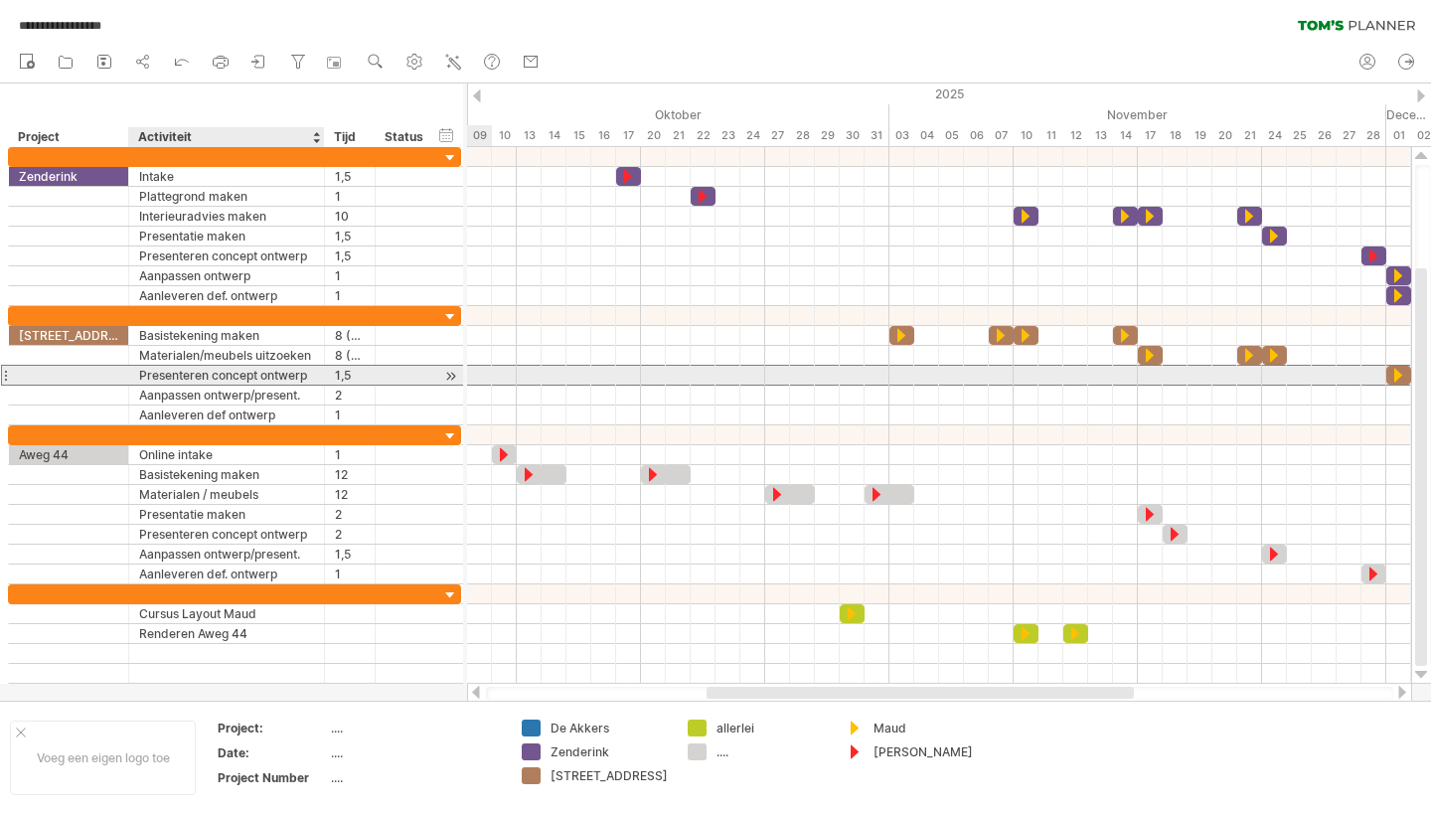
click at [168, 377] on div "Presenteren concept ontwerp" at bounding box center [226, 375] width 175 height 19
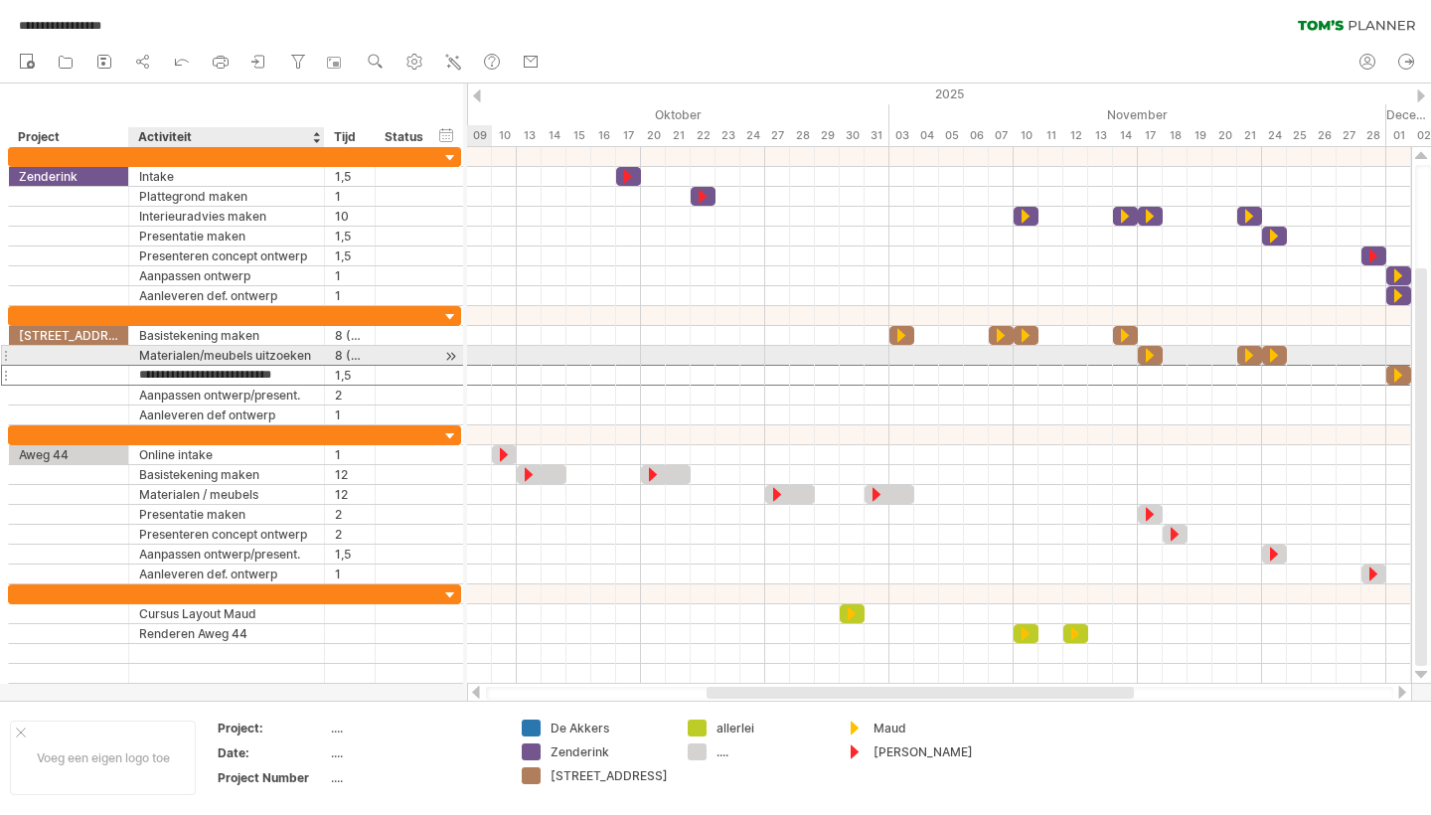
click at [175, 357] on div "Materialen/meubels uitzoeken" at bounding box center [226, 355] width 175 height 19
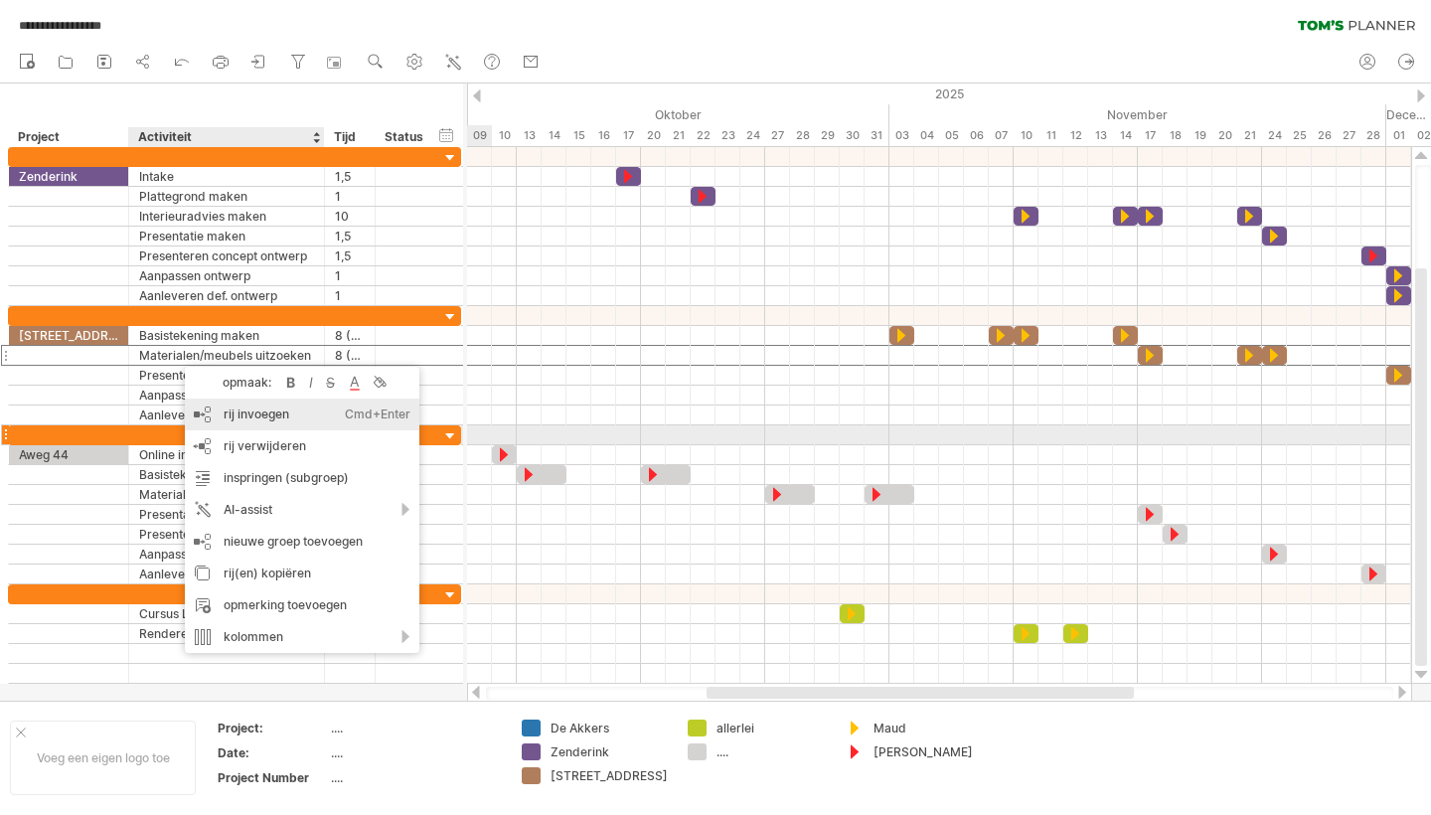
click at [245, 427] on div "rij invoegen Ctrl+Enter Cmd+Enter" at bounding box center [302, 415] width 235 height 32
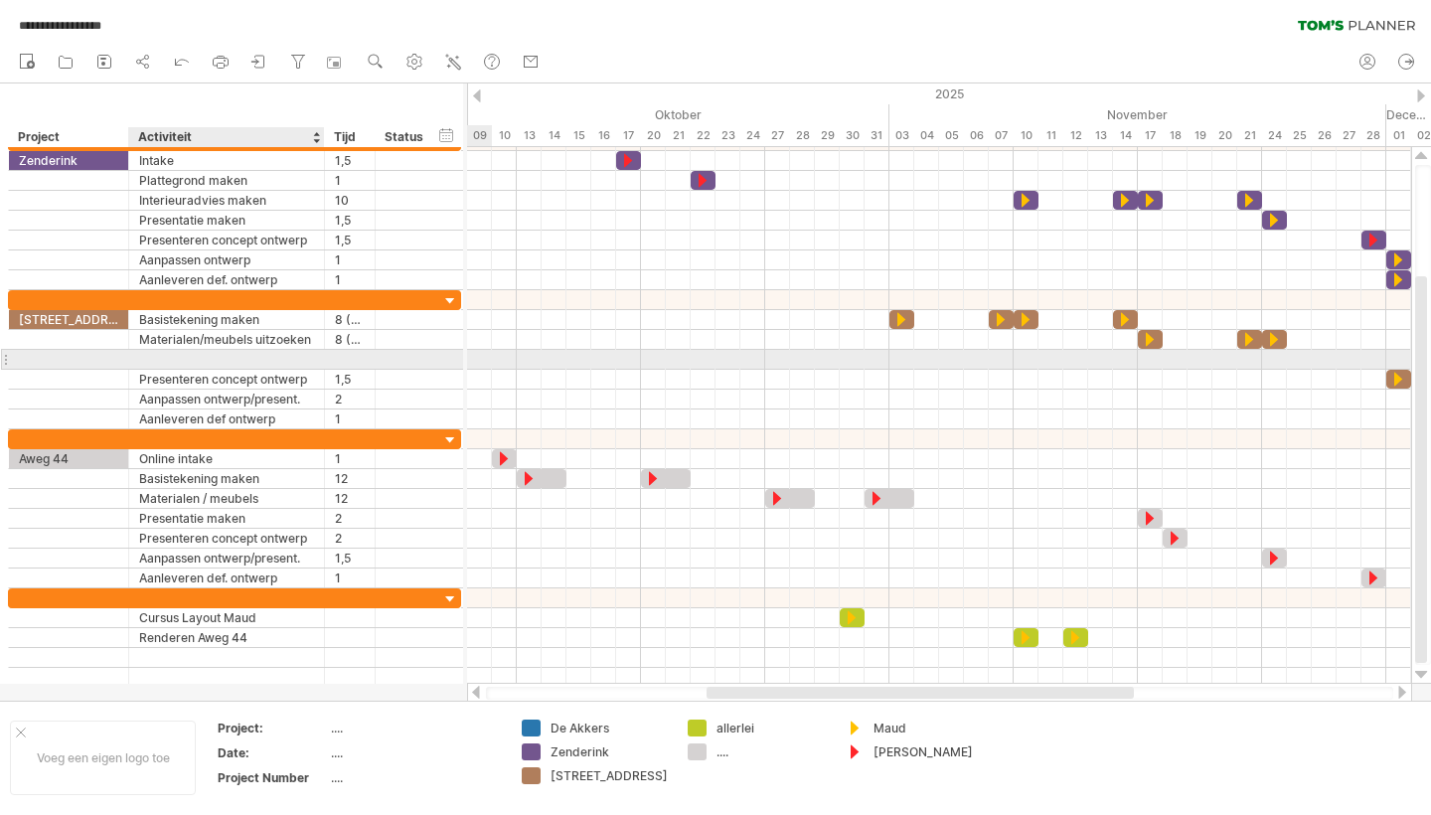
click at [177, 361] on div at bounding box center [226, 359] width 175 height 19
type input "**********"
type input "***"
click at [530, 379] on div at bounding box center [939, 380] width 944 height 20
click at [1373, 359] on div at bounding box center [939, 360] width 944 height 20
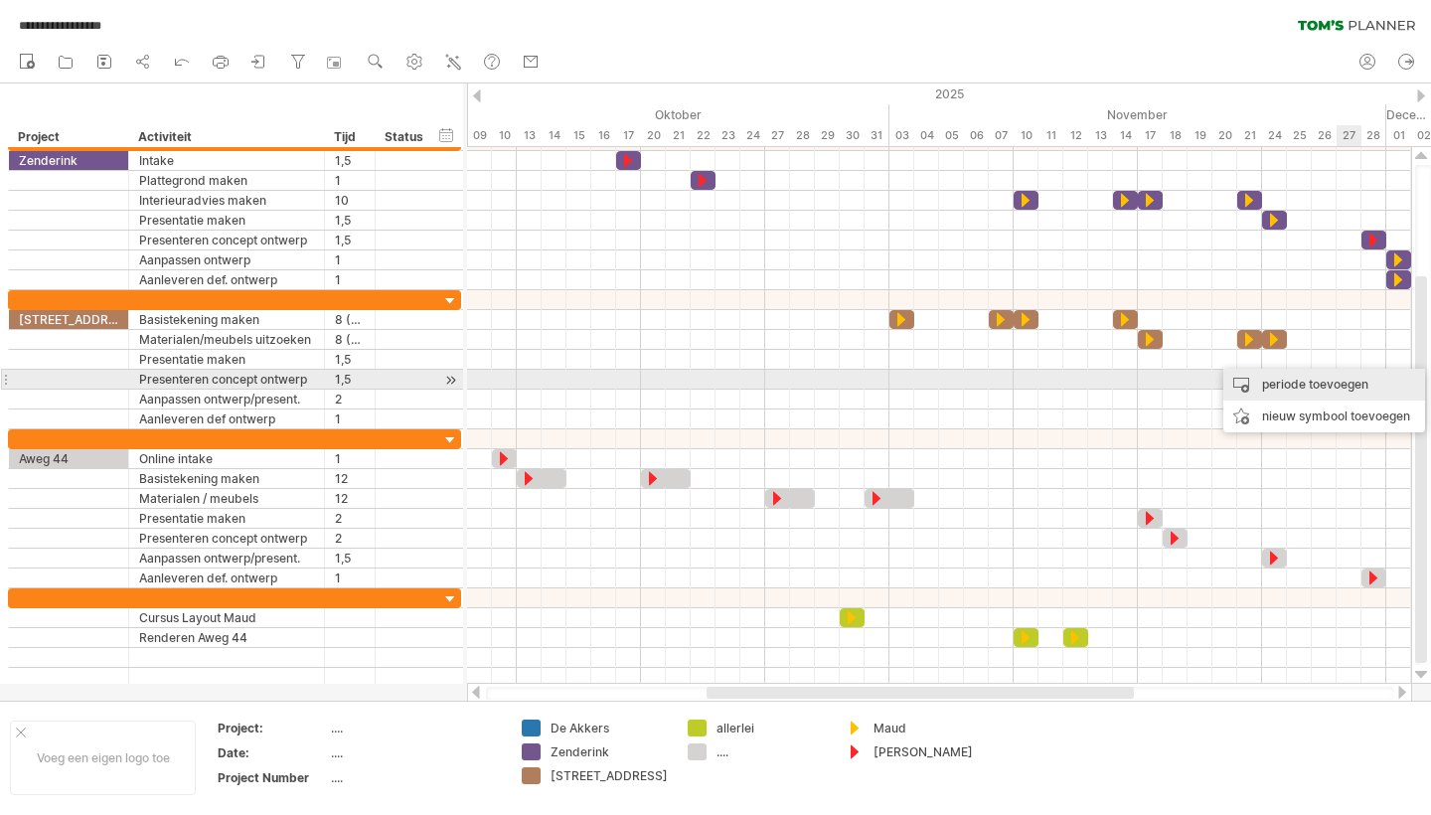
click at [1312, 388] on div "periode toevoegen" at bounding box center [1324, 385] width 202 height 32
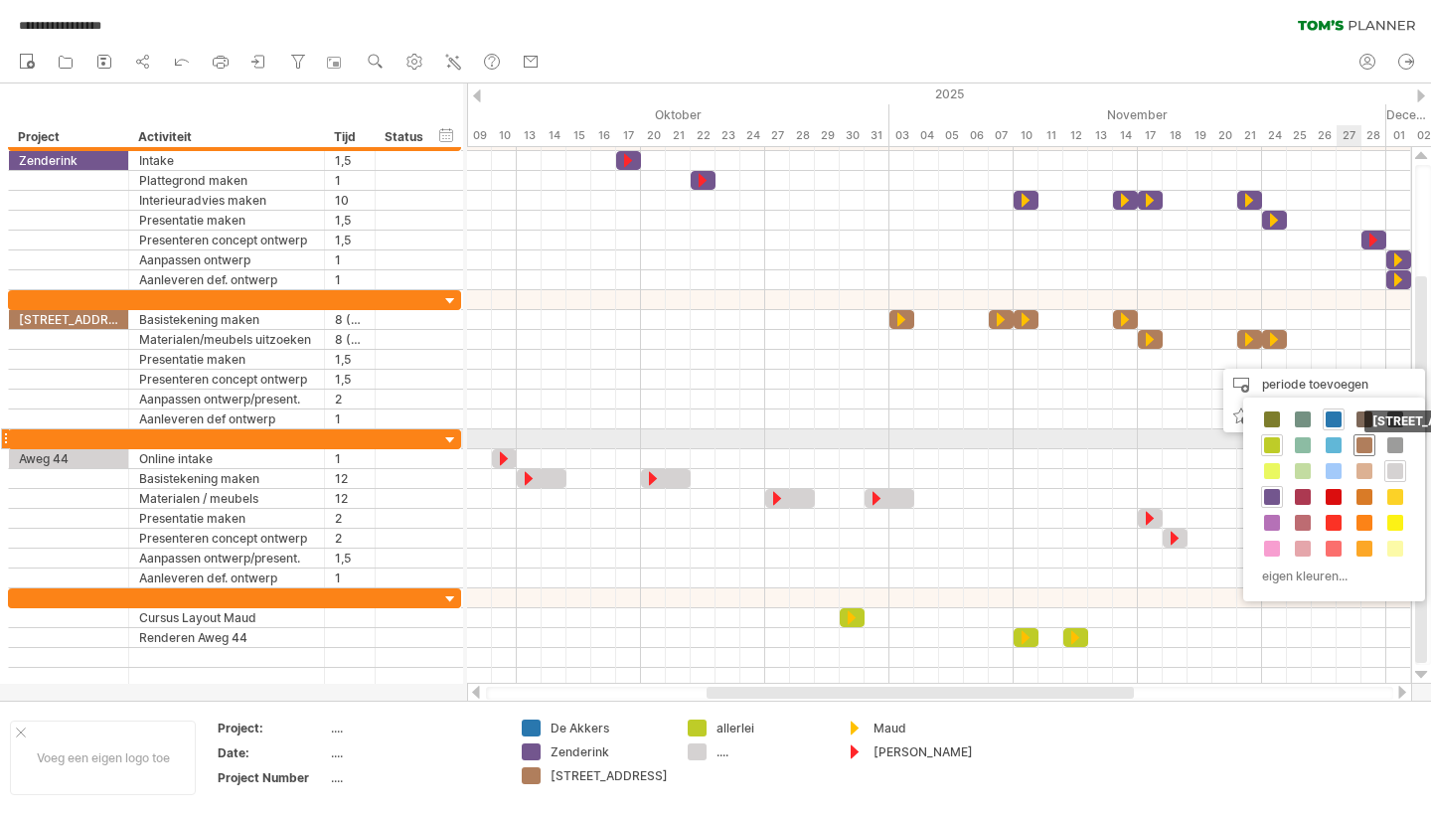
click at [1367, 440] on span at bounding box center [1365, 445] width 16 height 16
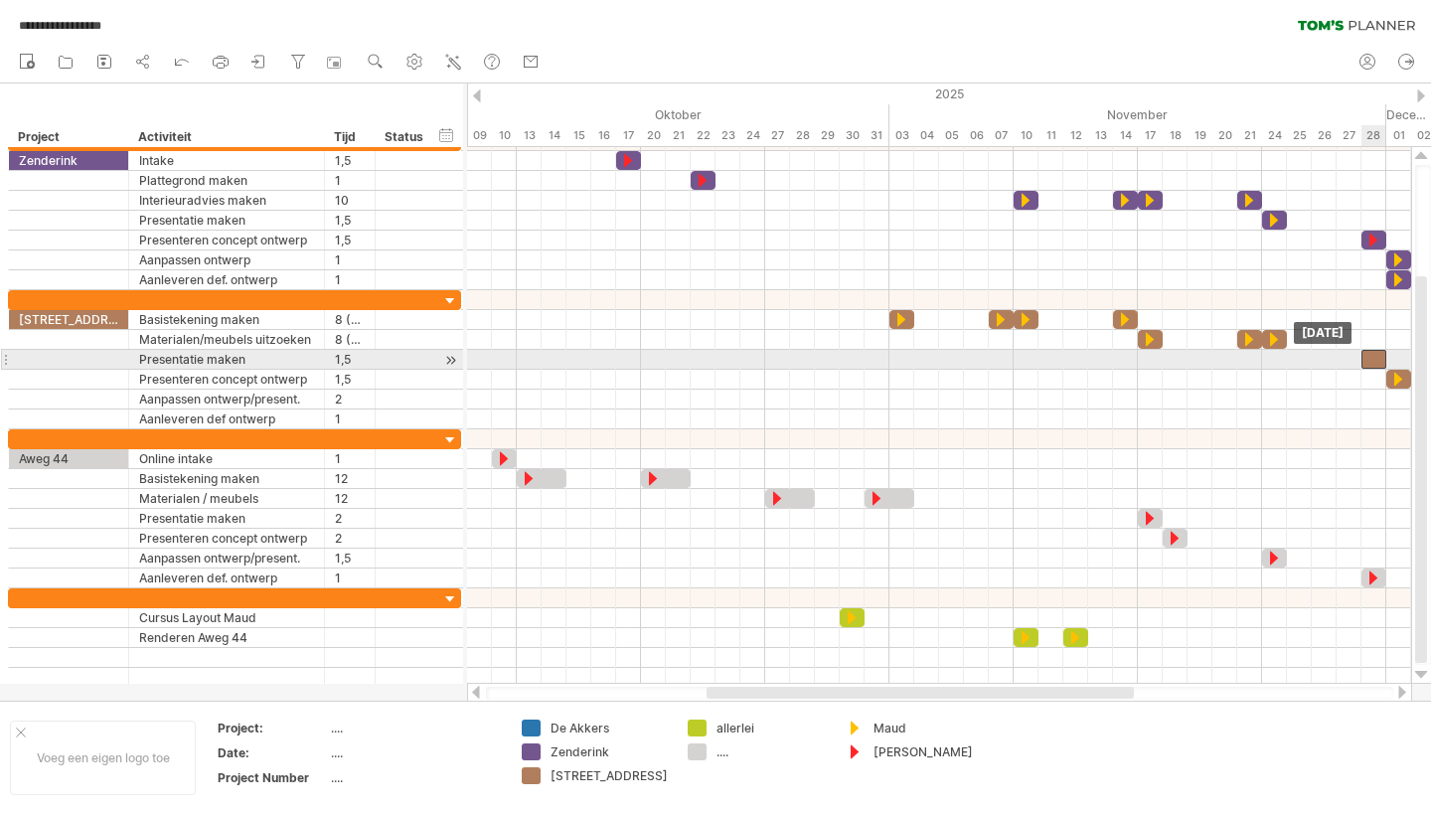
click at [1375, 363] on div at bounding box center [1374, 359] width 25 height 19
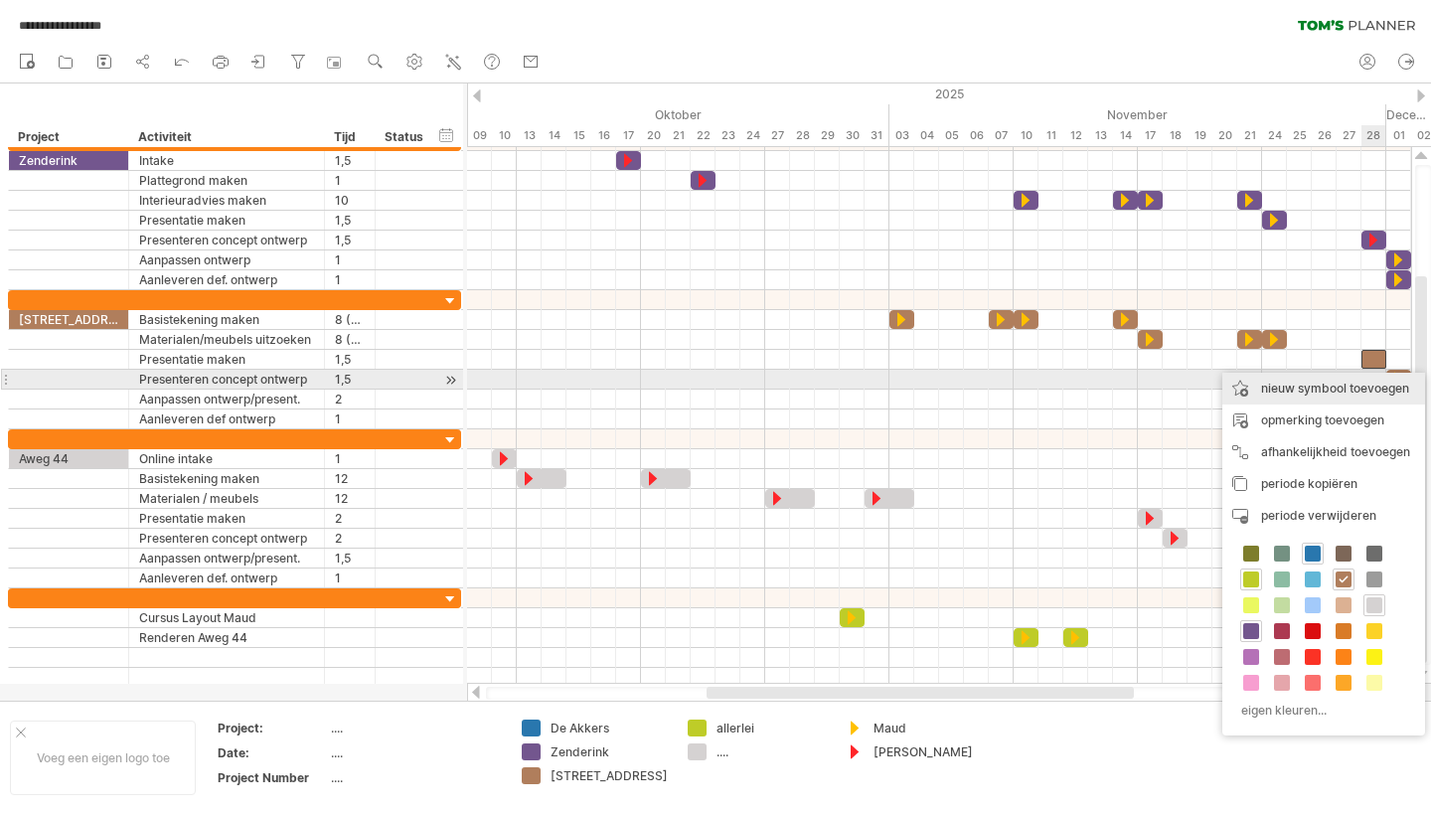
click at [1353, 388] on div "nieuw symbool toevoegen" at bounding box center [1323, 389] width 203 height 32
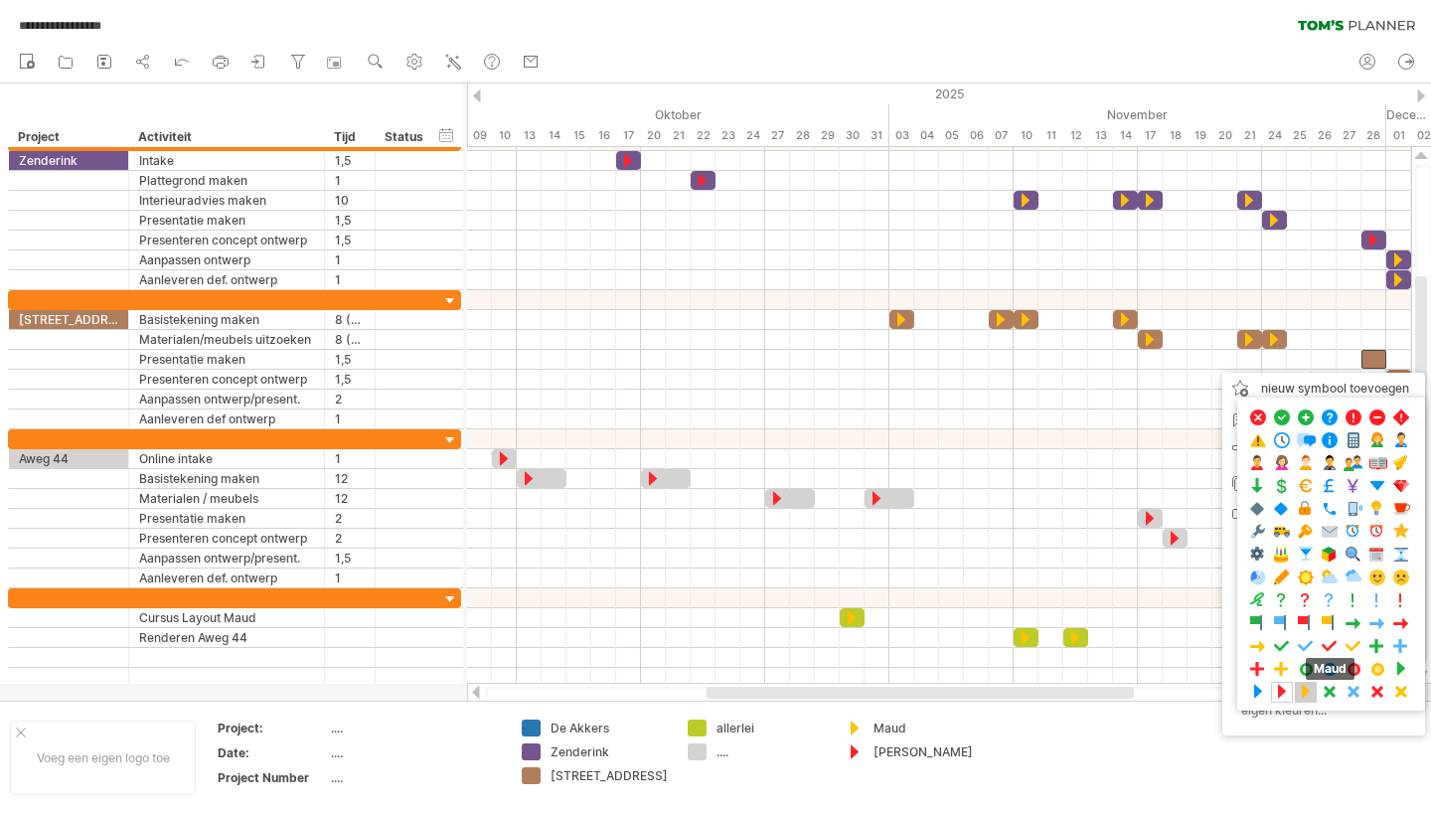
drag, startPoint x: 1310, startPoint y: 694, endPoint x: 1288, endPoint y: 674, distance: 29.5
click at [1310, 694] on span at bounding box center [1306, 692] width 20 height 19
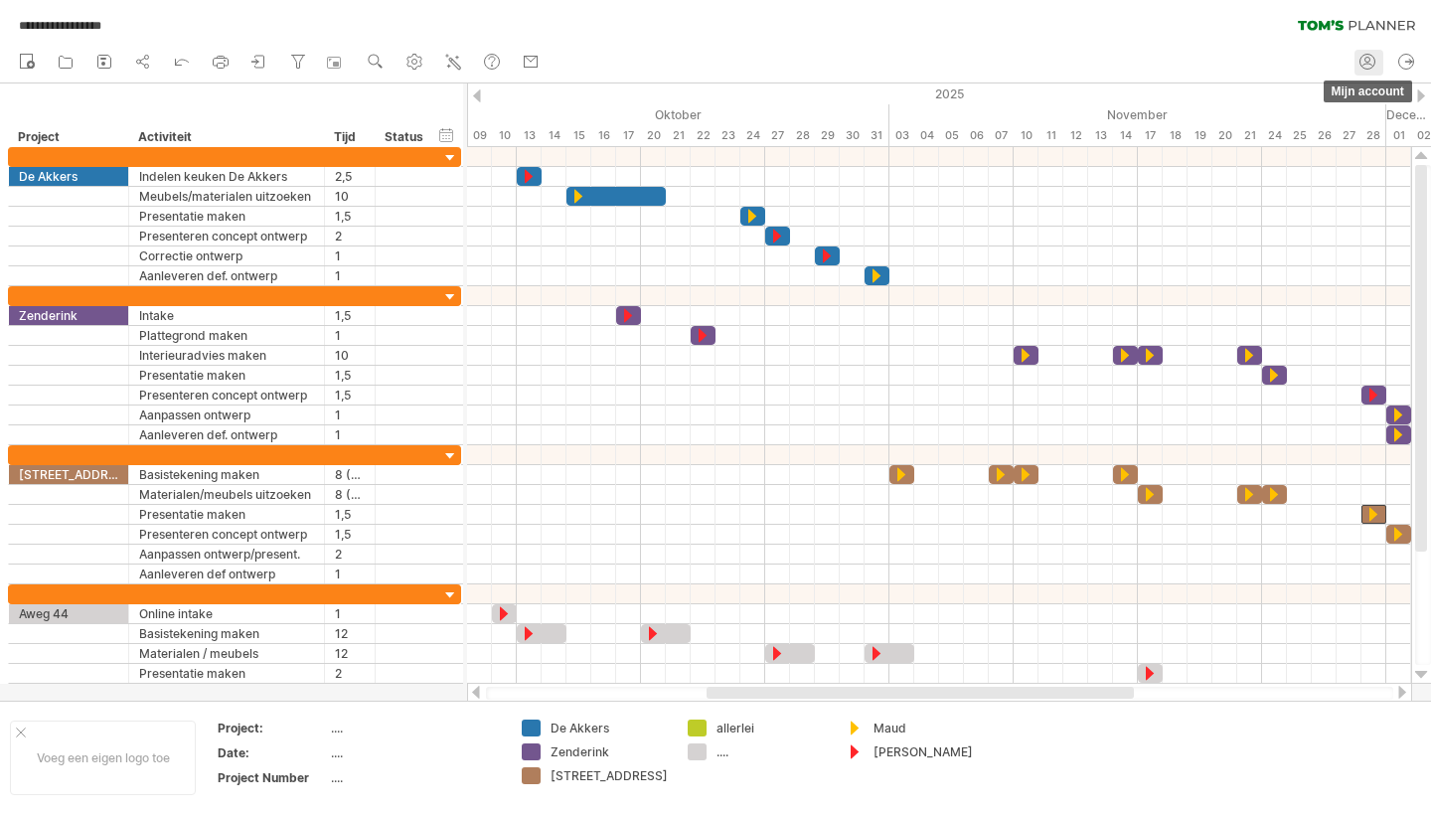
click at [1366, 58] on circle at bounding box center [1368, 60] width 5 height 5
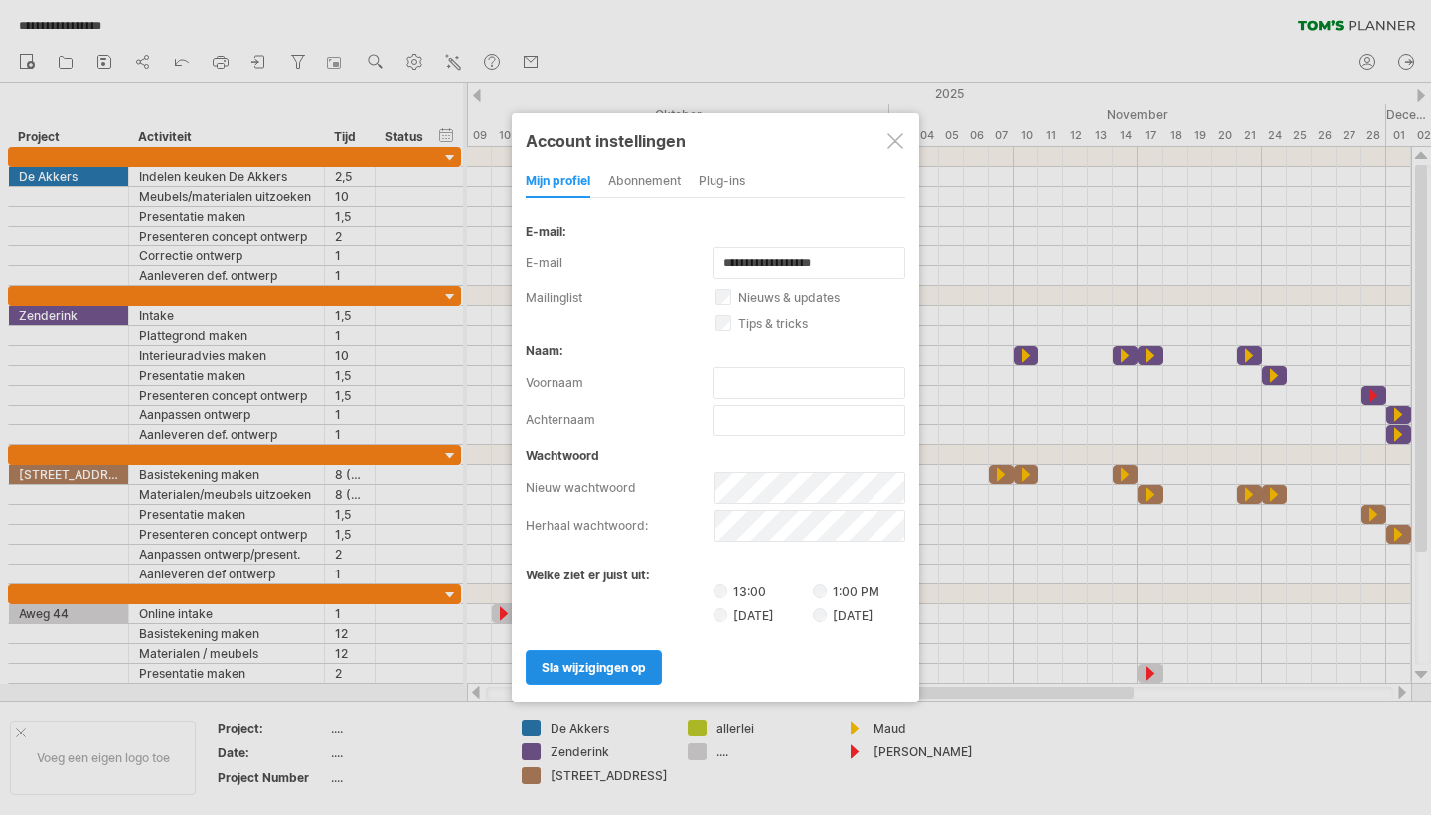
click at [585, 676] on link "sla wijzigingen op" at bounding box center [594, 667] width 136 height 35
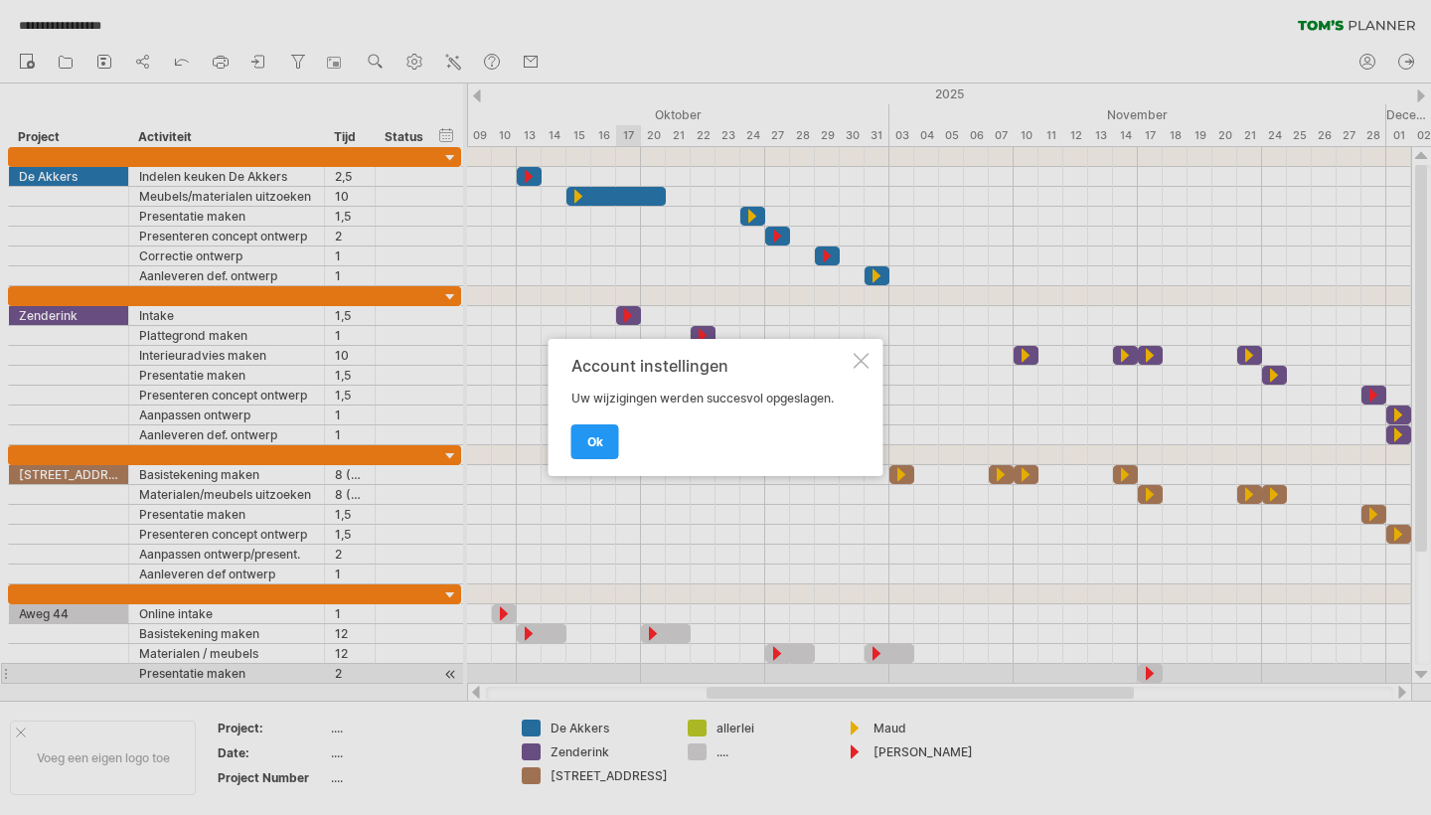
click at [861, 358] on div at bounding box center [862, 361] width 16 height 16
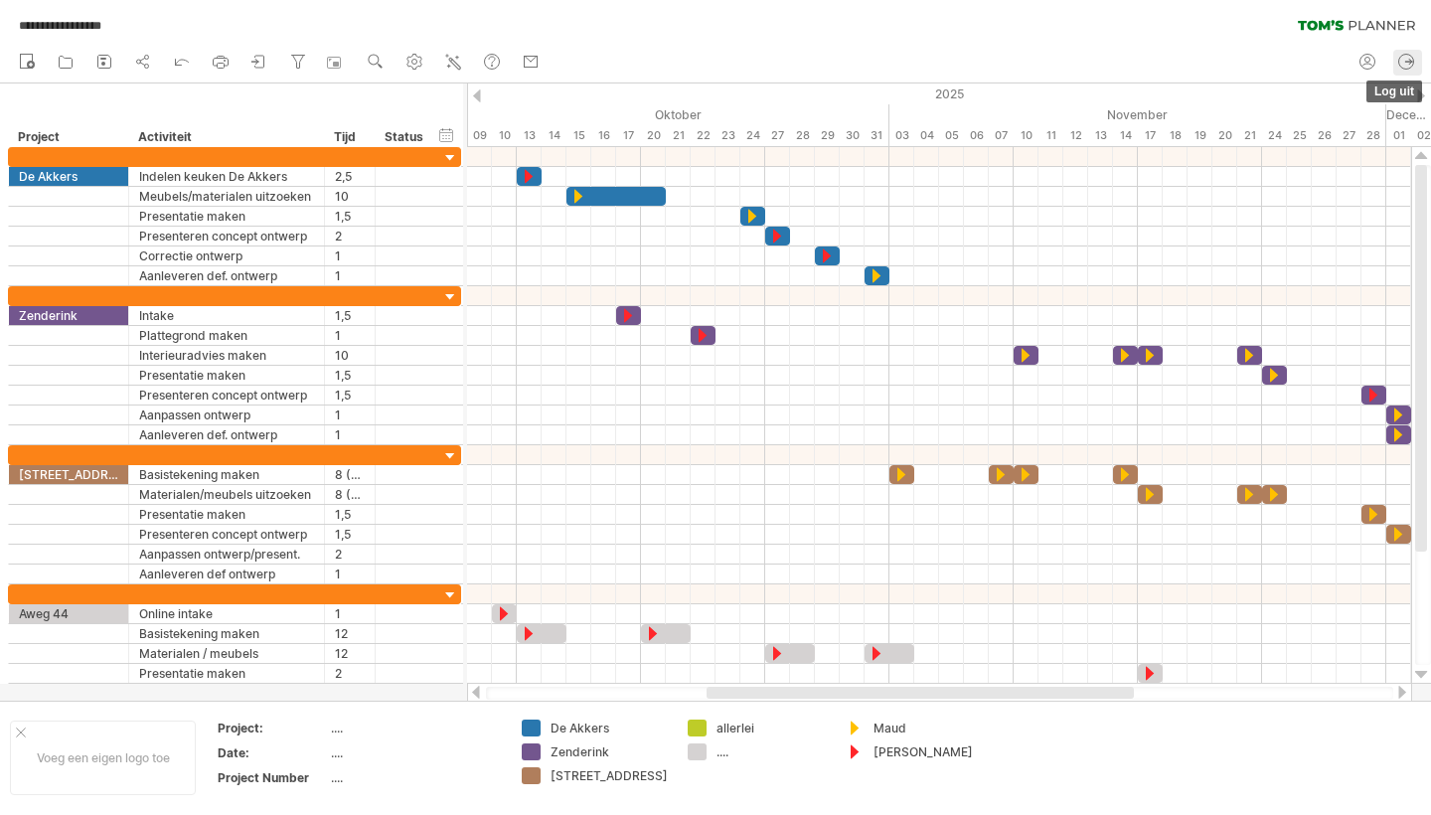
click at [1403, 53] on icon at bounding box center [1406, 62] width 20 height 20
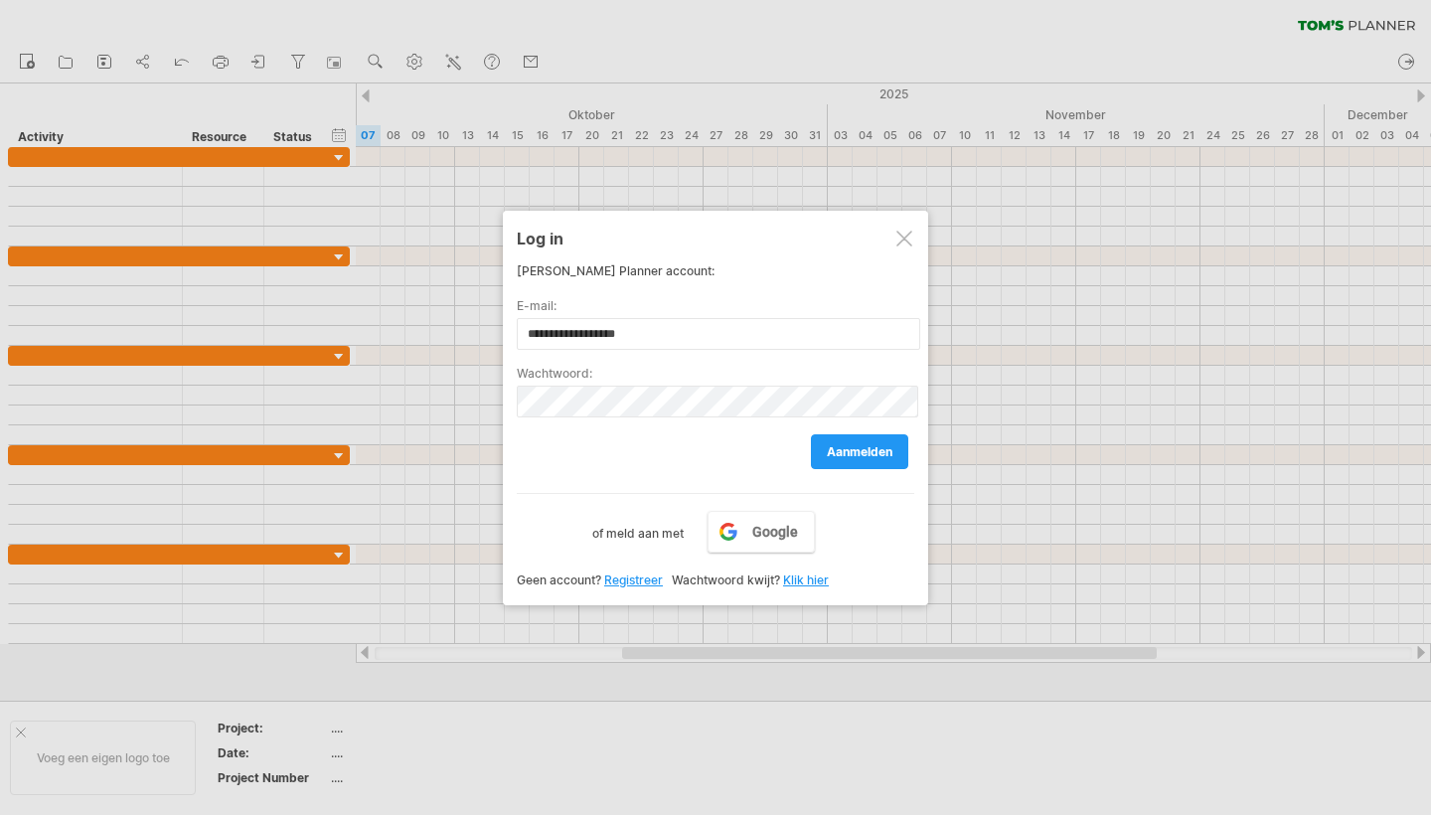
click at [791, 373] on label "Wachtwoord:" at bounding box center [716, 373] width 398 height 15
click at [813, 584] on link "Klik hier" at bounding box center [806, 579] width 46 height 15
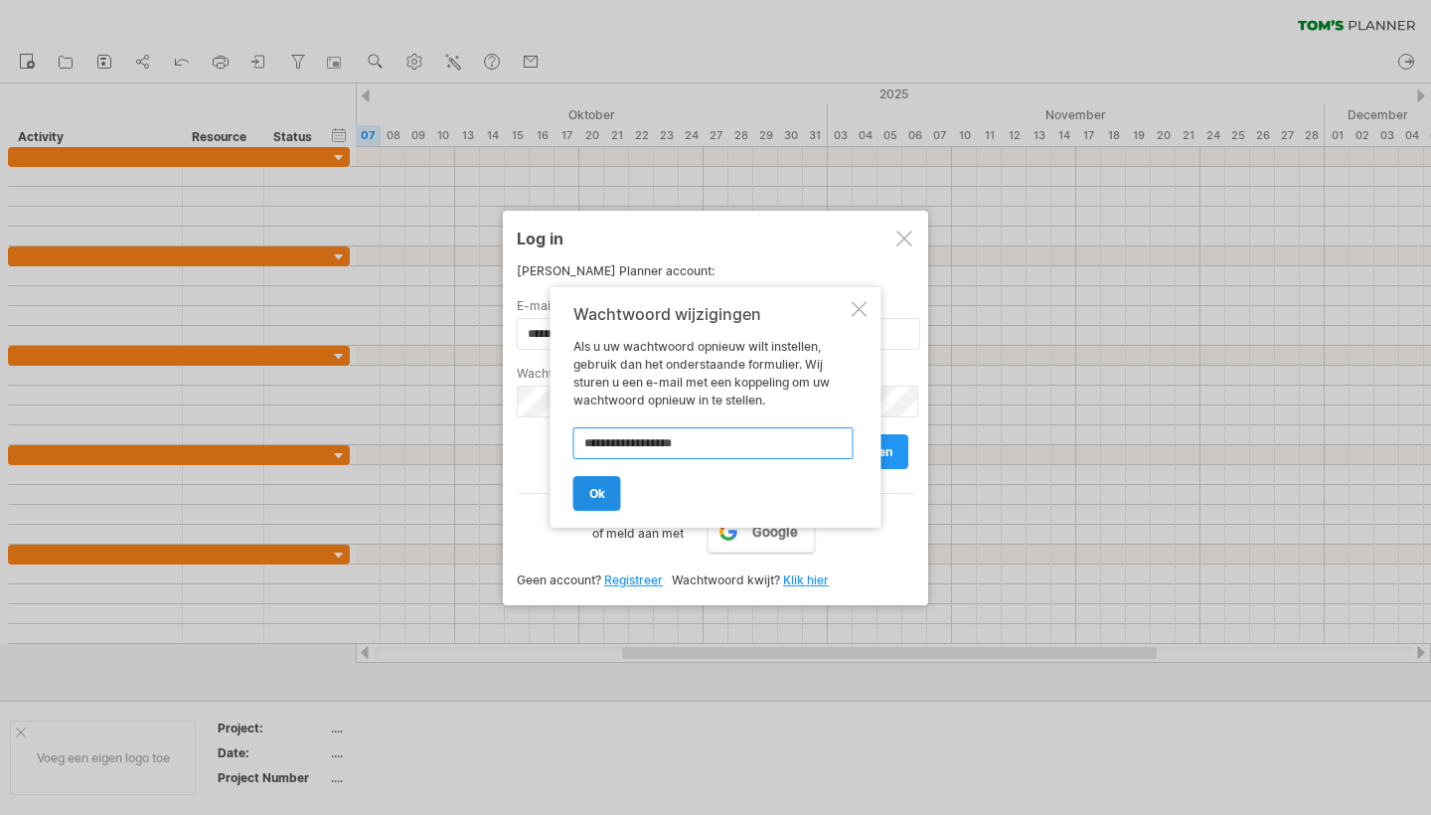
type input "**********"
click at [594, 490] on span "ok" at bounding box center [597, 493] width 16 height 15
